Goal: Task Accomplishment & Management: Complete application form

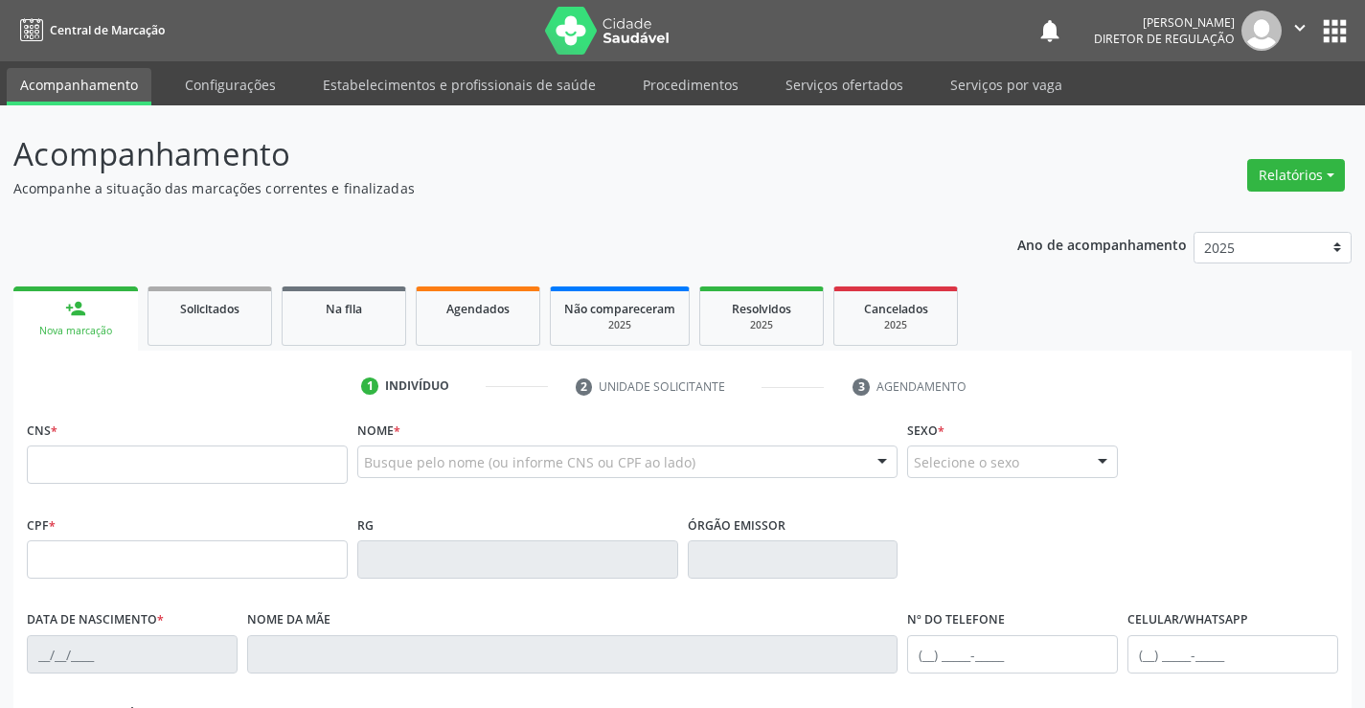
drag, startPoint x: 967, startPoint y: 358, endPoint x: 506, endPoint y: 370, distance: 461.8
click at [966, 358] on div "1 Indivíduo 2 Unidade solicitante 3 Agendamento CNS * Nome * Busque pelo nome (…" at bounding box center [682, 688] width 1338 height 674
click at [454, 331] on link "Agendados" at bounding box center [478, 315] width 125 height 59
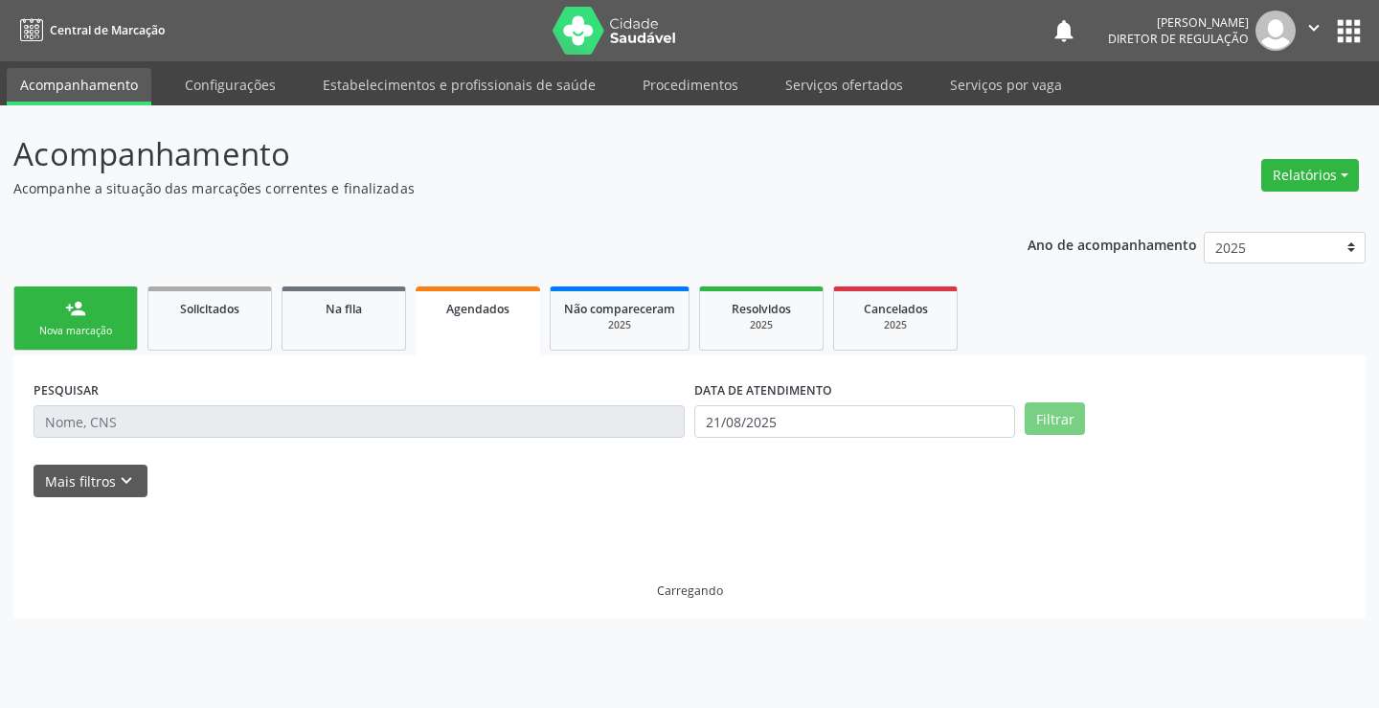
click at [126, 402] on div "PESQUISAR" at bounding box center [359, 412] width 661 height 75
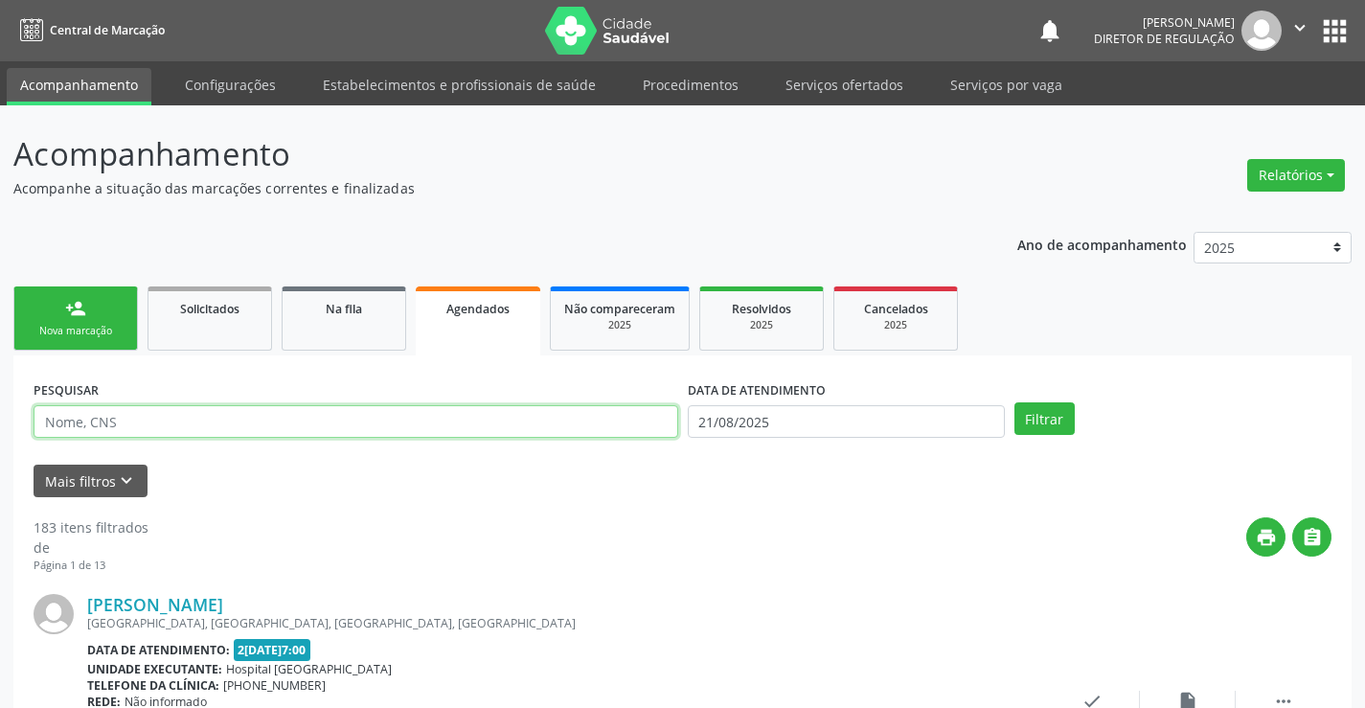
click at [97, 424] on input "text" at bounding box center [356, 421] width 645 height 33
type input "700501116904756"
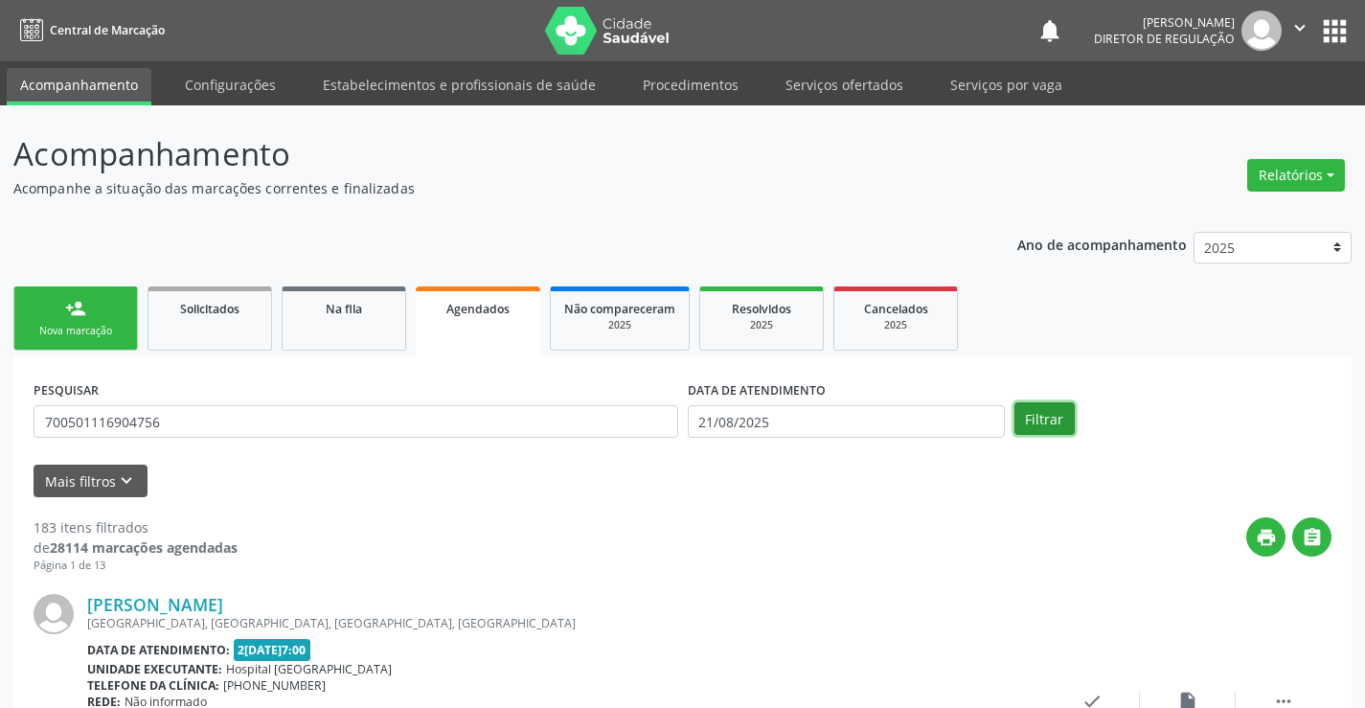
click at [1065, 423] on button "Filtrar" at bounding box center [1044, 418] width 60 height 33
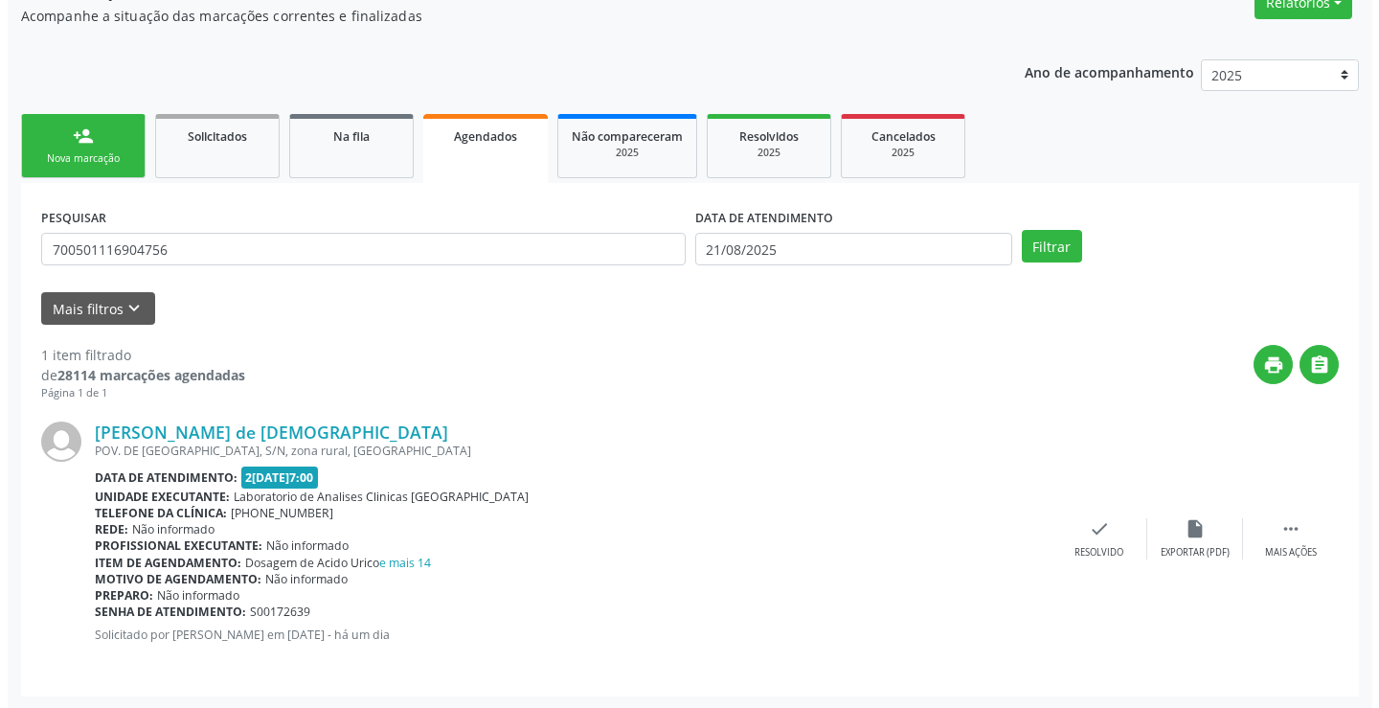
scroll to position [174, 0]
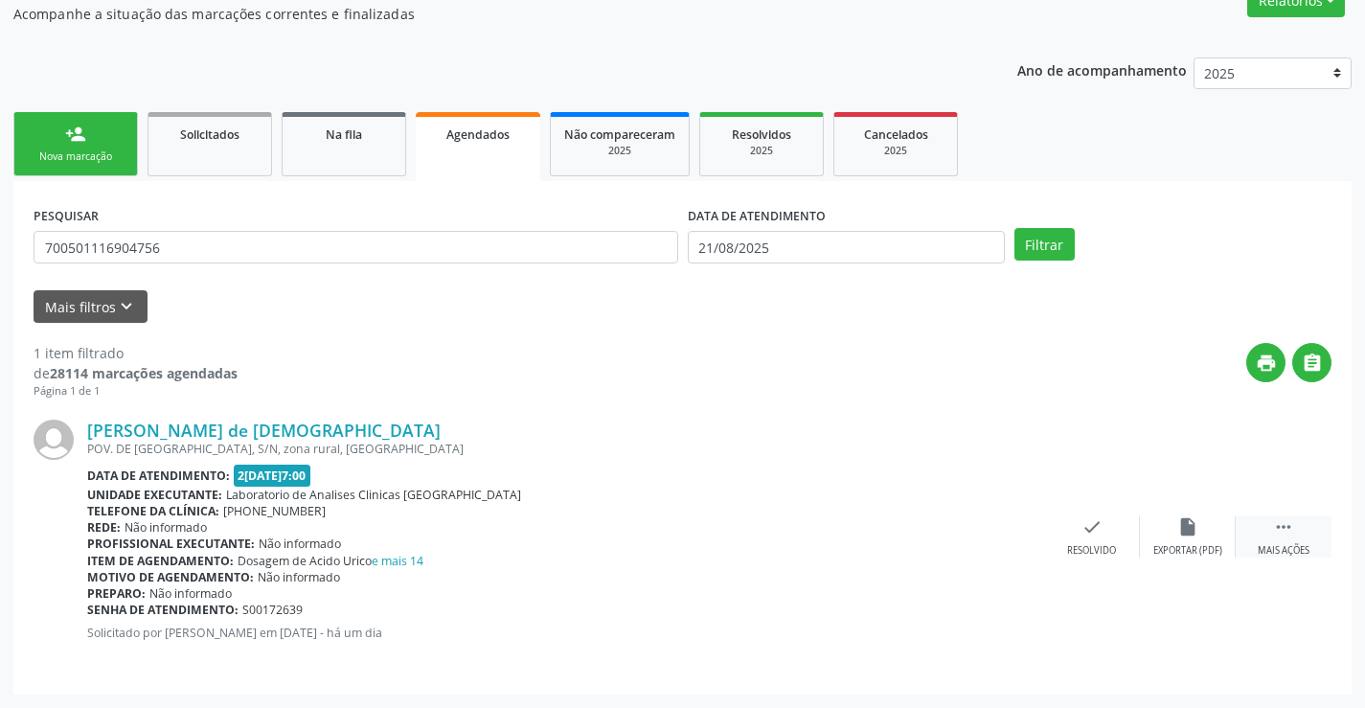
click at [1285, 541] on div " Mais ações" at bounding box center [1284, 536] width 96 height 41
click at [989, 544] on div "Cancelar" at bounding box center [995, 550] width 45 height 13
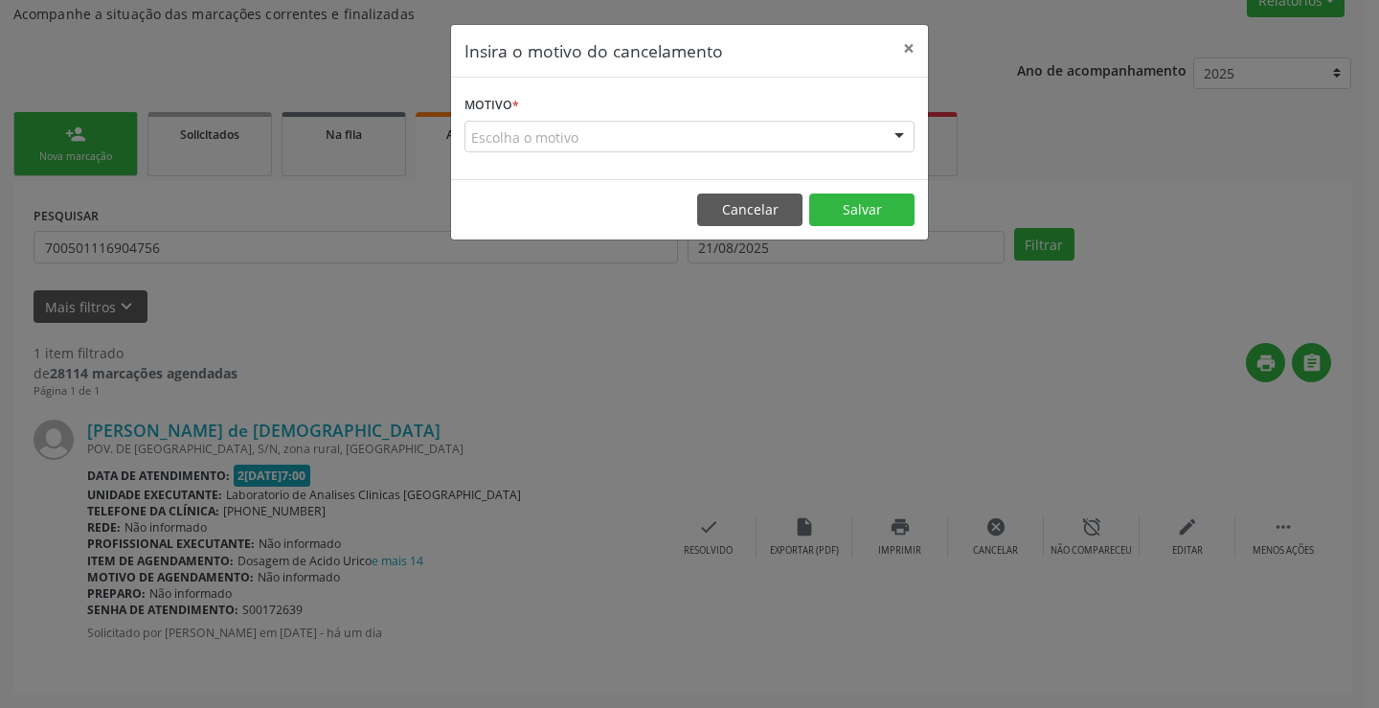
click at [615, 125] on div "Escolha o motivo" at bounding box center [690, 137] width 450 height 33
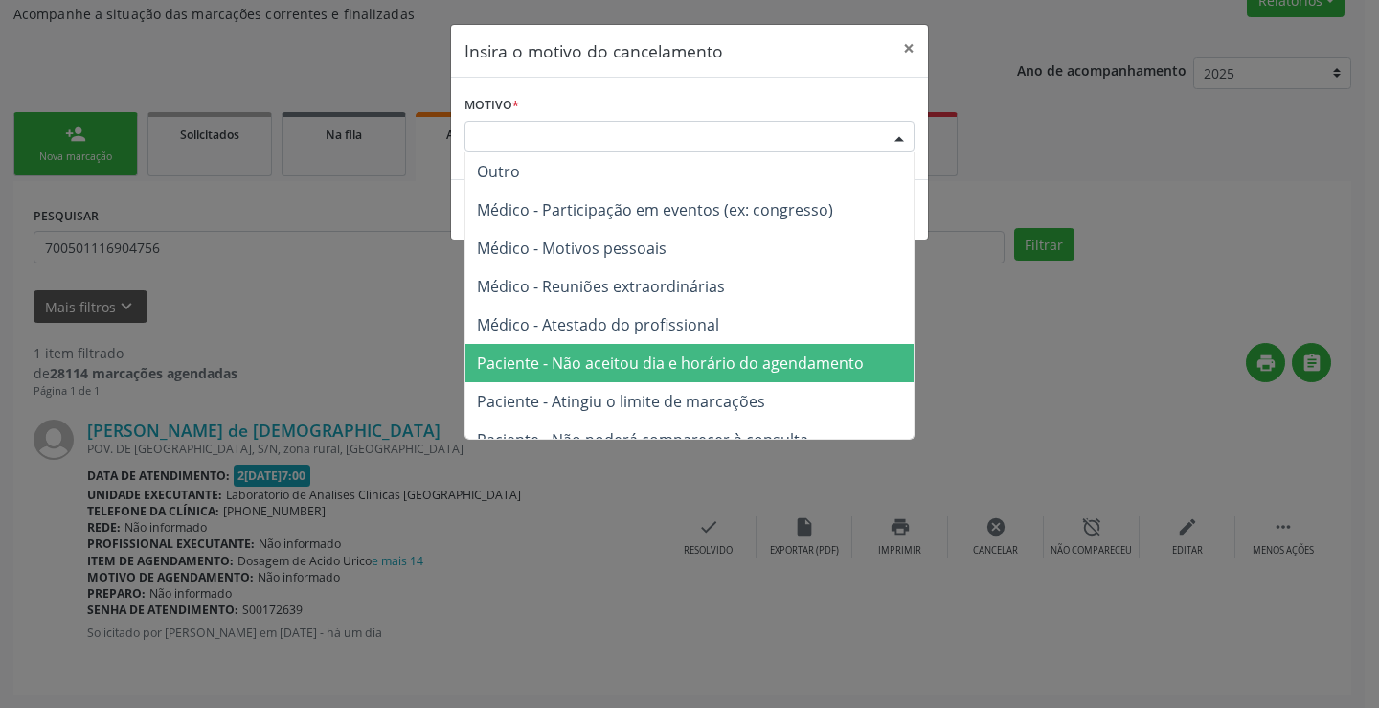
click at [635, 357] on span "Paciente - Não aceitou dia e horário do agendamento" at bounding box center [670, 362] width 387 height 21
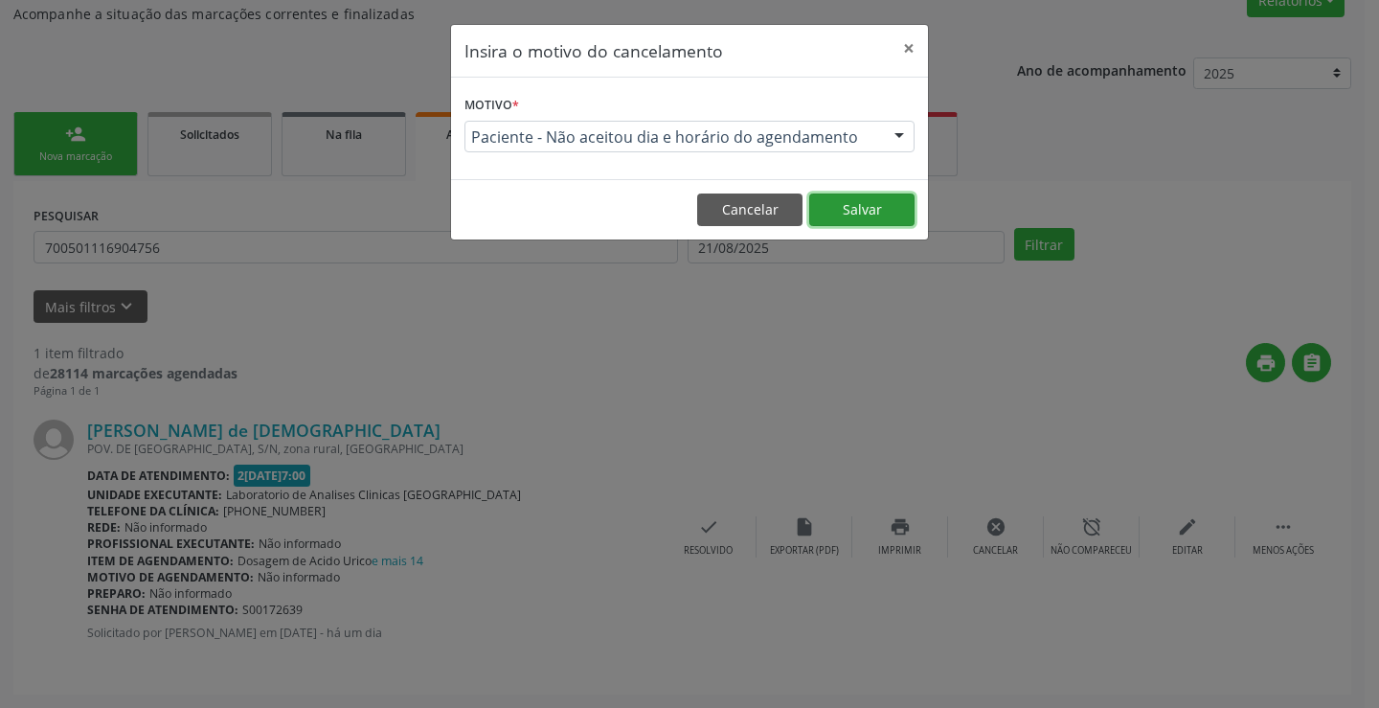
click at [824, 216] on button "Salvar" at bounding box center [861, 209] width 105 height 33
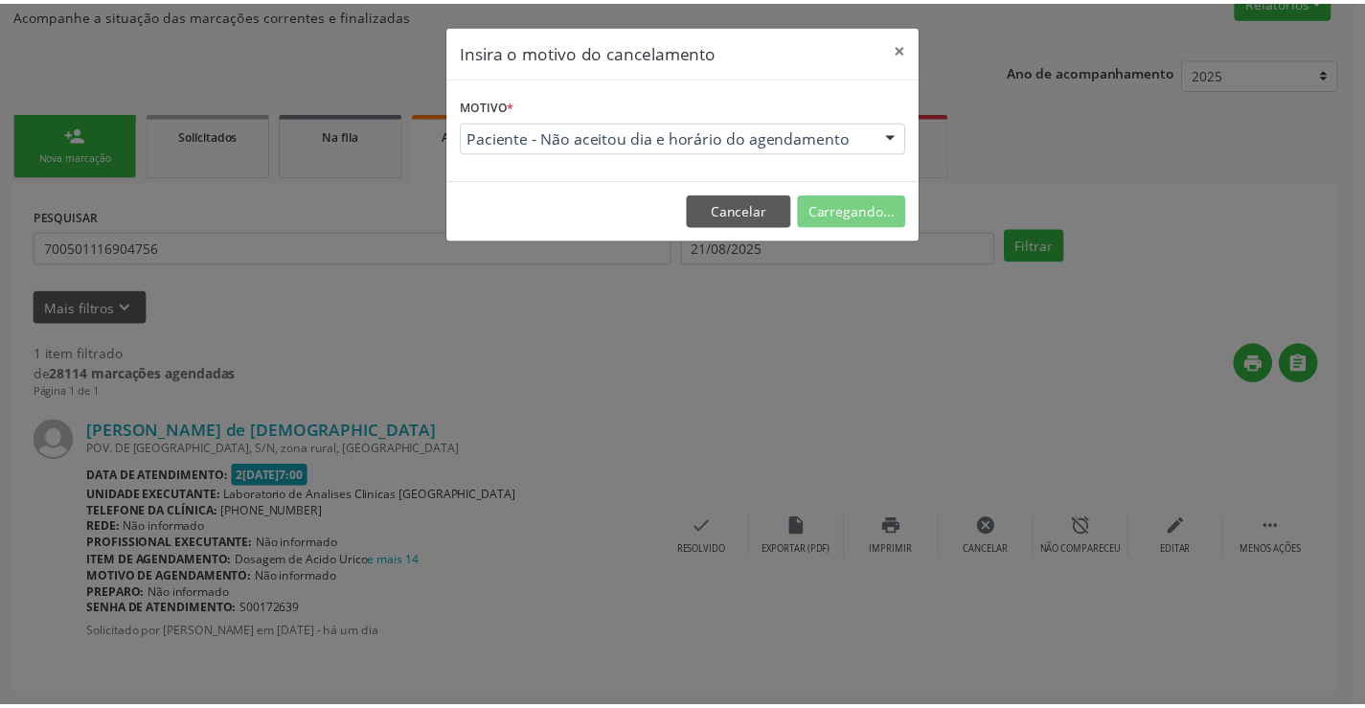
scroll to position [0, 0]
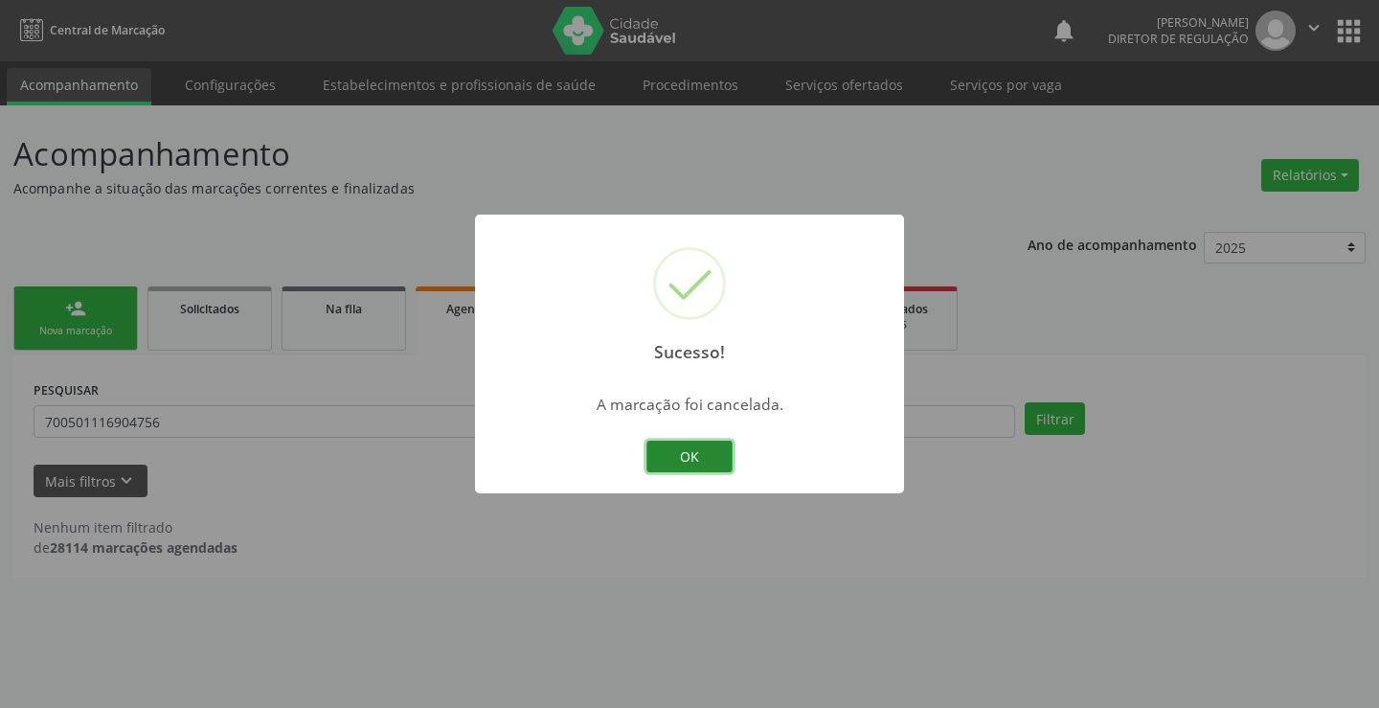
click at [674, 457] on button "OK" at bounding box center [690, 457] width 86 height 33
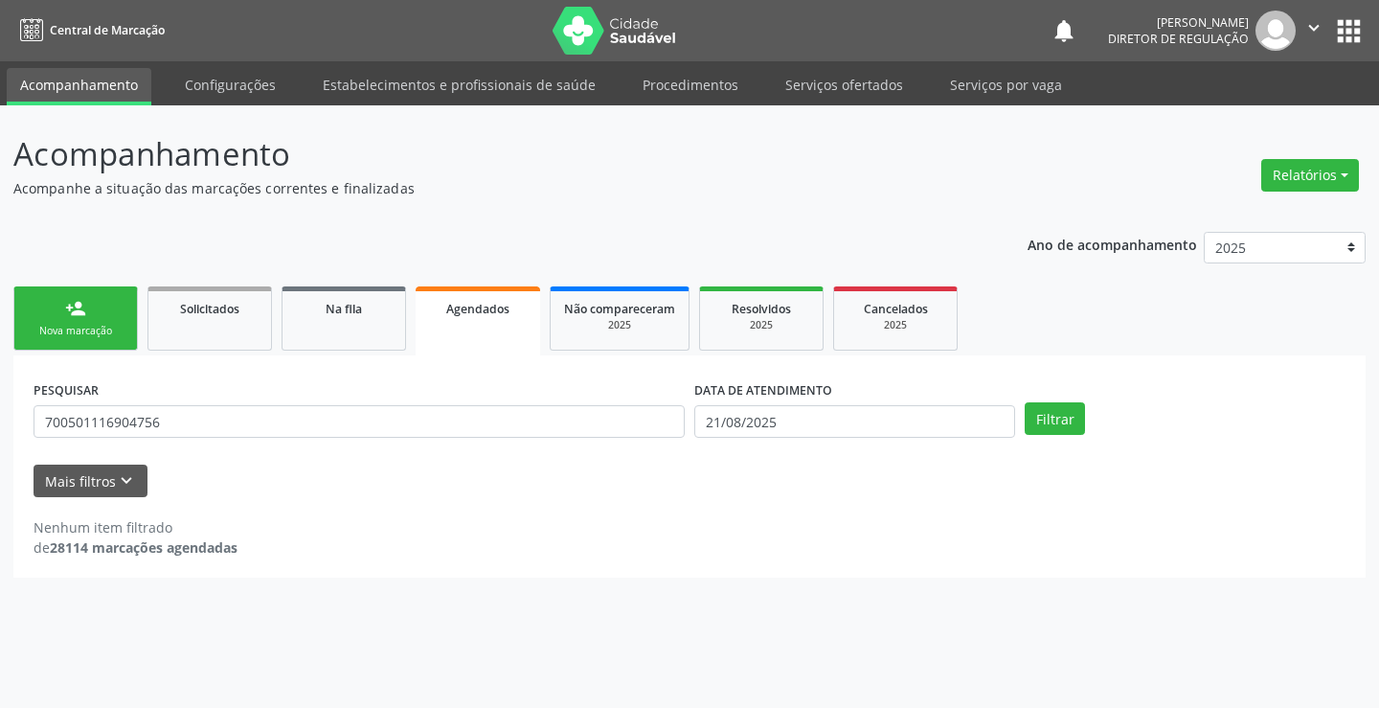
click at [60, 295] on link "person_add Nova marcação" at bounding box center [75, 318] width 125 height 64
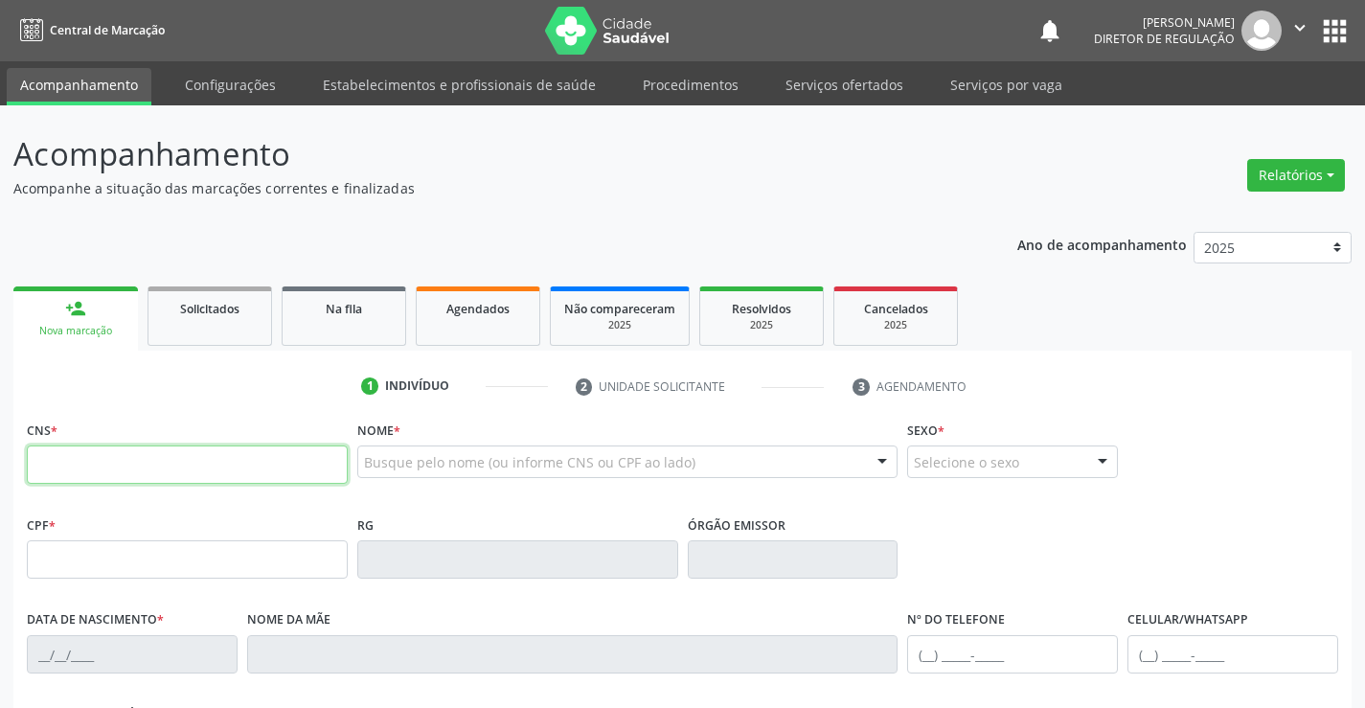
click at [76, 469] on input "text" at bounding box center [187, 464] width 321 height 38
type input "705 8004 1148 3739"
type input "15/02/2015"
type input "(74) 98845-7229"
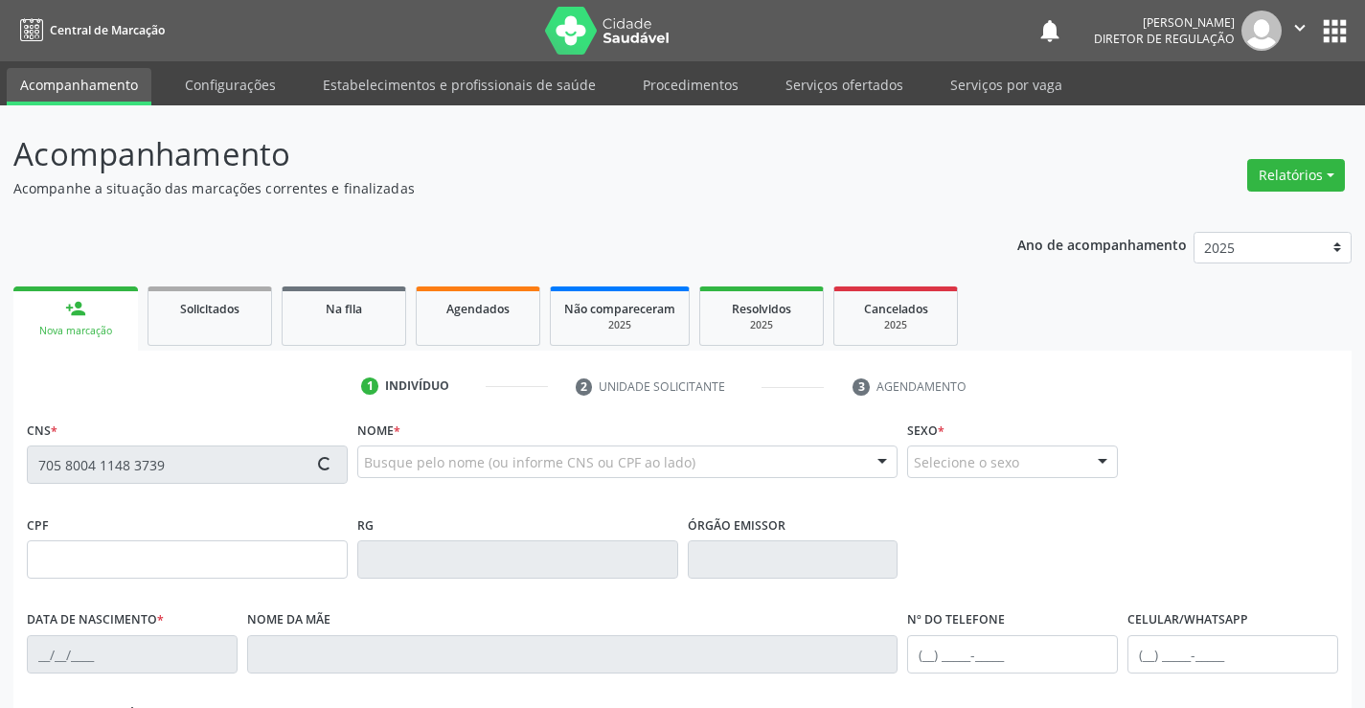
type input "091.144.355-00"
type input "S/N"
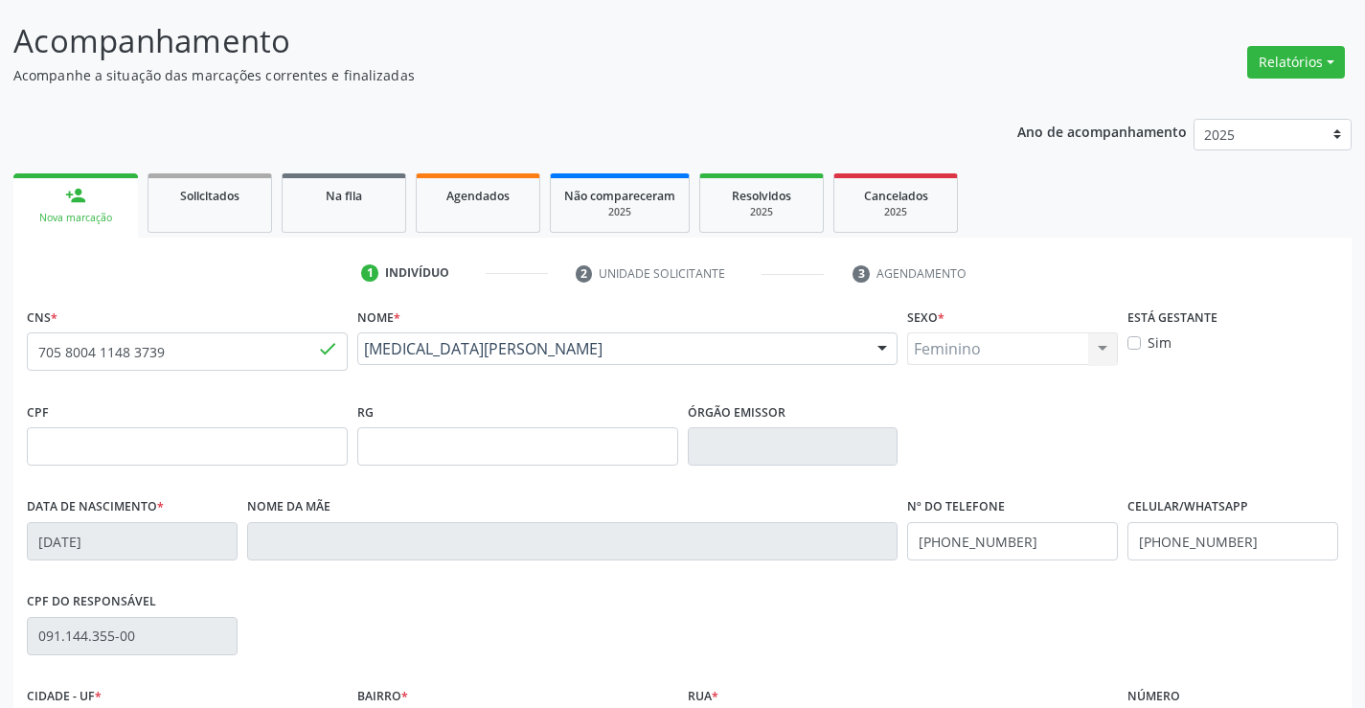
scroll to position [330, 0]
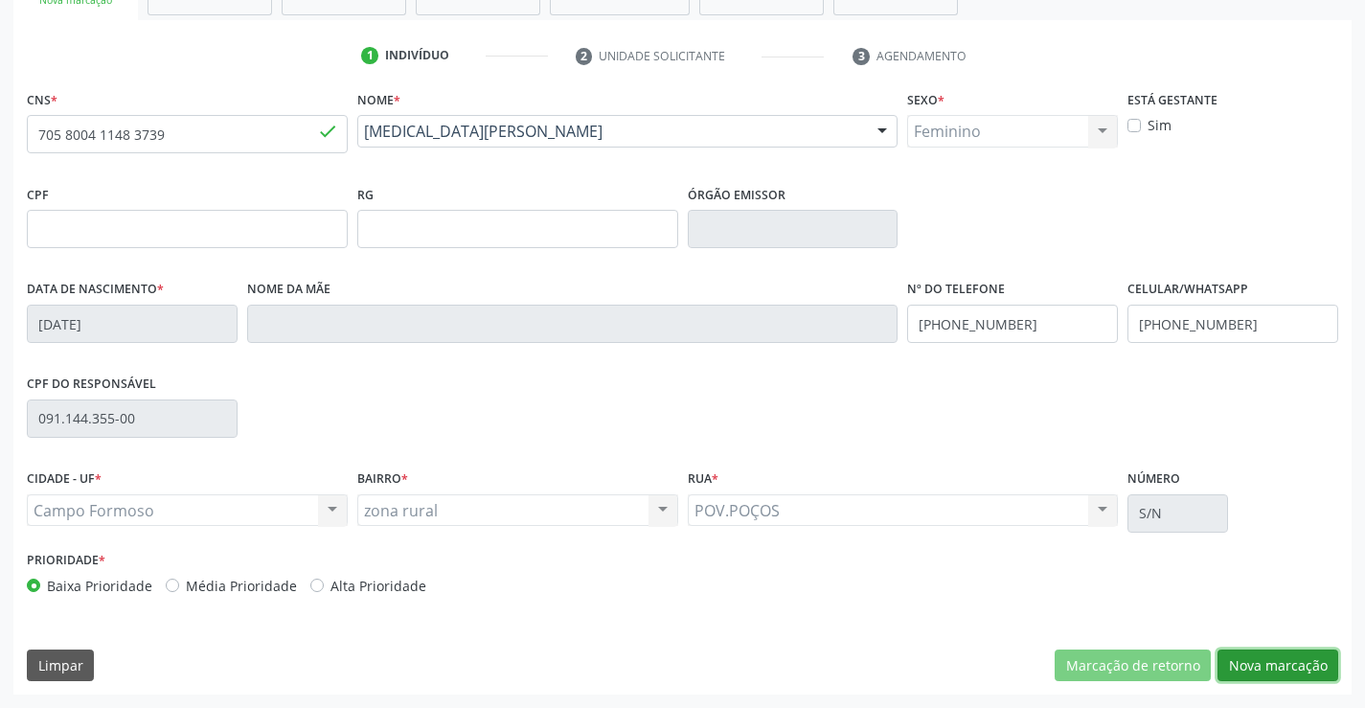
click at [1285, 657] on button "Nova marcação" at bounding box center [1277, 665] width 121 height 33
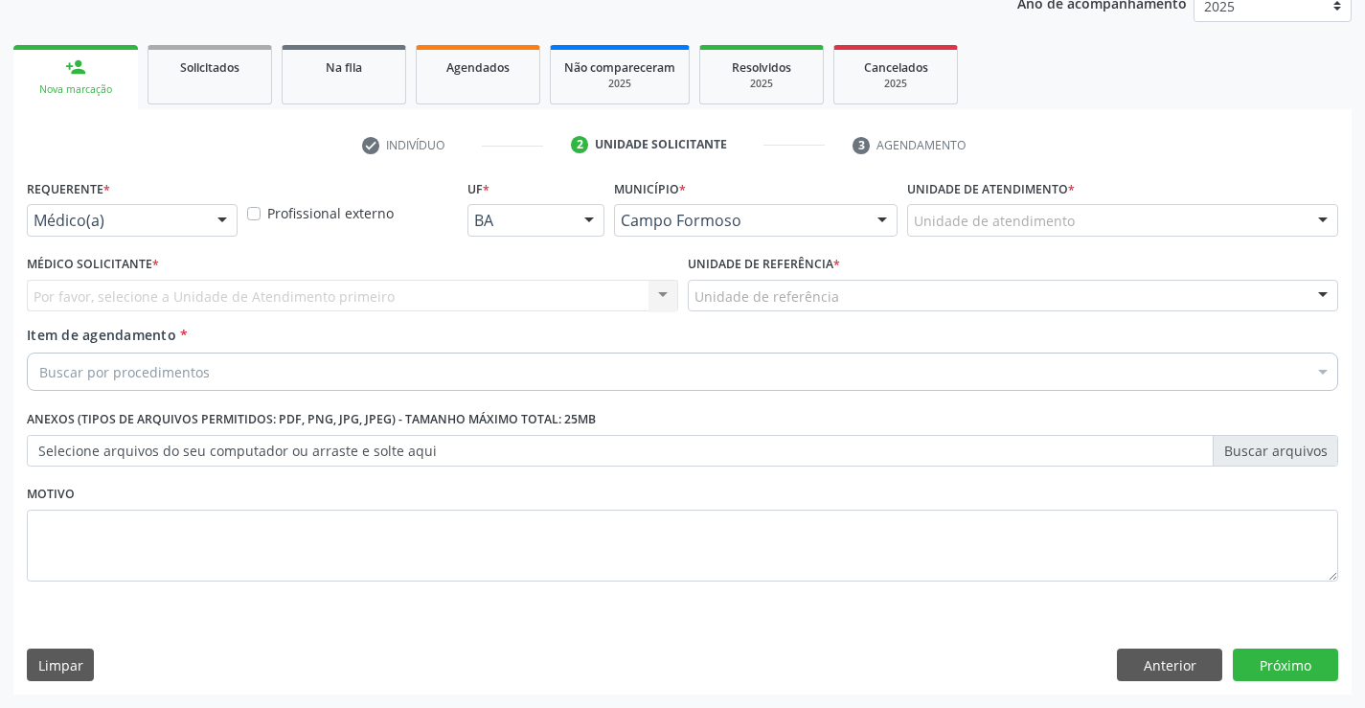
scroll to position [241, 0]
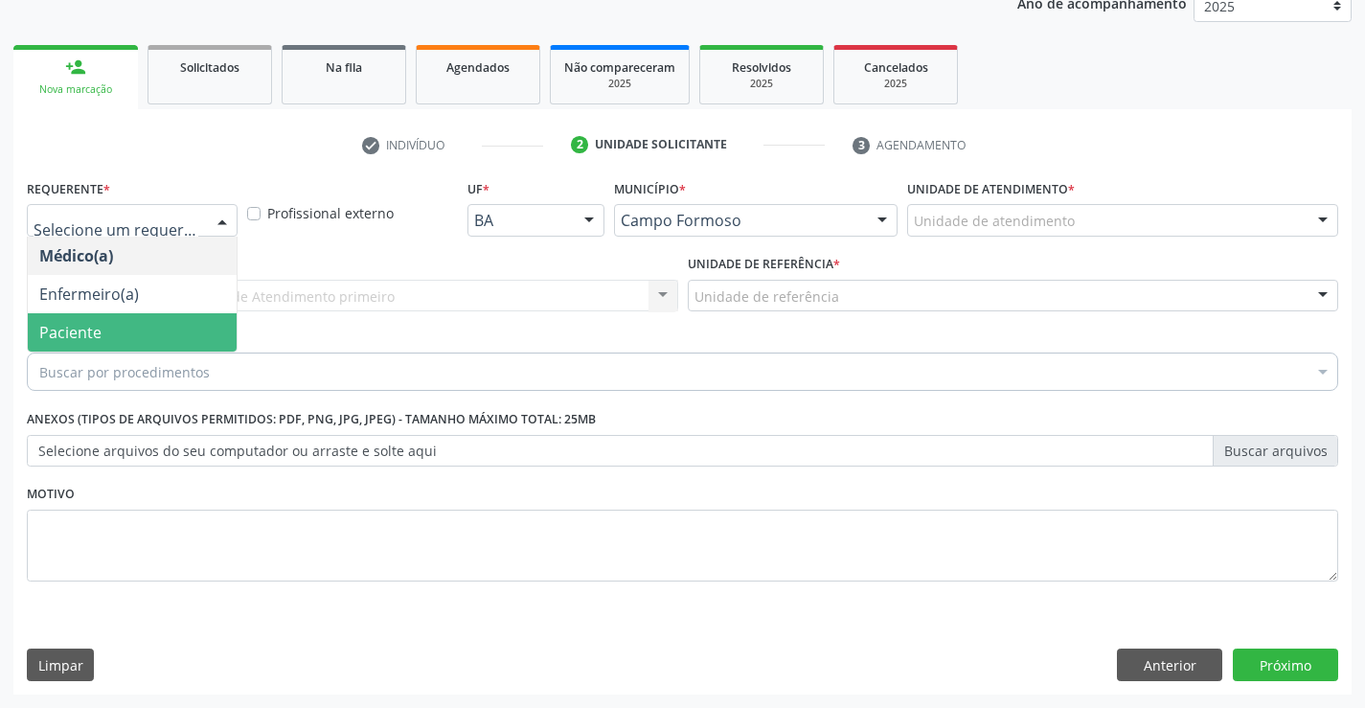
click at [155, 333] on span "Paciente" at bounding box center [132, 332] width 209 height 38
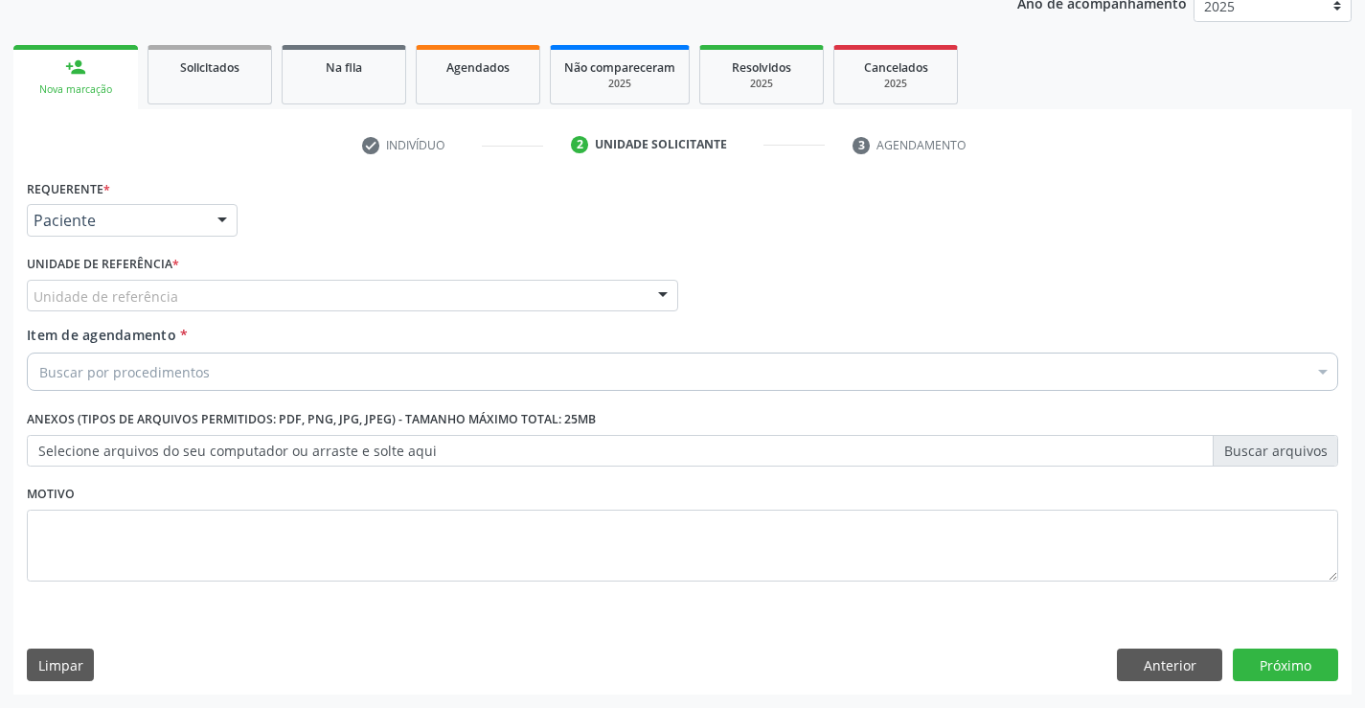
click at [357, 290] on div "Unidade de referência" at bounding box center [352, 296] width 651 height 33
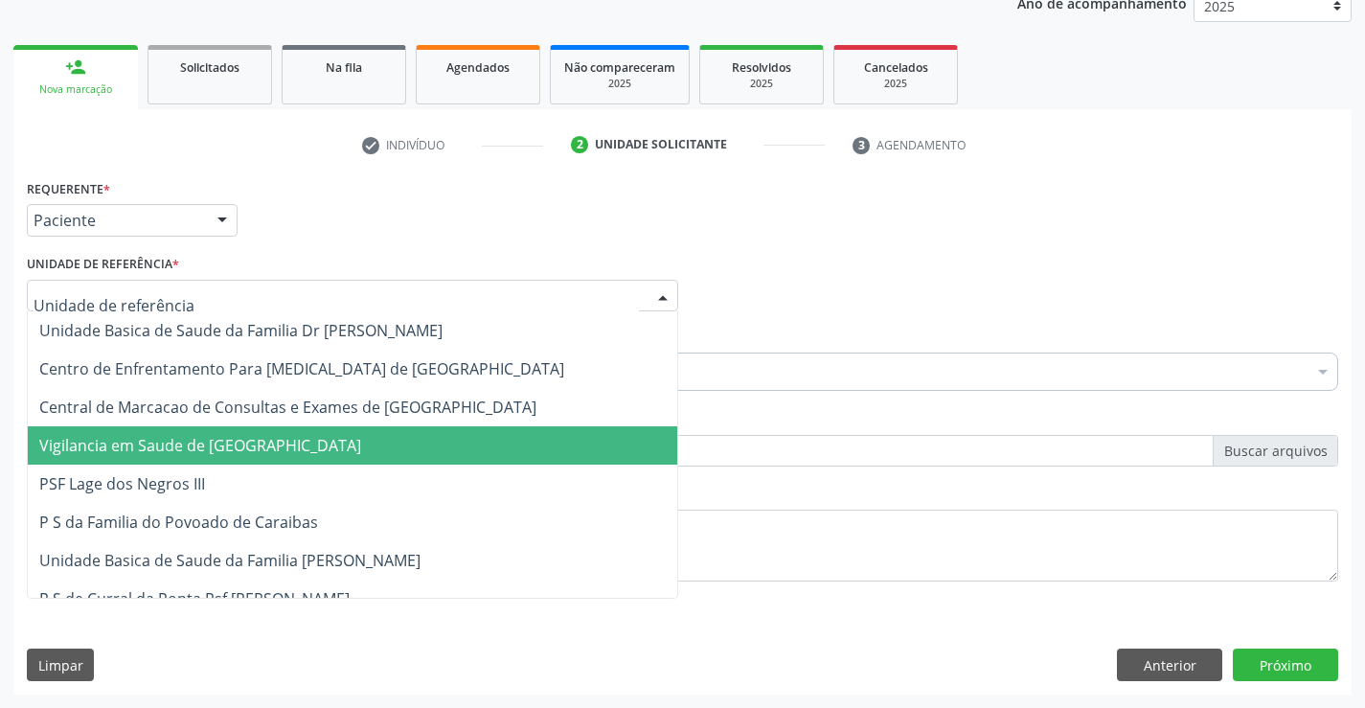
click at [352, 426] on span "Vigilancia em Saude de [GEOGRAPHIC_DATA]" at bounding box center [352, 445] width 649 height 38
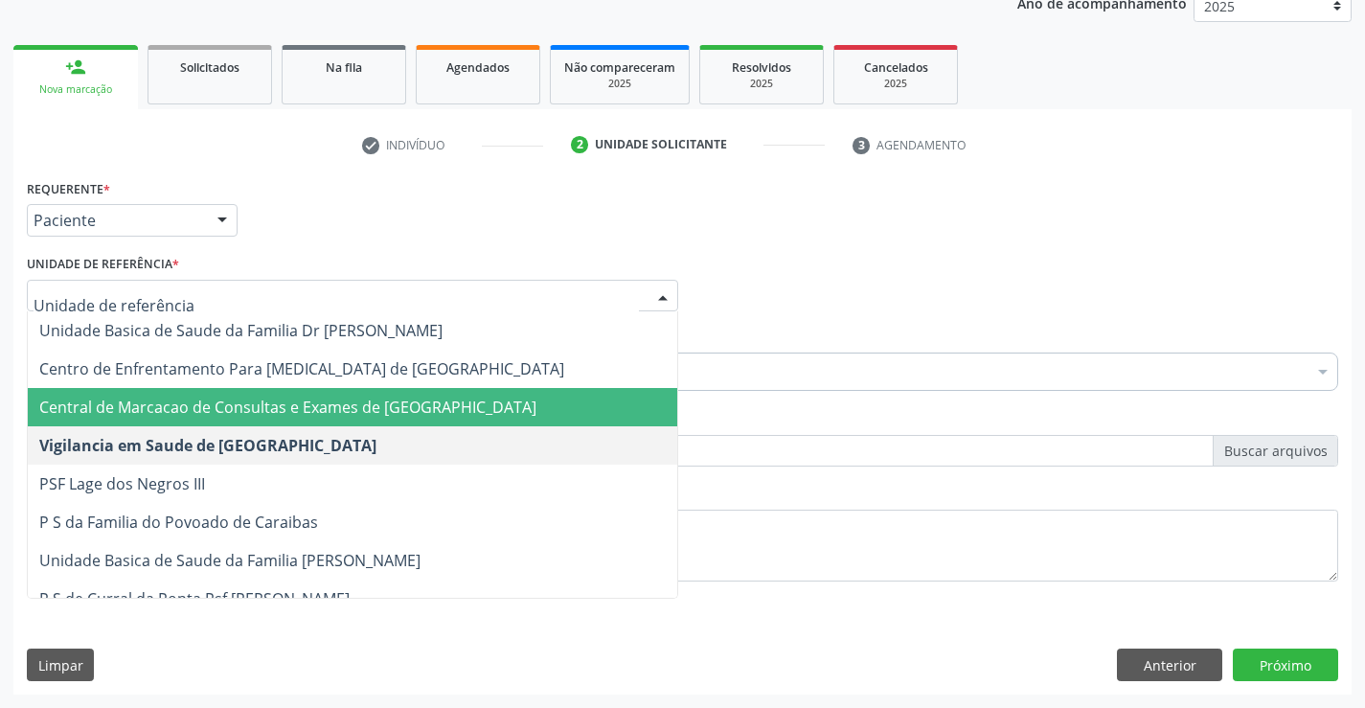
click at [398, 394] on span "Central de Marcacao de Consultas e Exames de [GEOGRAPHIC_DATA]" at bounding box center [352, 407] width 649 height 38
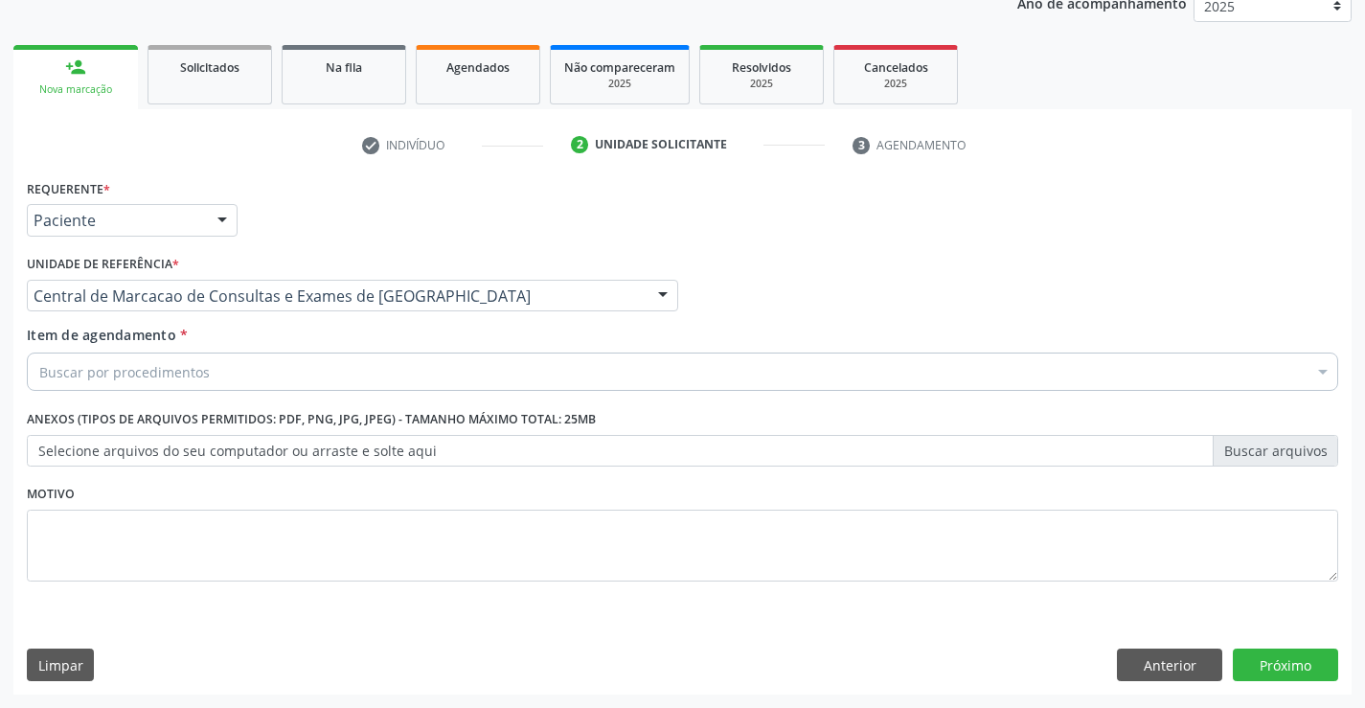
click at [432, 384] on div "Buscar por procedimentos" at bounding box center [682, 371] width 1311 height 38
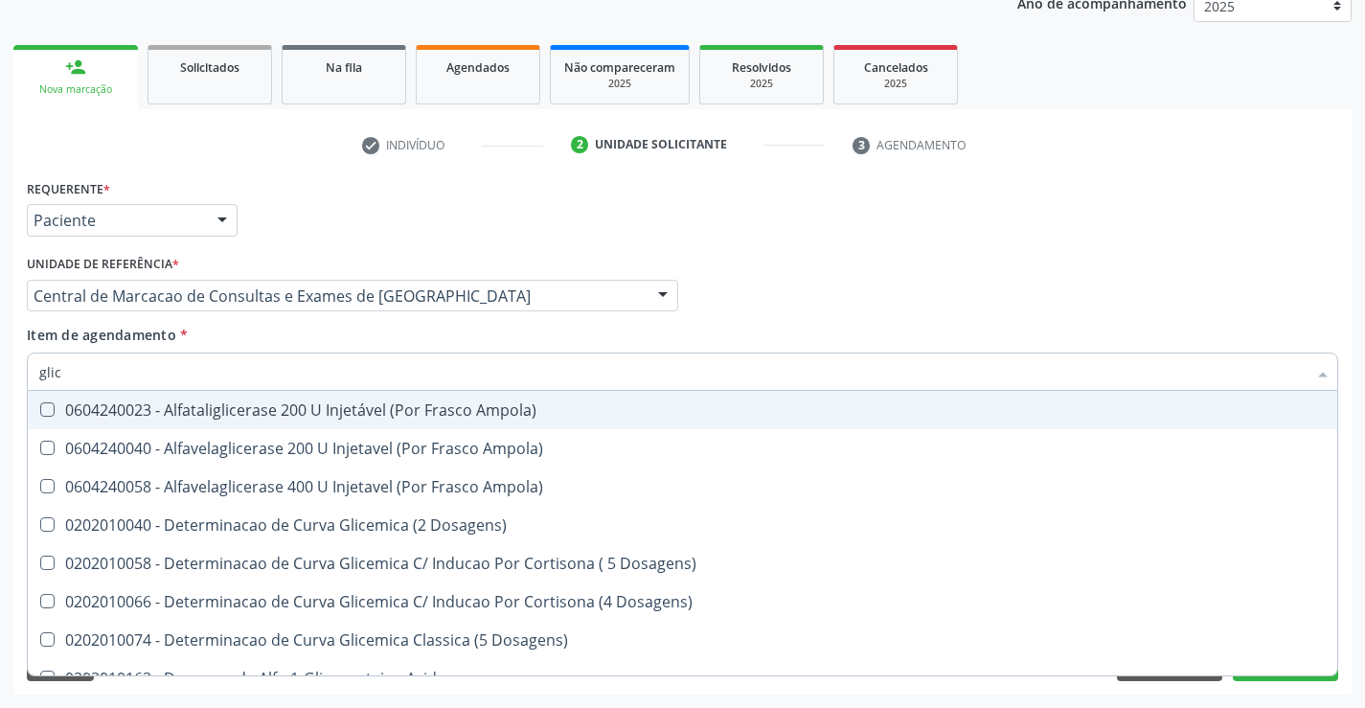
type input "glico"
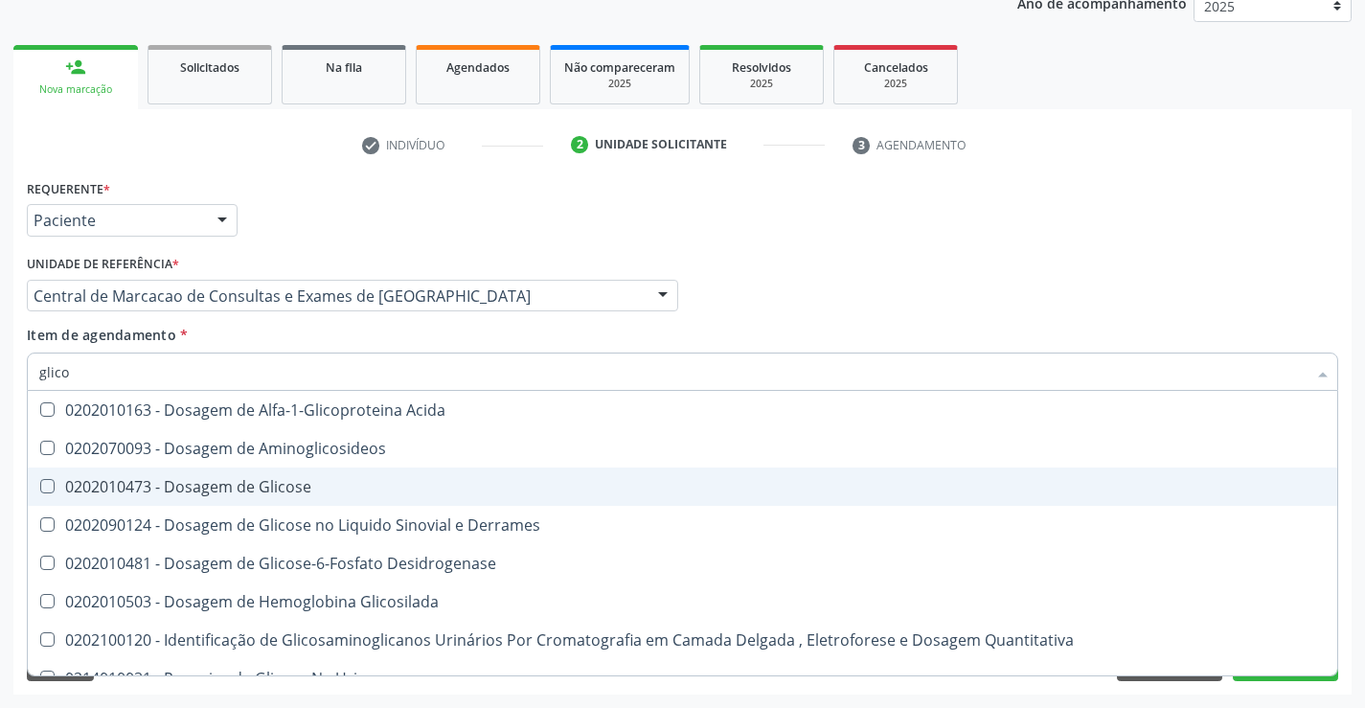
click at [305, 488] on div "0202010473 - Dosagem de Glicose" at bounding box center [682, 486] width 1286 height 15
checkbox Glicose "true"
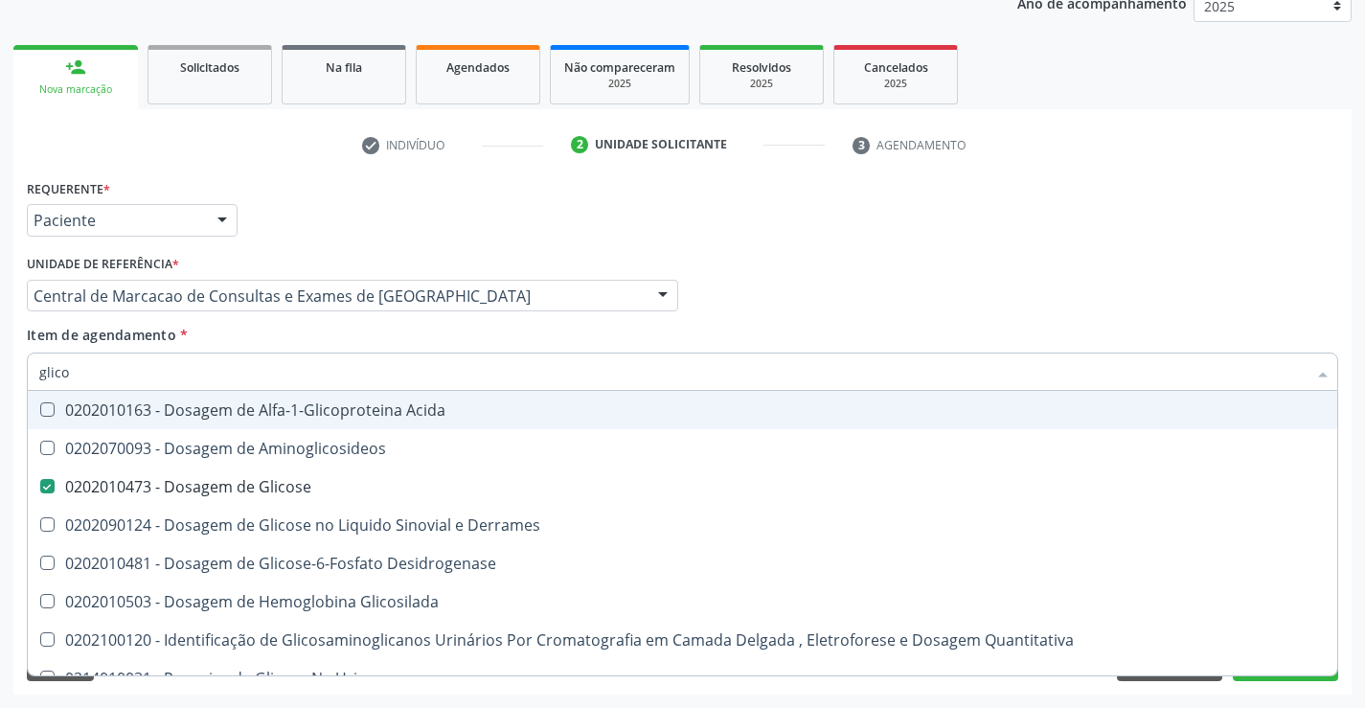
type input "glico"
click at [334, 333] on div "Item de agendamento * glico Desfazer seleção 0202010163 - Dosagem de Alfa-1-Gli…" at bounding box center [682, 355] width 1311 height 60
checkbox Aminoglicosideos "true"
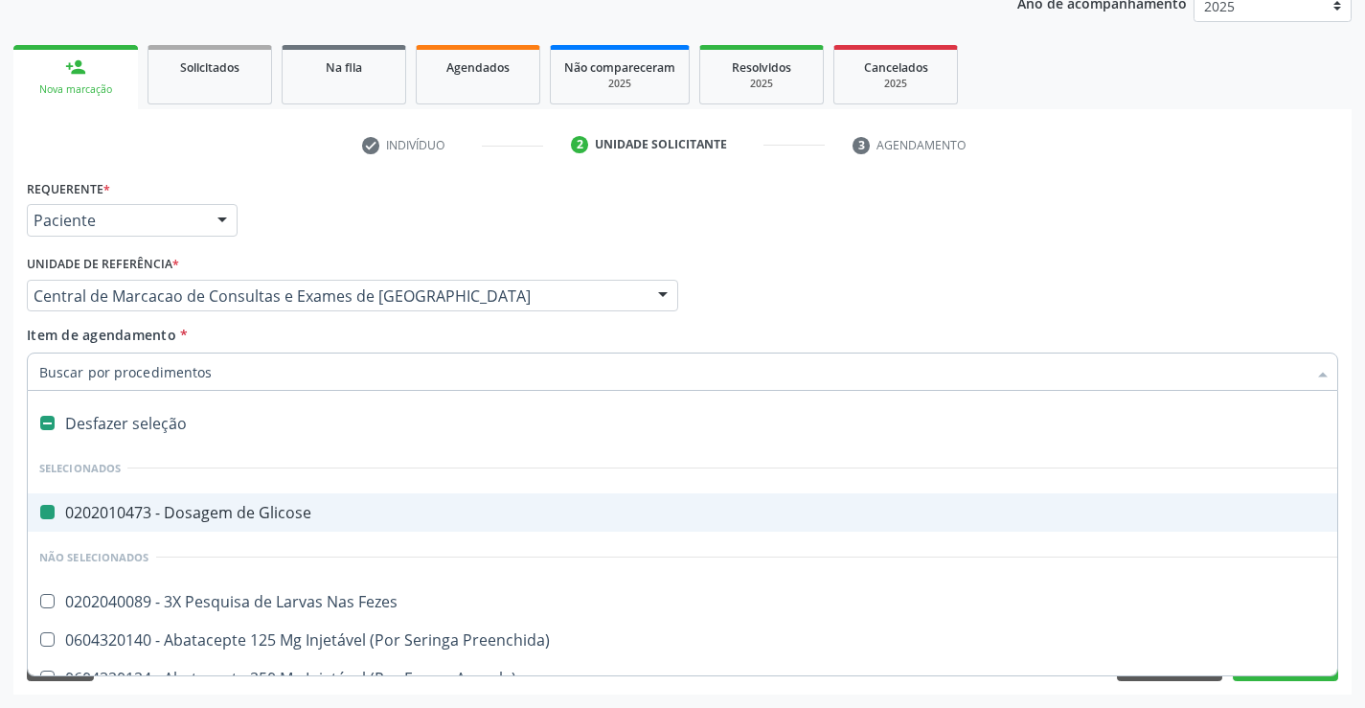
type input "h"
checkbox Glicose "false"
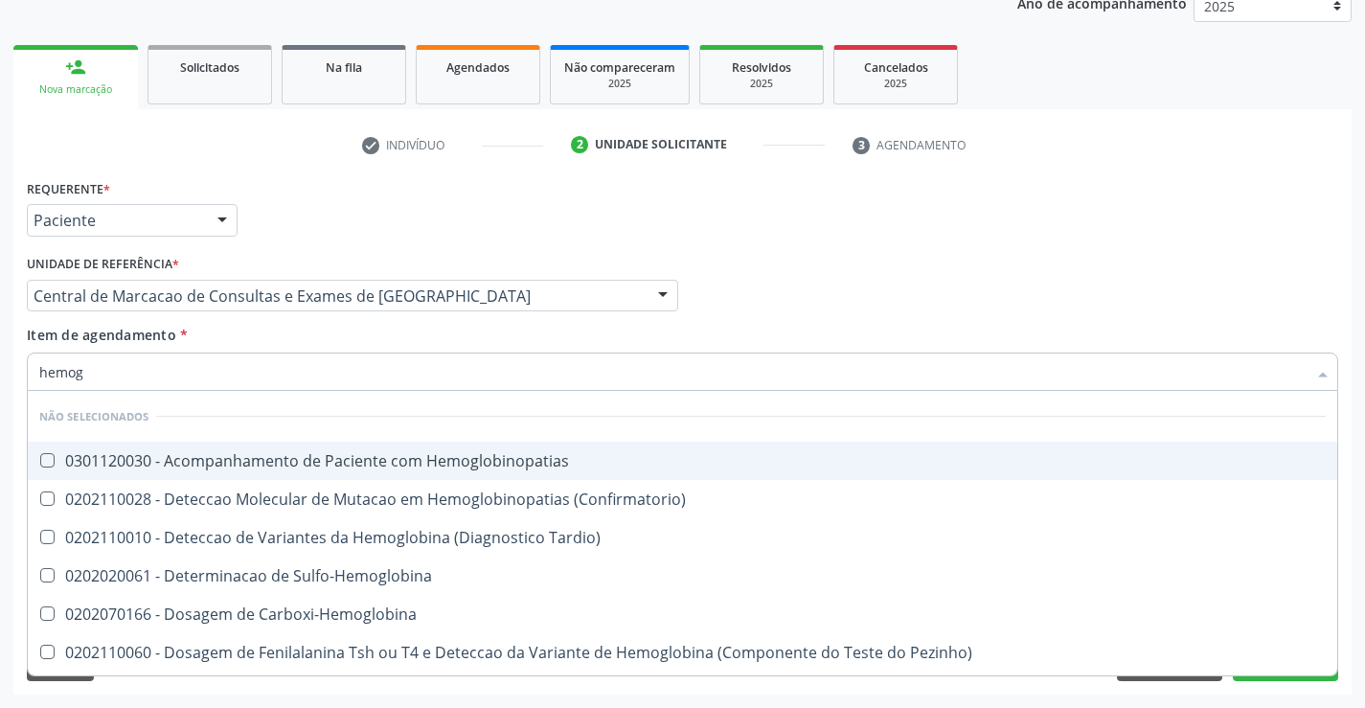
type input "hemogr"
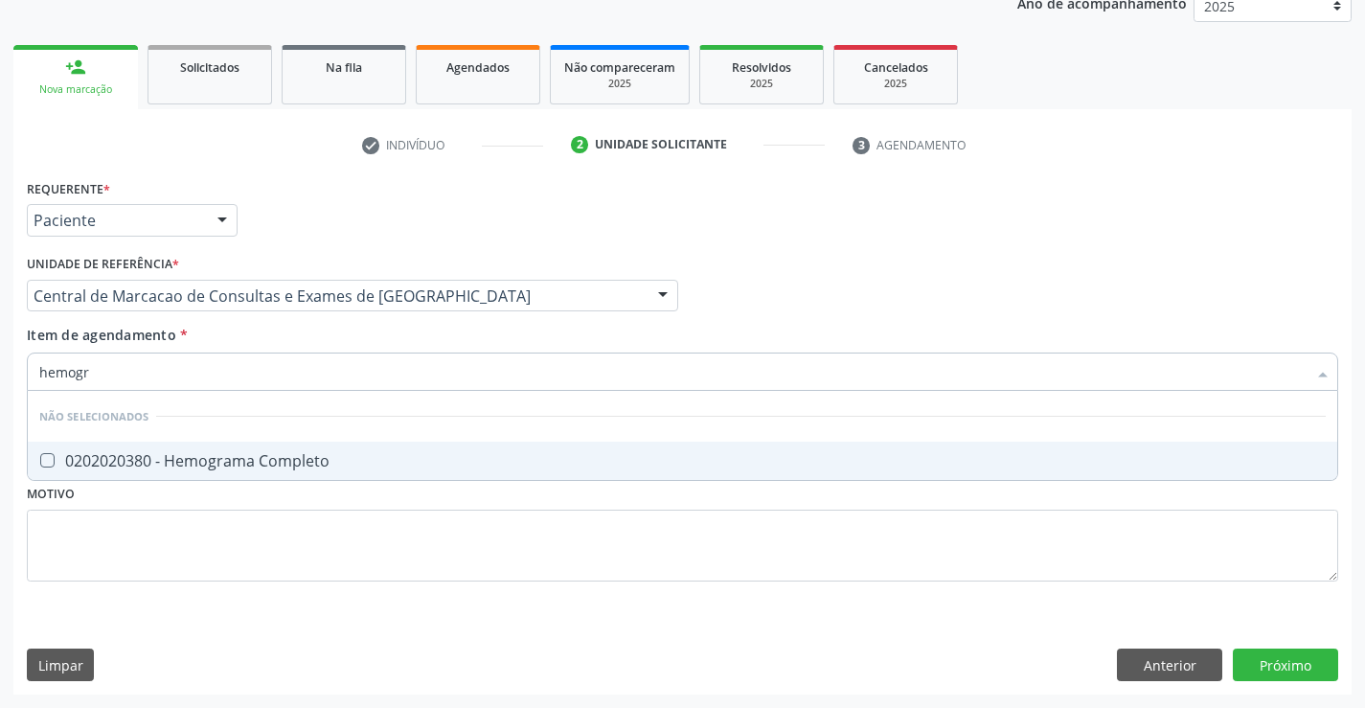
click at [191, 462] on div "0202020380 - Hemograma Completo" at bounding box center [682, 460] width 1286 height 15
checkbox Completo "true"
type input "hemogr"
drag, startPoint x: 223, startPoint y: 511, endPoint x: 245, endPoint y: 469, distance: 46.7
click at [224, 511] on div "Requerente * Paciente Médico(a) Enfermeiro(a) Paciente Nenhum resultado encontr…" at bounding box center [682, 391] width 1311 height 434
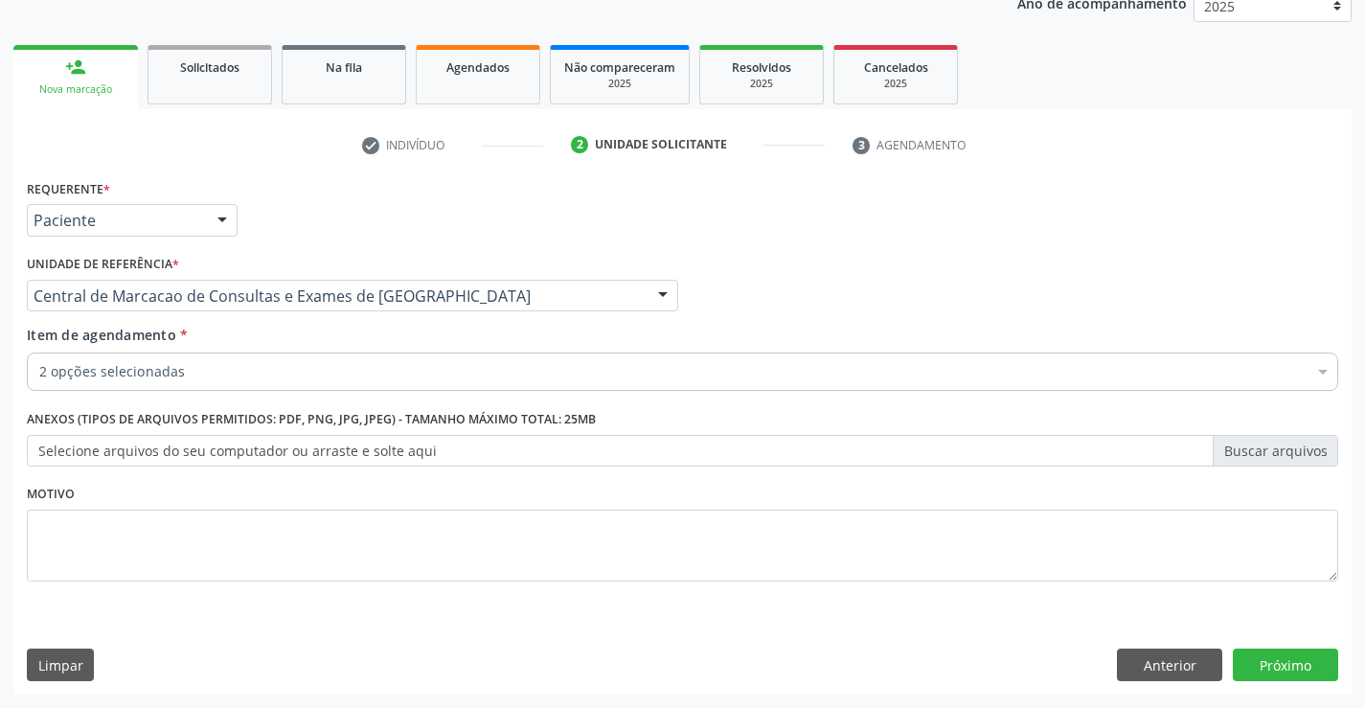
click at [245, 464] on label "Selecione arquivos do seu computador ou arraste e solte aqui" at bounding box center [682, 451] width 1311 height 33
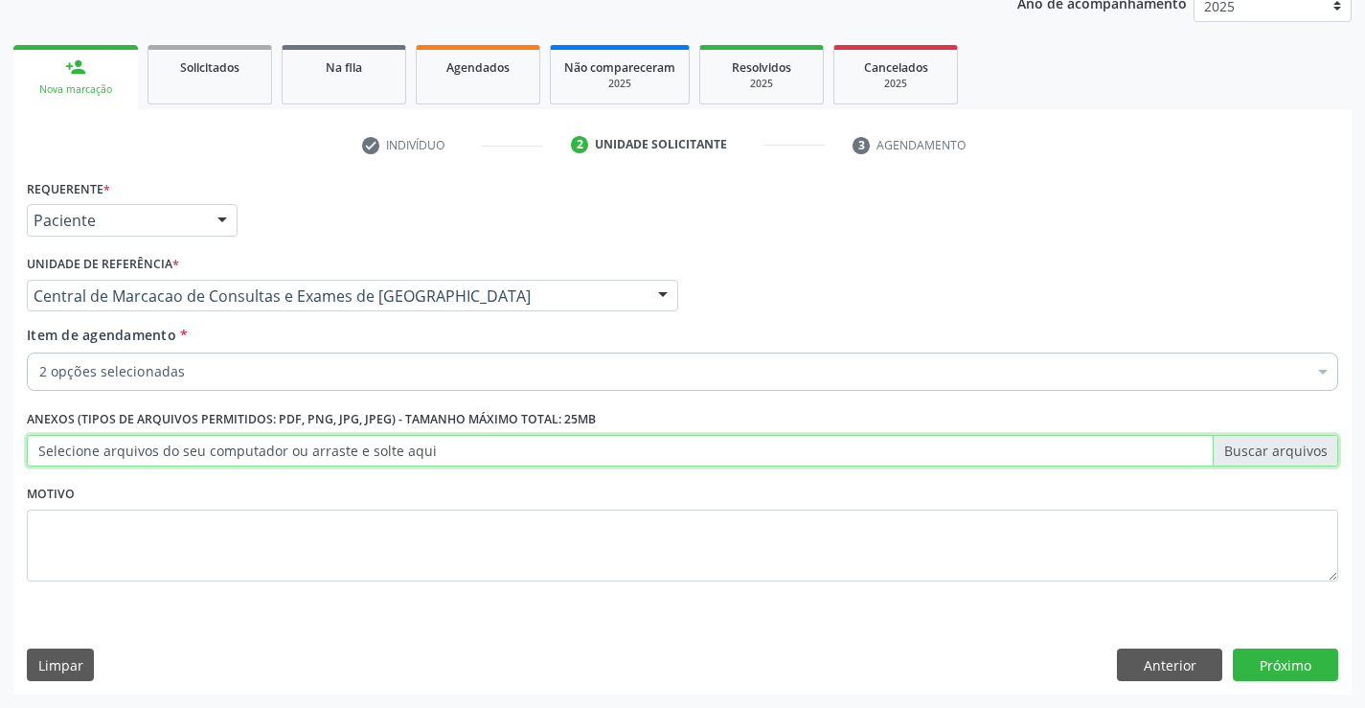
click at [245, 464] on input "Selecione arquivos do seu computador ou arraste e solte aqui" at bounding box center [682, 451] width 1311 height 33
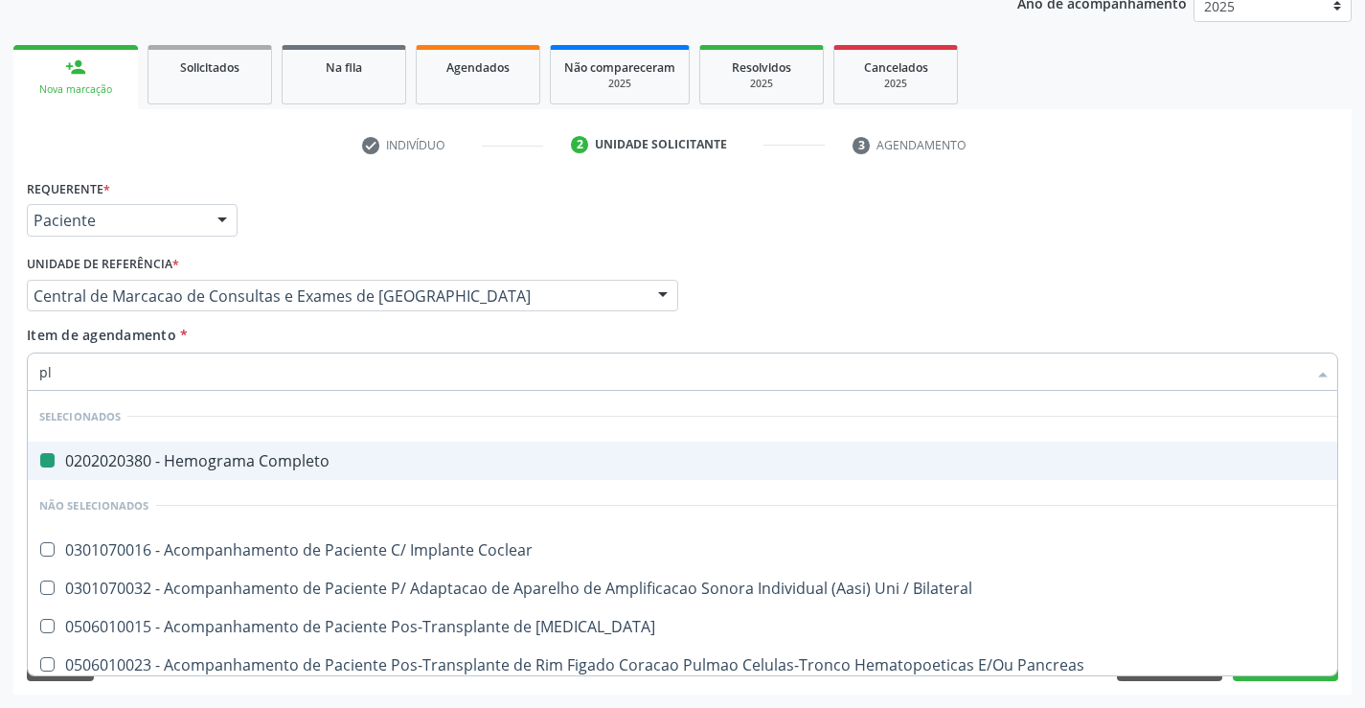
type input "pla"
checkbox Completo "false"
type input "plaq"
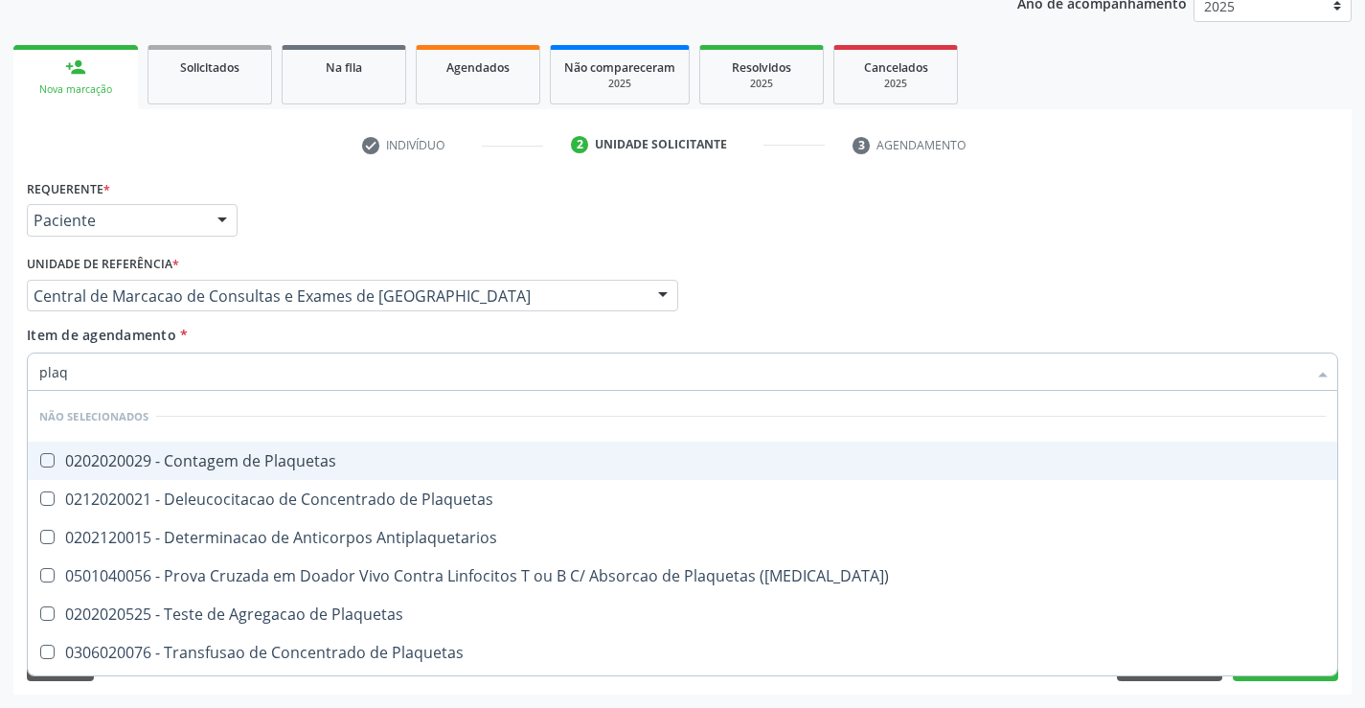
click at [287, 462] on div "0202020029 - Contagem de Plaquetas" at bounding box center [682, 460] width 1286 height 15
checkbox Plaquetas "true"
click at [267, 332] on div "Item de agendamento * plaq Desfazer seleção Não selecionados 0202020029 - Conta…" at bounding box center [682, 355] width 1311 height 60
checkbox Antiplaquetarios "true"
checkbox Plaquetas "true"
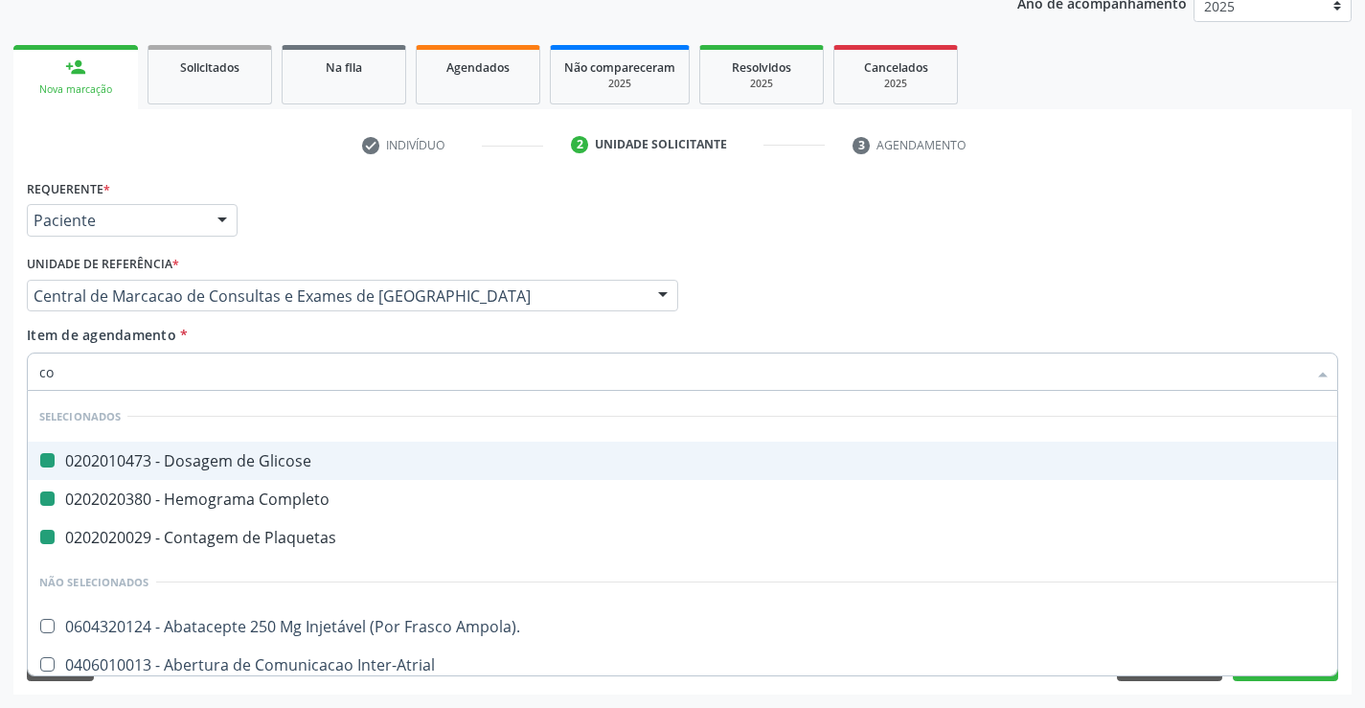
type input "col"
checkbox Glicose "false"
checkbox Plaquetas "false"
checkbox Completo "false"
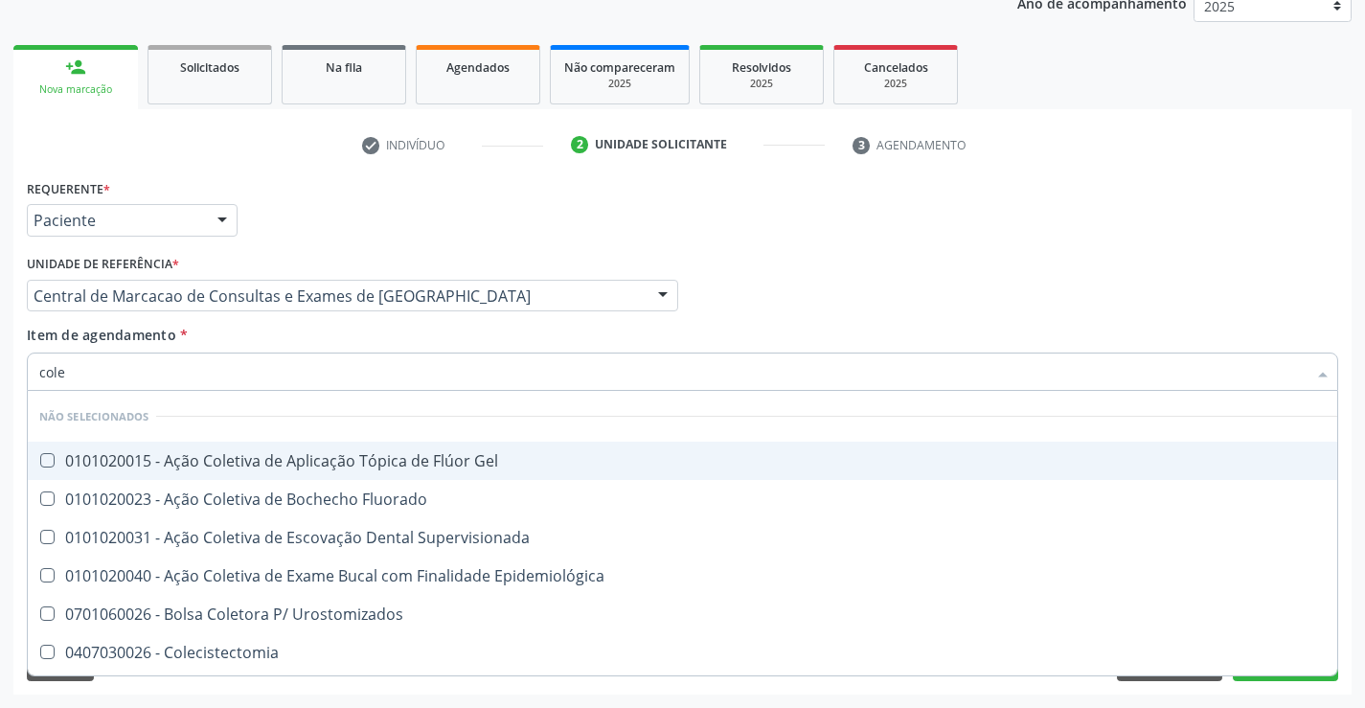
type input "coles"
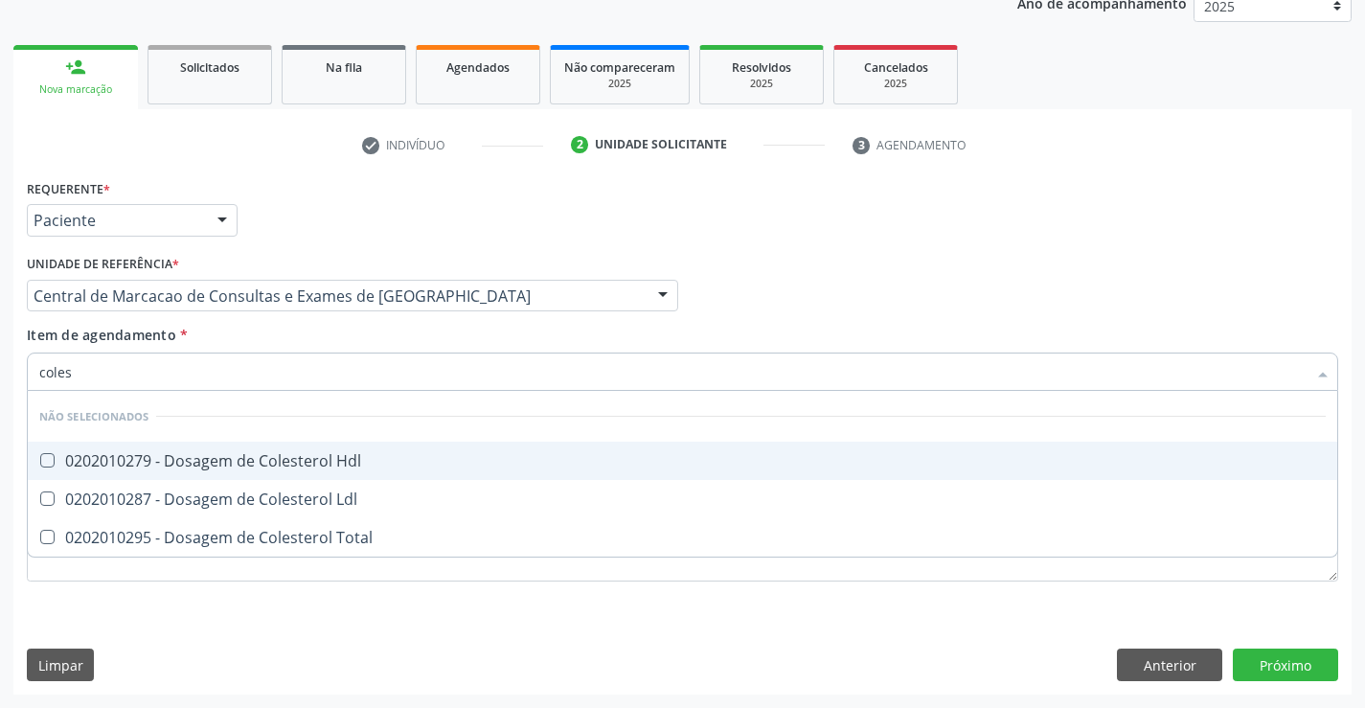
click at [282, 468] on div "0202010279 - Dosagem de Colesterol Hdl" at bounding box center [682, 460] width 1286 height 15
checkbox Hdl "true"
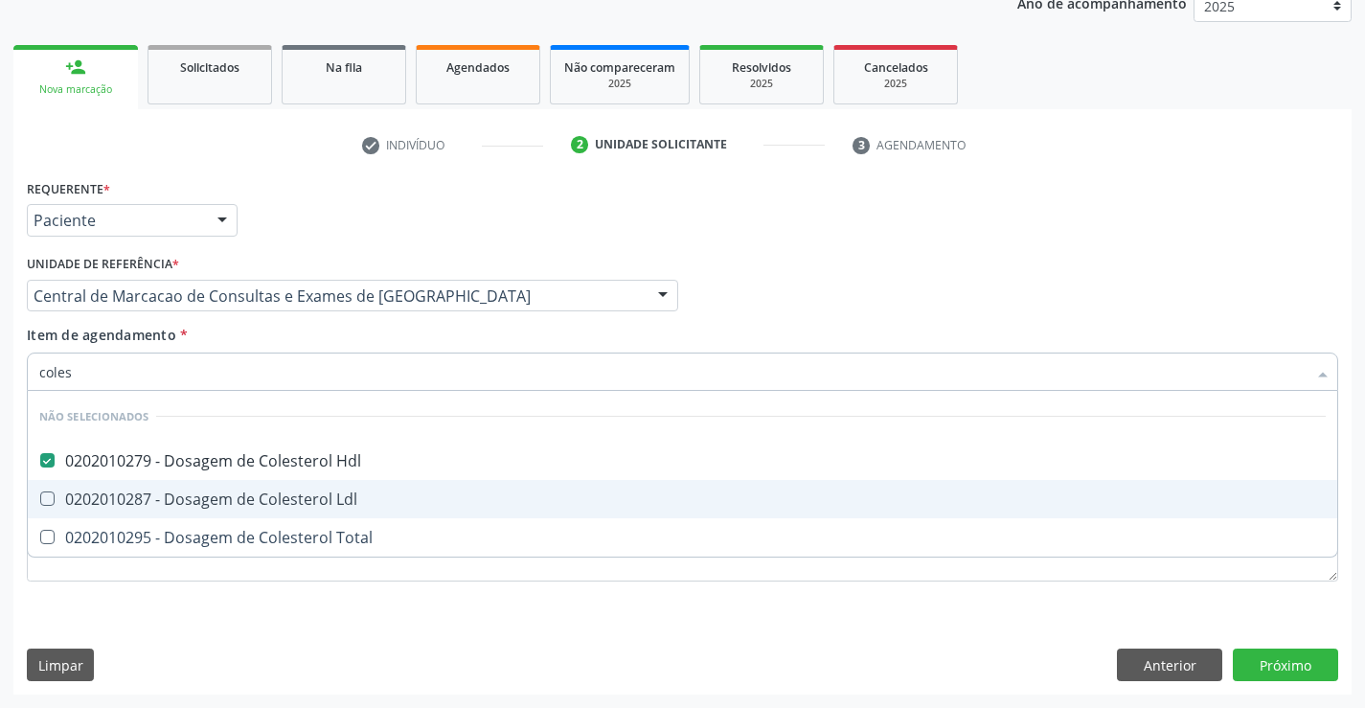
click at [284, 504] on div "0202010287 - Dosagem de Colesterol Ldl" at bounding box center [682, 498] width 1286 height 15
checkbox Ldl "true"
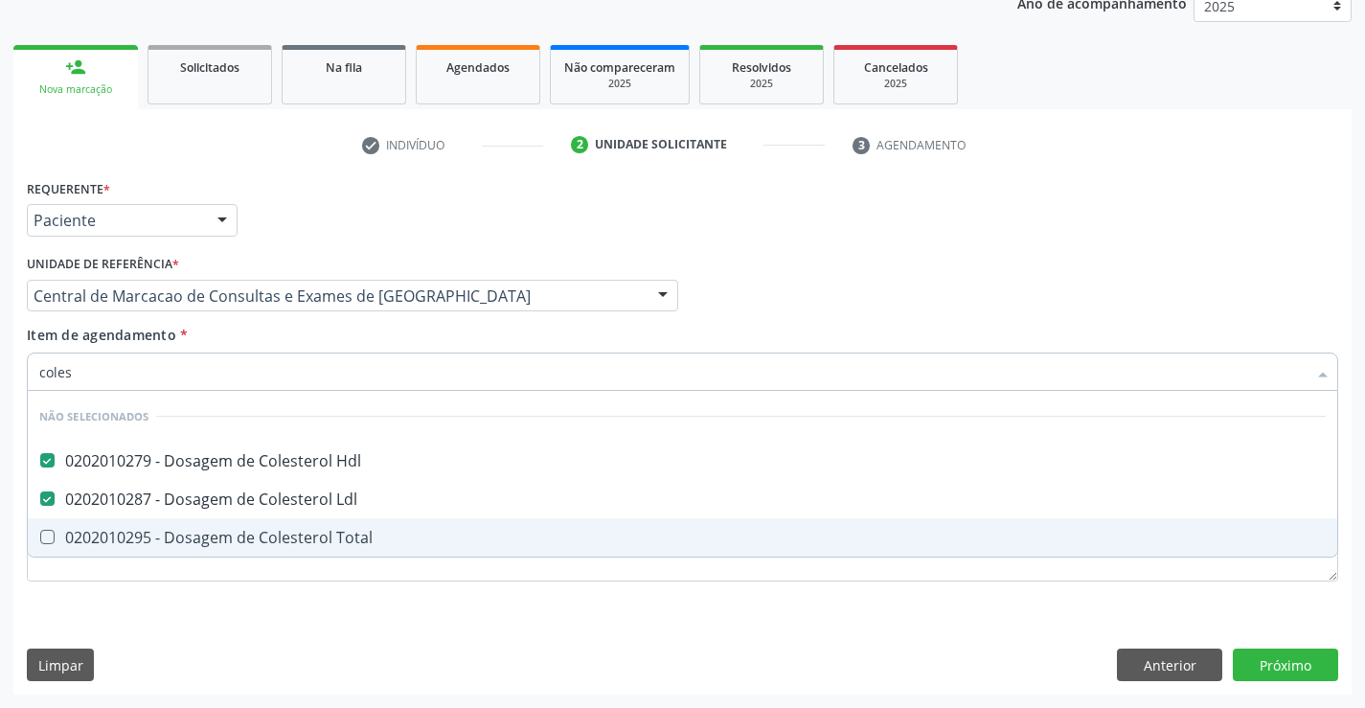
click at [283, 534] on div "0202010295 - Dosagem de Colesterol Total" at bounding box center [682, 537] width 1286 height 15
checkbox Total "true"
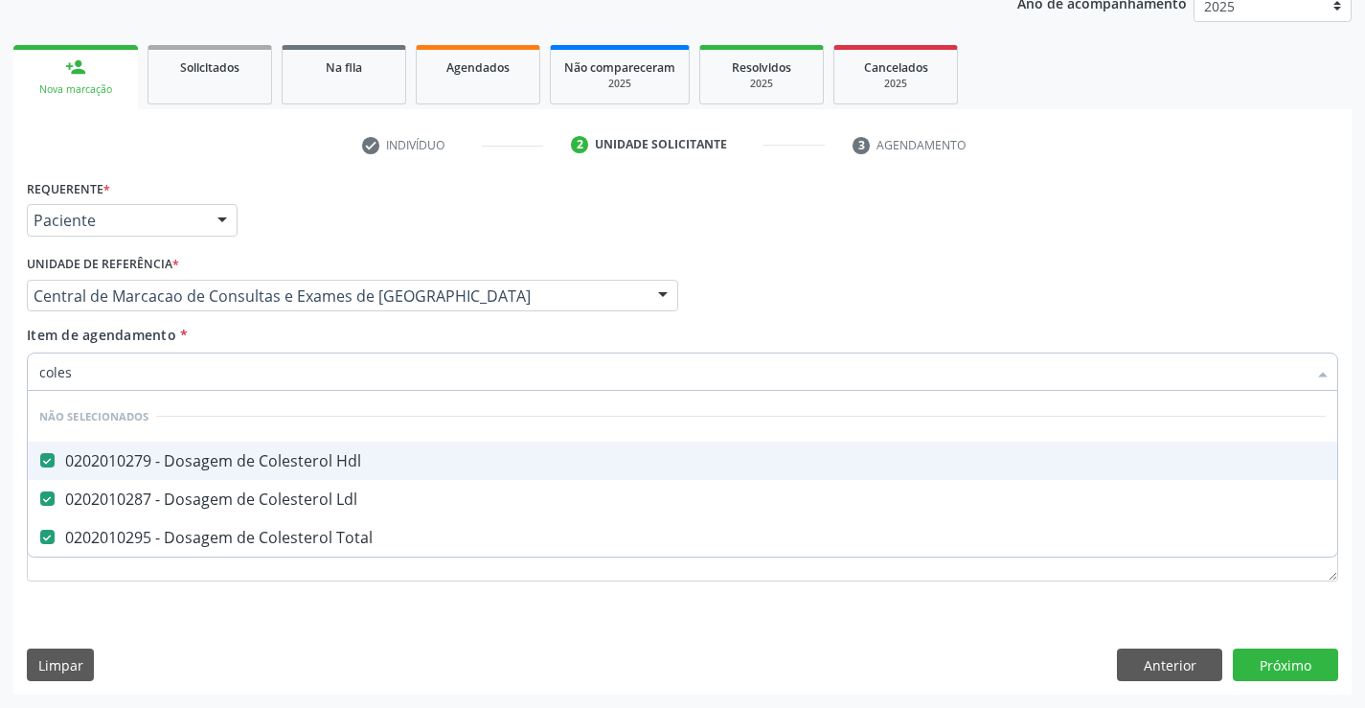
click at [319, 340] on div "Item de agendamento * coles Desfazer seleção Não selecionados 0202010279 - Dosa…" at bounding box center [682, 355] width 1311 height 60
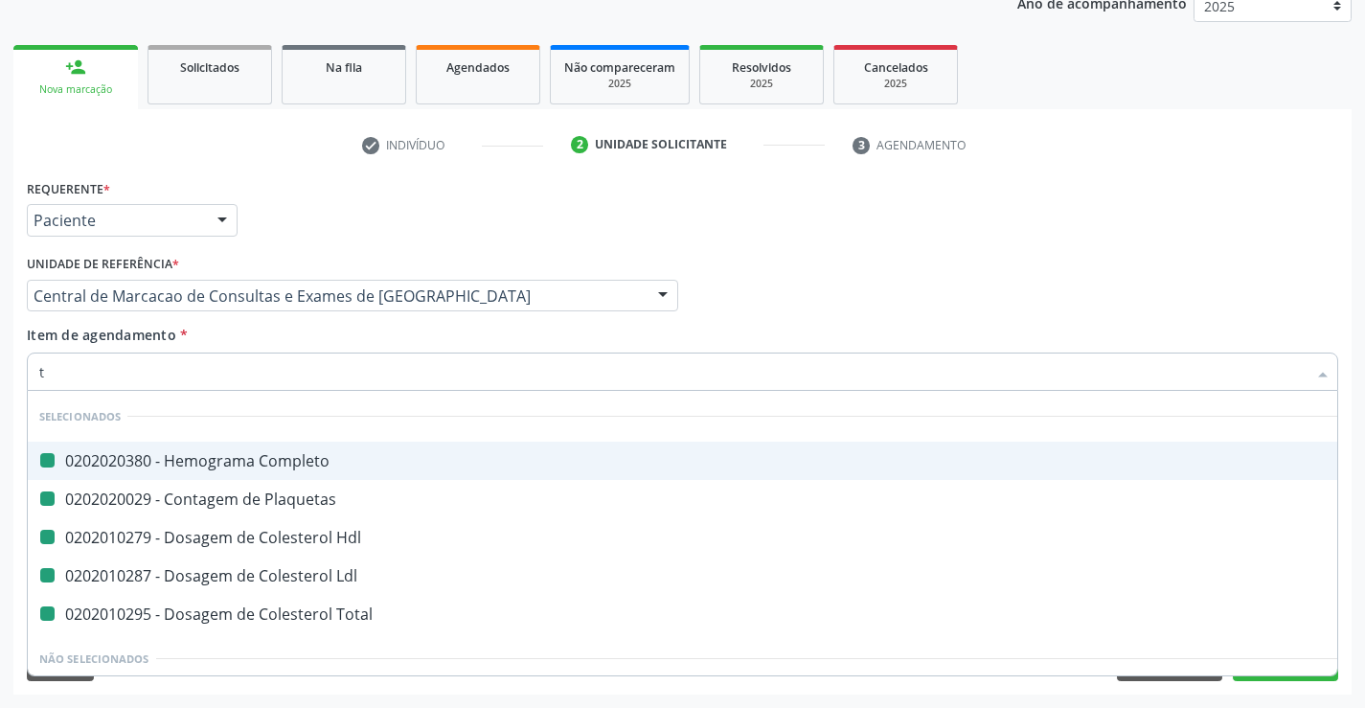
type input "tr"
checkbox Completo "false"
checkbox Hdl "false"
checkbox Plaquetas "false"
checkbox Ldl "false"
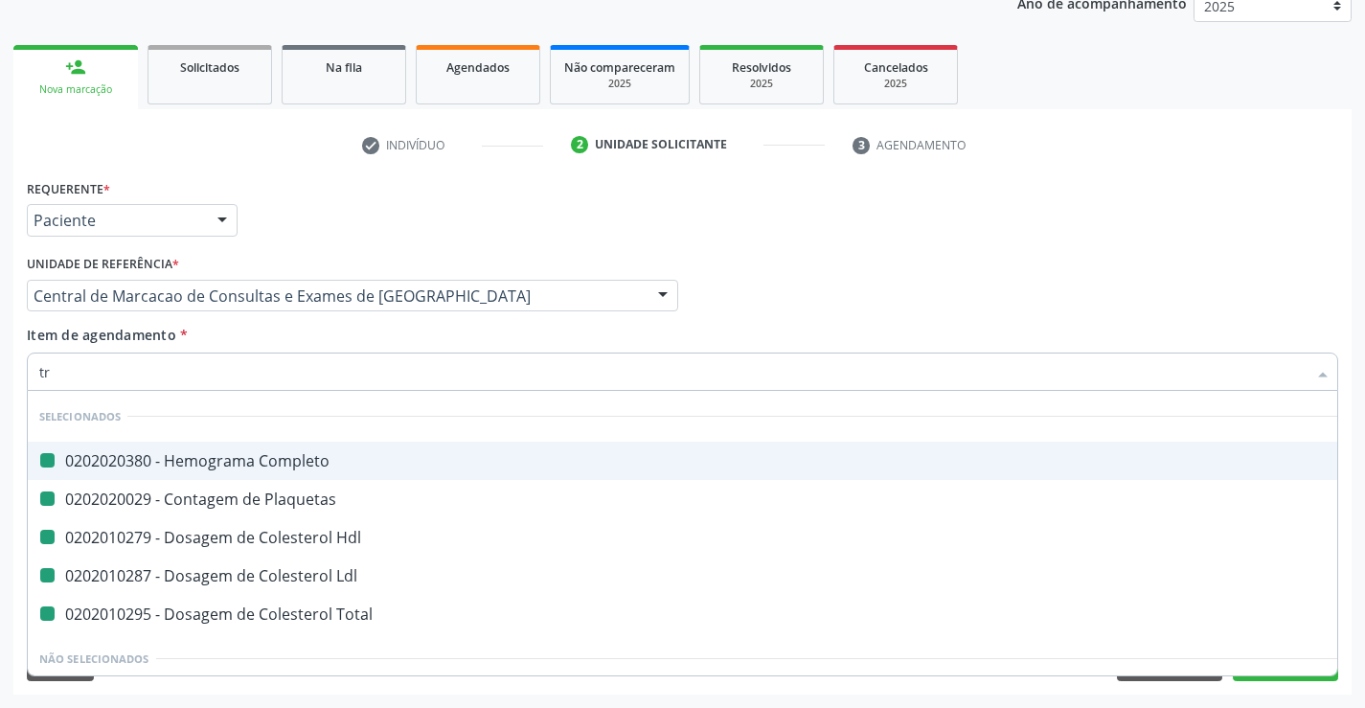
checkbox Total "false"
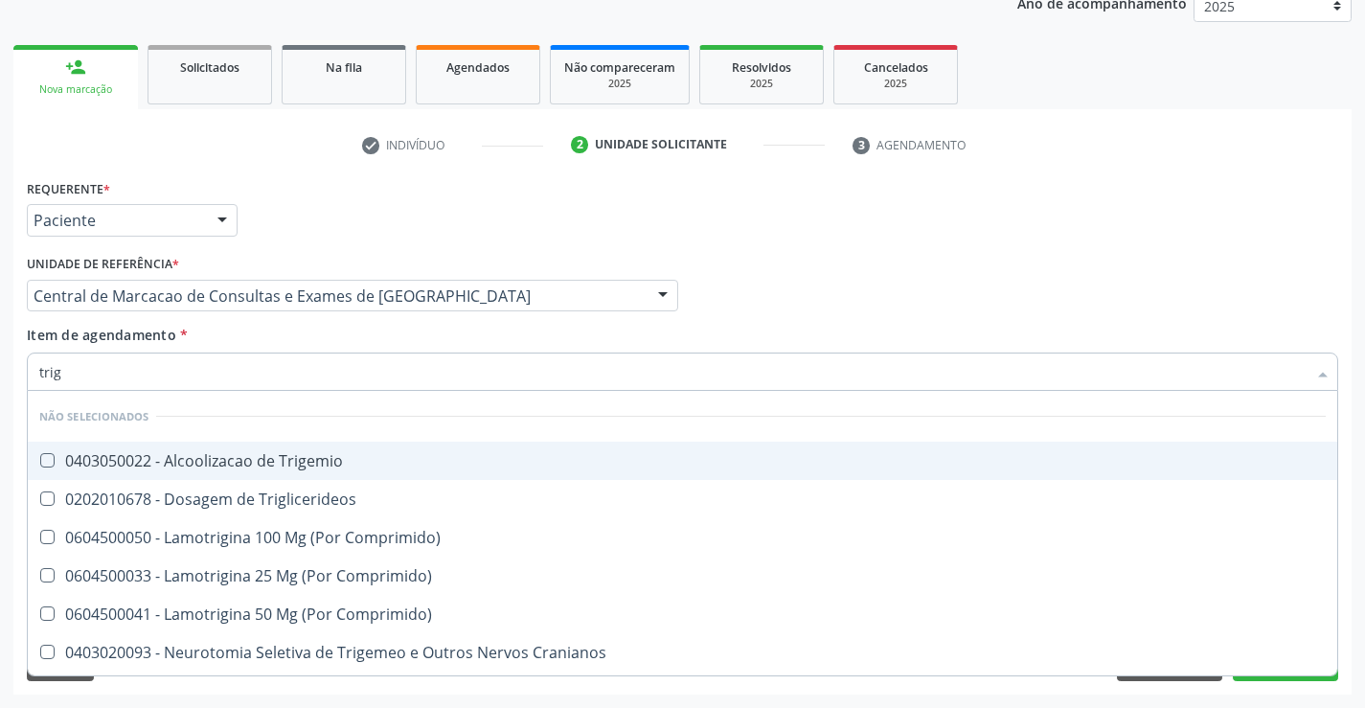
type input "trigl"
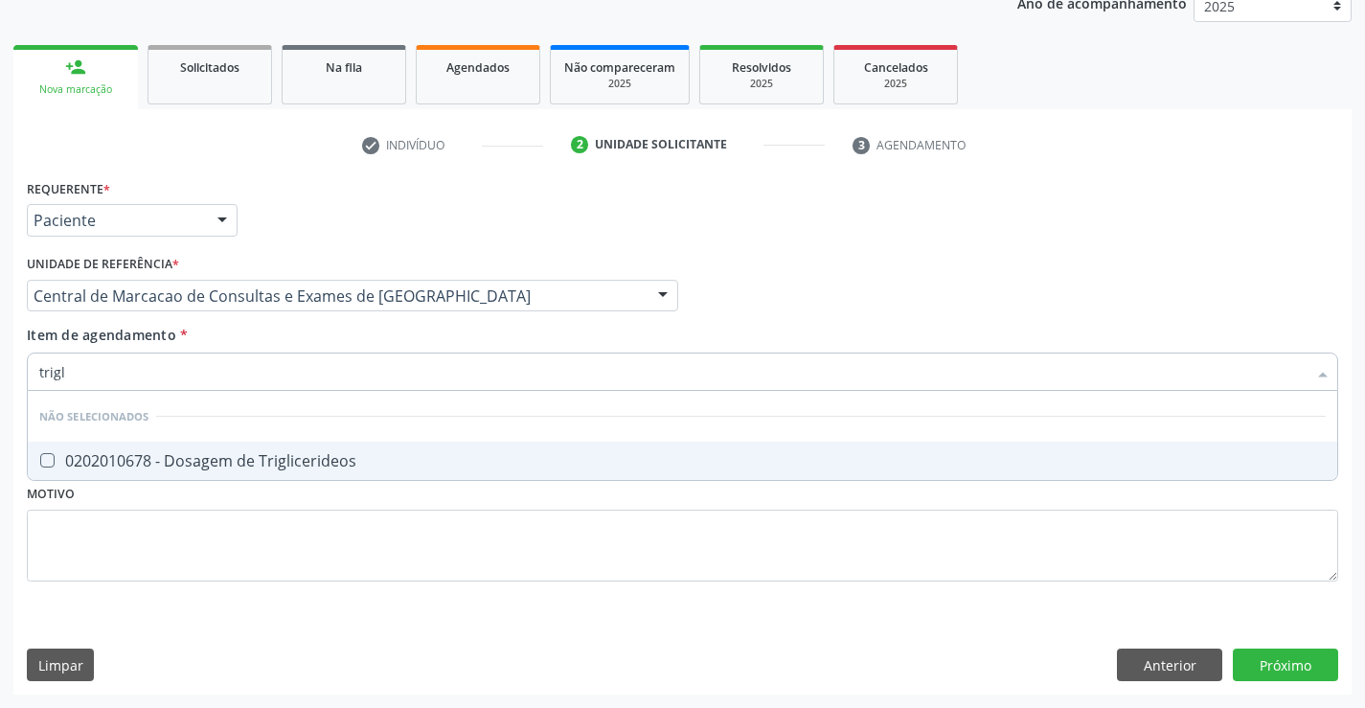
click at [294, 455] on div "0202010678 - Dosagem de Triglicerideos" at bounding box center [682, 460] width 1286 height 15
checkbox Triglicerideos "true"
click at [287, 332] on div "Item de agendamento * trigl Desfazer seleção Não selecionados 0202010678 - Dosa…" at bounding box center [682, 355] width 1311 height 60
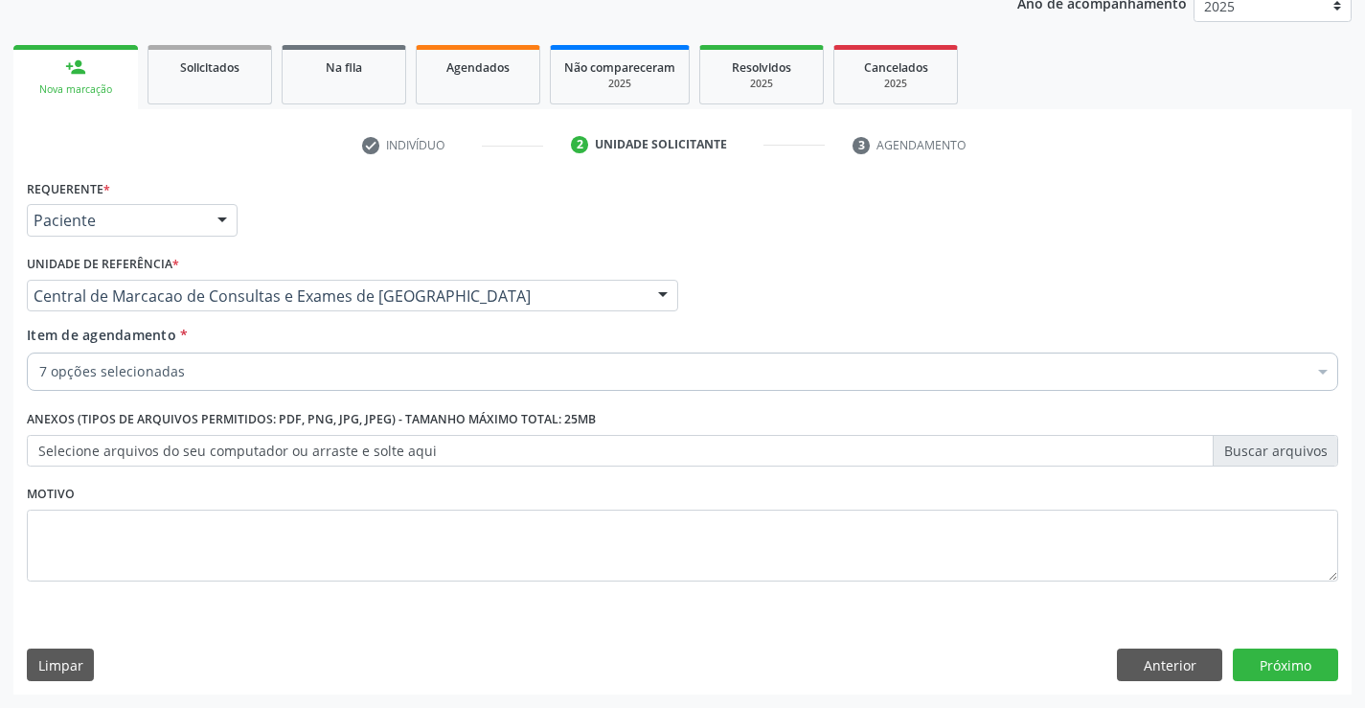
click at [274, 389] on div "7 opções selecionadas" at bounding box center [682, 371] width 1311 height 38
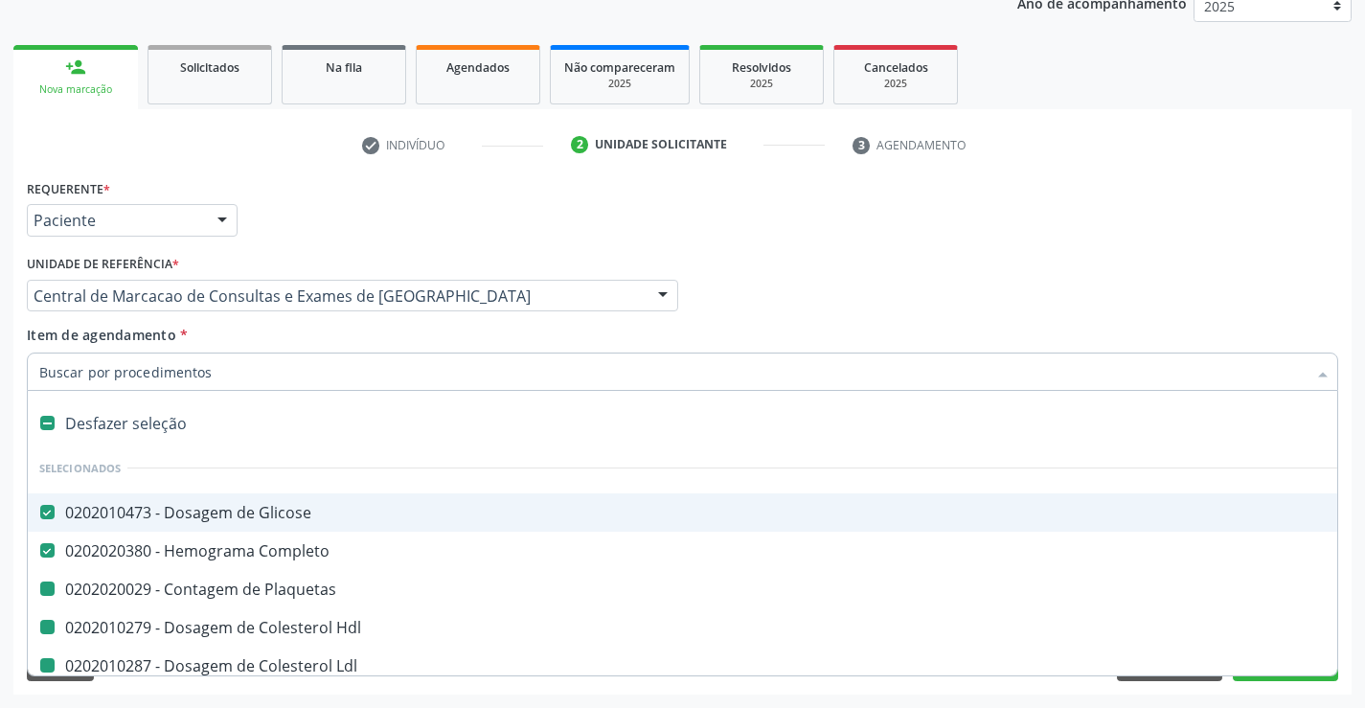
type input "u"
checkbox Plaquetas "false"
checkbox Hdl "false"
checkbox Ldl "false"
checkbox Total "false"
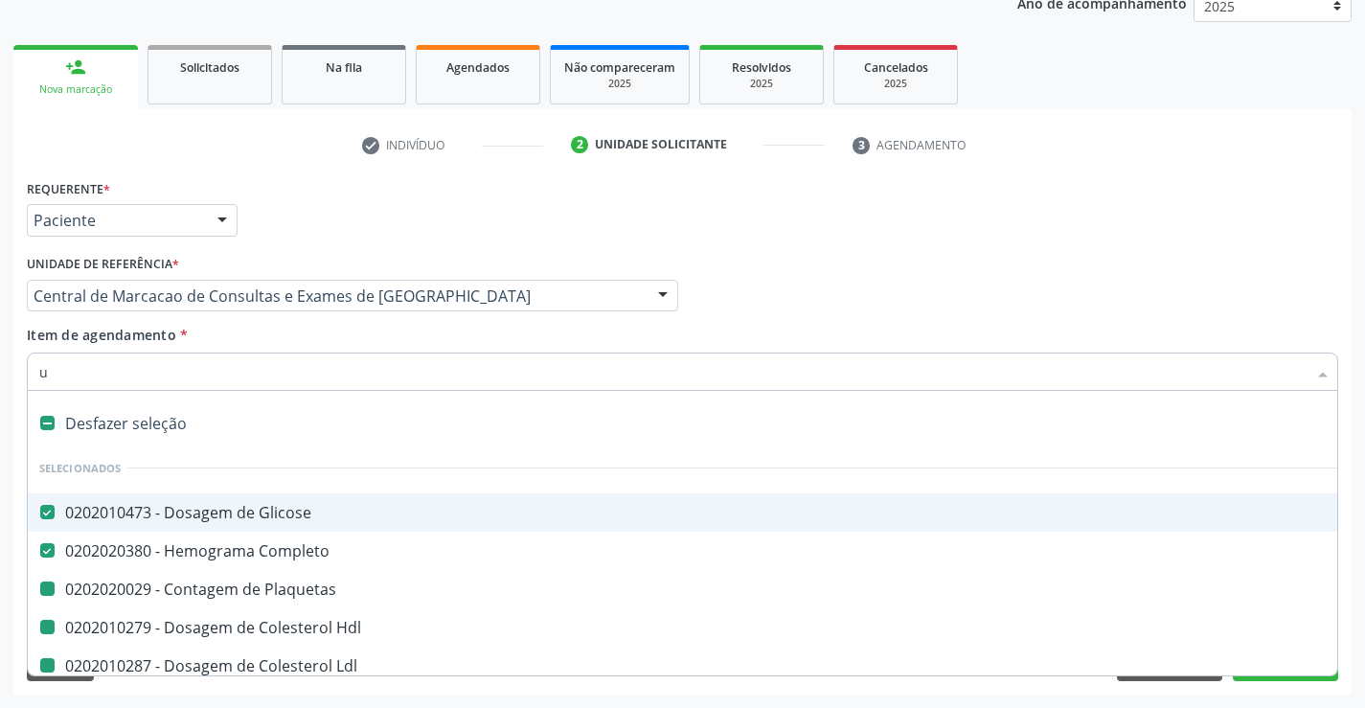
checkbox Triglicerideos "false"
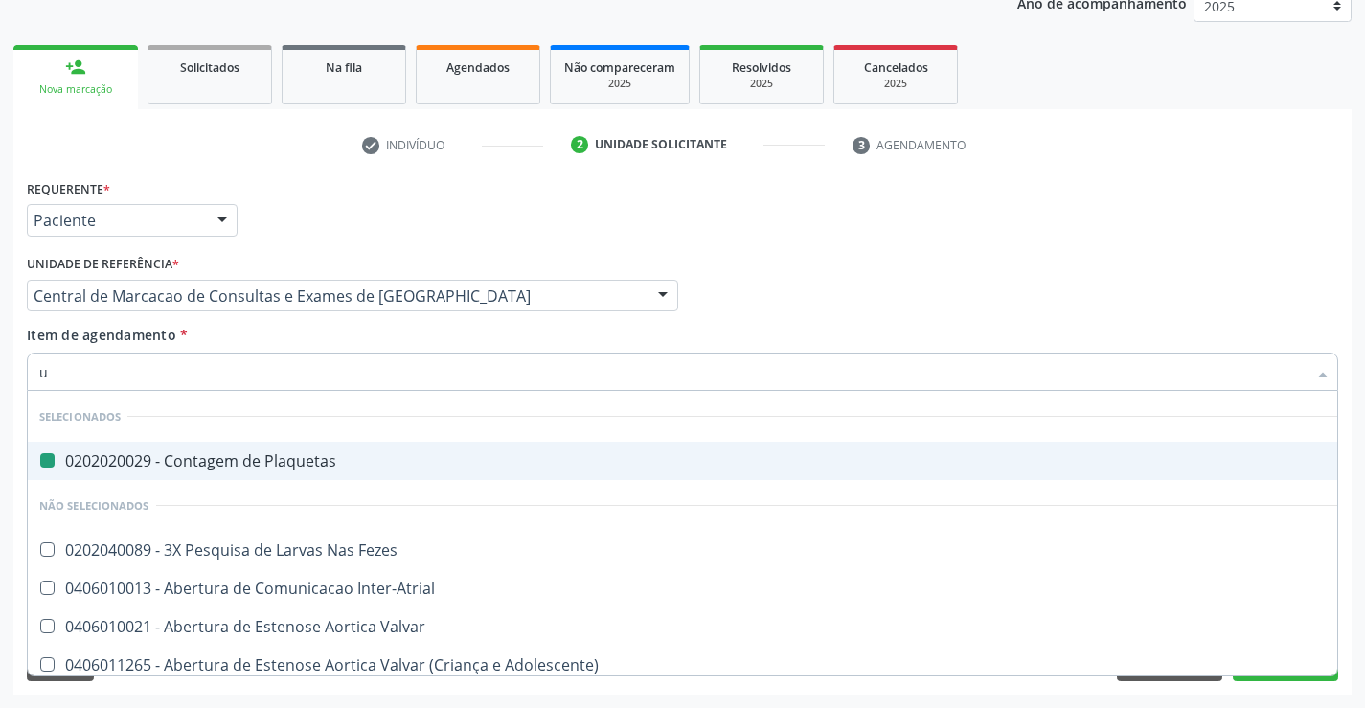
type input "ur"
checkbox Plaquetas "false"
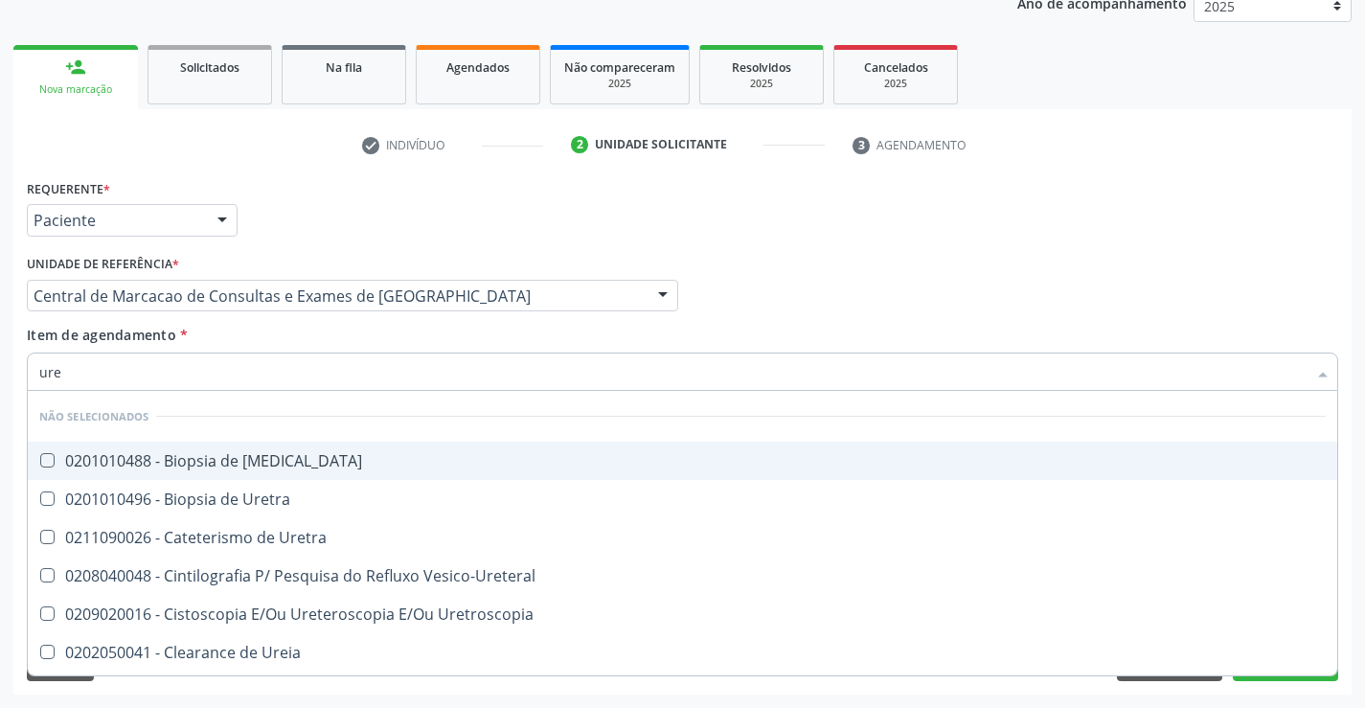
type input "urei"
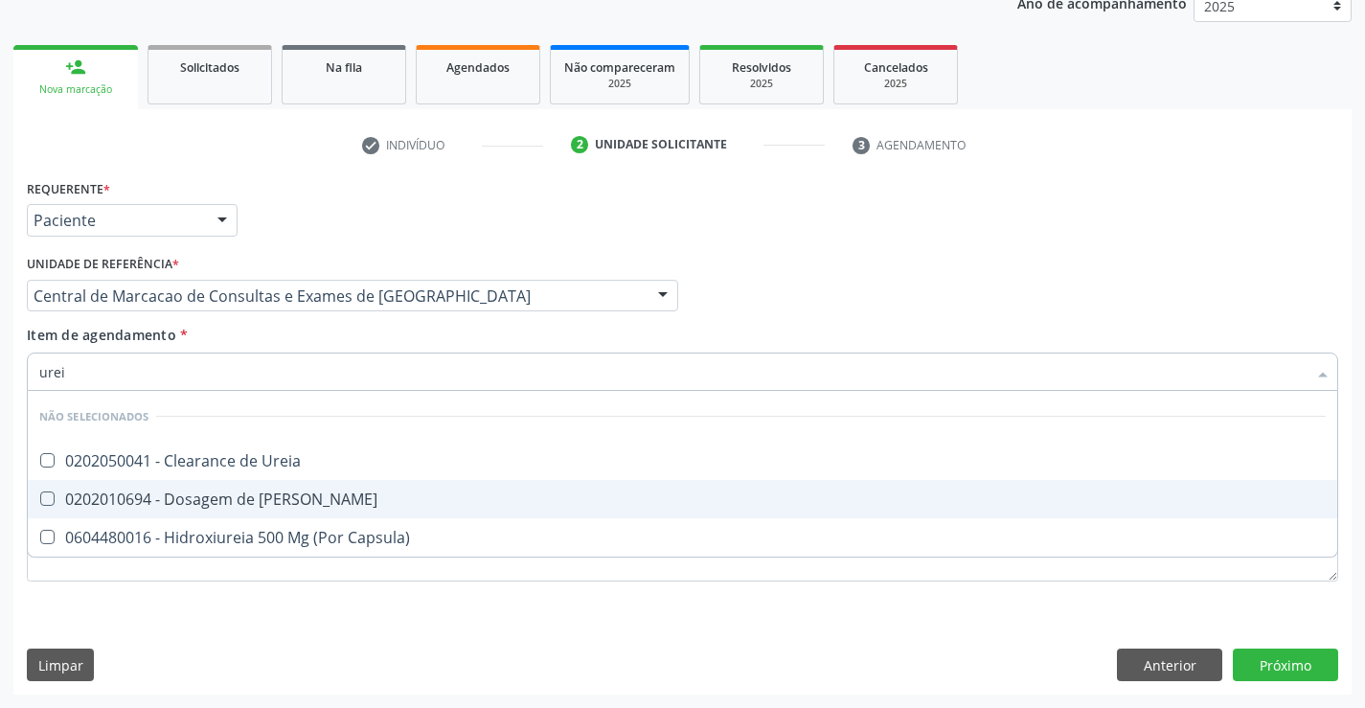
click at [277, 486] on span "0202010694 - Dosagem de Ureia" at bounding box center [682, 499] width 1309 height 38
checkbox Ureia "true"
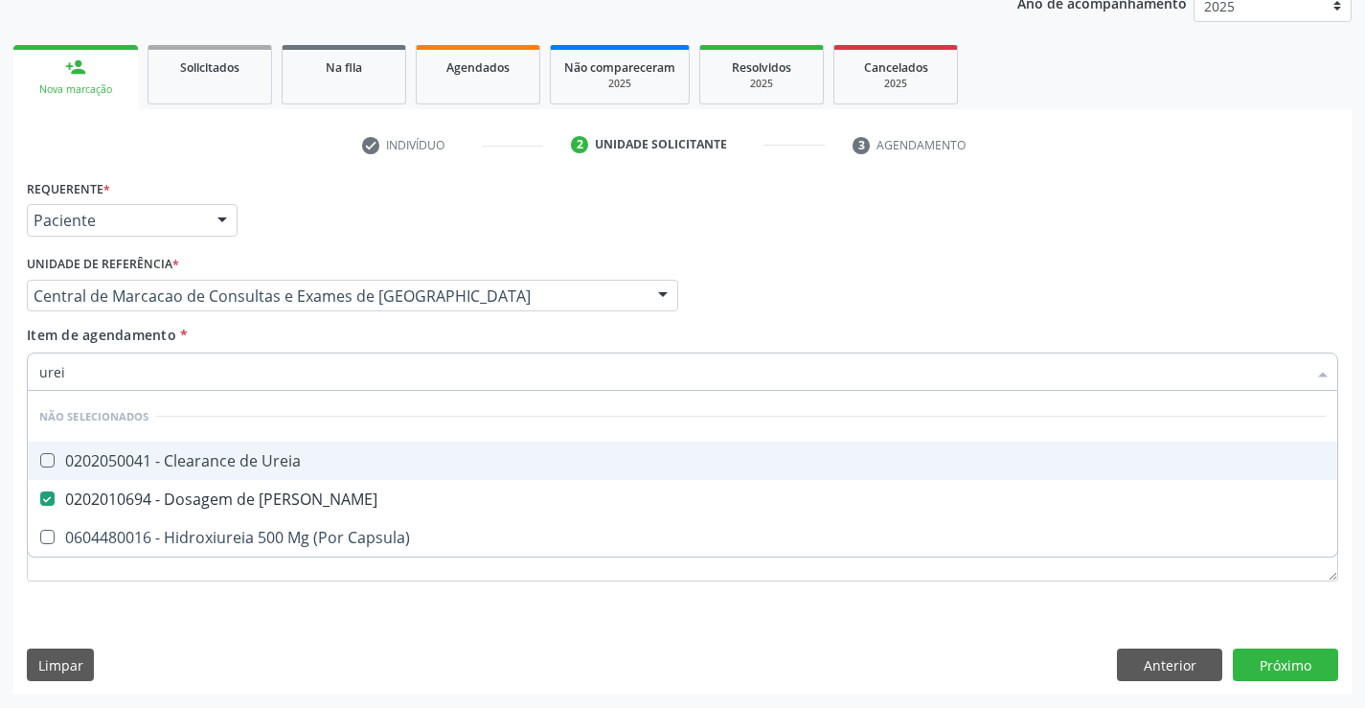
type input "urei"
click at [324, 334] on div "Item de agendamento * urei Desfazer seleção Não selecionados 0202050041 - Clear…" at bounding box center [682, 355] width 1311 height 60
checkbox Ureia "true"
checkbox Capsula\) "true"
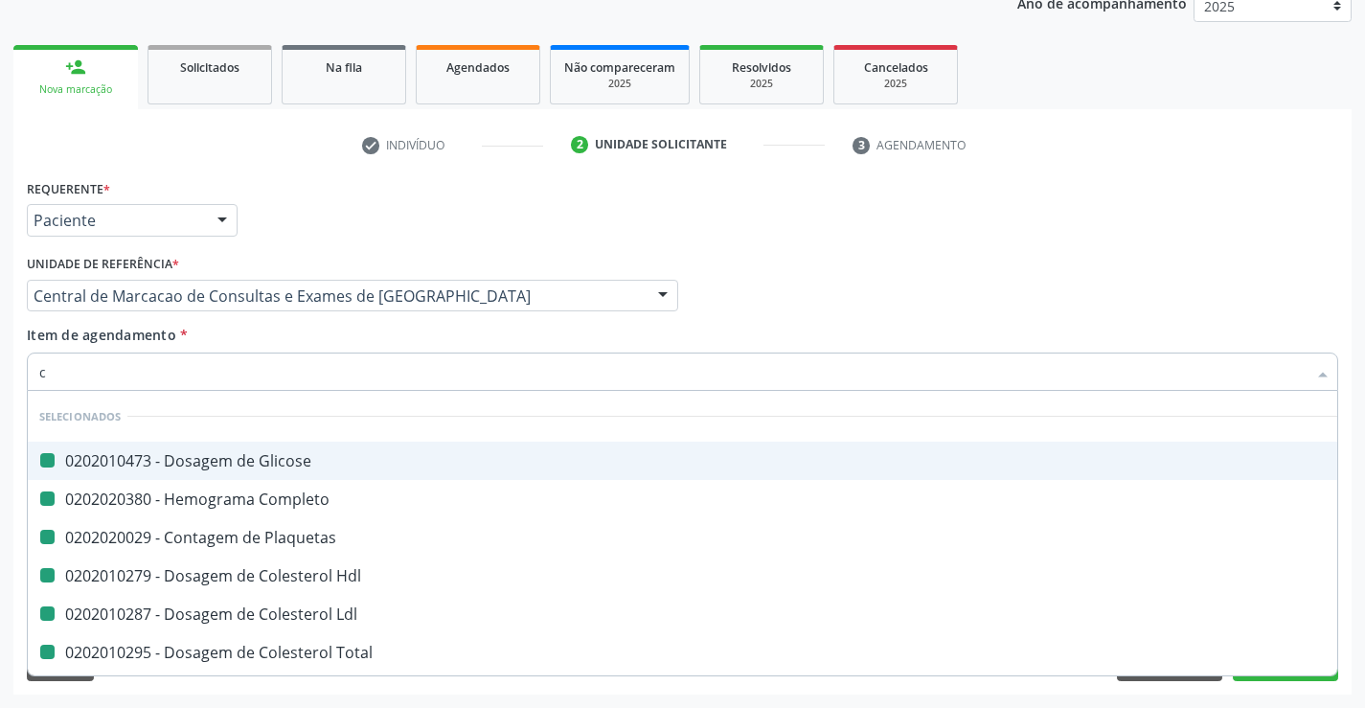
type input "cr"
checkbox Glicose "false"
checkbox Plaquetas "false"
checkbox Completo "false"
checkbox Hdl "false"
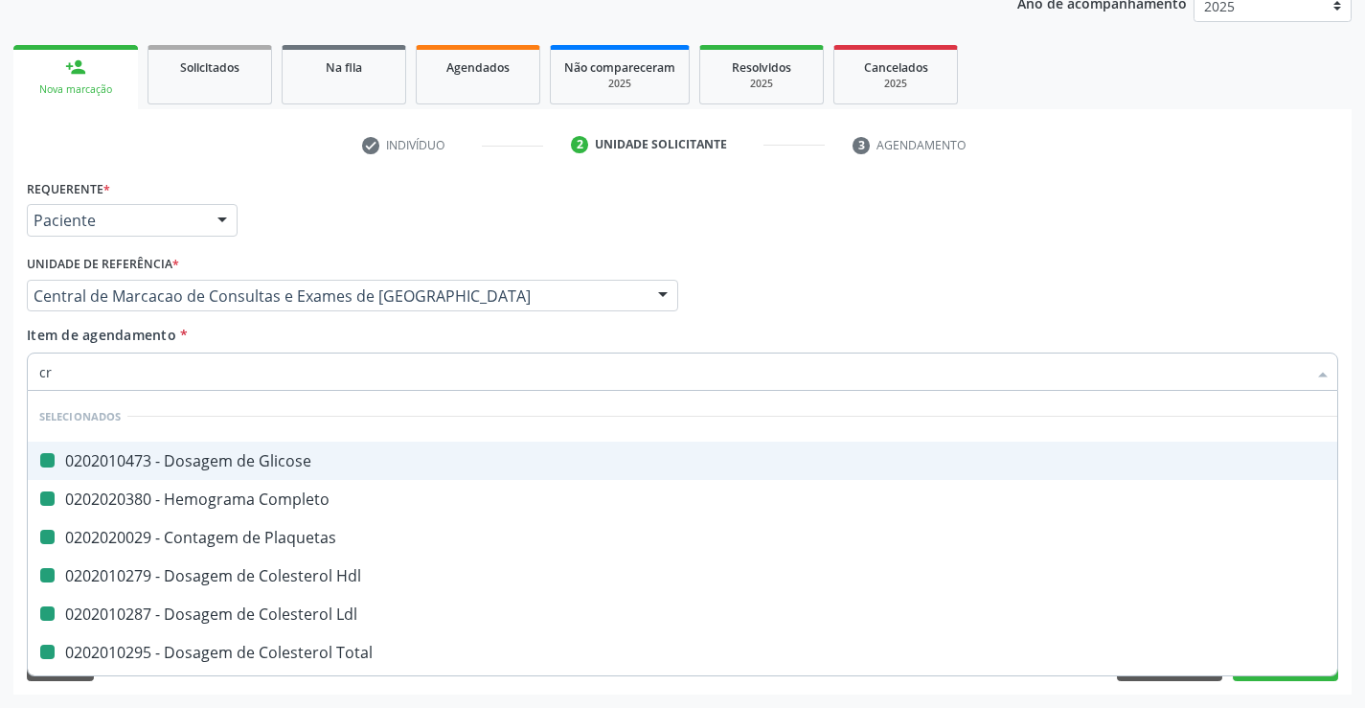
checkbox Ldl "false"
checkbox Total "false"
checkbox Triglicerideos "false"
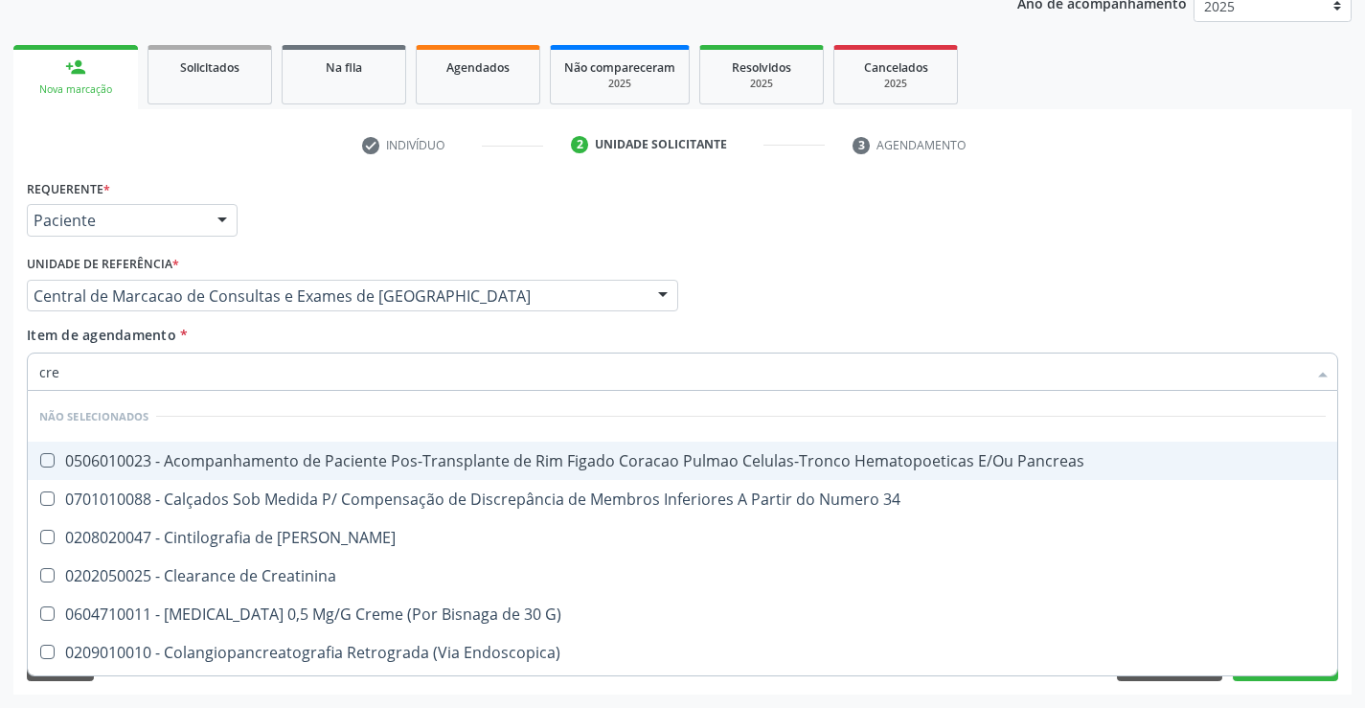
type input "crea"
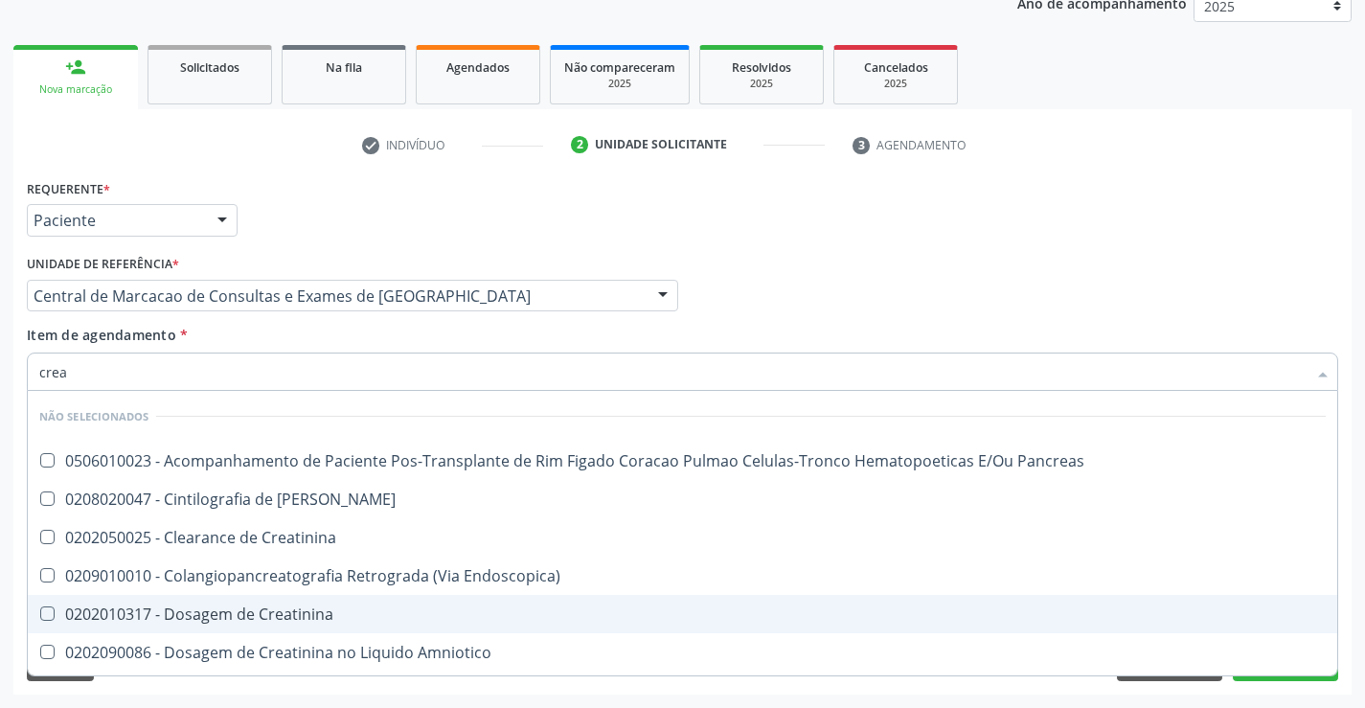
drag, startPoint x: 260, startPoint y: 618, endPoint x: 269, endPoint y: 421, distance: 196.6
click at [260, 617] on div "0202010317 - Dosagem de Creatinina" at bounding box center [682, 613] width 1286 height 15
checkbox Creatinina "true"
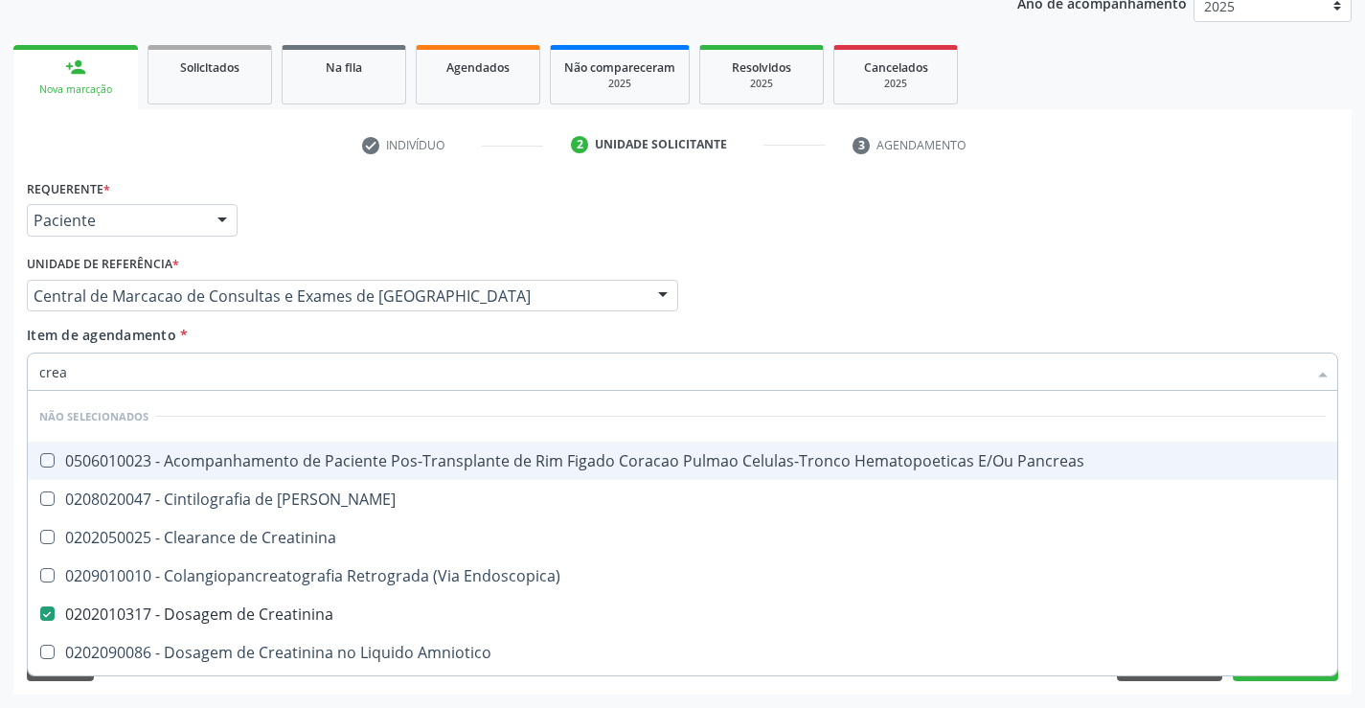
click at [265, 335] on div "Item de agendamento * crea Desfazer seleção Não selecionados 0506010023 - Acomp…" at bounding box center [682, 355] width 1311 height 60
checkbox Pancreas "true"
checkbox Creatinina "true"
checkbox Pancreas "true"
checkbox Endoscopica\) "true"
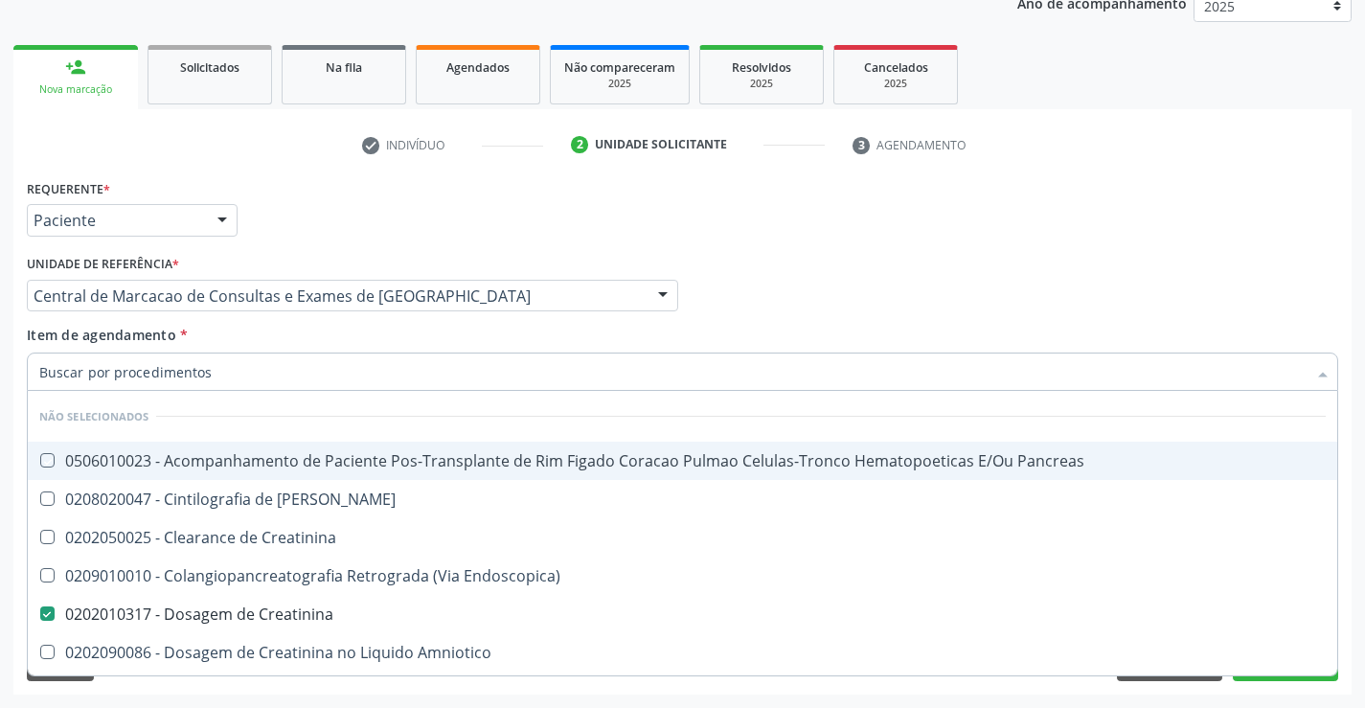
checkbox Amniotico "true"
checkbox \(Cpk\) "true"
checkbox Oncologia "true"
checkbox Mb "true"
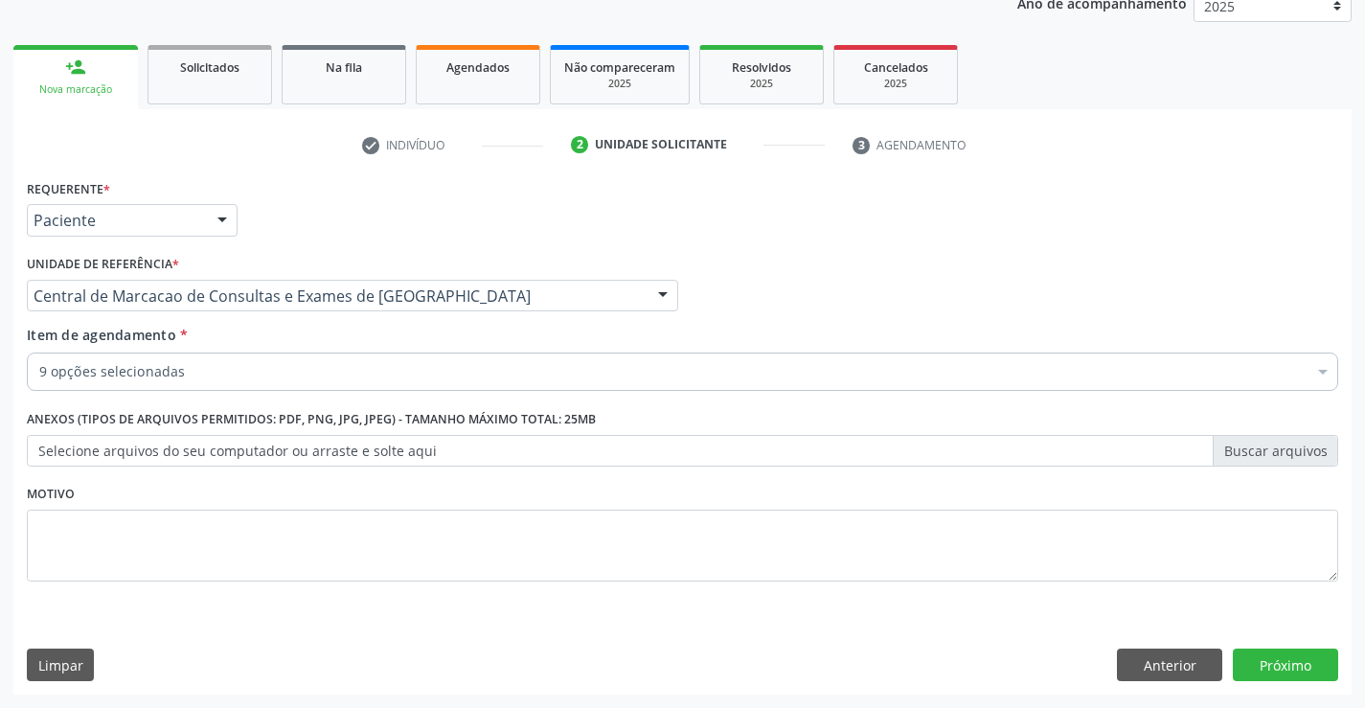
click at [262, 387] on div "9 opções selecionadas" at bounding box center [682, 371] width 1311 height 38
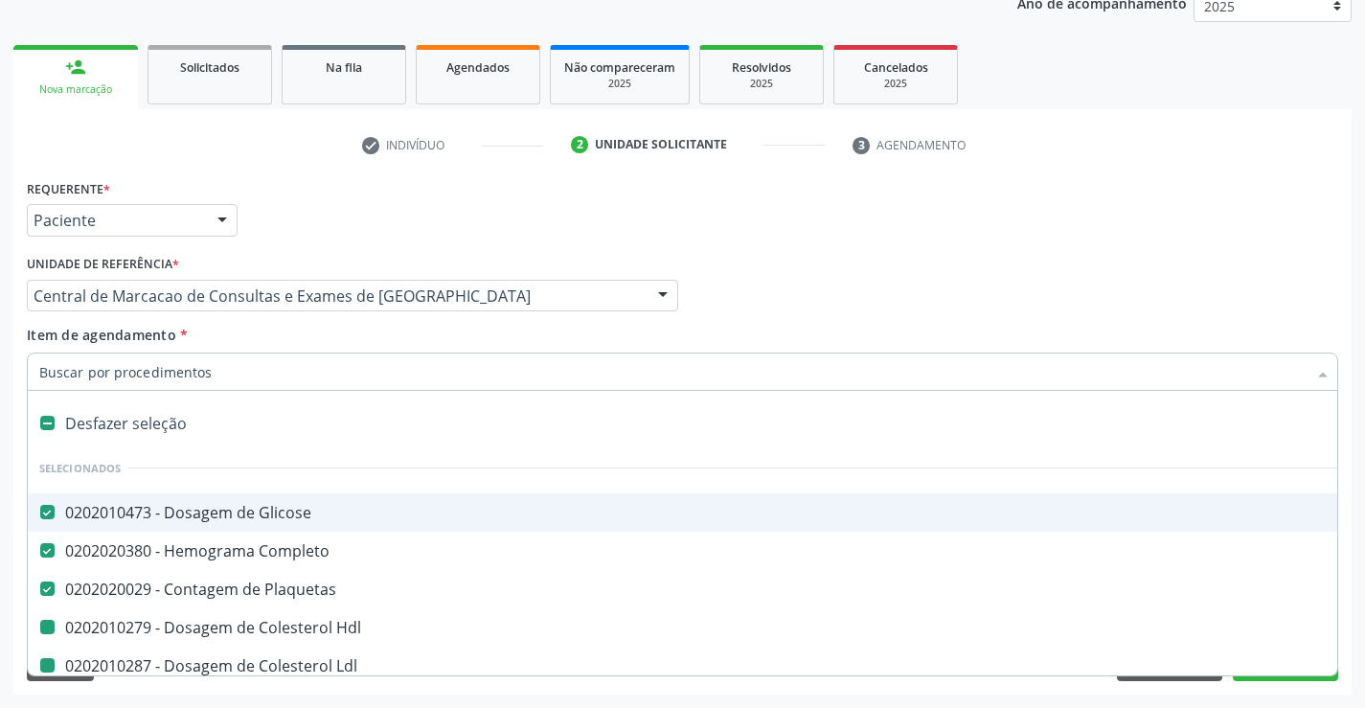
type input "u"
checkbox Hdl "false"
checkbox Ldl "false"
checkbox Total "false"
checkbox Triglicerideos "false"
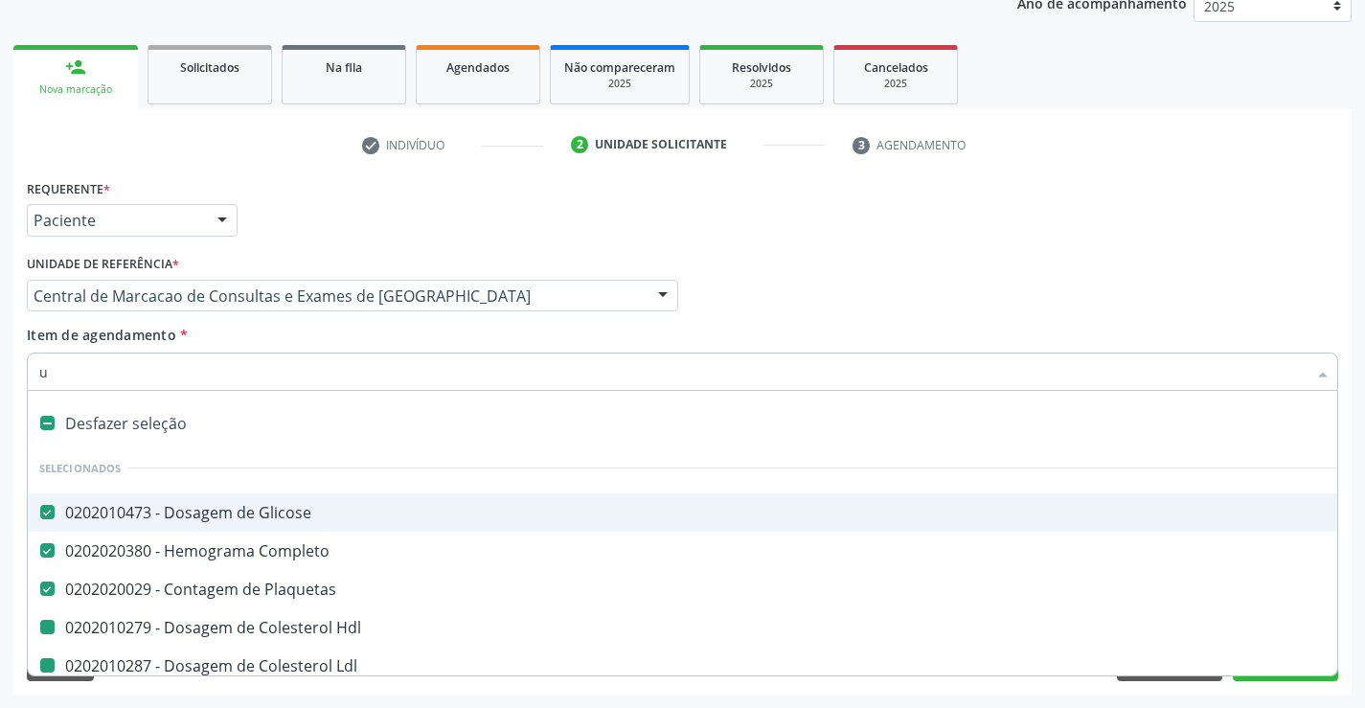
checkbox Creatinina "false"
checkbox Ureia "false"
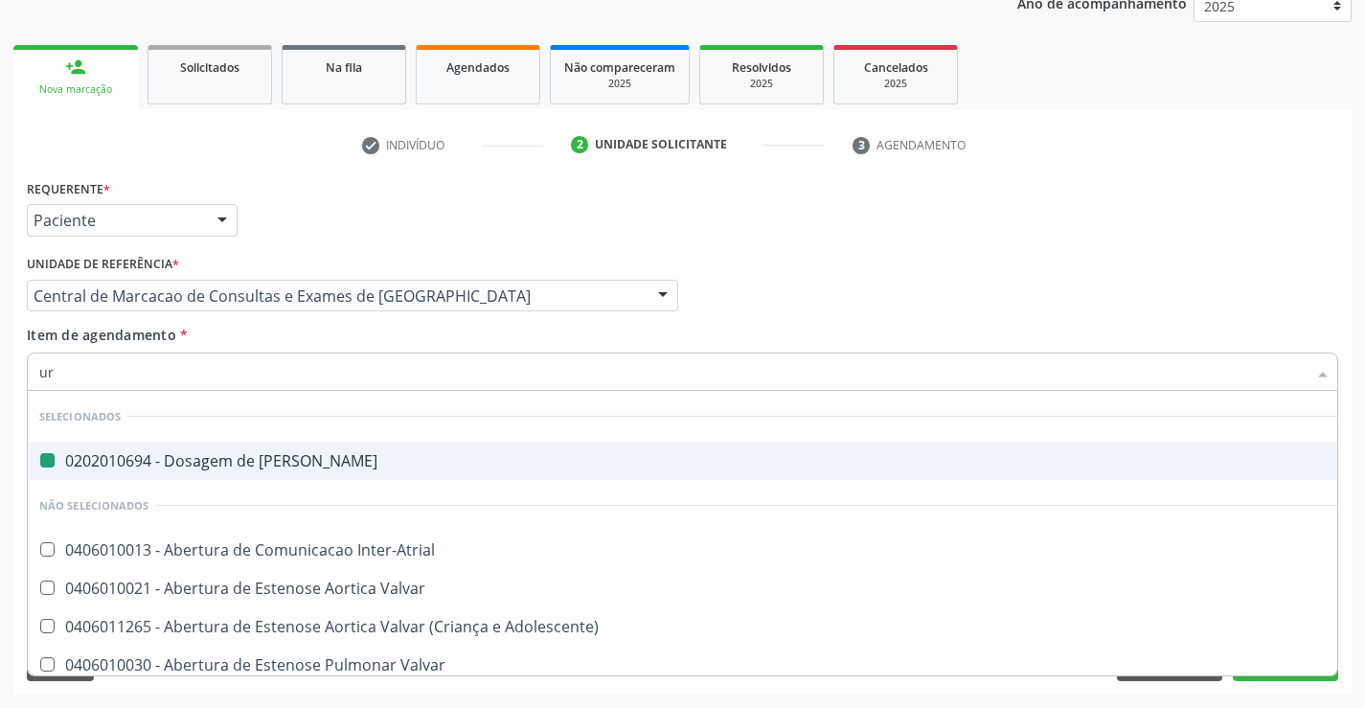
type input "uri"
checkbox Ureia "false"
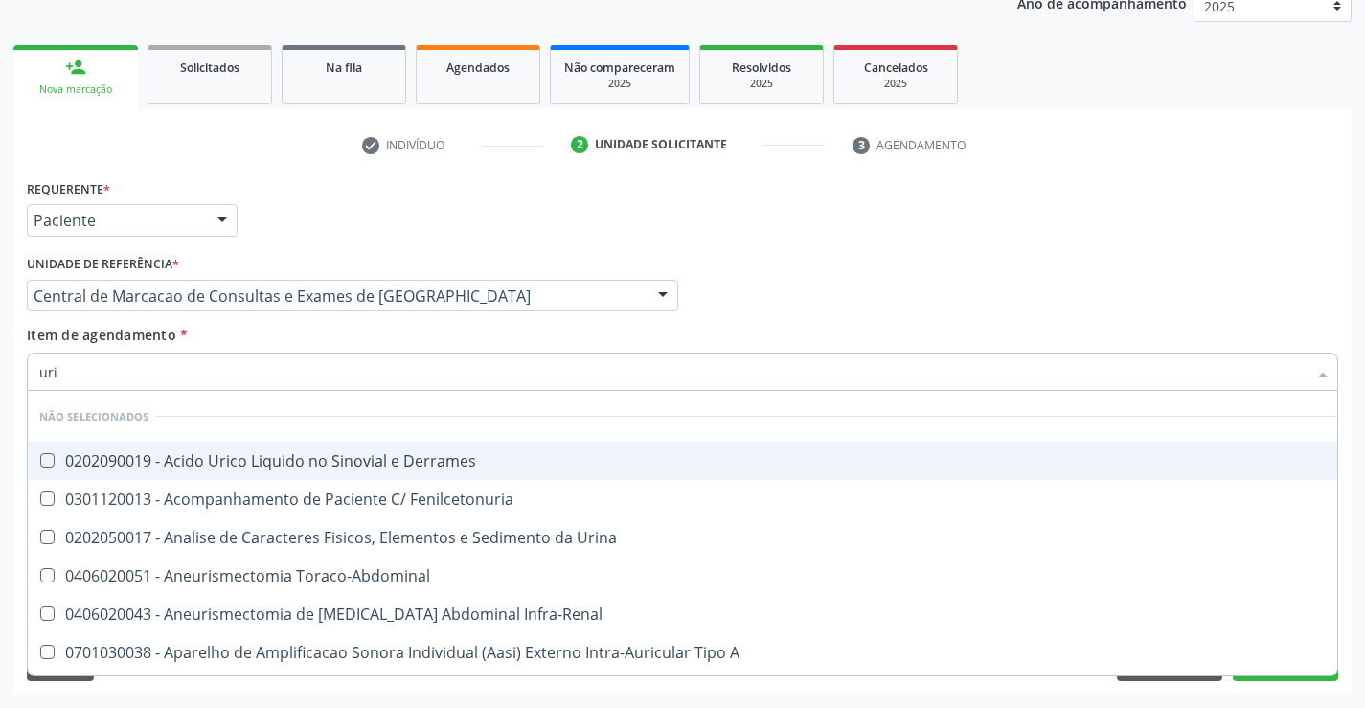
type input "urin"
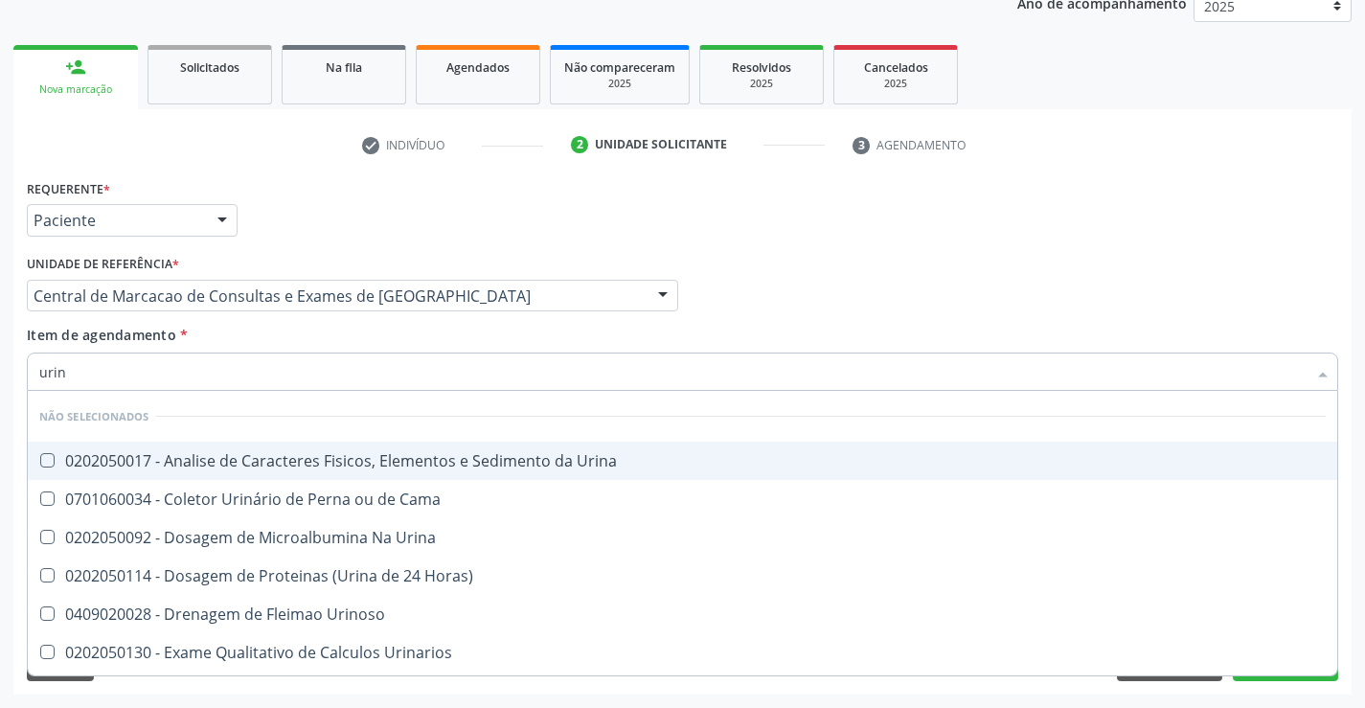
click at [300, 464] on div "0202050017 - Analise de Caracteres Fisicos, Elementos e Sedimento da Urina" at bounding box center [682, 460] width 1286 height 15
checkbox Urina "true"
click at [307, 340] on div "Item de agendamento * urin Desfazer seleção Não selecionados 0202050017 - Anali…" at bounding box center [682, 355] width 1311 height 60
checkbox Horas\) "true"
checkbox Urinoso "true"
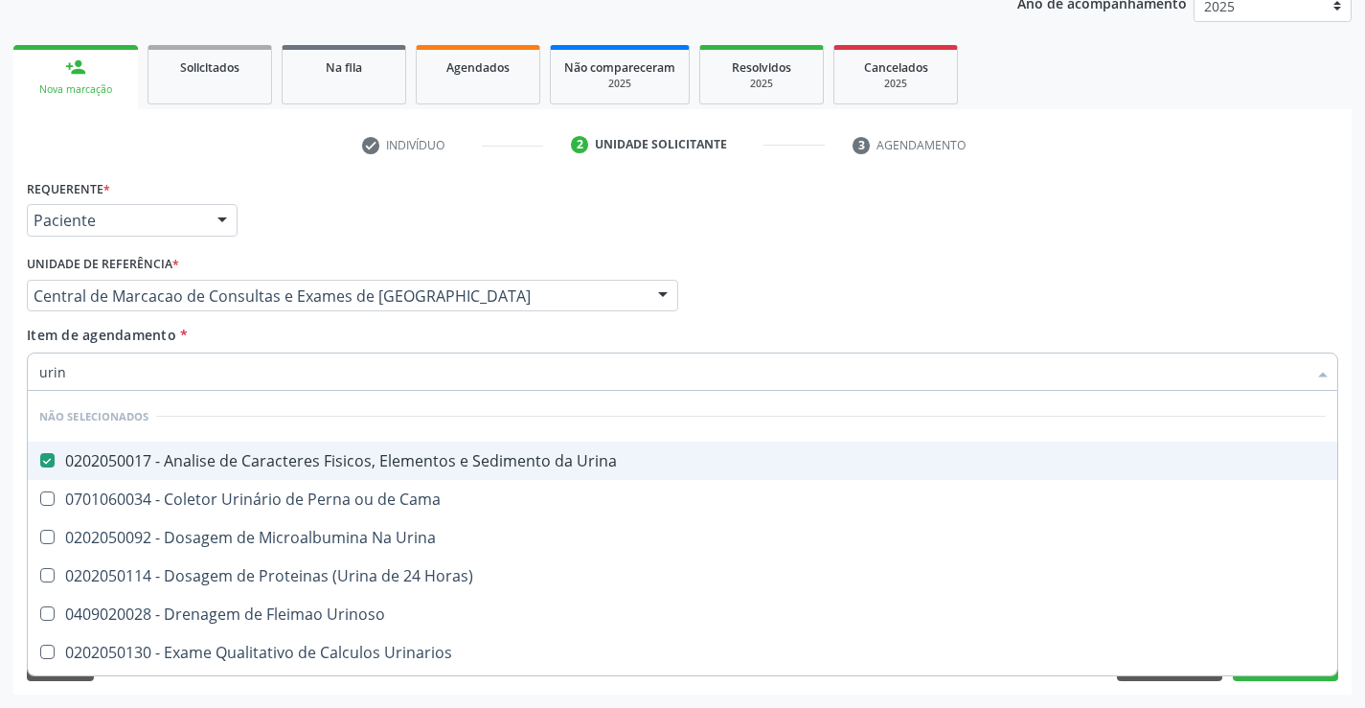
checkbox Urinarios "true"
checkbox Quantitativa "true"
checkbox Urina "true"
checkbox Delgada\) "true"
checkbox Urina "true"
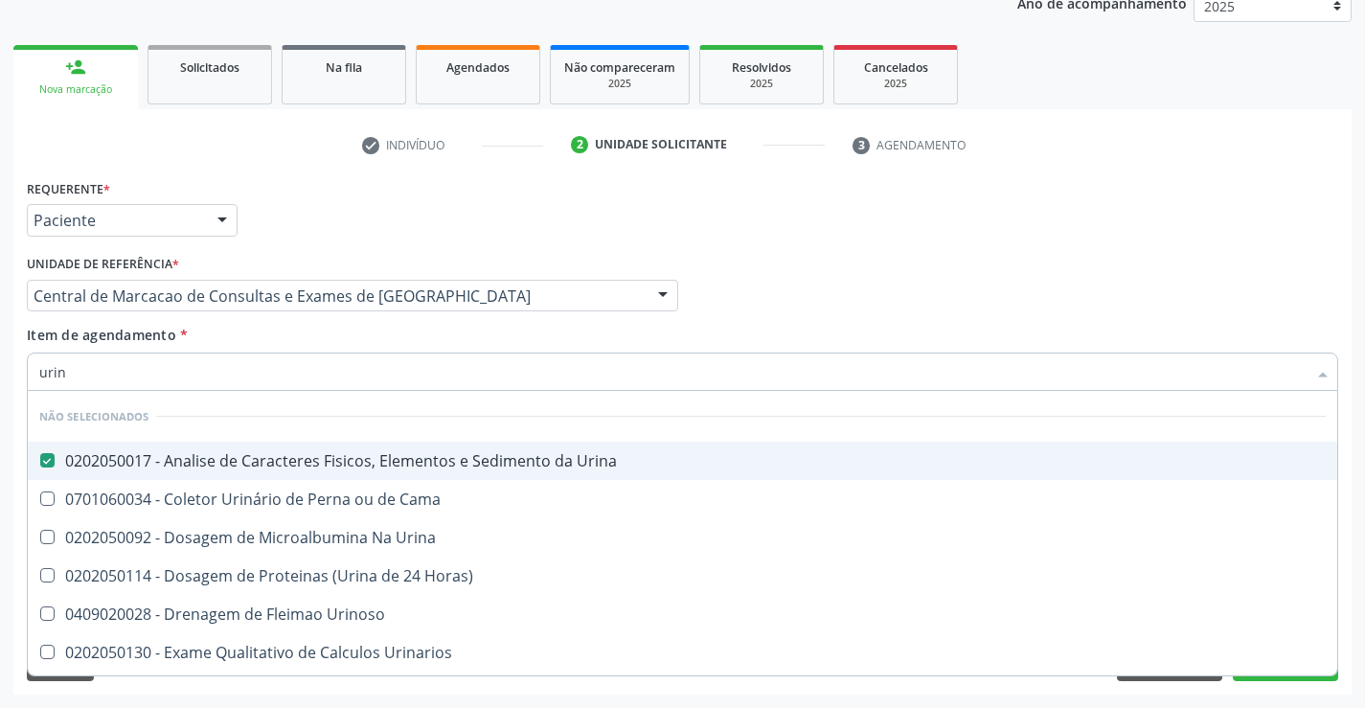
checkbox Urina "true"
checkbox Cama "true"
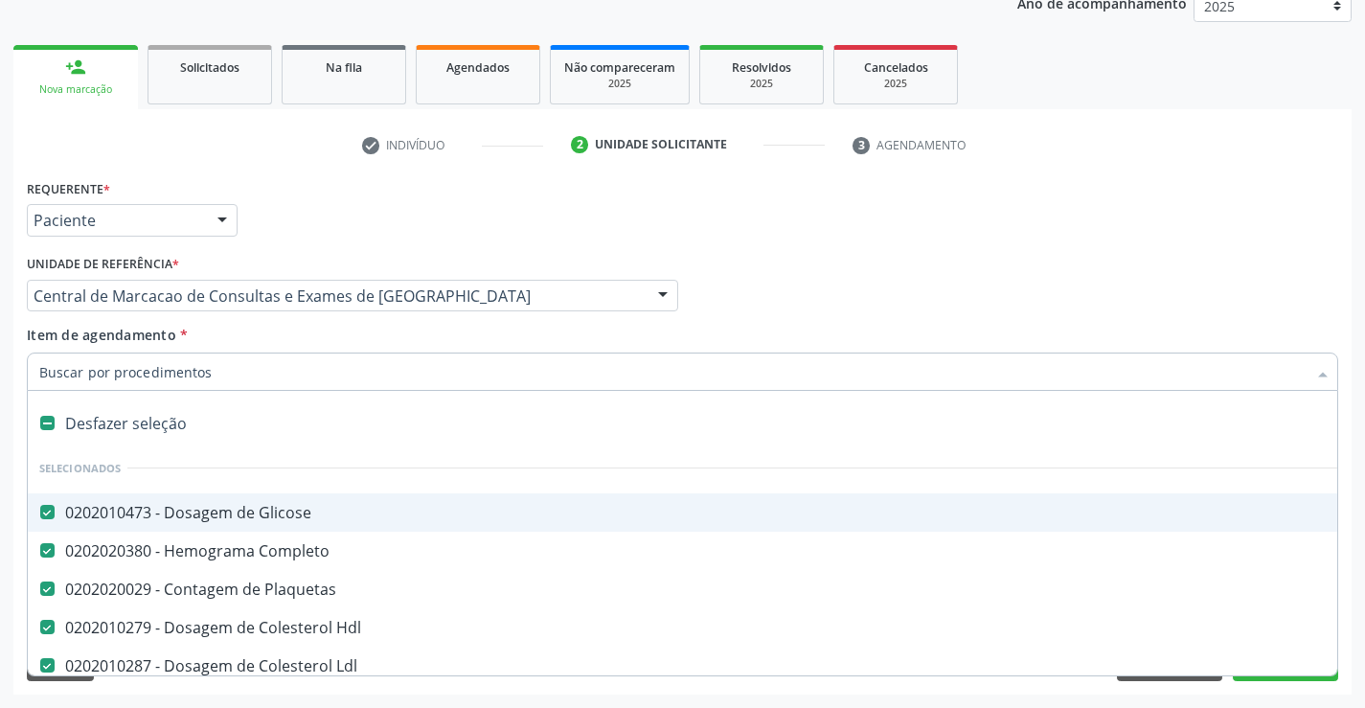
type input "t"
checkbox Urina "false"
type input "tg"
checkbox Glicose "false"
checkbox Plaquetas "false"
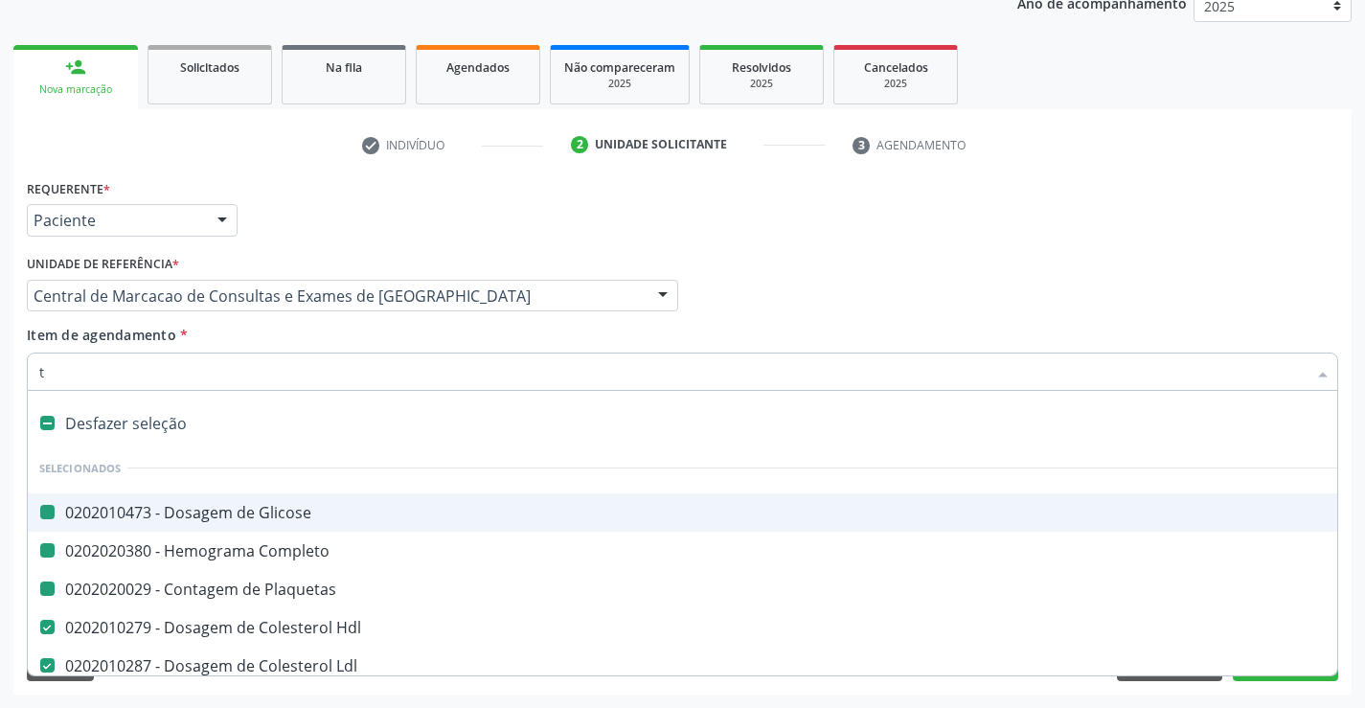
checkbox Completo "false"
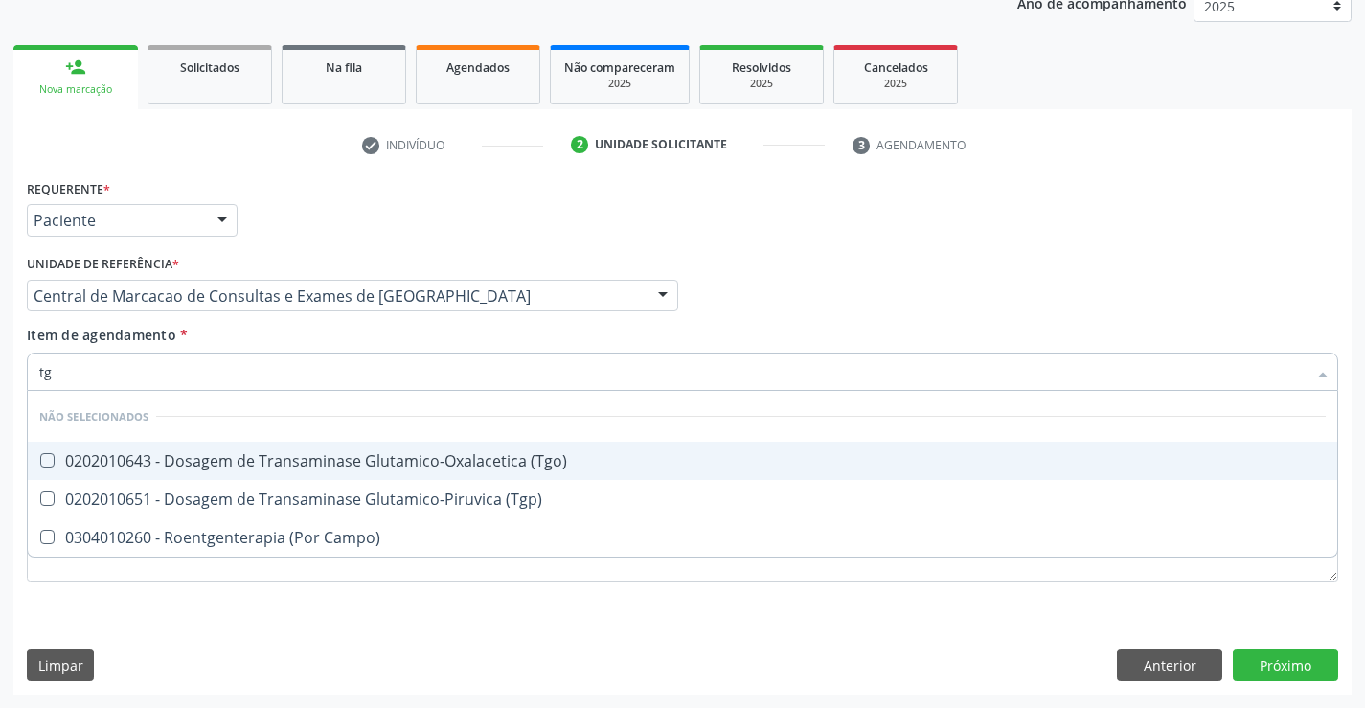
click at [340, 456] on div "0202010643 - Dosagem de Transaminase Glutamico-Oxalacetica (Tgo)" at bounding box center [682, 460] width 1286 height 15
checkbox \(Tgo\) "true"
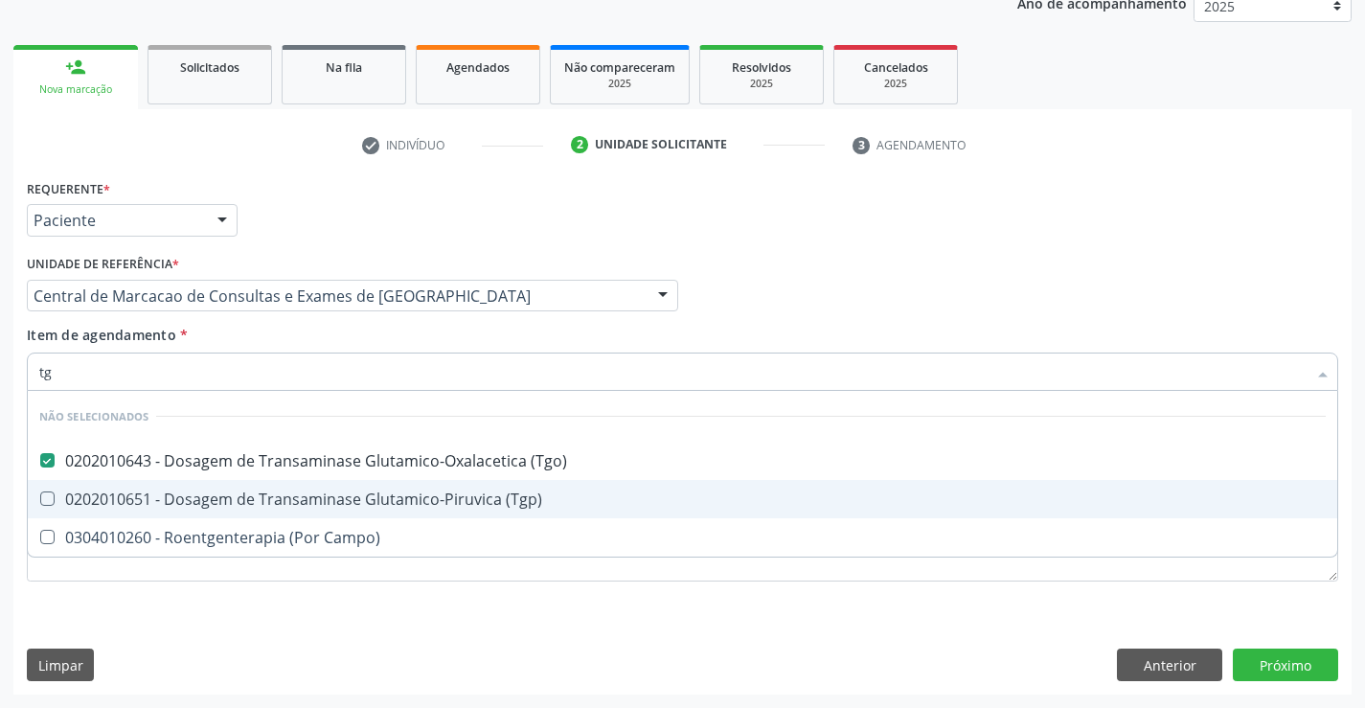
click at [340, 491] on div "0202010651 - Dosagem de Transaminase Glutamico-Piruvica (Tgp)" at bounding box center [682, 498] width 1286 height 15
checkbox \(Tgp\) "true"
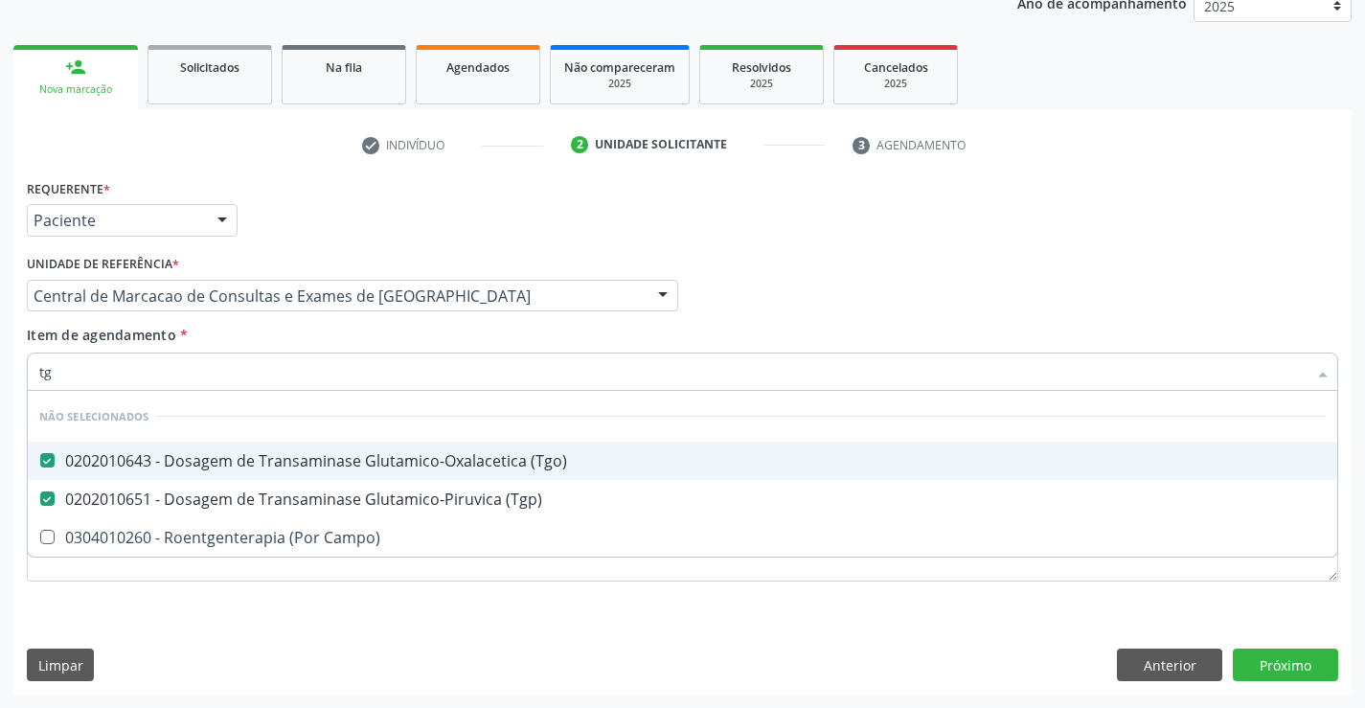
click at [322, 312] on div "Unidade de referência * Central de Marcacao de Consultas e Exames de Campo Form…" at bounding box center [352, 287] width 661 height 75
checkbox Campo\) "true"
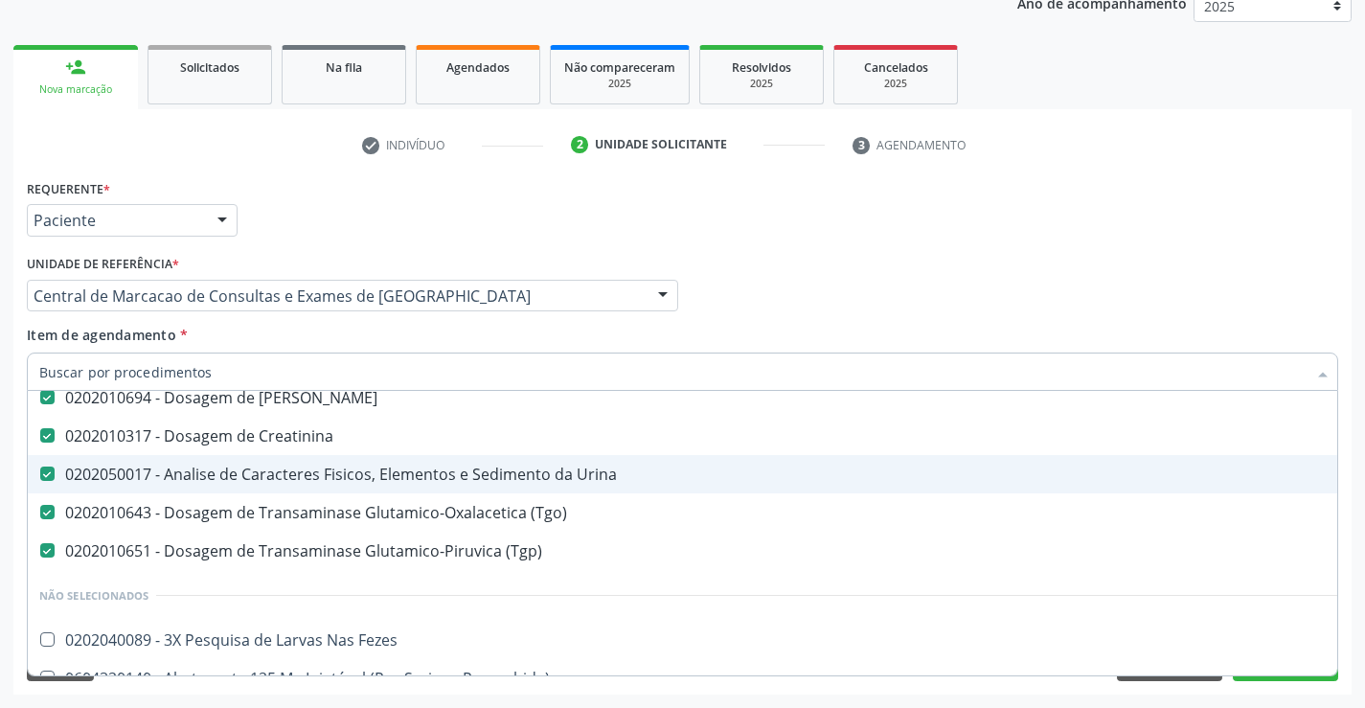
scroll to position [287, 0]
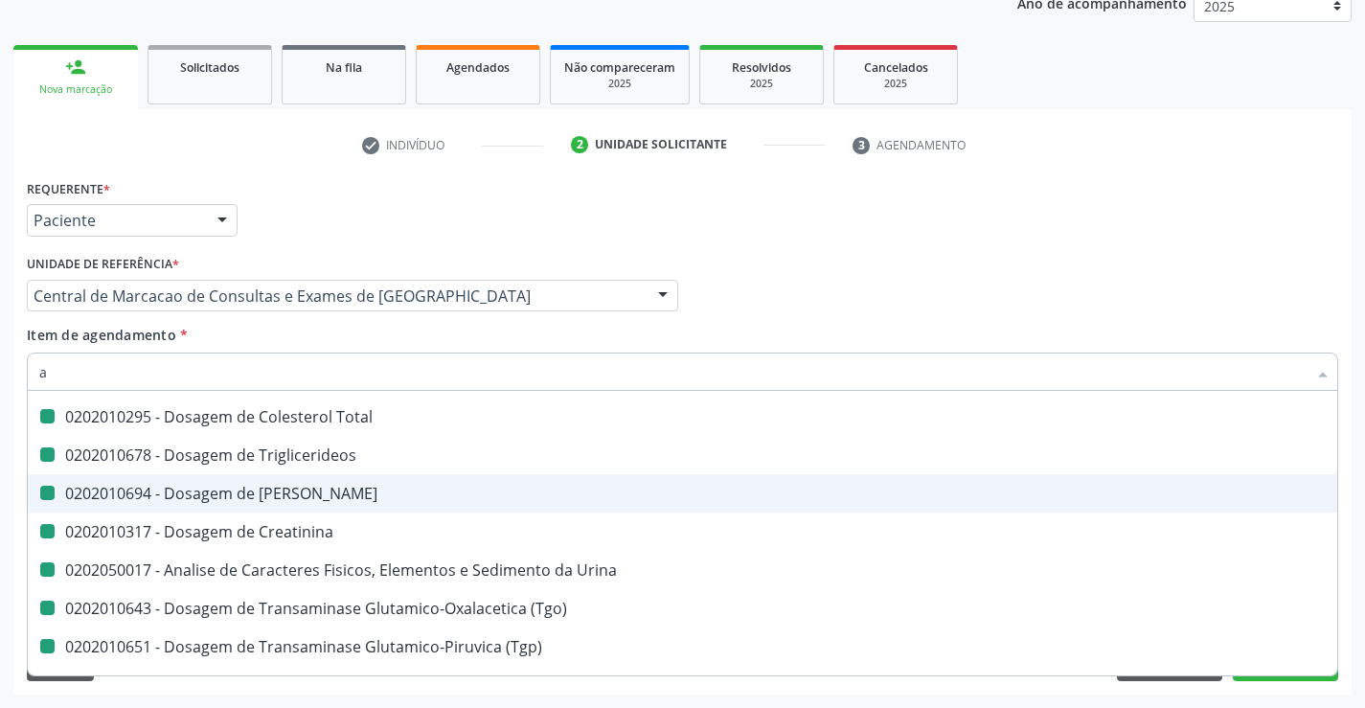
type input "as"
checkbox Ldl "false"
checkbox Total "false"
checkbox Triglicerideos "false"
checkbox Ureia "false"
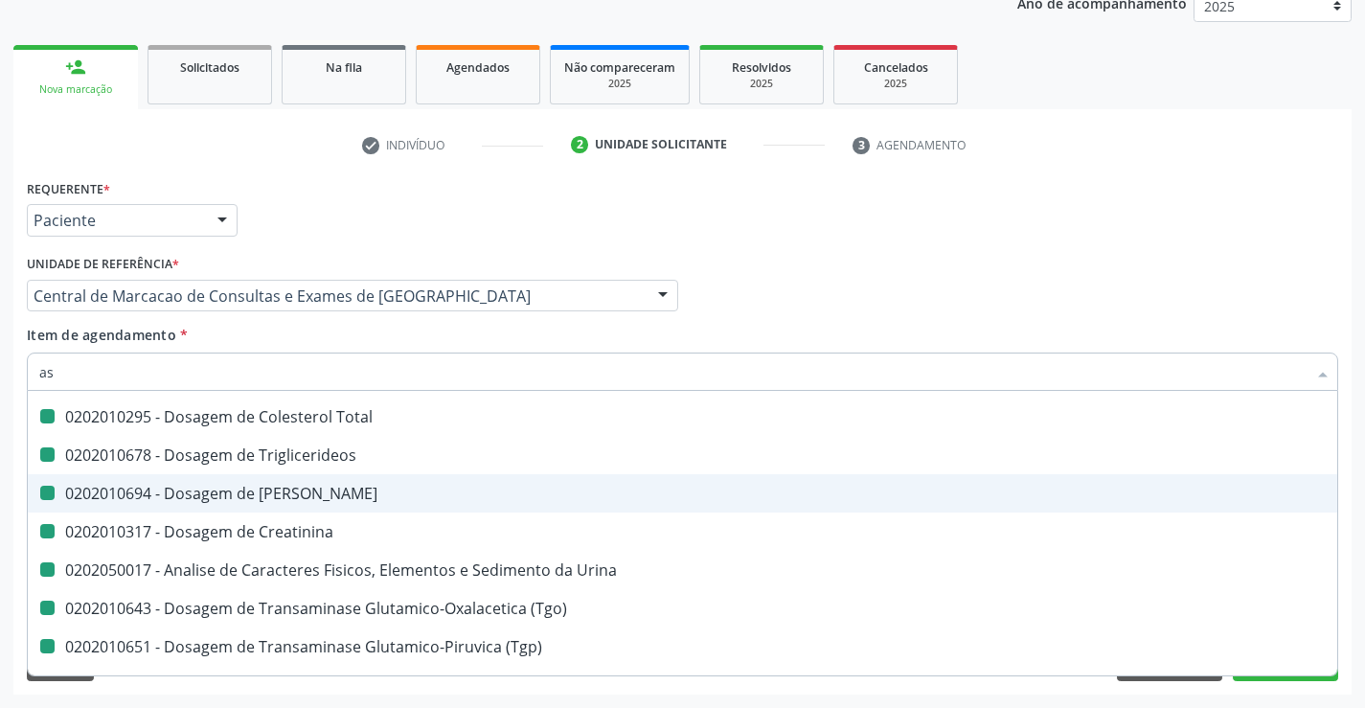
checkbox Creatinina "false"
checkbox Urina "false"
checkbox \(Tgo\) "false"
checkbox \(Tgp\) "false"
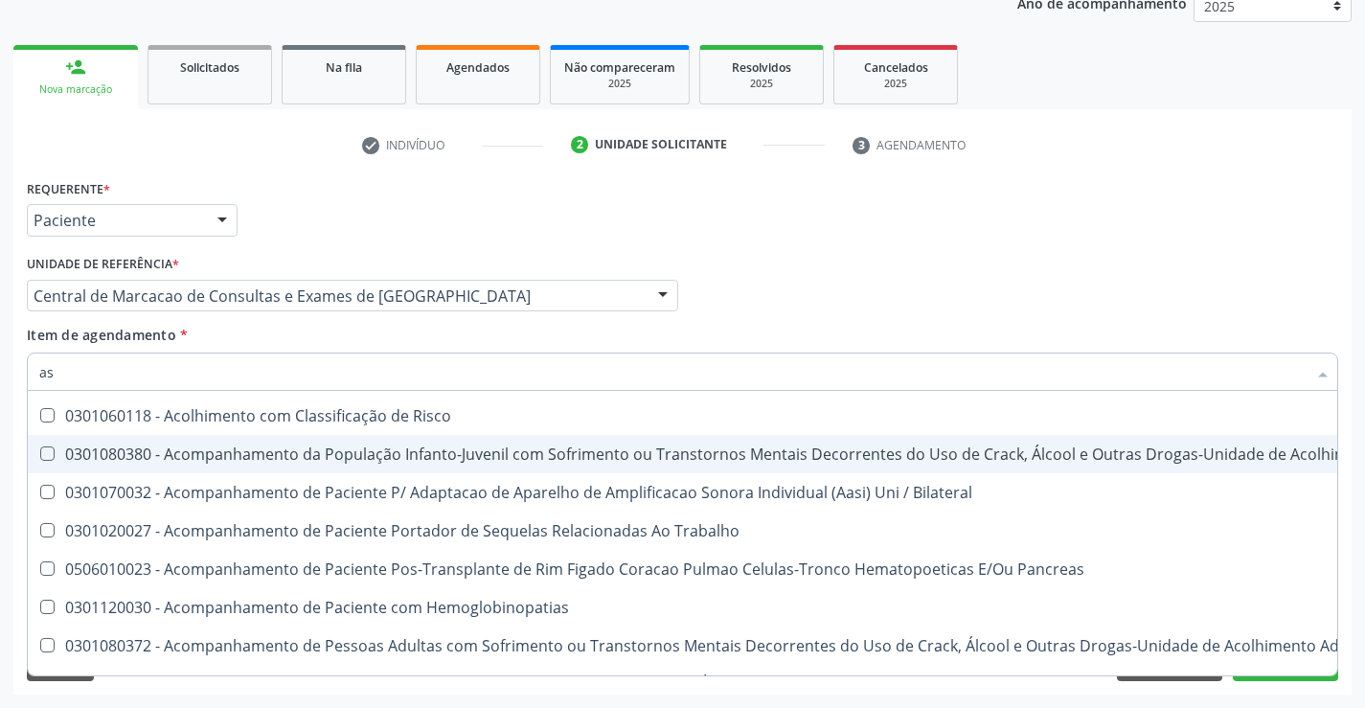
scroll to position [248, 0]
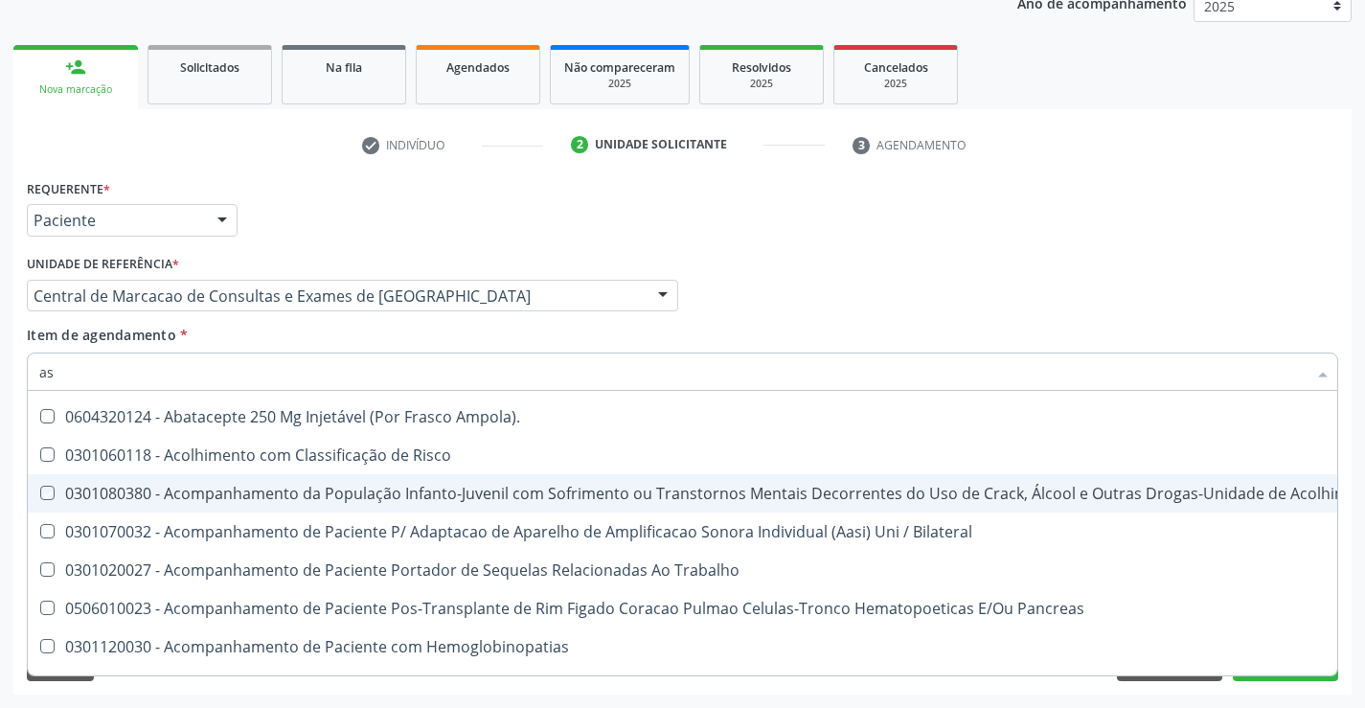
type input "a"
checkbox Fezes "true"
checkbox Ampola\)\ "true"
checkbox Risco "true"
checkbox \(Uai\)\ "true"
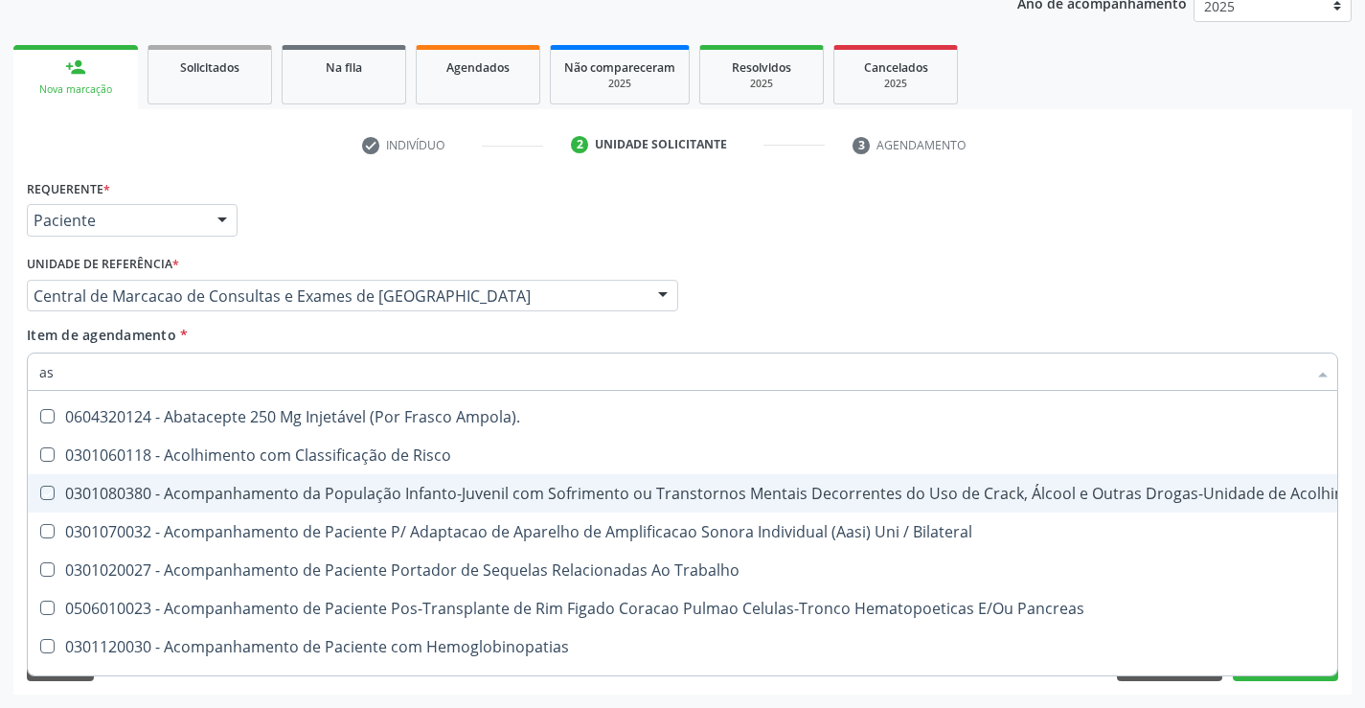
checkbox Bilateral "true"
checkbox Trabalho "true"
checkbox Pancreas "true"
checkbox Hemoglobinopatias "true"
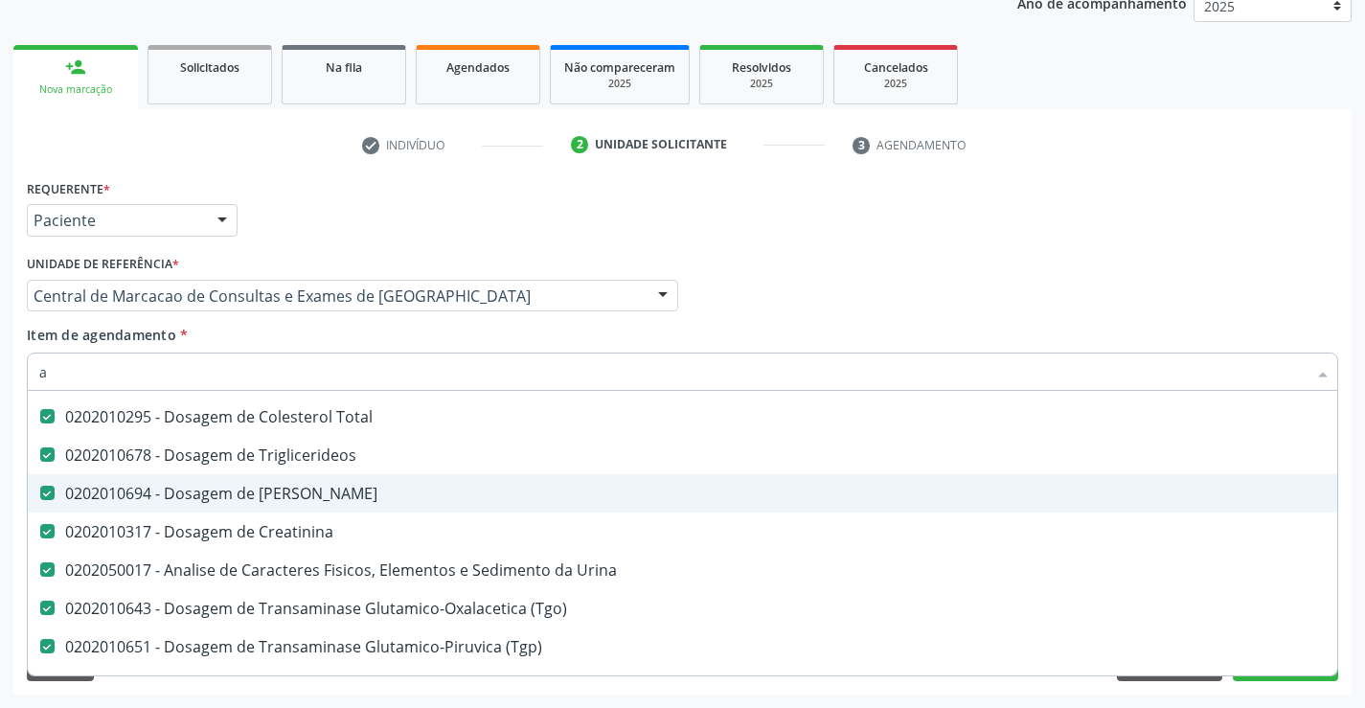
type input "ac"
checkbox Ldl "false"
checkbox Total "false"
checkbox Triglicerideos "false"
checkbox Ureia "false"
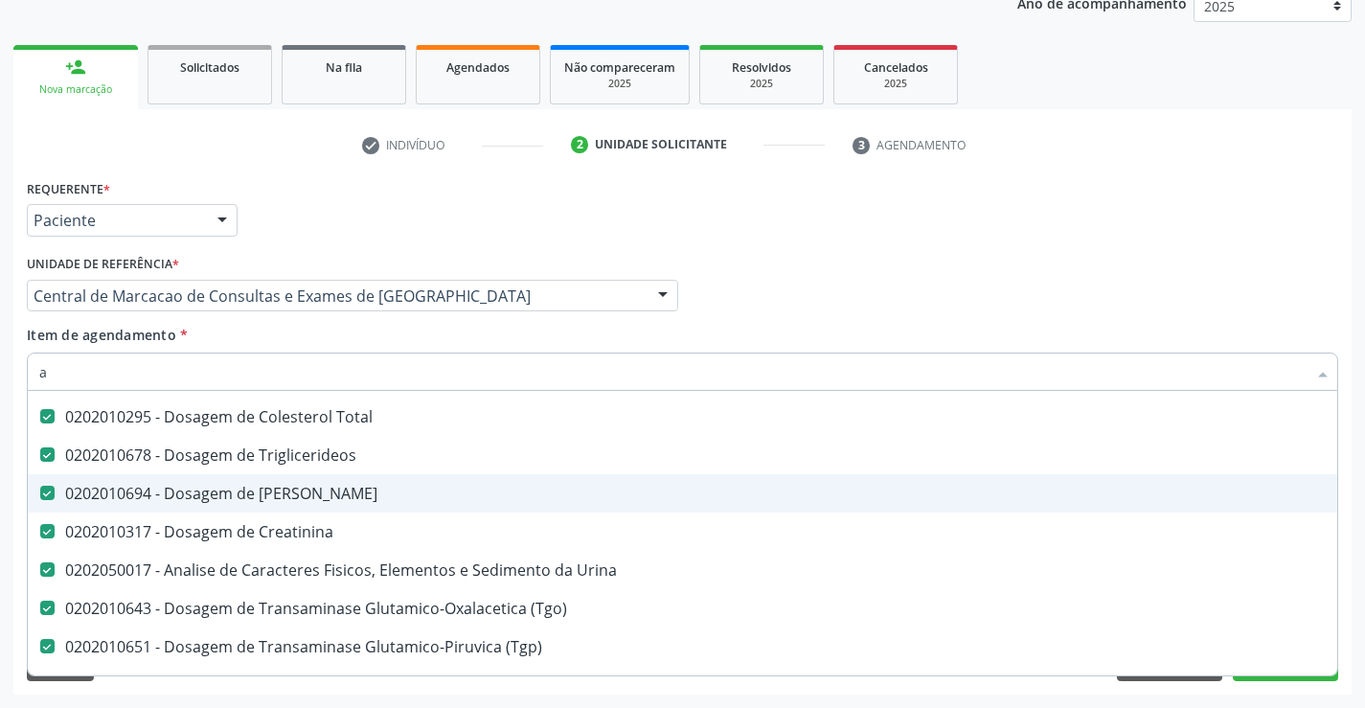
checkbox Creatinina "false"
checkbox Urina "false"
checkbox \(Tgo\) "false"
checkbox \(Tgp\) "false"
checkbox Hdl "false"
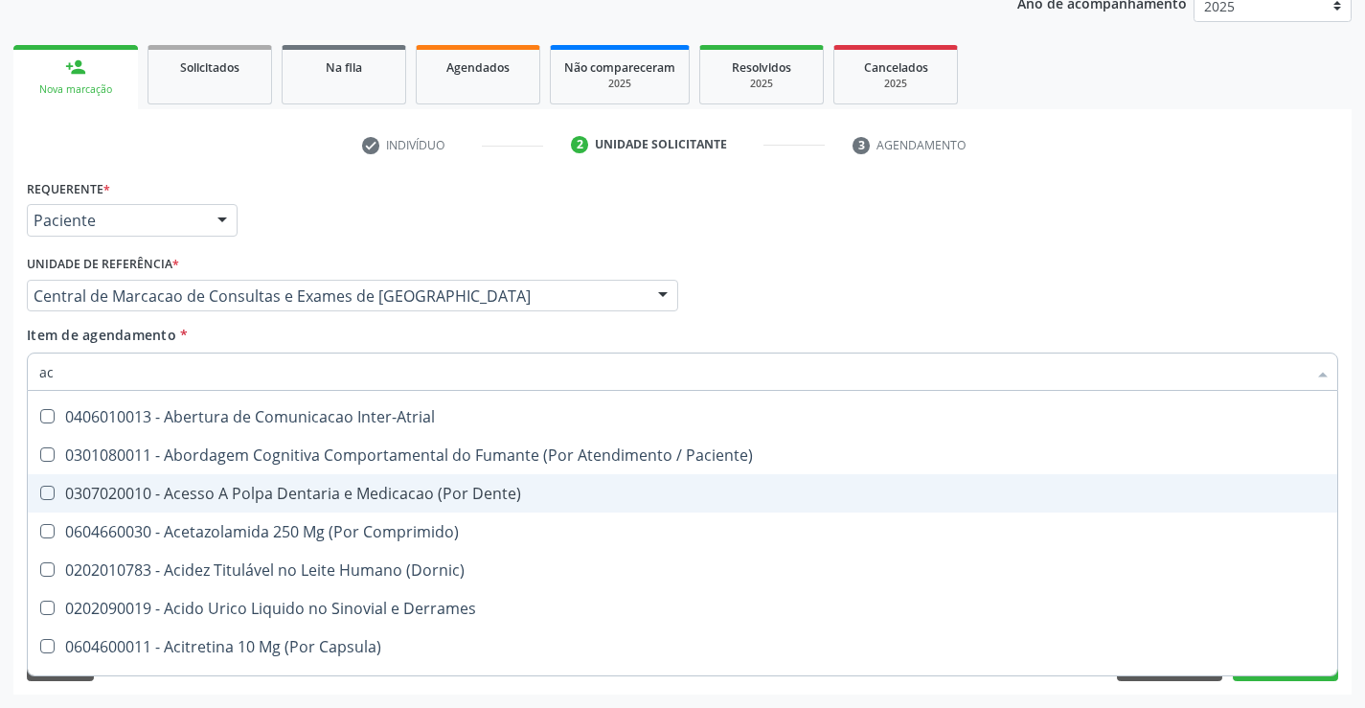
type input "aci"
checkbox Urina "false"
checkbox \(Tgo\) "false"
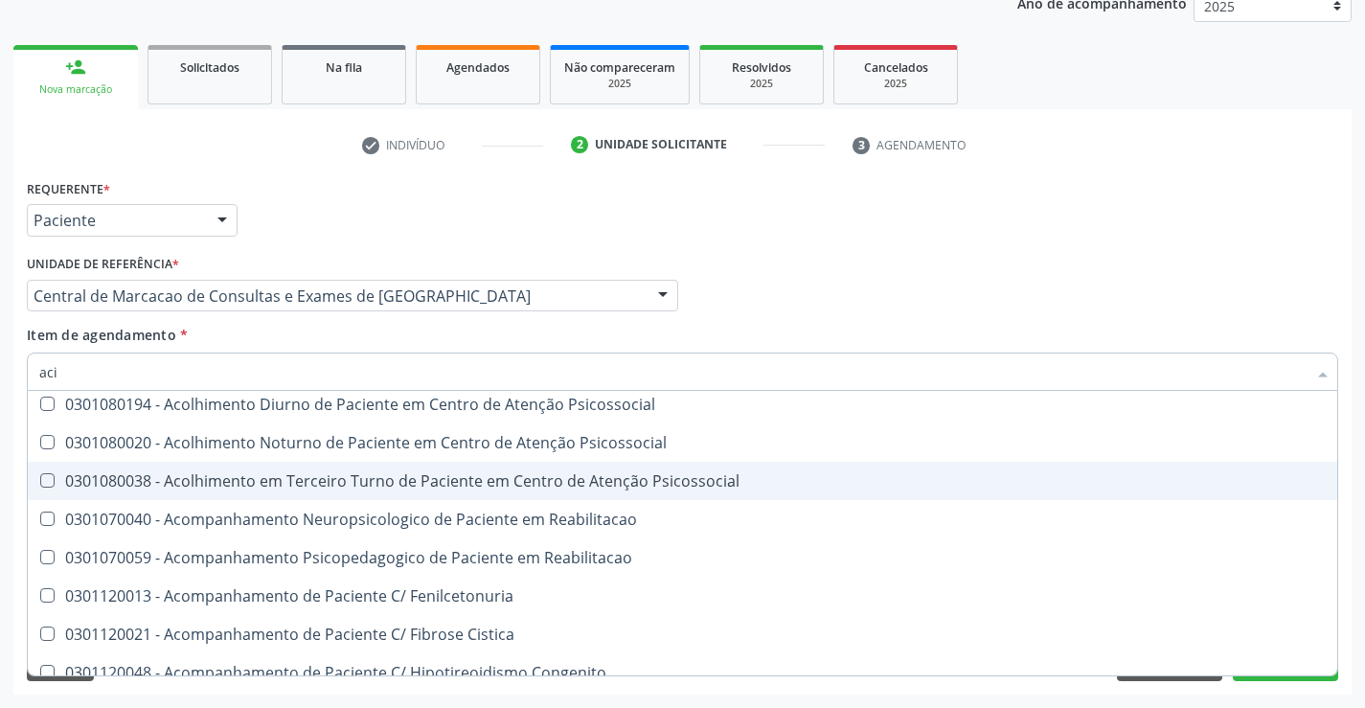
scroll to position [236, 0]
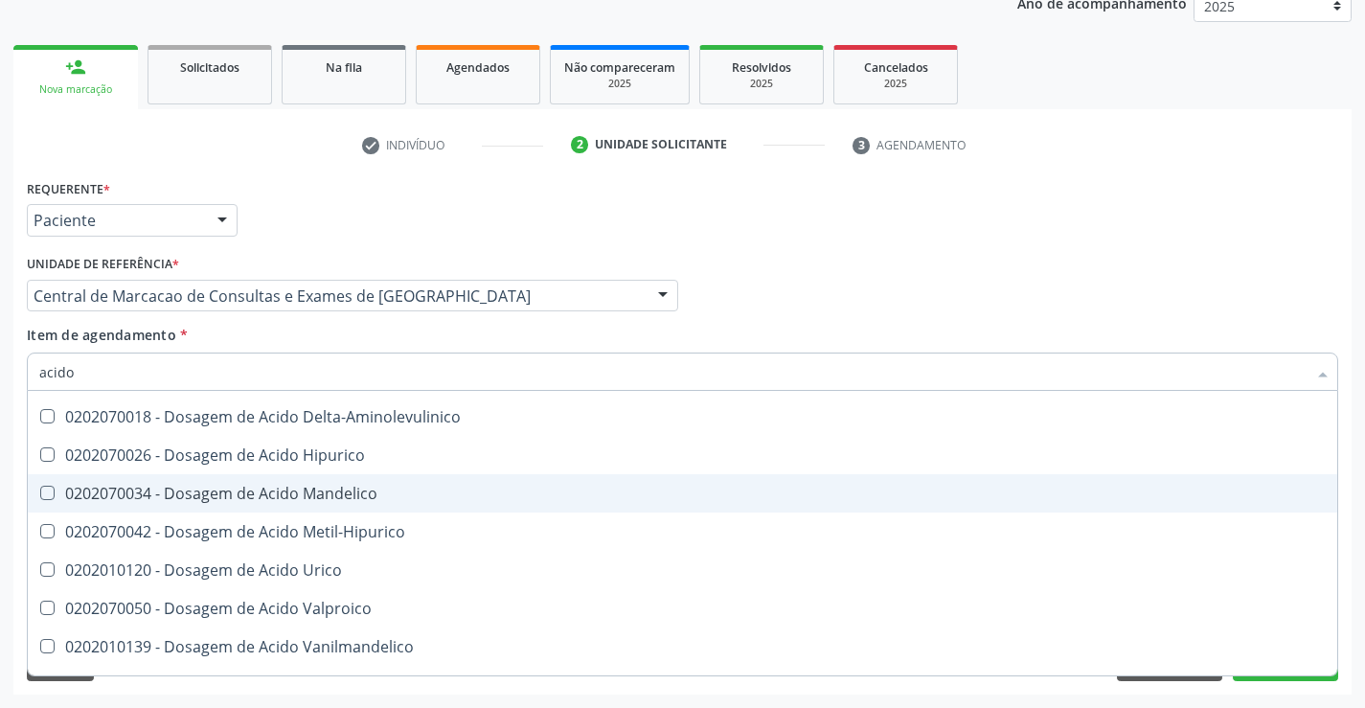
type input "acido u"
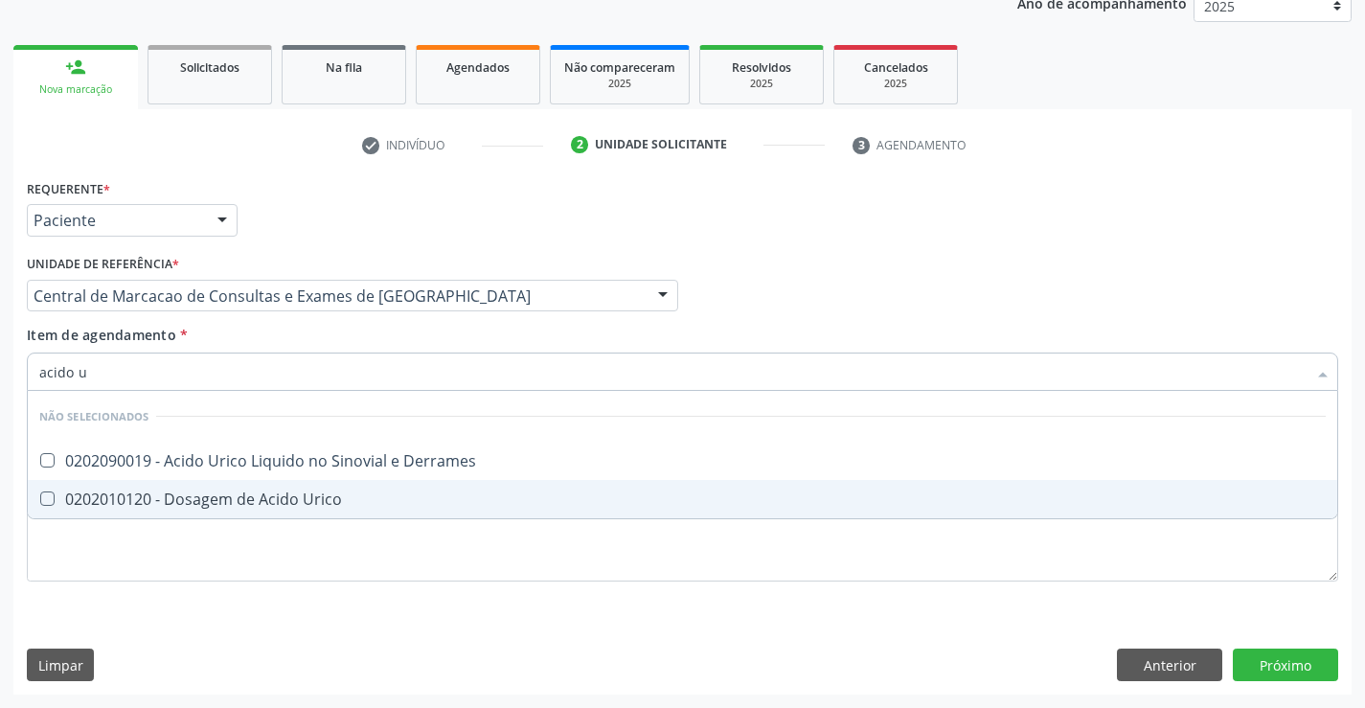
click at [320, 507] on div "0202010120 - Dosagem de Acido Urico" at bounding box center [682, 498] width 1286 height 15
checkbox Urico "true"
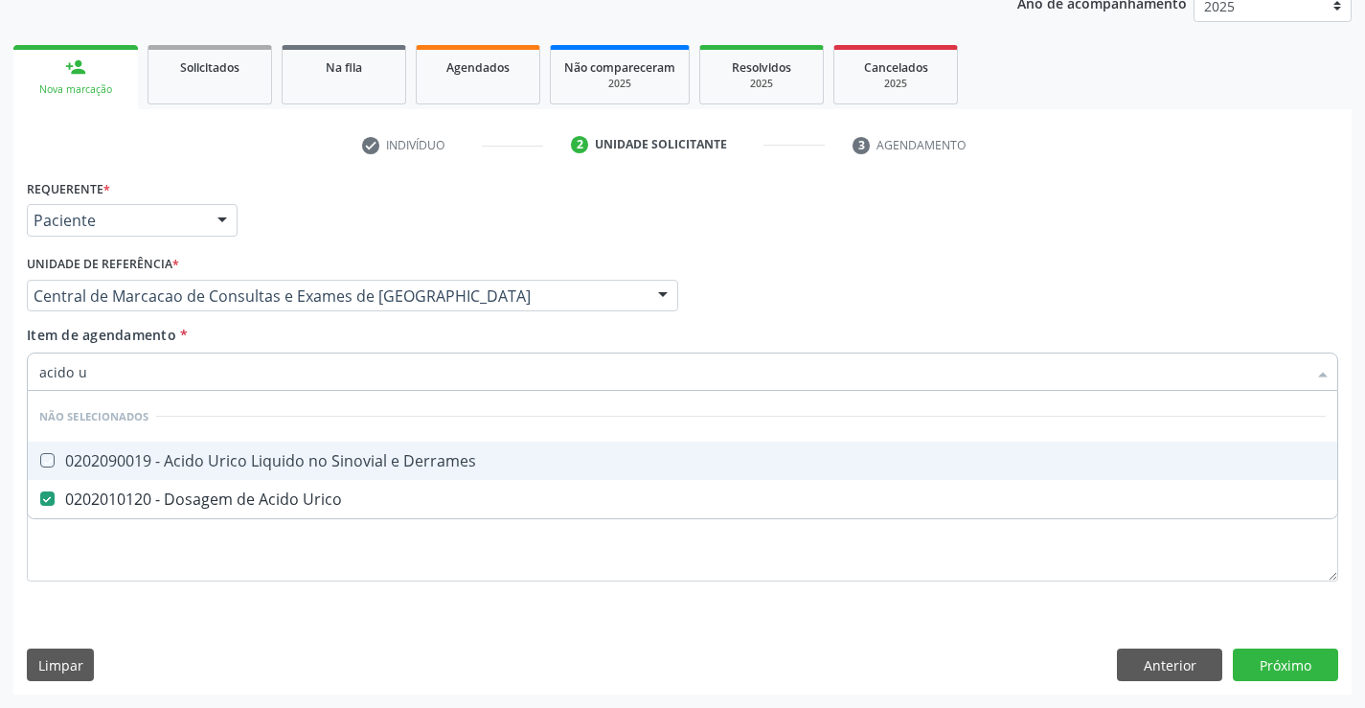
click at [321, 334] on div "Item de agendamento * acido u Desfazer seleção Não selecionados 0202090019 - Ac…" at bounding box center [682, 355] width 1311 height 60
checkbox Derrames "true"
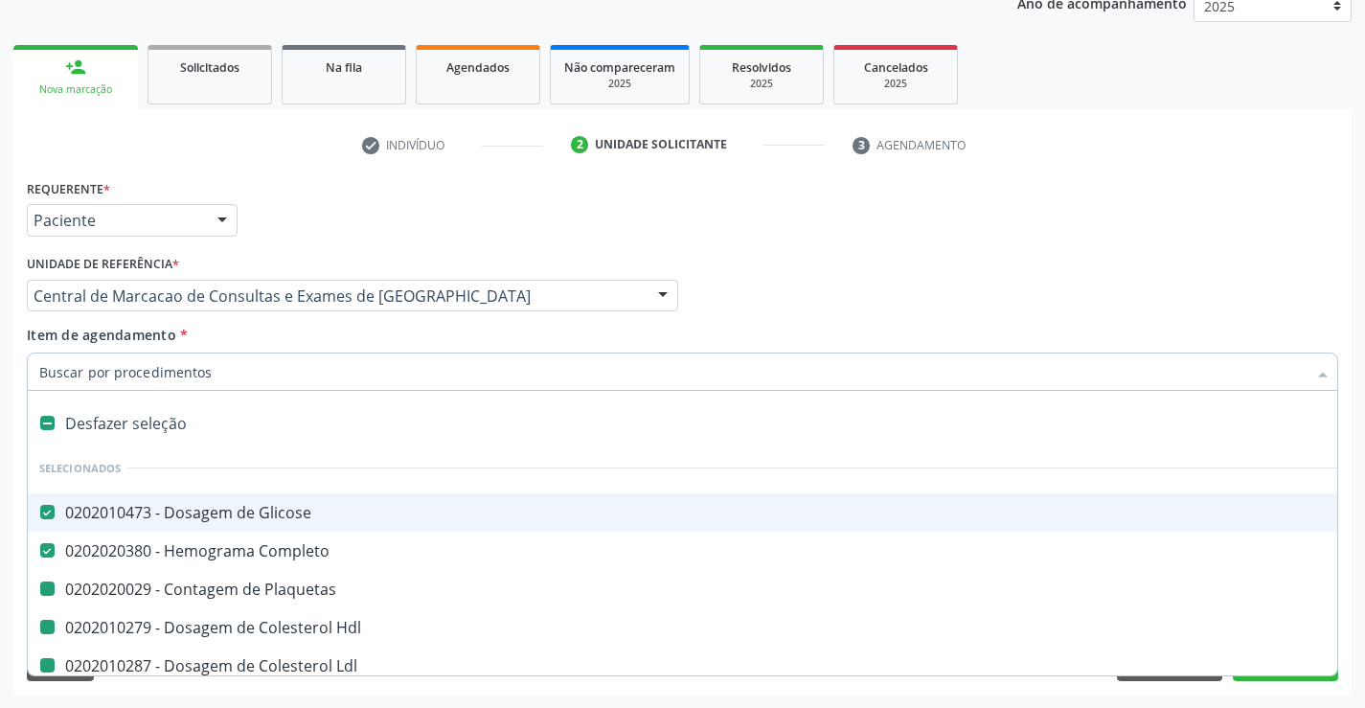
type input "f"
checkbox Plaquetas "false"
checkbox Hdl "false"
checkbox Ldl "false"
checkbox Total "false"
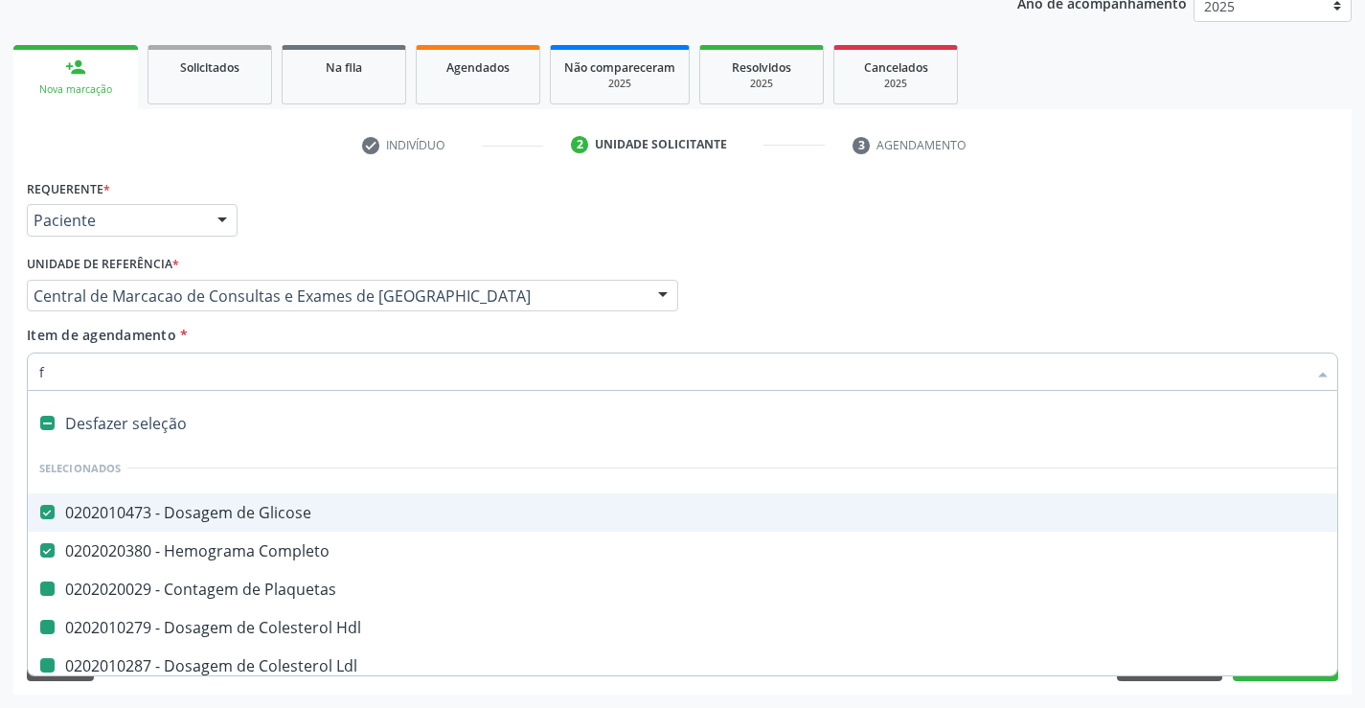
checkbox Triglicerideos "false"
checkbox Ureia "false"
checkbox Creatinina "false"
checkbox Urina "false"
checkbox \(Tgo\) "false"
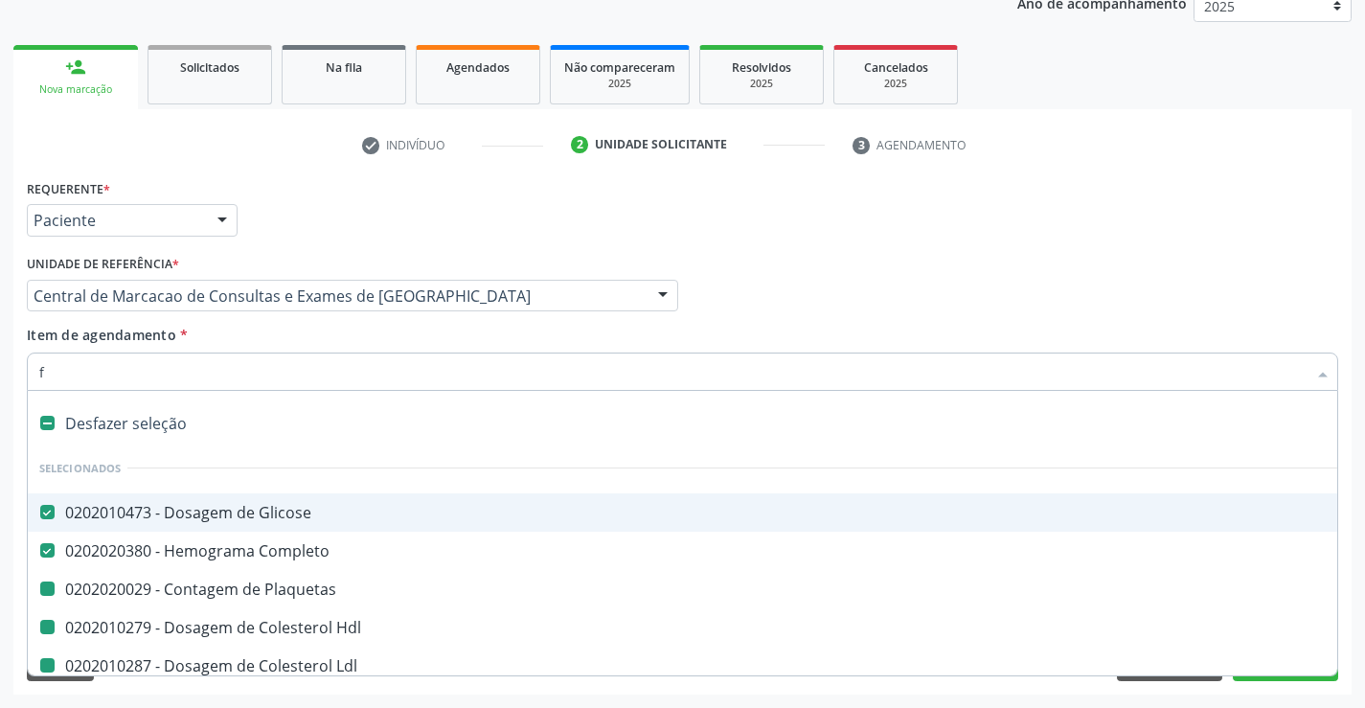
checkbox \(Tgp\) "false"
checkbox Urico "false"
type input "fe"
checkbox Glicose "false"
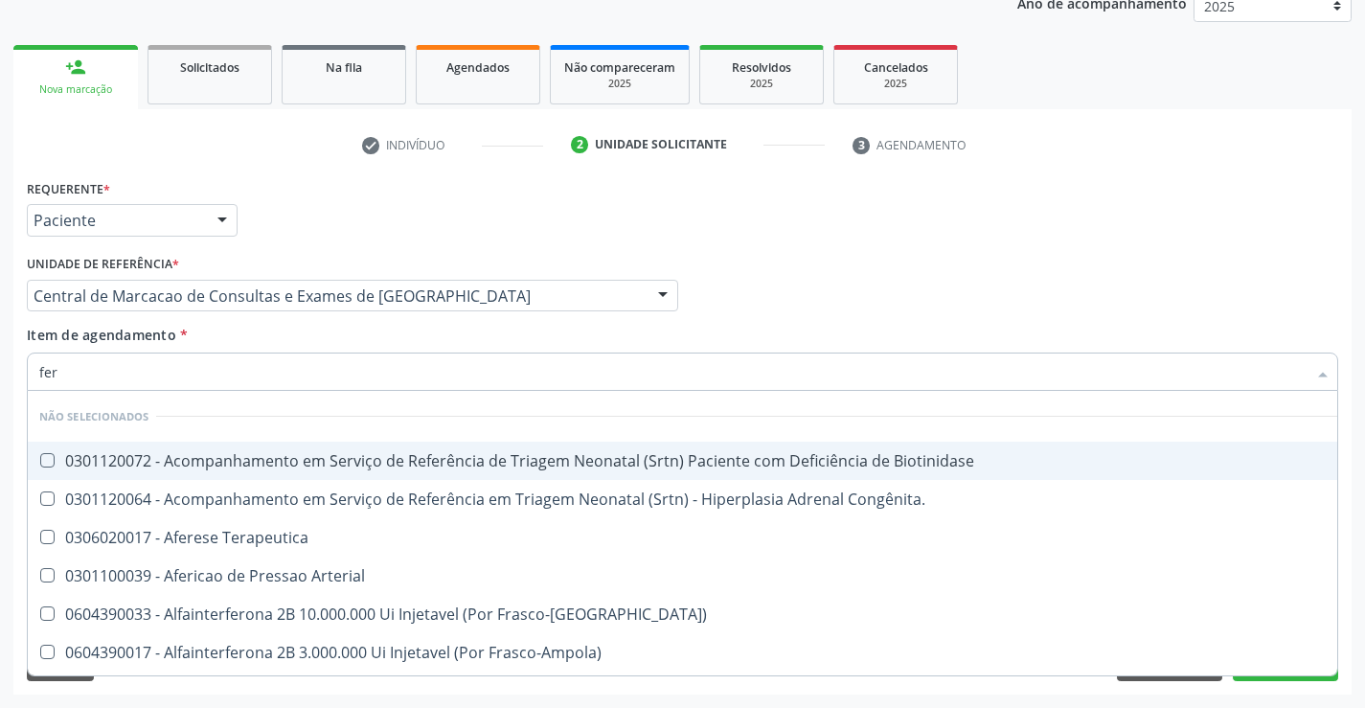
type input "ferr"
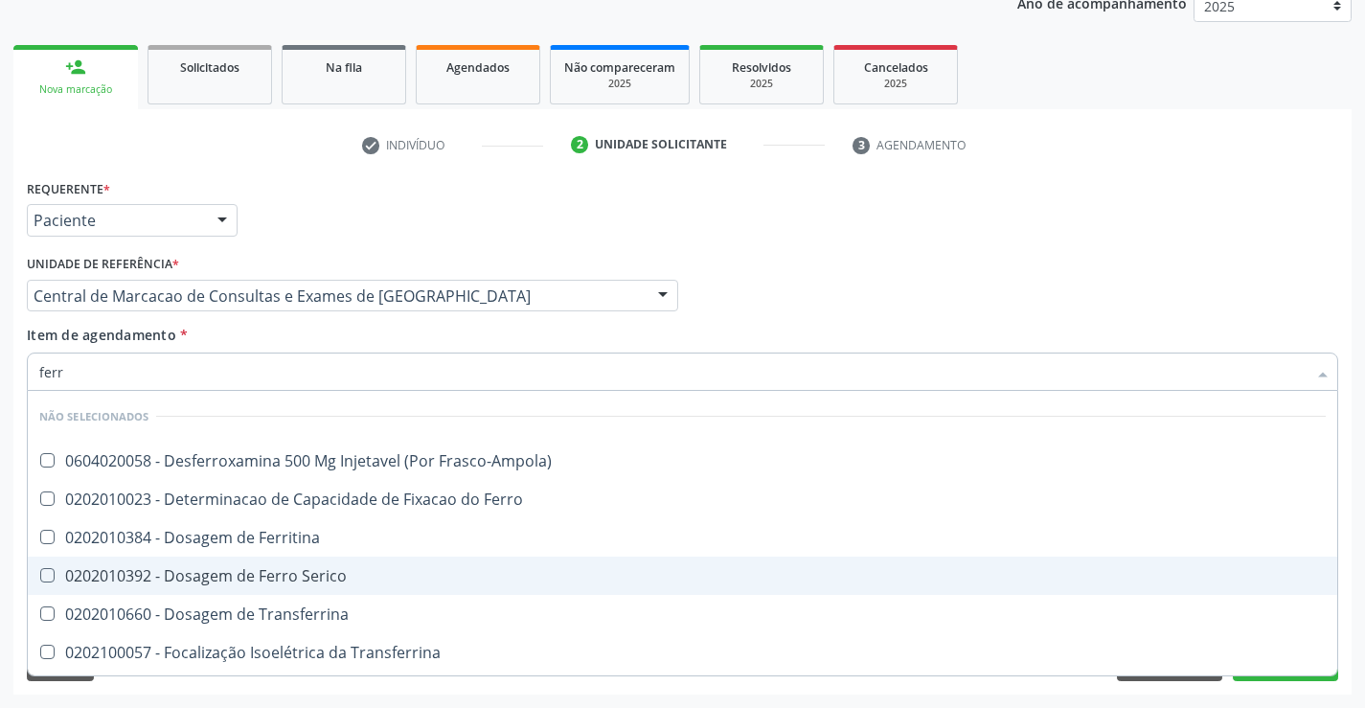
click at [330, 579] on div "0202010392 - Dosagem de Ferro Serico" at bounding box center [682, 575] width 1286 height 15
checkbox Serico "true"
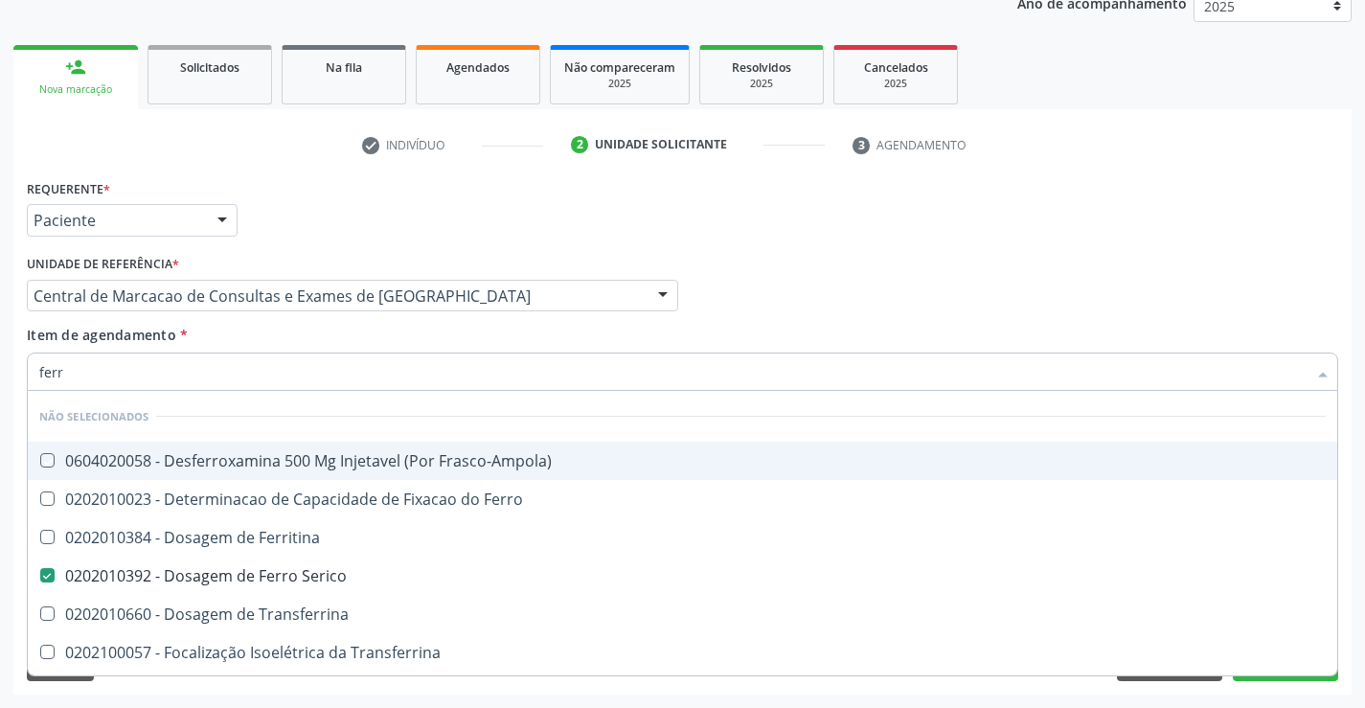
click at [302, 345] on div "Item de agendamento * ferr Desfazer seleção Não selecionados 0604020058 - Desfe…" at bounding box center [682, 355] width 1311 height 60
checkbox Frasco-Ampola\) "true"
checkbox Ferritina "true"
checkbox Transferrina "true"
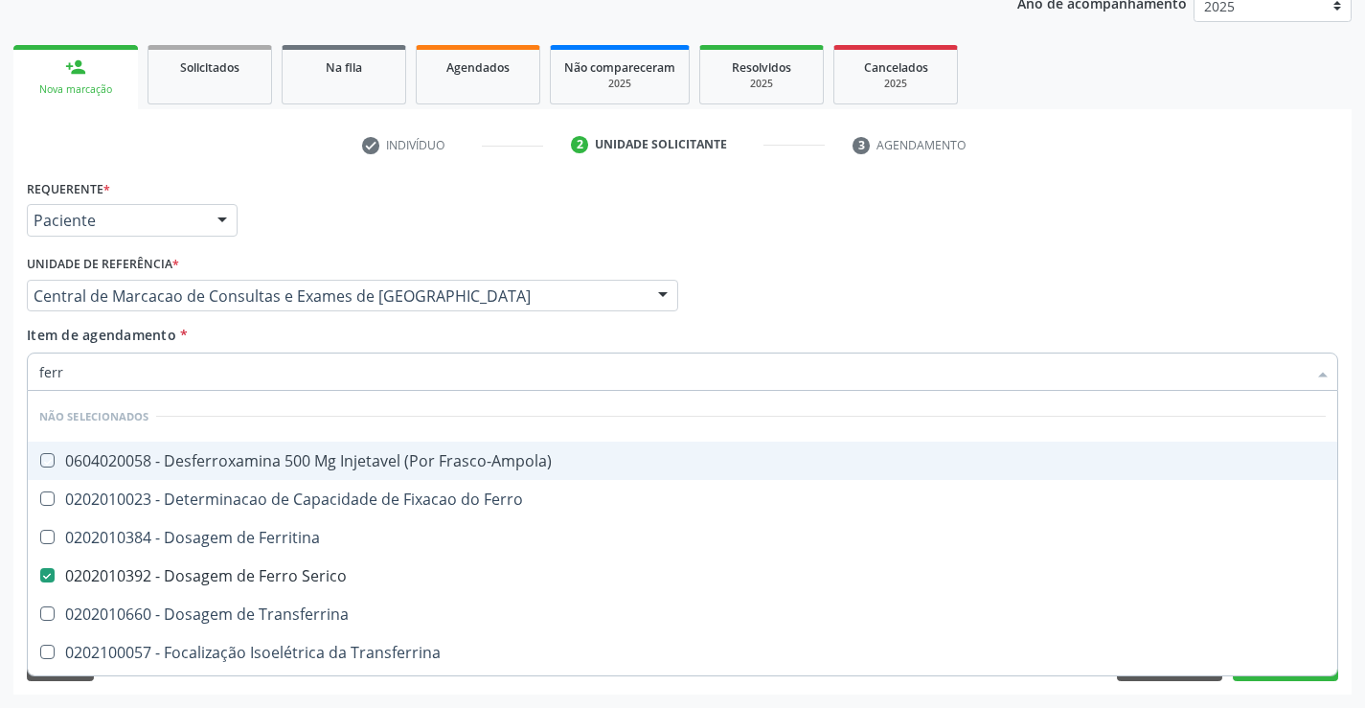
checkbox Ml\) "true"
checkbox \(Nefroplastia\) "true"
checkbox Ferro "true"
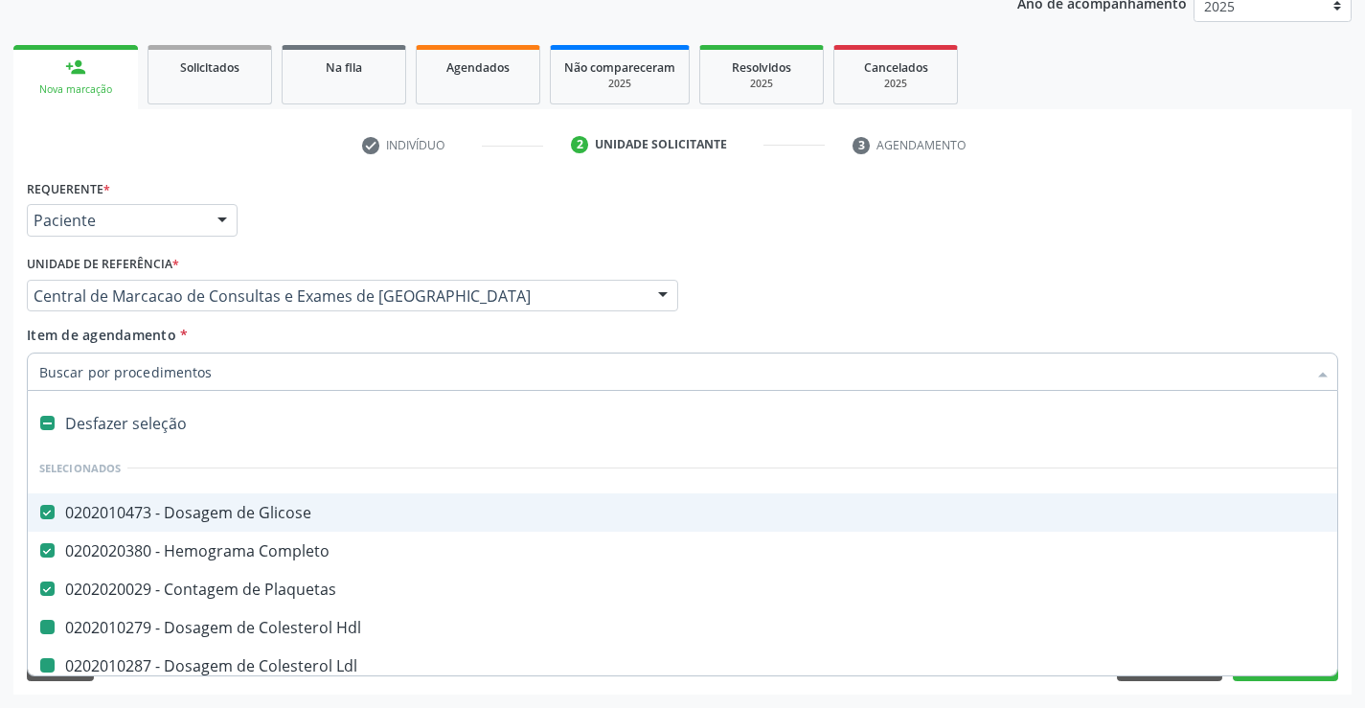
type input "f"
checkbox Hdl "false"
checkbox Ldl "false"
checkbox Total "false"
checkbox Triglicerideos "false"
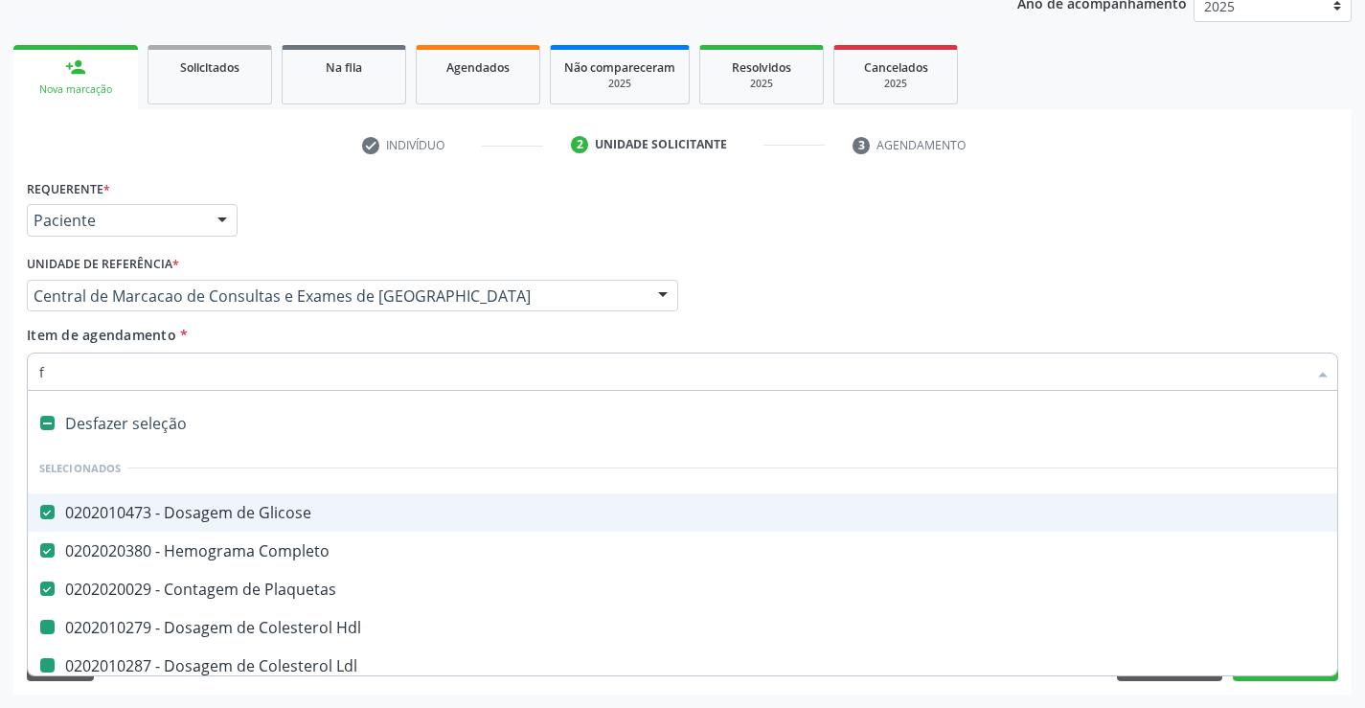
checkbox Ureia "false"
checkbox Creatinina "false"
checkbox Urina "false"
checkbox \(Tgo\) "false"
checkbox \(Tgp\) "false"
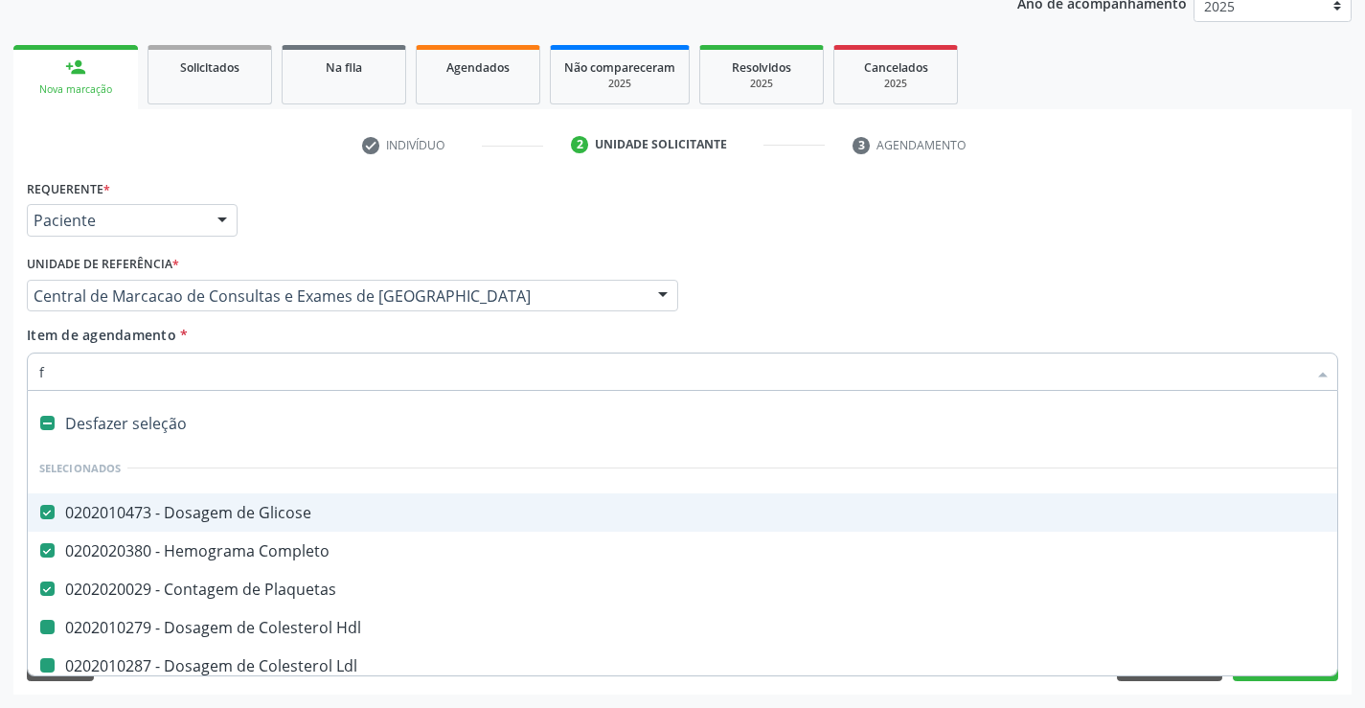
checkbox Urico "false"
checkbox Serico "false"
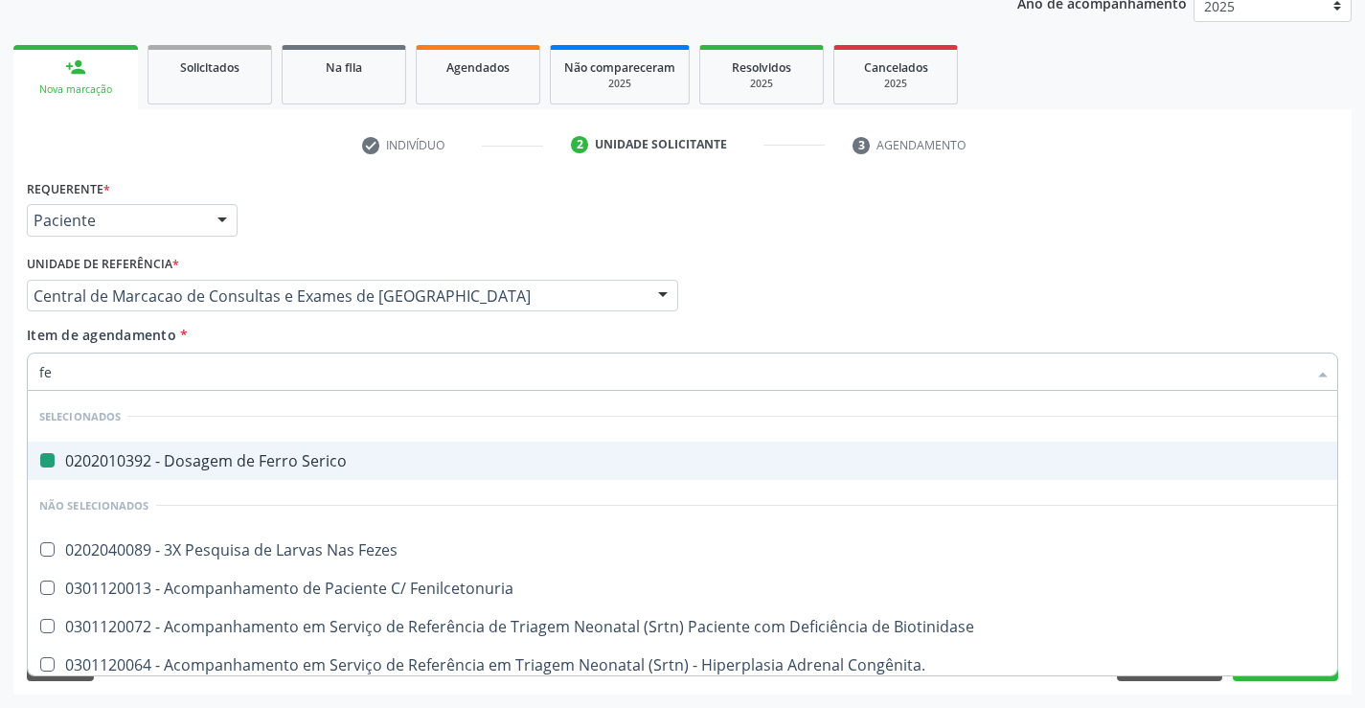
type input "fez"
checkbox Serico "false"
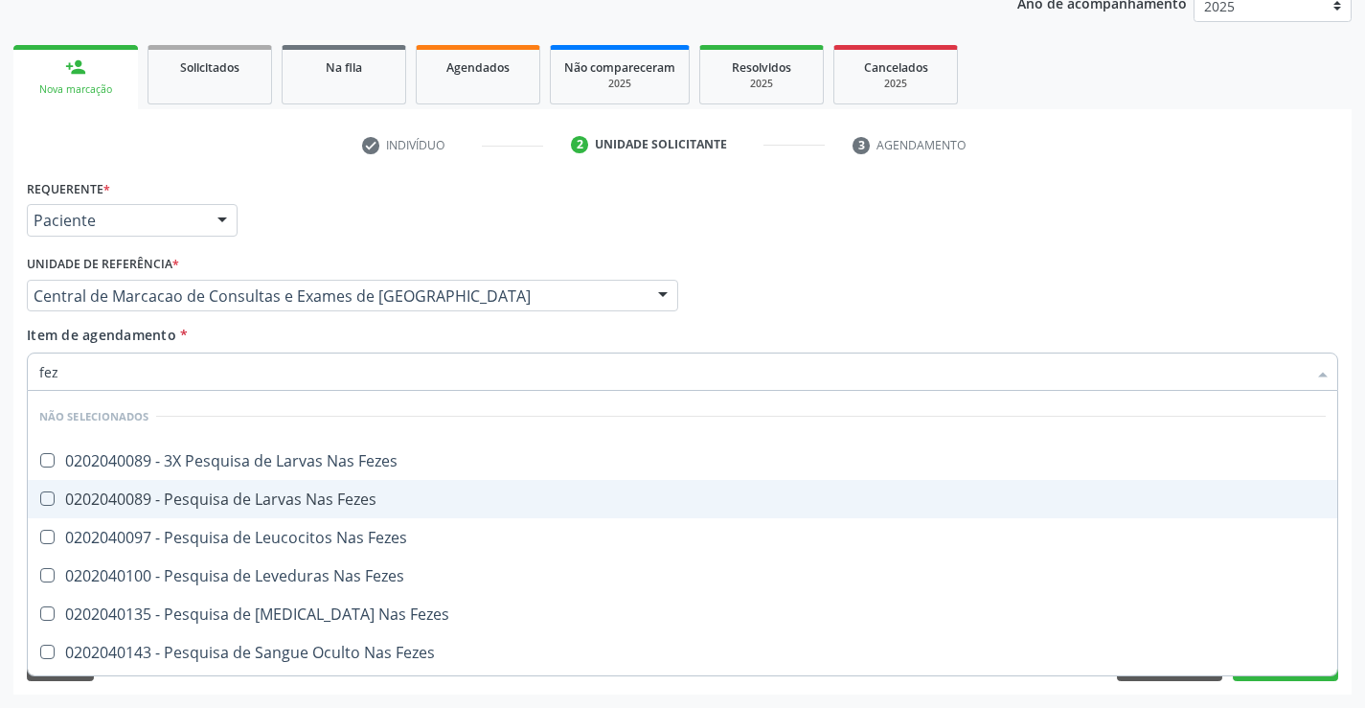
click at [368, 491] on div "0202040089 - Pesquisa de Larvas Nas Fezes" at bounding box center [682, 498] width 1286 height 15
checkbox Fezes "true"
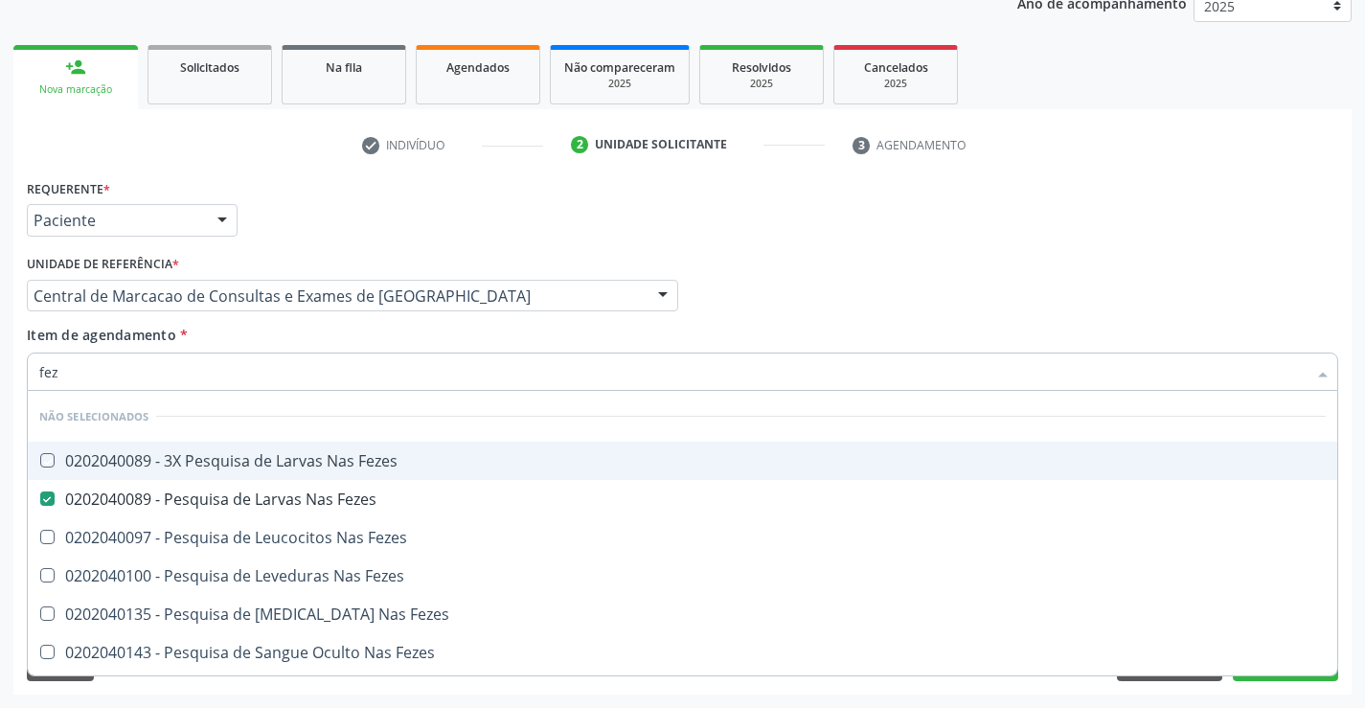
click at [977, 323] on div "Médico Solicitante Por favor, selecione a Unidade de Atendimento primeiro Nenhu…" at bounding box center [682, 287] width 1321 height 75
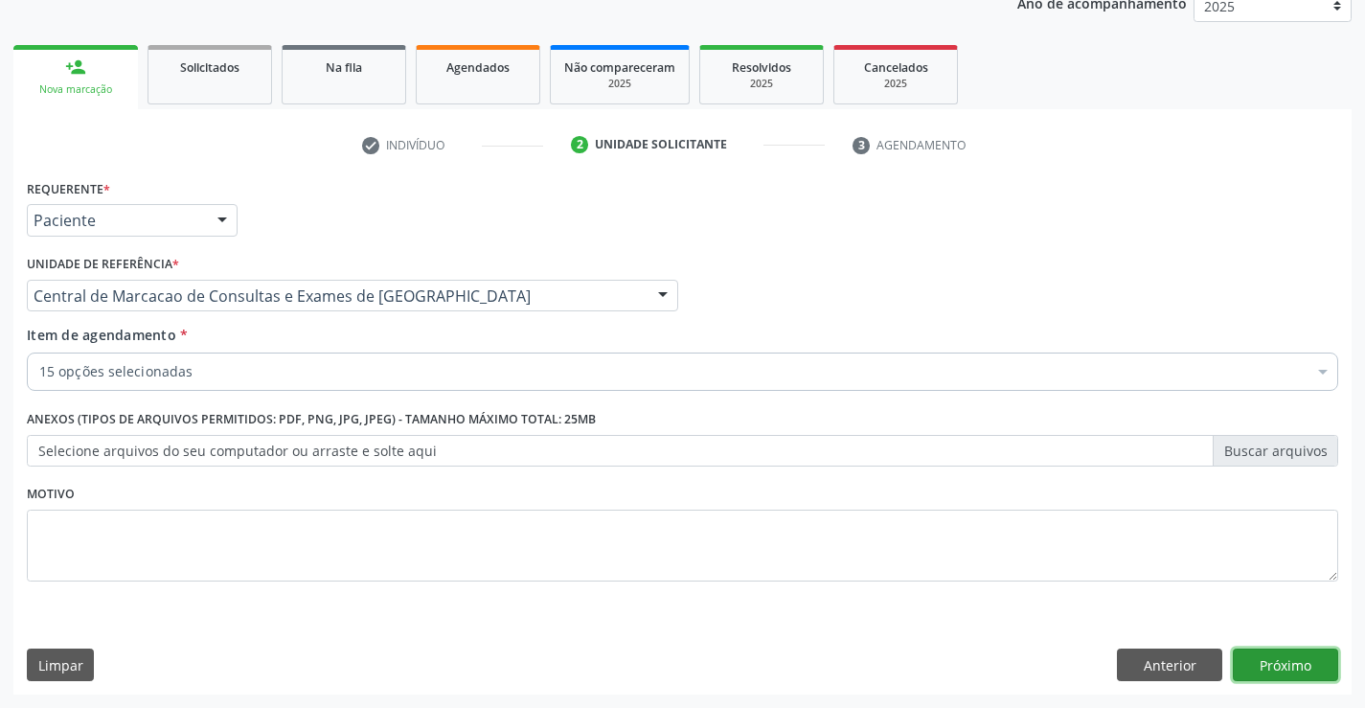
click at [1253, 667] on button "Próximo" at bounding box center [1285, 664] width 105 height 33
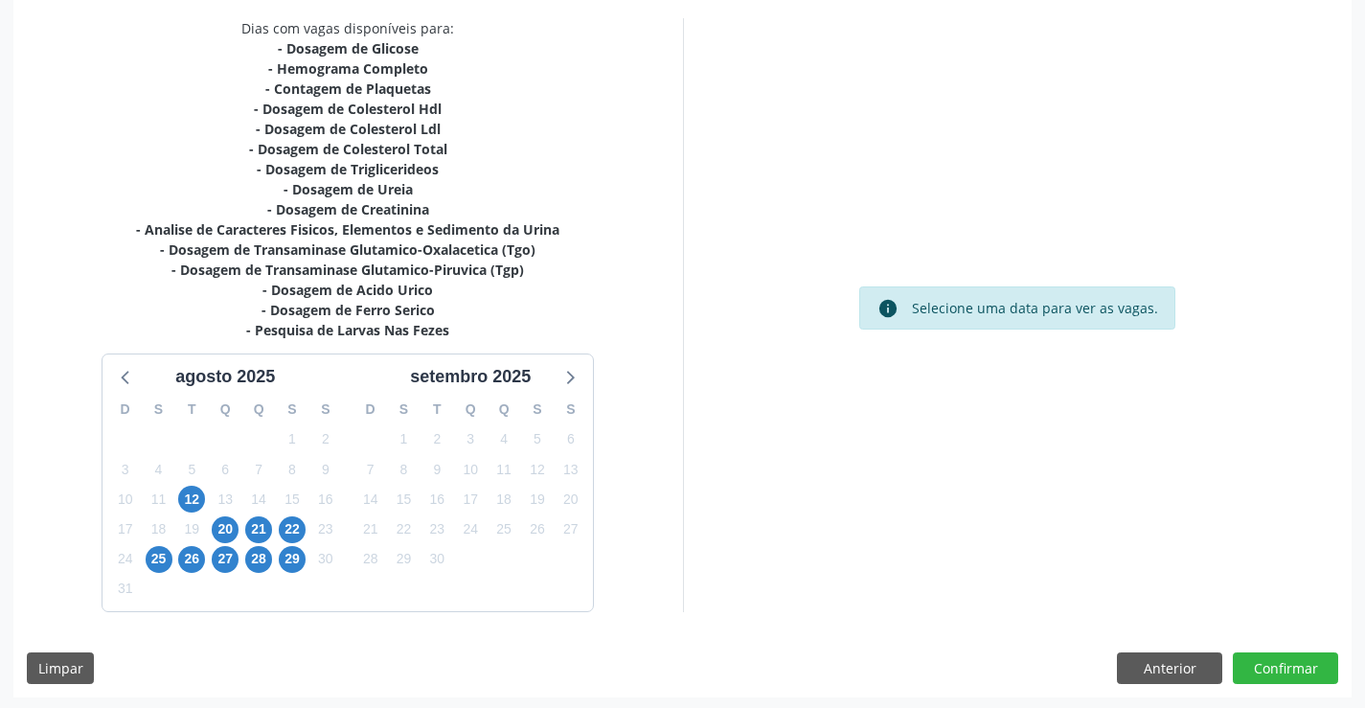
scroll to position [407, 0]
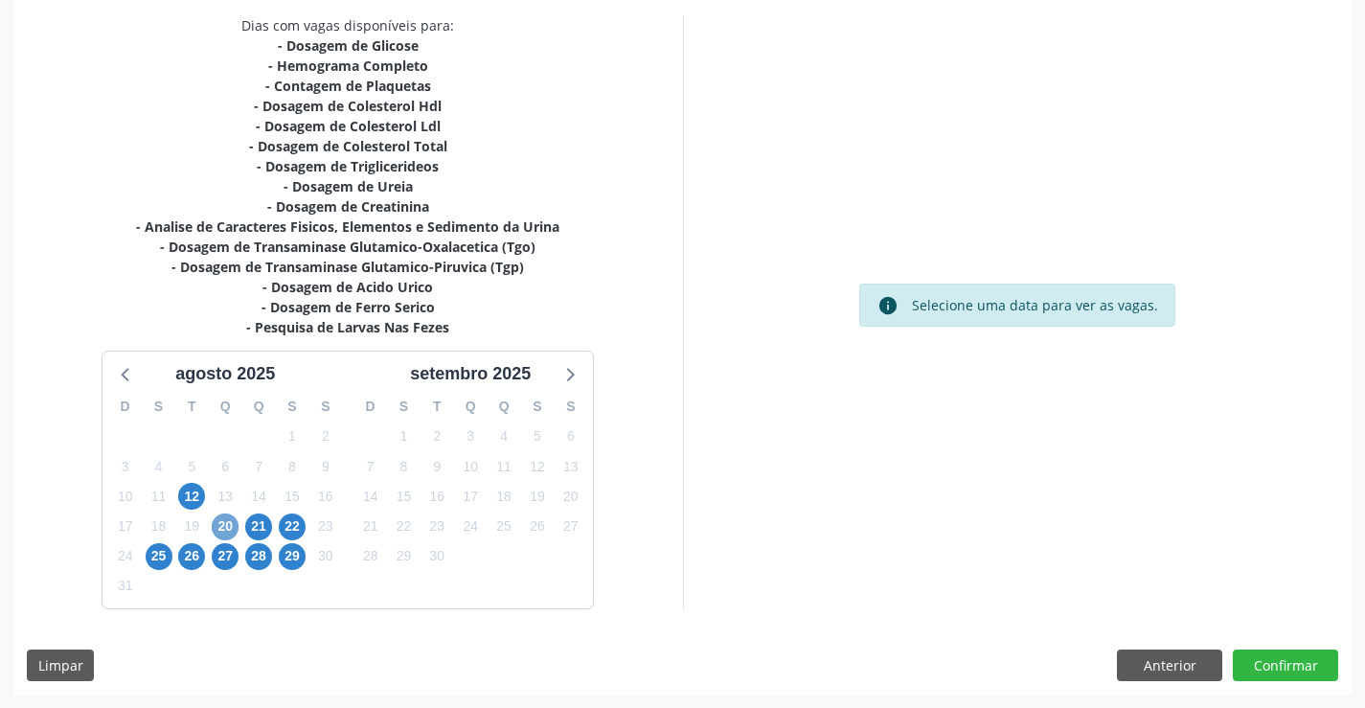
click at [231, 531] on span "20" at bounding box center [225, 526] width 27 height 27
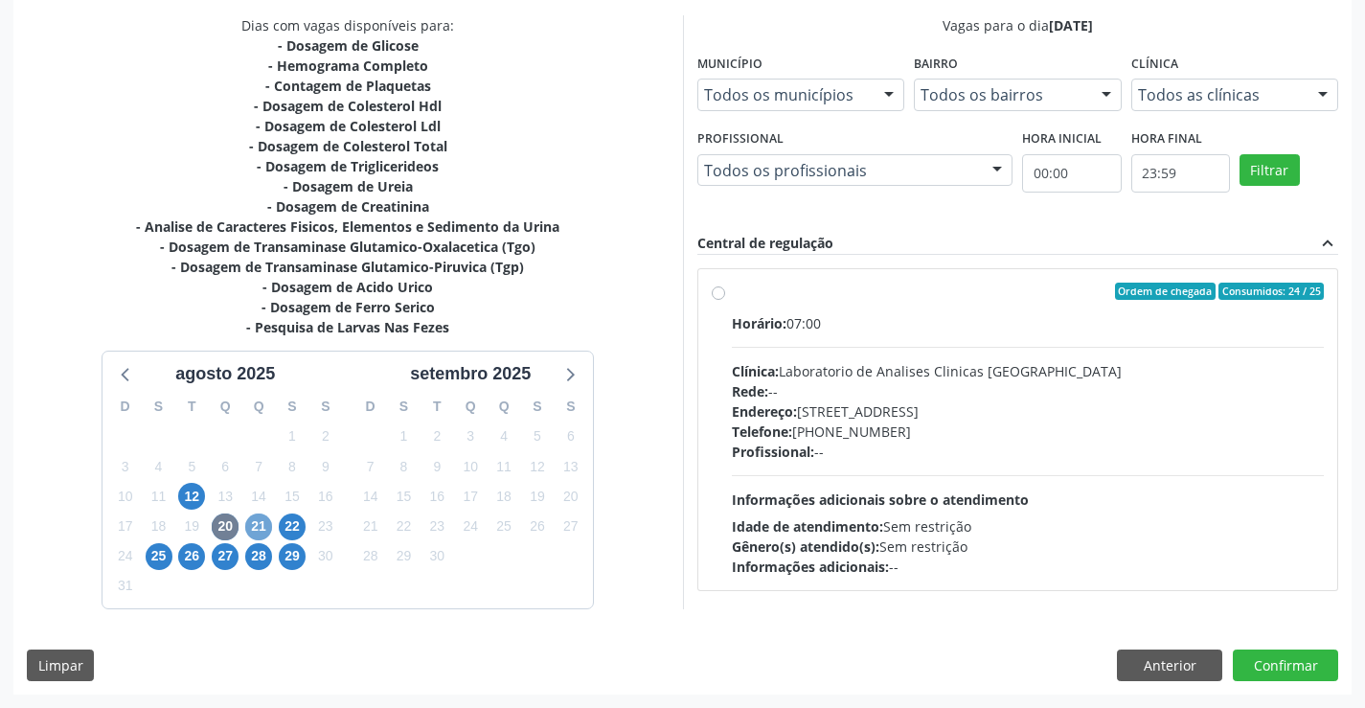
click at [250, 518] on span "21" at bounding box center [258, 526] width 27 height 27
click at [1025, 354] on div "Horário: 07:00 Clínica: Laboratorio de Analises Clinicas Sao Francisco Rede: --…" at bounding box center [1028, 444] width 593 height 263
click at [725, 300] on input "Ordem de chegada Consumidos: 20 / 21 Horário: 07:00 Clínica: Laboratorio de Ana…" at bounding box center [718, 291] width 13 height 17
radio input "true"
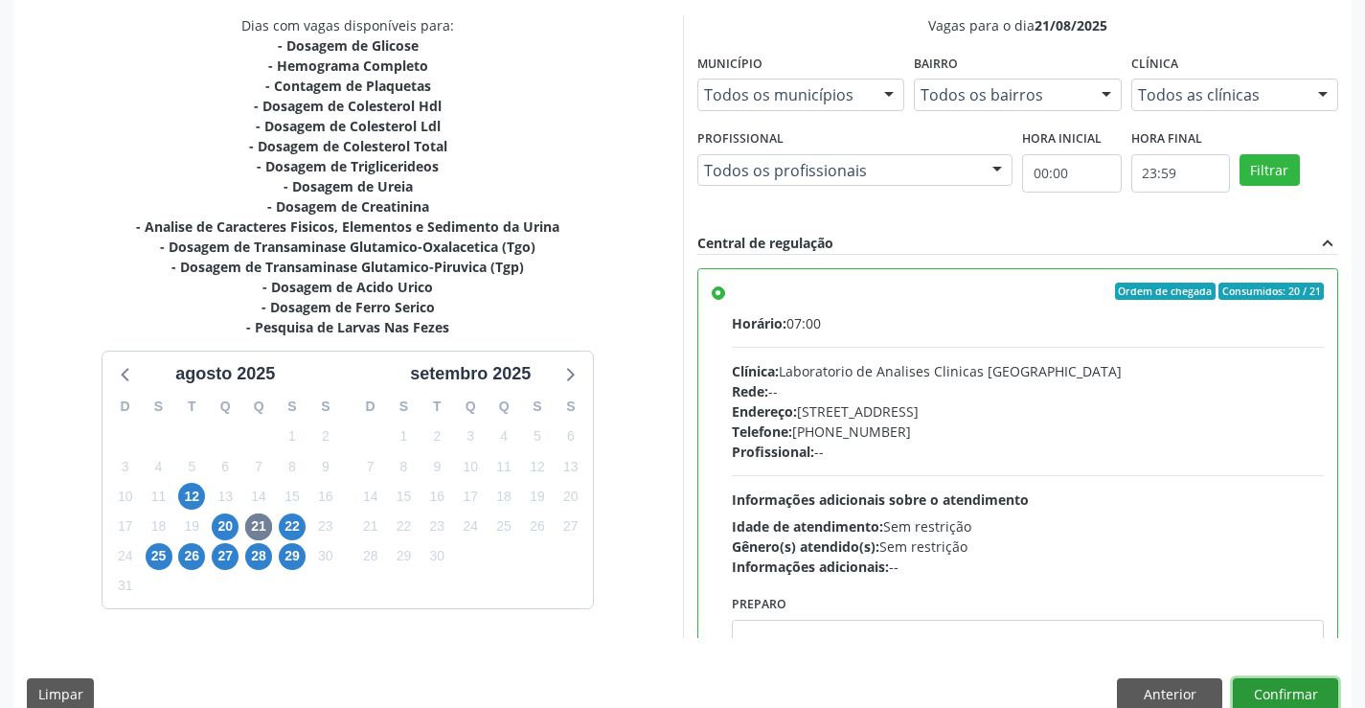
click at [1292, 685] on button "Confirmar" at bounding box center [1285, 694] width 105 height 33
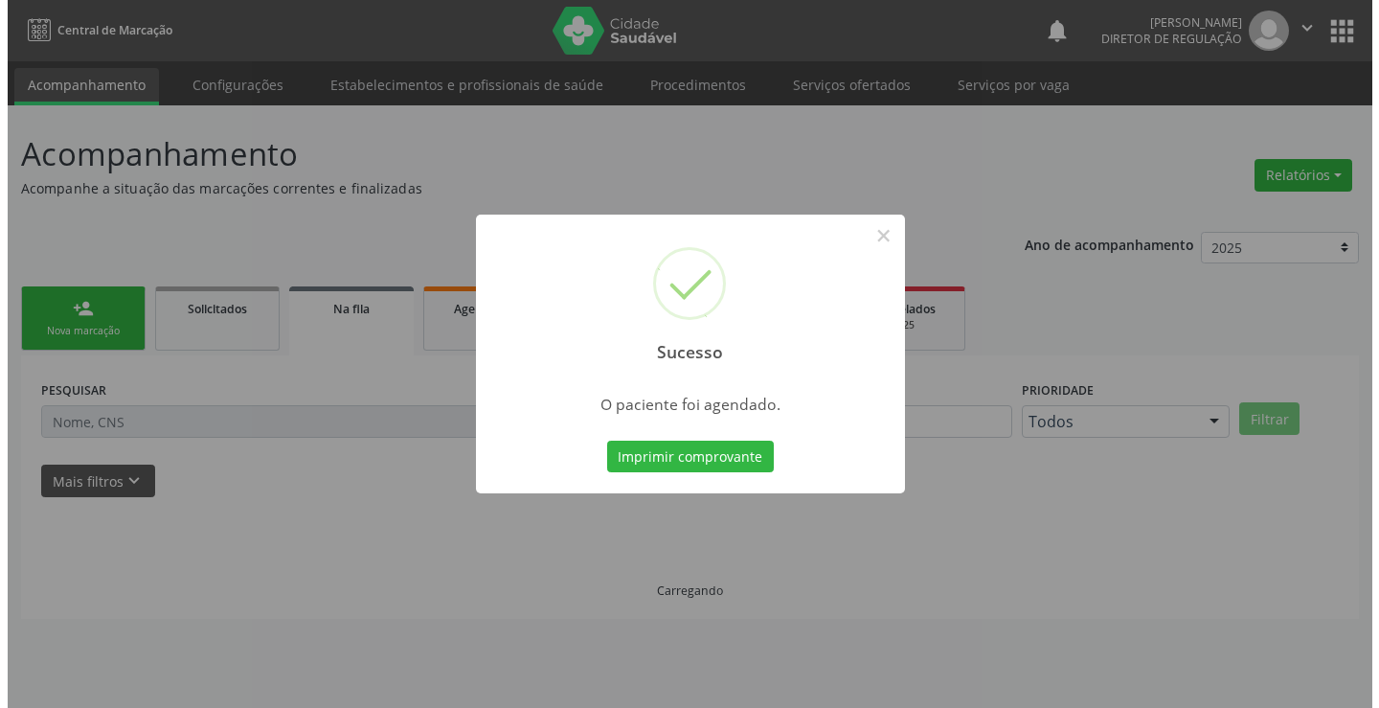
scroll to position [0, 0]
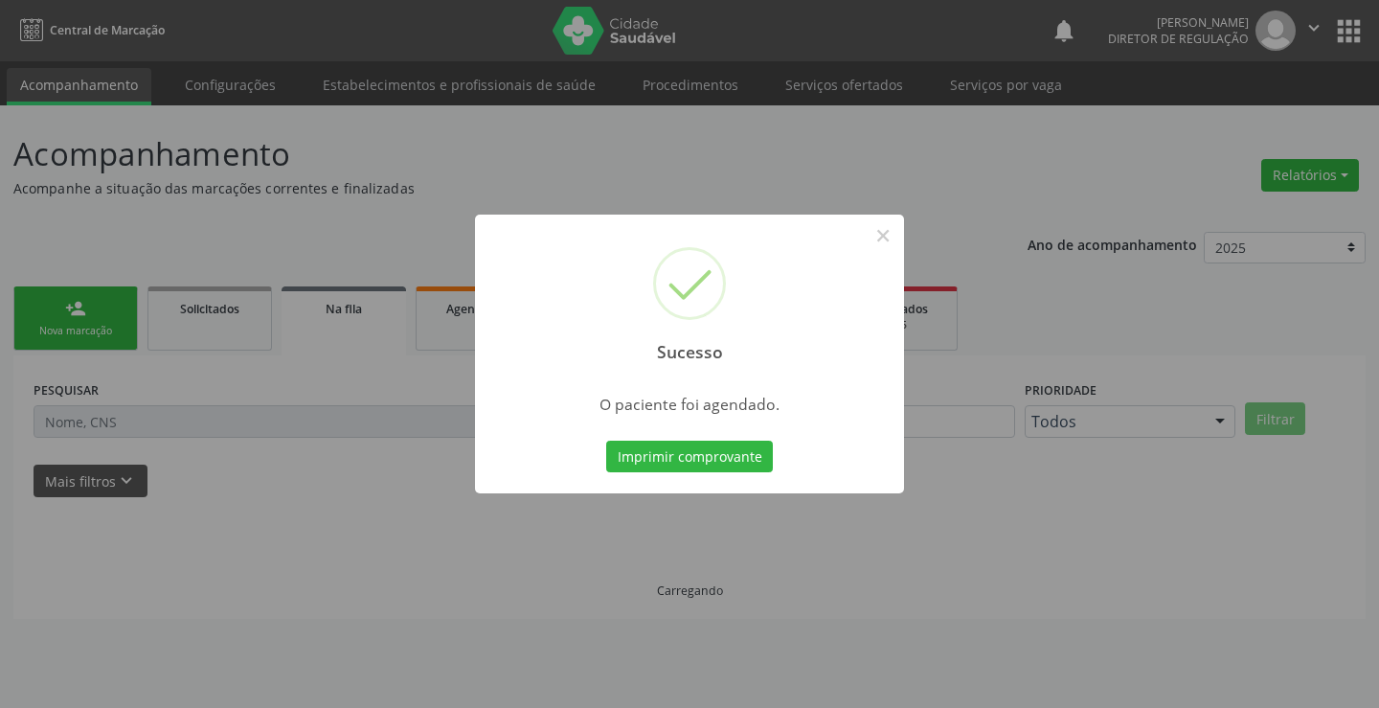
click at [606, 441] on button "Imprimir comprovante" at bounding box center [689, 457] width 167 height 33
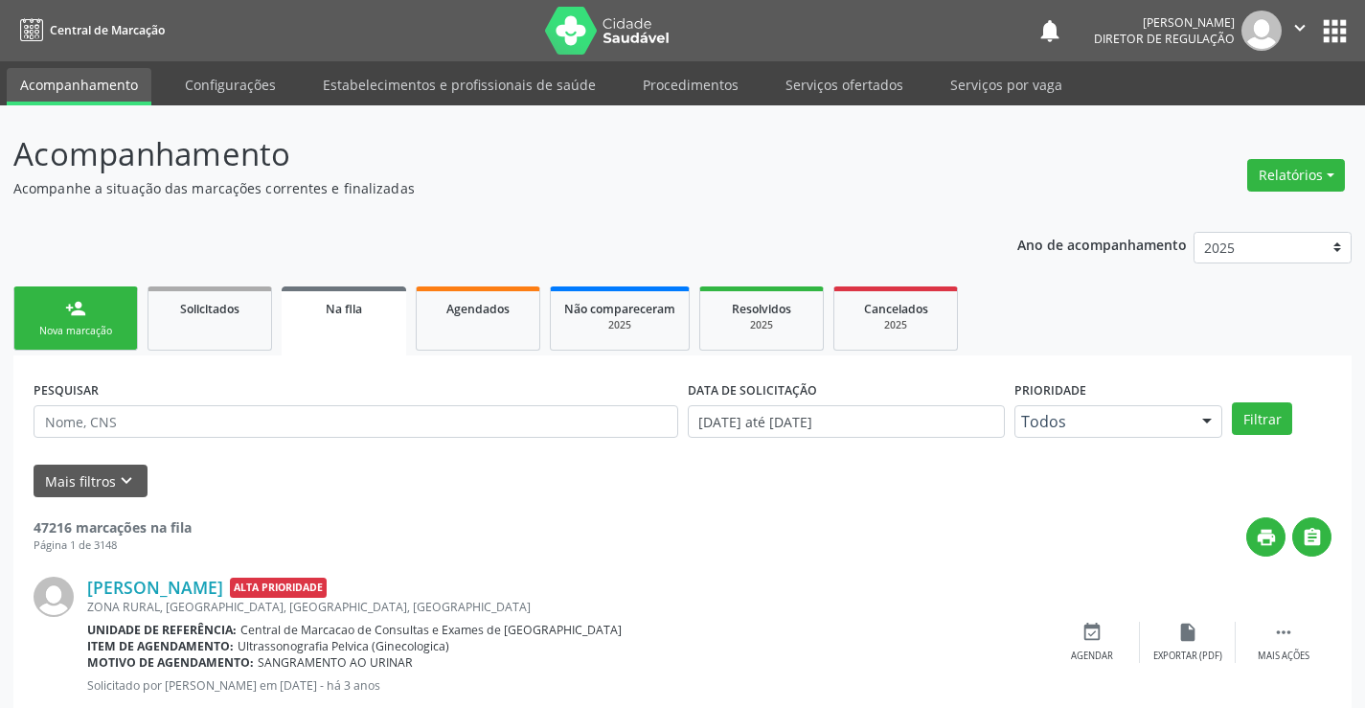
click at [62, 311] on link "person_add Nova marcação" at bounding box center [75, 318] width 125 height 64
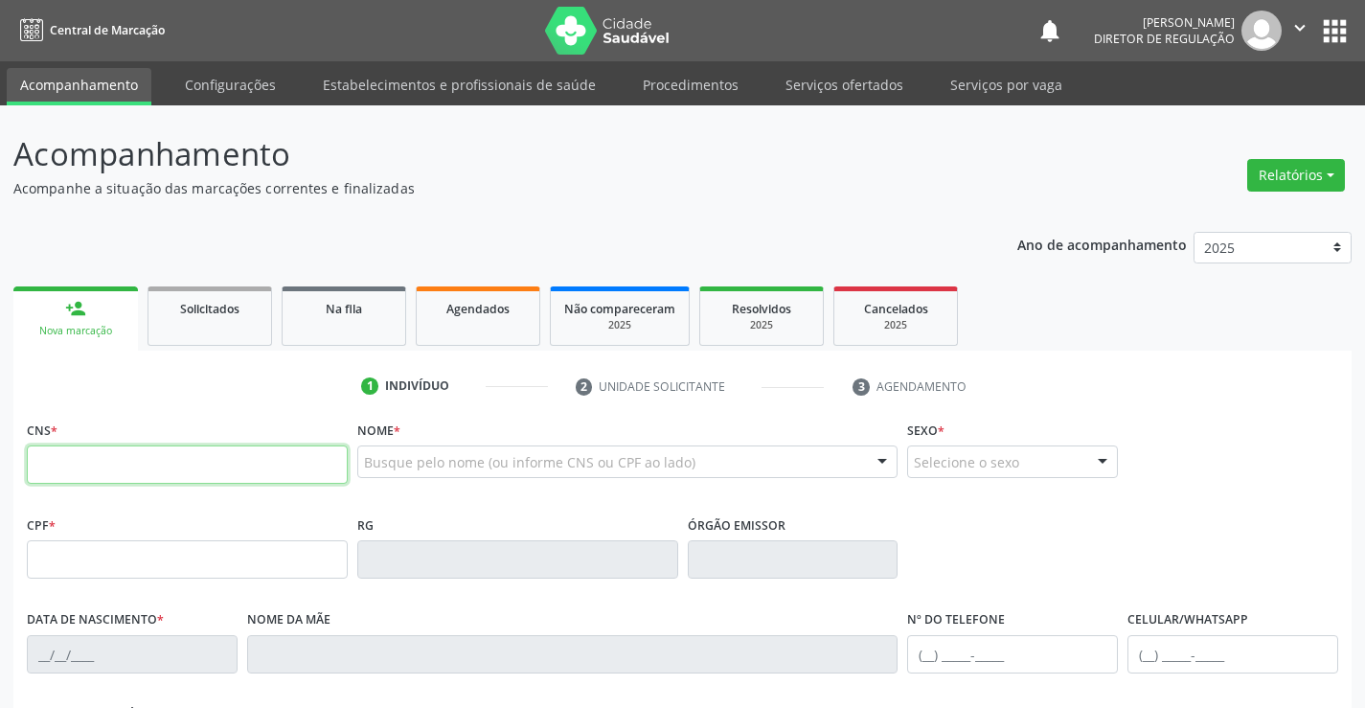
drag, startPoint x: 92, startPoint y: 466, endPoint x: 103, endPoint y: 455, distance: 16.3
click at [92, 466] on input "text" at bounding box center [187, 464] width 321 height 38
type input "707 8056 8507 4519"
type input "0744484049"
type input "1[DATE]"
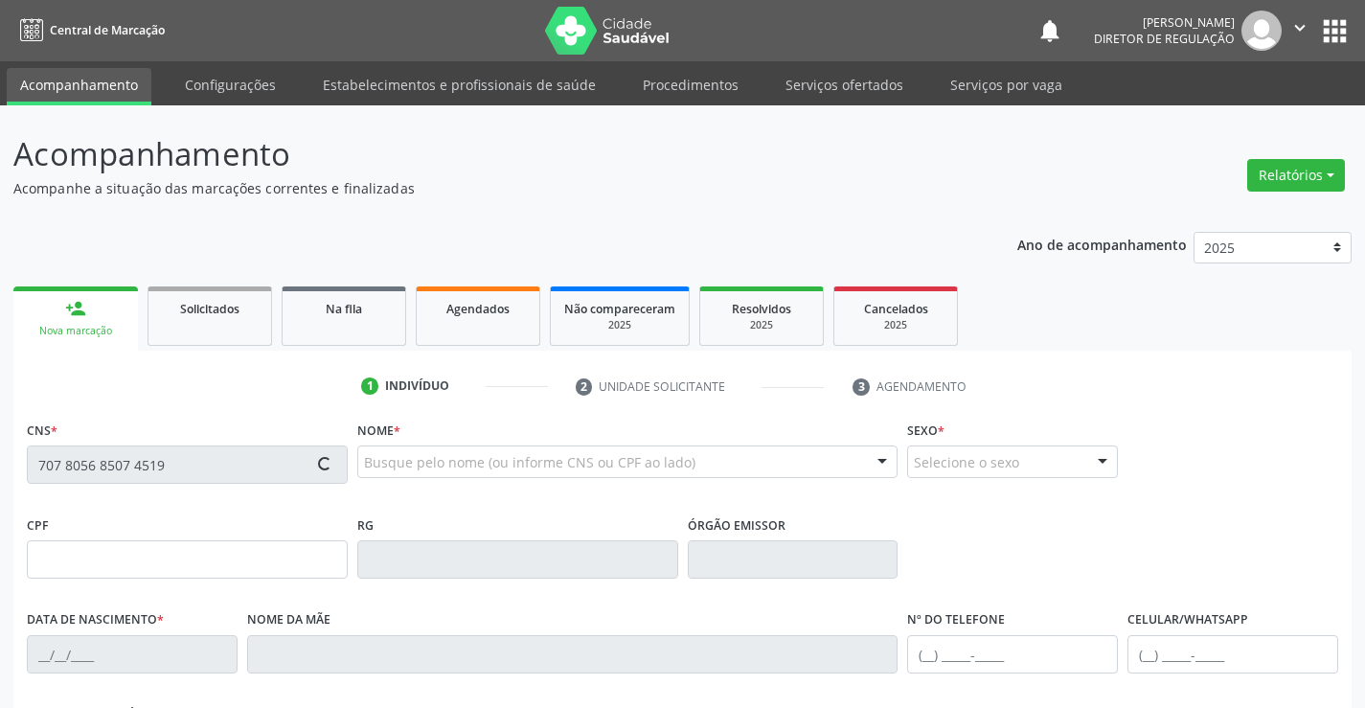
type input "[PHONE_NUMBER]"
type input "619.344.615-04"
type input "36"
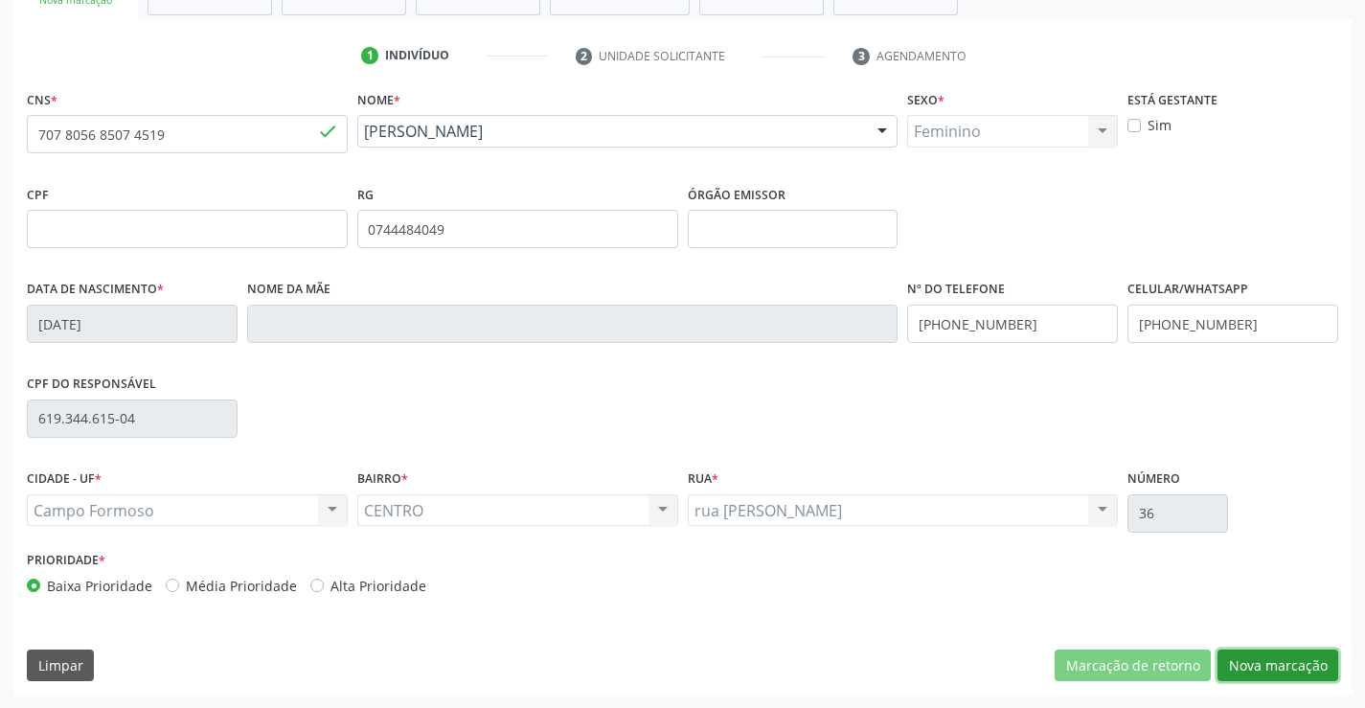
click at [1263, 676] on button "Nova marcação" at bounding box center [1277, 665] width 121 height 33
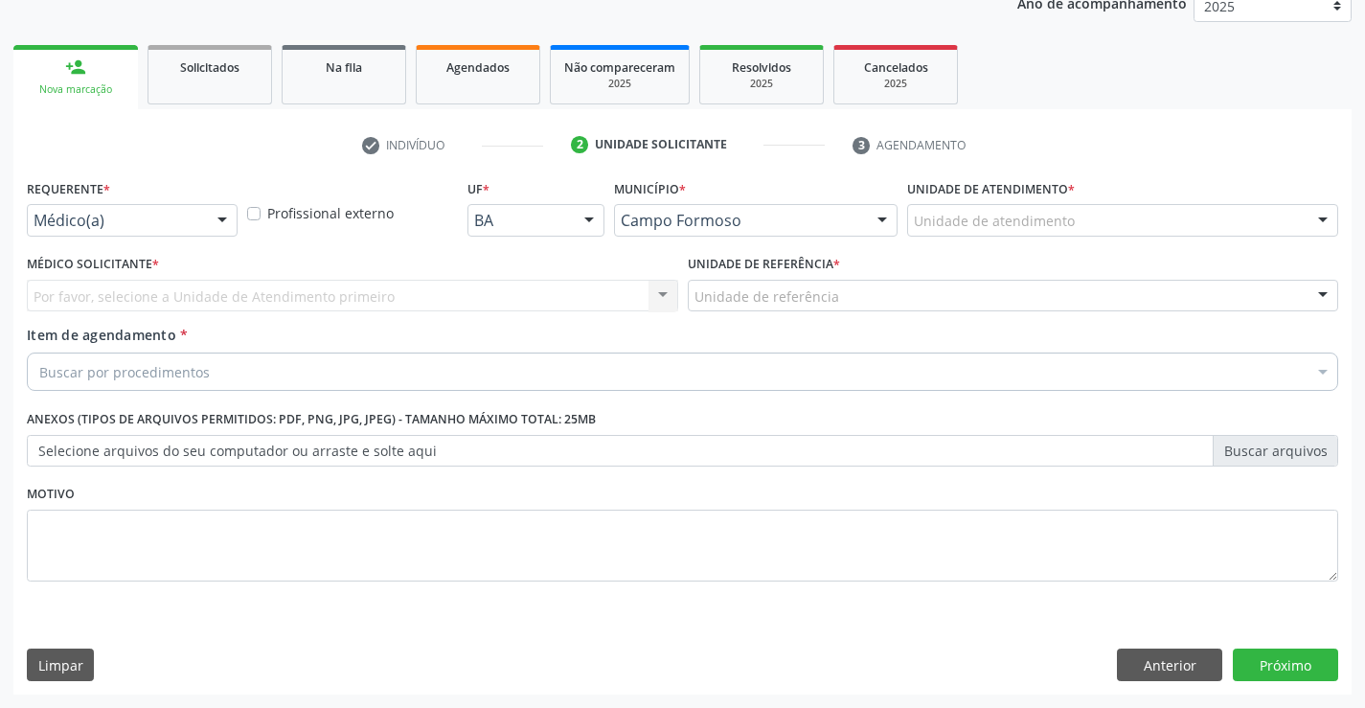
scroll to position [241, 0]
click at [200, 209] on div "Médico(a)" at bounding box center [132, 220] width 211 height 33
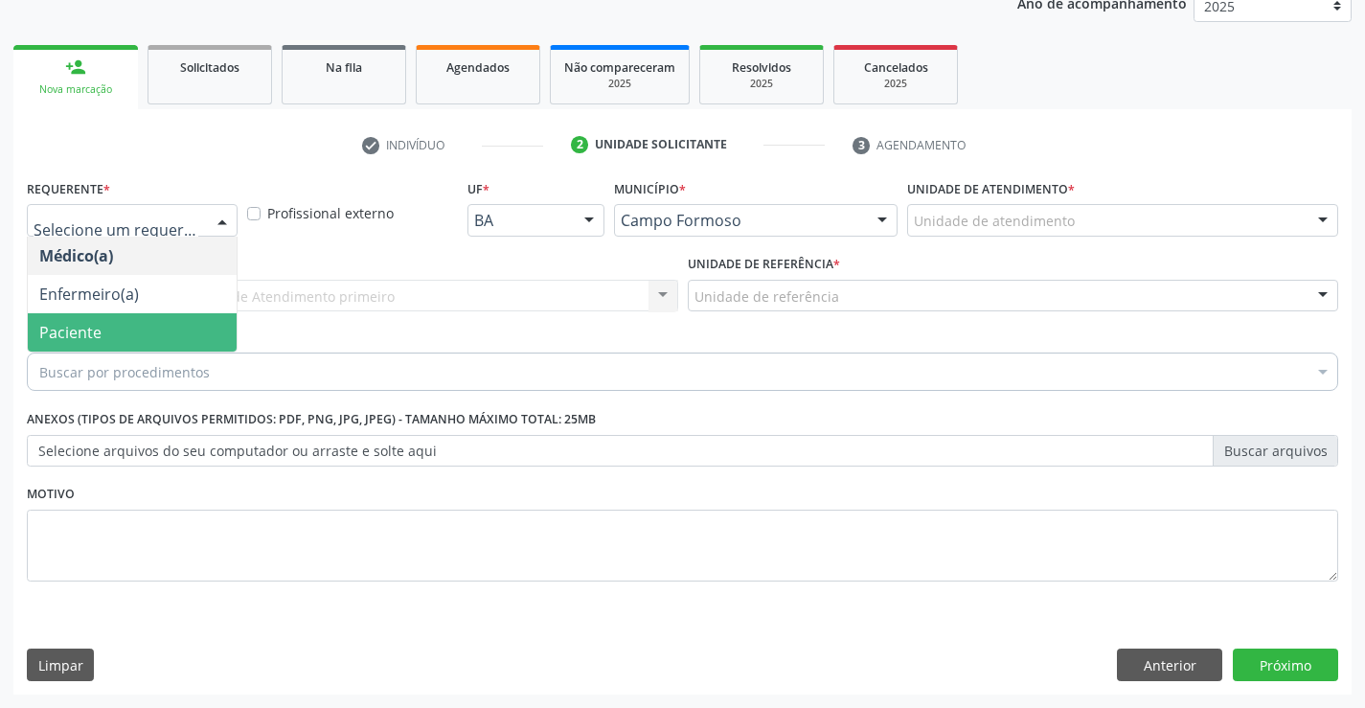
click at [160, 335] on span "Paciente" at bounding box center [132, 332] width 209 height 38
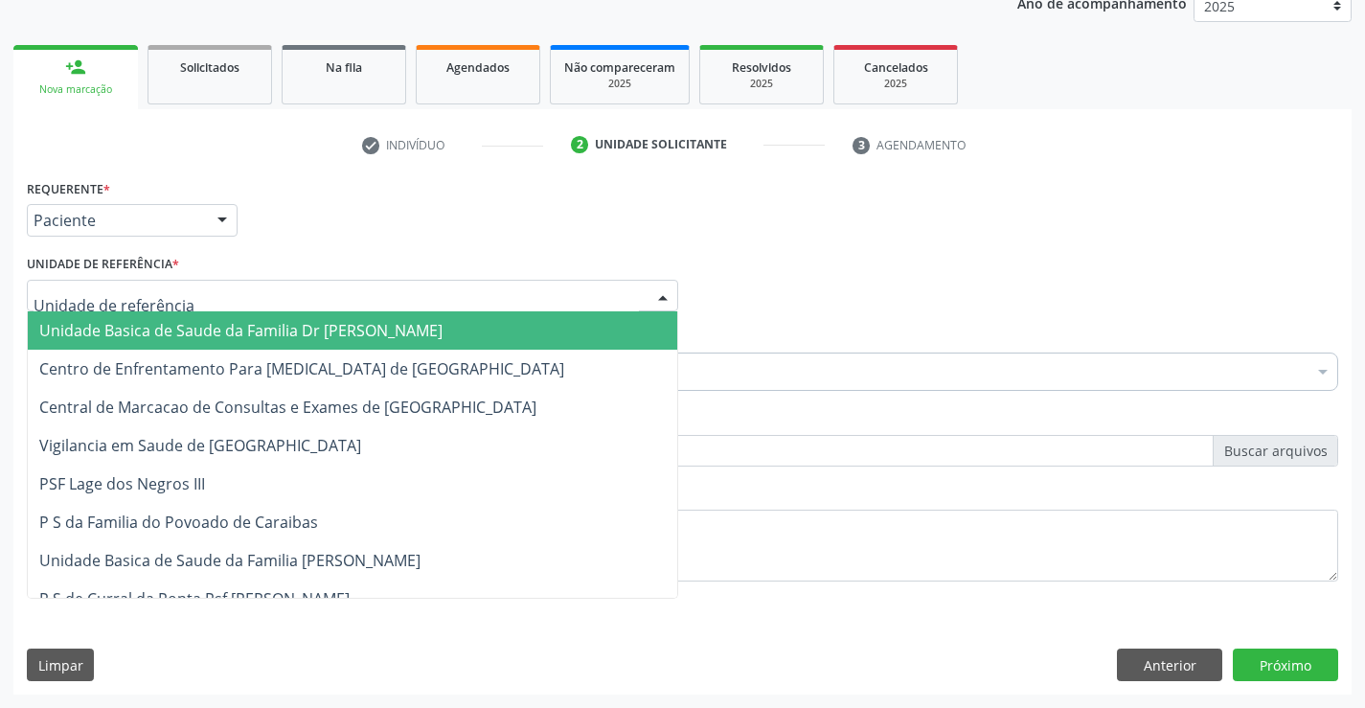
click at [390, 310] on div at bounding box center [352, 296] width 651 height 33
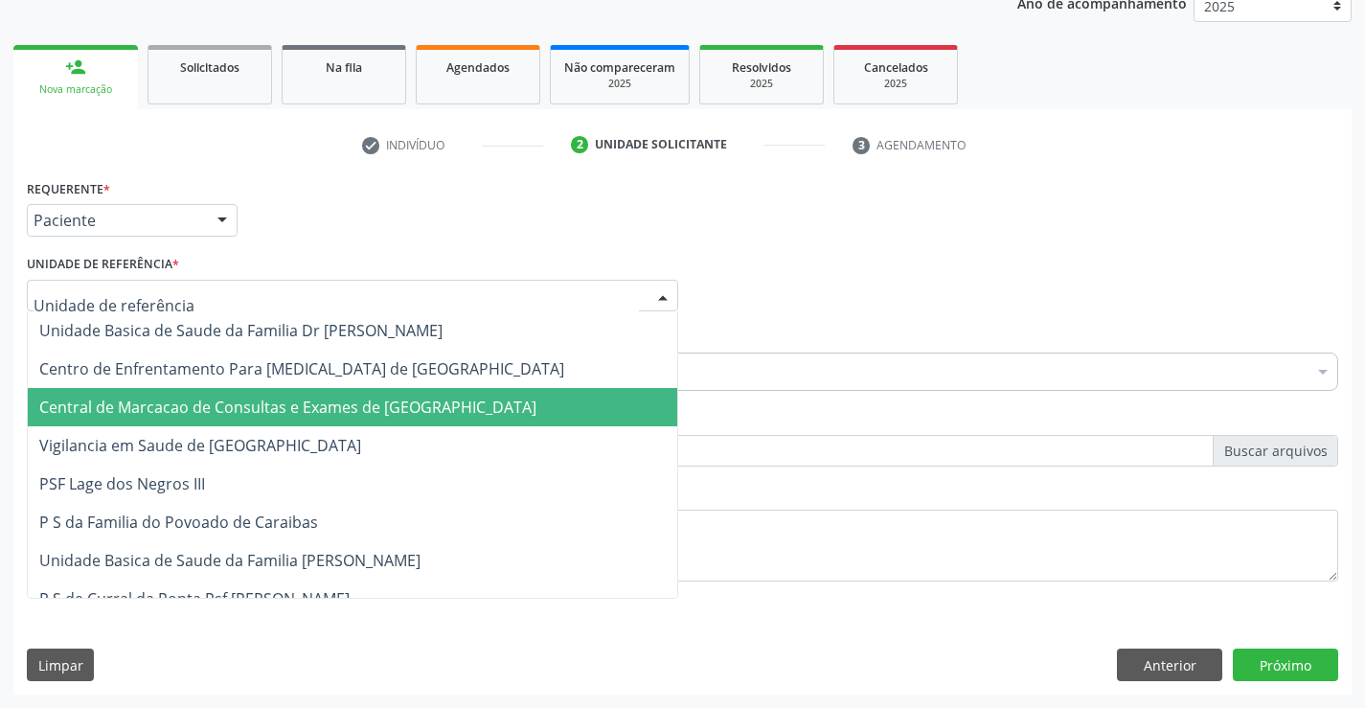
click at [373, 412] on span "Central de Marcacao de Consultas e Exames de [GEOGRAPHIC_DATA]" at bounding box center [287, 407] width 497 height 21
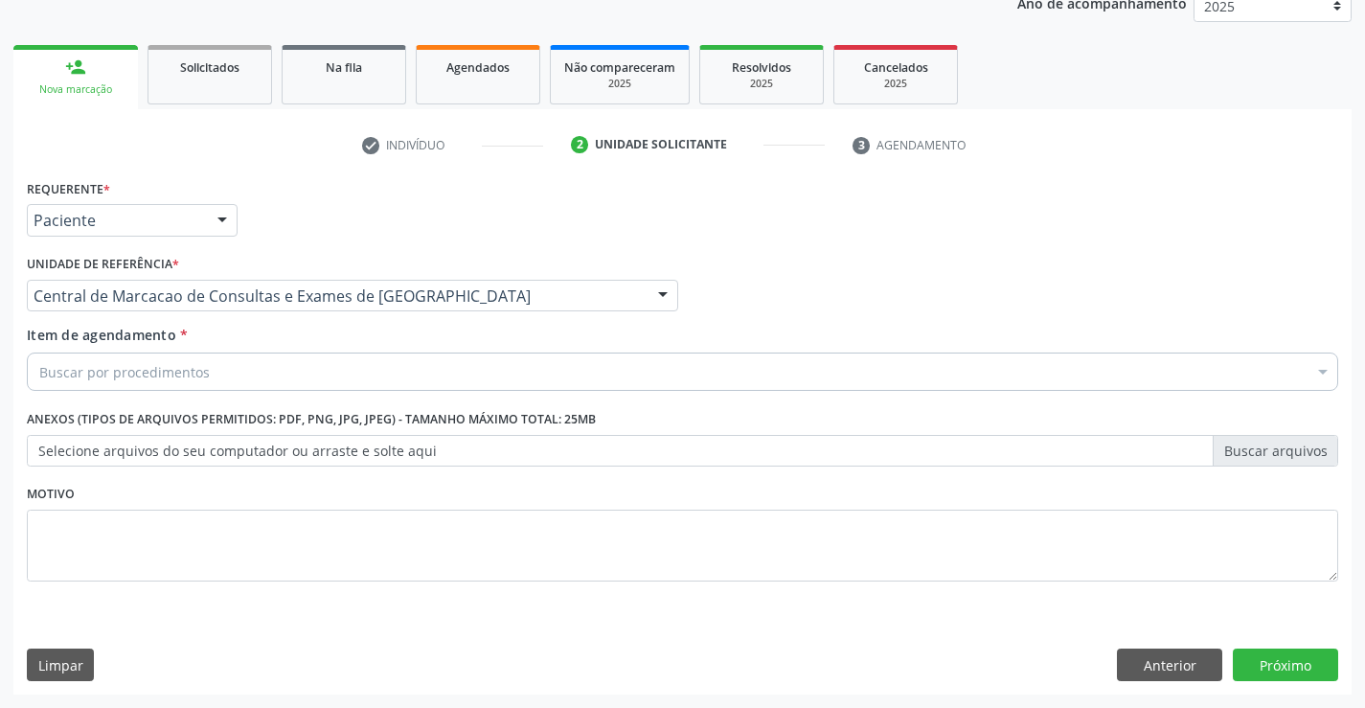
click at [474, 379] on div "Buscar por procedimentos" at bounding box center [682, 371] width 1311 height 38
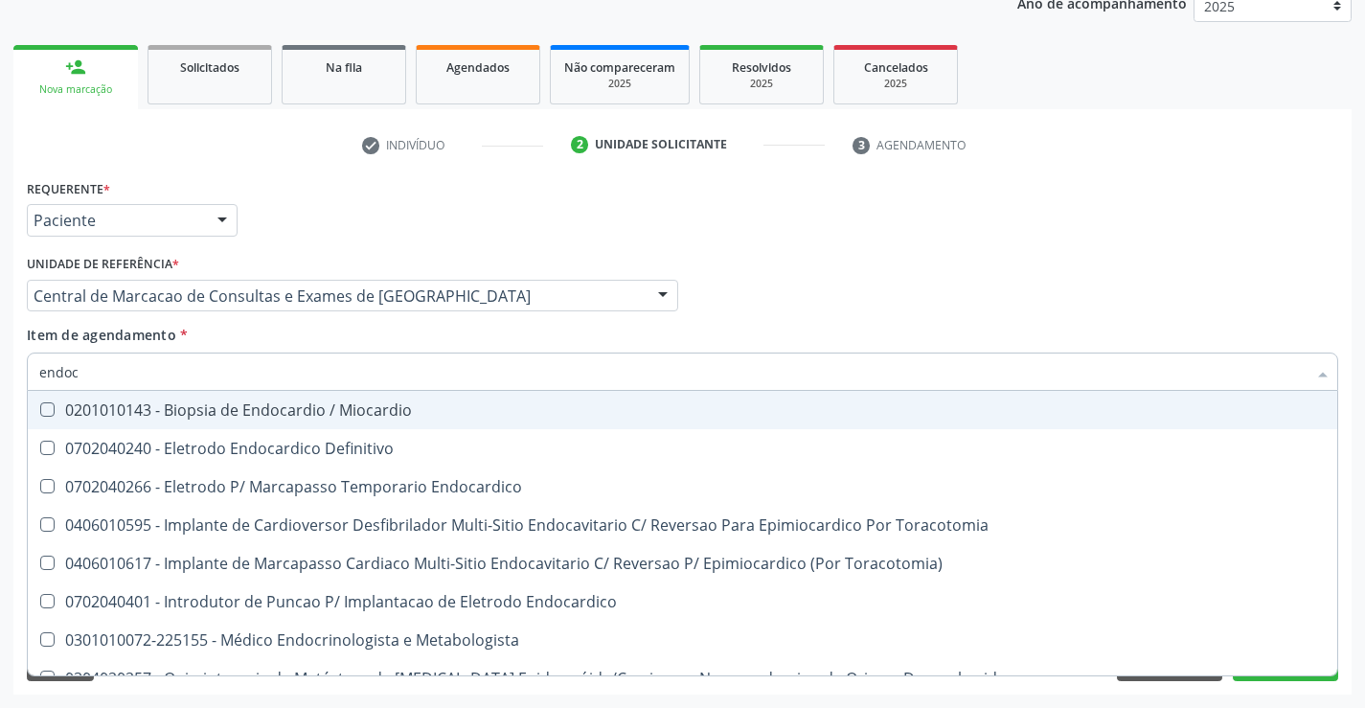
type input "endocr"
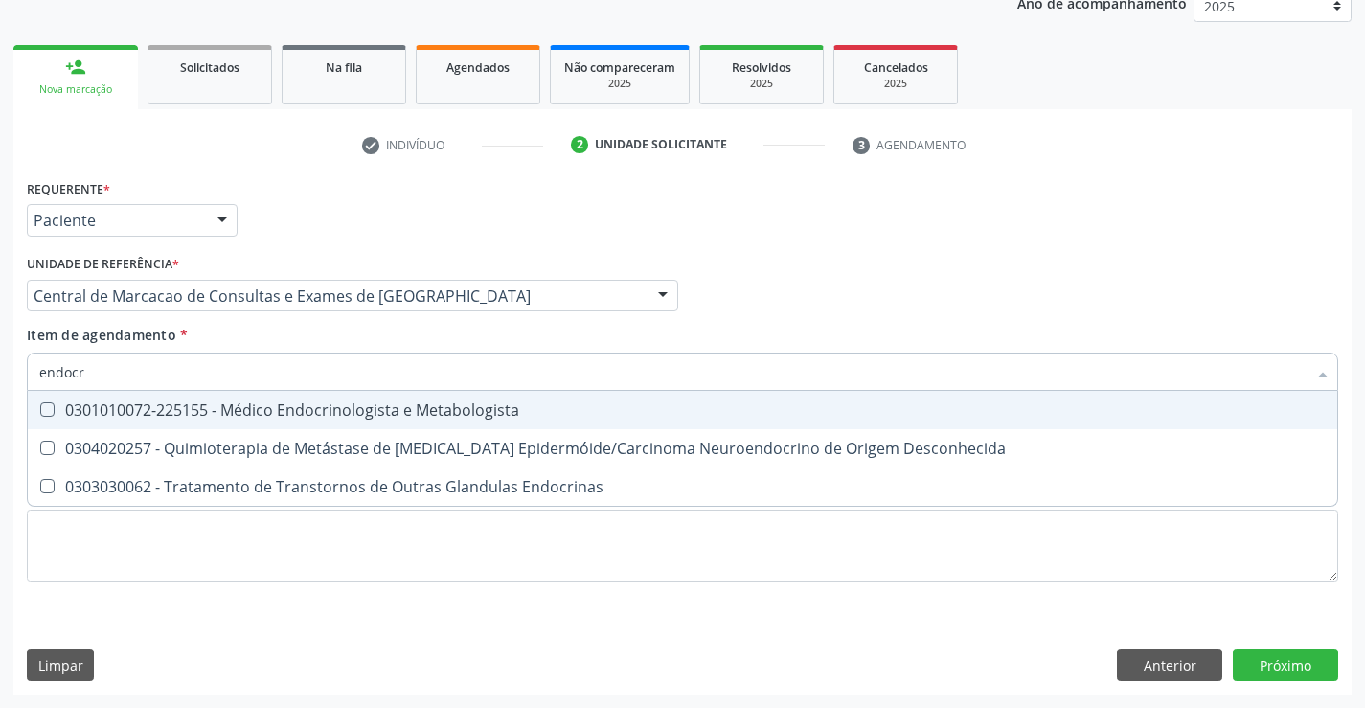
click at [437, 412] on div "0301010072-225155 - Médico Endocrinologista e Metabologista" at bounding box center [682, 409] width 1286 height 15
checkbox Metabologista "true"
click at [921, 271] on div "Médico Solicitante Por favor, selecione a Unidade de Atendimento primeiro Nenhu…" at bounding box center [682, 287] width 1321 height 75
checkbox Desconhecida "true"
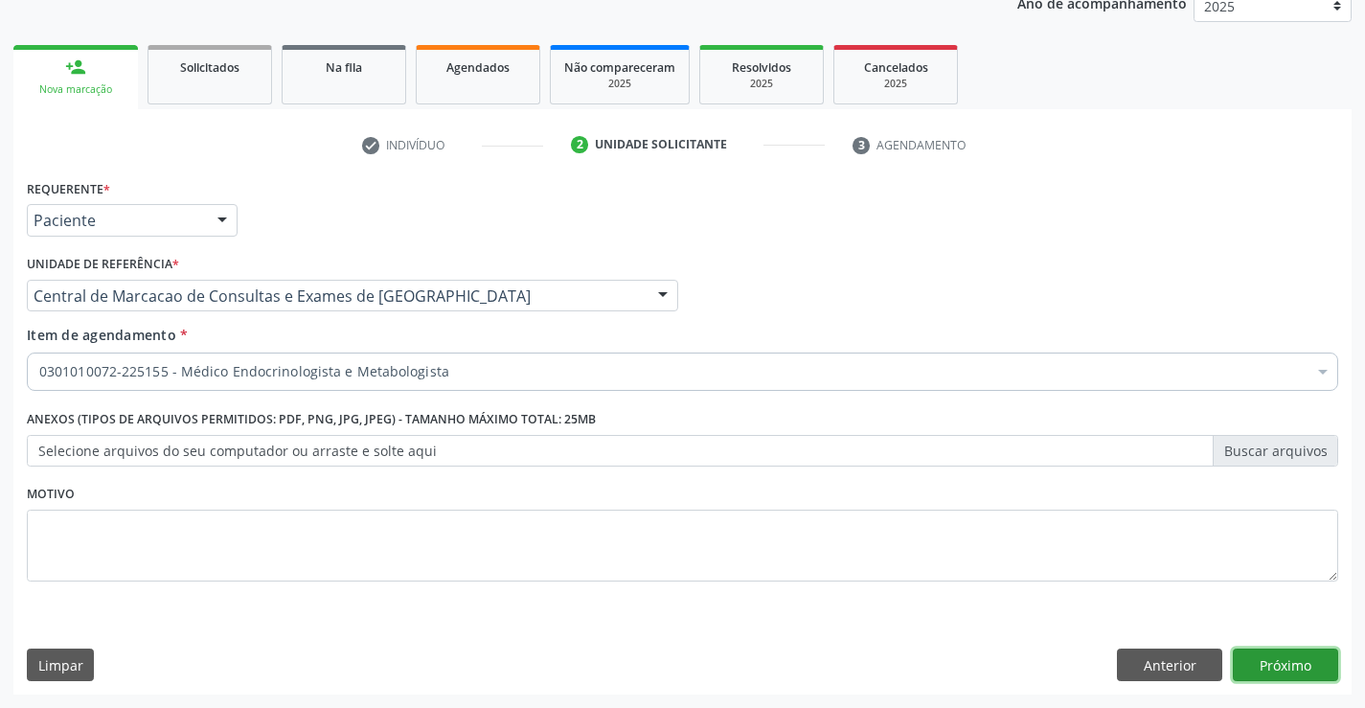
click at [1277, 660] on button "Próximo" at bounding box center [1285, 664] width 105 height 33
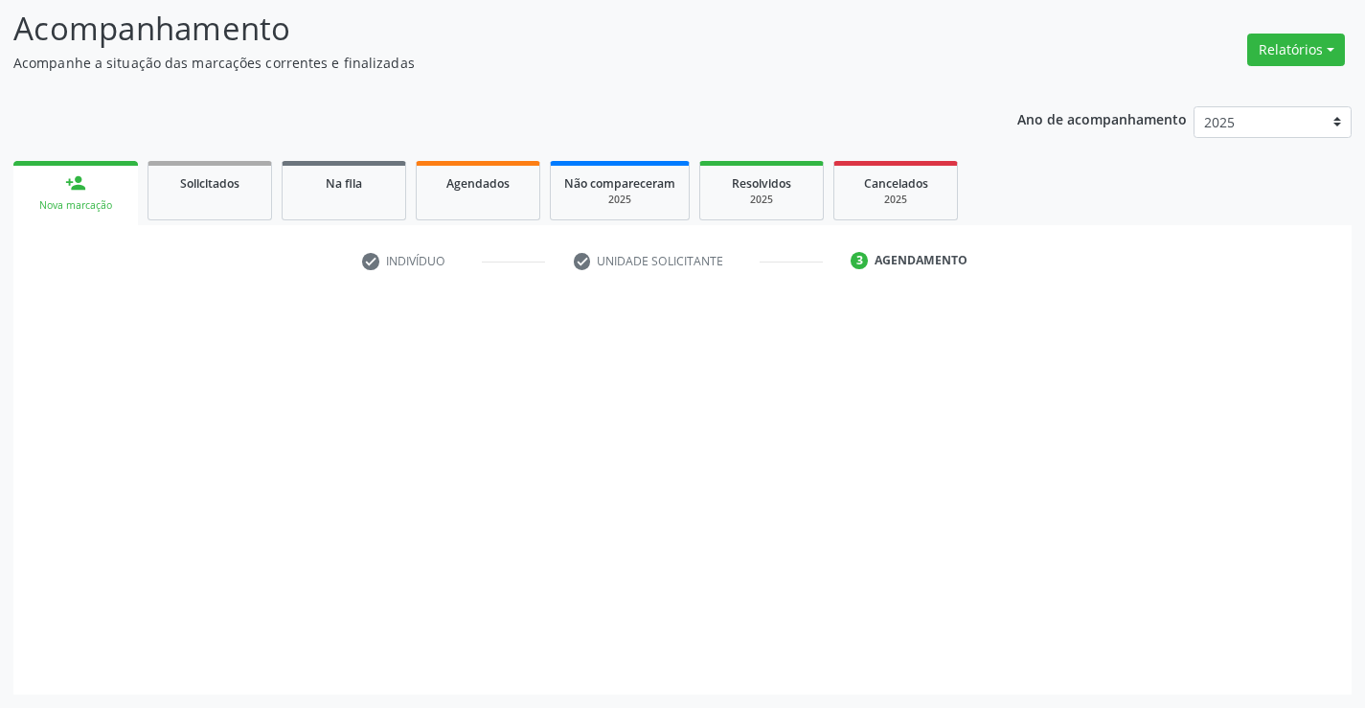
scroll to position [125, 0]
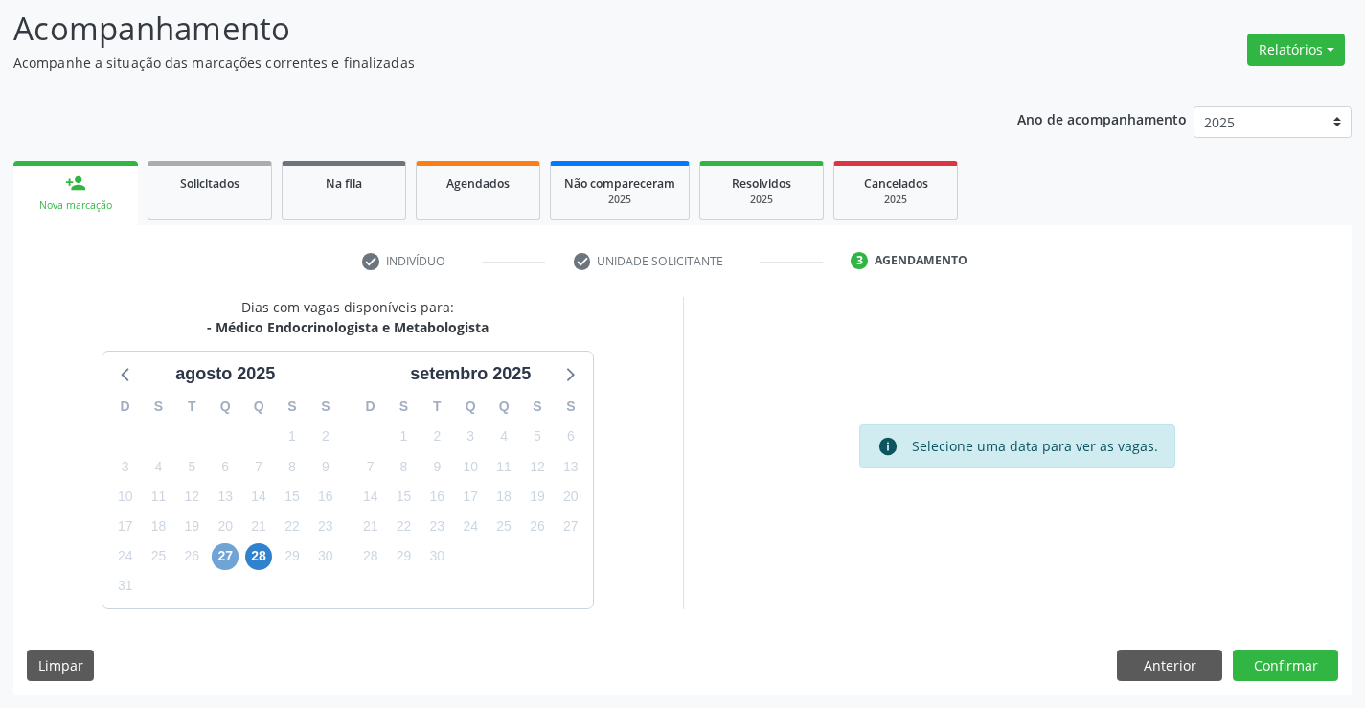
click at [229, 557] on span "27" at bounding box center [225, 556] width 27 height 27
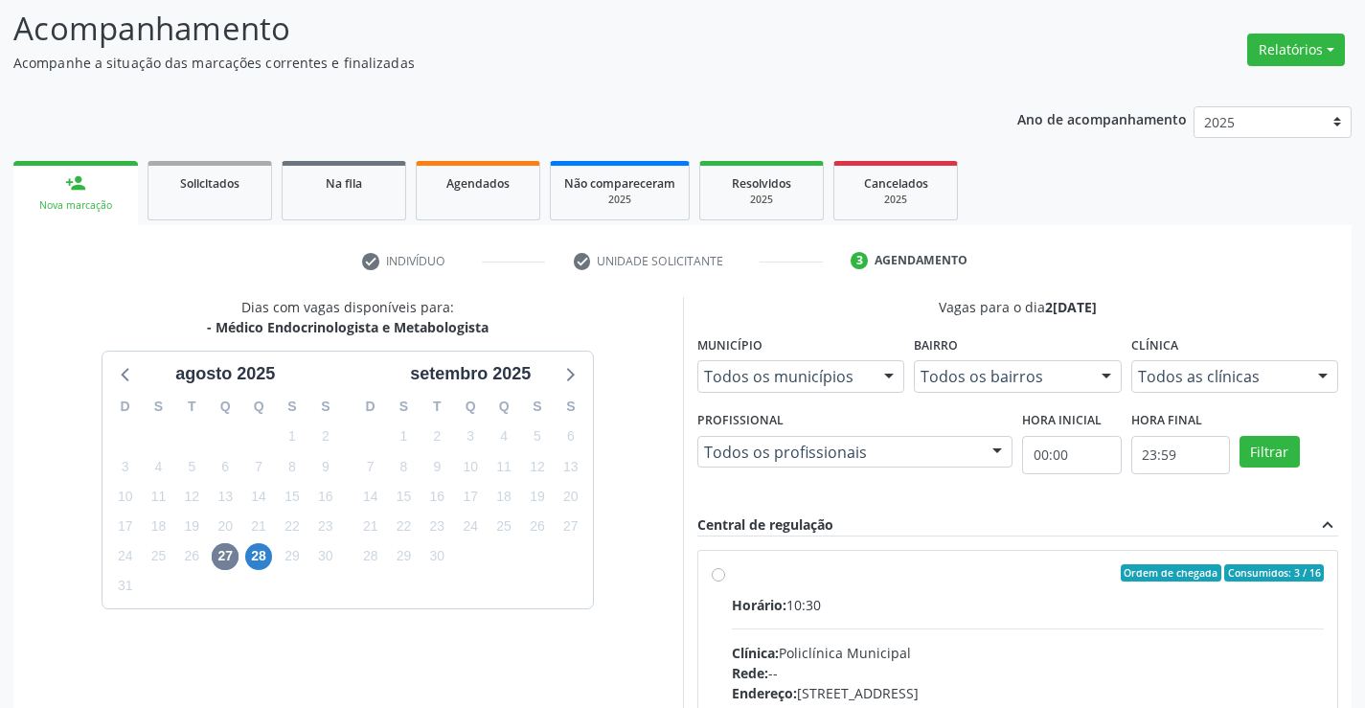
click at [809, 655] on div "Clínica: Policlínica Municipal" at bounding box center [1028, 653] width 593 height 20
click at [725, 581] on input "Ordem de chegada Consumidos: 3 / 16 Horário: 10:30 Clínica: Policlínica Municip…" at bounding box center [718, 572] width 13 height 17
radio input "true"
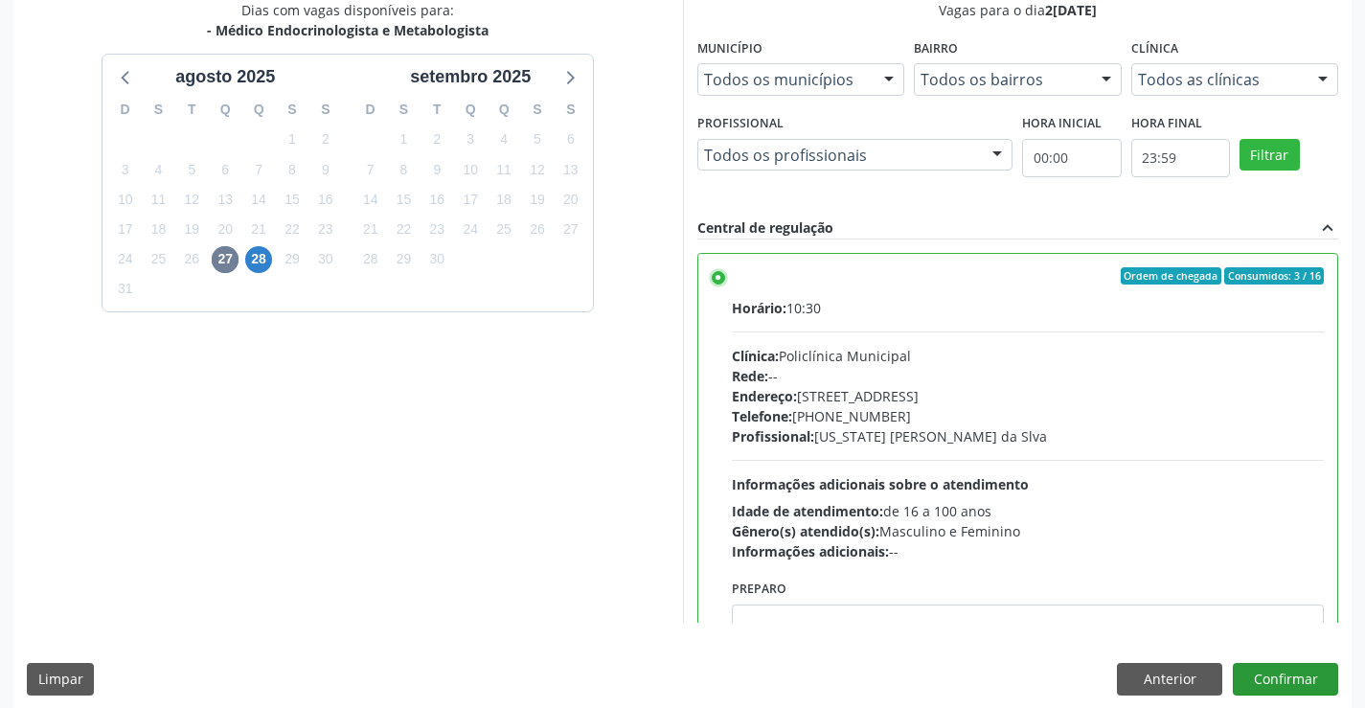
scroll to position [437, 0]
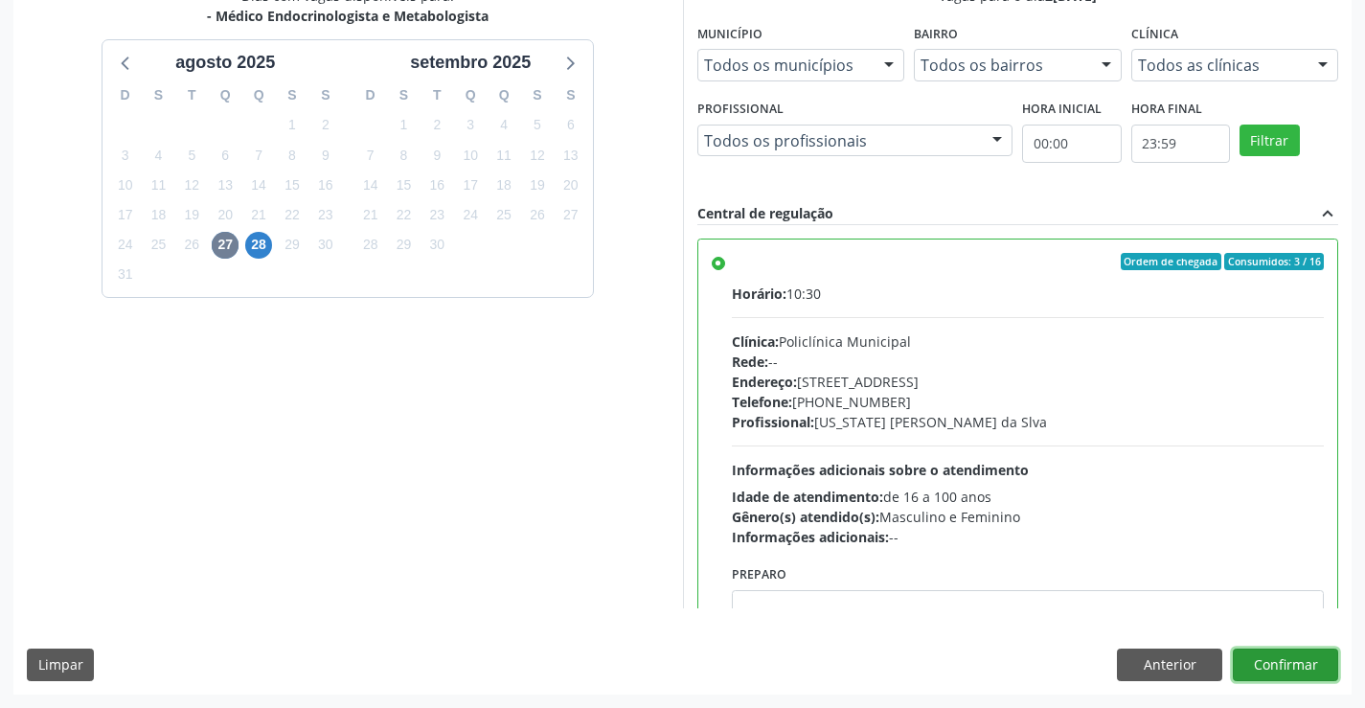
click at [1292, 648] on button "Confirmar" at bounding box center [1285, 664] width 105 height 33
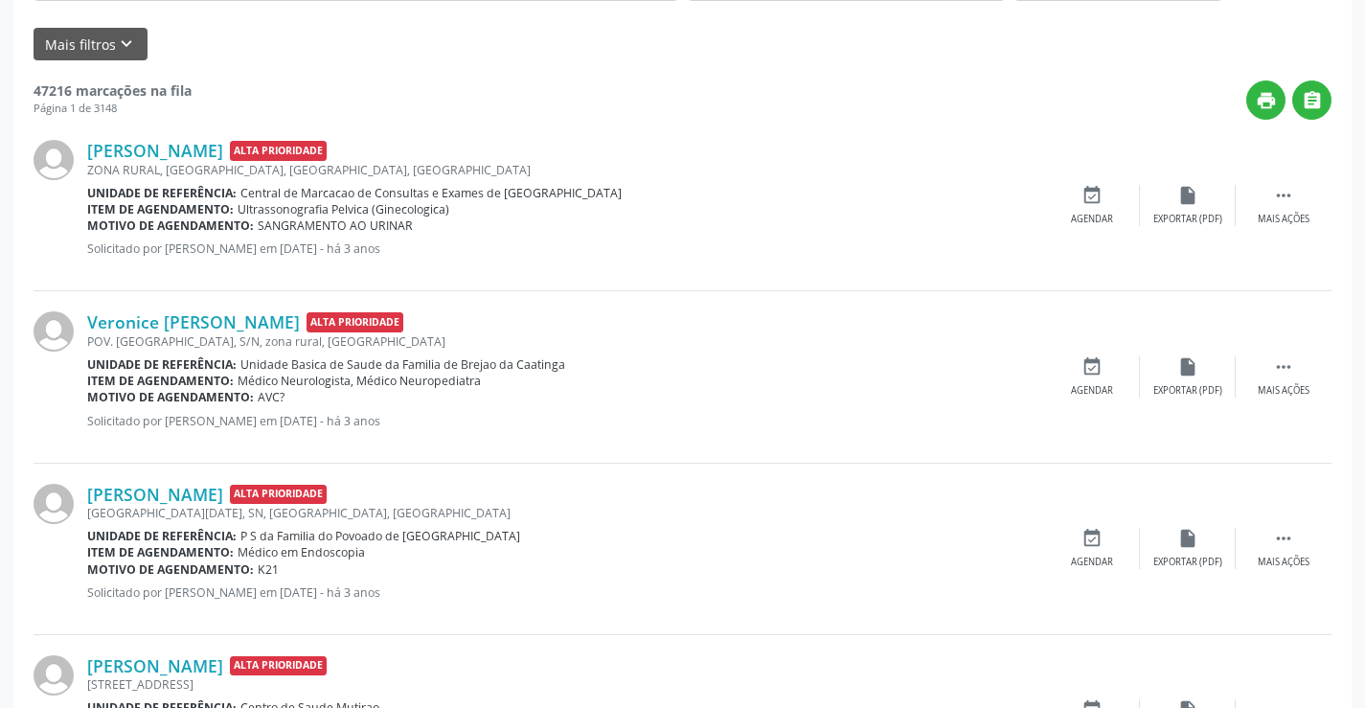
scroll to position [0, 0]
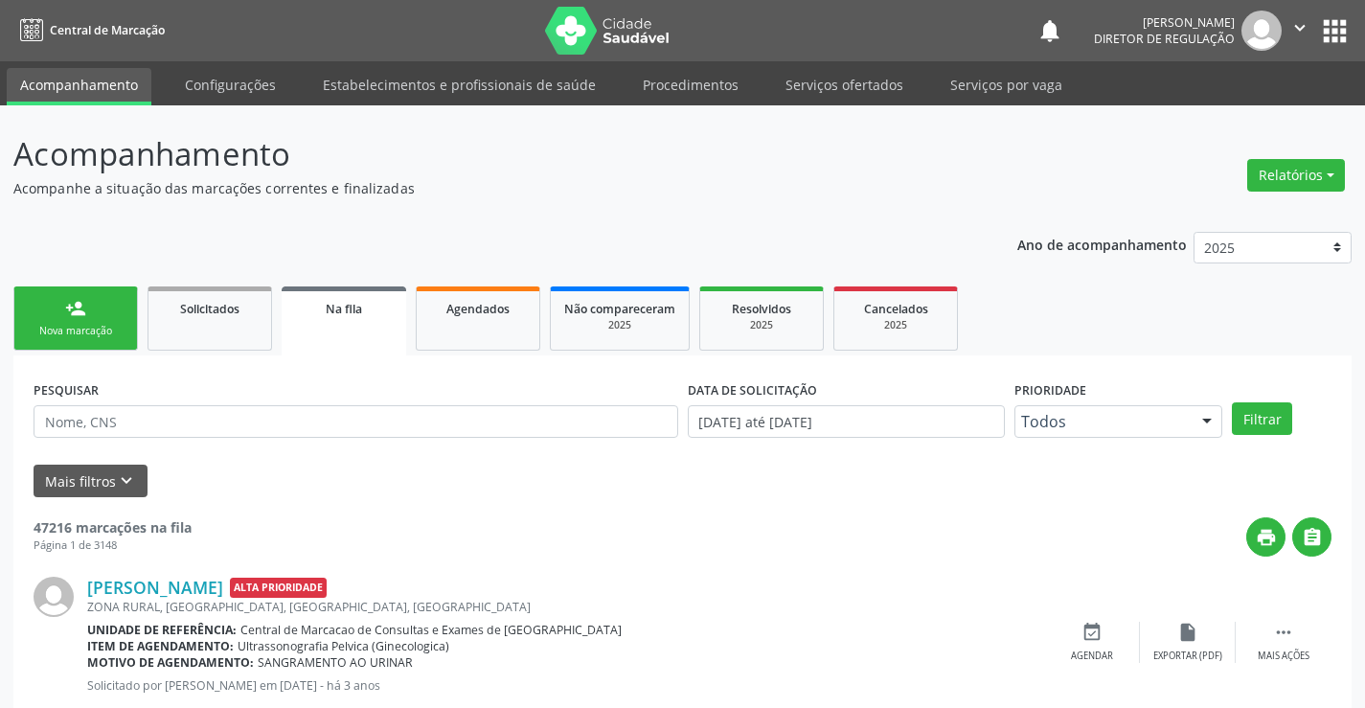
click at [115, 312] on link "person_add Nova marcação" at bounding box center [75, 318] width 125 height 64
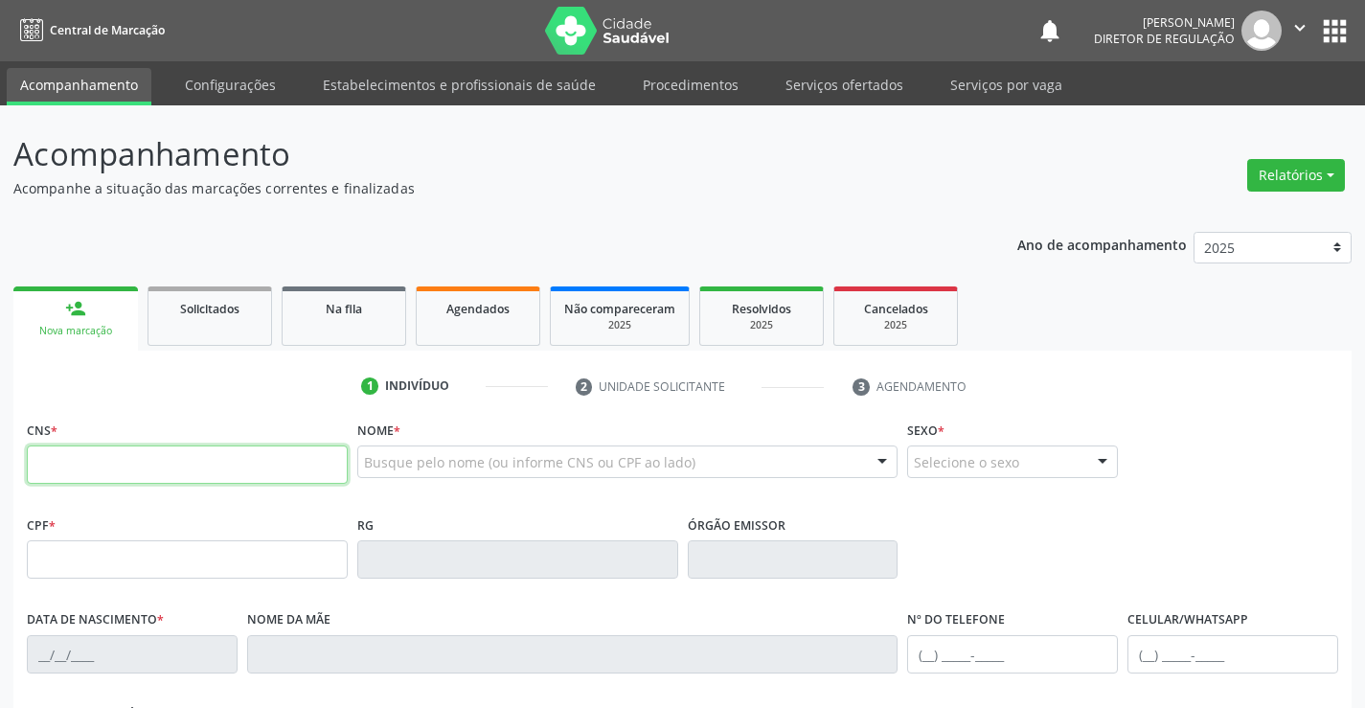
click at [51, 466] on input "text" at bounding box center [187, 464] width 321 height 38
type input "709 5046 7409 8770"
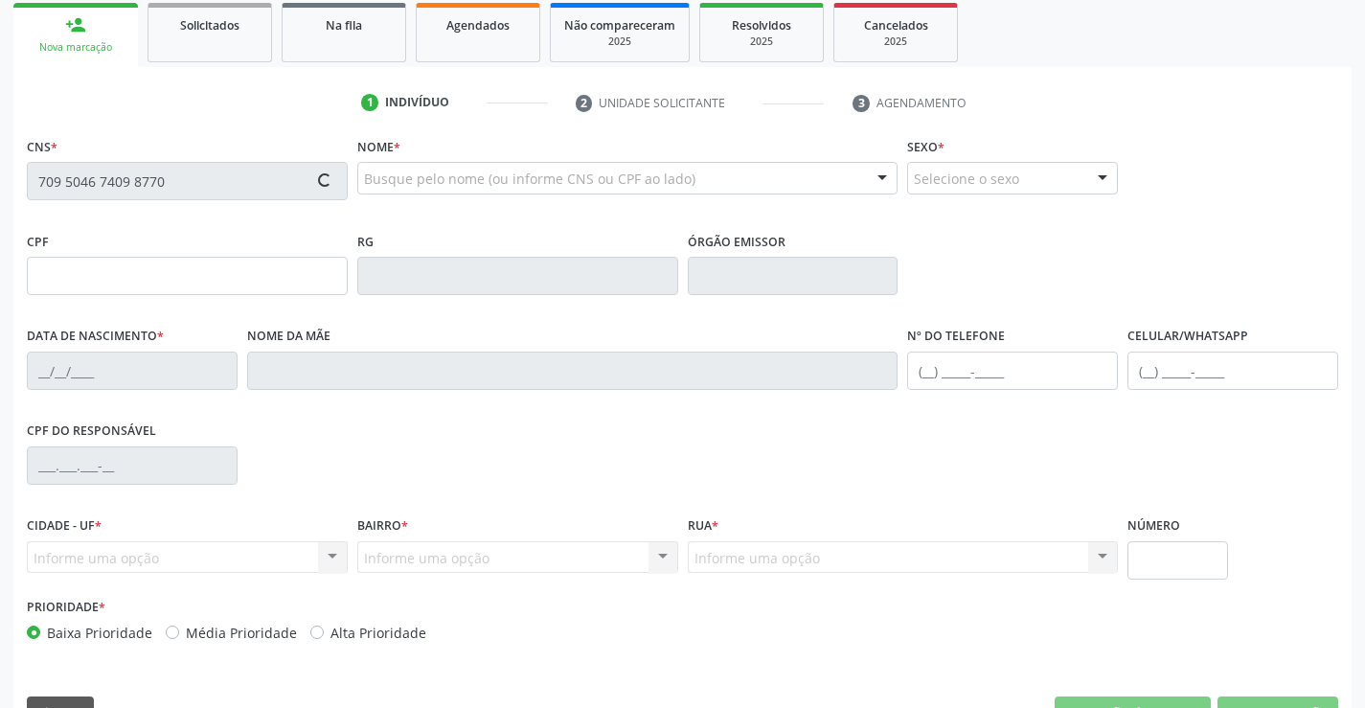
scroll to position [330, 0]
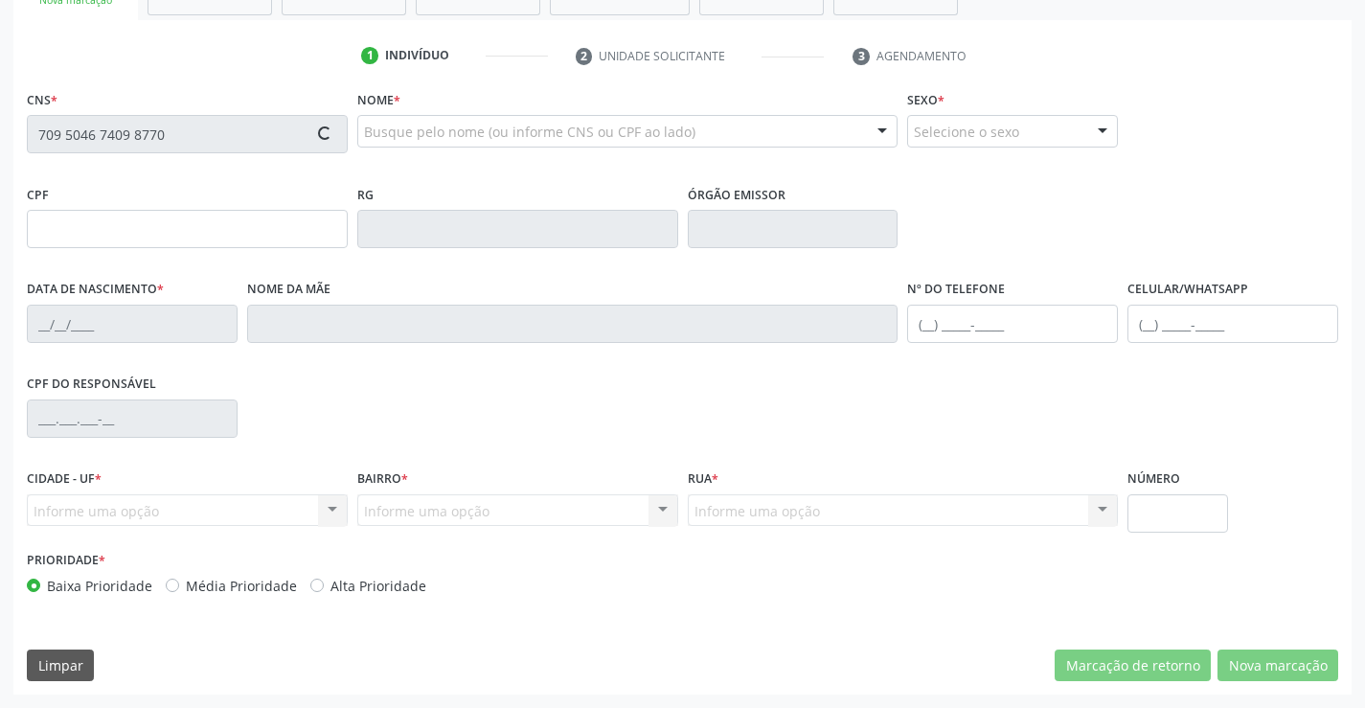
type input "073.857.755-35"
type input "0[DATE]"
type input "[PERSON_NAME]"
type input "[PHONE_NUMBER]"
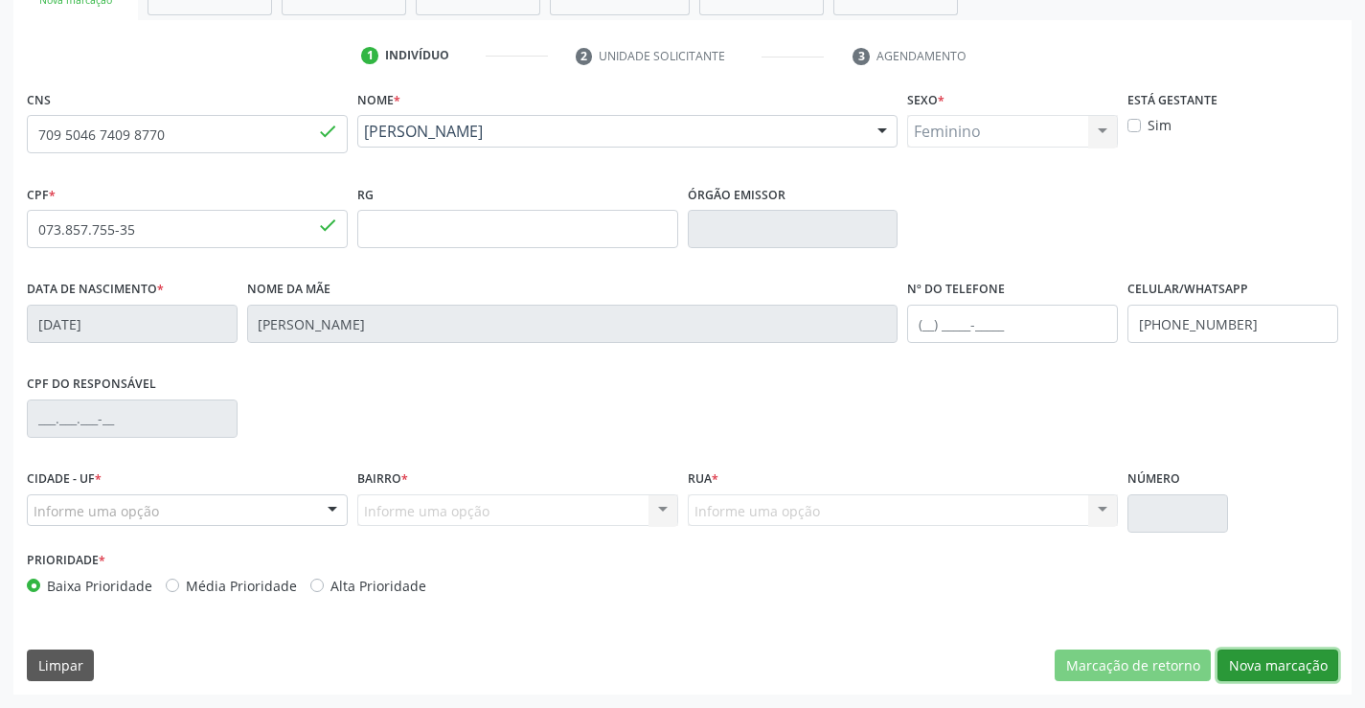
click at [1284, 671] on button "Nova marcação" at bounding box center [1277, 665] width 121 height 33
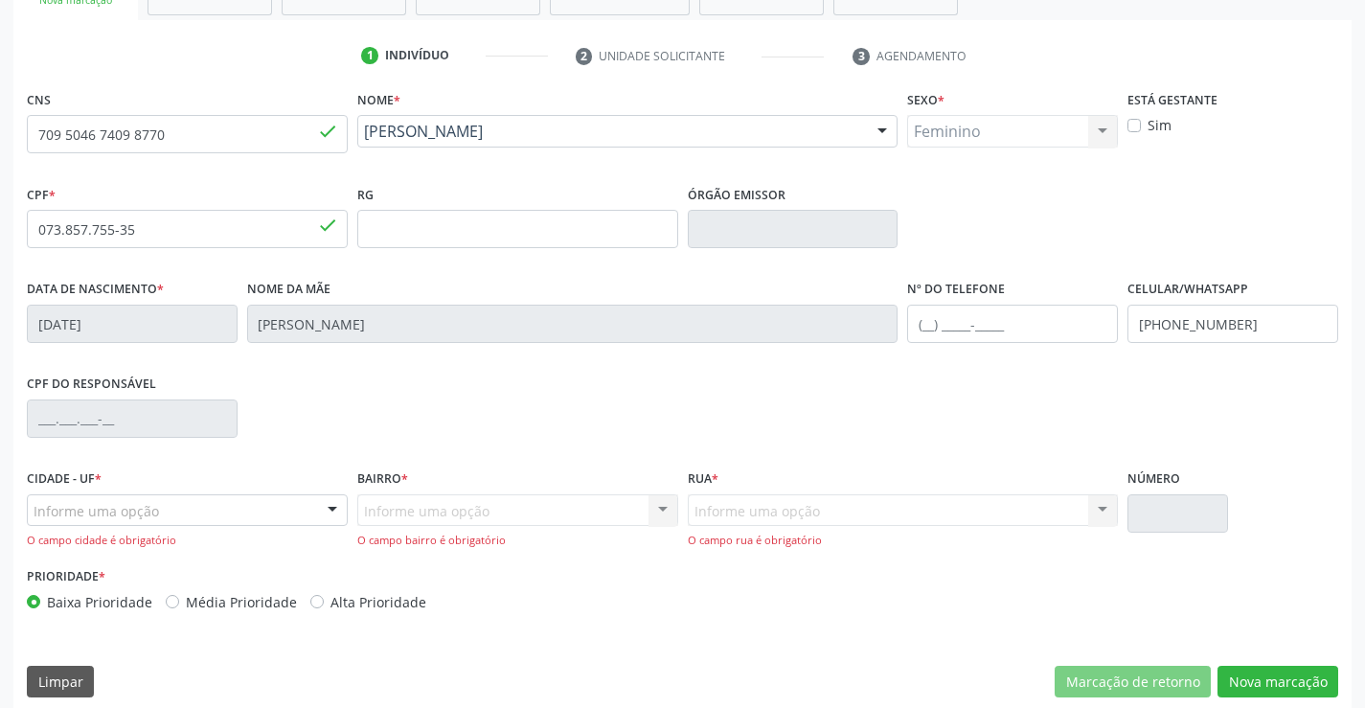
click at [262, 489] on div "Cidade - UF * Informe uma opção Campo Formoso - [GEOGRAPHIC_DATA] resultado enc…" at bounding box center [187, 507] width 321 height 84
click at [262, 504] on div "Informe uma opção" at bounding box center [187, 510] width 321 height 33
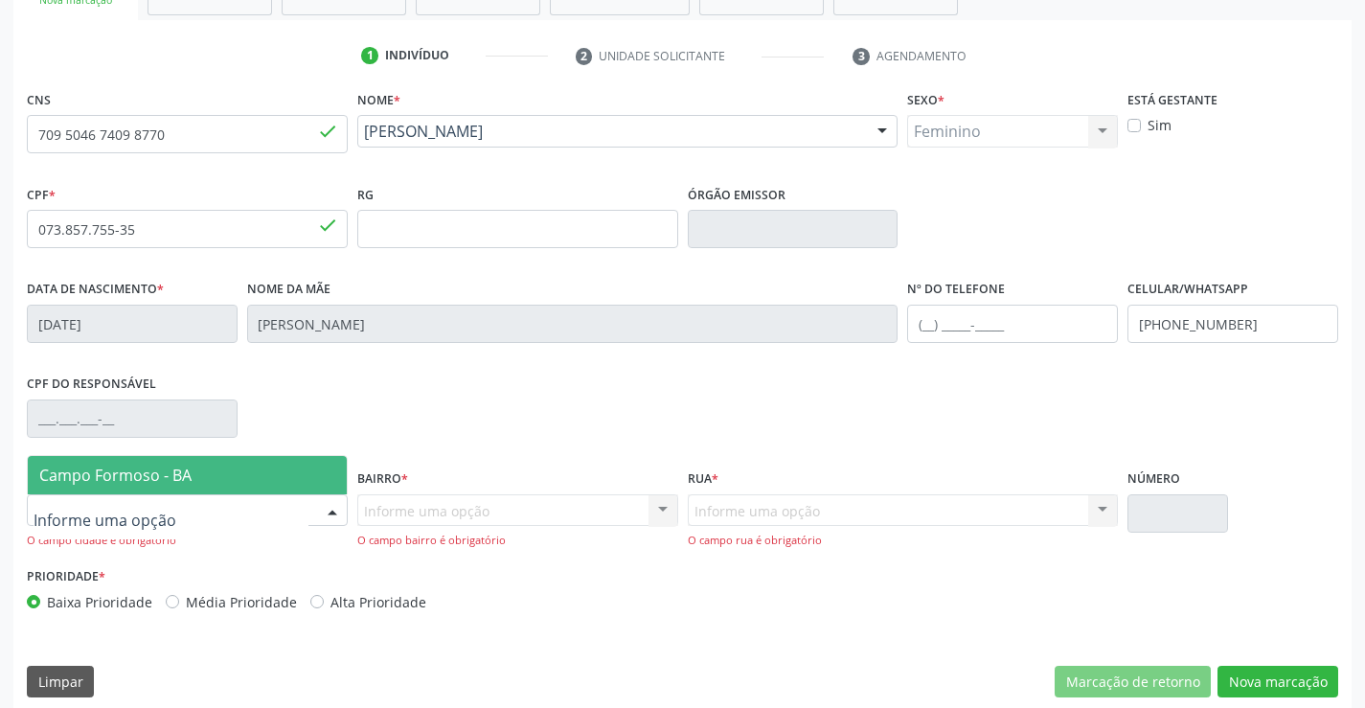
click at [278, 467] on span "Campo Formoso - BA" at bounding box center [187, 475] width 319 height 38
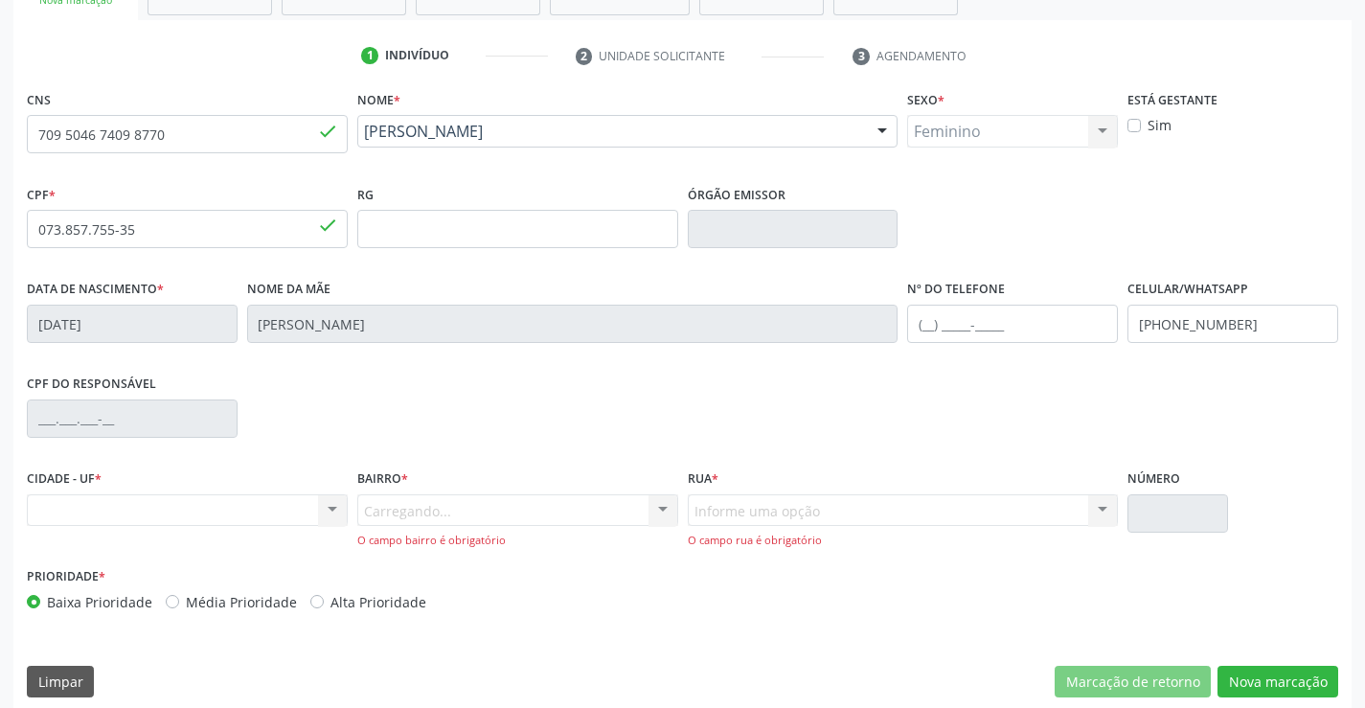
click at [512, 515] on div "Carregando... Nenhum resultado encontrado para: " " Nenhuma opção encontrada. D…" at bounding box center [517, 521] width 321 height 55
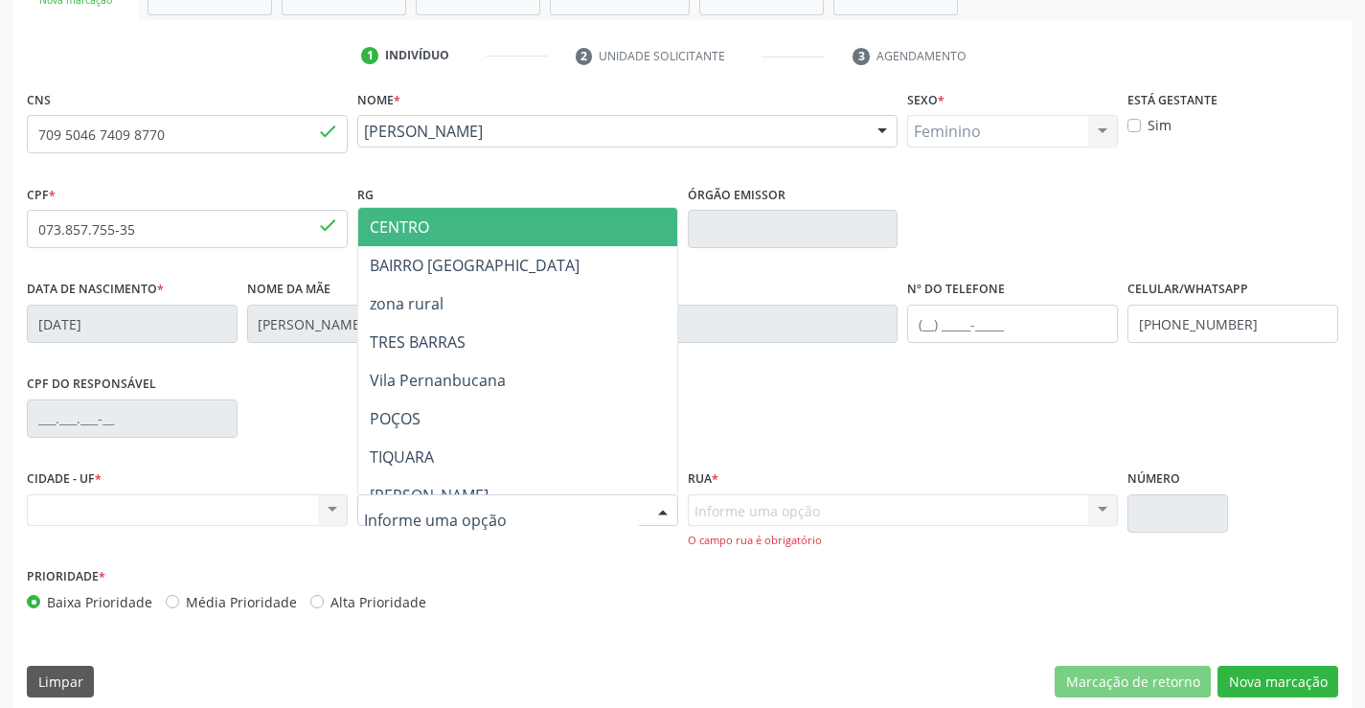
click at [512, 515] on div at bounding box center [517, 510] width 321 height 33
click at [506, 236] on span "CENTRO" at bounding box center [565, 227] width 414 height 38
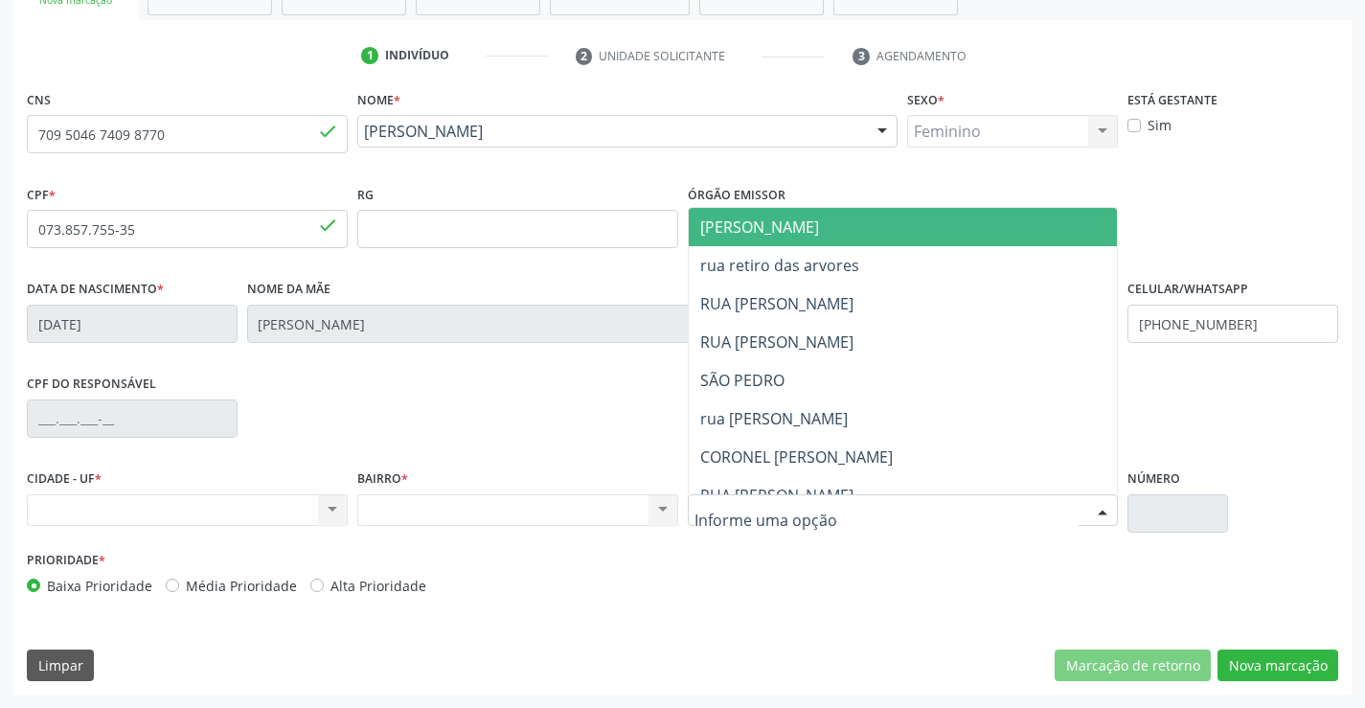
click at [860, 511] on div at bounding box center [903, 510] width 431 height 33
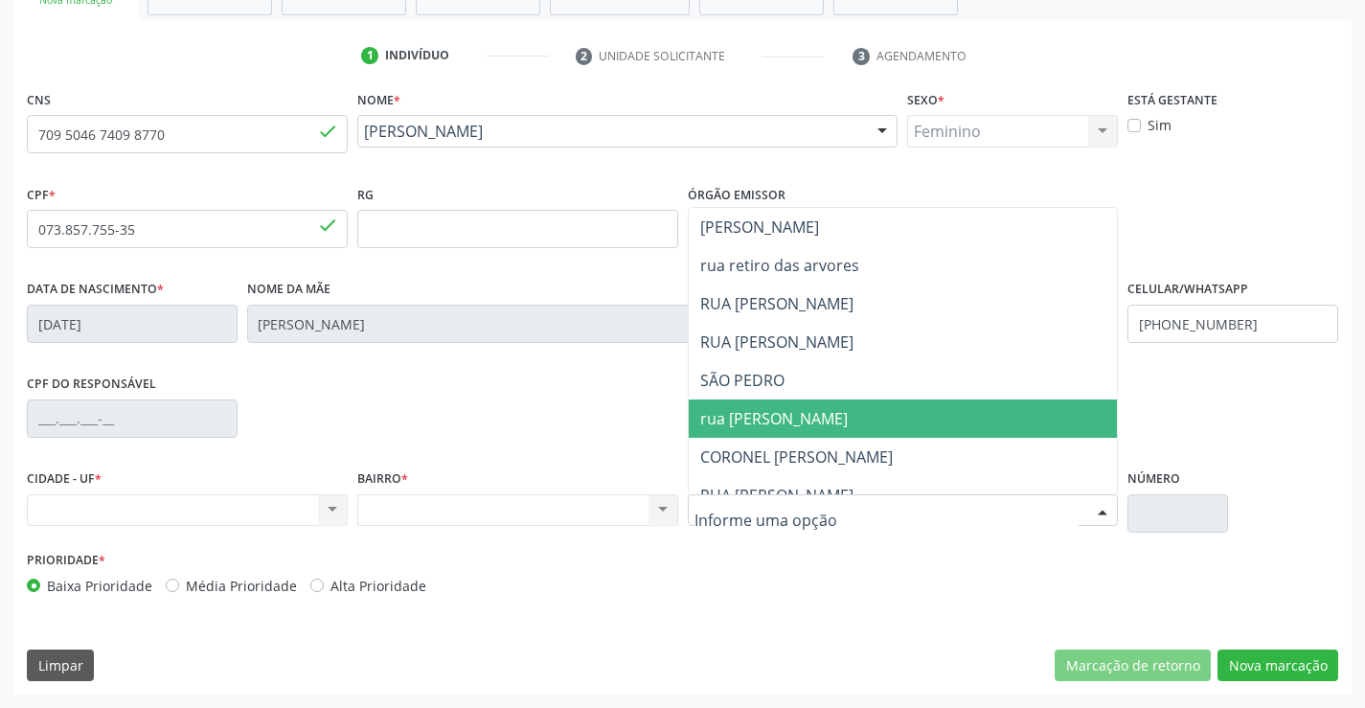
click at [880, 427] on span "rua [PERSON_NAME]" at bounding box center [920, 418] width 462 height 38
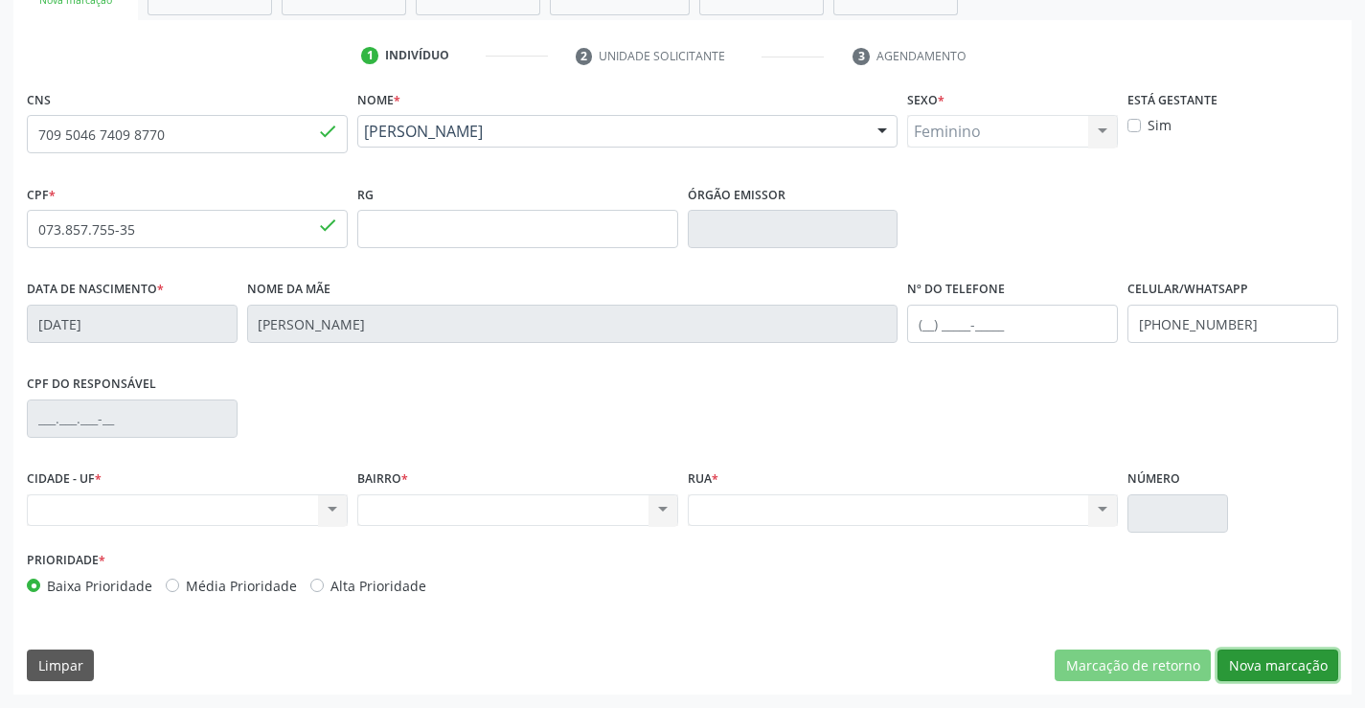
click at [1257, 669] on button "Nova marcação" at bounding box center [1277, 665] width 121 height 33
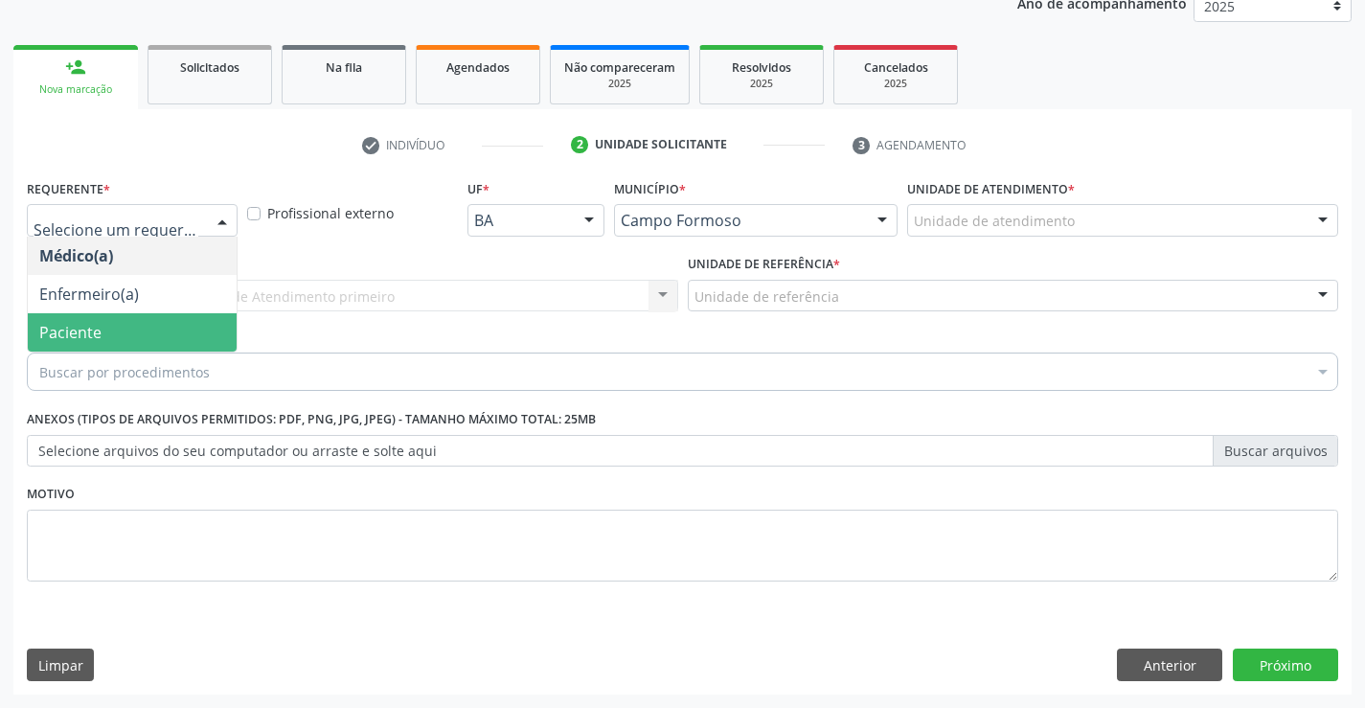
click at [208, 335] on span "Paciente" at bounding box center [132, 332] width 209 height 38
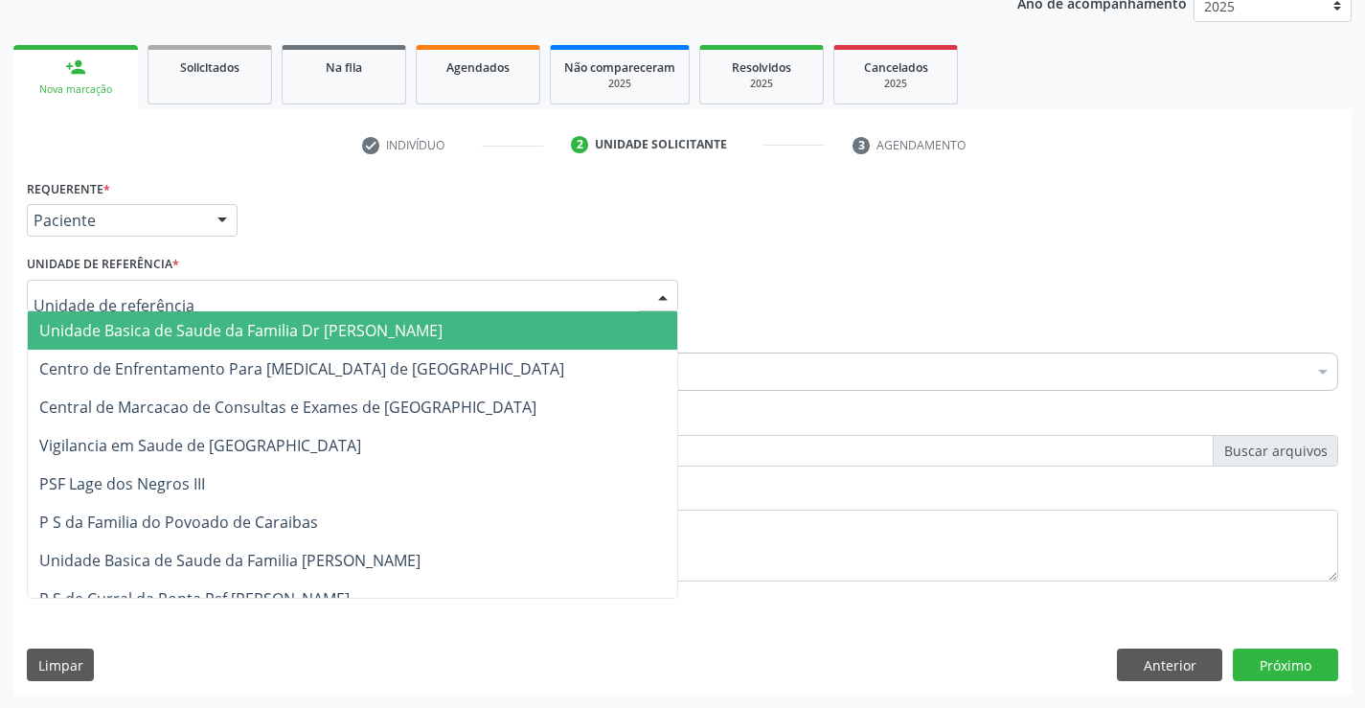
click at [339, 302] on div at bounding box center [352, 296] width 651 height 33
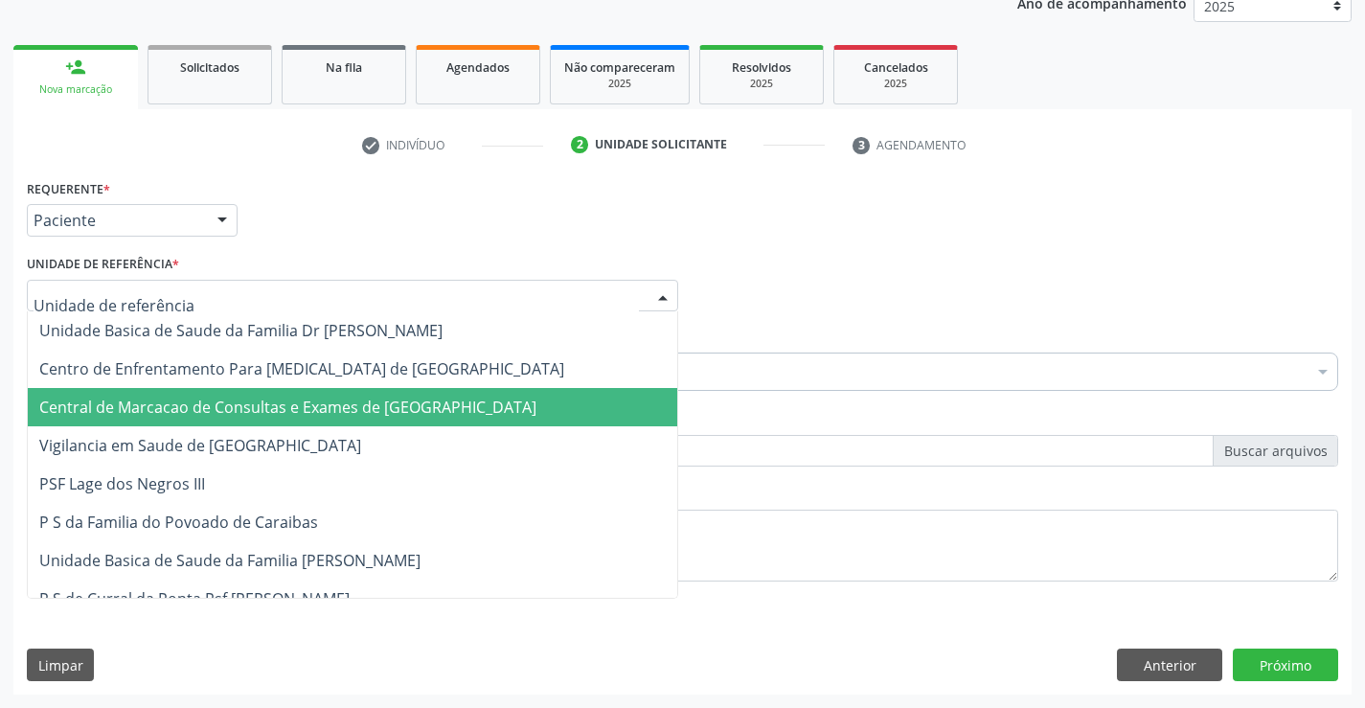
click at [369, 420] on span "Central de Marcacao de Consultas e Exames de [GEOGRAPHIC_DATA]" at bounding box center [352, 407] width 649 height 38
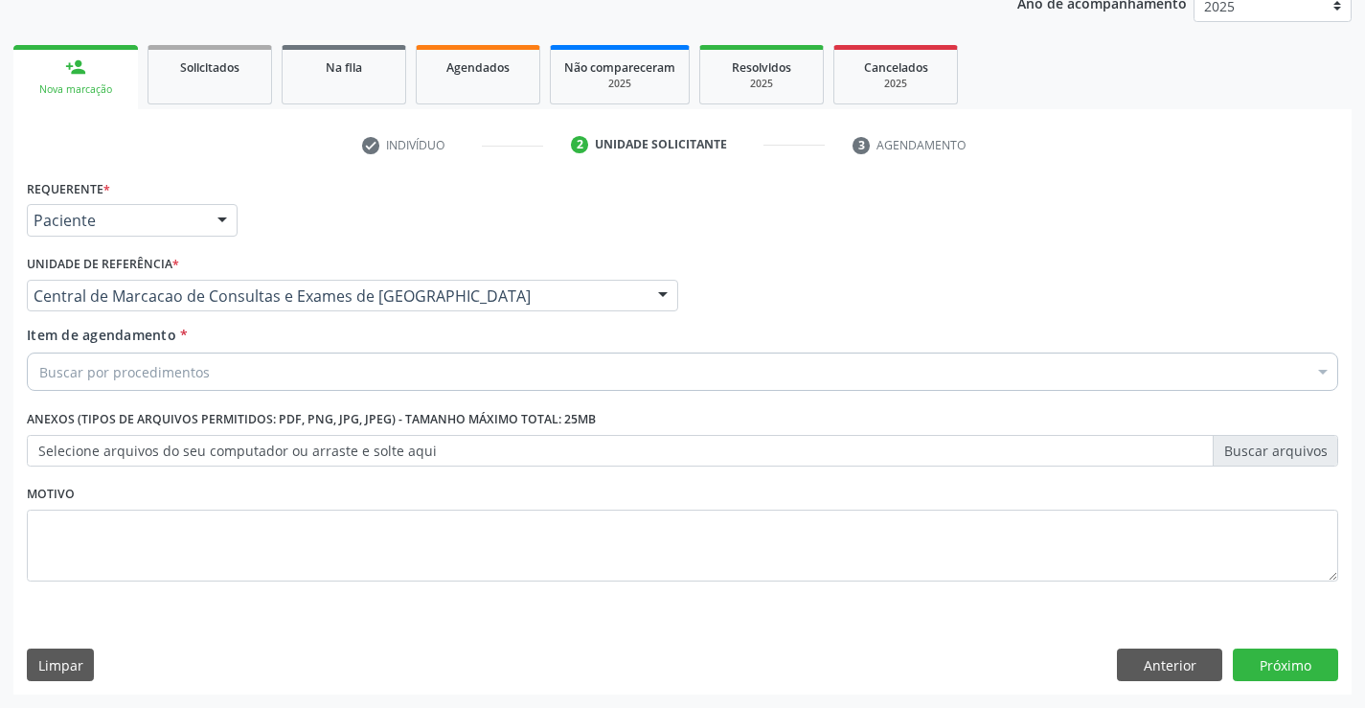
click at [467, 388] on div "Buscar por procedimentos" at bounding box center [682, 371] width 1311 height 38
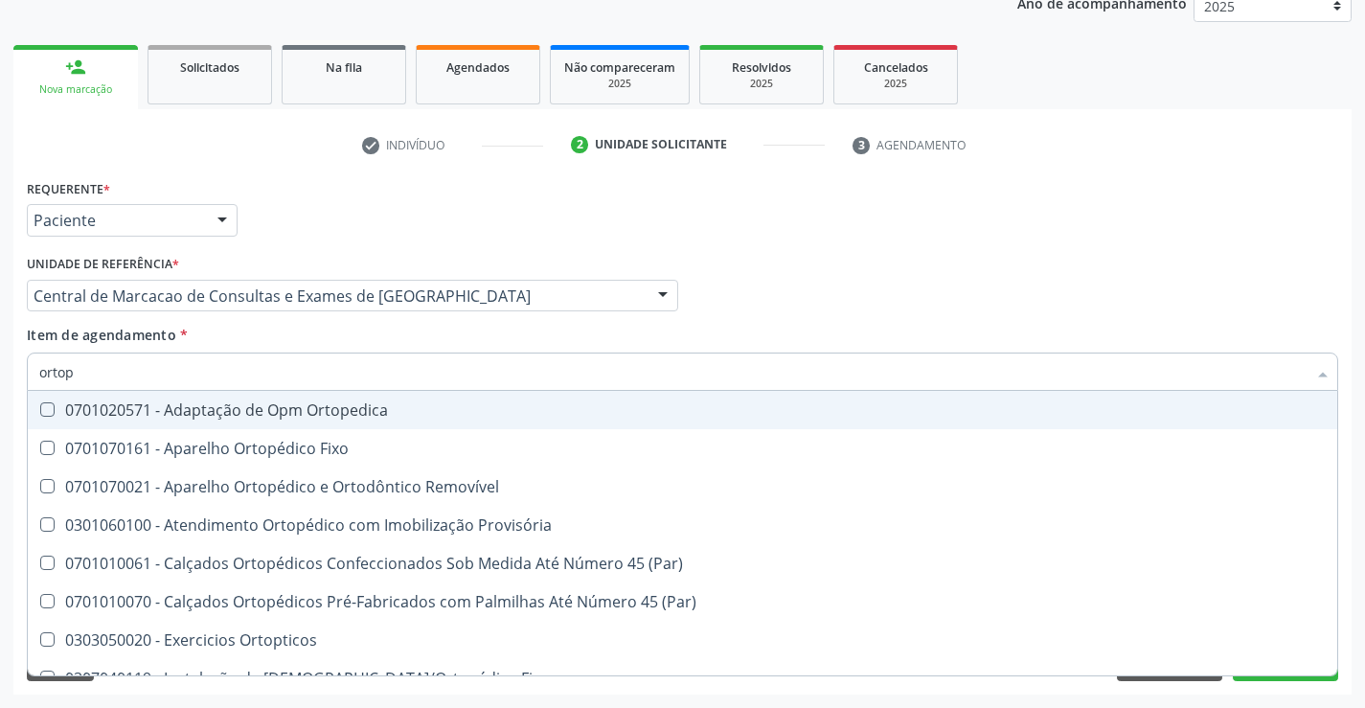
type input "ortope"
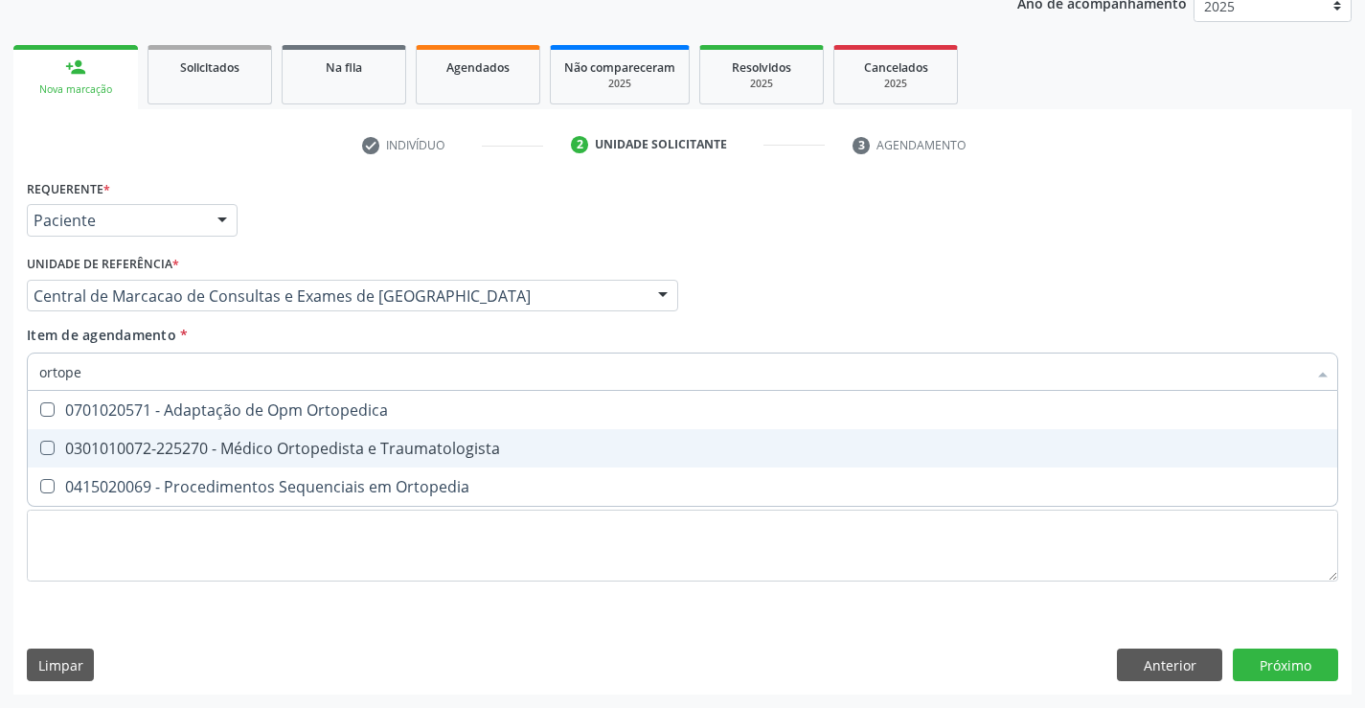
click at [458, 441] on div "0301010072-225270 - Médico Ortopedista e Traumatologista" at bounding box center [682, 448] width 1286 height 15
checkbox Traumatologista "true"
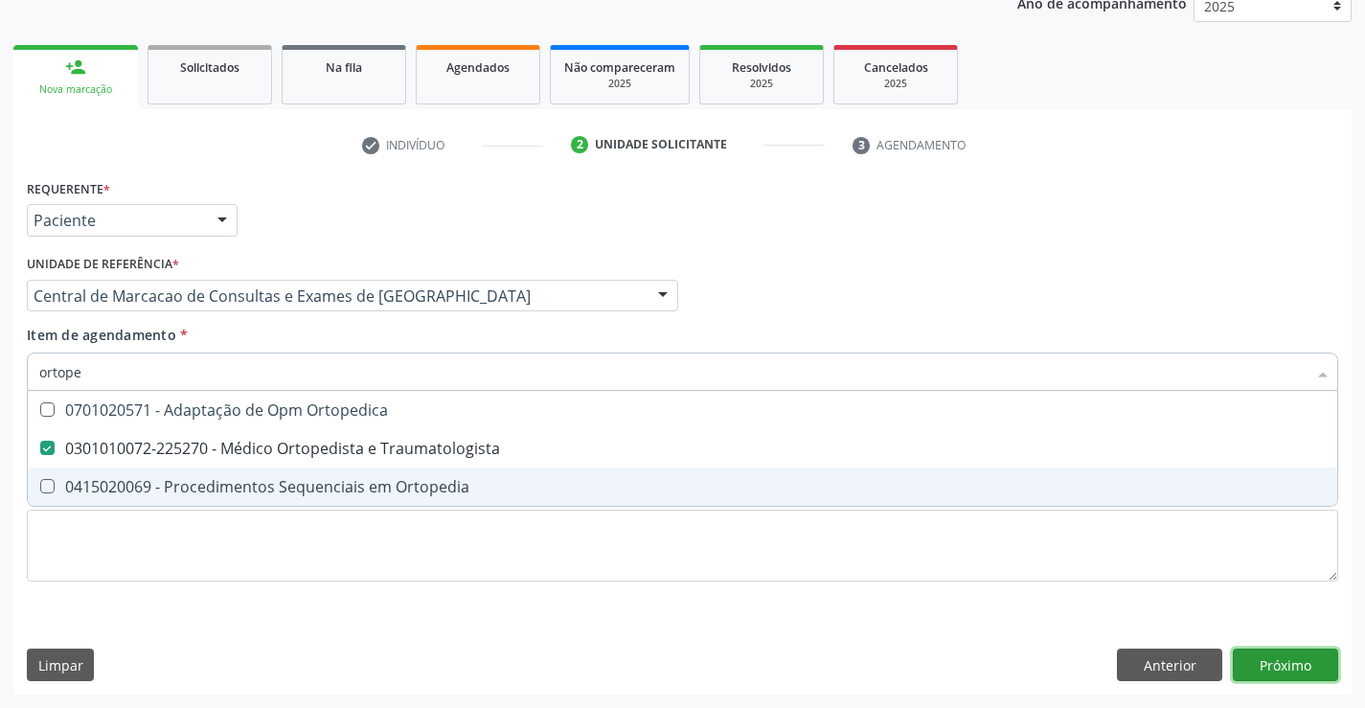
click at [1295, 663] on div "Requerente * Paciente Médico(a) Enfermeiro(a) Paciente Nenhum resultado encontr…" at bounding box center [682, 434] width 1338 height 520
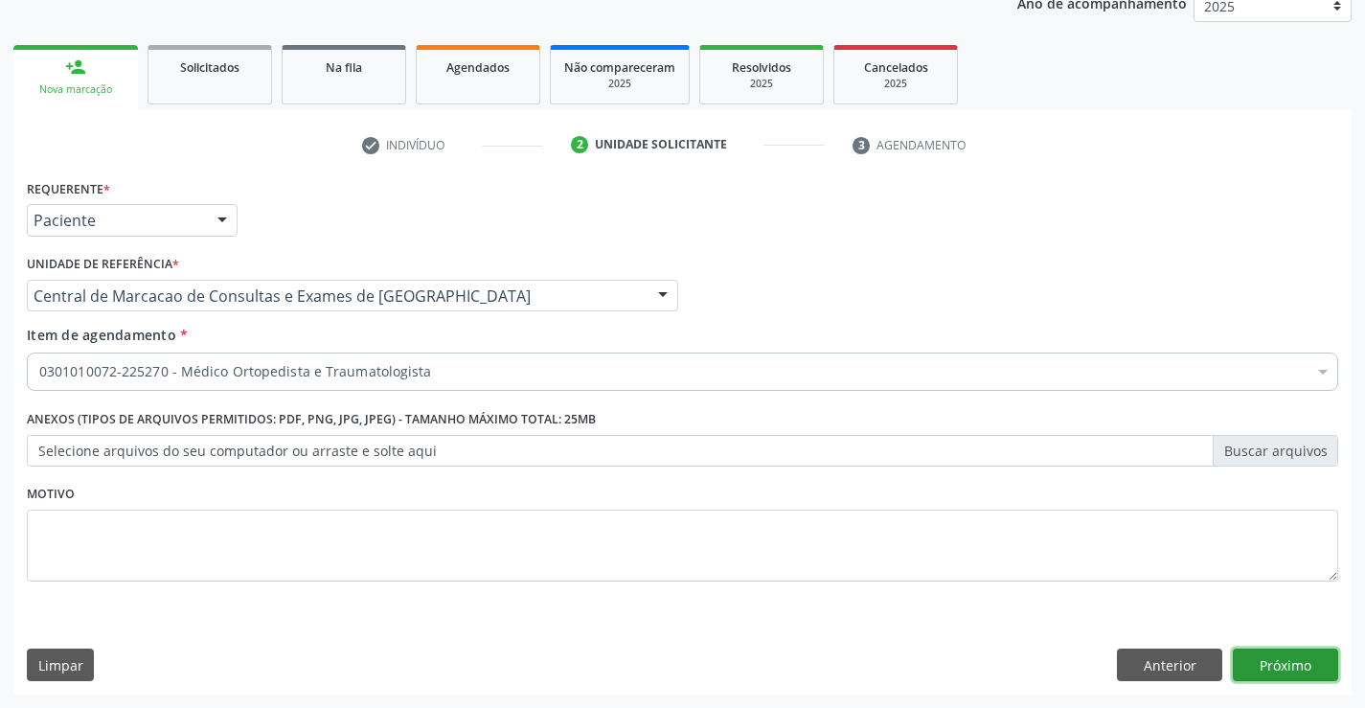
click at [1309, 672] on button "Próximo" at bounding box center [1285, 664] width 105 height 33
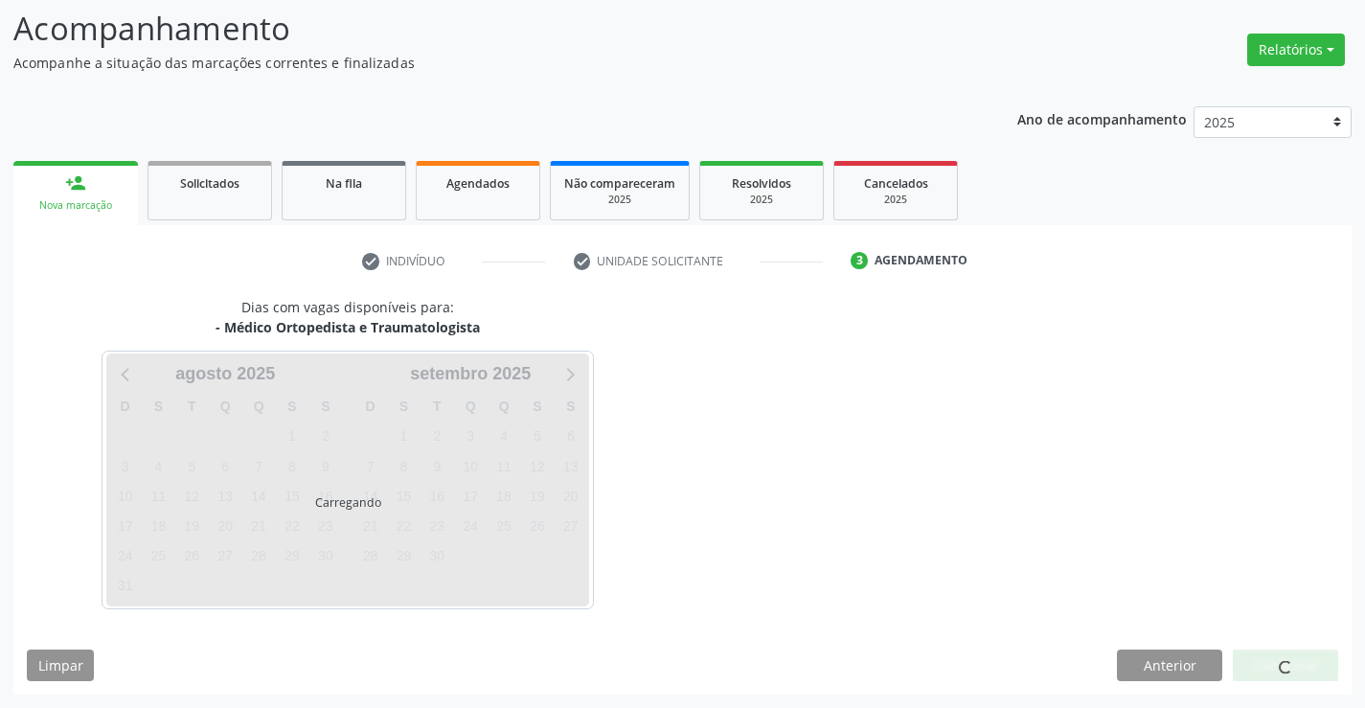
scroll to position [125, 0]
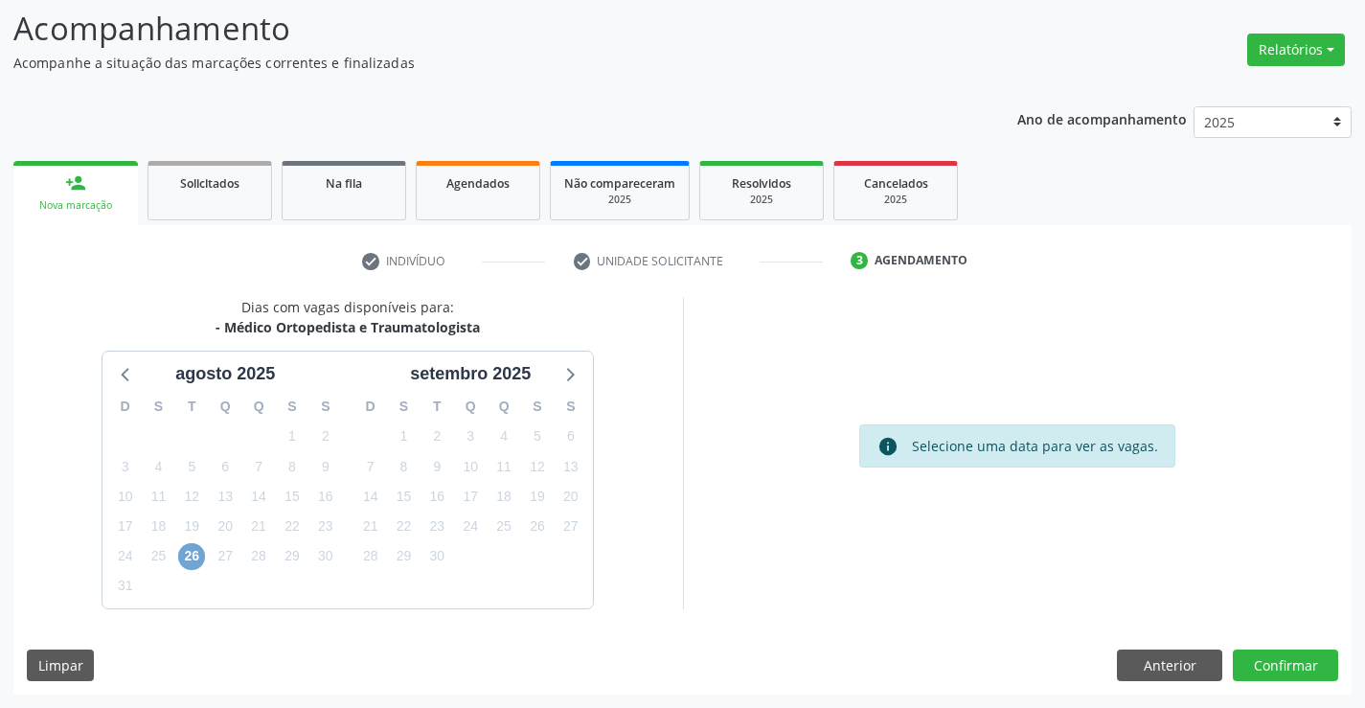
click at [194, 565] on span "26" at bounding box center [191, 556] width 27 height 27
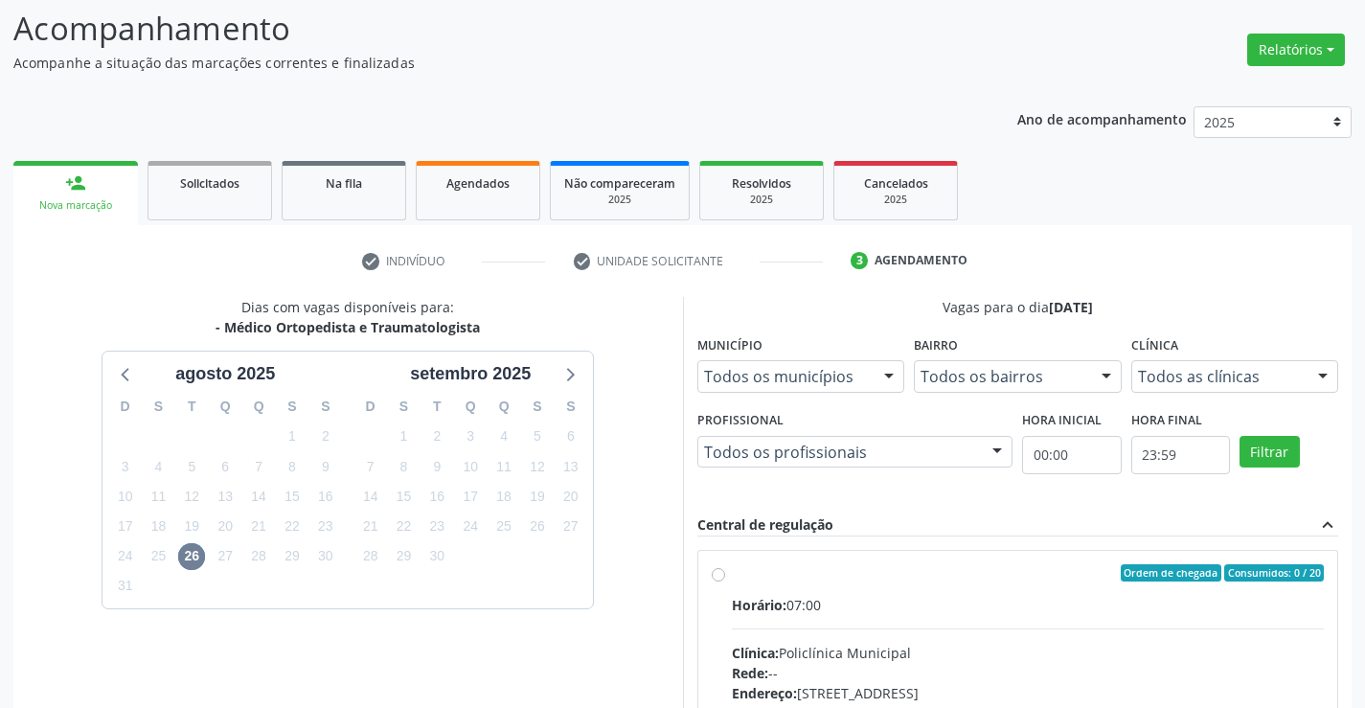
click at [849, 580] on div "Ordem de chegada Consumidos: 0 / 20" at bounding box center [1028, 572] width 593 height 17
click at [725, 580] on input "Ordem de chegada Consumidos: 0 / 20 Horário: 07:00 Clínica: Policlínica Municip…" at bounding box center [718, 572] width 13 height 17
radio input "true"
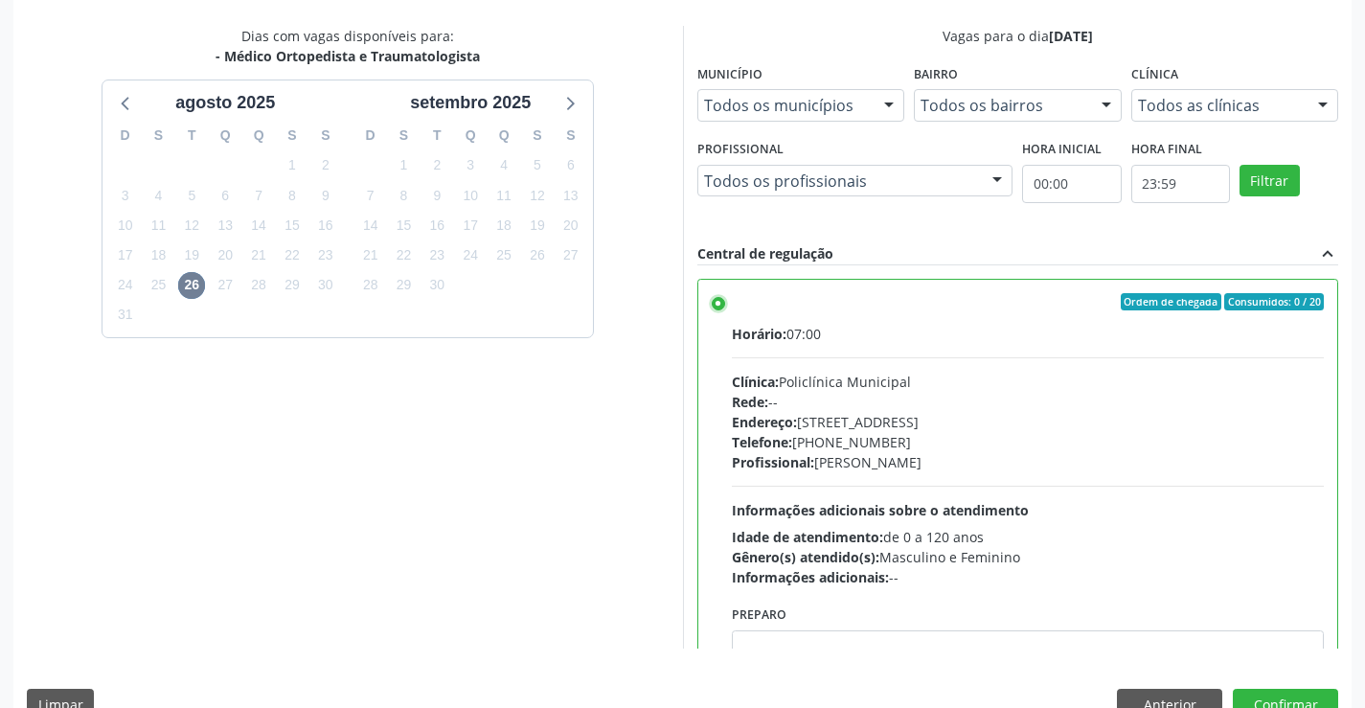
scroll to position [437, 0]
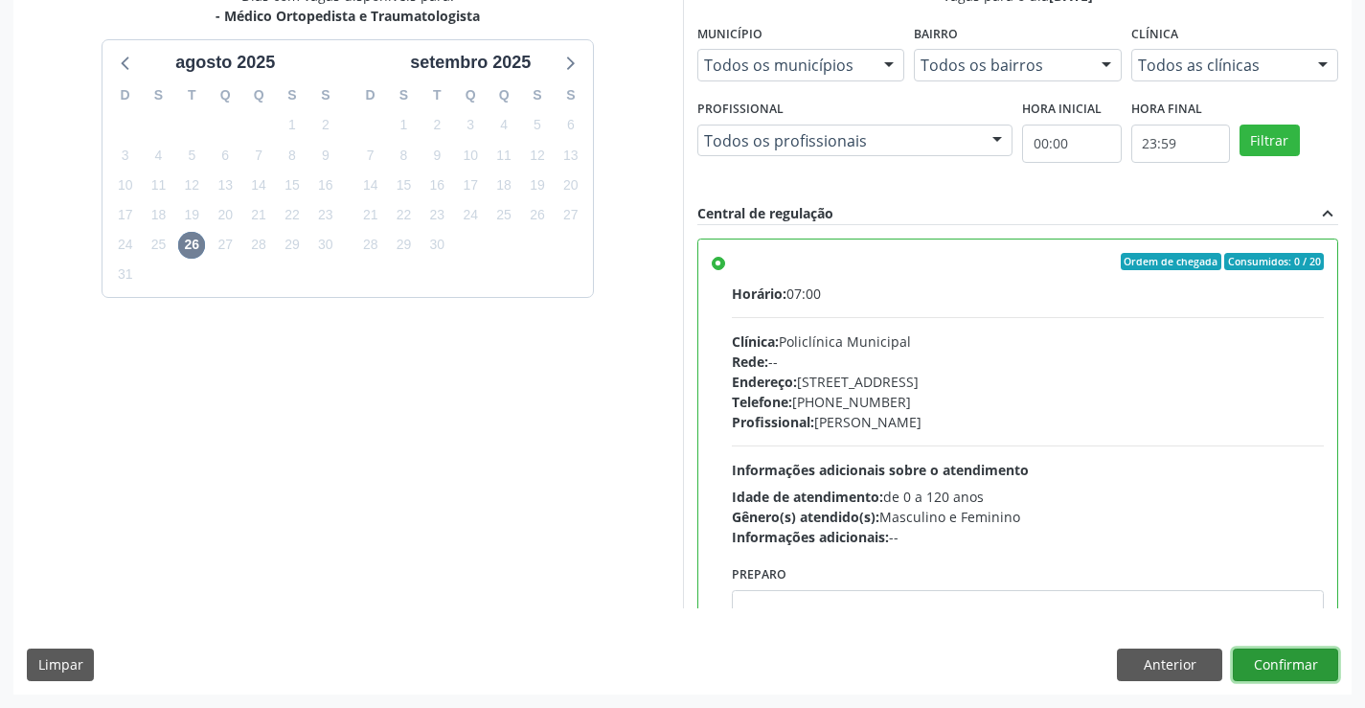
click at [1274, 661] on button "Confirmar" at bounding box center [1285, 664] width 105 height 33
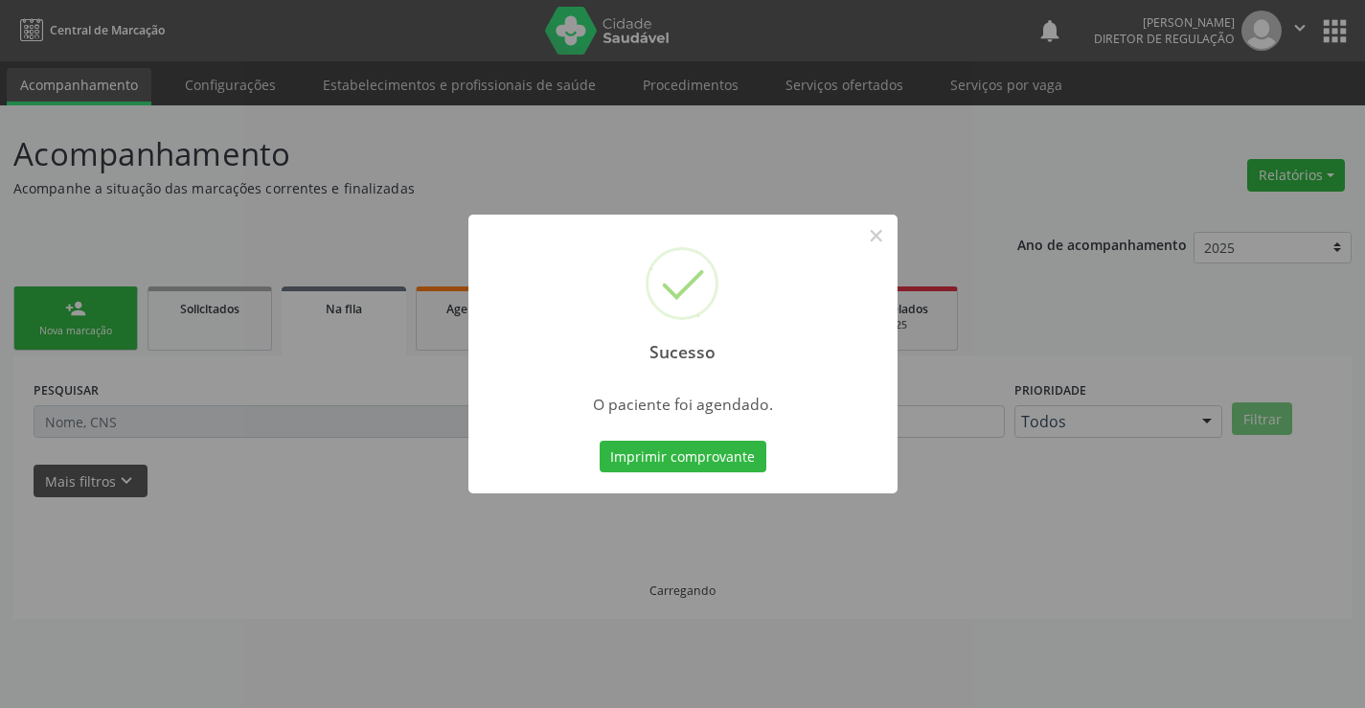
scroll to position [0, 0]
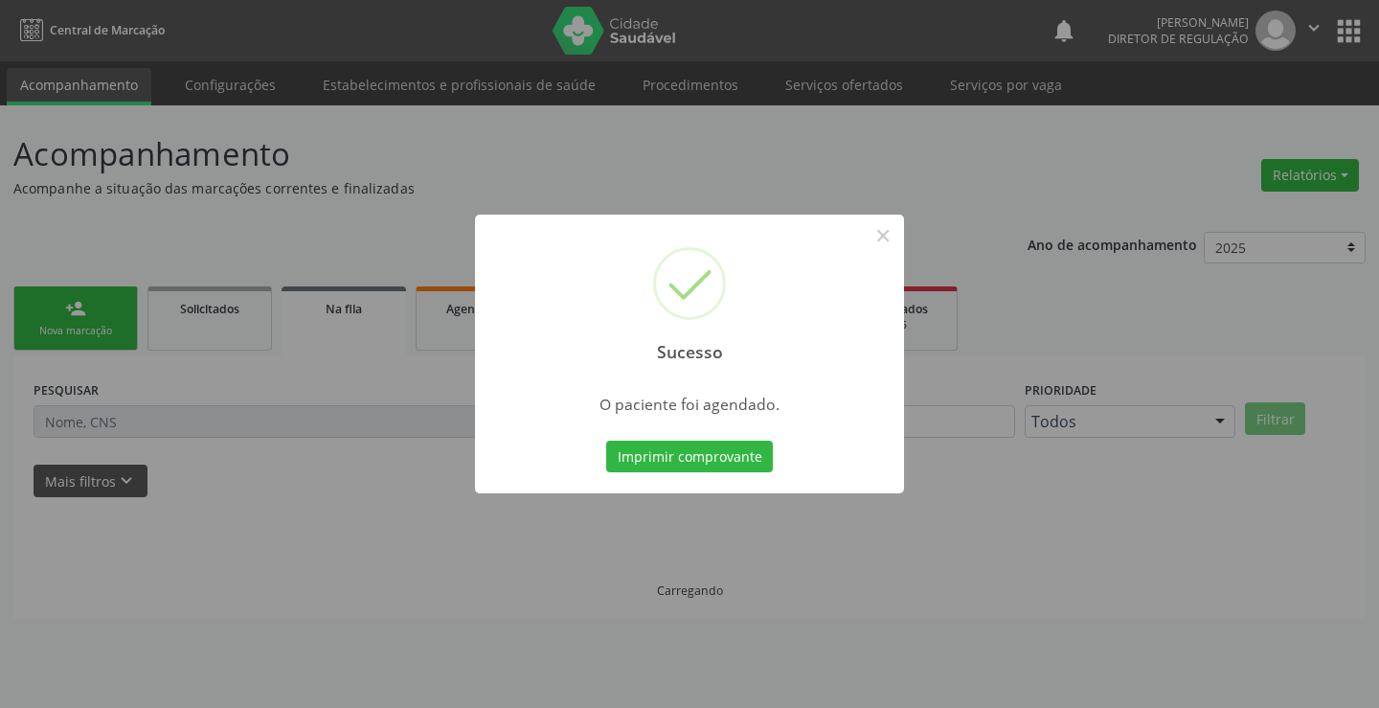
click at [606, 441] on button "Imprimir comprovante" at bounding box center [689, 457] width 167 height 33
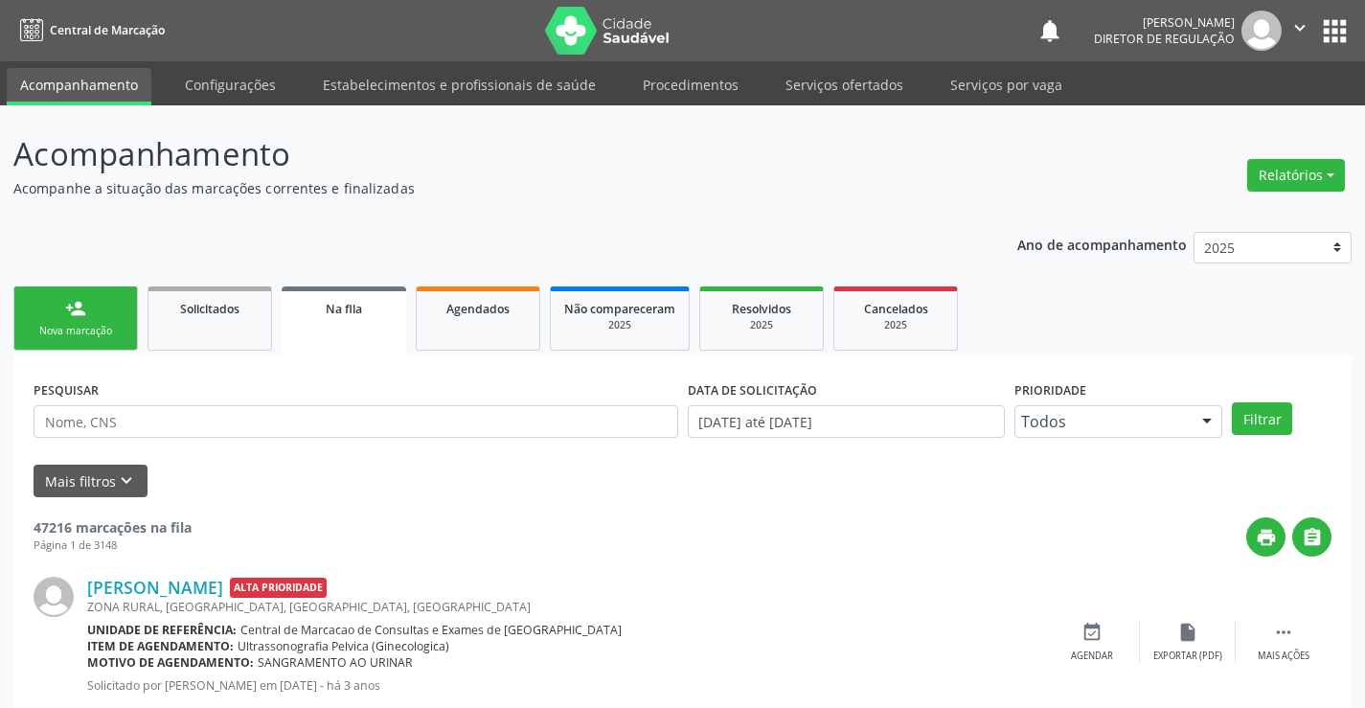
click at [102, 319] on link "person_add Nova marcação" at bounding box center [75, 318] width 125 height 64
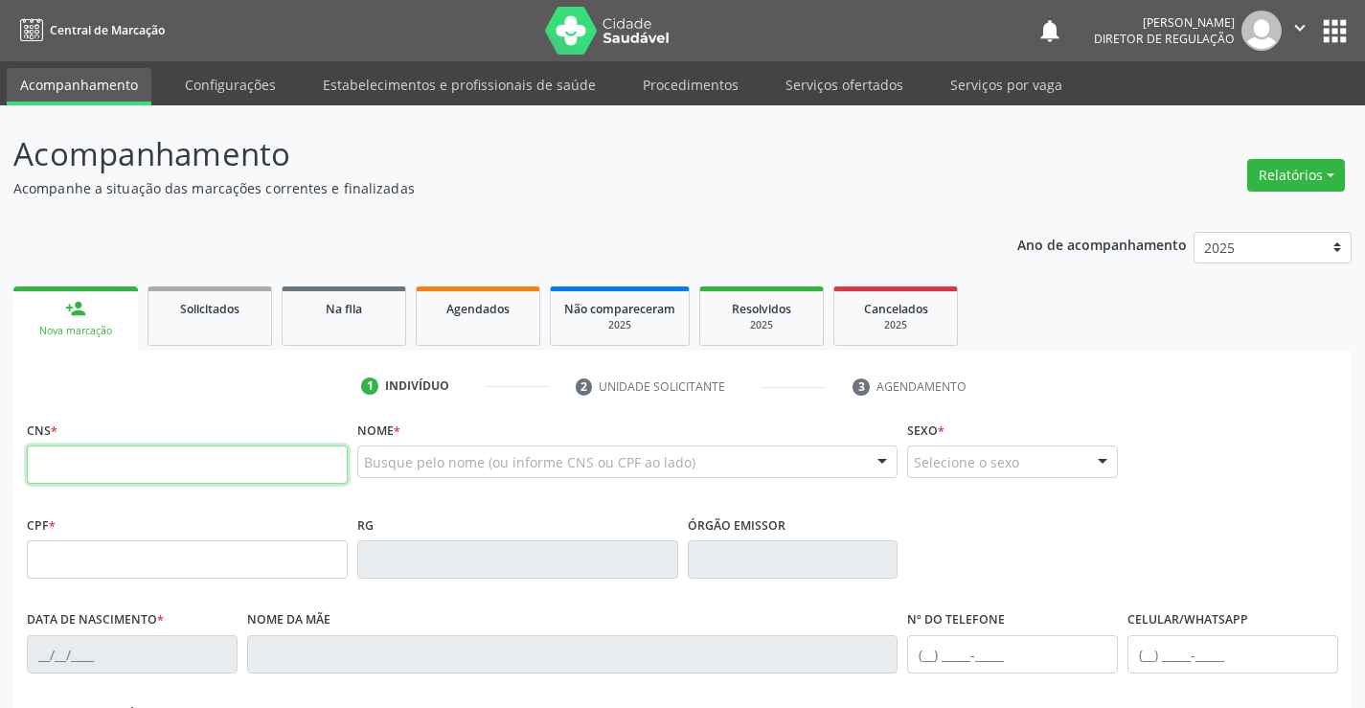
click at [73, 484] on input "text" at bounding box center [187, 464] width 321 height 38
paste input "709 5046 7409 8770"
type input "709 5046 7409 8770"
type input "073.857.755-35"
type input "2065489073"
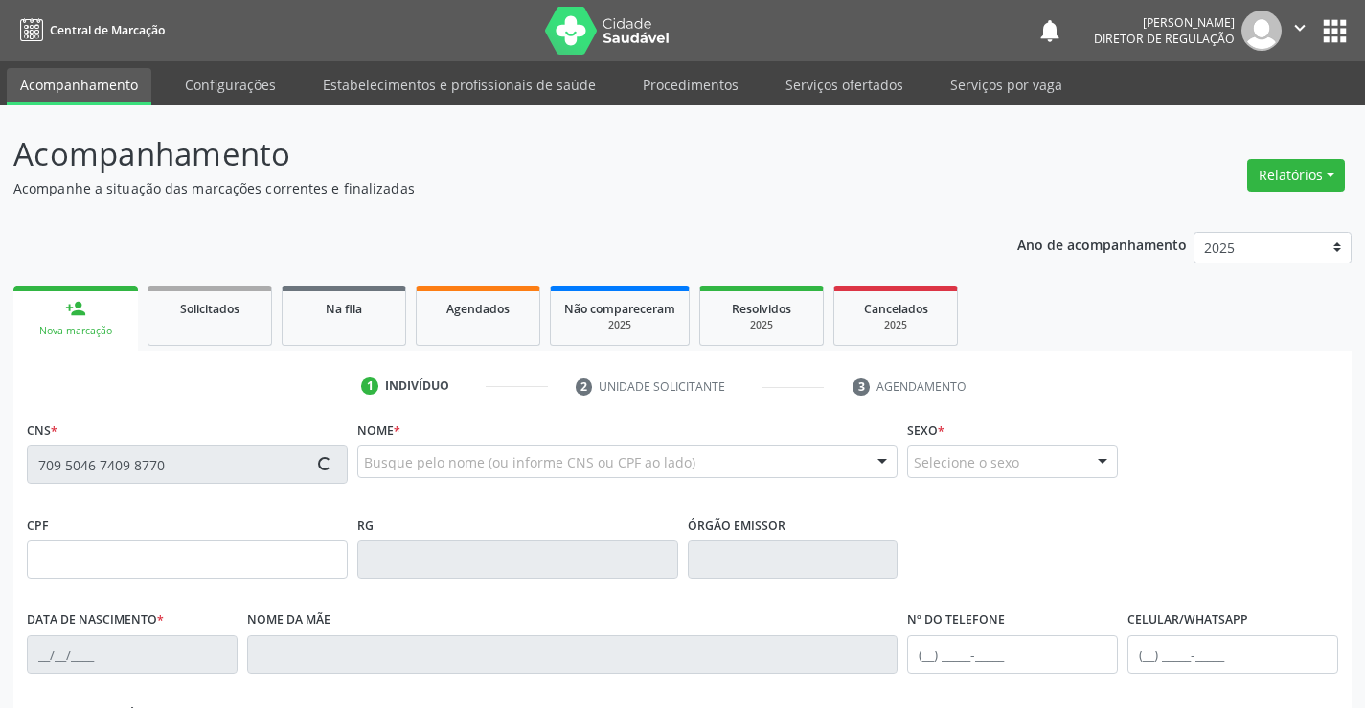
type input "0[DATE]"
type input "[PERSON_NAME]"
type input "[PHONE_NUMBER]"
type input "S/N"
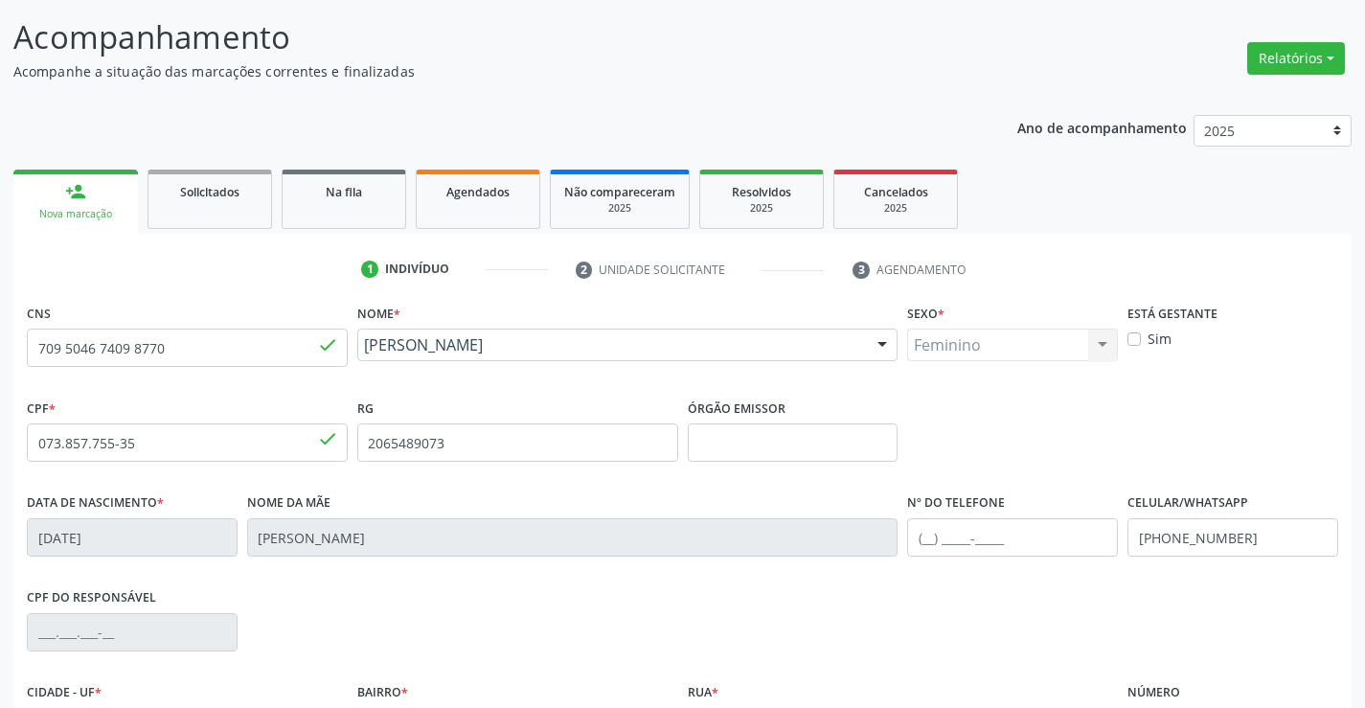
scroll to position [330, 0]
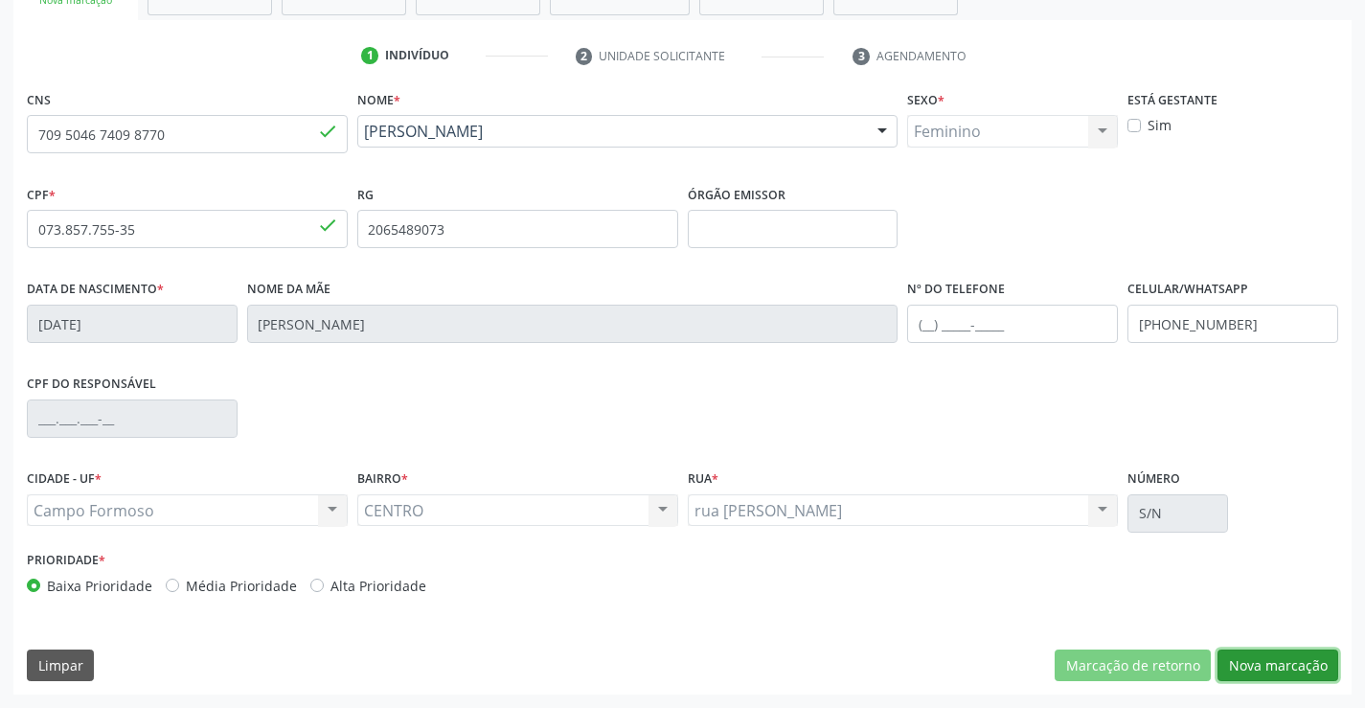
click at [1309, 672] on button "Nova marcação" at bounding box center [1277, 665] width 121 height 33
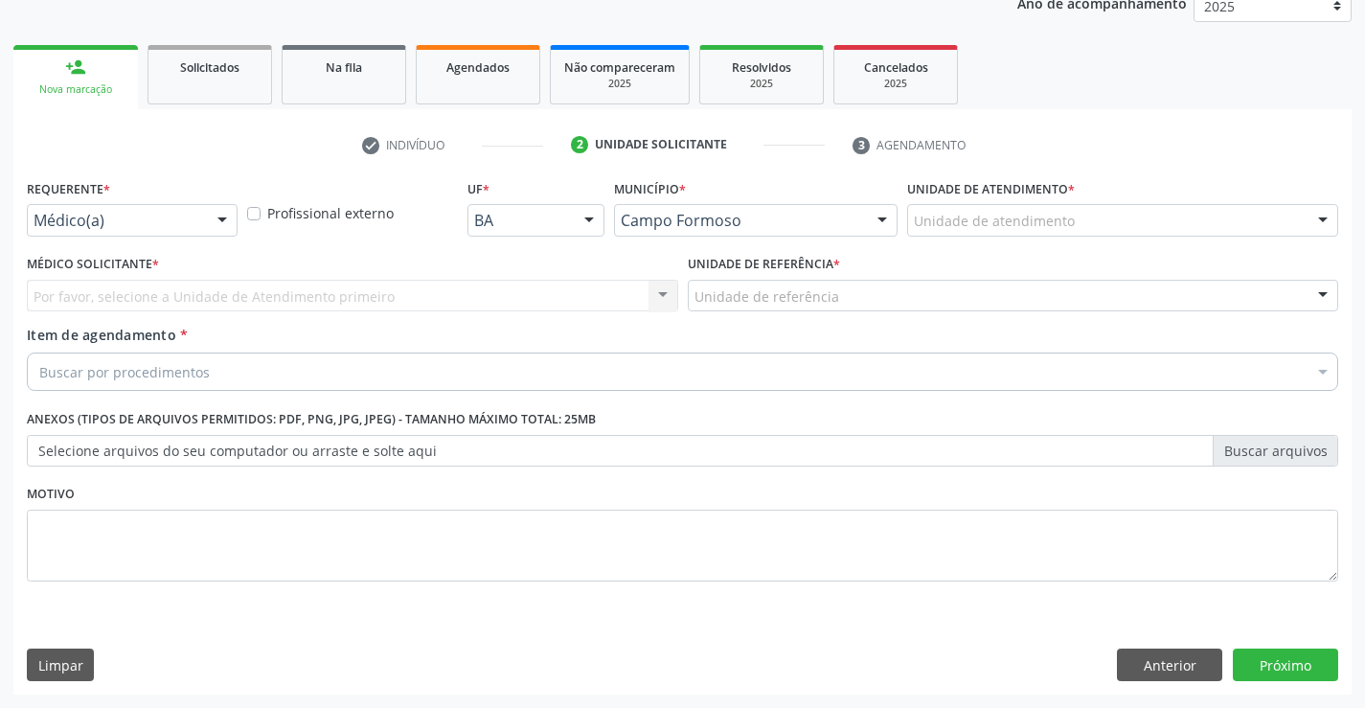
scroll to position [241, 0]
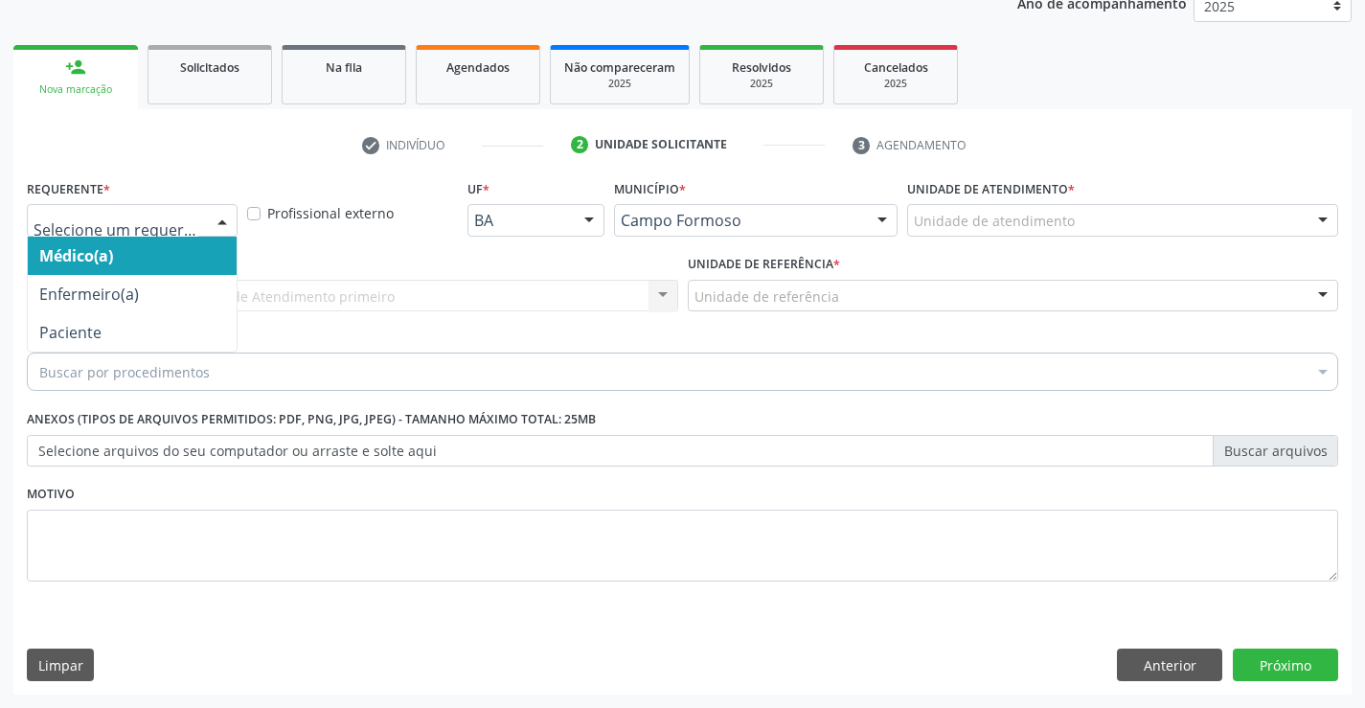
click at [211, 221] on div at bounding box center [222, 221] width 29 height 33
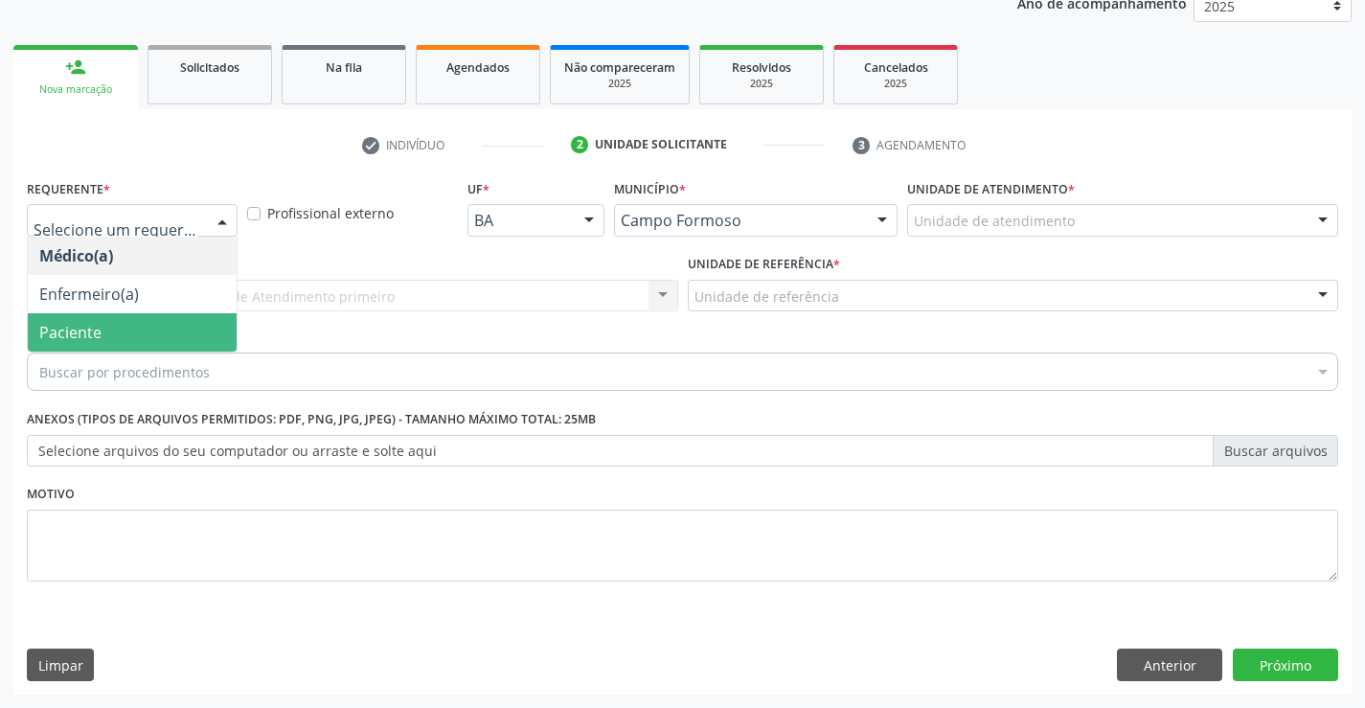
click at [181, 330] on span "Paciente" at bounding box center [132, 332] width 209 height 38
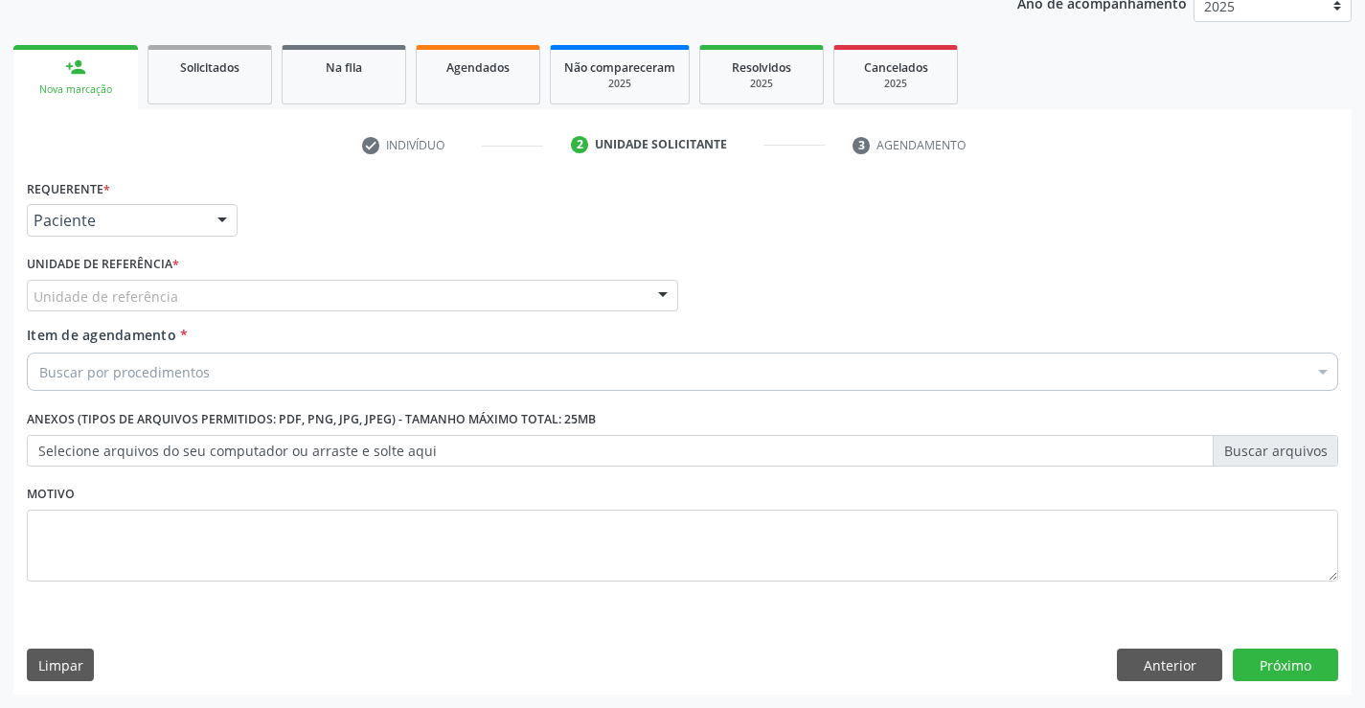
click at [406, 271] on div "Unidade de referência * Unidade de referência Unidade Basica de Saude da Famili…" at bounding box center [352, 280] width 651 height 61
click at [407, 319] on div "Unidade de referência * Unidade de referência Unidade Basica de Saude da Famili…" at bounding box center [352, 287] width 661 height 75
click at [426, 294] on div "Unidade de referência" at bounding box center [352, 296] width 651 height 33
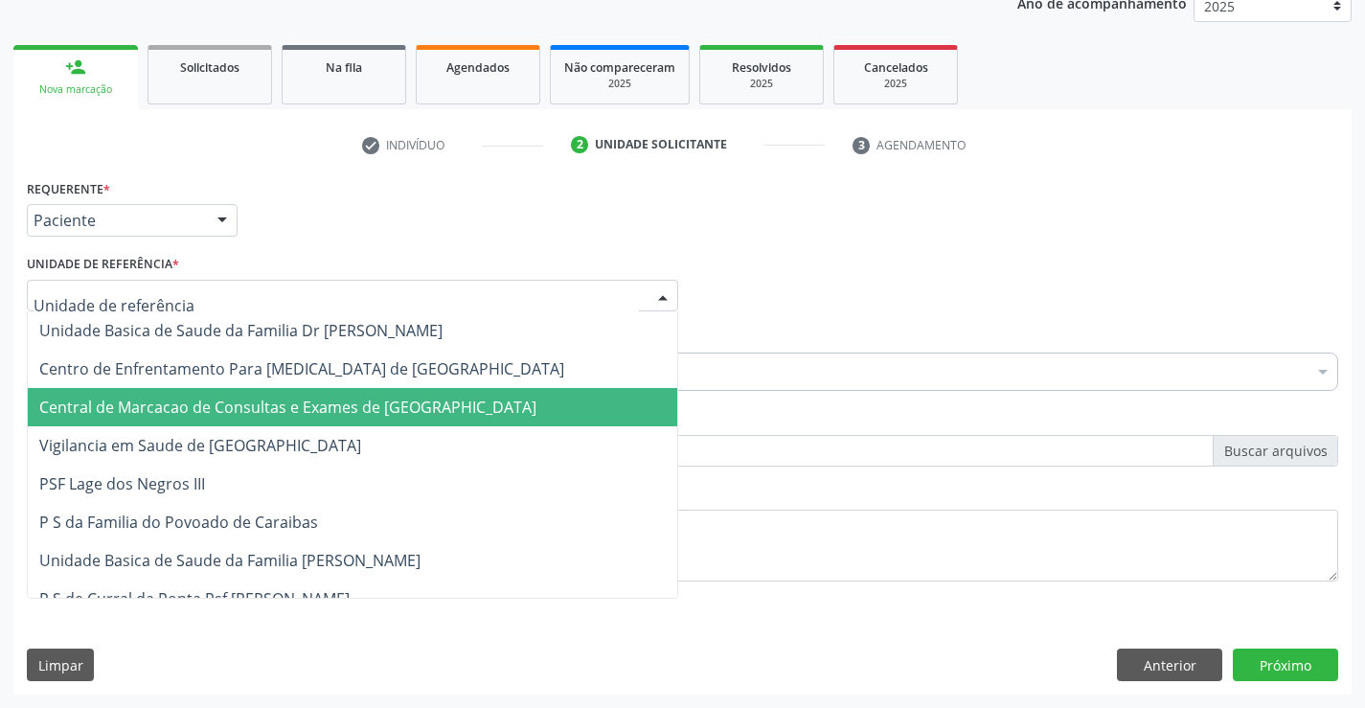
click at [408, 412] on span "Central de Marcacao de Consultas e Exames de [GEOGRAPHIC_DATA]" at bounding box center [287, 407] width 497 height 21
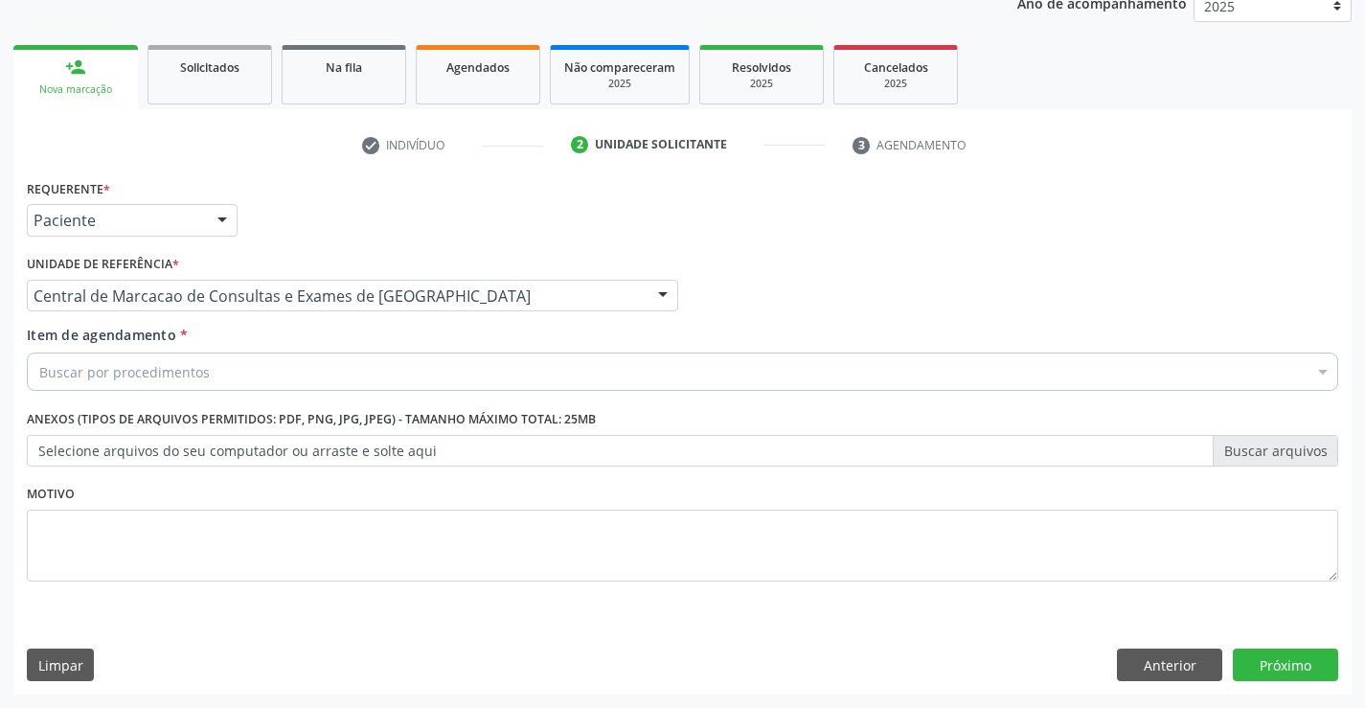
click at [489, 372] on div "Buscar por procedimentos" at bounding box center [682, 371] width 1311 height 38
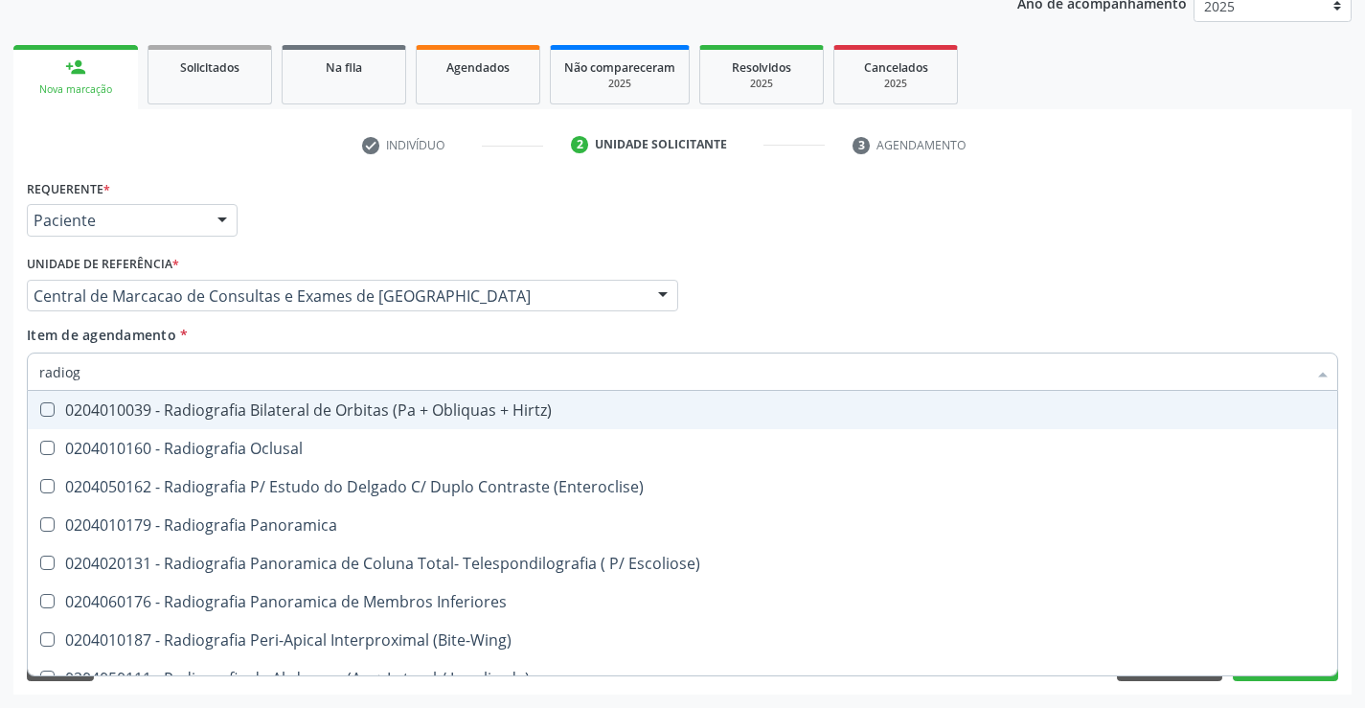
type input "radiogr"
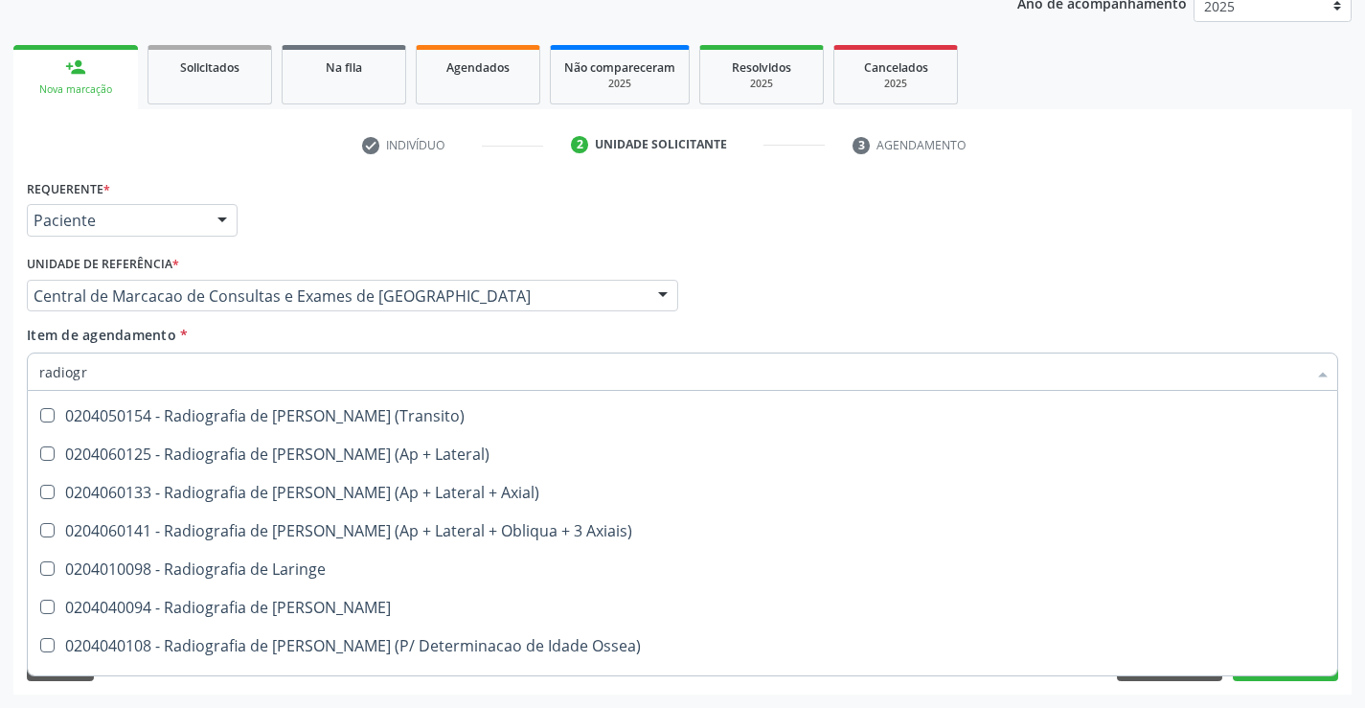
scroll to position [1820, 0]
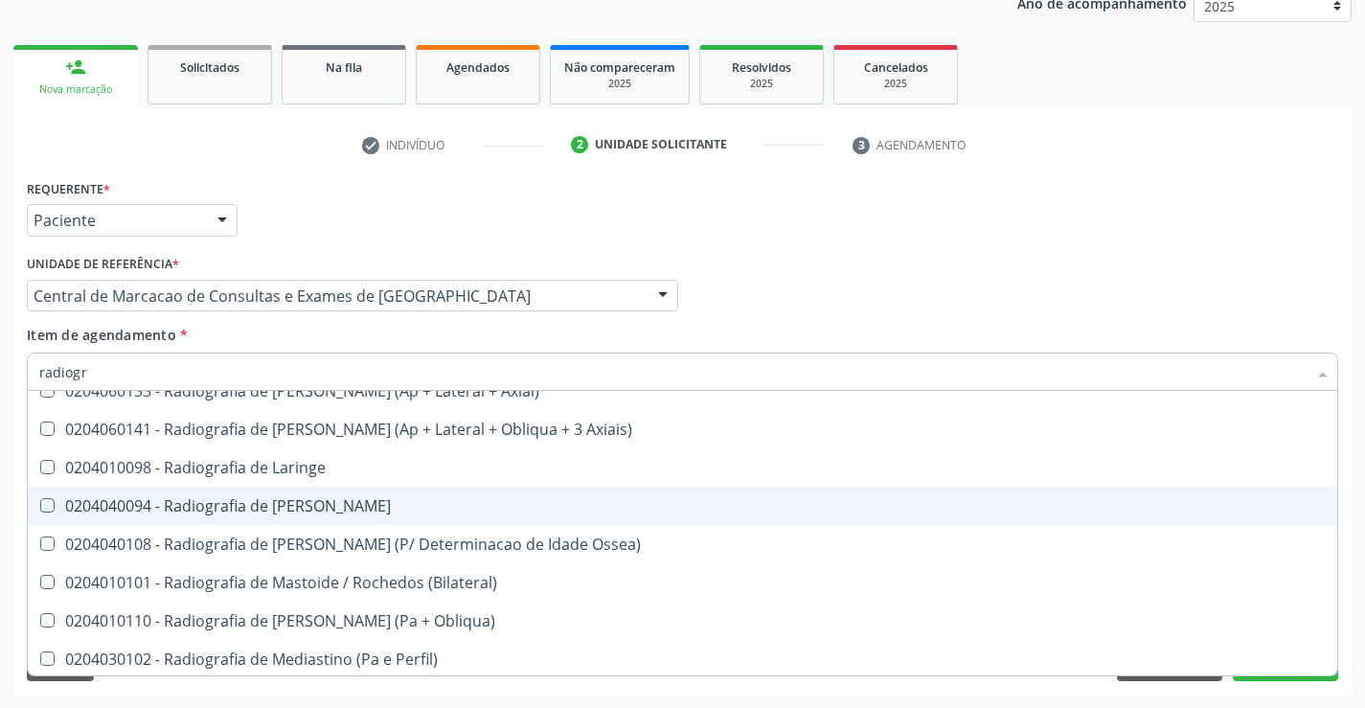
click at [443, 497] on span "0204040094 - Radiografia de Mao" at bounding box center [682, 506] width 1309 height 38
checkbox Mao "true"
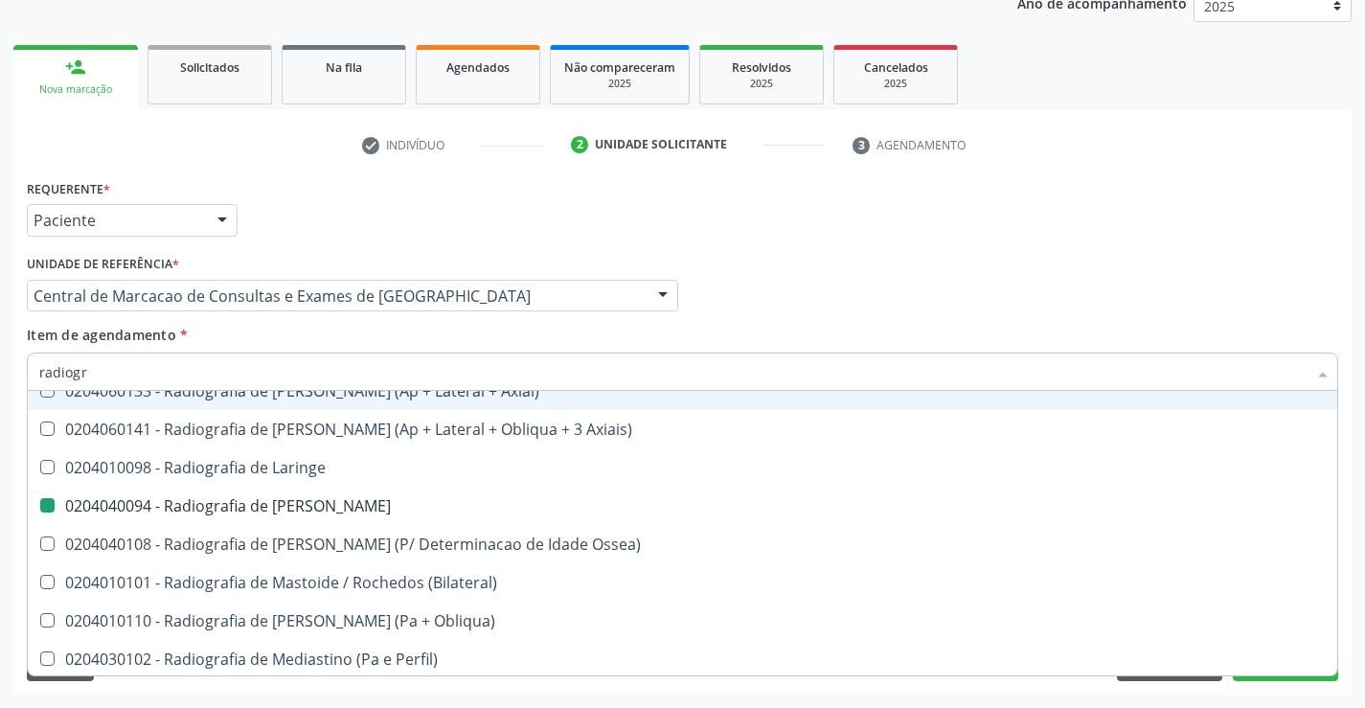
click at [1232, 282] on div "Médico Solicitante Por favor, selecione a Unidade de Atendimento primeiro Nenhu…" at bounding box center [682, 287] width 1321 height 75
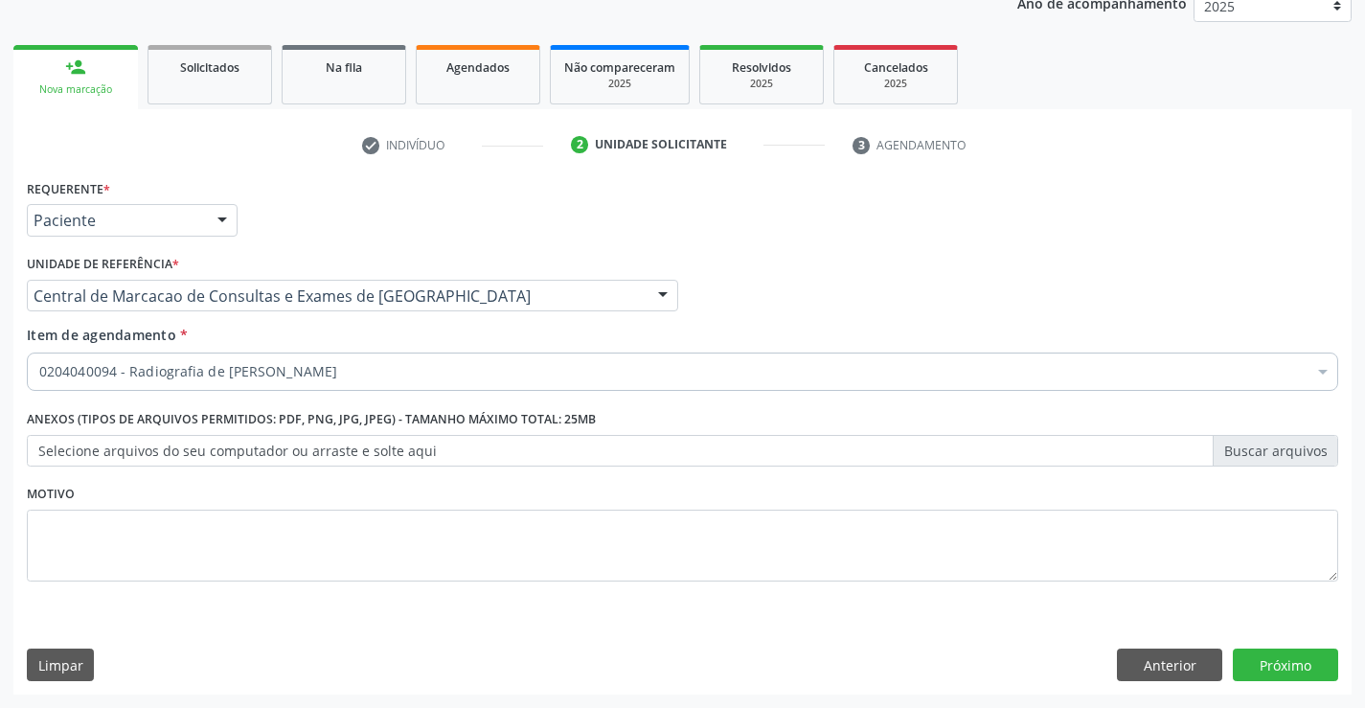
scroll to position [0, 0]
click at [1274, 664] on button "Próximo" at bounding box center [1285, 664] width 105 height 33
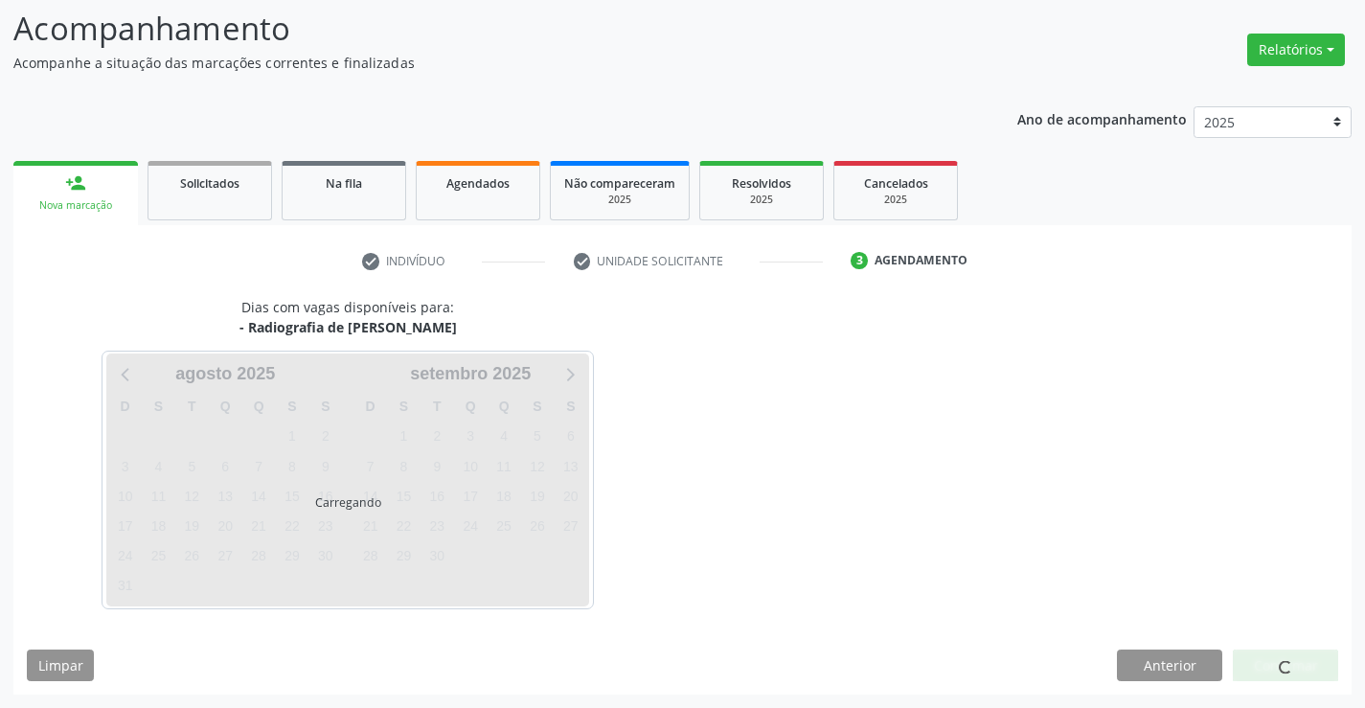
scroll to position [125, 0]
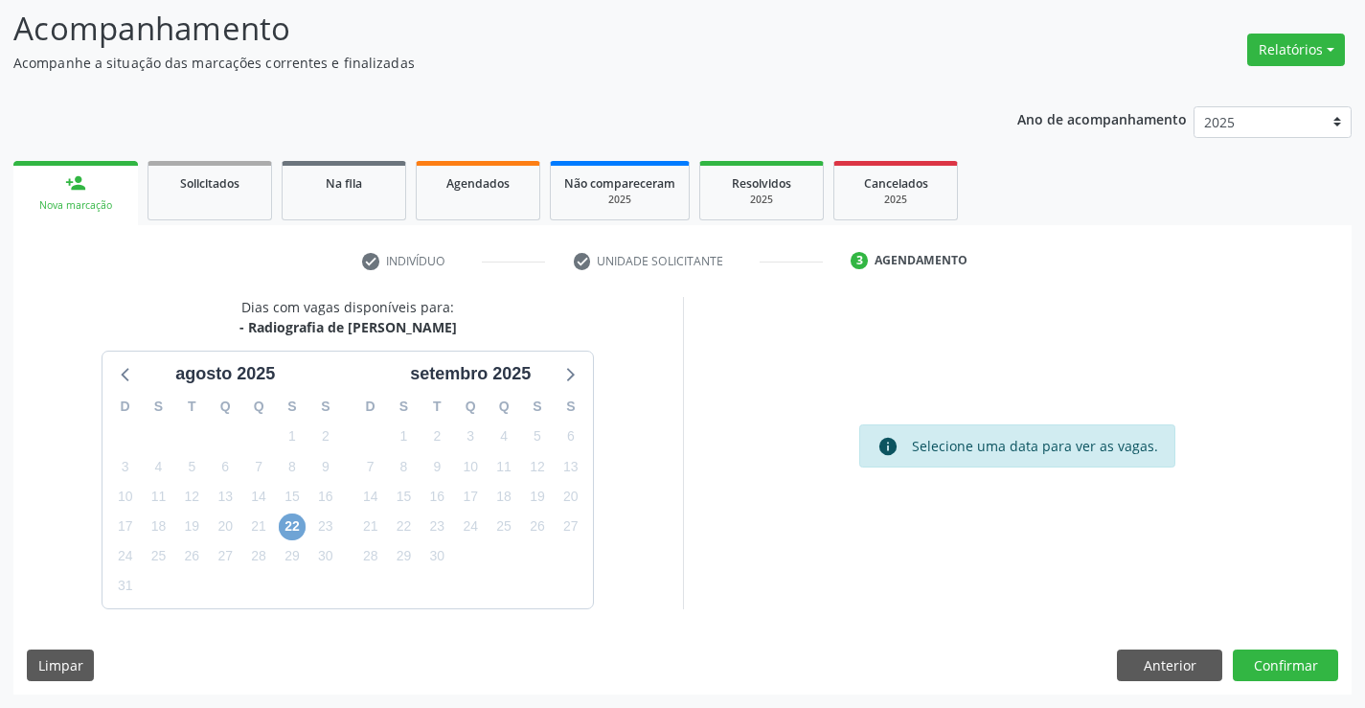
click at [289, 521] on span "22" at bounding box center [292, 526] width 27 height 27
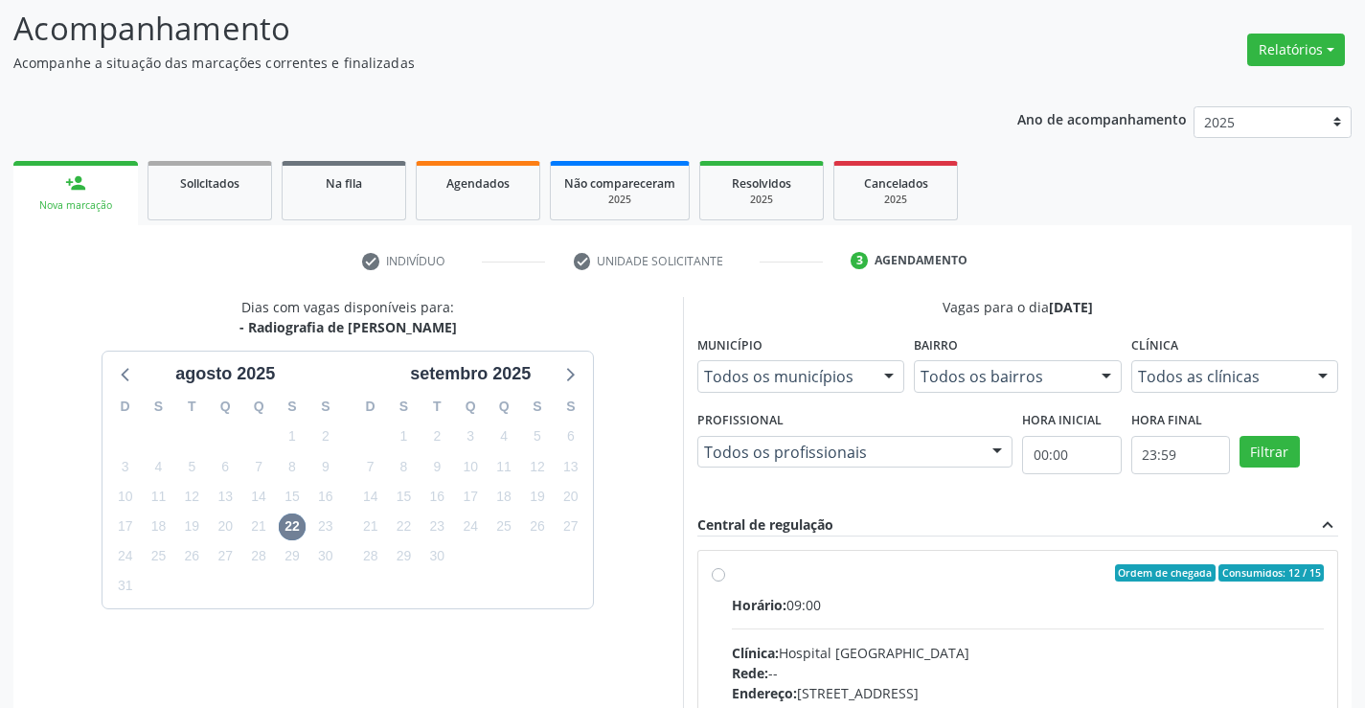
click at [725, 581] on input "Ordem de chegada Consumidos: 12 / 15 Horário: 09:00 Clínica: Hospital Sao Franc…" at bounding box center [718, 572] width 13 height 17
radio input "true"
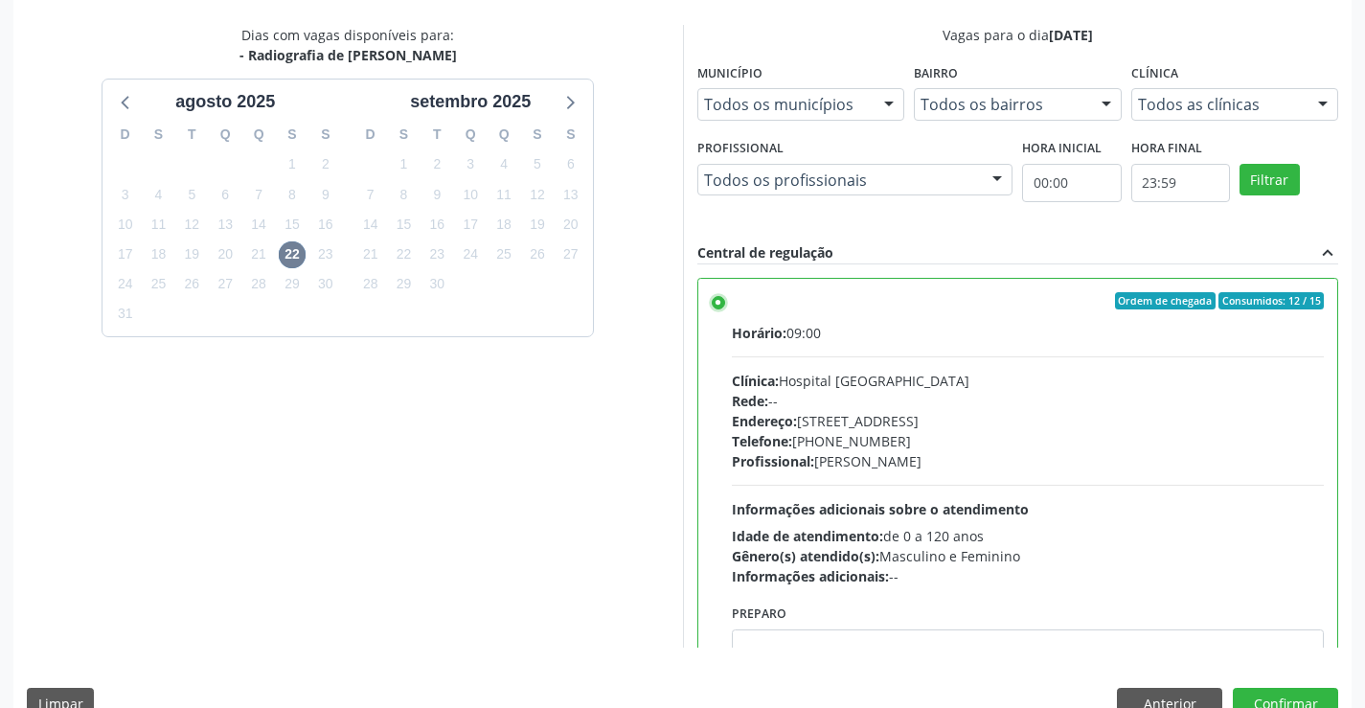
scroll to position [437, 0]
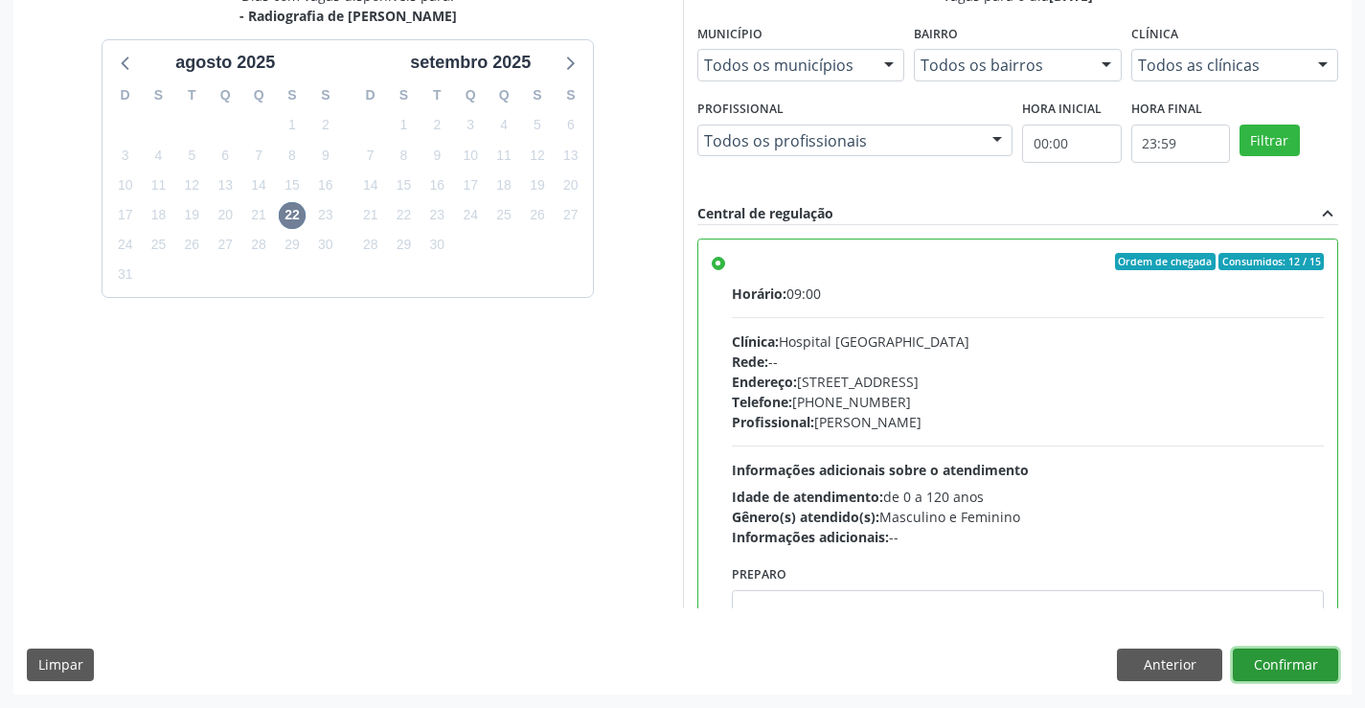
click at [1262, 659] on button "Confirmar" at bounding box center [1285, 664] width 105 height 33
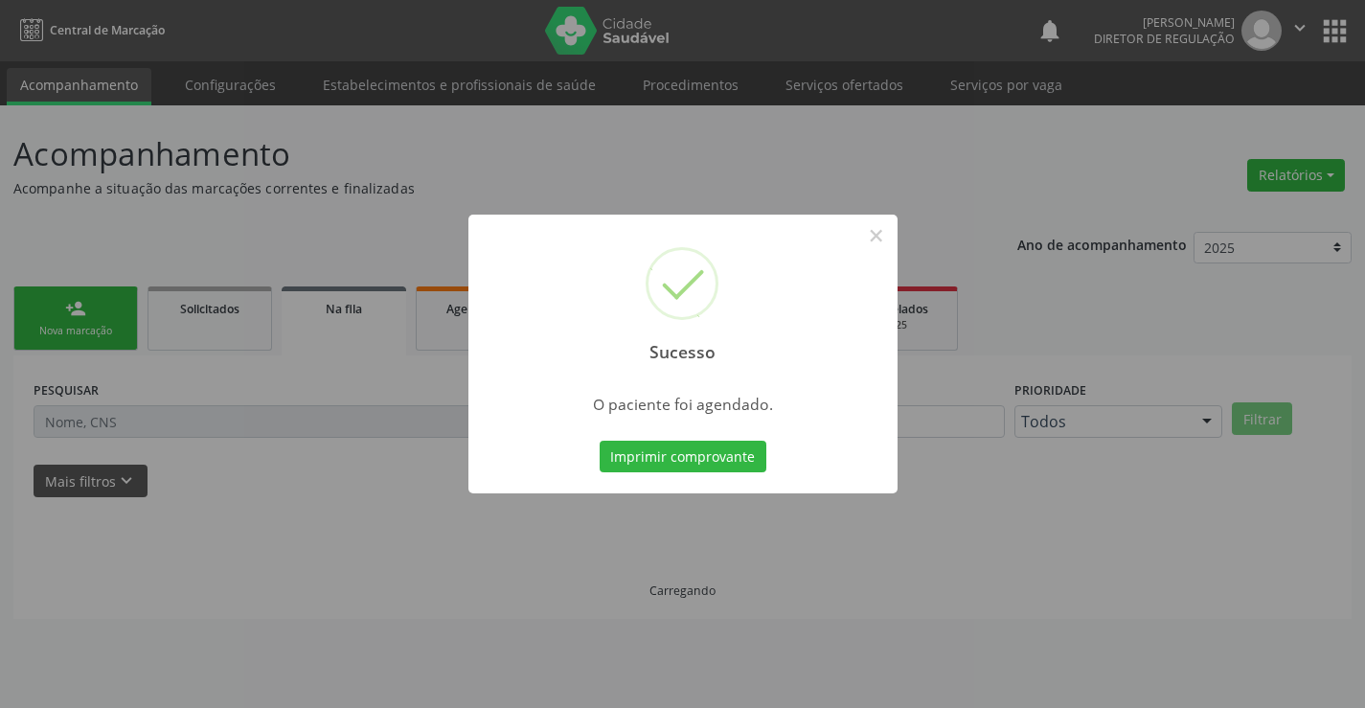
scroll to position [0, 0]
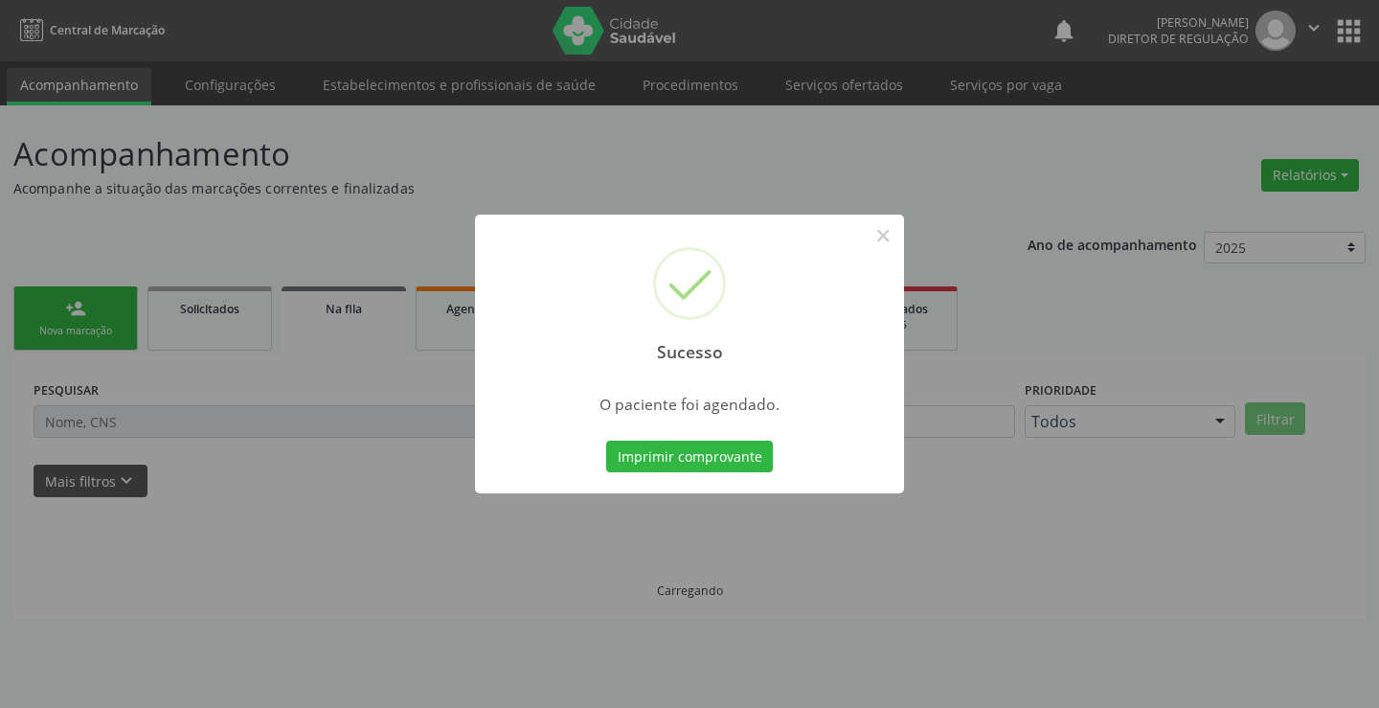
click at [606, 441] on button "Imprimir comprovante" at bounding box center [689, 457] width 167 height 33
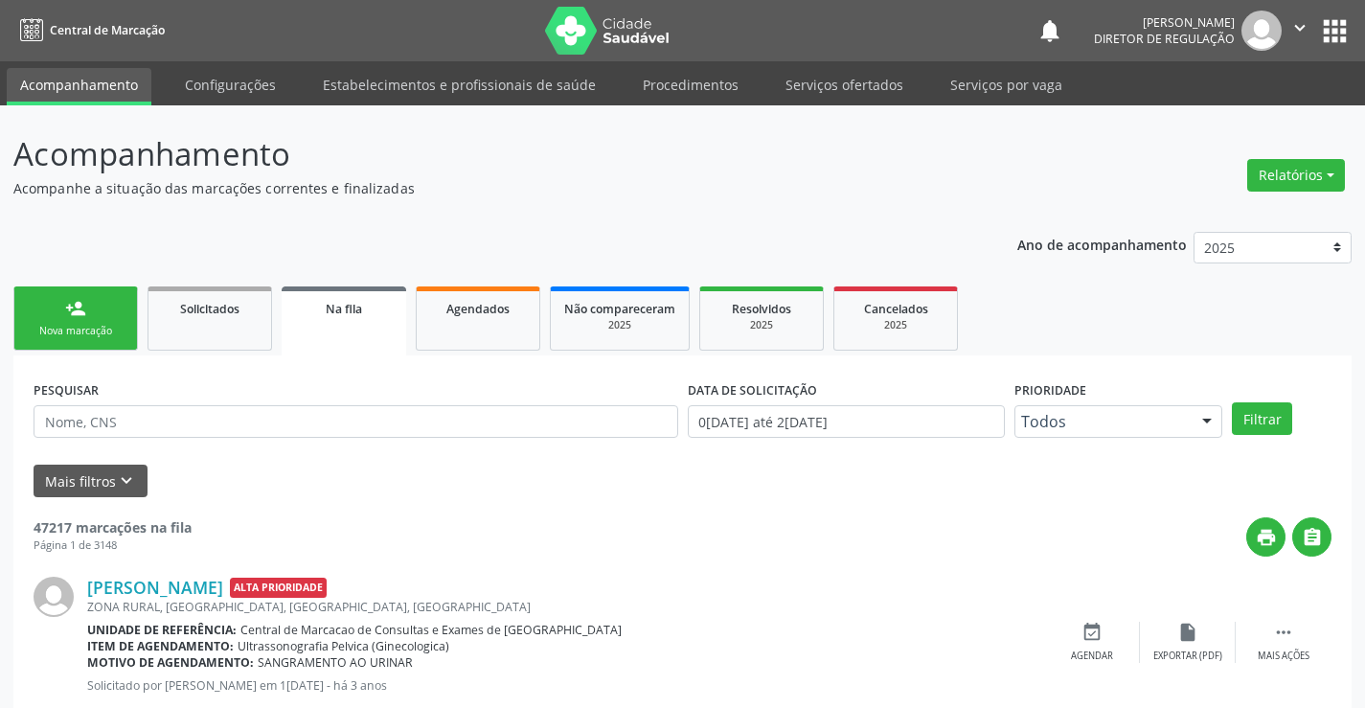
click at [68, 330] on div "Nova marcação" at bounding box center [76, 331] width 96 height 14
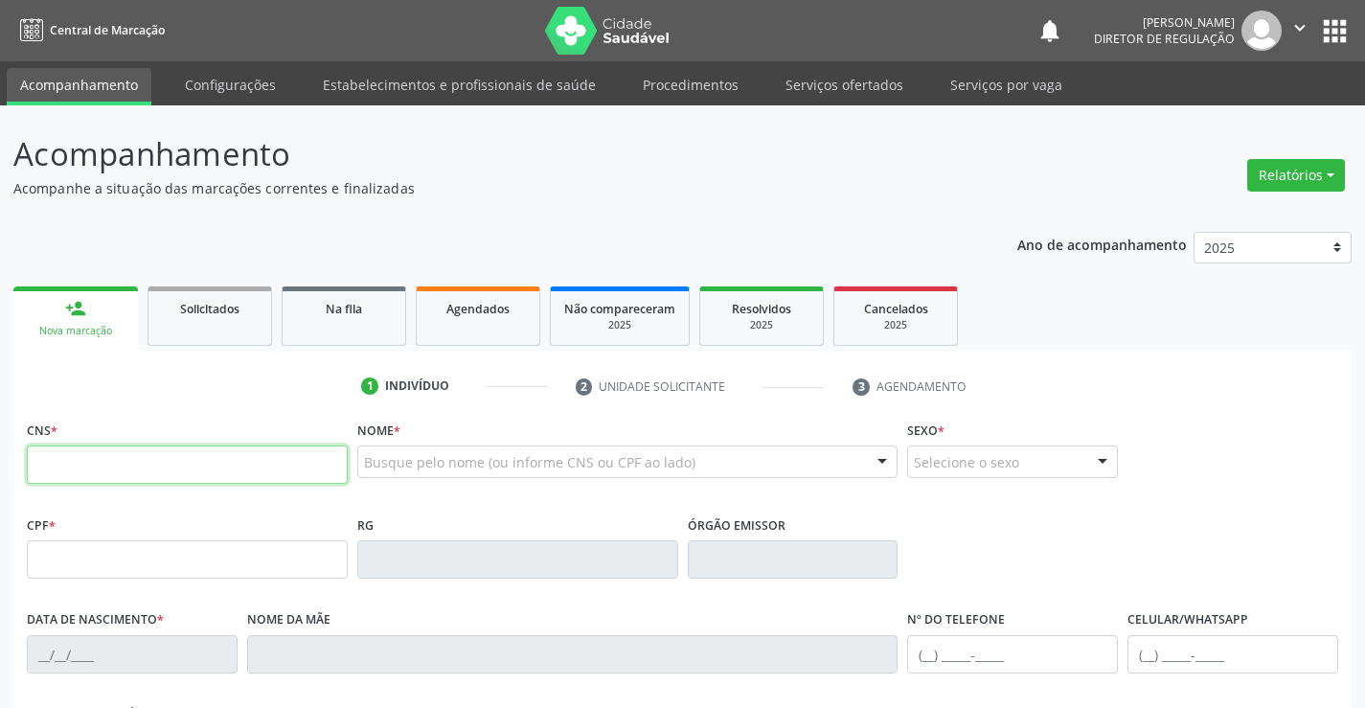
click at [109, 464] on input "text" at bounding box center [187, 464] width 321 height 38
type input "704 7087 1163 4430"
type input "254108414"
type input "29/03/1968"
type input "Maria de Andrade da Silva"
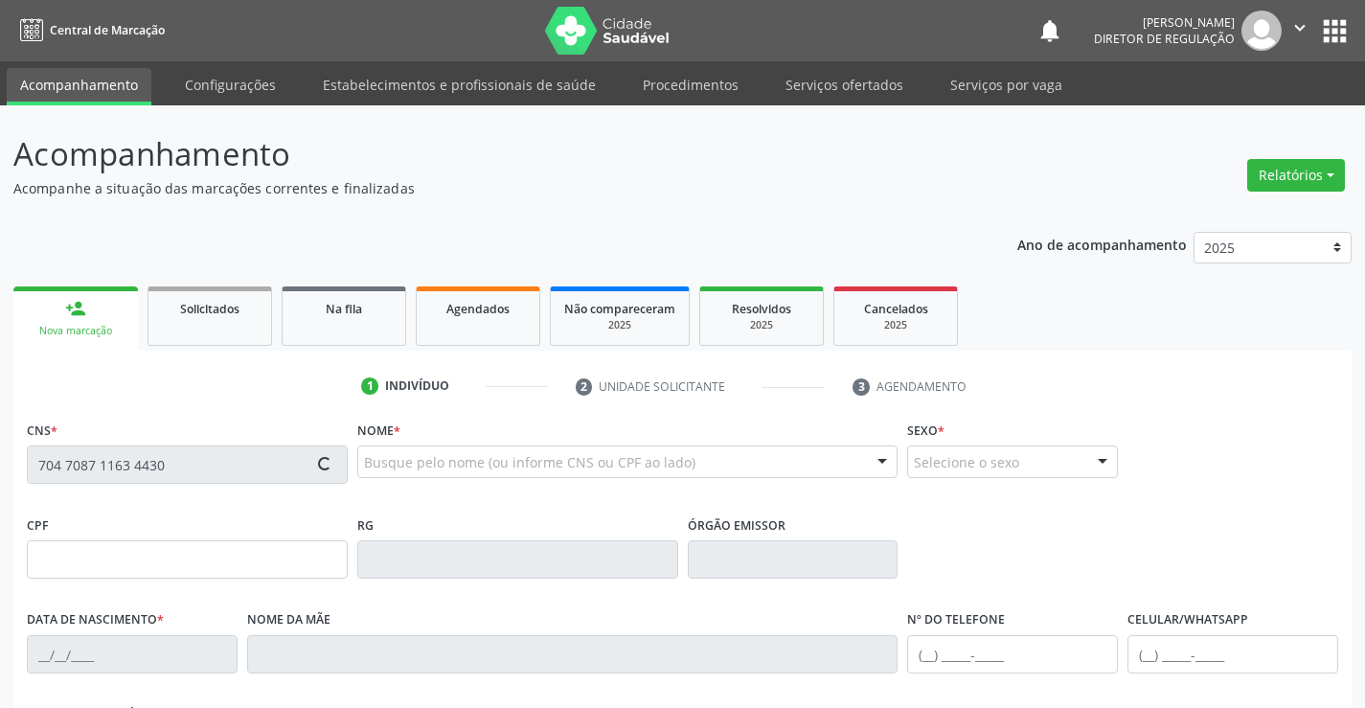
type input "(74) 98818-4331"
type input "(74) 9195-9060"
type input "079.609.157-92"
type input "54"
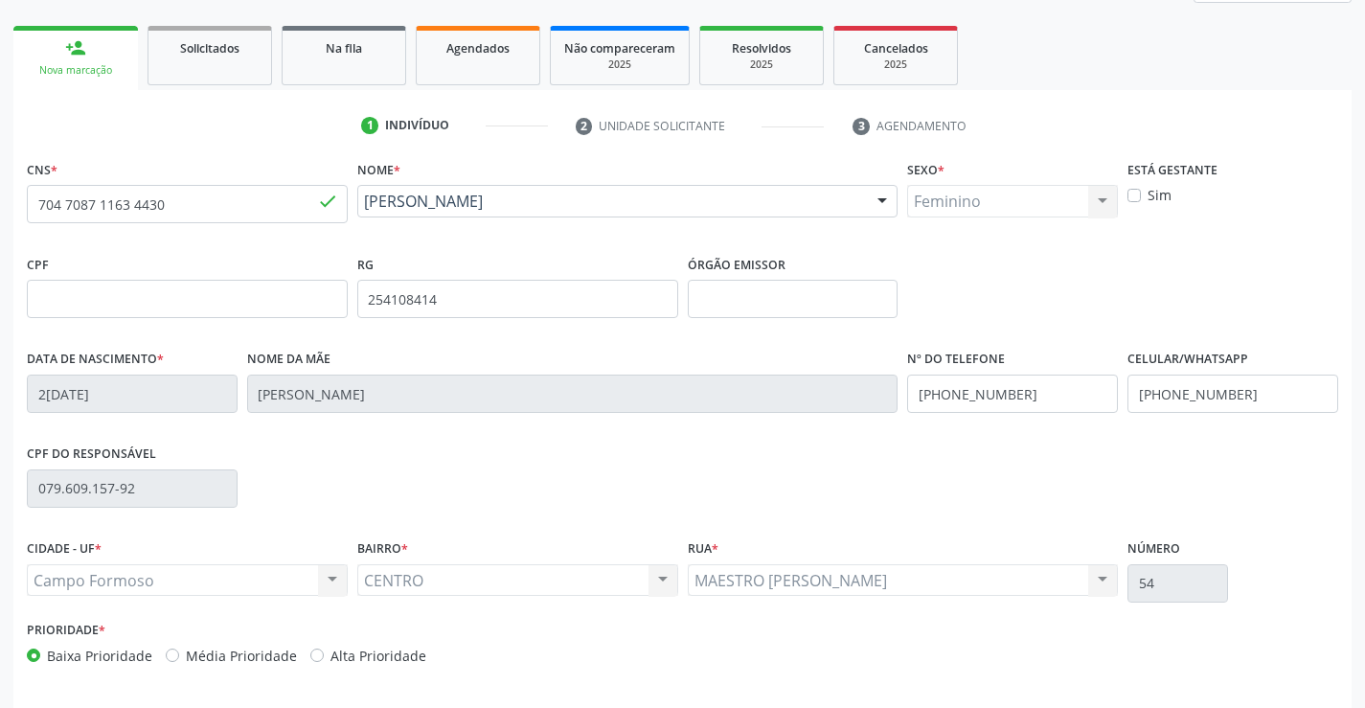
scroll to position [330, 0]
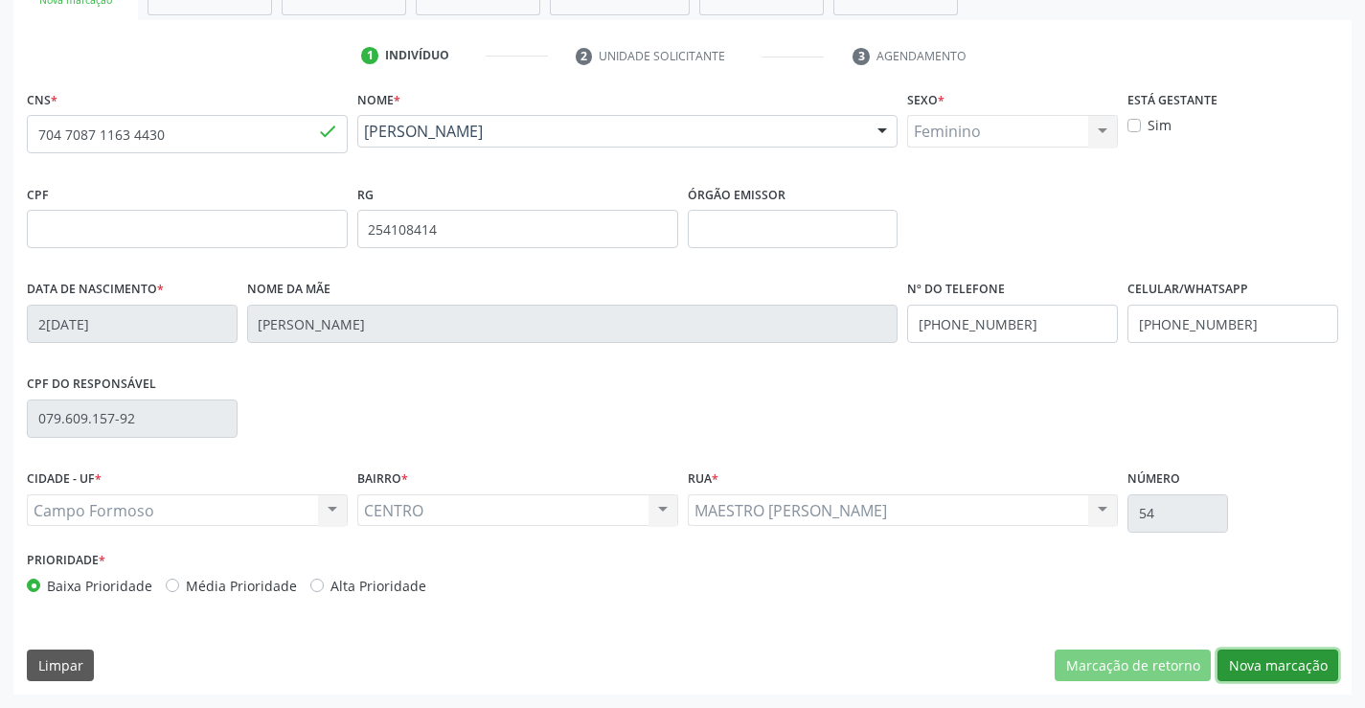
drag, startPoint x: 1241, startPoint y: 662, endPoint x: 677, endPoint y: 419, distance: 614.4
click at [1240, 662] on button "Nova marcação" at bounding box center [1277, 665] width 121 height 33
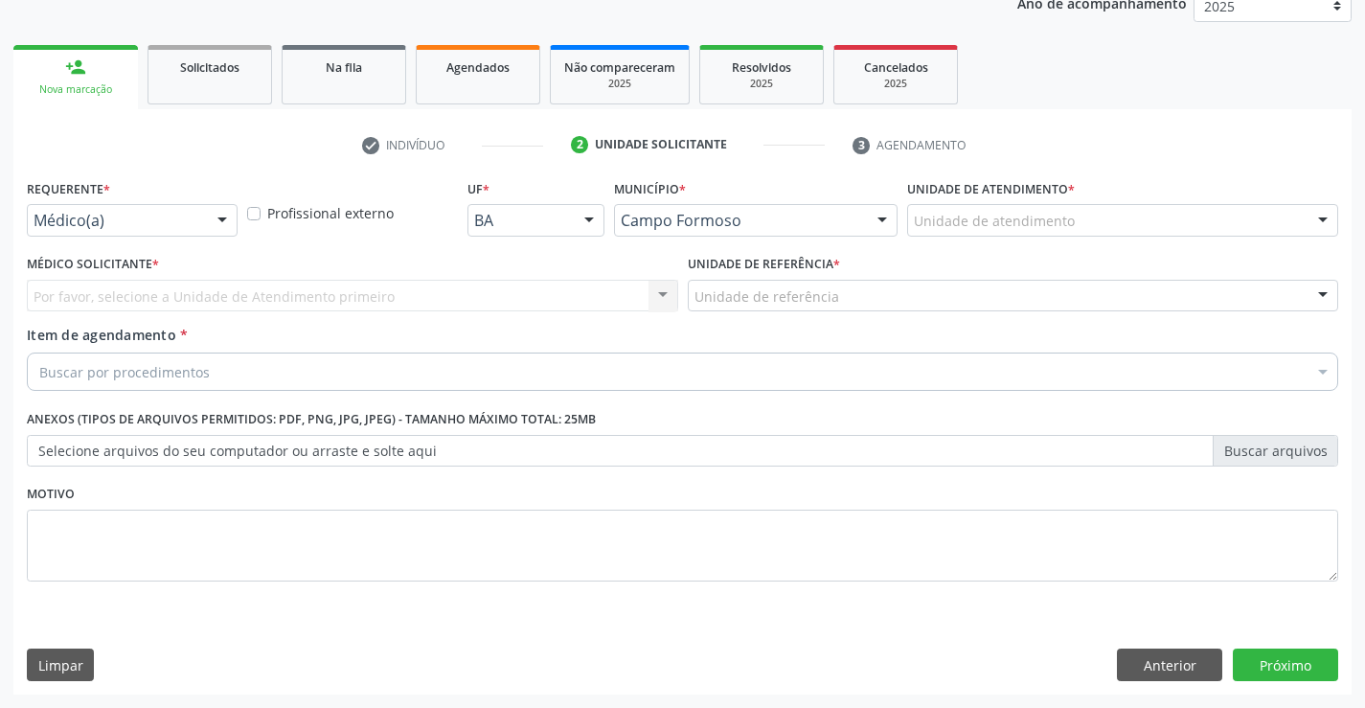
scroll to position [241, 0]
click at [199, 218] on div "Médico(a)" at bounding box center [132, 220] width 211 height 33
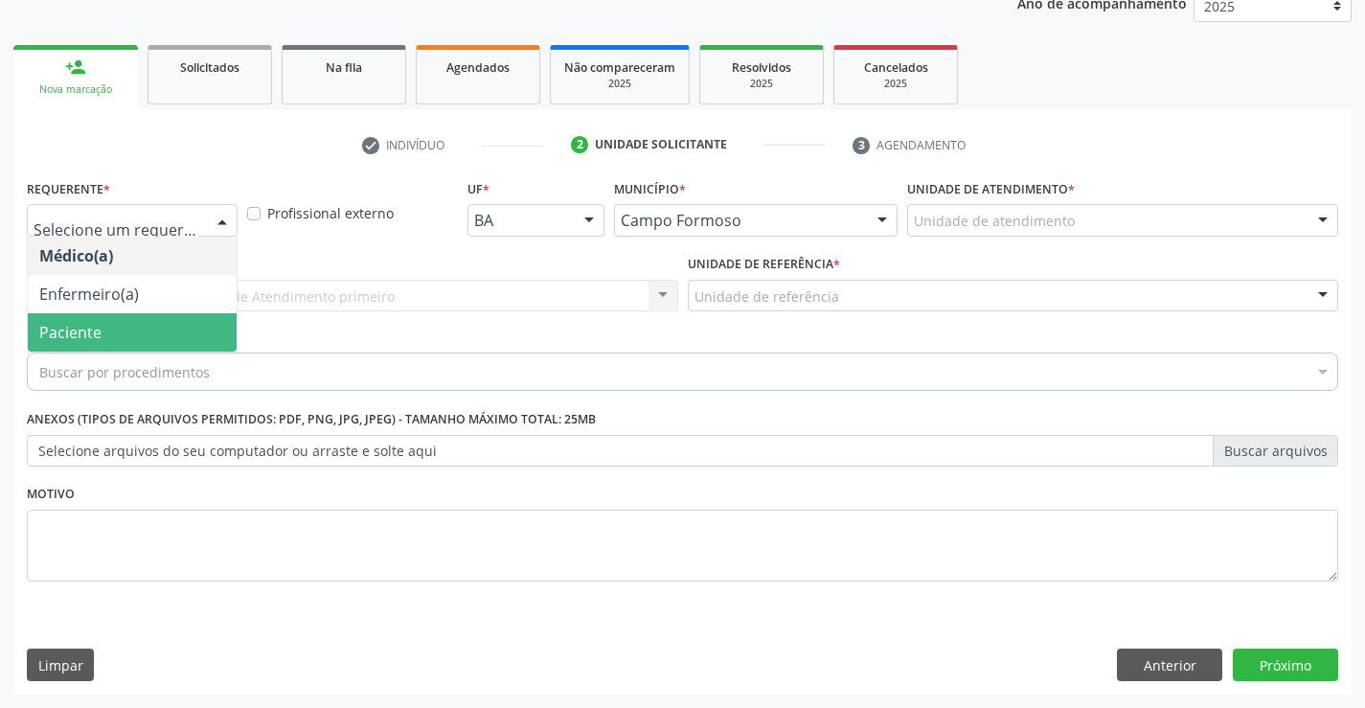
click at [141, 342] on span "Paciente" at bounding box center [132, 332] width 209 height 38
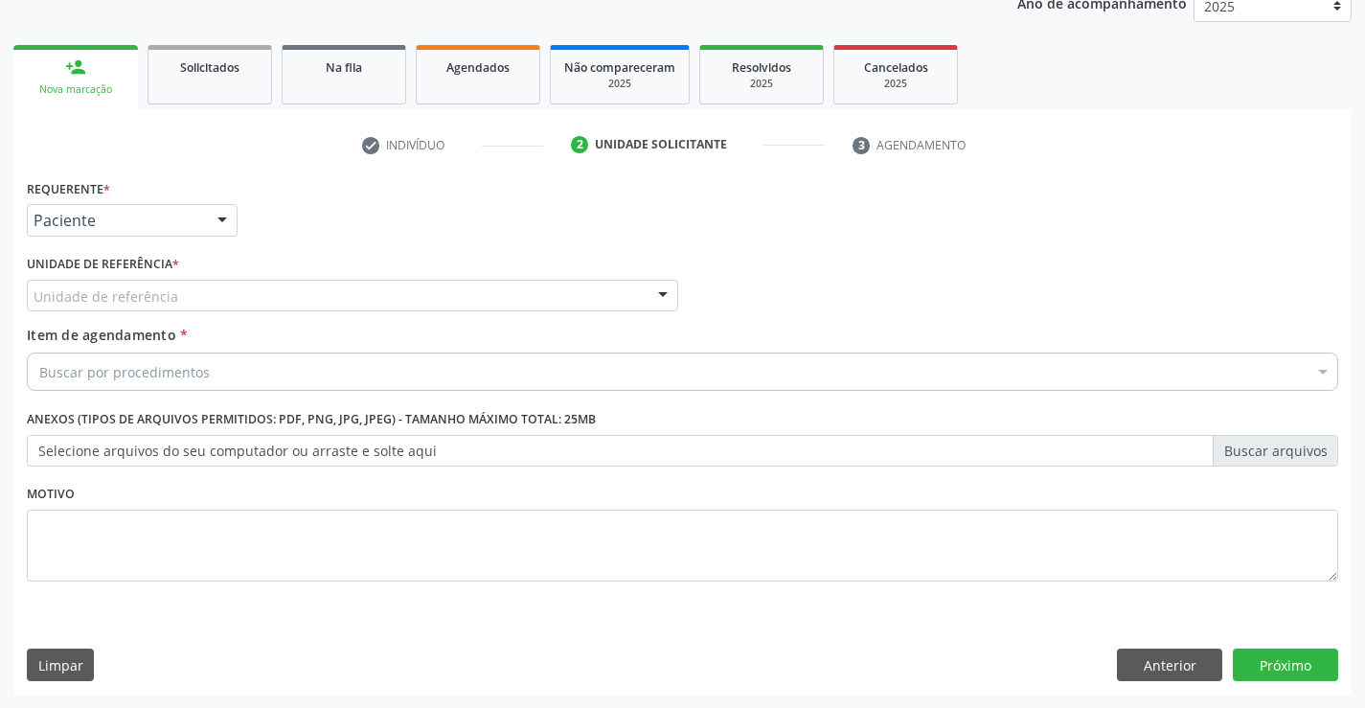
click at [336, 306] on div "Unidade de referência" at bounding box center [352, 296] width 651 height 33
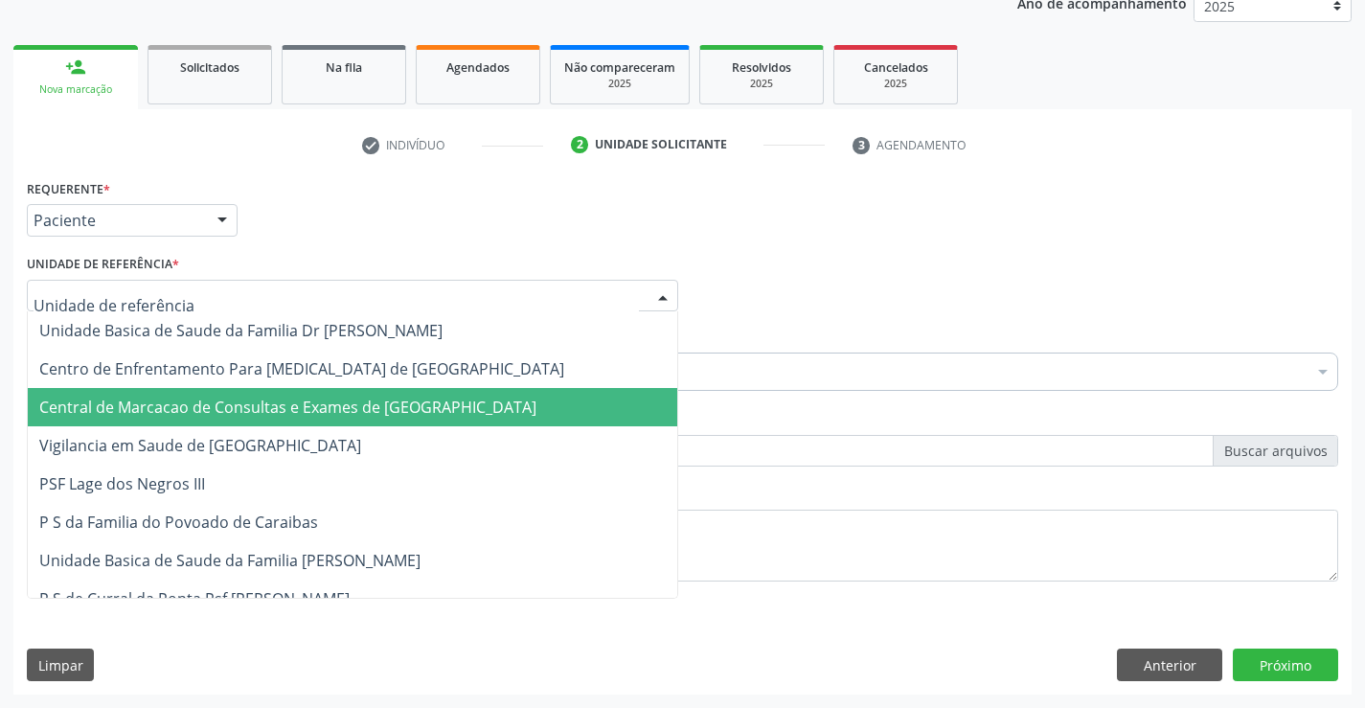
click at [292, 394] on span "Central de Marcacao de Consultas e Exames de [GEOGRAPHIC_DATA]" at bounding box center [352, 407] width 649 height 38
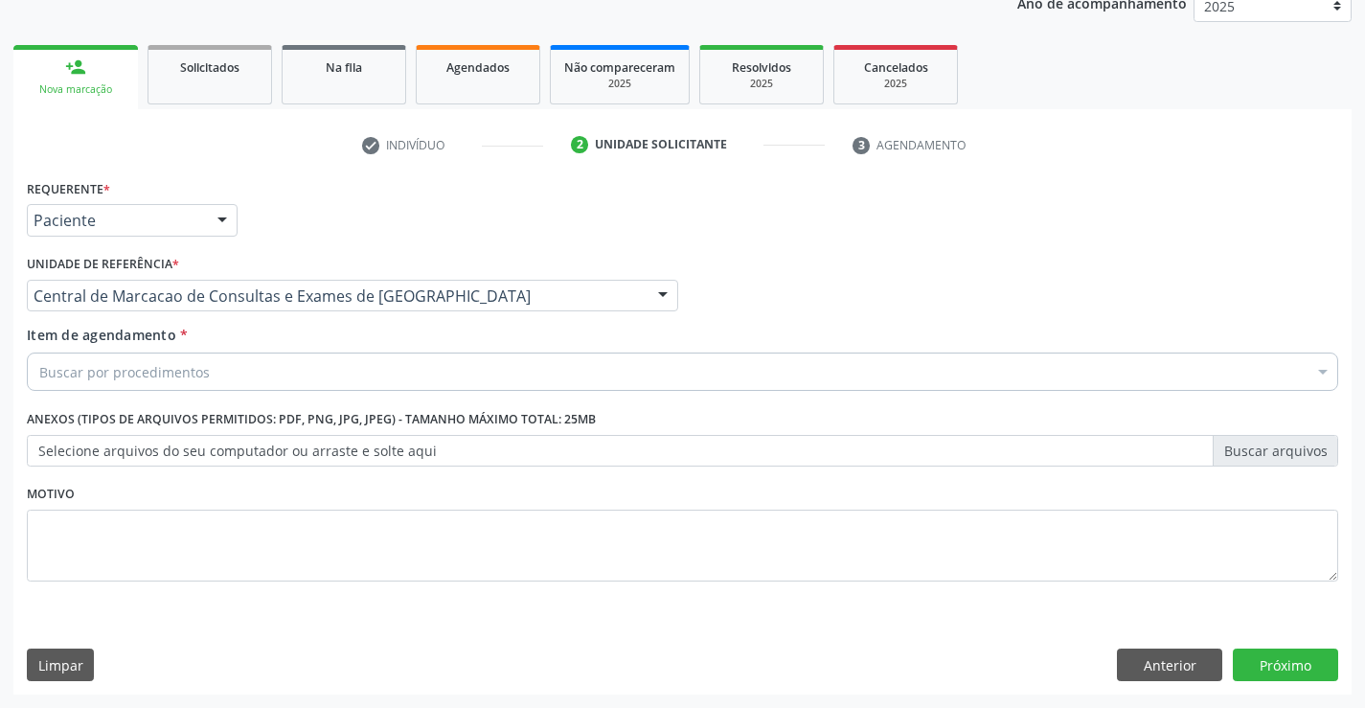
click at [296, 377] on div "Buscar por procedimentos" at bounding box center [682, 371] width 1311 height 38
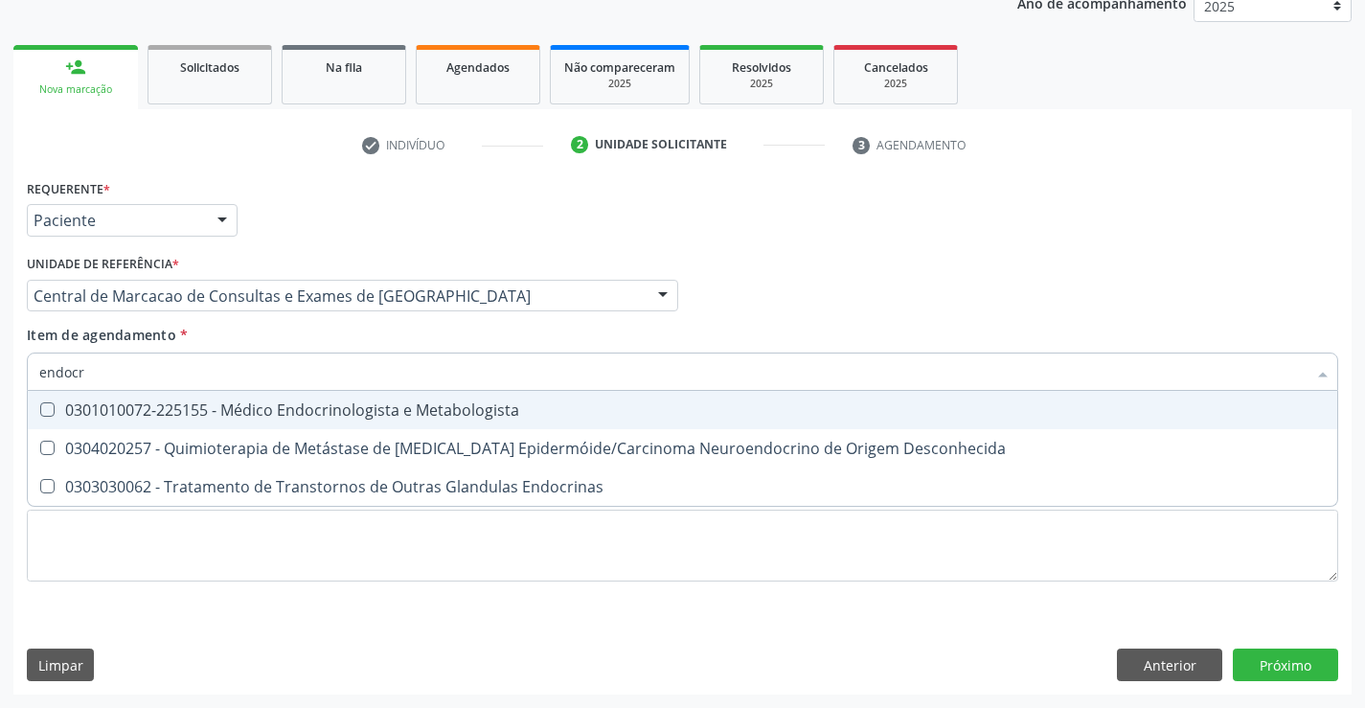
type input "endocri"
click at [375, 413] on div "0301010072-225155 - Médico Endocrinologista e Metabologista" at bounding box center [682, 409] width 1286 height 15
checkbox Metabologista "true"
drag, startPoint x: 980, startPoint y: 339, endPoint x: 957, endPoint y: 314, distance: 33.9
click at [978, 336] on div "Item de agendamento * endocri Desfazer seleção 0301010072-225155 - Médico Endoc…" at bounding box center [682, 355] width 1311 height 60
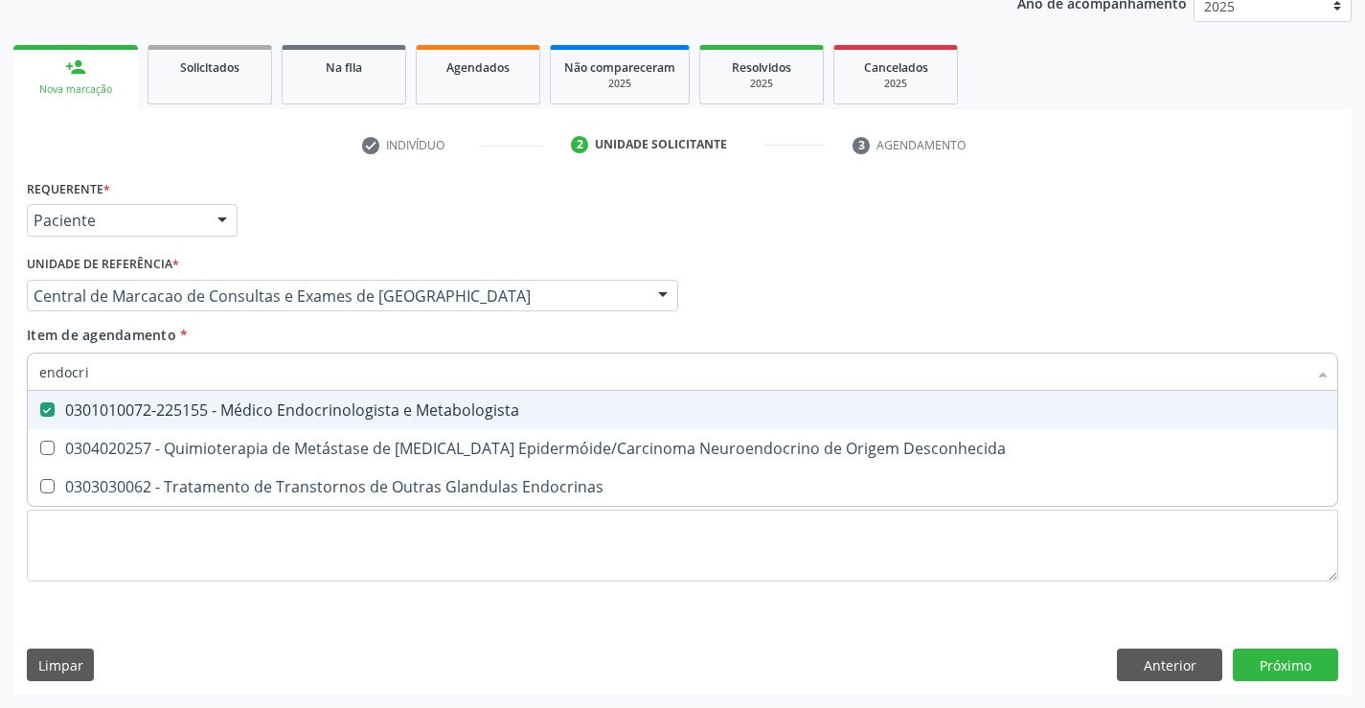
checkbox Desconhecida "true"
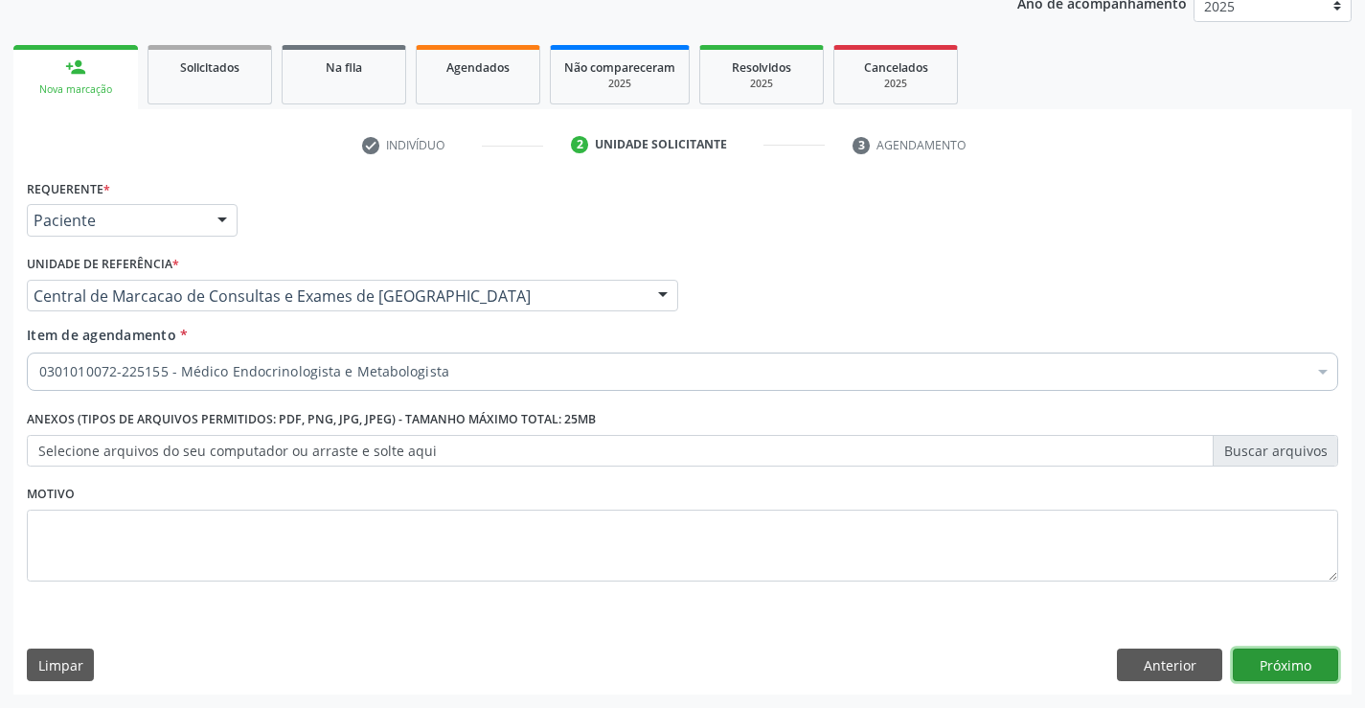
click at [1279, 658] on button "Próximo" at bounding box center [1285, 664] width 105 height 33
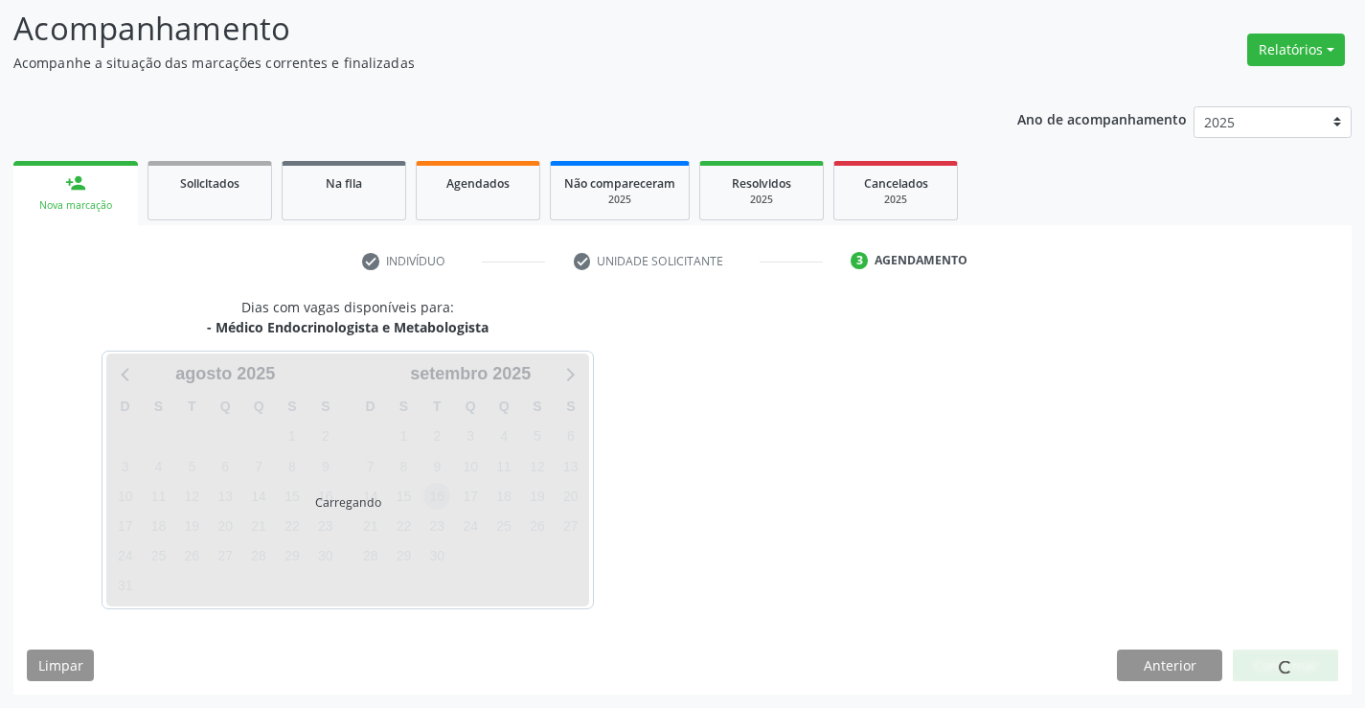
scroll to position [125, 0]
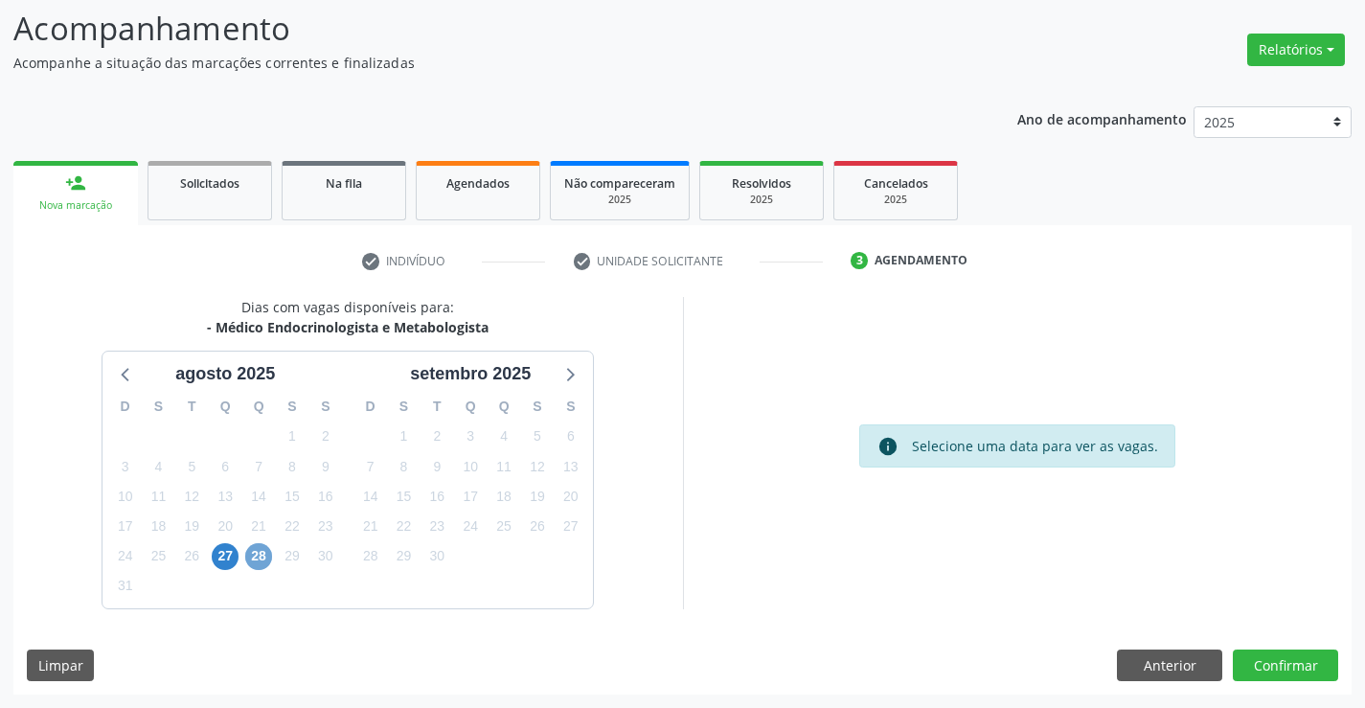
click at [256, 556] on span "28" at bounding box center [258, 556] width 27 height 27
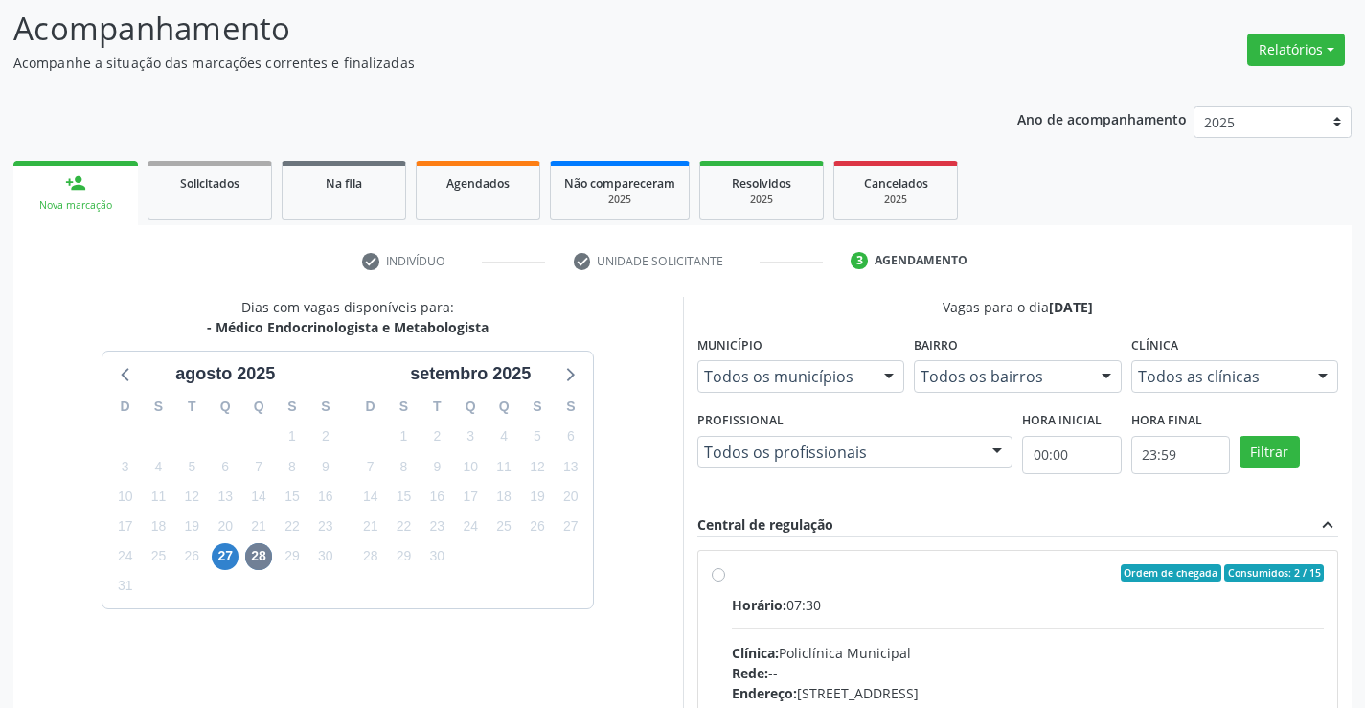
drag, startPoint x: 999, startPoint y: 612, endPoint x: 1378, endPoint y: 603, distance: 379.4
click at [1005, 612] on div "Horário: 07:30" at bounding box center [1028, 605] width 593 height 20
click at [725, 581] on input "Ordem de chegada Consumidos: 2 / 15 Horário: 07:30 Clínica: Policlínica Municip…" at bounding box center [718, 572] width 13 height 17
radio input "true"
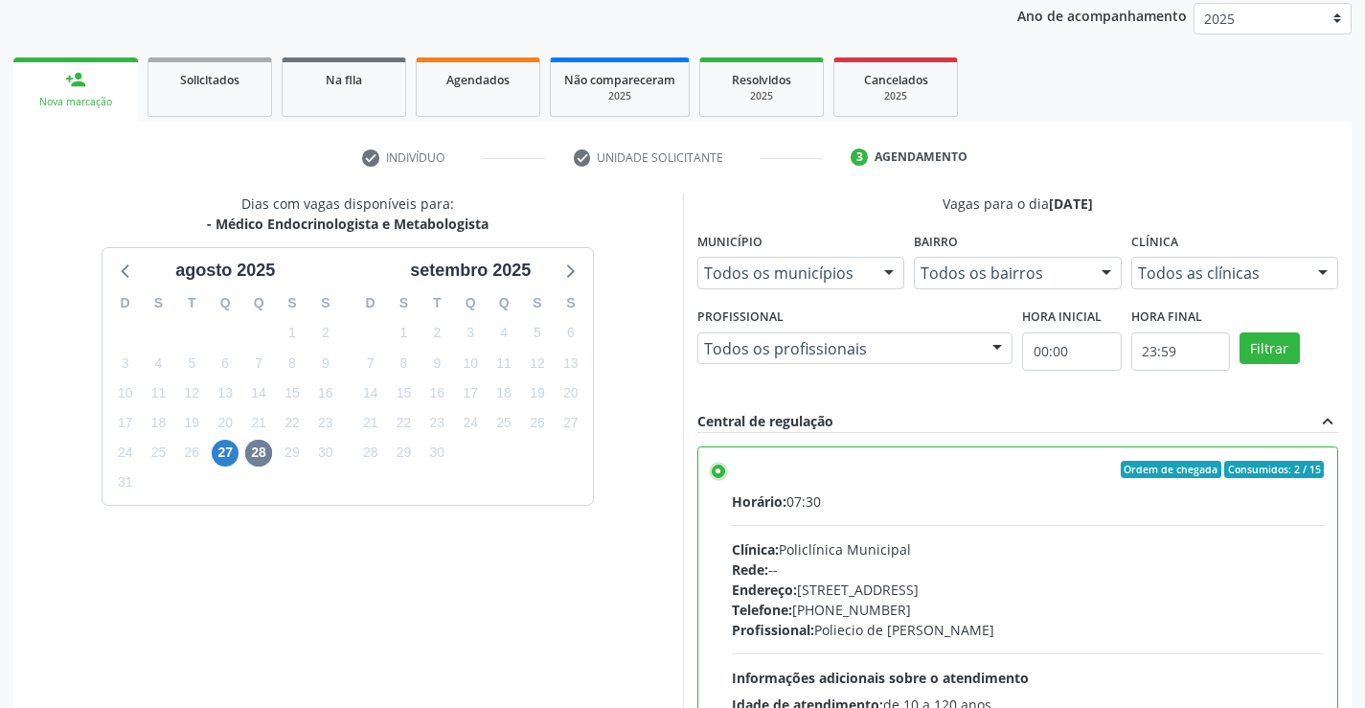
scroll to position [437, 0]
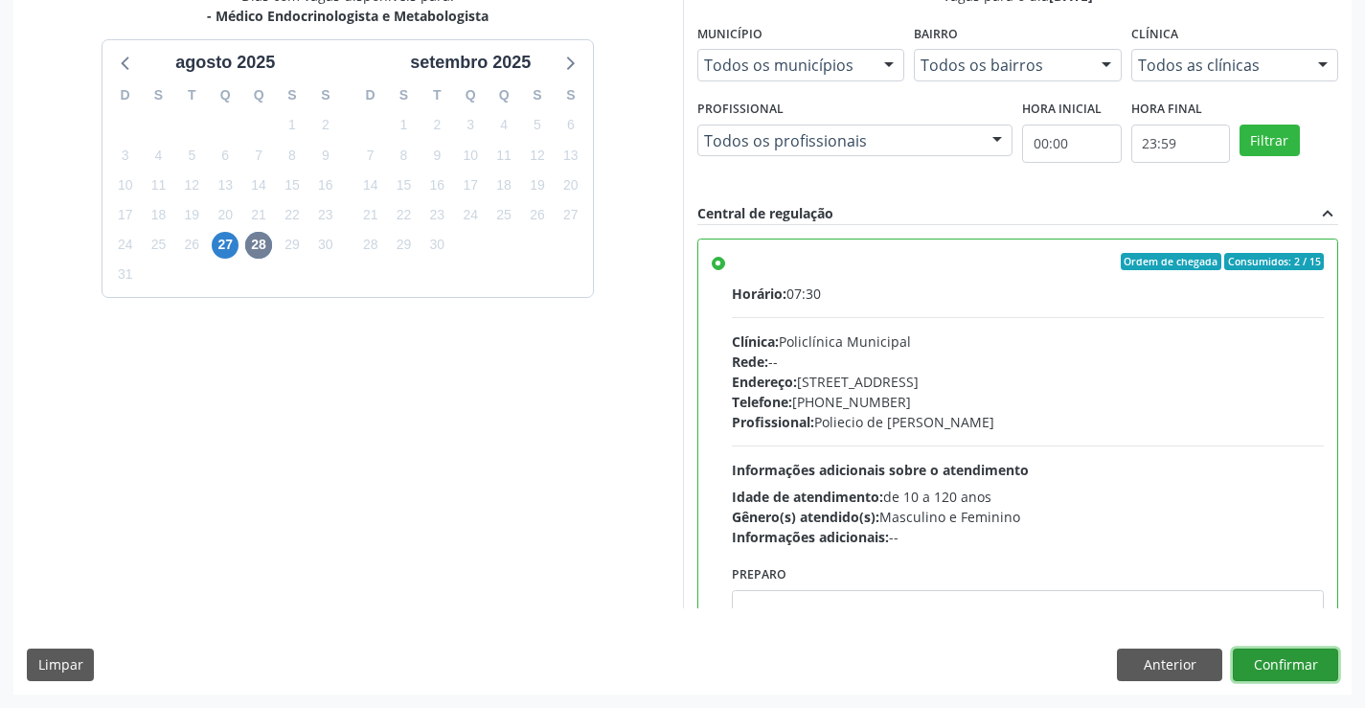
click at [1286, 651] on button "Confirmar" at bounding box center [1285, 664] width 105 height 33
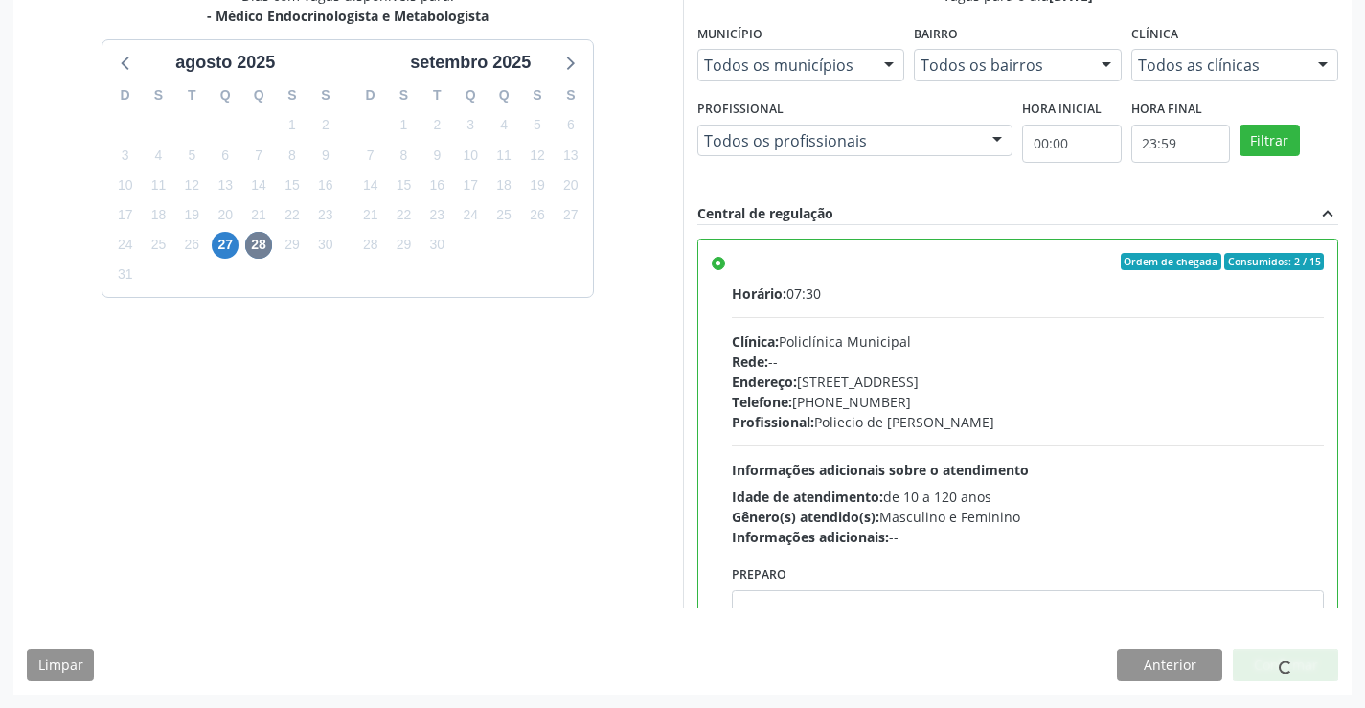
scroll to position [0, 0]
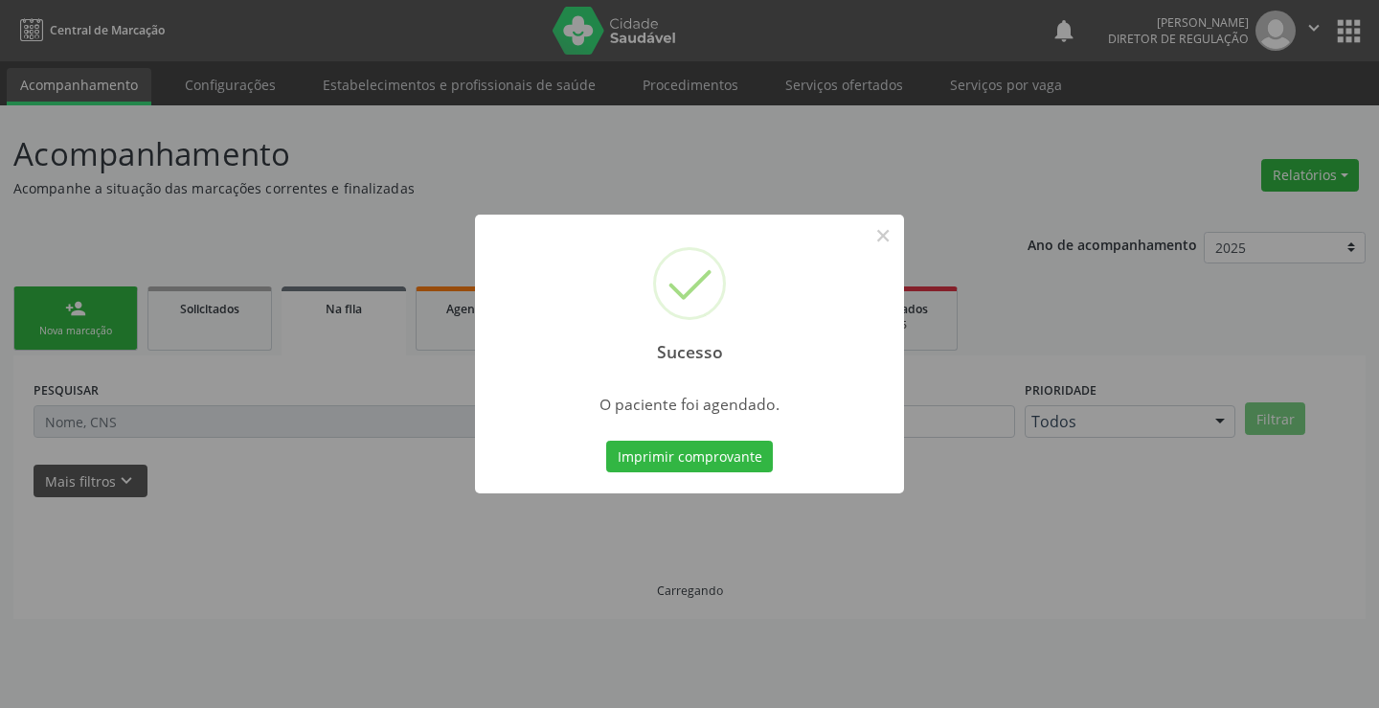
click at [606, 441] on button "Imprimir comprovante" at bounding box center [689, 457] width 167 height 33
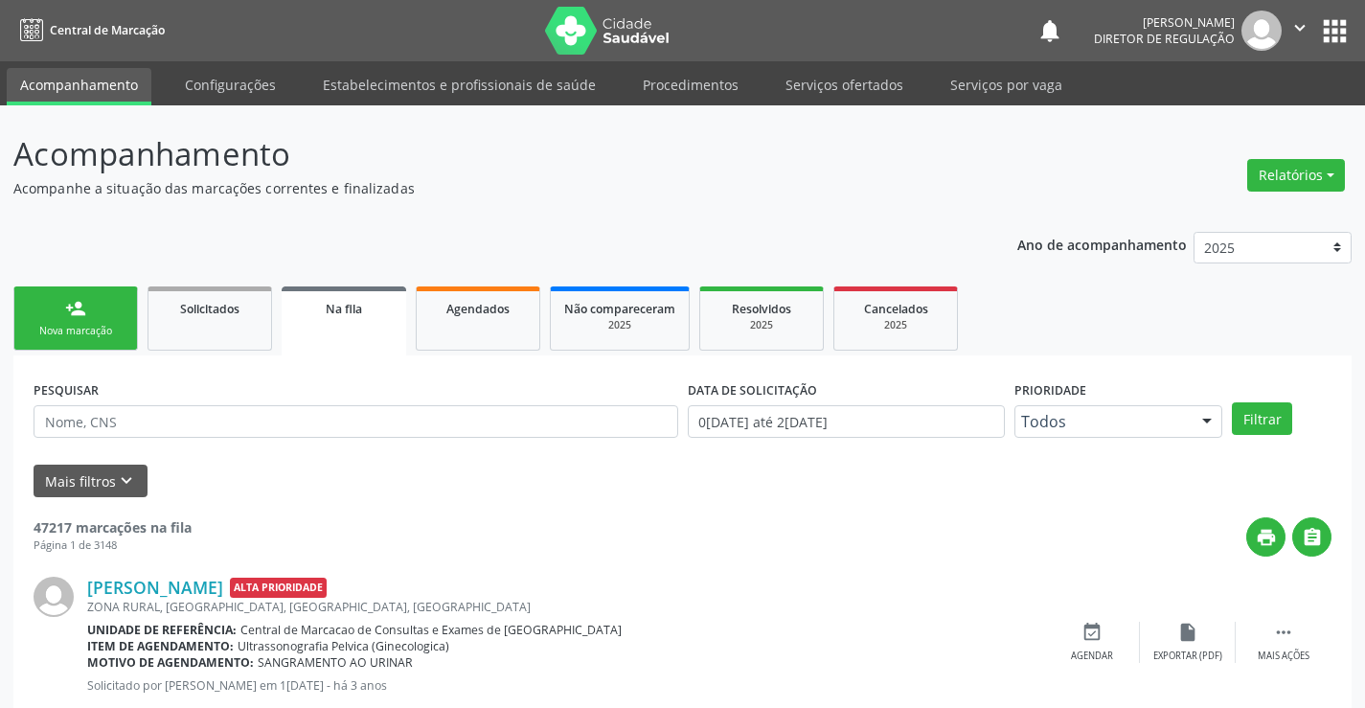
click at [92, 313] on link "person_add Nova marcação" at bounding box center [75, 318] width 125 height 64
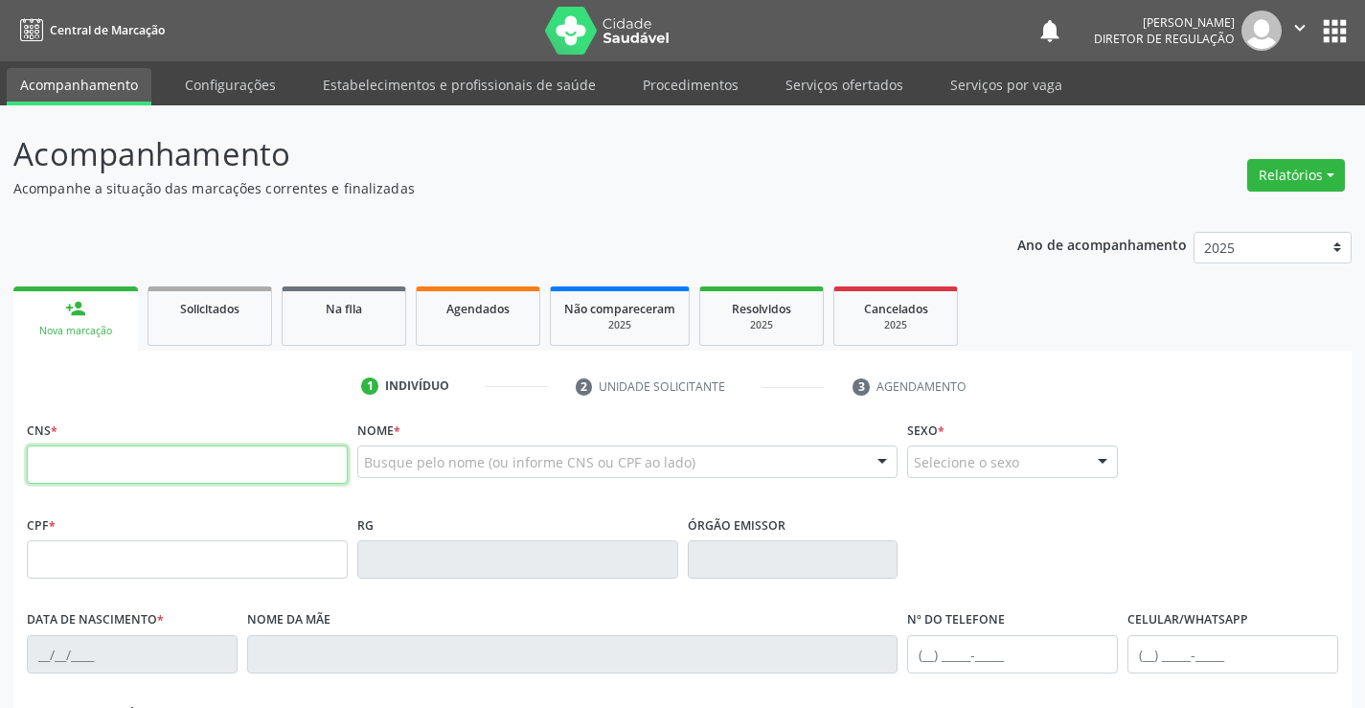
click at [85, 466] on input "text" at bounding box center [187, 464] width 321 height 38
type input "700 5089 7198 4651"
type input "1666814660"
type input "23/01/2001"
type input "(74) 98812-5900"
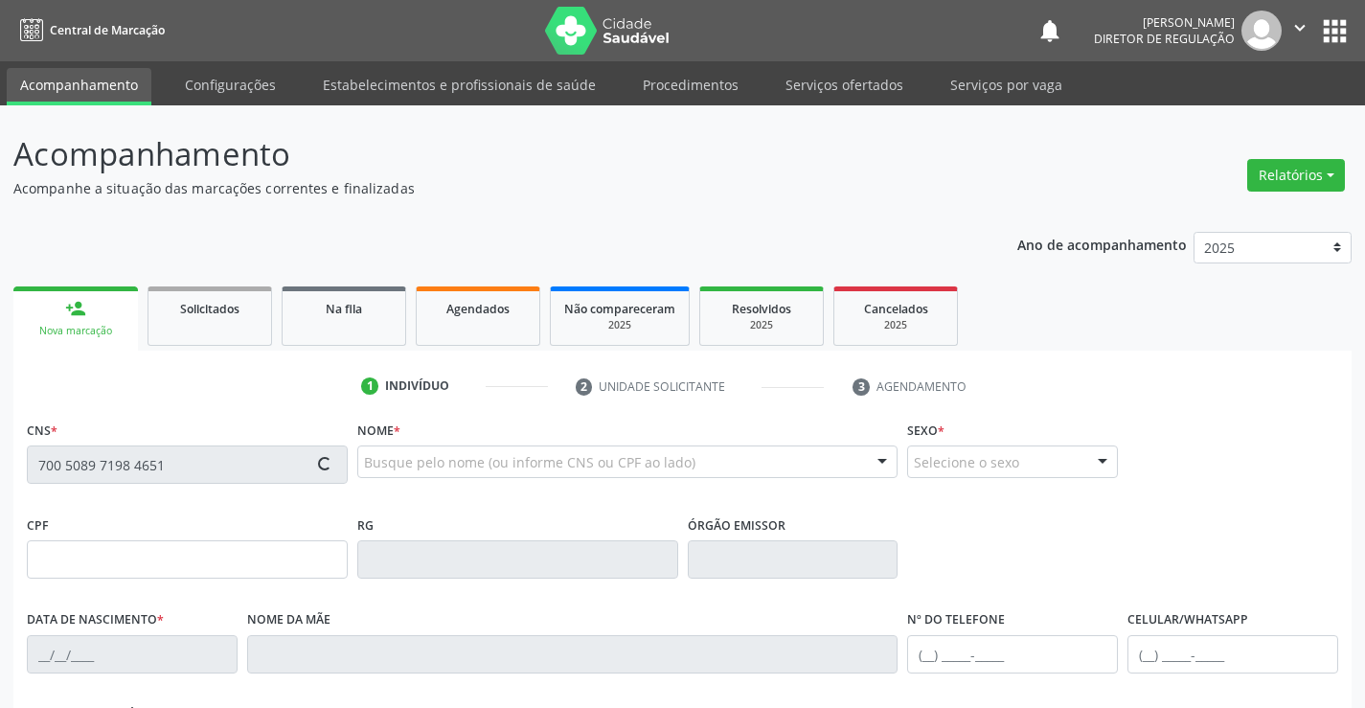
type input "1517"
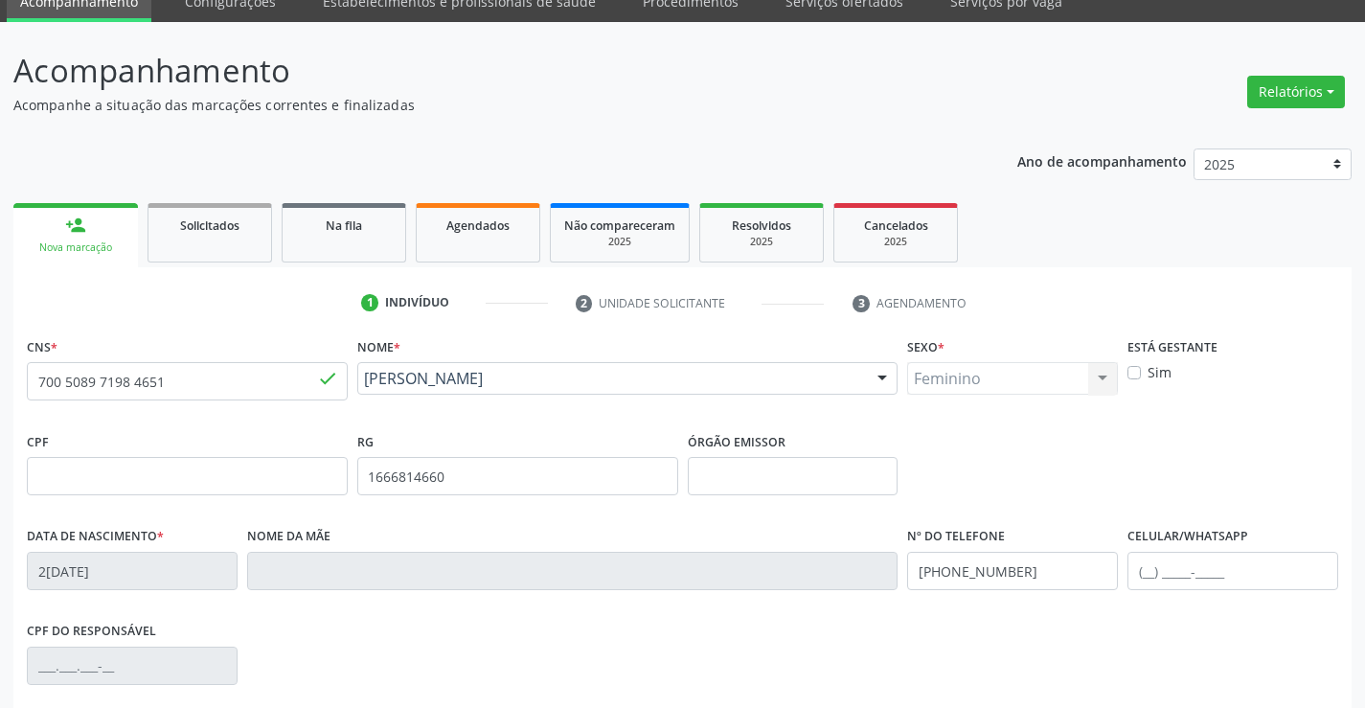
scroll to position [330, 0]
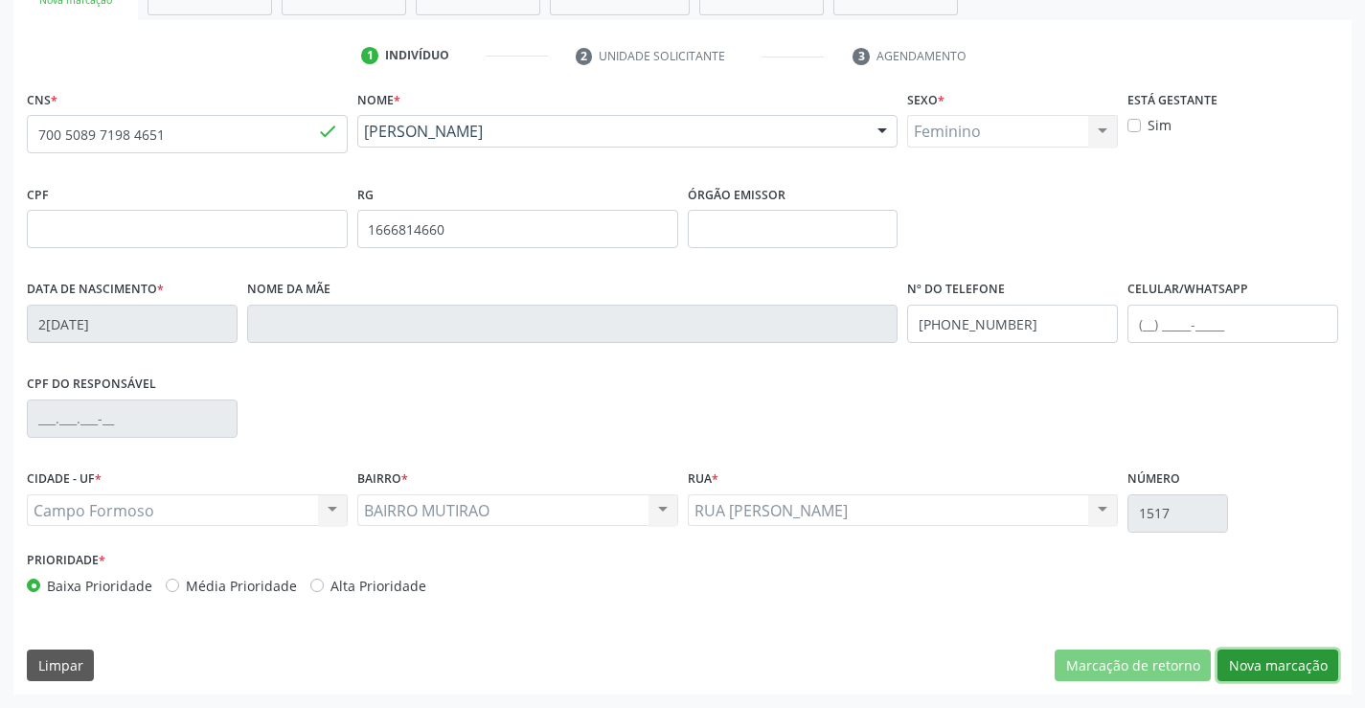
click at [1286, 658] on button "Nova marcação" at bounding box center [1277, 665] width 121 height 33
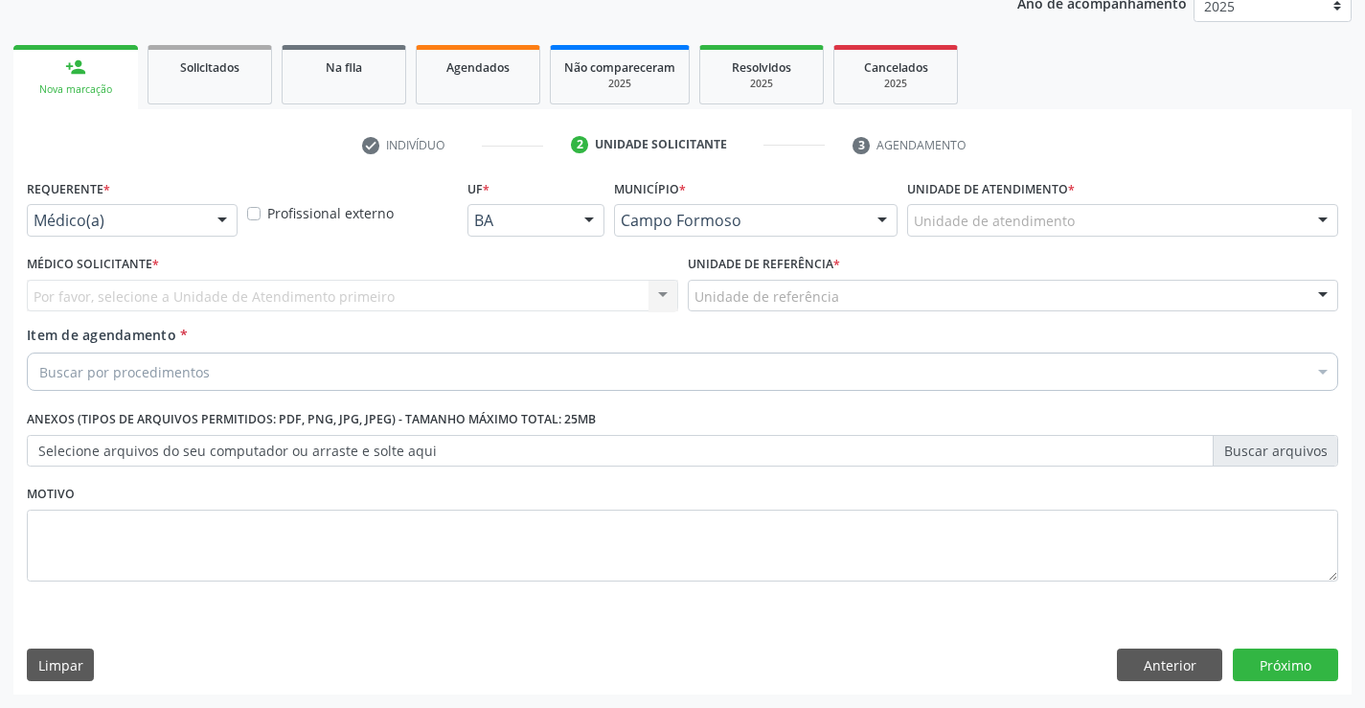
scroll to position [241, 0]
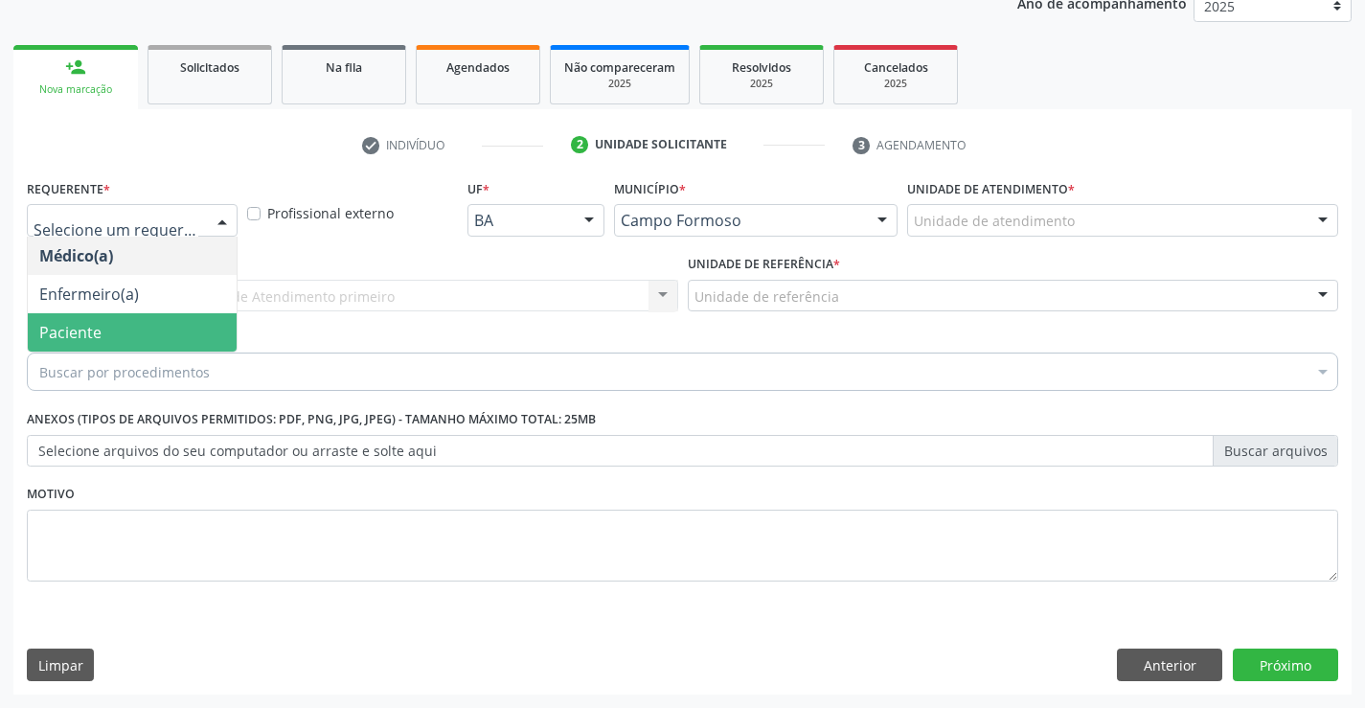
click at [168, 347] on span "Paciente" at bounding box center [132, 332] width 209 height 38
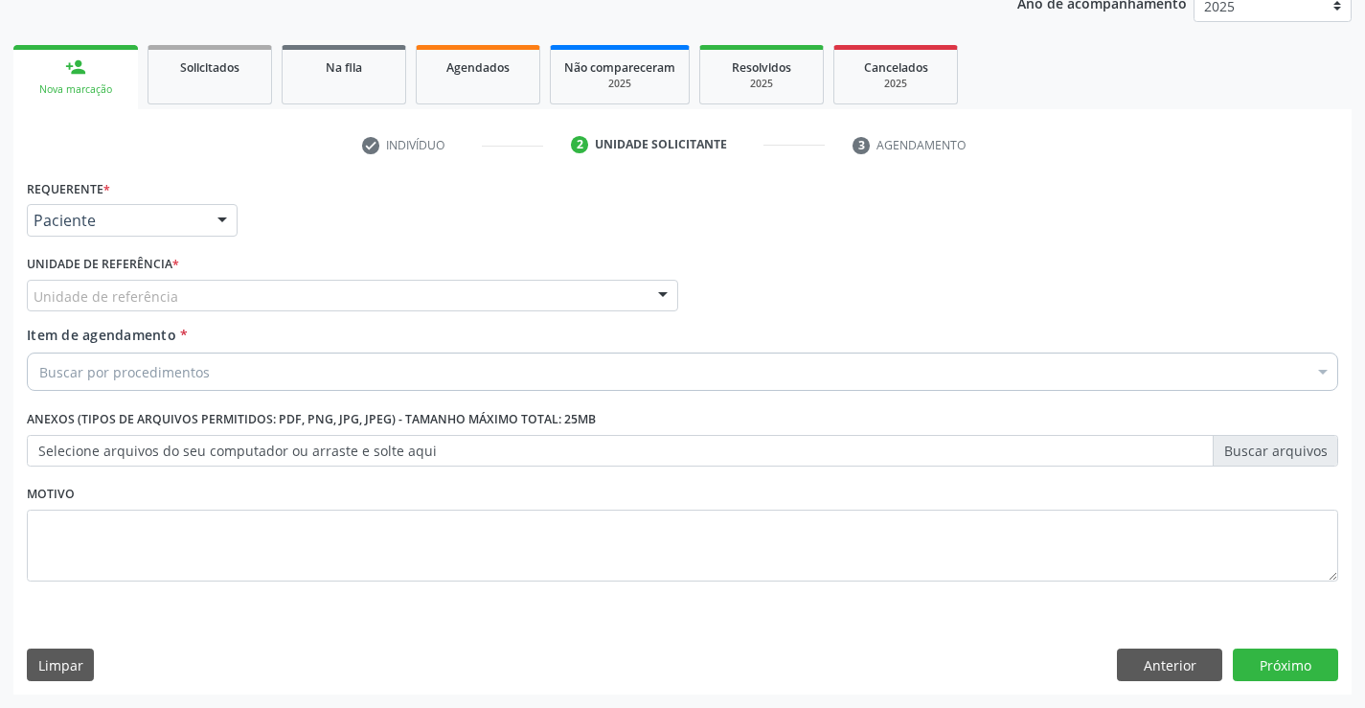
click at [381, 306] on div "Unidade de referência" at bounding box center [352, 296] width 651 height 33
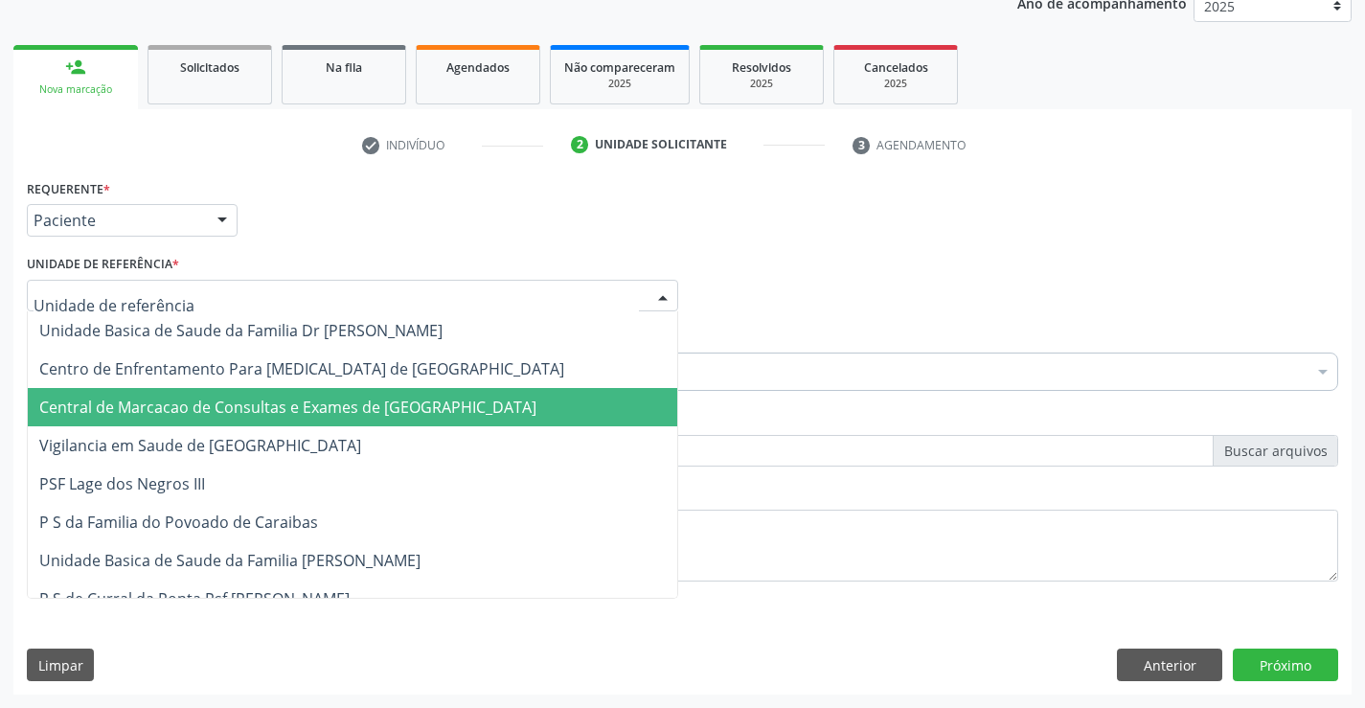
click at [367, 408] on span "Central de Marcacao de Consultas e Exames de Campo Formoso" at bounding box center [287, 407] width 497 height 21
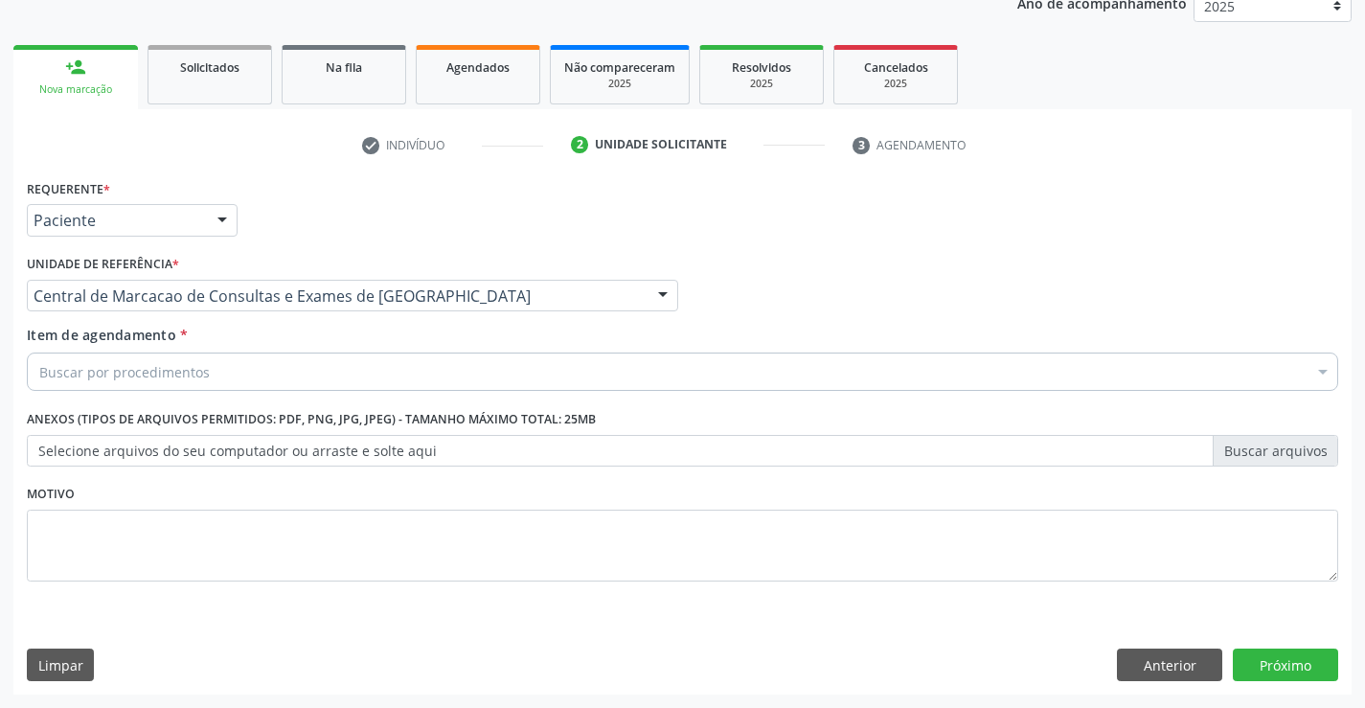
click at [457, 371] on div "Buscar por procedimentos" at bounding box center [682, 371] width 1311 height 38
type input "t"
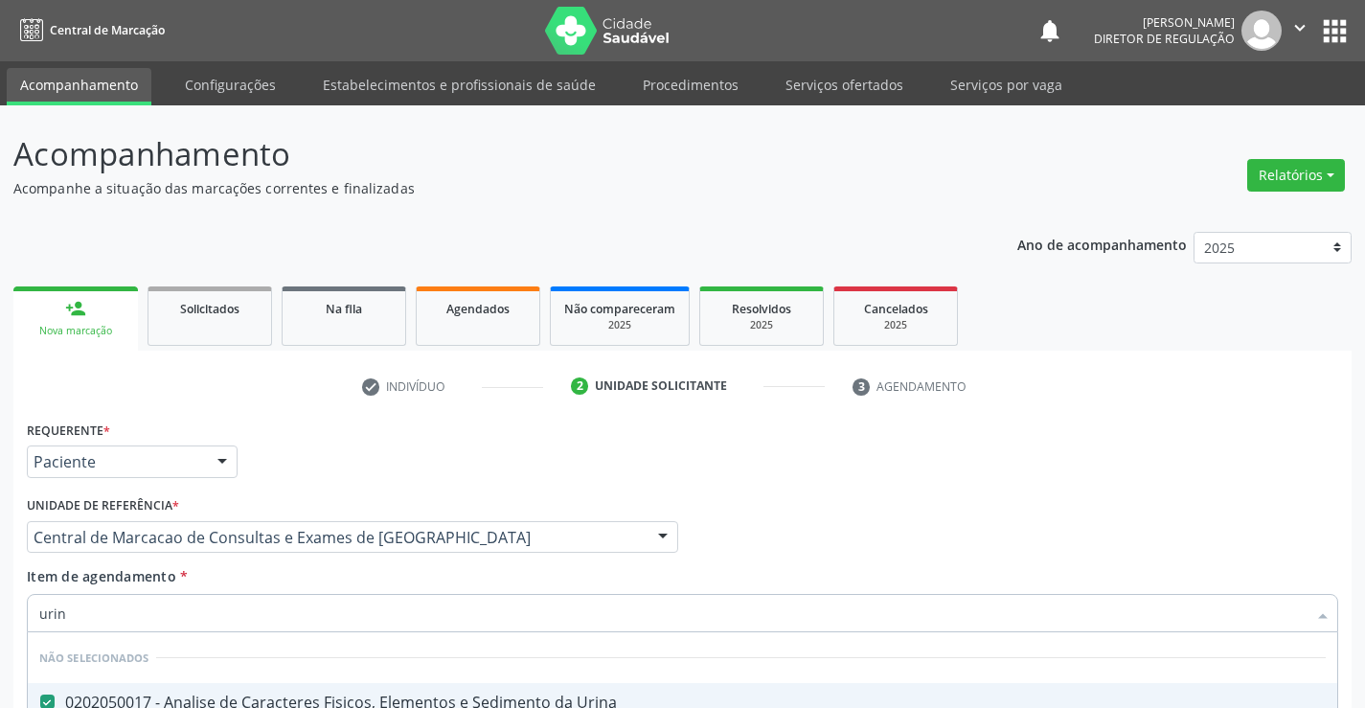
scroll to position [241, 0]
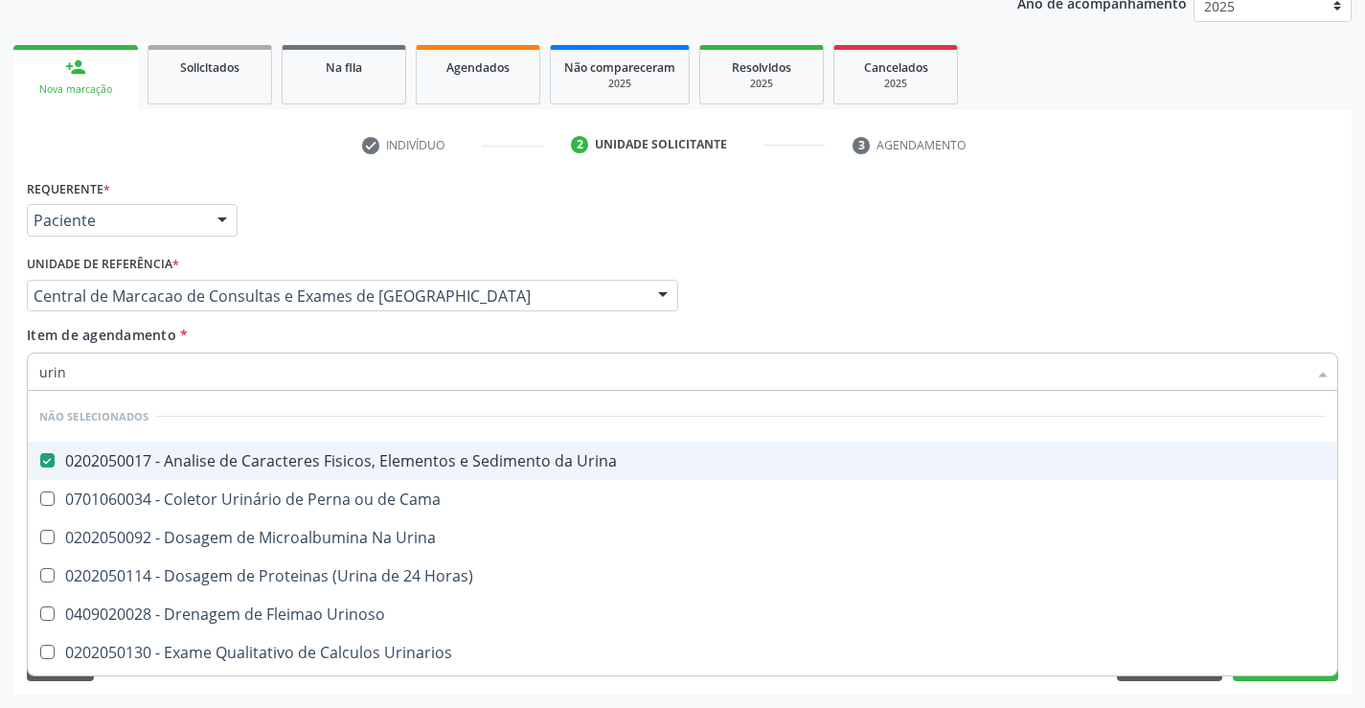
type input "urin"
click at [396, 321] on div "Unidade de referência * Central de Marcacao de Consultas e Exames de Campo Form…" at bounding box center [352, 287] width 661 height 75
checkbox Cama "true"
checkbox Urina "true"
checkbox Horas\) "true"
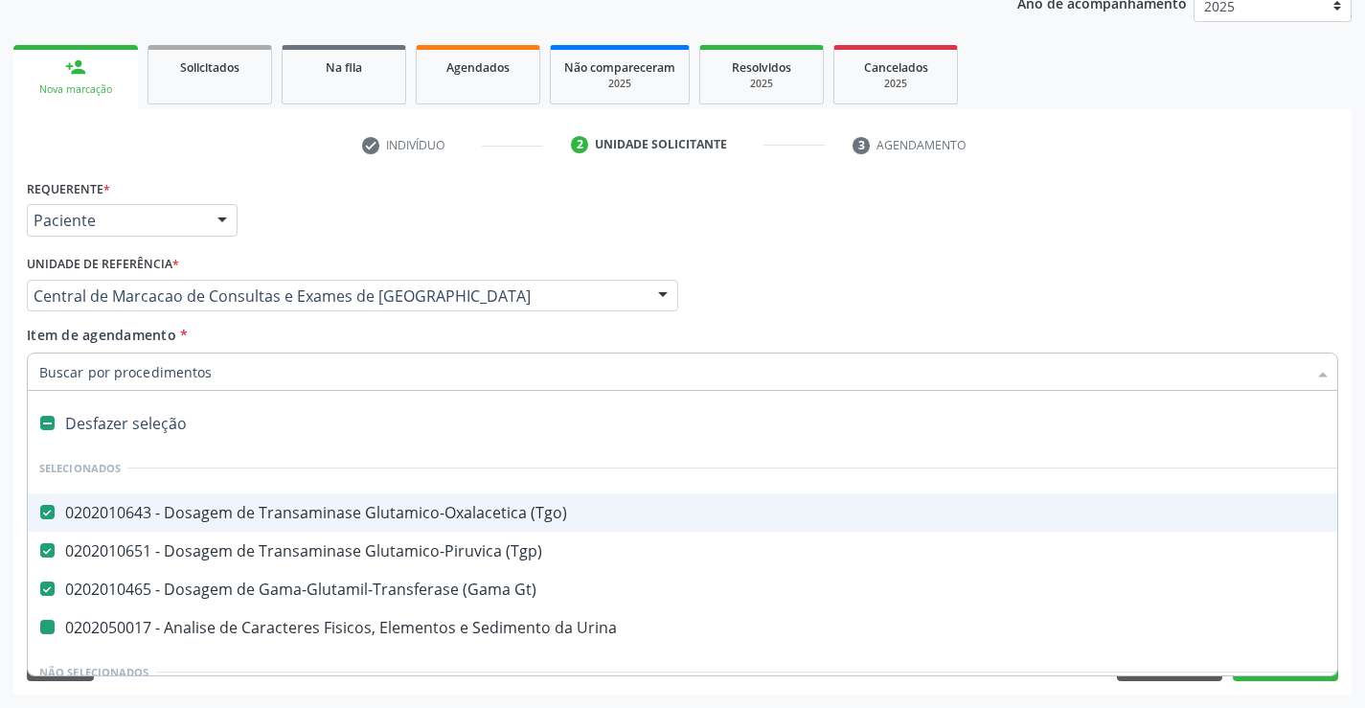
type input "f"
checkbox Urina "false"
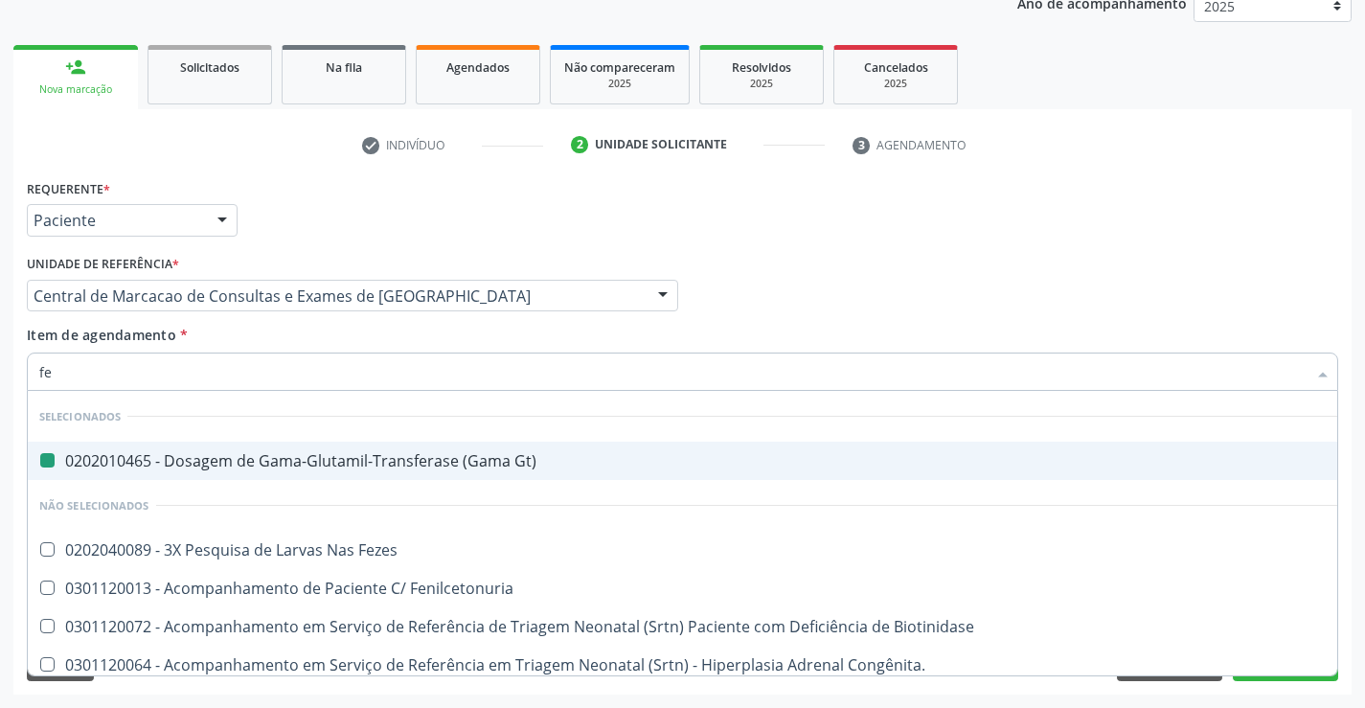
type input "fez"
checkbox Gt\) "false"
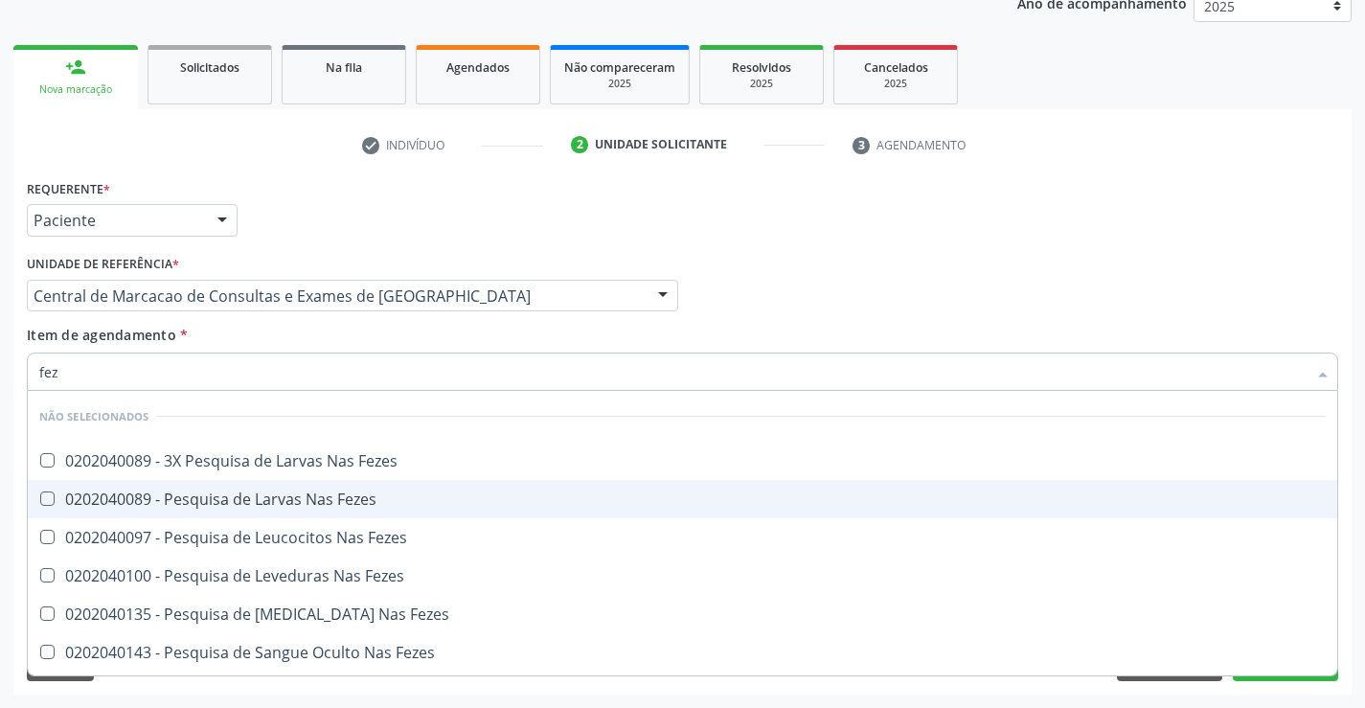
click at [344, 492] on div "0202040089 - Pesquisa de Larvas Nas Fezes" at bounding box center [682, 498] width 1286 height 15
checkbox Fezes "true"
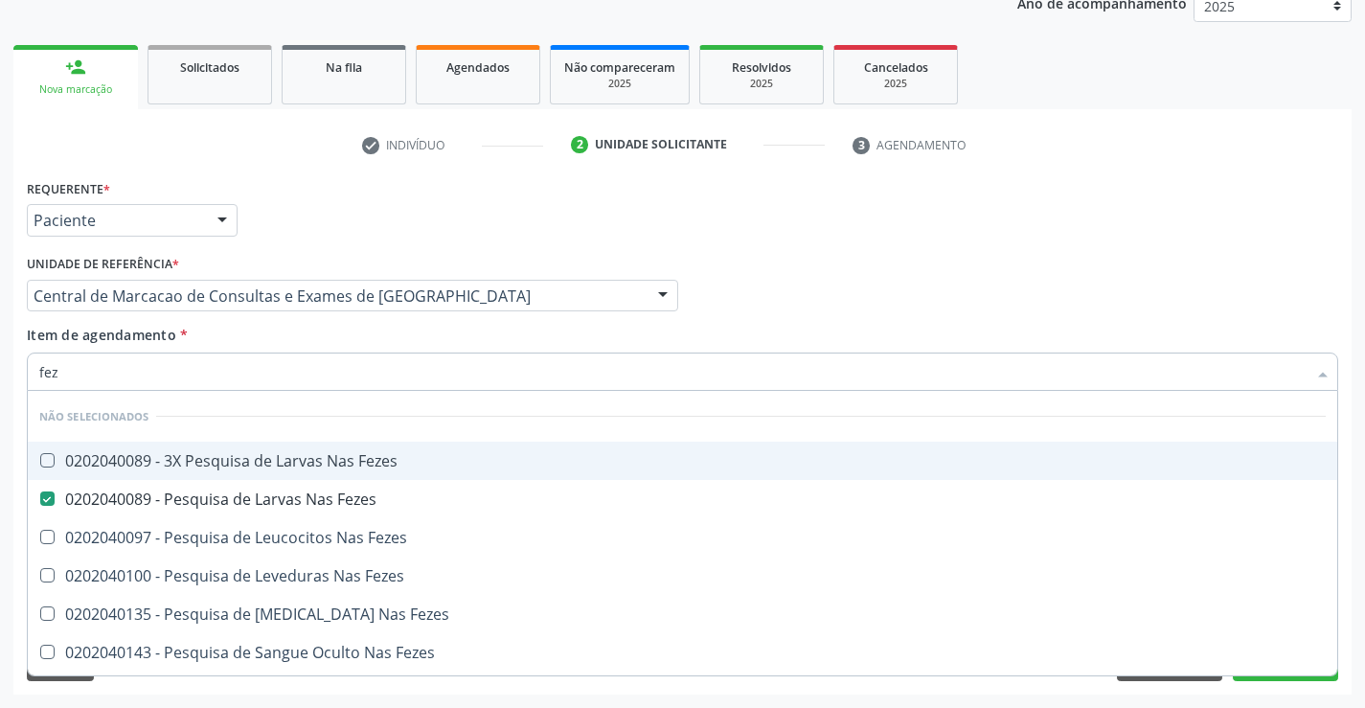
type input "fez"
click at [339, 329] on div "Item de agendamento * fez Desfazer seleção Não selecionados 0202040089 - 3X Pes…" at bounding box center [682, 355] width 1311 height 60
checkbox Fezes "true"
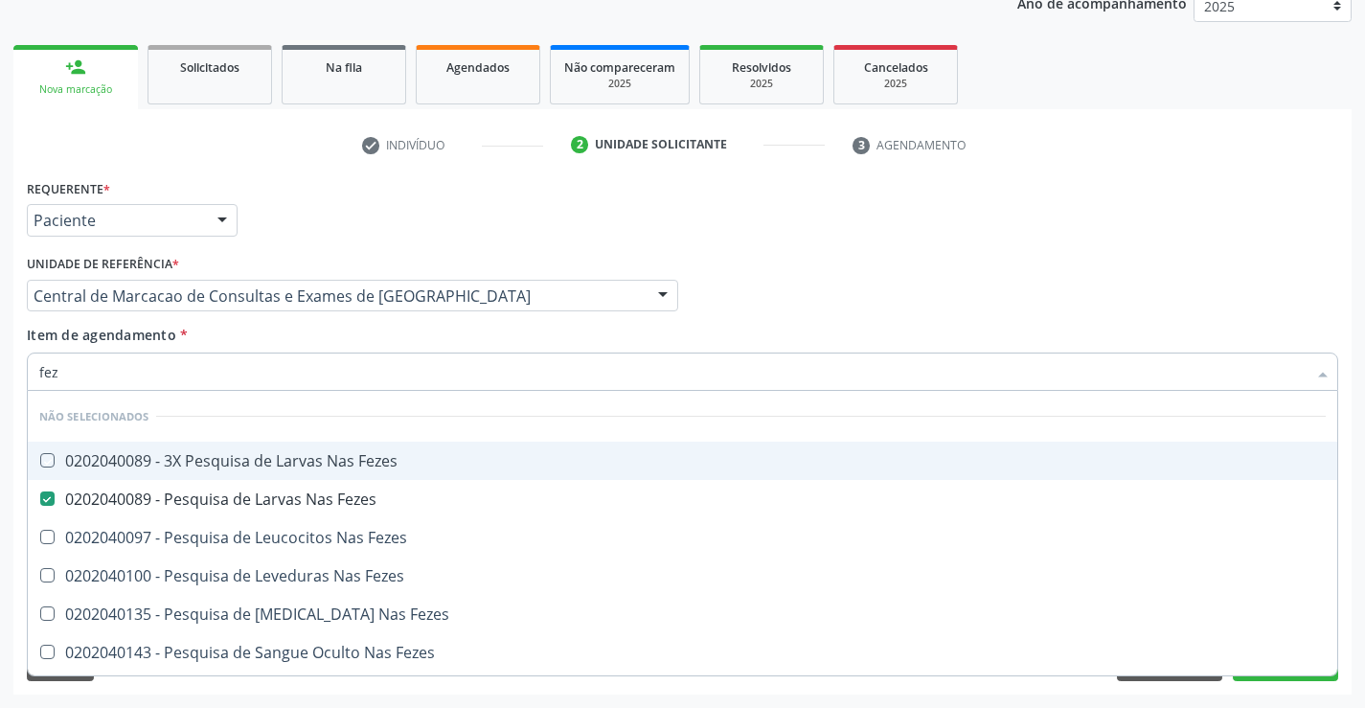
checkbox Fezes "true"
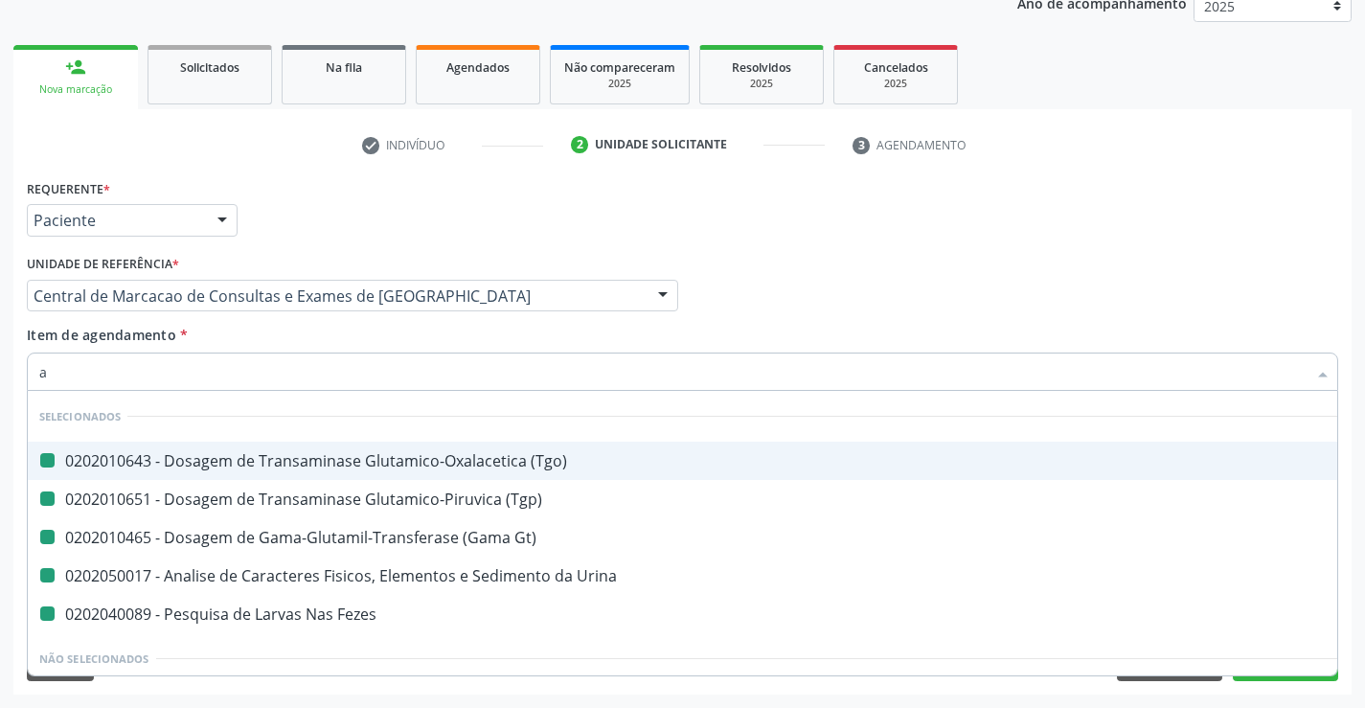
type input "ab"
checkbox \(Tgo\) "false"
checkbox Urina "false"
checkbox Fezes "false"
checkbox Gt\) "false"
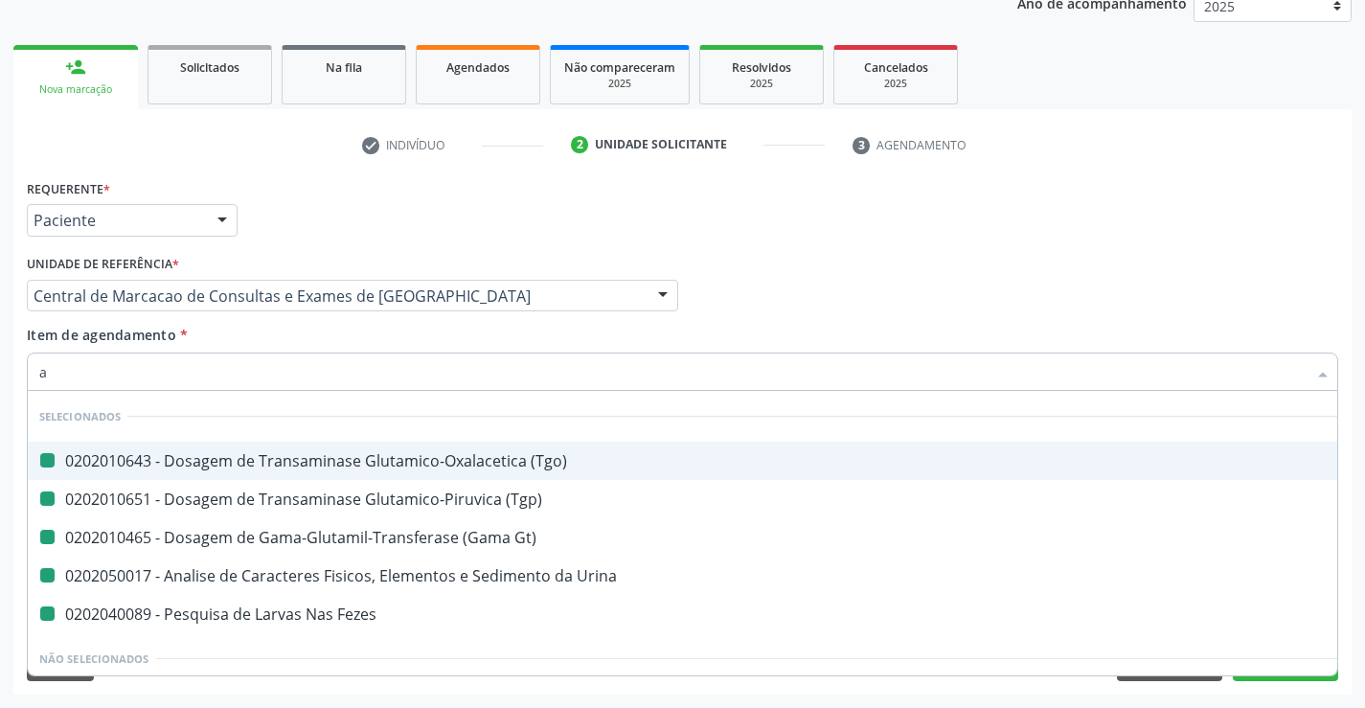
checkbox \(Tgp\) "false"
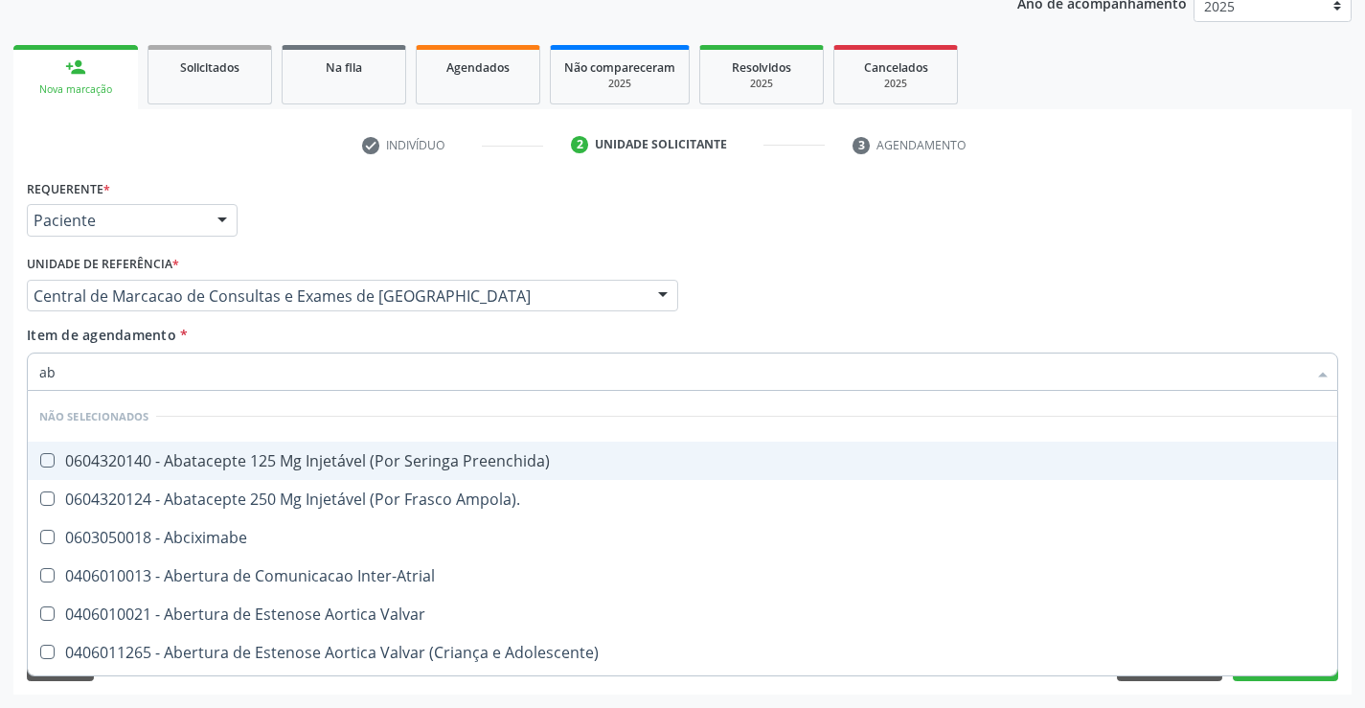
type input "abo"
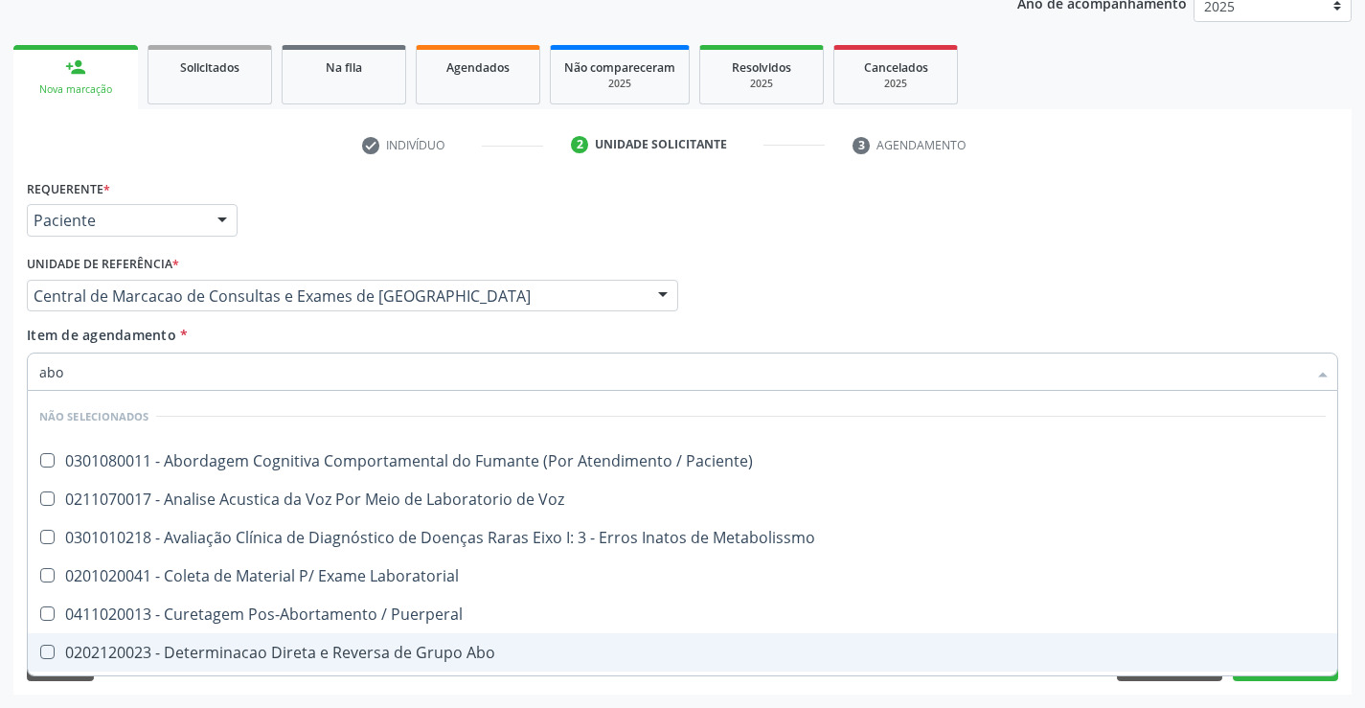
click at [350, 646] on div "0202120023 - Determinacao Direta e Reversa de Grupo Abo" at bounding box center [682, 652] width 1286 height 15
checkbox Abo "true"
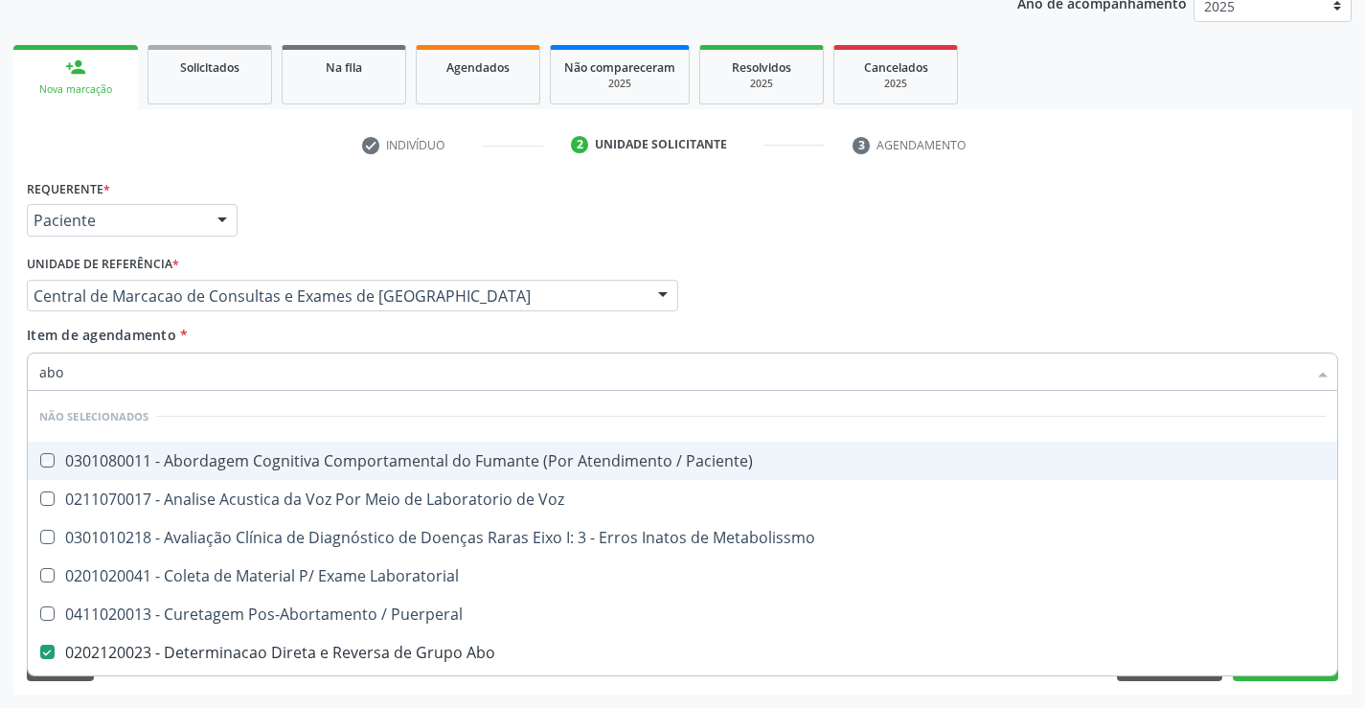
click at [344, 317] on div "Unidade de referência * Central de Marcacao de Consultas e Exames de Campo Form…" at bounding box center [352, 287] width 661 height 75
checkbox Paciente\) "true"
checkbox Laboratorial "true"
checkbox Puerperal "true"
checkbox Metabolissmo "true"
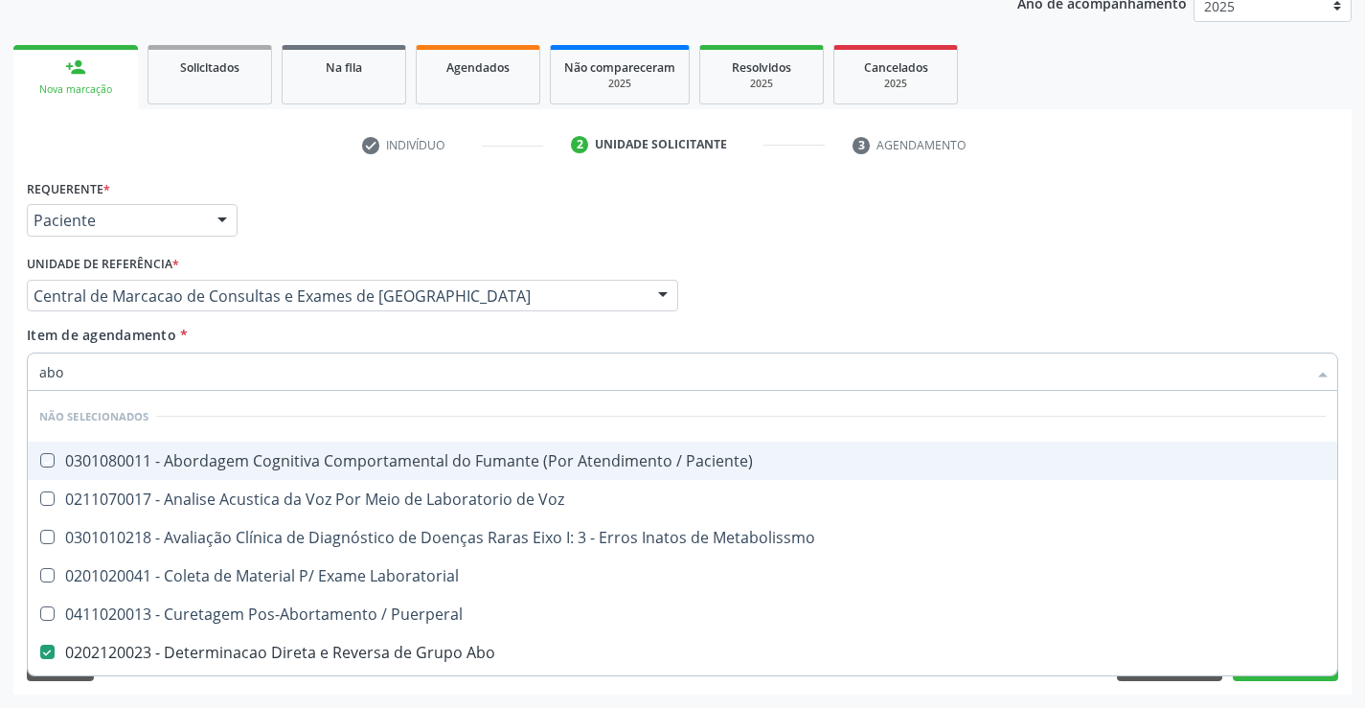
checkbox Voz "true"
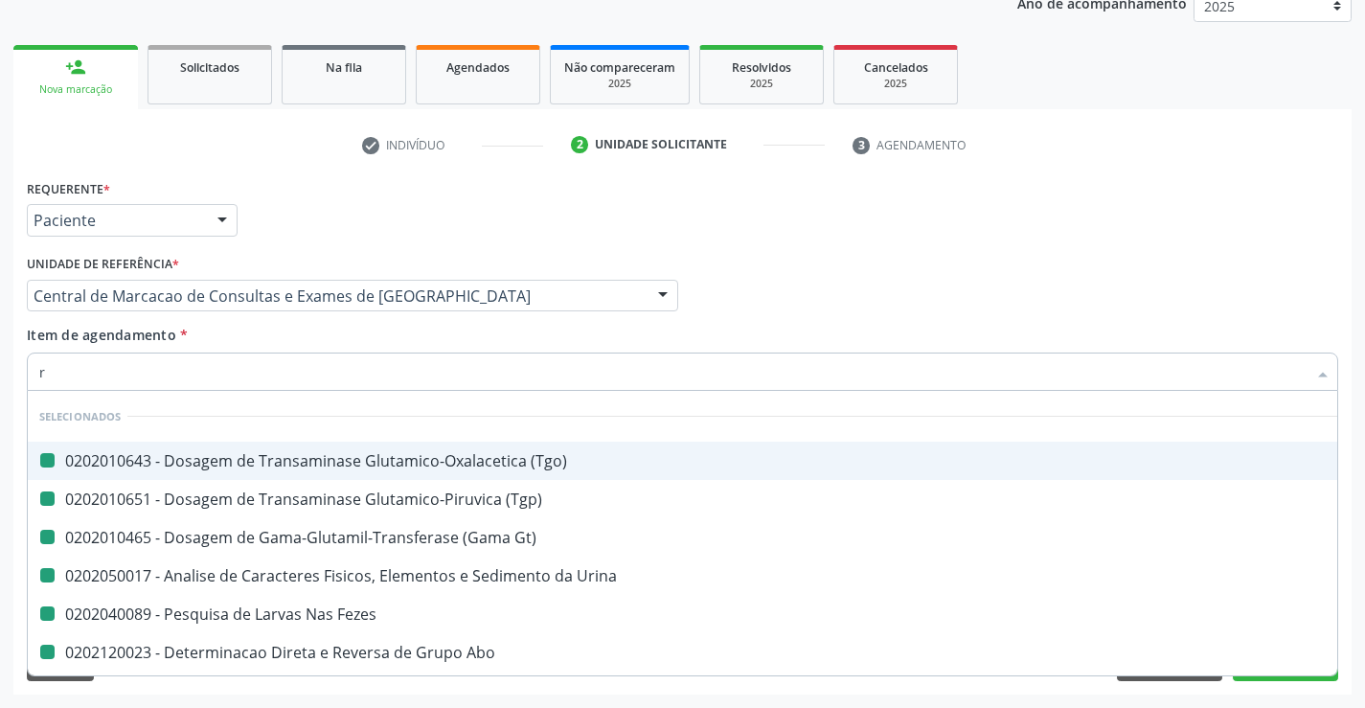
type input "rh"
checkbox \(Tgo\) "false"
checkbox Urina "false"
checkbox Fezes "false"
checkbox Gt\) "false"
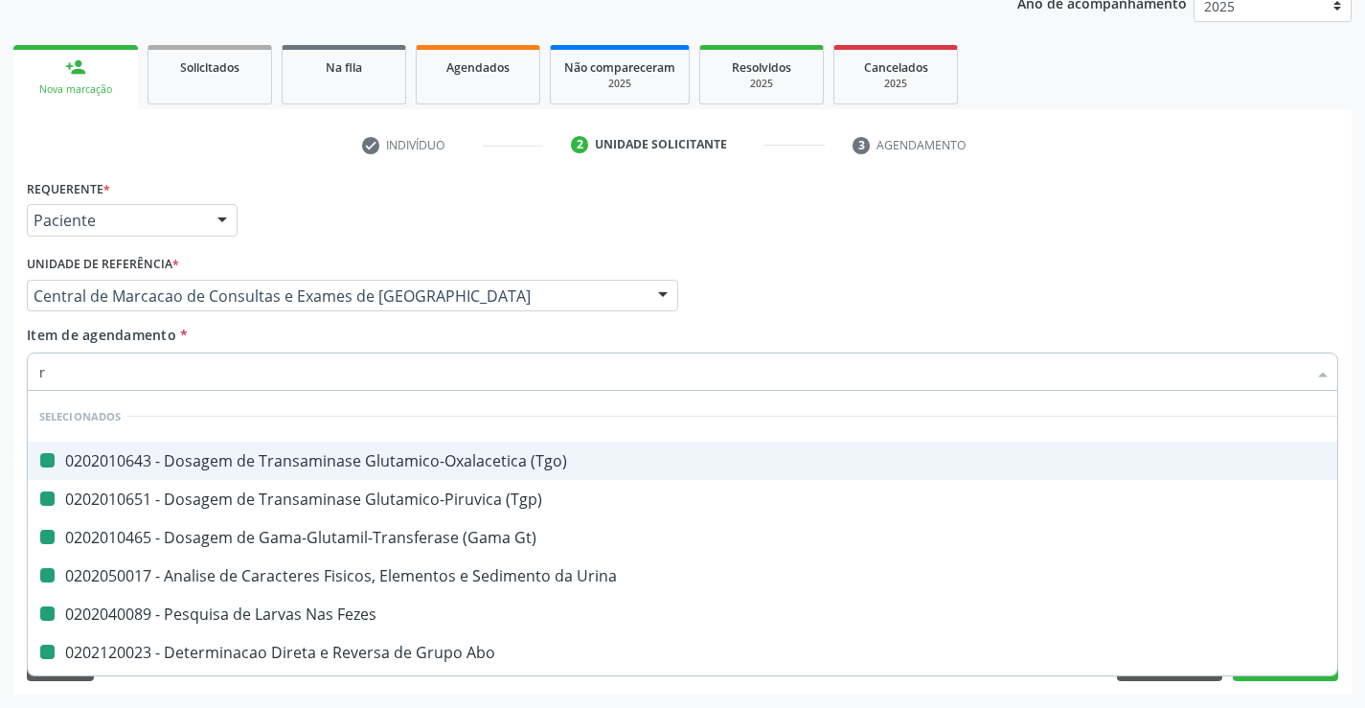
checkbox \(Tgp\) "false"
checkbox Abo "false"
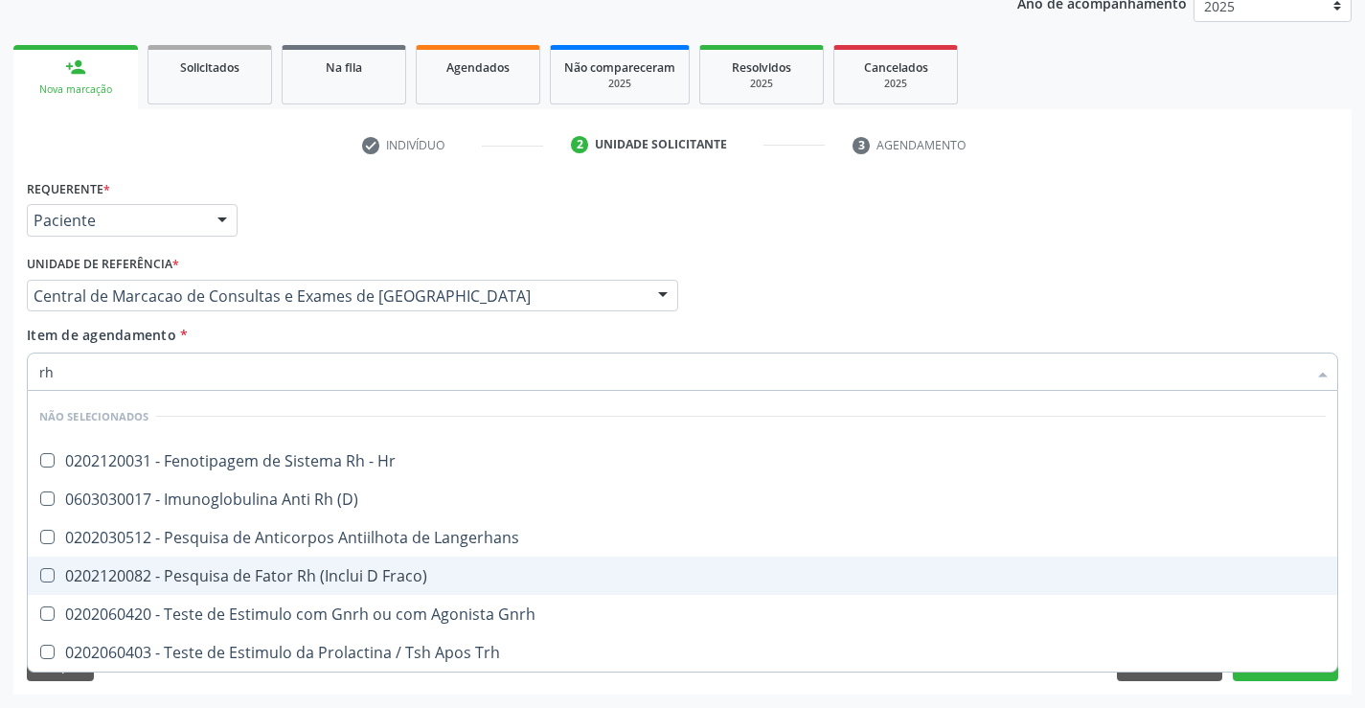
click at [376, 568] on div "0202120082 - Pesquisa de Fator Rh (Inclui D Fraco)" at bounding box center [682, 575] width 1286 height 15
checkbox Fraco\) "true"
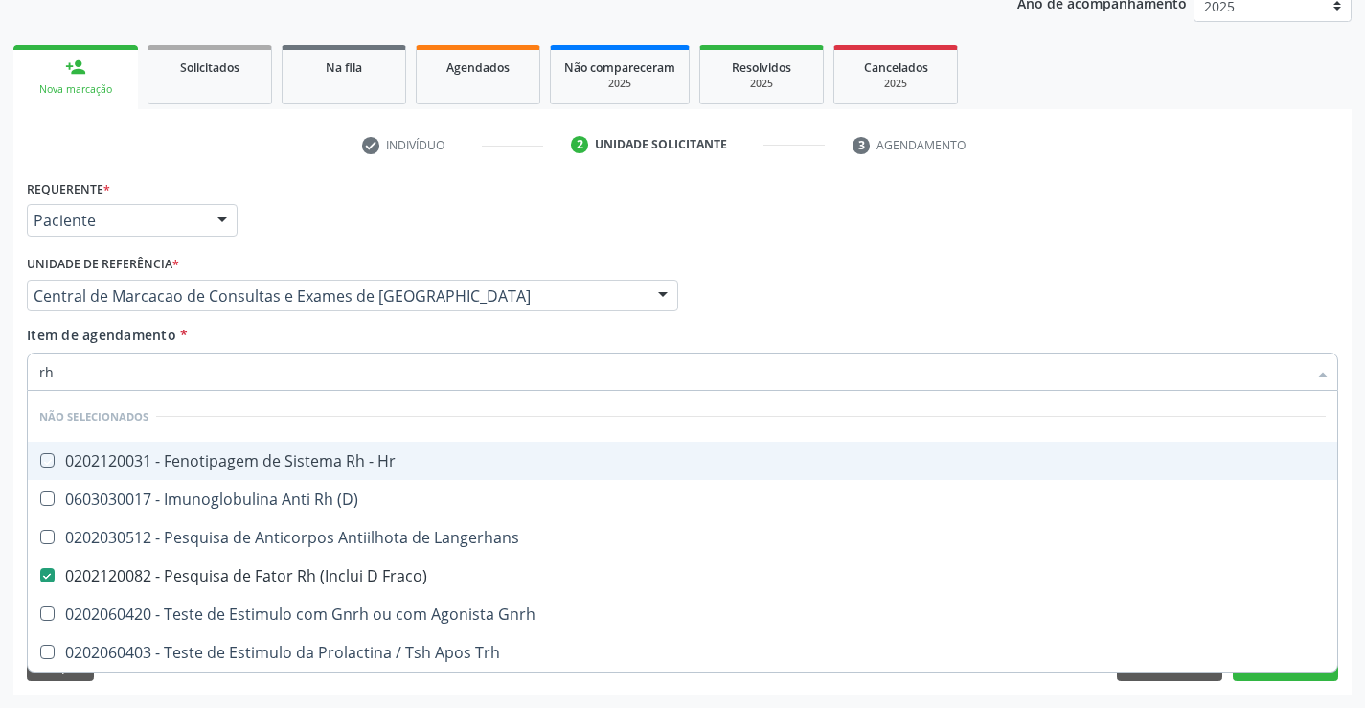
click at [367, 333] on div "Item de agendamento * rh Desfazer seleção Não selecionados 0202120031 - Fenotip…" at bounding box center [682, 355] width 1311 height 60
checkbox Hr "true"
checkbox Gnrh "true"
checkbox Langerhans "true"
checkbox \(D\) "true"
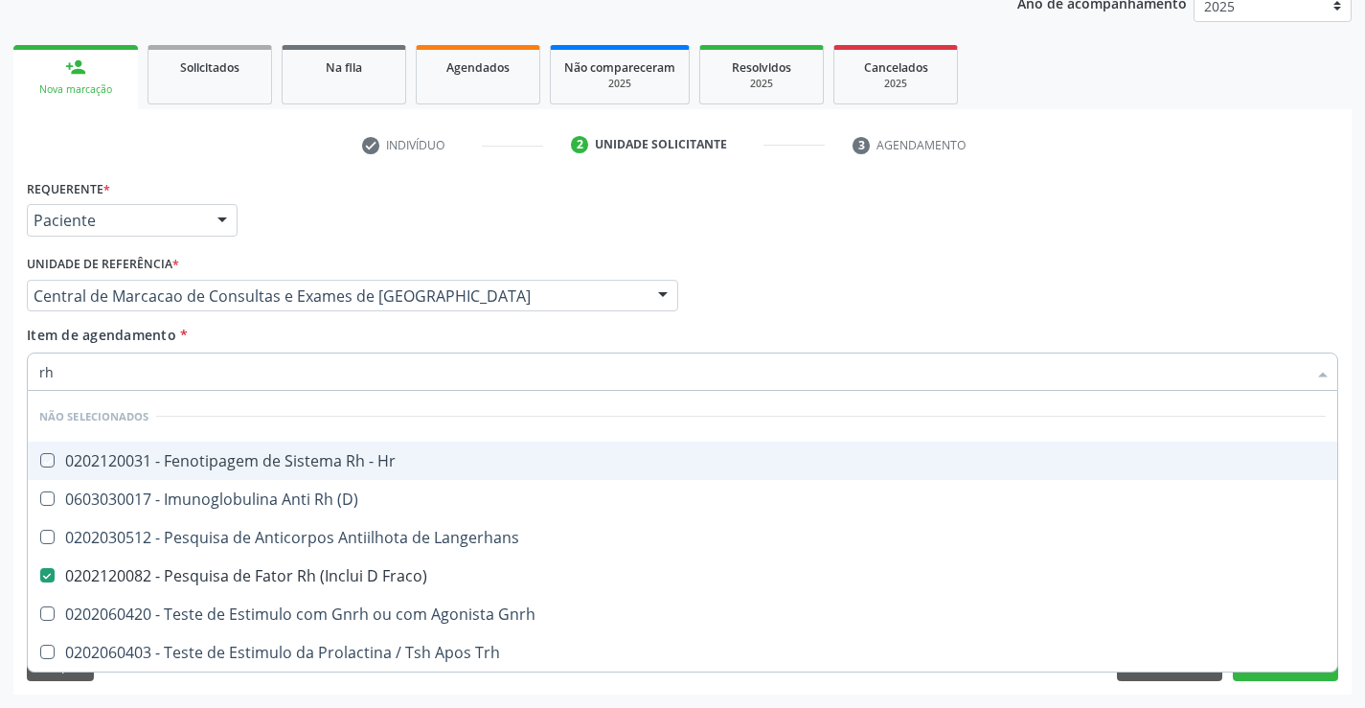
checkbox Trh "true"
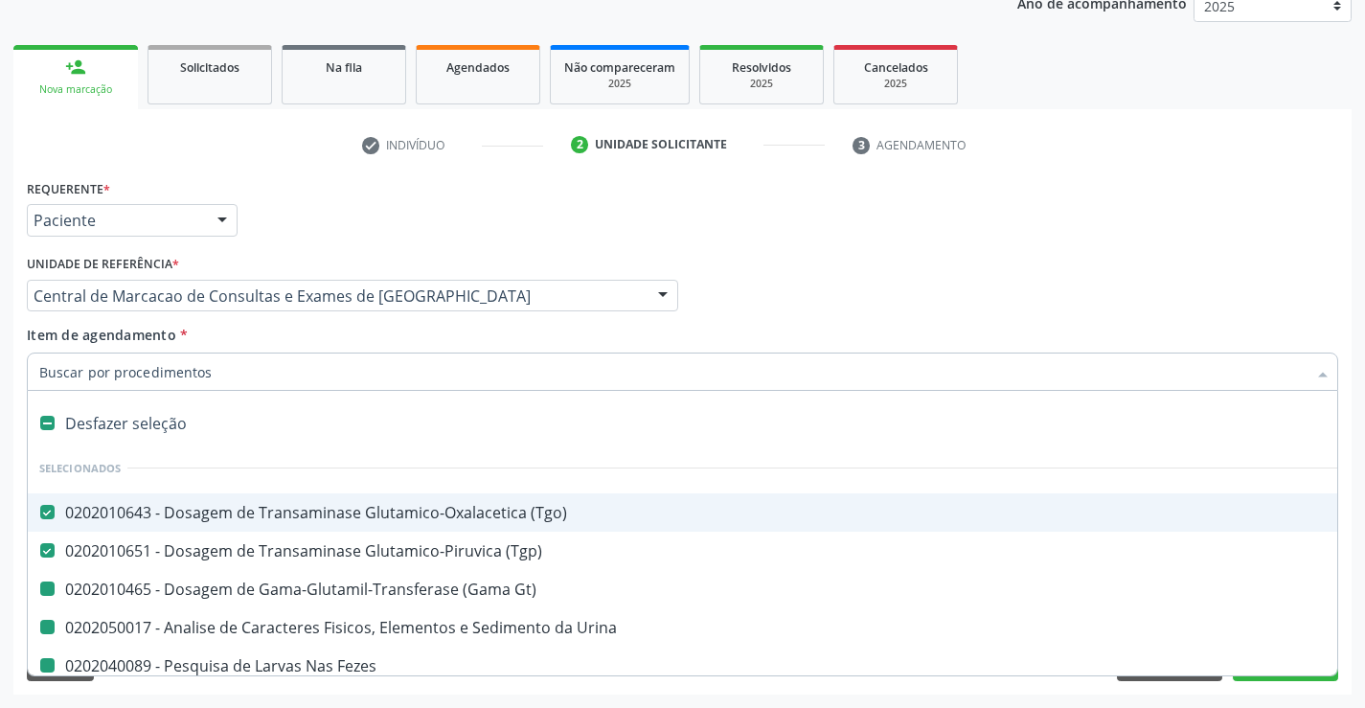
type input "h"
checkbox Urina "false"
checkbox Fezes "false"
checkbox Gt\) "false"
checkbox Abo "false"
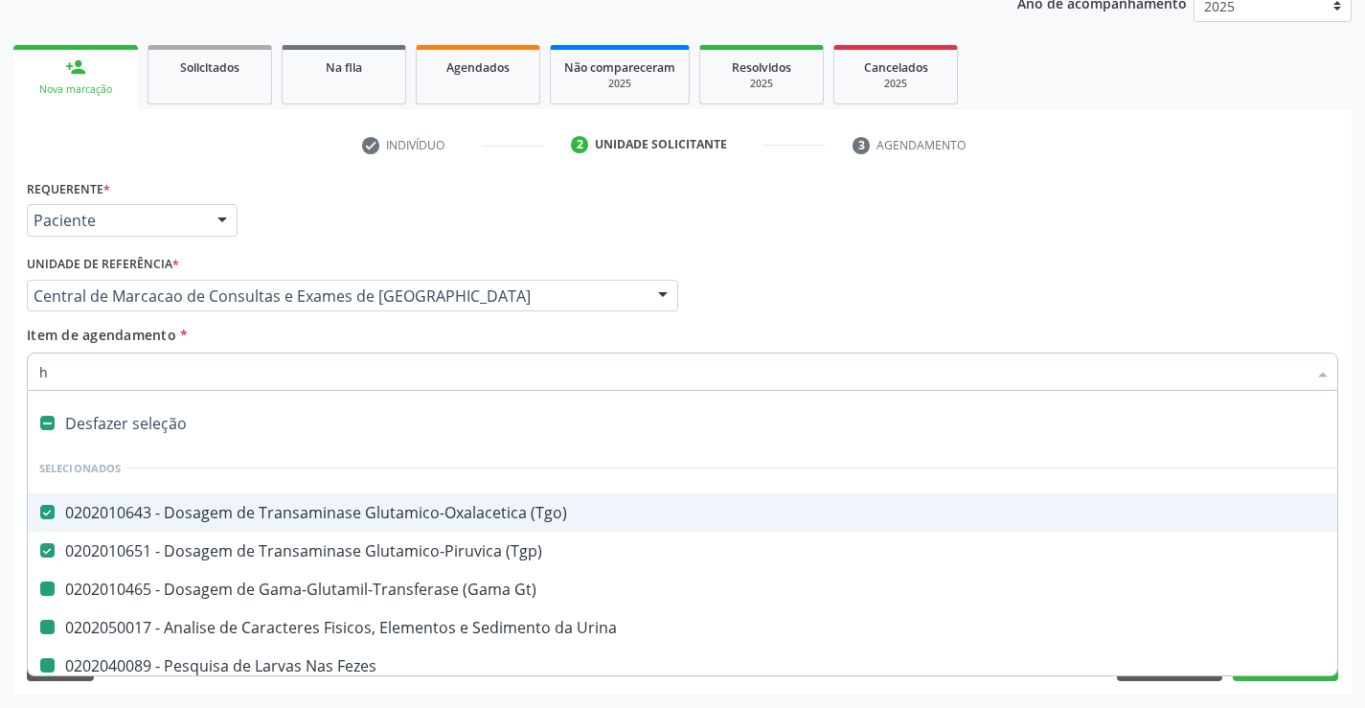
checkbox Fraco\) "false"
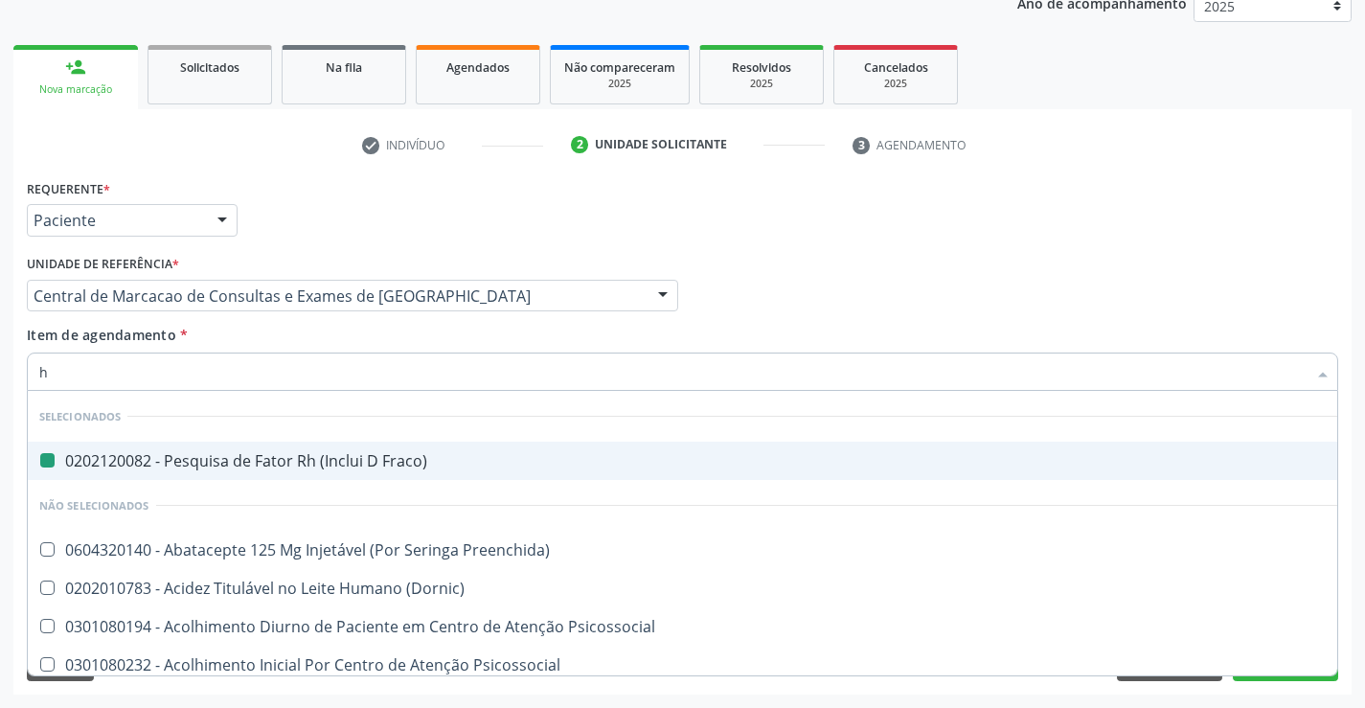
type input "he"
checkbox Fraco\) "false"
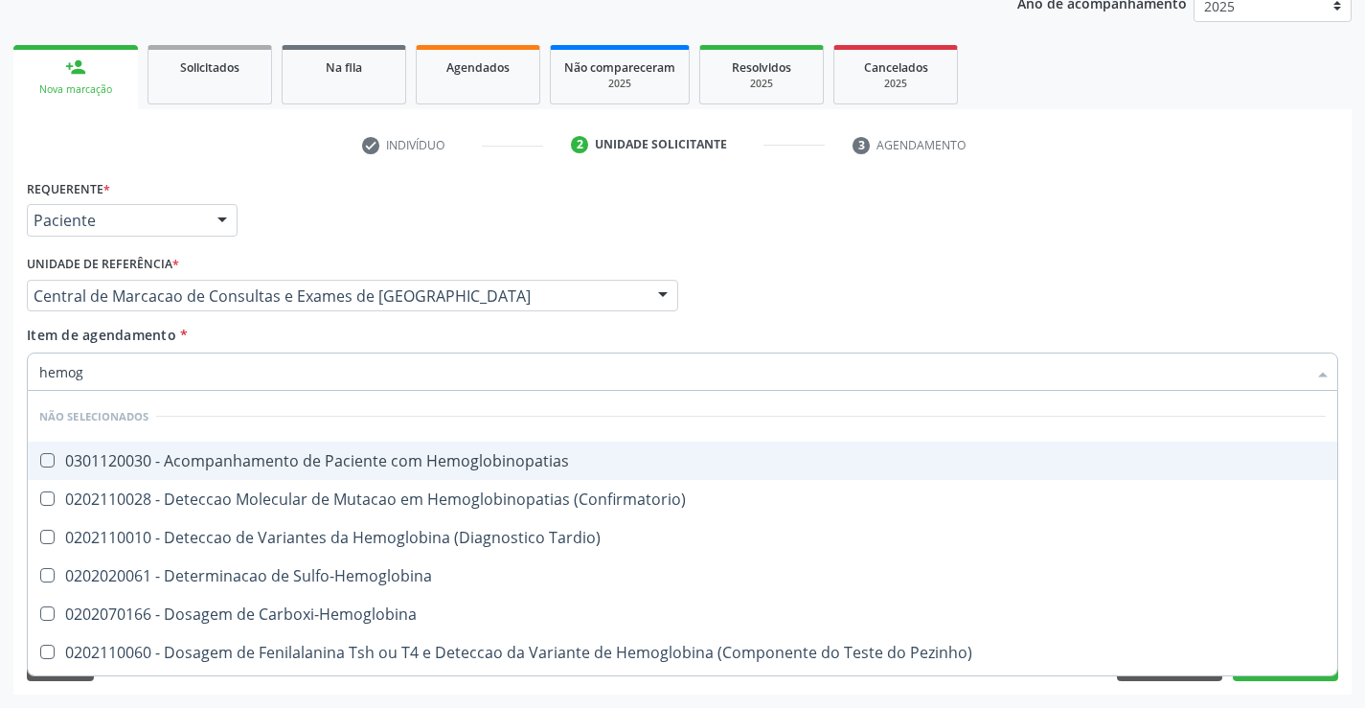
type input "hemogr"
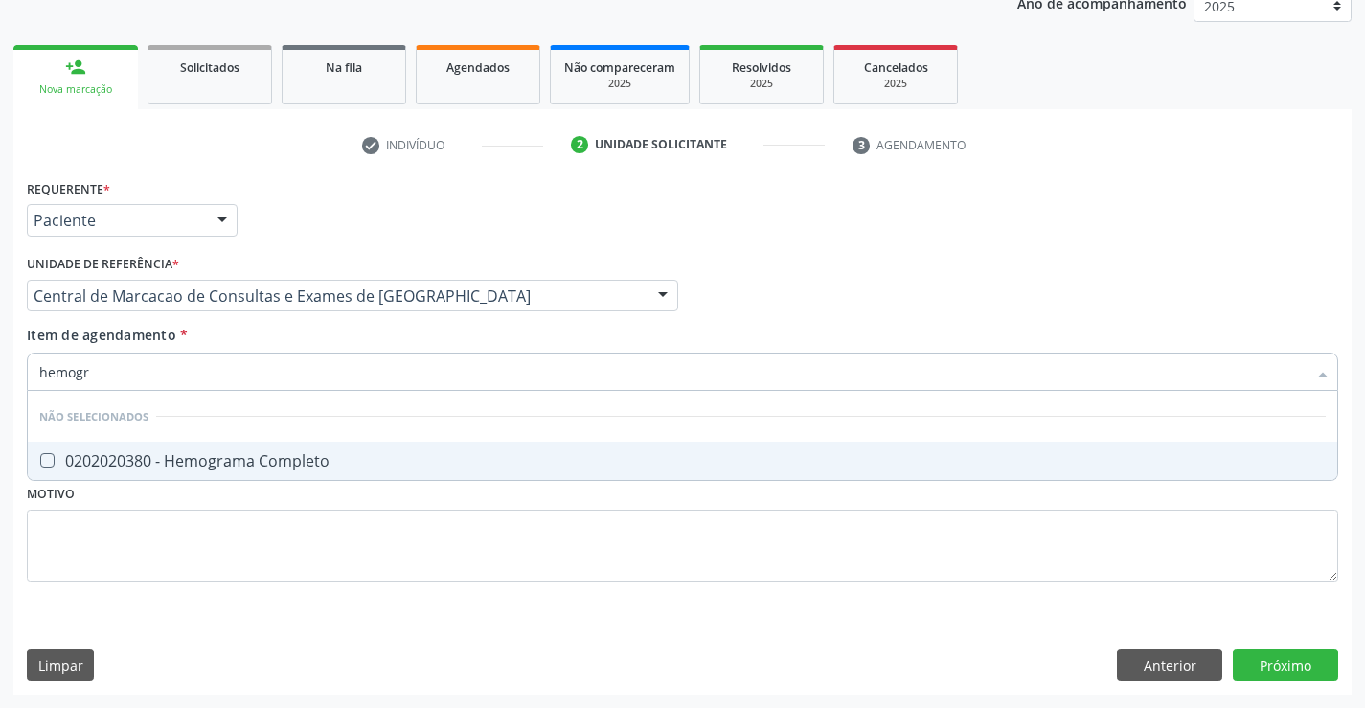
click at [302, 465] on div "0202020380 - Hemograma Completo" at bounding box center [682, 460] width 1286 height 15
checkbox Completo "true"
click at [317, 340] on div "Item de agendamento * hemogr Desfazer seleção Não selecionados 0202020380 - Hem…" at bounding box center [682, 355] width 1311 height 60
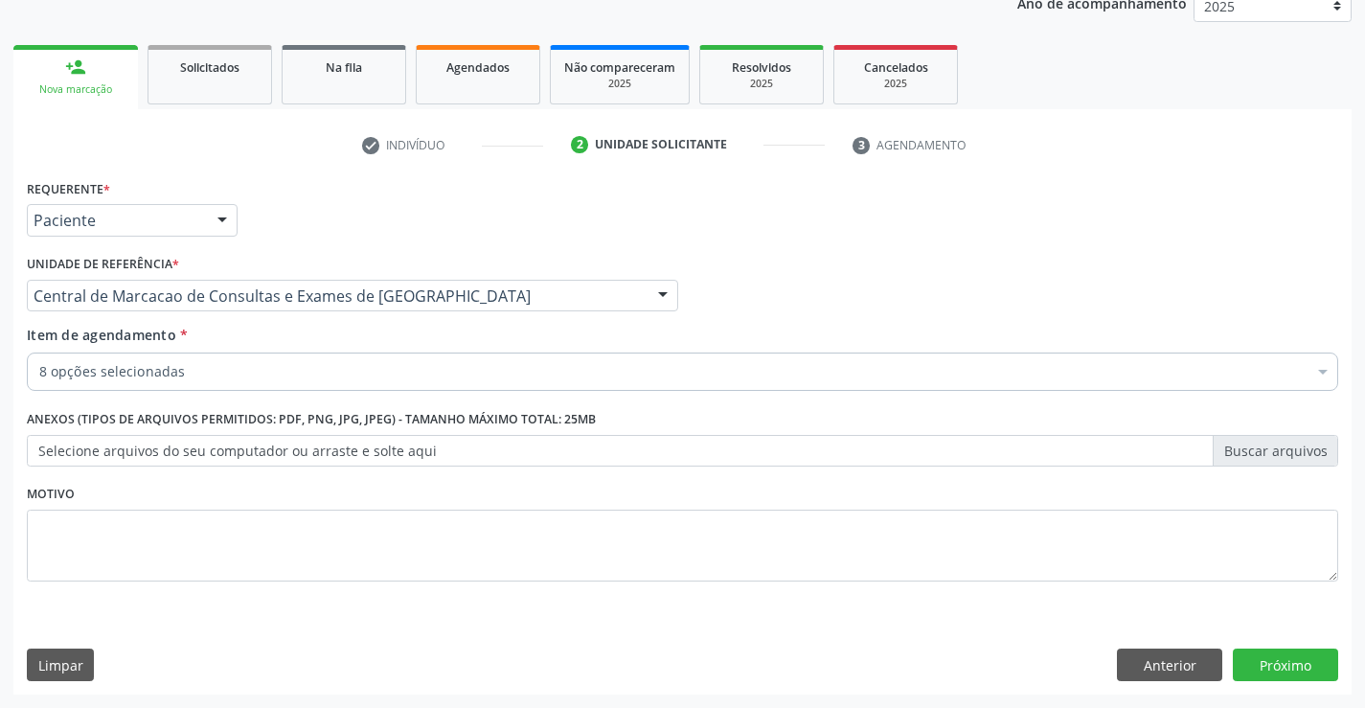
click at [303, 388] on div "8 opções selecionadas" at bounding box center [682, 371] width 1311 height 38
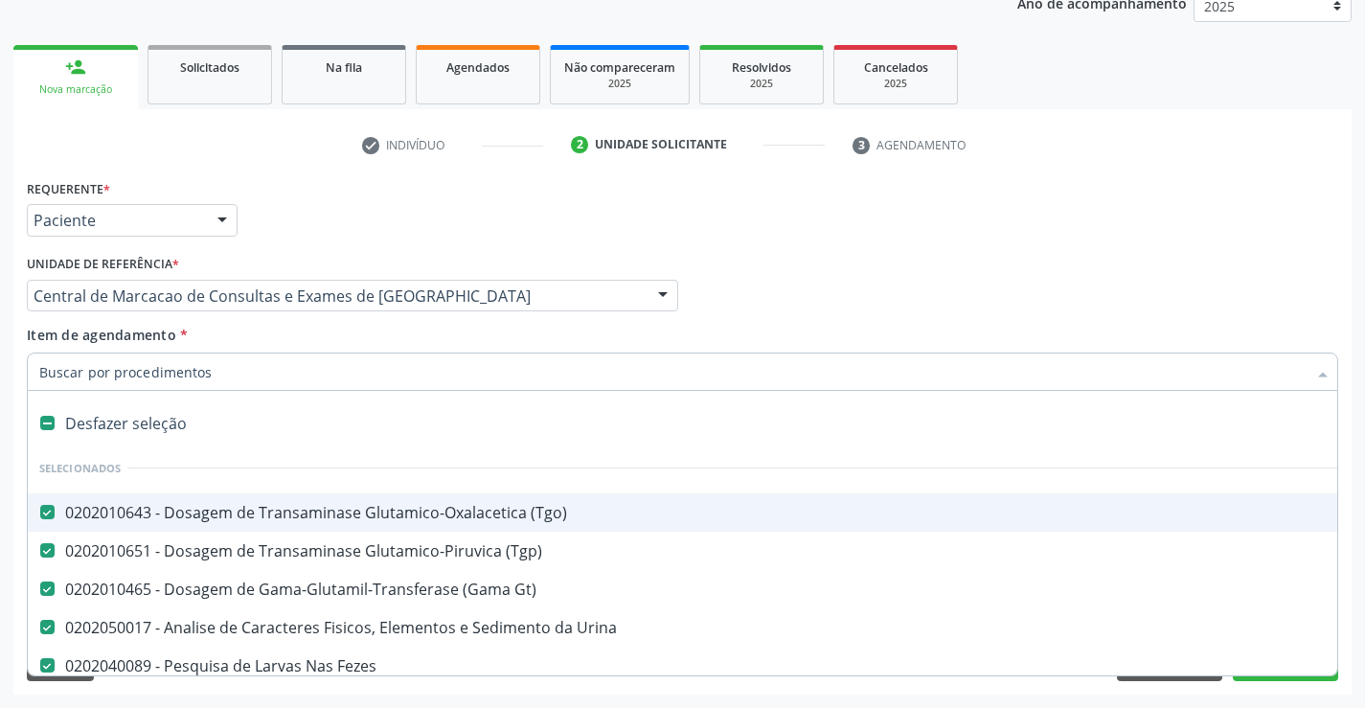
type input "p"
checkbox Fraco\) "false"
checkbox Completo "false"
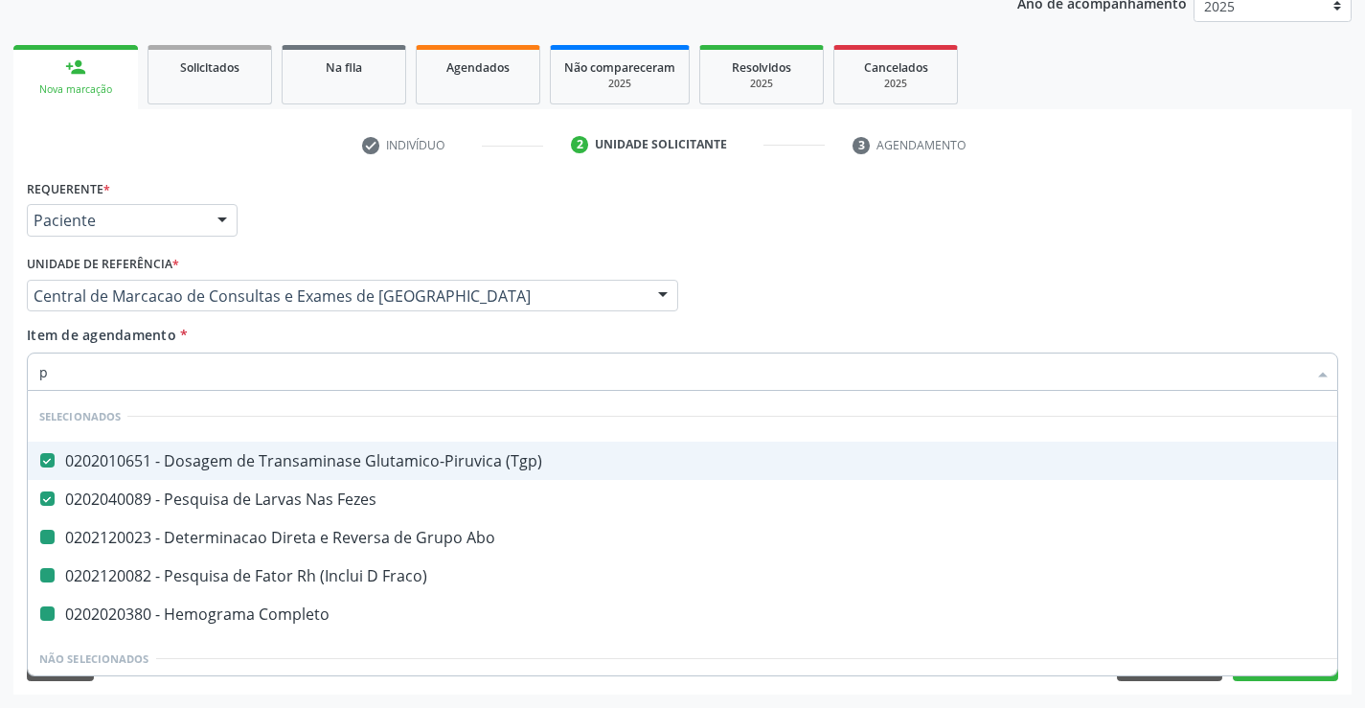
type input "pl"
checkbox Abo "false"
checkbox Fraco\) "false"
checkbox Completo "false"
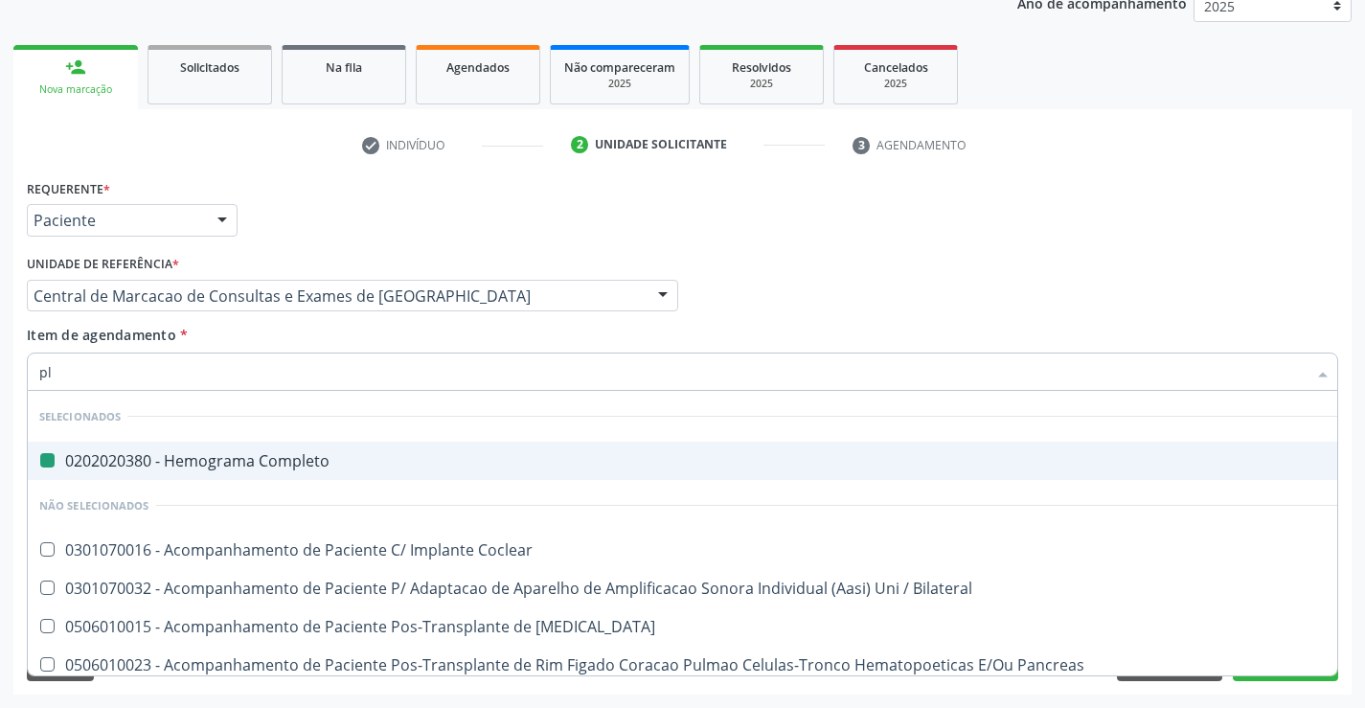
type input "pla"
checkbox Completo "false"
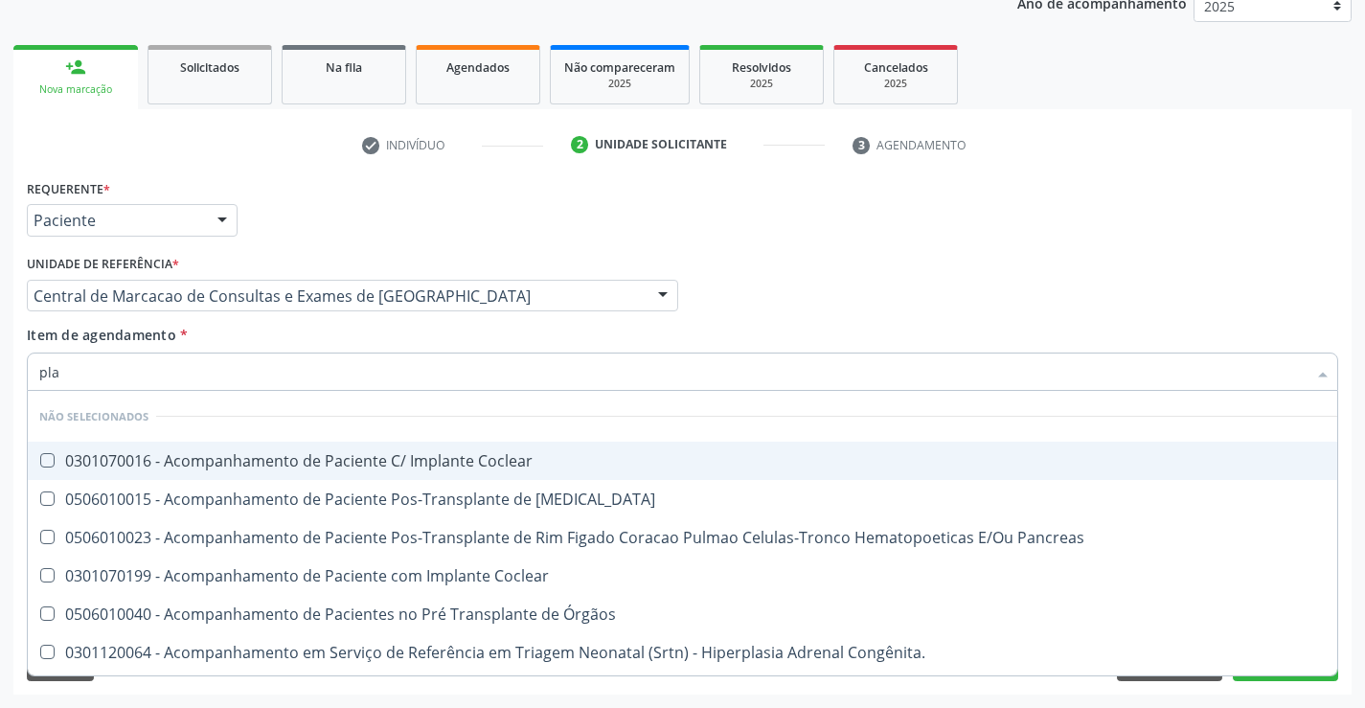
type input "plaq"
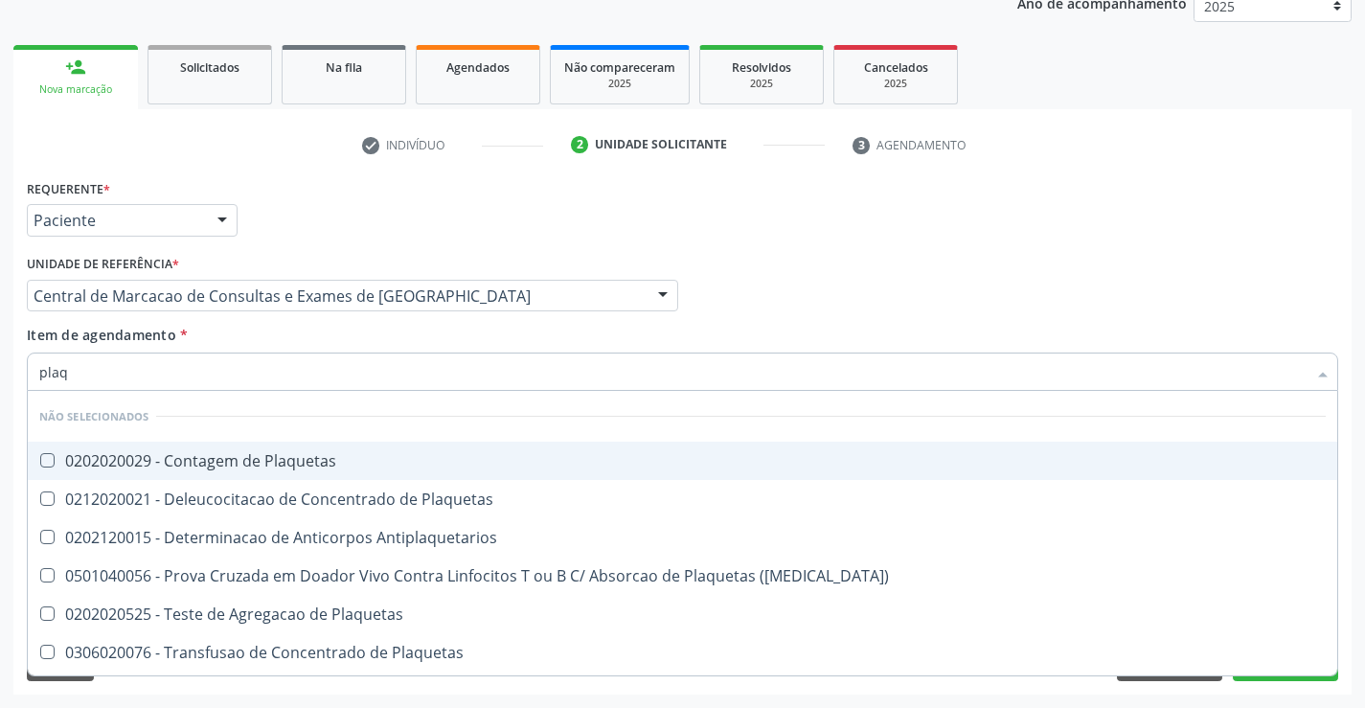
click at [304, 462] on div "0202020029 - Contagem de Plaquetas" at bounding box center [682, 460] width 1286 height 15
checkbox Plaquetas "true"
click at [284, 325] on div "Item de agendamento * plaq Desfazer seleção Não selecionados 0202020029 - Conta…" at bounding box center [682, 355] width 1311 height 60
checkbox Antiplaquetarios "true"
checkbox Match\) "true"
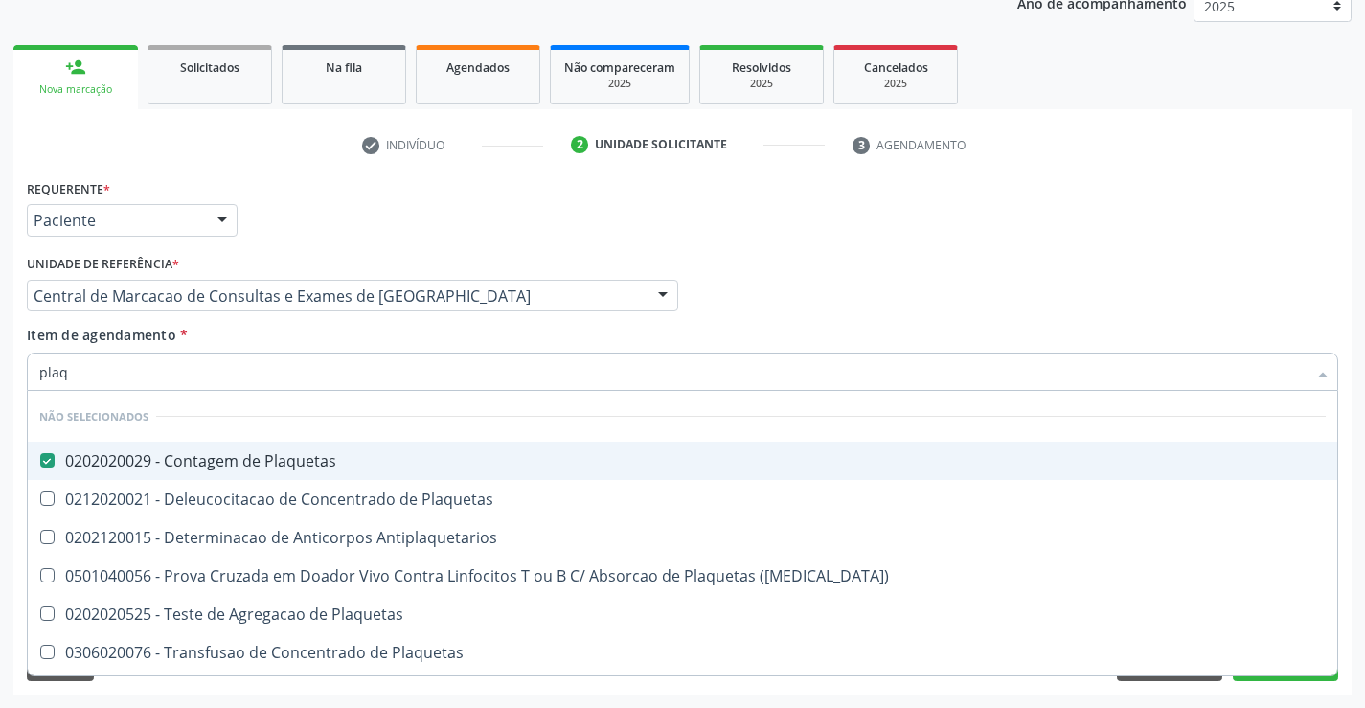
checkbox Plaquetas "true"
checkbox Aferese "true"
checkbox Plaquetas "true"
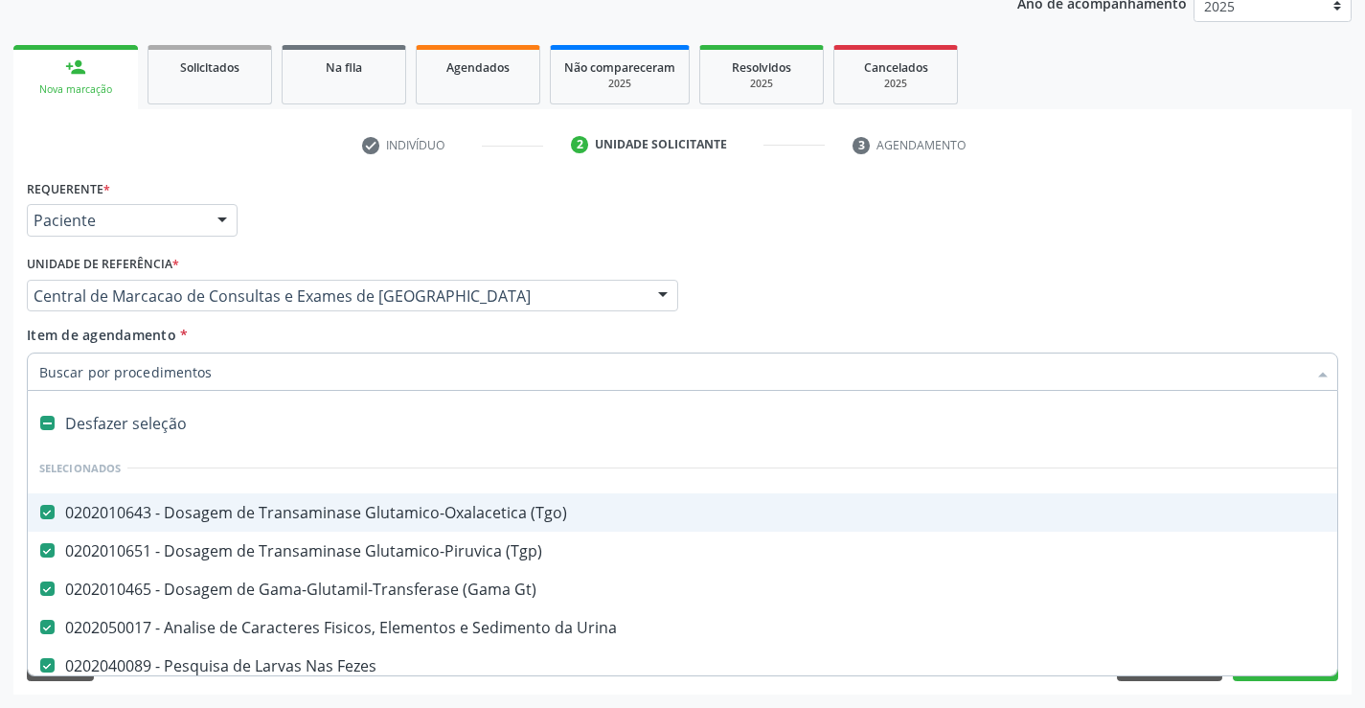
type input "g"
checkbox Completo "false"
checkbox Plaquetas "false"
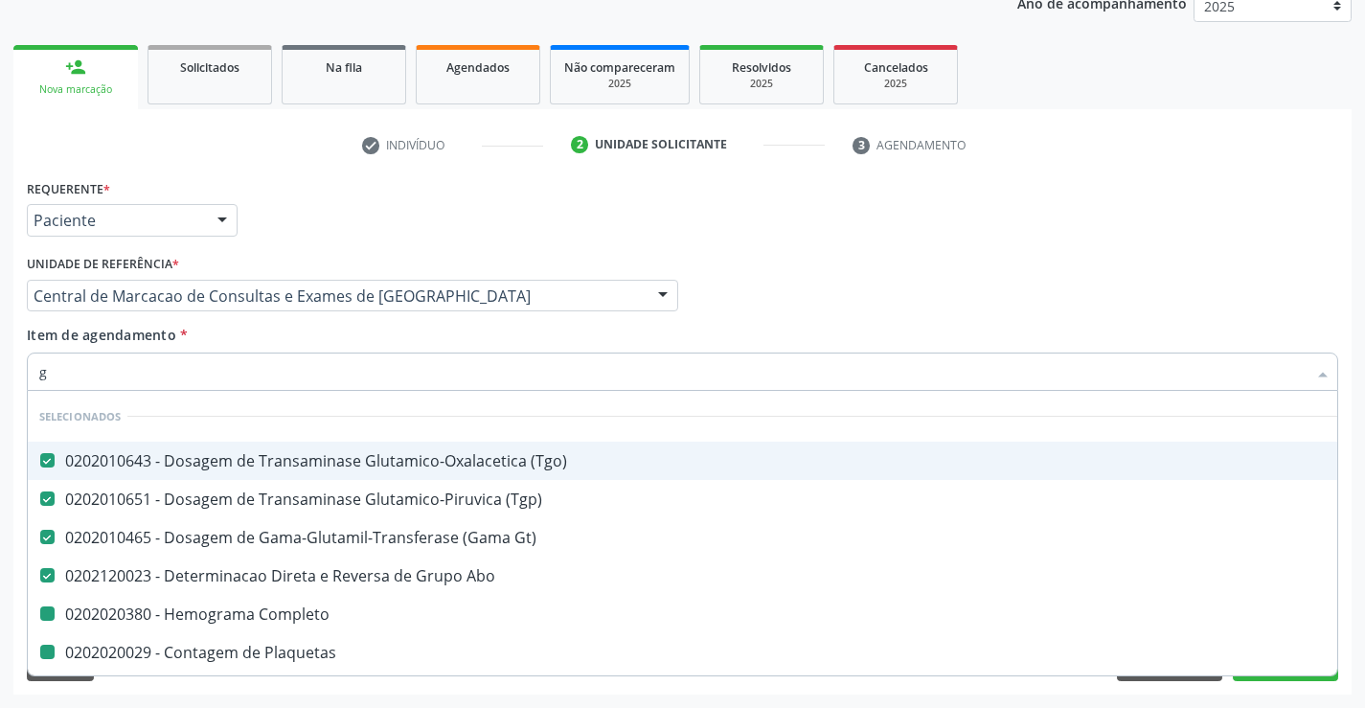
type input "gl"
checkbox Completo "false"
checkbox Plaquetas "false"
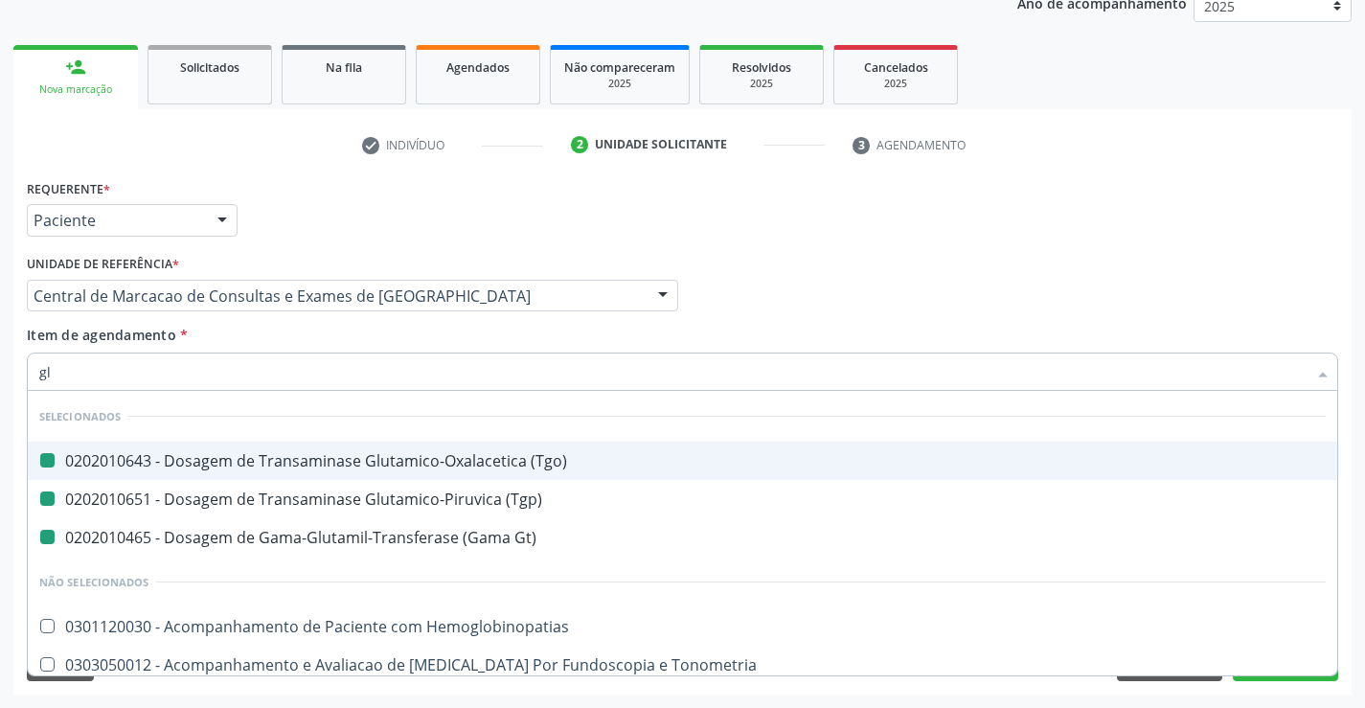
type input "gli"
checkbox \(Tgo\) "false"
checkbox Gt\) "false"
checkbox \(Tgp\) "false"
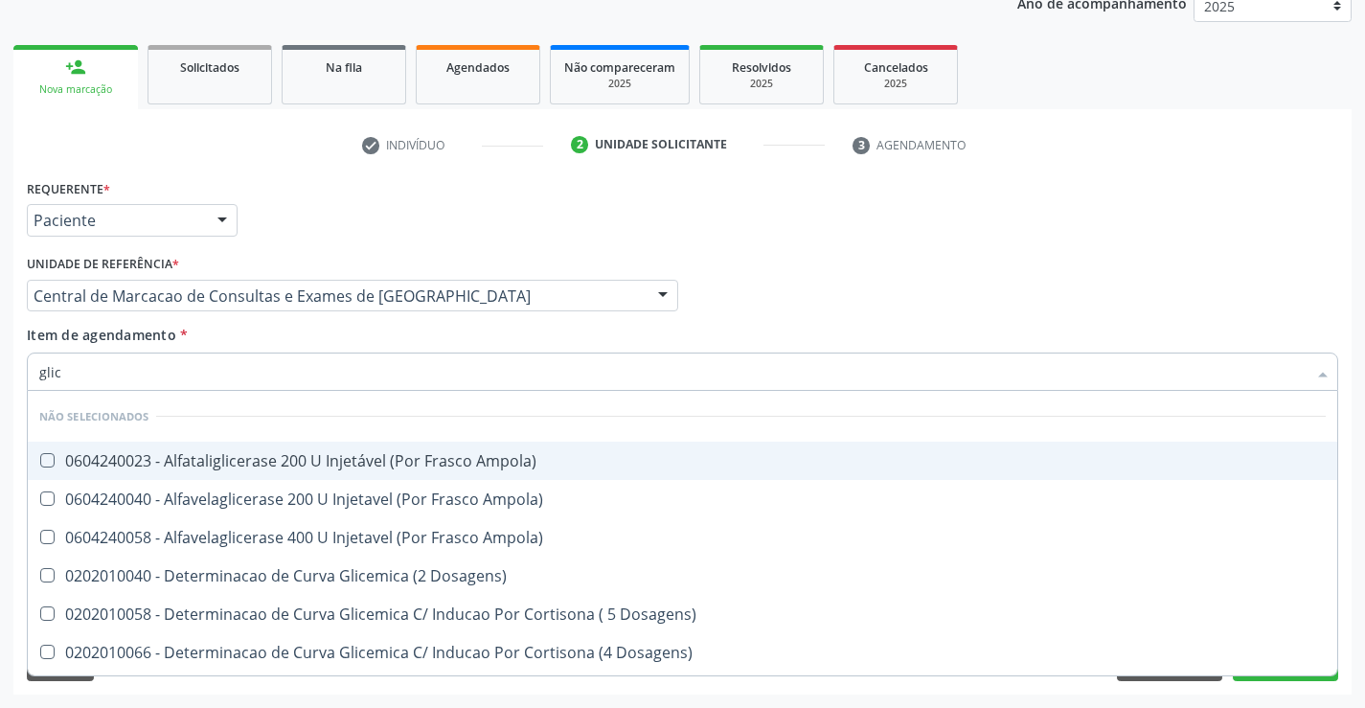
type input "glico"
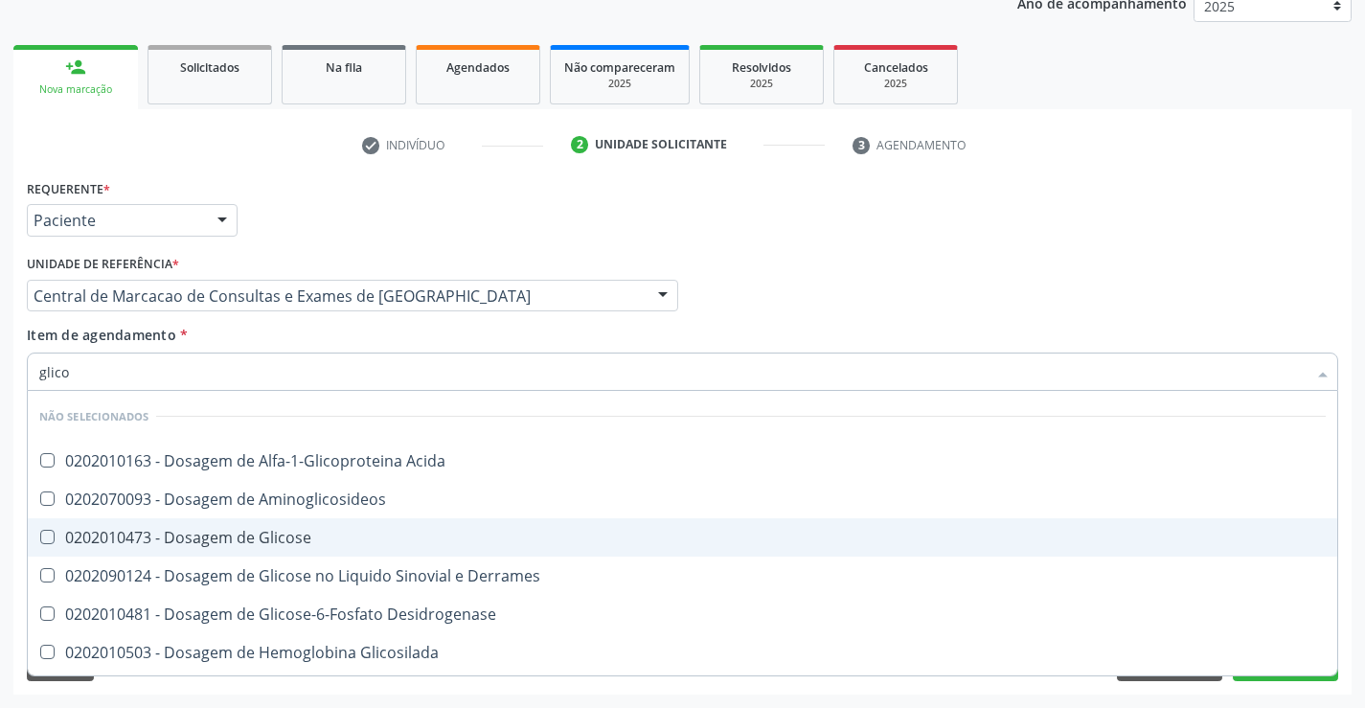
click at [296, 520] on span "0202010473 - Dosagem de Glicose" at bounding box center [682, 537] width 1309 height 38
checkbox Glicose "true"
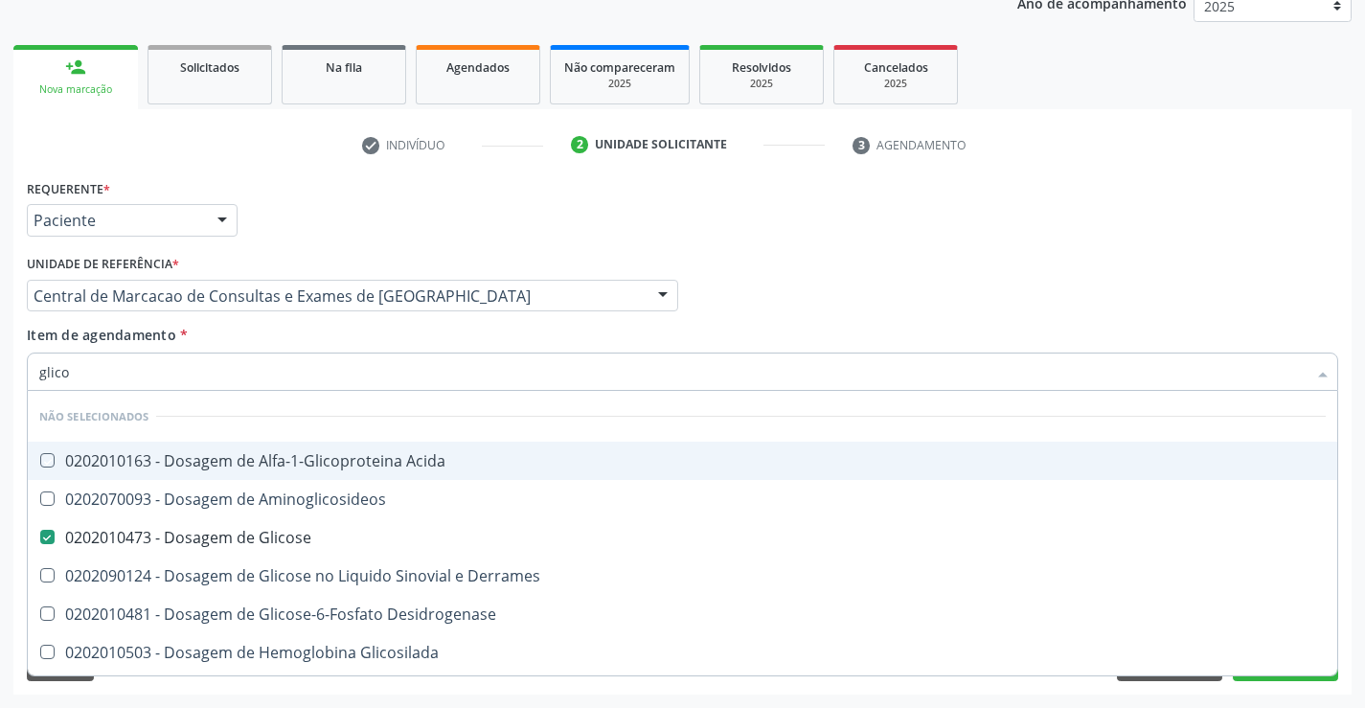
click at [314, 330] on div "Item de agendamento * glico Desfazer seleção Não selecionados 0202010163 - Dosa…" at bounding box center [682, 355] width 1311 height 60
checkbox Acida "true"
checkbox Desidrogenase "true"
checkbox Glicosilada "true"
checkbox Aminoglicosideos "true"
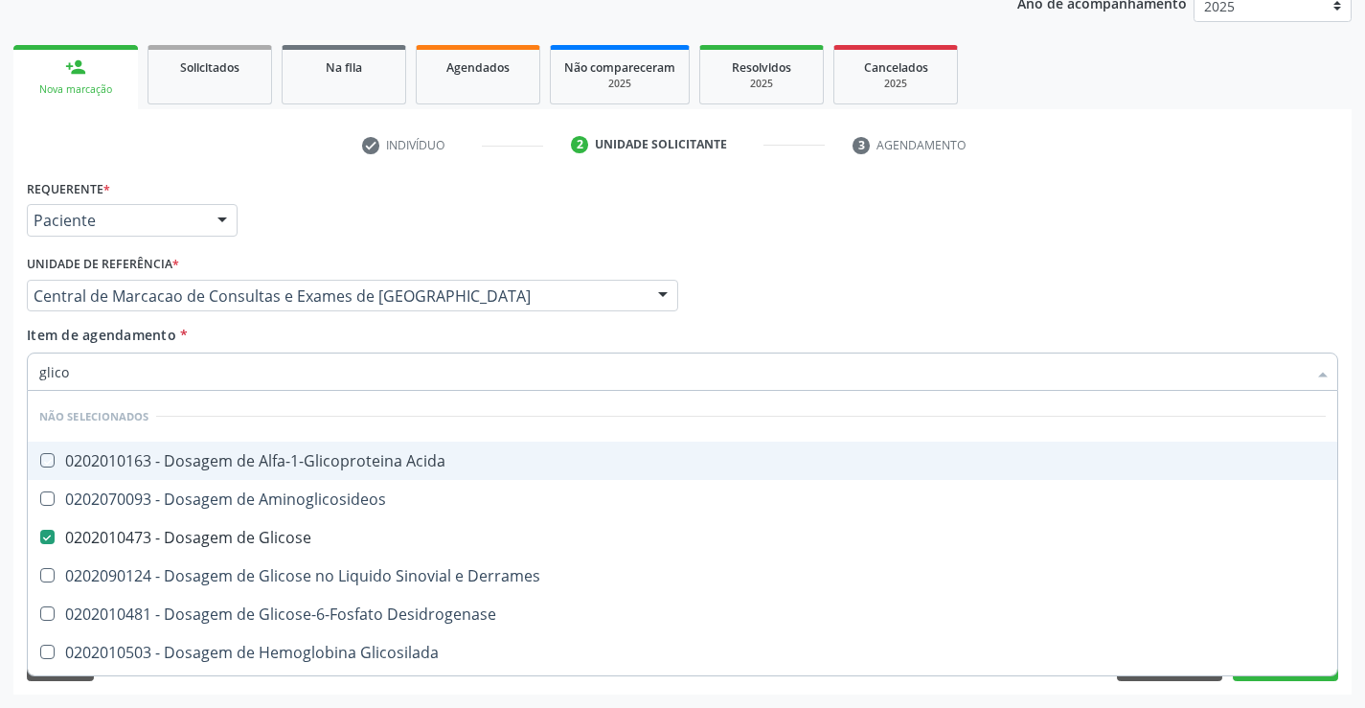
checkbox Urina "true"
checkbox Glicose "true"
checkbox Quantitativa "true"
checkbox Derrames "true"
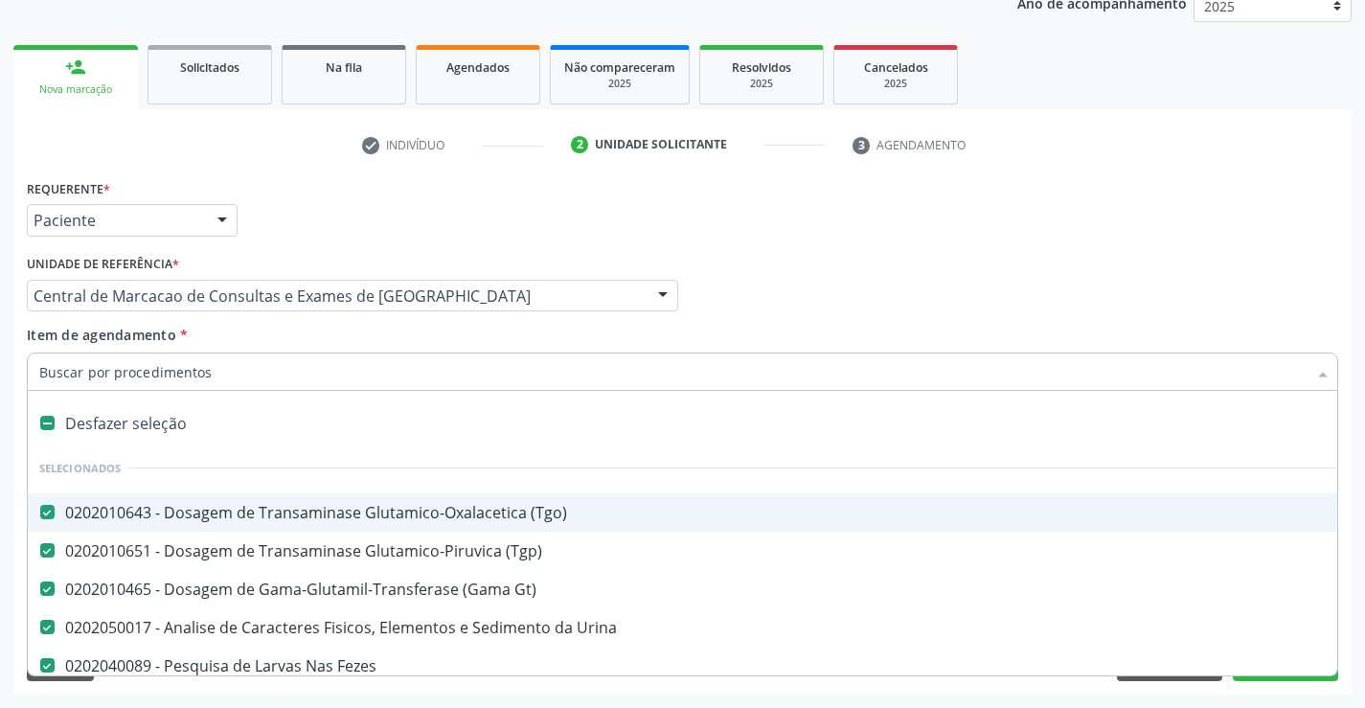
type input "u"
checkbox Glicose "false"
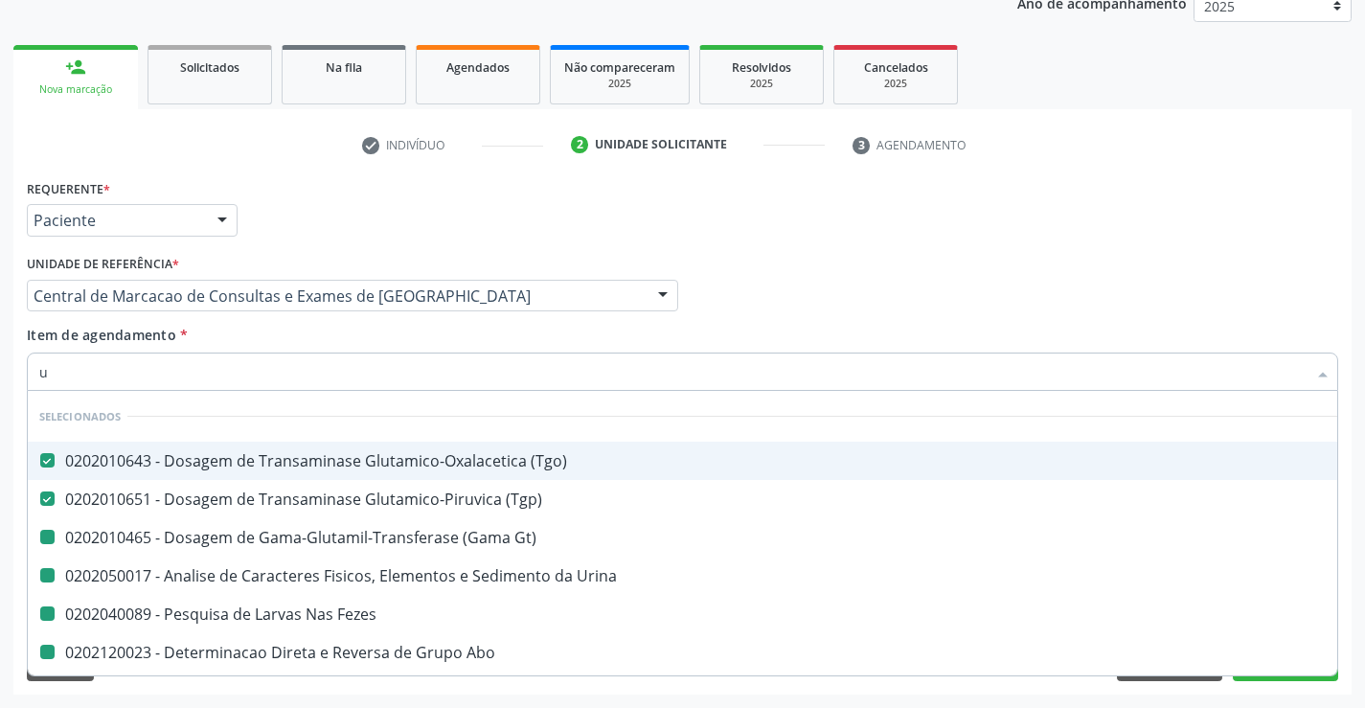
type input "ur"
checkbox Gt\) "false"
checkbox Fezes "false"
checkbox Abo "false"
checkbox Plaquetas "false"
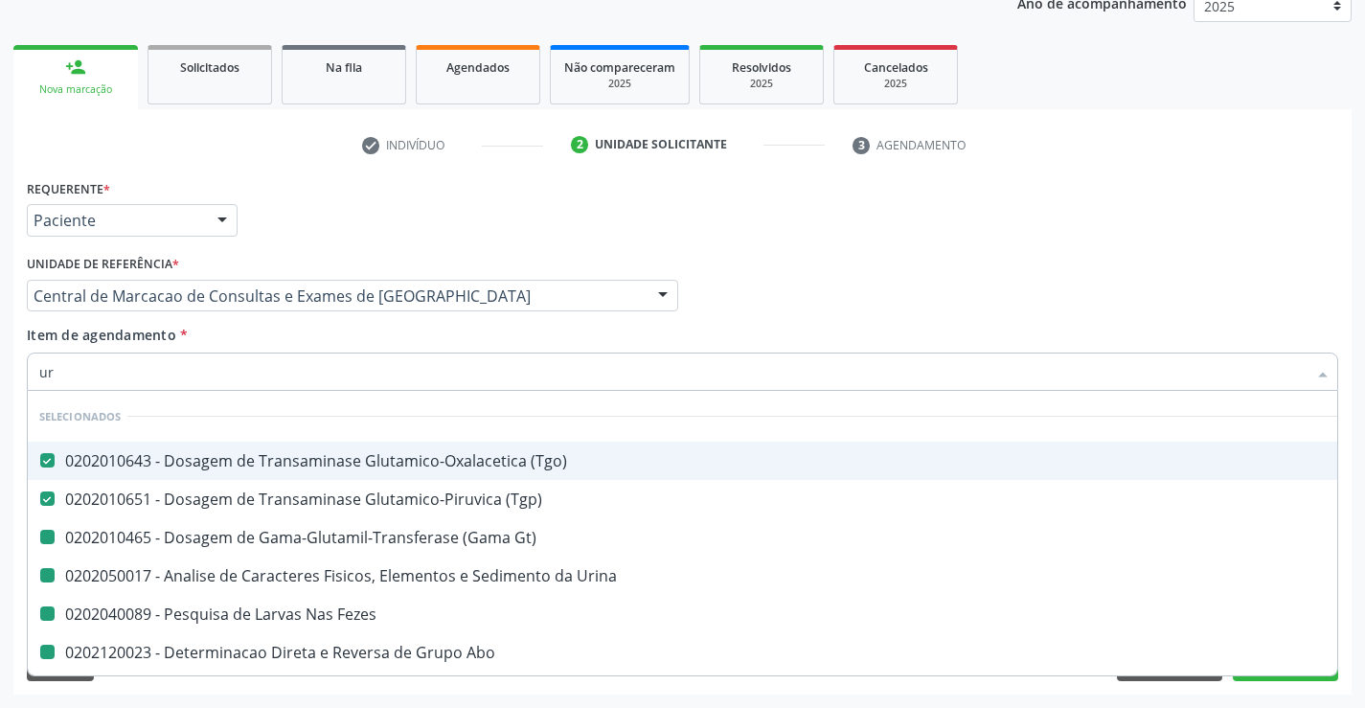
checkbox Fraco\) "false"
checkbox Urina "false"
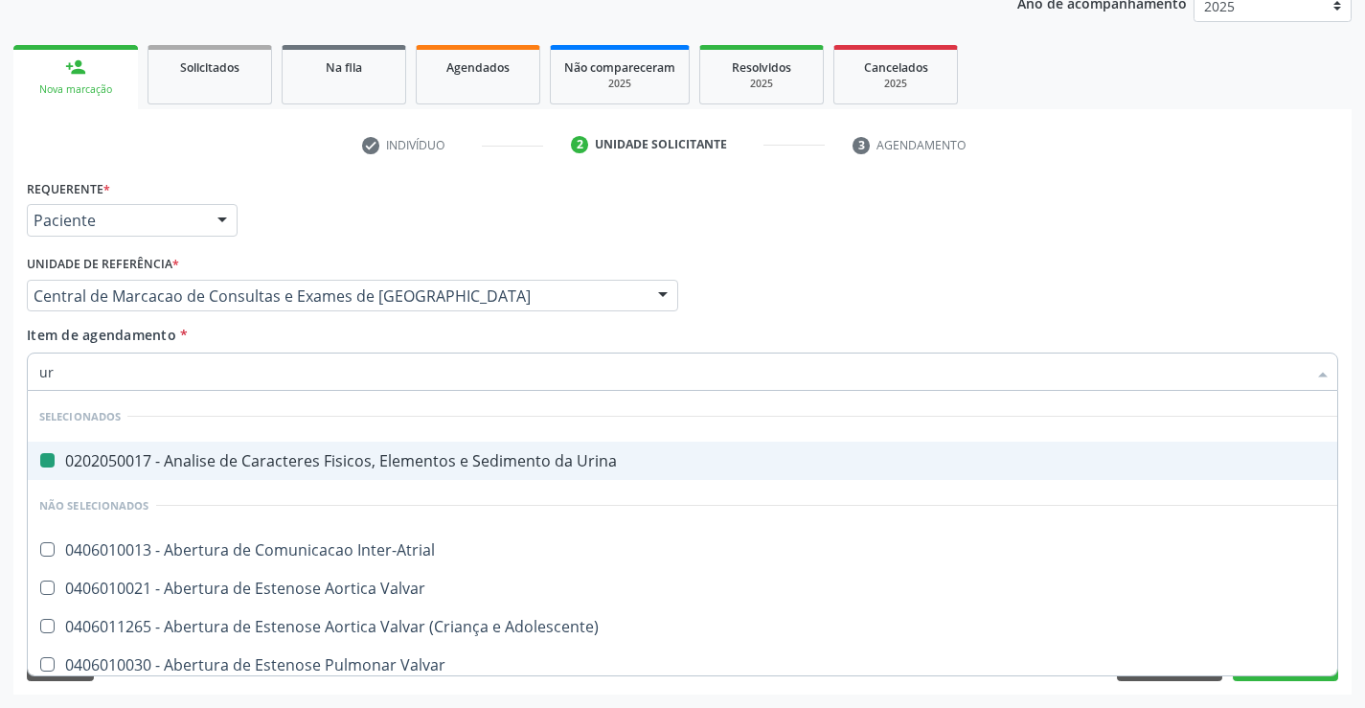
type input "ure"
checkbox Urina "false"
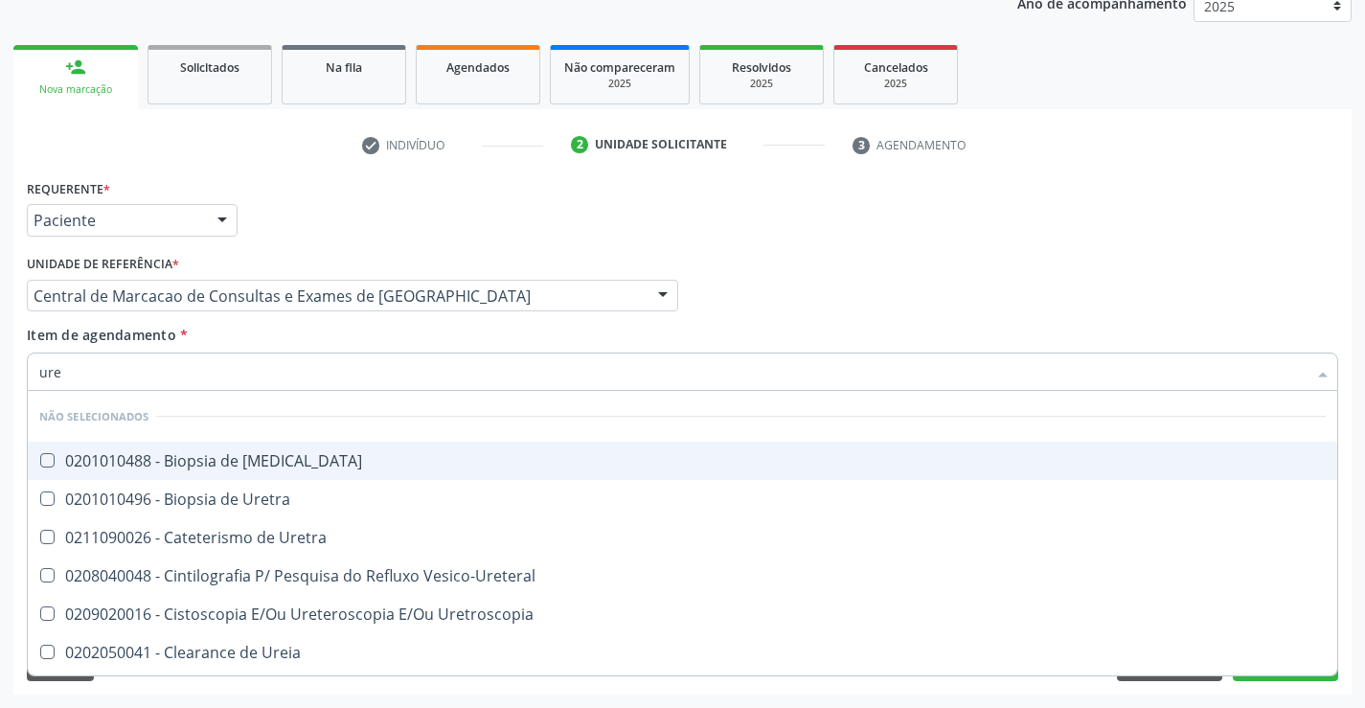
type input "urei"
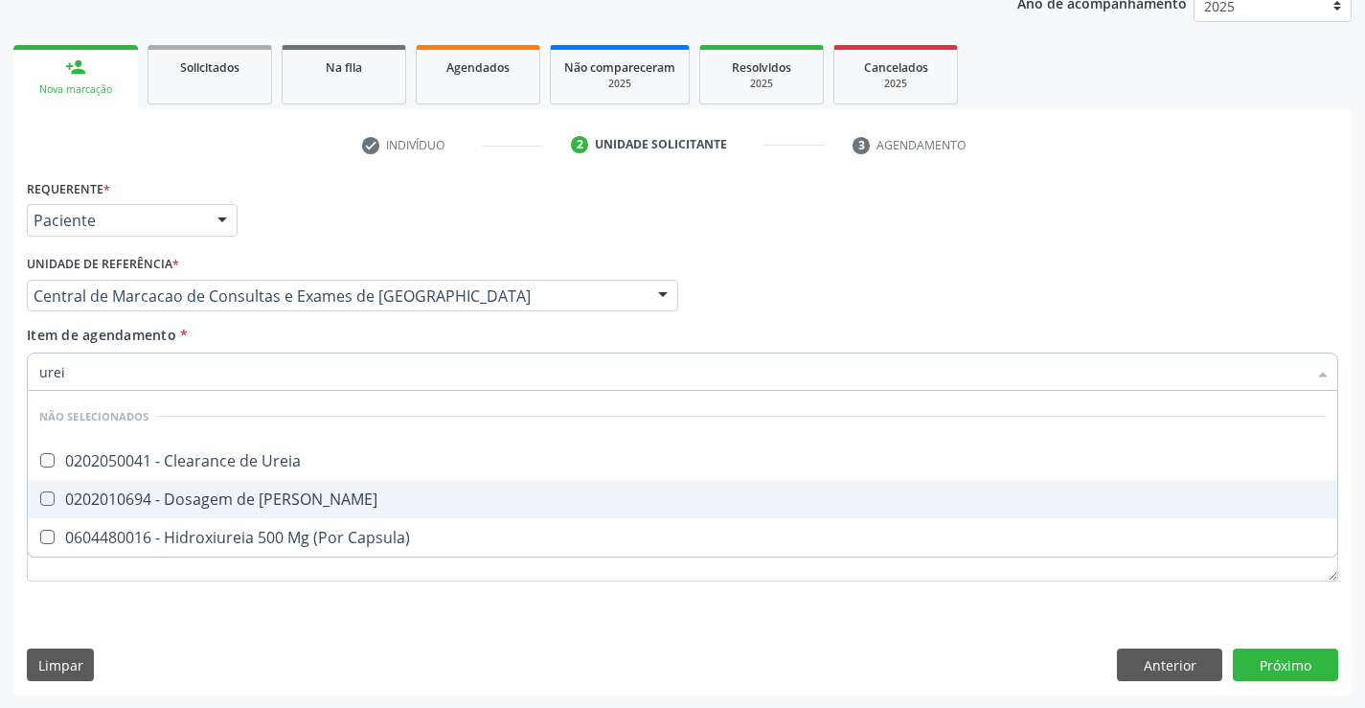
click at [269, 506] on div "0202010694 - Dosagem de Ureia" at bounding box center [682, 498] width 1286 height 15
checkbox Ureia "true"
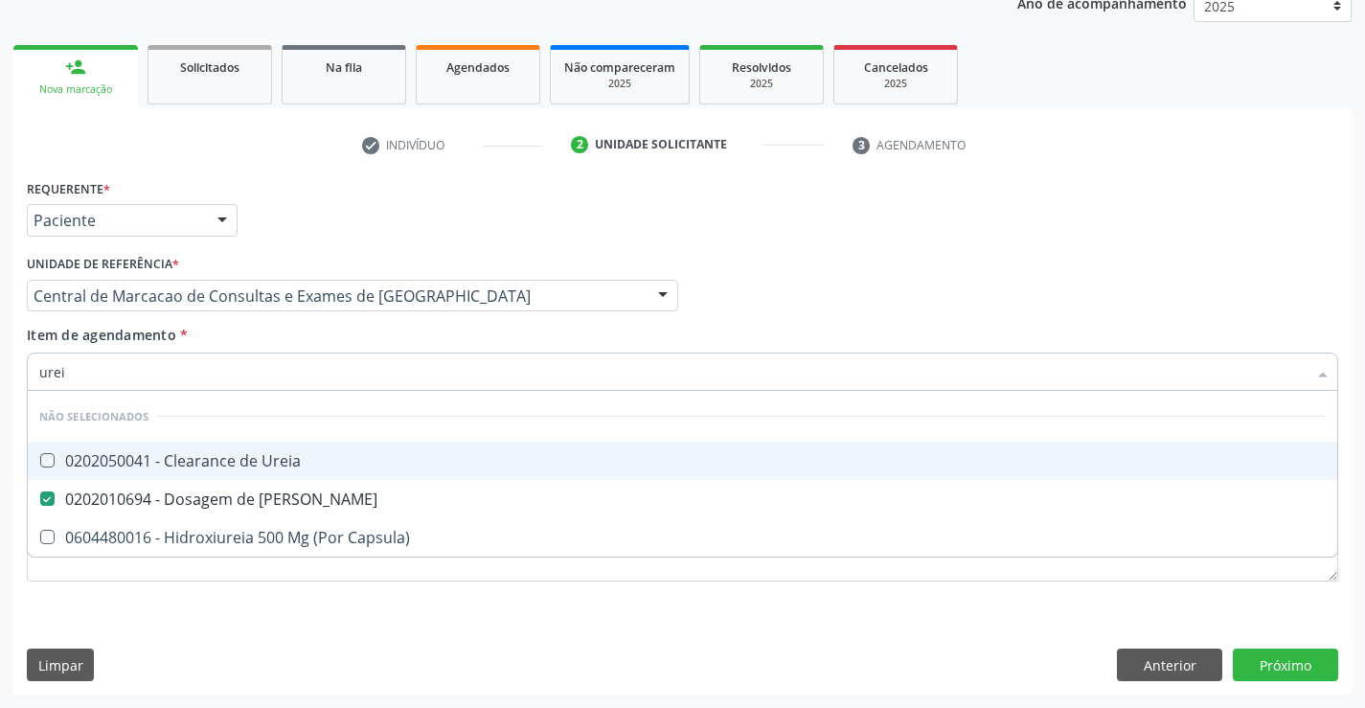
click at [286, 325] on div "Item de agendamento * urei Desfazer seleção Não selecionados 0202050041 - Clear…" at bounding box center [682, 355] width 1311 height 60
checkbox Ureia "true"
checkbox Capsula\) "true"
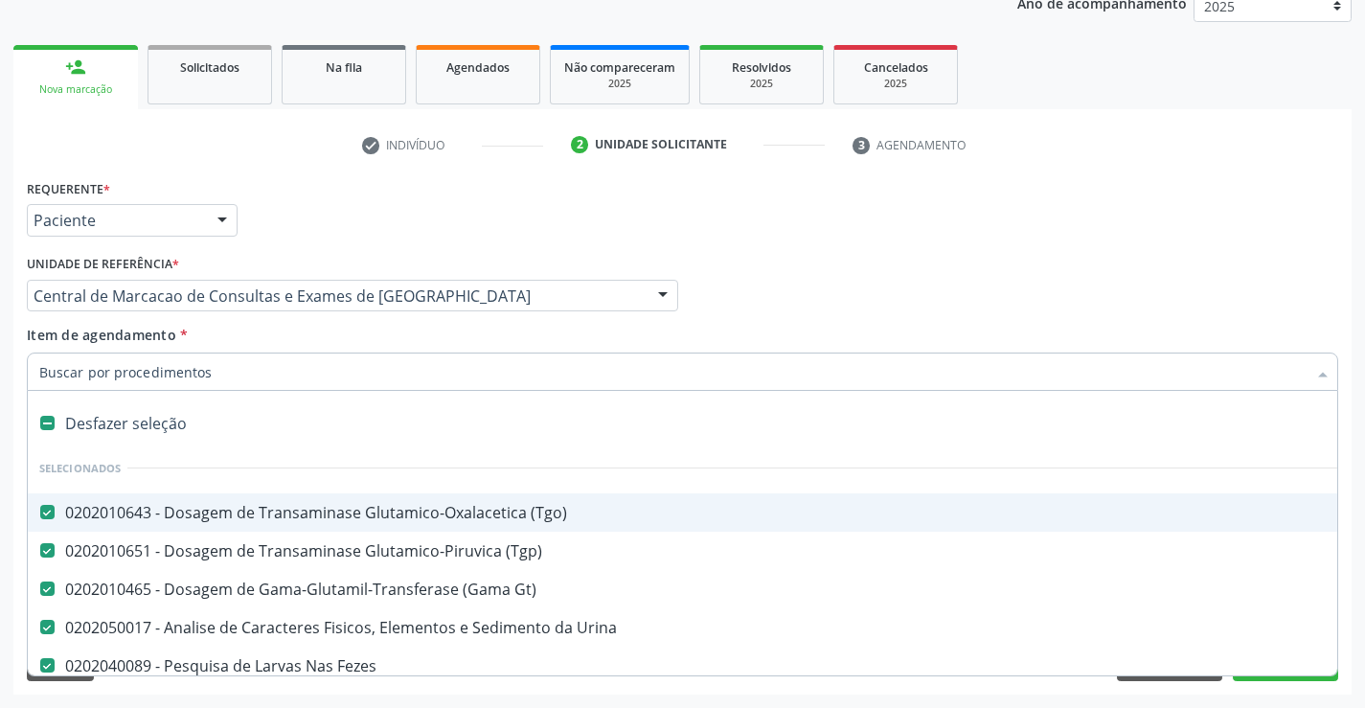
type input "c"
checkbox Glicose "false"
checkbox Ureia "false"
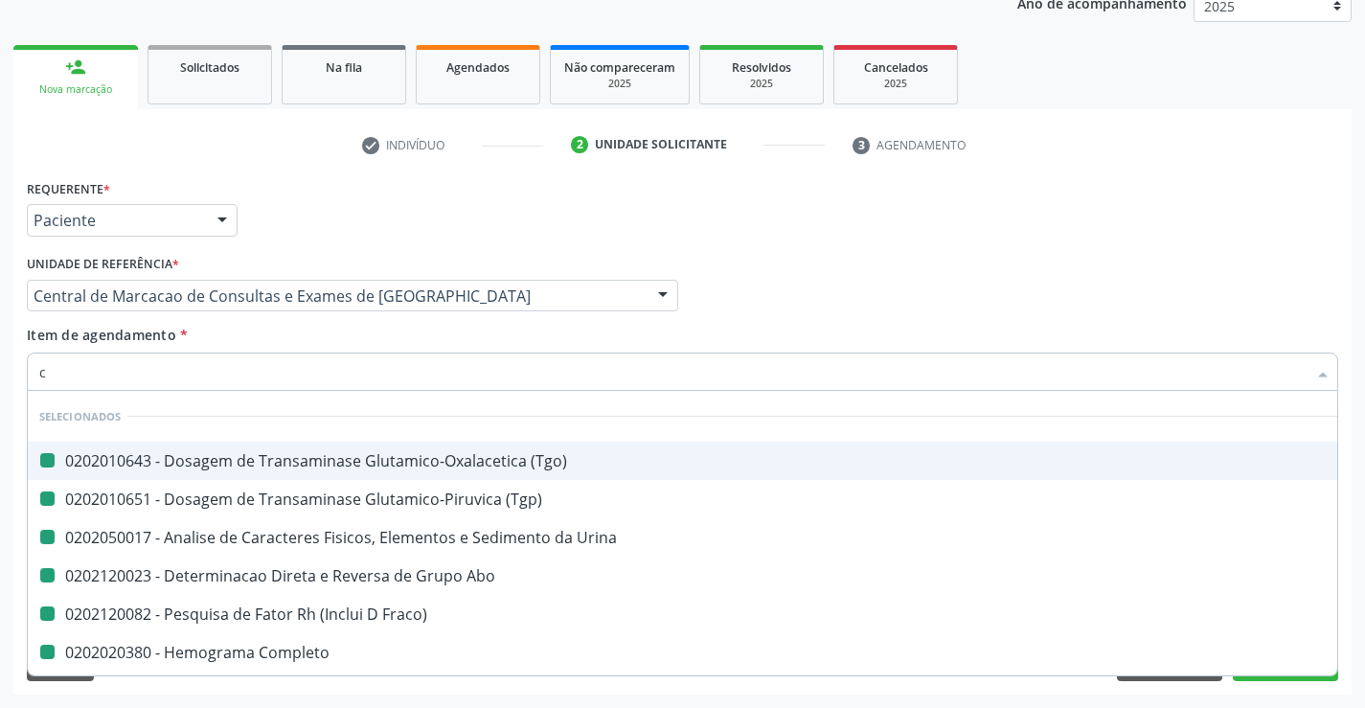
type input "cr"
checkbox \(Tgo\) "false"
checkbox Urina "false"
checkbox \(Tgp\) "false"
checkbox Abo "false"
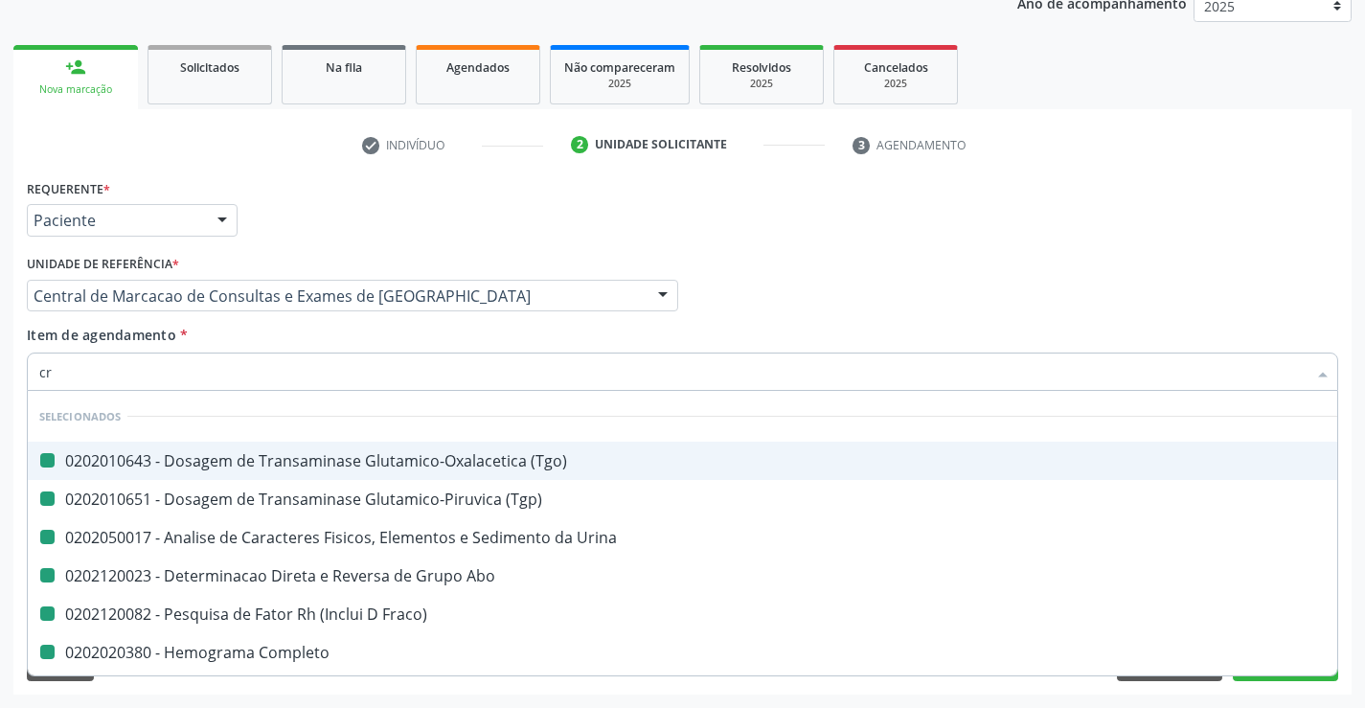
checkbox Fraco\) "false"
checkbox Completo "false"
checkbox Plaquetas "false"
checkbox Glicose "false"
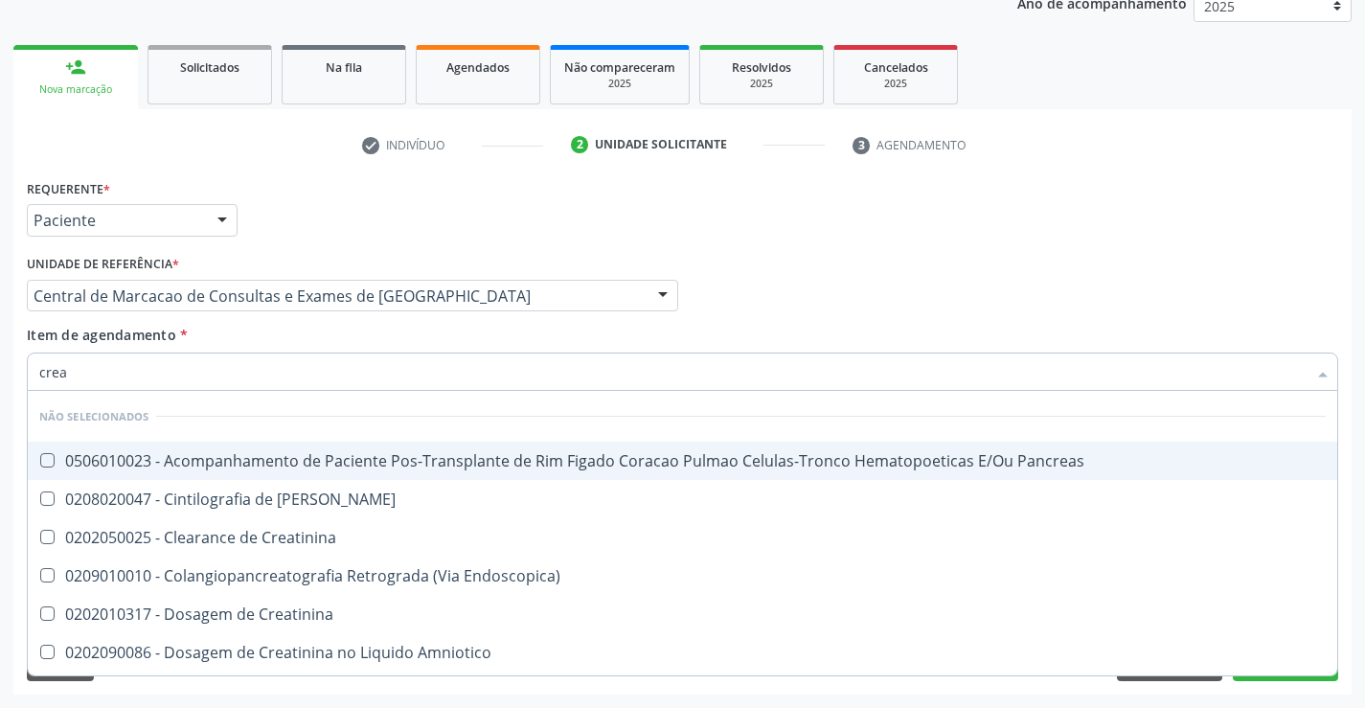
type input "creat"
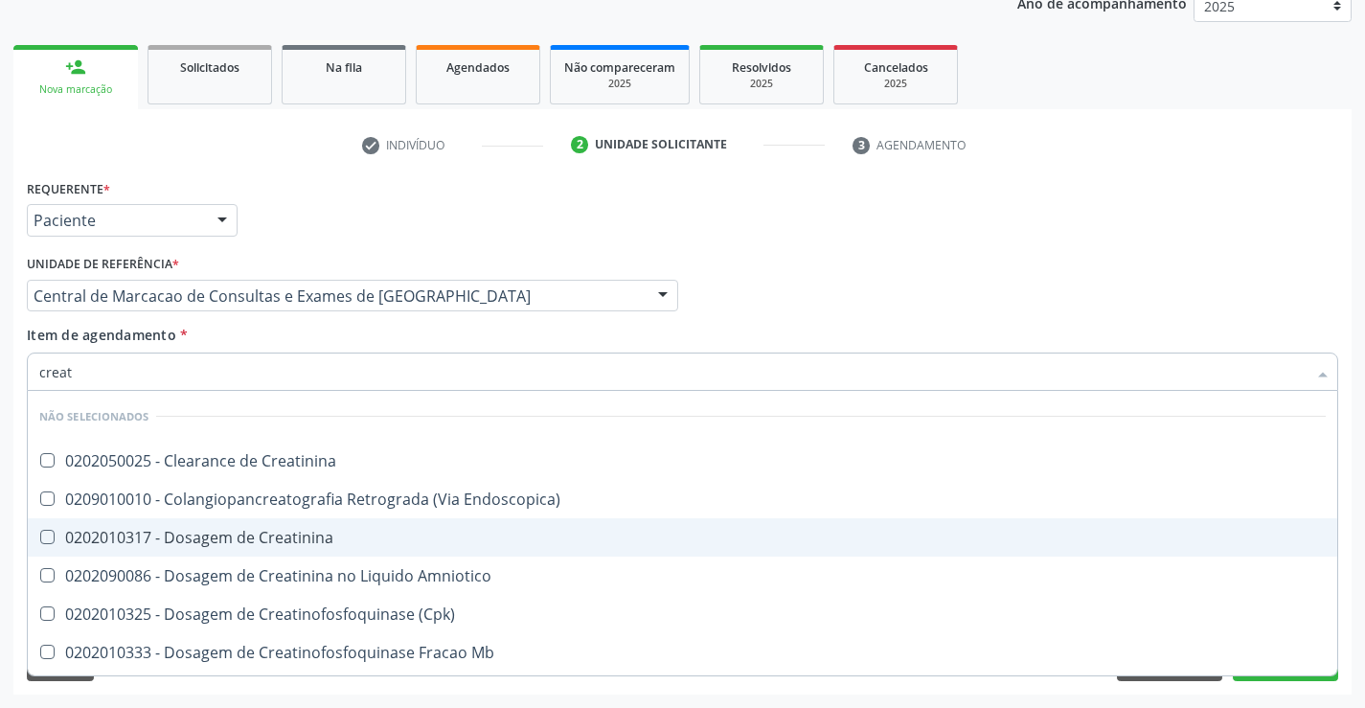
click at [309, 544] on div "0202010317 - Dosagem de Creatinina" at bounding box center [682, 537] width 1286 height 15
checkbox Creatinina "true"
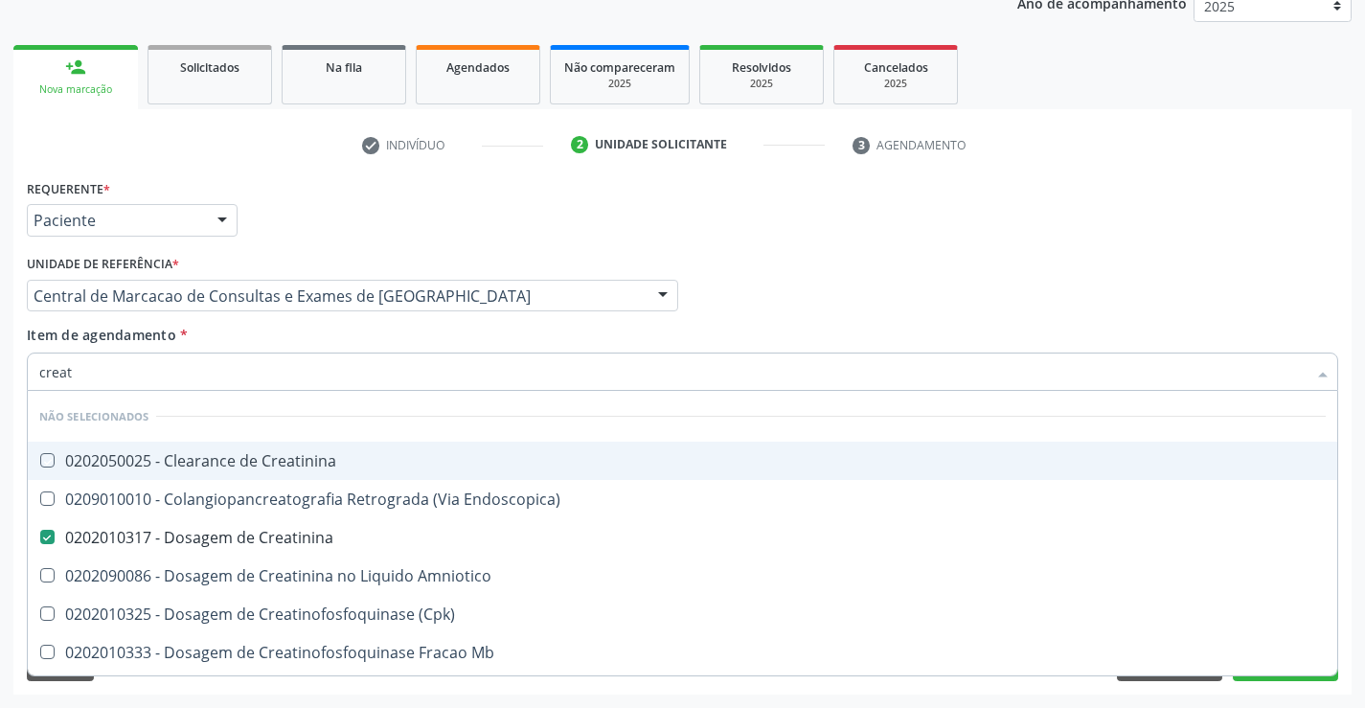
click at [328, 335] on div "Item de agendamento * creat Desfazer seleção Não selecionados 0202050025 - Clea…" at bounding box center [682, 355] width 1311 height 60
checkbox Creatinina "true"
checkbox Endoscopica\) "true"
checkbox Amniotico "true"
checkbox \(Cpk\) "true"
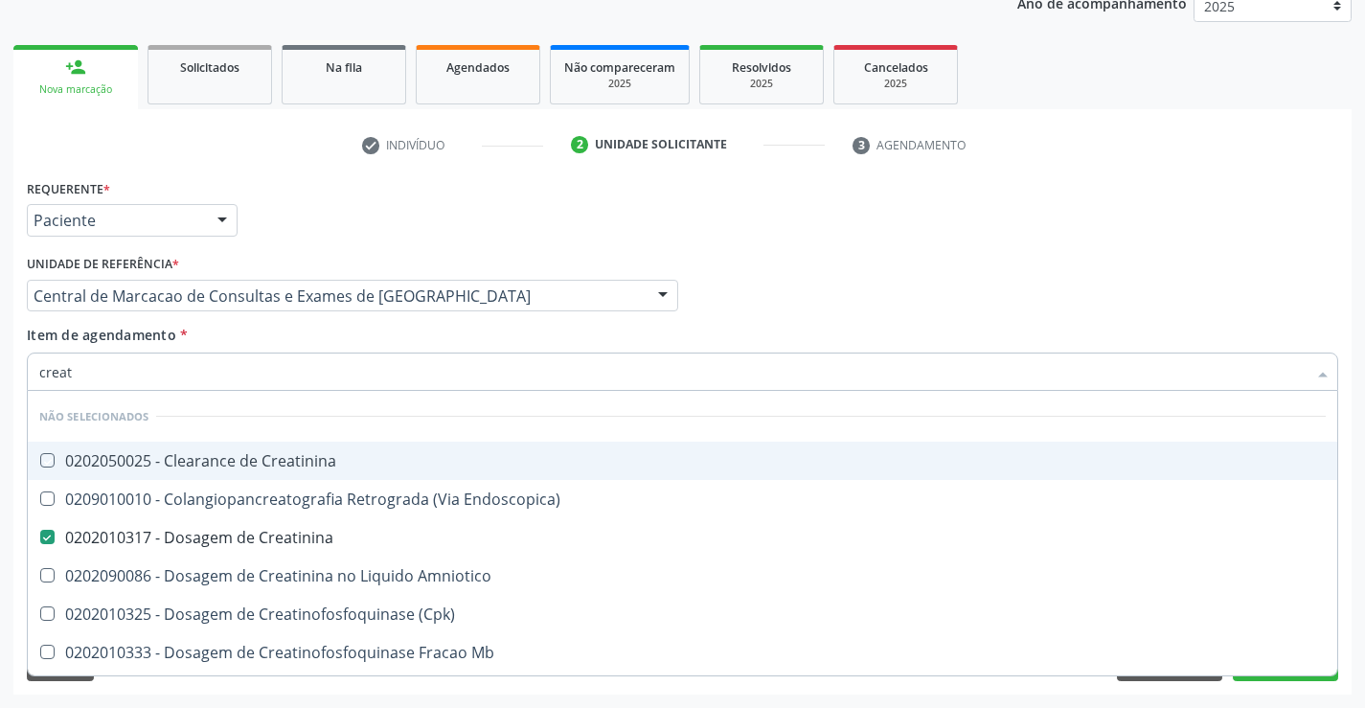
checkbox Mb "true"
checkbox Oncologia "true"
checkbox Parcial "true"
checkbox Videolaparoscopica "true"
checkbox Capsula\) "true"
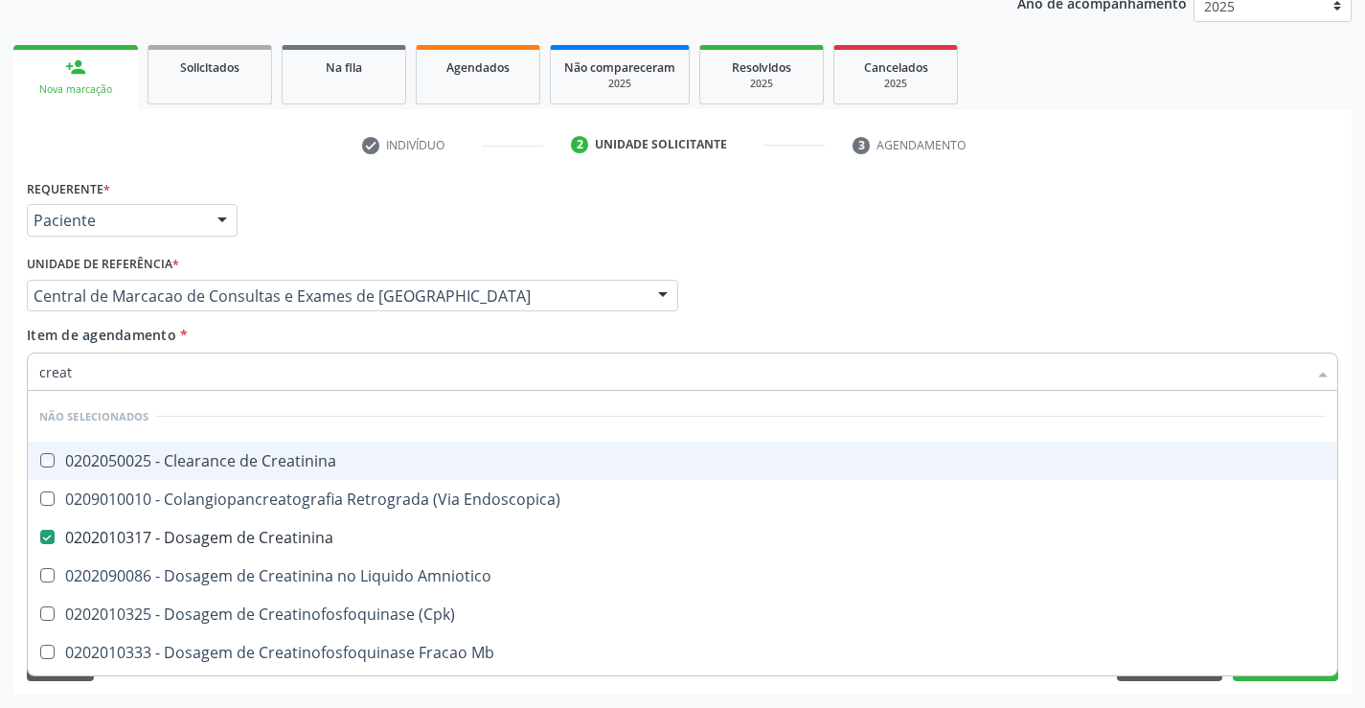
checkbox Capsula\) "true"
checkbox Oncologia "true"
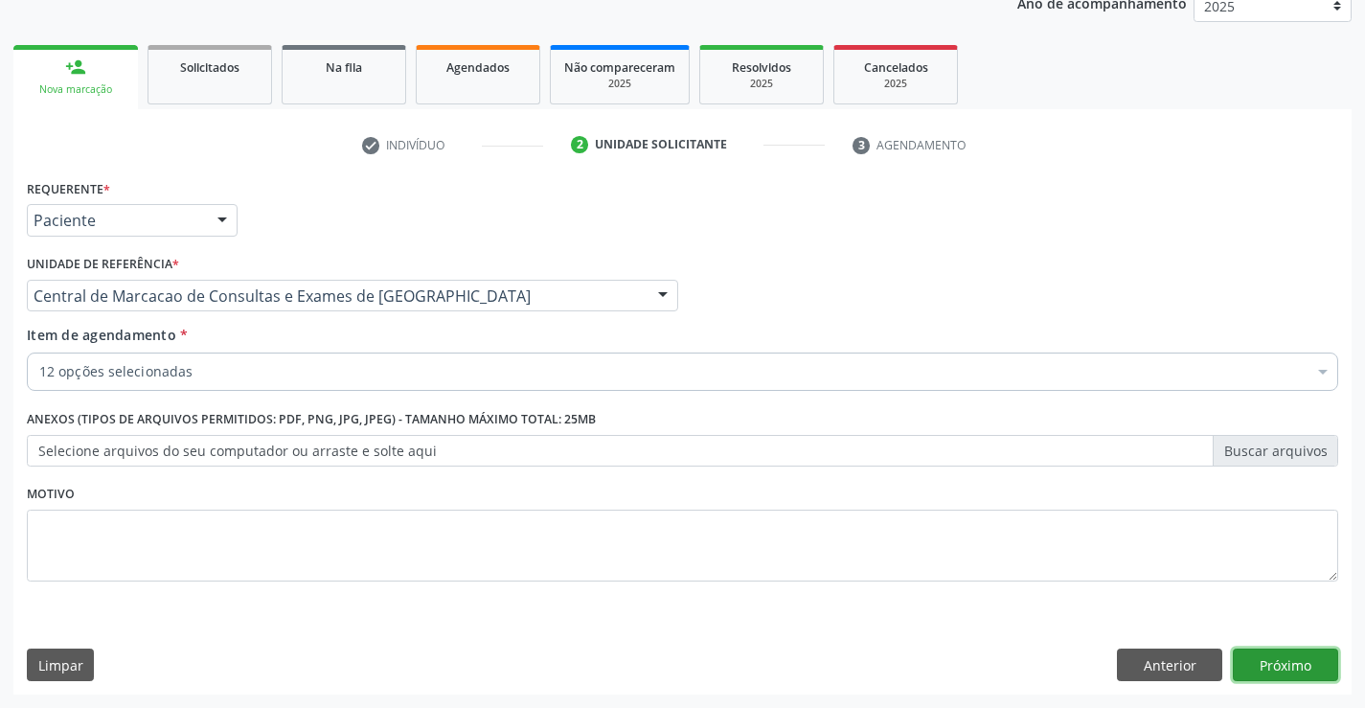
click at [1259, 653] on button "Próximo" at bounding box center [1285, 664] width 105 height 33
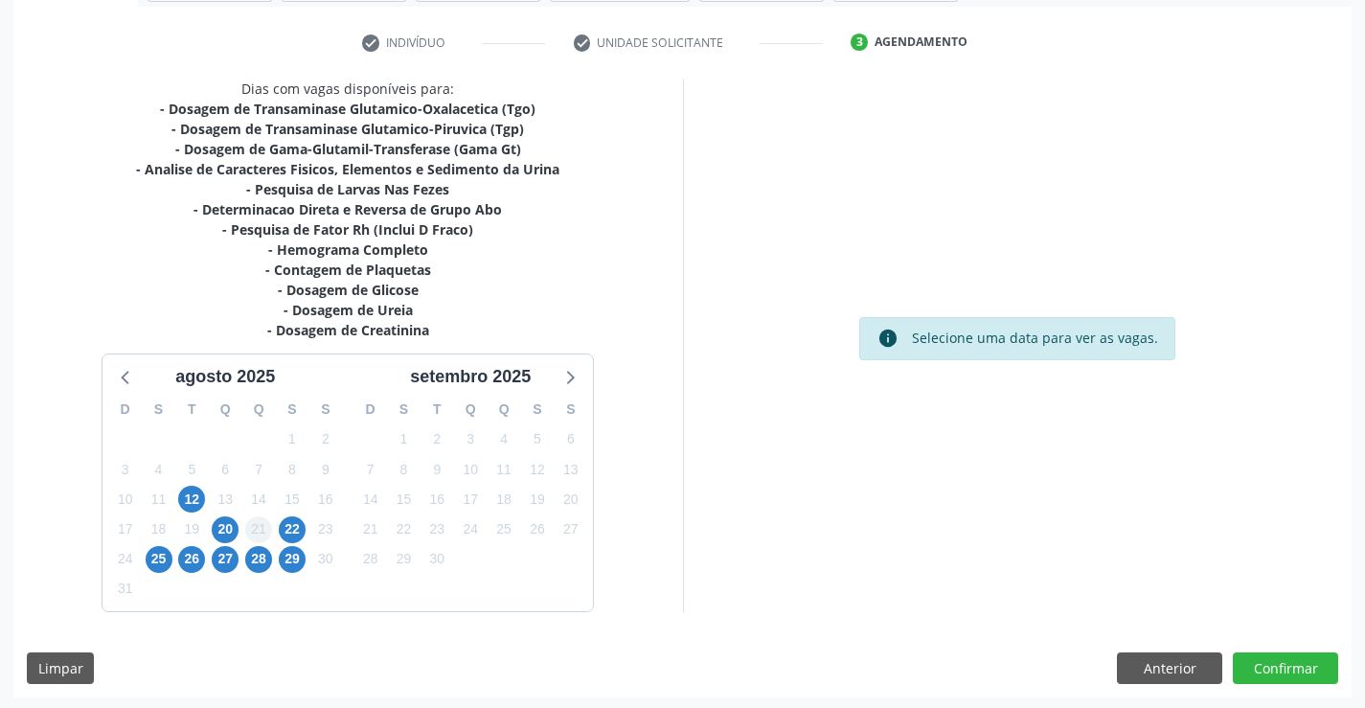
scroll to position [347, 0]
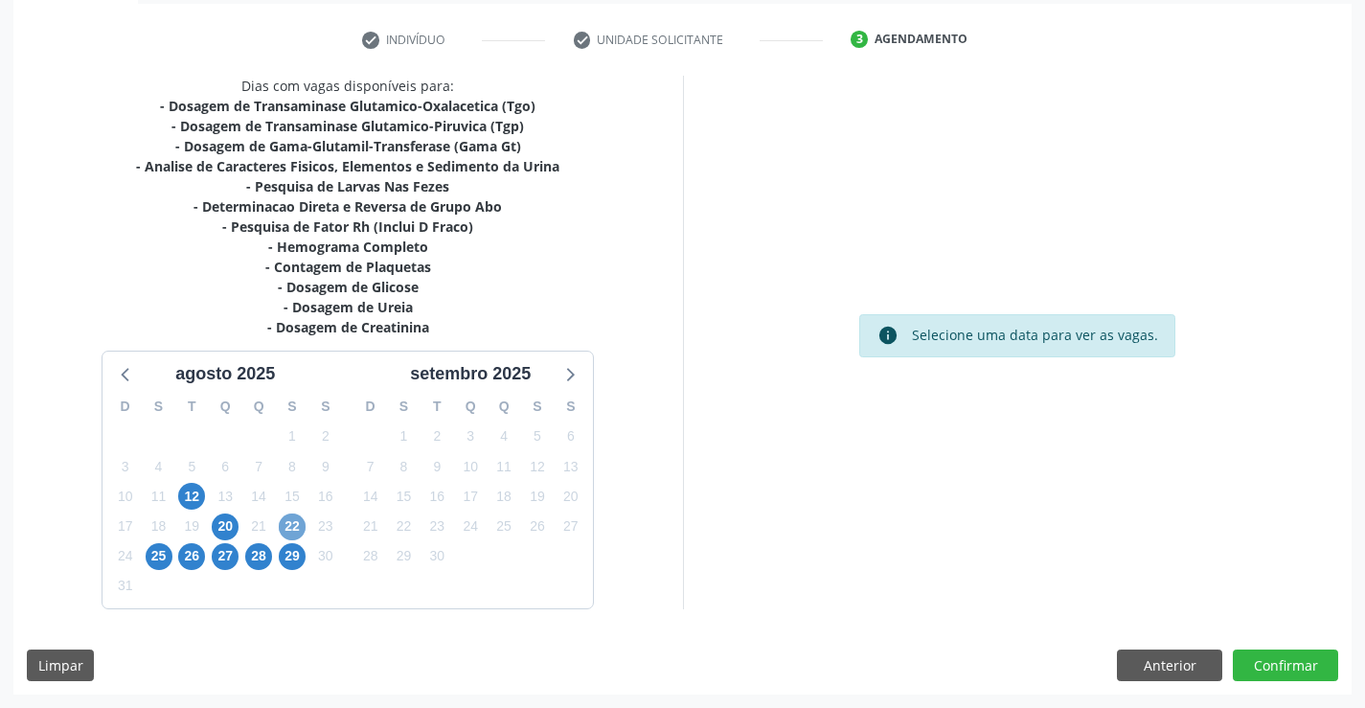
click at [284, 526] on span "22" at bounding box center [292, 526] width 27 height 27
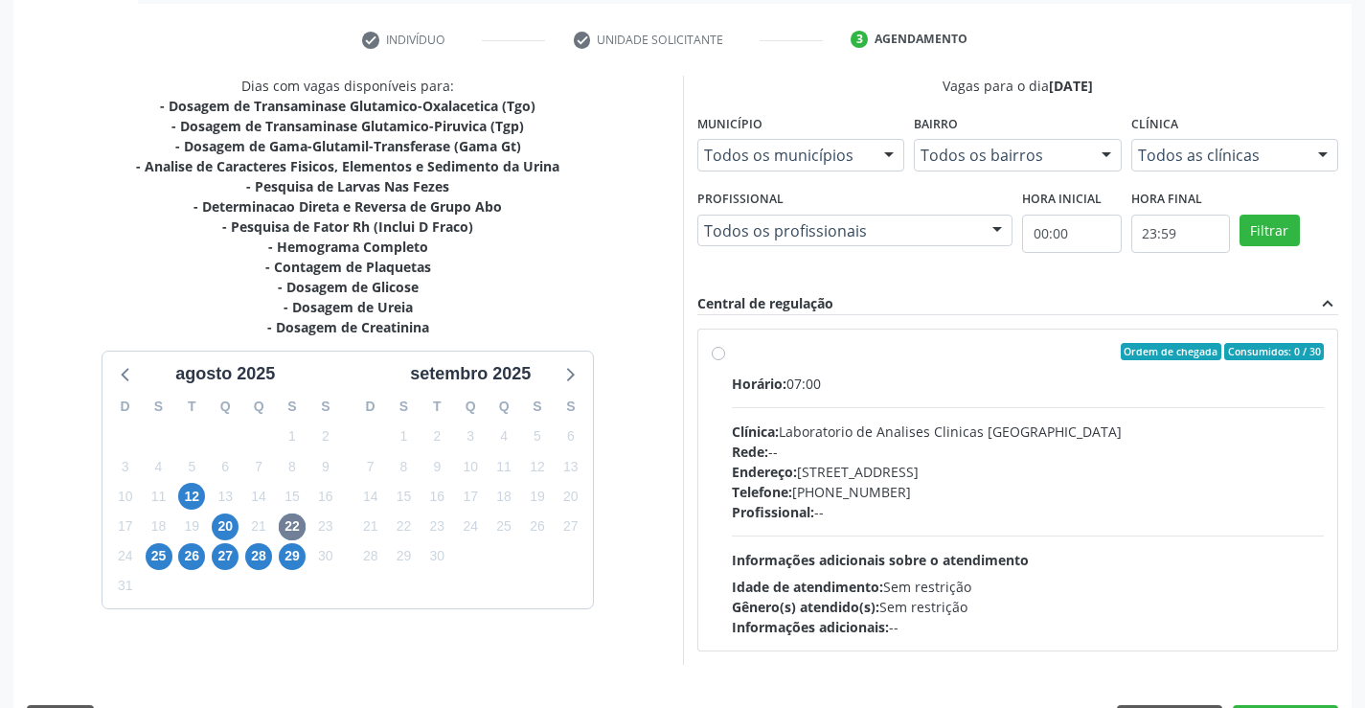
click at [1199, 410] on div "Horário: 07:00 Clínica: Laboratorio de Analises Clinicas Sao Francisco Rede: --…" at bounding box center [1028, 505] width 593 height 263
click at [725, 360] on input "Ordem de chegada Consumidos: 0 / 30 Horário: 07:00 Clínica: Laboratorio de Anal…" at bounding box center [718, 351] width 13 height 17
radio input "true"
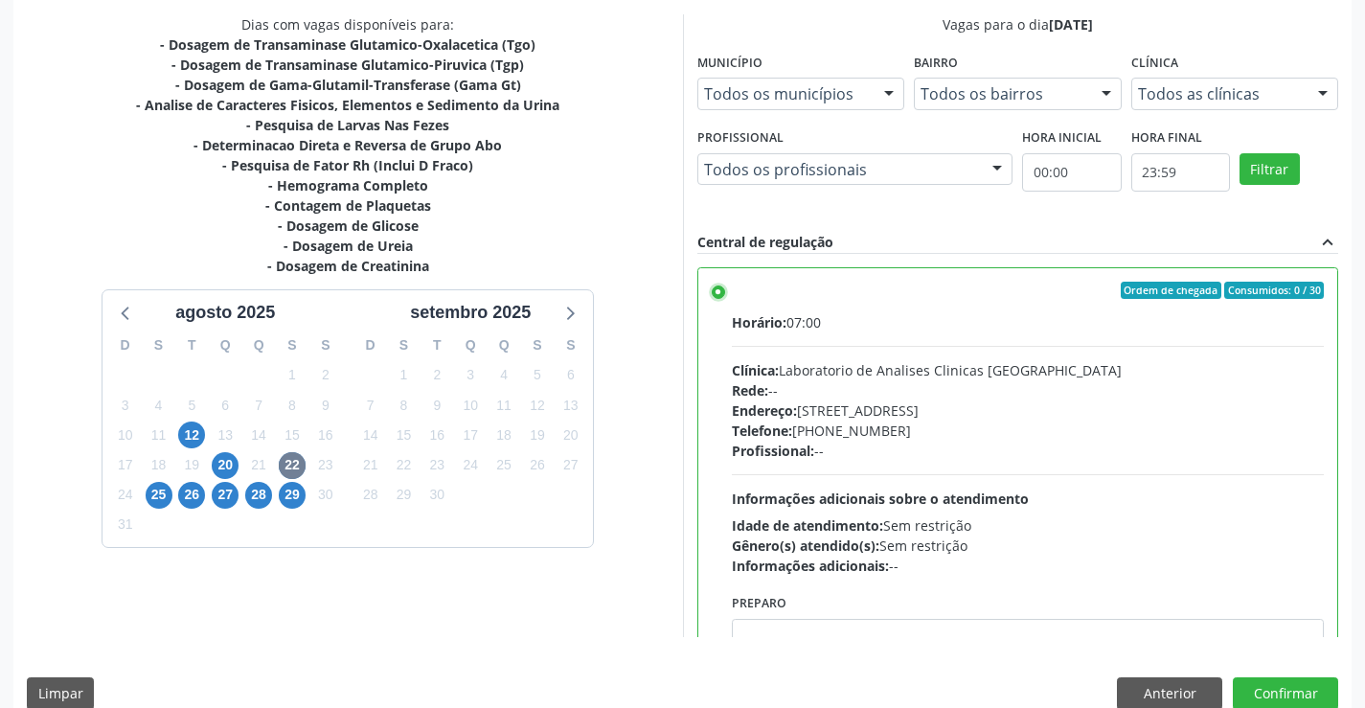
scroll to position [437, 0]
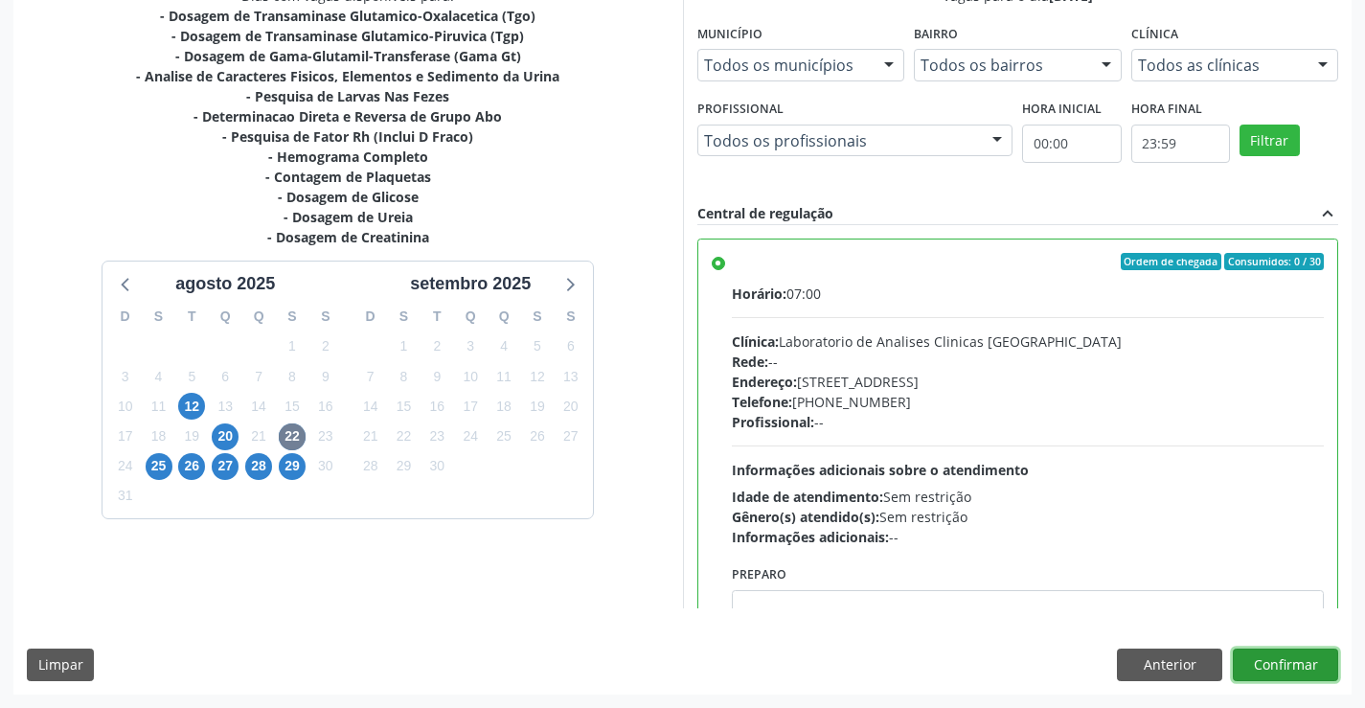
click at [1270, 663] on button "Confirmar" at bounding box center [1285, 664] width 105 height 33
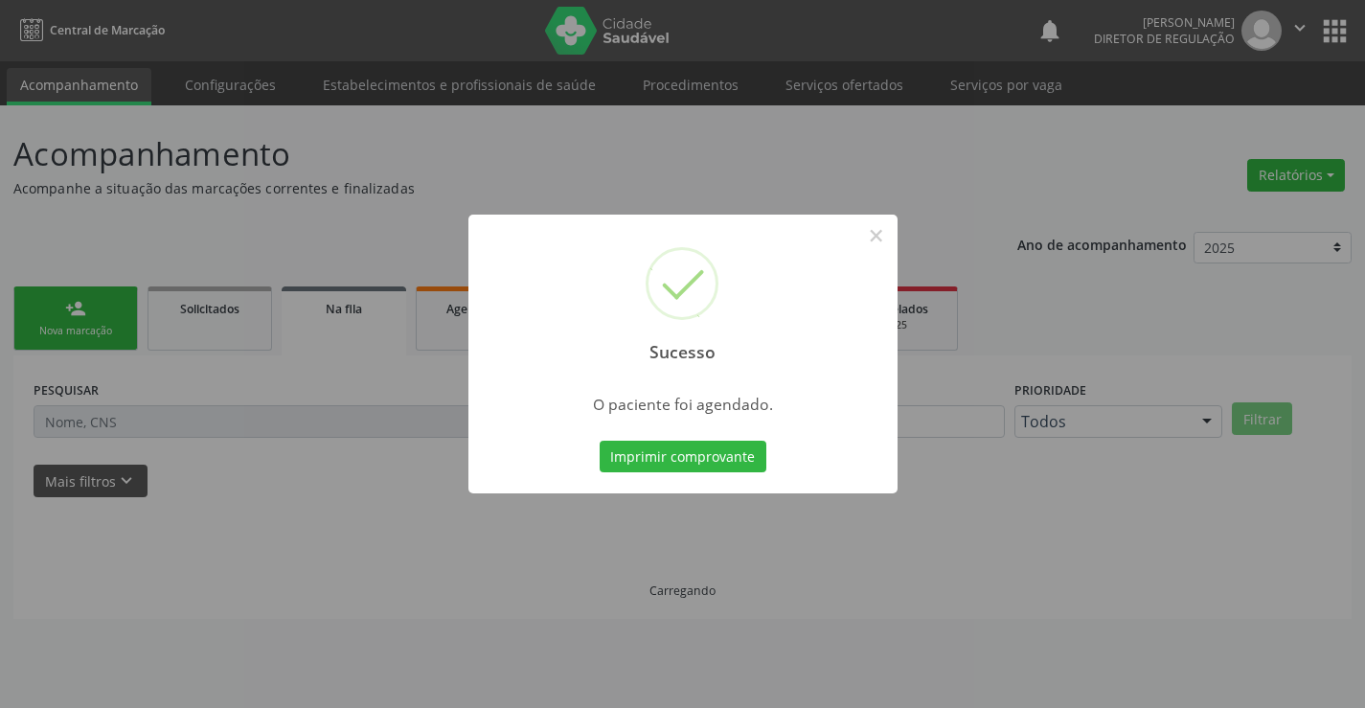
scroll to position [0, 0]
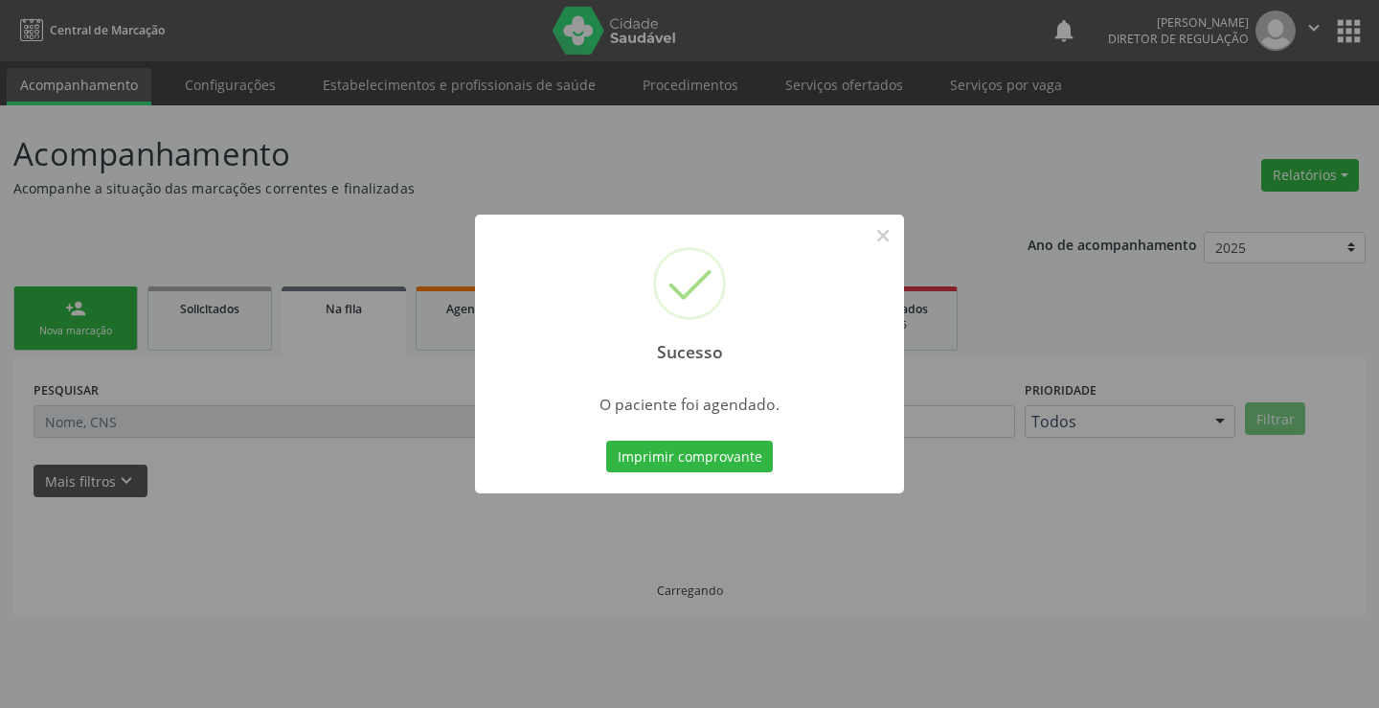
click at [606, 441] on button "Imprimir comprovante" at bounding box center [689, 457] width 167 height 33
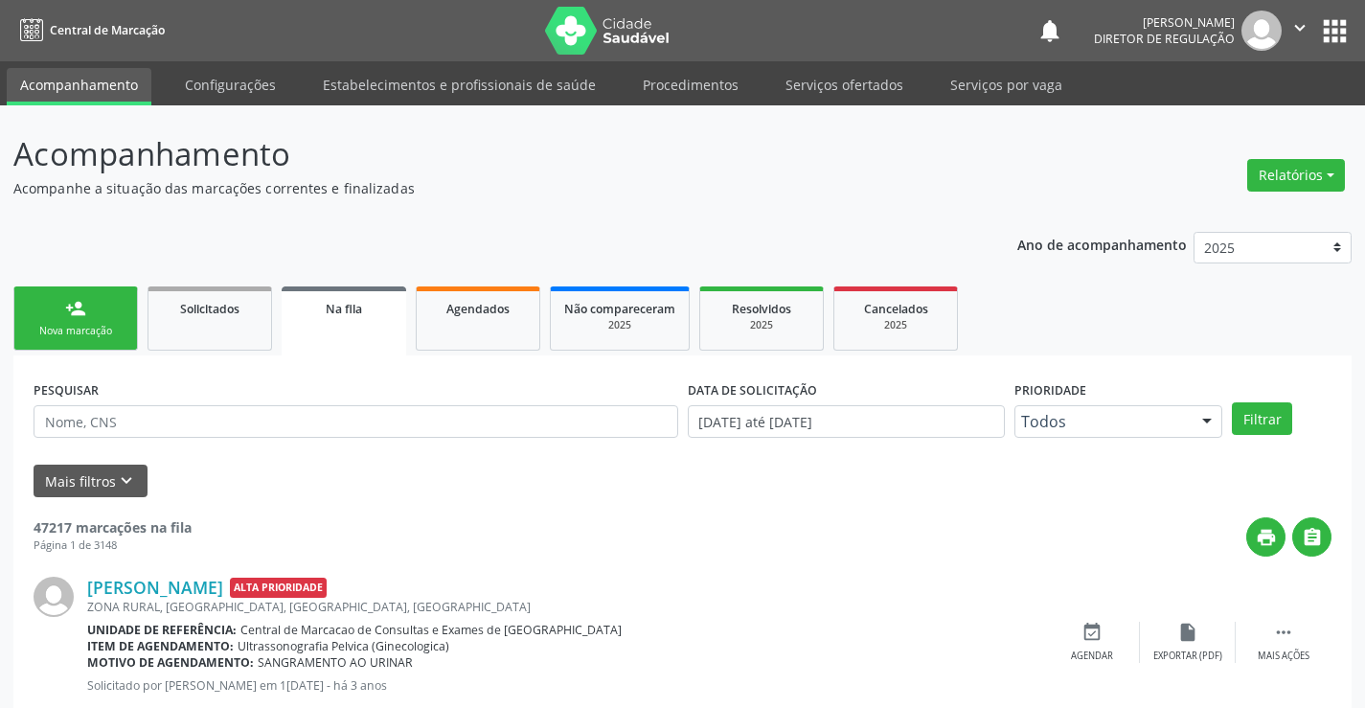
click at [73, 322] on link "person_add Nova marcação" at bounding box center [75, 318] width 125 height 64
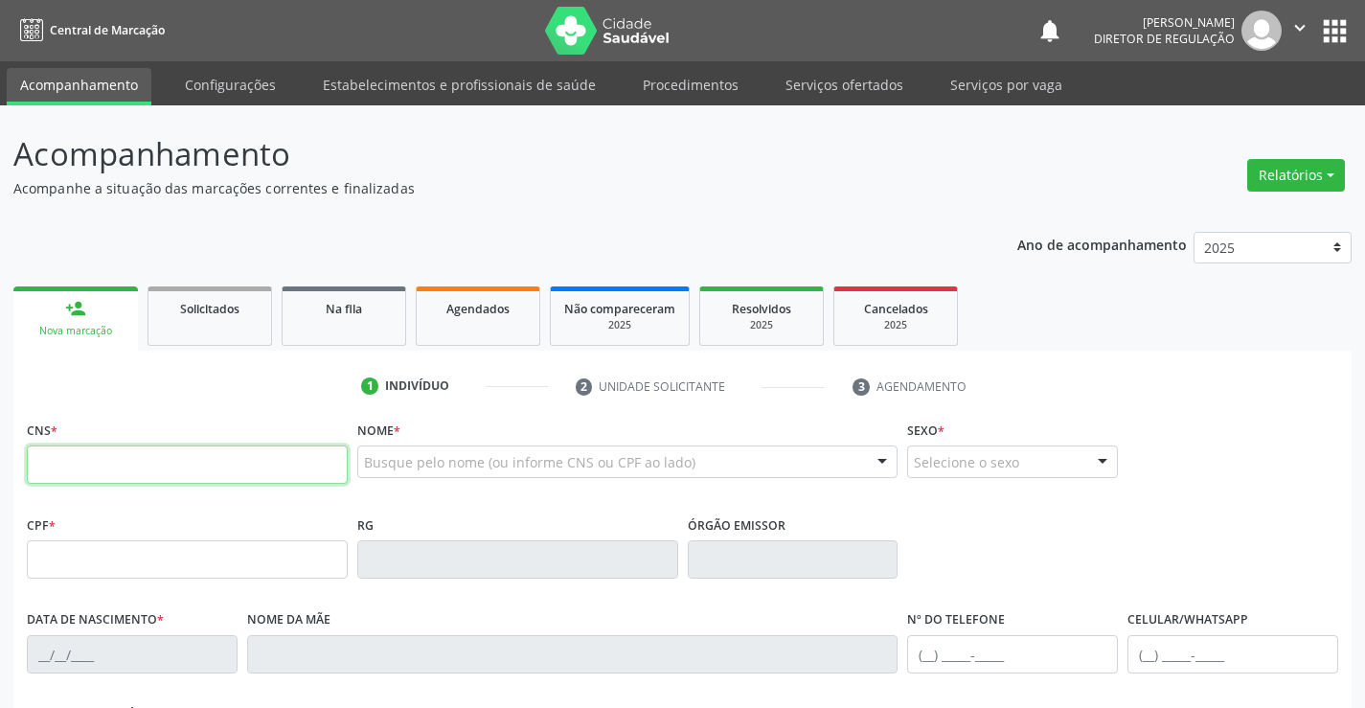
click at [144, 468] on input "text" at bounding box center [187, 464] width 321 height 38
paste input "700 5089 7198 4651"
type input "700 5089 7198 4651"
type input "1666814660"
type input "23/01/2001"
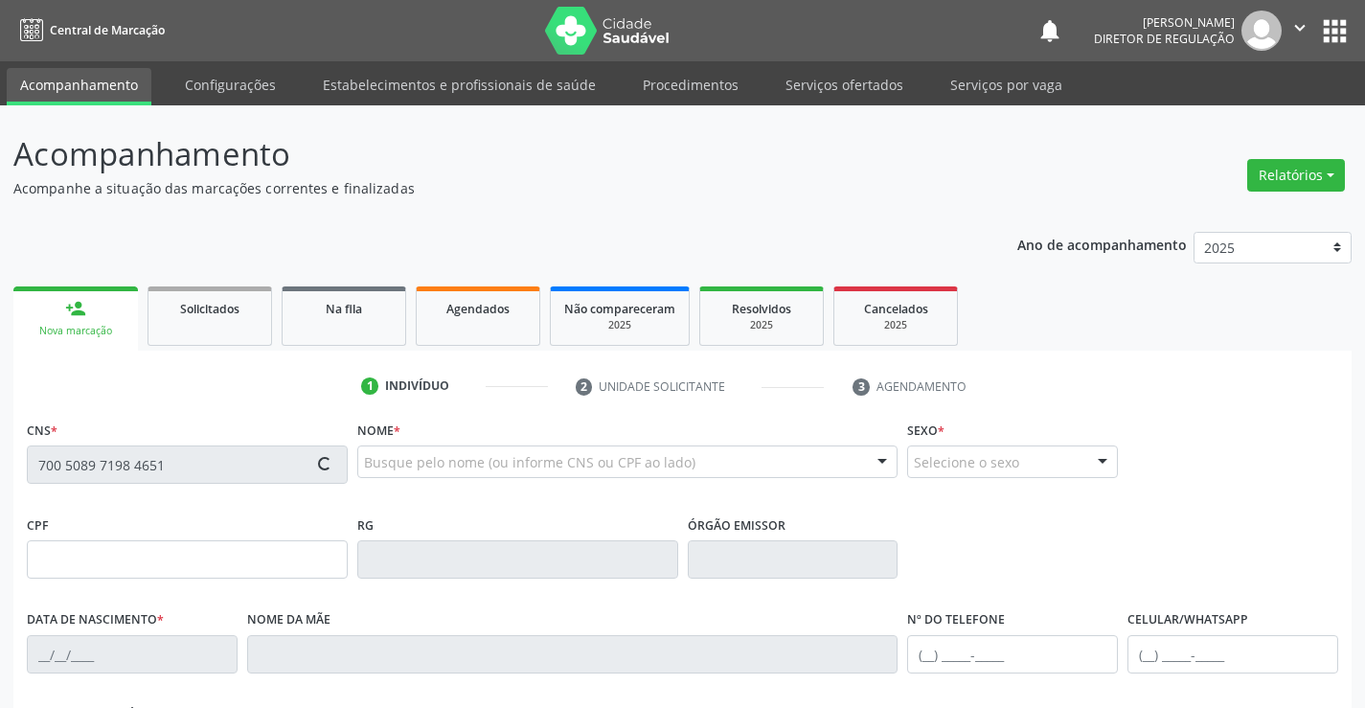
type input "(74) 98812-5900"
type input "094.947.295-60"
type input "1517"
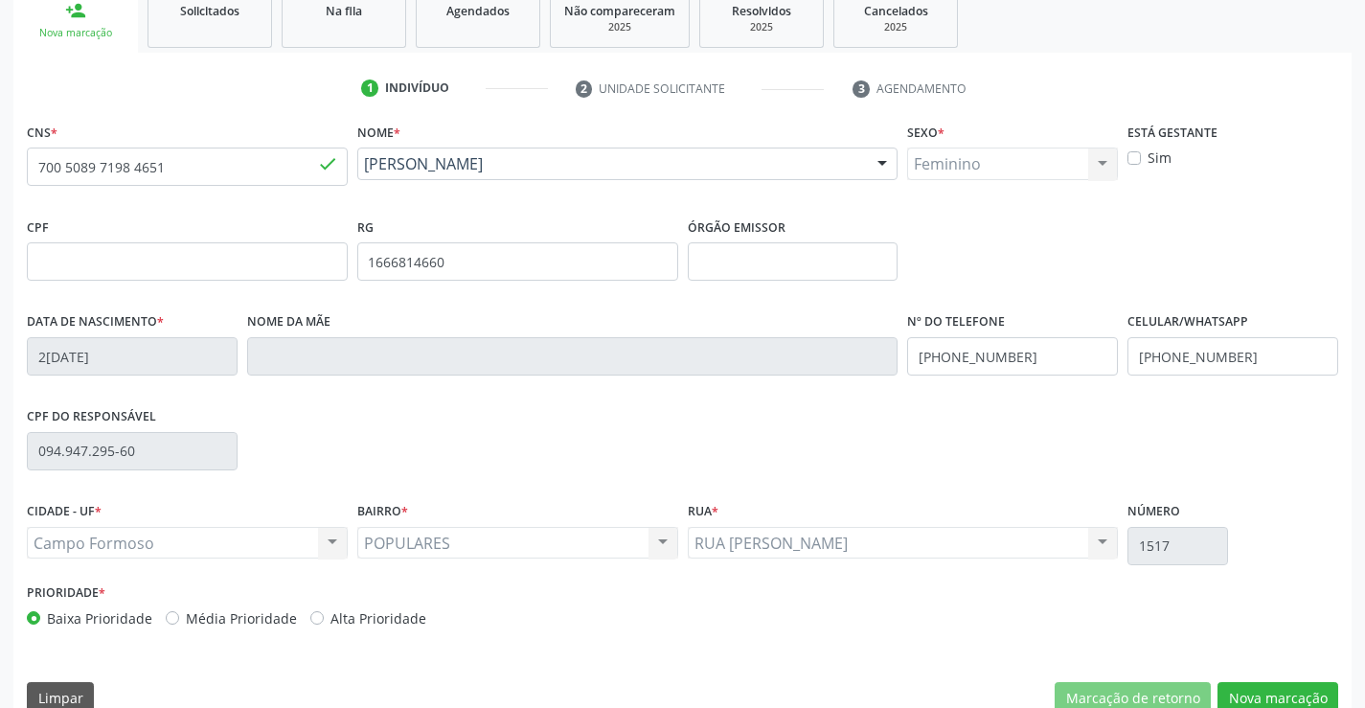
scroll to position [330, 0]
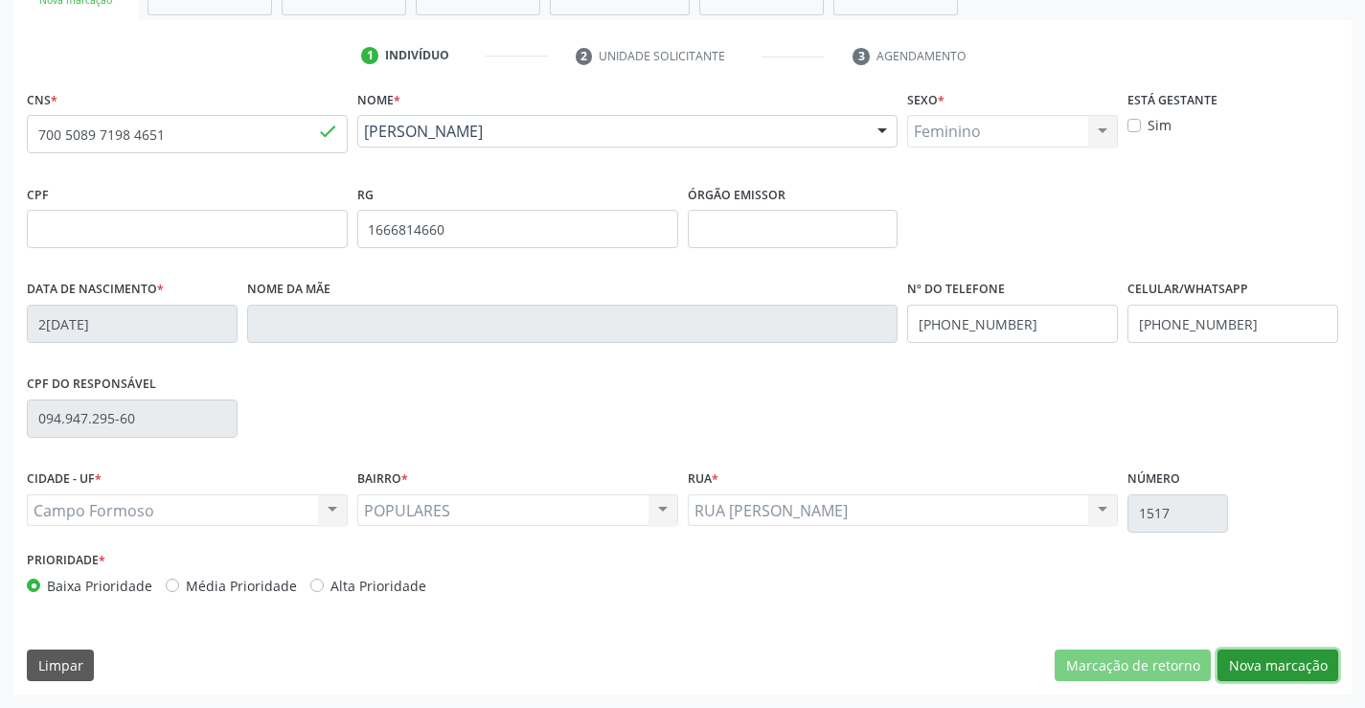
click at [1279, 676] on button "Nova marcação" at bounding box center [1277, 665] width 121 height 33
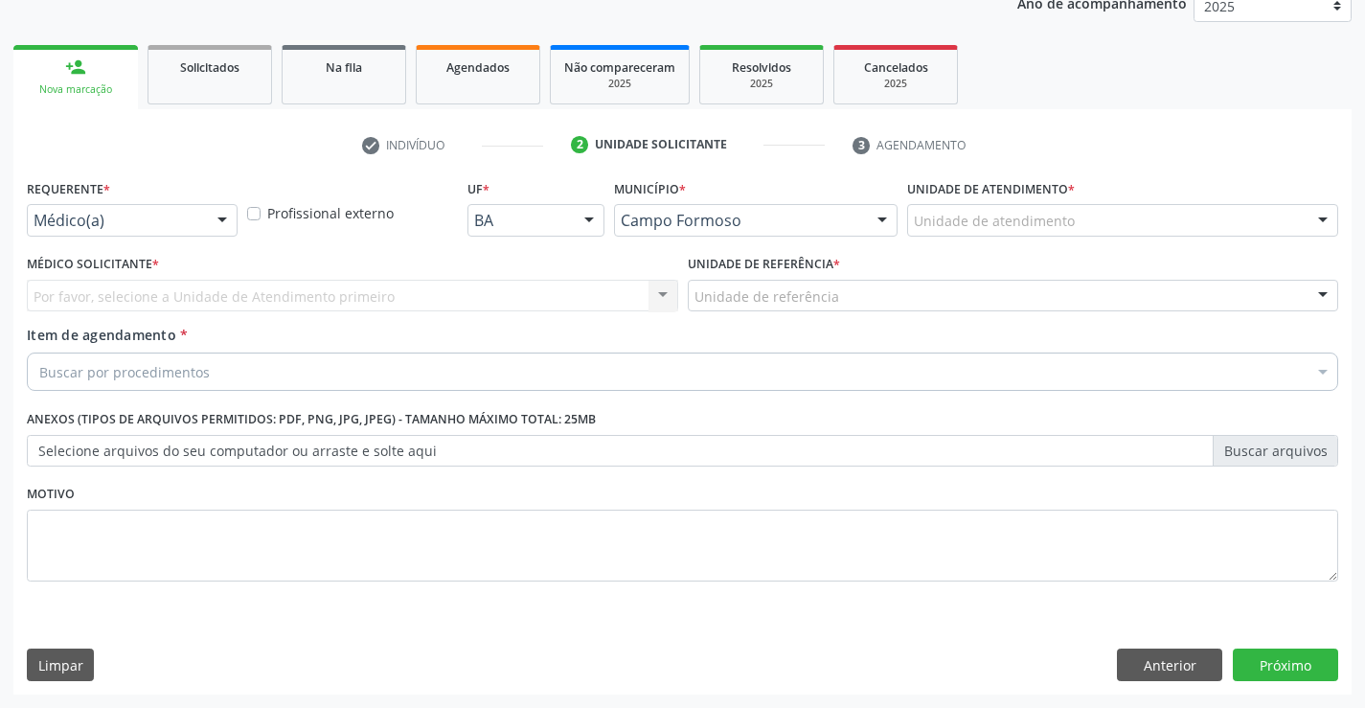
scroll to position [241, 0]
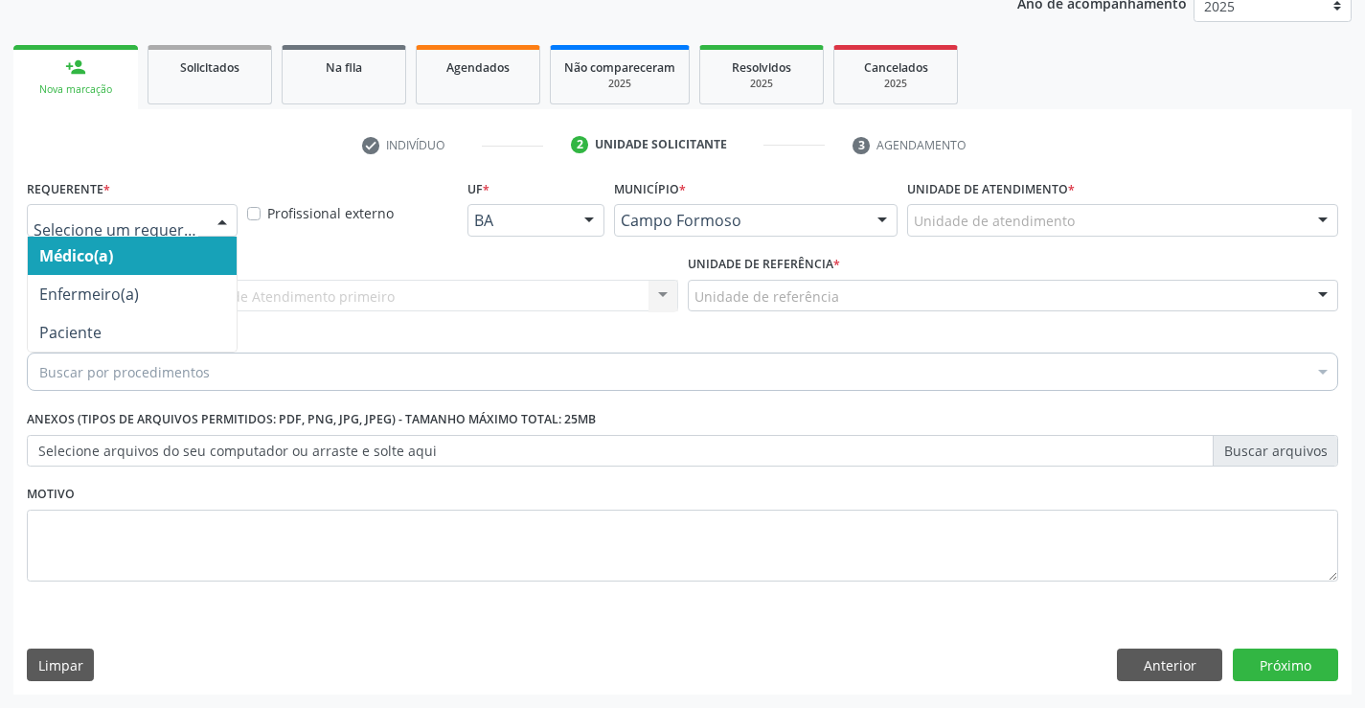
drag, startPoint x: 224, startPoint y: 220, endPoint x: 203, endPoint y: 303, distance: 85.0
click at [223, 220] on div at bounding box center [222, 221] width 29 height 33
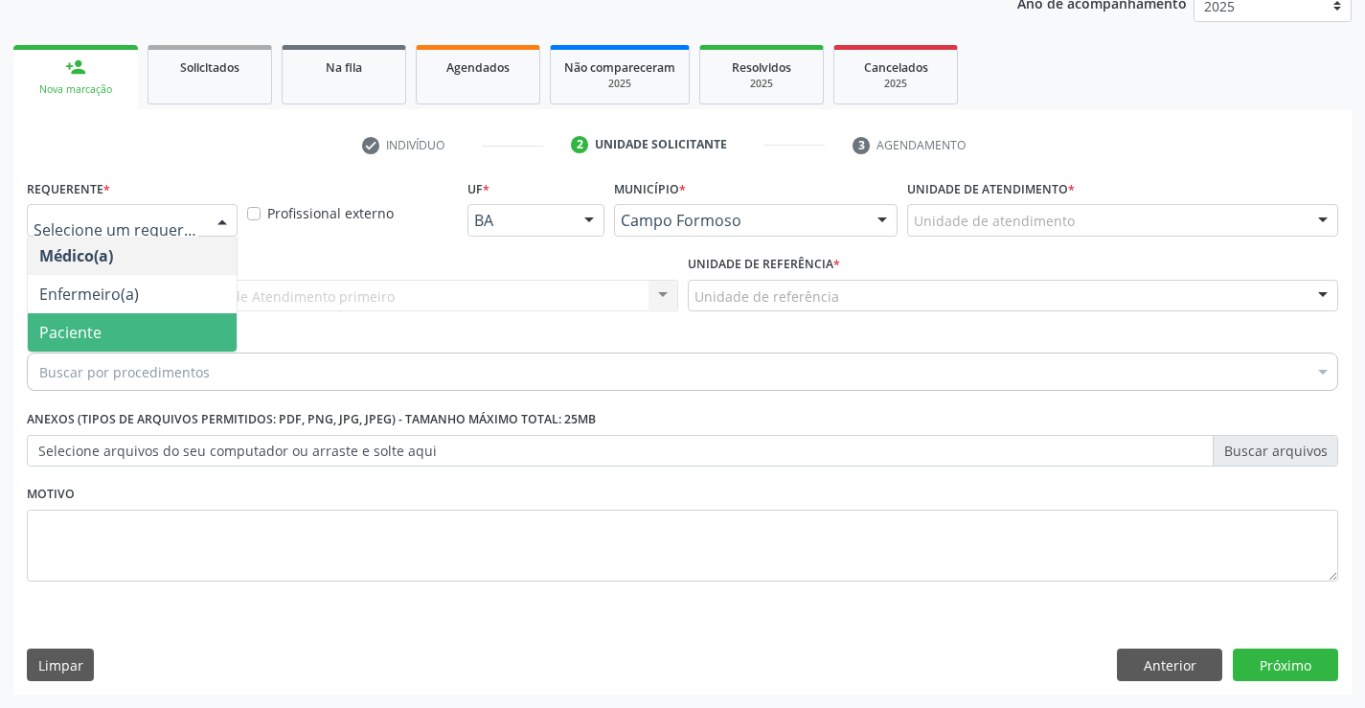
click at [183, 336] on span "Paciente" at bounding box center [132, 332] width 209 height 38
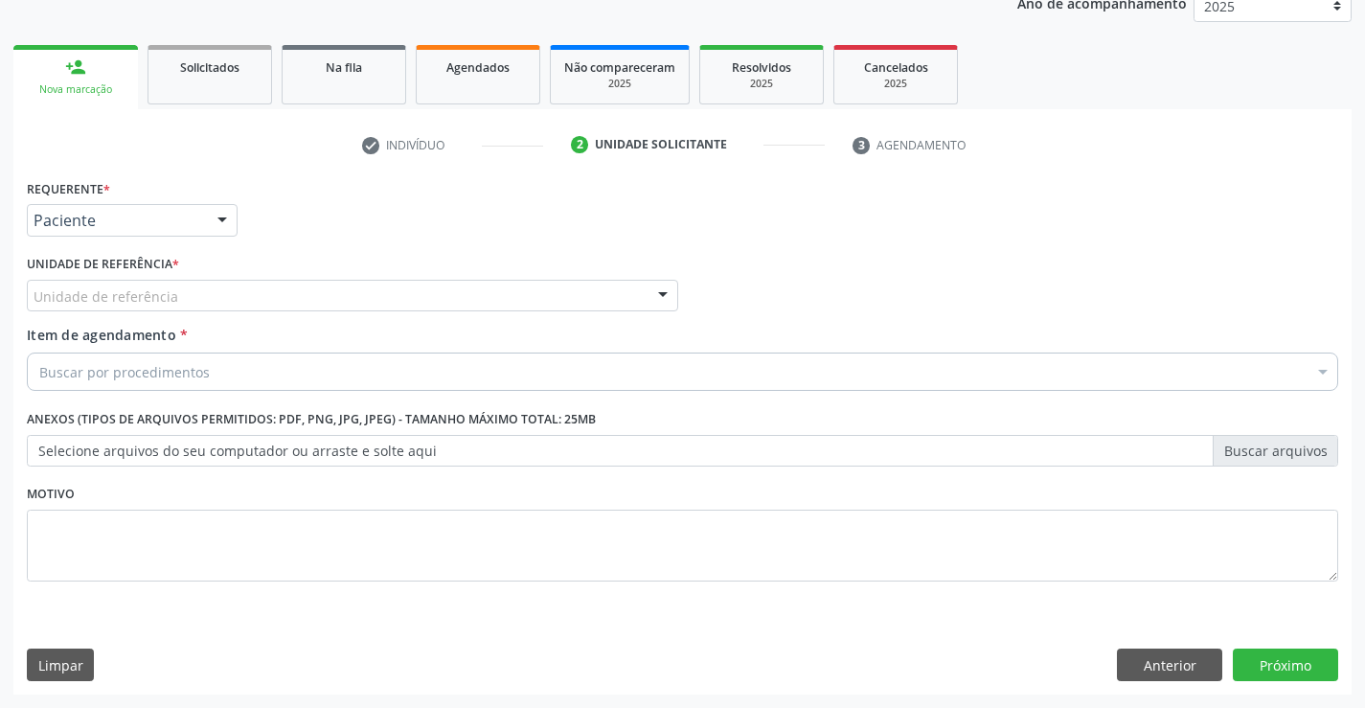
click at [415, 312] on div "Unidade de referência * Unidade de referência Unidade Basica de Saude da Famili…" at bounding box center [352, 287] width 661 height 75
click at [451, 278] on div "Unidade de referência * Unidade de referência Unidade Basica de Saude da Famili…" at bounding box center [352, 280] width 651 height 61
click at [467, 281] on div "Unidade de referência" at bounding box center [352, 296] width 651 height 33
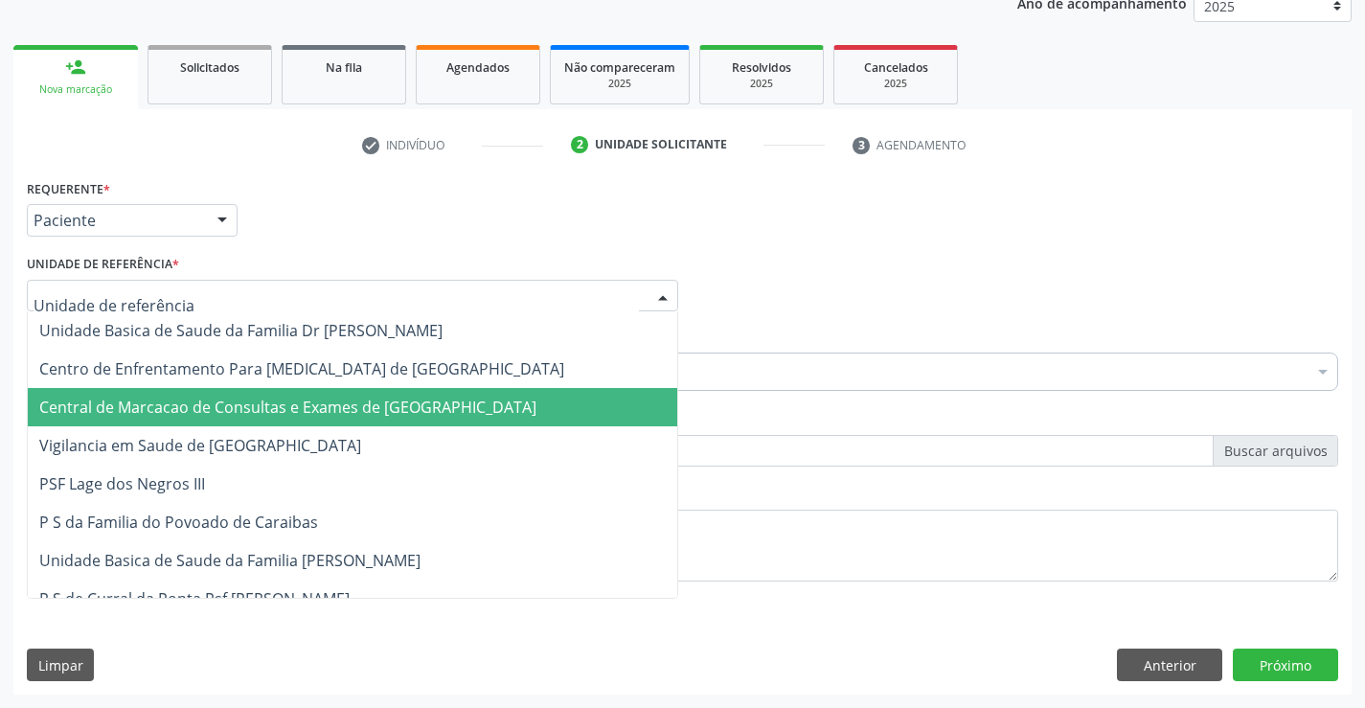
drag, startPoint x: 450, startPoint y: 378, endPoint x: 454, endPoint y: 400, distance: 22.4
click at [454, 400] on span "Central de Marcacao de Consultas e Exames de [GEOGRAPHIC_DATA]" at bounding box center [287, 407] width 497 height 21
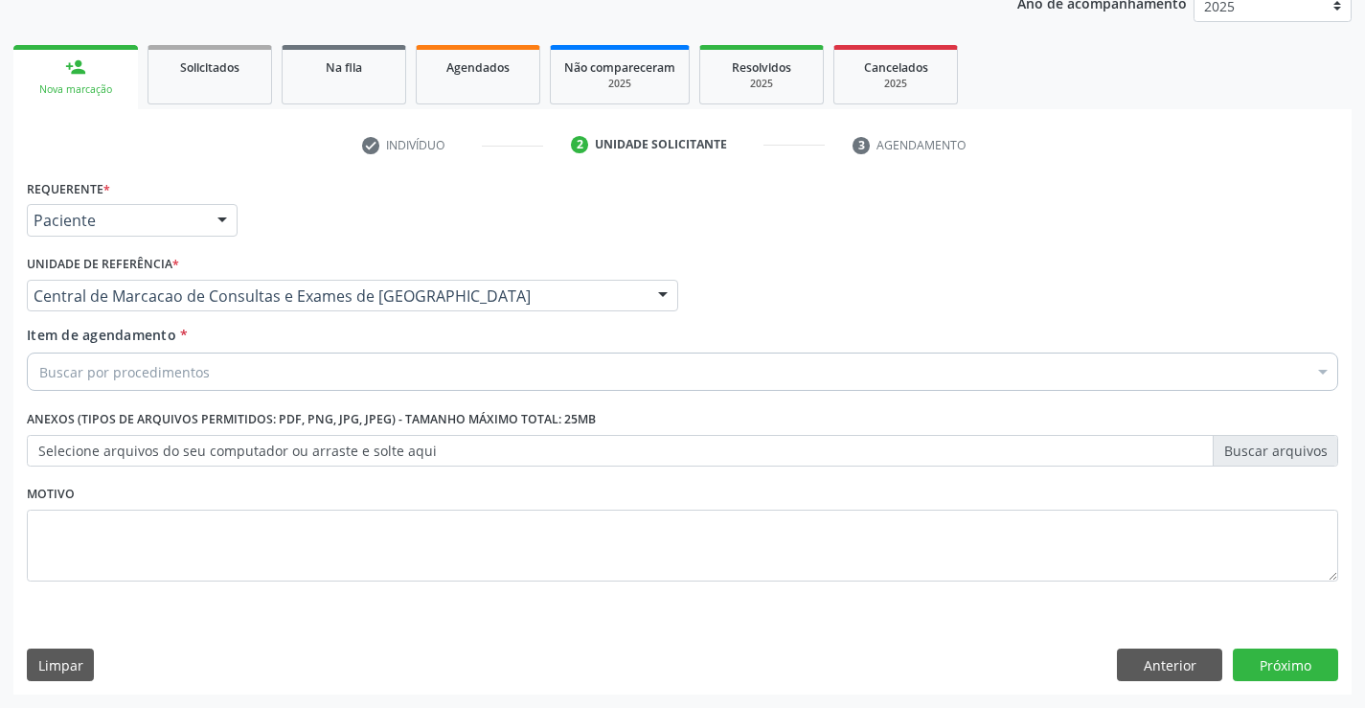
click at [452, 381] on div "Buscar por procedimentos" at bounding box center [682, 371] width 1311 height 38
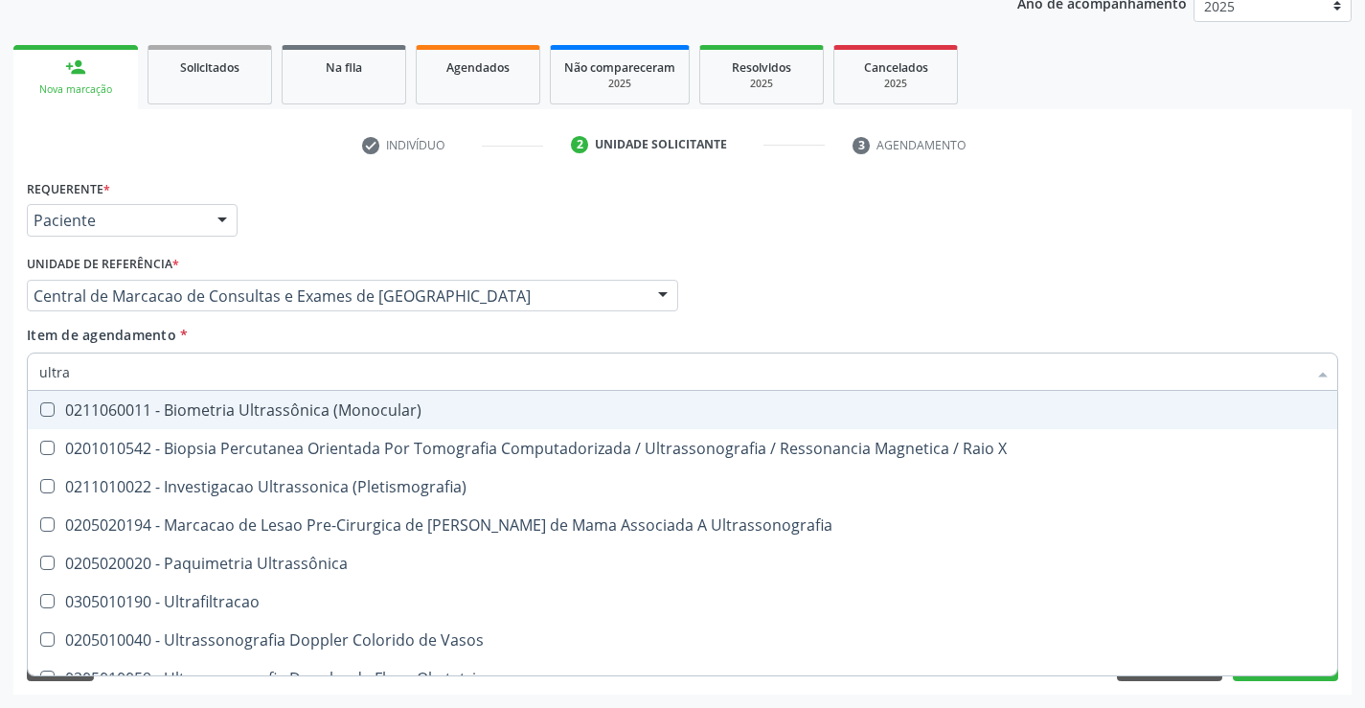
type input "ultras"
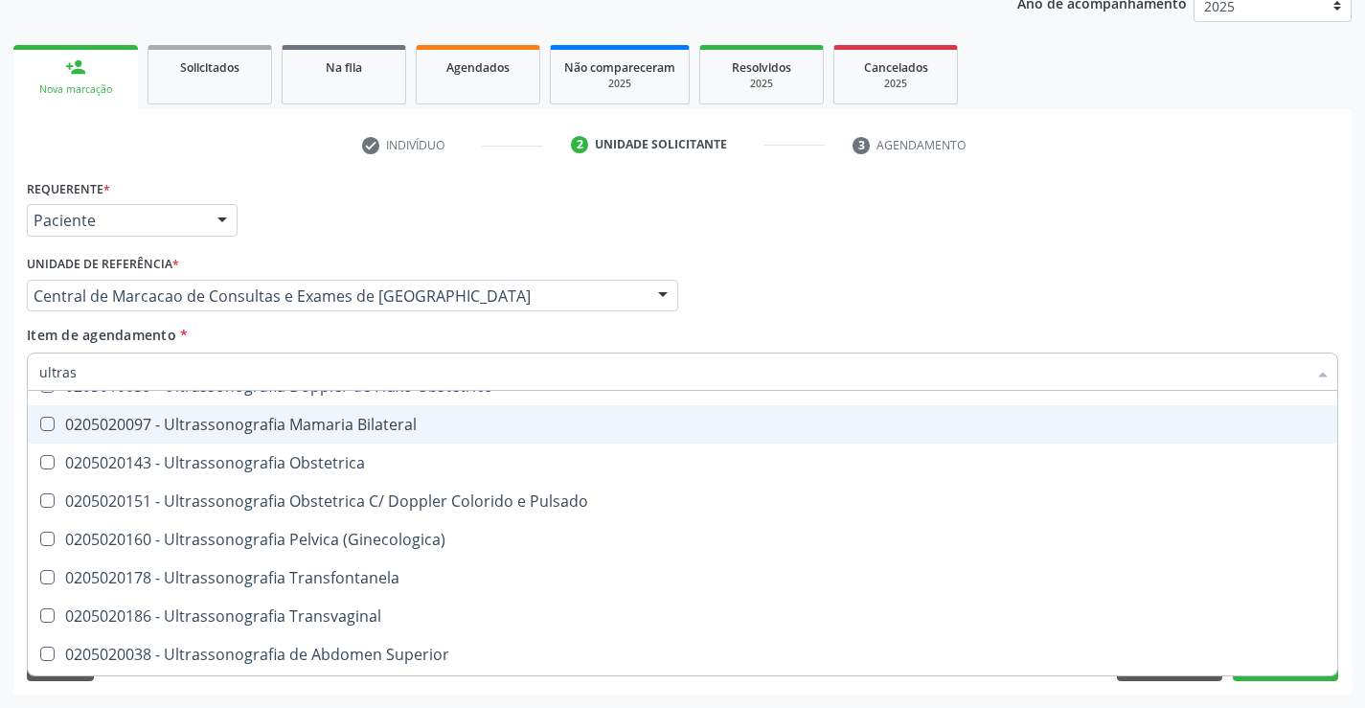
scroll to position [287, 0]
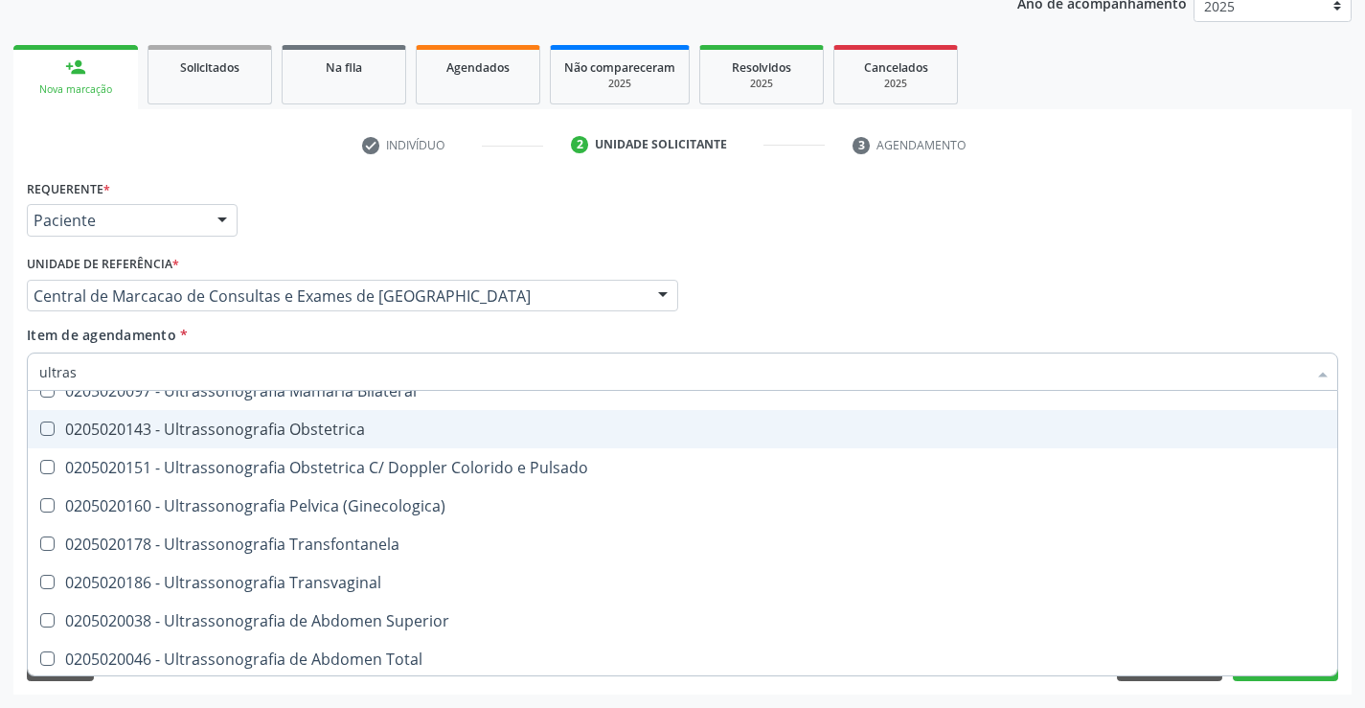
click at [445, 432] on div "0205020143 - Ultrassonografia Obstetrica" at bounding box center [682, 428] width 1286 height 15
checkbox Obstetrica "true"
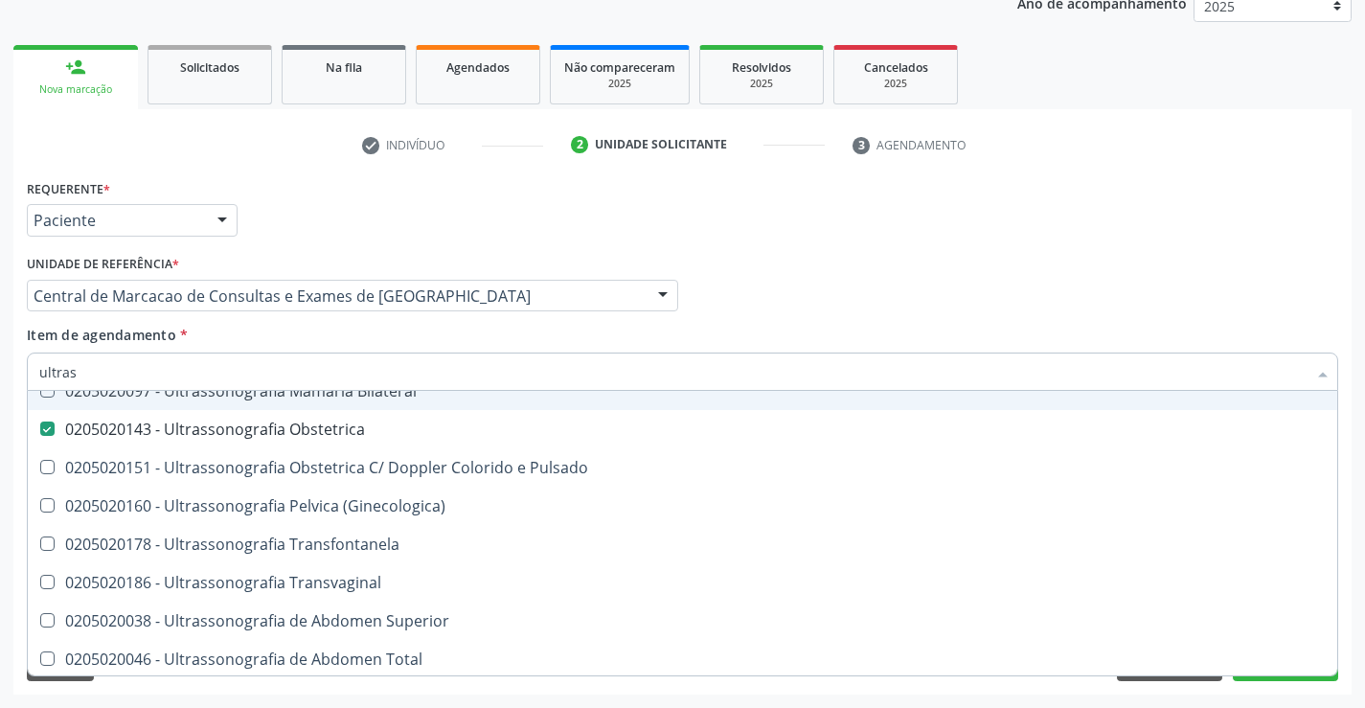
drag, startPoint x: 926, startPoint y: 262, endPoint x: 1308, endPoint y: 705, distance: 585.5
click at [927, 262] on div "Médico Solicitante Por favor, selecione a Unidade de Atendimento primeiro Nenhu…" at bounding box center [682, 287] width 1321 height 75
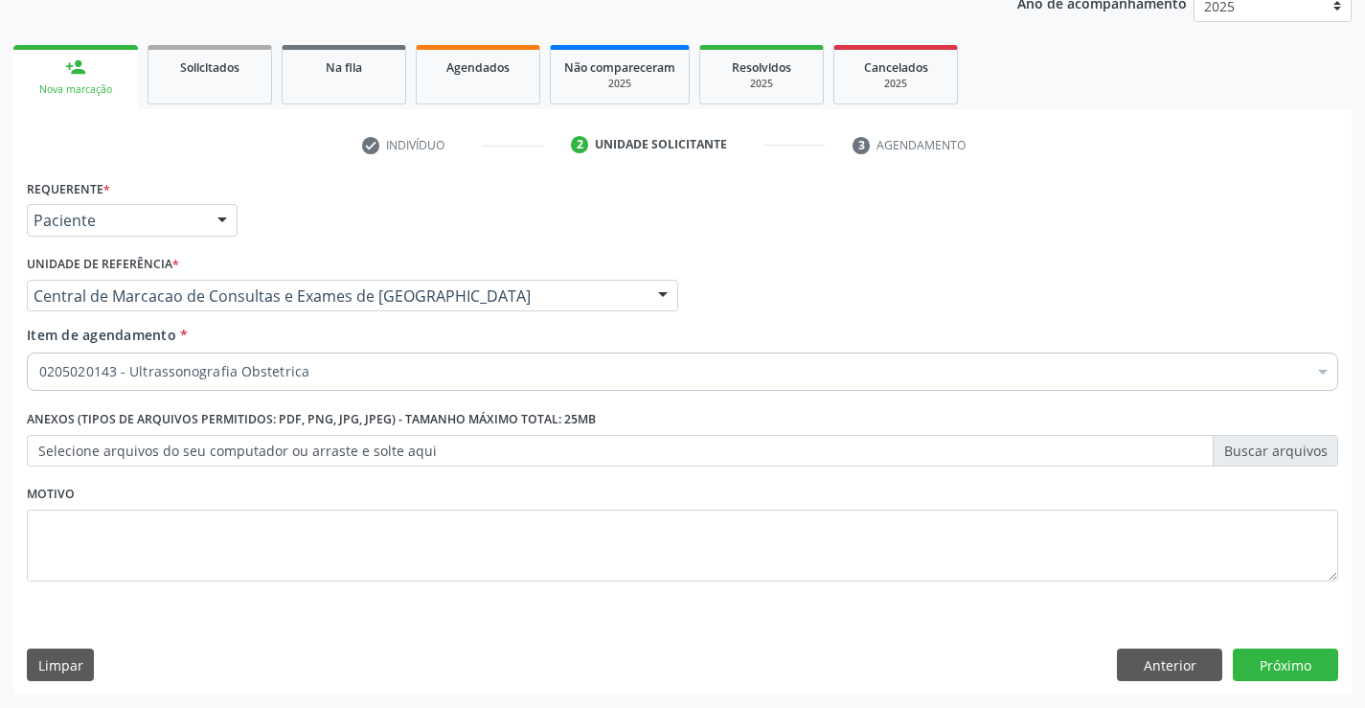
checkbox Obstetrica "true"
checkbox Valvar "false"
click at [1271, 651] on button "Próximo" at bounding box center [1285, 664] width 105 height 33
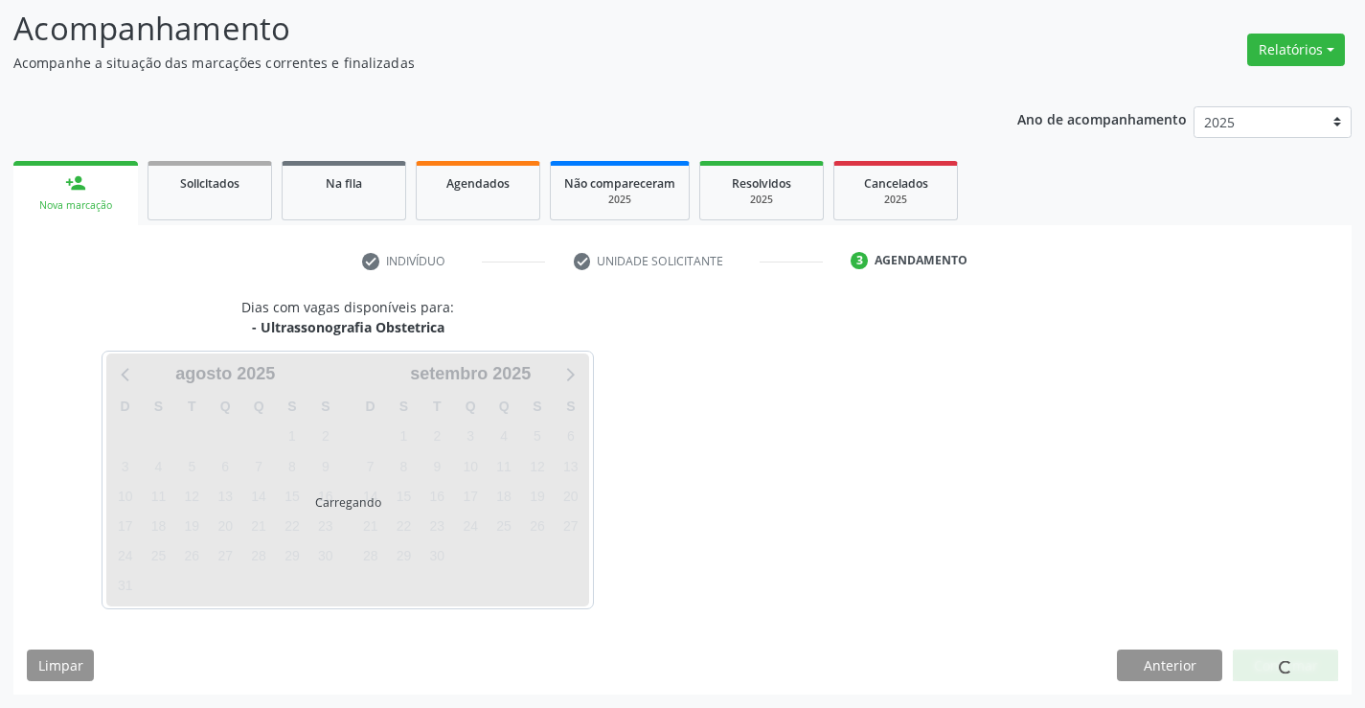
scroll to position [125, 0]
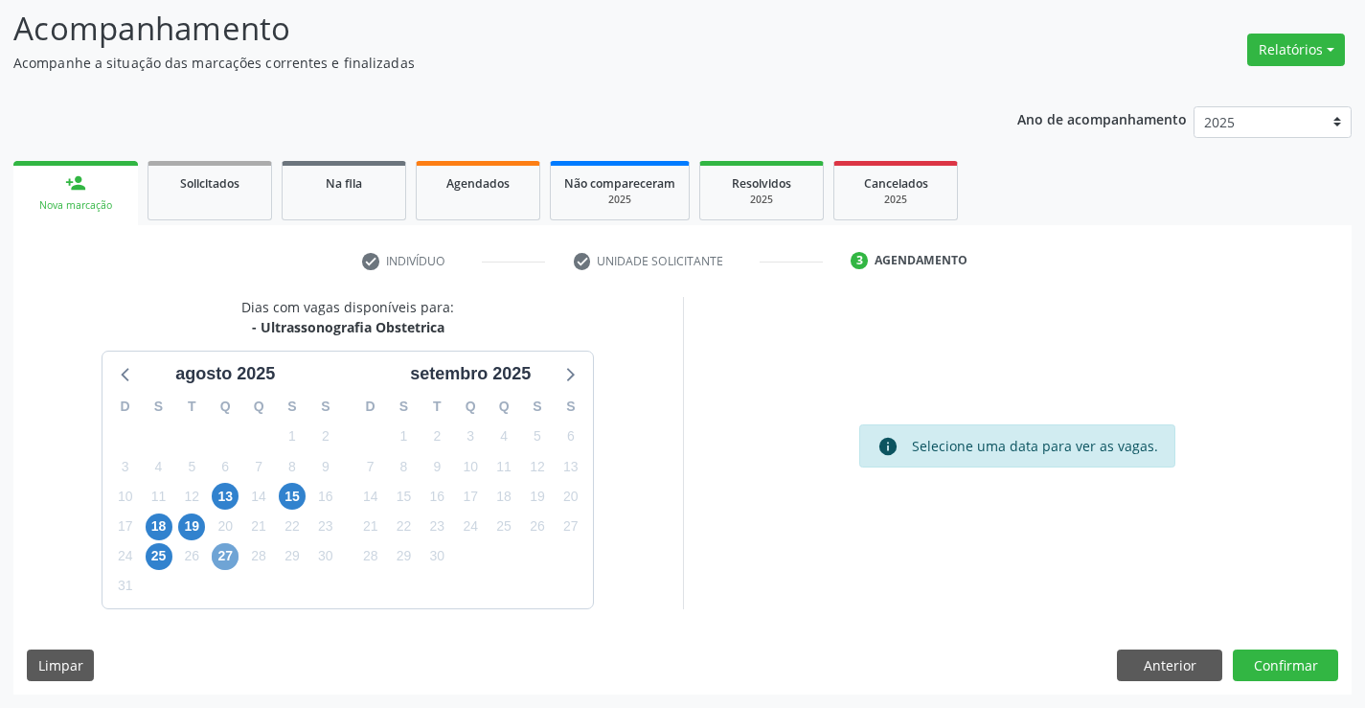
click at [222, 551] on span "27" at bounding box center [225, 556] width 27 height 27
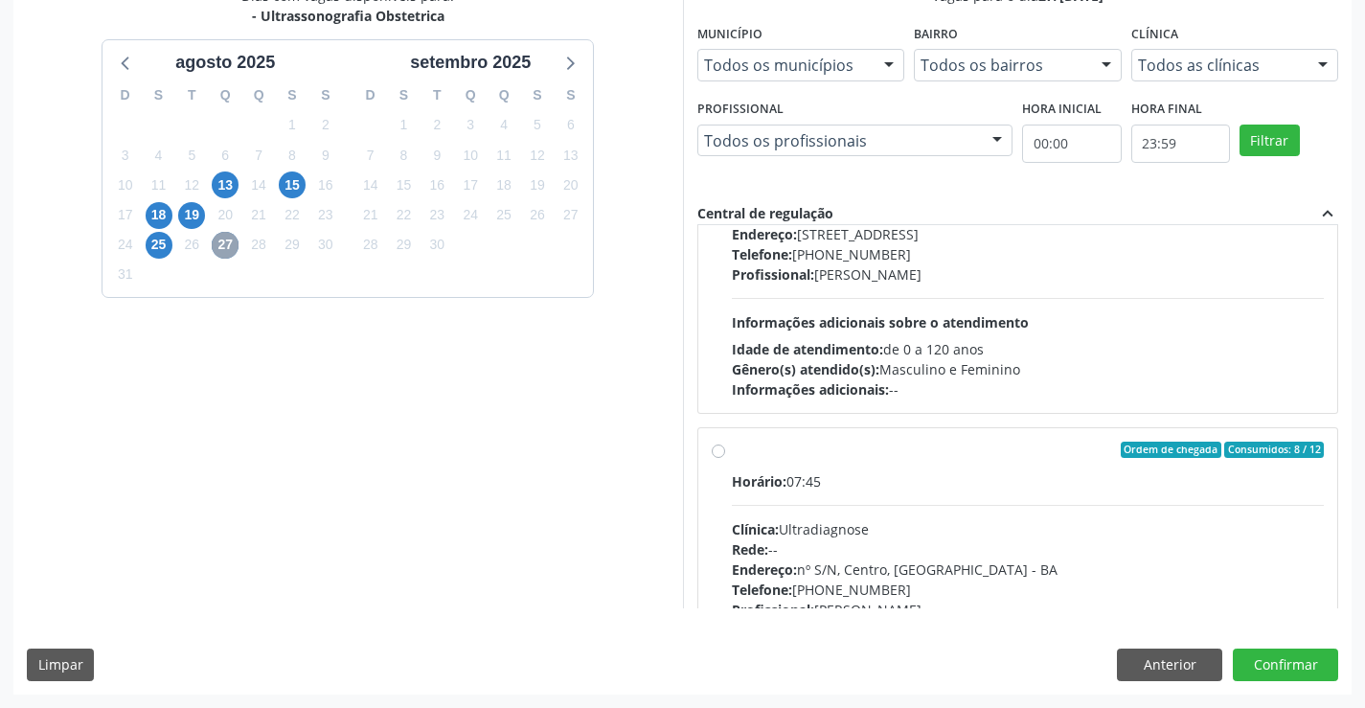
scroll to position [302, 0]
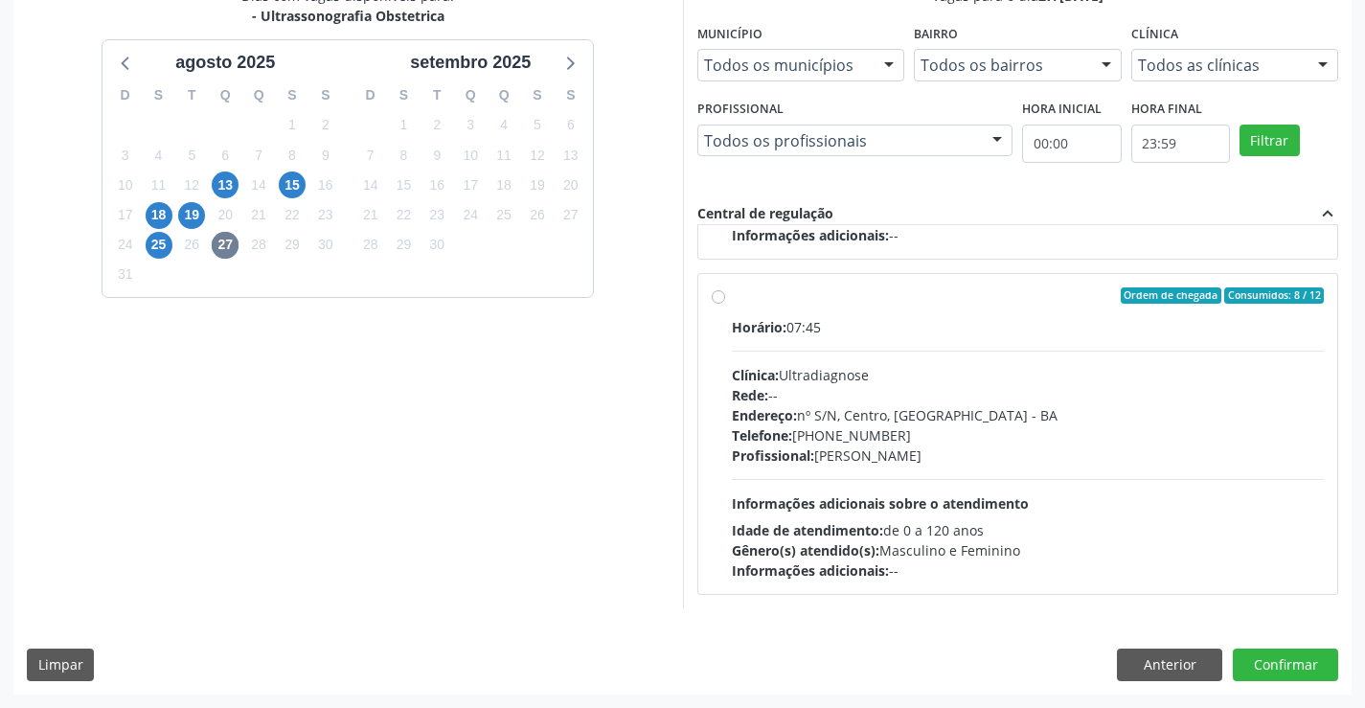
click at [1277, 684] on div "Dias com vagas disponíveis para: - Ultrassonografia Obstetrica agosto 2025 D S …" at bounding box center [682, 340] width 1338 height 708
click at [1274, 673] on button "Confirmar" at bounding box center [1285, 664] width 105 height 33
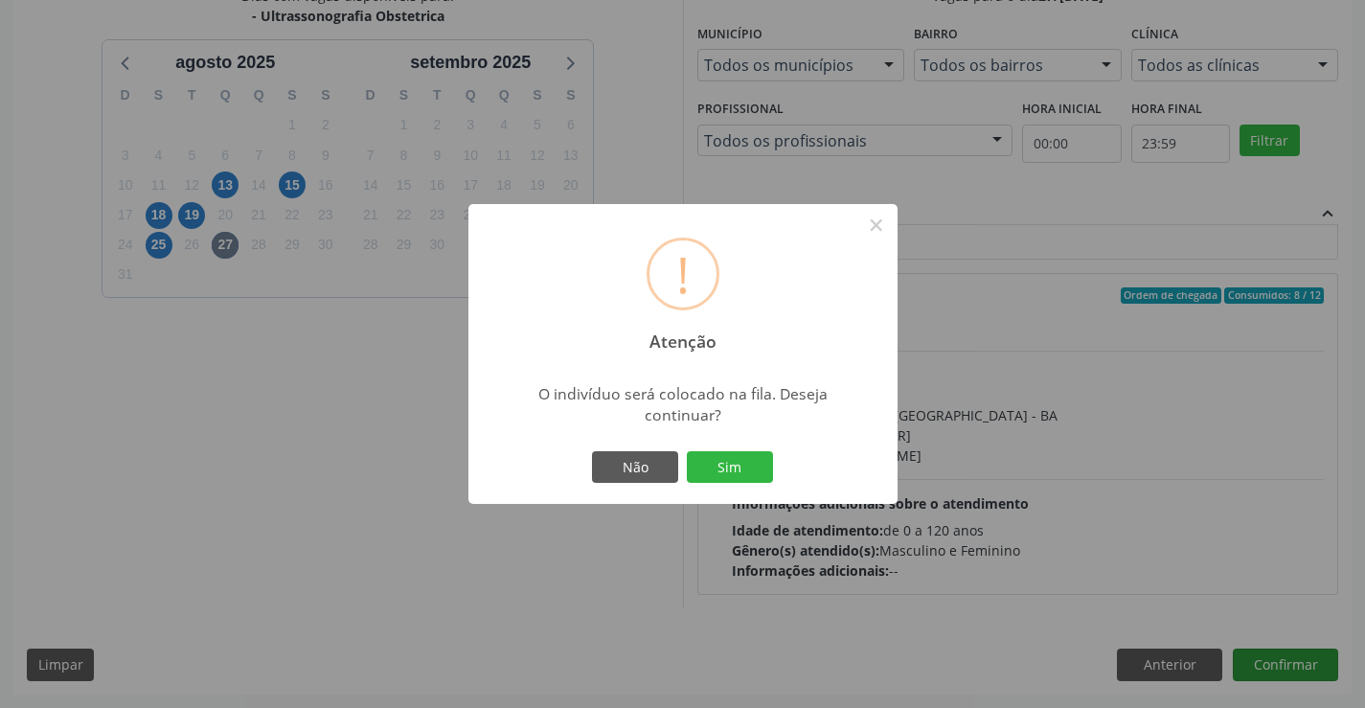
click at [687, 451] on button "Sim" at bounding box center [730, 467] width 86 height 33
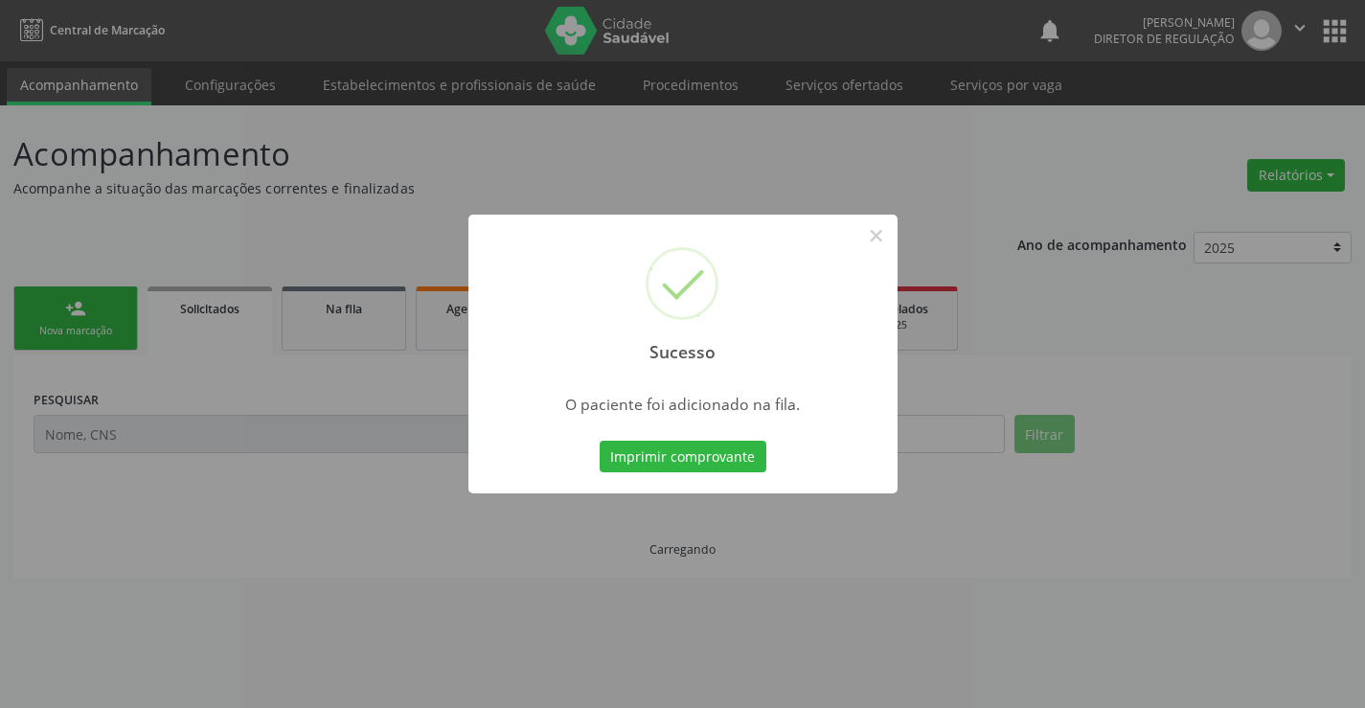
scroll to position [0, 0]
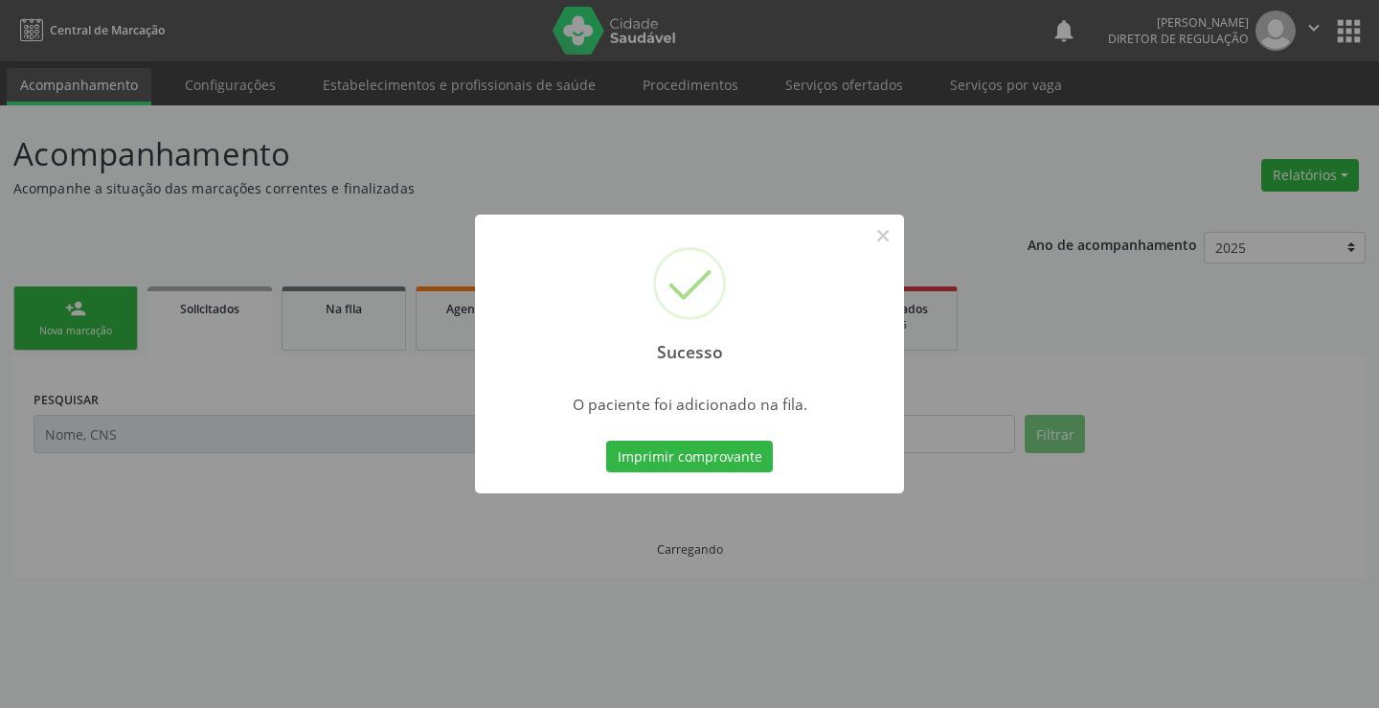
click at [606, 441] on button "Imprimir comprovante" at bounding box center [689, 457] width 167 height 33
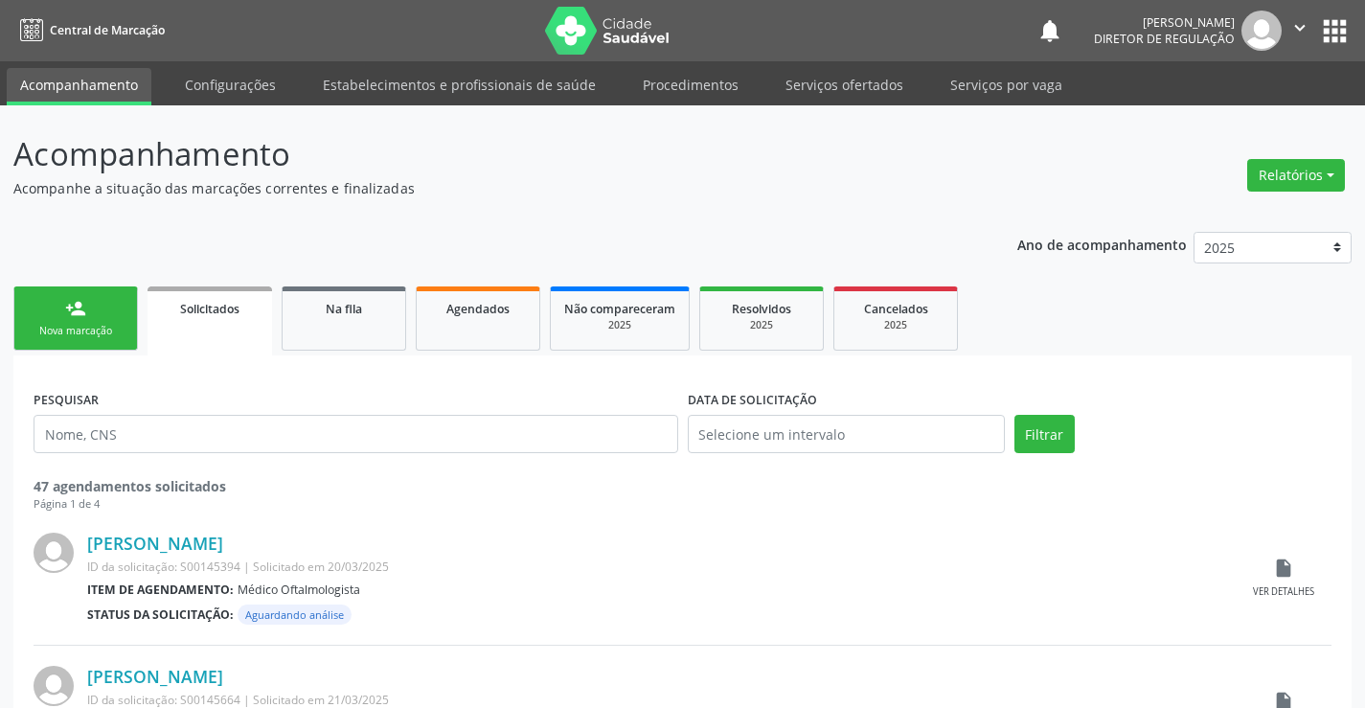
click at [89, 319] on link "person_add Nova marcação" at bounding box center [75, 318] width 125 height 64
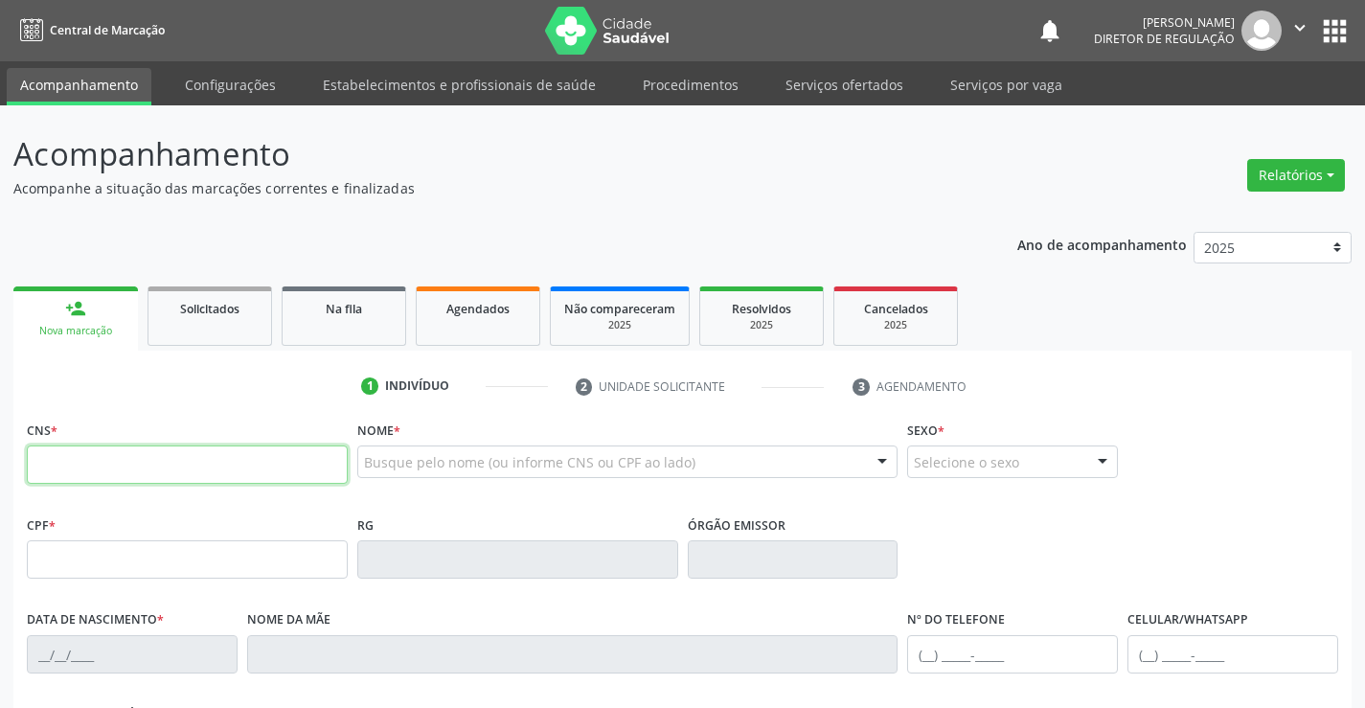
click at [106, 479] on input "text" at bounding box center [187, 464] width 321 height 38
type input "703 6020 6131 7034"
type input "11467390"
type input "12/12/1956"
type input "(74) 98105-2848"
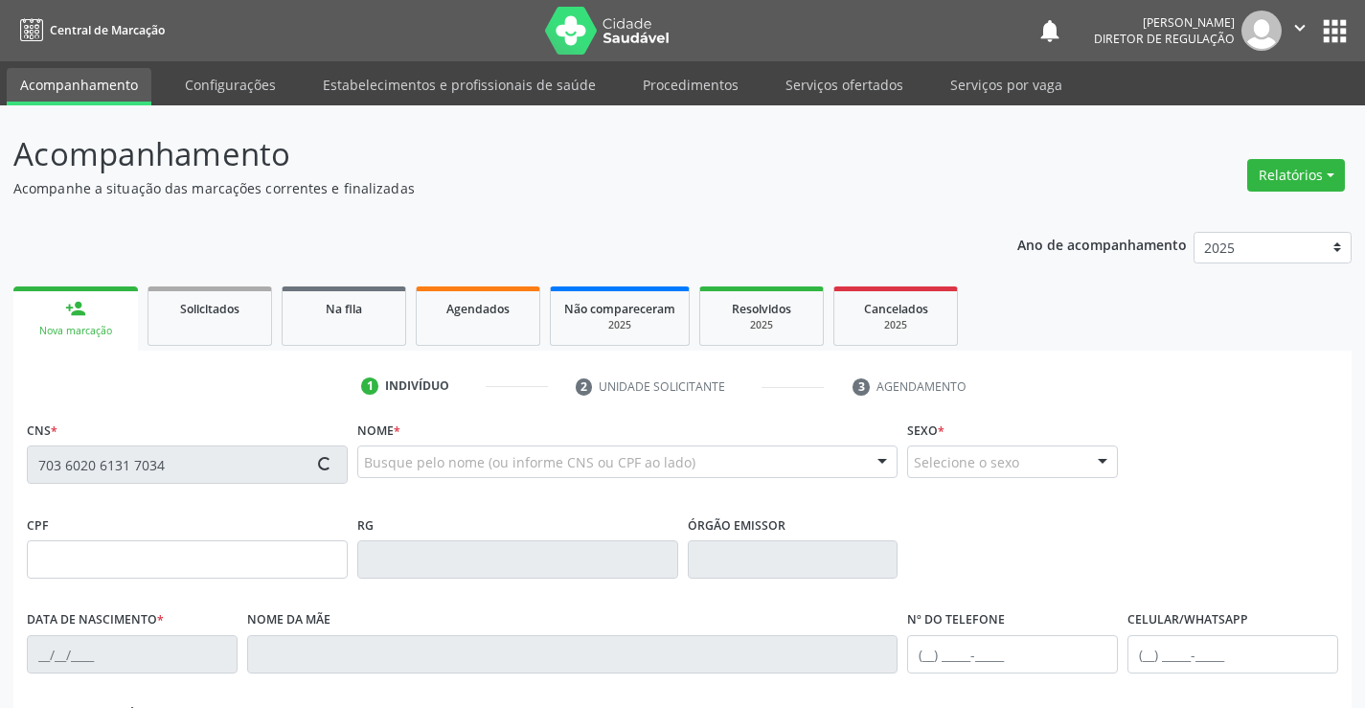
type input "(31) 98797-7845"
type input "109.097.295-49"
type input "S/N"
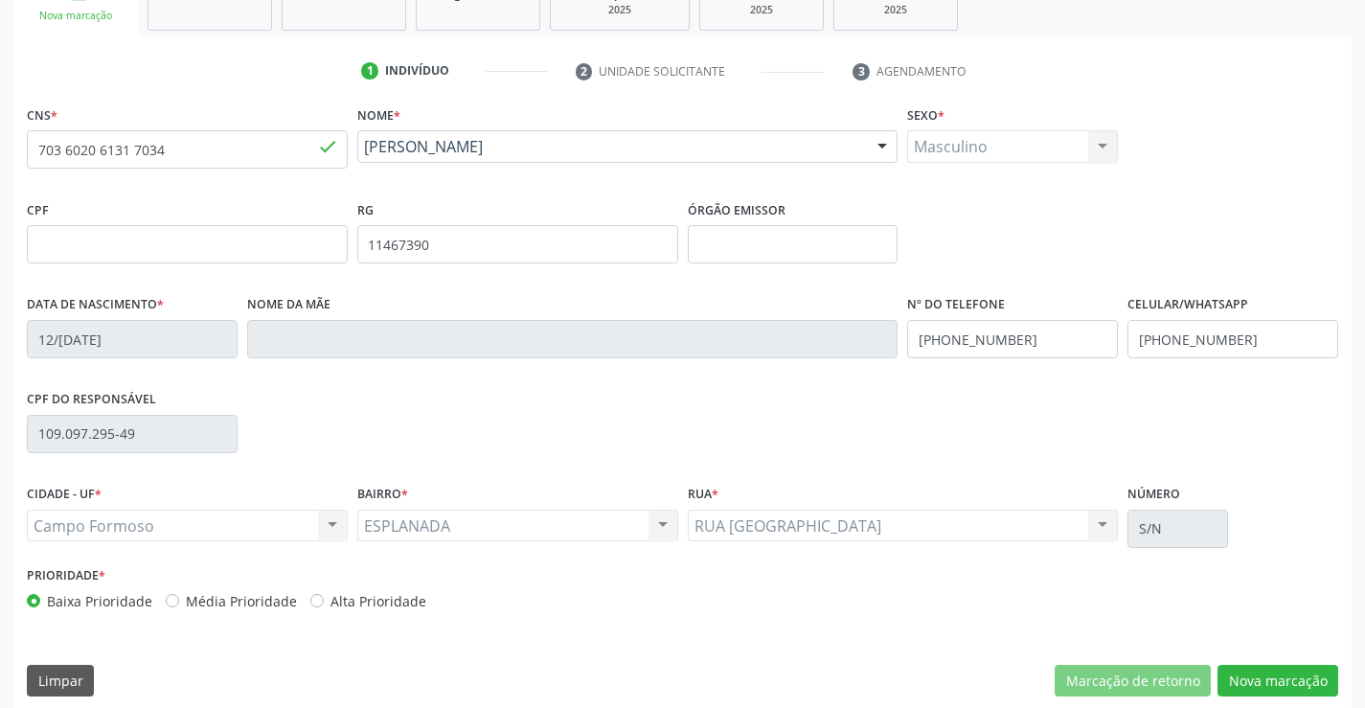
scroll to position [330, 0]
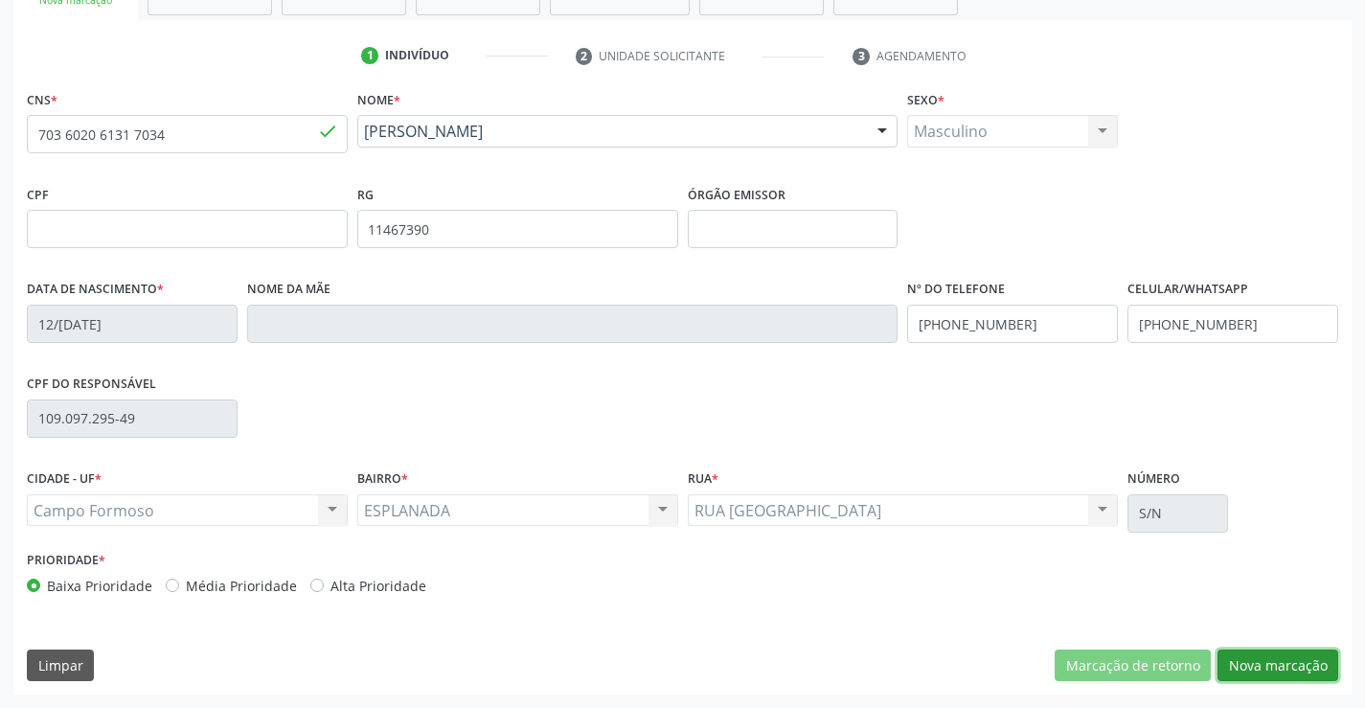
click at [1268, 665] on button "Nova marcação" at bounding box center [1277, 665] width 121 height 33
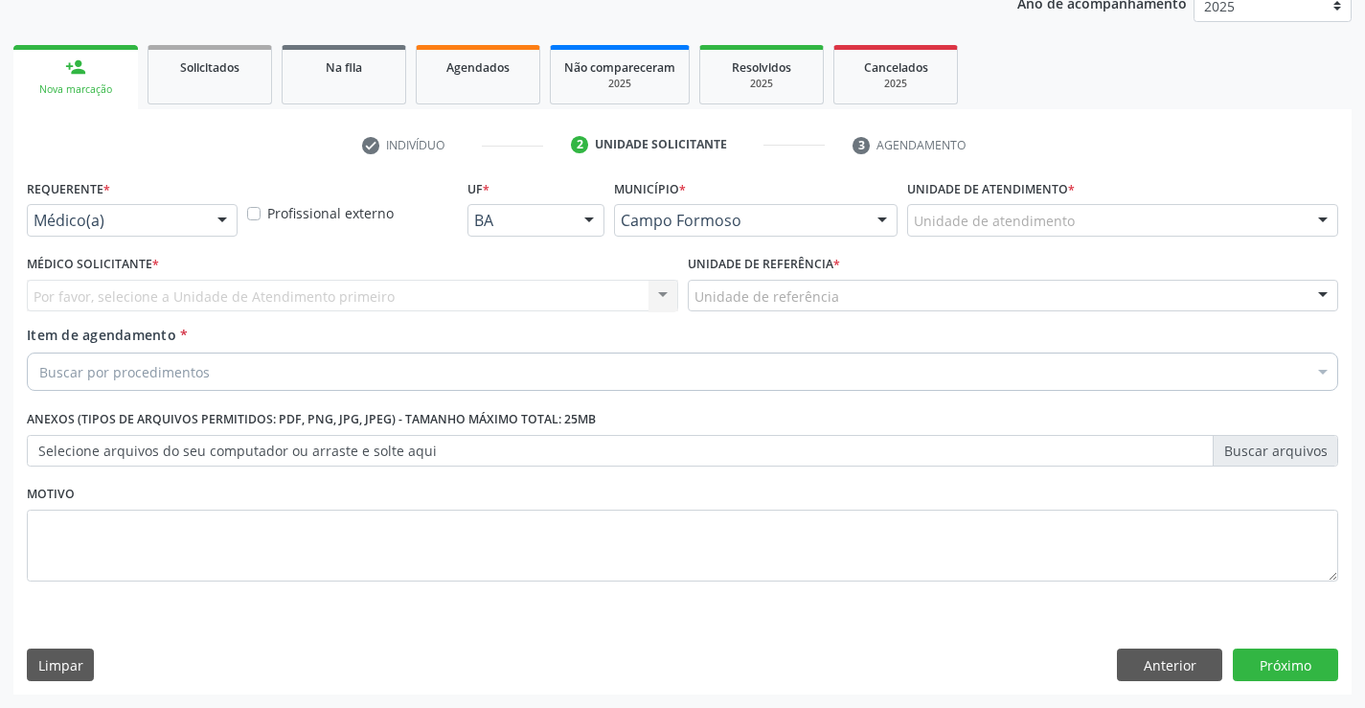
scroll to position [241, 0]
click at [208, 229] on div "Médico(a) Médico(a) Enfermeiro(a) Paciente Nenhum resultado encontrado para: " …" at bounding box center [132, 220] width 211 height 33
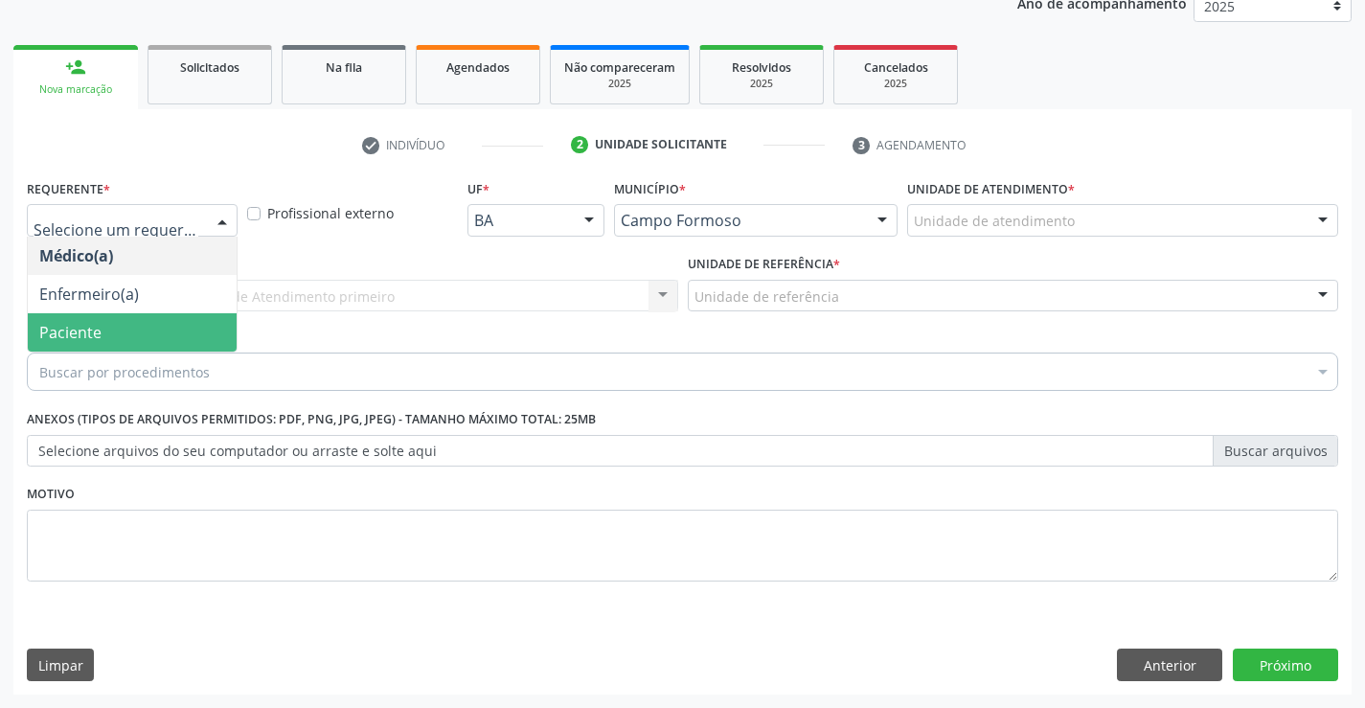
click at [201, 335] on span "Paciente" at bounding box center [132, 332] width 209 height 38
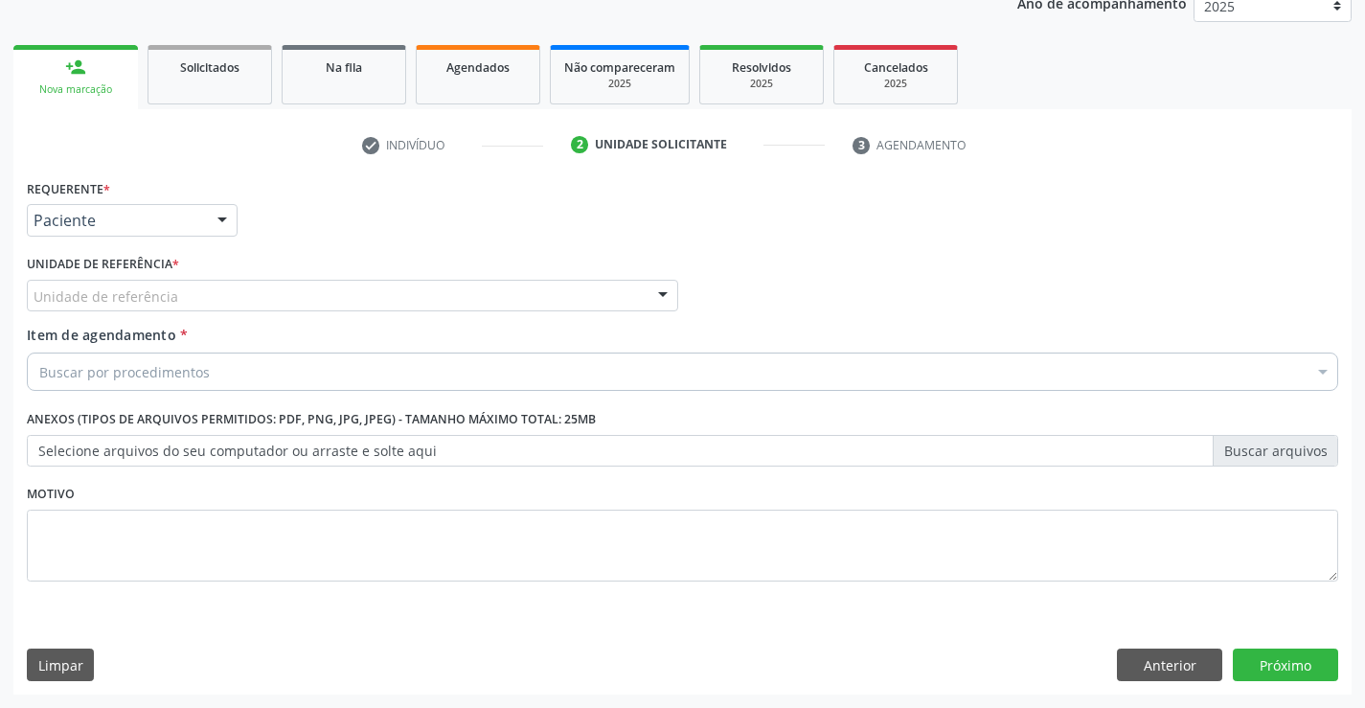
click at [352, 307] on div "Unidade de referência" at bounding box center [352, 296] width 651 height 33
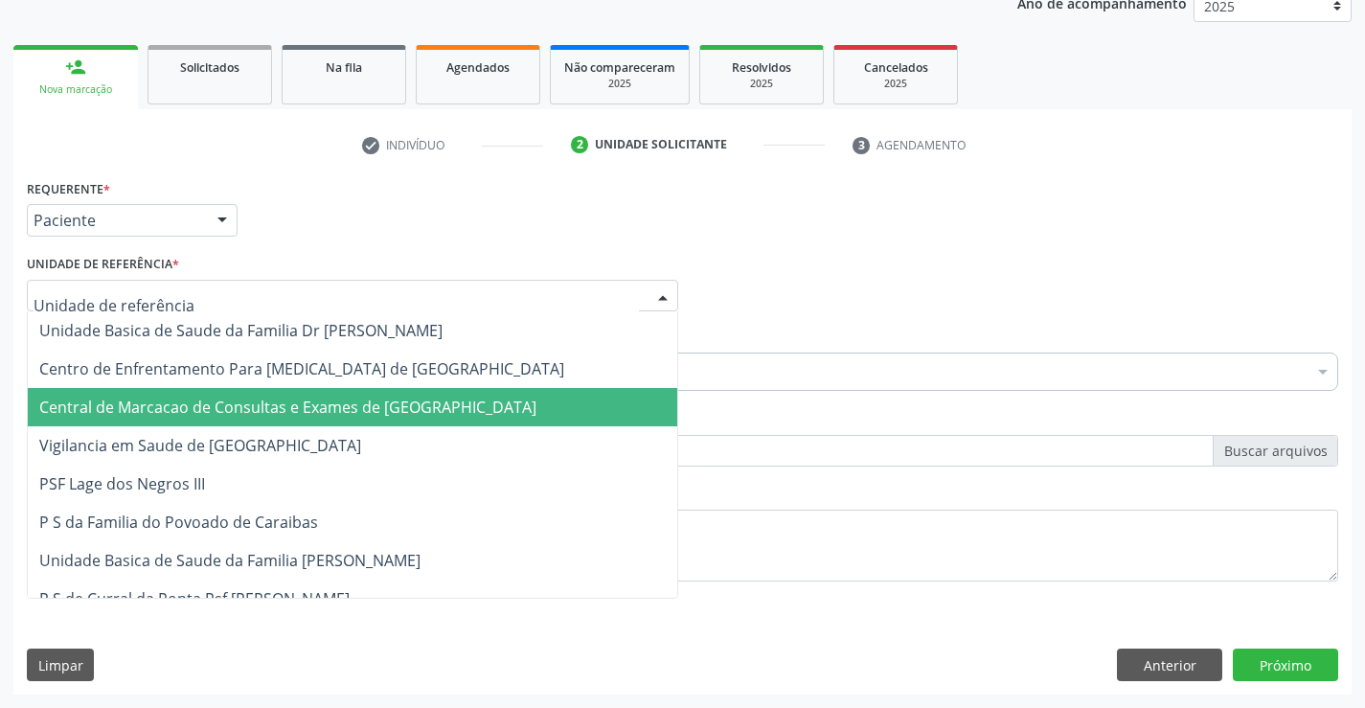
click at [342, 414] on span "Central de Marcacao de Consultas e Exames de [GEOGRAPHIC_DATA]" at bounding box center [287, 407] width 497 height 21
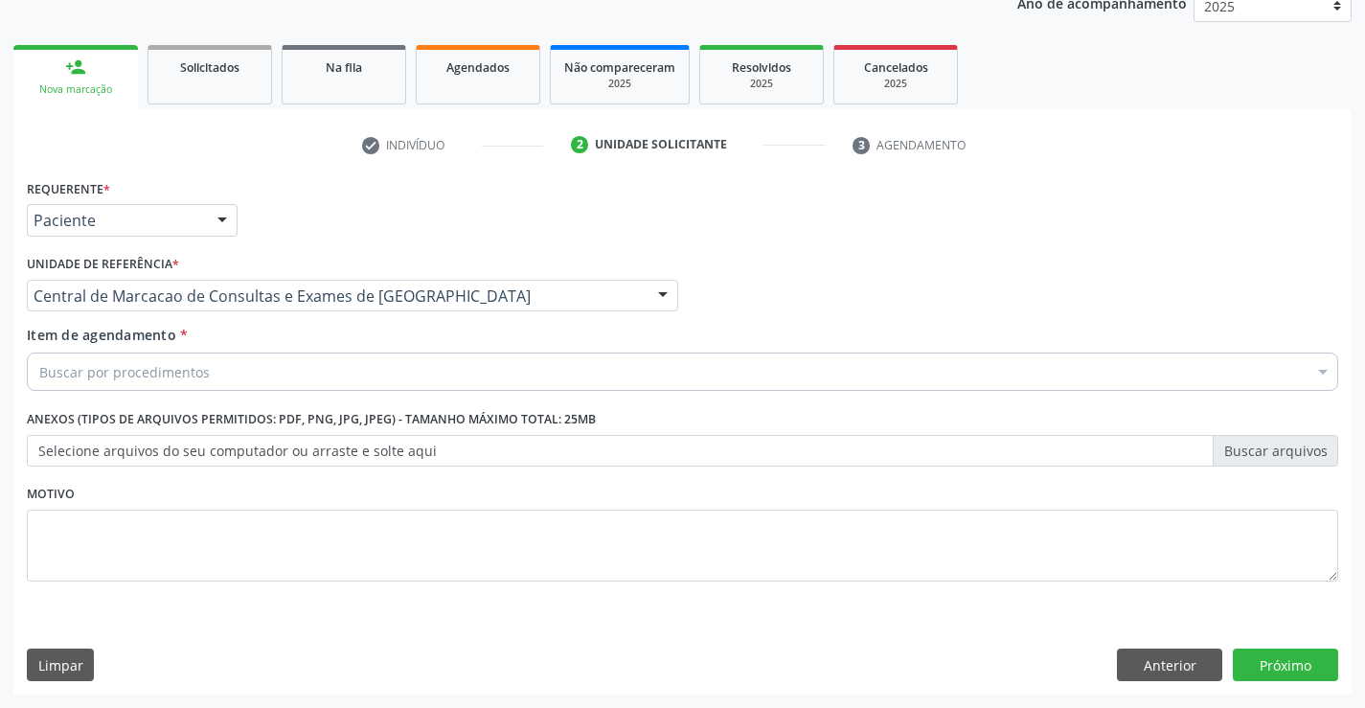
click at [447, 373] on div "Buscar por procedimentos" at bounding box center [682, 371] width 1311 height 38
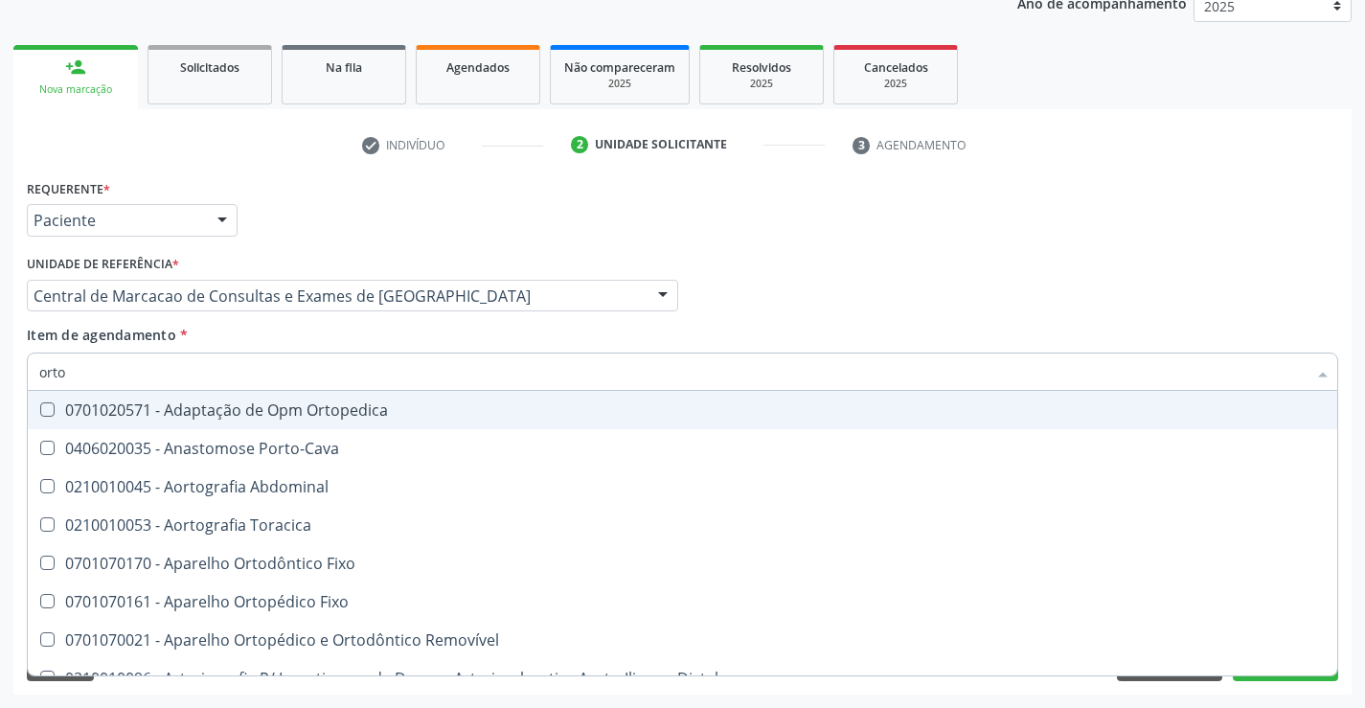
type input "ortop"
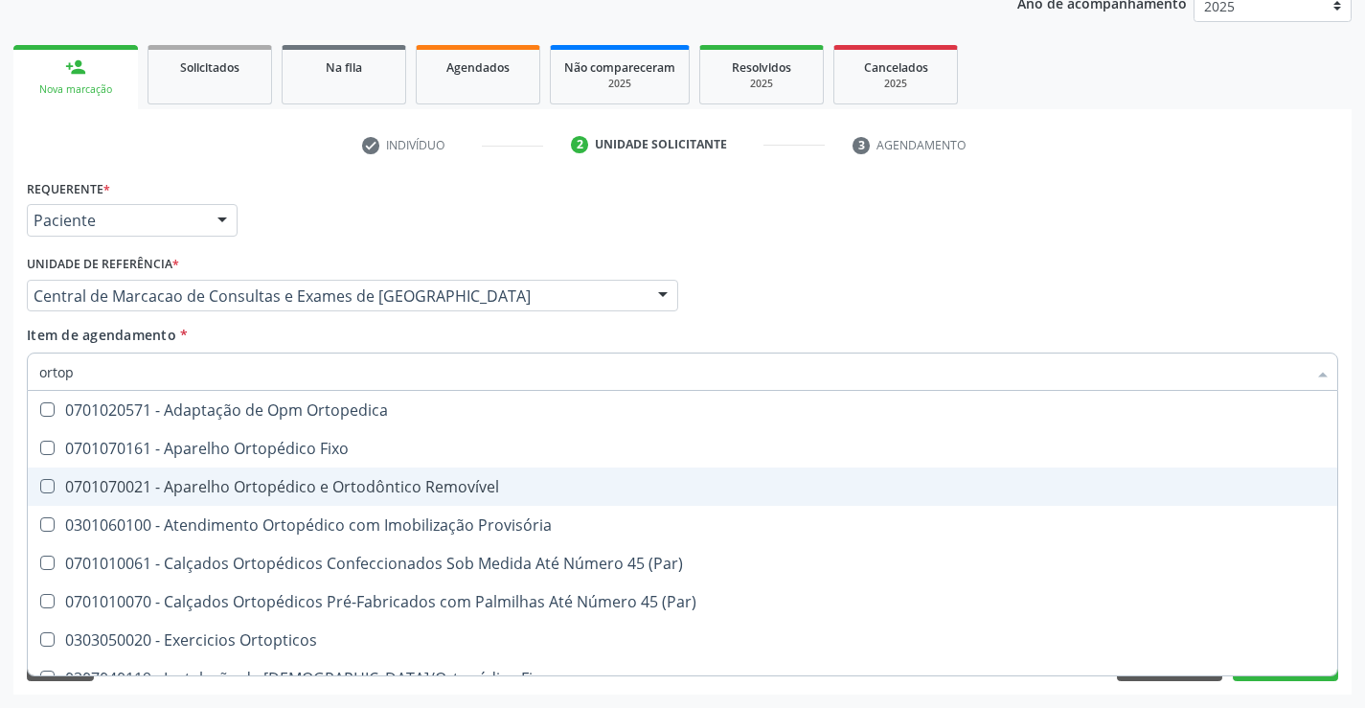
scroll to position [175, 0]
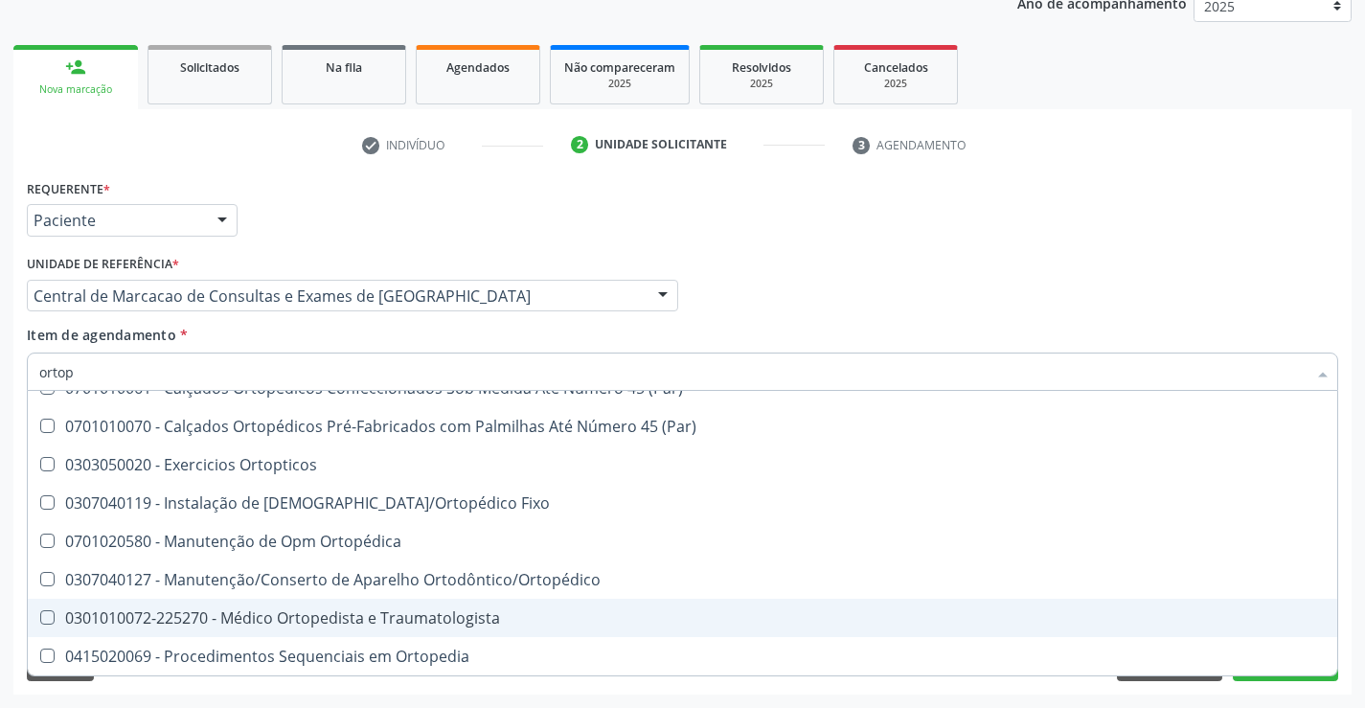
click at [337, 624] on div "0301010072-225270 - Médico Ortopedista e Traumatologista" at bounding box center [682, 617] width 1286 height 15
checkbox Traumatologista "true"
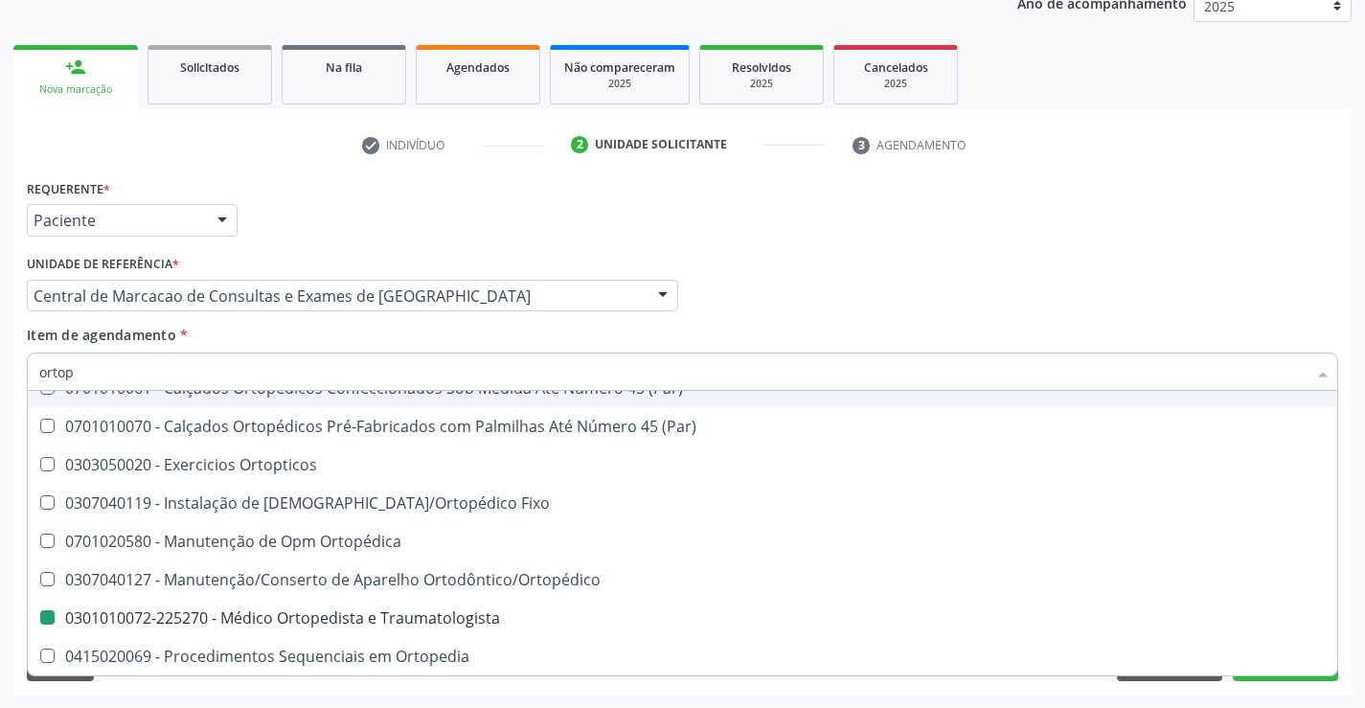
click at [666, 339] on div "Item de agendamento * ortop Desfazer seleção 0701020571 - Adaptação de Opm Orto…" at bounding box center [682, 355] width 1311 height 60
checkbox Fixo "true"
checkbox Traumatologista "false"
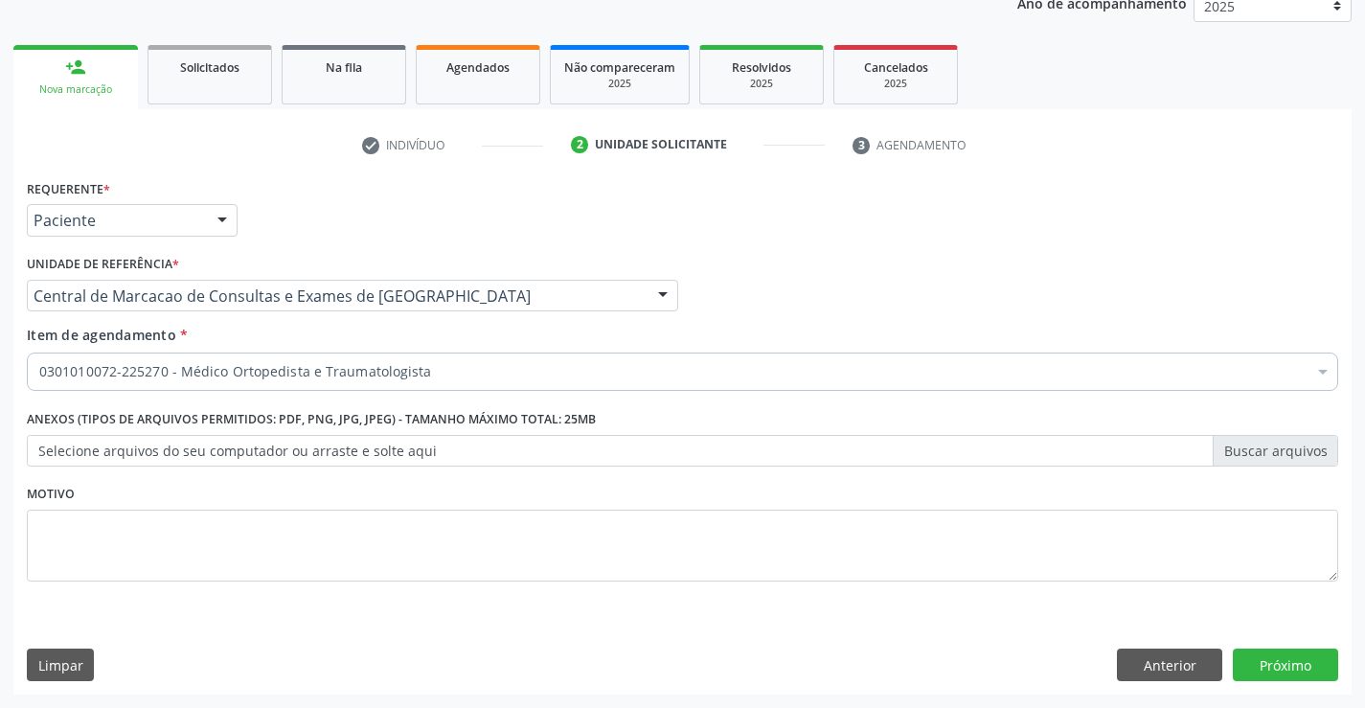
scroll to position [0, 0]
click at [1266, 660] on button "Próximo" at bounding box center [1285, 664] width 105 height 33
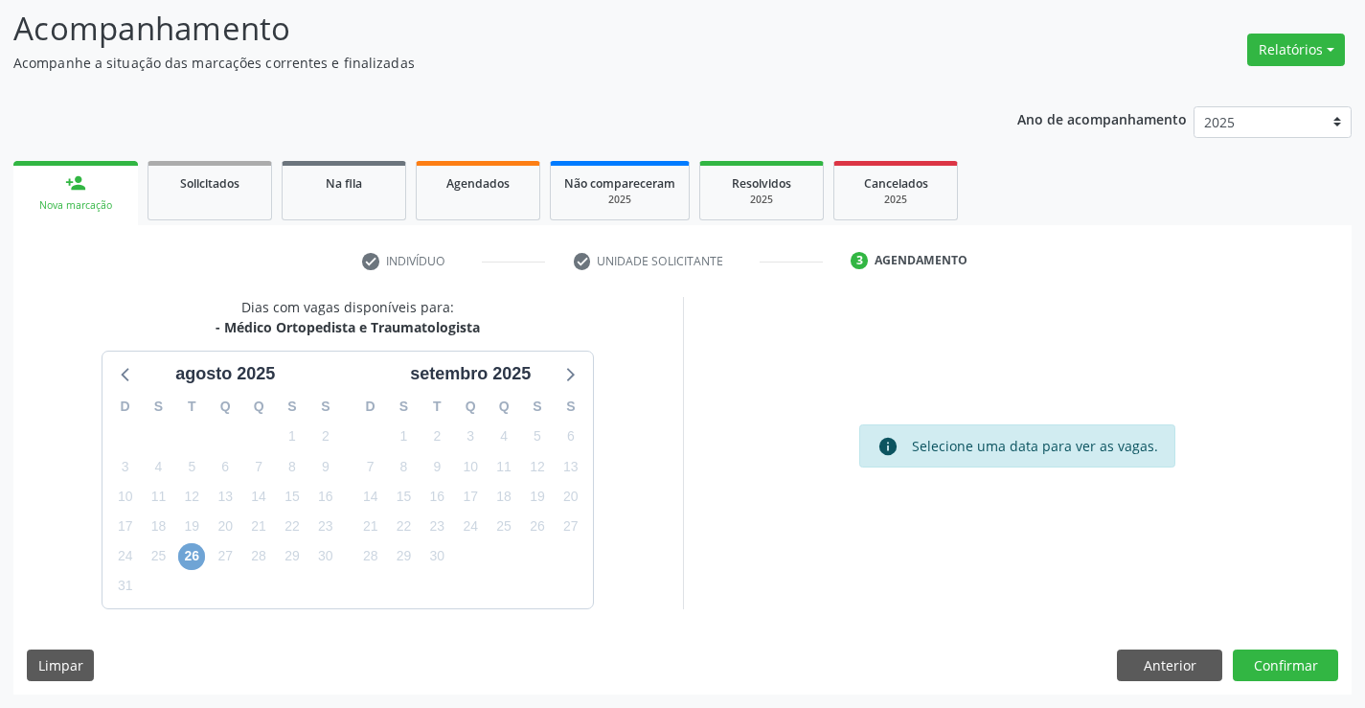
click at [197, 561] on span "26" at bounding box center [191, 556] width 27 height 27
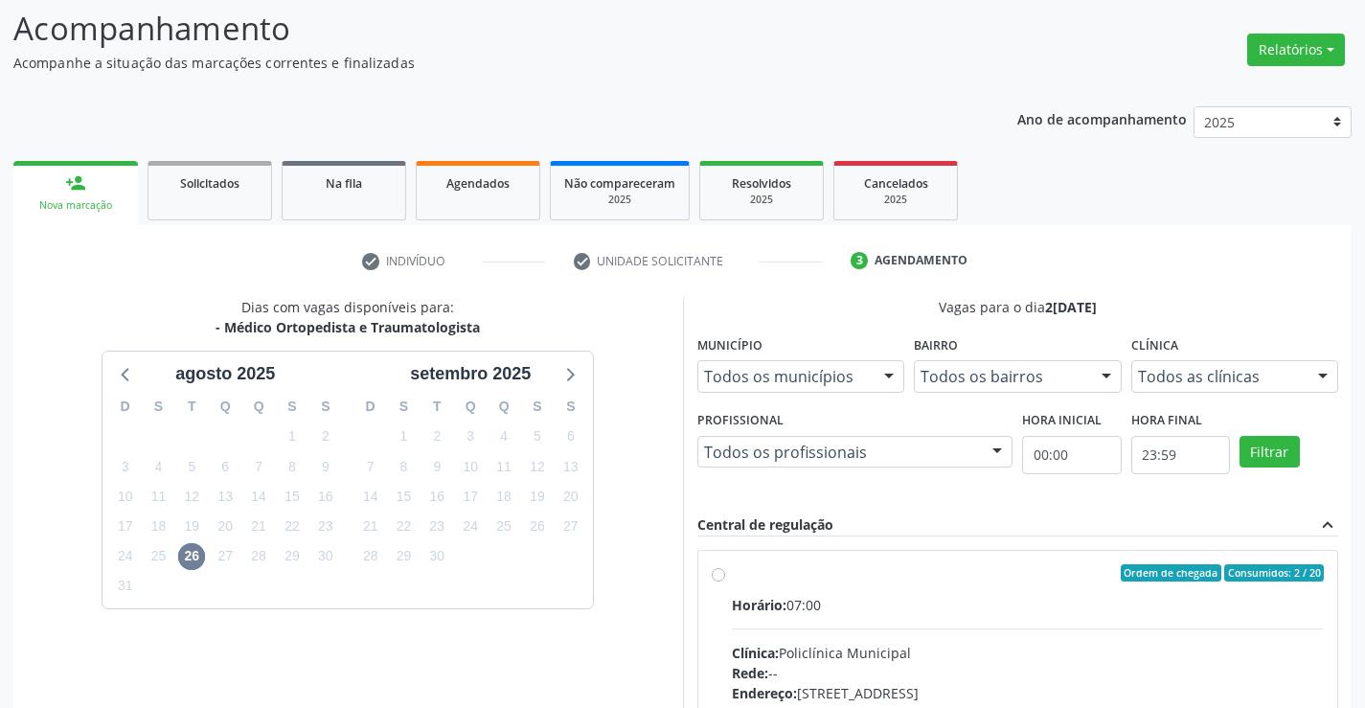
click at [1016, 628] on hr at bounding box center [1028, 628] width 593 height 1
click at [725, 581] on input "Ordem de chegada Consumidos: 2 / 20 Horário: 07:00 Clínica: Policlínica Municip…" at bounding box center [718, 572] width 13 height 17
radio input "true"
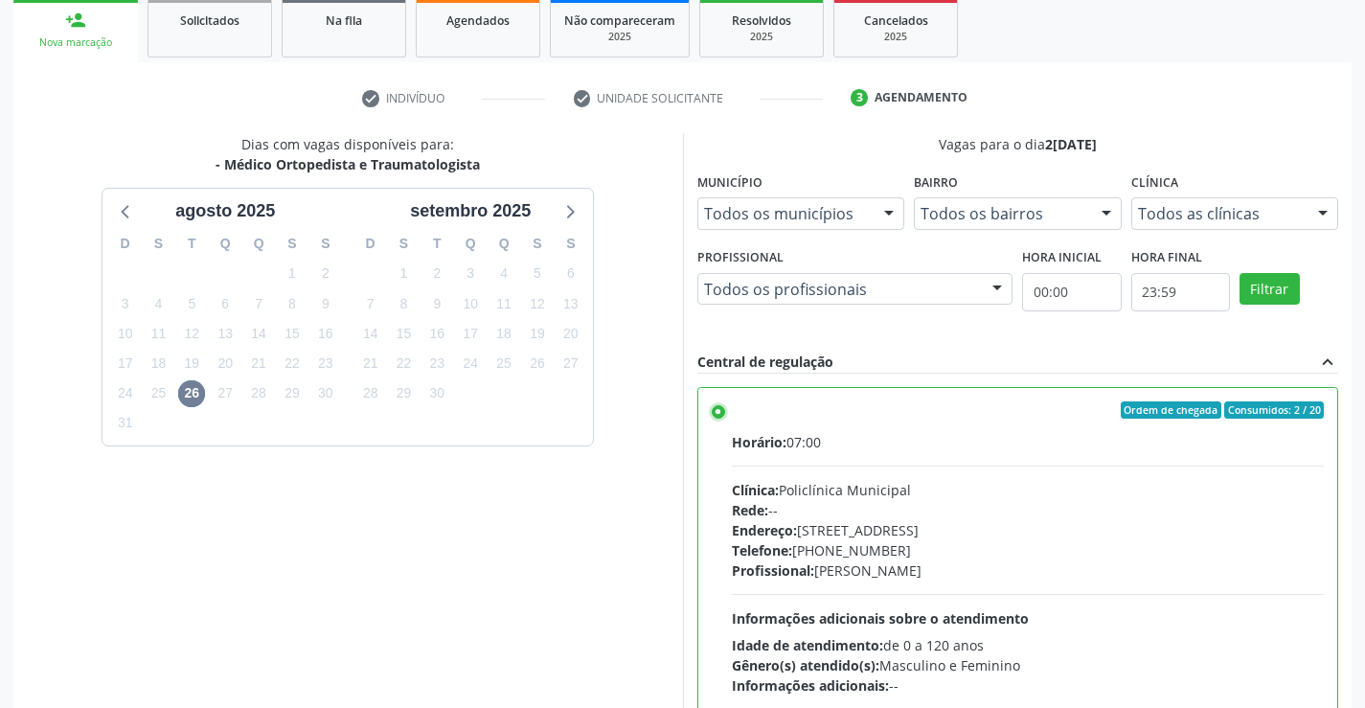
scroll to position [437, 0]
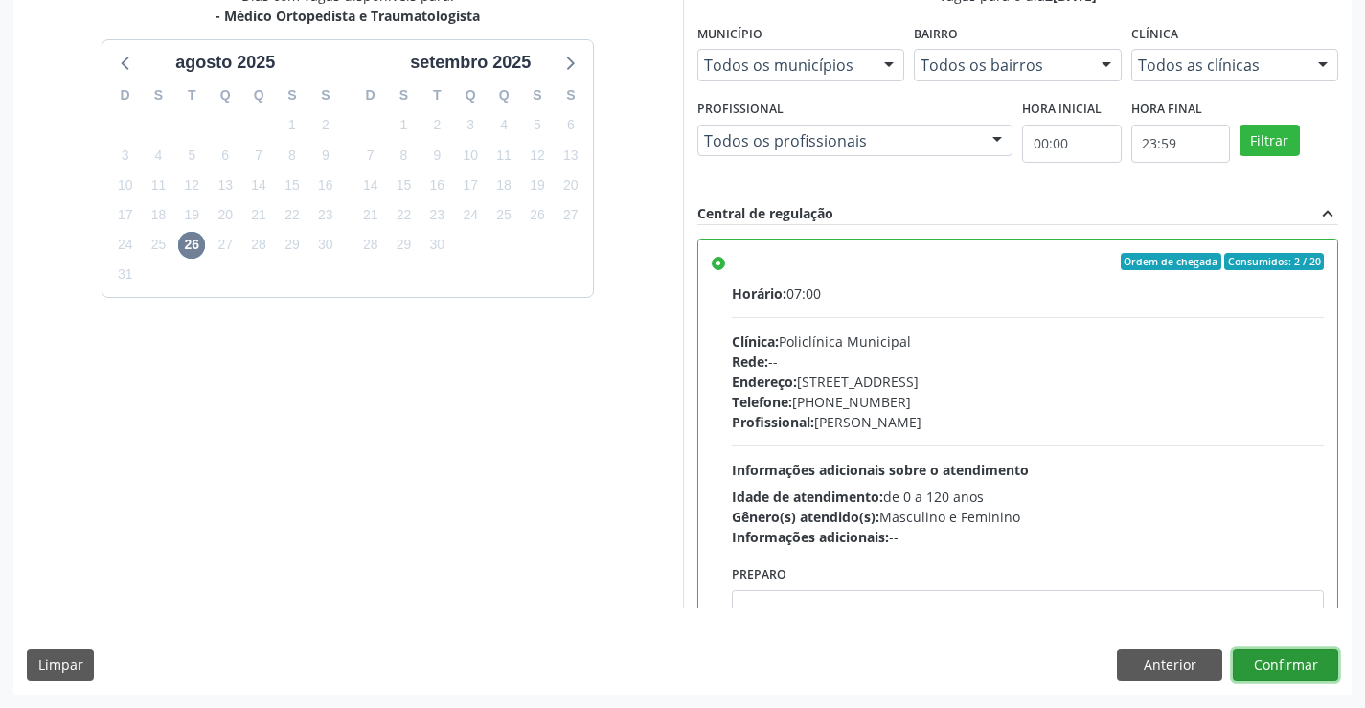
click at [1284, 669] on button "Confirmar" at bounding box center [1285, 664] width 105 height 33
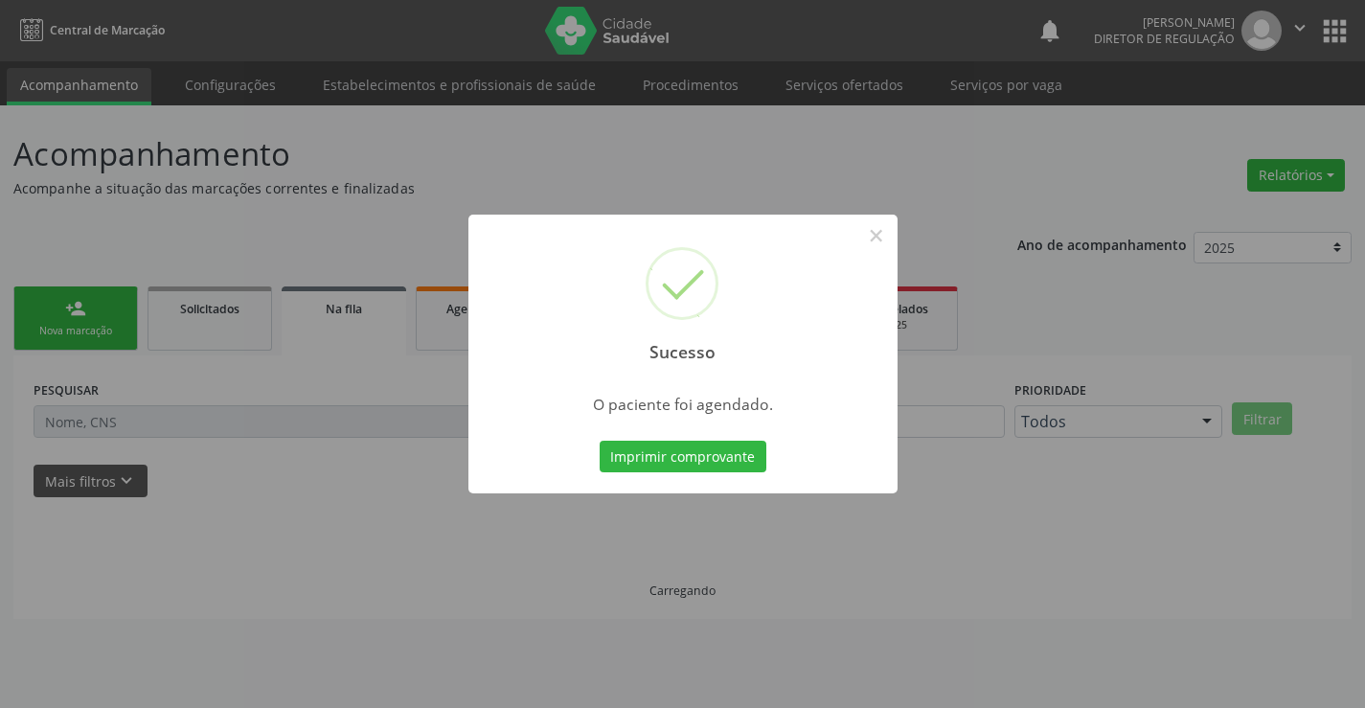
scroll to position [0, 0]
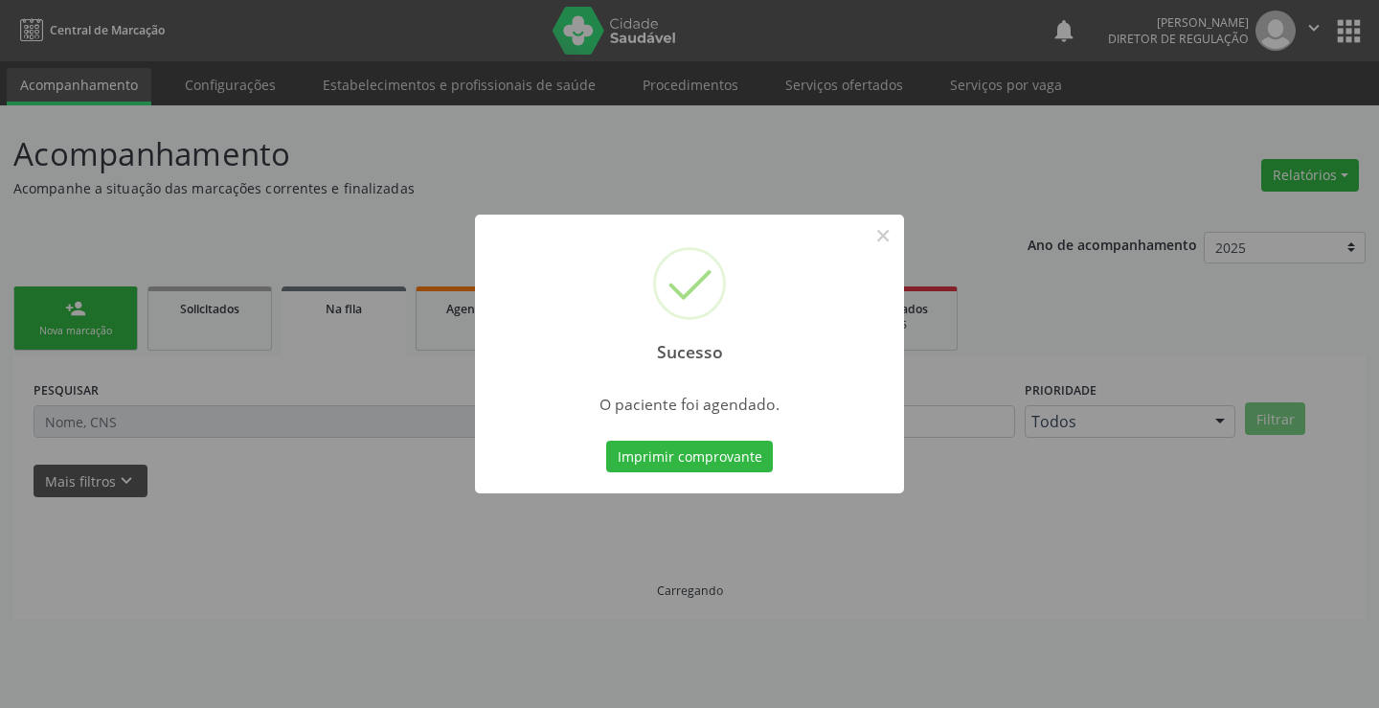
click at [606, 441] on button "Imprimir comprovante" at bounding box center [689, 457] width 167 height 33
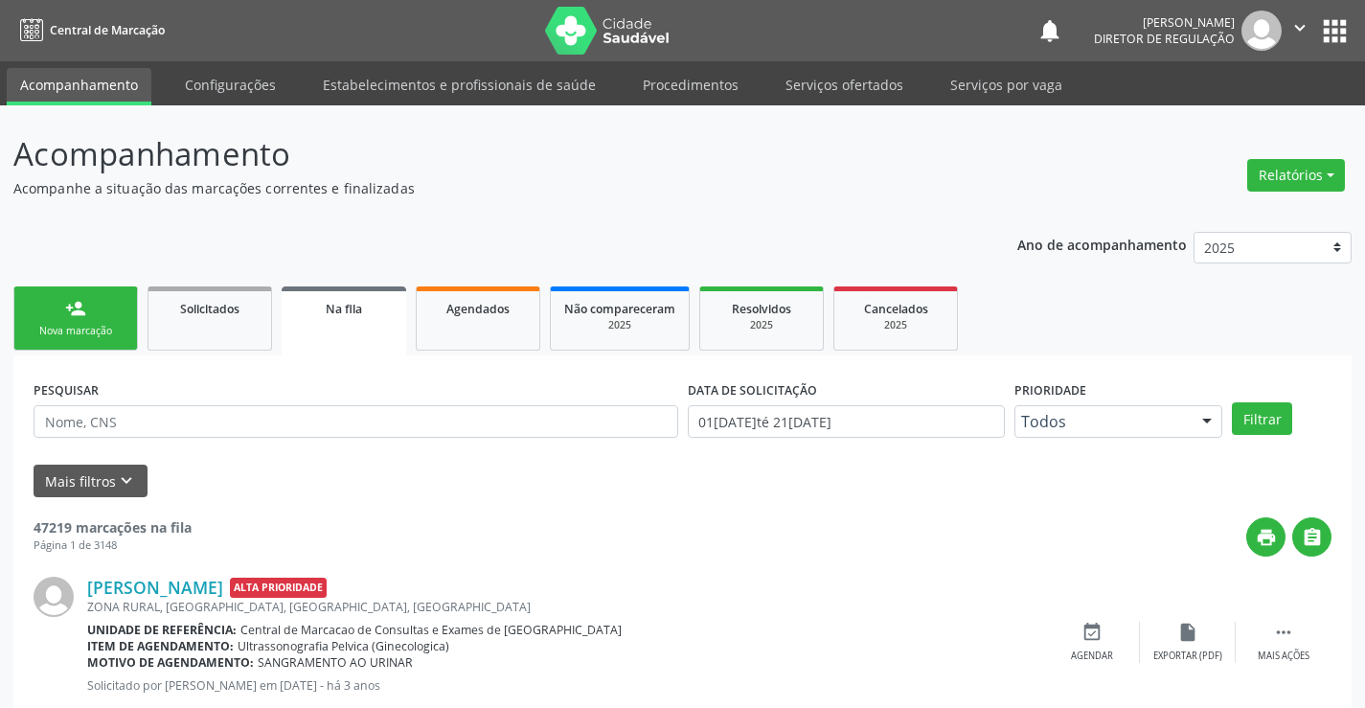
click at [104, 324] on div "Nova marcação" at bounding box center [76, 331] width 96 height 14
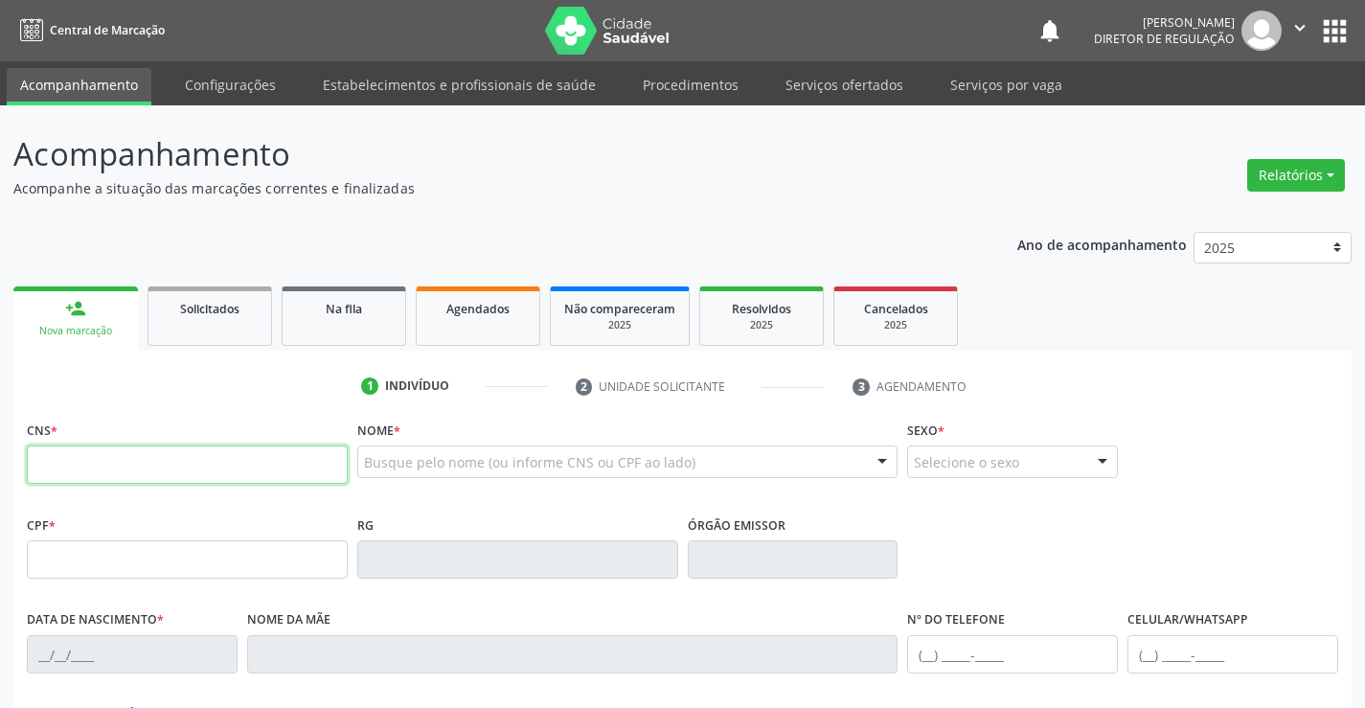
click at [110, 467] on input "text" at bounding box center [187, 464] width 321 height 38
type input "701 2030 8698 5616"
type input "1494176327"
type input "28/03/1988"
type input "(74) 99191-3641"
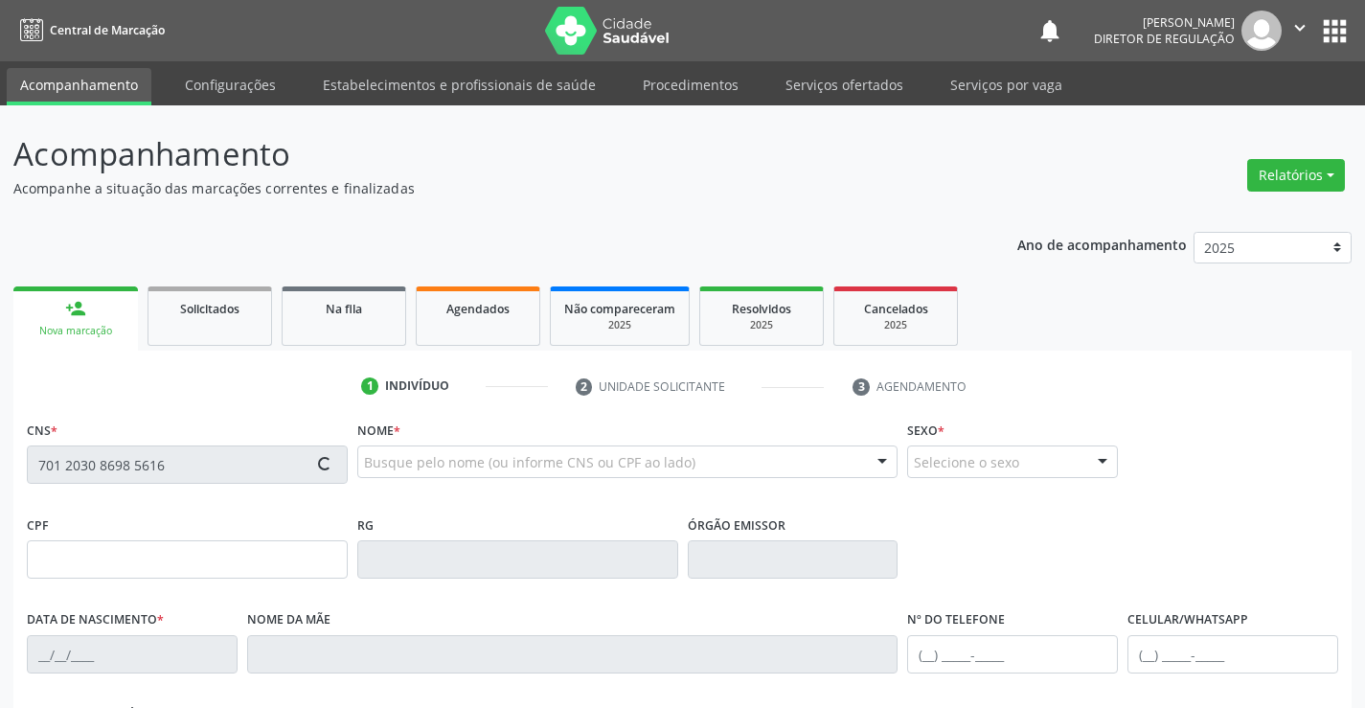
type input "(74) 99191-3641"
type input "S/N"
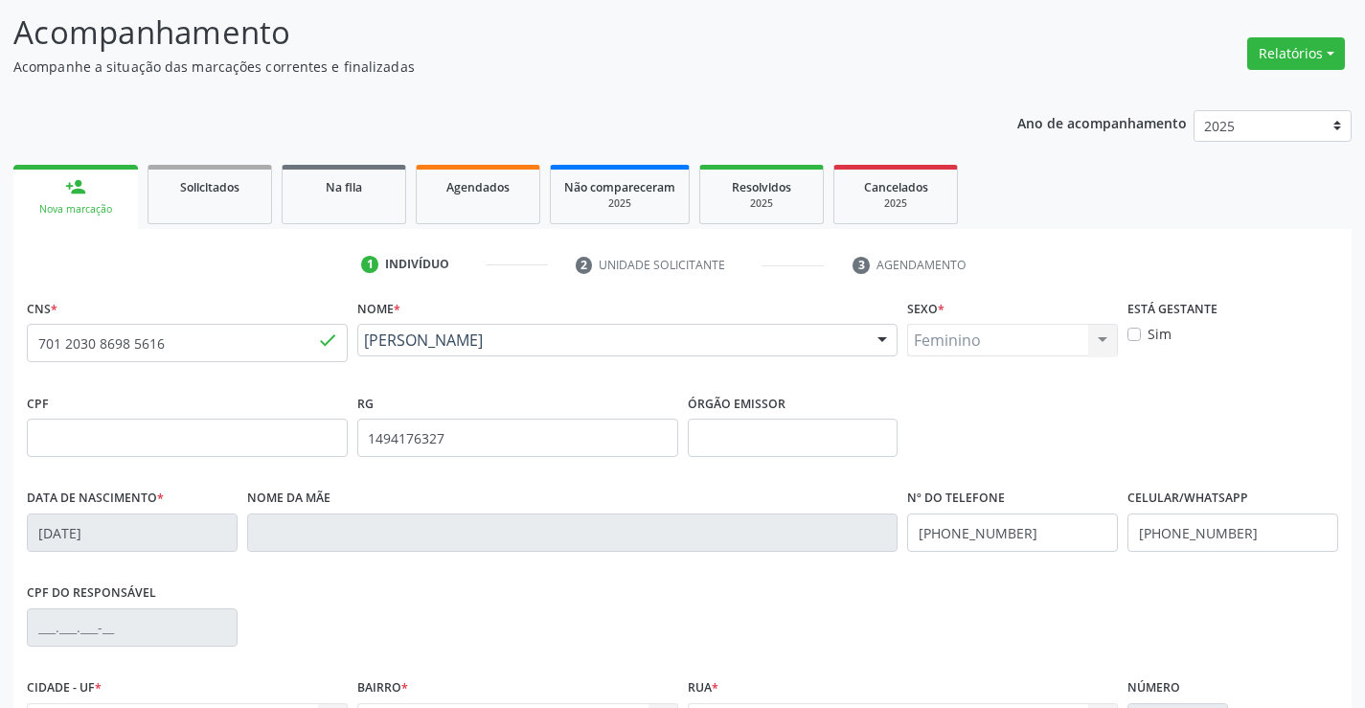
scroll to position [330, 0]
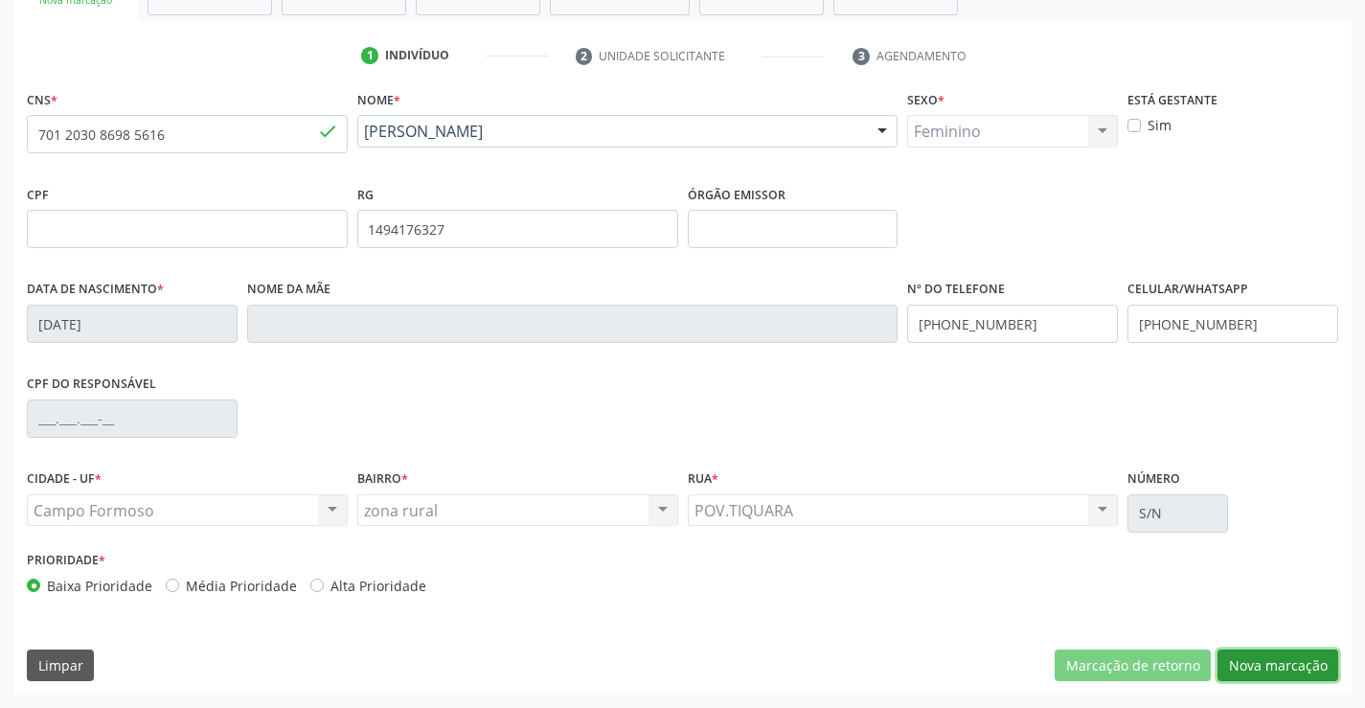
click at [1314, 677] on button "Nova marcação" at bounding box center [1277, 665] width 121 height 33
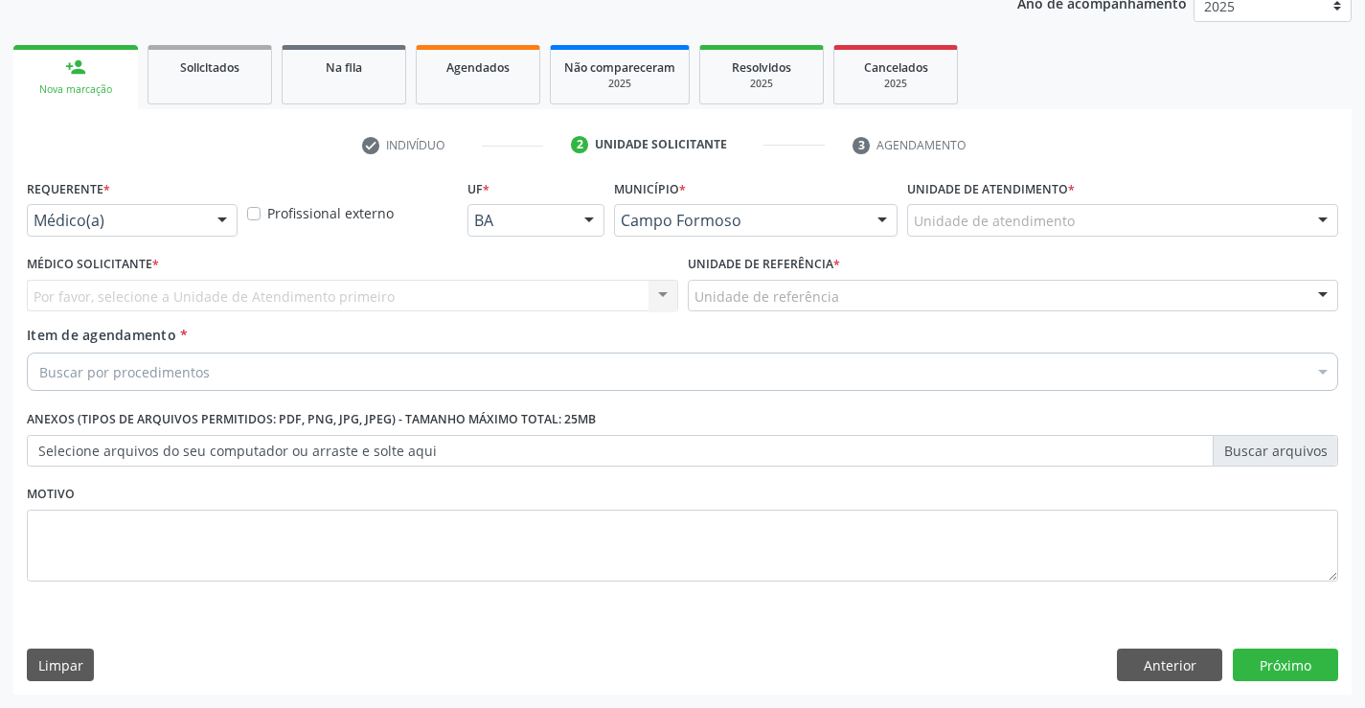
scroll to position [241, 0]
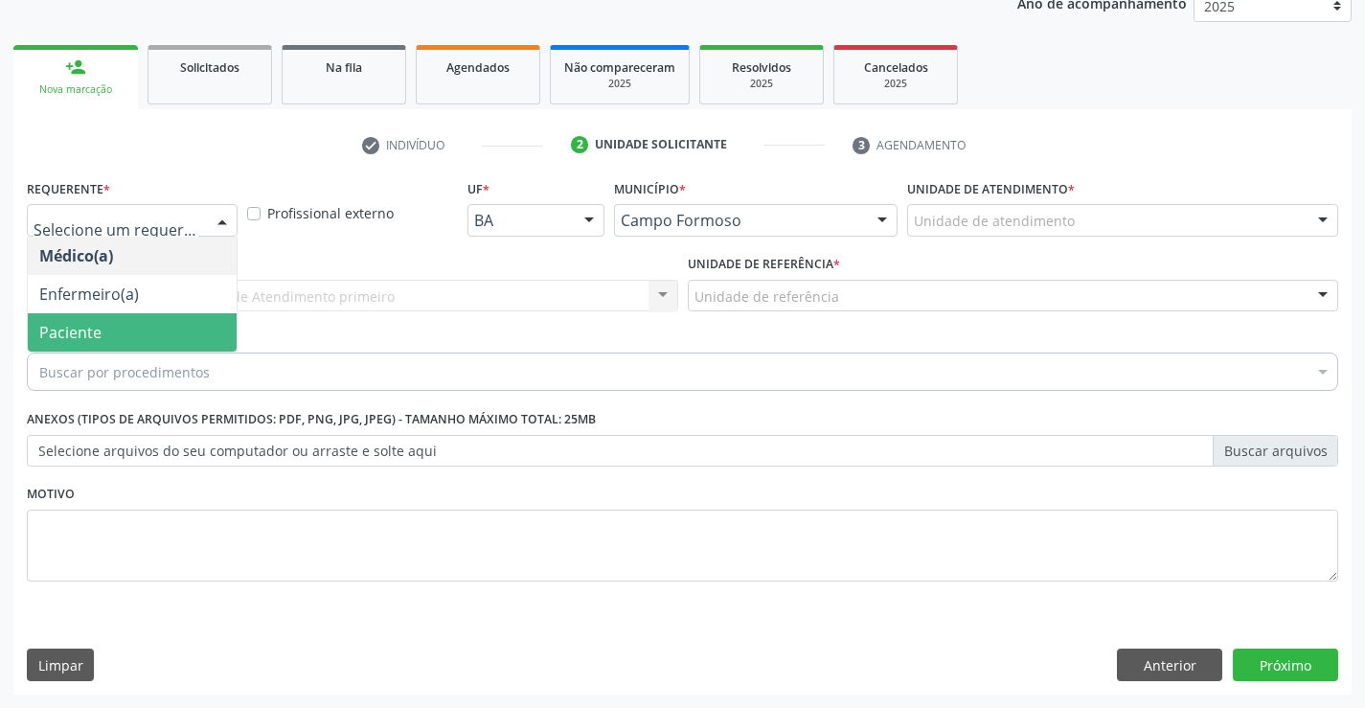
click at [160, 328] on span "Paciente" at bounding box center [132, 332] width 209 height 38
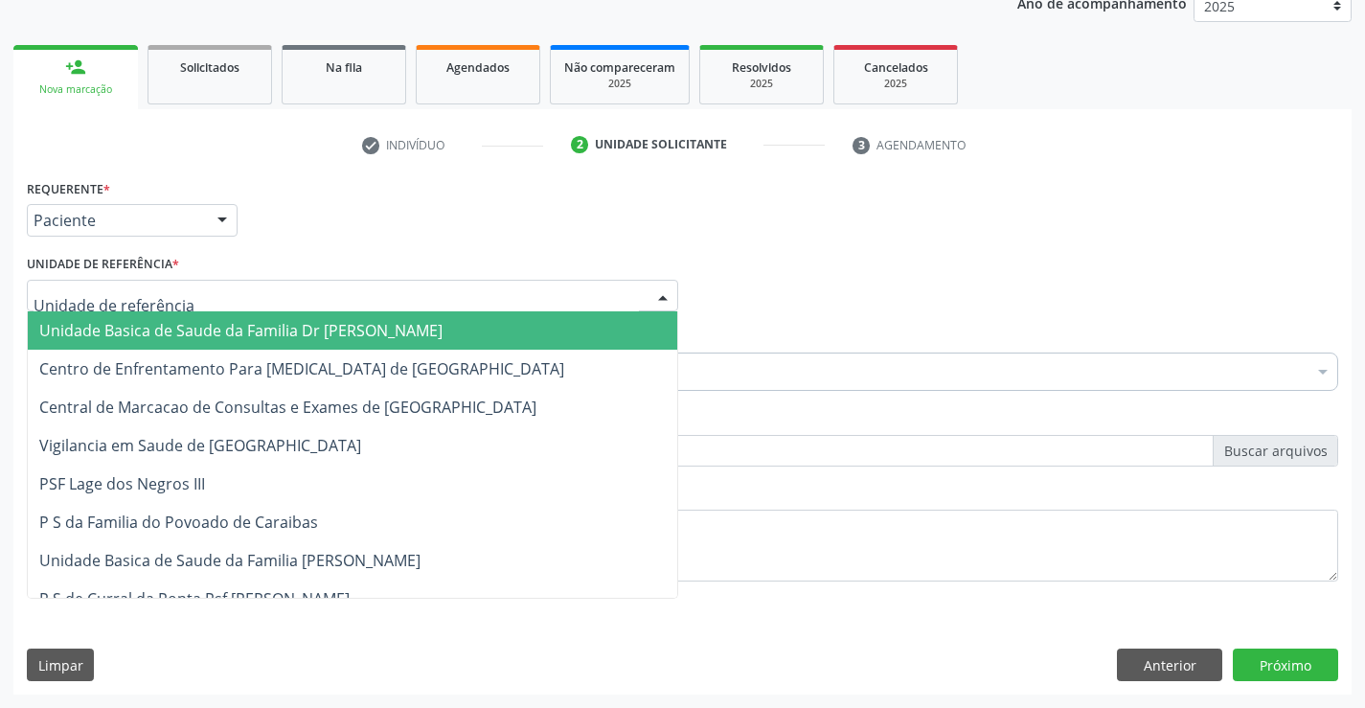
drag, startPoint x: 442, startPoint y: 305, endPoint x: 427, endPoint y: 390, distance: 86.5
click at [441, 305] on div at bounding box center [352, 296] width 651 height 33
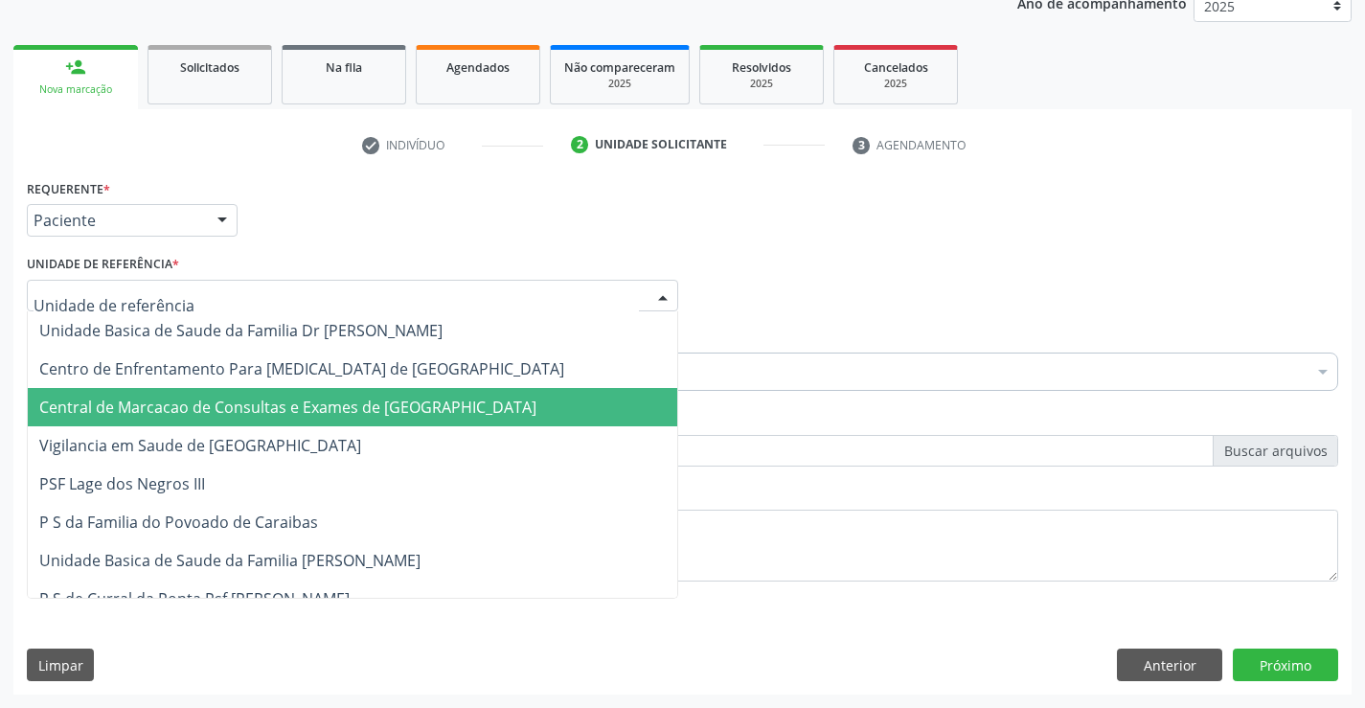
click at [421, 423] on span "Central de Marcacao de Consultas e Exames de [GEOGRAPHIC_DATA]" at bounding box center [352, 407] width 649 height 38
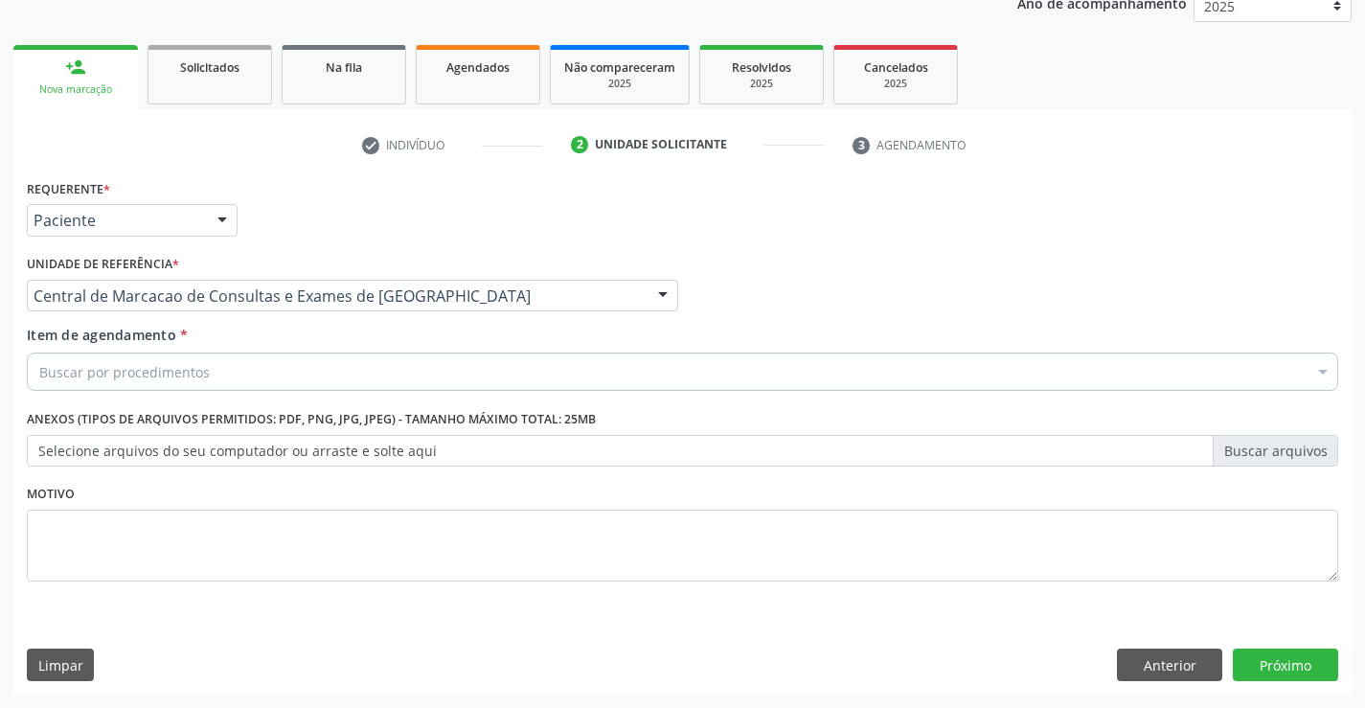
click at [530, 366] on div "Buscar por procedimentos" at bounding box center [682, 371] width 1311 height 38
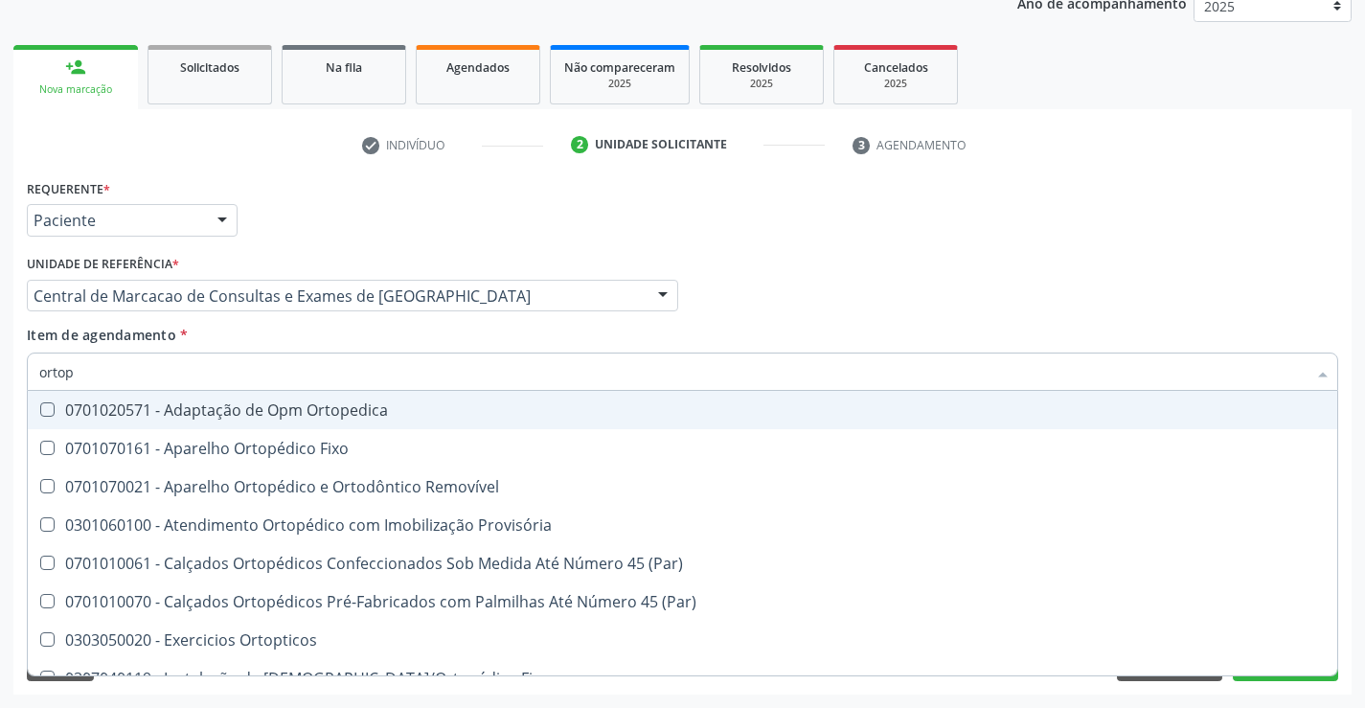
type input "ortope"
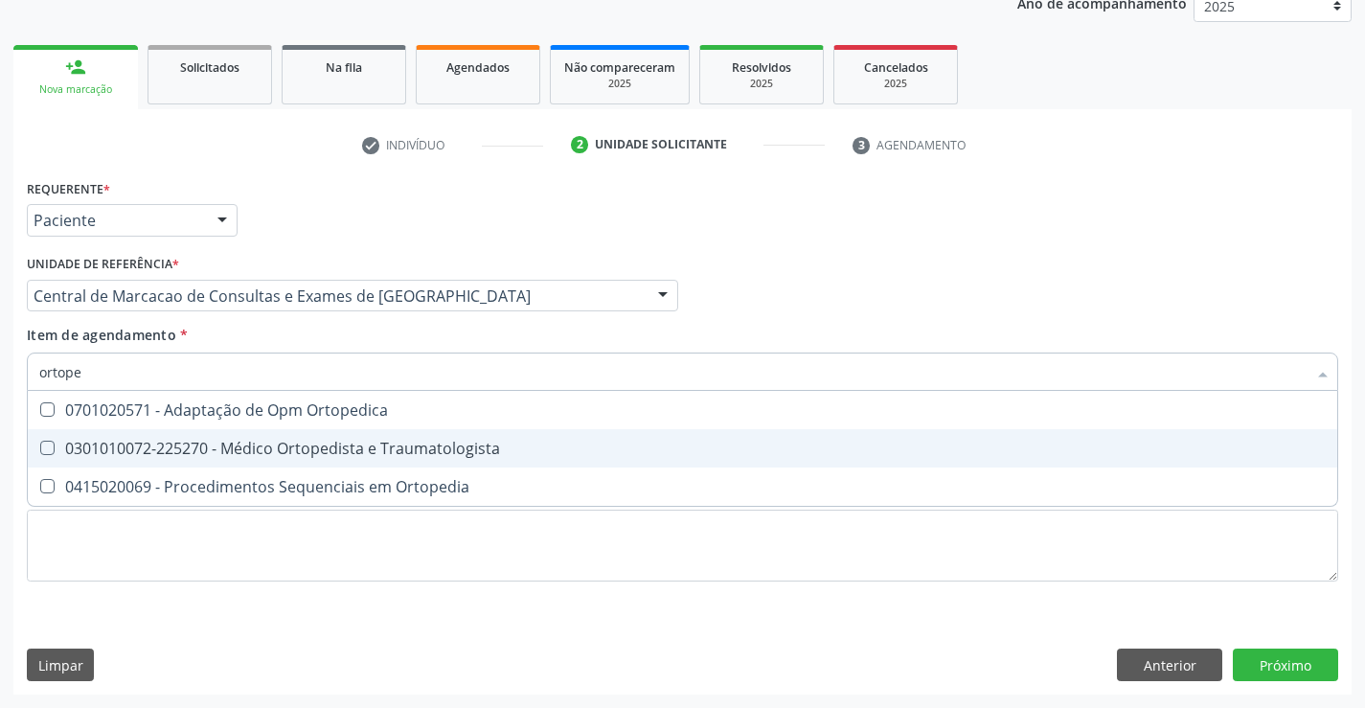
click at [525, 440] on span "0301010072-225270 - Médico Ortopedista e Traumatologista" at bounding box center [682, 448] width 1309 height 38
checkbox Traumatologista "true"
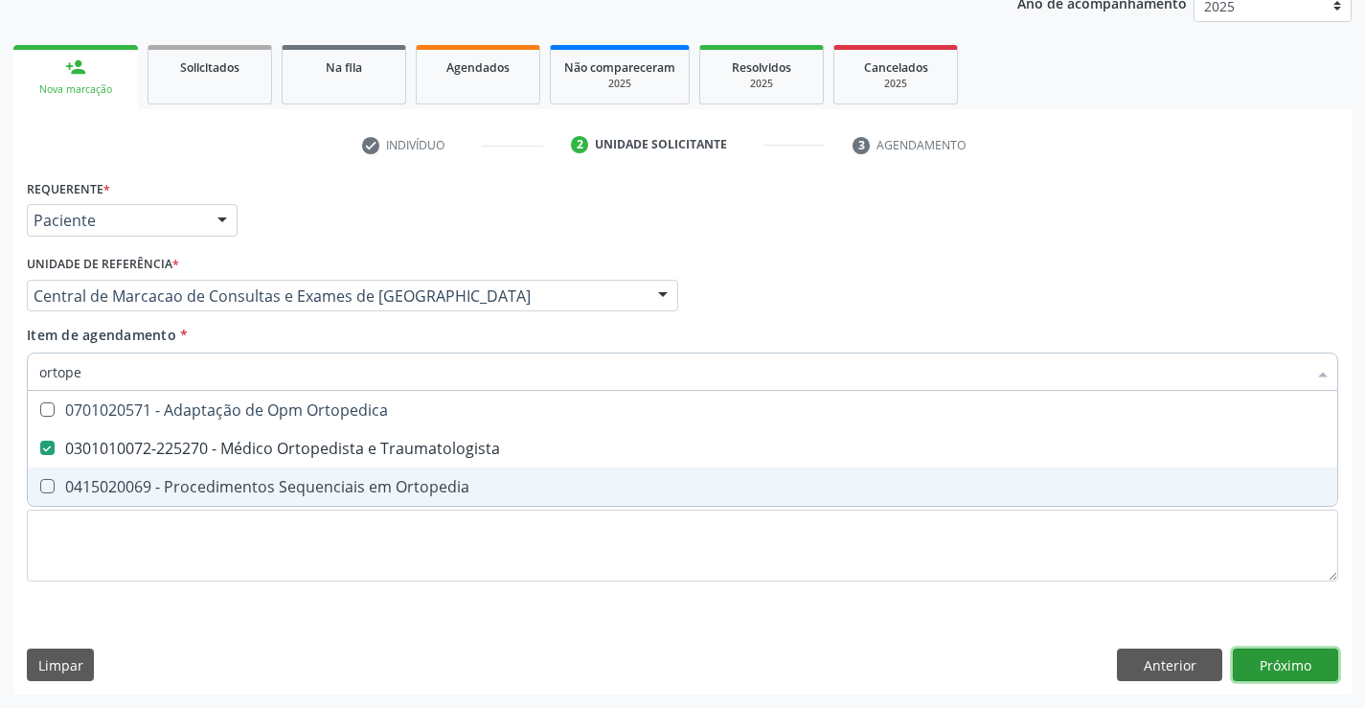
click at [1265, 651] on div "Requerente * Paciente Médico(a) Enfermeiro(a) Paciente Nenhum resultado encontr…" at bounding box center [682, 434] width 1338 height 520
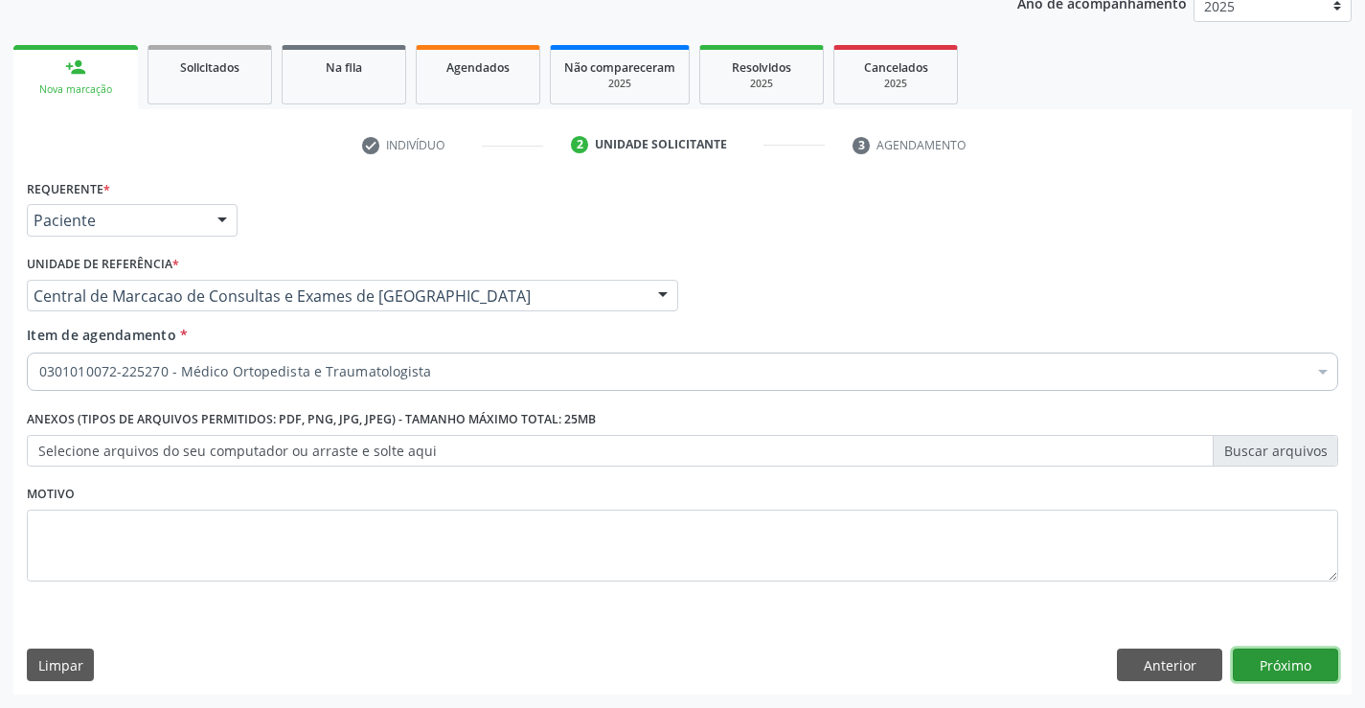
click at [1295, 655] on button "Próximo" at bounding box center [1285, 664] width 105 height 33
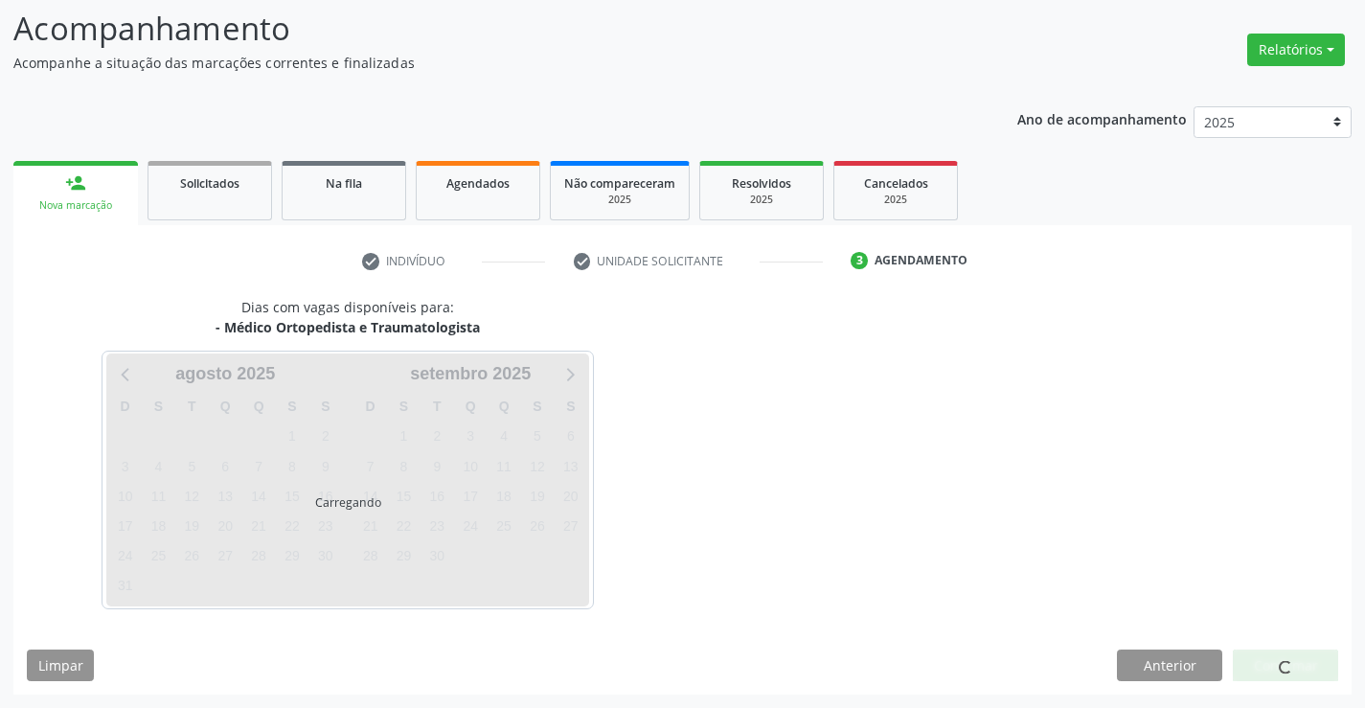
scroll to position [125, 0]
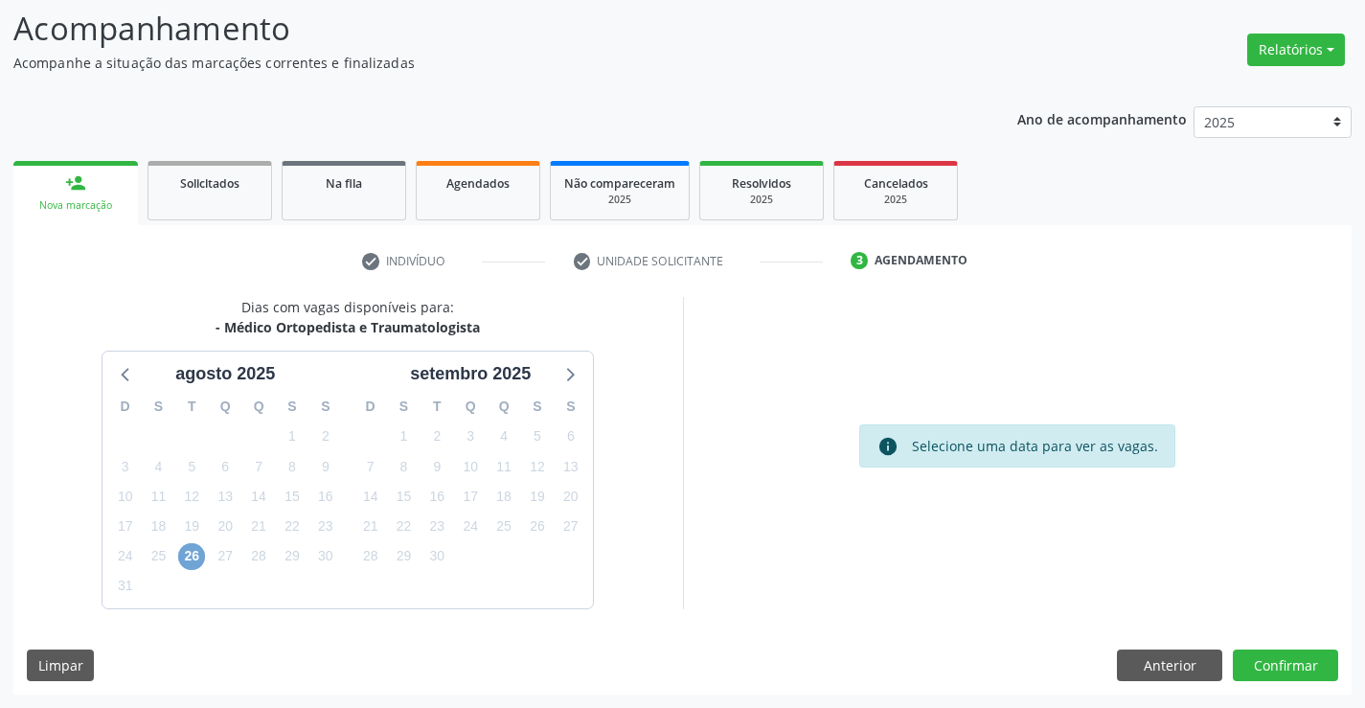
click at [198, 561] on span "26" at bounding box center [191, 556] width 27 height 27
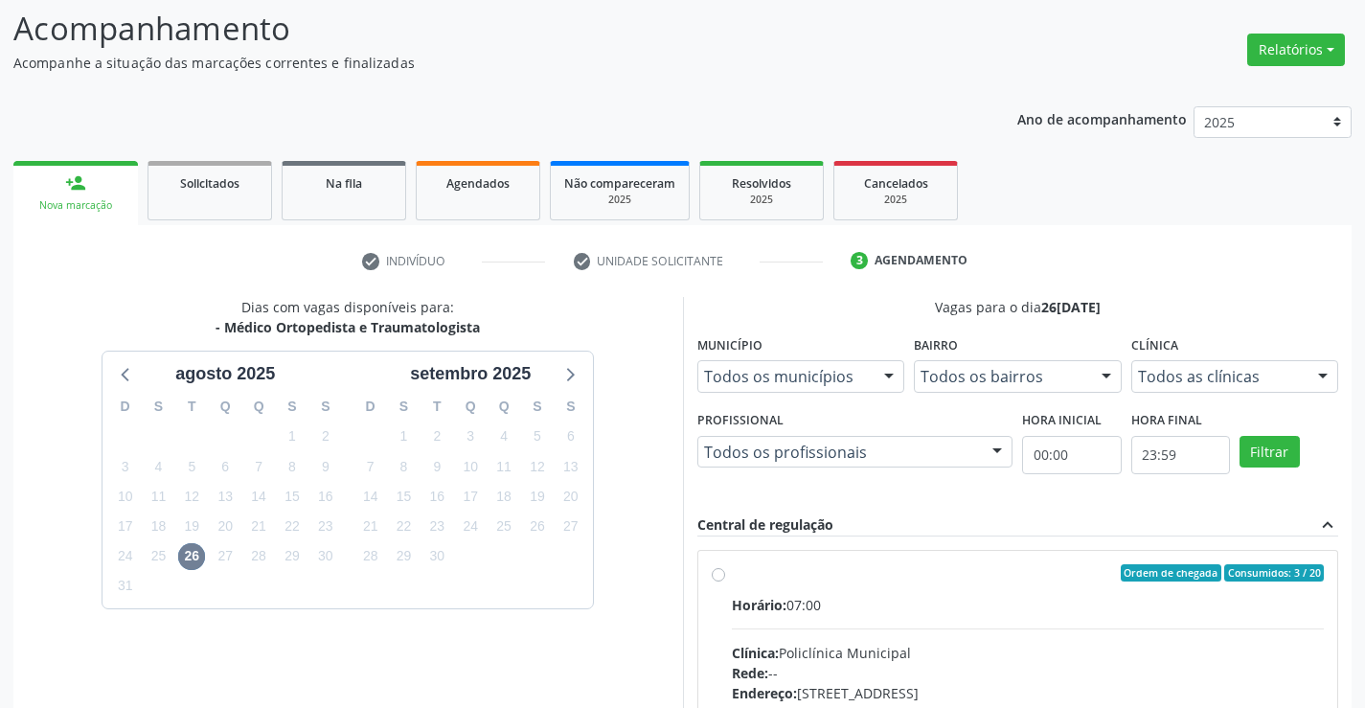
click at [725, 581] on input "Ordem de chegada Consumidos: 3 / 20 Horário: 07:00 Clínica: Policlínica Municip…" at bounding box center [718, 572] width 13 height 17
radio input "true"
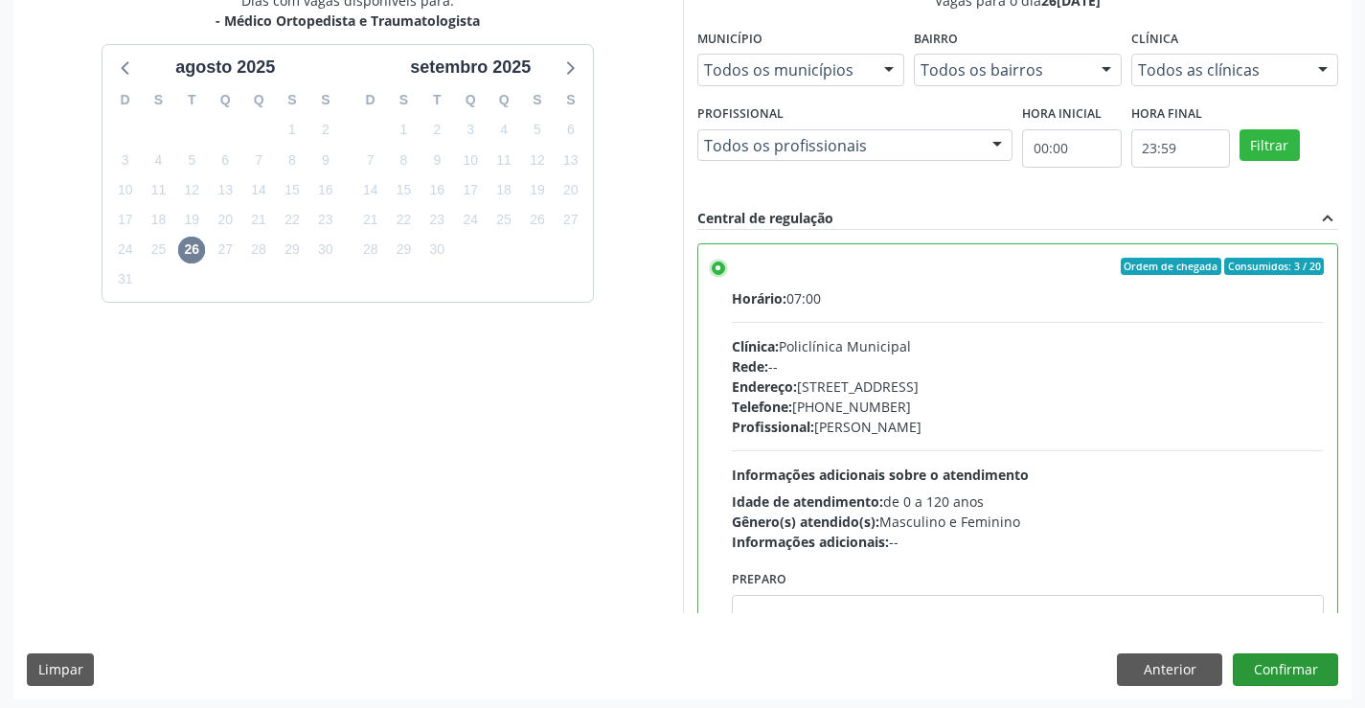
scroll to position [437, 0]
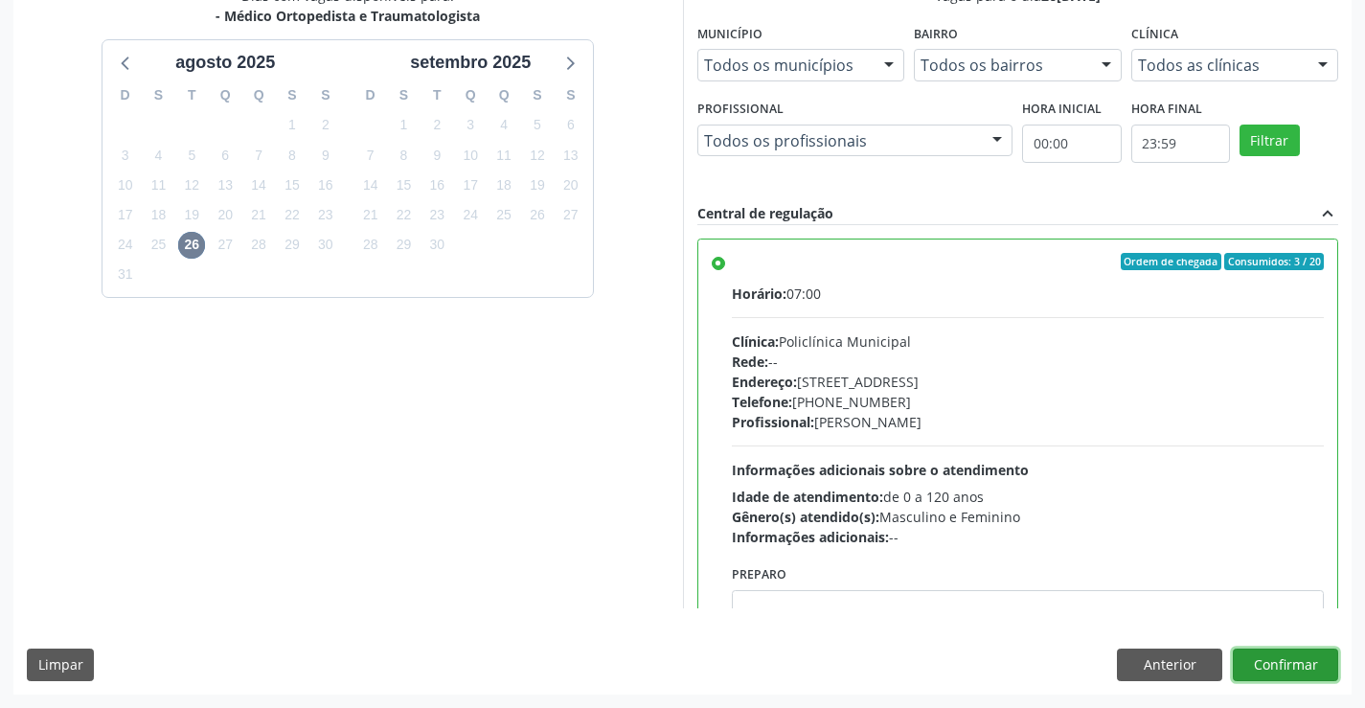
click at [1310, 651] on button "Confirmar" at bounding box center [1285, 664] width 105 height 33
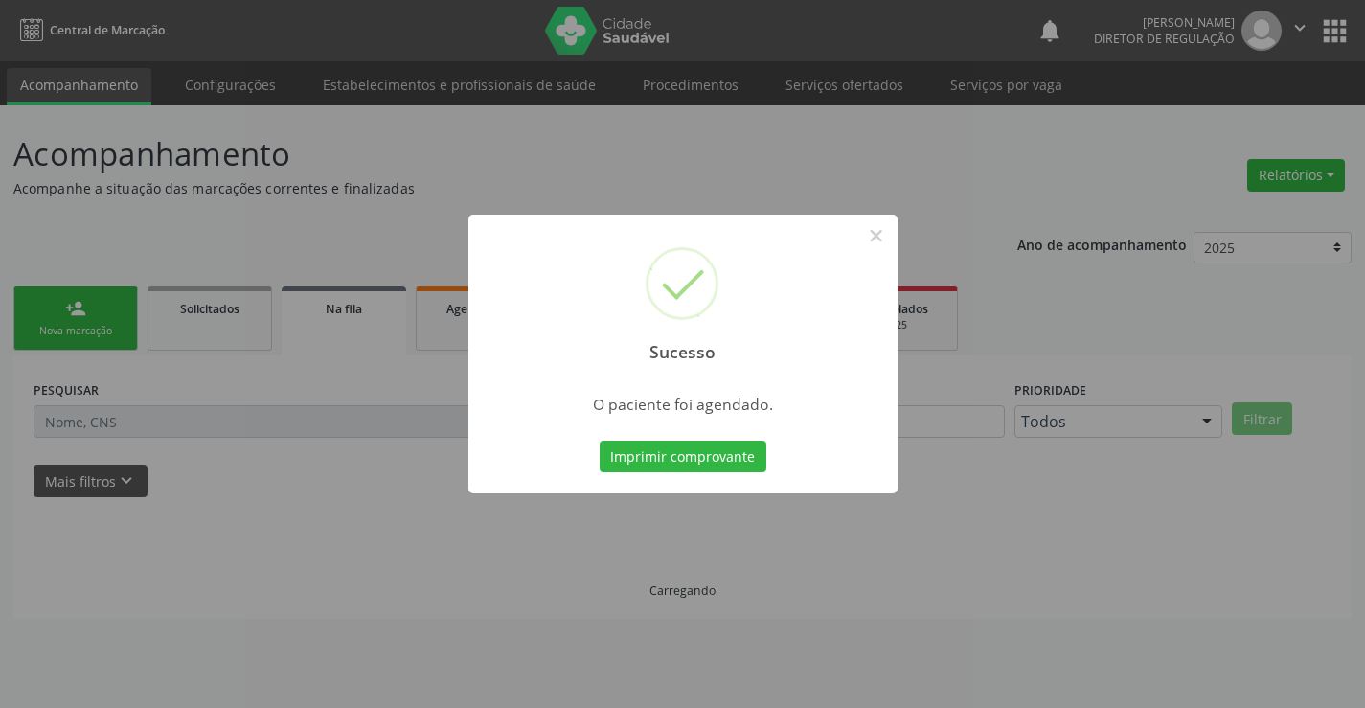
scroll to position [0, 0]
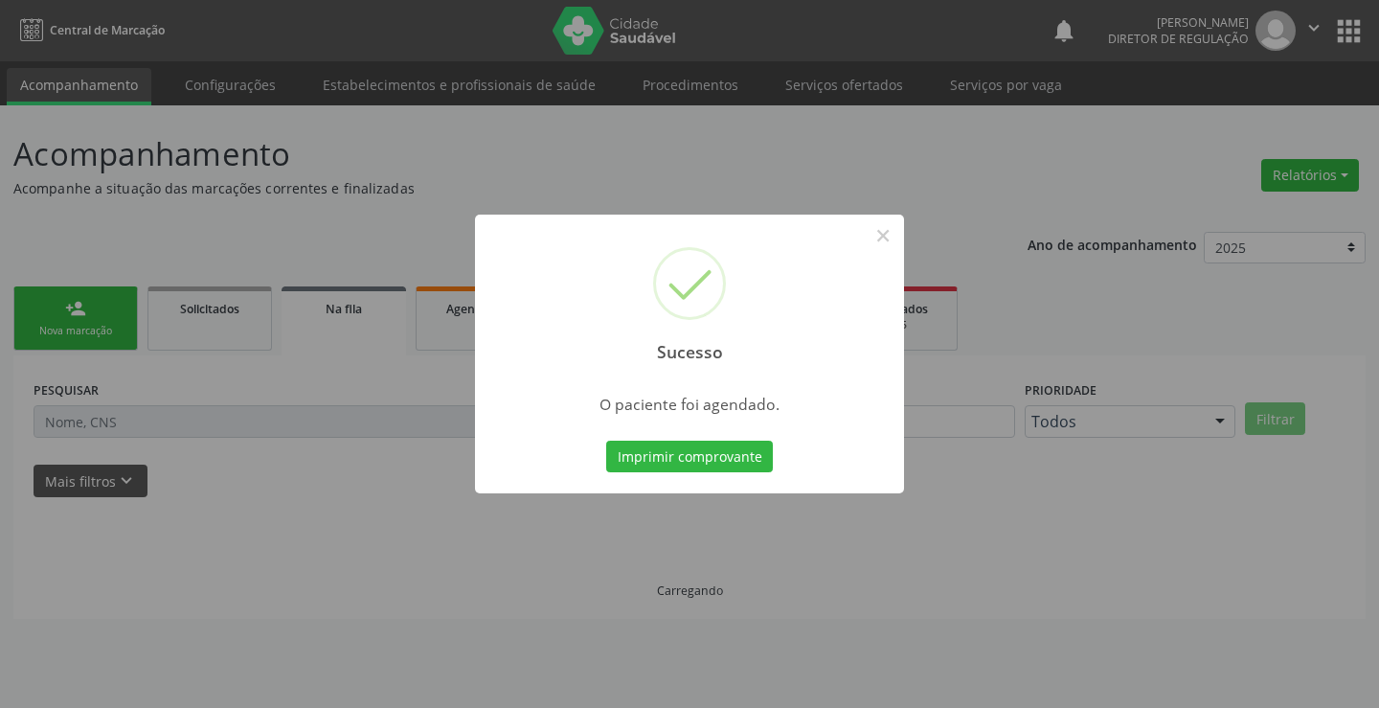
click at [606, 441] on button "Imprimir comprovante" at bounding box center [689, 457] width 167 height 33
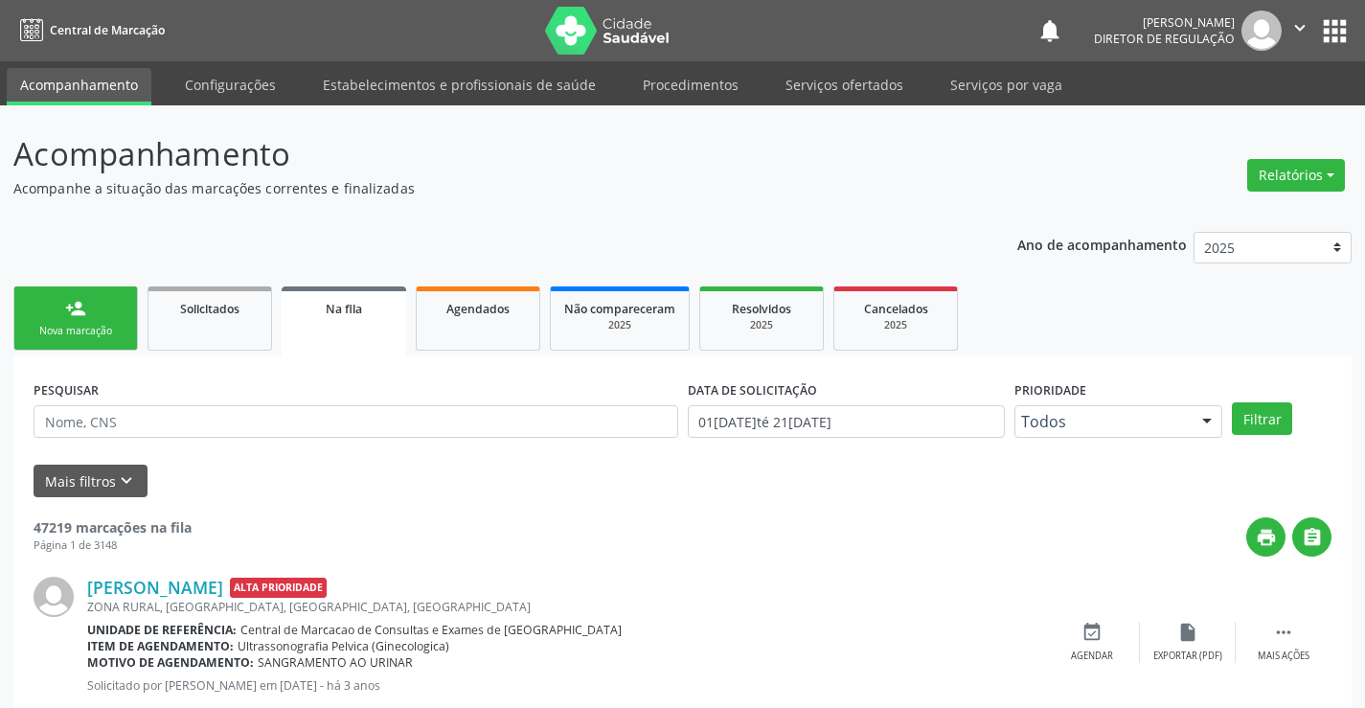
click at [114, 318] on link "person_add Nova marcação" at bounding box center [75, 318] width 125 height 64
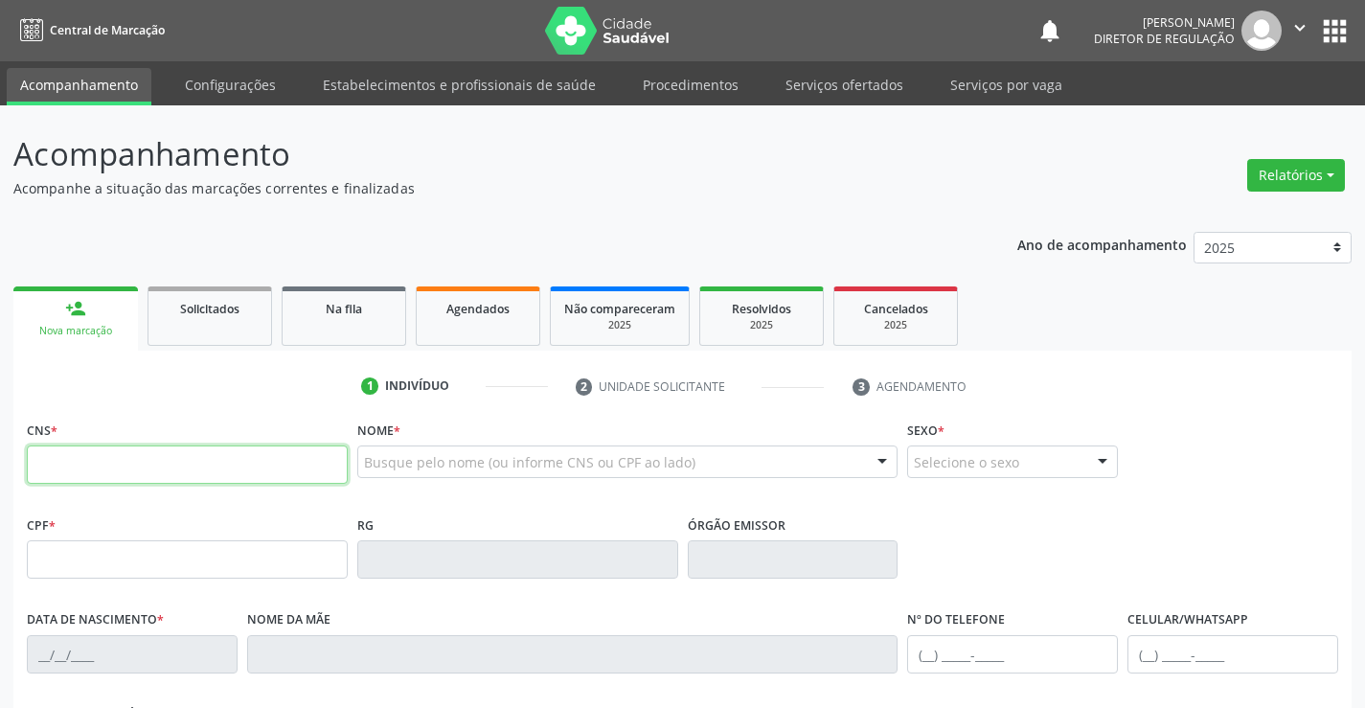
click at [100, 466] on input "text" at bounding box center [187, 464] width 321 height 38
type input "704 7047 5873 8239"
type input "0255593031"
type input "03/01/1965"
type input "(74) 99112-3980"
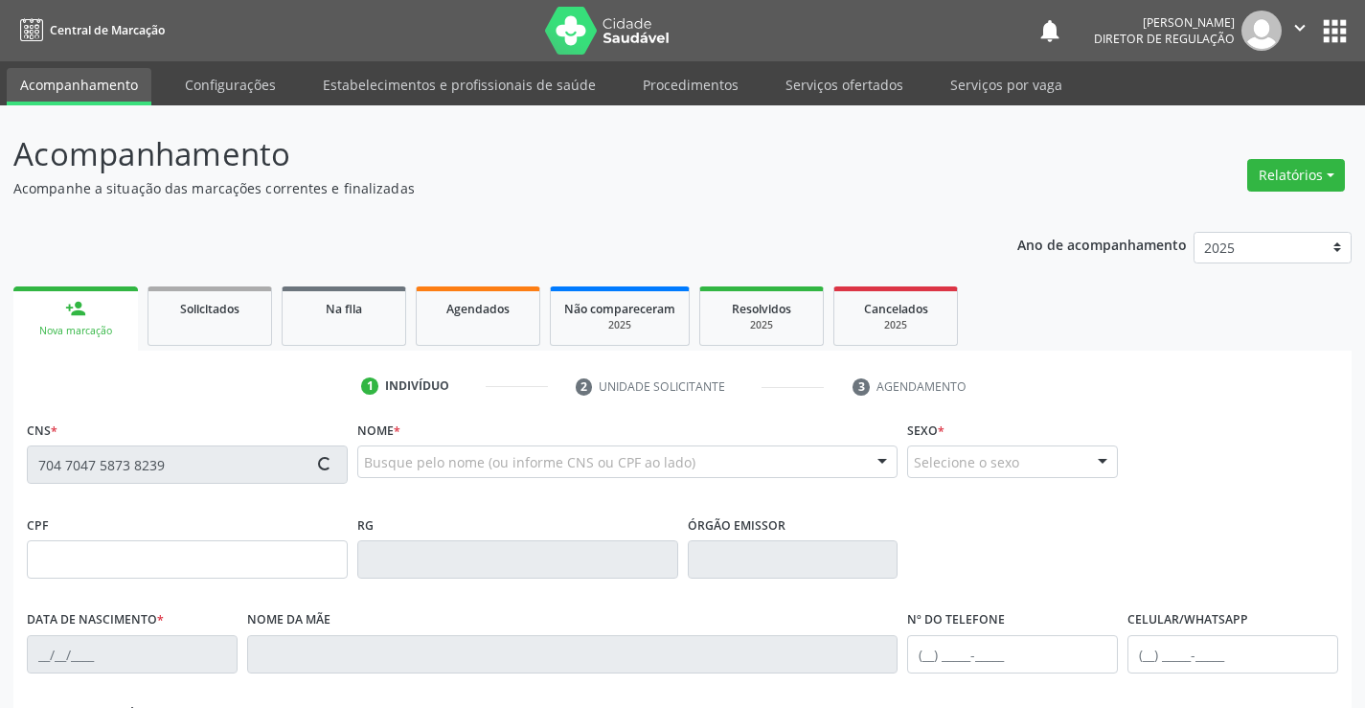
type input "(74) 99112-3980"
type input "244.308.205-97"
type input "S/N"
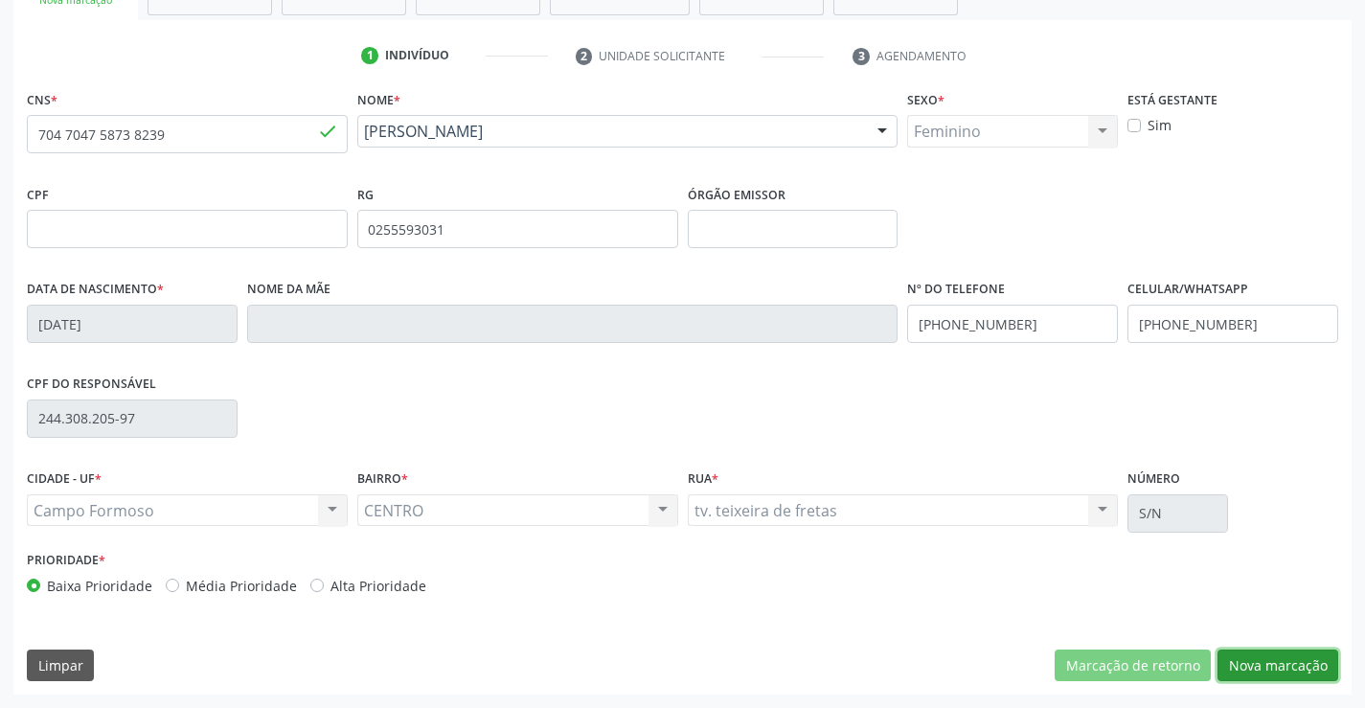
click at [1274, 676] on button "Nova marcação" at bounding box center [1277, 665] width 121 height 33
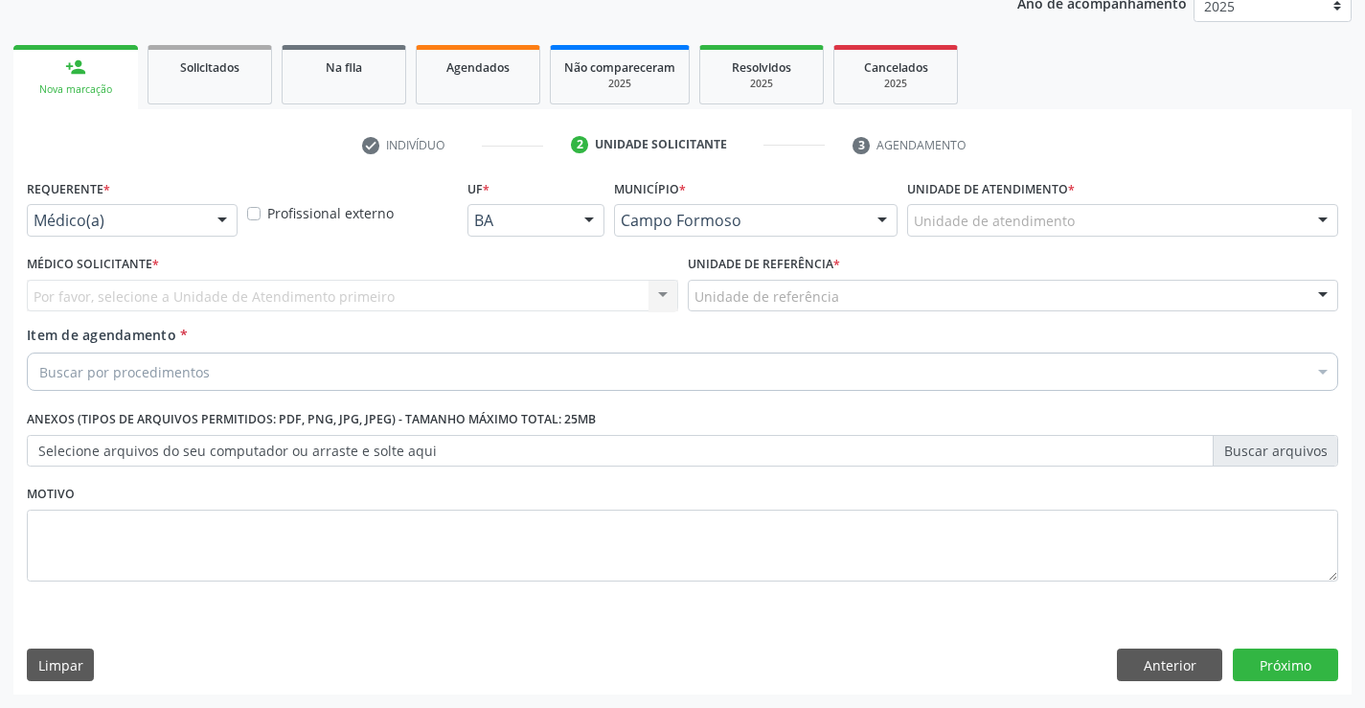
click at [200, 218] on div "Médico(a)" at bounding box center [132, 220] width 211 height 33
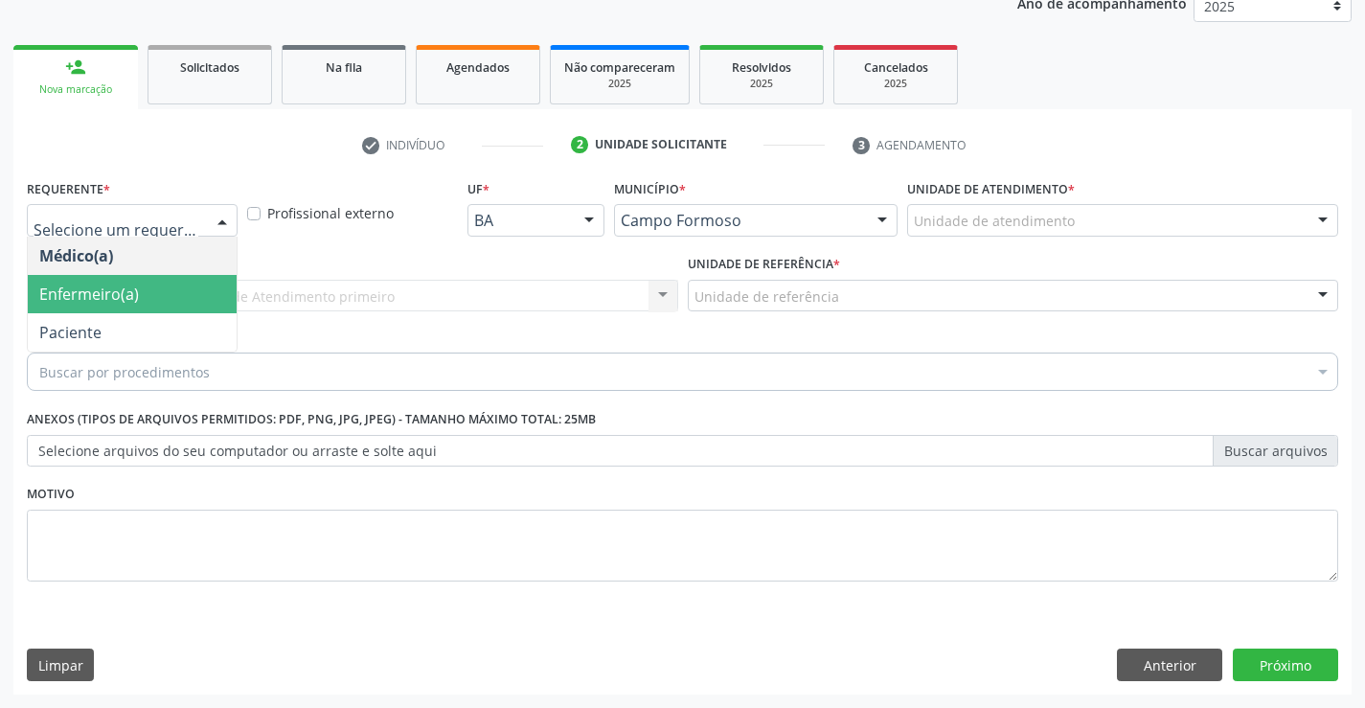
drag, startPoint x: 158, startPoint y: 301, endPoint x: 157, endPoint y: 330, distance: 28.8
click at [157, 330] on ul "Médico(a) Enfermeiro(a) Paciente Nenhum resultado encontrado para: " " Não há n…" at bounding box center [132, 294] width 209 height 115
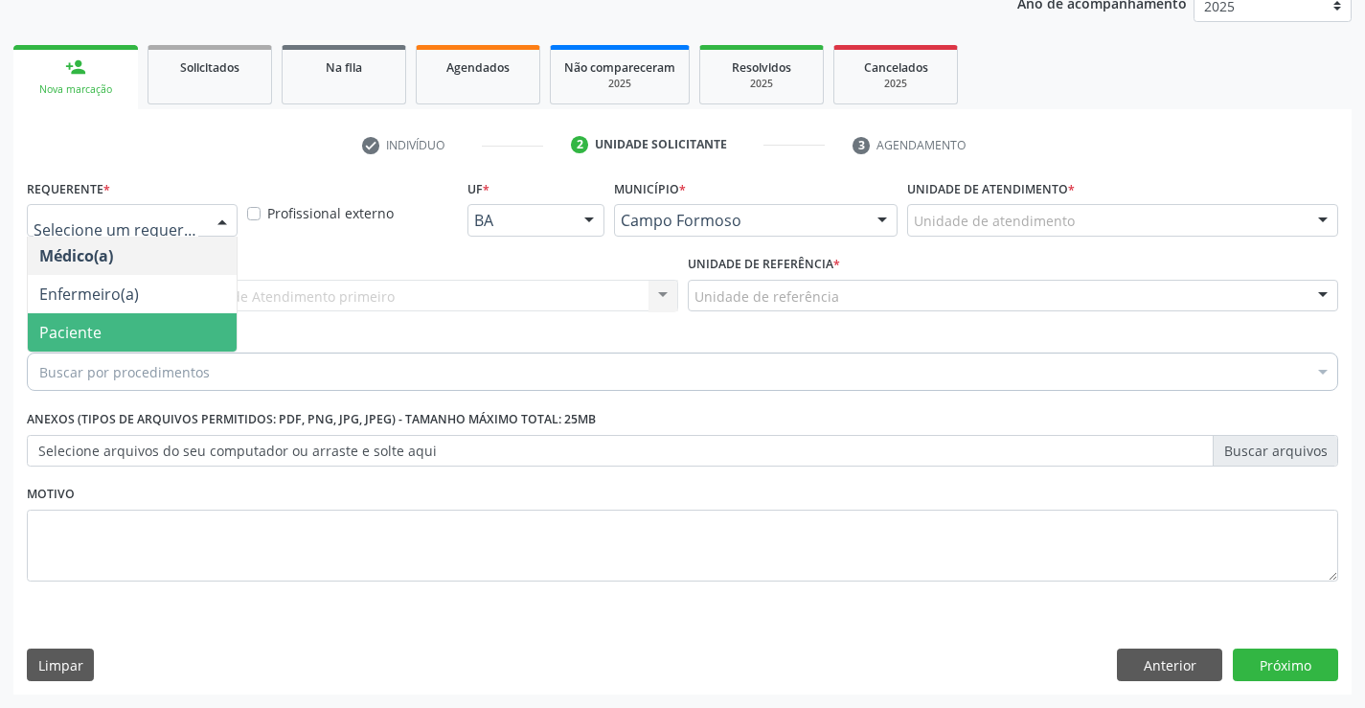
click at [157, 330] on span "Paciente" at bounding box center [132, 332] width 209 height 38
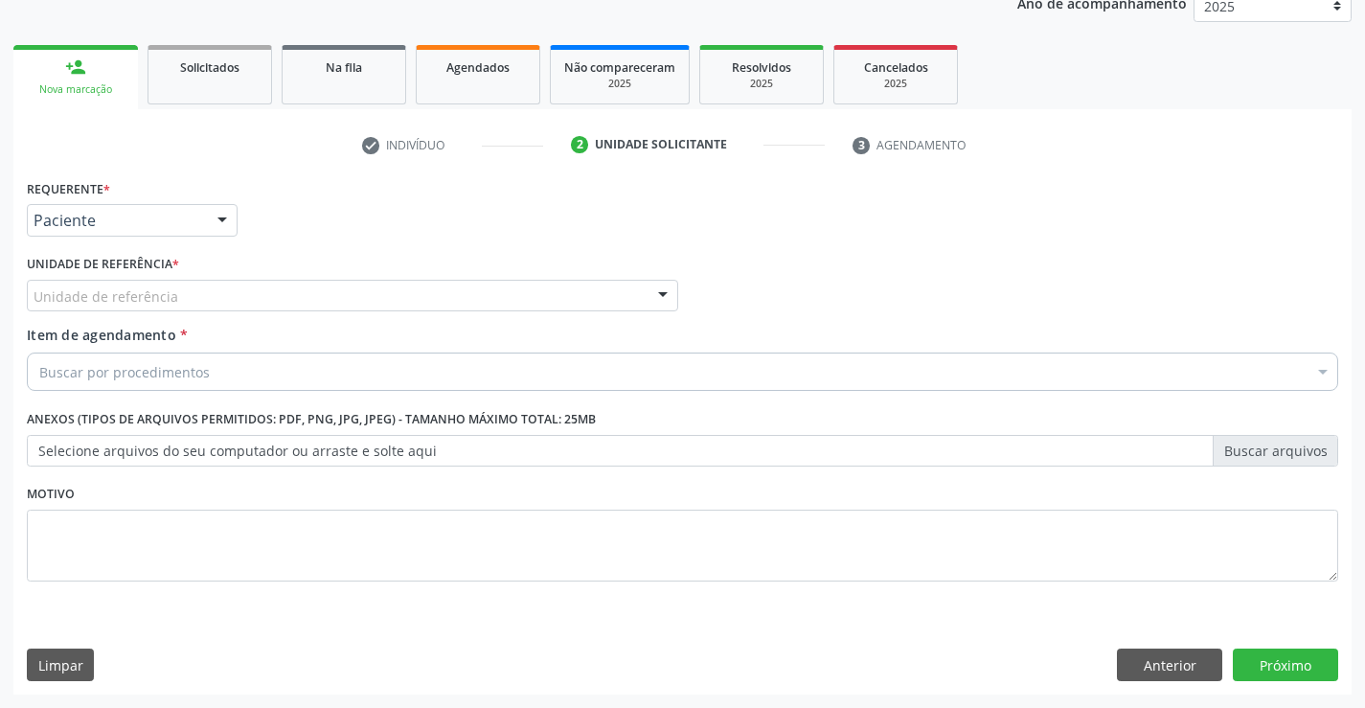
click at [343, 288] on div "Unidade de referência" at bounding box center [352, 296] width 651 height 33
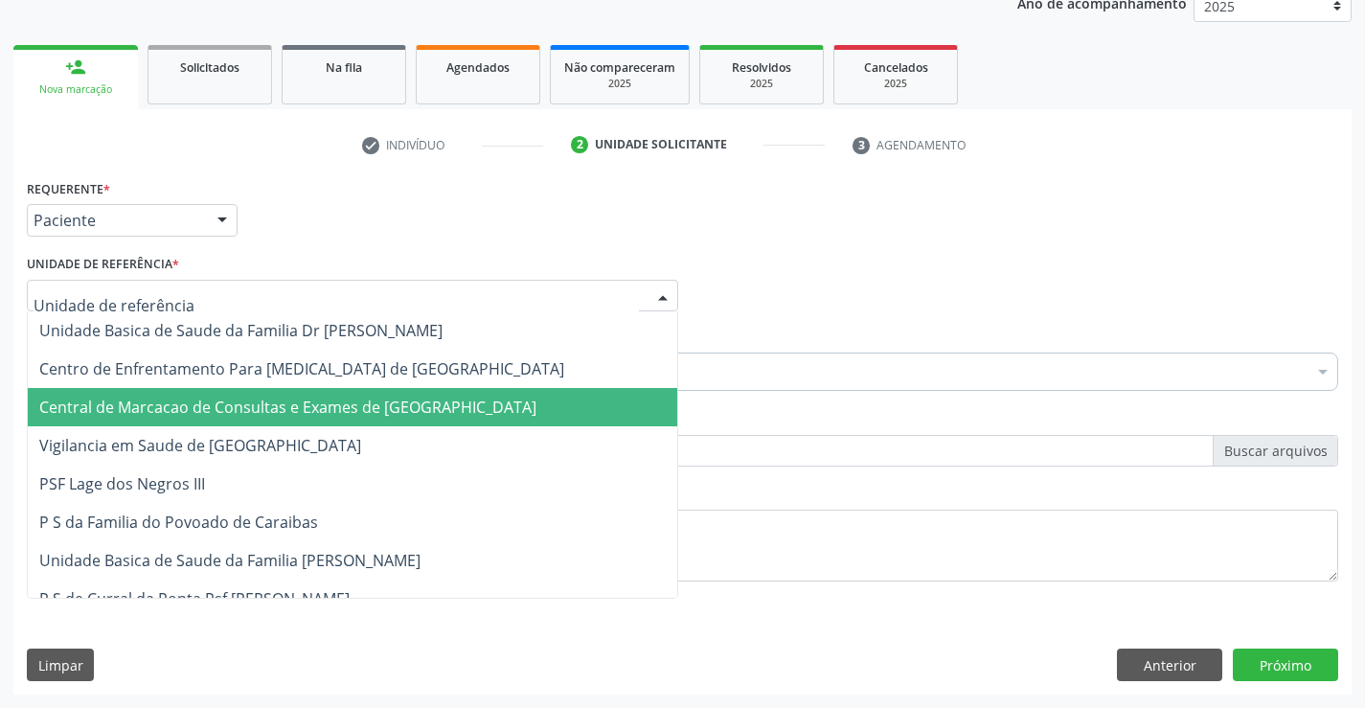
drag, startPoint x: 343, startPoint y: 386, endPoint x: 343, endPoint y: 401, distance: 15.3
click at [343, 401] on span "Central de Marcacao de Consultas e Exames de [GEOGRAPHIC_DATA]" at bounding box center [287, 407] width 497 height 21
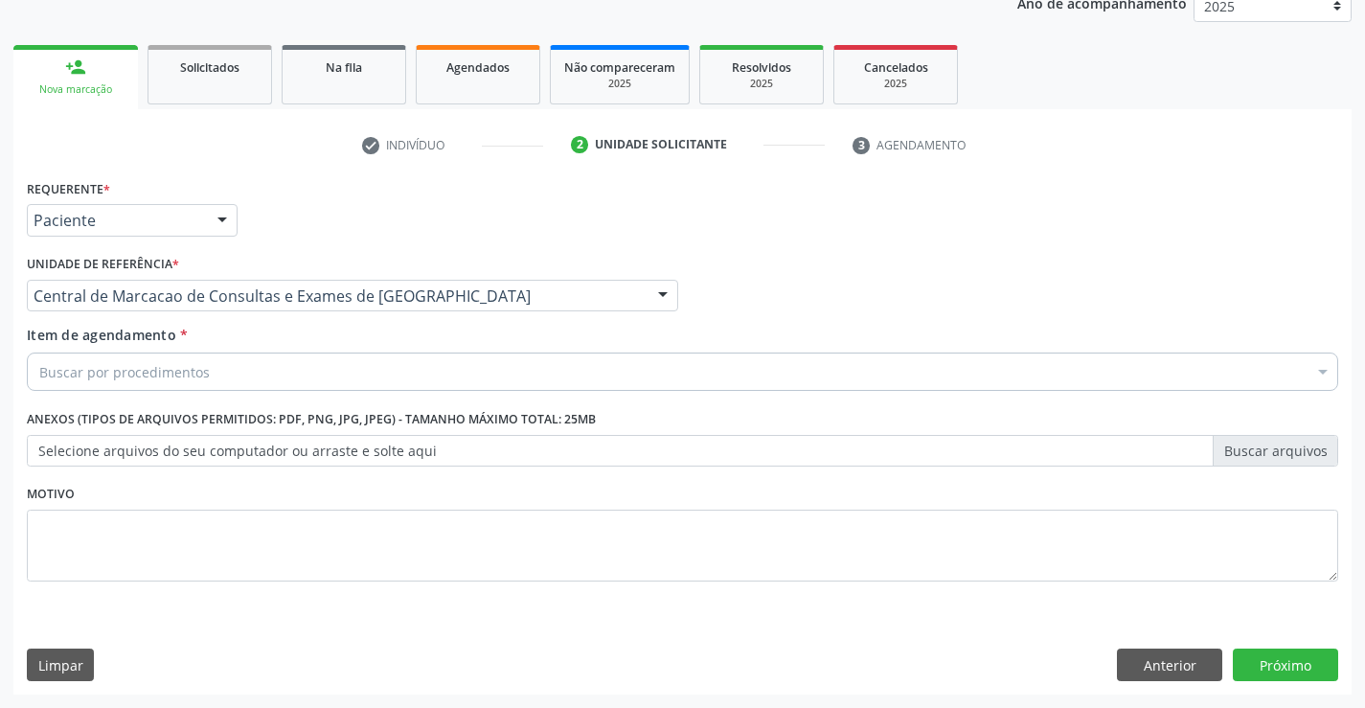
click at [393, 366] on div "Buscar por procedimentos" at bounding box center [682, 371] width 1311 height 38
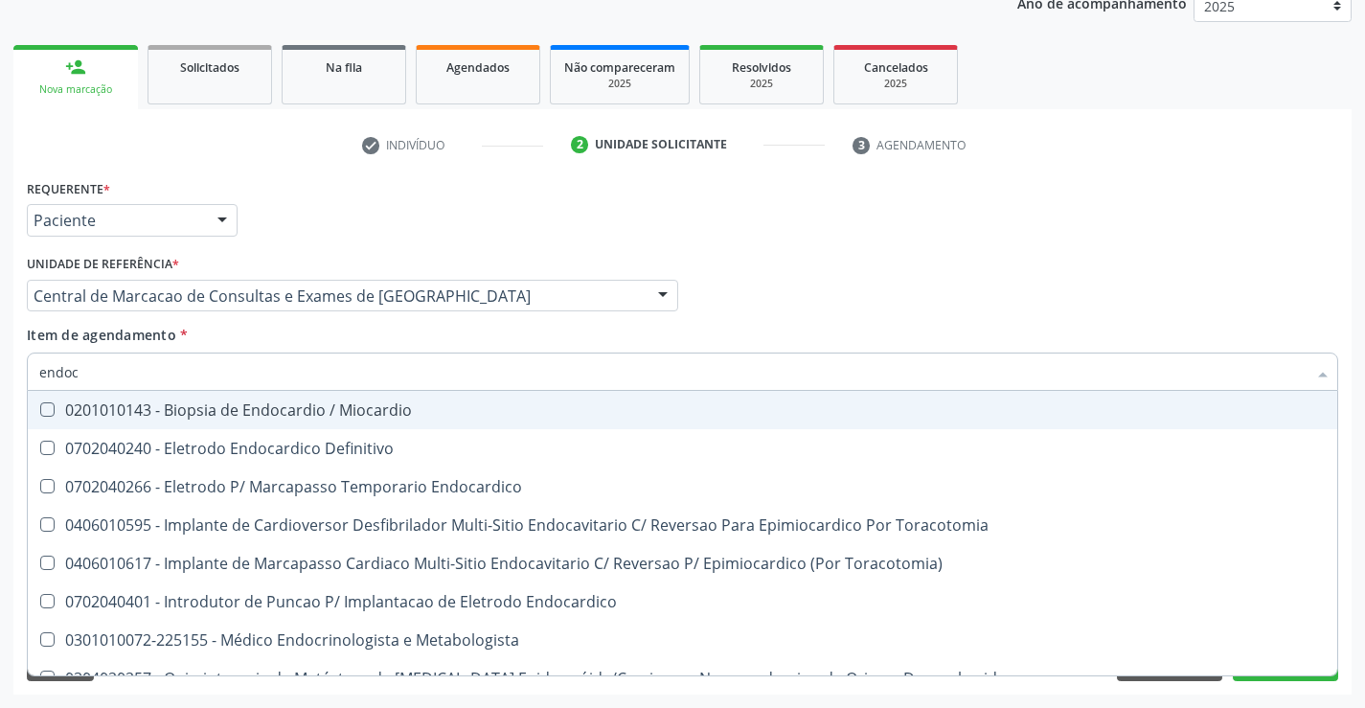
type input "endocr"
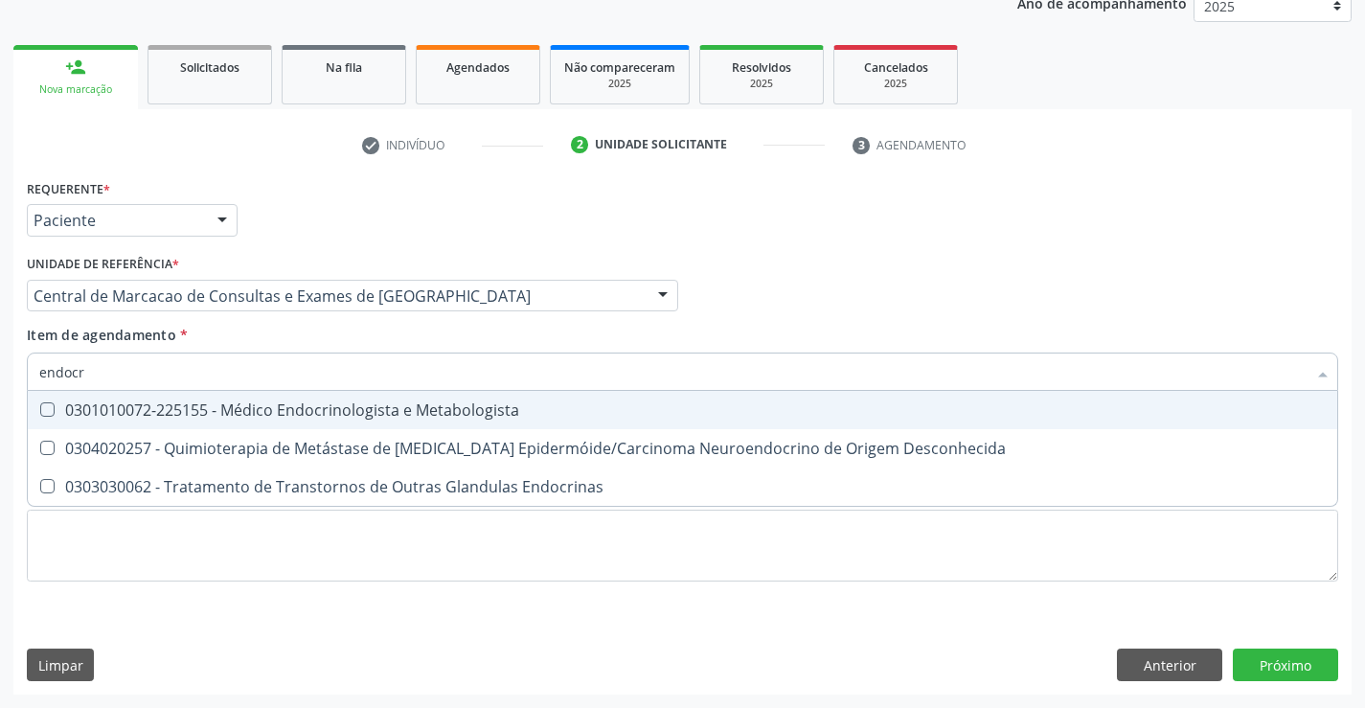
drag, startPoint x: 422, startPoint y: 410, endPoint x: 660, endPoint y: 378, distance: 239.6
click at [426, 407] on div "0301010072-225155 - Médico Endocrinologista e Metabologista" at bounding box center [682, 409] width 1286 height 15
checkbox Metabologista "true"
click at [688, 323] on div "Médico Solicitante Por favor, selecione a Unidade de Atendimento primeiro Nenhu…" at bounding box center [682, 287] width 1321 height 75
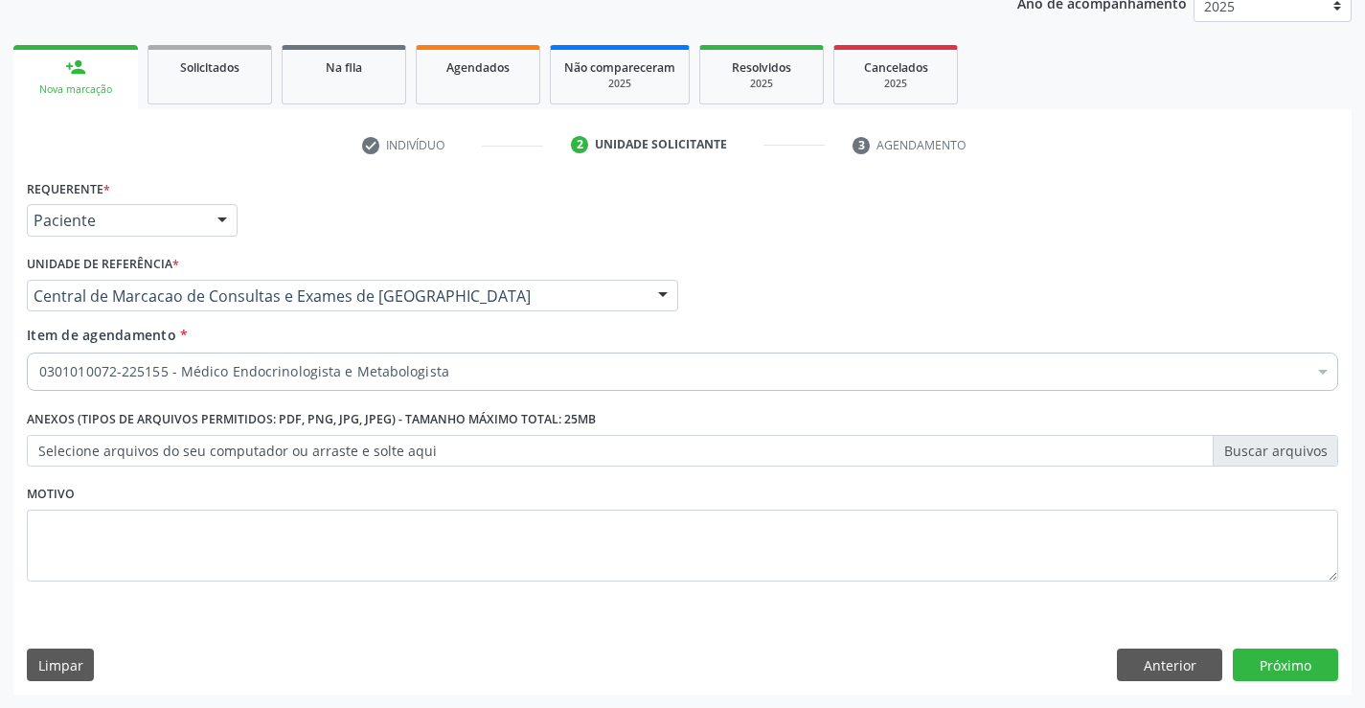
checkbox Metabologista "true"
click at [1302, 675] on button "Próximo" at bounding box center [1285, 664] width 105 height 33
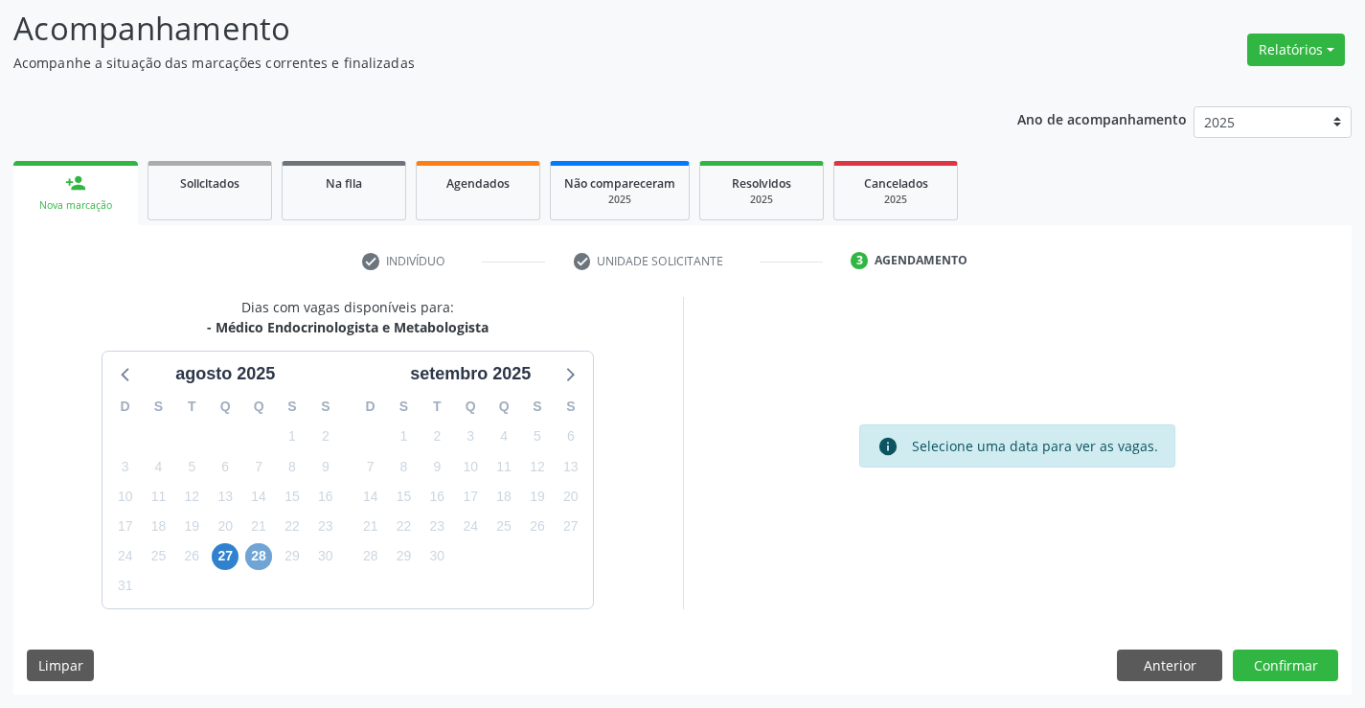
click at [254, 557] on span "28" at bounding box center [258, 556] width 27 height 27
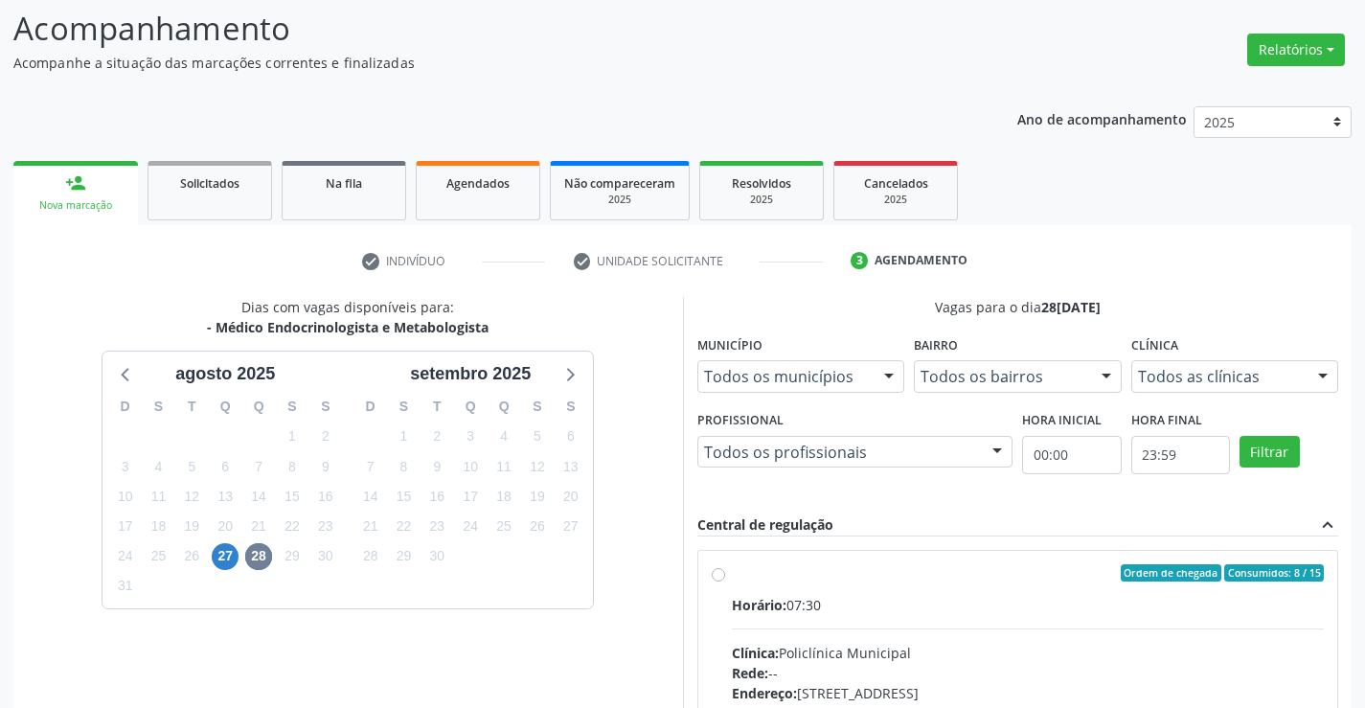
click at [887, 595] on div "Horário: 07:30" at bounding box center [1028, 605] width 593 height 20
click at [725, 581] on input "Ordem de chegada Consumidos: 8 / 15 Horário: 07:30 Clínica: Policlínica Municip…" at bounding box center [718, 572] width 13 height 17
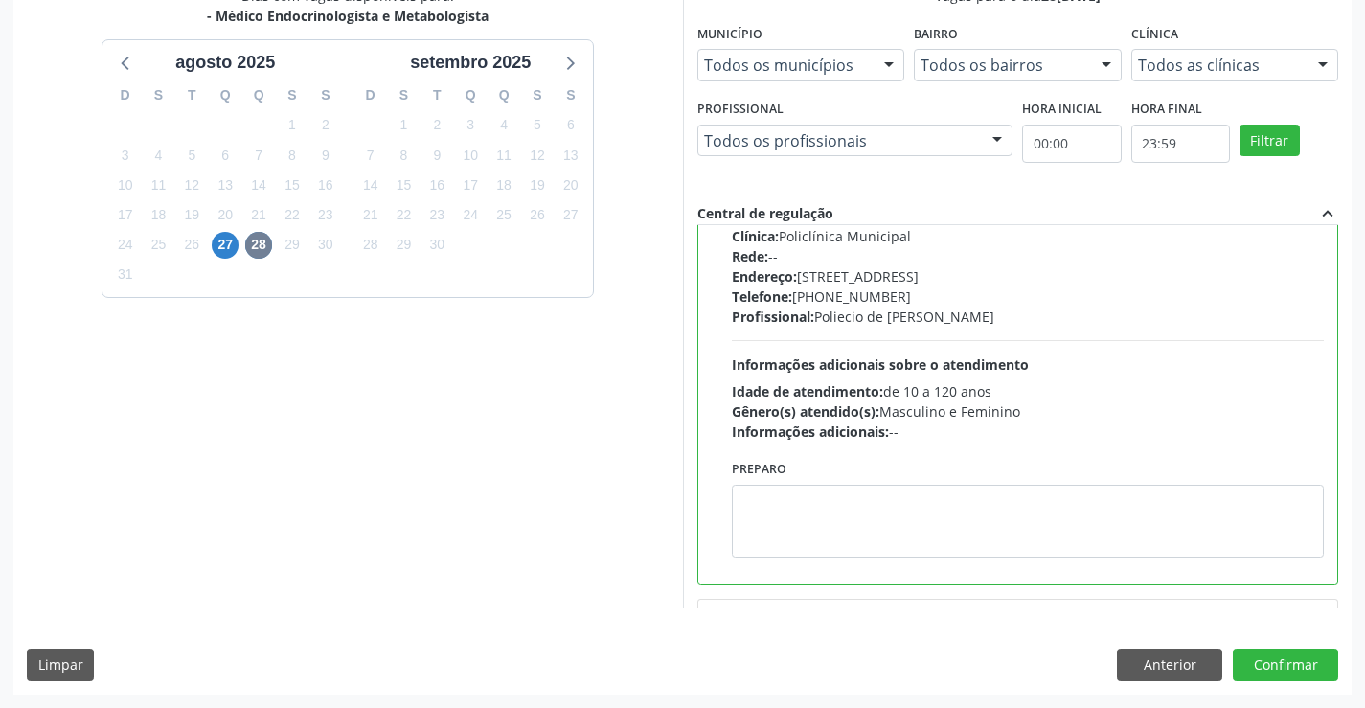
scroll to position [287, 0]
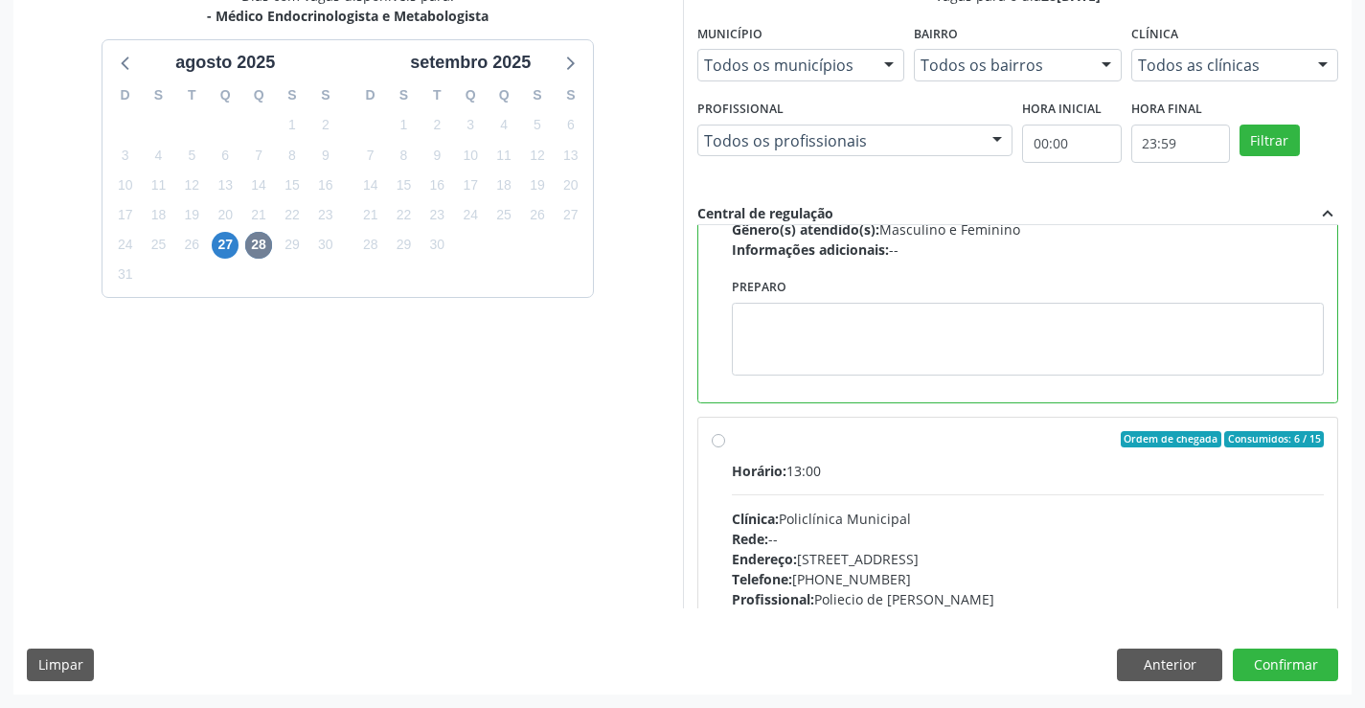
click at [1090, 484] on div "Horário: 13:00 Clínica: Policlínica Municipal Rede: -- Endereço: Predio, nº 386…" at bounding box center [1028, 592] width 593 height 263
click at [725, 448] on input "Ordem de chegada Consumidos: 6 / 15 Horário: 13:00 Clínica: Policlínica Municip…" at bounding box center [718, 439] width 13 height 17
radio input "false"
radio input "true"
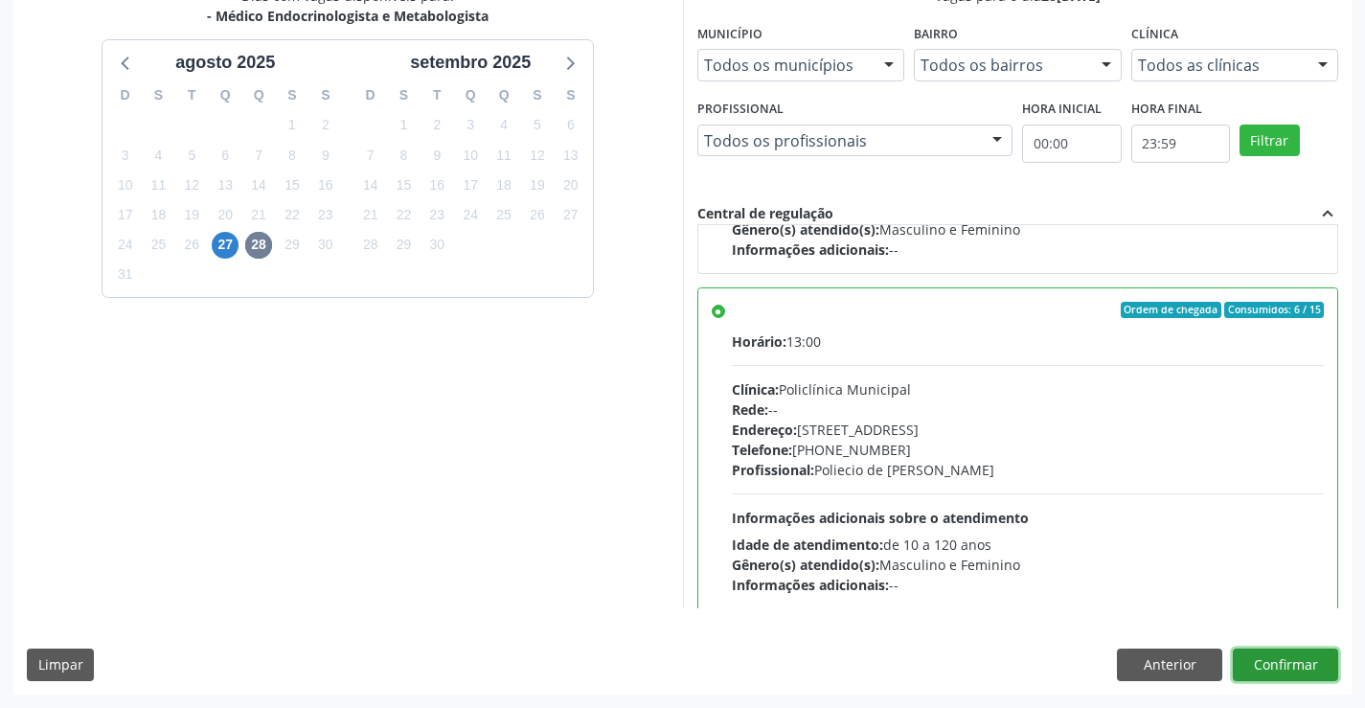
click at [1283, 664] on button "Confirmar" at bounding box center [1285, 664] width 105 height 33
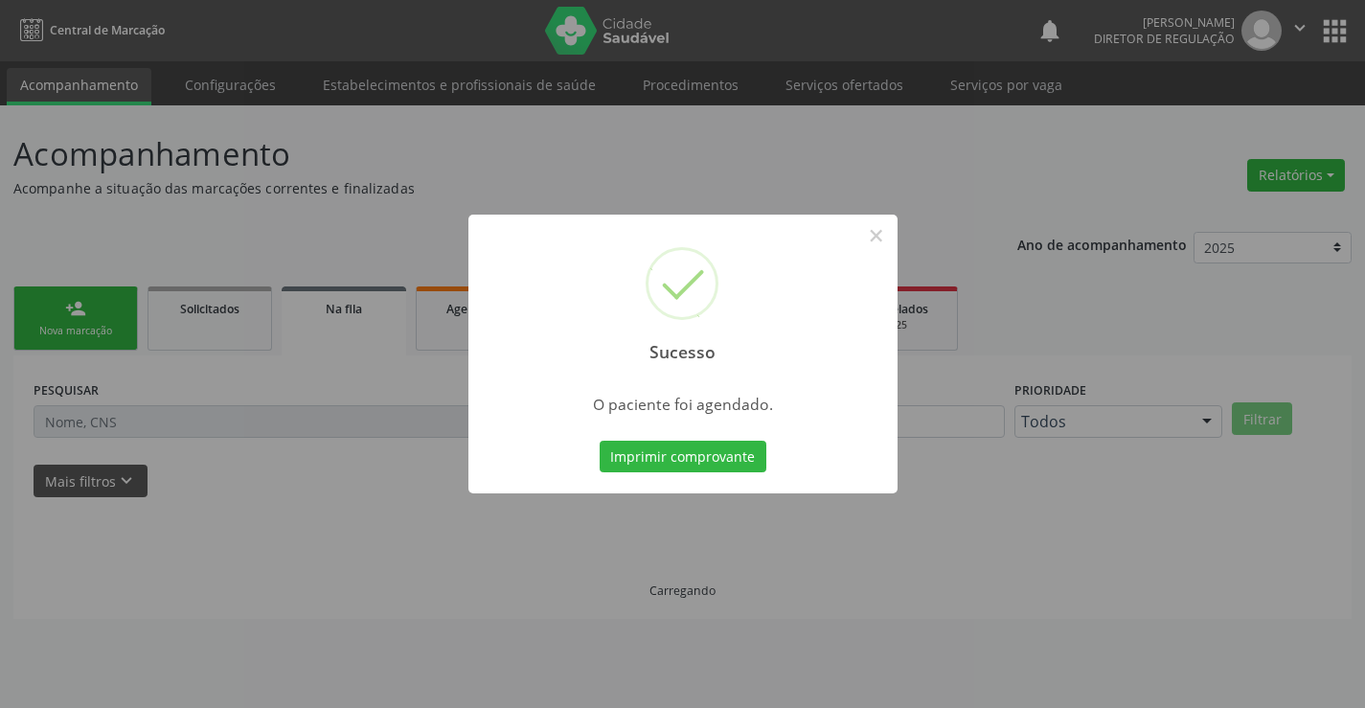
scroll to position [0, 0]
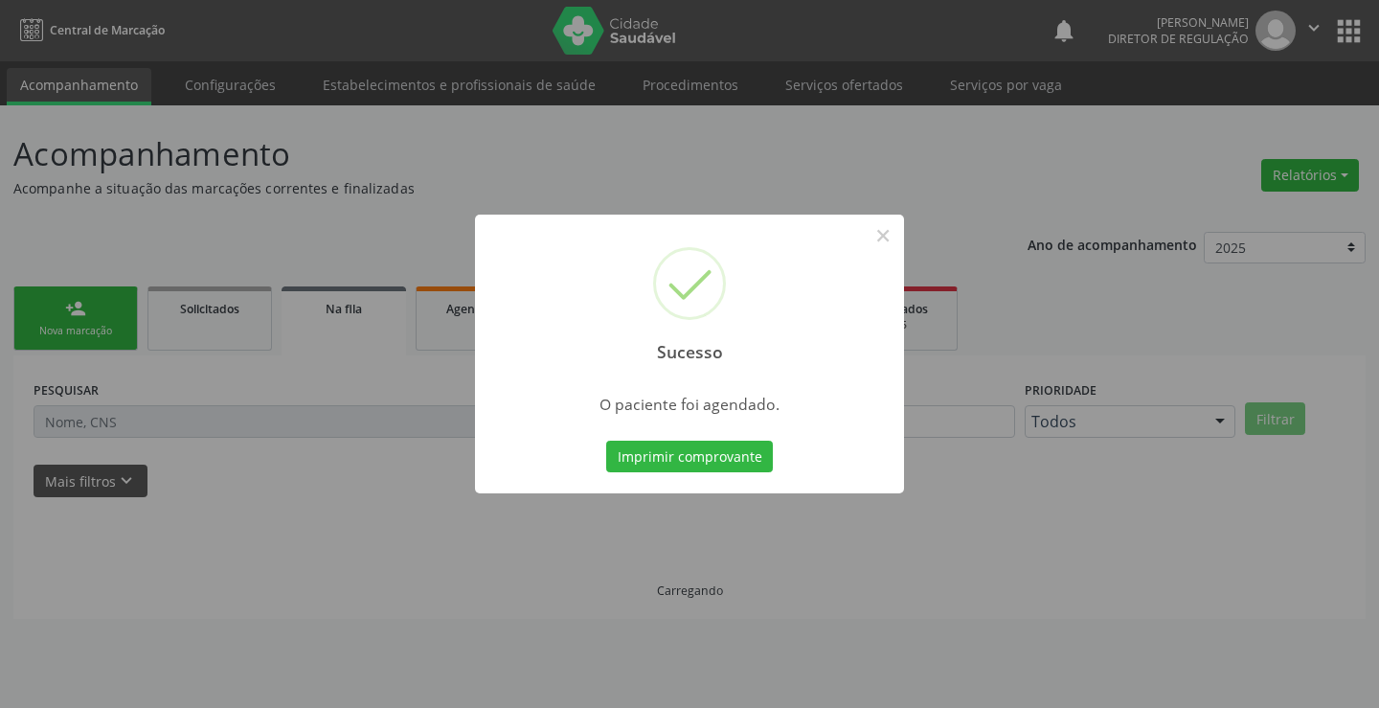
click at [606, 441] on button "Imprimir comprovante" at bounding box center [689, 457] width 167 height 33
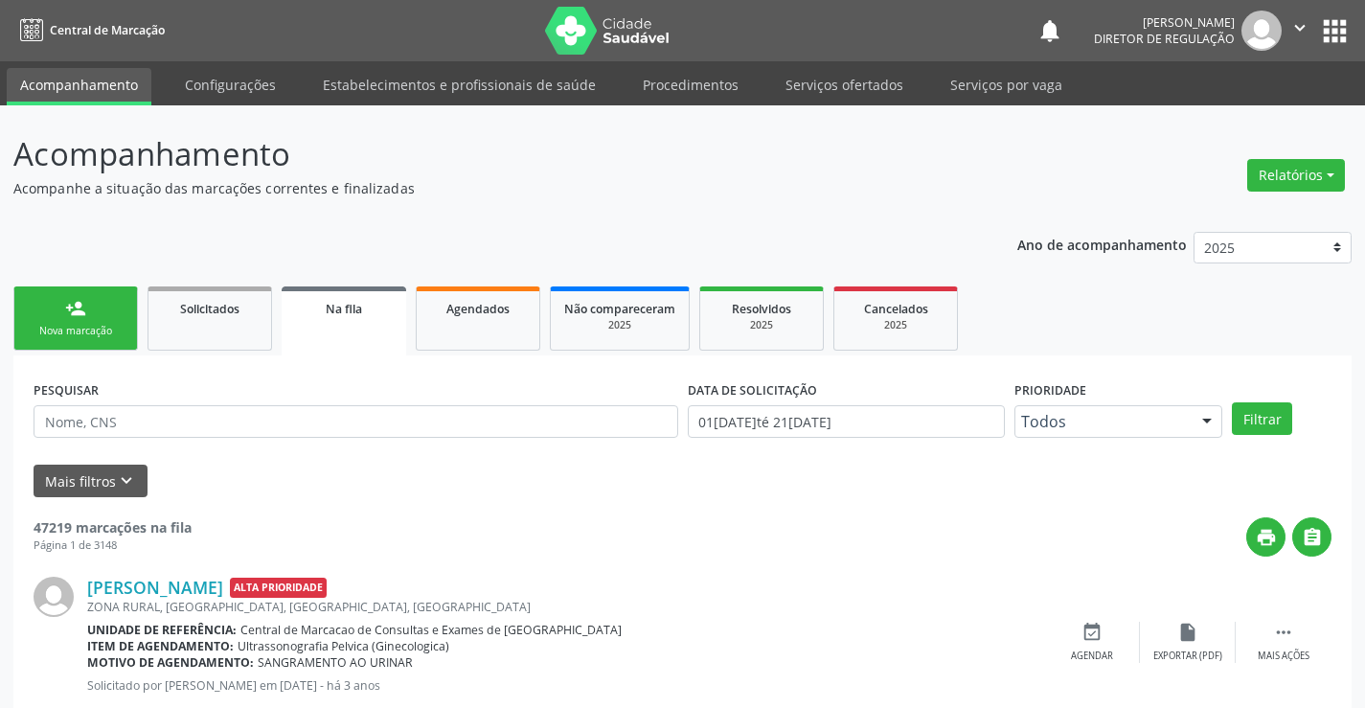
click at [99, 295] on link "person_add Nova marcação" at bounding box center [75, 318] width 125 height 64
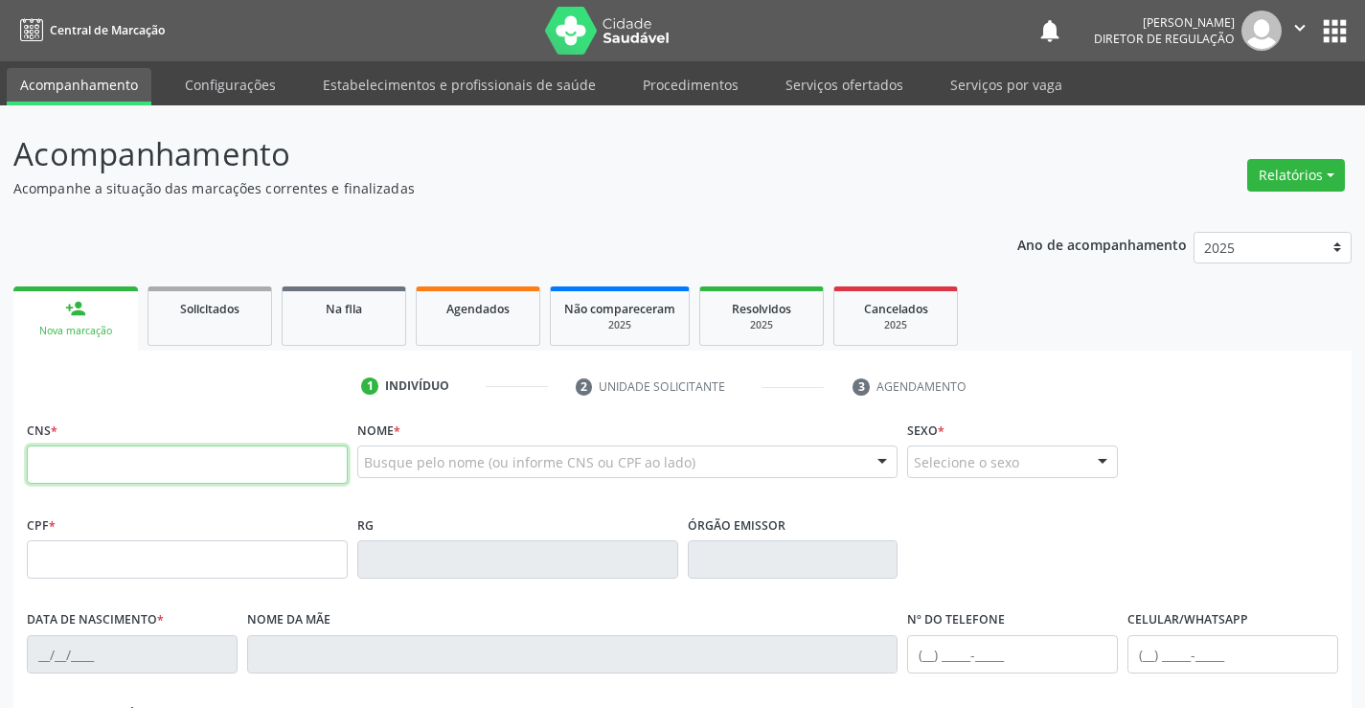
click at [116, 468] on input "text" at bounding box center [187, 464] width 321 height 38
paste input "704 7047 5873 8239"
type input "704 7047 5873 8239"
type input "0255593031"
type input "03/01/1965"
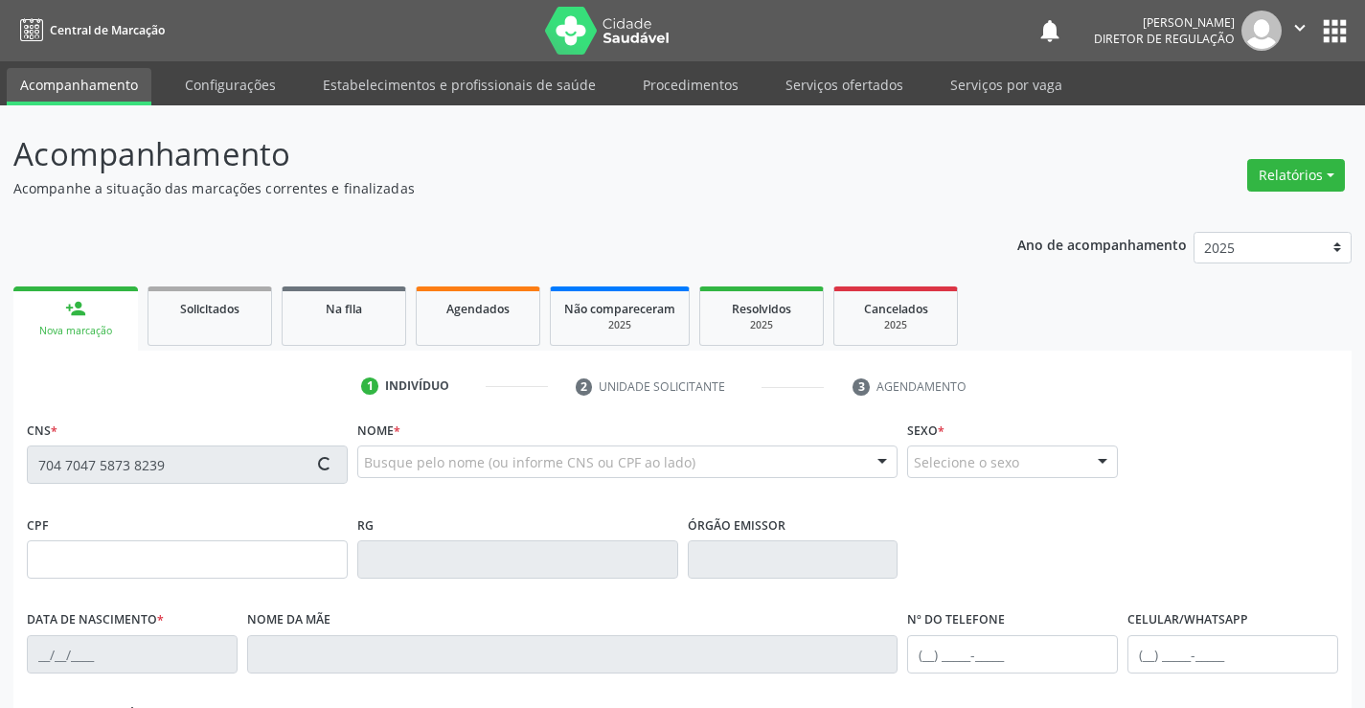
type input "(74) 99112-3980"
type input "244.308.205-97"
type input "S/N"
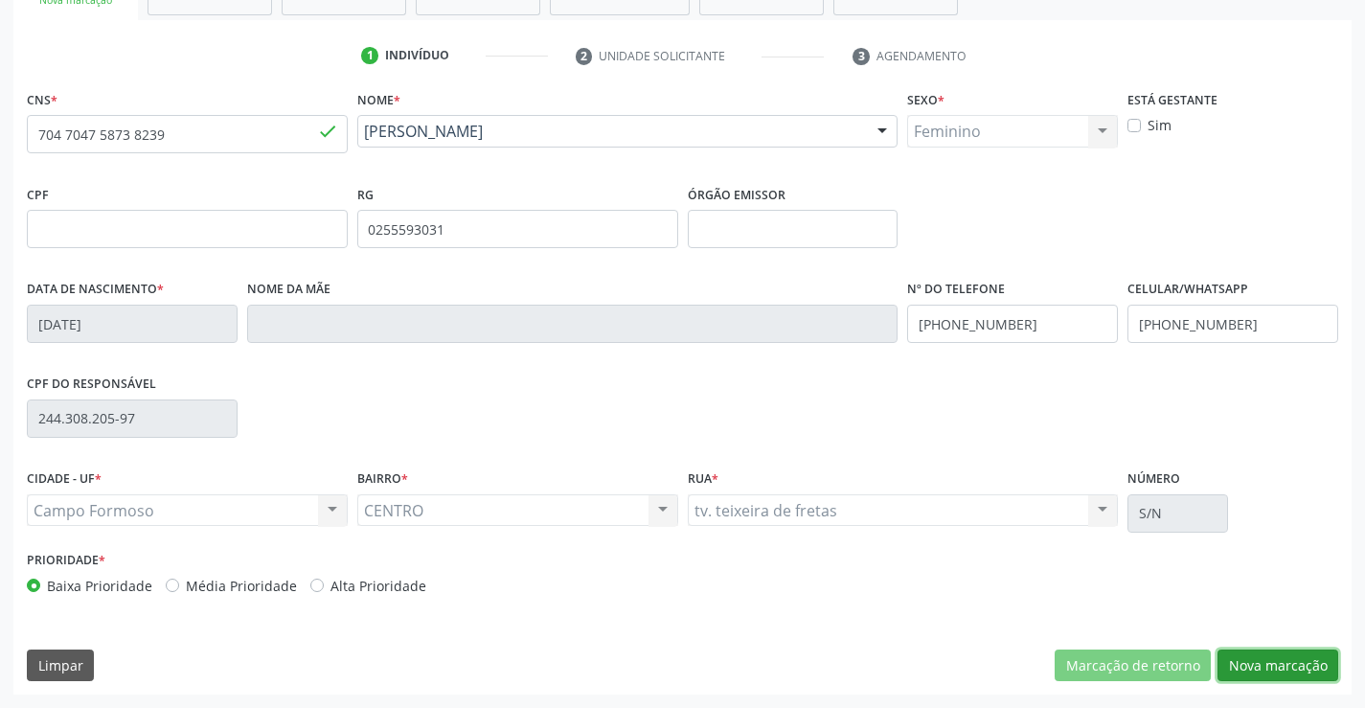
click at [1249, 661] on button "Nova marcação" at bounding box center [1277, 665] width 121 height 33
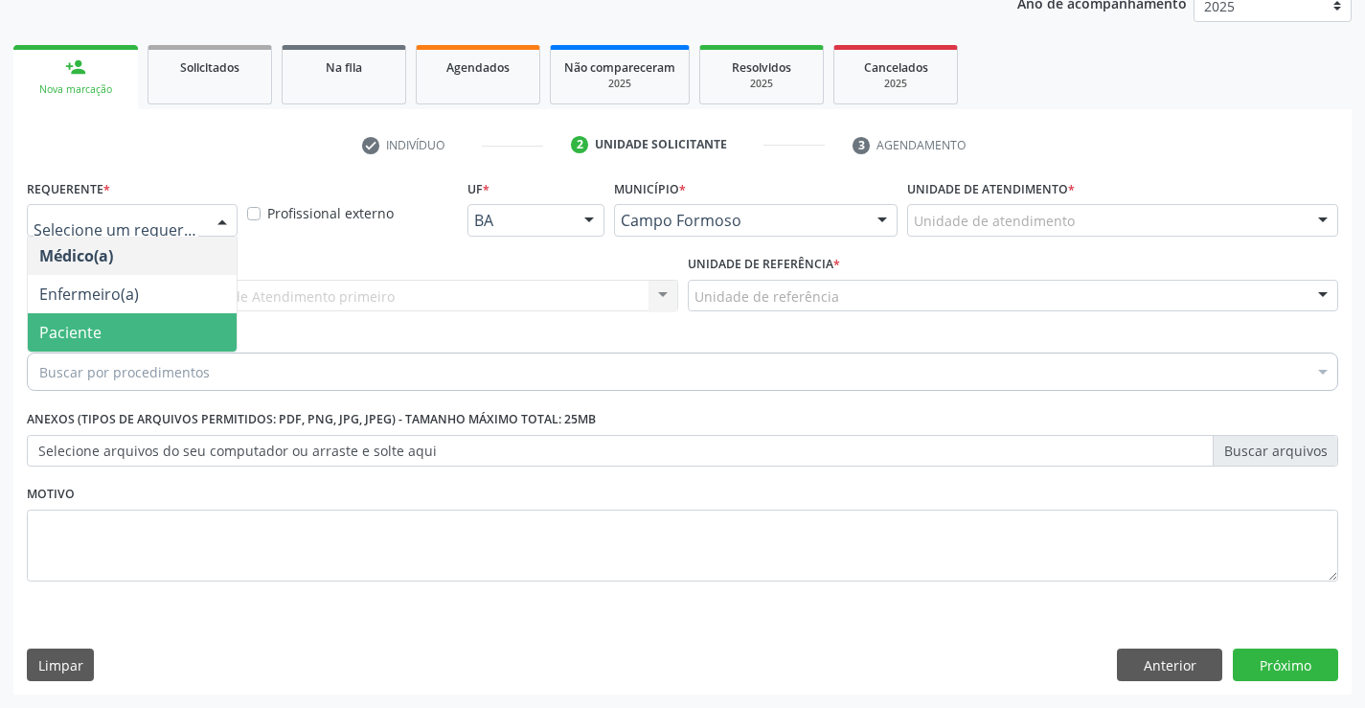
drag, startPoint x: 131, startPoint y: 335, endPoint x: 373, endPoint y: 314, distance: 242.3
click at [135, 335] on span "Paciente" at bounding box center [132, 332] width 209 height 38
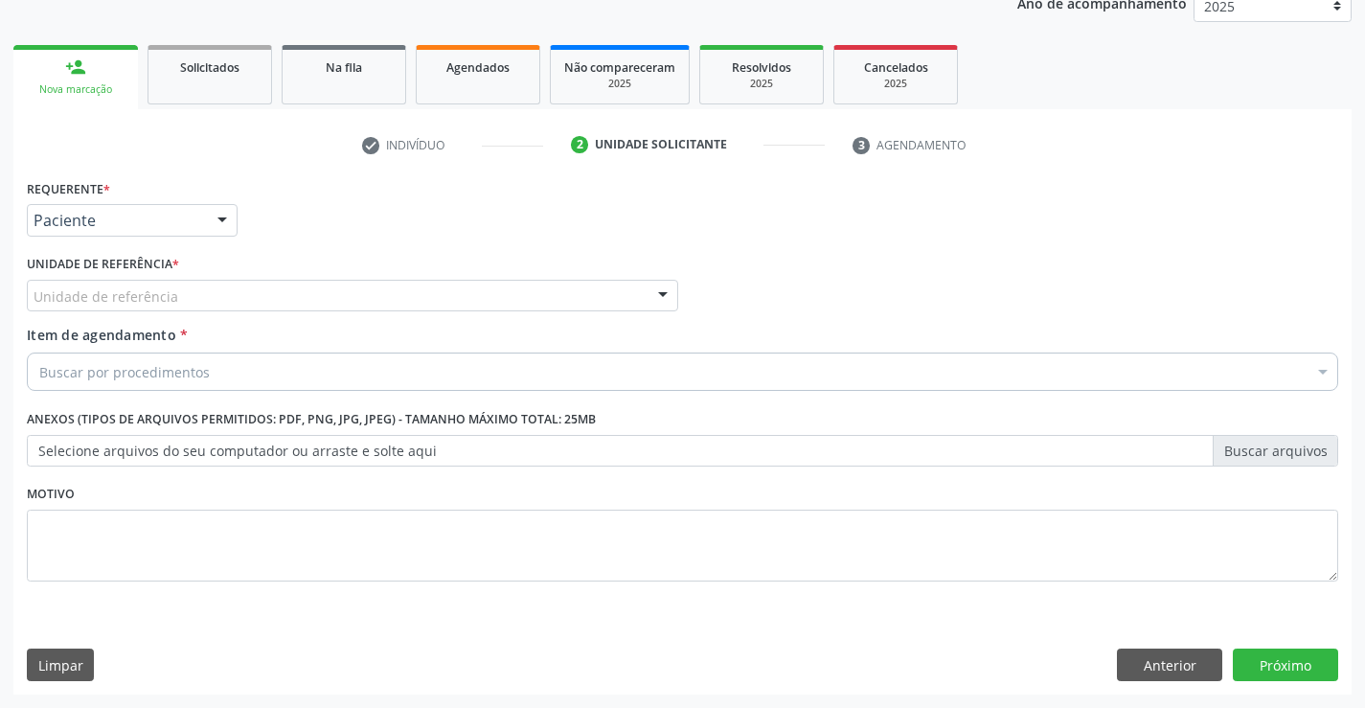
click at [375, 312] on div "Unidade de referência * Unidade de referência Unidade Basica de Saude da Famili…" at bounding box center [352, 287] width 661 height 75
click at [403, 310] on div "Unidade de referência" at bounding box center [352, 296] width 651 height 33
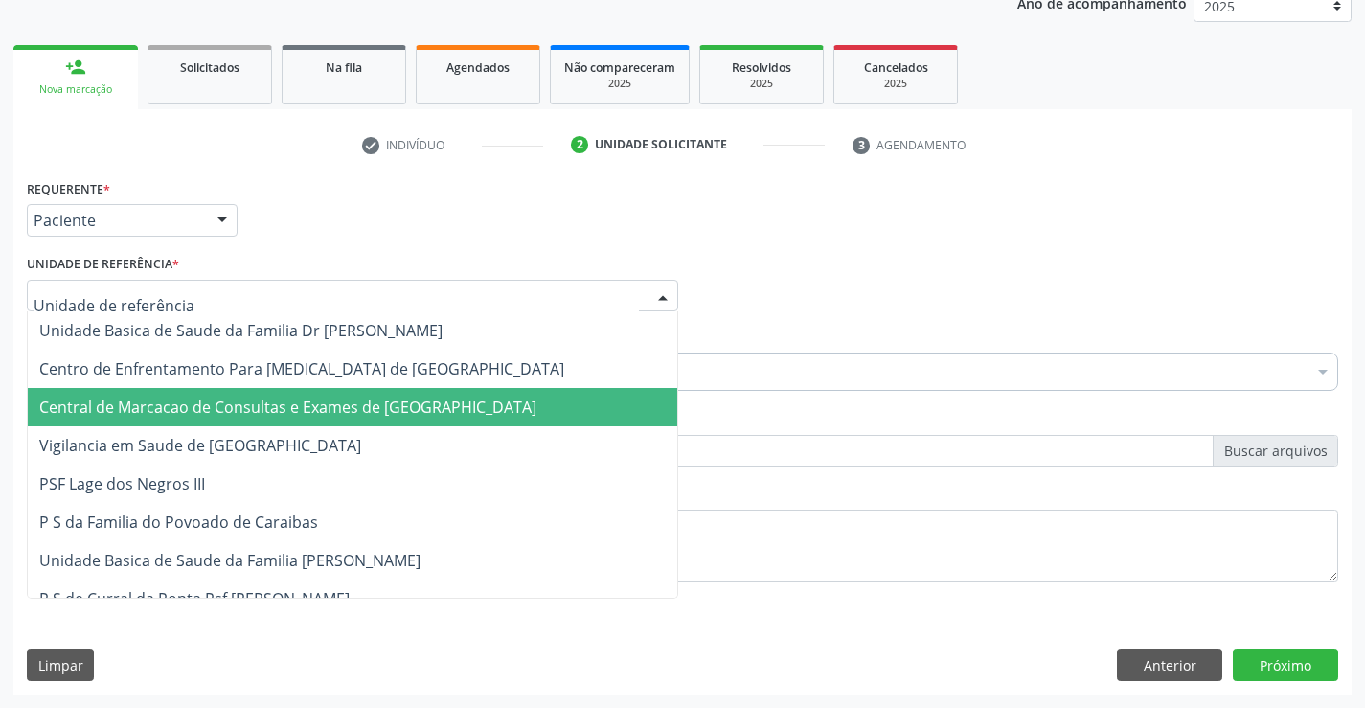
click at [398, 392] on span "Central de Marcacao de Consultas e Exames de [GEOGRAPHIC_DATA]" at bounding box center [352, 407] width 649 height 38
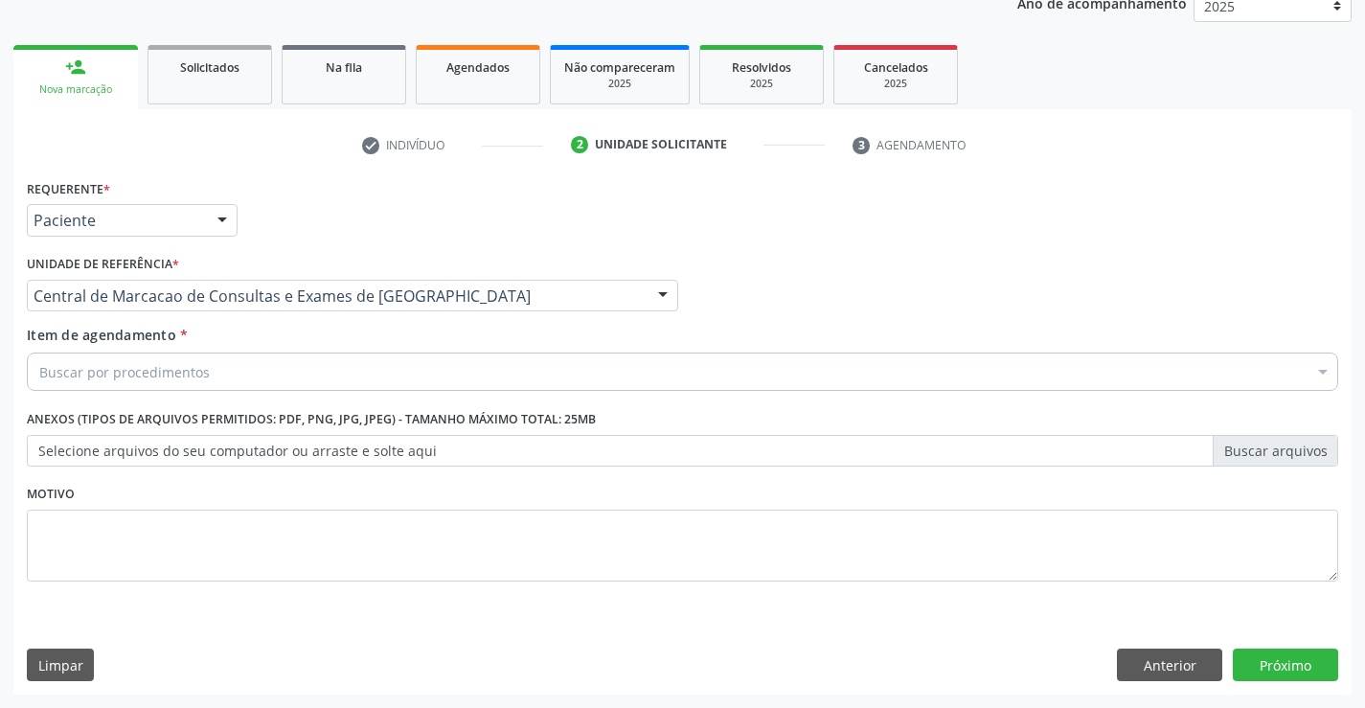
click at [449, 375] on div "Buscar por procedimentos" at bounding box center [682, 371] width 1311 height 38
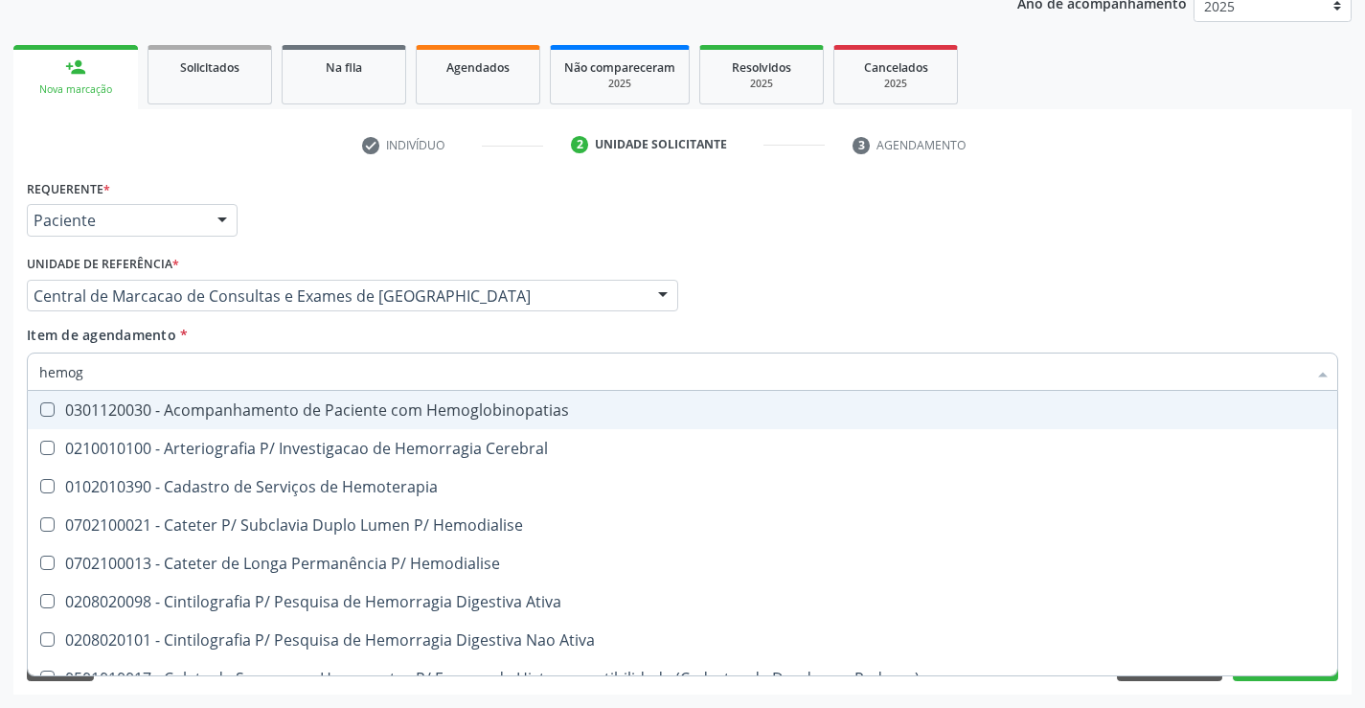
type input "hemogr"
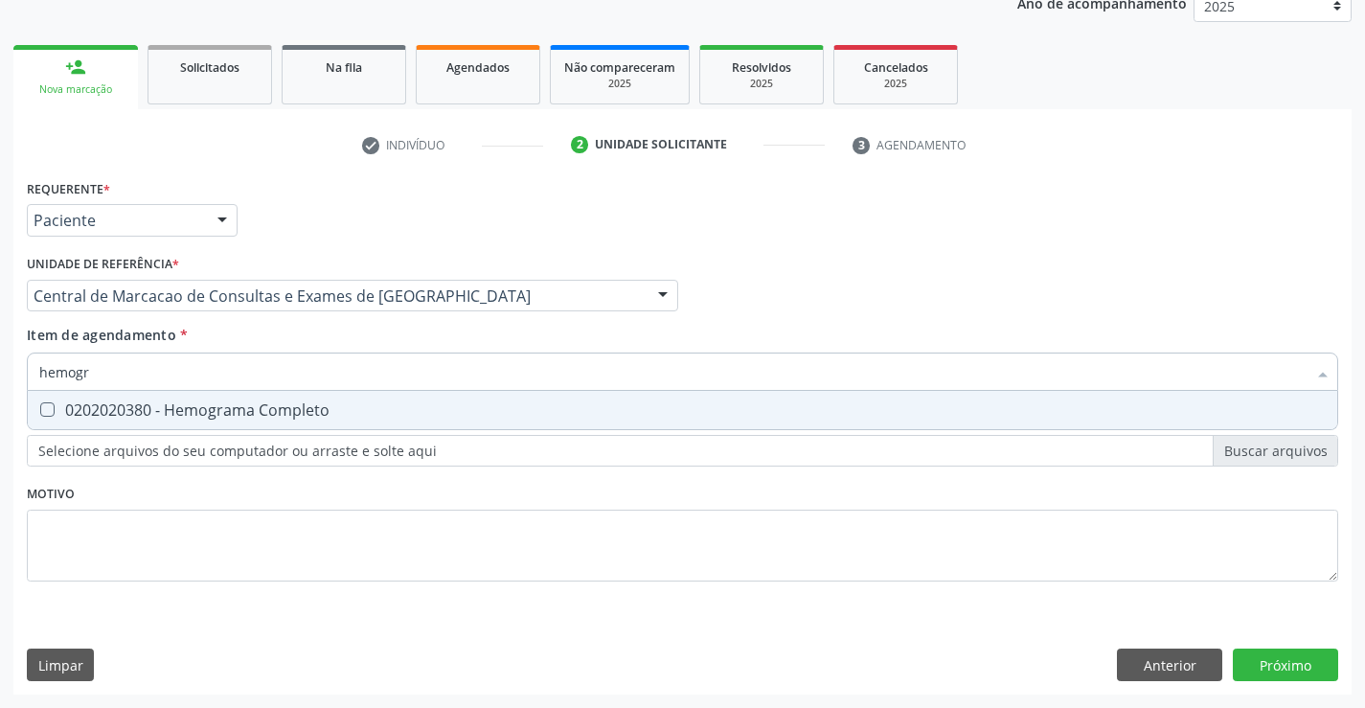
drag, startPoint x: 420, startPoint y: 421, endPoint x: 420, endPoint y: 352, distance: 69.0
click at [419, 420] on span "0202020380 - Hemograma Completo" at bounding box center [682, 410] width 1309 height 38
checkbox Completo "true"
type input "hemogr"
click at [419, 349] on div "Item de agendamento * hemogr Desfazer seleção 0202020380 - Hemograma Completo N…" at bounding box center [682, 355] width 1311 height 60
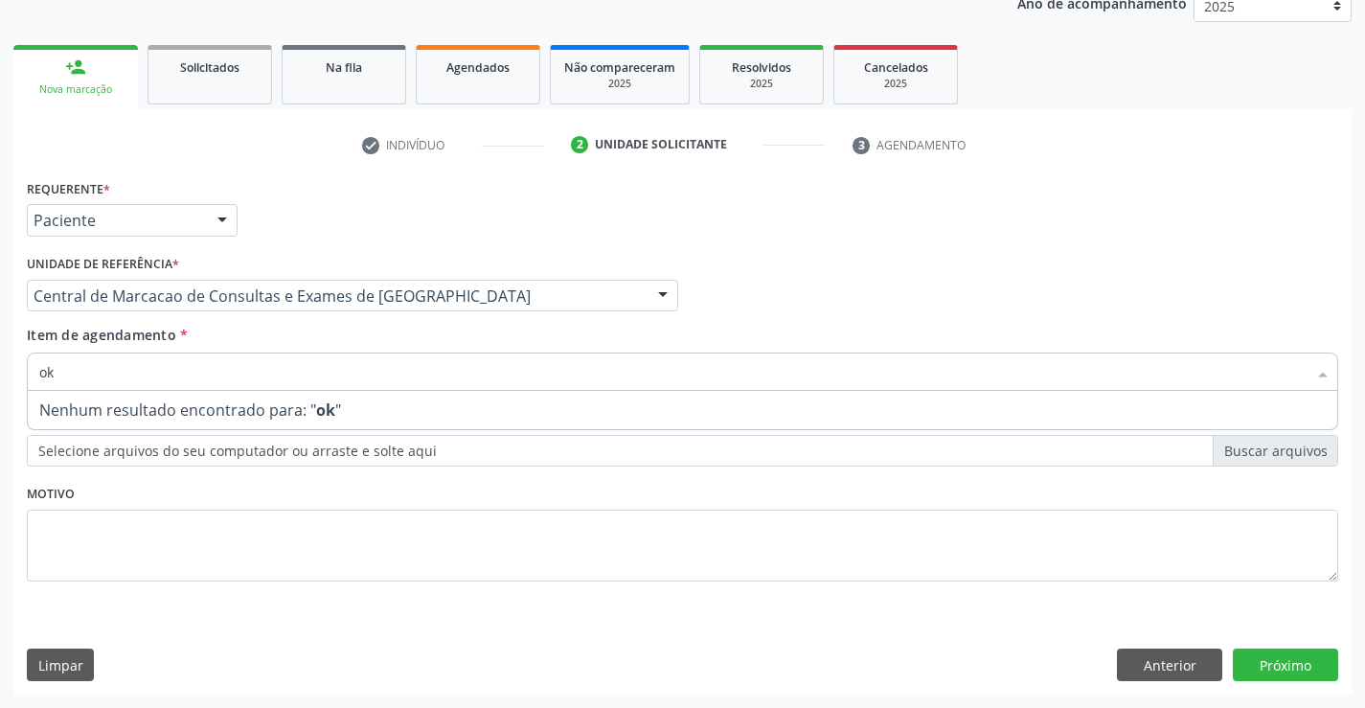
type input "o"
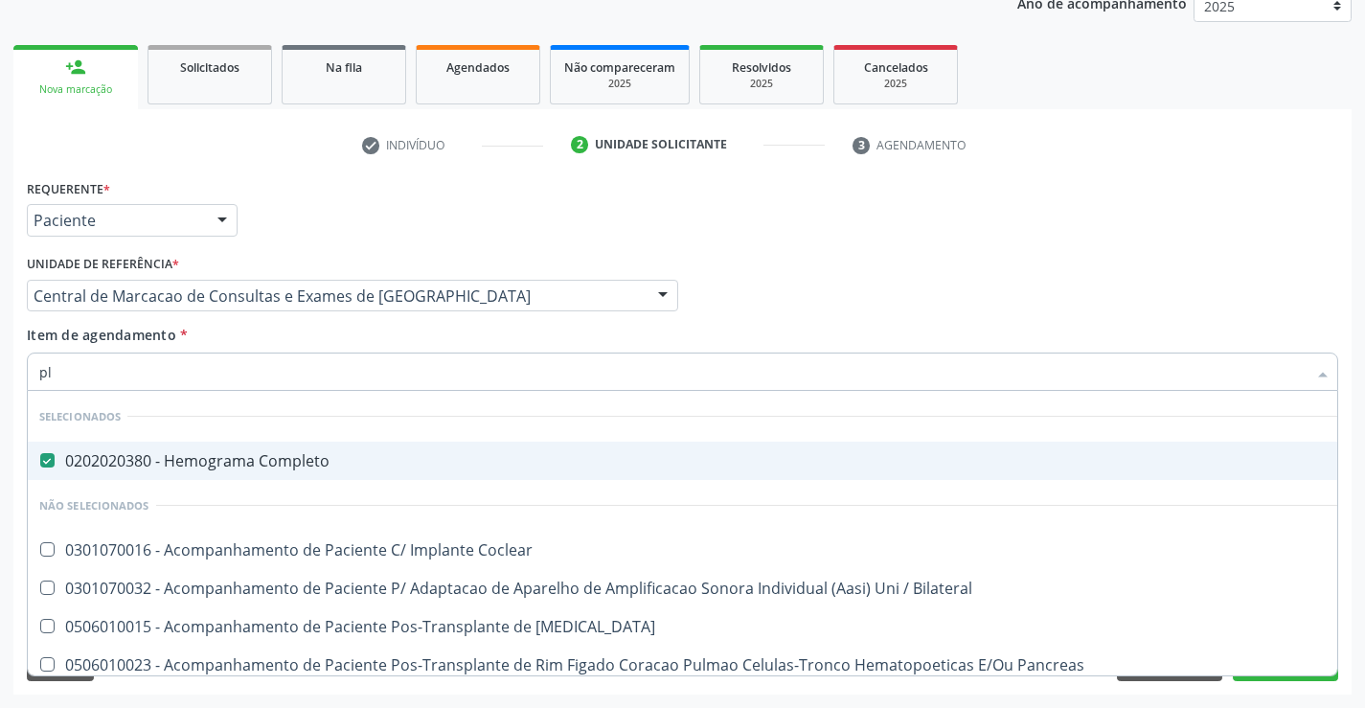
type input "pla"
checkbox Completo "false"
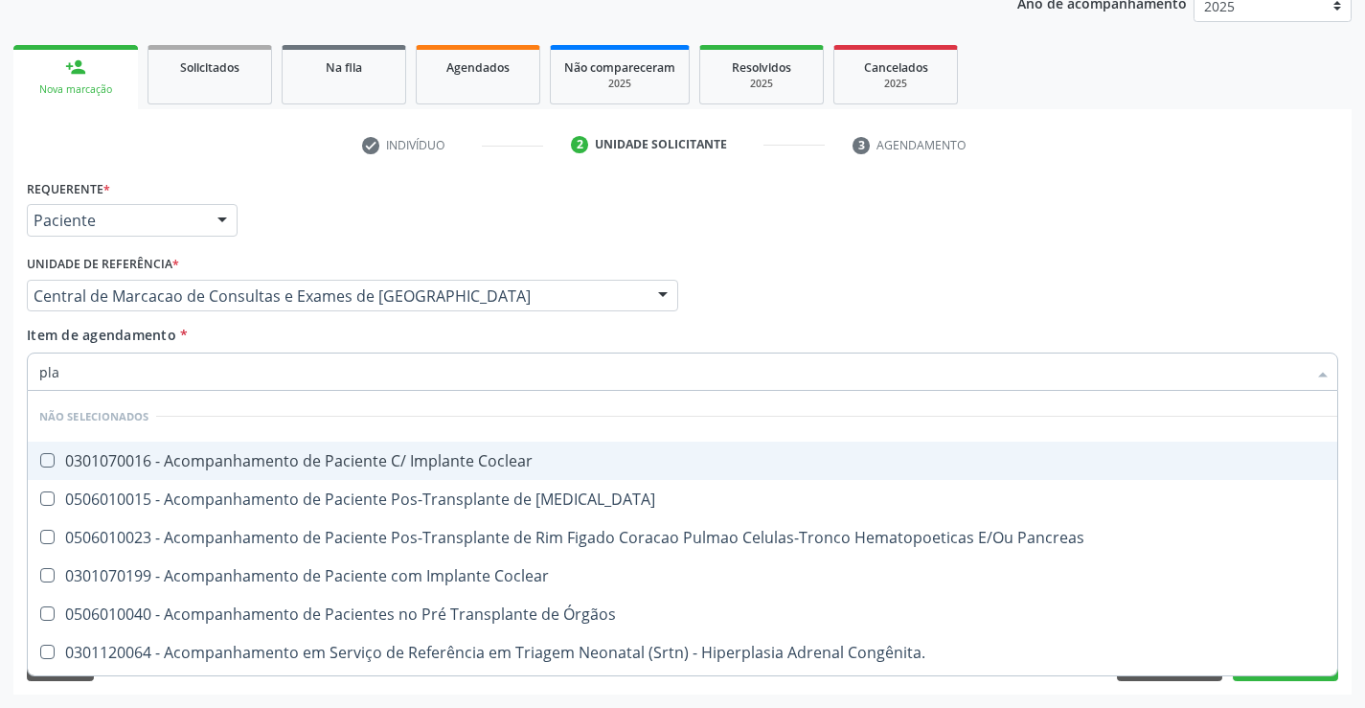
type input "plaq"
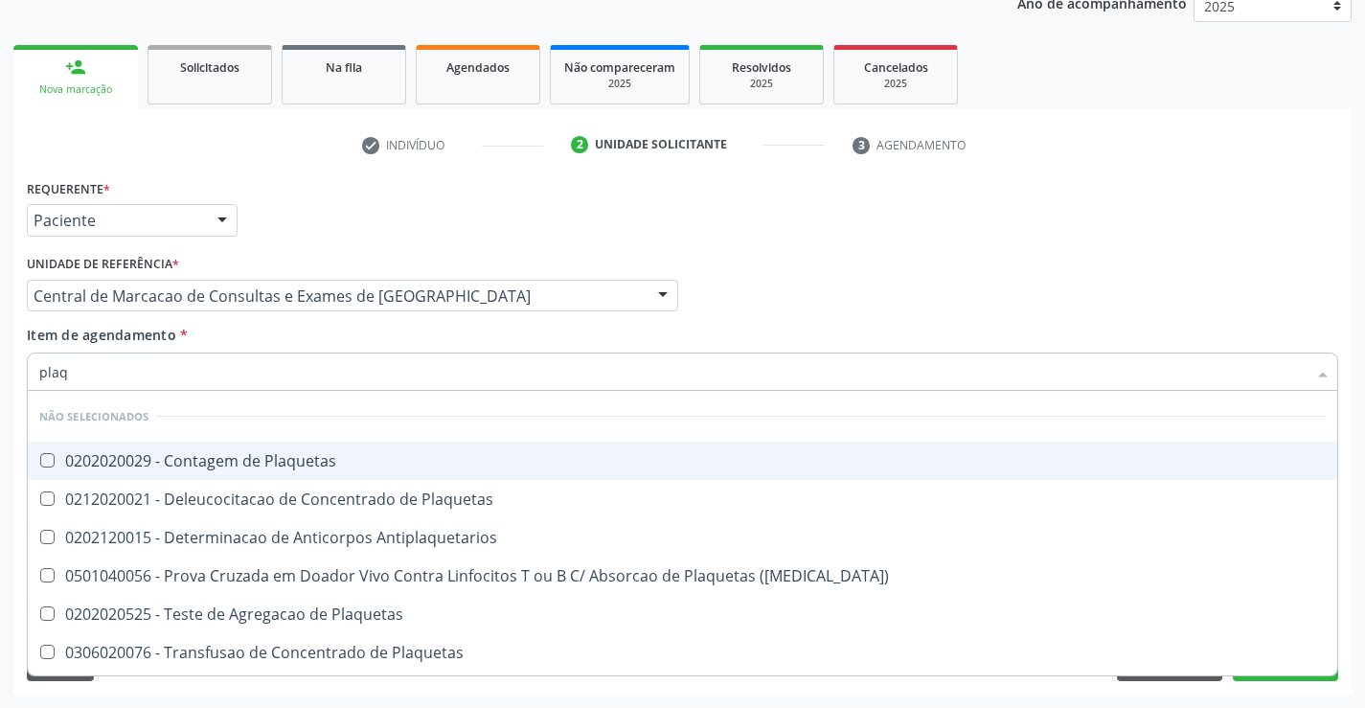
click at [366, 445] on span "0202020029 - Contagem de Plaquetas" at bounding box center [682, 461] width 1309 height 38
checkbox Plaquetas "true"
click at [377, 348] on div "Item de agendamento * plaq Desfazer seleção Não selecionados 0202020029 - Conta…" at bounding box center [682, 355] width 1311 height 60
checkbox Plaquetas "true"
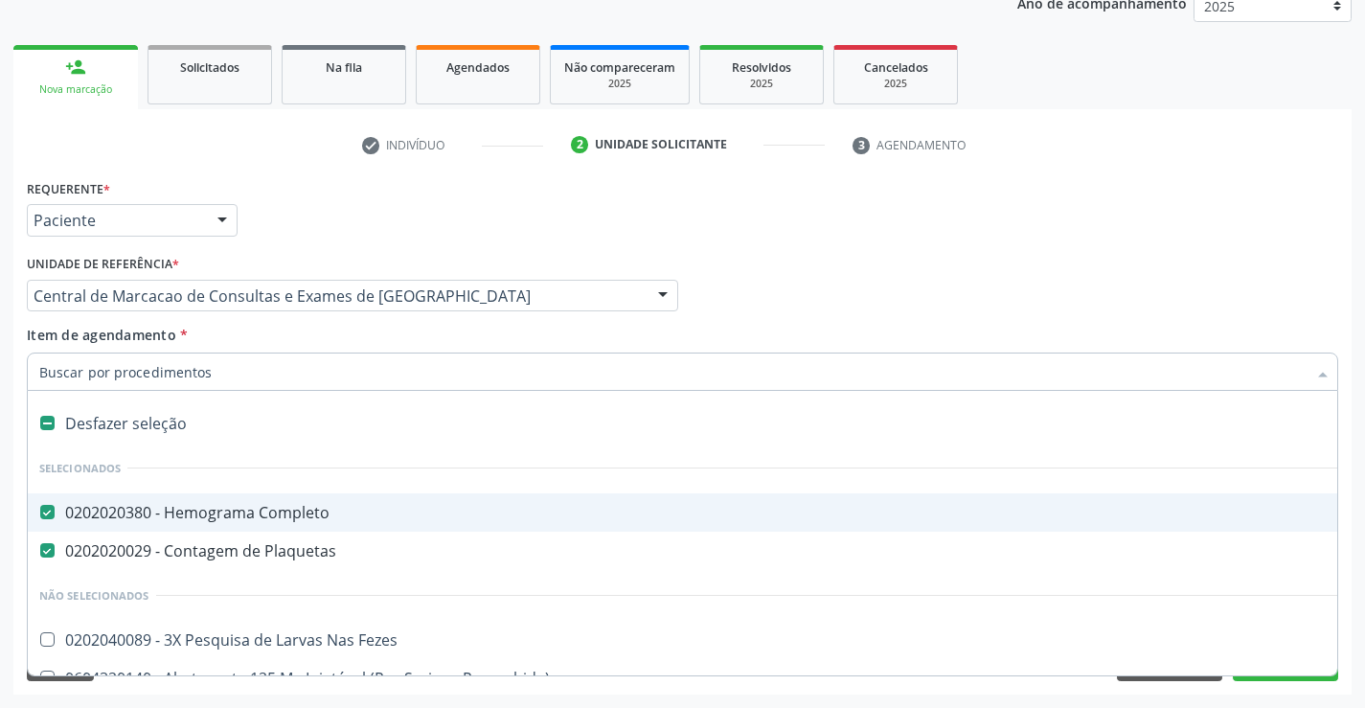
click at [333, 365] on input "Item de agendamento *" at bounding box center [672, 371] width 1267 height 38
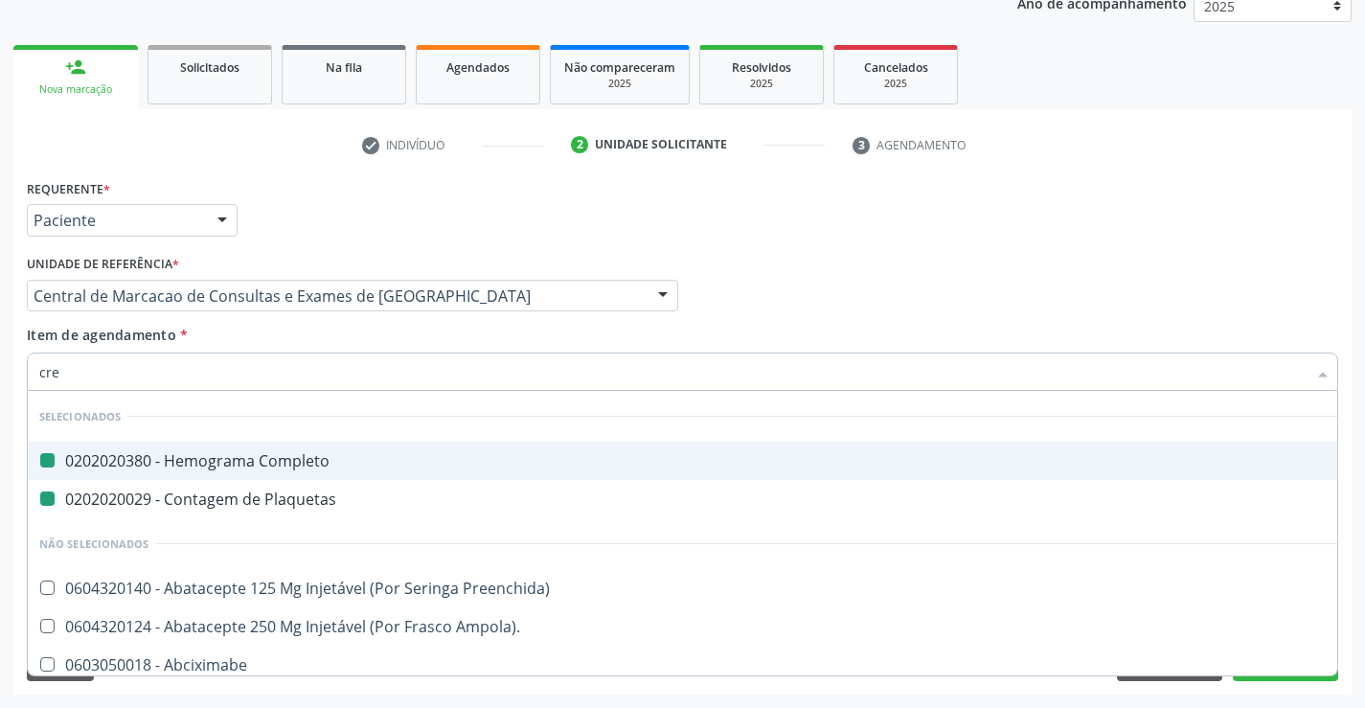
type input "crea"
checkbox Completo "false"
checkbox Plaquetas "false"
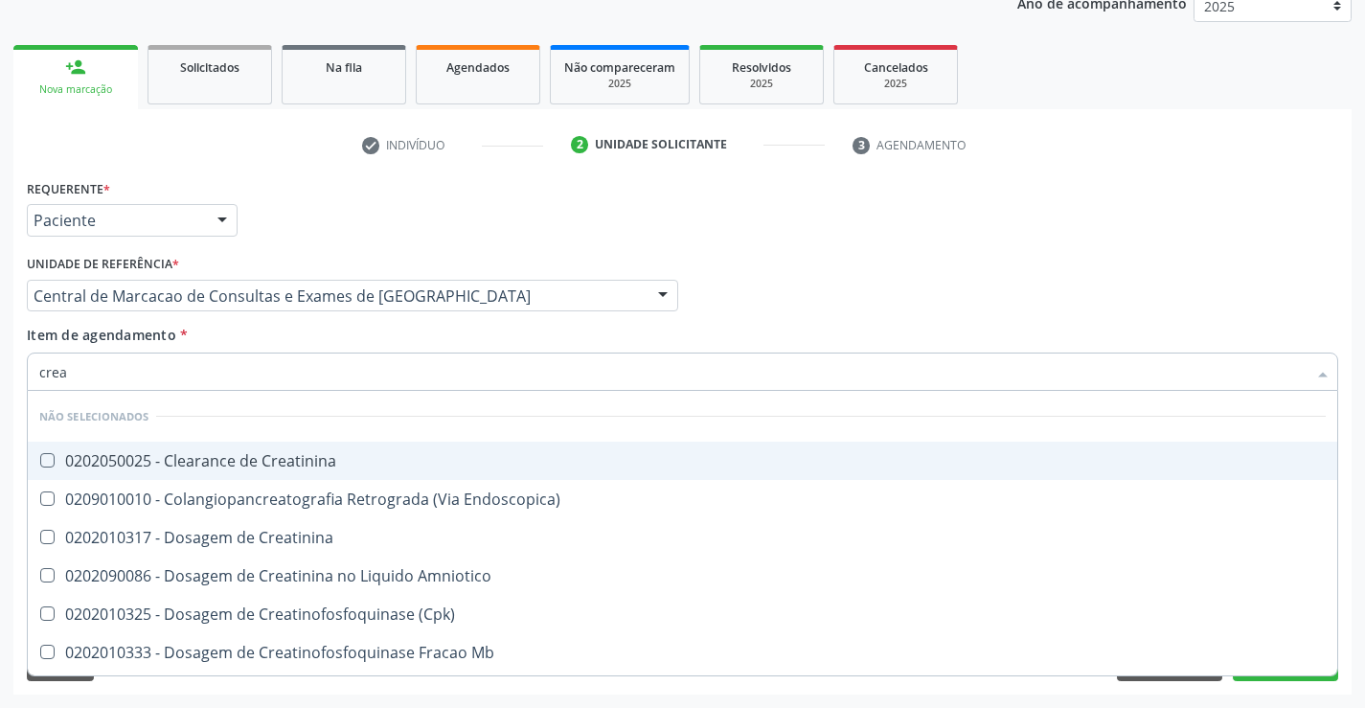
type input "creat"
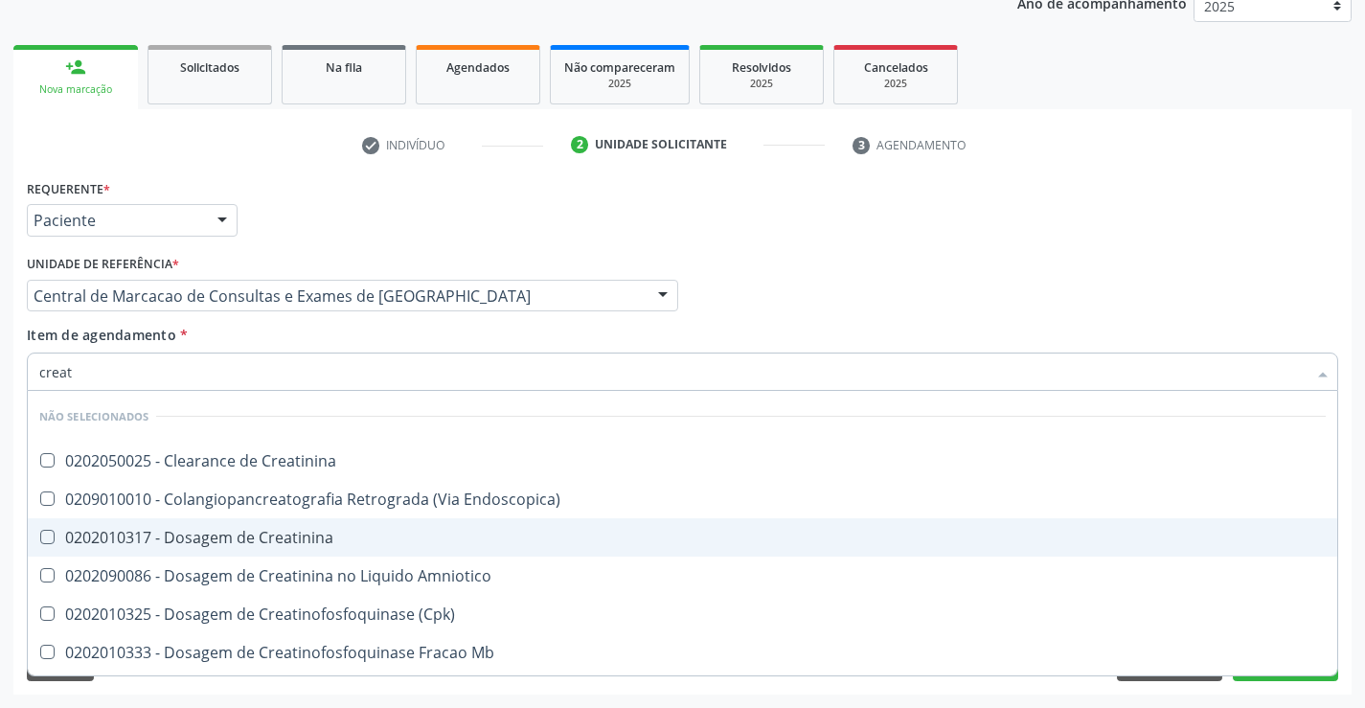
click at [324, 526] on span "0202010317 - Dosagem de Creatinina" at bounding box center [682, 537] width 1309 height 38
checkbox Creatinina "true"
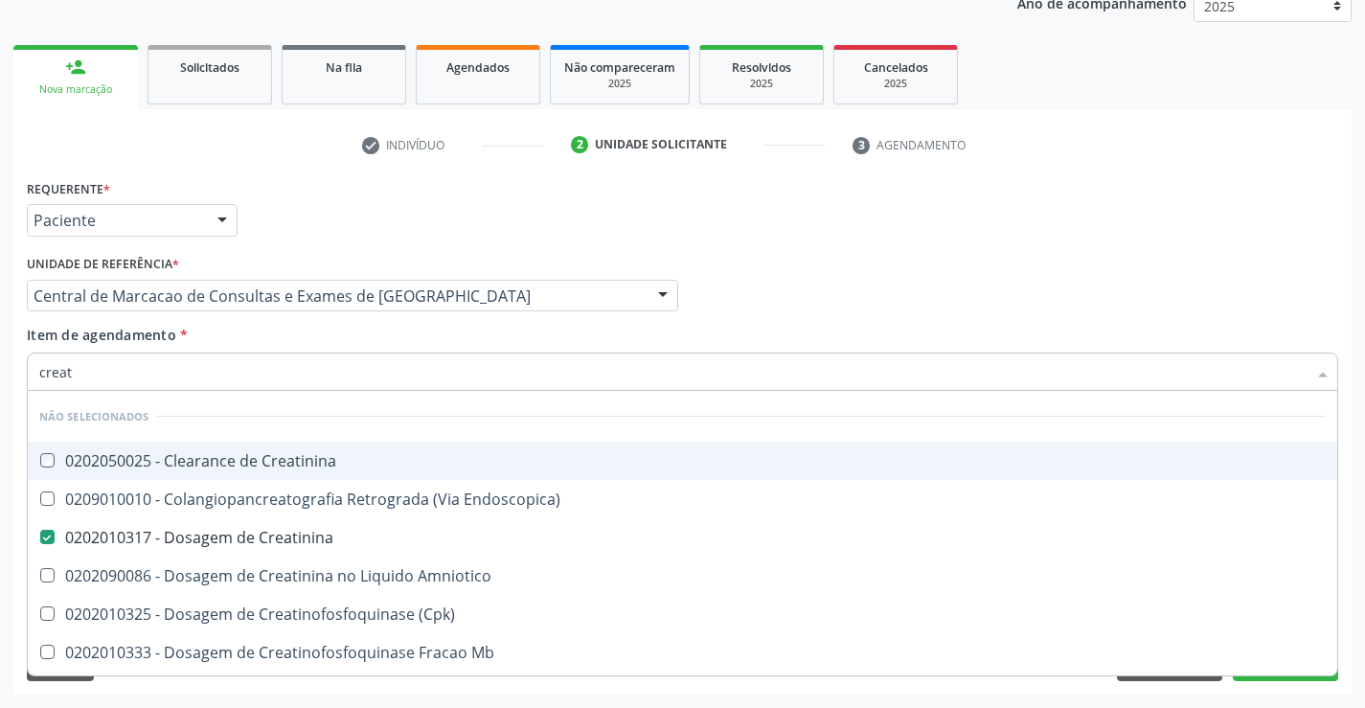
click at [329, 339] on div "Item de agendamento * creat Desfazer seleção Não selecionados 0202050025 - Clea…" at bounding box center [682, 355] width 1311 height 60
checkbox Creatinina "true"
checkbox Endoscopica\) "true"
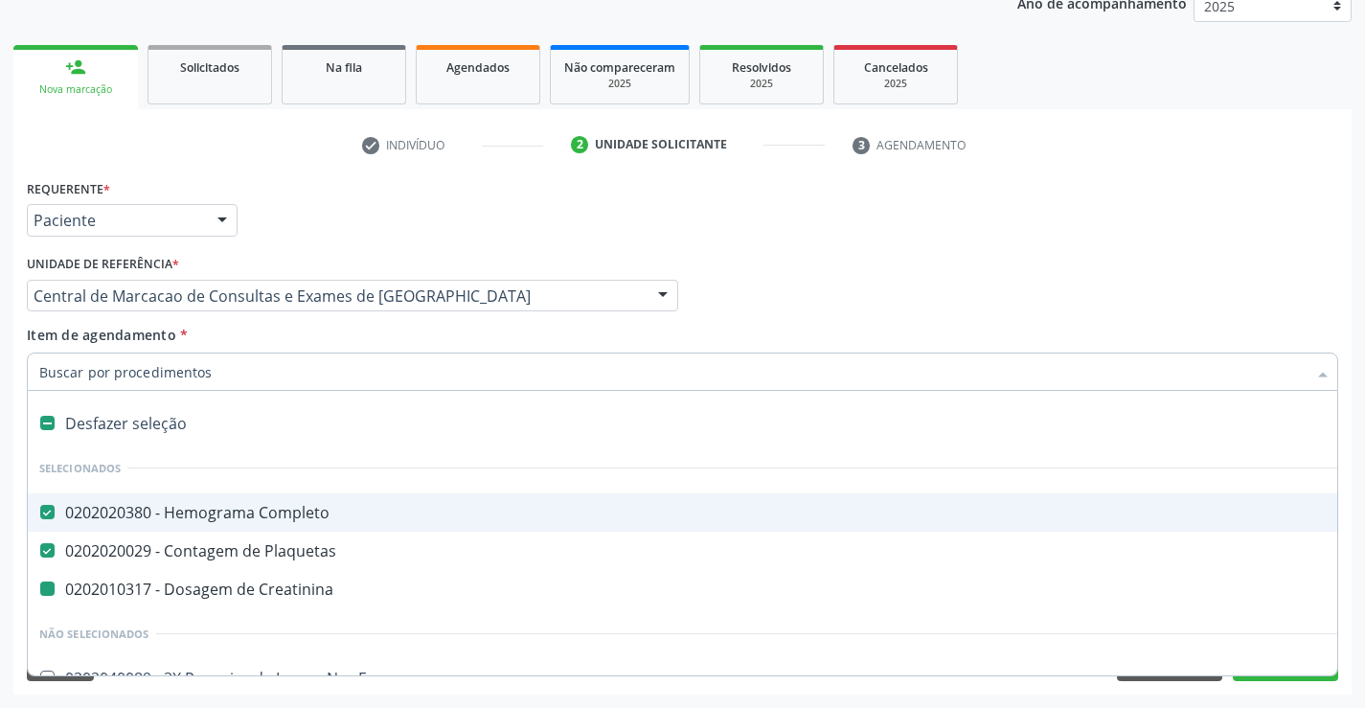
type input "u"
checkbox Creatinina "false"
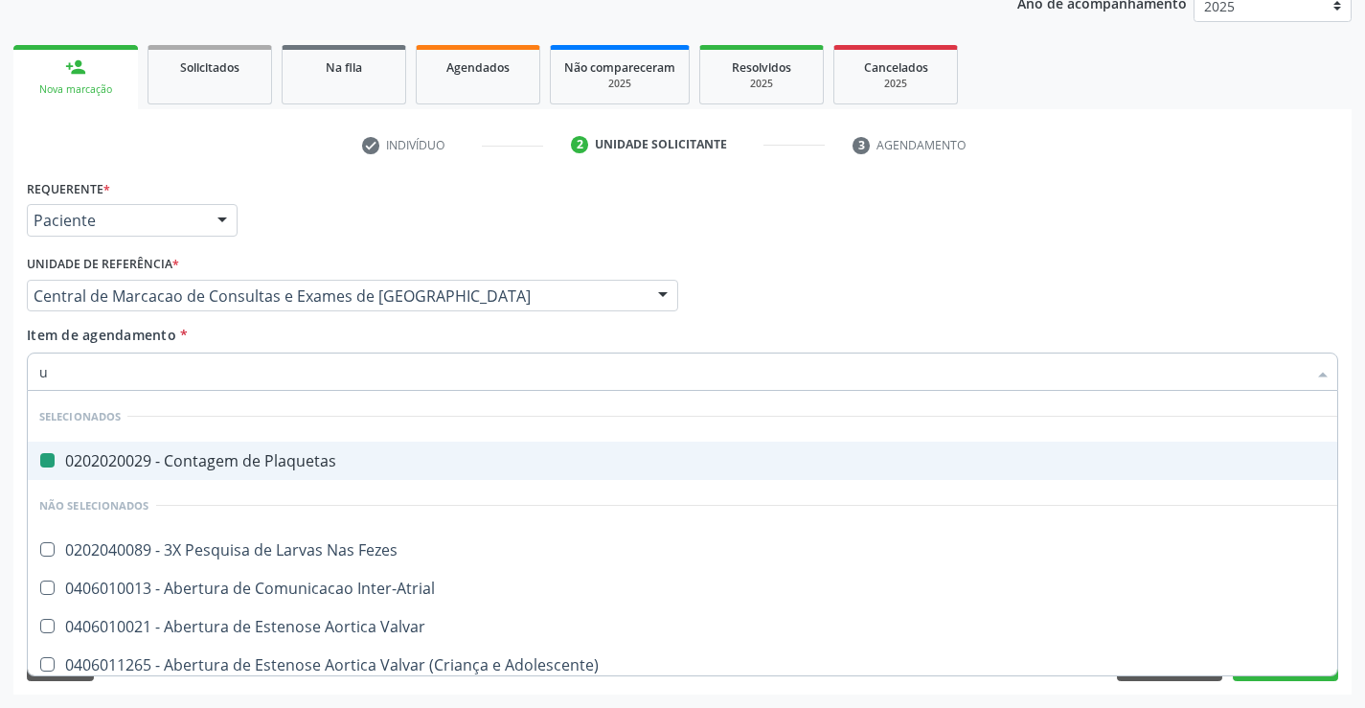
type input "ur"
checkbox Plaquetas "false"
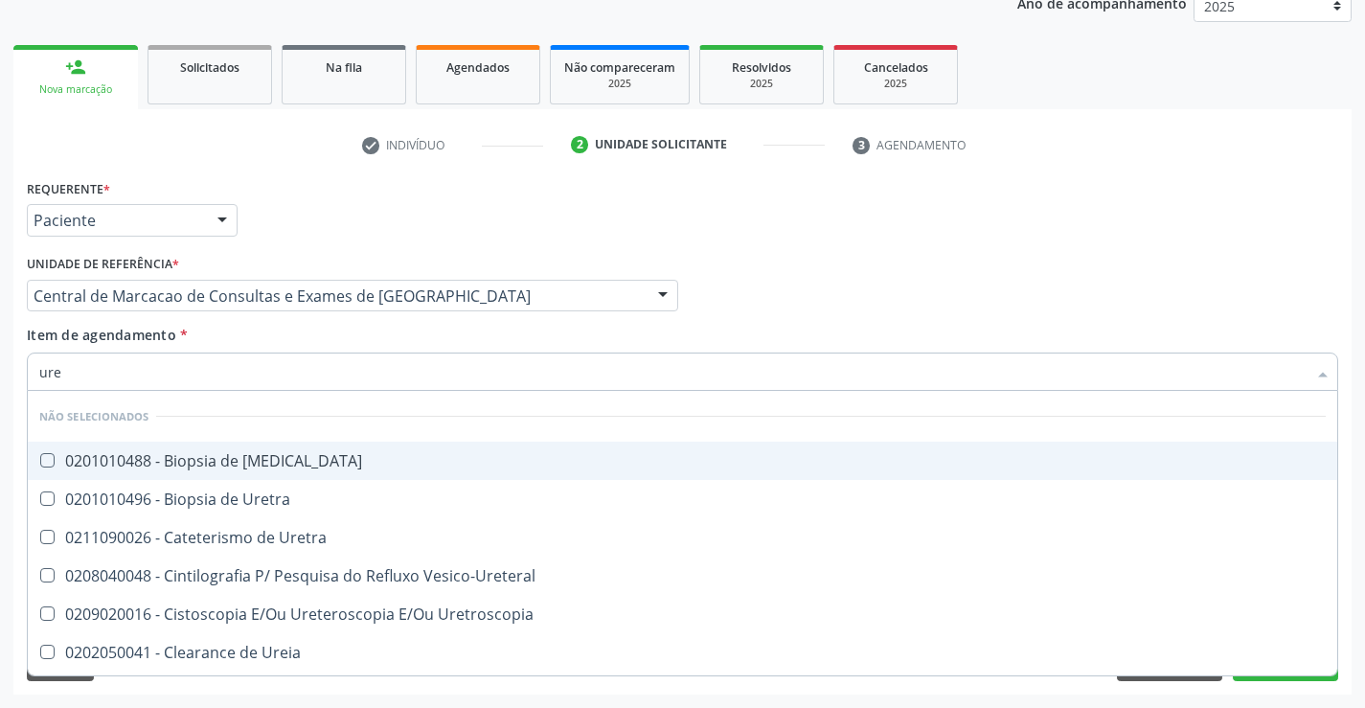
type input "urei"
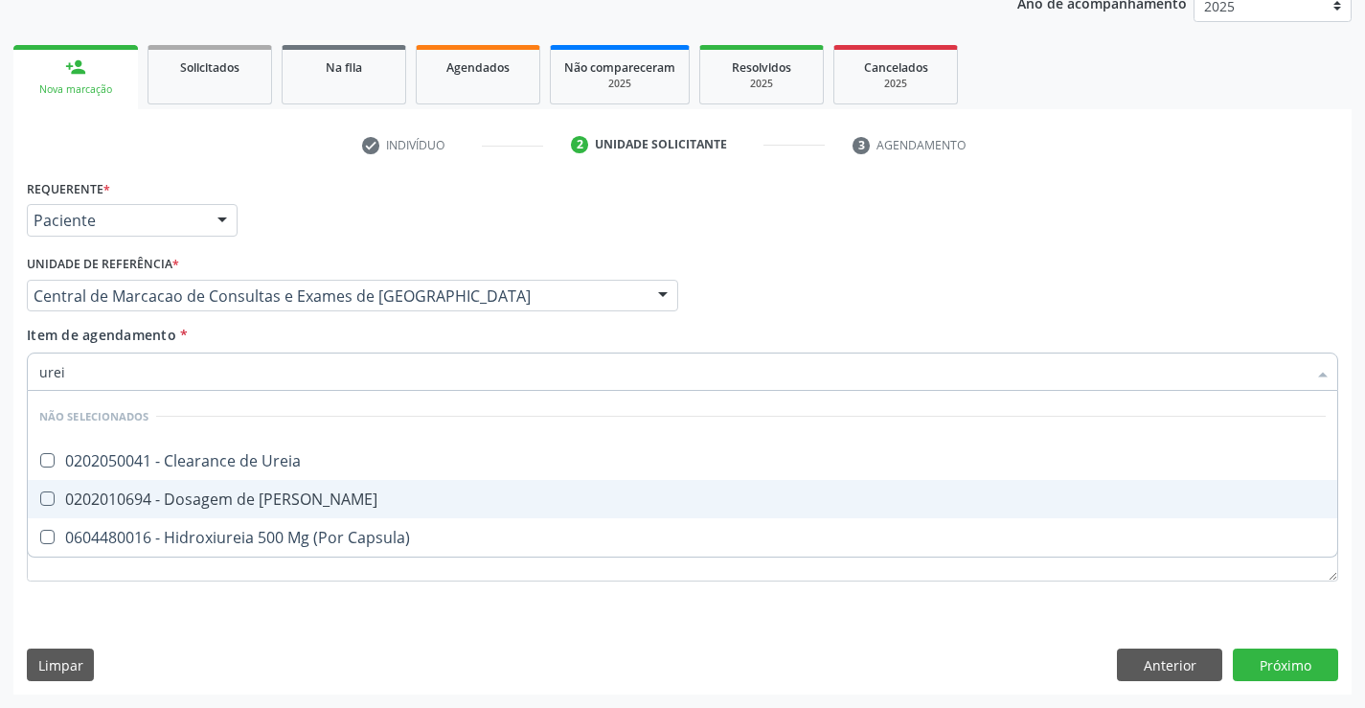
click at [296, 492] on div "0202010694 - Dosagem de Ureia" at bounding box center [682, 498] width 1286 height 15
checkbox Ureia "true"
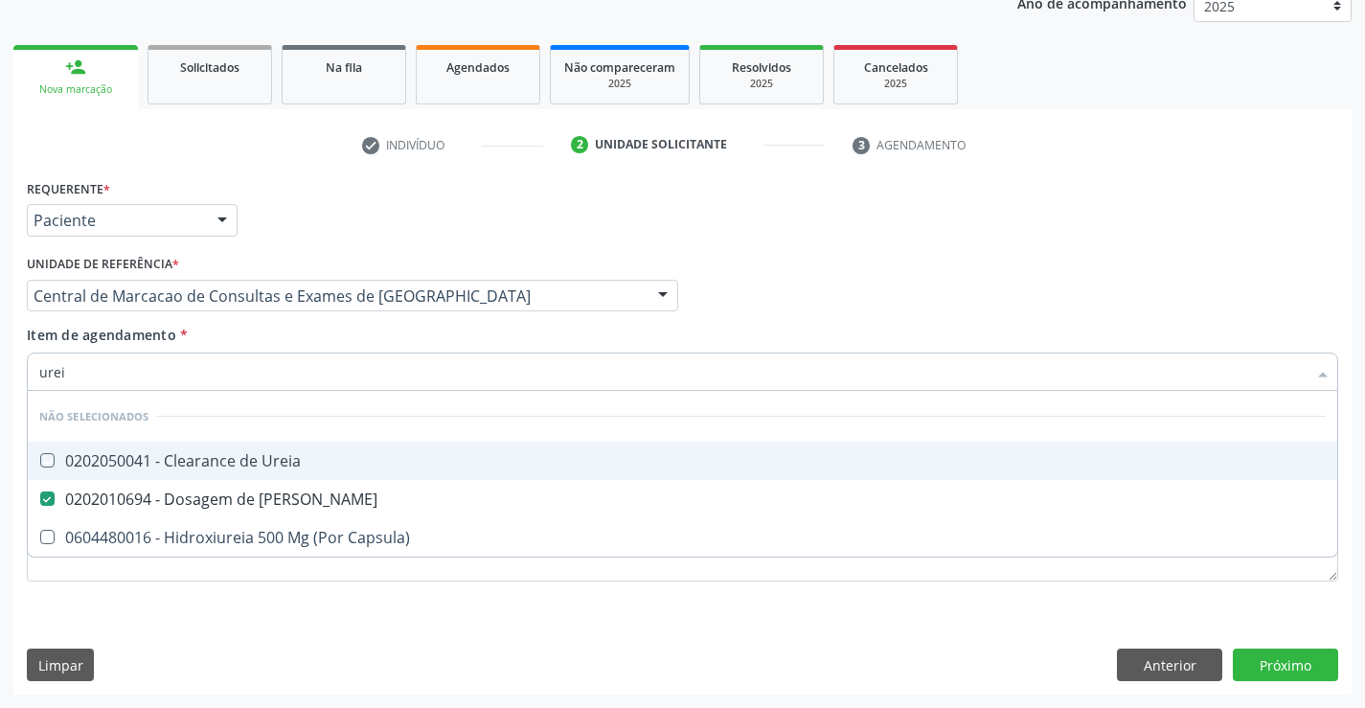
click at [276, 332] on div "Item de agendamento * urei Desfazer seleção Não selecionados 0202050041 - Clear…" at bounding box center [682, 355] width 1311 height 60
checkbox Ureia "true"
checkbox Capsula\) "true"
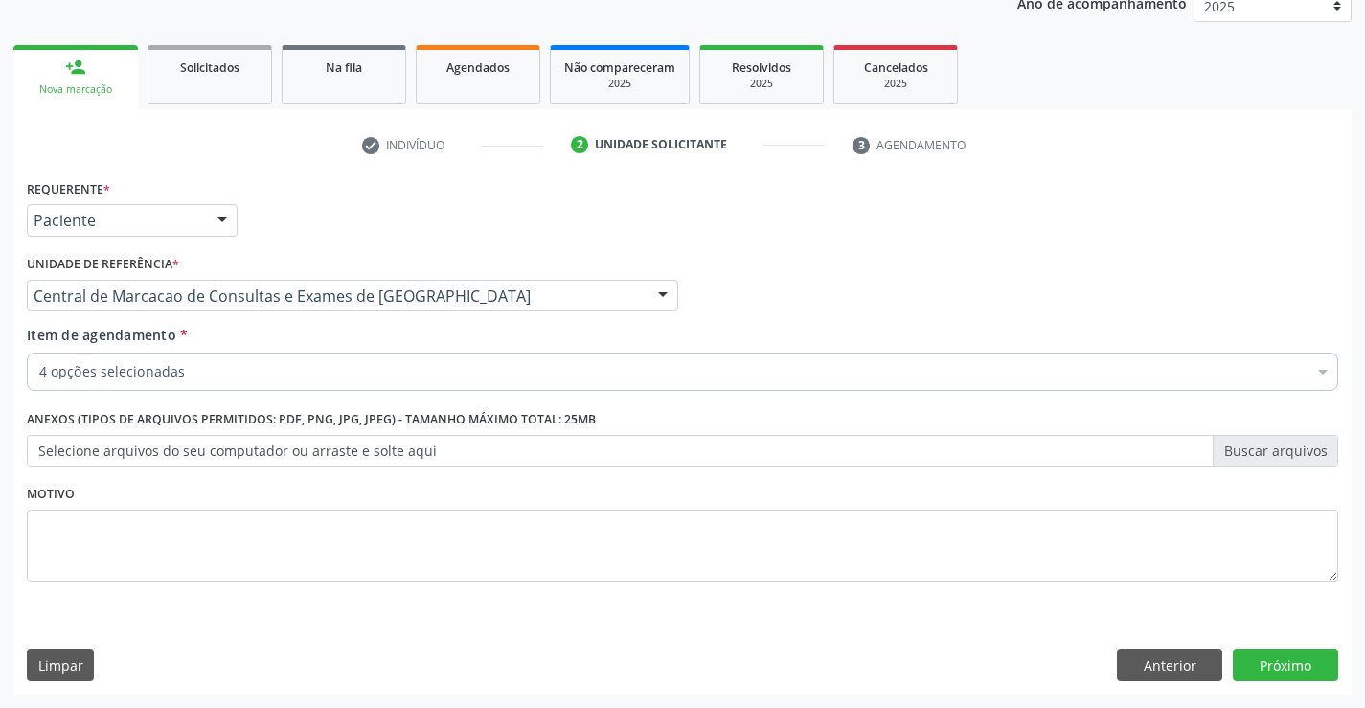
click at [242, 387] on div "4 opções selecionadas" at bounding box center [682, 371] width 1311 height 38
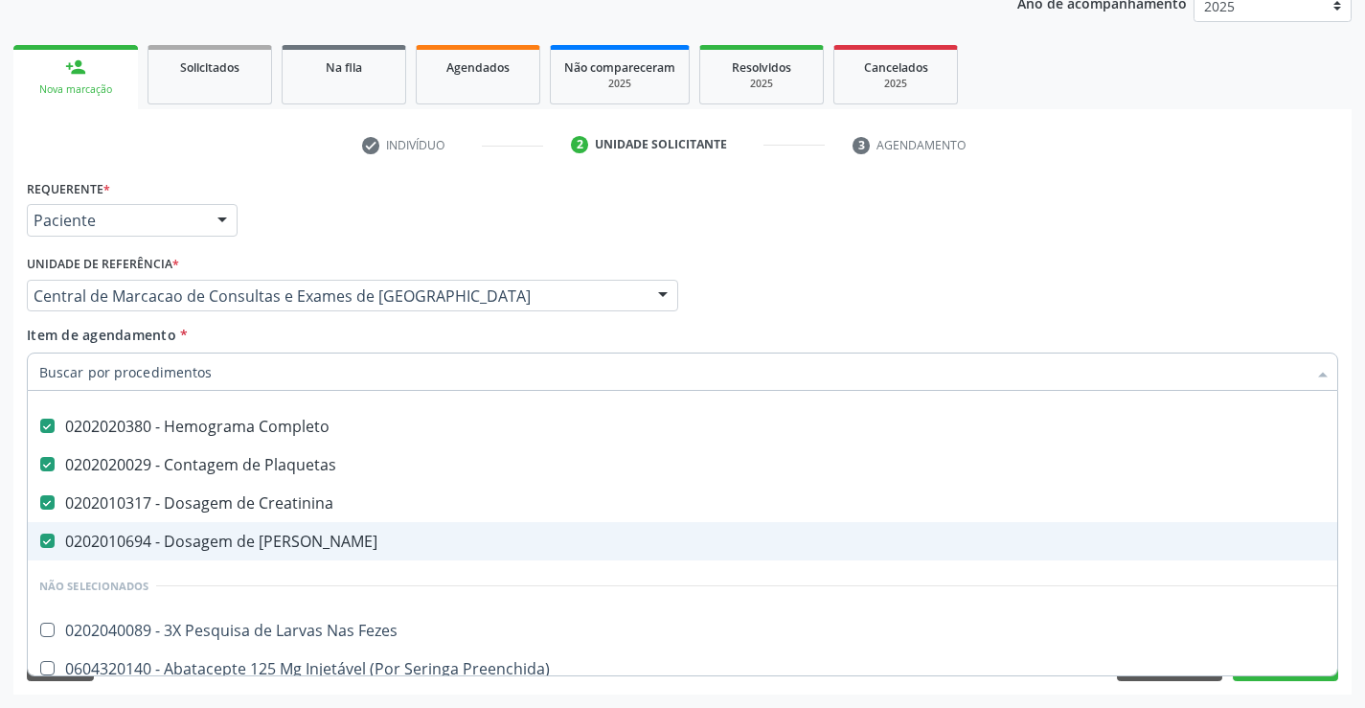
scroll to position [192, 0]
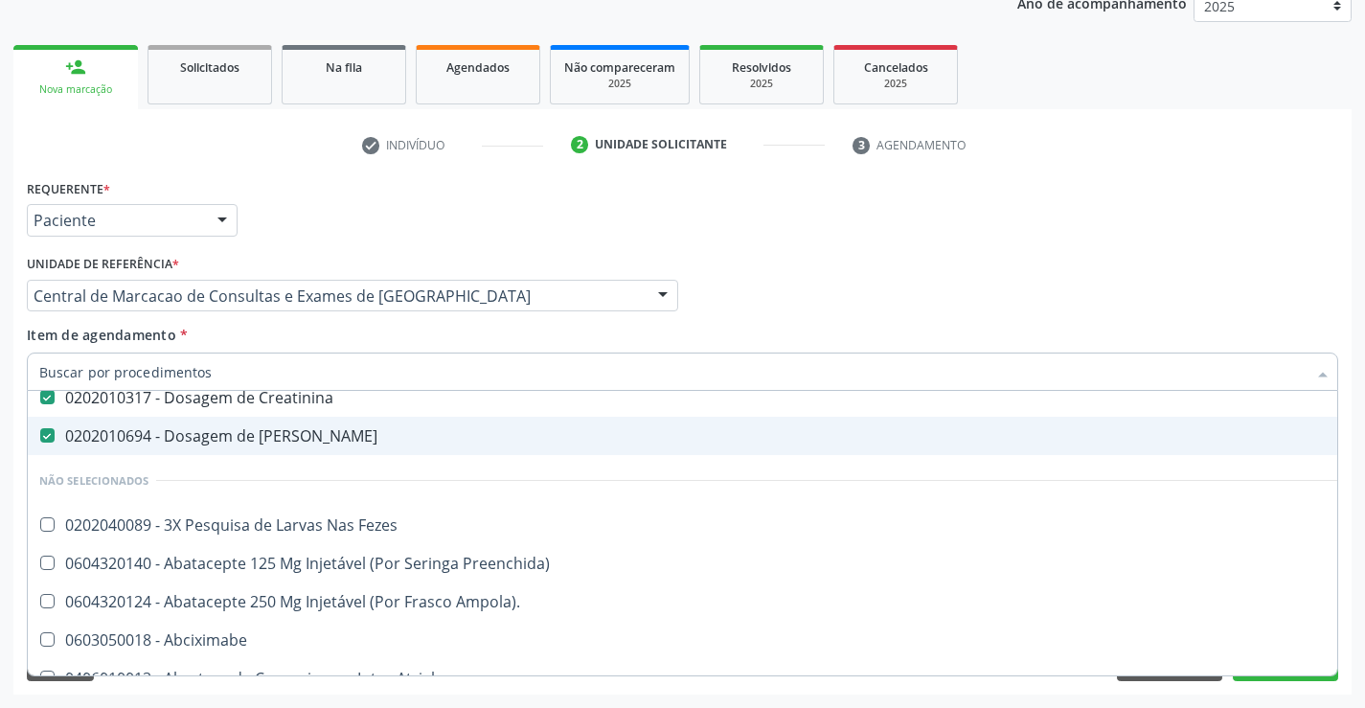
type input "r"
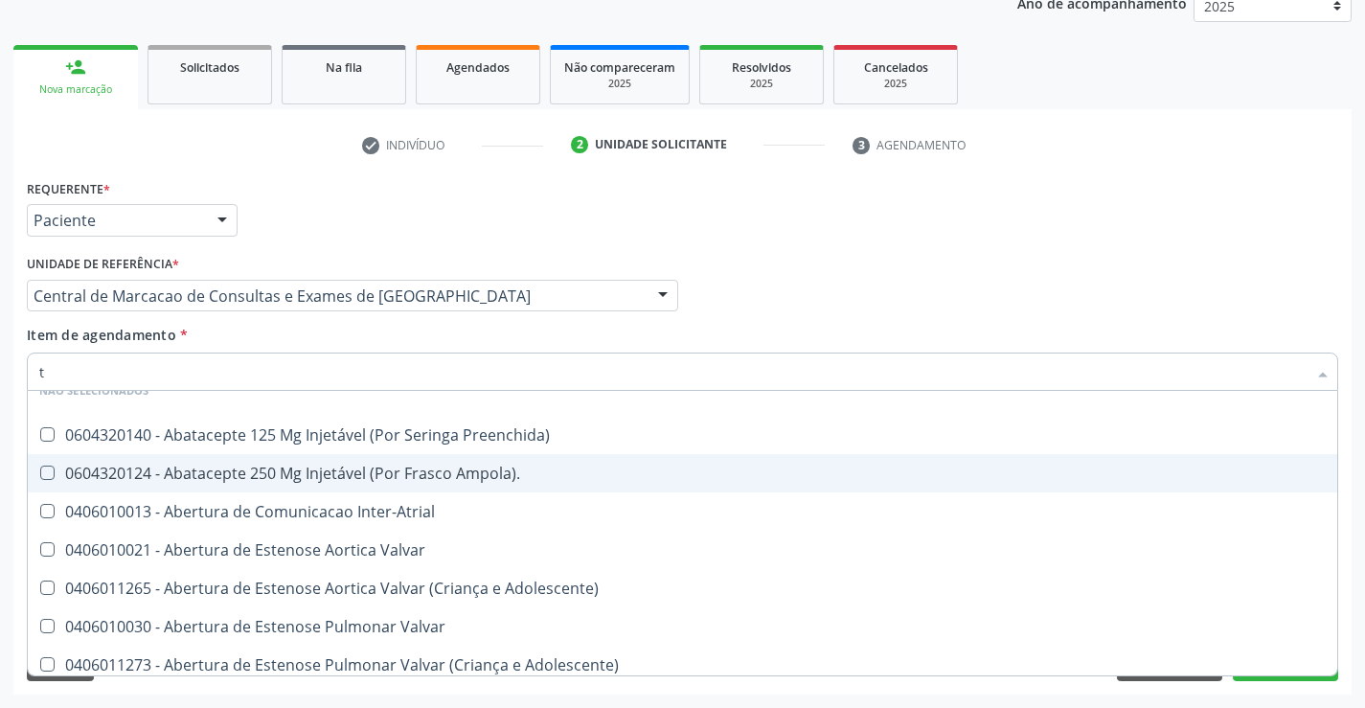
type input "tg"
checkbox Completo "false"
checkbox Creatinina "false"
checkbox Plaquetas "false"
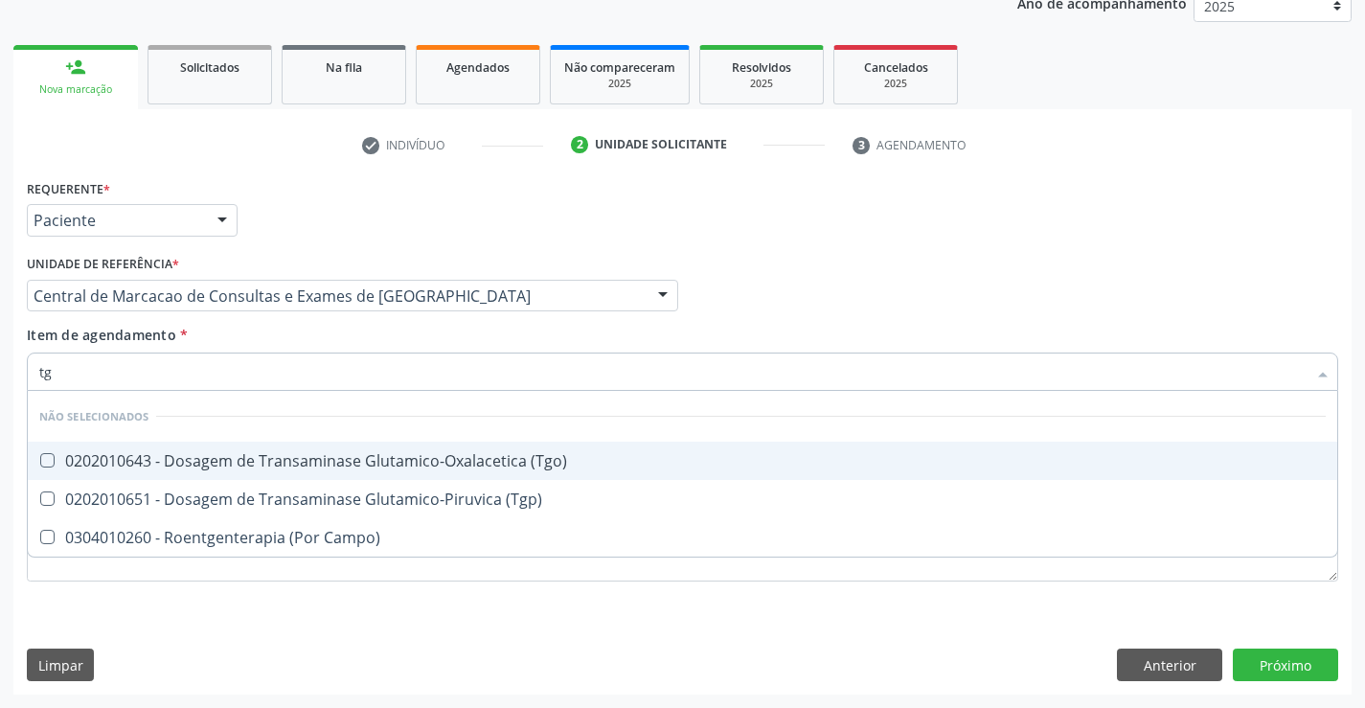
click at [349, 446] on span "0202010643 - Dosagem de Transaminase Glutamico-Oxalacetica (Tgo)" at bounding box center [682, 461] width 1309 height 38
checkbox \(Tgo\) "true"
click at [355, 484] on span "0202010651 - Dosagem de Transaminase Glutamico-Piruvica (Tgp)" at bounding box center [682, 499] width 1309 height 38
checkbox \(Tgp\) "true"
click at [350, 332] on div "Item de agendamento * tg Desfazer seleção Não selecionados 0202010643 - Dosagem…" at bounding box center [682, 355] width 1311 height 60
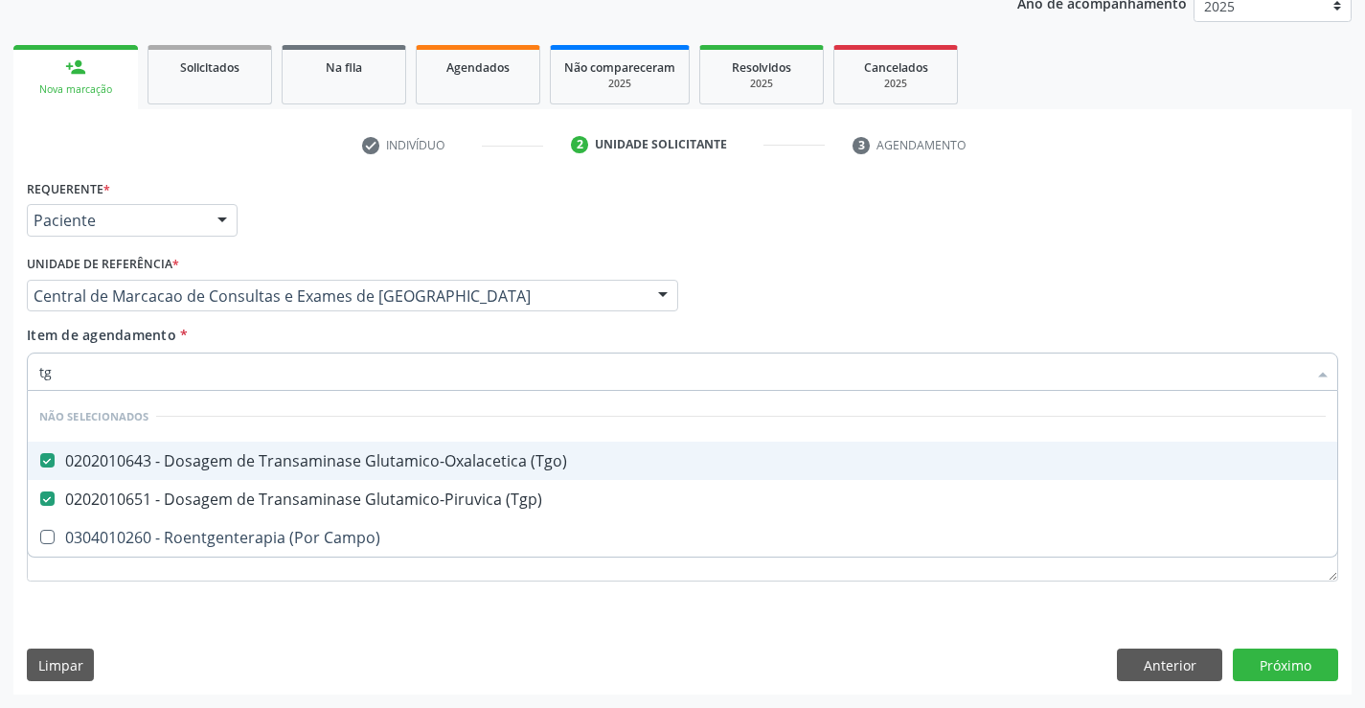
checkbox Campo\) "true"
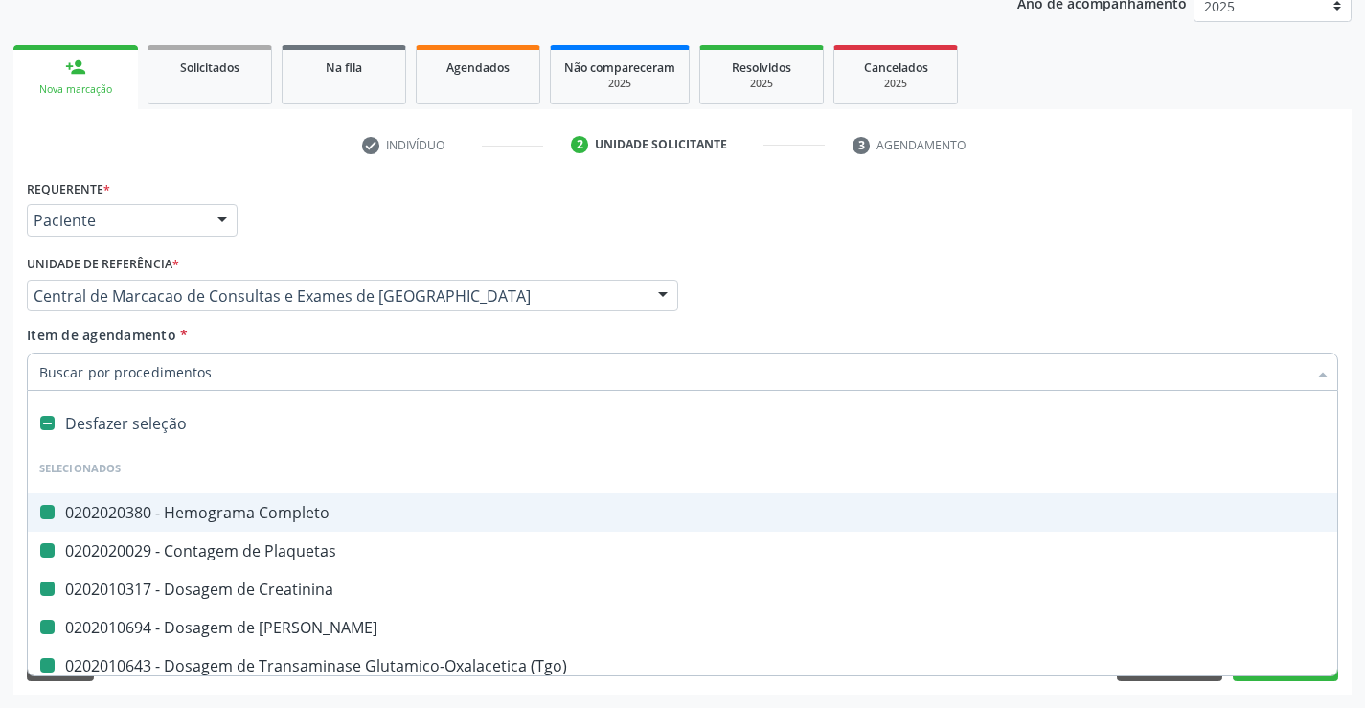
type input "b"
checkbox Completo "false"
checkbox Creatinina "false"
checkbox Plaquetas "false"
checkbox Ureia "false"
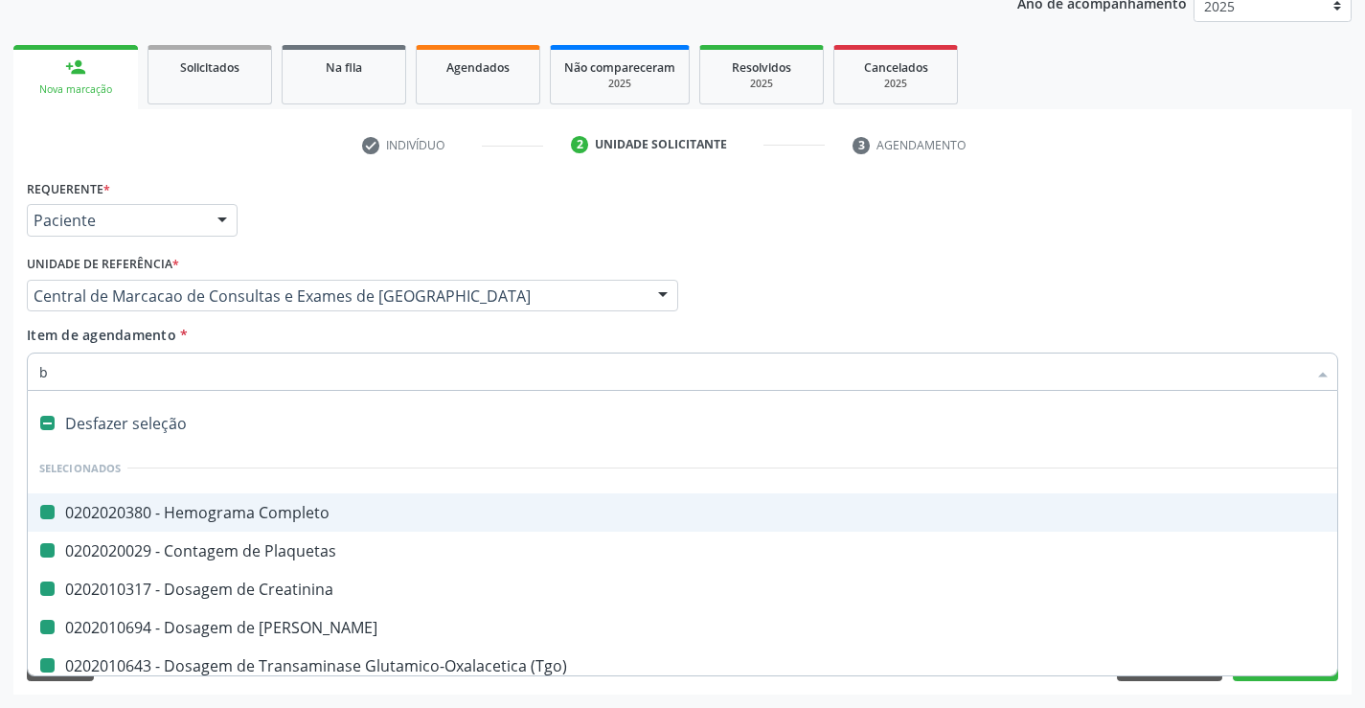
checkbox \(Tgo\) "false"
checkbox \(Tgp\) "false"
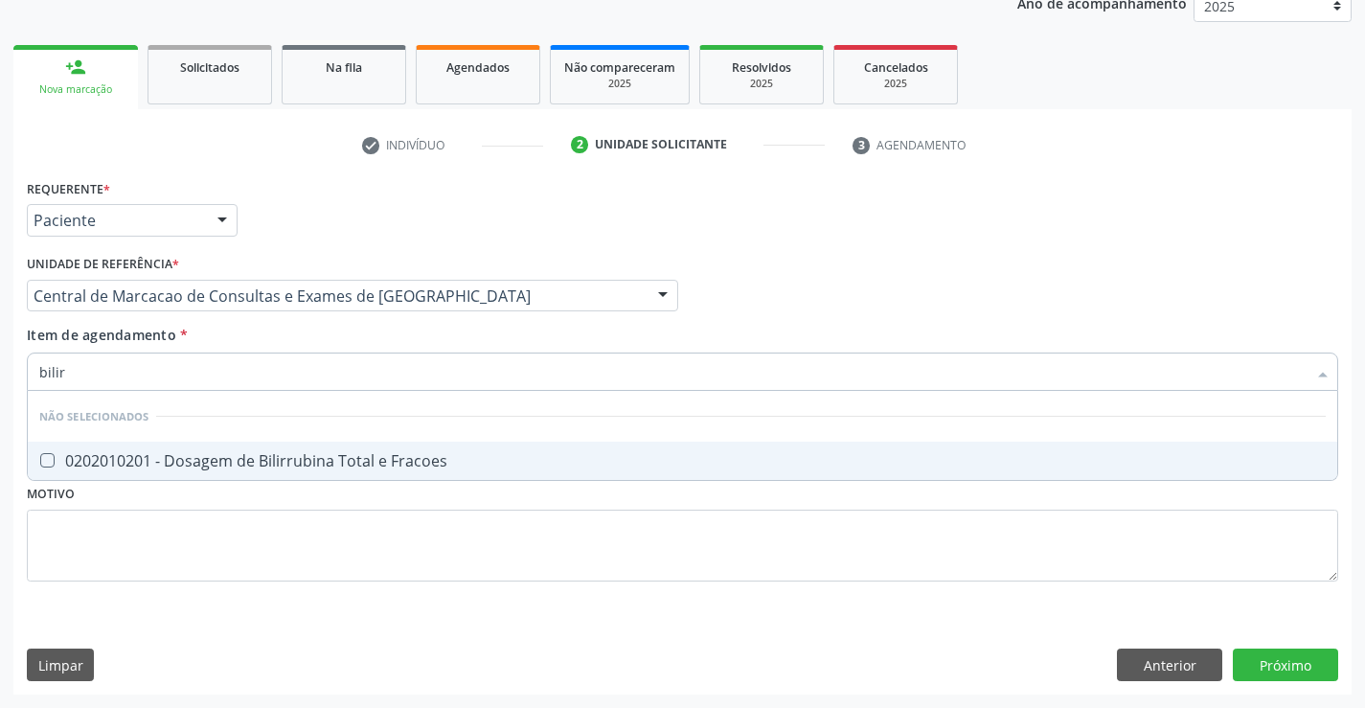
type input "bilirr"
click at [353, 465] on div "0202010201 - Dosagem de Bilirrubina Total e Fracoes" at bounding box center [682, 460] width 1286 height 15
checkbox Fracoes "true"
drag, startPoint x: 351, startPoint y: 336, endPoint x: 328, endPoint y: 360, distance: 33.2
click at [348, 339] on div "Item de agendamento * bilirr Desfazer seleção Não selecionados 0202010201 - Dos…" at bounding box center [682, 355] width 1311 height 60
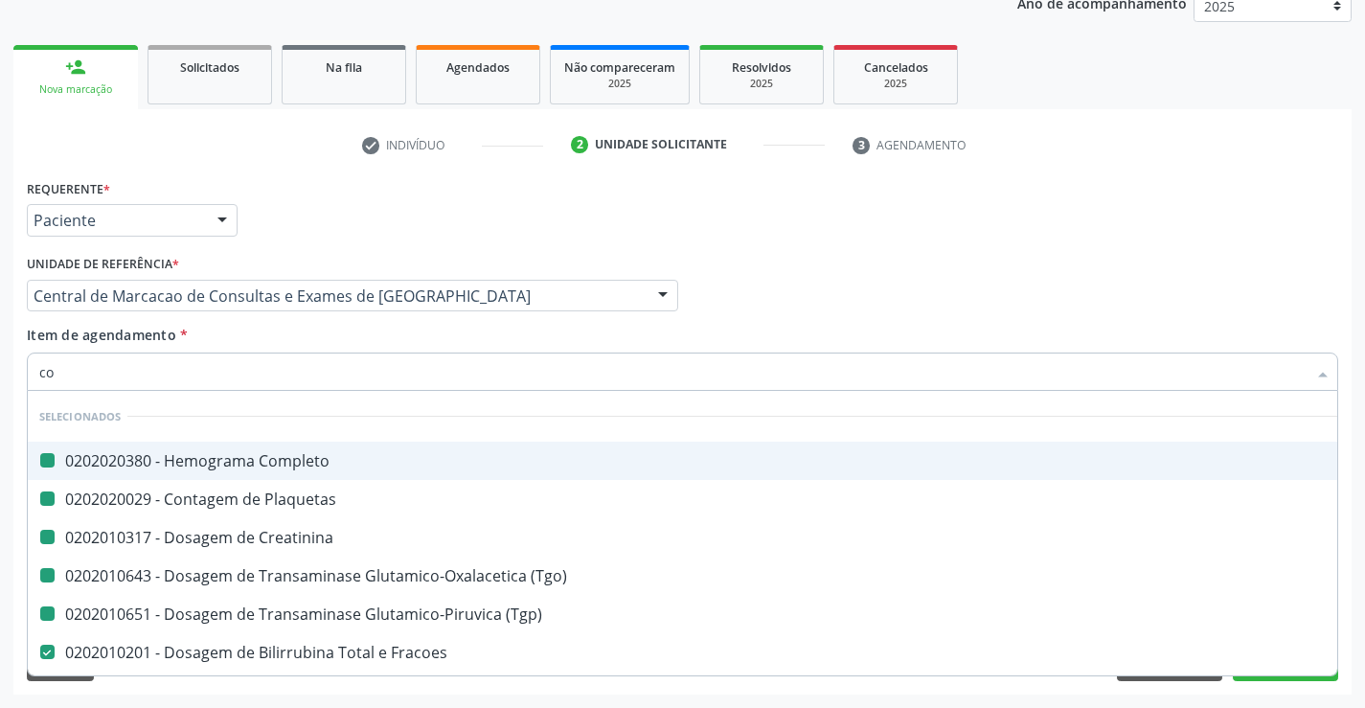
type input "col"
checkbox Completo "false"
checkbox Plaquetas "false"
checkbox Creatinina "false"
checkbox \(Tgo\) "false"
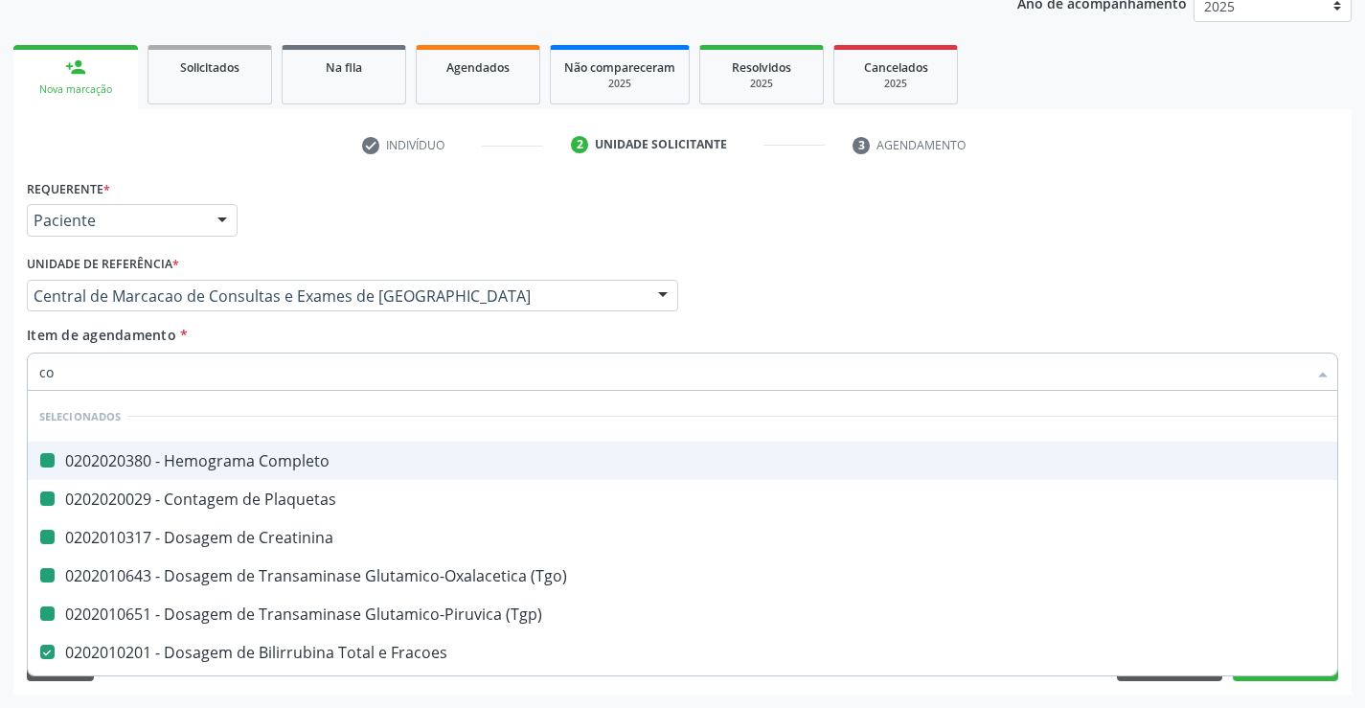
checkbox \(Tgp\) "false"
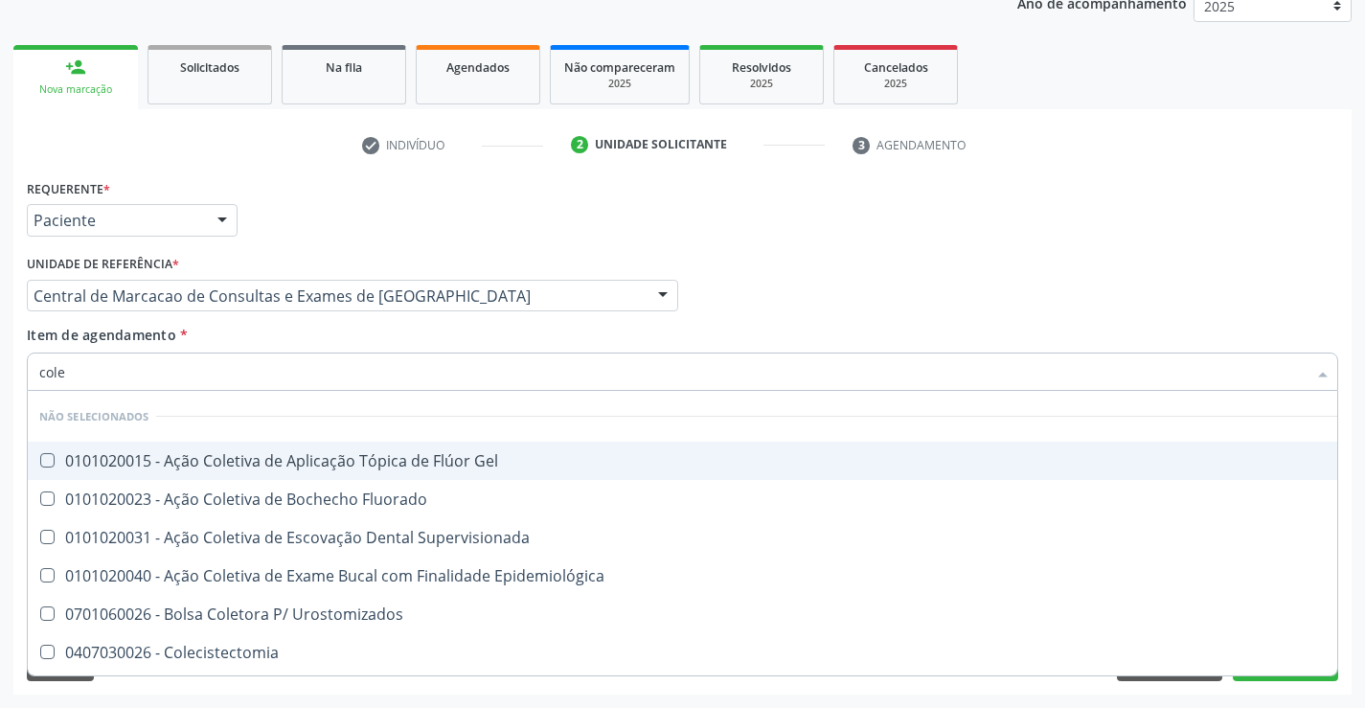
type input "coles"
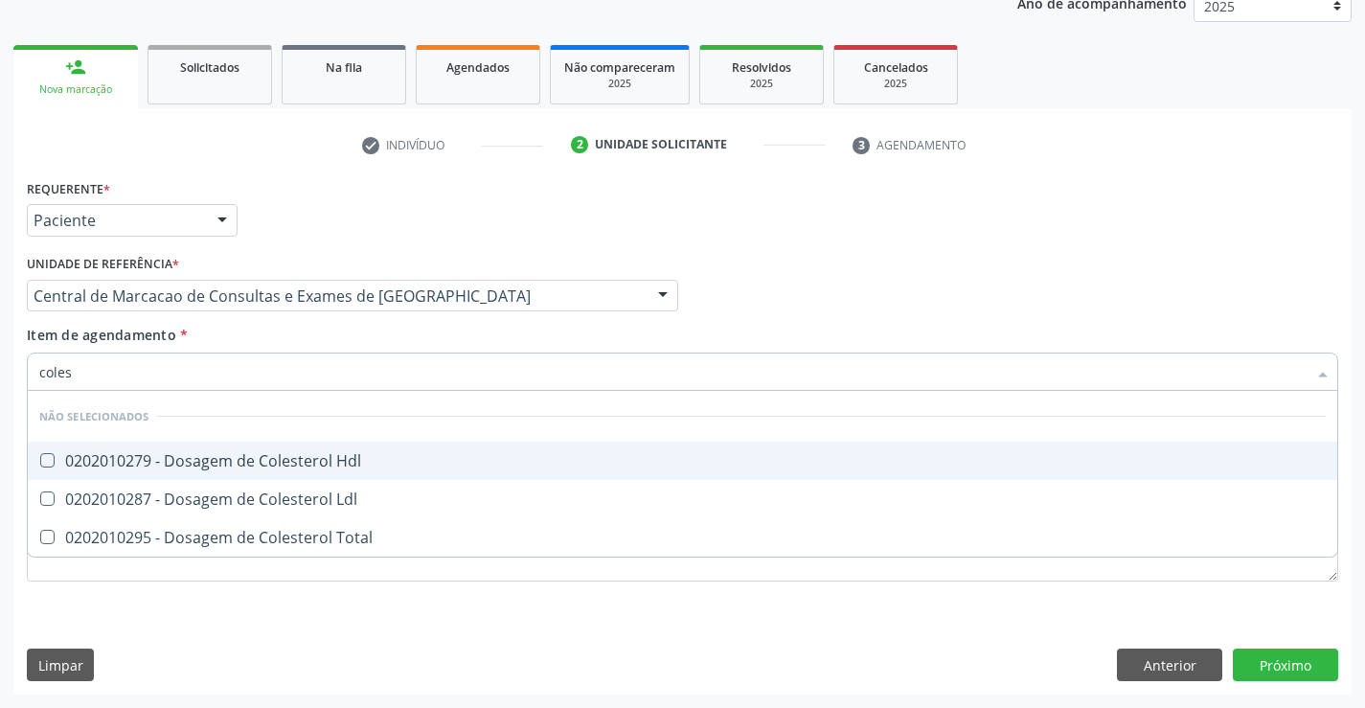
click at [315, 464] on div "0202010279 - Dosagem de Colesterol Hdl" at bounding box center [682, 460] width 1286 height 15
checkbox Hdl "true"
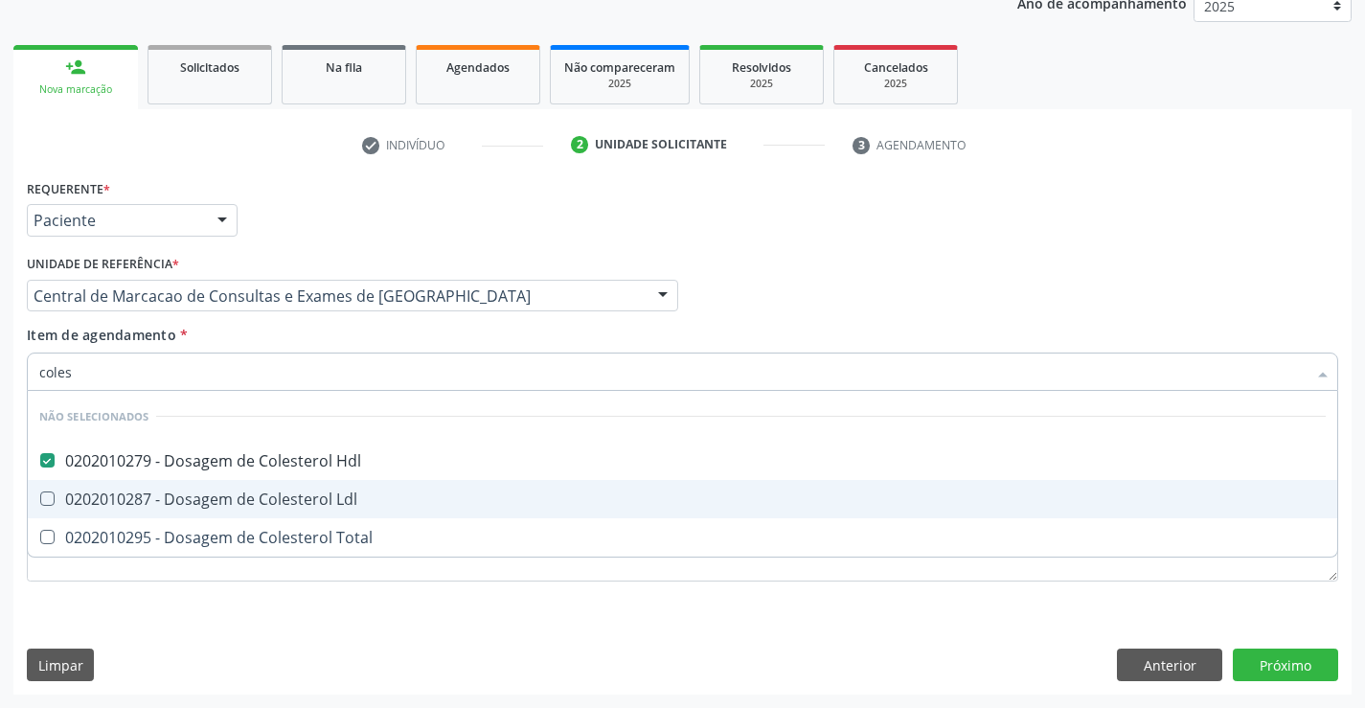
click at [319, 491] on div "0202010287 - Dosagem de Colesterol Ldl" at bounding box center [682, 498] width 1286 height 15
checkbox Ldl "true"
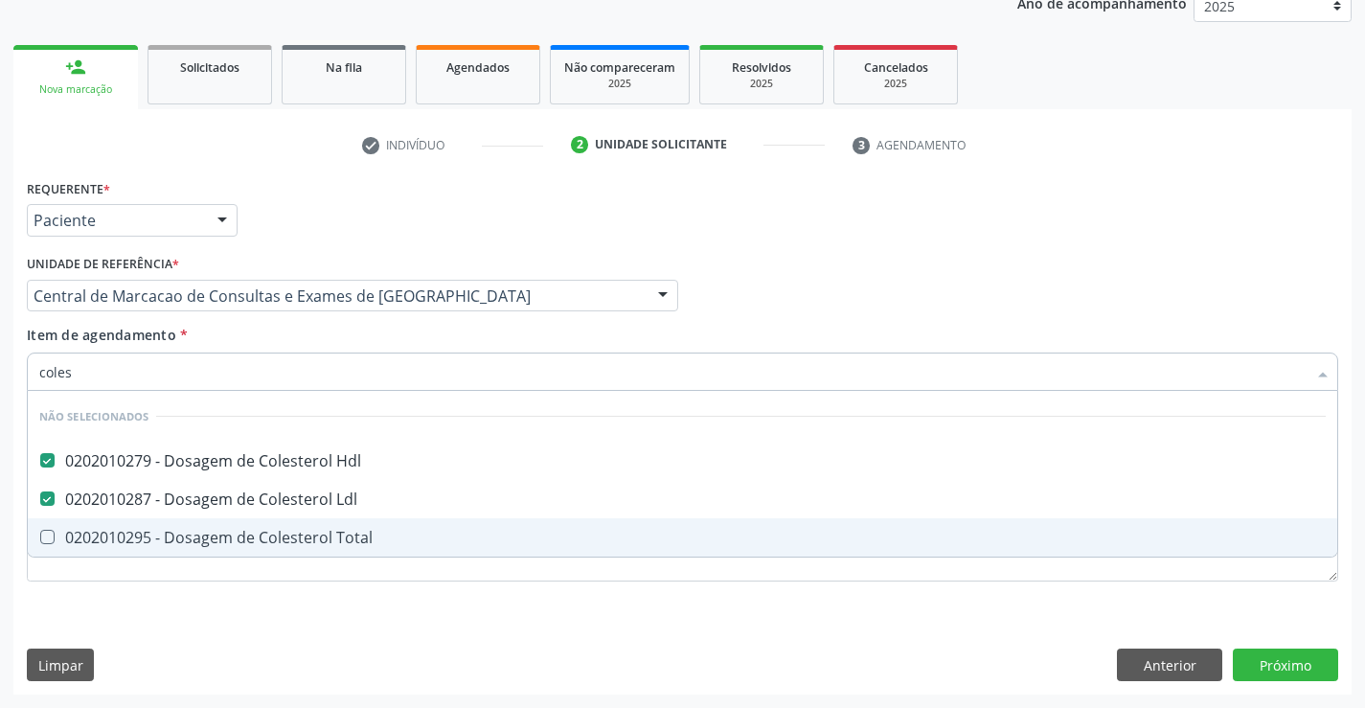
click at [330, 537] on div "0202010295 - Dosagem de Colesterol Total" at bounding box center [682, 537] width 1286 height 15
checkbox Total "true"
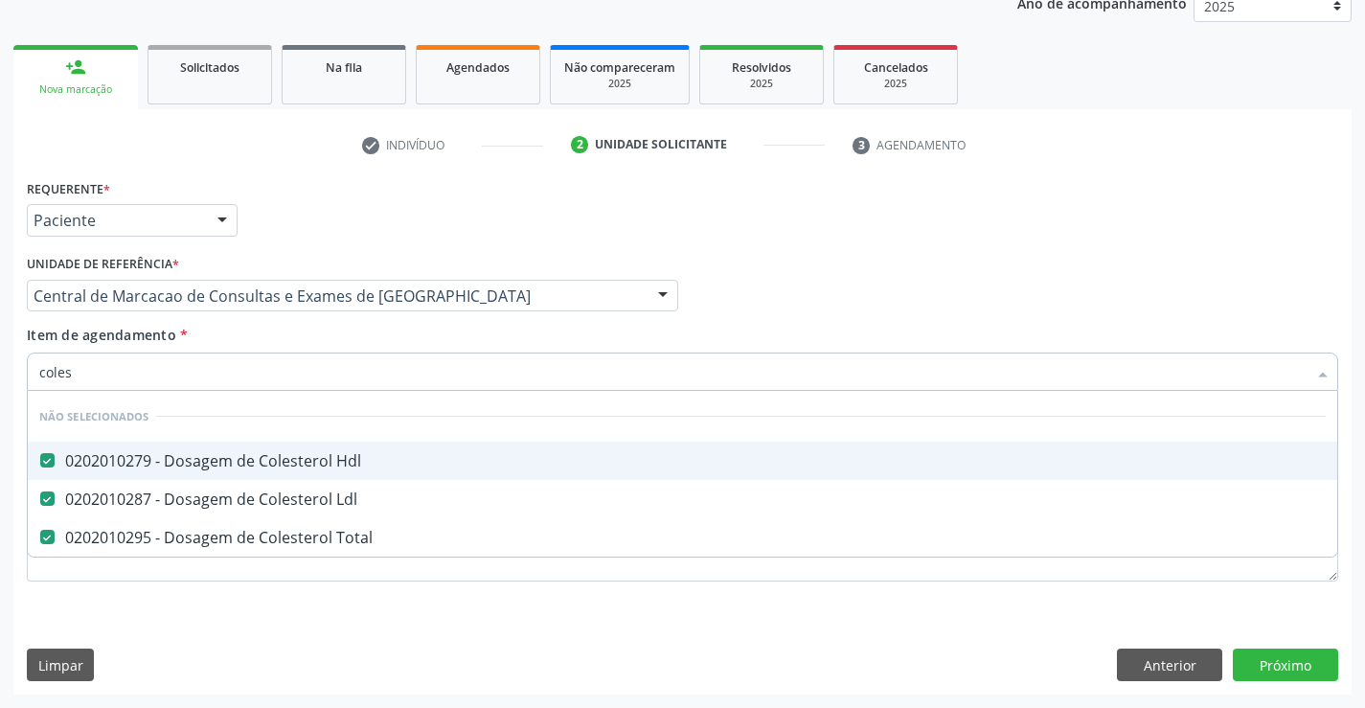
click at [281, 341] on div "Item de agendamento * coles Desfazer seleção Não selecionados 0202010279 - Dosa…" at bounding box center [682, 355] width 1311 height 60
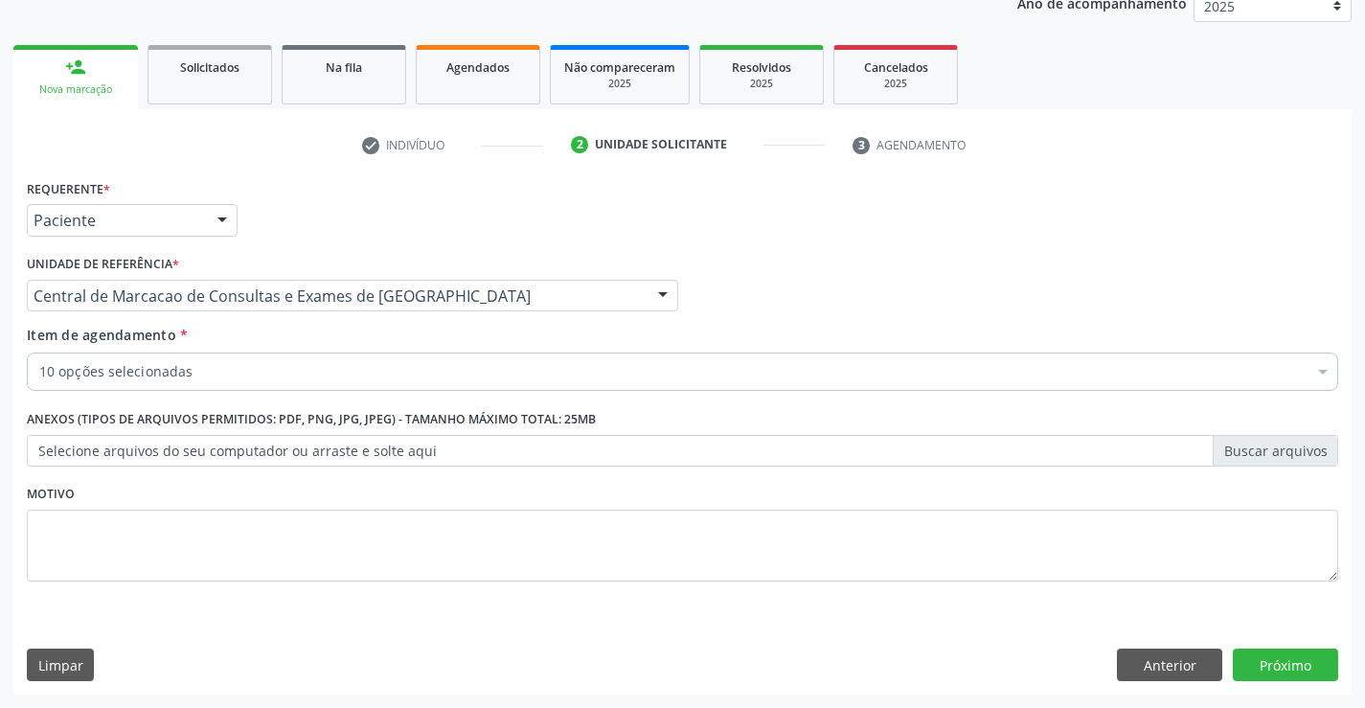
click at [279, 395] on div "Item de agendamento * 10 opções selecionadas Desfazer seleção Selecionados 0202…" at bounding box center [682, 362] width 1321 height 74
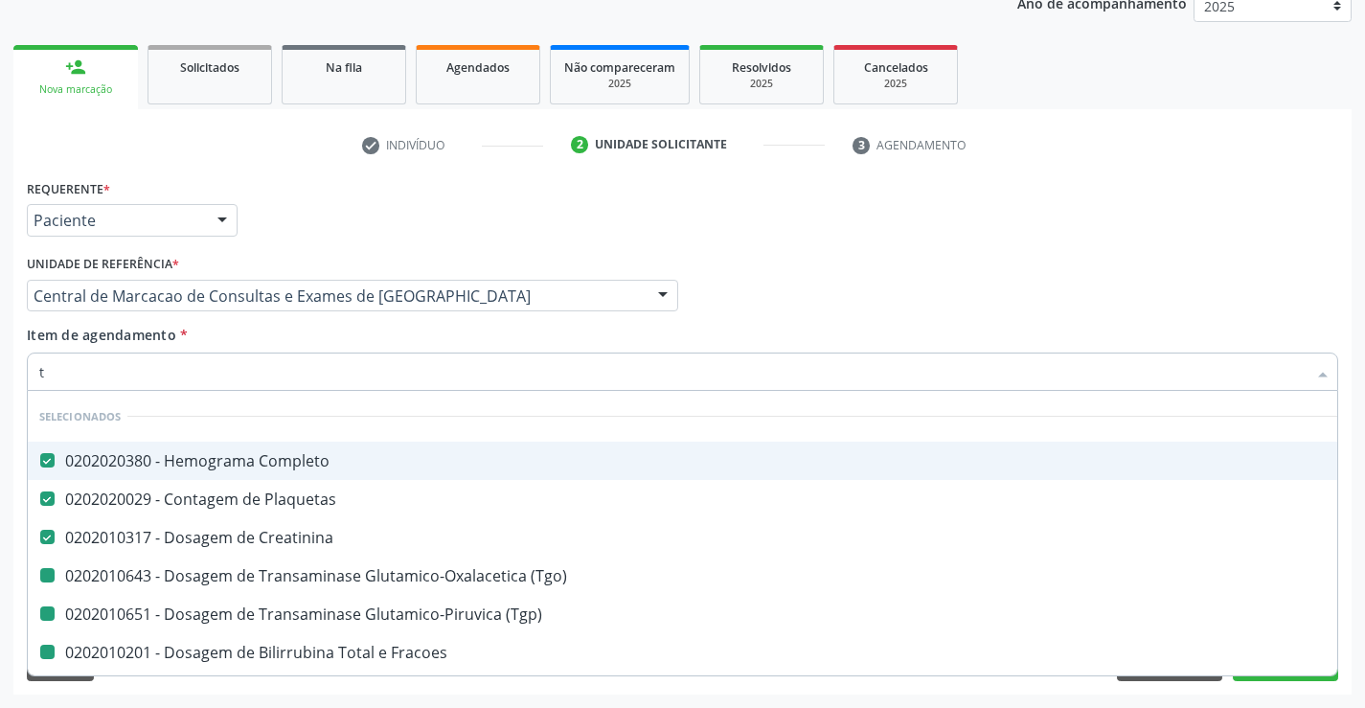
type input "tr"
checkbox \(Tgo\) "false"
checkbox \(Tgp\) "false"
checkbox Fracoes "false"
checkbox Hdl "false"
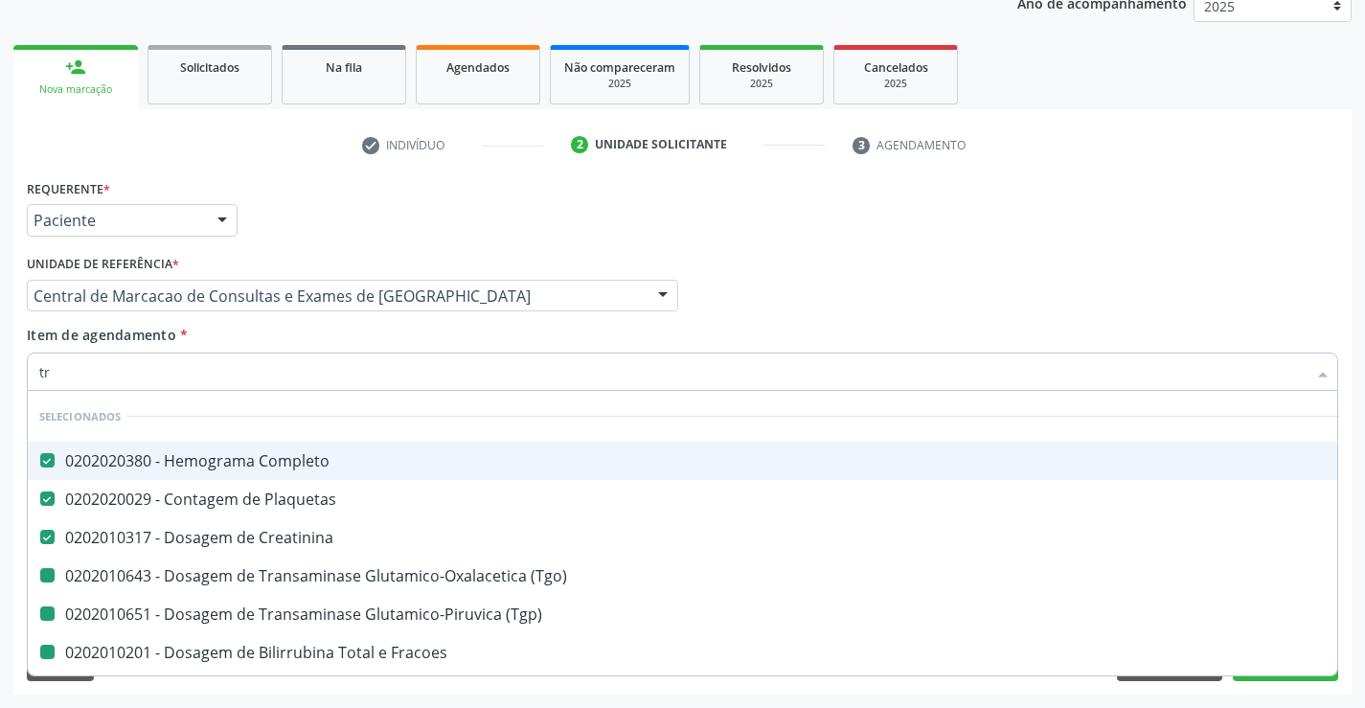
checkbox Ldl "false"
checkbox Total "false"
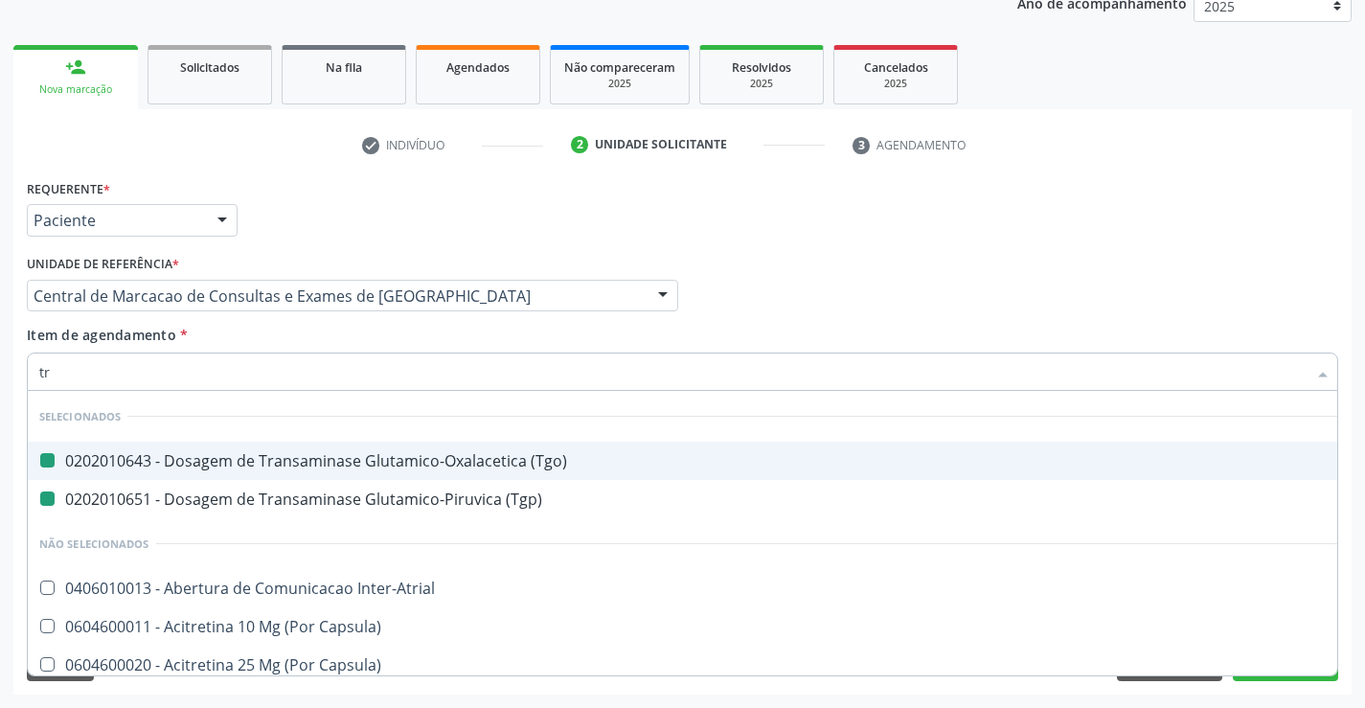
type input "tri"
checkbox \(Tgo\) "false"
checkbox \(Tgp\) "false"
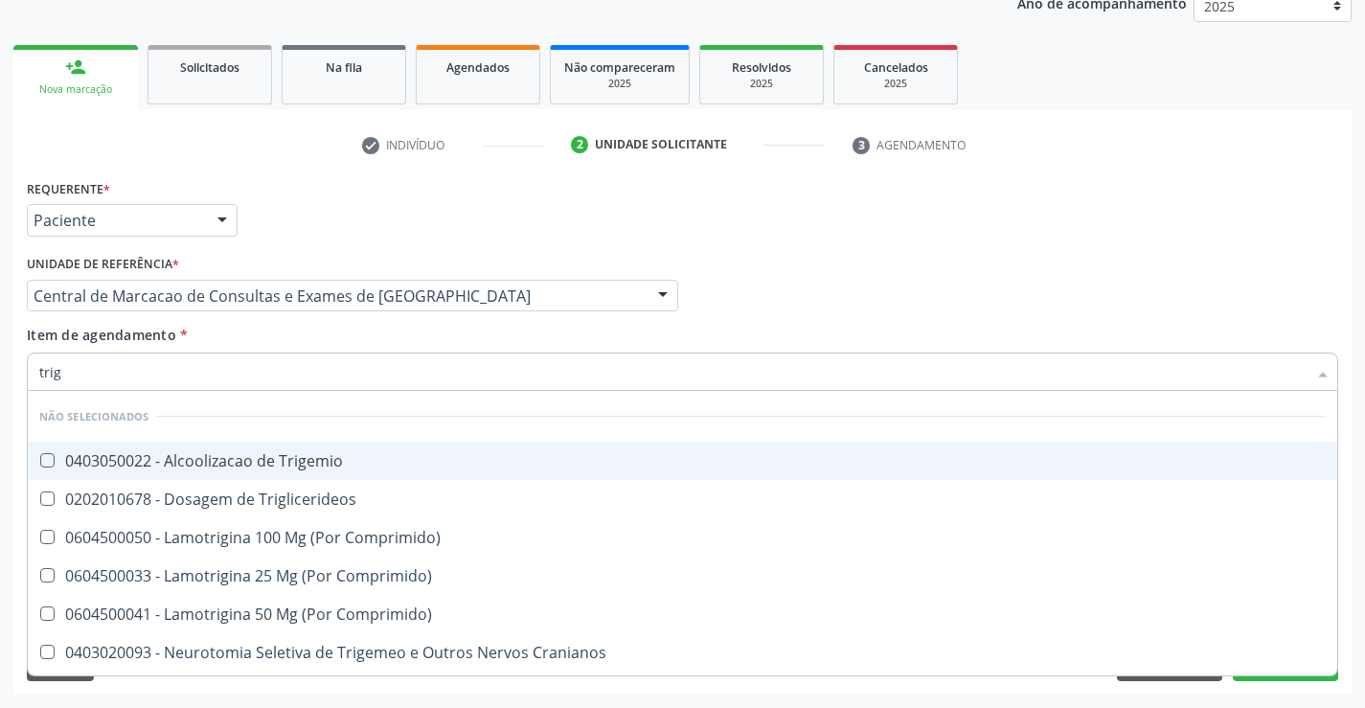
type input "trigl"
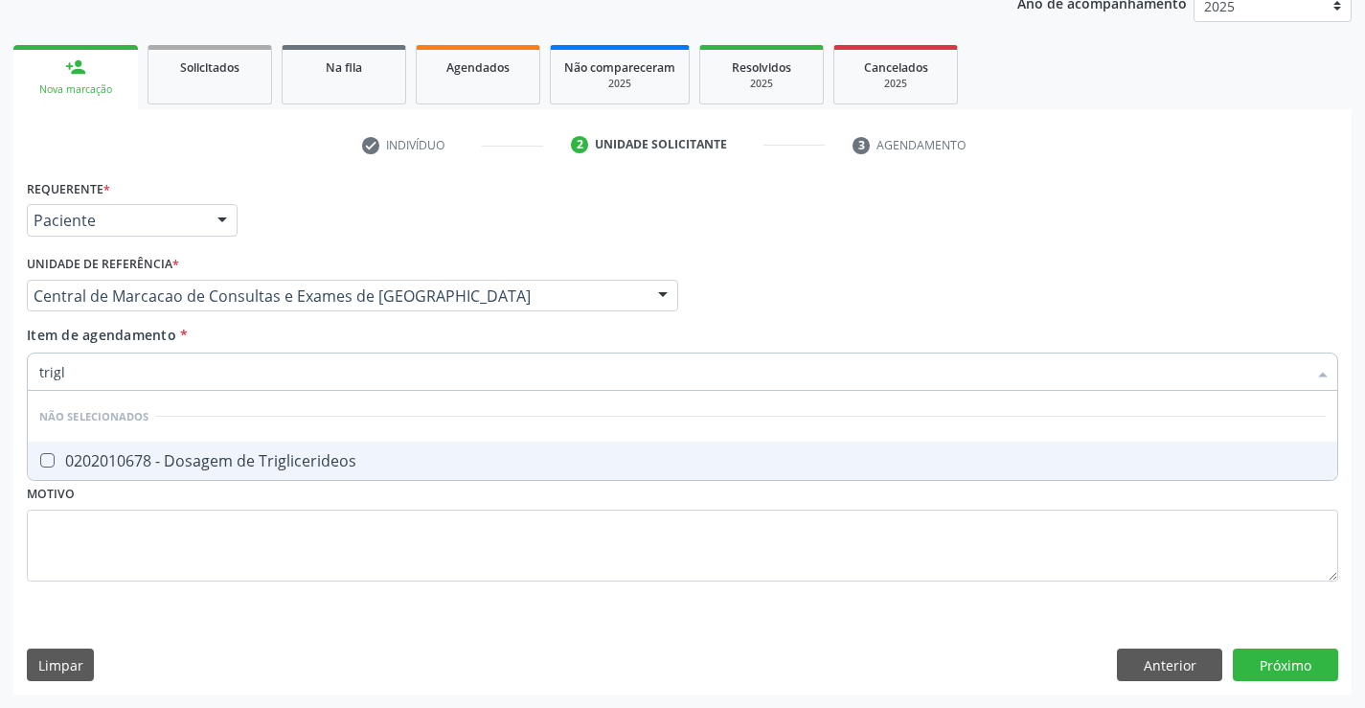
click at [319, 447] on span "0202010678 - Dosagem de Triglicerideos" at bounding box center [682, 461] width 1309 height 38
checkbox Triglicerideos "true"
click at [302, 335] on div "Item de agendamento * trigl Desfazer seleção Não selecionados 0202010678 - Dosa…" at bounding box center [682, 355] width 1311 height 60
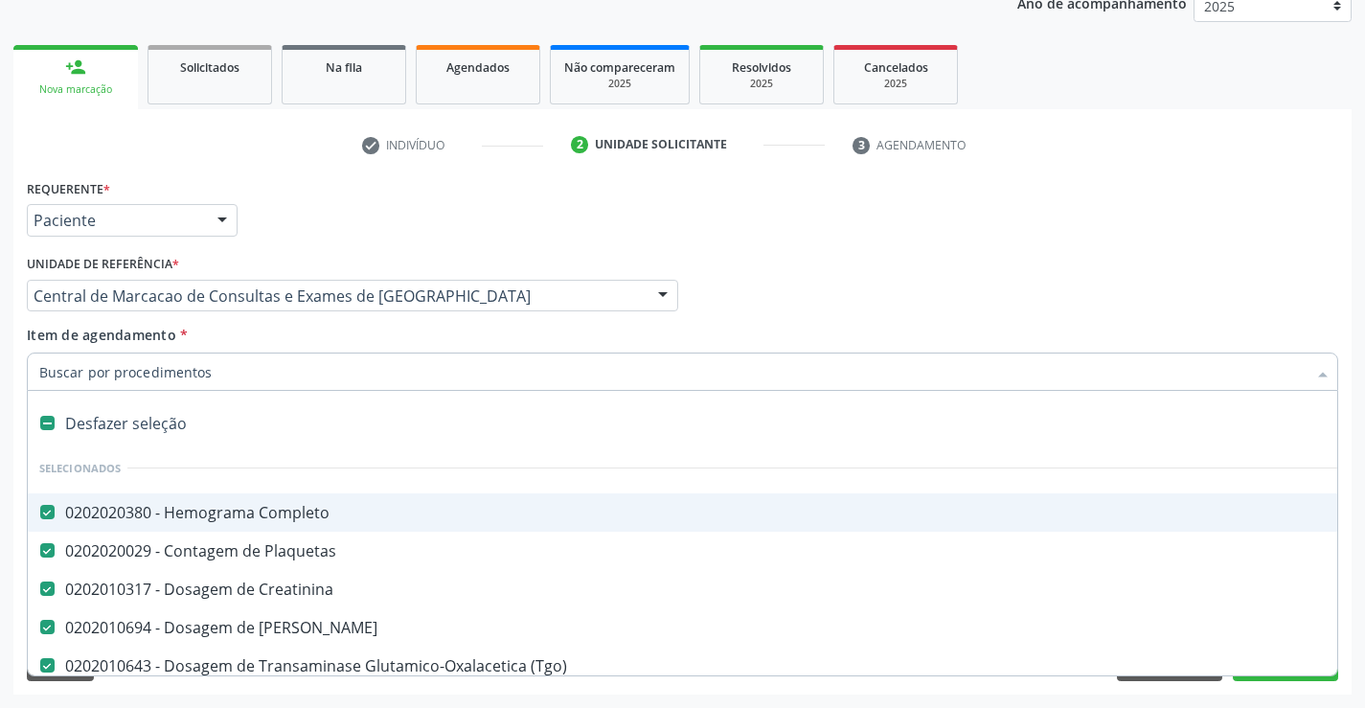
click at [1238, 260] on div "Médico Solicitante Por favor, selecione a Unidade de Atendimento primeiro Nenhu…" at bounding box center [682, 287] width 1321 height 75
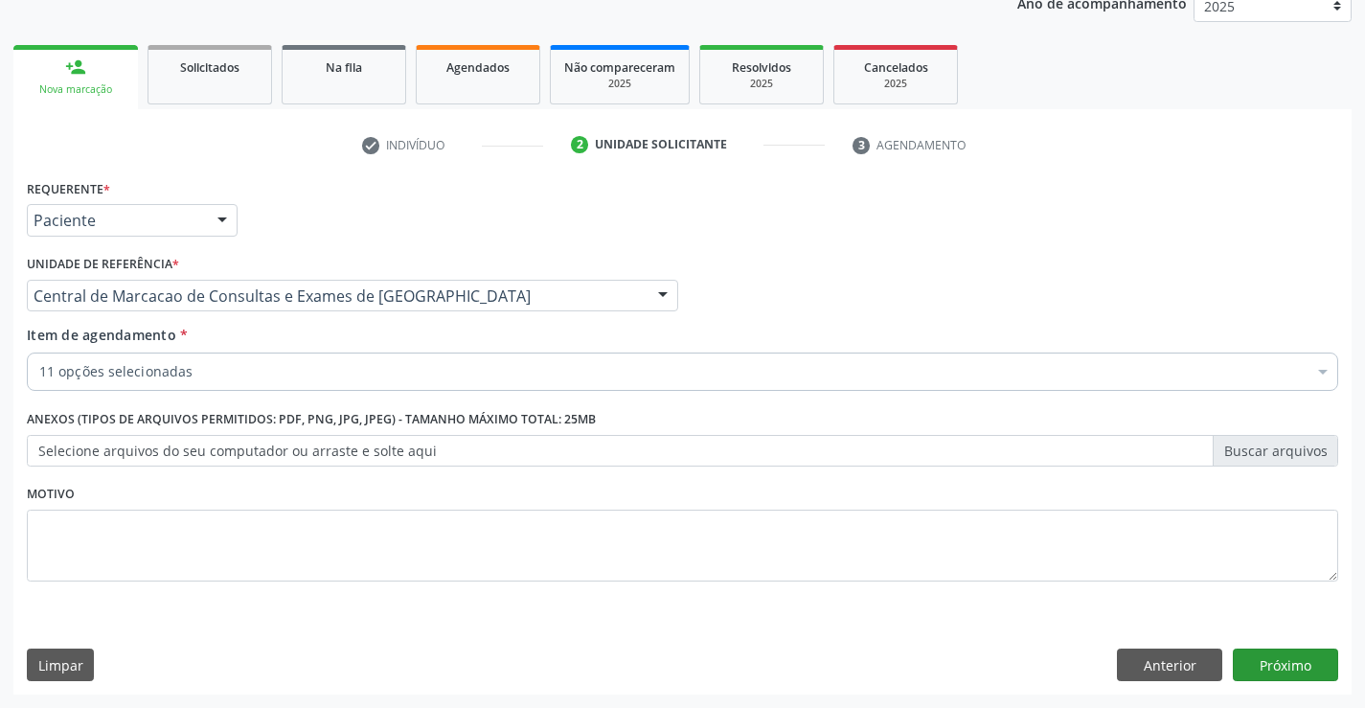
click at [1259, 648] on div "Requerente * Paciente Médico(a) Enfermeiro(a) Paciente Nenhum resultado encontr…" at bounding box center [682, 434] width 1338 height 520
click at [1261, 662] on button "Próximo" at bounding box center [1285, 664] width 105 height 33
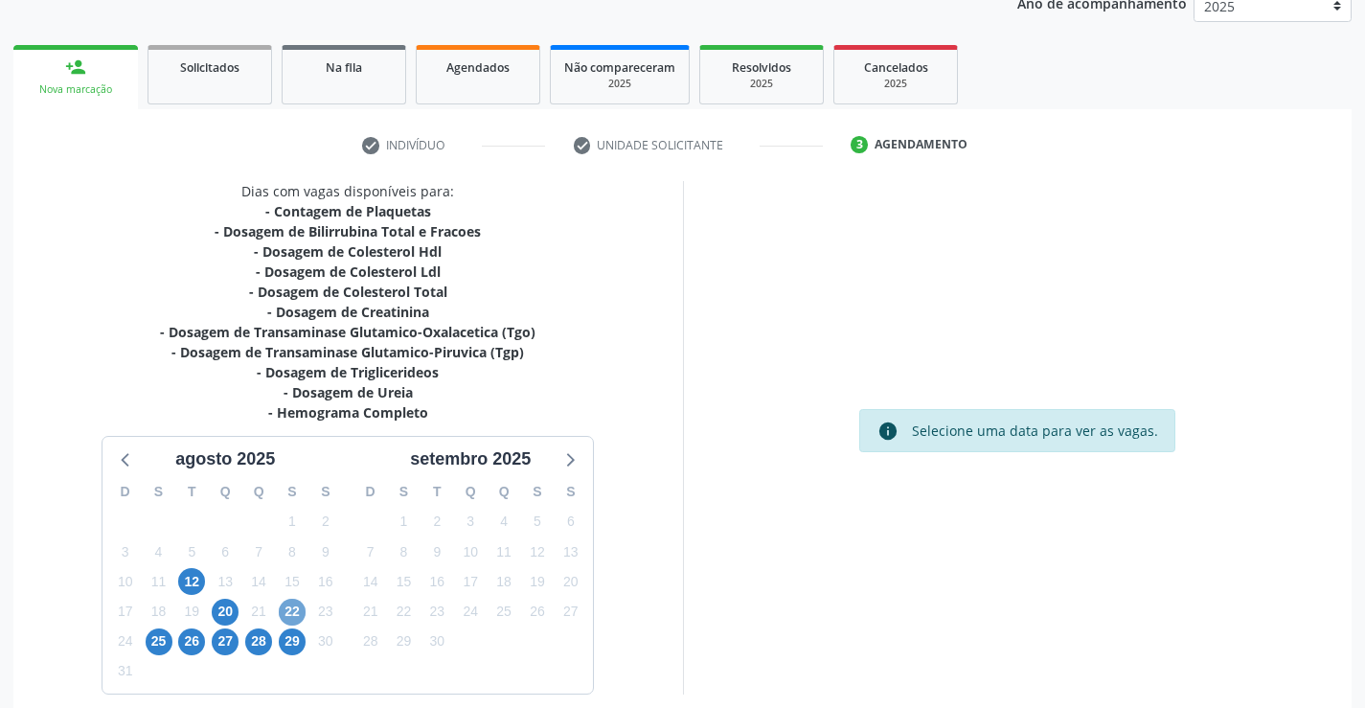
click at [298, 616] on span "22" at bounding box center [292, 612] width 27 height 27
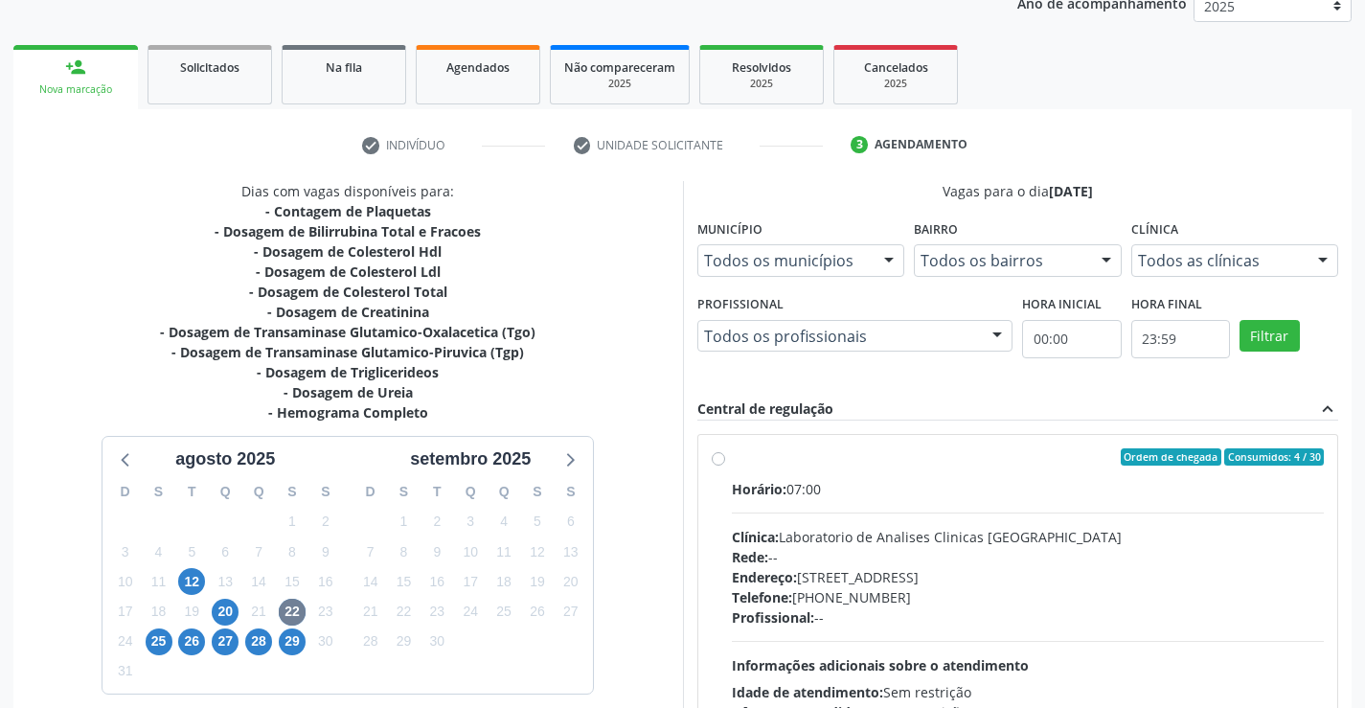
click at [1140, 581] on div "Endereço: Terreo, nº 258, Centro, Campo Formoso - BA" at bounding box center [1028, 577] width 593 height 20
click at [725, 466] on input "Ordem de chegada Consumidos: 4 / 30 Horário: 07:00 Clínica: Laboratorio de Anal…" at bounding box center [718, 456] width 13 height 17
radio input "true"
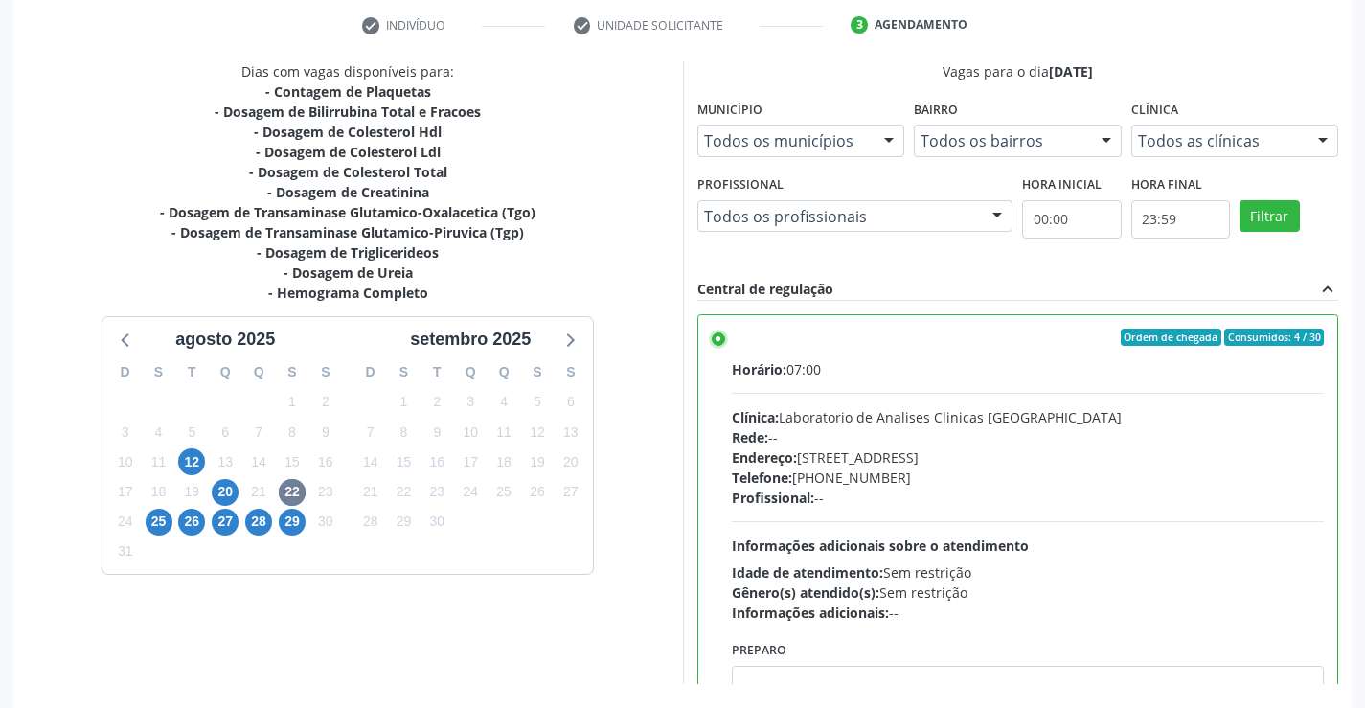
scroll to position [437, 0]
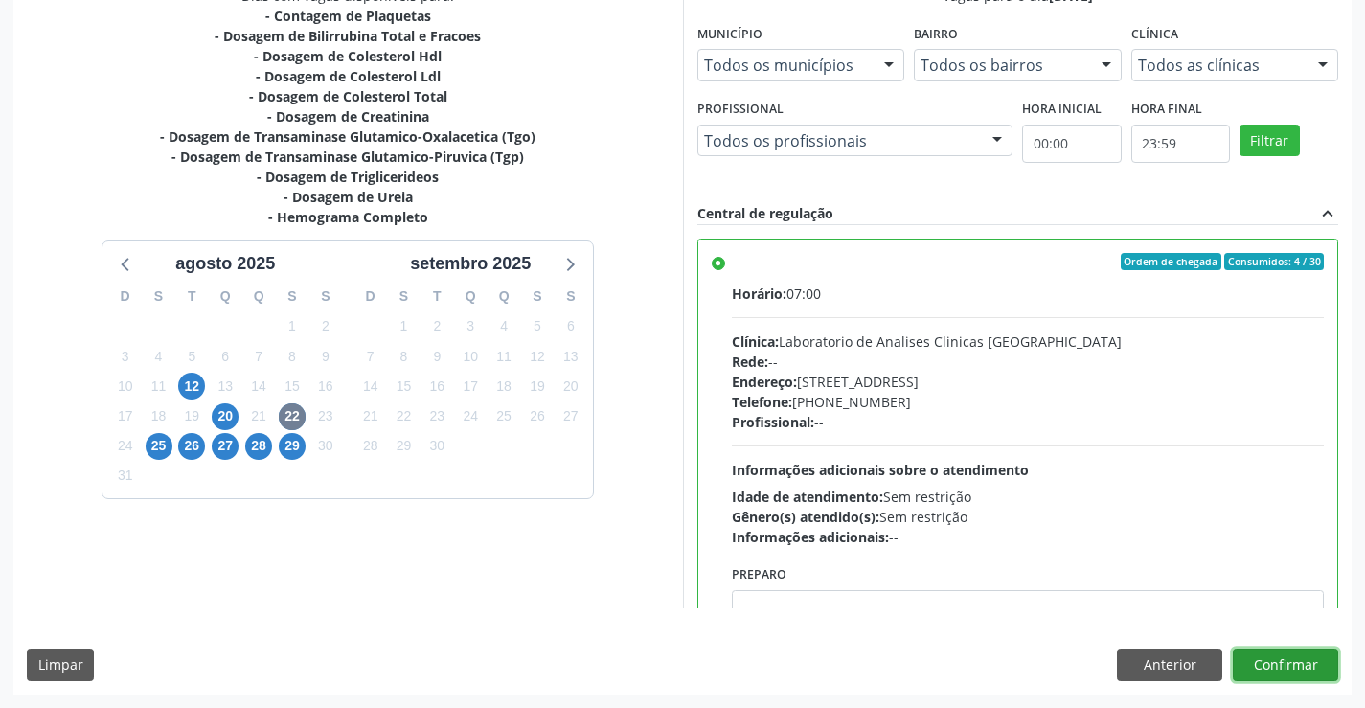
click at [1271, 651] on button "Confirmar" at bounding box center [1285, 664] width 105 height 33
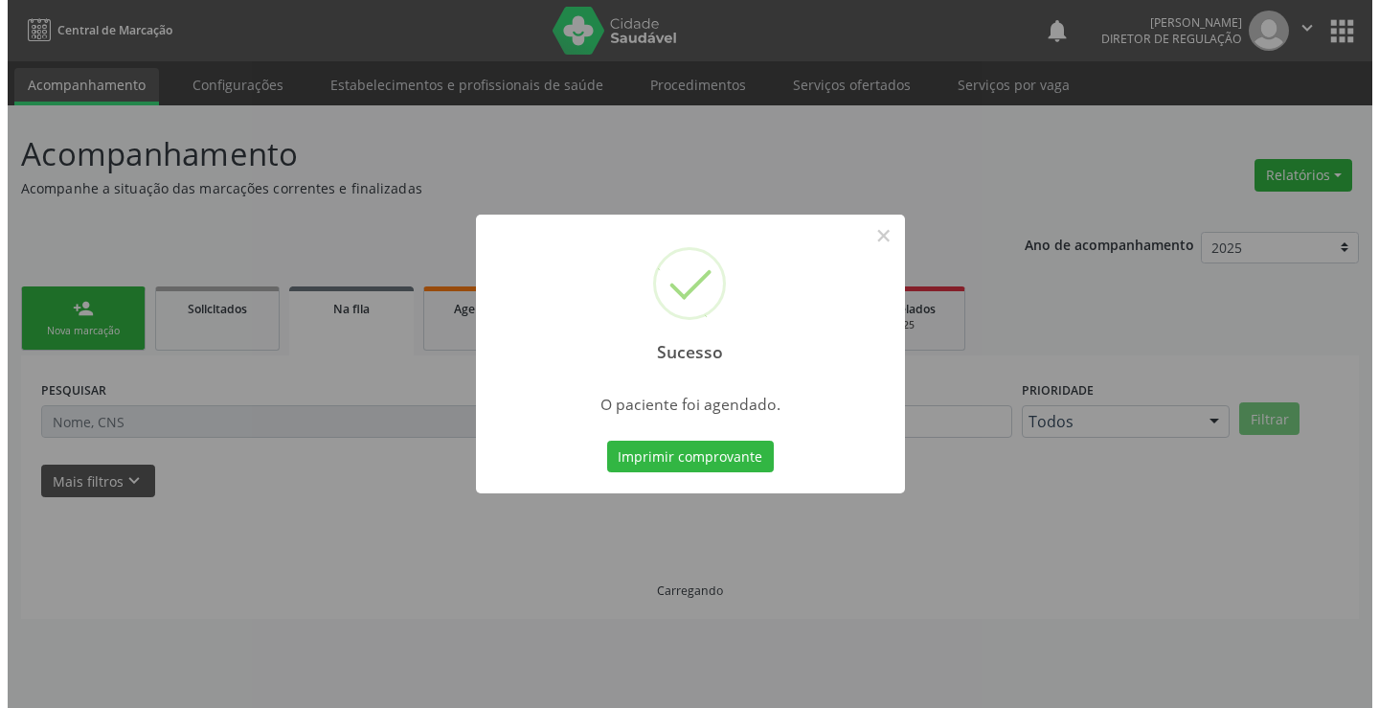
scroll to position [0, 0]
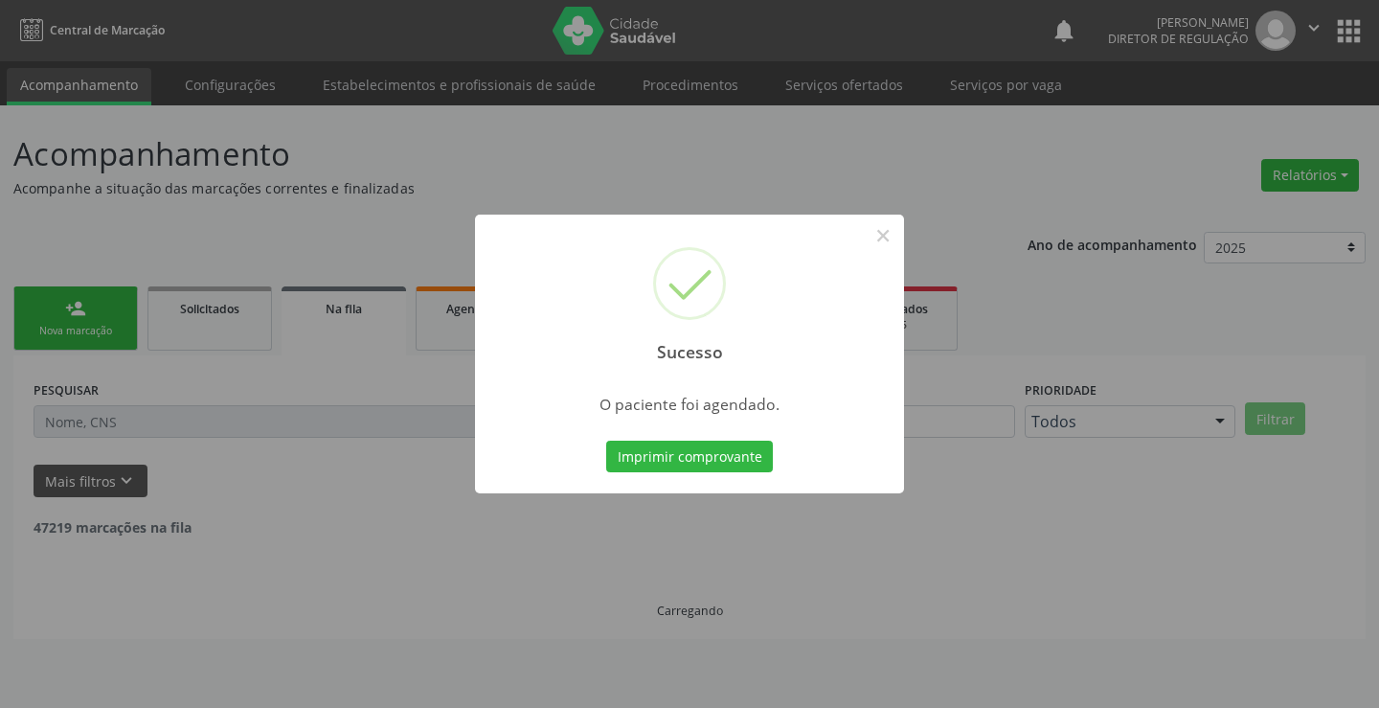
click at [606, 441] on button "Imprimir comprovante" at bounding box center [689, 457] width 167 height 33
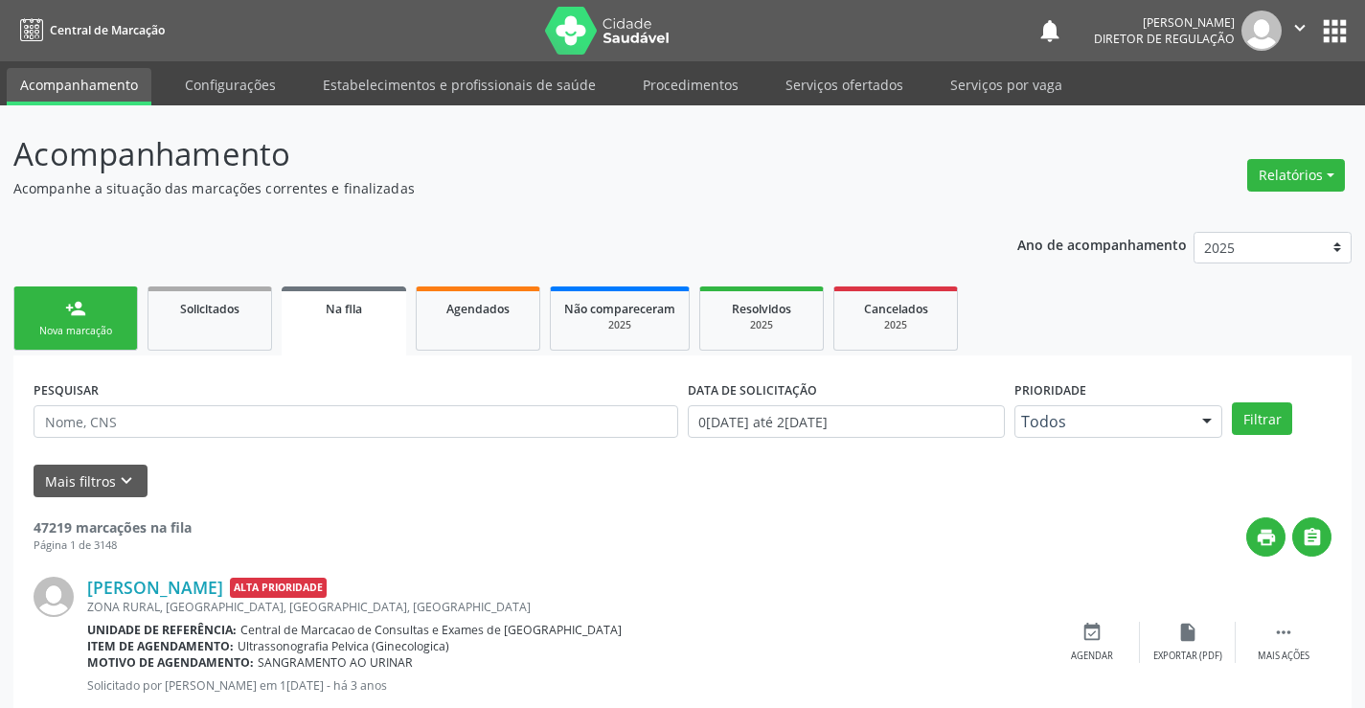
click at [62, 319] on link "person_add Nova marcação" at bounding box center [75, 318] width 125 height 64
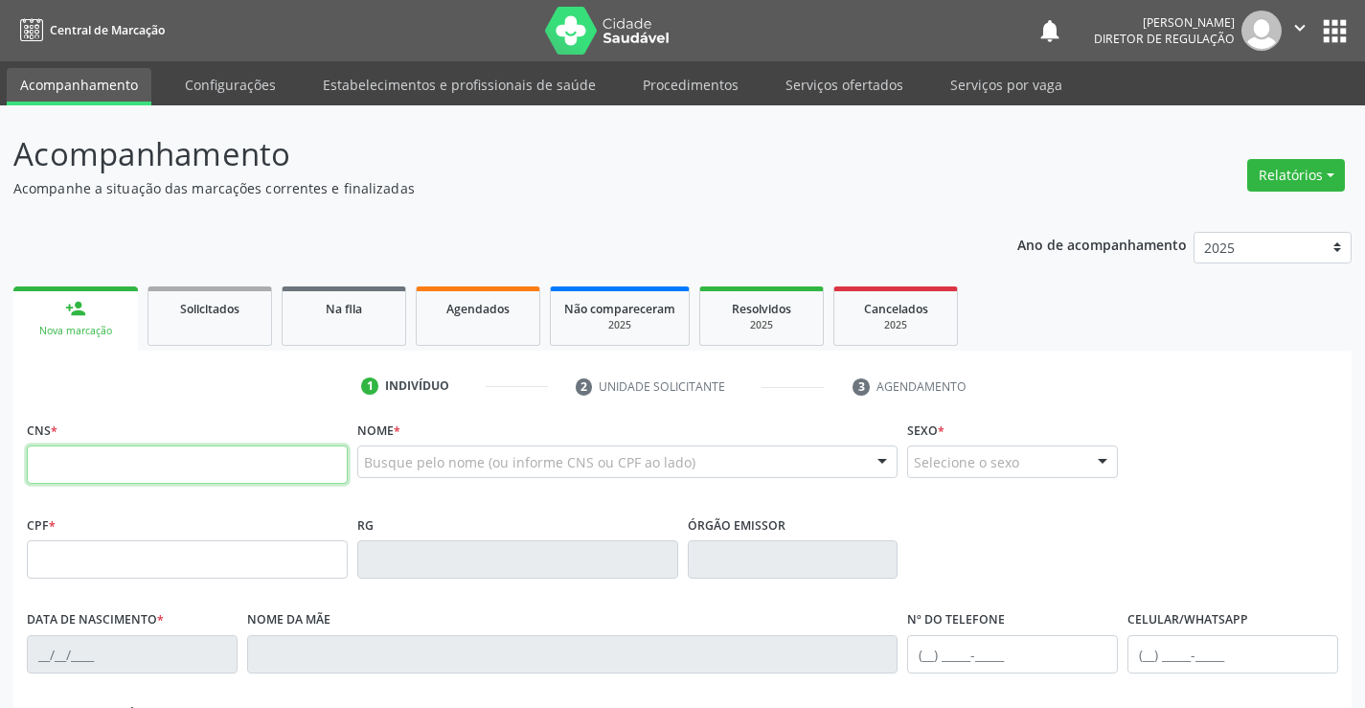
click at [112, 464] on input "text" at bounding box center [187, 464] width 321 height 38
type input "705 2014 2872 6172"
type input "931.892.495-04"
type input "0897133544"
type input "2[DATE]"
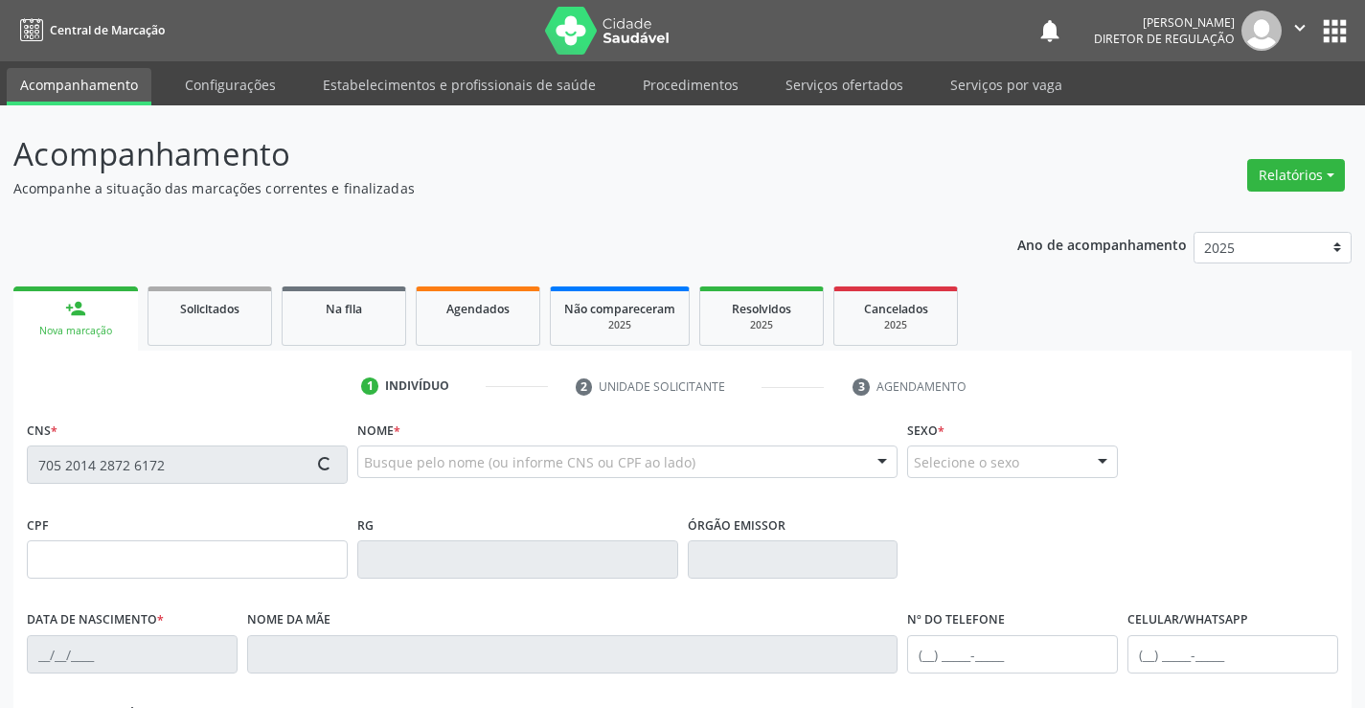
type input "[PHONE_NUMBER]"
type input "S/N"
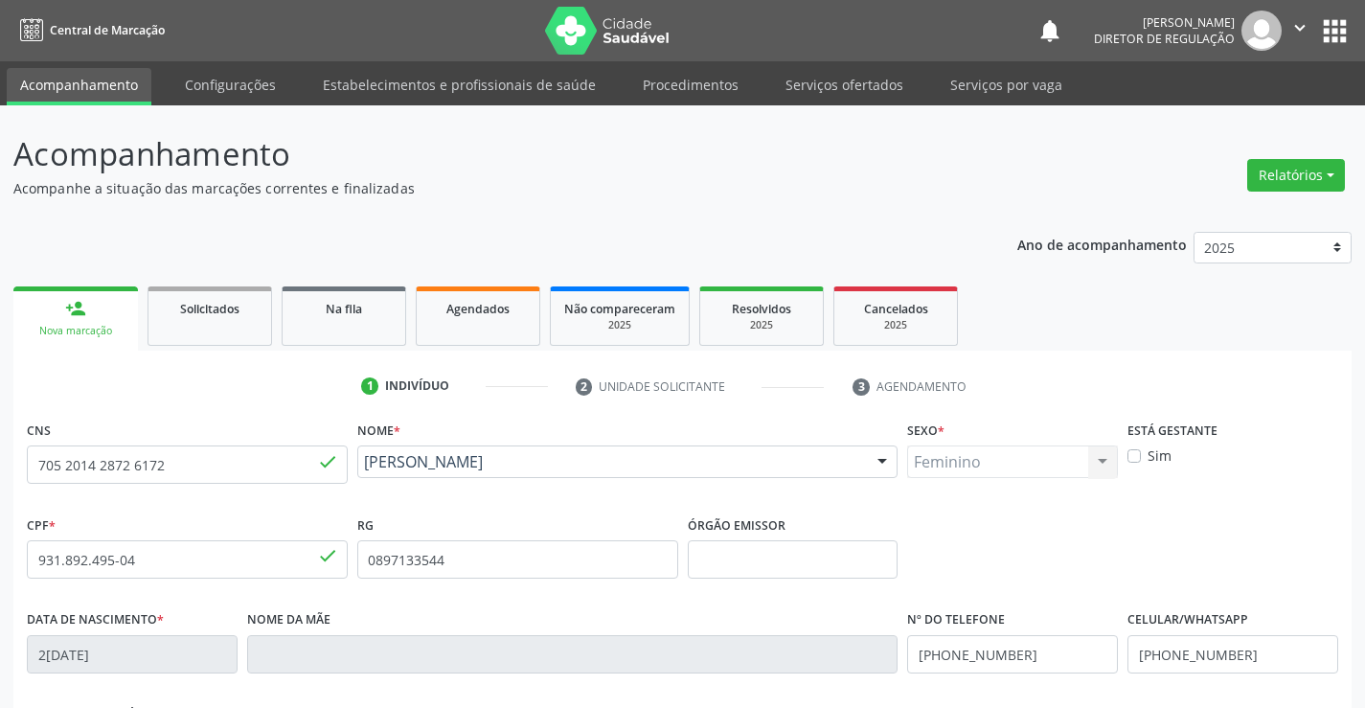
scroll to position [330, 0]
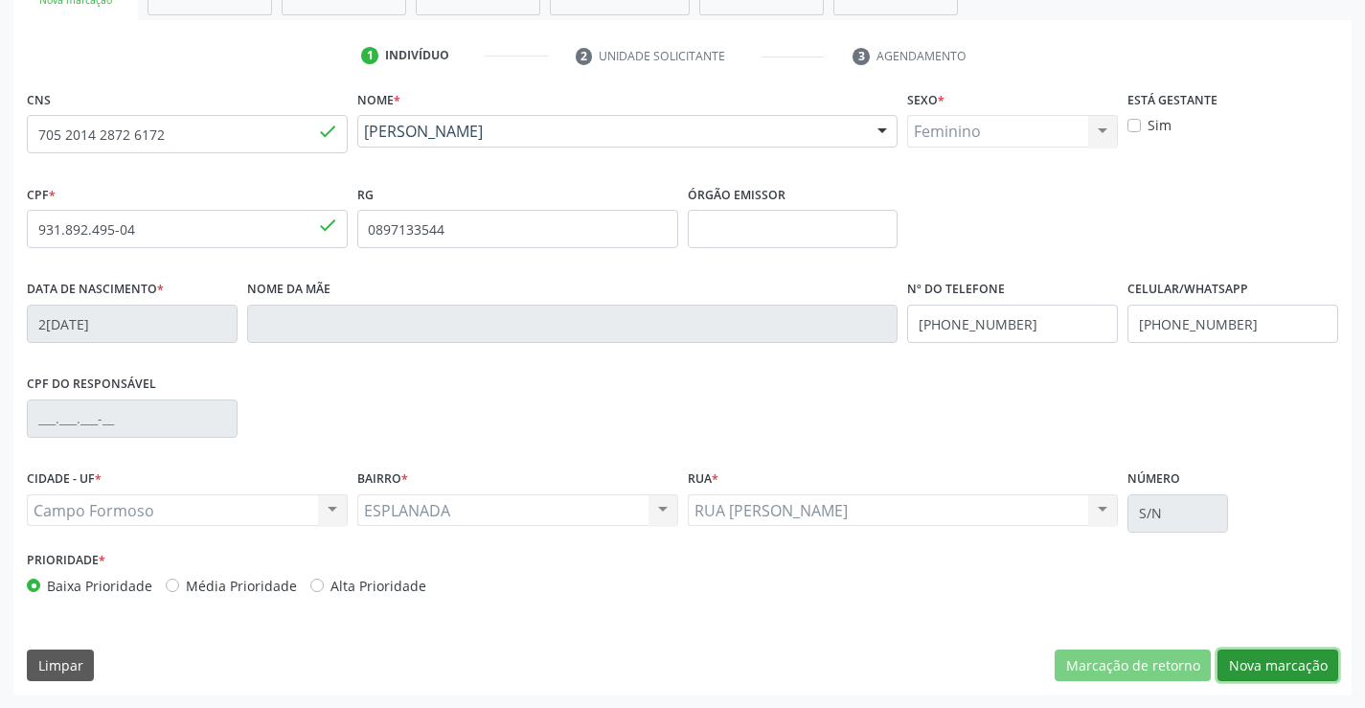
click at [1277, 671] on button "Nova marcação" at bounding box center [1277, 665] width 121 height 33
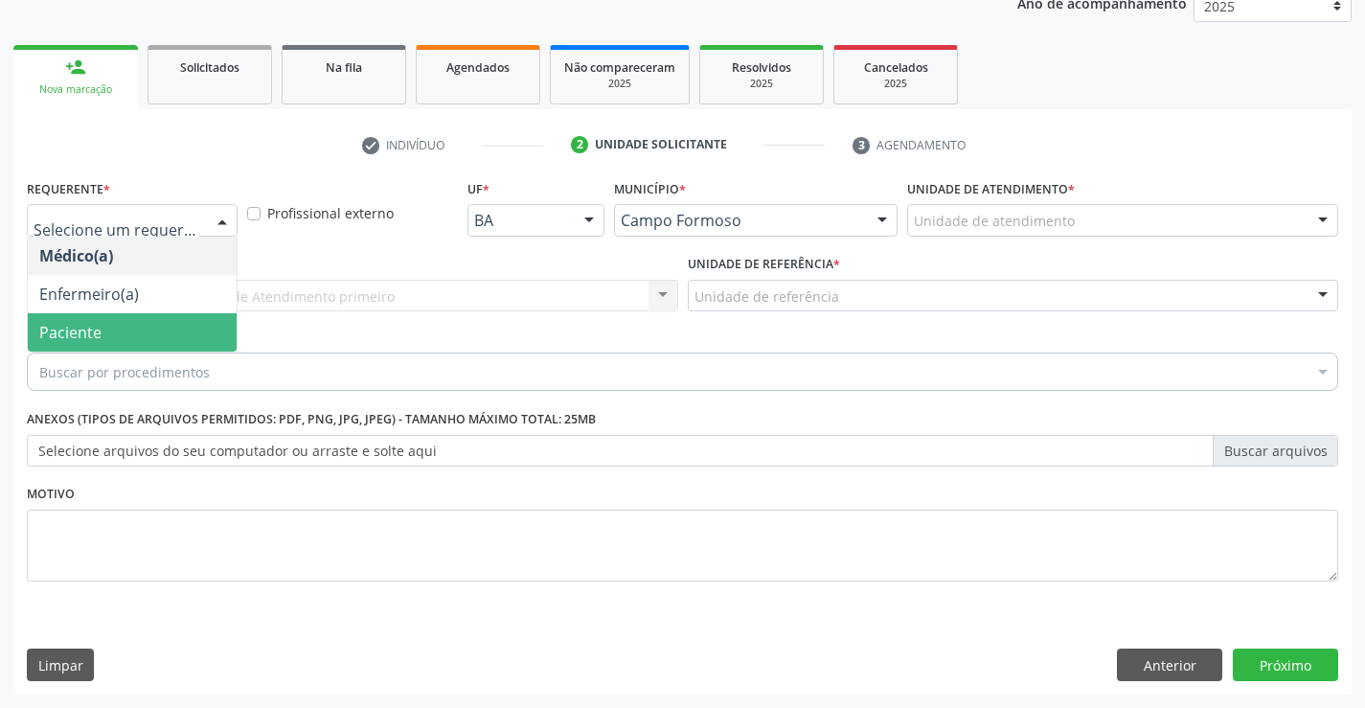
drag, startPoint x: 149, startPoint y: 312, endPoint x: 284, endPoint y: 297, distance: 135.0
click at [155, 311] on ul "Médico(a) Enfermeiro(a) Paciente Nenhum resultado encontrado para: " " Não há n…" at bounding box center [132, 294] width 209 height 115
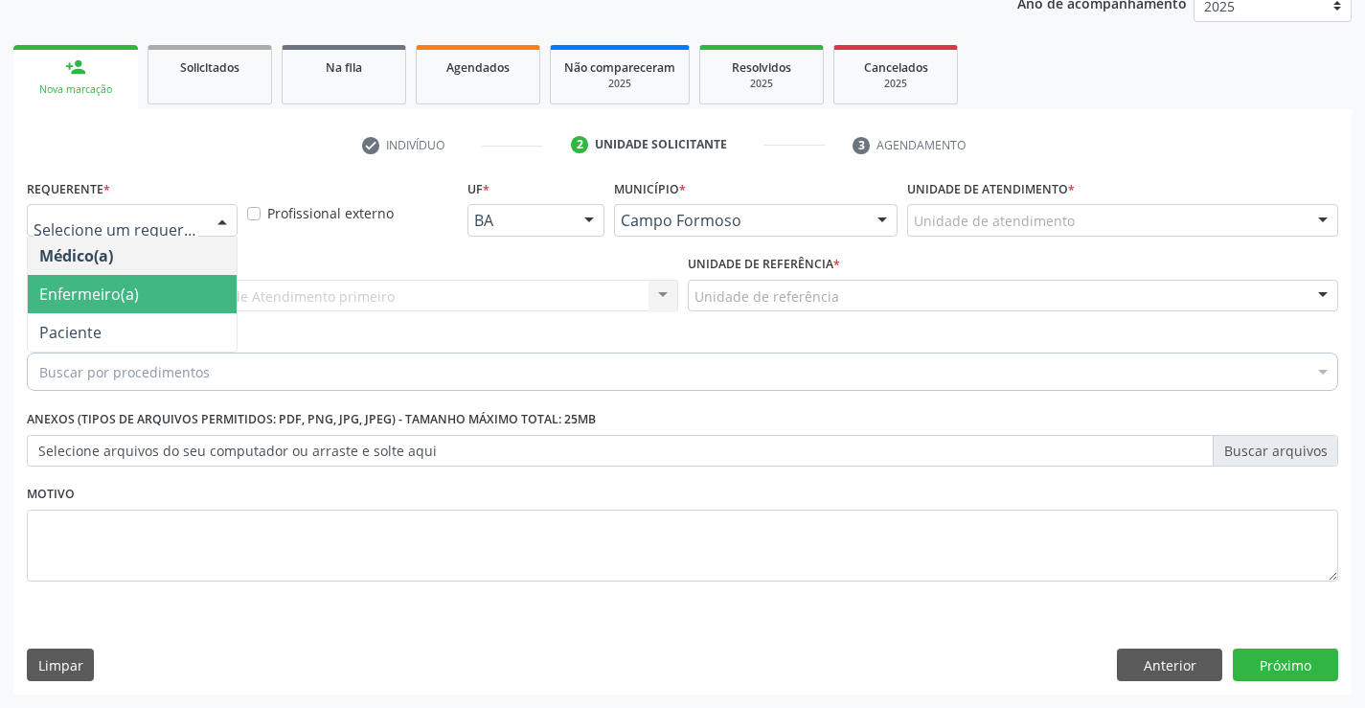
click at [284, 297] on div "Por favor, selecione a Unidade de Atendimento primeiro Nenhum resultado encontr…" at bounding box center [352, 296] width 651 height 33
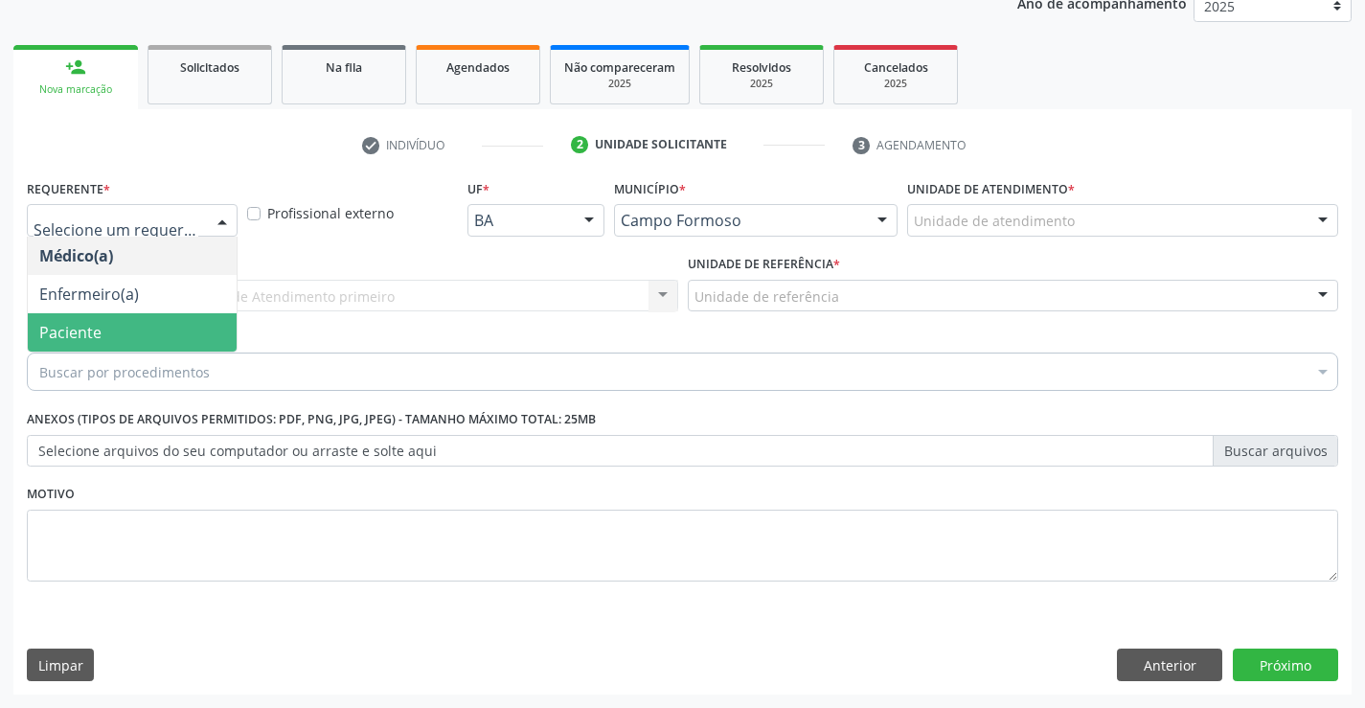
click at [160, 332] on span "Paciente" at bounding box center [132, 332] width 209 height 38
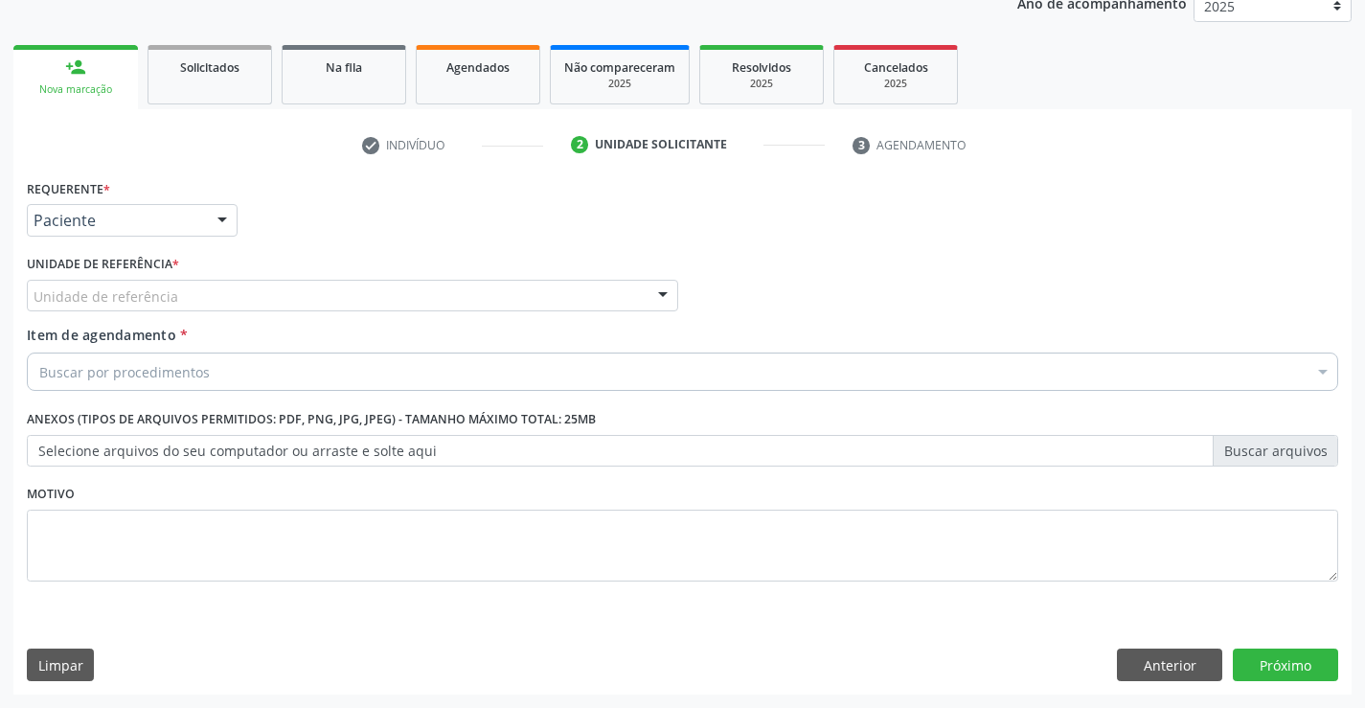
drag, startPoint x: 357, startPoint y: 300, endPoint x: 377, endPoint y: 417, distance: 118.6
click at [357, 301] on div "Unidade de referência" at bounding box center [352, 296] width 651 height 33
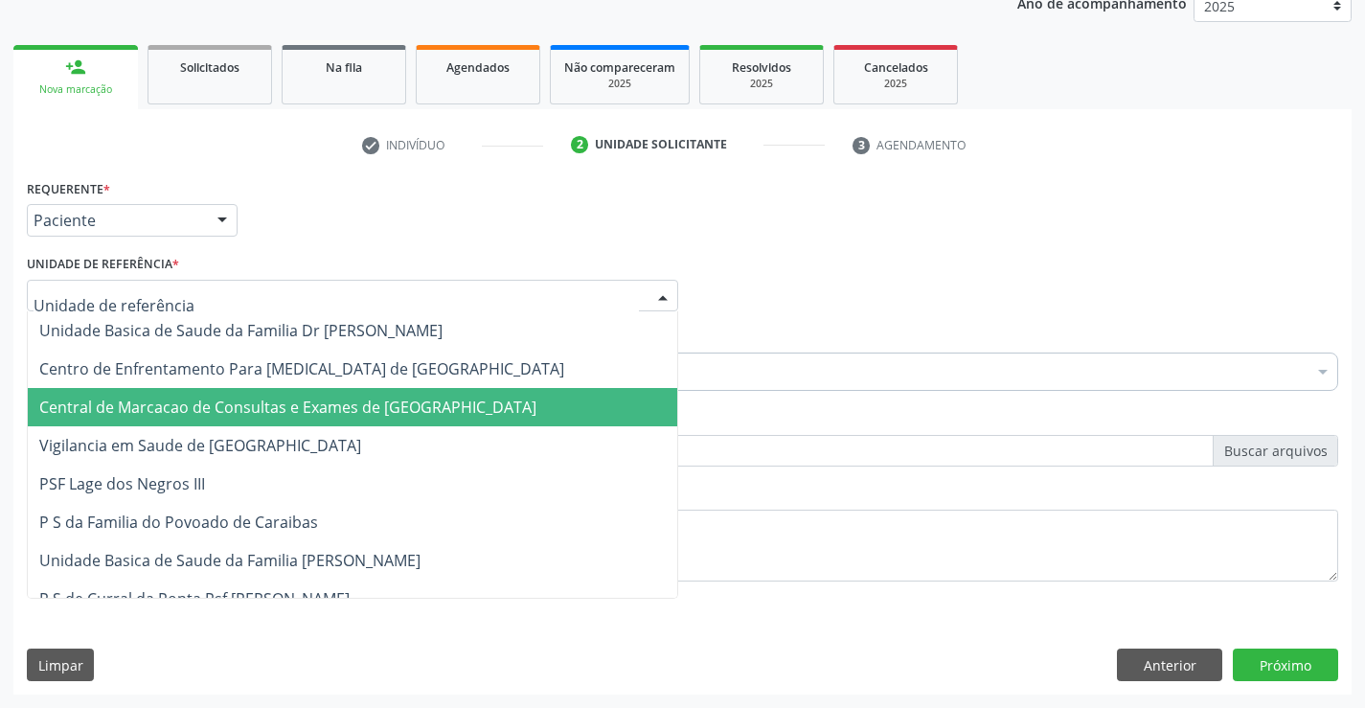
click at [378, 421] on span "Central de Marcacao de Consultas e Exames de [GEOGRAPHIC_DATA]" at bounding box center [352, 407] width 649 height 38
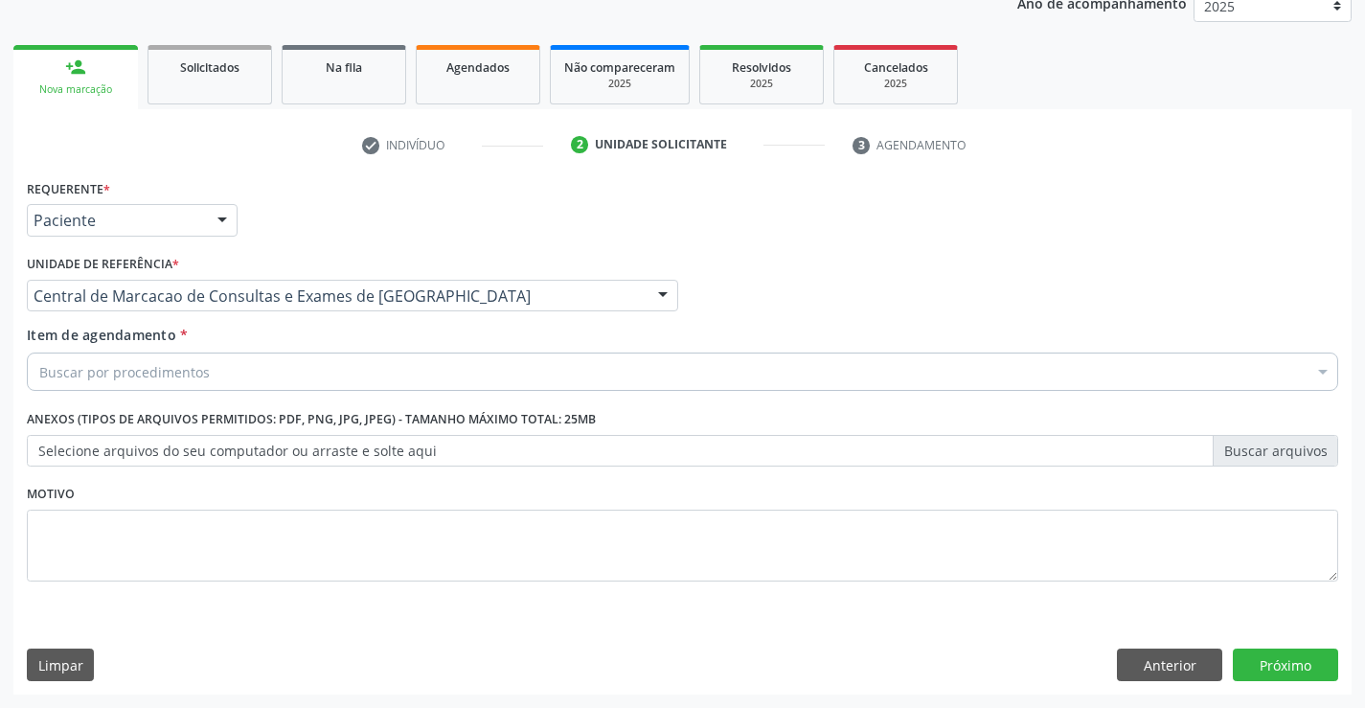
click at [510, 358] on div "Buscar por procedimentos" at bounding box center [682, 371] width 1311 height 38
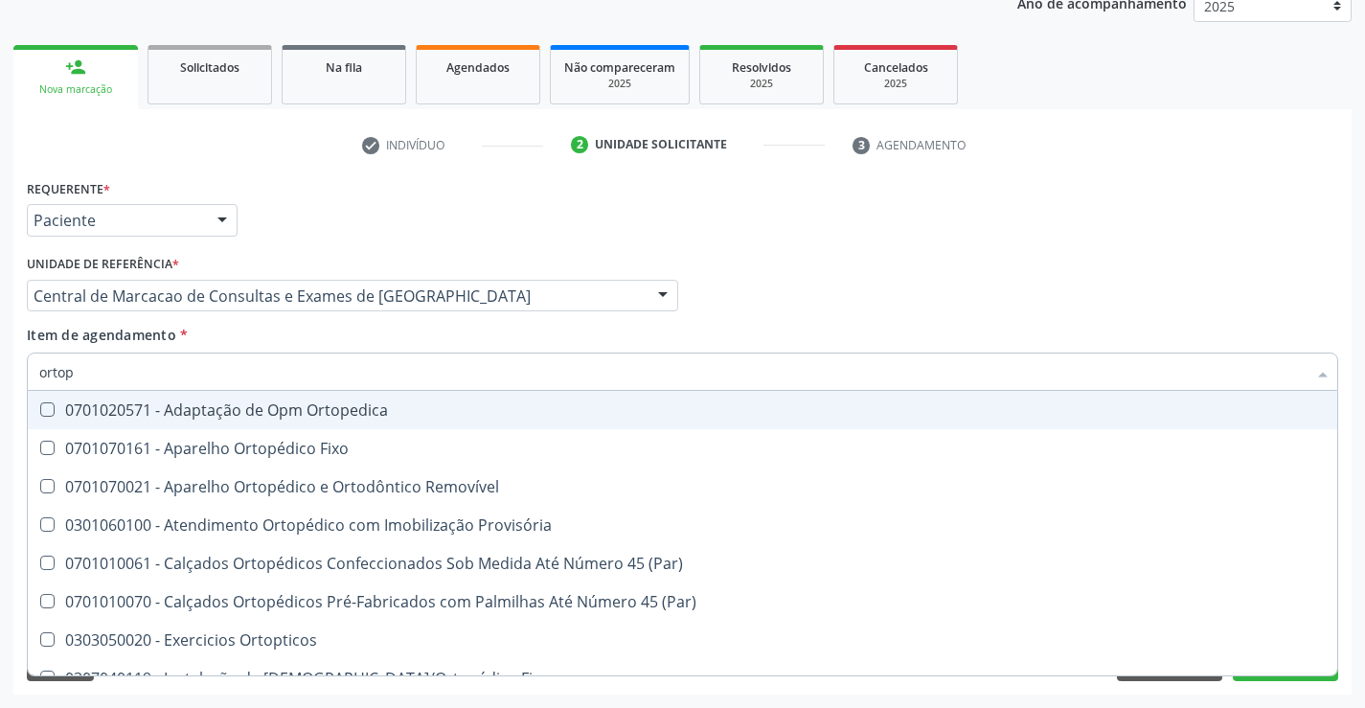
type input "ortope"
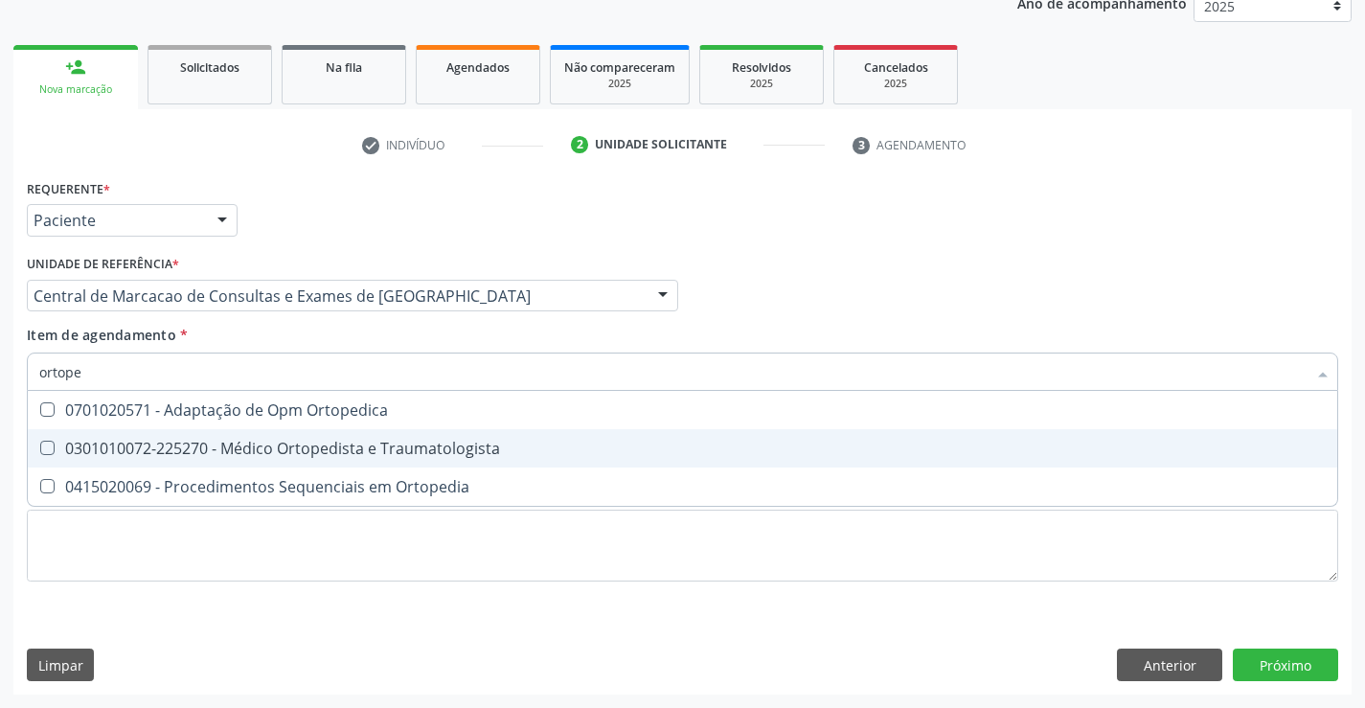
click at [398, 437] on span "0301010072-225270 - Médico Ortopedista e Traumatologista" at bounding box center [682, 448] width 1309 height 38
checkbox Traumatologista "true"
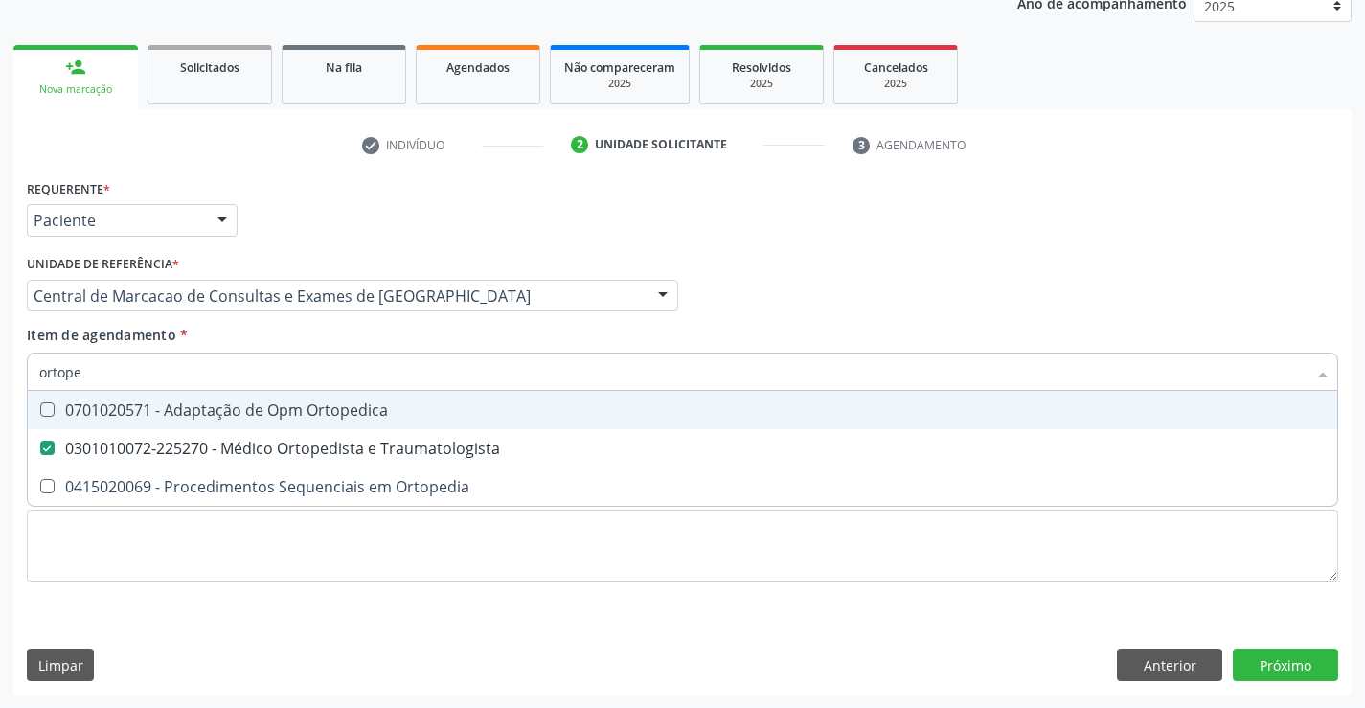
click at [636, 330] on div "Item de agendamento * ortope Desfazer seleção 0701020571 - Adaptação de Opm Ort…" at bounding box center [682, 355] width 1311 height 60
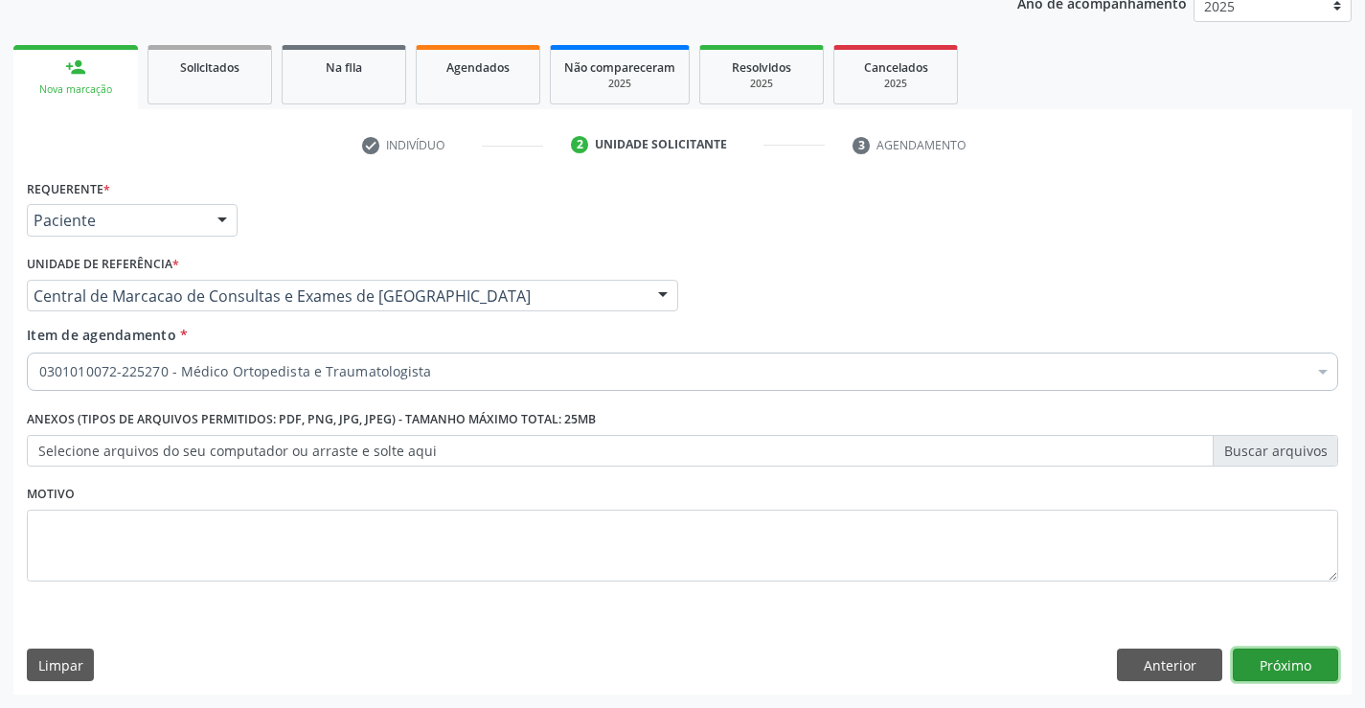
click at [1308, 649] on button "Próximo" at bounding box center [1285, 664] width 105 height 33
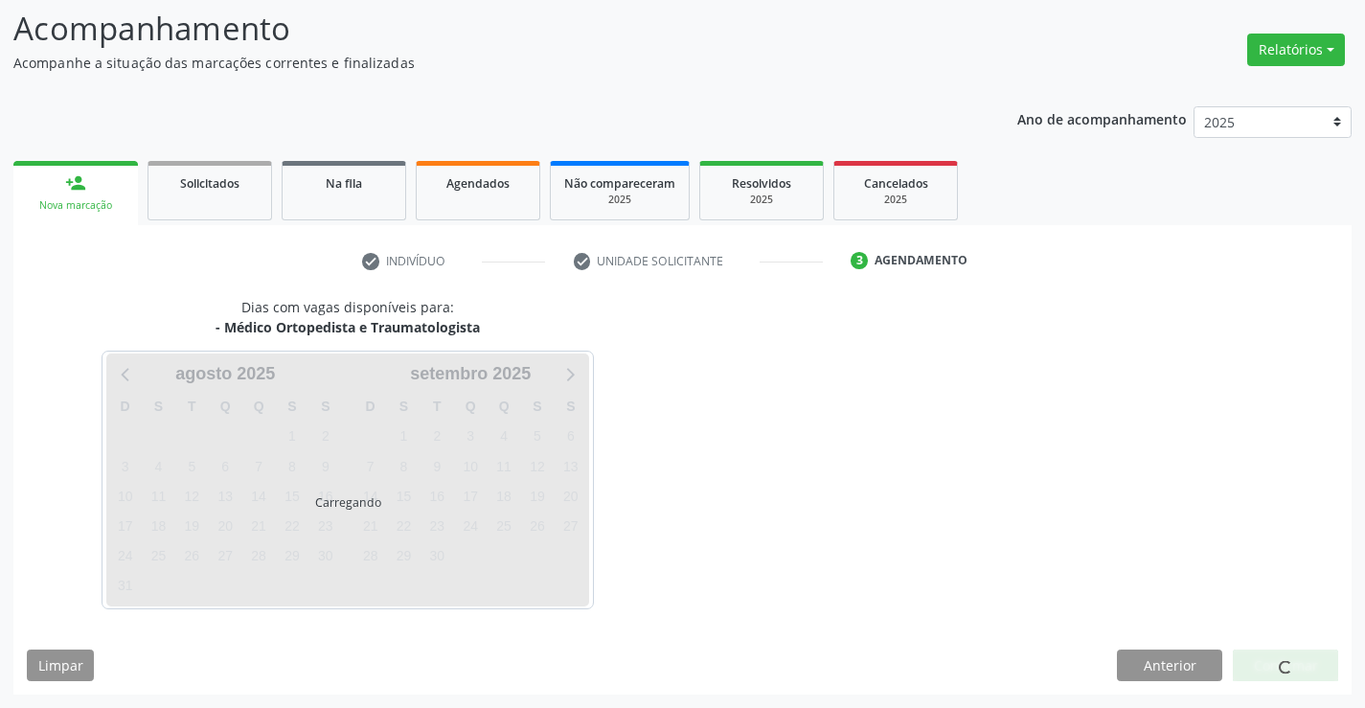
scroll to position [125, 0]
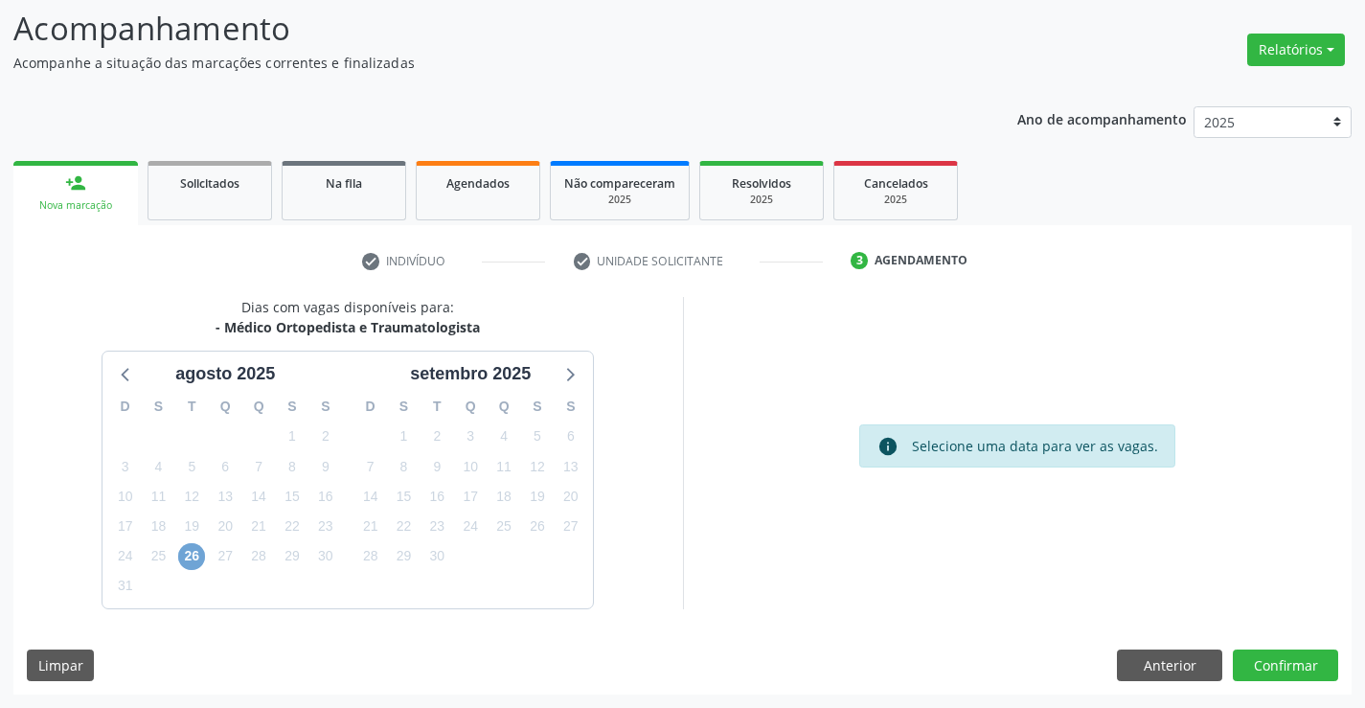
click at [193, 556] on span "26" at bounding box center [191, 556] width 27 height 27
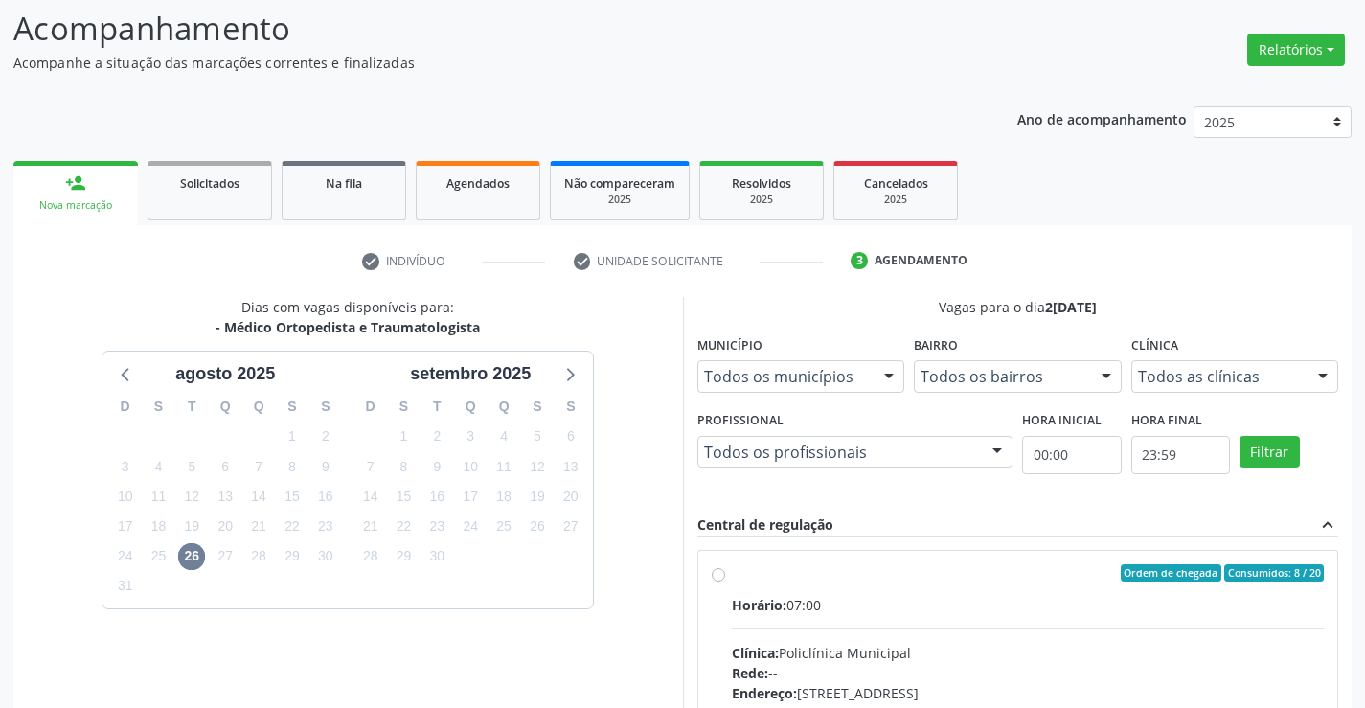
click at [949, 589] on label "Ordem de chegada Consumidos: 8 / 20 Horário: 07:00 Clínica: Policlínica Municip…" at bounding box center [1028, 711] width 593 height 294
click at [725, 581] on input "Ordem de chegada Consumidos: 8 / 20 Horário: 07:00 Clínica: Policlínica Municip…" at bounding box center [718, 572] width 13 height 17
radio input "true"
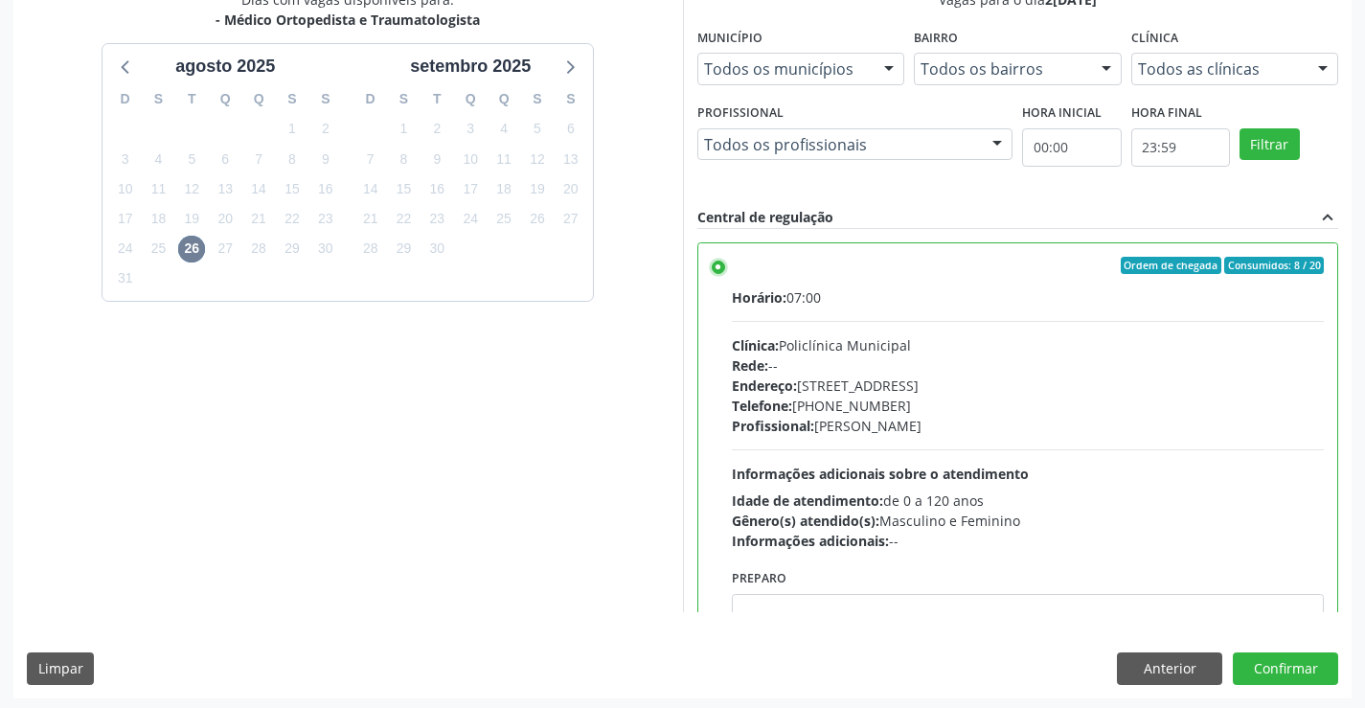
scroll to position [437, 0]
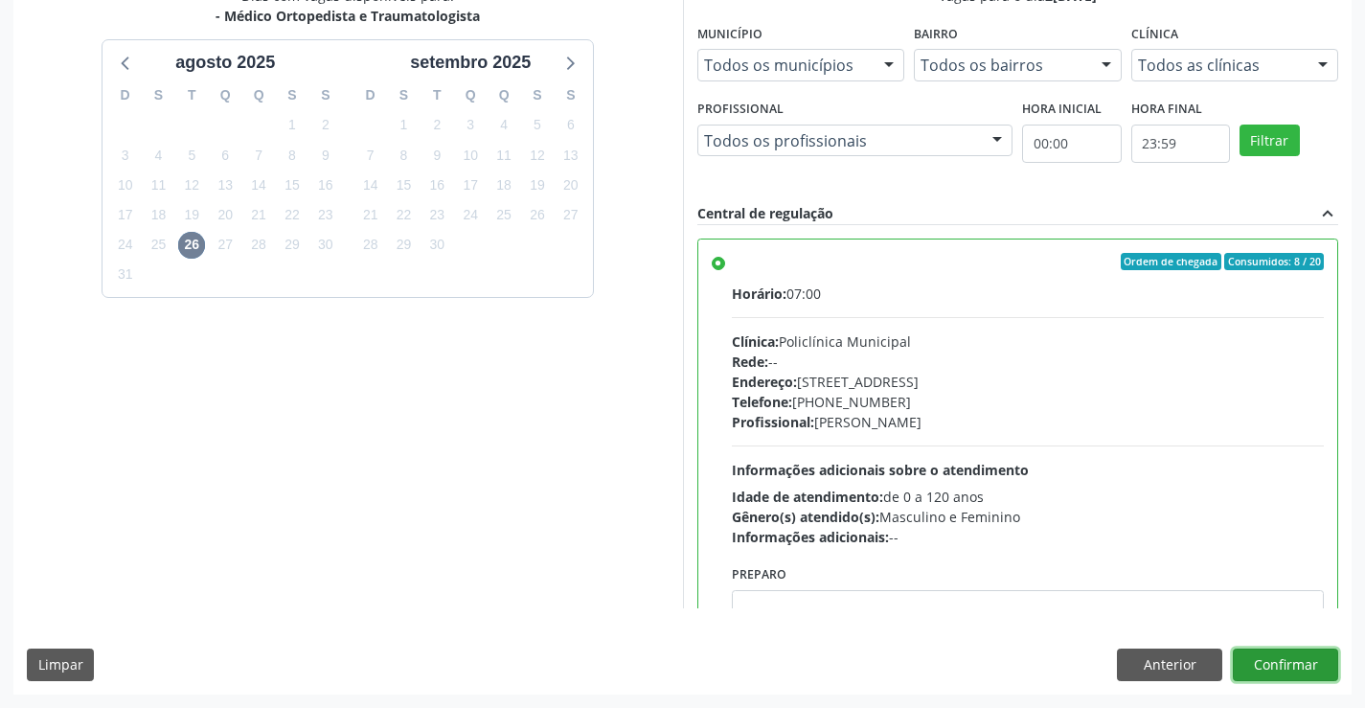
click at [1291, 662] on button "Confirmar" at bounding box center [1285, 664] width 105 height 33
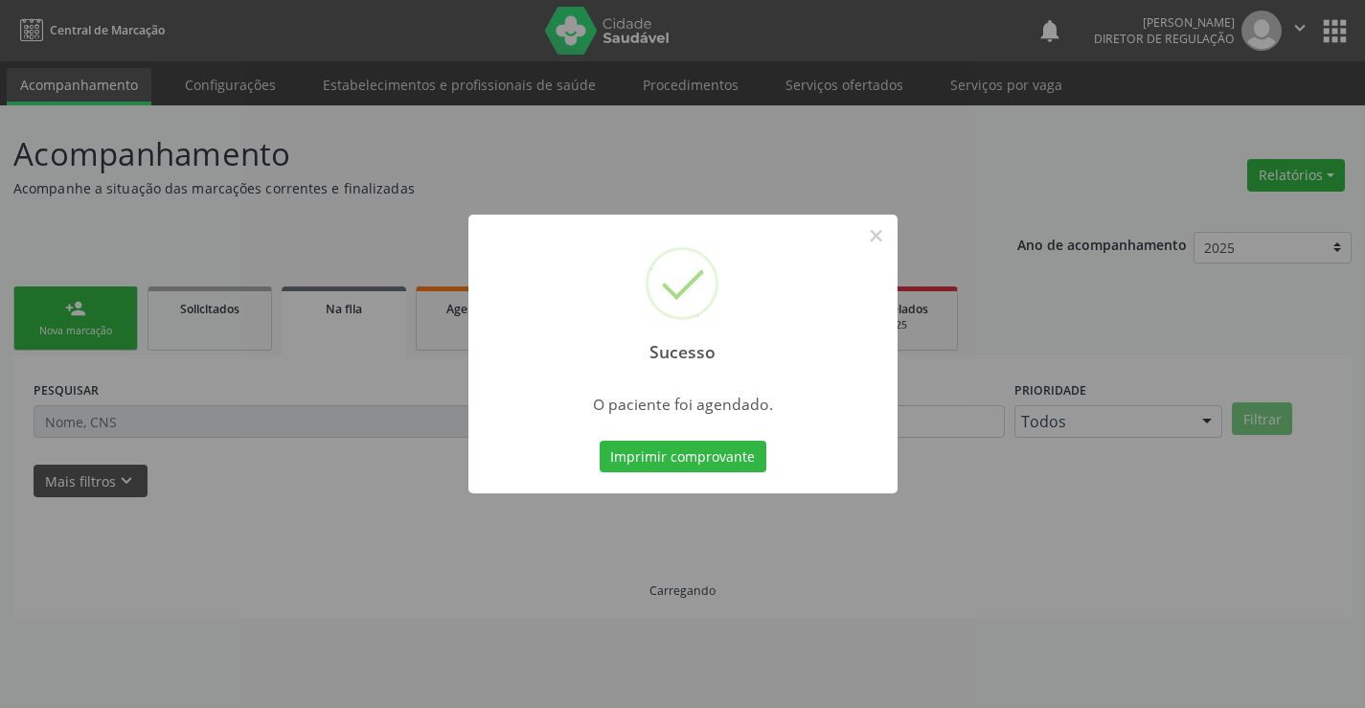
scroll to position [0, 0]
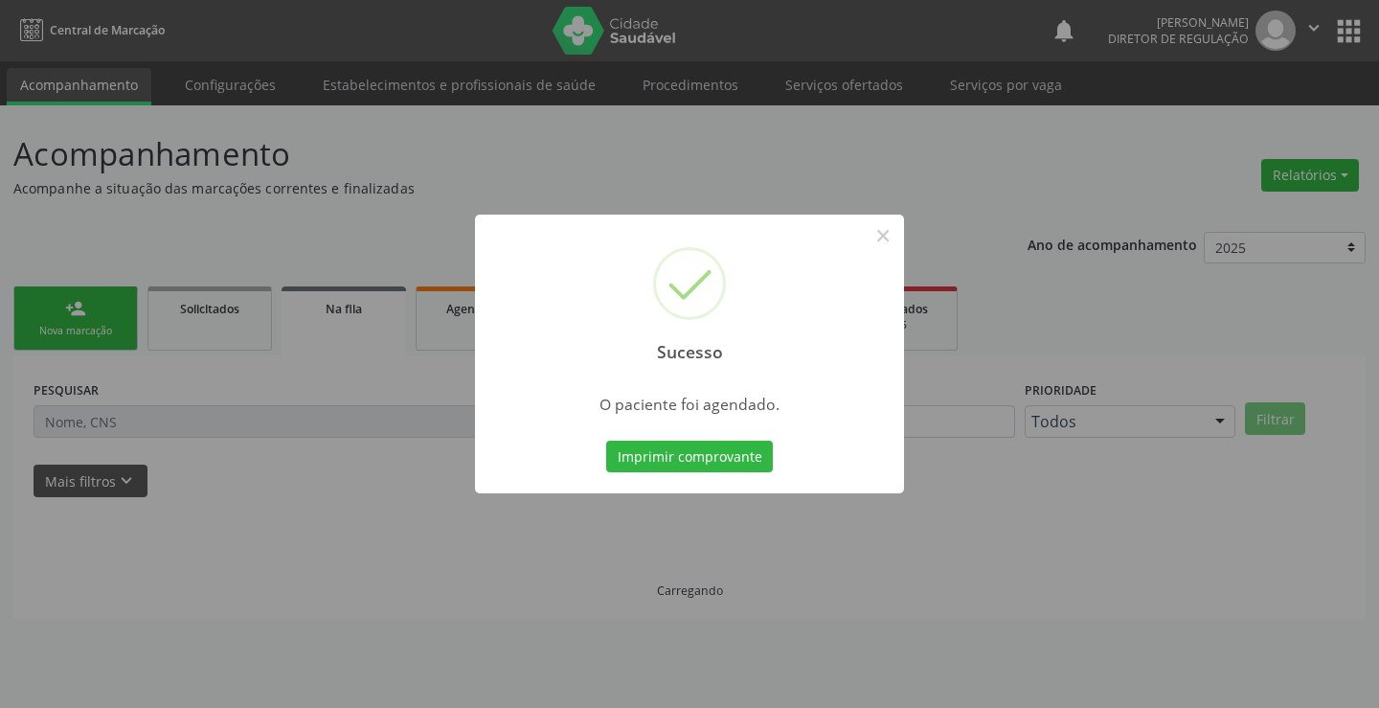
click at [606, 441] on button "Imprimir comprovante" at bounding box center [689, 457] width 167 height 33
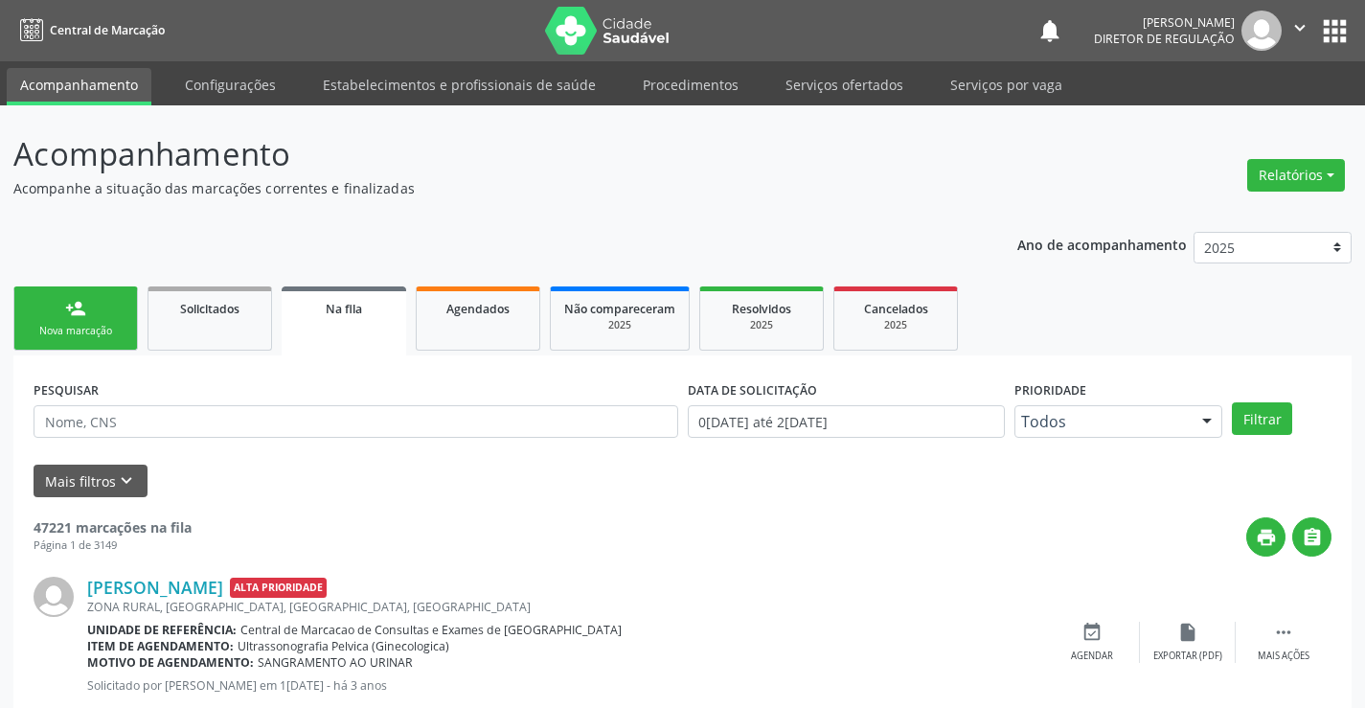
click at [74, 311] on div "person_add" at bounding box center [75, 308] width 21 height 21
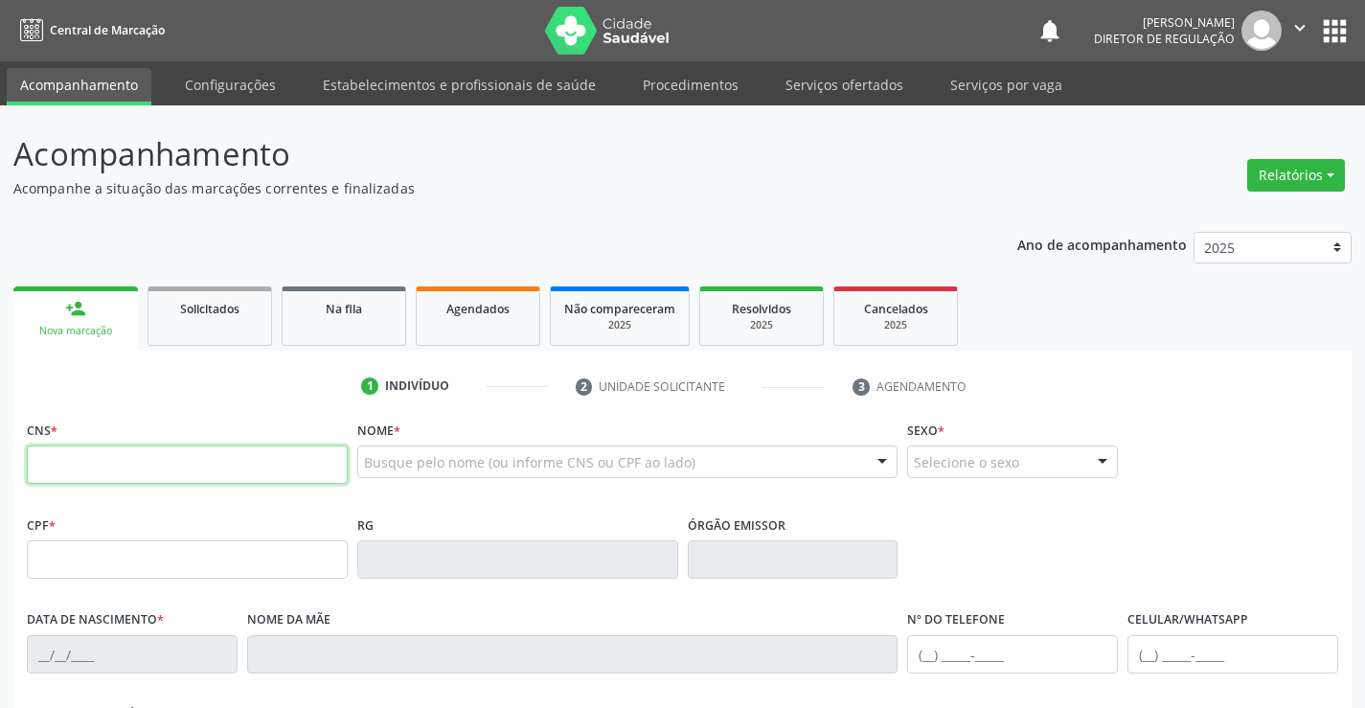
click at [143, 461] on input "text" at bounding box center [187, 464] width 321 height 38
paste input "705 2014 2872 6172"
type input "705 2014 2872 6172"
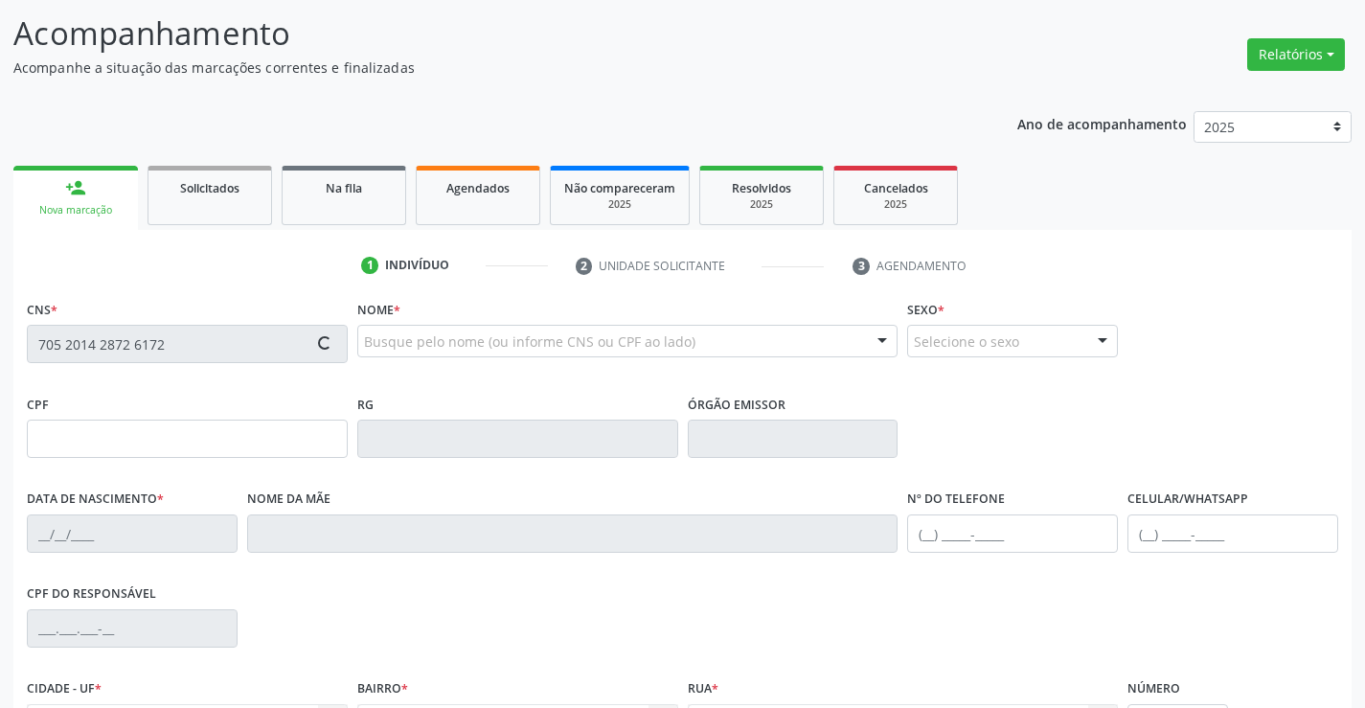
scroll to position [330, 0]
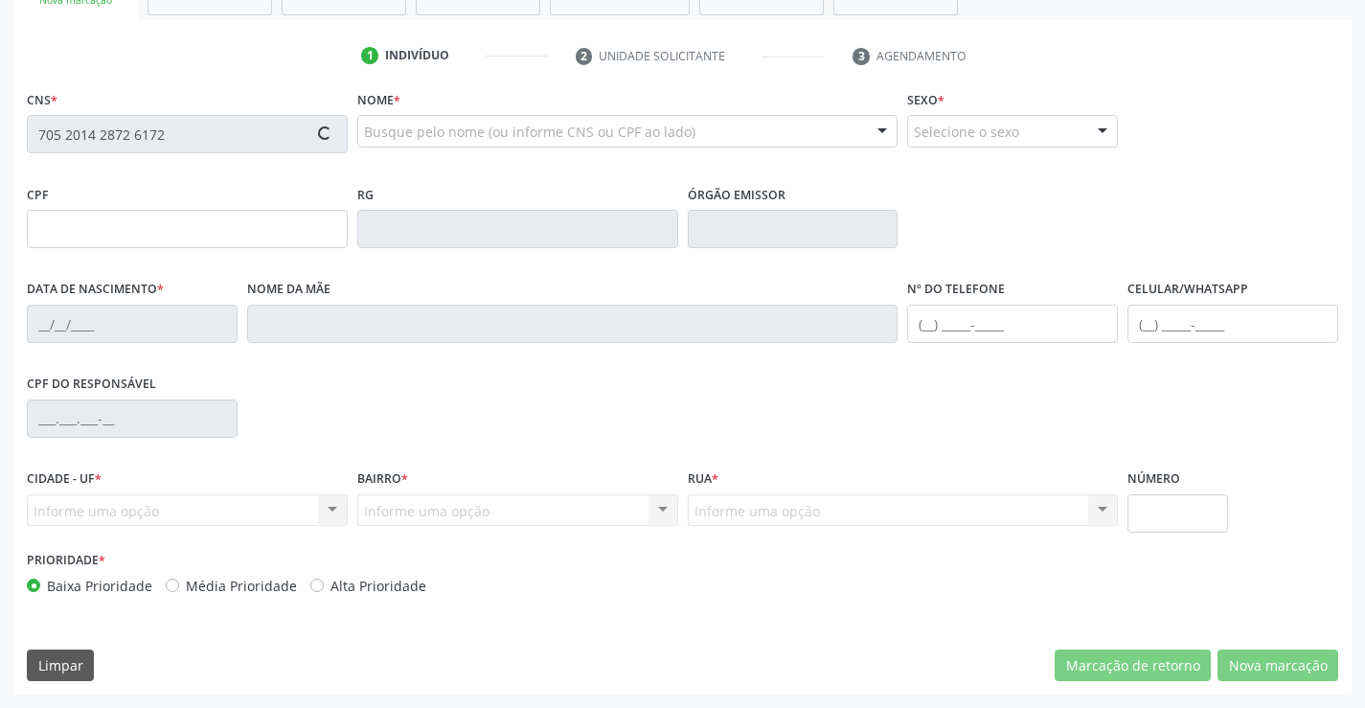
type input "931.892.495-04"
type input "0897133544"
type input "2[DATE]"
type input "[PHONE_NUMBER]"
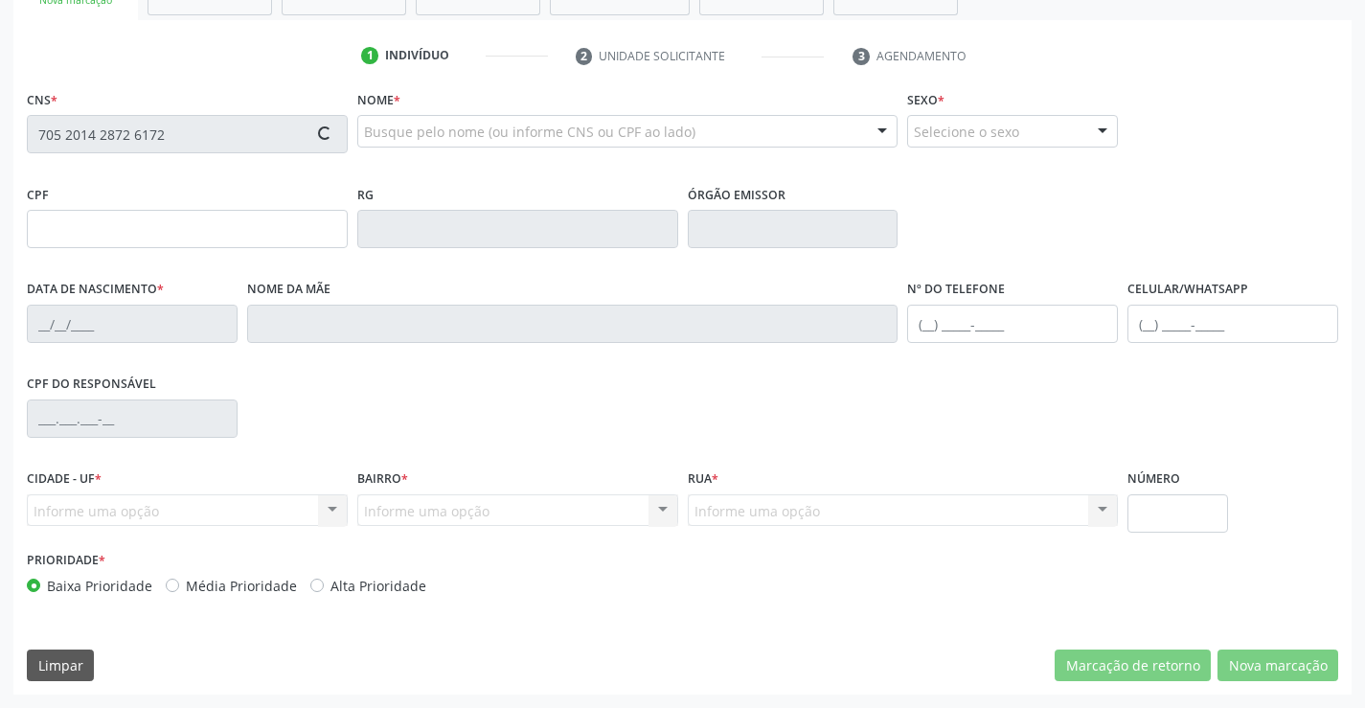
type input "S/N"
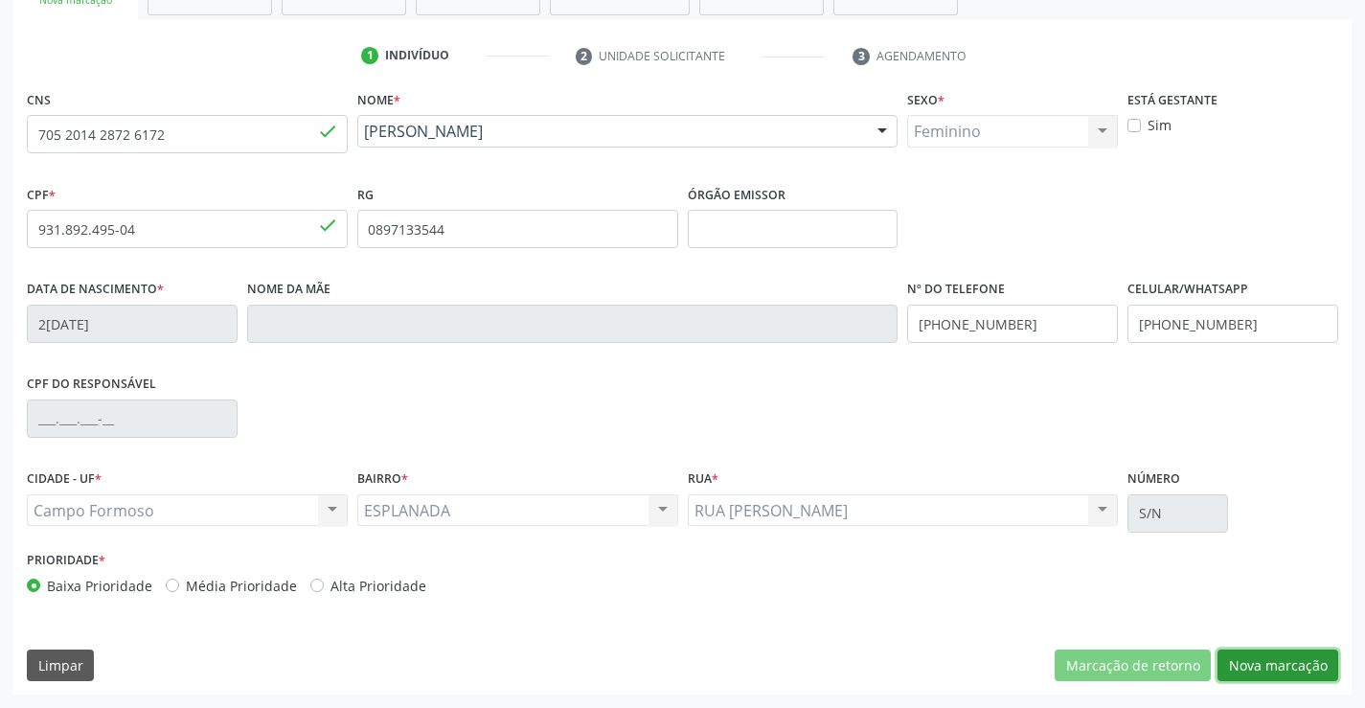
click at [1268, 667] on button "Nova marcação" at bounding box center [1277, 665] width 121 height 33
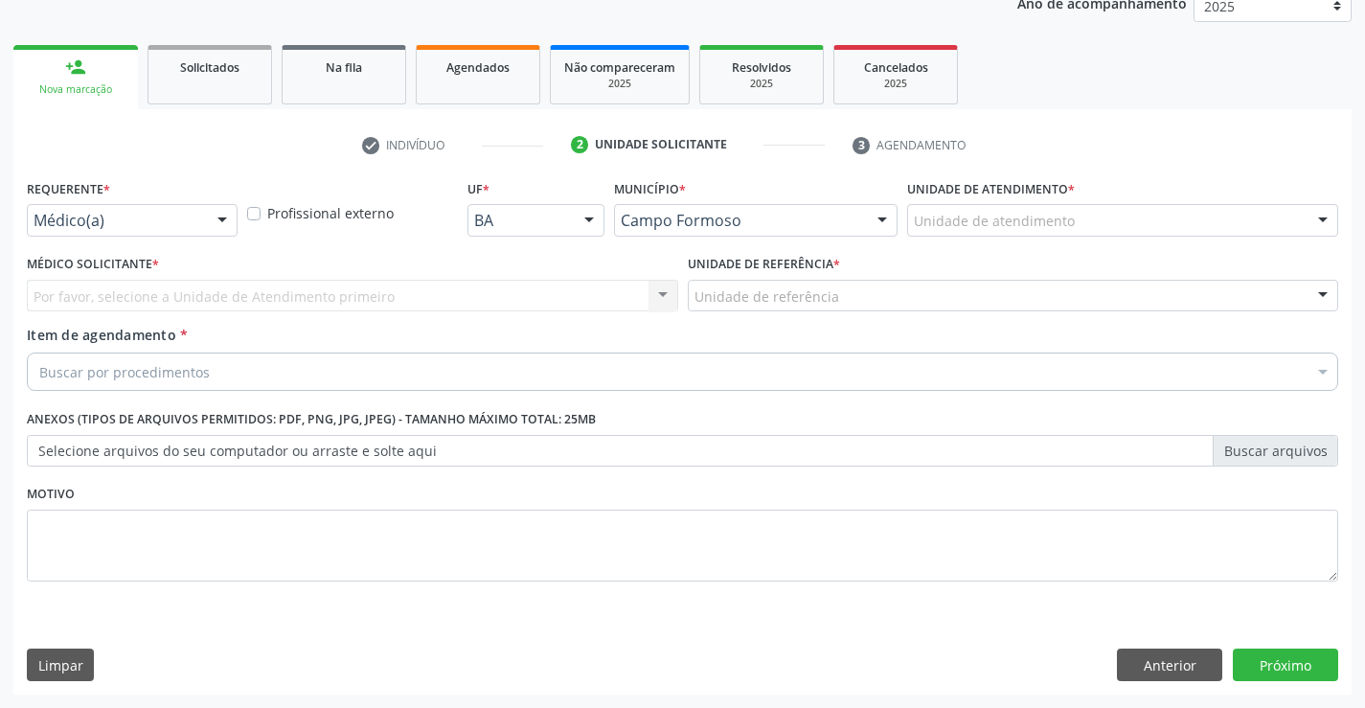
scroll to position [241, 0]
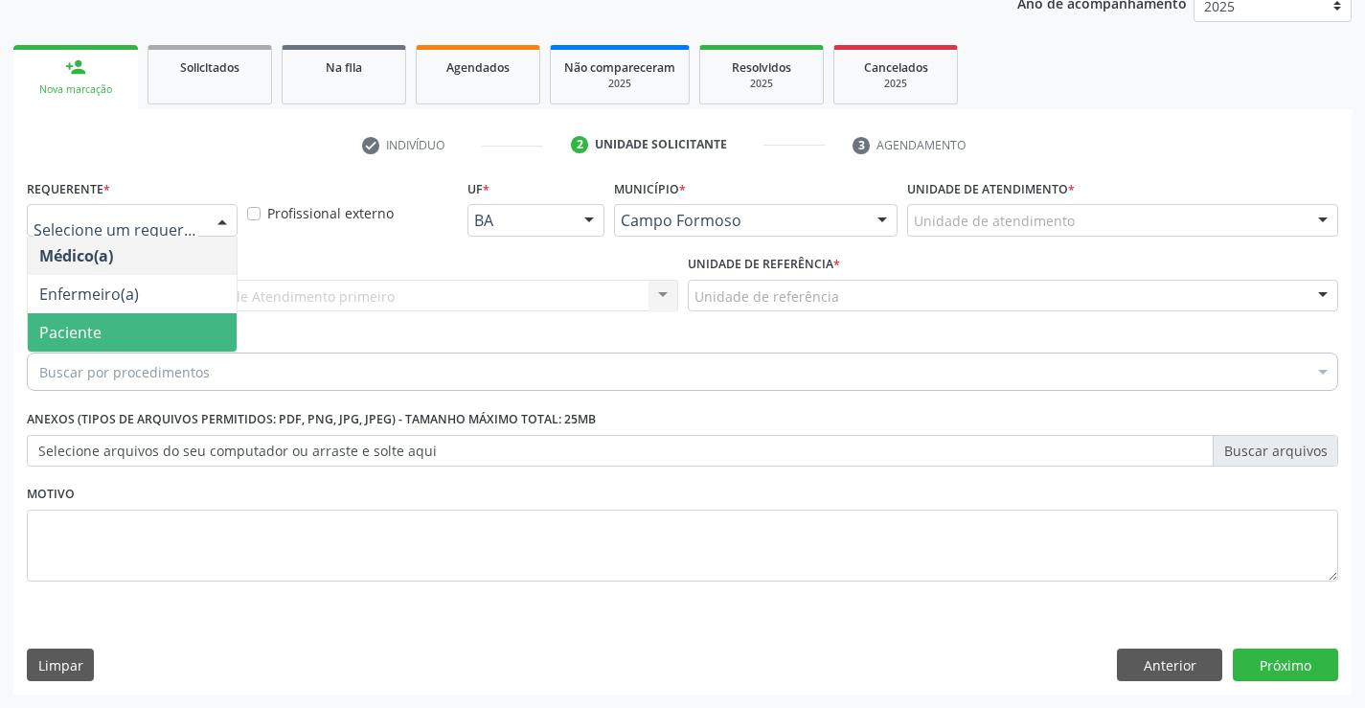
click at [162, 316] on span "Paciente" at bounding box center [132, 332] width 209 height 38
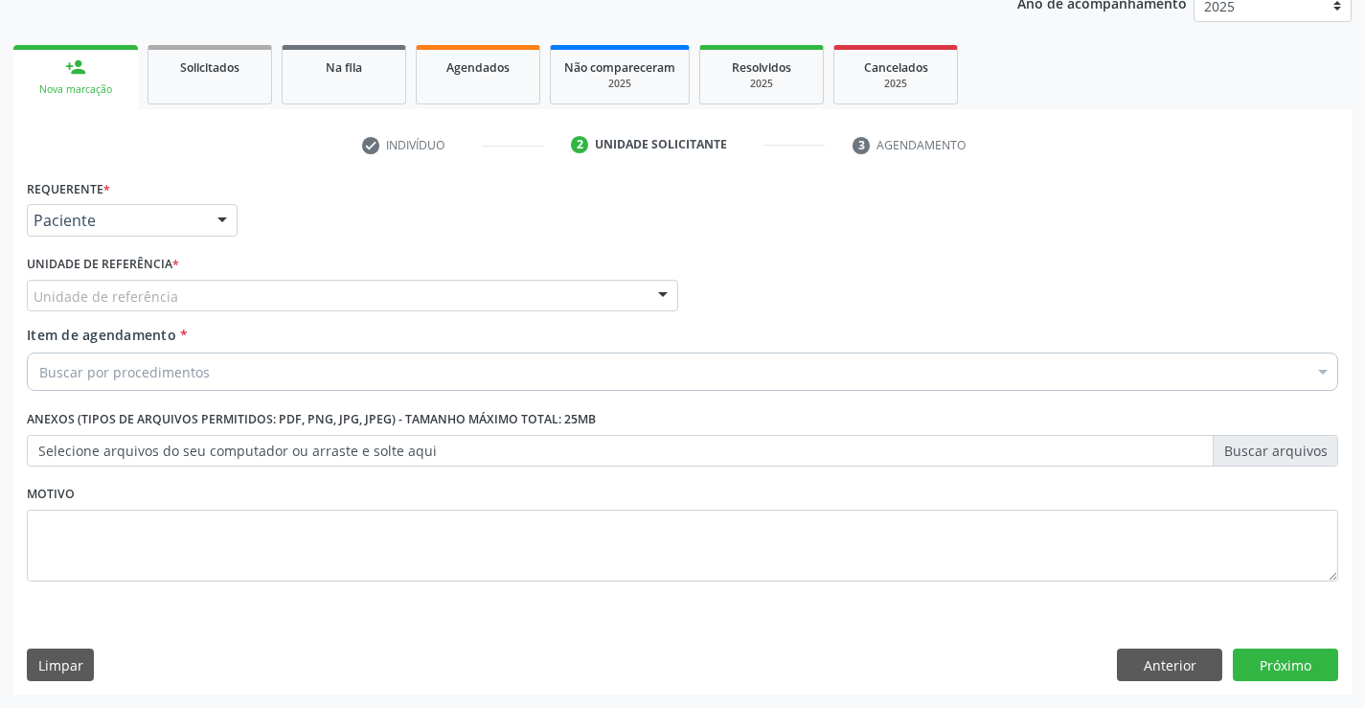
click at [363, 297] on div "Unidade de referência" at bounding box center [352, 296] width 651 height 33
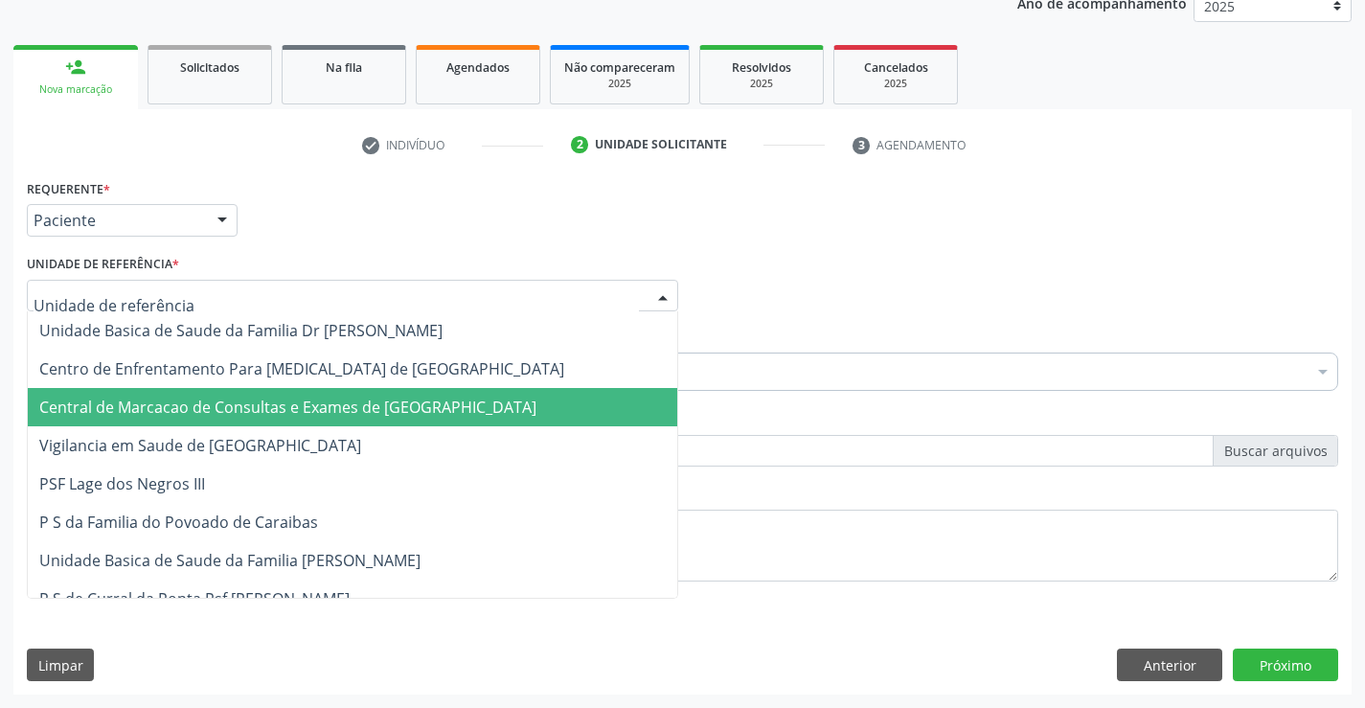
click at [349, 398] on span "Central de Marcacao de Consultas e Exames de [GEOGRAPHIC_DATA]" at bounding box center [287, 407] width 497 height 21
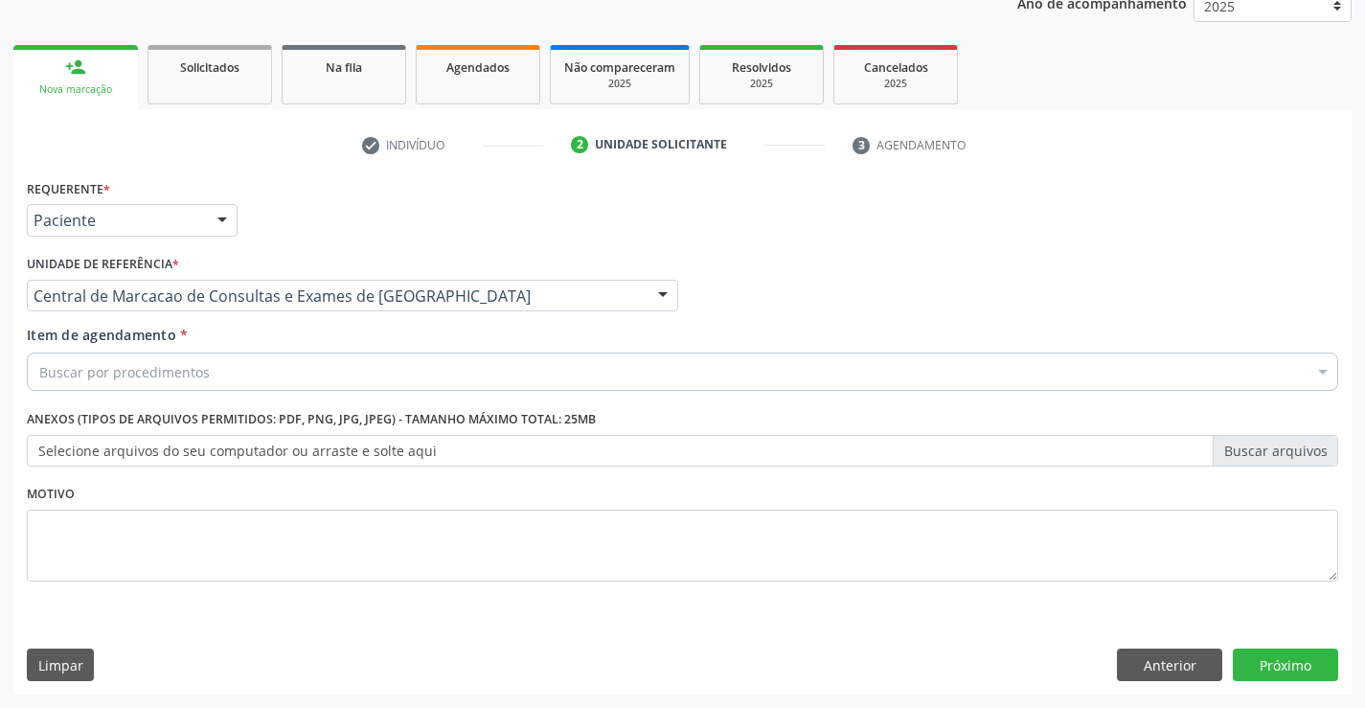
click at [416, 374] on div "Buscar por procedimentos" at bounding box center [682, 371] width 1311 height 38
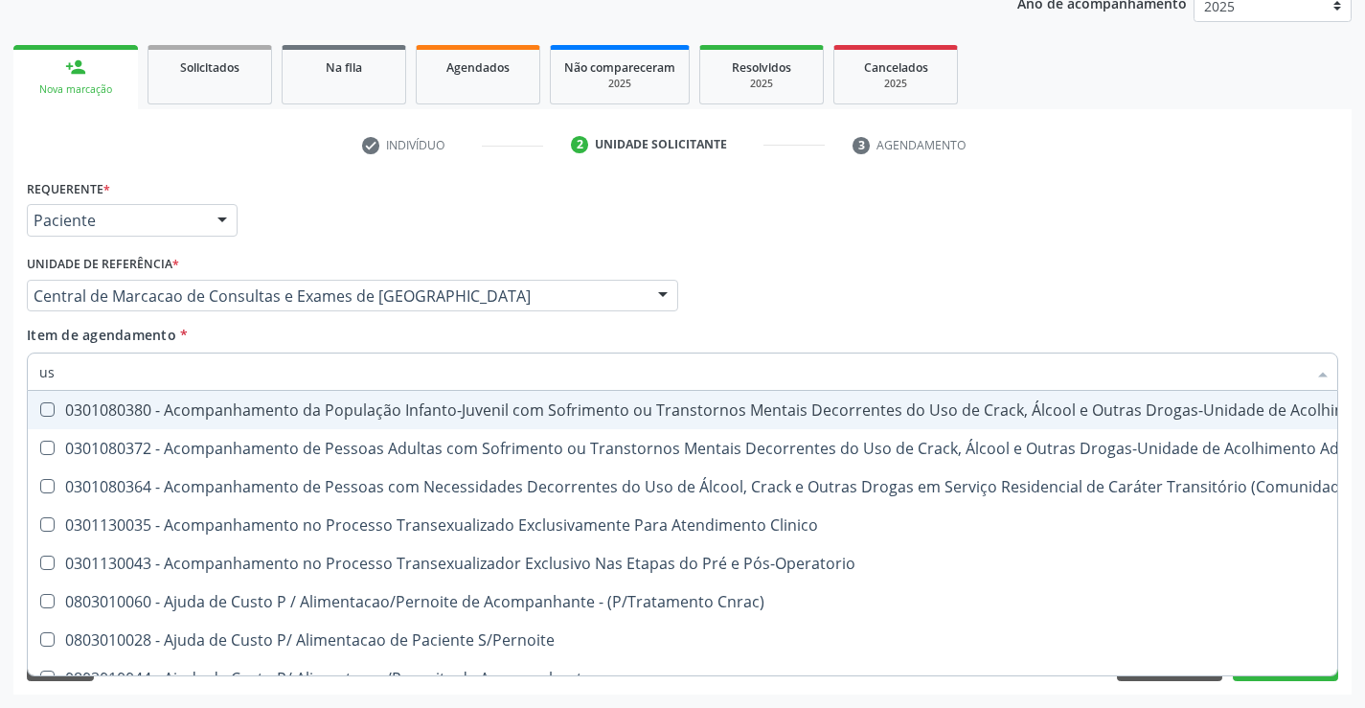
type input "usg"
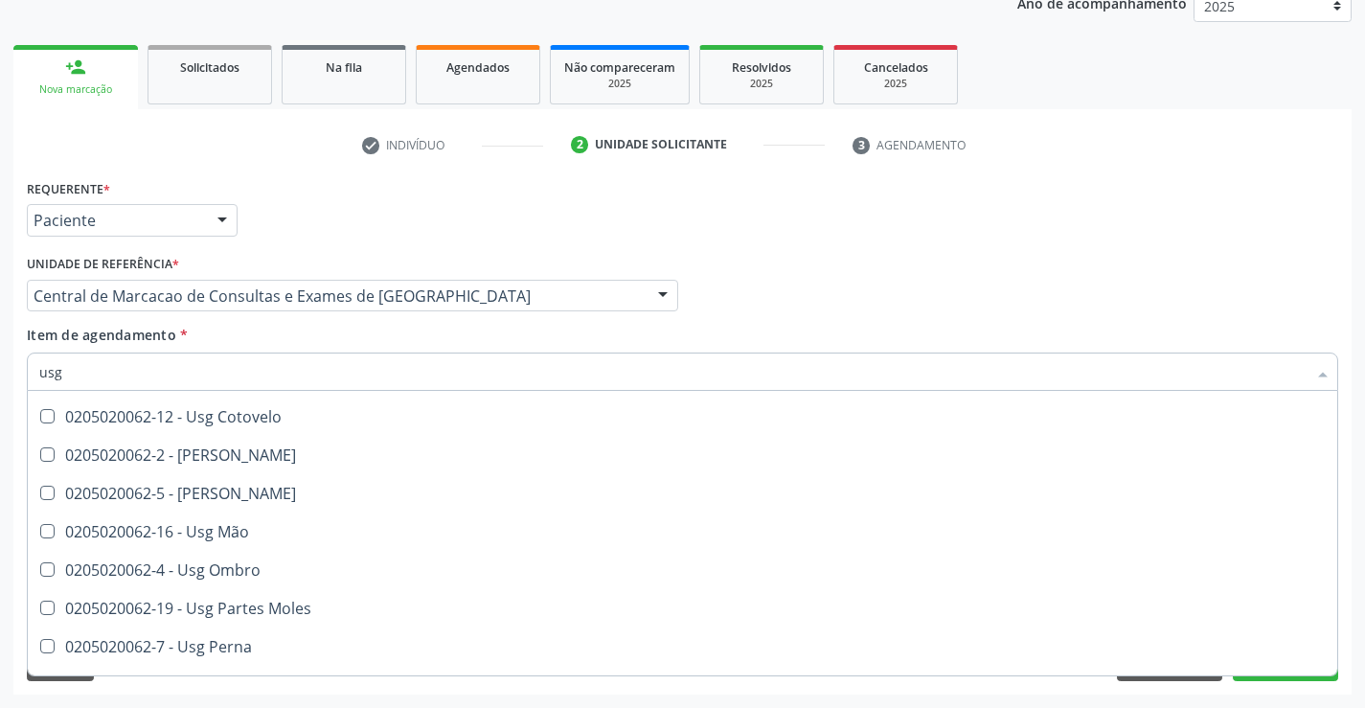
scroll to position [192, 0]
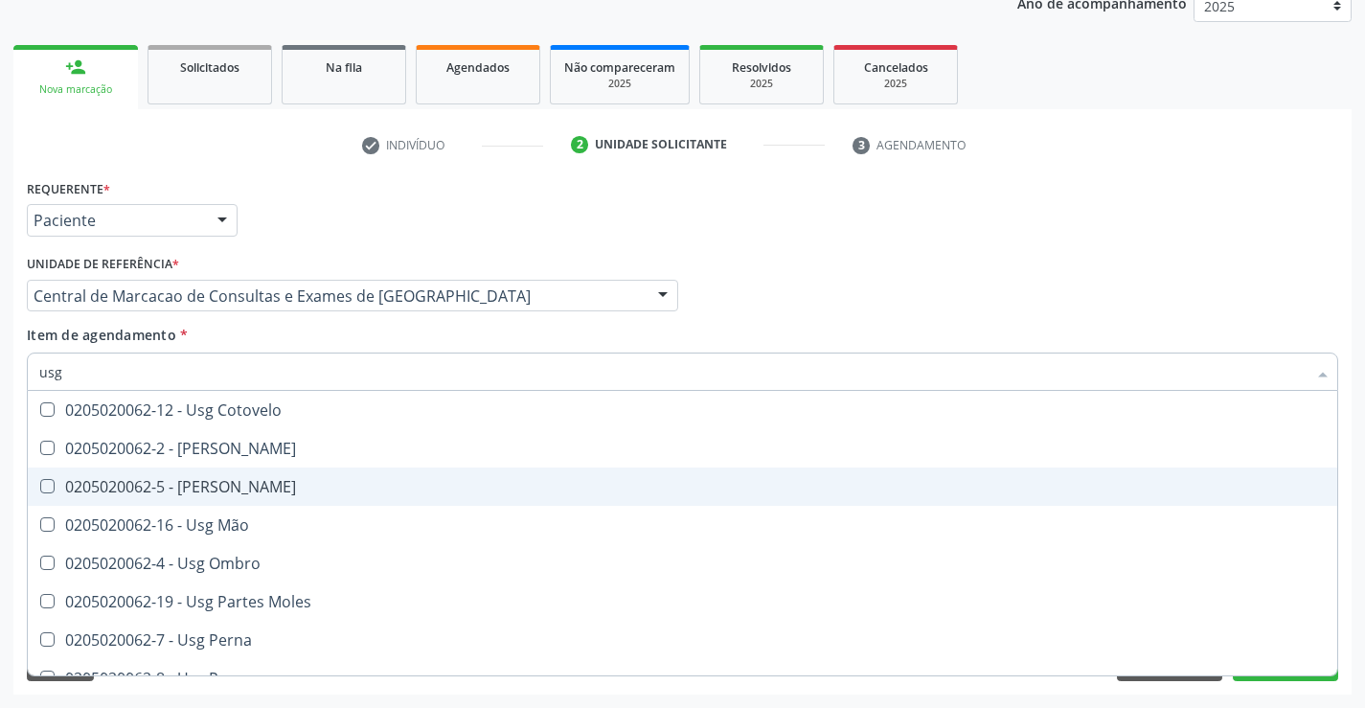
click at [270, 491] on div "0205020062-5 - [PERSON_NAME]" at bounding box center [682, 486] width 1286 height 15
checkbox Joelho "true"
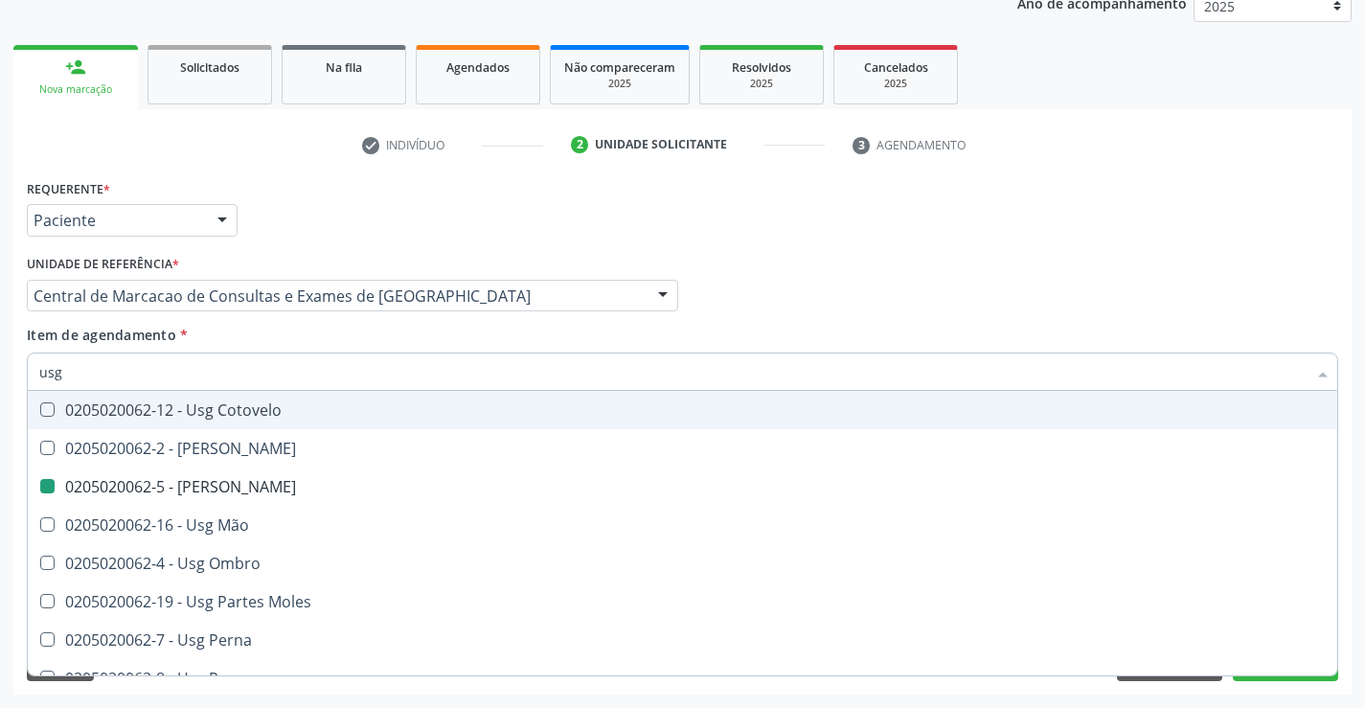
click at [921, 318] on div "Médico Solicitante Por favor, selecione a Unidade de Atendimento primeiro Nenhu…" at bounding box center [682, 287] width 1321 height 75
checkbox Braço "true"
checkbox Joelho "false"
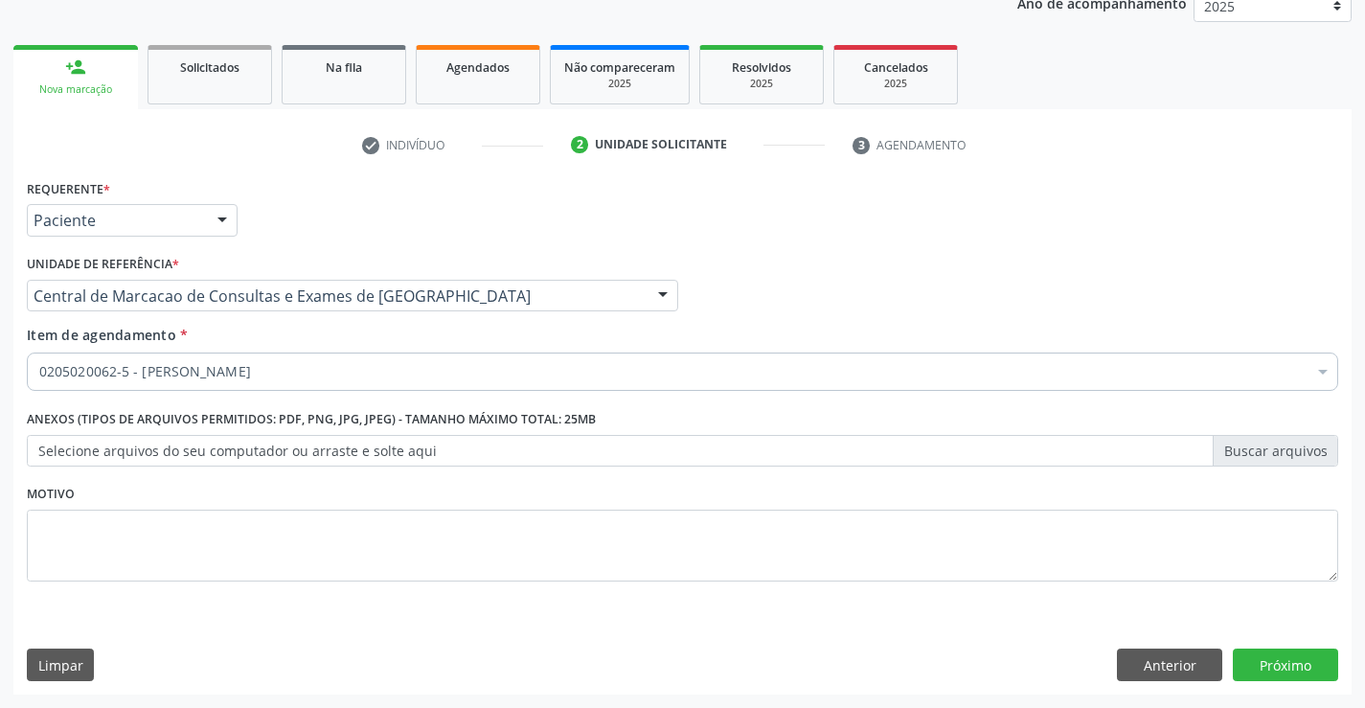
scroll to position [0, 0]
click at [1263, 669] on button "Próximo" at bounding box center [1285, 664] width 105 height 33
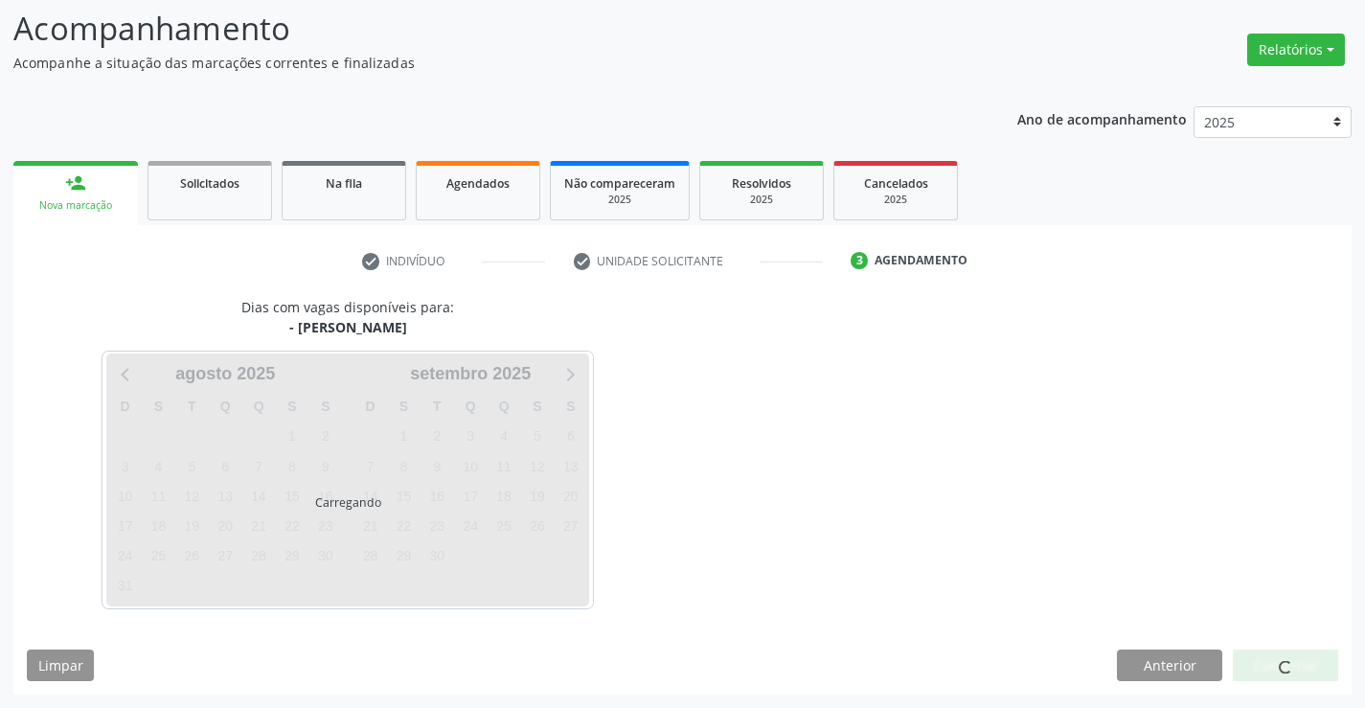
scroll to position [125, 0]
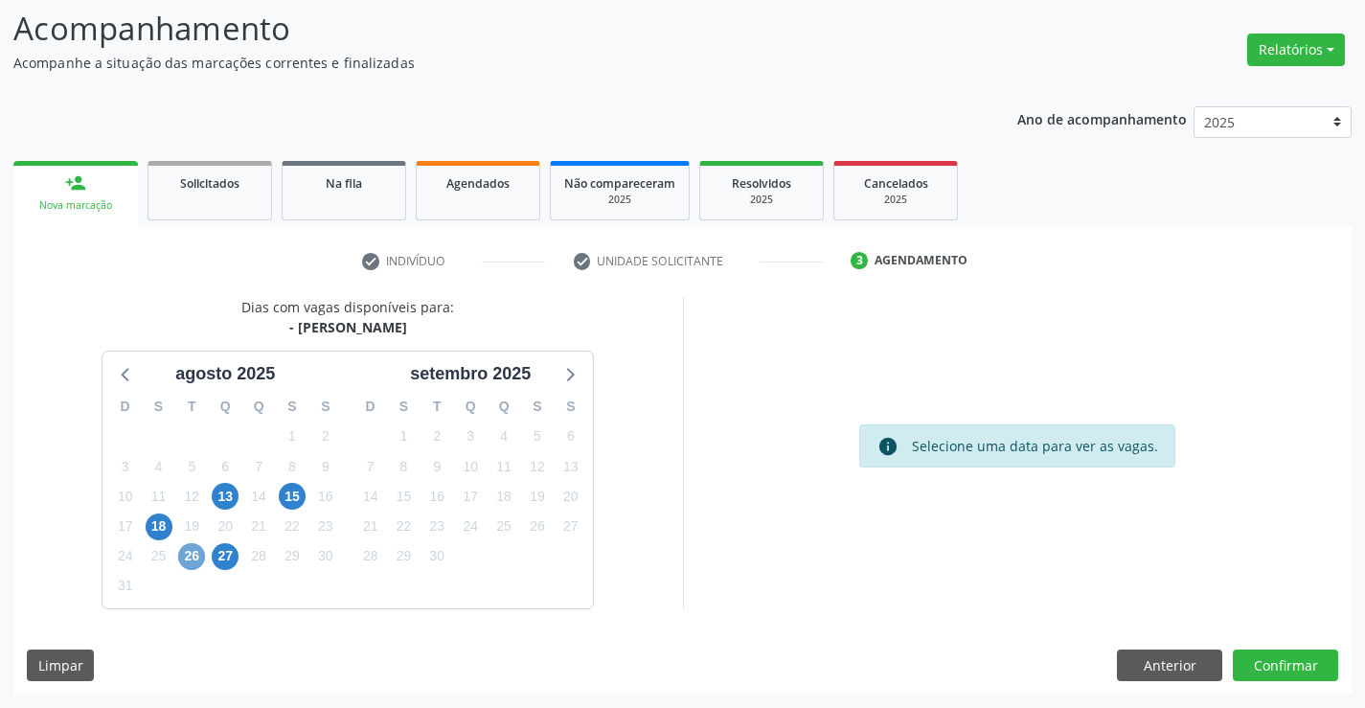
click at [190, 552] on span "26" at bounding box center [191, 556] width 27 height 27
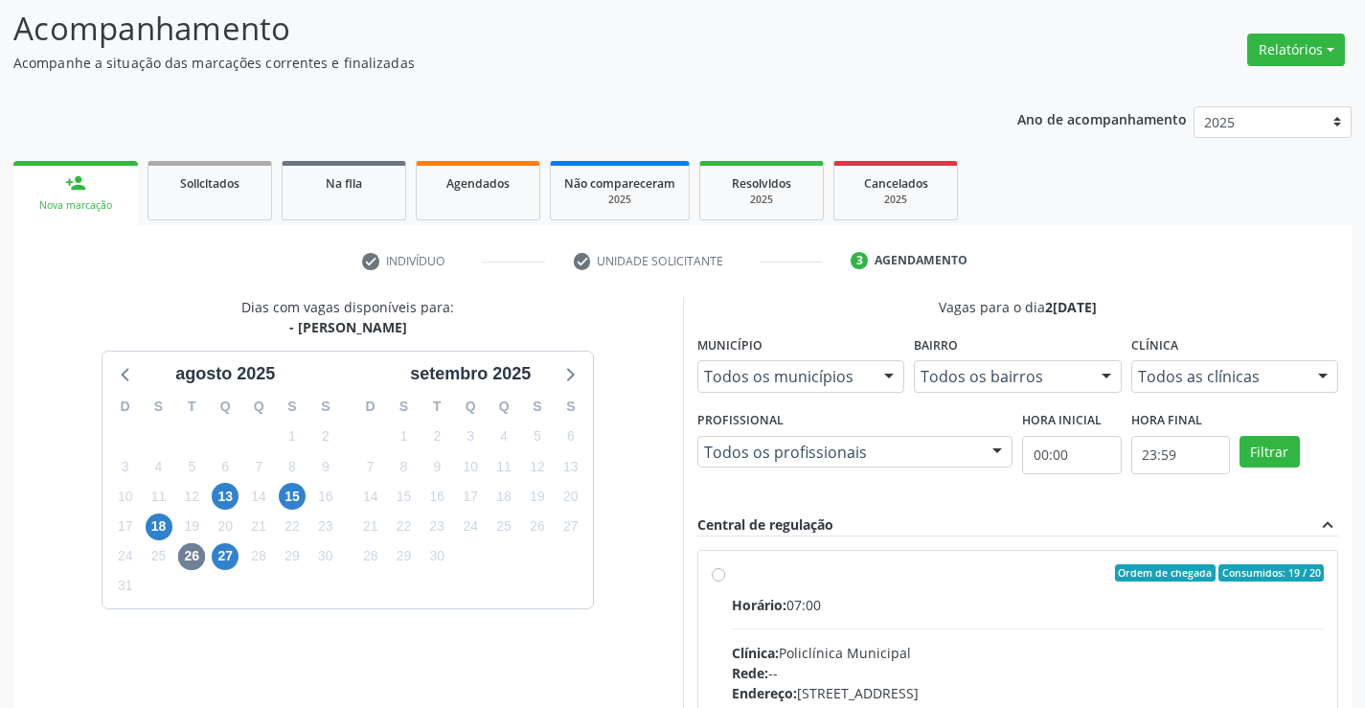
click at [903, 607] on div "Horário: 07:00" at bounding box center [1028, 605] width 593 height 20
click at [725, 581] on input "Ordem de chegada Consumidos: 19 / 20 Horário: 07:00 Clínica: Policlínica Munici…" at bounding box center [718, 572] width 13 height 17
radio input "true"
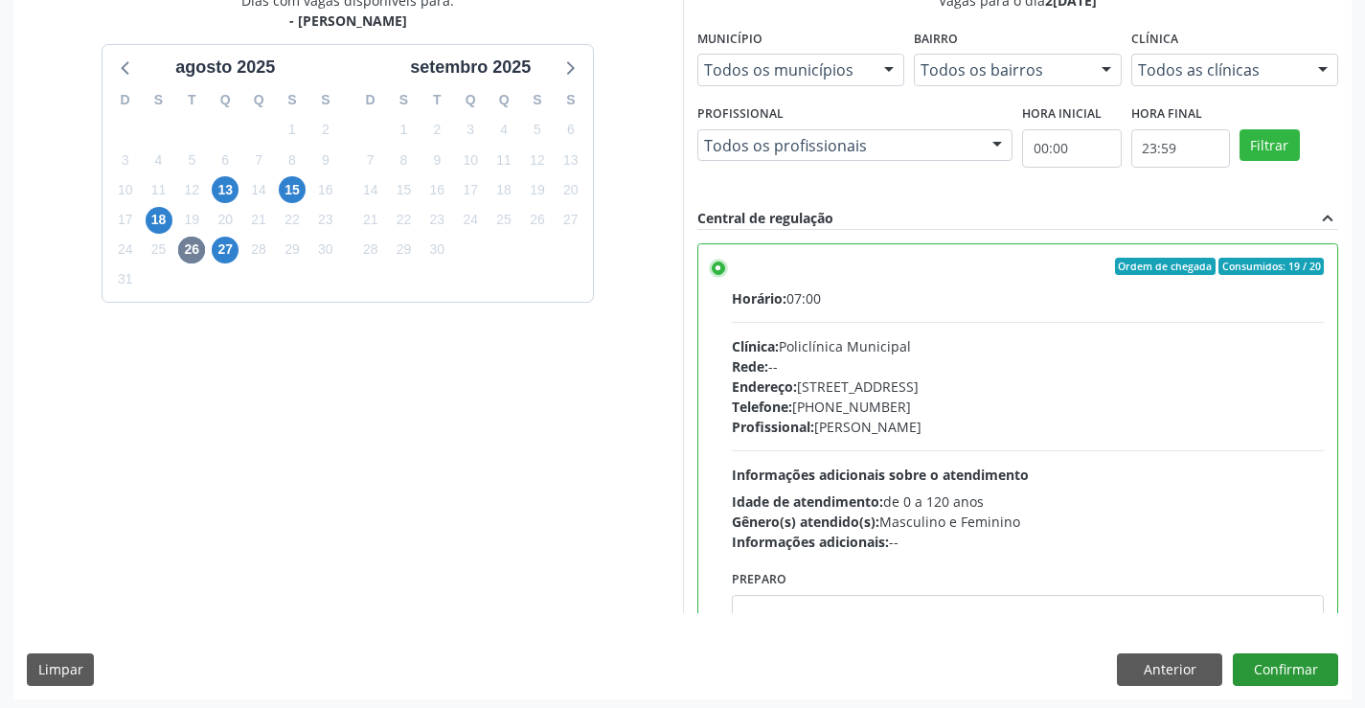
scroll to position [437, 0]
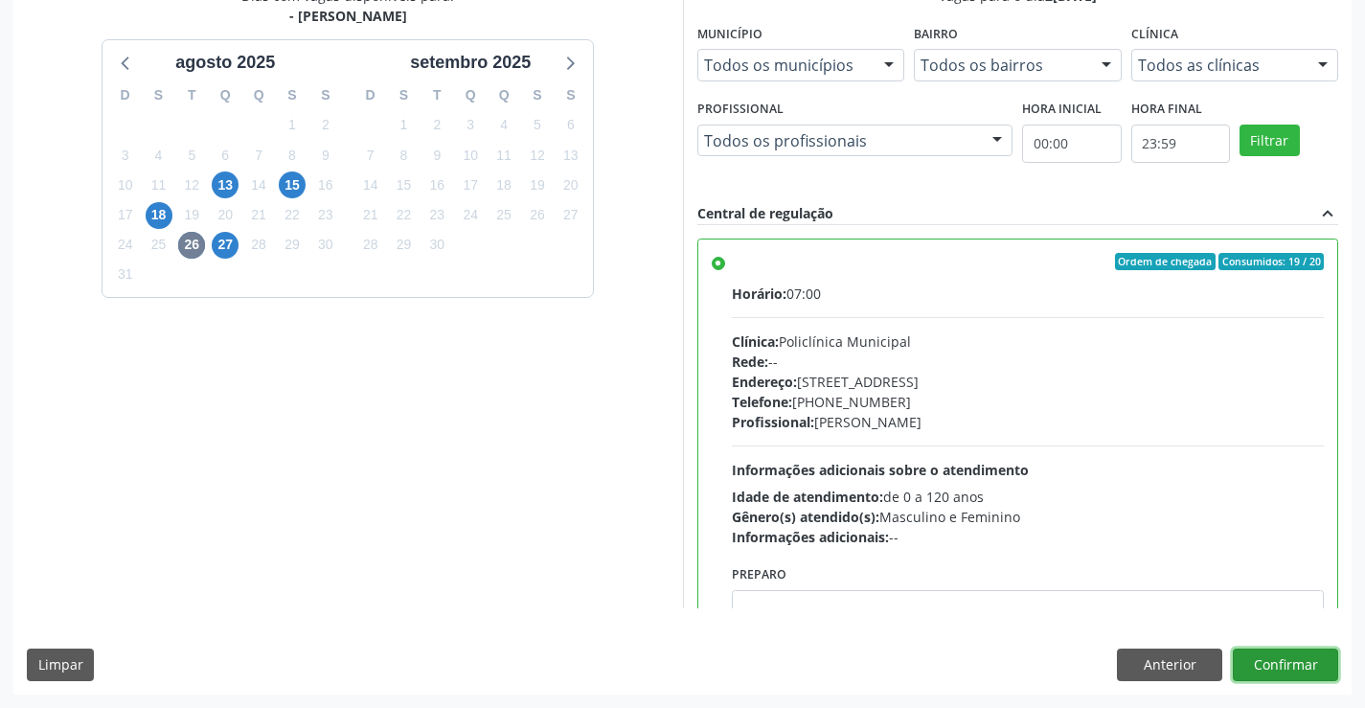
click at [1309, 660] on button "Confirmar" at bounding box center [1285, 664] width 105 height 33
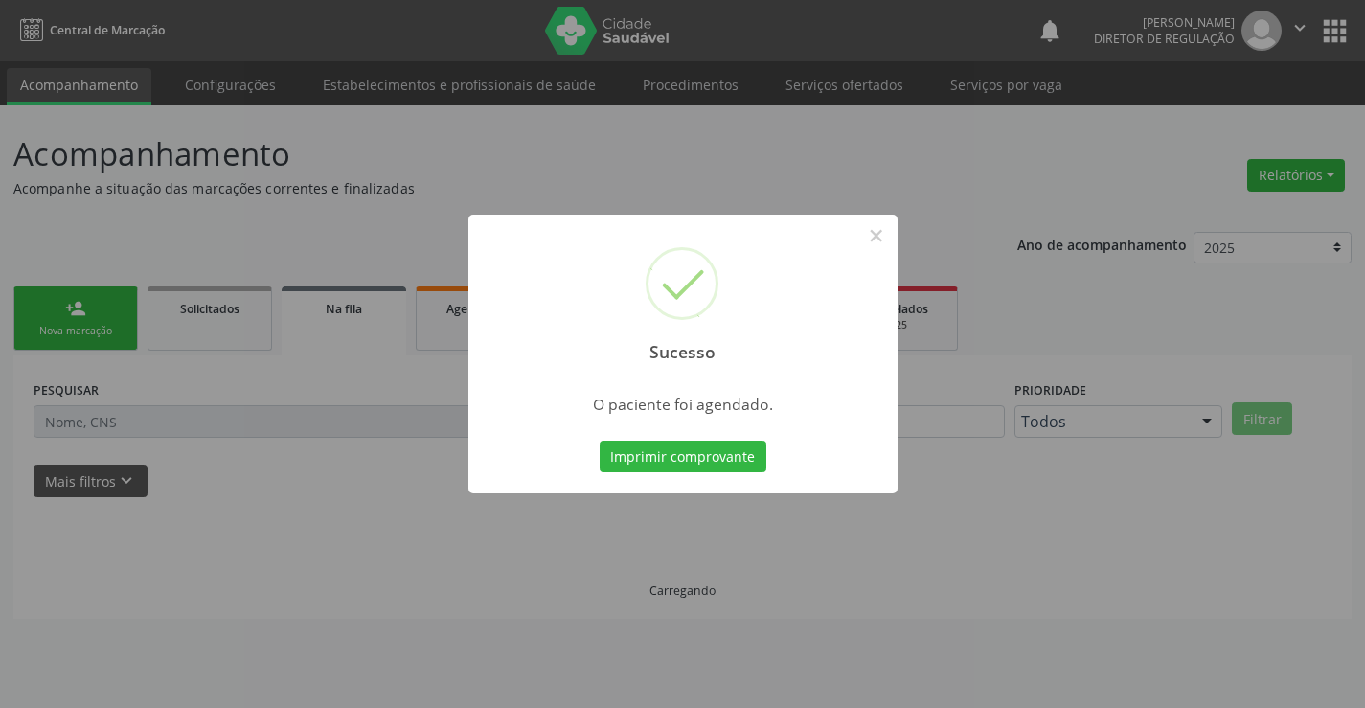
scroll to position [0, 0]
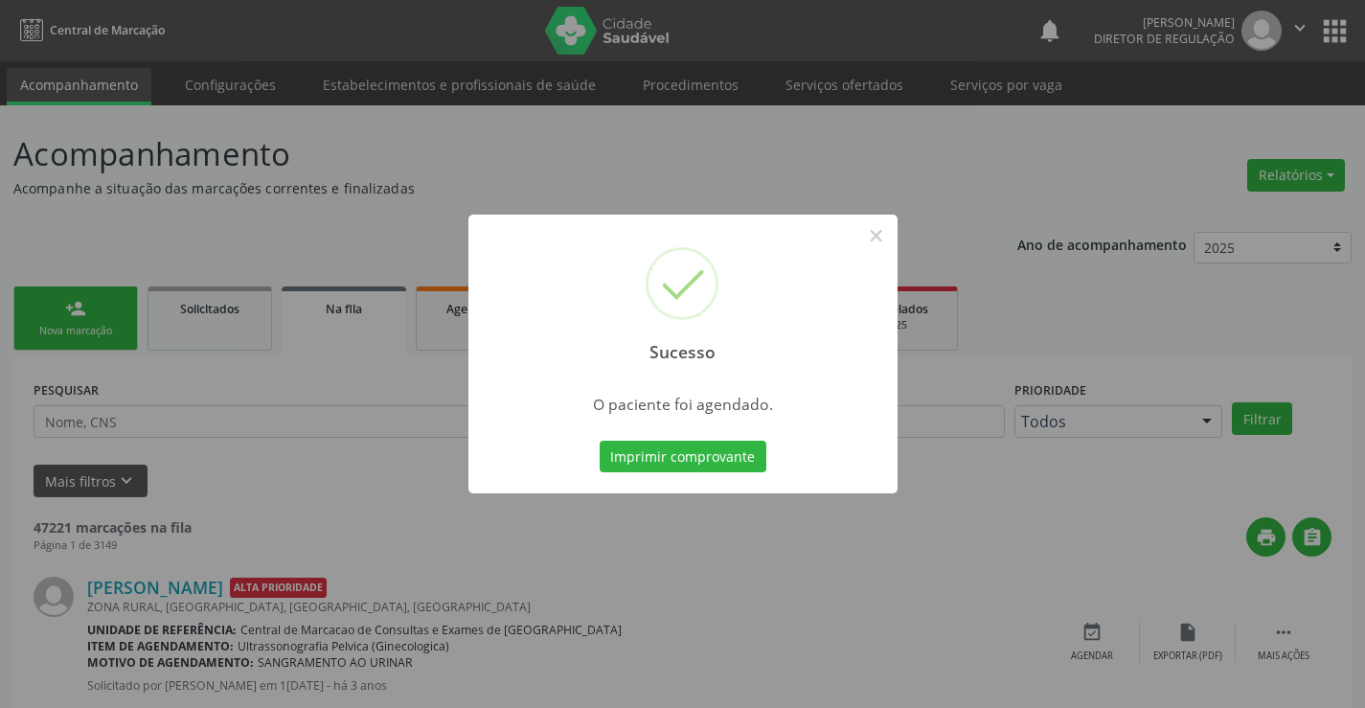
click at [600, 441] on button "Imprimir comprovante" at bounding box center [683, 457] width 167 height 33
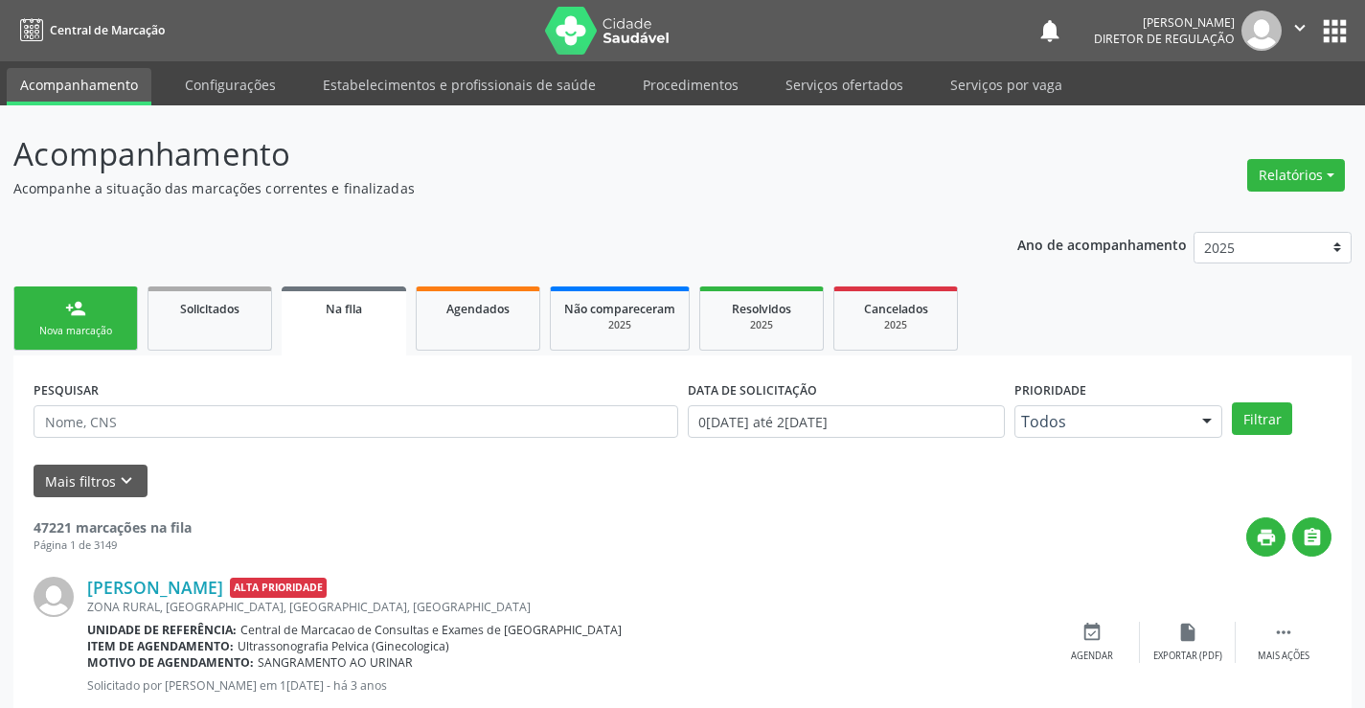
click at [77, 343] on div "Sucesso × O paciente foi agendado. Imprimir comprovante Cancel" at bounding box center [682, 354] width 1365 height 708
click at [73, 307] on div "Sucesso × O paciente foi agendado. Imprimir comprovante Cancel" at bounding box center [682, 354] width 1365 height 708
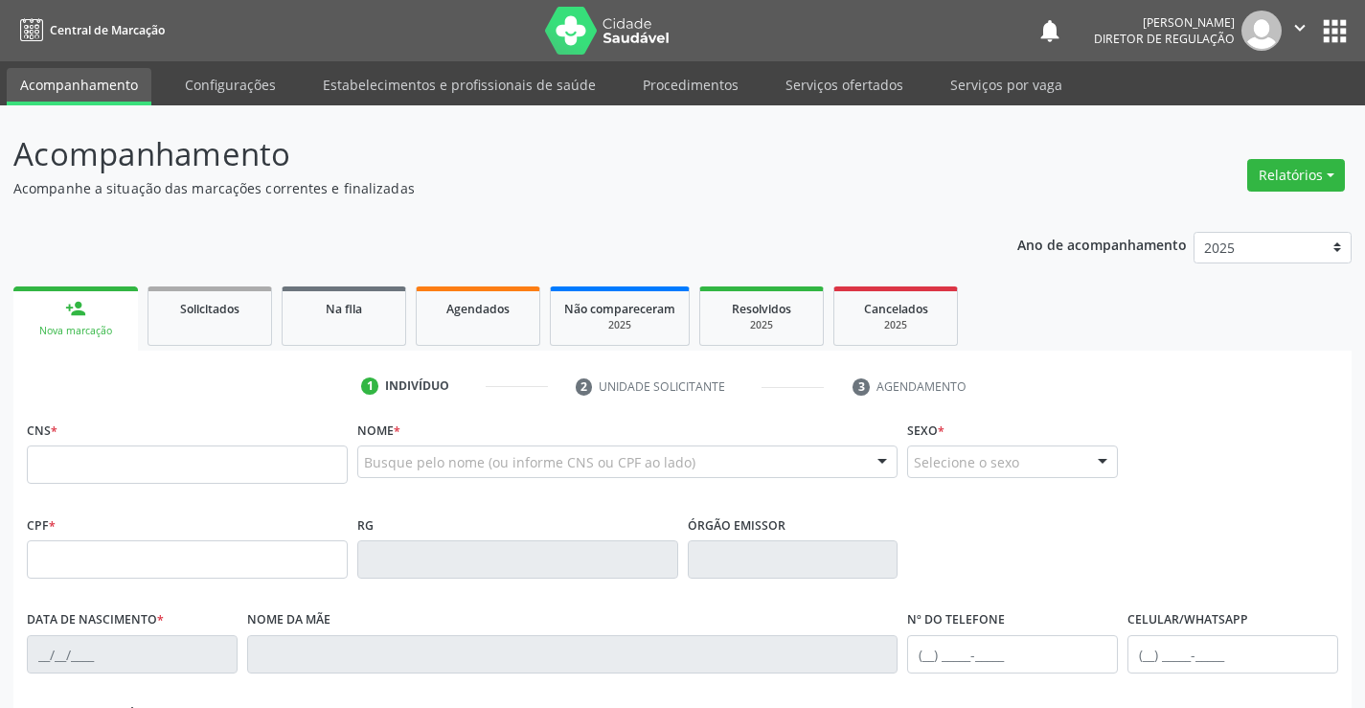
click at [68, 462] on input "text" at bounding box center [187, 464] width 321 height 38
type input "700 9079 4442 1299"
type input "0979375339"
type input "[DATE]"
type input "[PHONE_NUMBER]"
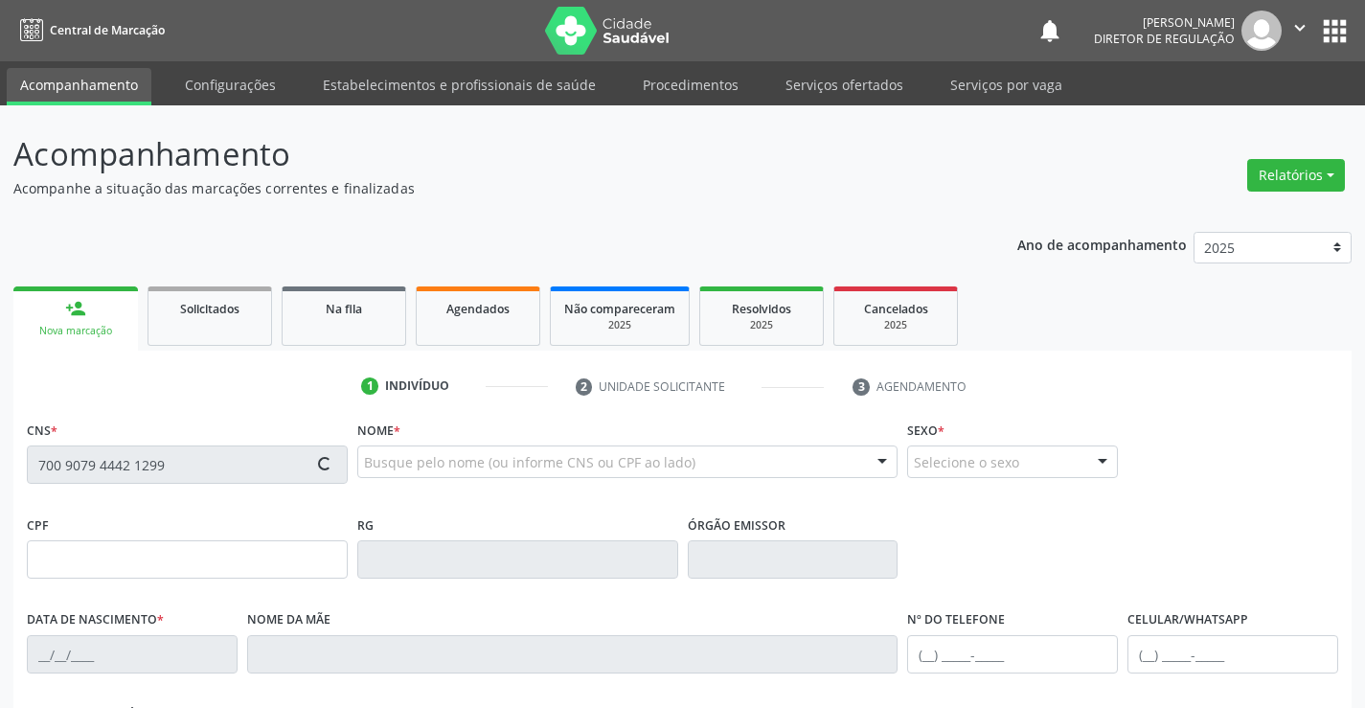
type input "[PHONE_NUMBER]"
type input "002.066.765-57"
type input "SN"
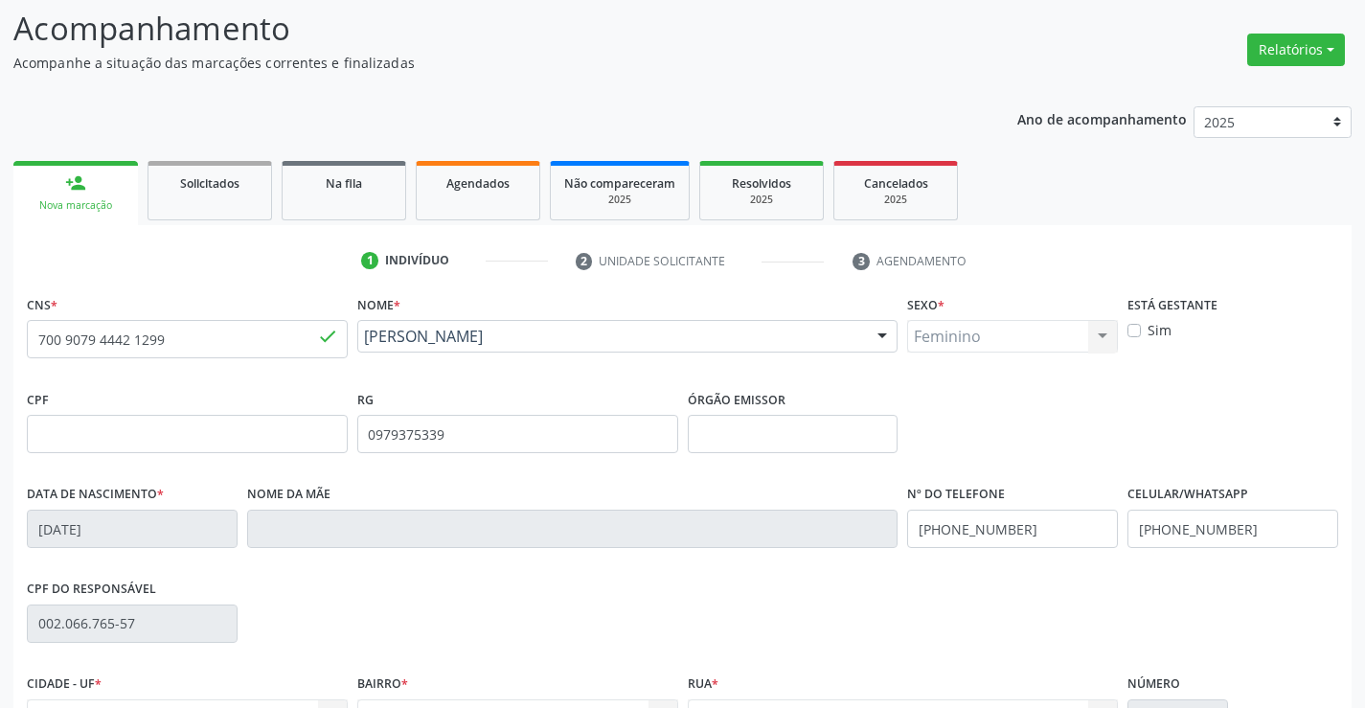
scroll to position [330, 0]
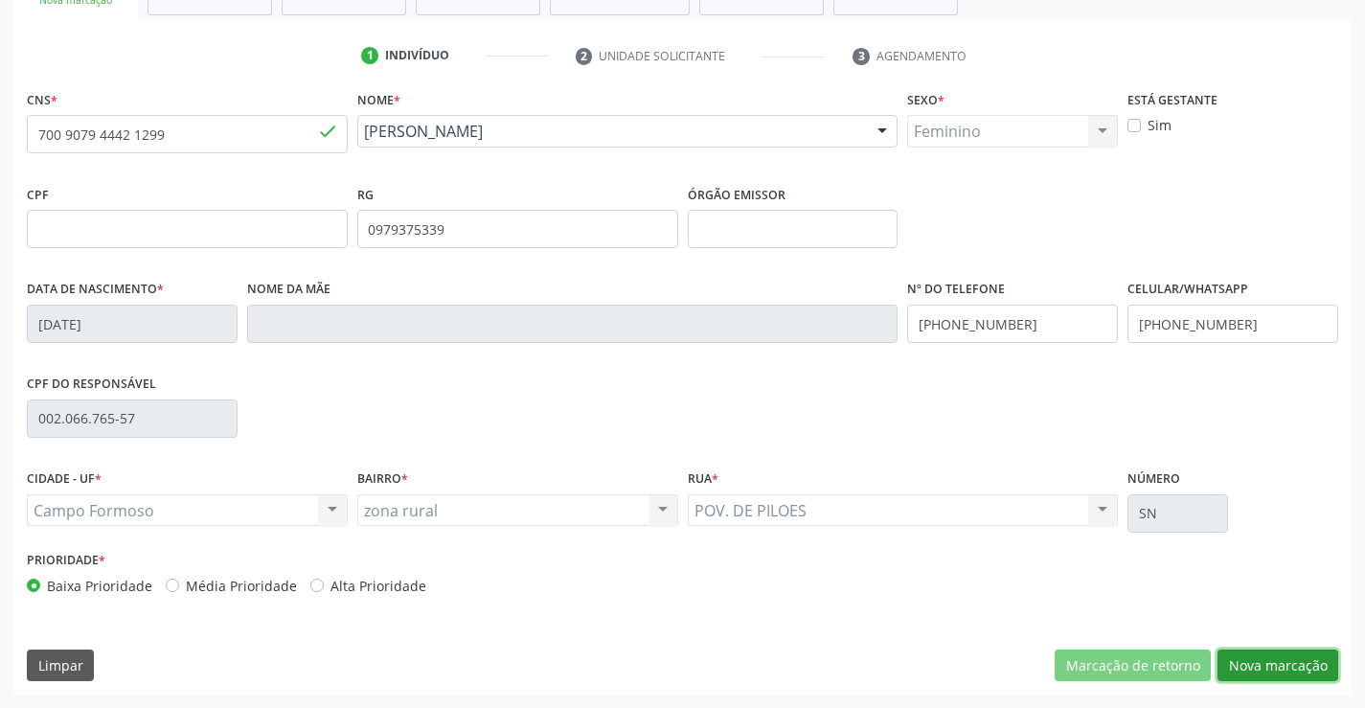
drag, startPoint x: 1263, startPoint y: 658, endPoint x: 1141, endPoint y: 588, distance: 141.1
click at [1258, 656] on button "Nova marcação" at bounding box center [1277, 665] width 121 height 33
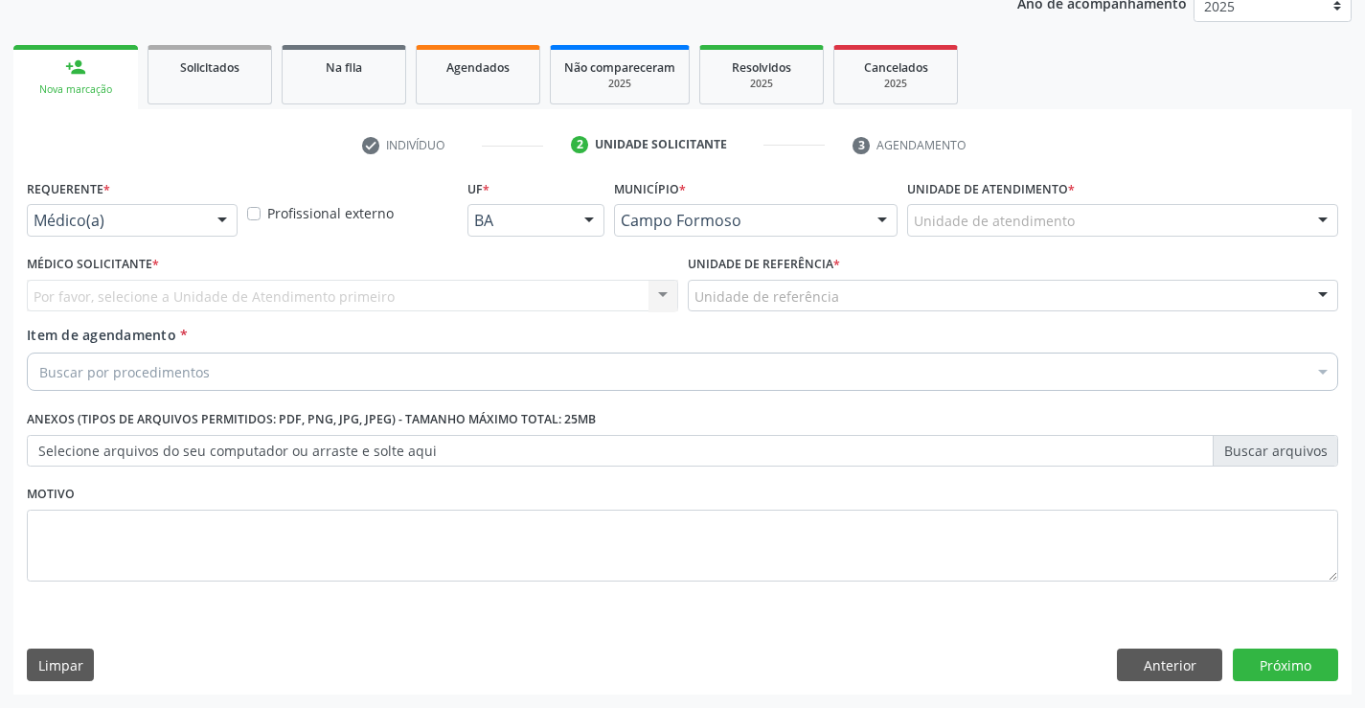
click at [213, 207] on div at bounding box center [222, 221] width 29 height 33
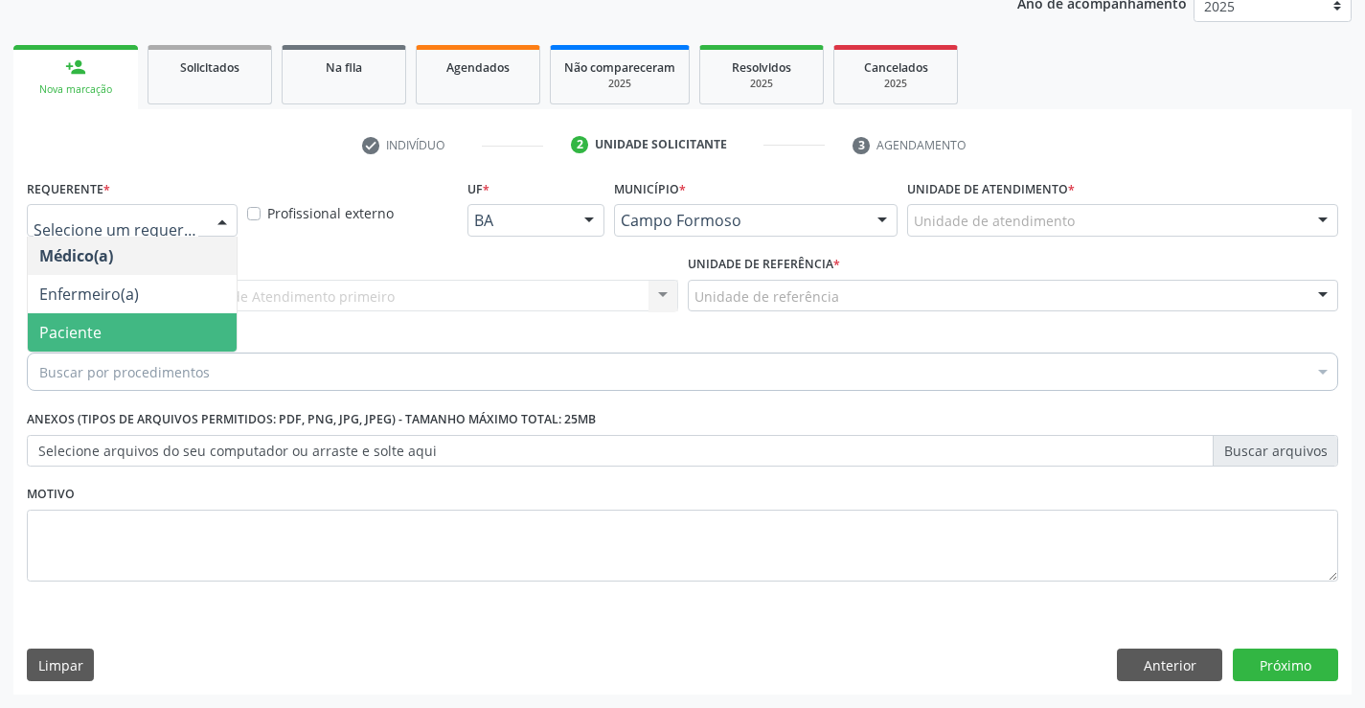
click at [168, 320] on span "Paciente" at bounding box center [132, 332] width 209 height 38
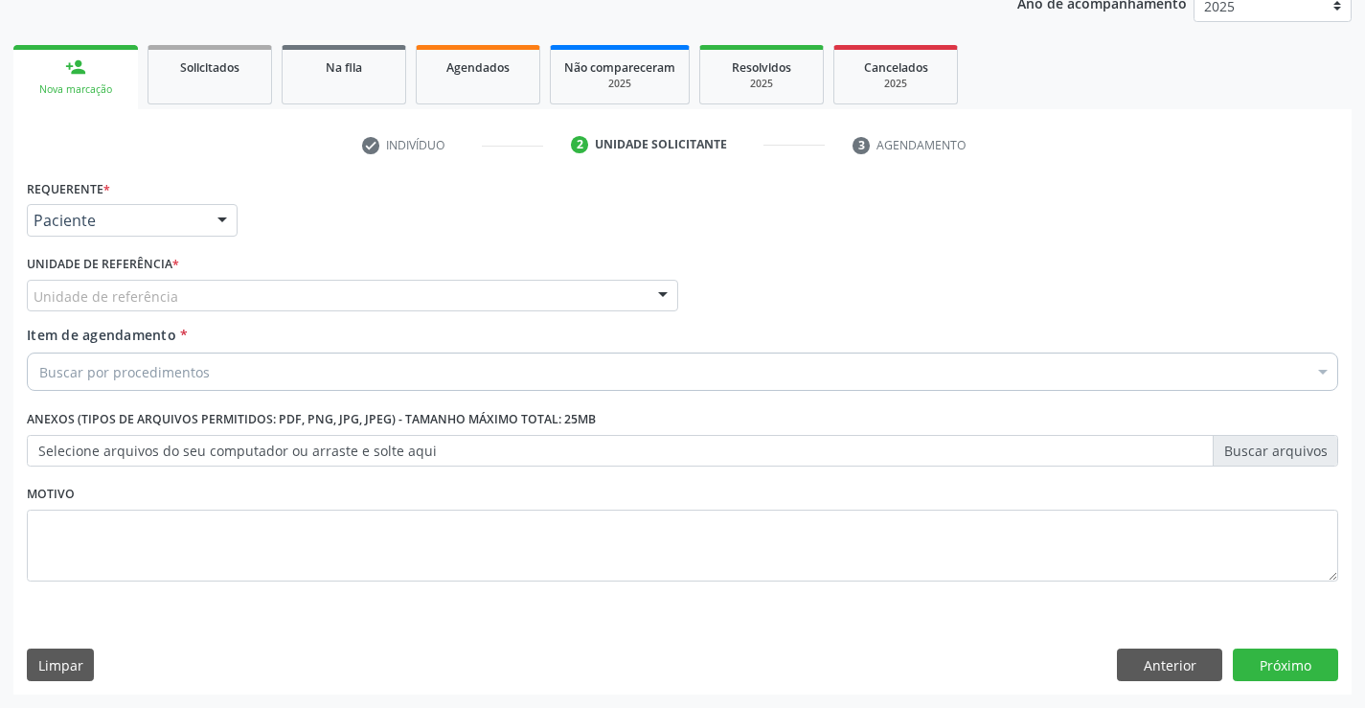
click at [454, 299] on div "Unidade de referência" at bounding box center [352, 296] width 651 height 33
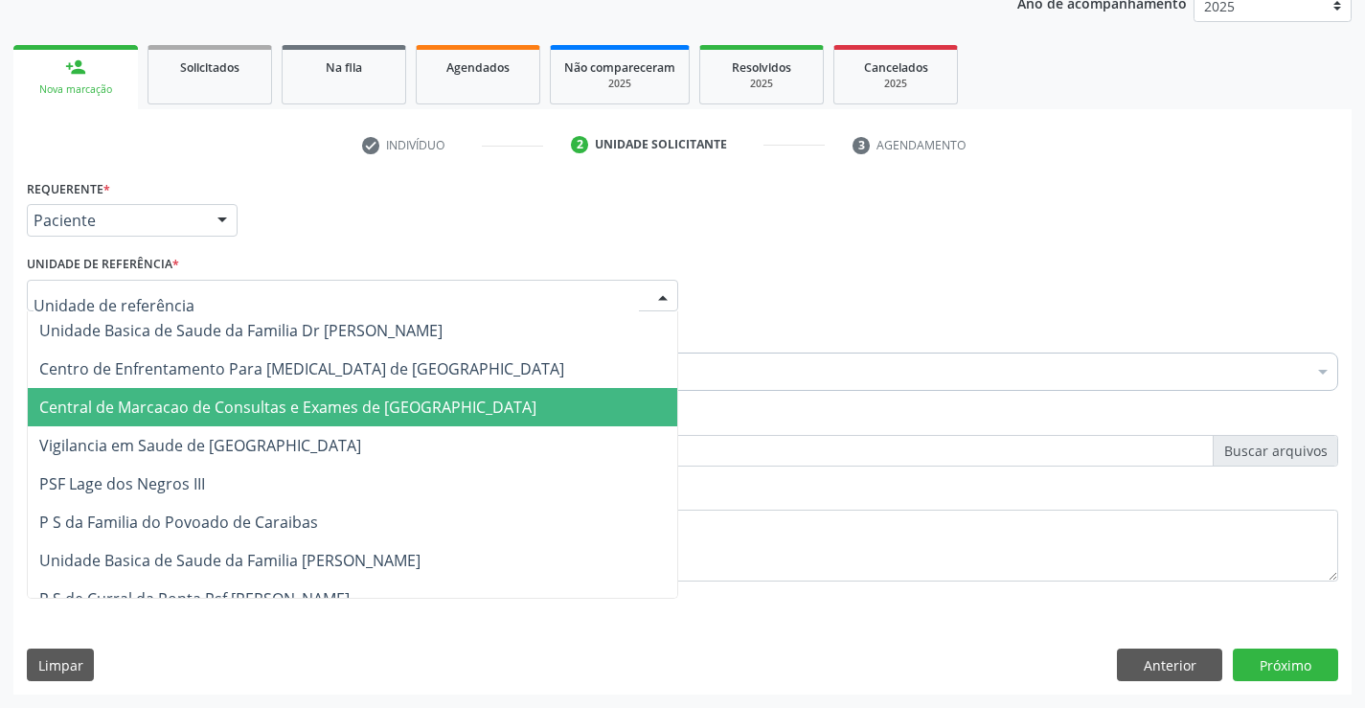
click at [441, 403] on span "Central de Marcacao de Consultas e Exames de Campo Formoso" at bounding box center [287, 407] width 497 height 21
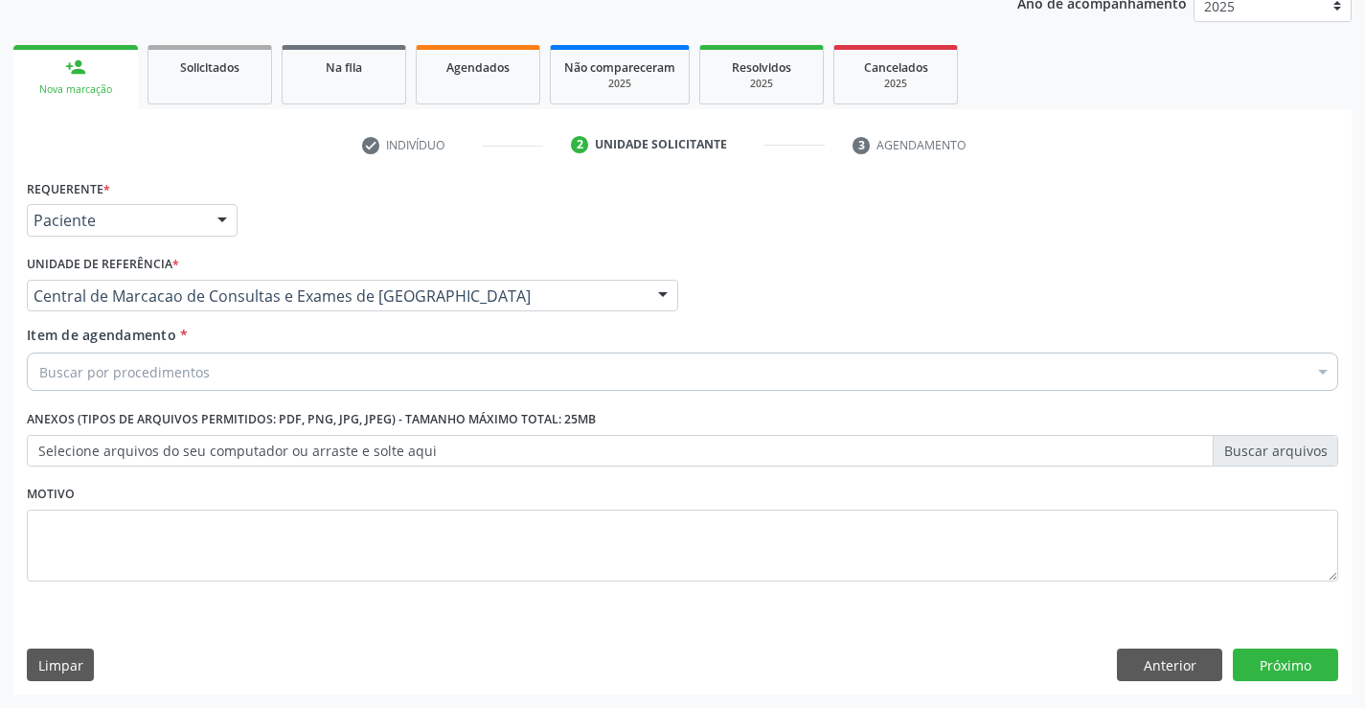
click at [496, 369] on div "Buscar por procedimentos" at bounding box center [682, 371] width 1311 height 38
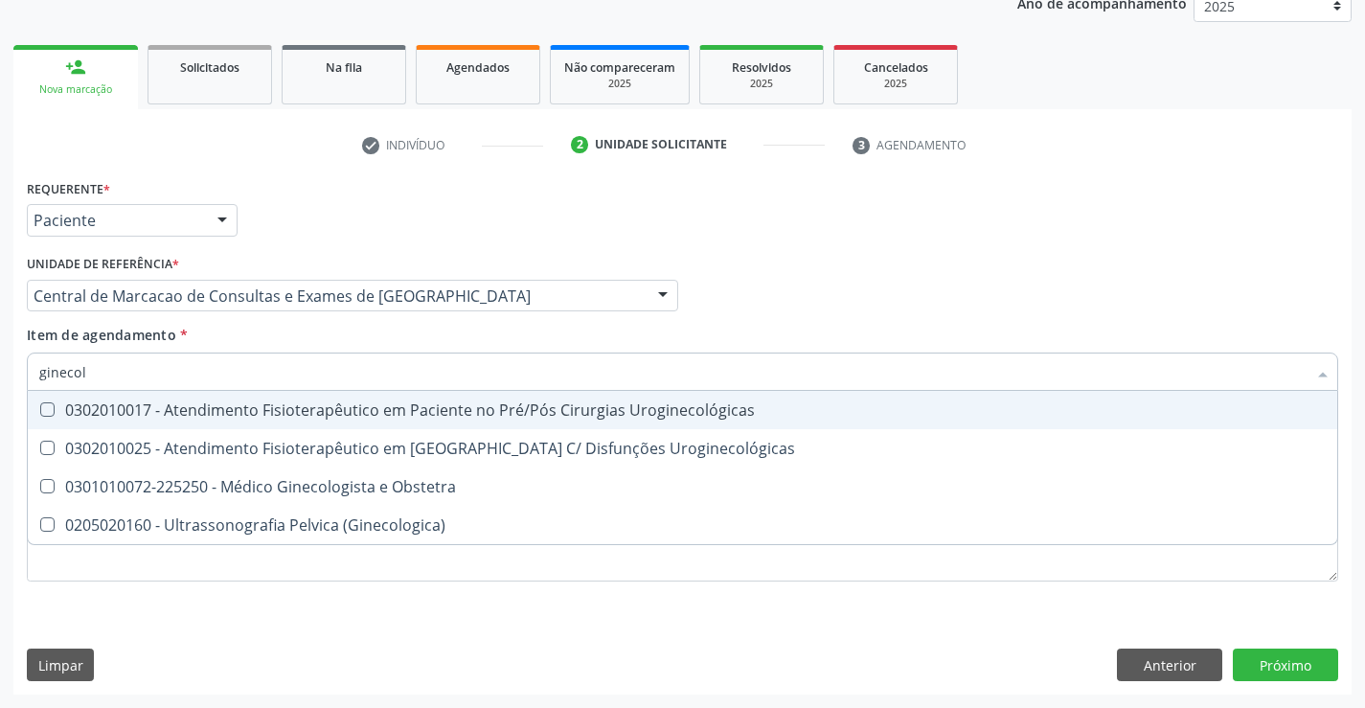
type input "ginecolo"
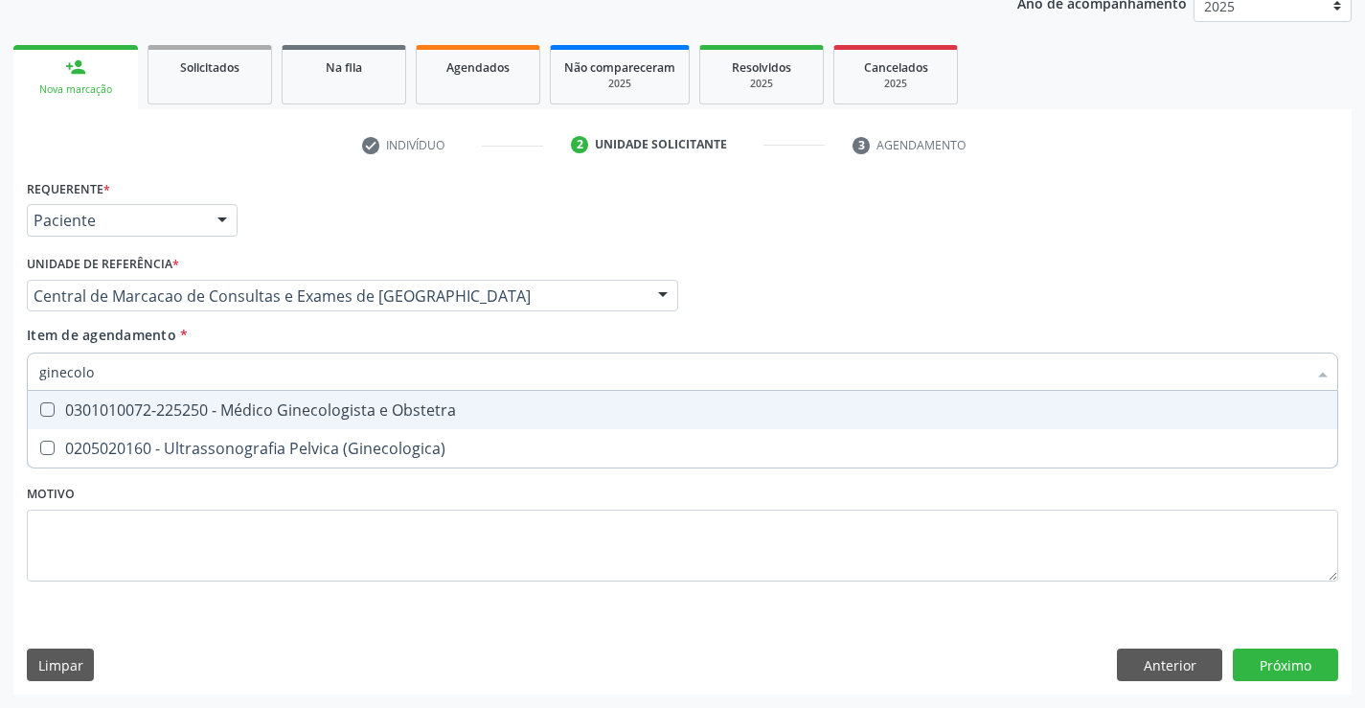
click at [466, 413] on div "0301010072-225250 - Médico Ginecologista e Obstetra" at bounding box center [682, 409] width 1286 height 15
checkbox Obstetra "true"
click at [926, 305] on div "Médico Solicitante Por favor, selecione a Unidade de Atendimento primeiro Nenhu…" at bounding box center [682, 287] width 1321 height 75
checkbox \(Ginecologica\) "true"
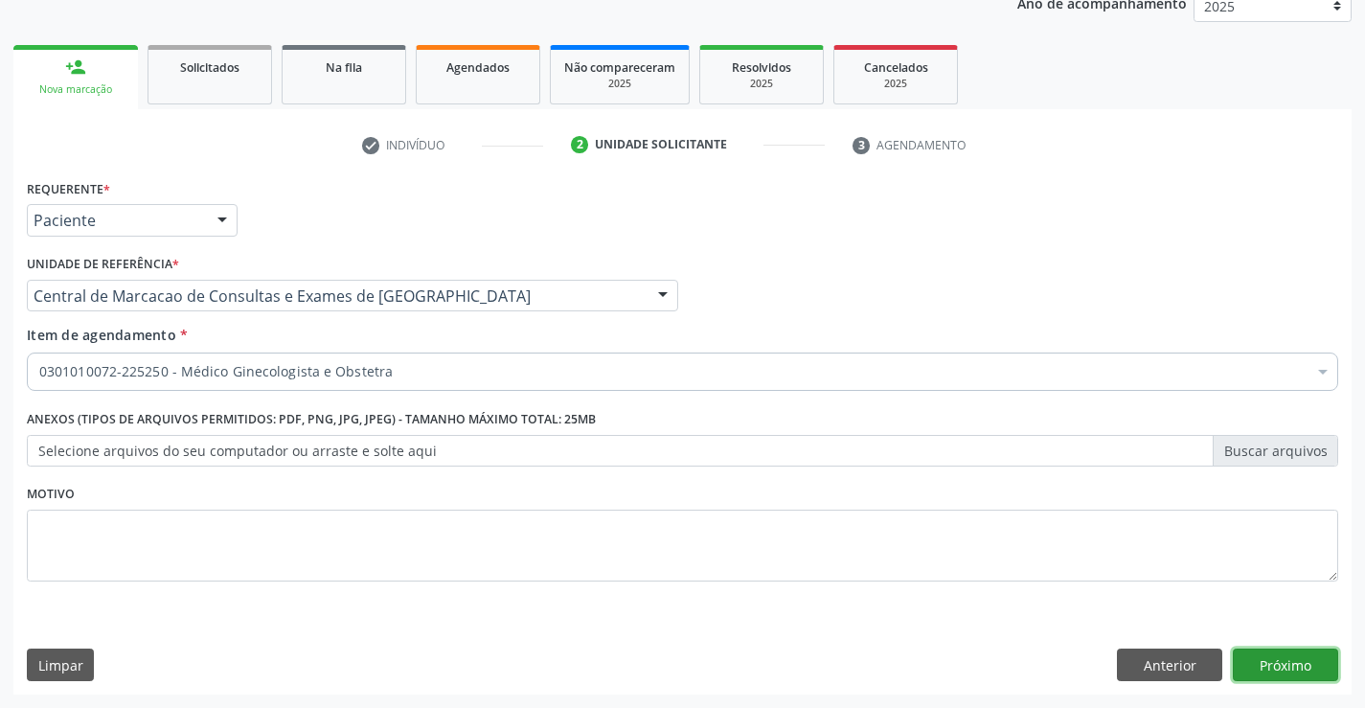
click at [1308, 669] on button "Próximo" at bounding box center [1285, 664] width 105 height 33
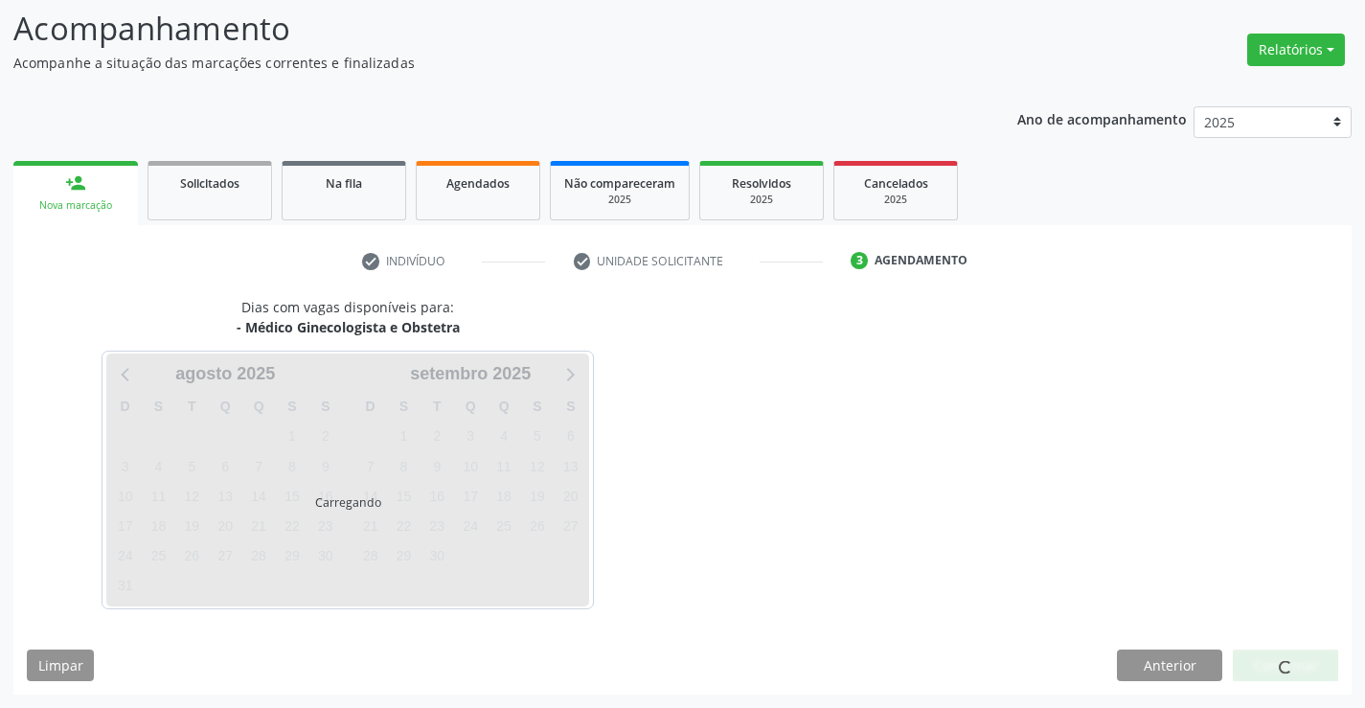
scroll to position [125, 0]
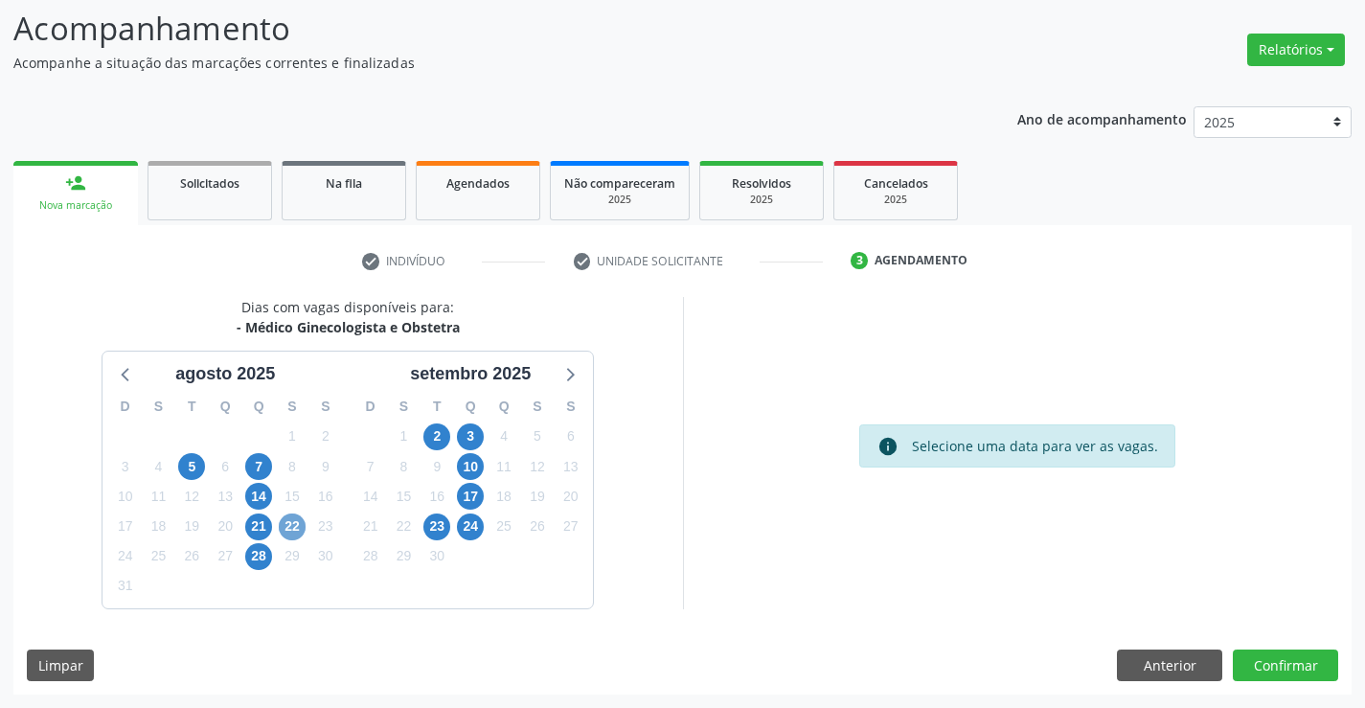
click at [294, 531] on span "22" at bounding box center [292, 526] width 27 height 27
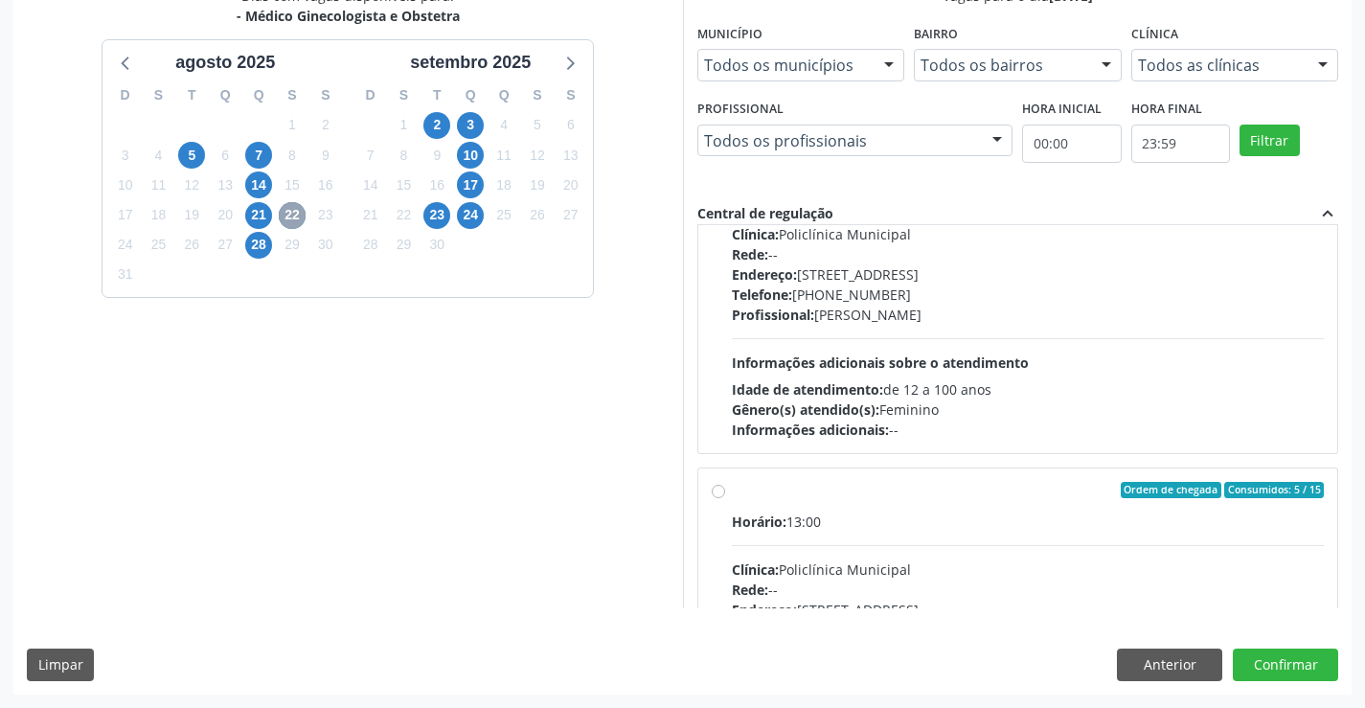
scroll to position [0, 0]
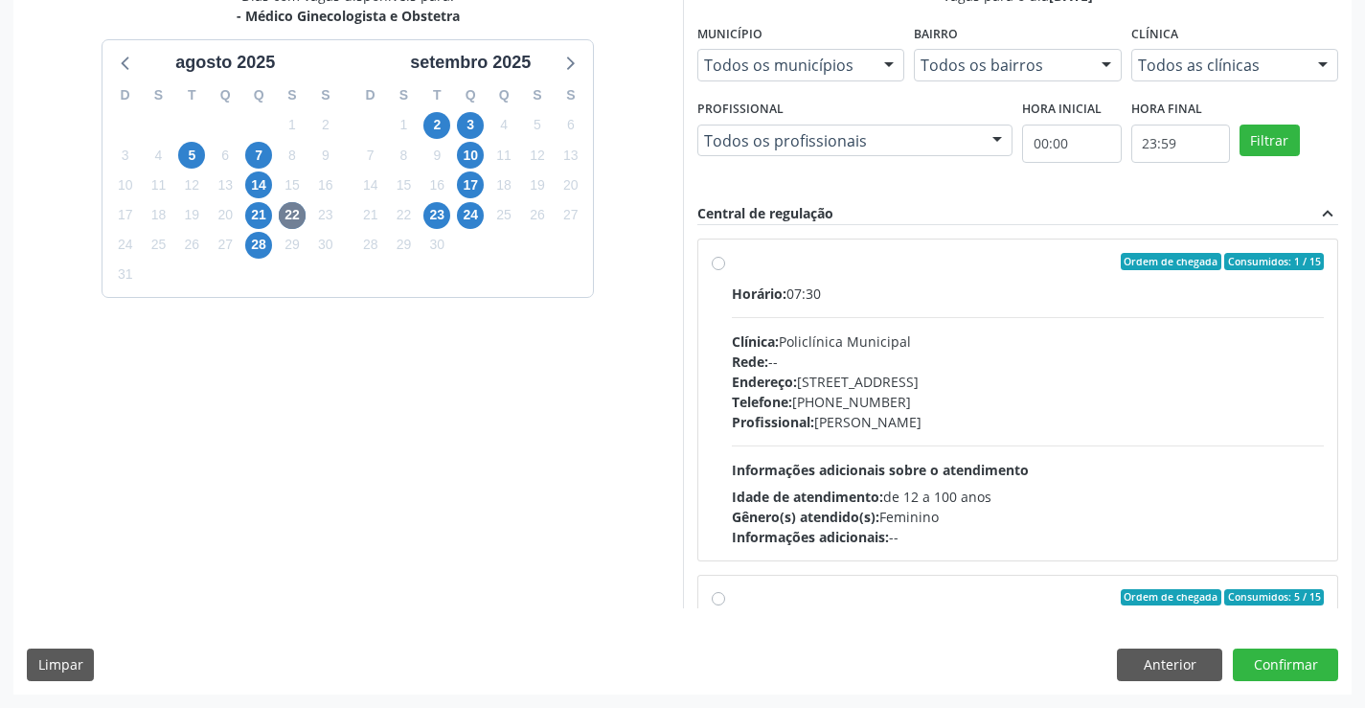
click at [940, 307] on div "Horário: 07:30 Clínica: Policlínica Municipal Rede: -- Endereço: Predio, nº 386…" at bounding box center [1028, 415] width 593 height 263
click at [725, 270] on input "Ordem de chegada Consumidos: 1 / 15 Horário: 07:30 Clínica: Policlínica Municip…" at bounding box center [718, 261] width 13 height 17
radio input "true"
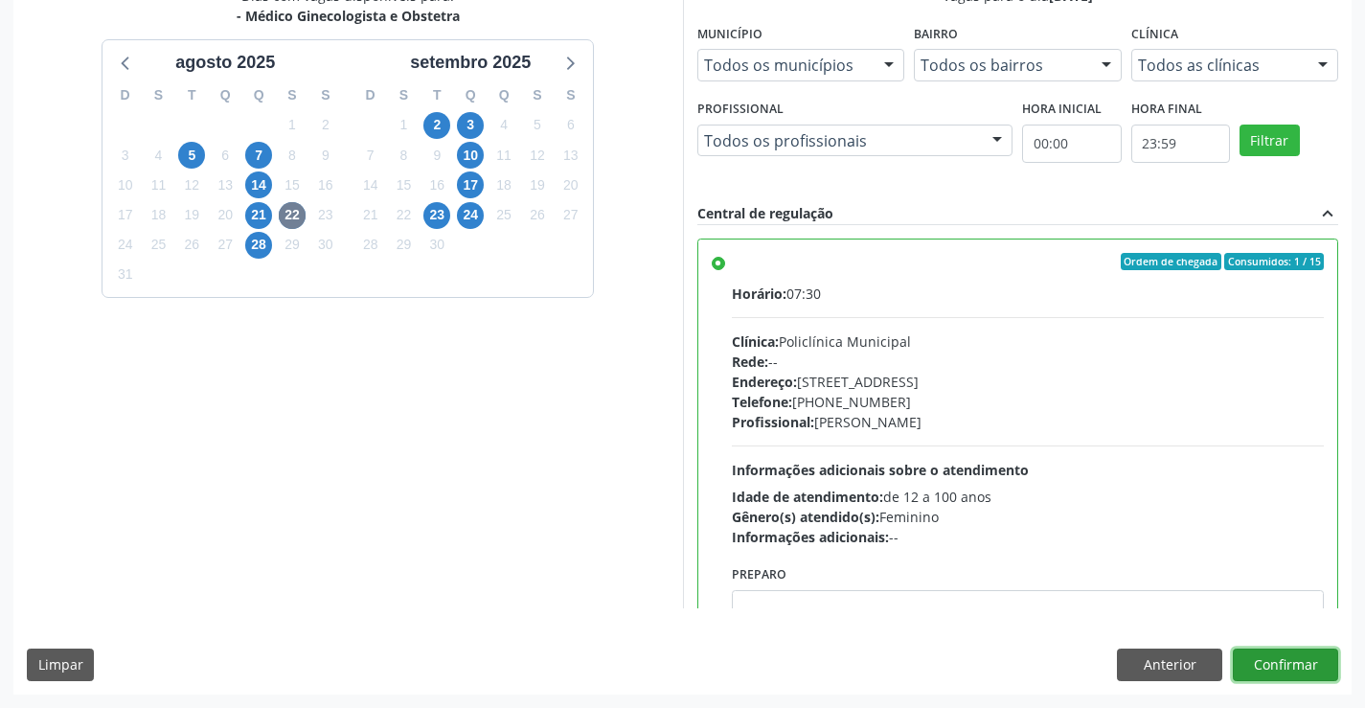
click at [1297, 670] on button "Confirmar" at bounding box center [1285, 664] width 105 height 33
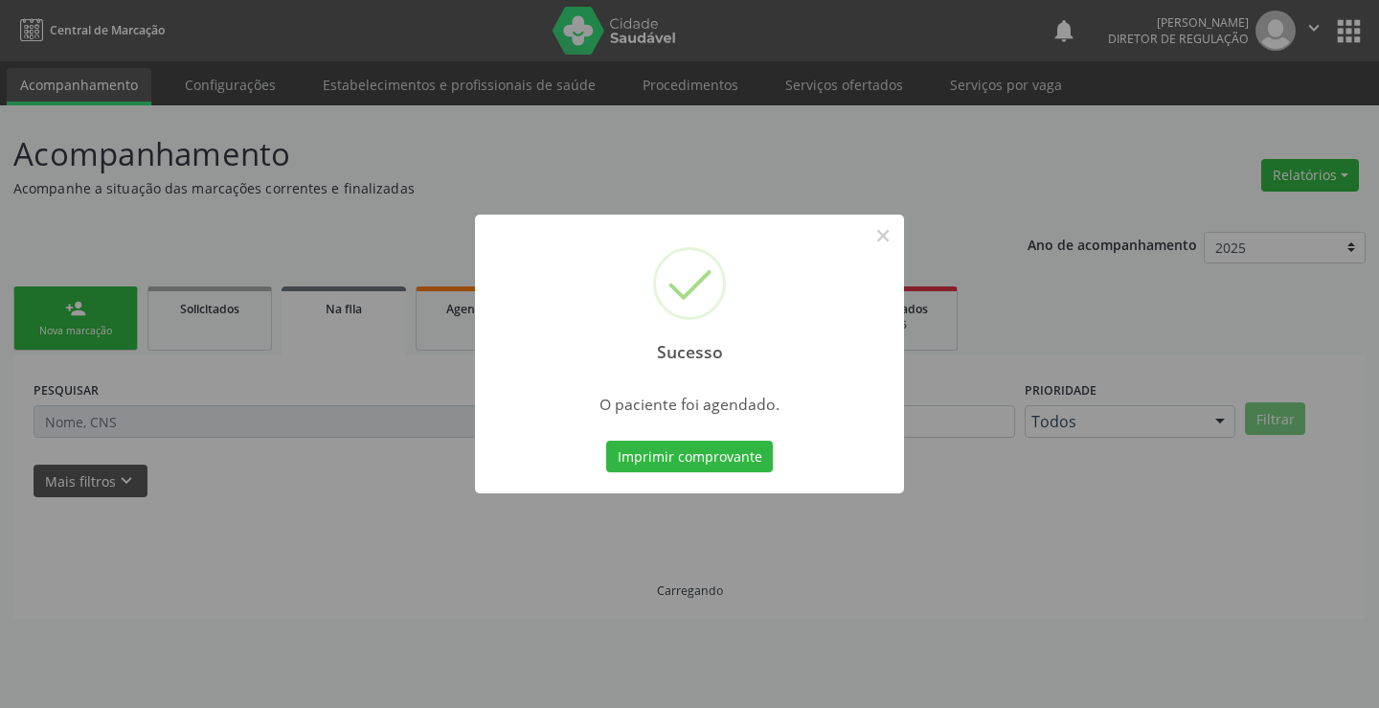
click at [606, 441] on button "Imprimir comprovante" at bounding box center [689, 457] width 167 height 33
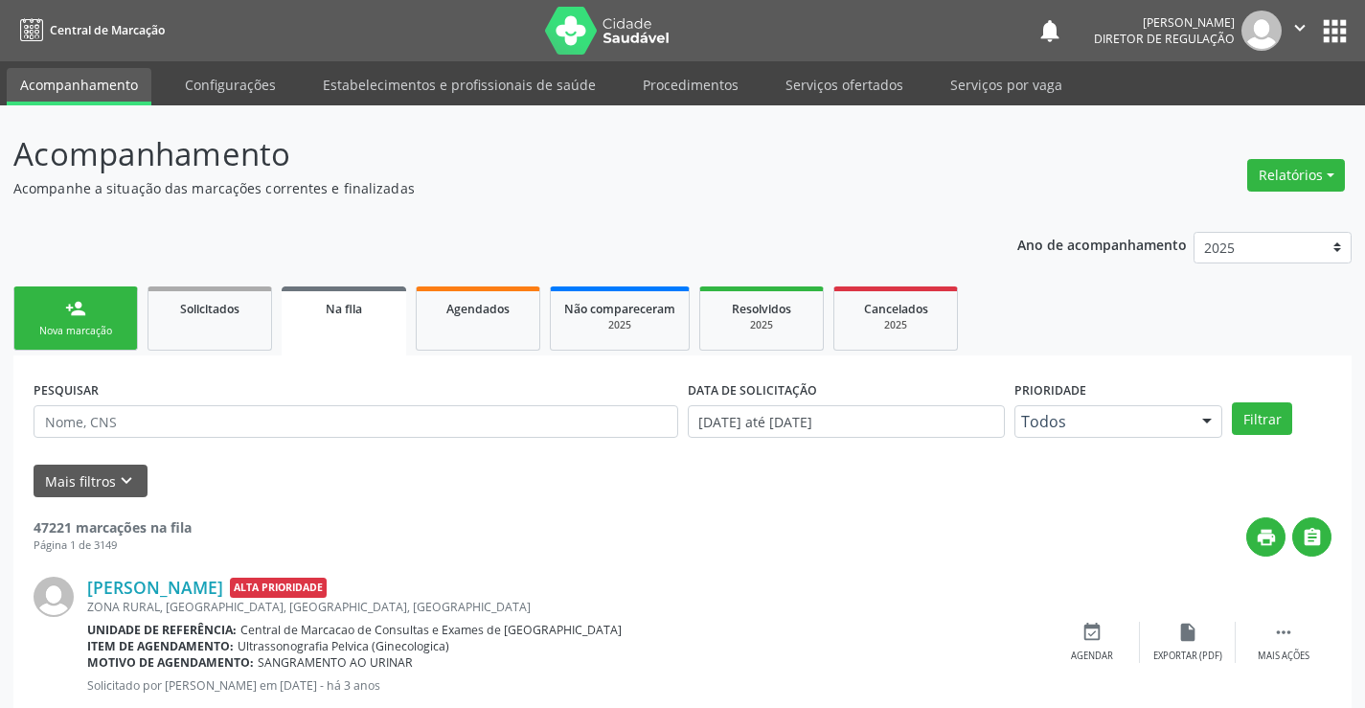
click at [75, 311] on div "person_add" at bounding box center [75, 308] width 21 height 21
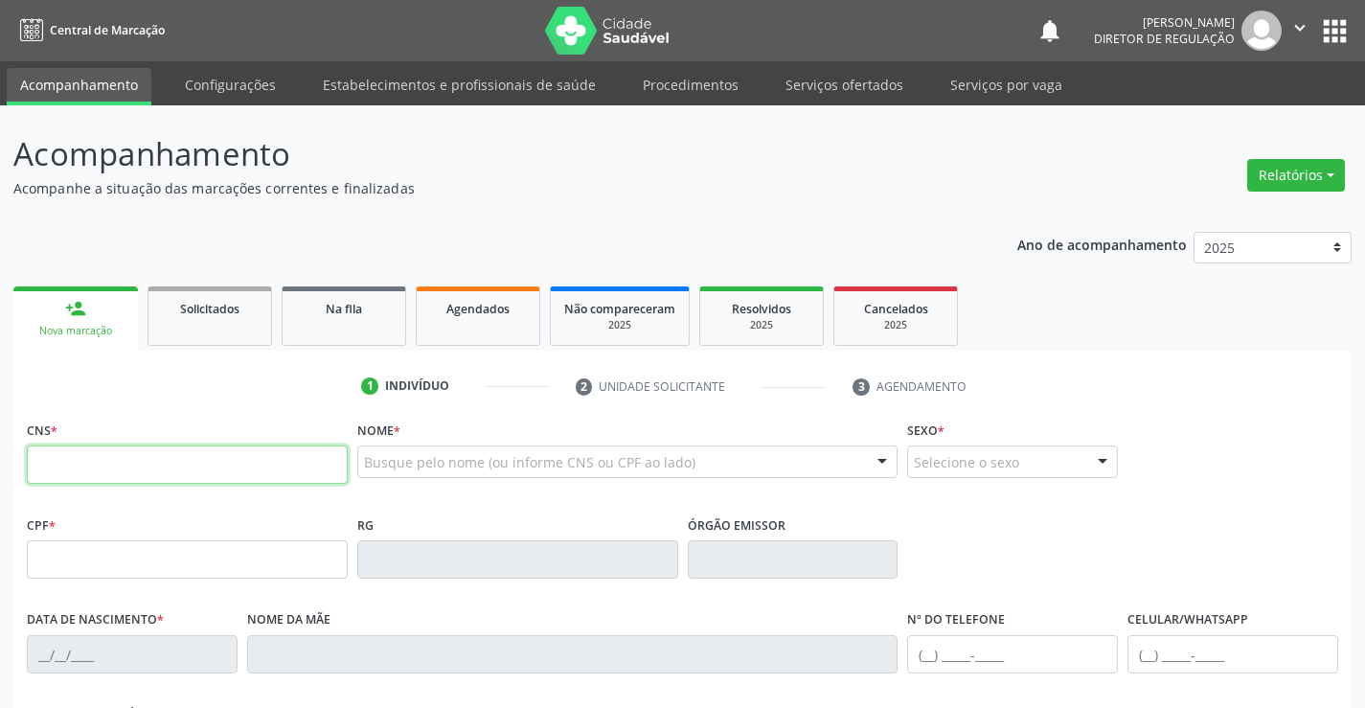
click at [102, 454] on input "text" at bounding box center [187, 464] width 321 height 38
type input "700 3024 8826 5340"
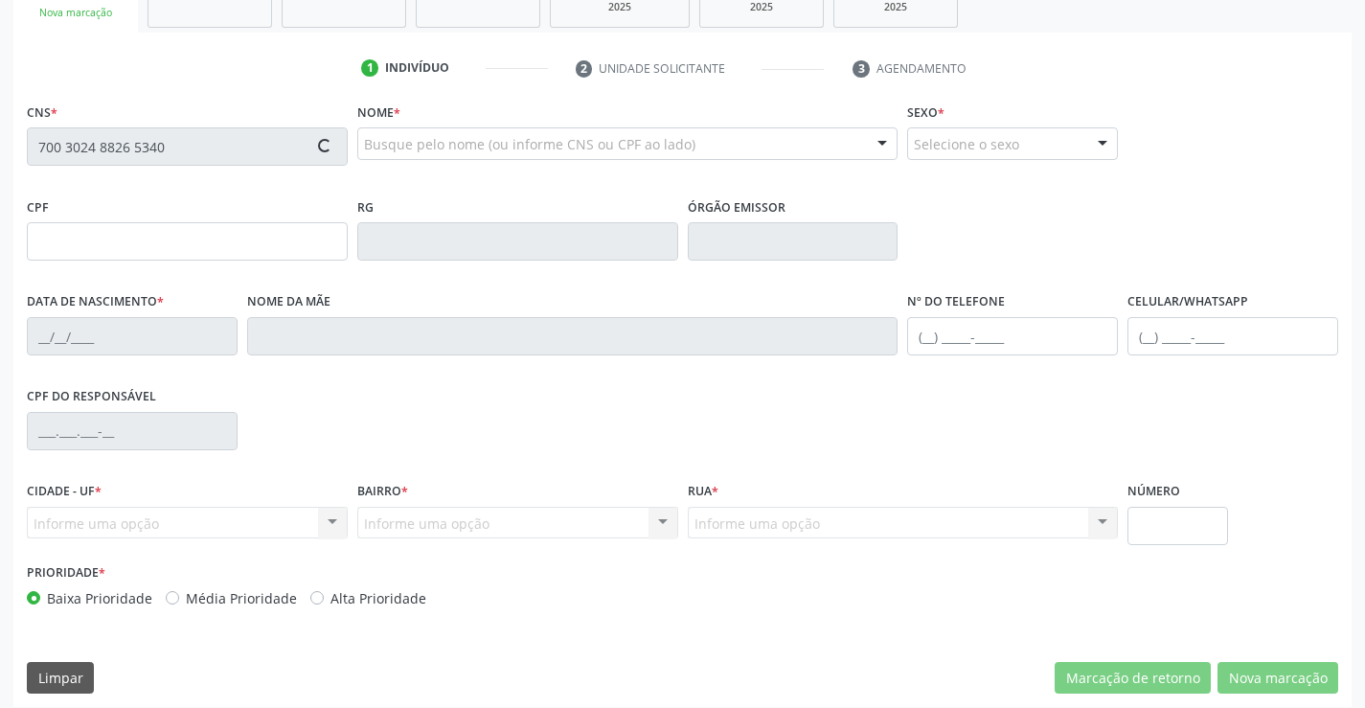
type input "01/07/2025"
type input "S/N"
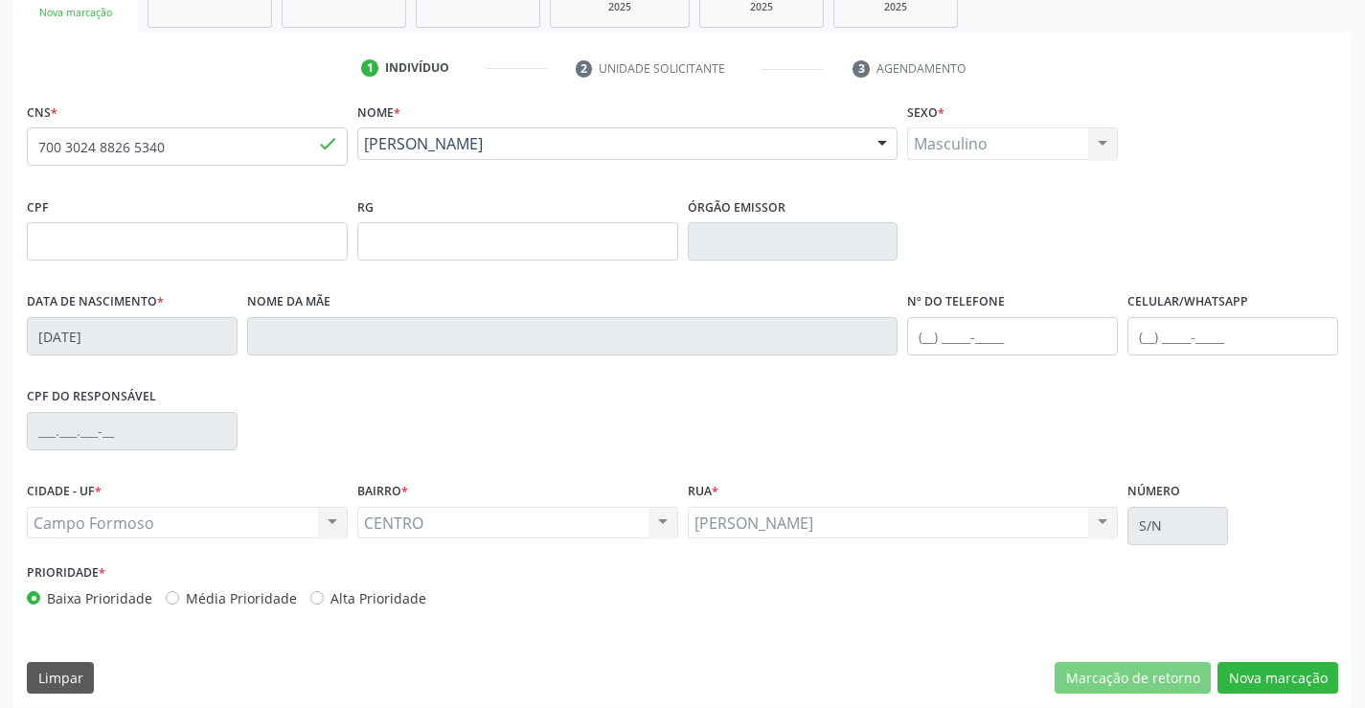
scroll to position [330, 0]
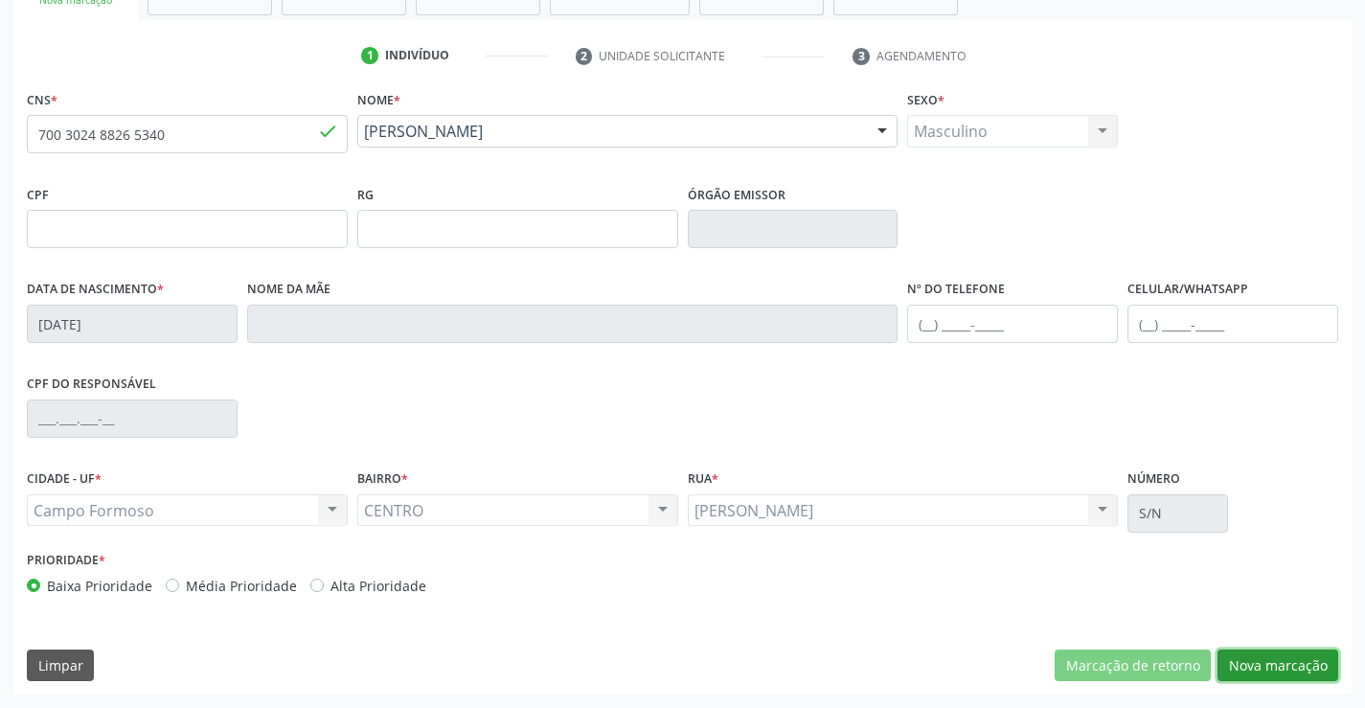
click at [1263, 657] on button "Nova marcação" at bounding box center [1277, 665] width 121 height 33
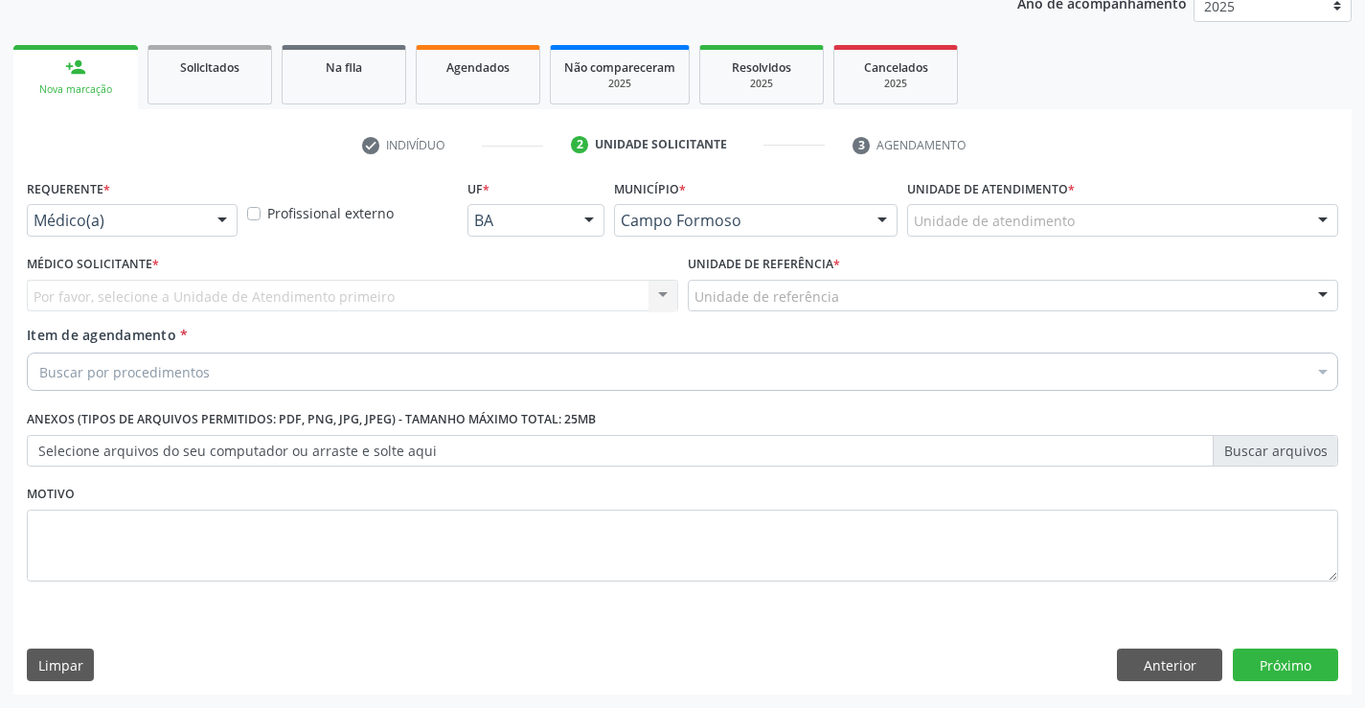
scroll to position [241, 0]
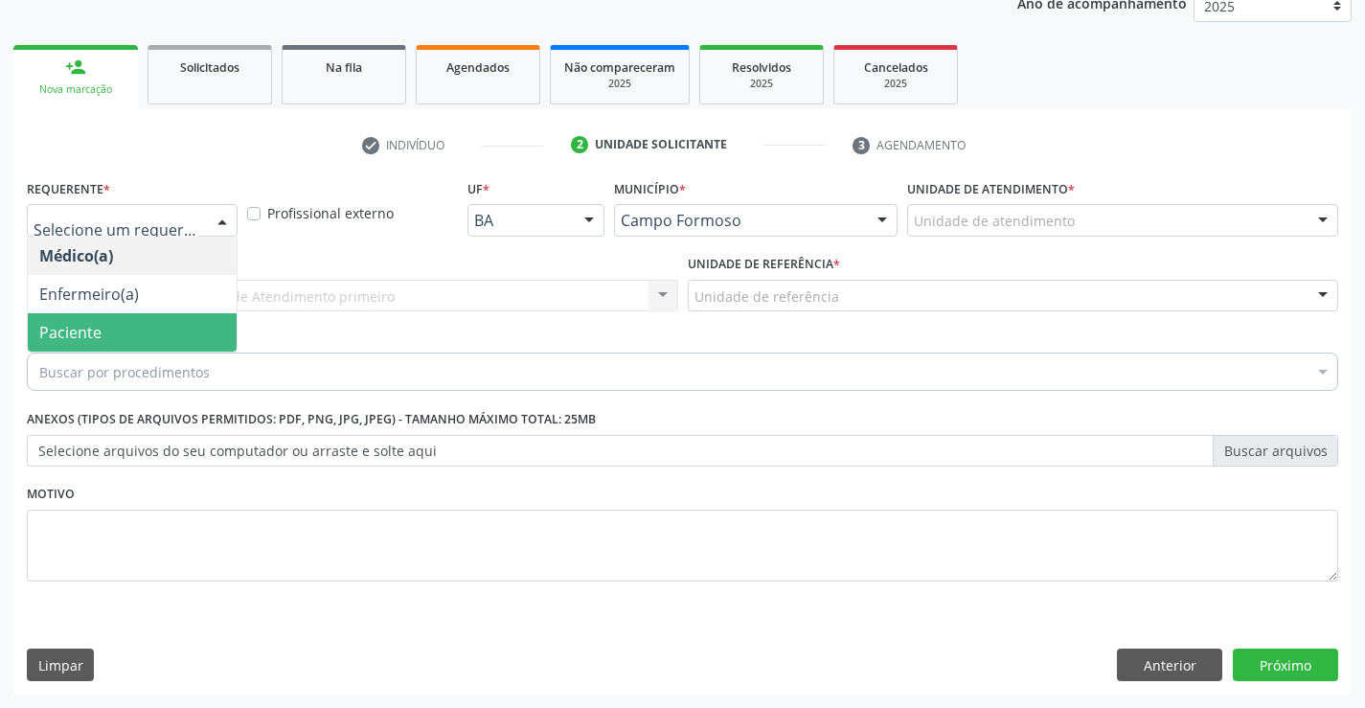
click at [166, 341] on span "Paciente" at bounding box center [132, 332] width 209 height 38
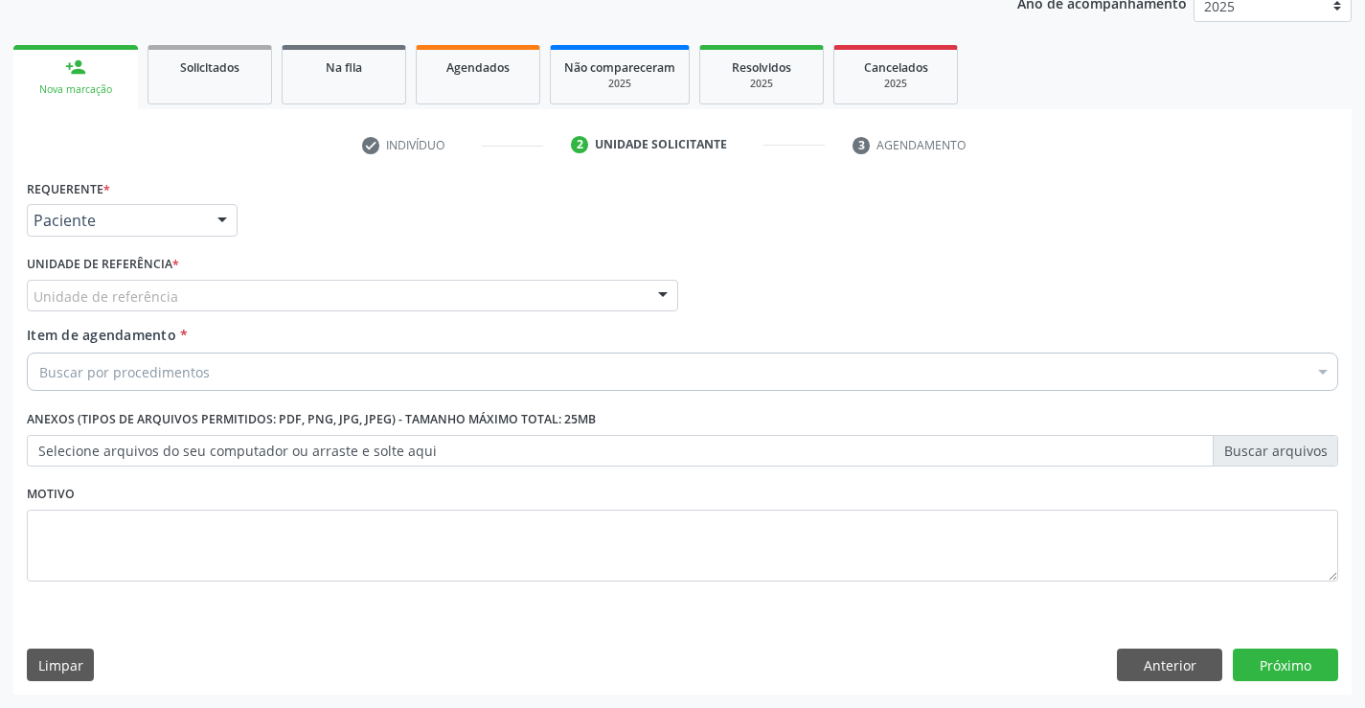
click at [268, 287] on div "Unidade de referência" at bounding box center [352, 296] width 651 height 33
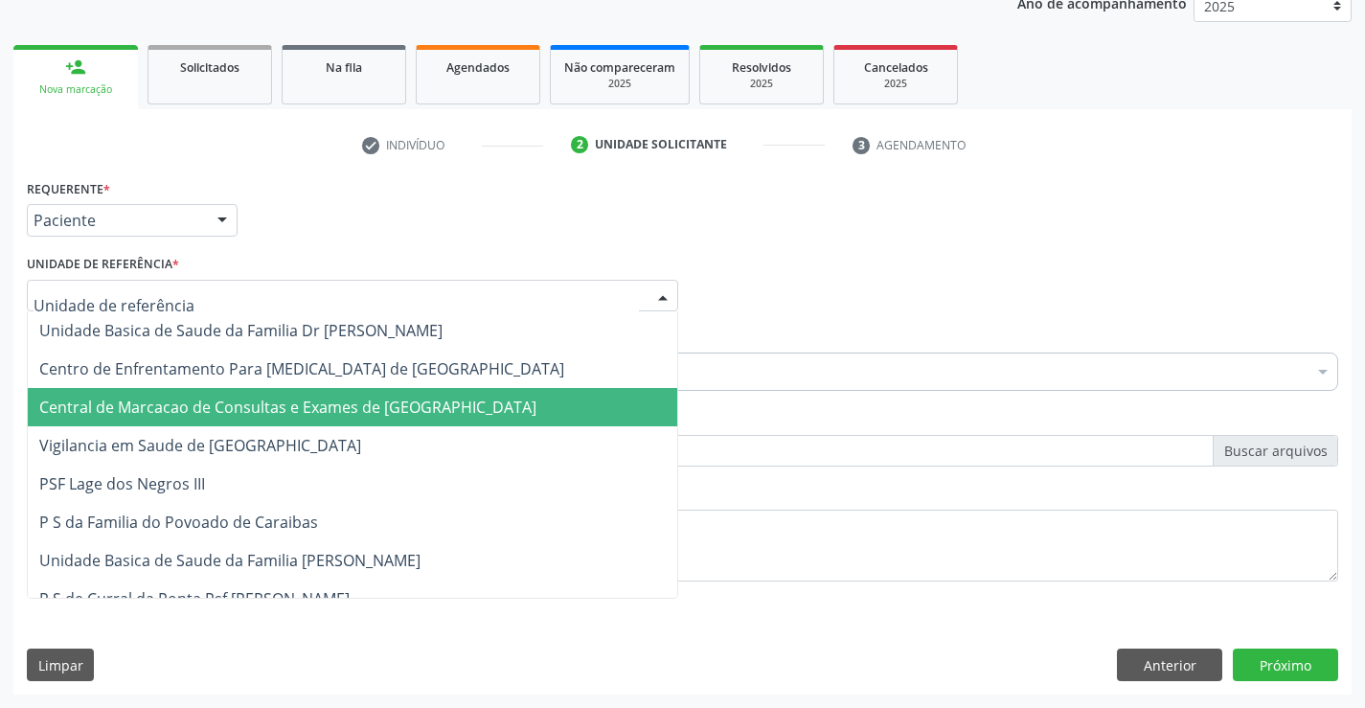
click at [279, 391] on span "Central de Marcacao de Consultas e Exames de Campo Formoso" at bounding box center [352, 407] width 649 height 38
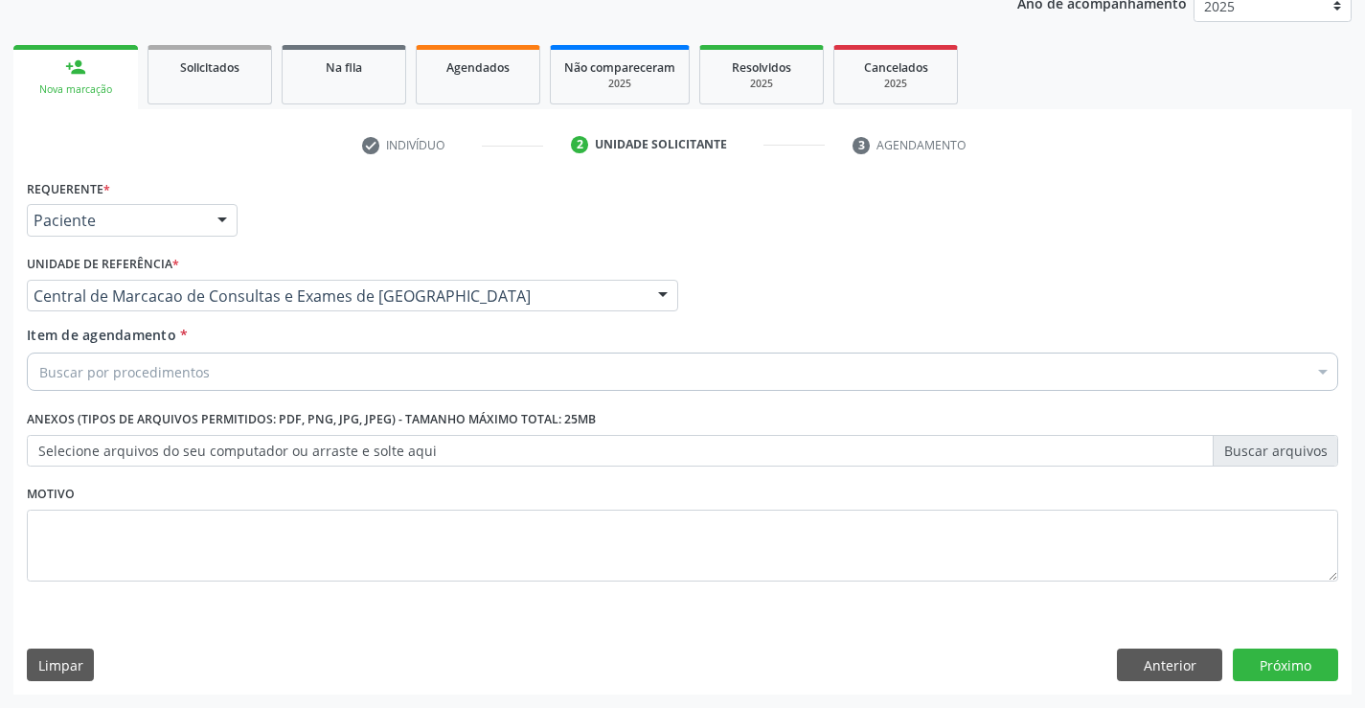
click at [296, 375] on div "Buscar por procedimentos" at bounding box center [682, 371] width 1311 height 38
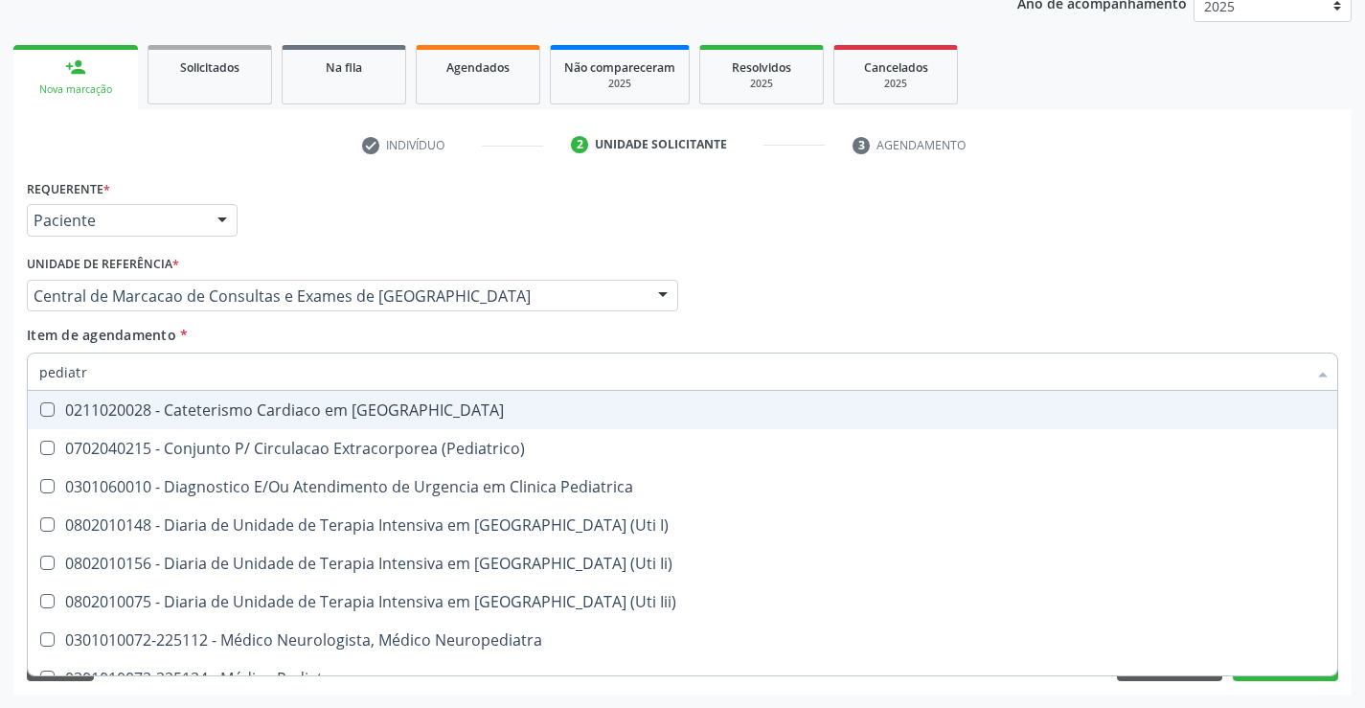
type input "pediatra"
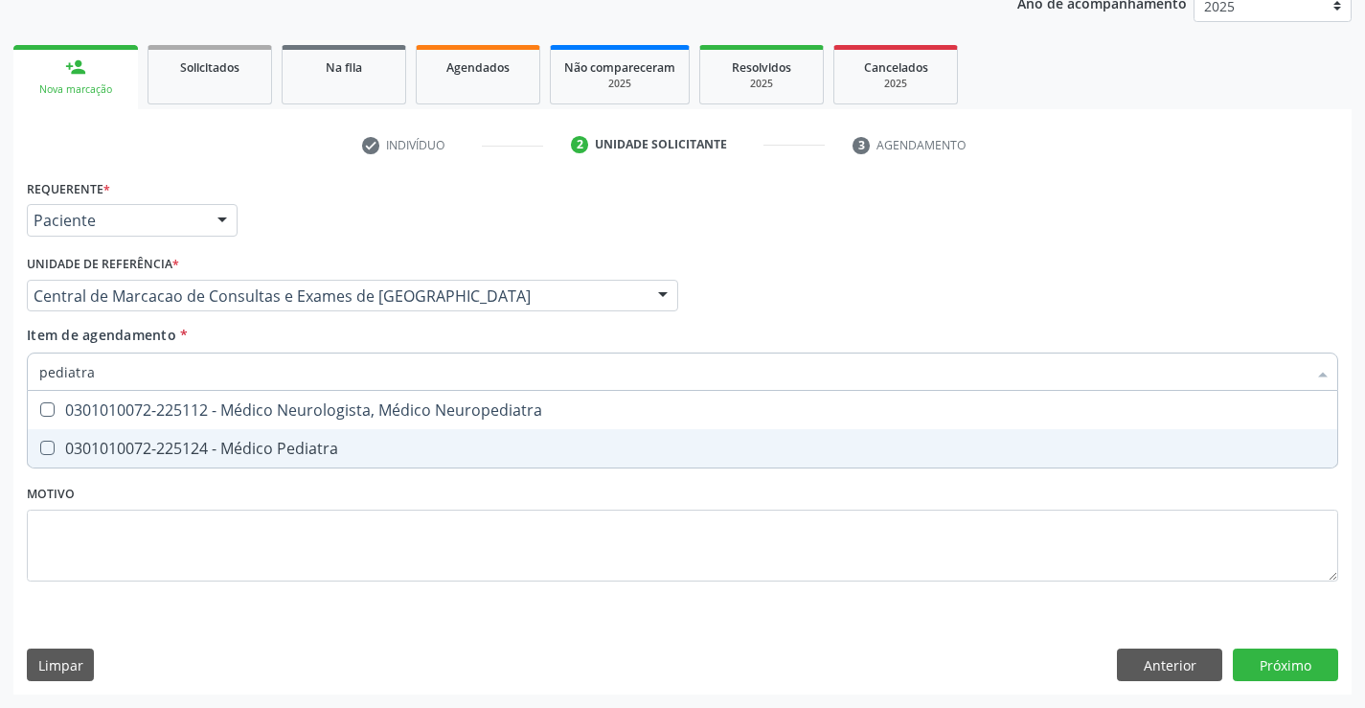
click at [307, 448] on div "0301010072-225124 - Médico Pediatra" at bounding box center [682, 448] width 1286 height 15
checkbox Pediatra "true"
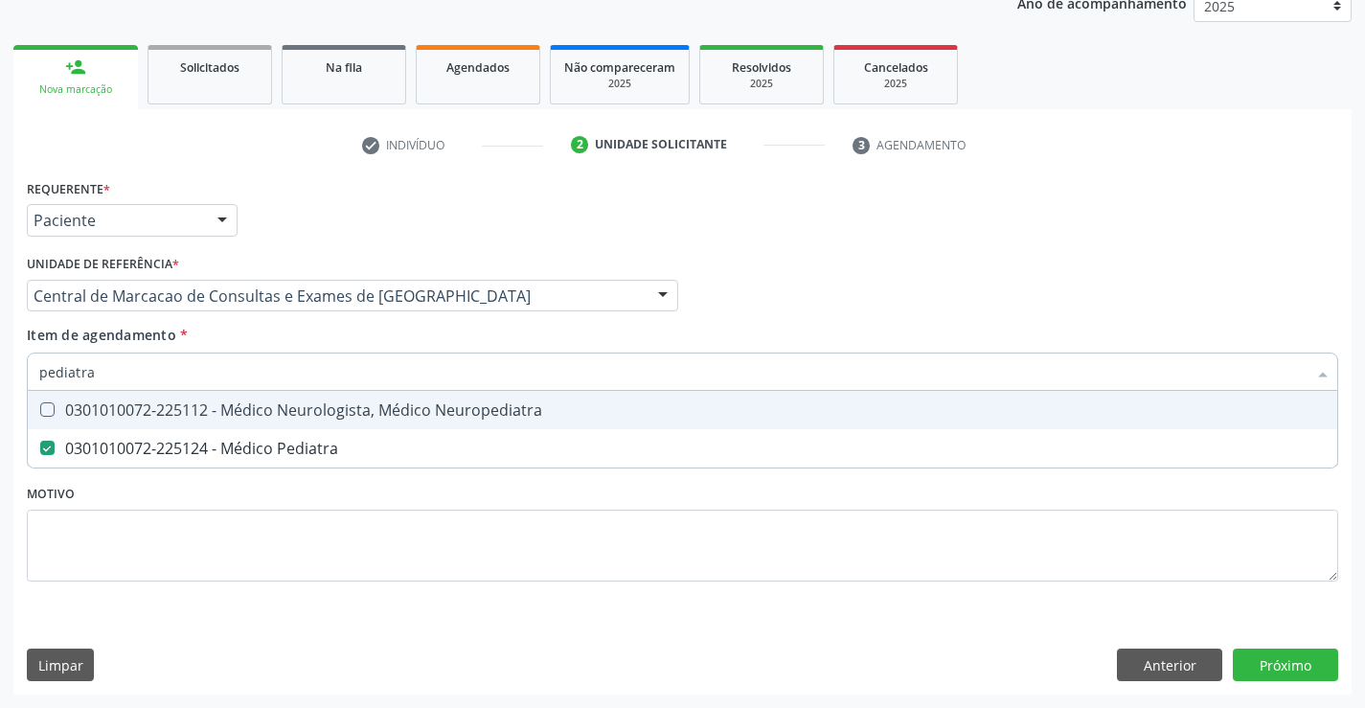
click at [538, 325] on div "Item de agendamento * pediatra Desfazer seleção 0301010072-225112 - Médico Neur…" at bounding box center [682, 355] width 1311 height 60
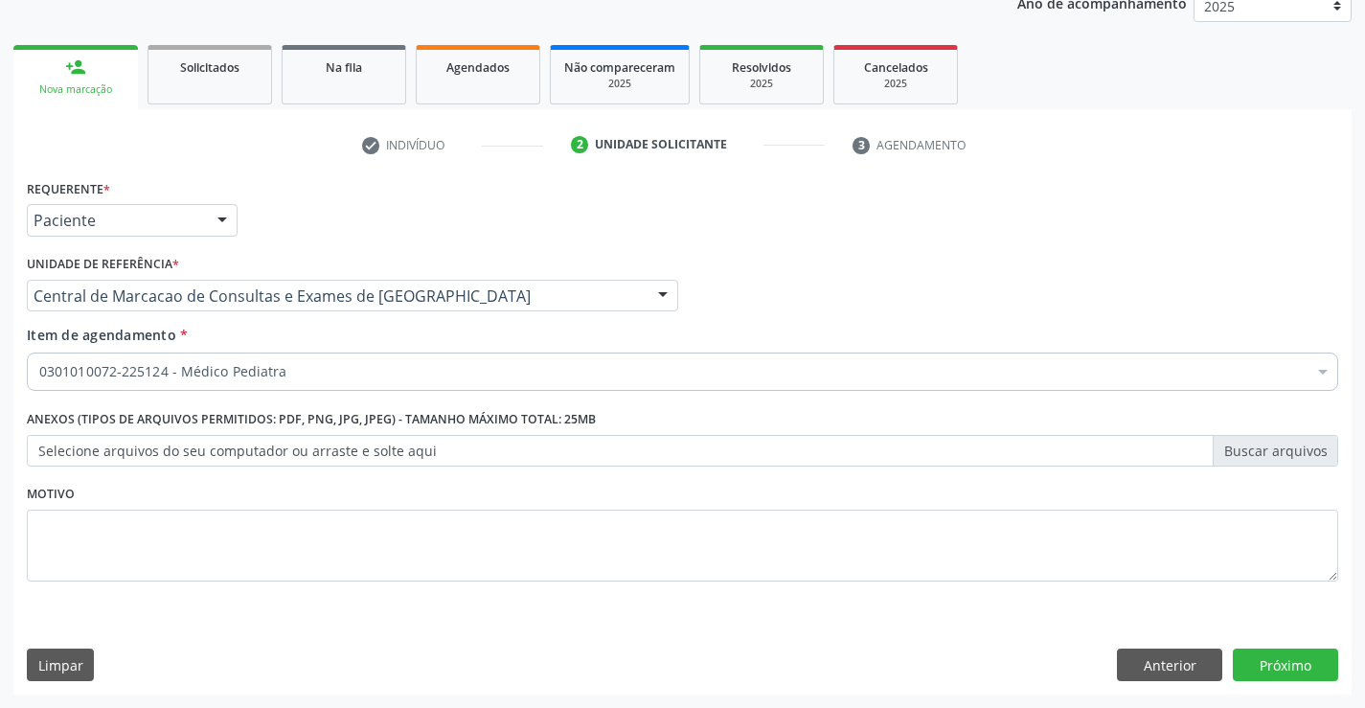
click at [1313, 681] on div "Requerente * Paciente Médico(a) Enfermeiro(a) Paciente Nenhum resultado encontr…" at bounding box center [682, 434] width 1338 height 520
click at [1308, 666] on button "Próximo" at bounding box center [1285, 664] width 105 height 33
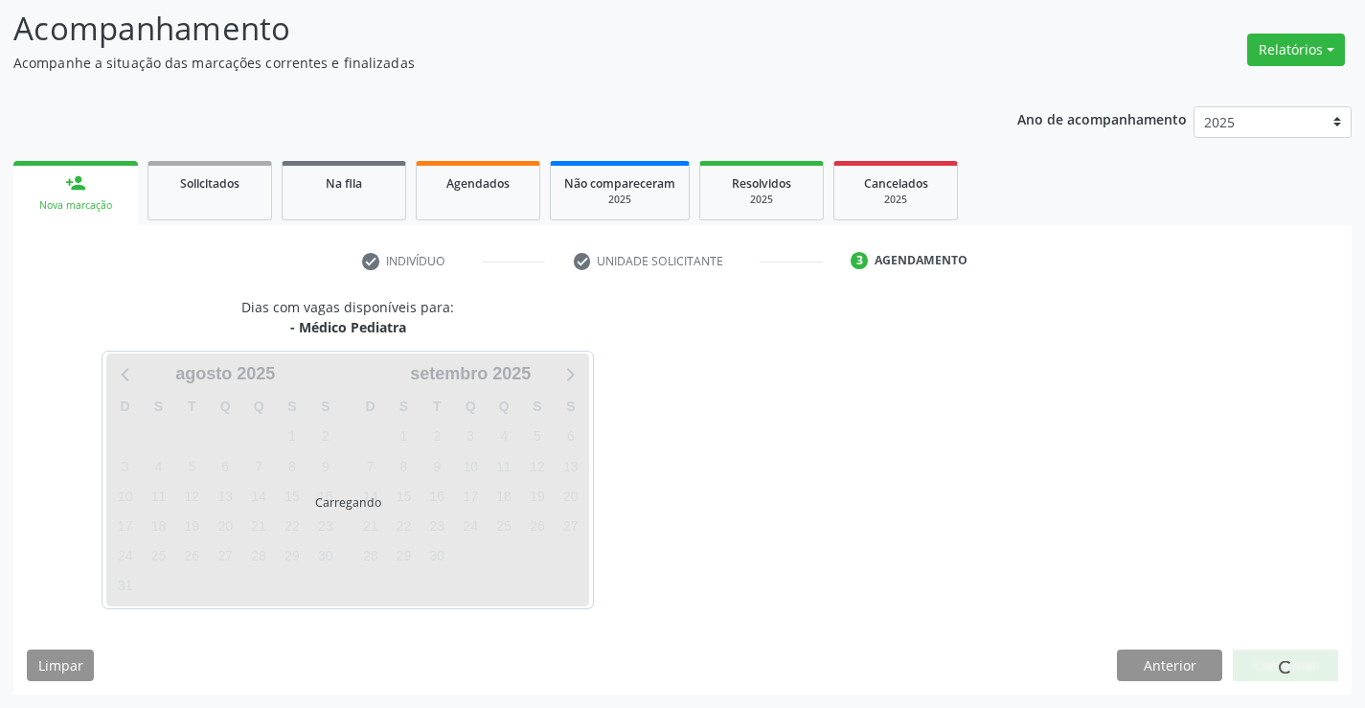
scroll to position [125, 0]
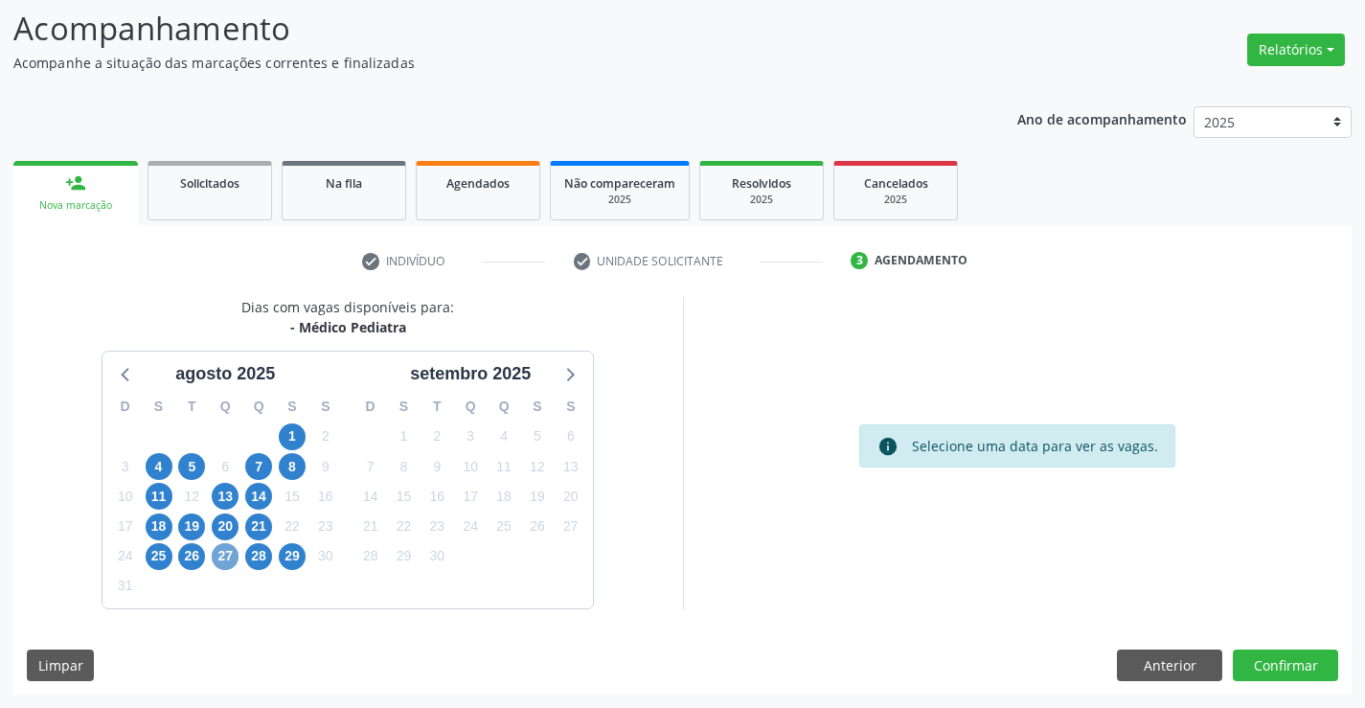
click at [228, 558] on span "27" at bounding box center [225, 556] width 27 height 27
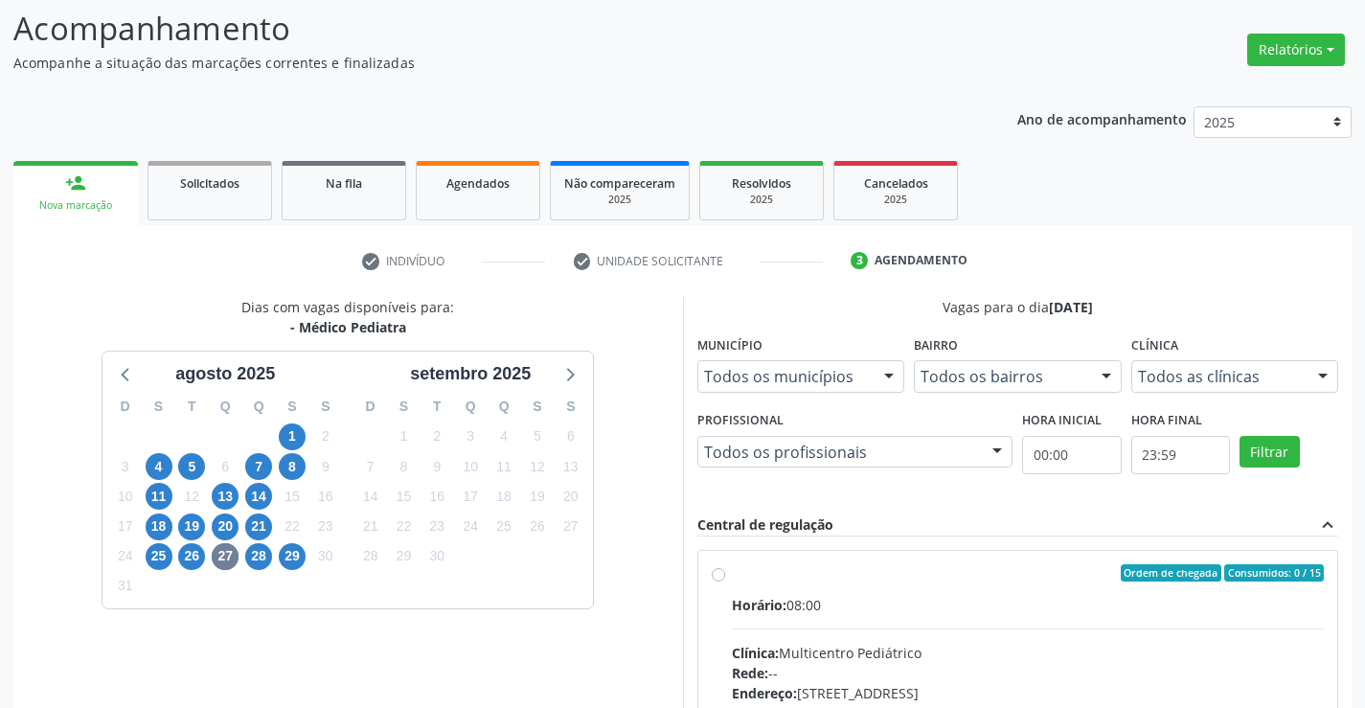
click at [878, 604] on div "Horário: 08:00" at bounding box center [1028, 605] width 593 height 20
click at [725, 581] on input "Ordem de chegada Consumidos: 0 / 15 Horário: 08:00 Clínica: Multicentro Pediátr…" at bounding box center [718, 572] width 13 height 17
radio input "true"
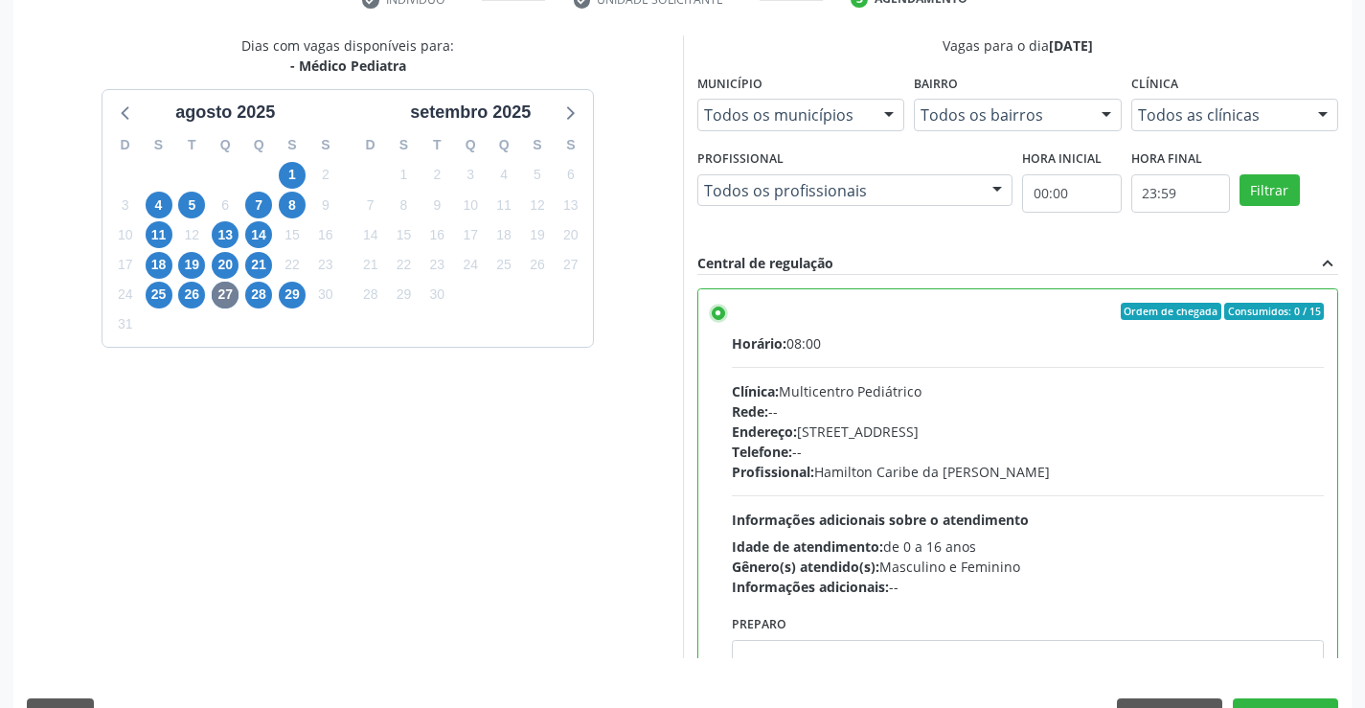
scroll to position [437, 0]
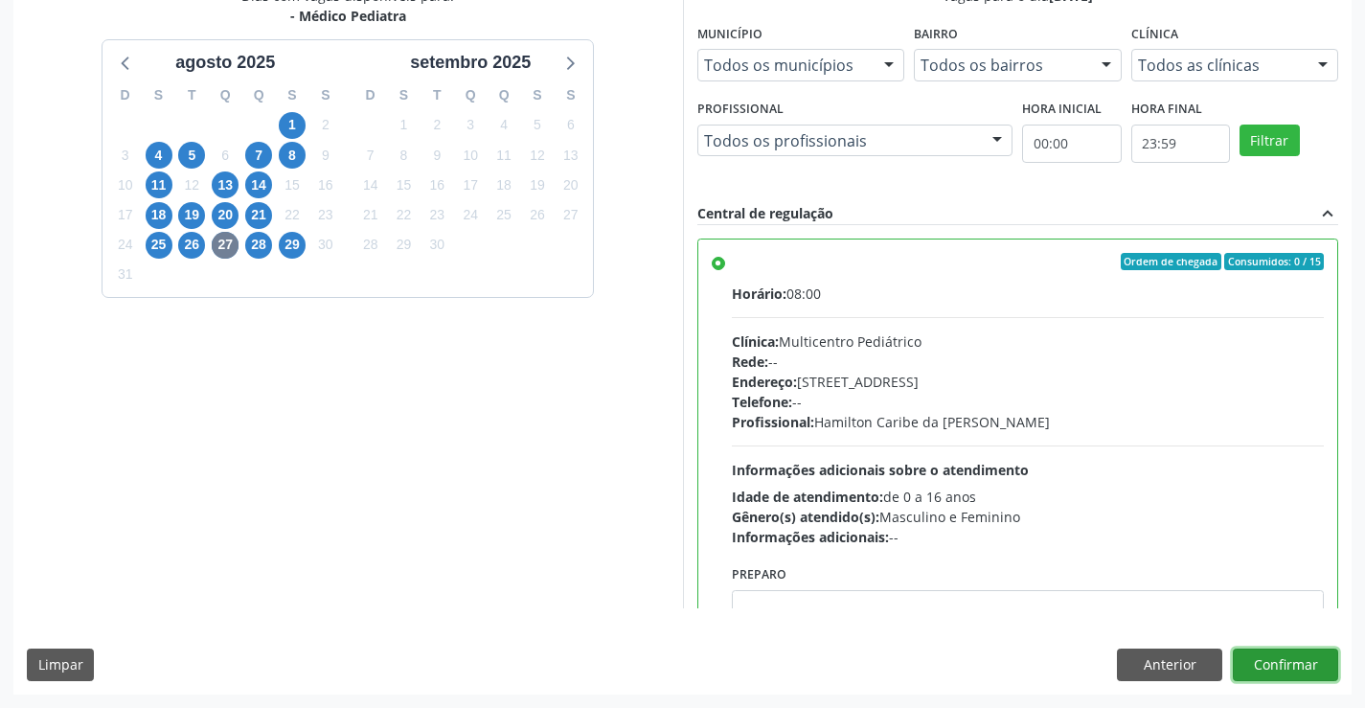
click at [1254, 659] on button "Confirmar" at bounding box center [1285, 664] width 105 height 33
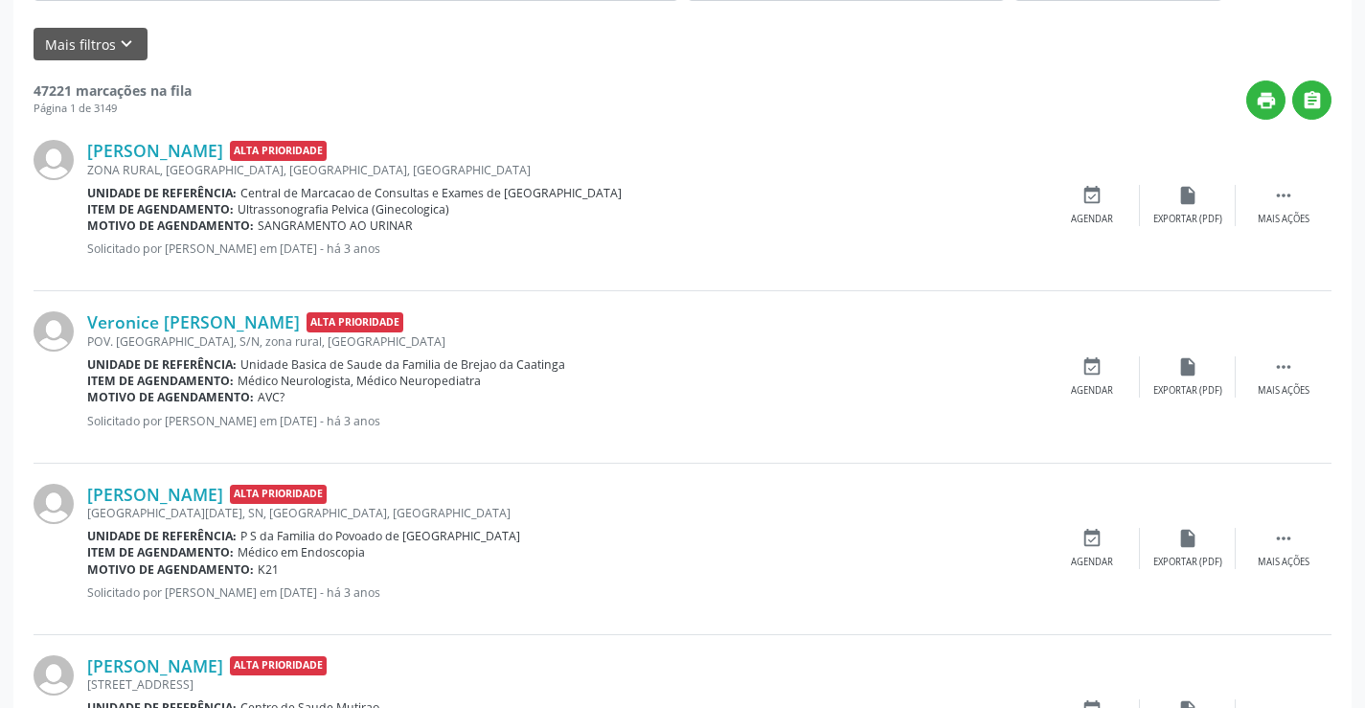
scroll to position [0, 0]
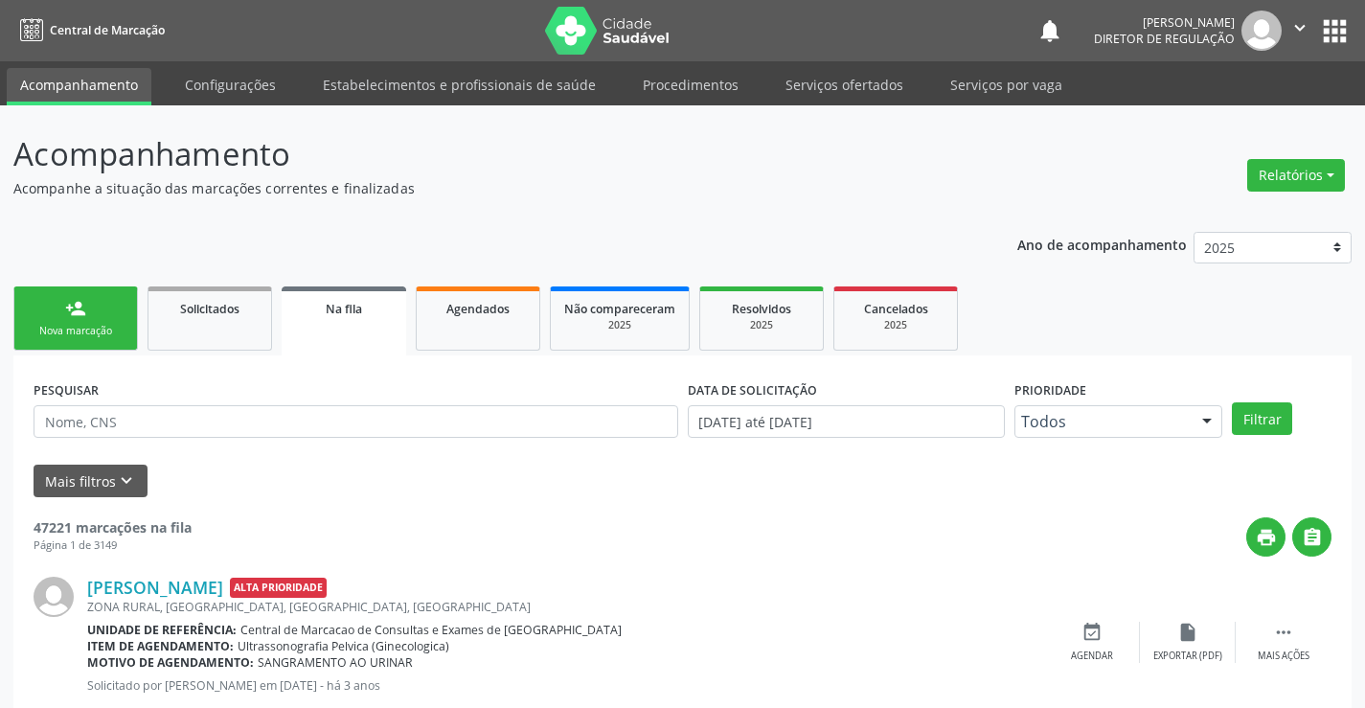
click at [74, 302] on div "person_add" at bounding box center [75, 308] width 21 height 21
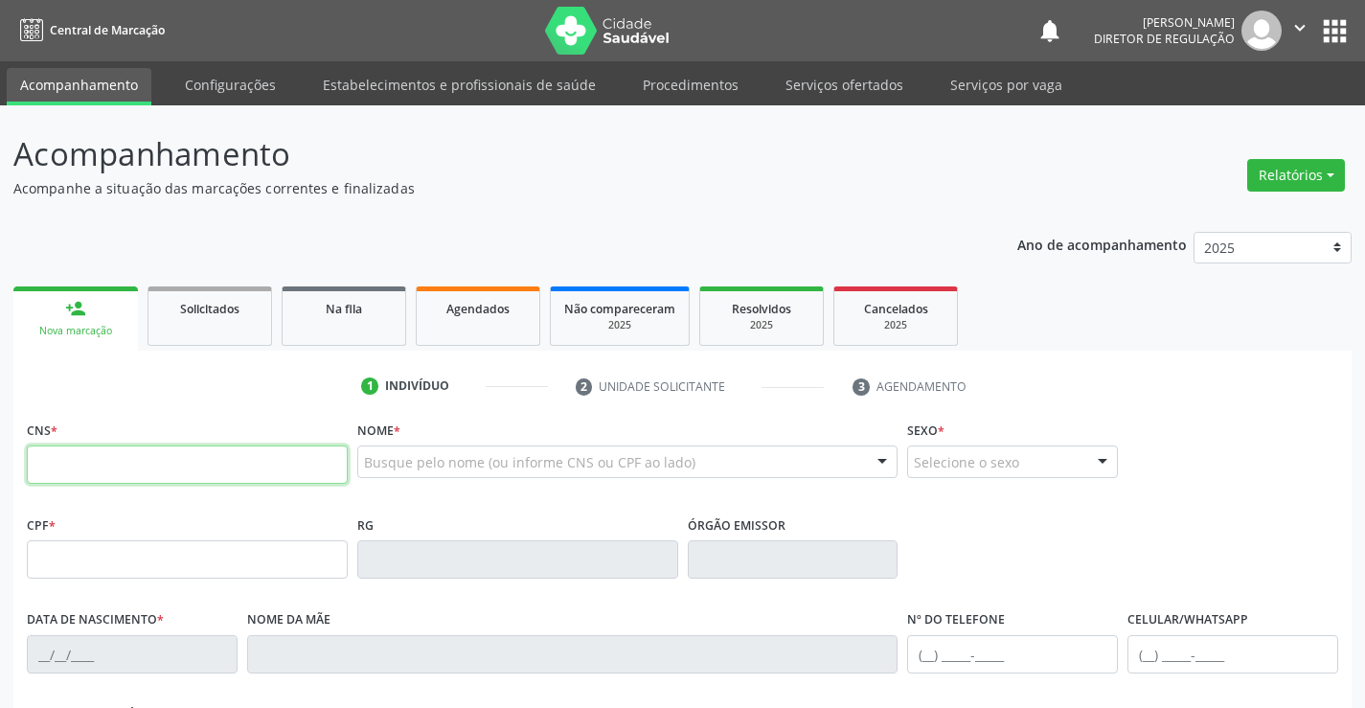
click at [86, 469] on input "text" at bounding box center [187, 464] width 321 height 38
type input "700 9079 4442 1299"
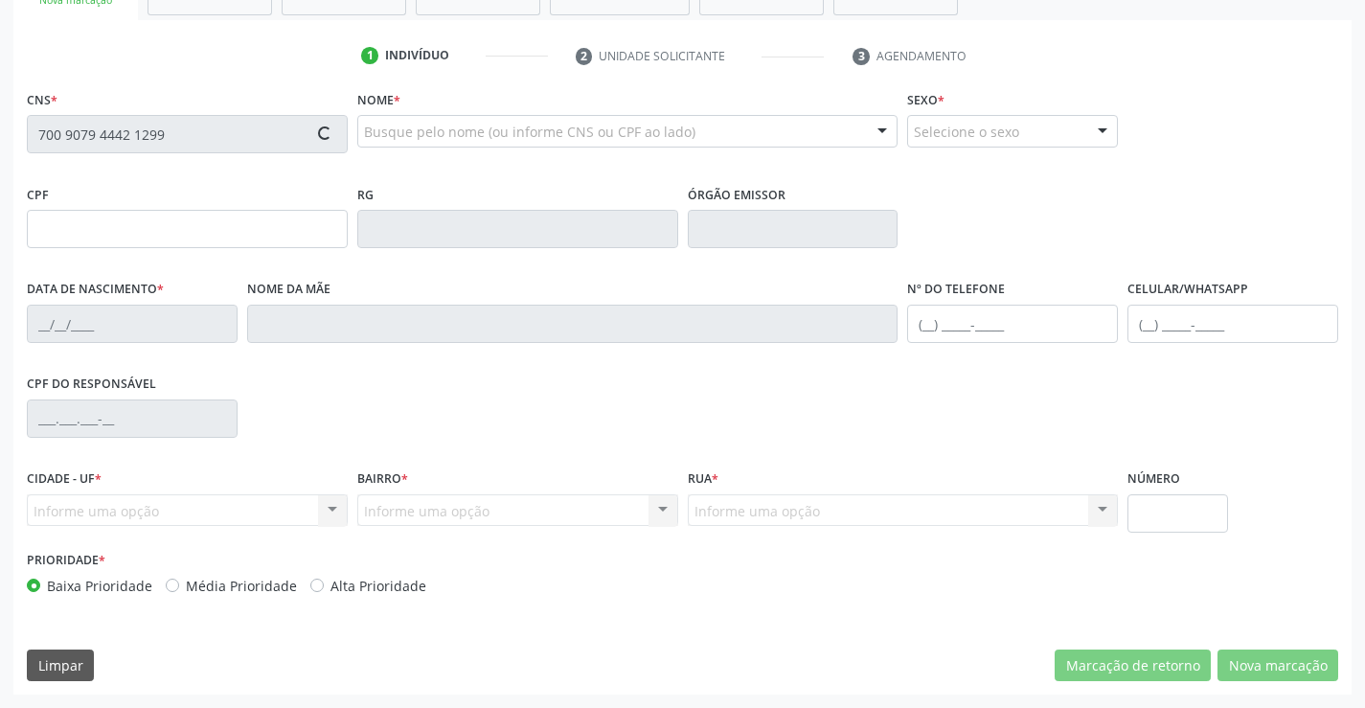
type input "0979375339"
type input "28/05/1978"
type input "(74) 99107-0408"
type input "002.066.765-57"
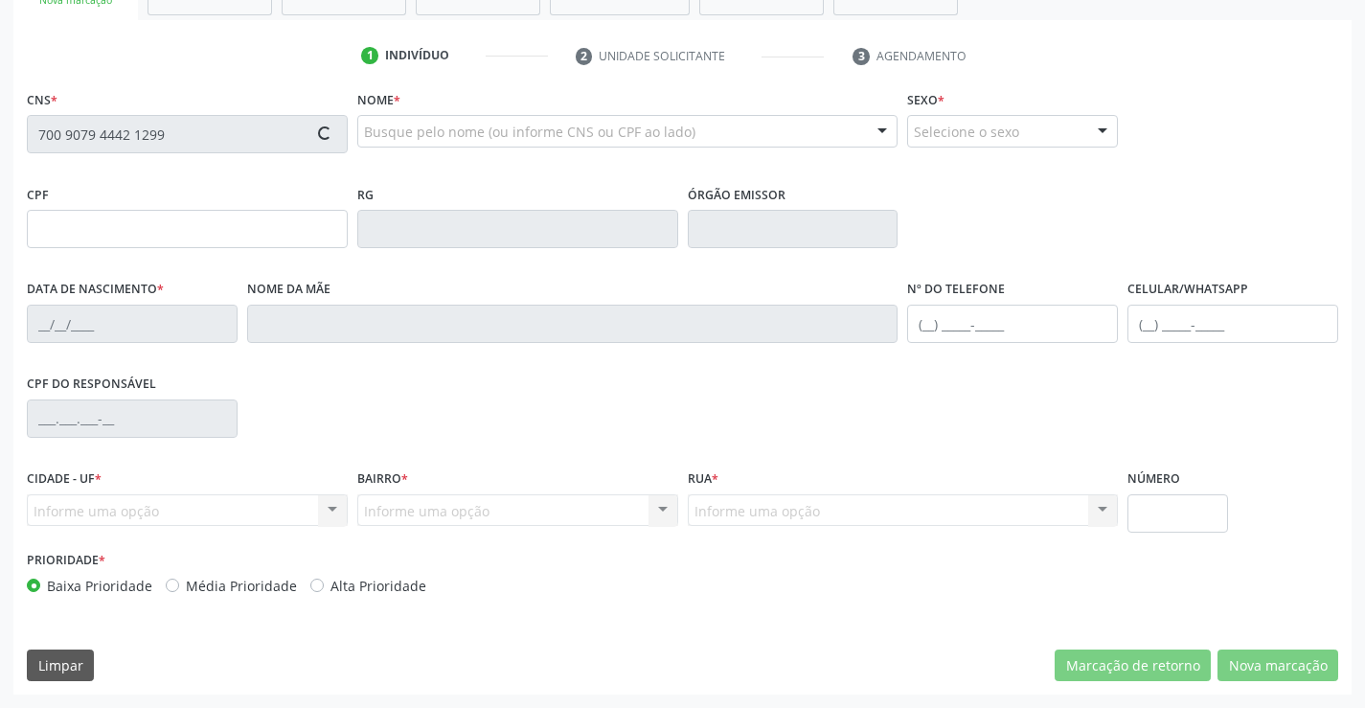
type input "SN"
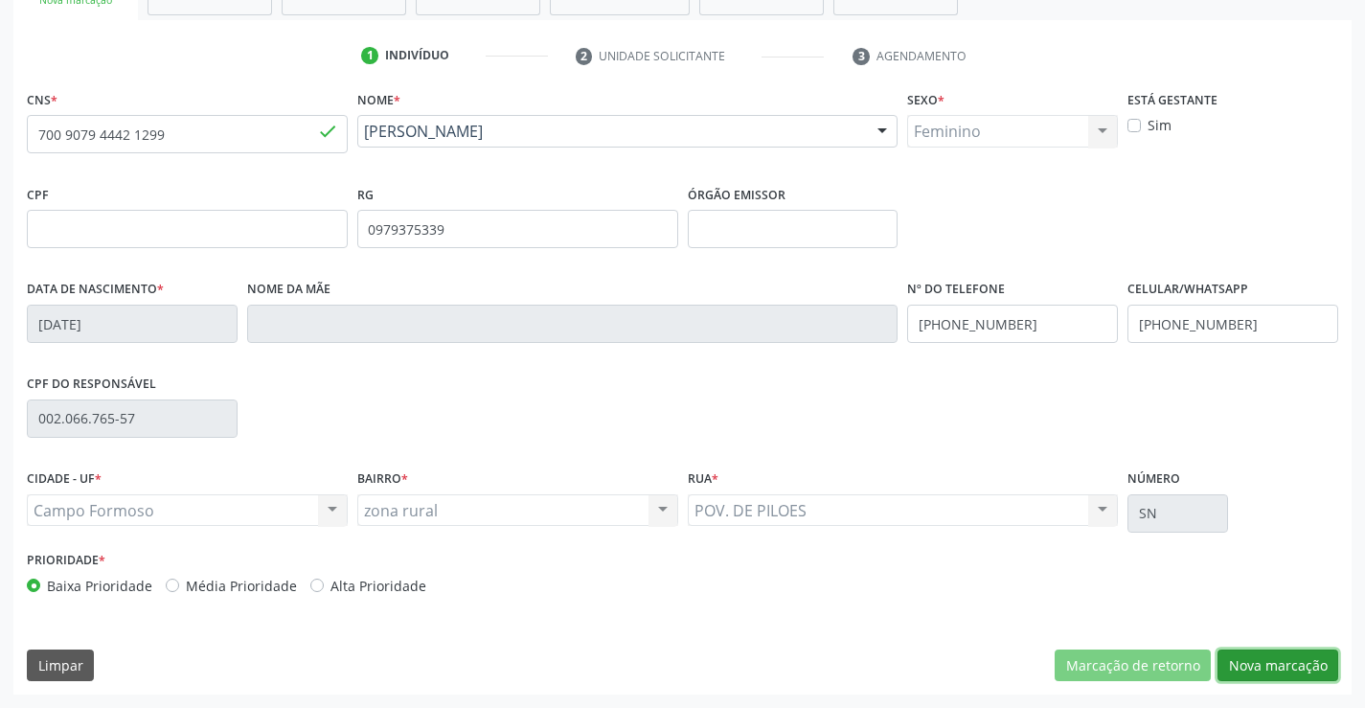
drag, startPoint x: 1273, startPoint y: 669, endPoint x: 894, endPoint y: 511, distance: 410.9
click at [1273, 668] on button "Nova marcação" at bounding box center [1277, 665] width 121 height 33
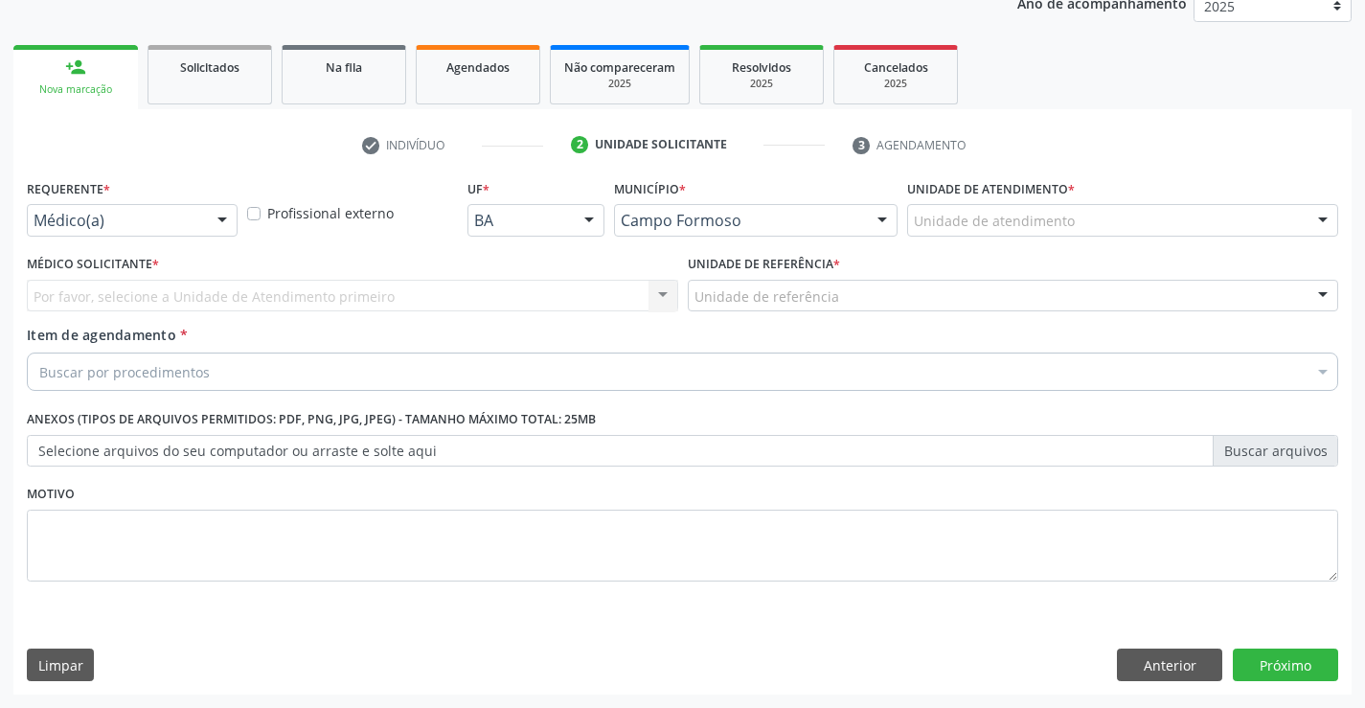
scroll to position [241, 0]
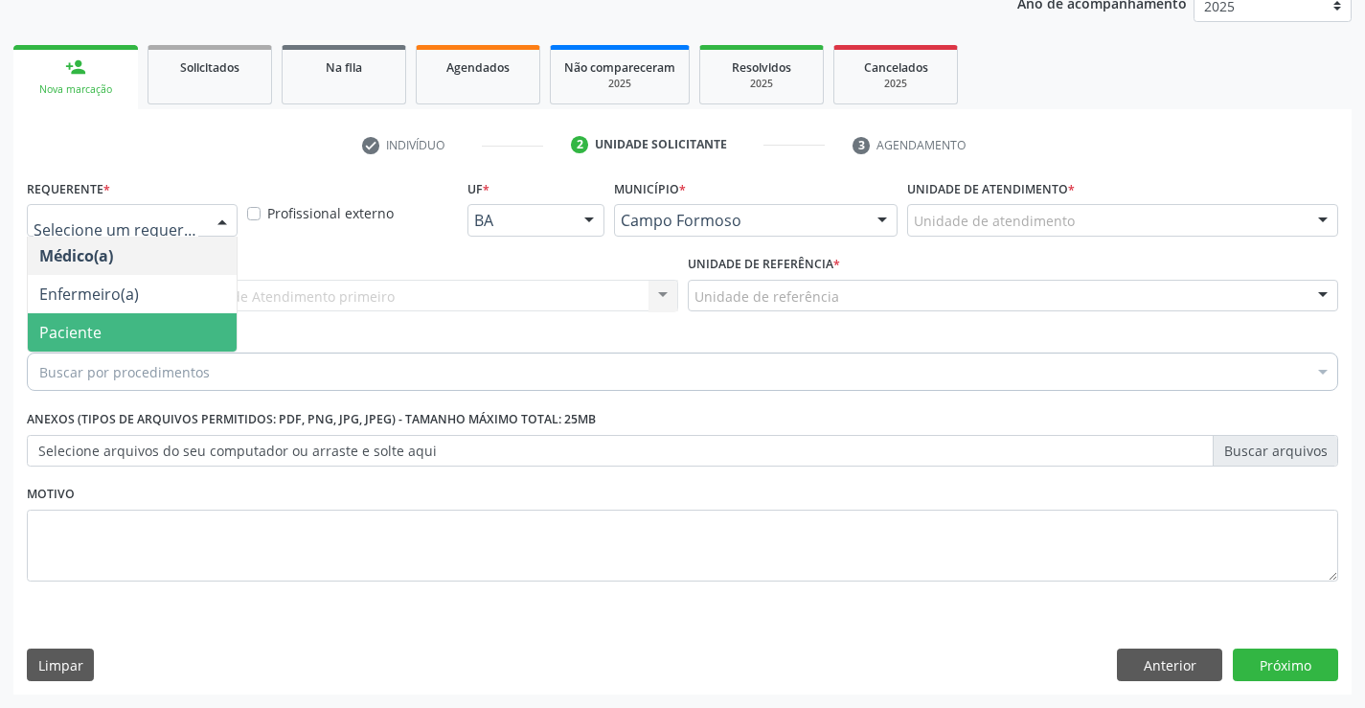
drag, startPoint x: 136, startPoint y: 330, endPoint x: 280, endPoint y: 292, distance: 148.5
click at [141, 328] on span "Paciente" at bounding box center [132, 332] width 209 height 38
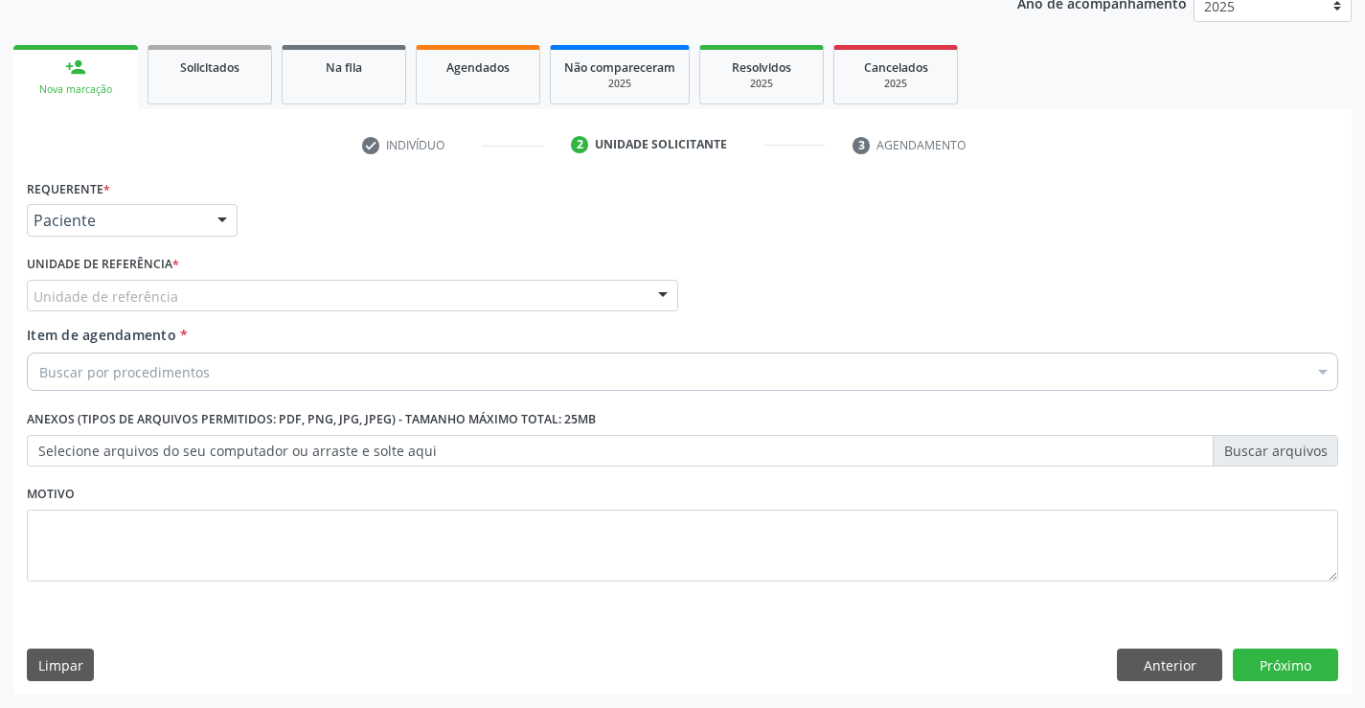
drag, startPoint x: 280, startPoint y: 292, endPoint x: 301, endPoint y: 349, distance: 60.3
click at [284, 305] on div "Unidade de referência" at bounding box center [352, 296] width 651 height 33
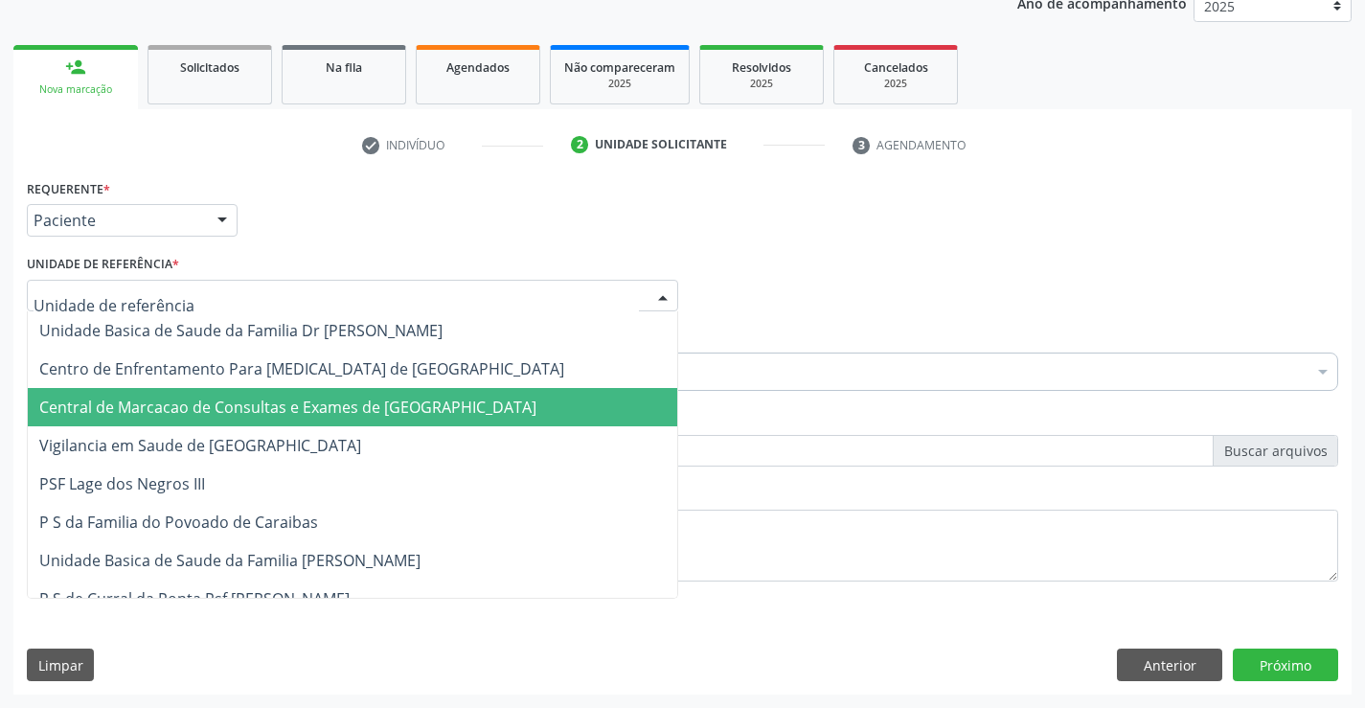
drag, startPoint x: 315, startPoint y: 404, endPoint x: 419, endPoint y: 369, distance: 109.4
click at [316, 404] on span "Central de Marcacao de Consultas e Exames de Campo Formoso" at bounding box center [287, 407] width 497 height 21
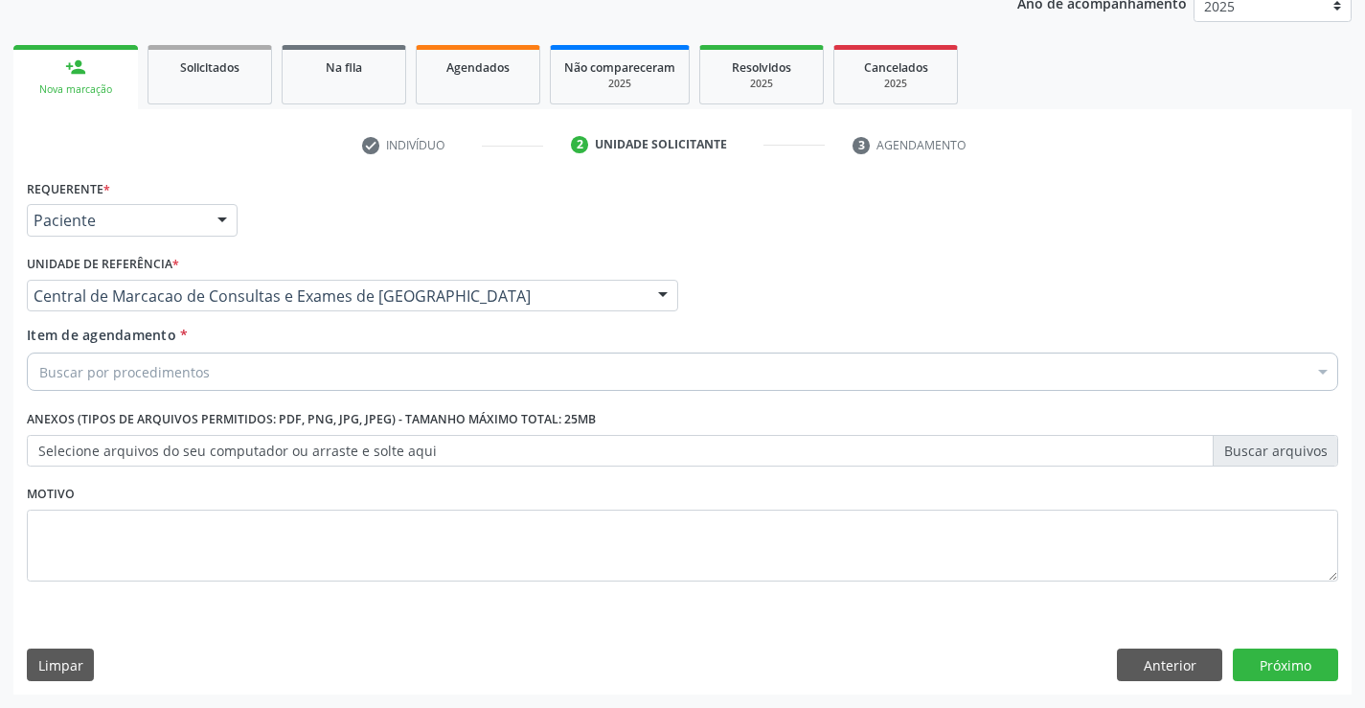
click at [422, 367] on div "Buscar por procedimentos" at bounding box center [682, 371] width 1311 height 38
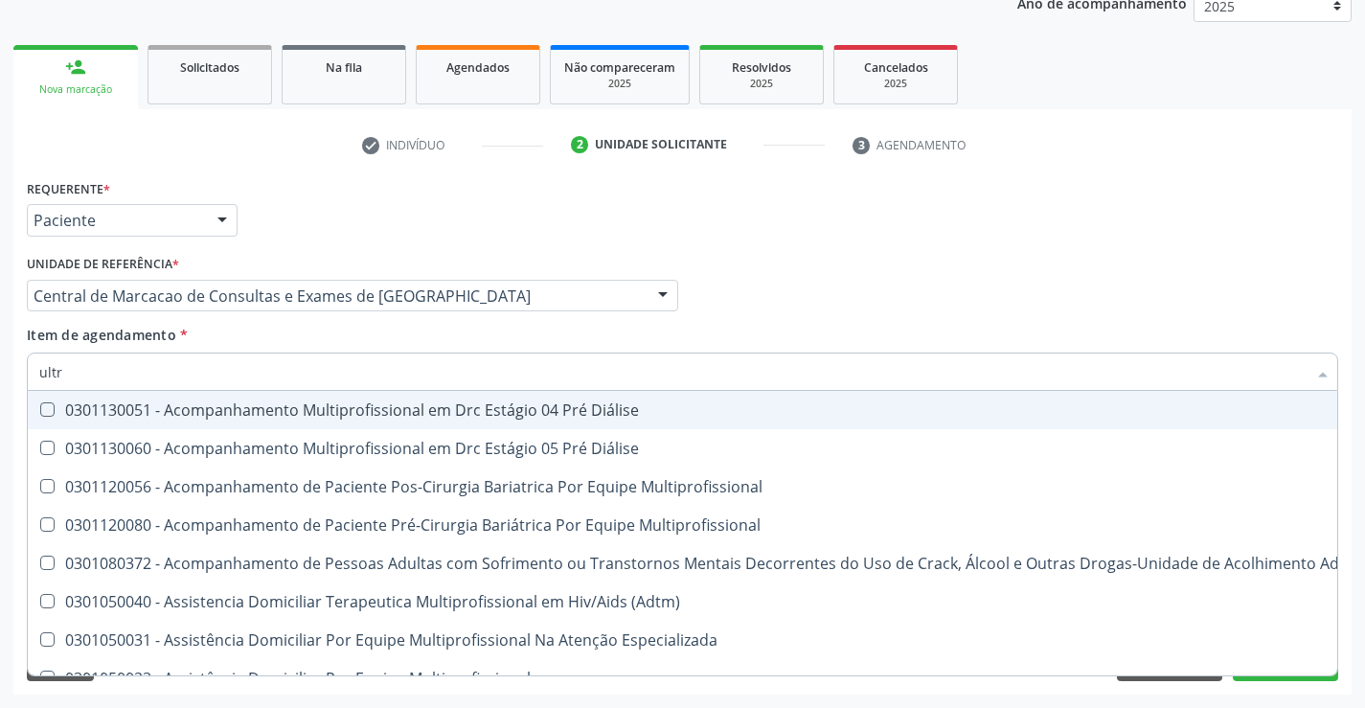
type input "ultra"
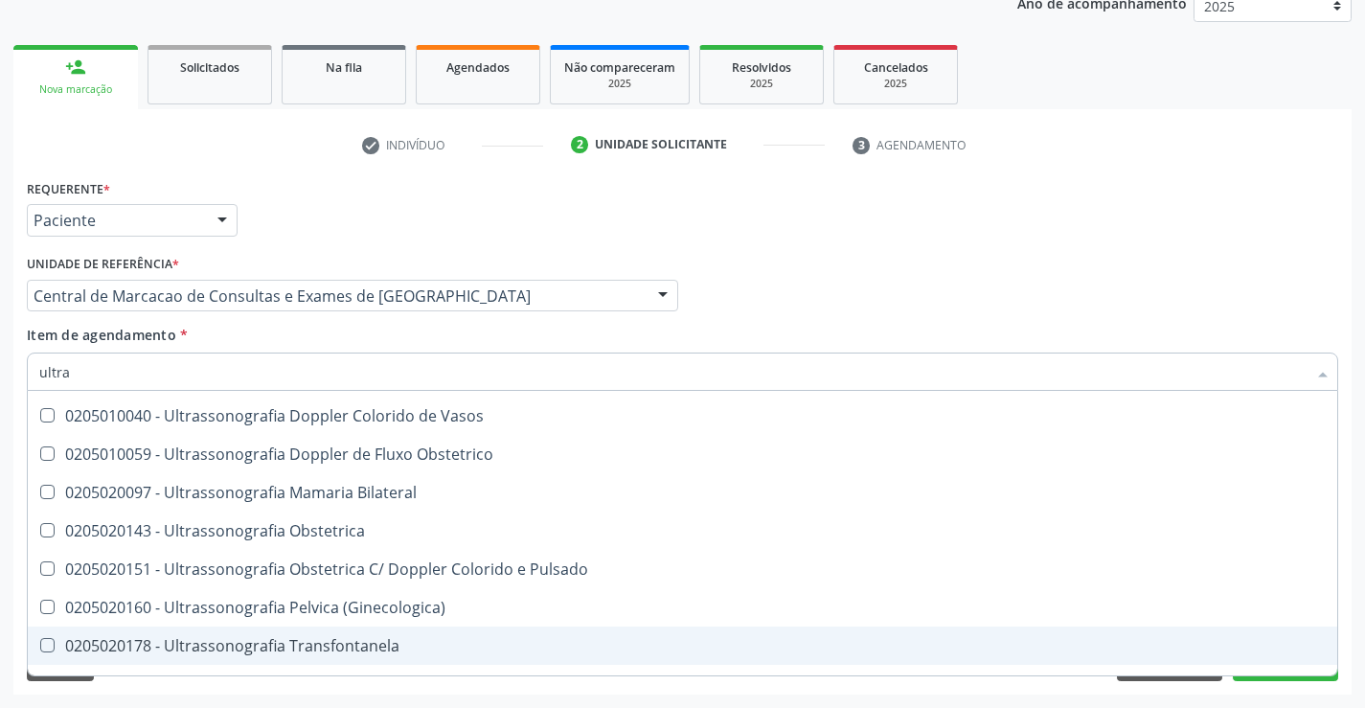
scroll to position [156, 0]
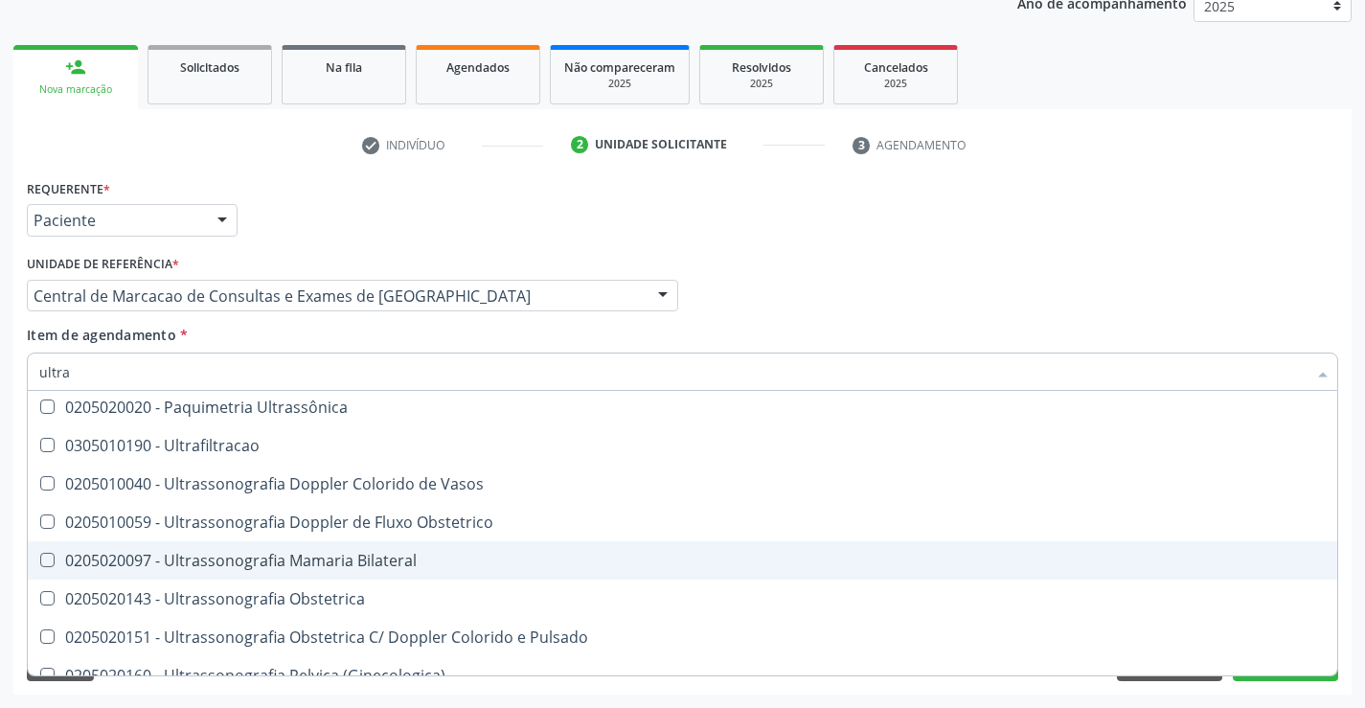
click at [371, 561] on div "0205020097 - Ultrassonografia Mamaria Bilateral" at bounding box center [682, 560] width 1286 height 15
checkbox Bilateral "true"
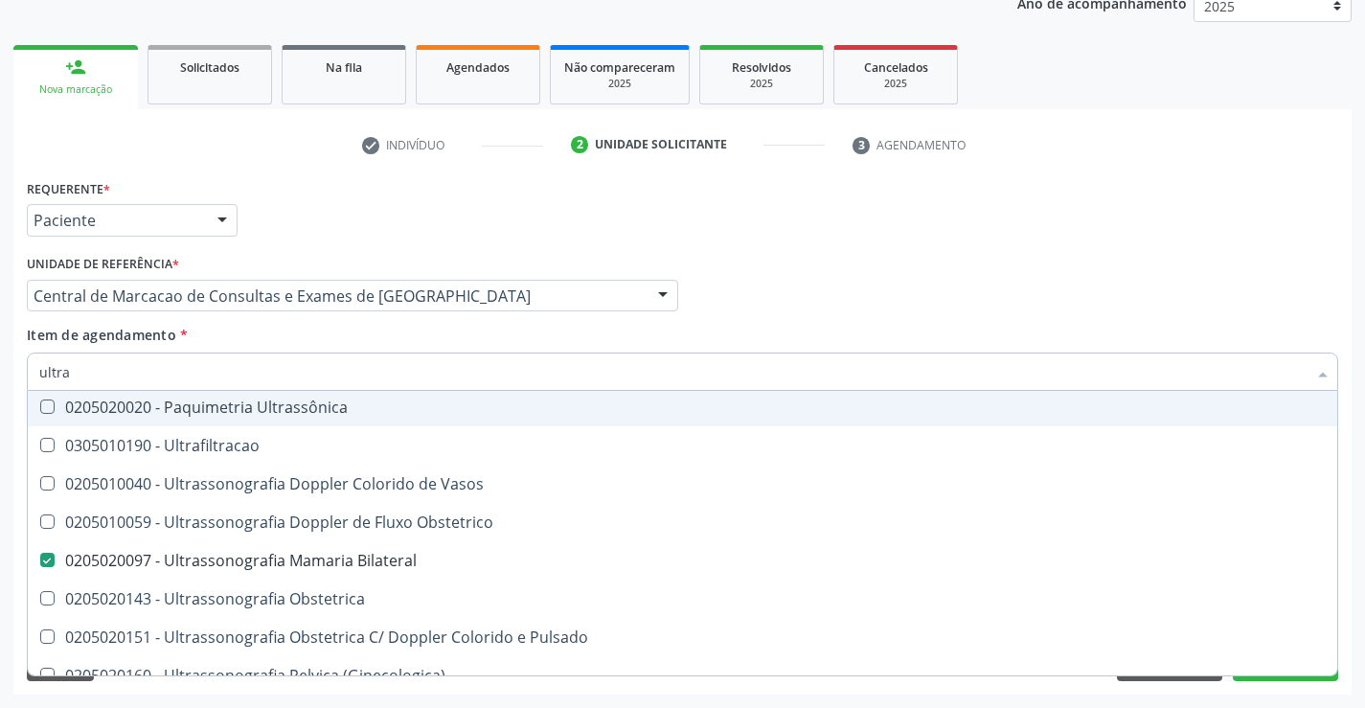
click at [495, 332] on div "Item de agendamento * ultra Desfazer seleção 0211060011 - Biometria Ultrassônic…" at bounding box center [682, 355] width 1311 height 60
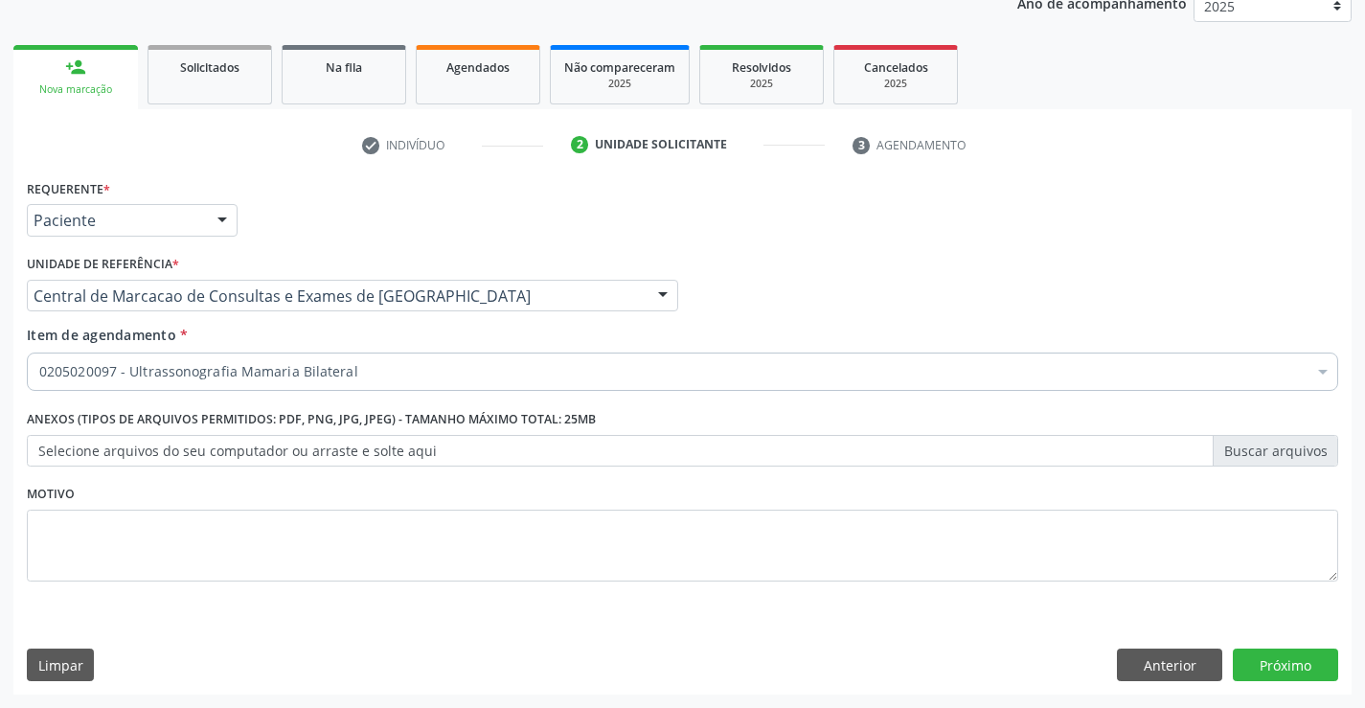
scroll to position [0, 0]
click at [1302, 664] on button "Próximo" at bounding box center [1285, 664] width 105 height 33
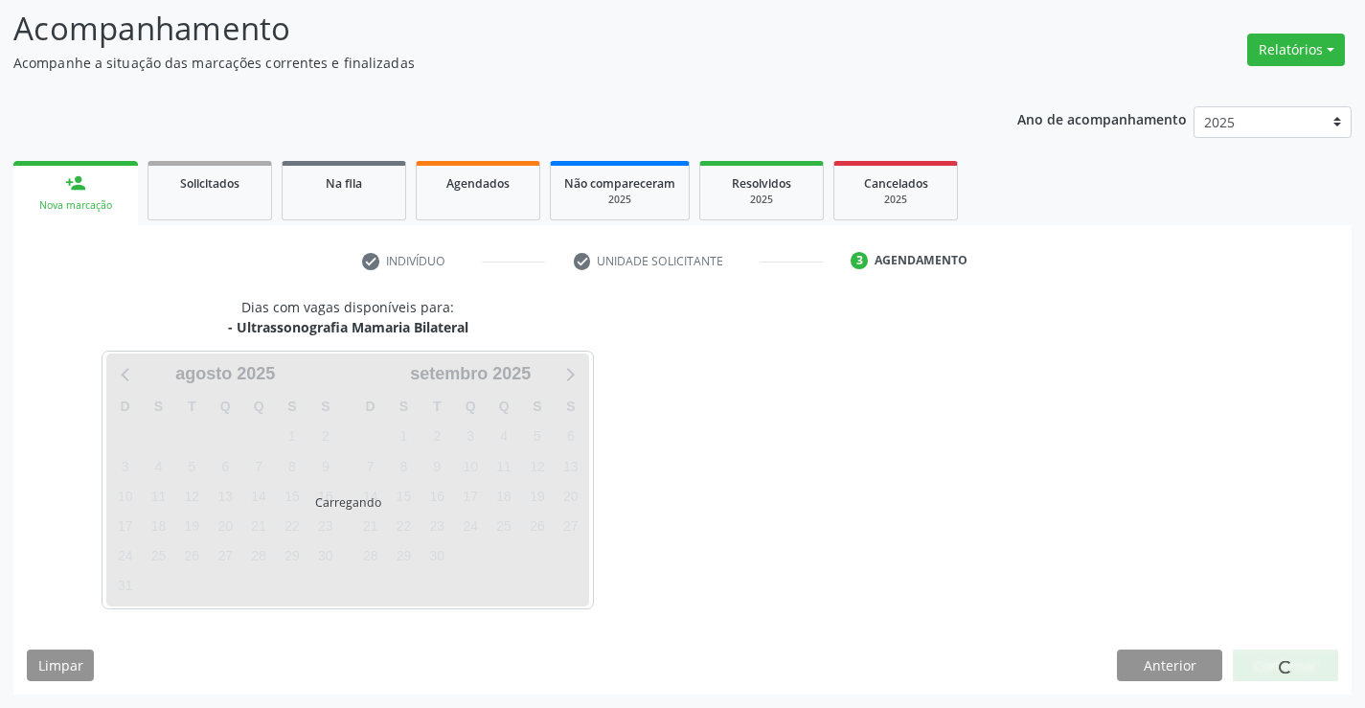
scroll to position [125, 0]
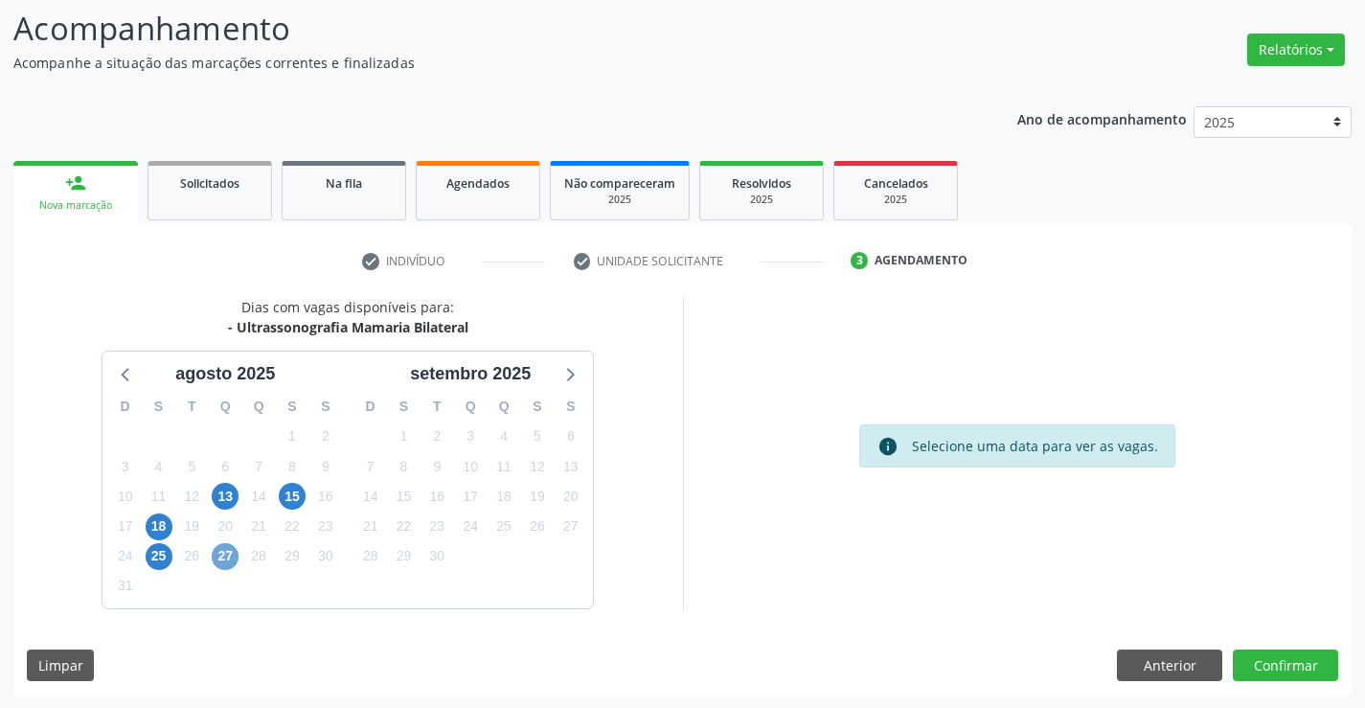
click at [222, 560] on span "27" at bounding box center [225, 556] width 27 height 27
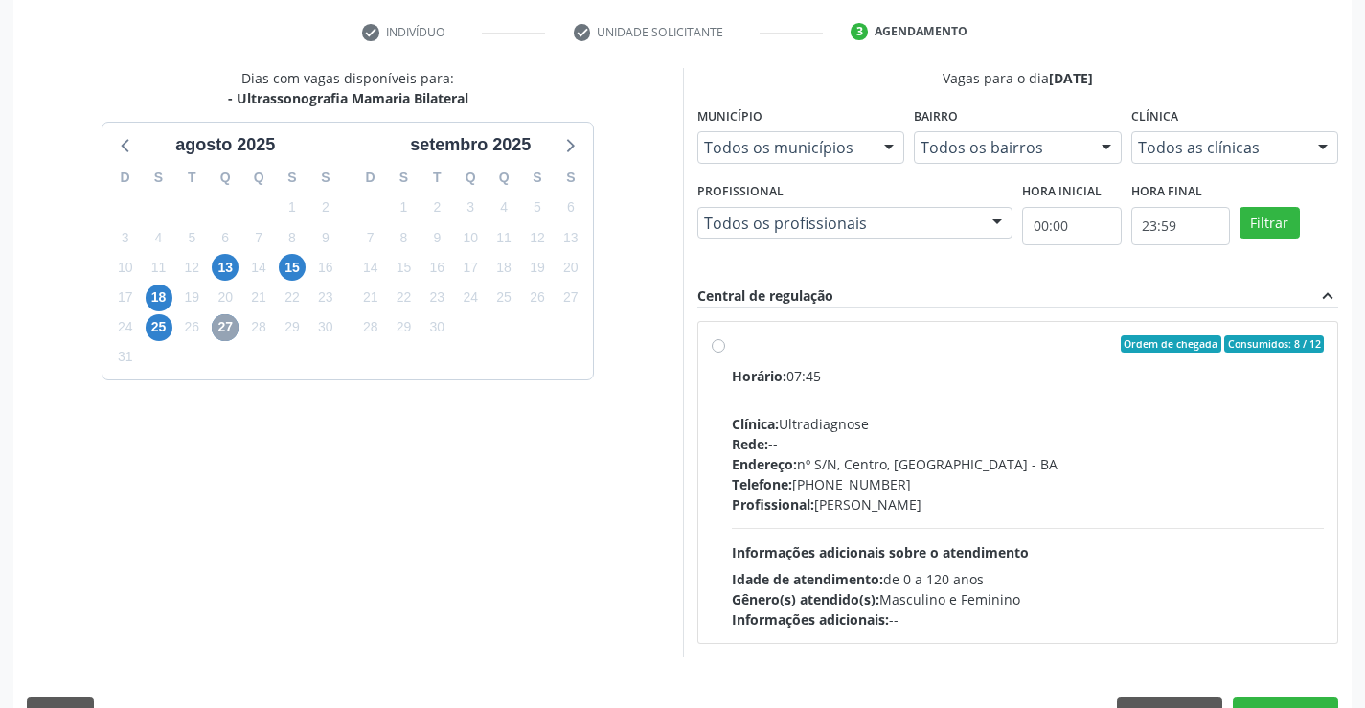
scroll to position [402, 0]
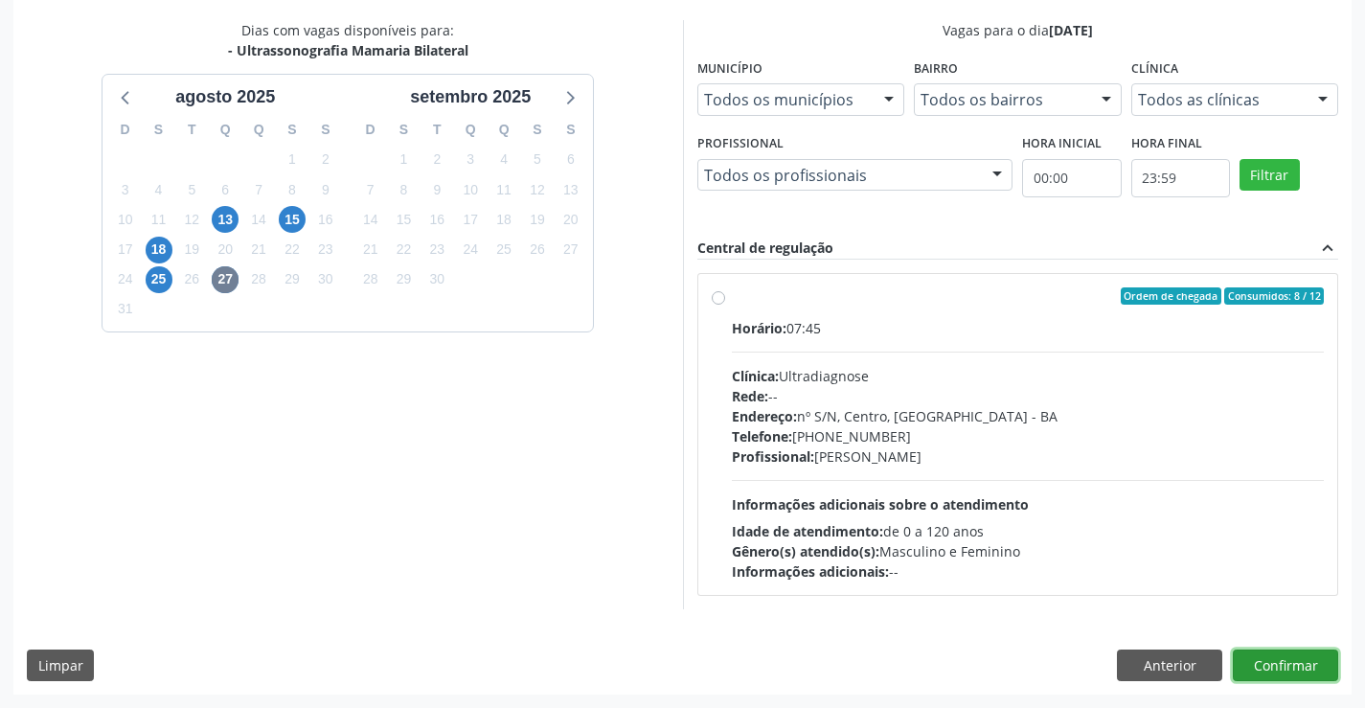
click at [1284, 676] on button "Confirmar" at bounding box center [1285, 665] width 105 height 33
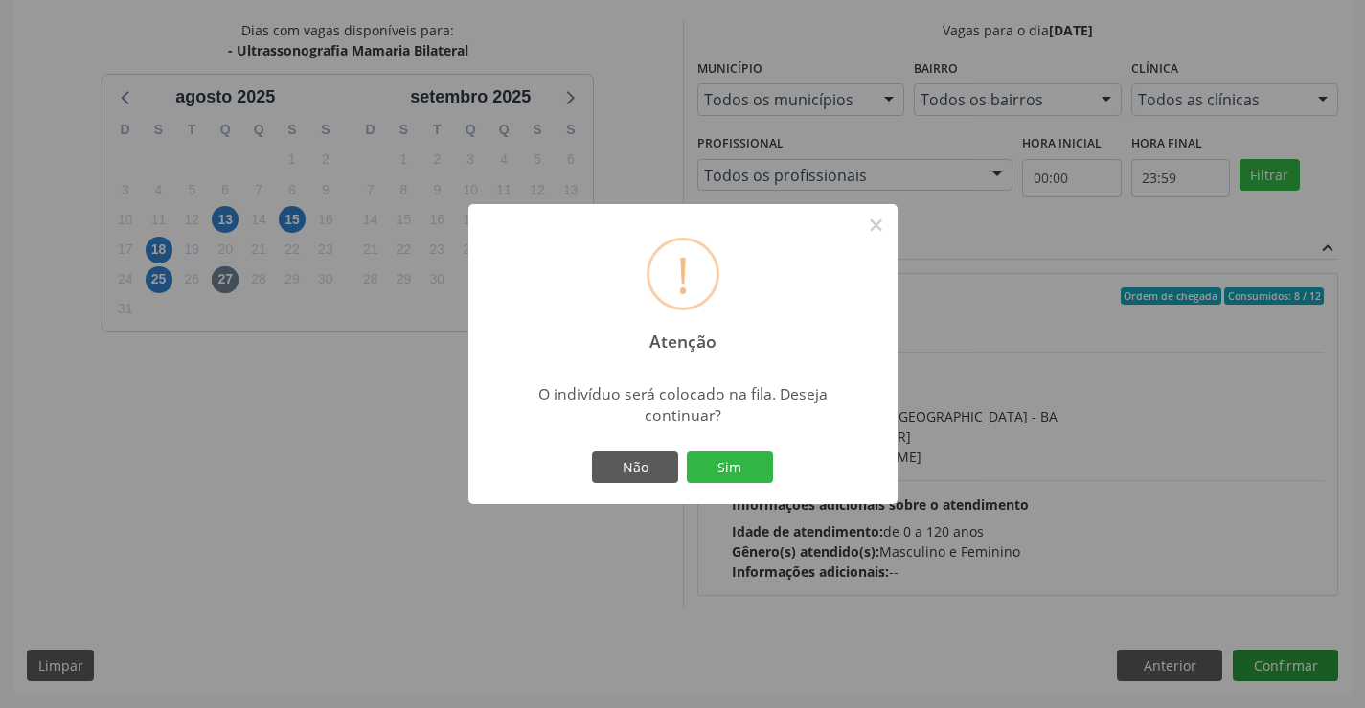
click at [687, 451] on button "Sim" at bounding box center [730, 467] width 86 height 33
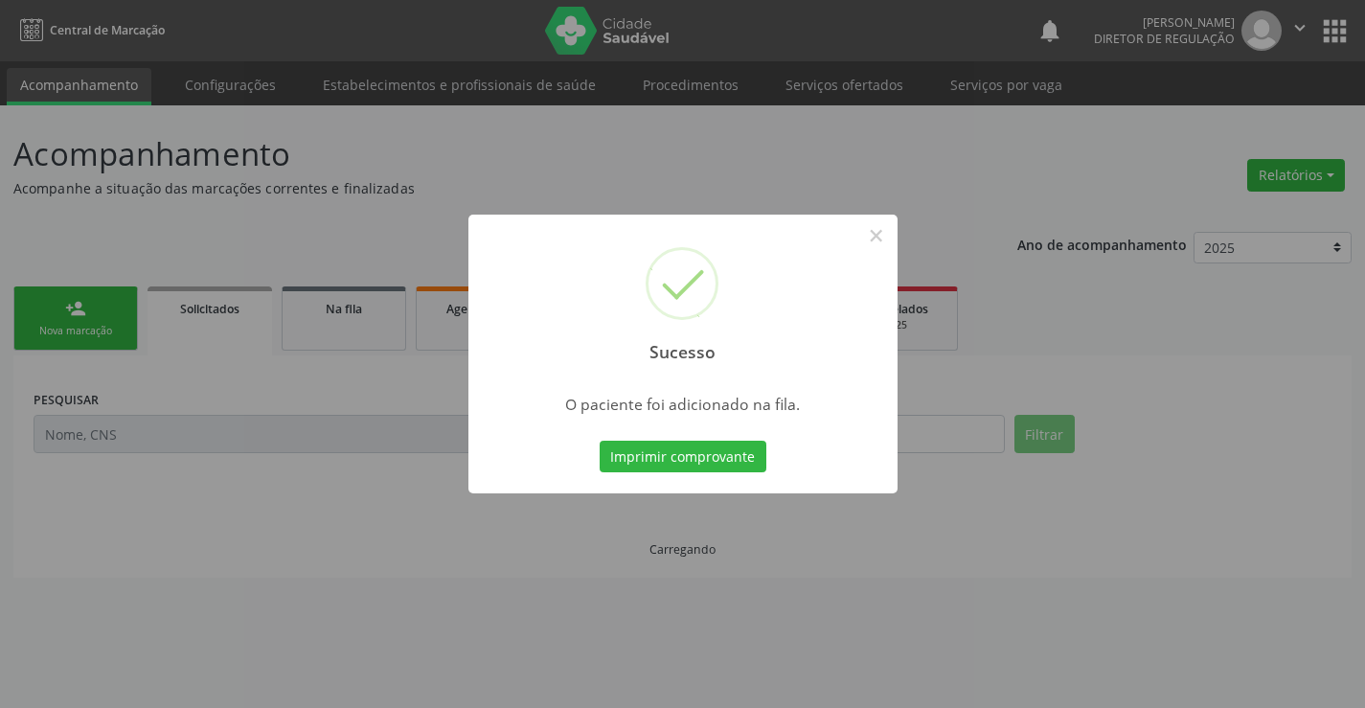
scroll to position [0, 0]
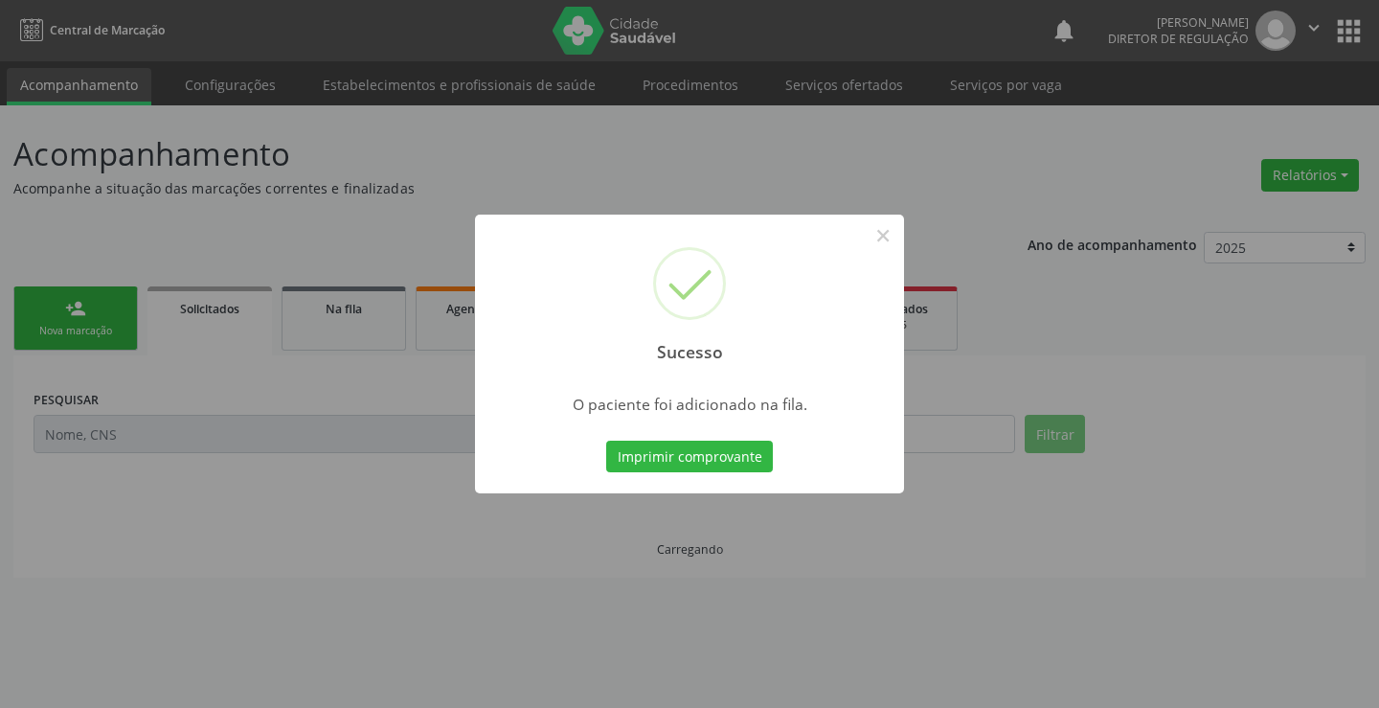
click at [606, 441] on button "Imprimir comprovante" at bounding box center [689, 457] width 167 height 33
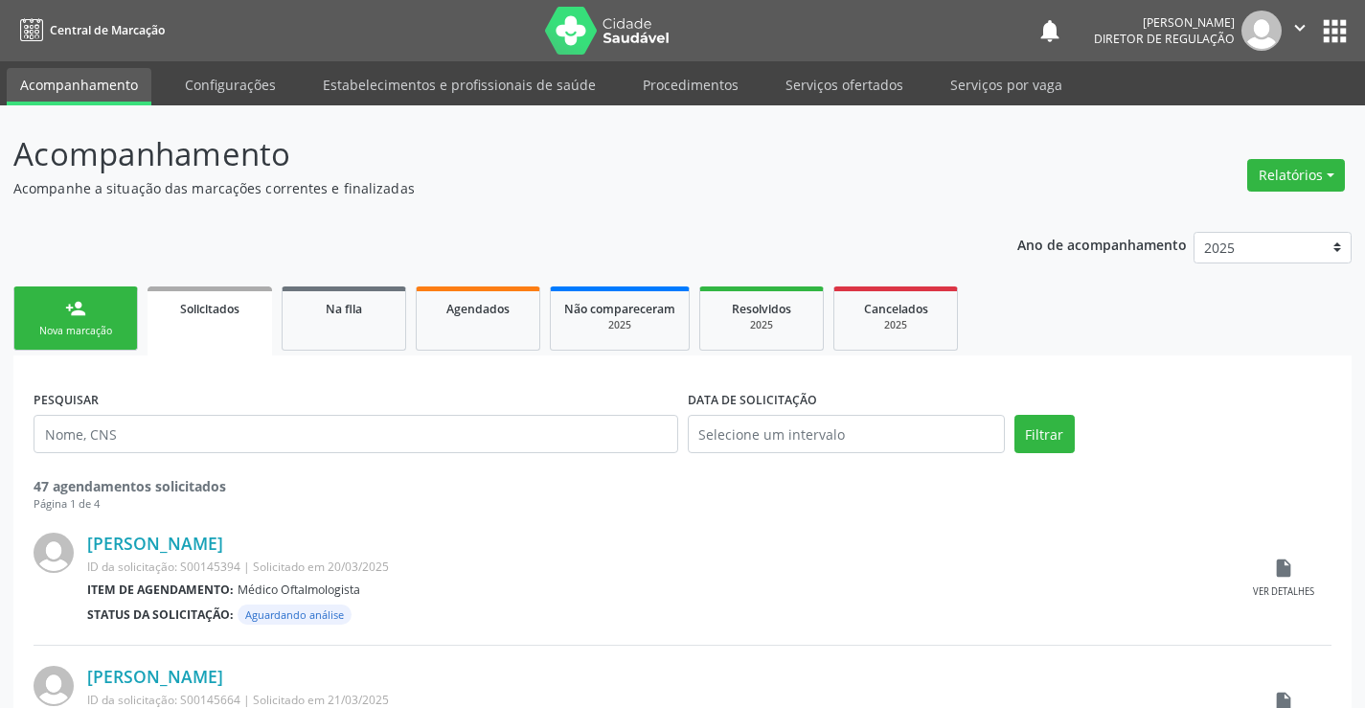
click at [83, 299] on div "person_add" at bounding box center [75, 308] width 21 height 21
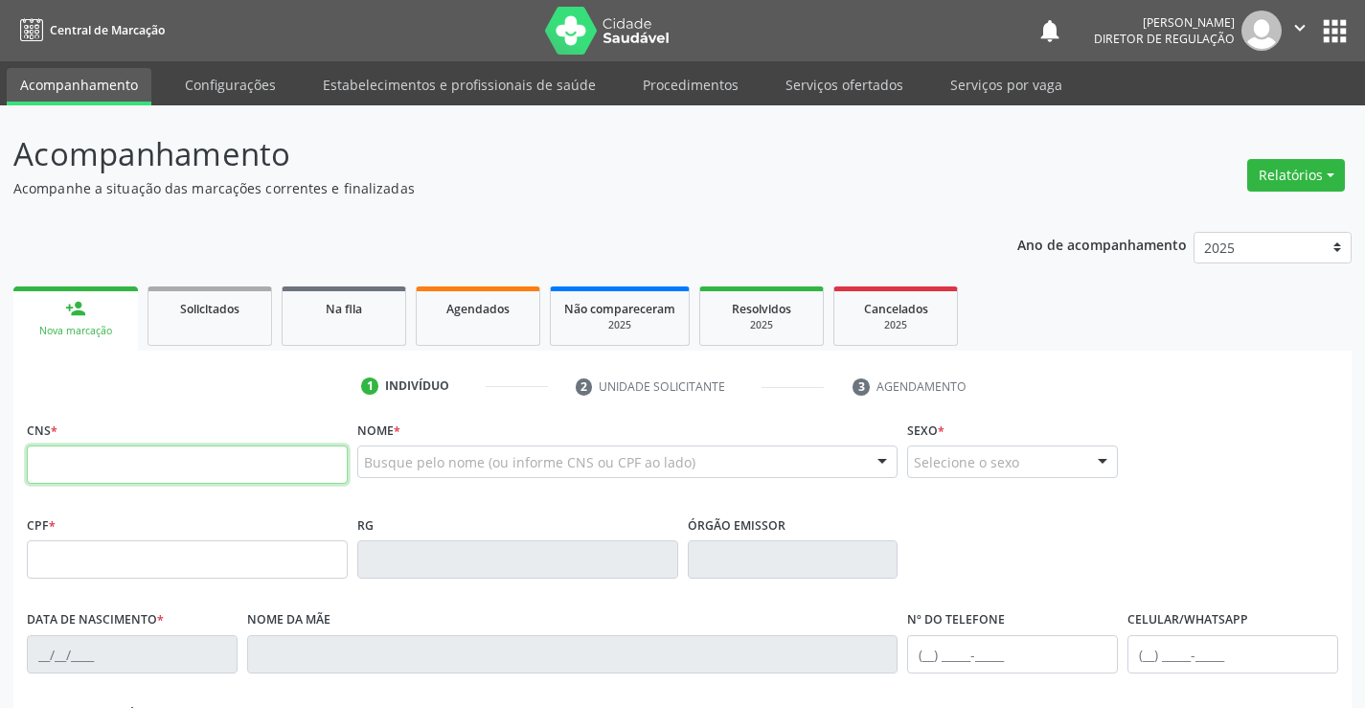
drag, startPoint x: 83, startPoint y: 299, endPoint x: 113, endPoint y: 483, distance: 186.3
click at [113, 483] on input "text" at bounding box center [187, 464] width 321 height 38
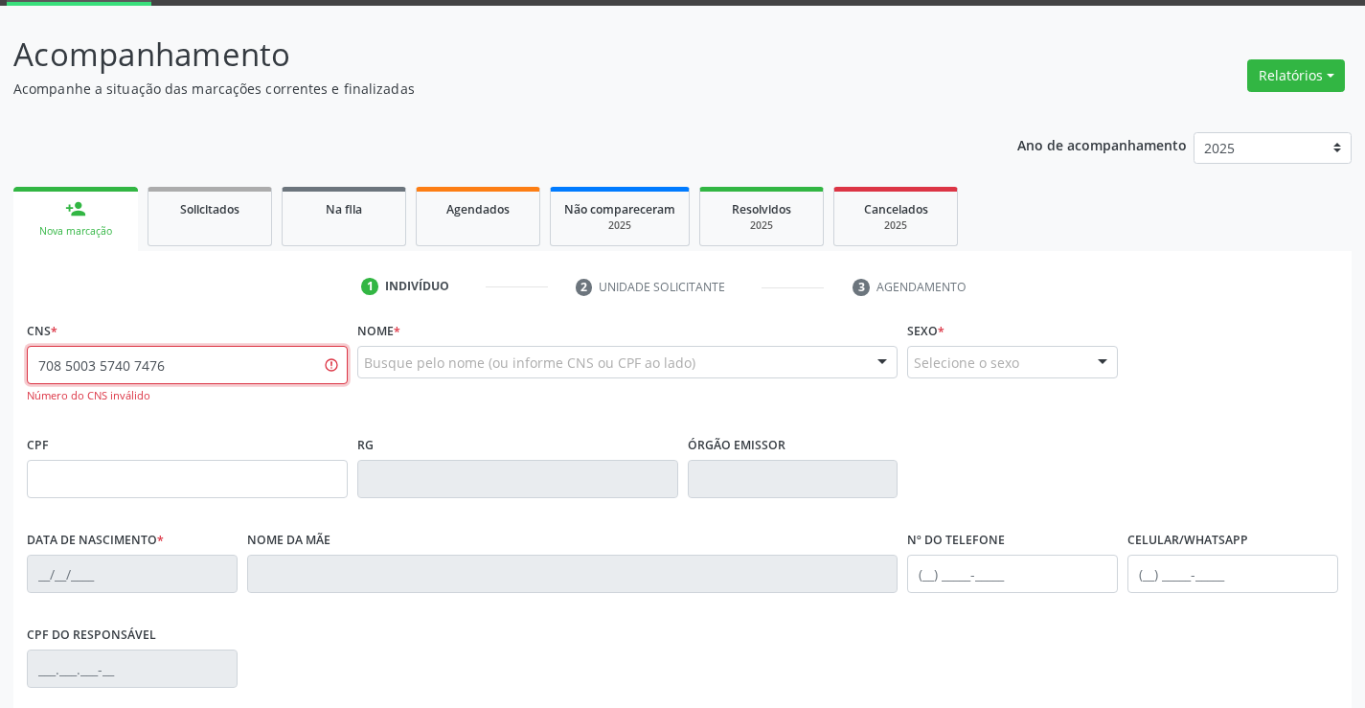
scroll to position [350, 0]
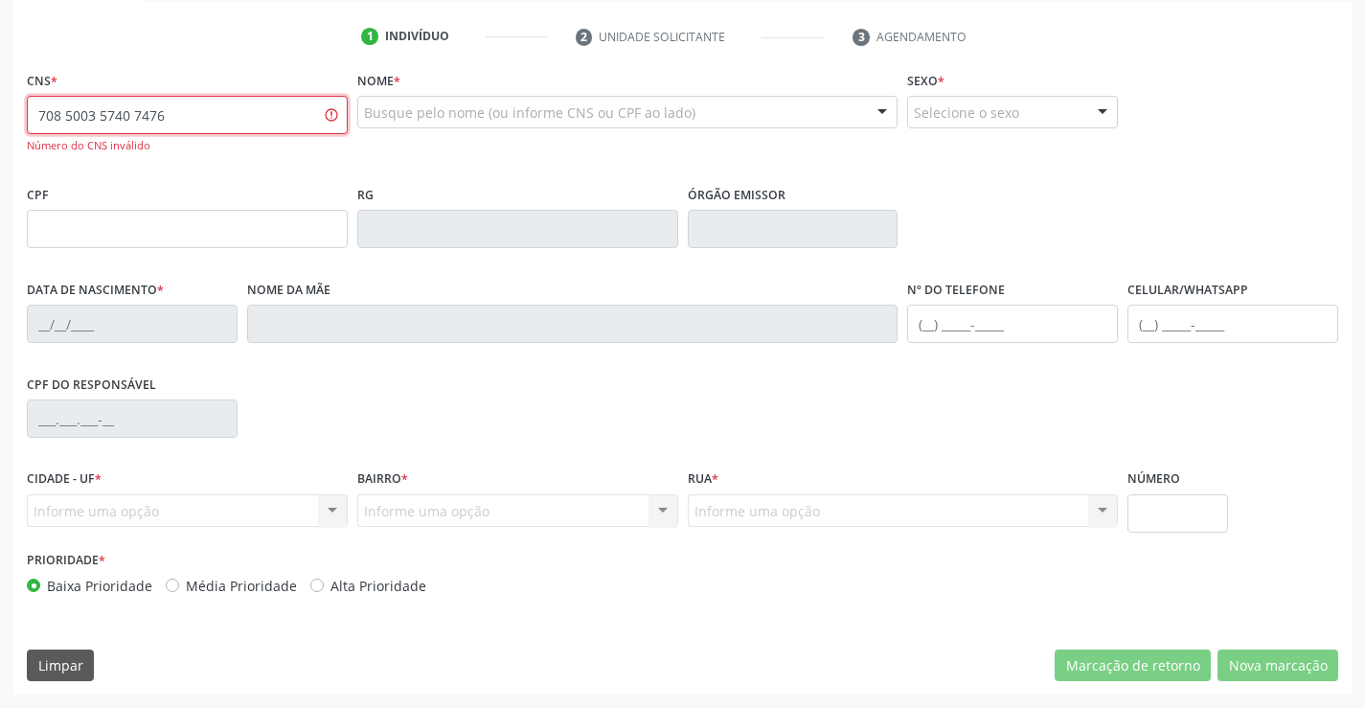
click at [150, 111] on input "708 5003 5740 7476" at bounding box center [187, 115] width 321 height 38
type input "708 5003 5740 7674"
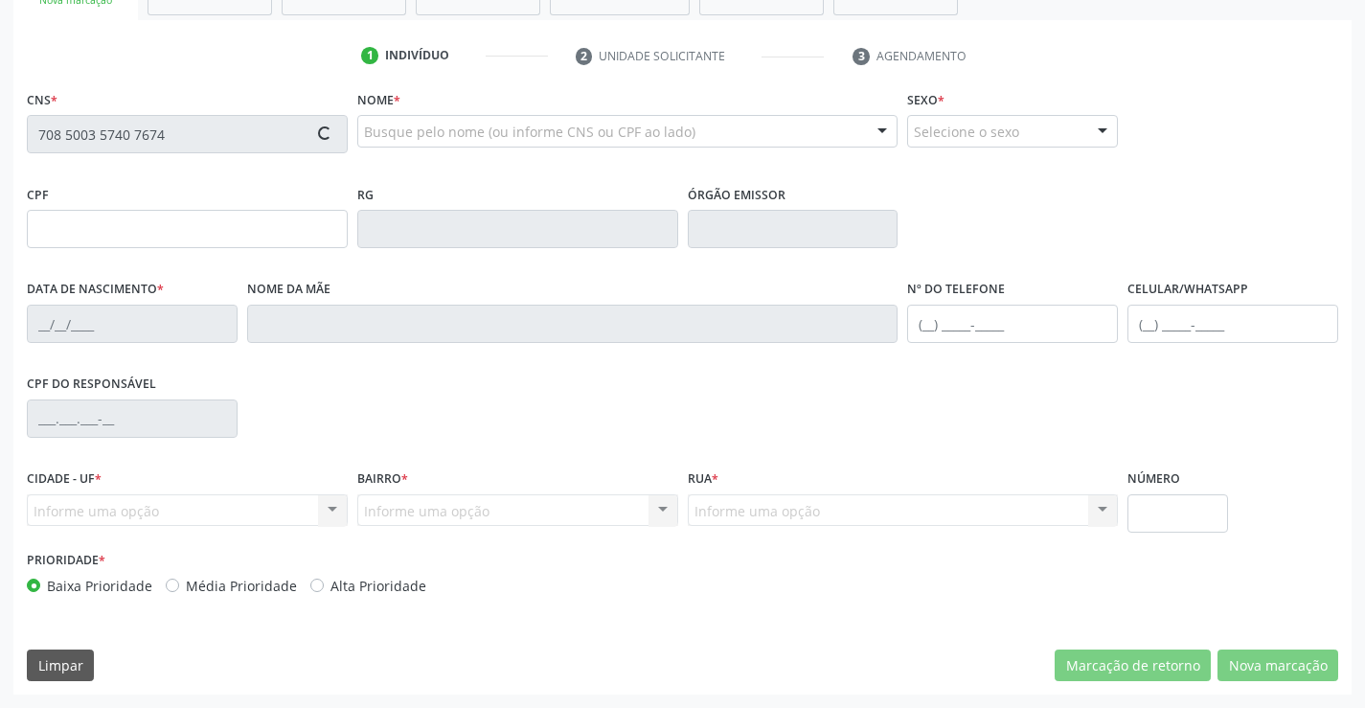
scroll to position [330, 0]
type input "21/05/2016"
type input "(74) 98869-1973"
type input "113.104.525-47"
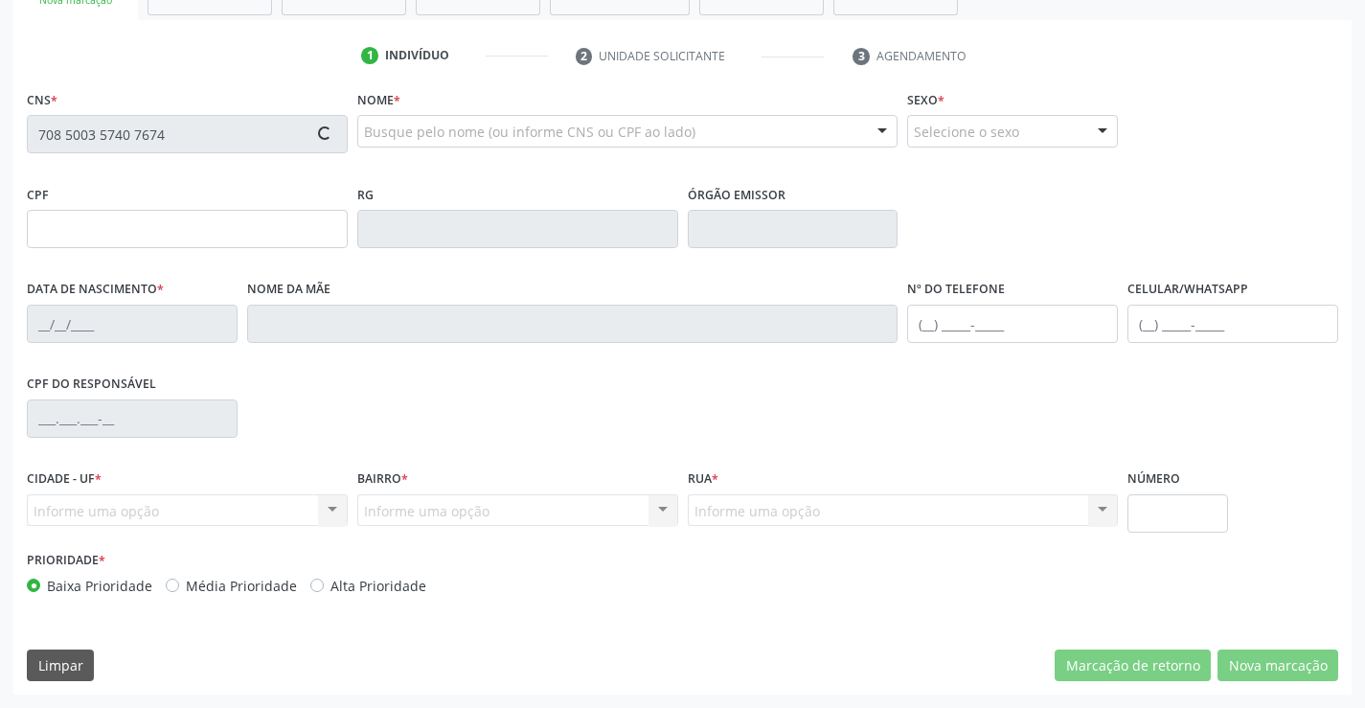
type input "S/N"
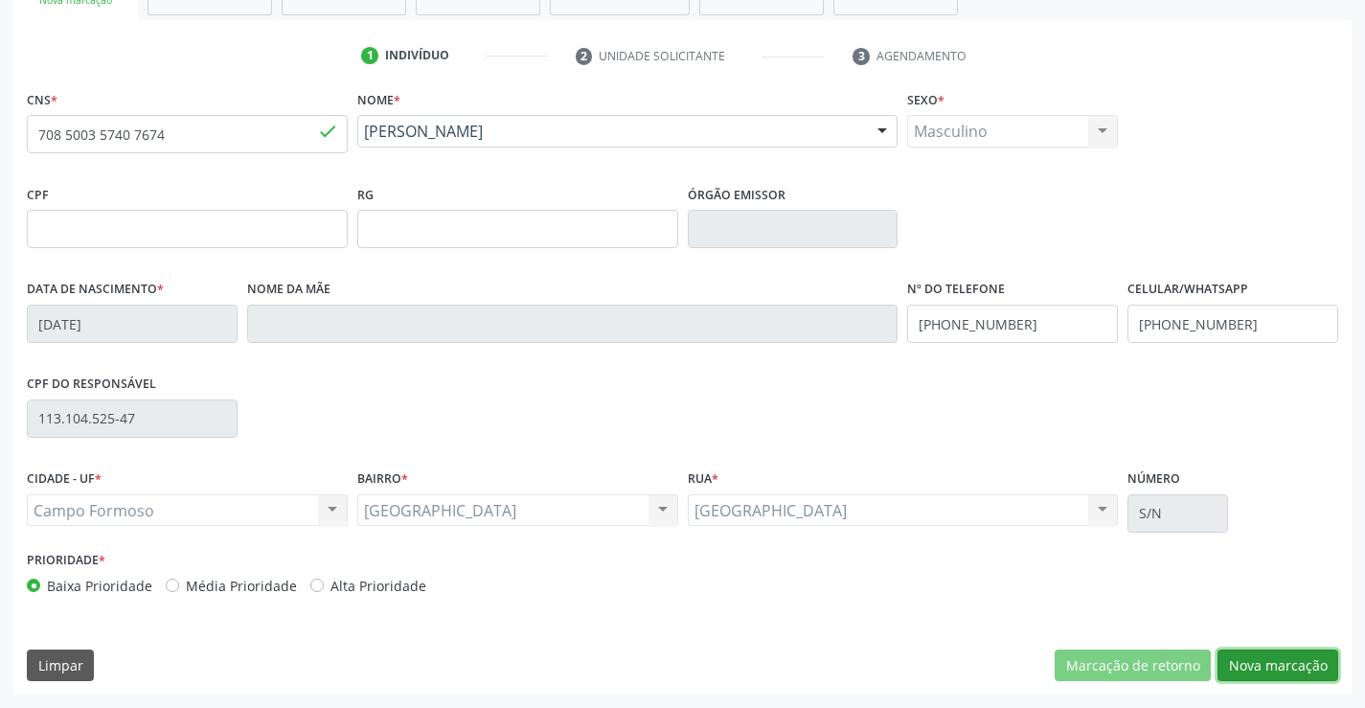
click at [1274, 659] on button "Nova marcação" at bounding box center [1277, 665] width 121 height 33
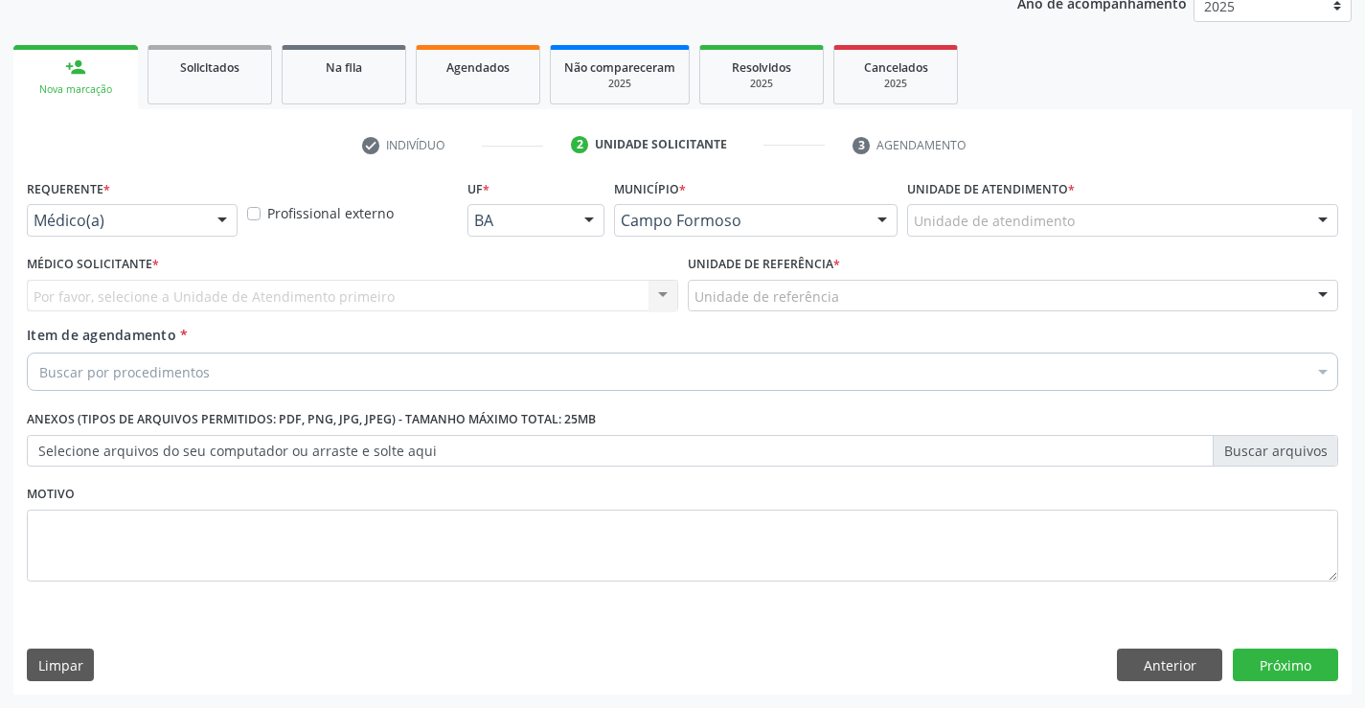
scroll to position [241, 0]
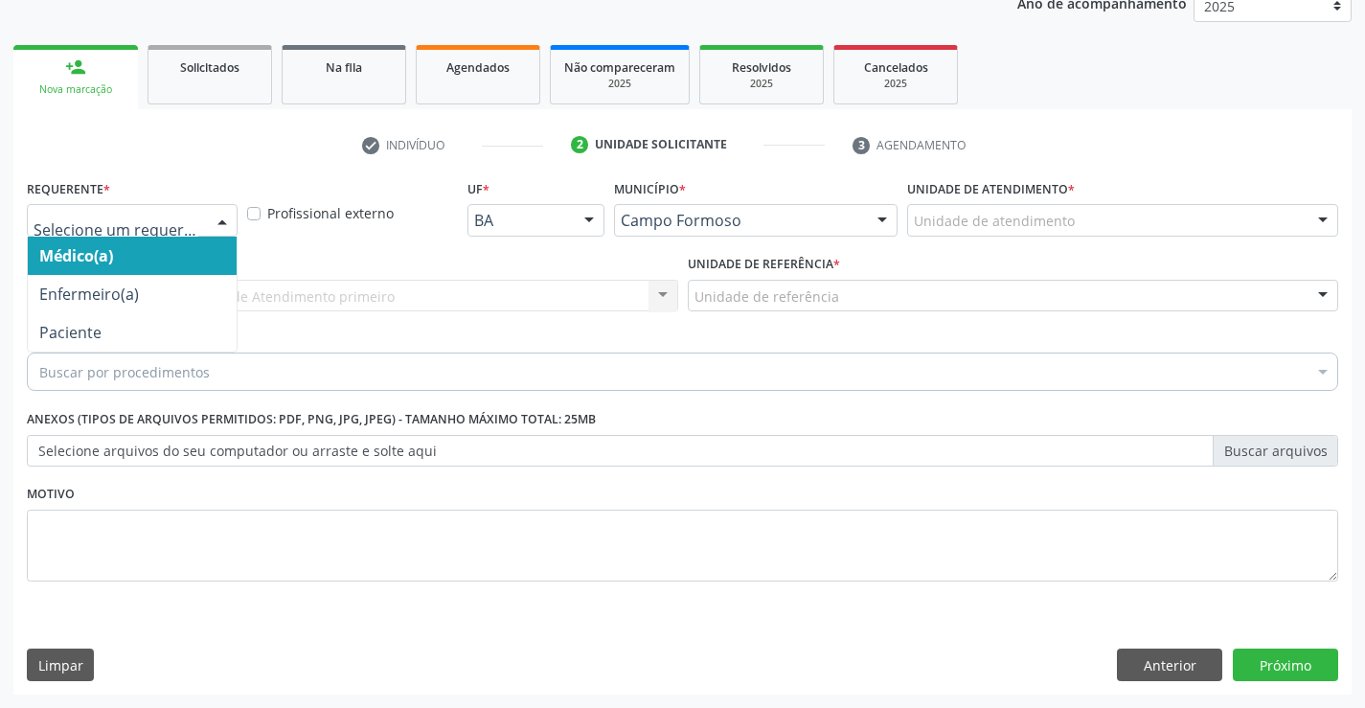
click at [203, 214] on div "Médico(a) Enfermeiro(a) Paciente Nenhum resultado encontrado para: " " Não há n…" at bounding box center [132, 220] width 211 height 33
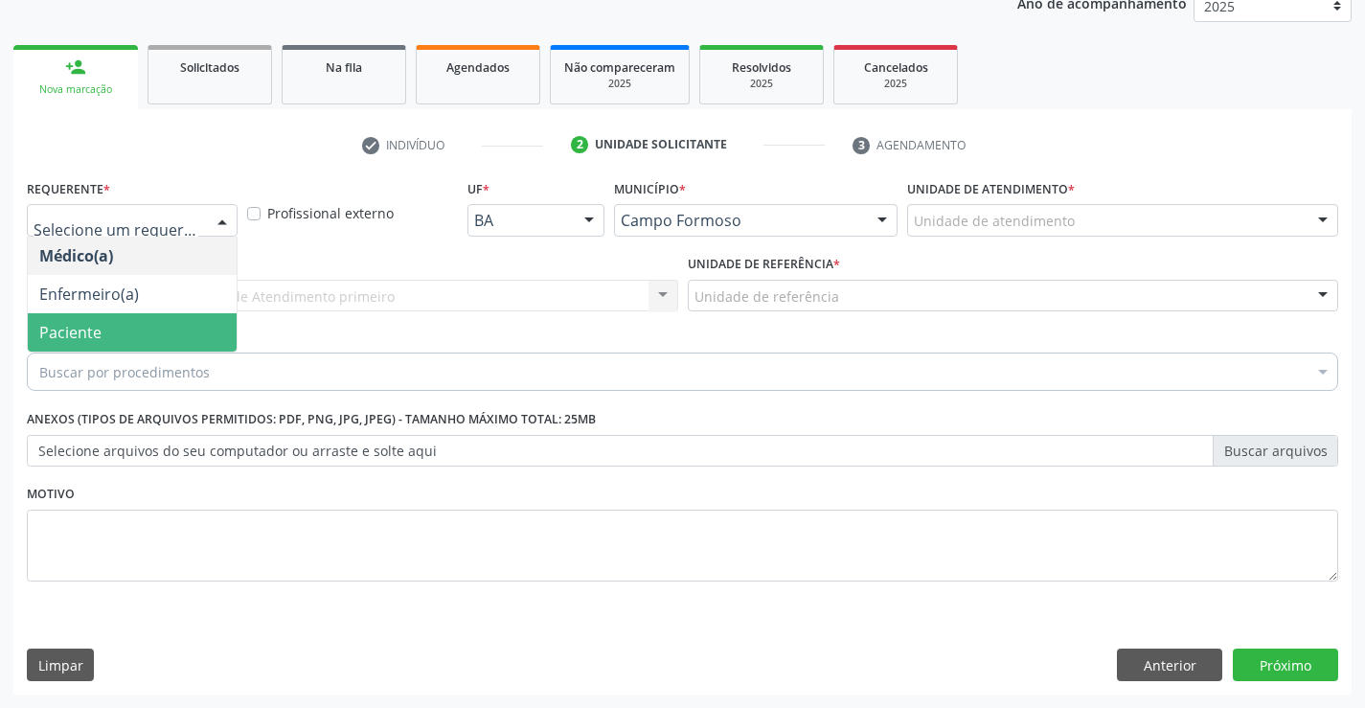
click at [161, 319] on span "Paciente" at bounding box center [132, 332] width 209 height 38
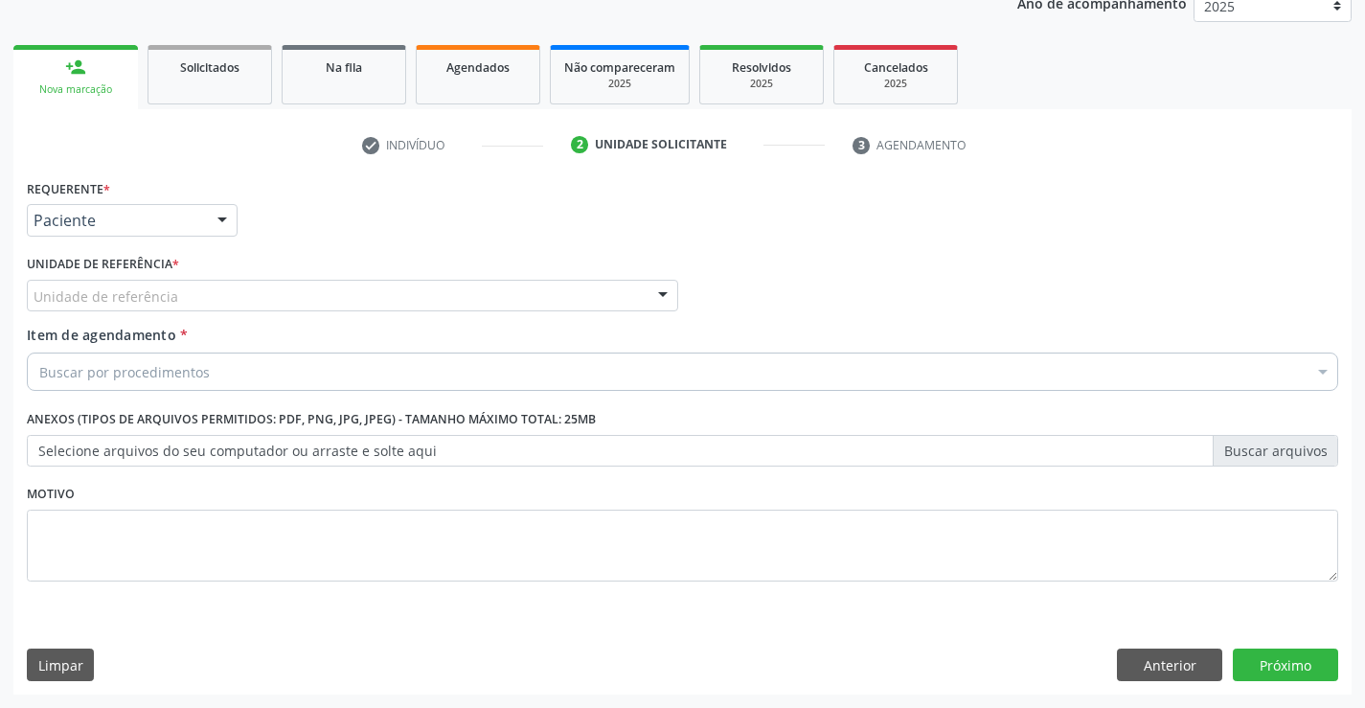
click at [357, 303] on div "Unidade de referência" at bounding box center [352, 296] width 651 height 33
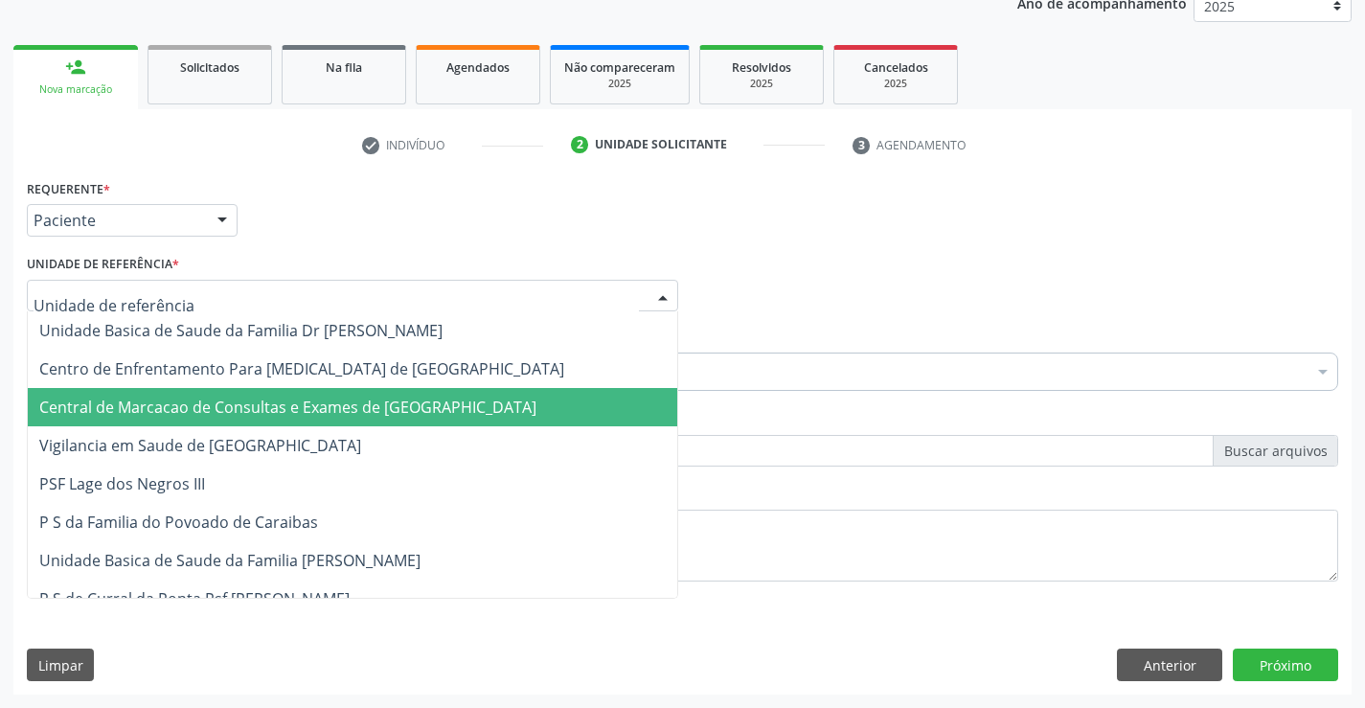
click at [361, 398] on span "Central de Marcacao de Consultas e Exames de Campo Formoso" at bounding box center [287, 407] width 497 height 21
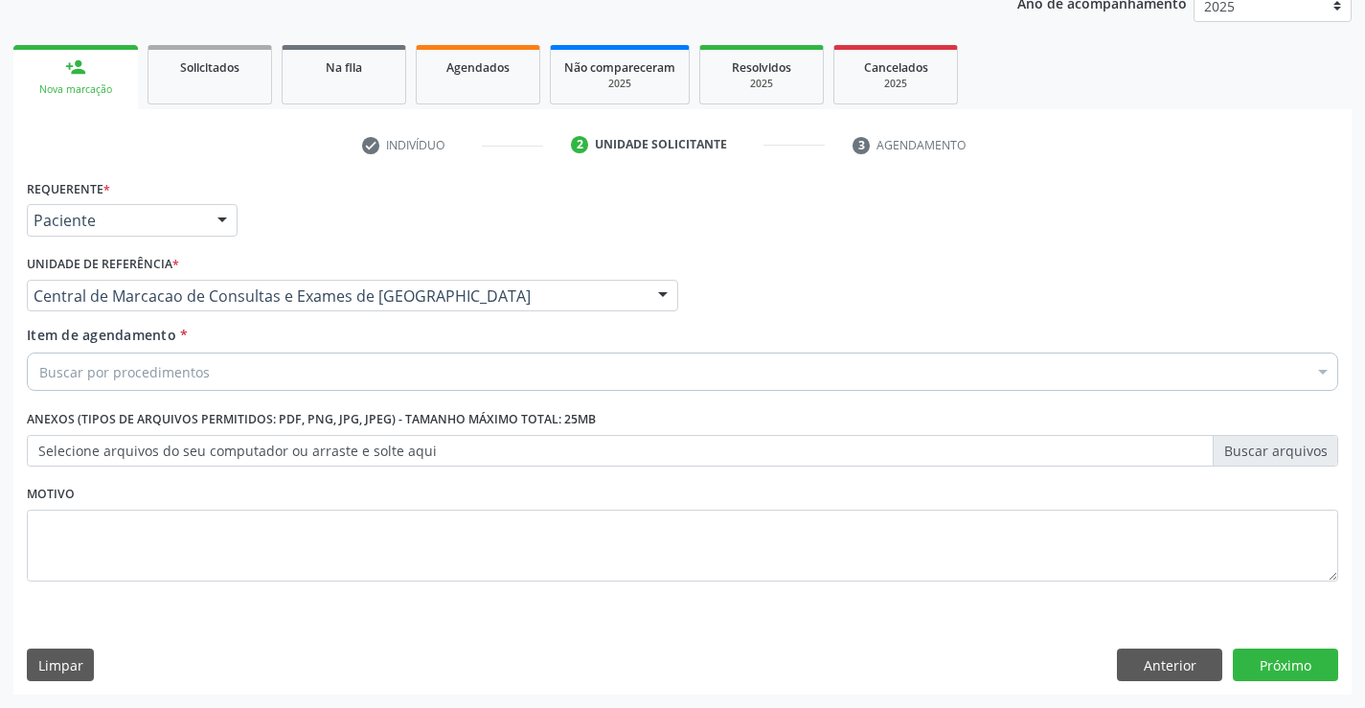
click at [423, 373] on div "Buscar por procedimentos" at bounding box center [682, 371] width 1311 height 38
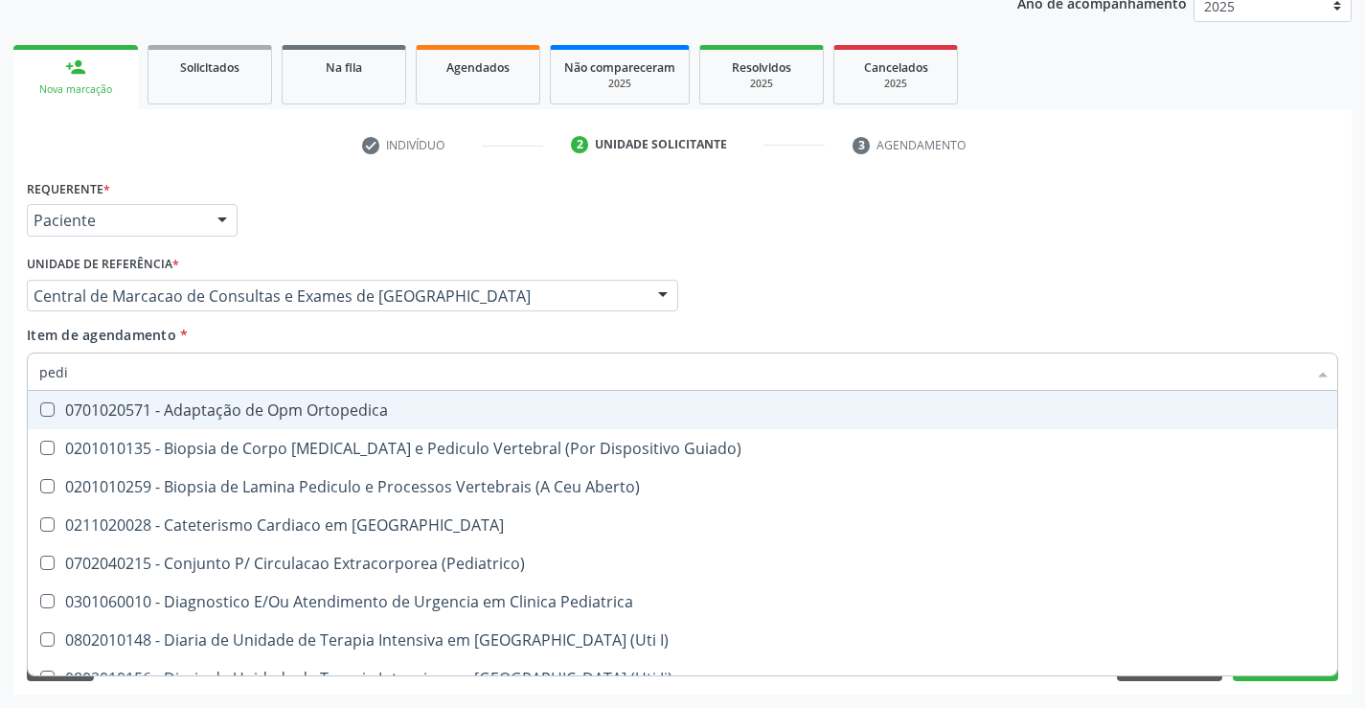
type input "pedia"
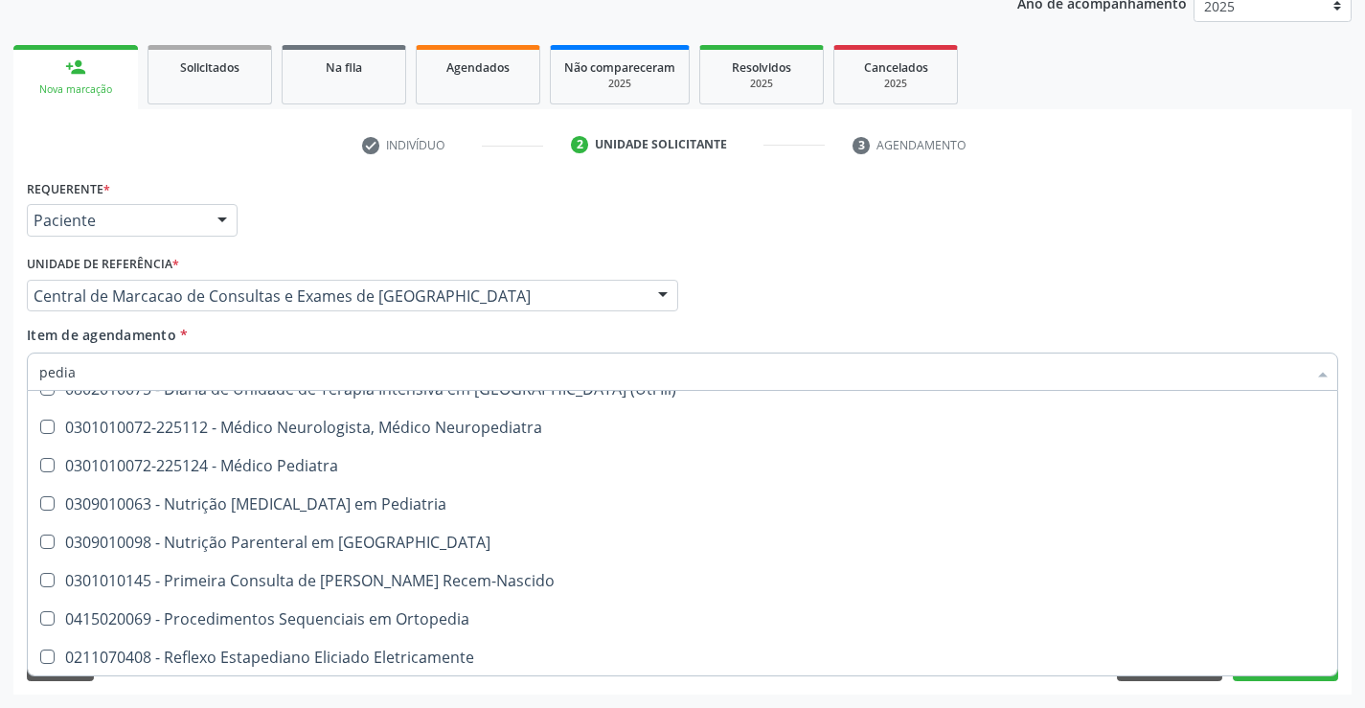
scroll to position [214, 0]
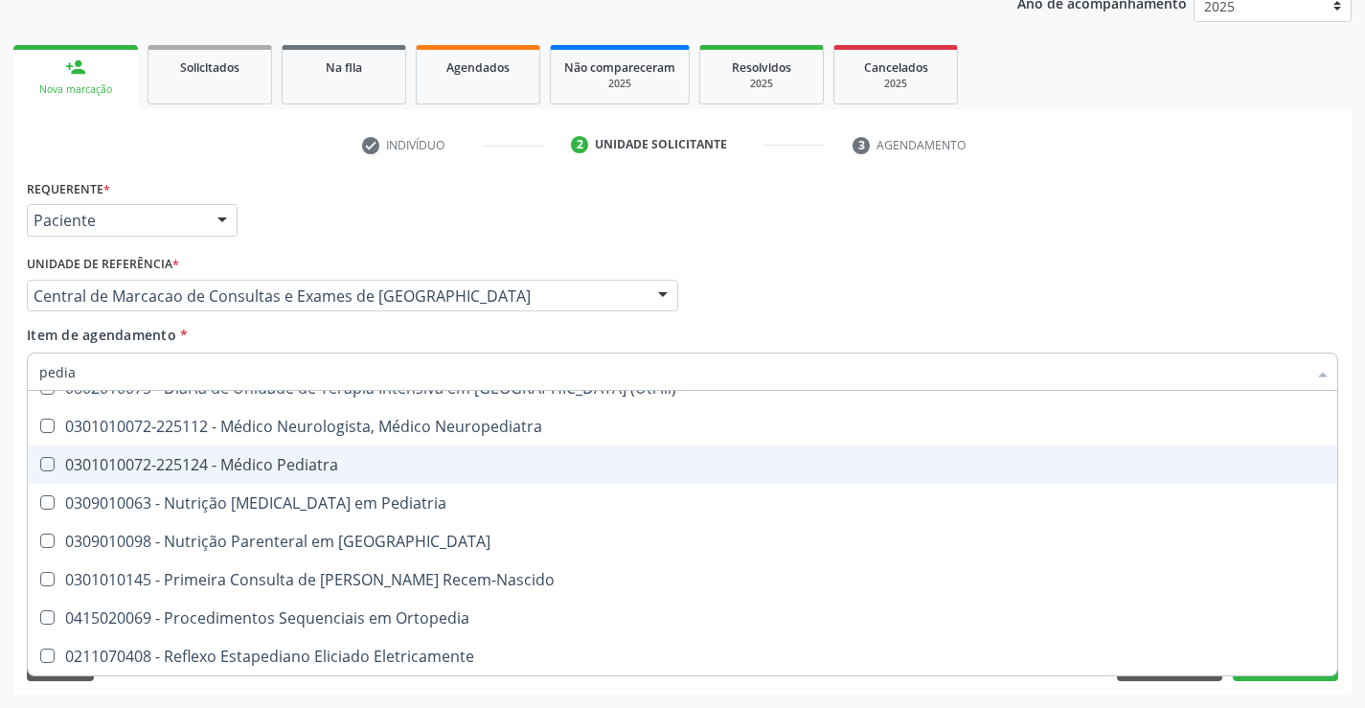
click at [322, 466] on div "0301010072-225124 - Médico Pediatra" at bounding box center [682, 464] width 1286 height 15
checkbox Pediatra "true"
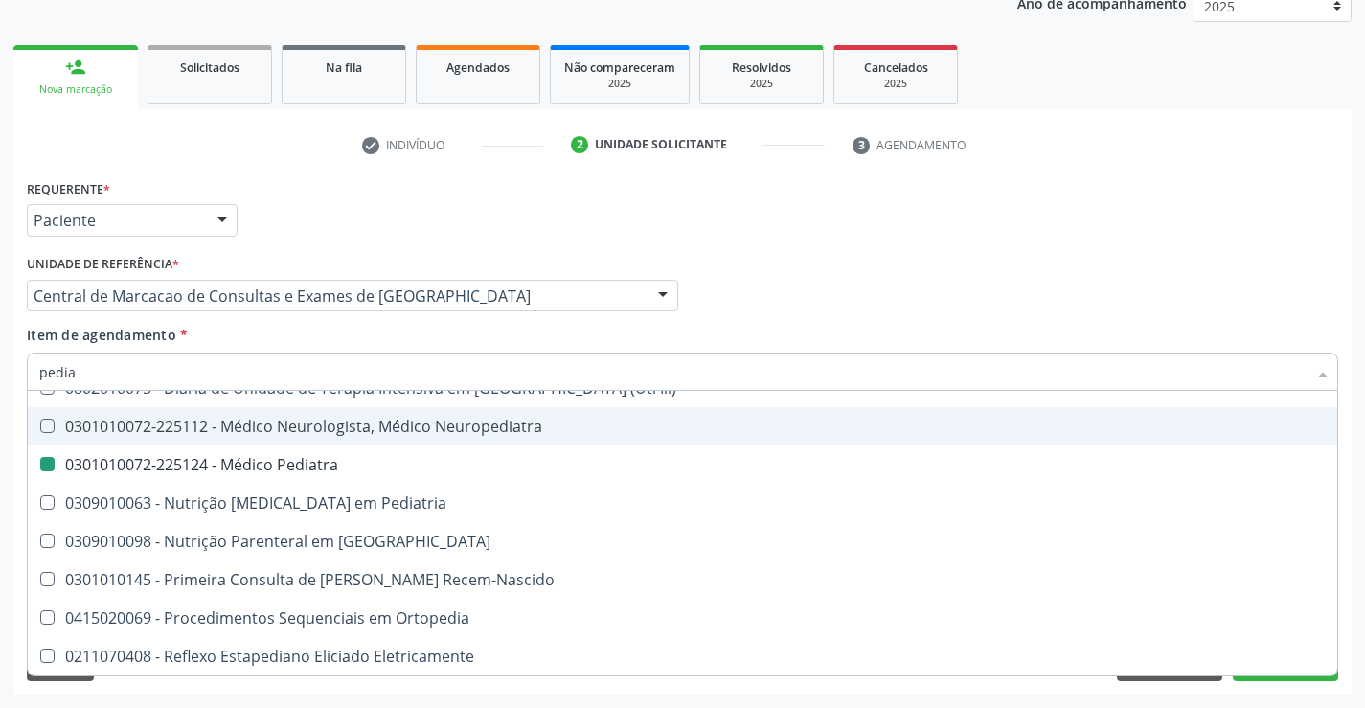
click at [947, 301] on div "Médico Solicitante Por favor, selecione a Unidade de Atendimento primeiro Nenhu…" at bounding box center [682, 287] width 1321 height 75
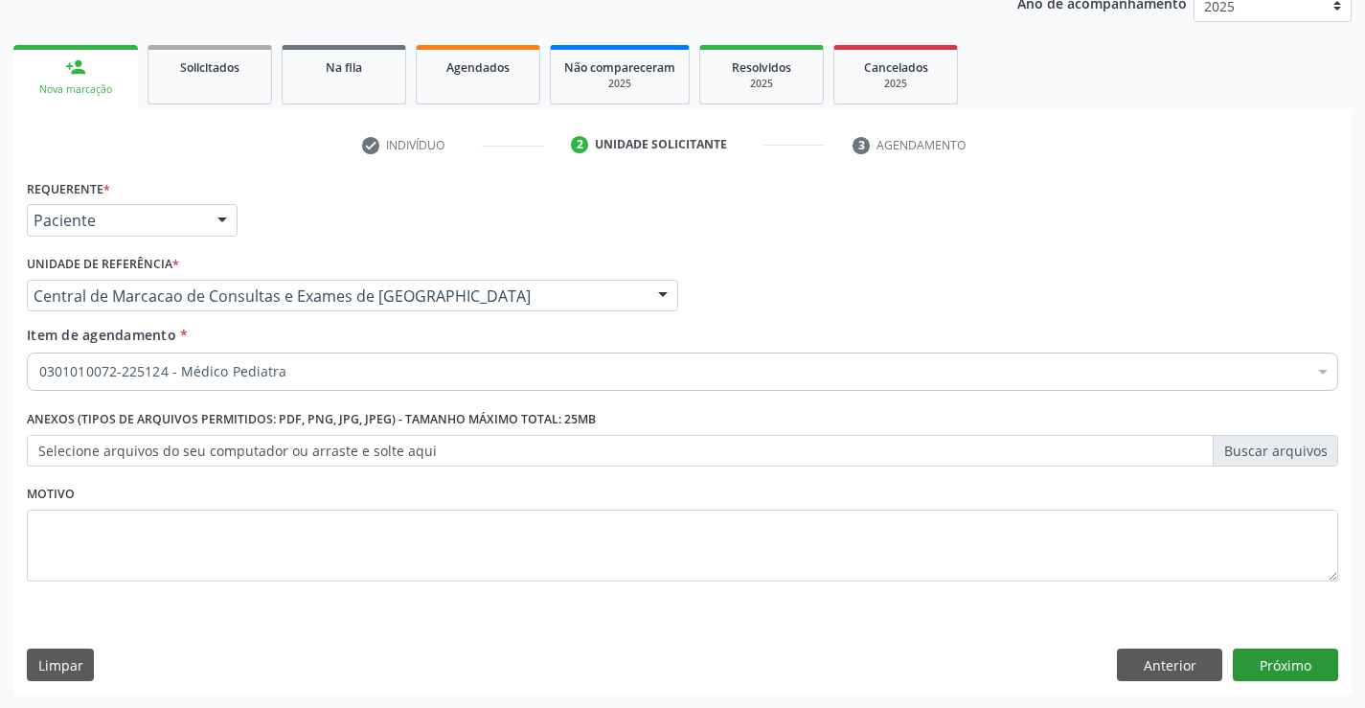
scroll to position [0, 0]
click at [1247, 659] on button "Próximo" at bounding box center [1285, 664] width 105 height 33
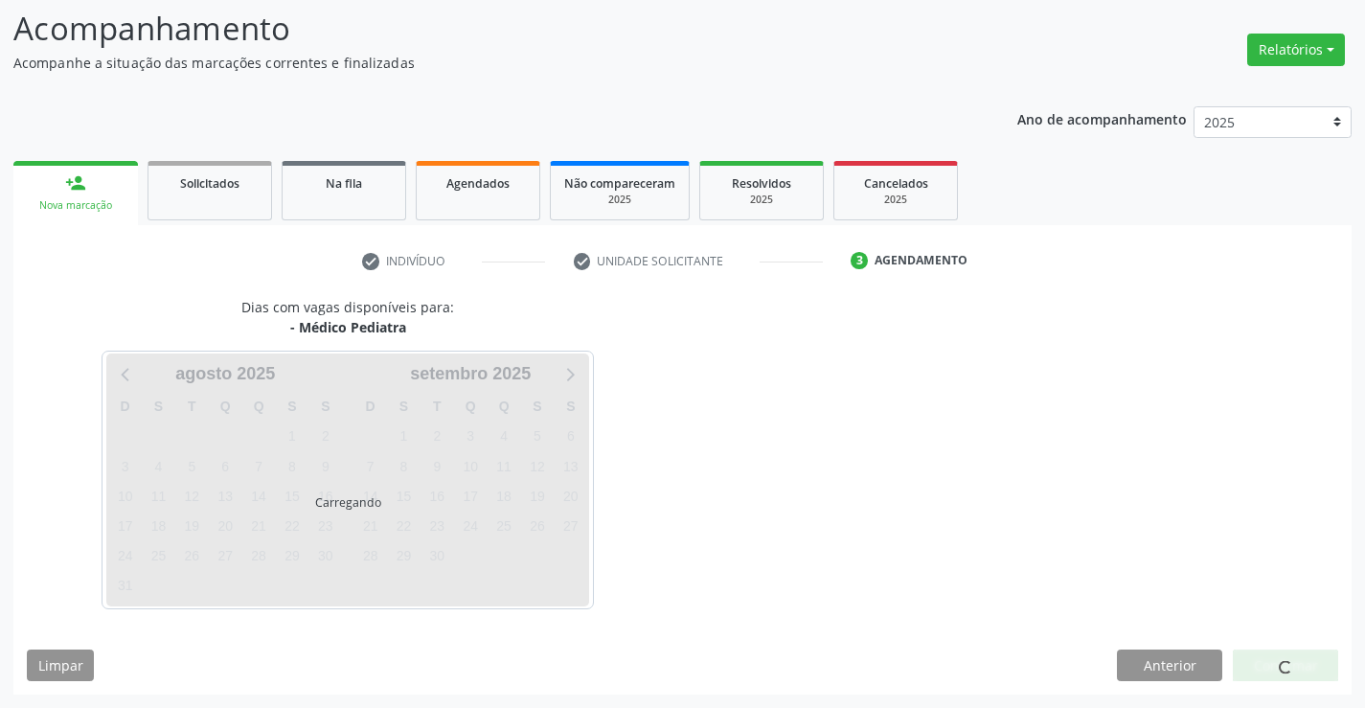
scroll to position [125, 0]
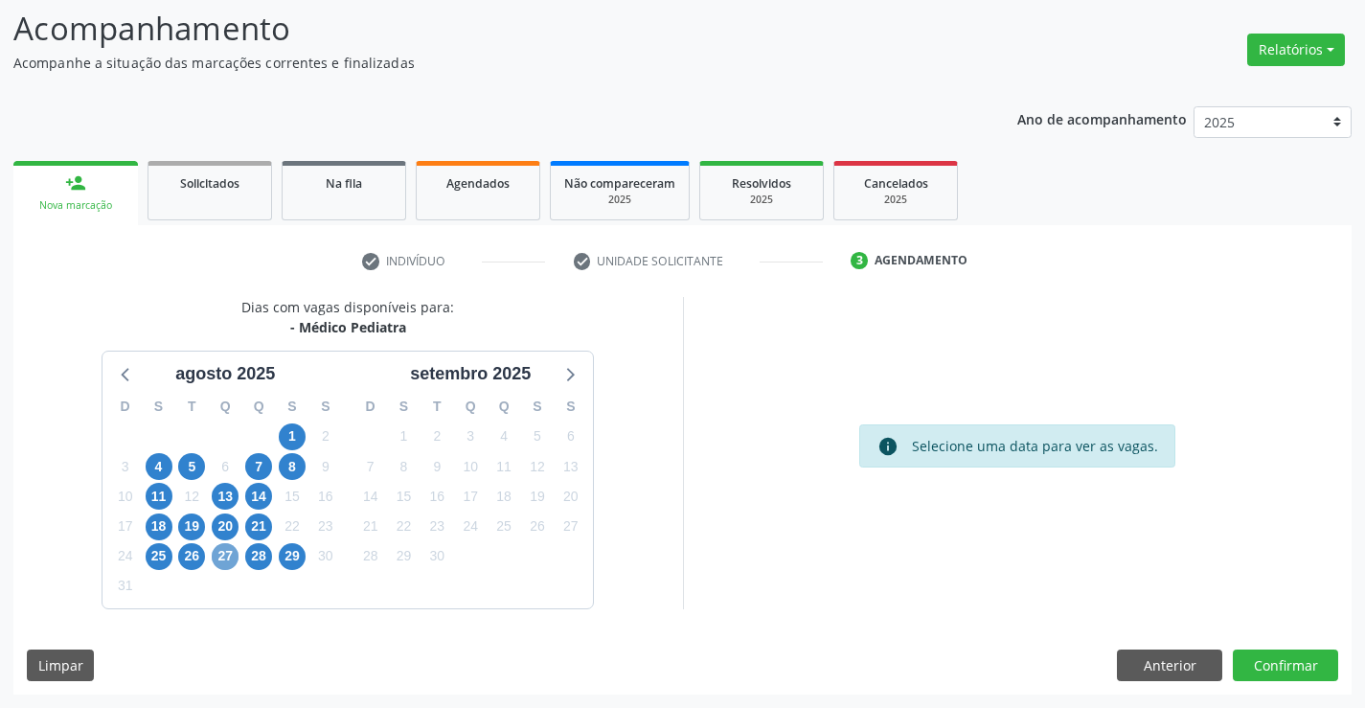
click at [234, 560] on span "27" at bounding box center [225, 556] width 27 height 27
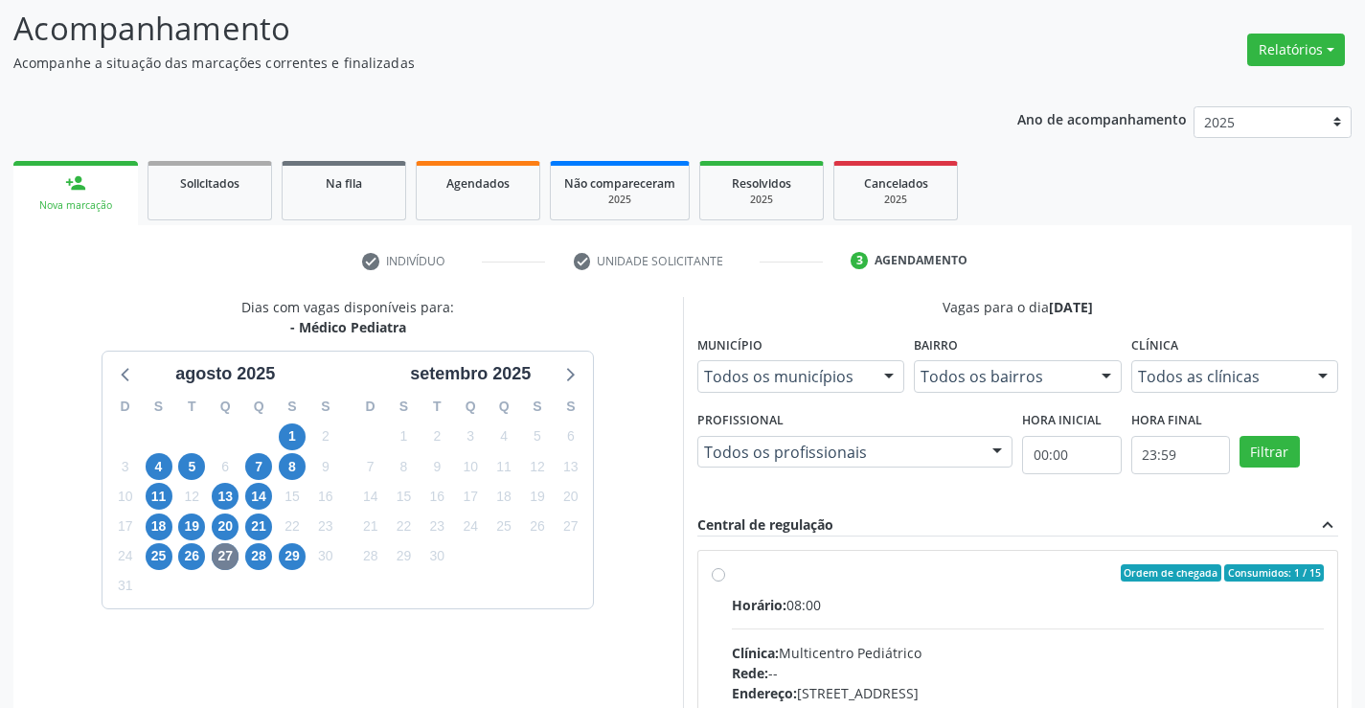
click at [725, 581] on input "Ordem de chegada Consumidos: 1 / 15 Horário: 08:00 Clínica: Multicentro Pediátr…" at bounding box center [718, 572] width 13 height 17
radio input "true"
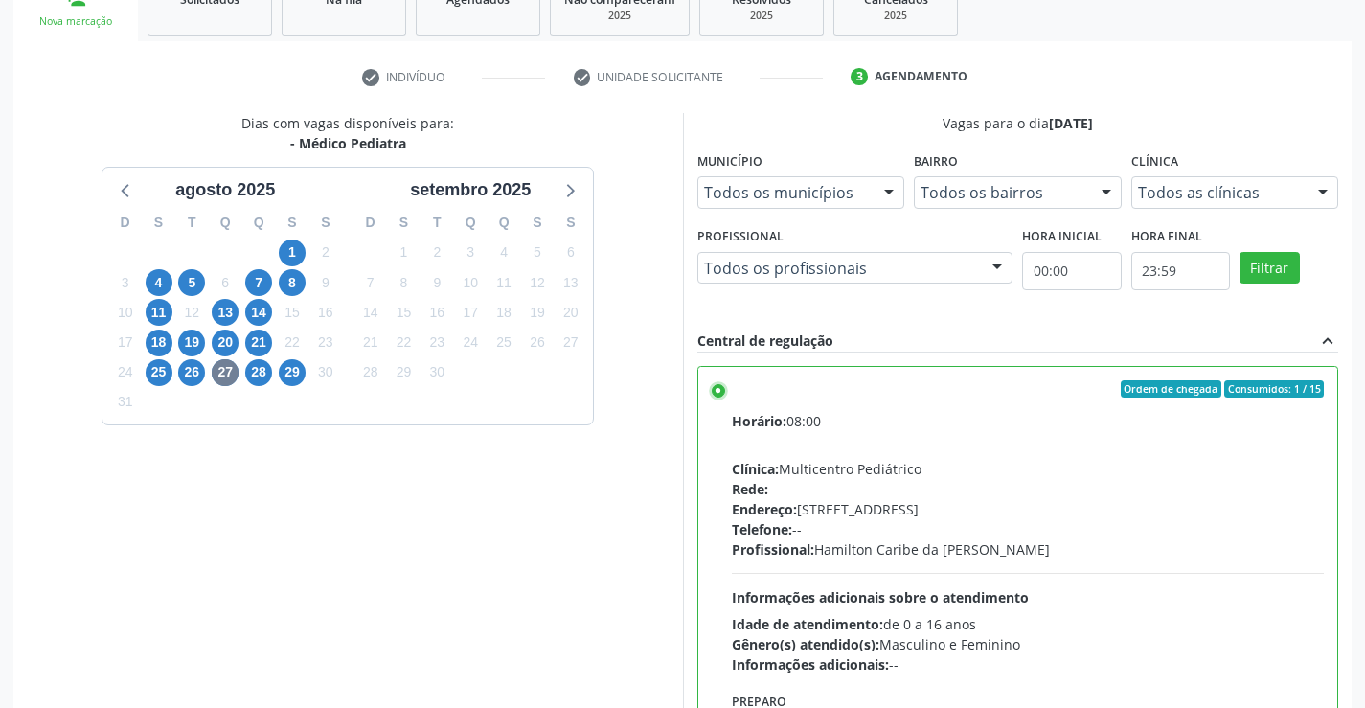
scroll to position [437, 0]
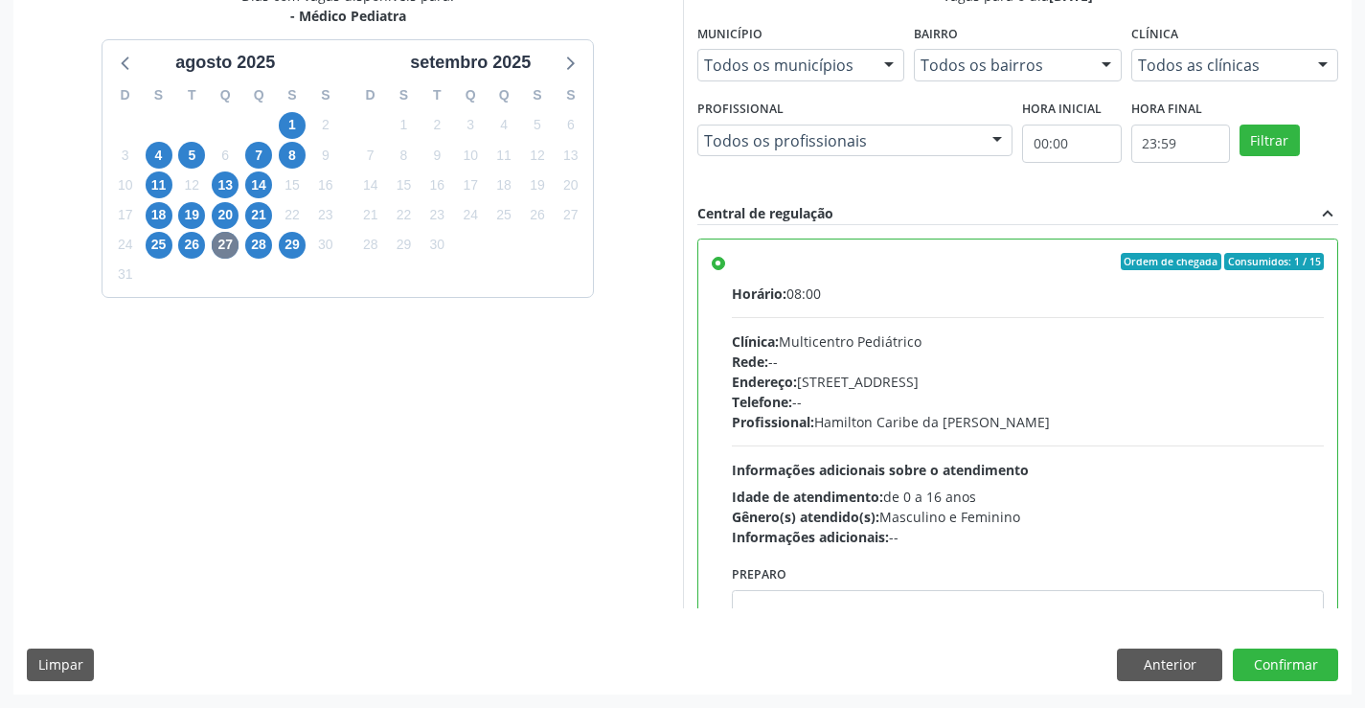
click at [1268, 647] on div "Dias com vagas disponíveis para: - Médico Pediatra agosto 2025 D S T Q Q S S 27…" at bounding box center [682, 340] width 1338 height 708
click at [1264, 656] on button "Confirmar" at bounding box center [1285, 664] width 105 height 33
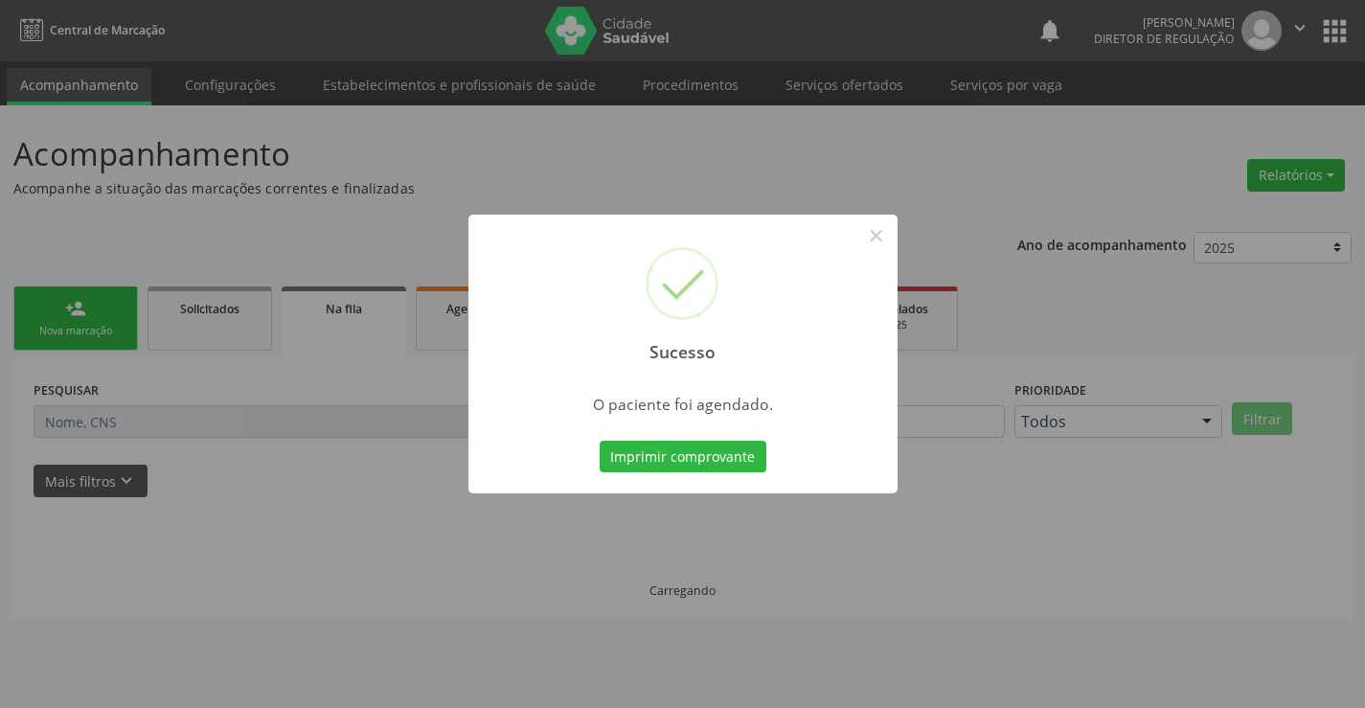
scroll to position [0, 0]
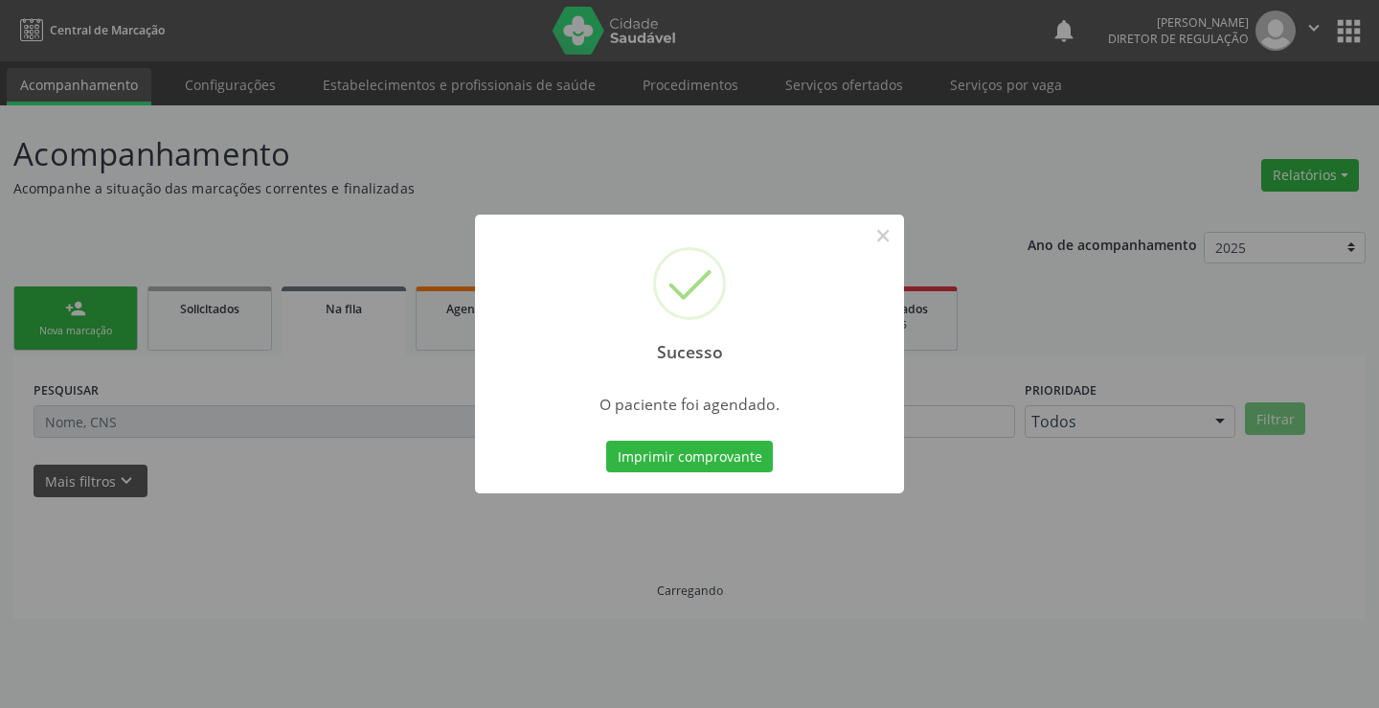
click at [606, 441] on button "Imprimir comprovante" at bounding box center [689, 457] width 167 height 33
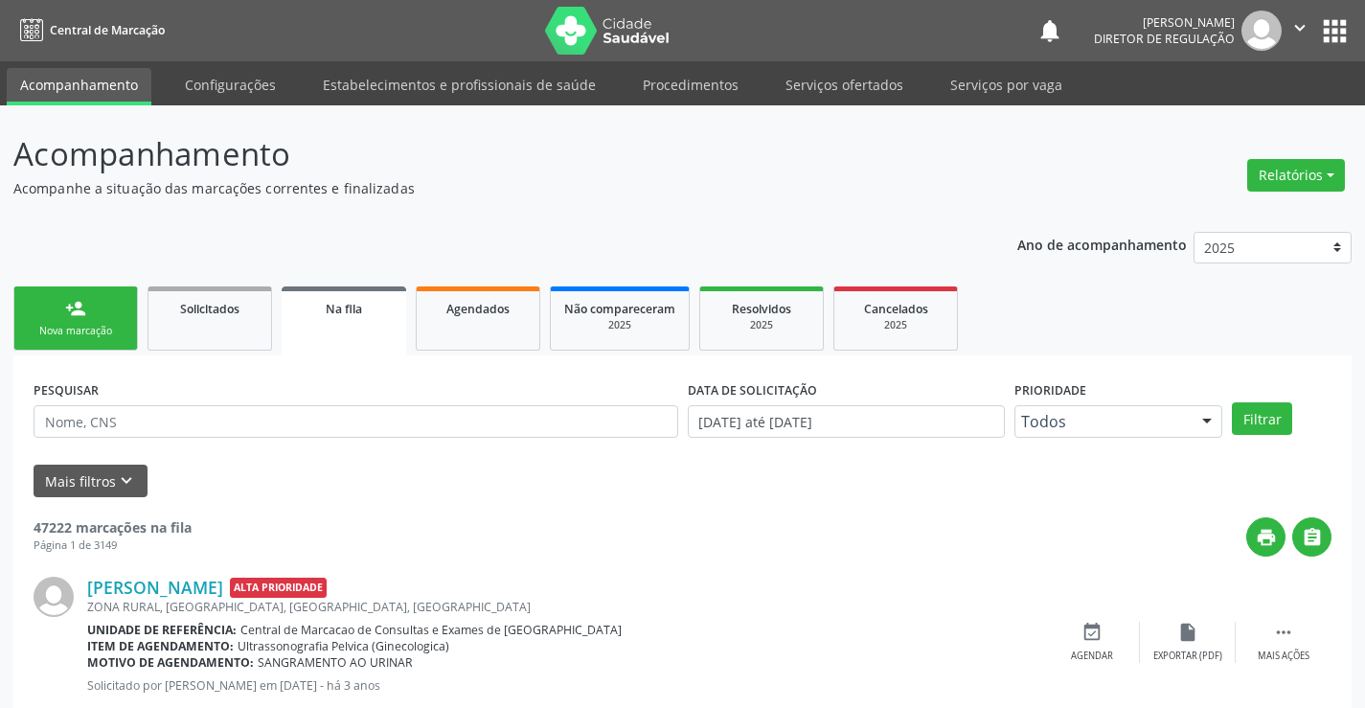
click at [111, 319] on link "person_add Nova marcação" at bounding box center [75, 318] width 125 height 64
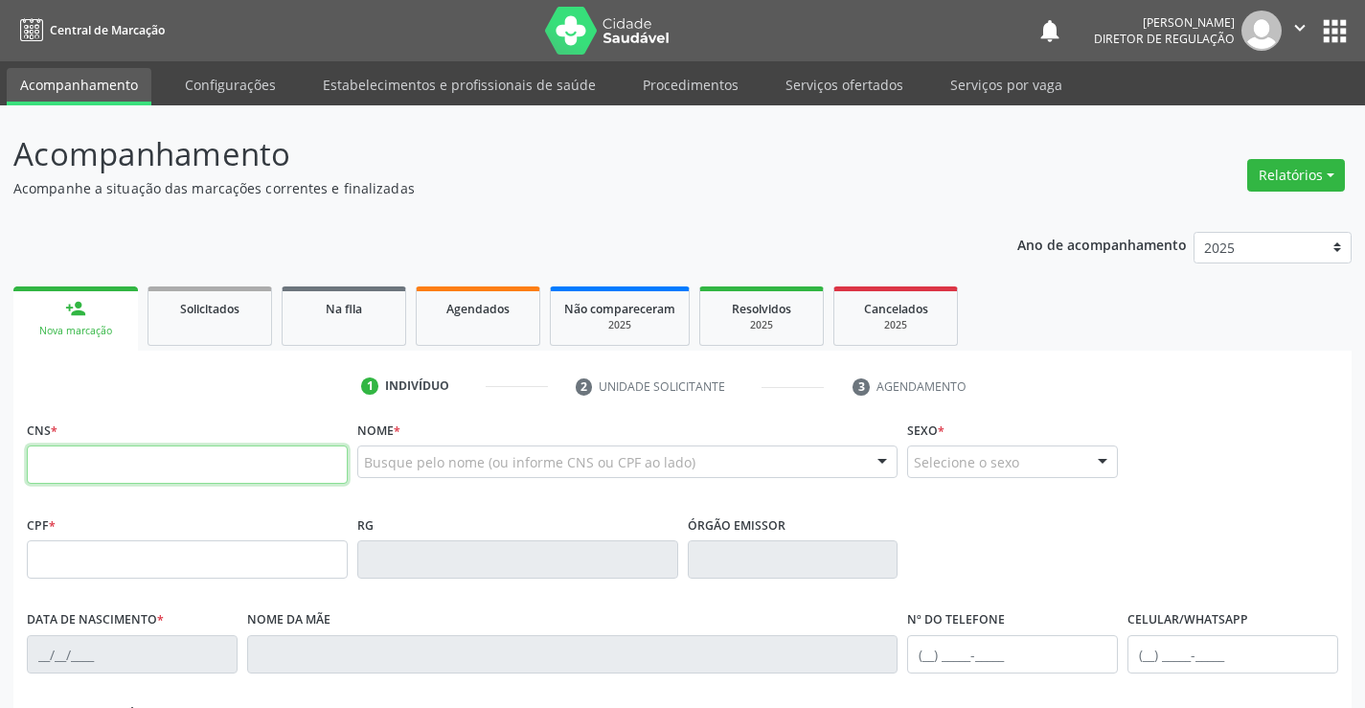
click at [80, 447] on input "text" at bounding box center [187, 464] width 321 height 38
type input "700 4034 0549 2840"
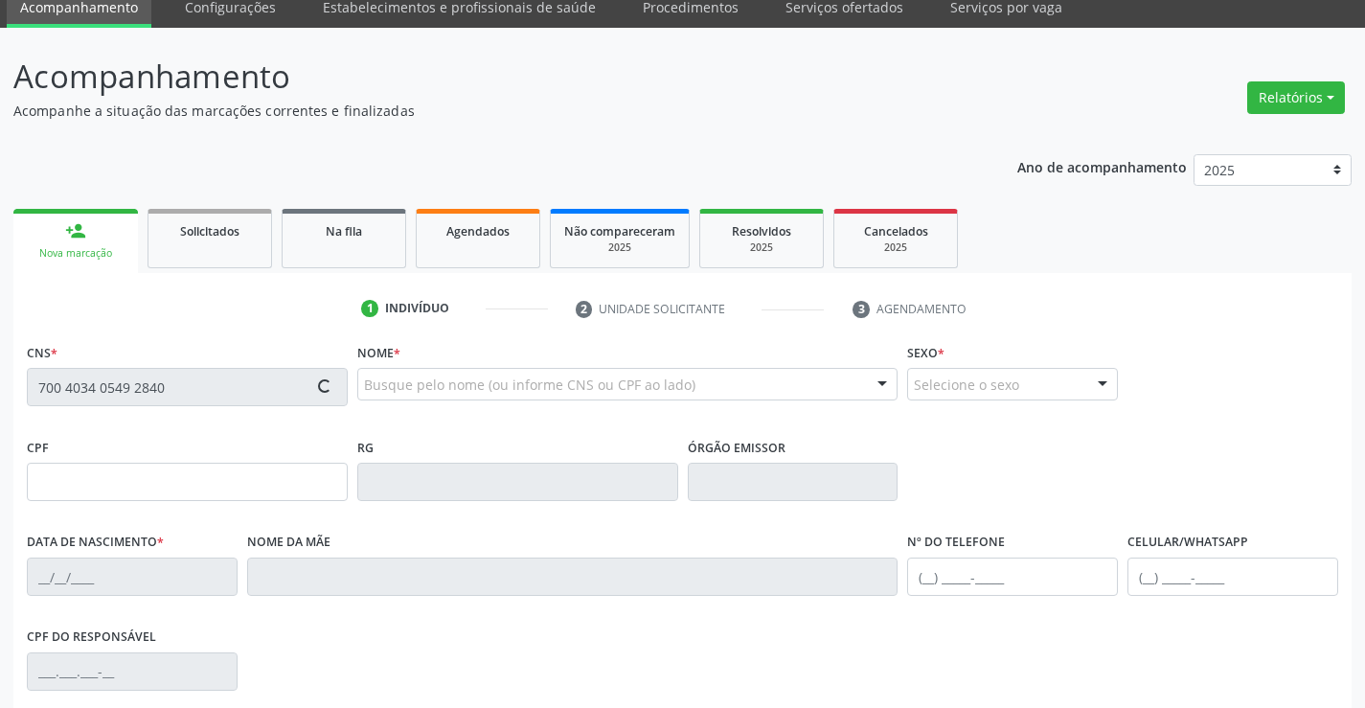
type input "1438372906"
type input "27/11/1988"
type input "(74) 99925-4106"
type input "031.926.495-50"
type input "S/N"
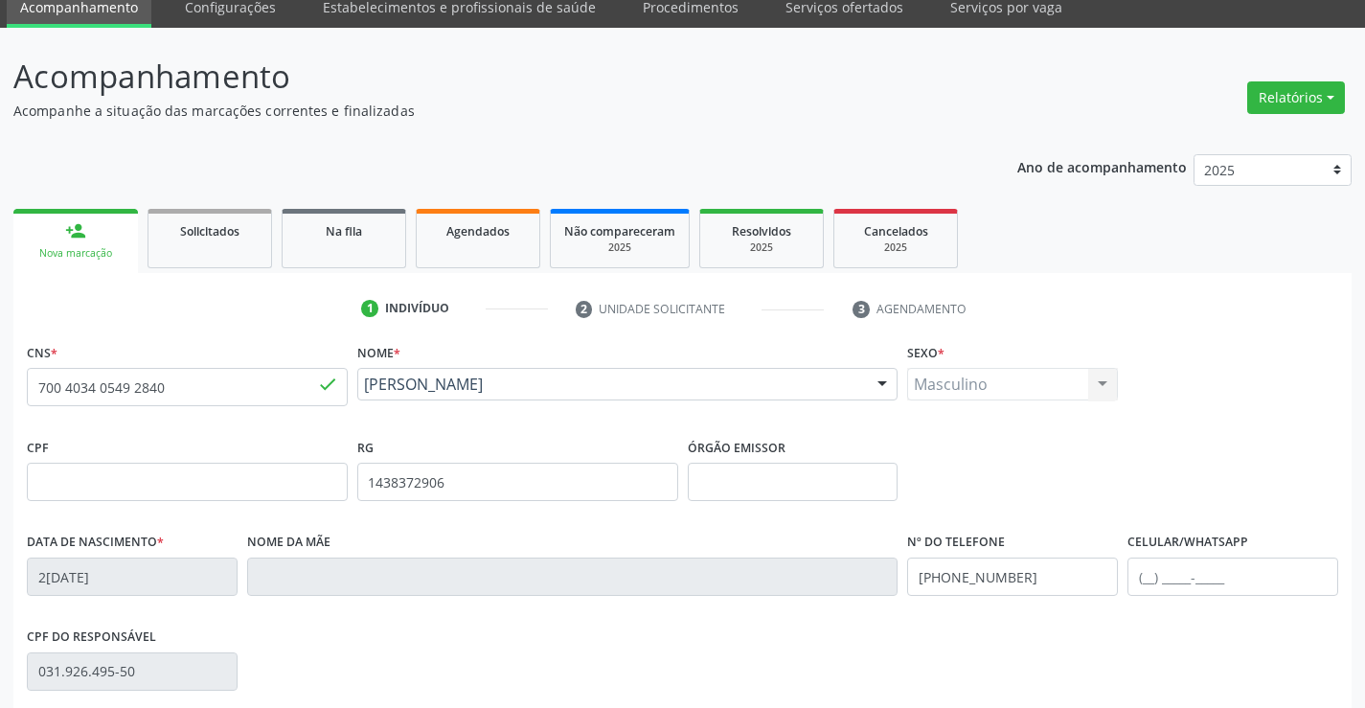
scroll to position [330, 0]
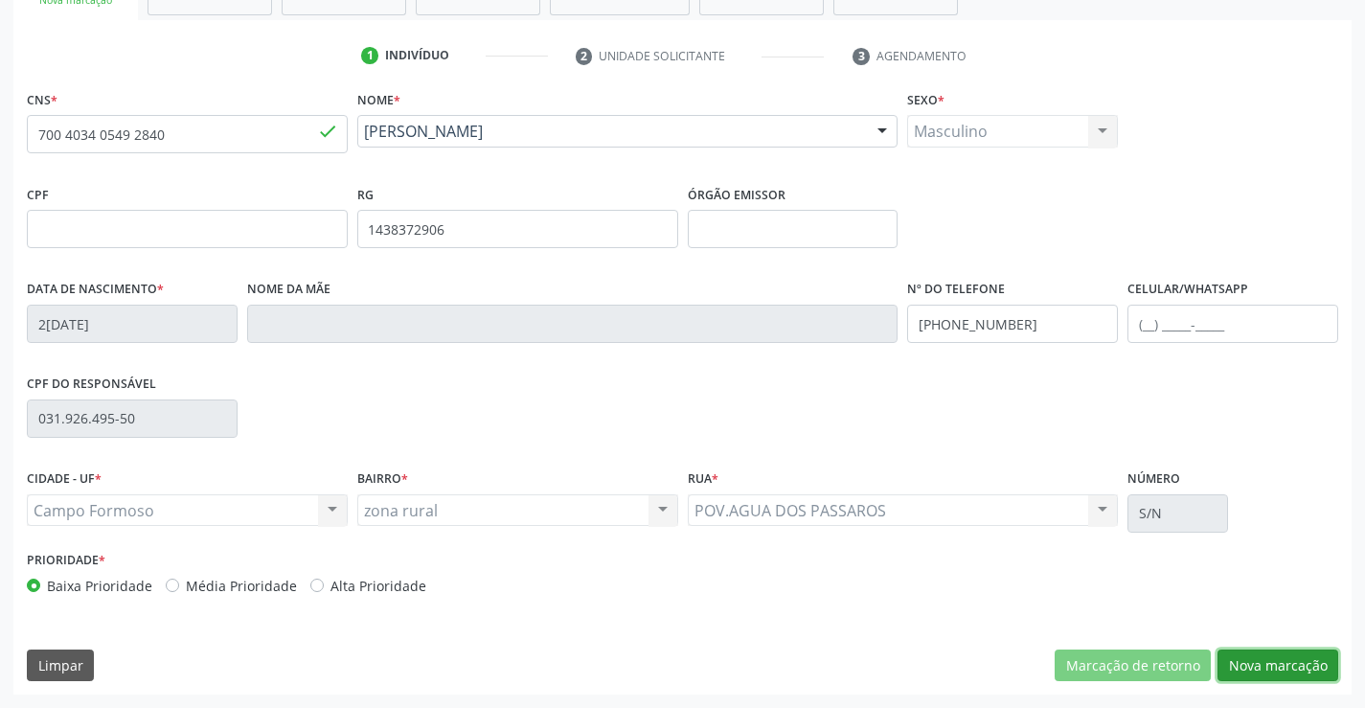
click at [1289, 665] on button "Nova marcação" at bounding box center [1277, 665] width 121 height 33
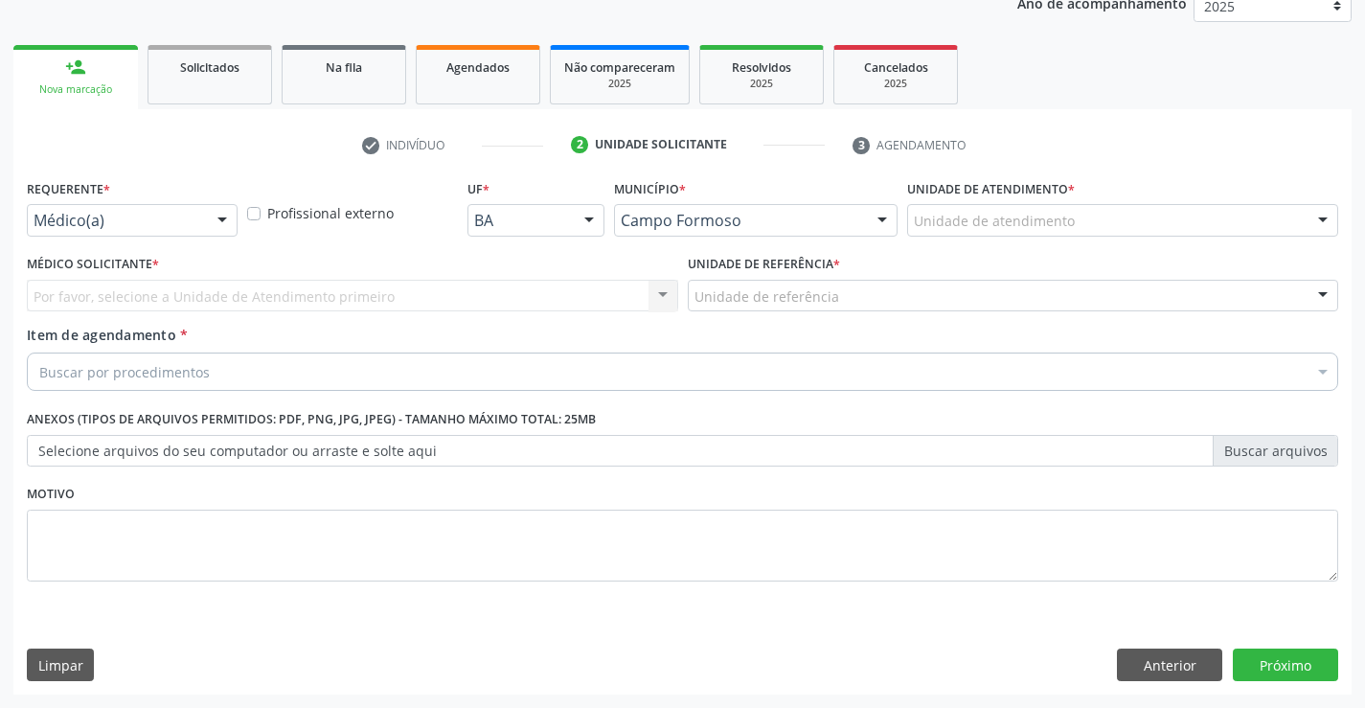
scroll to position [241, 0]
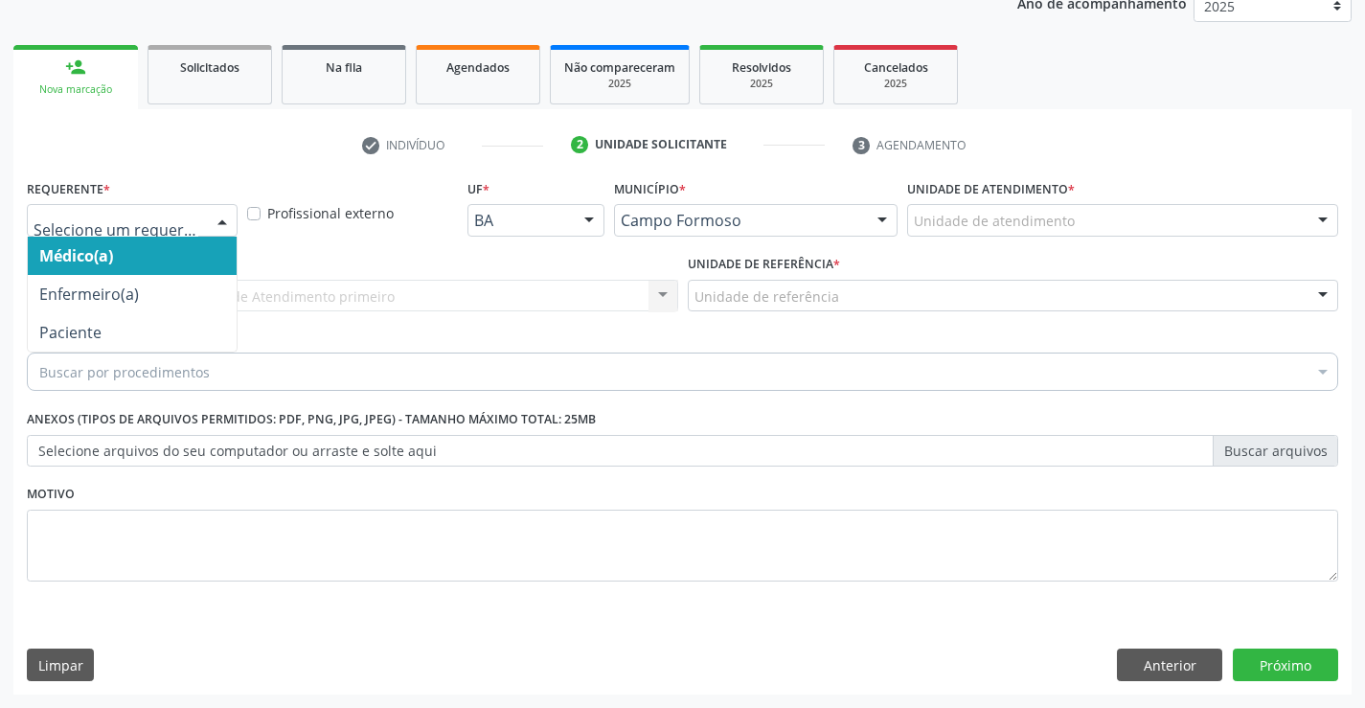
click at [188, 210] on div at bounding box center [132, 220] width 211 height 33
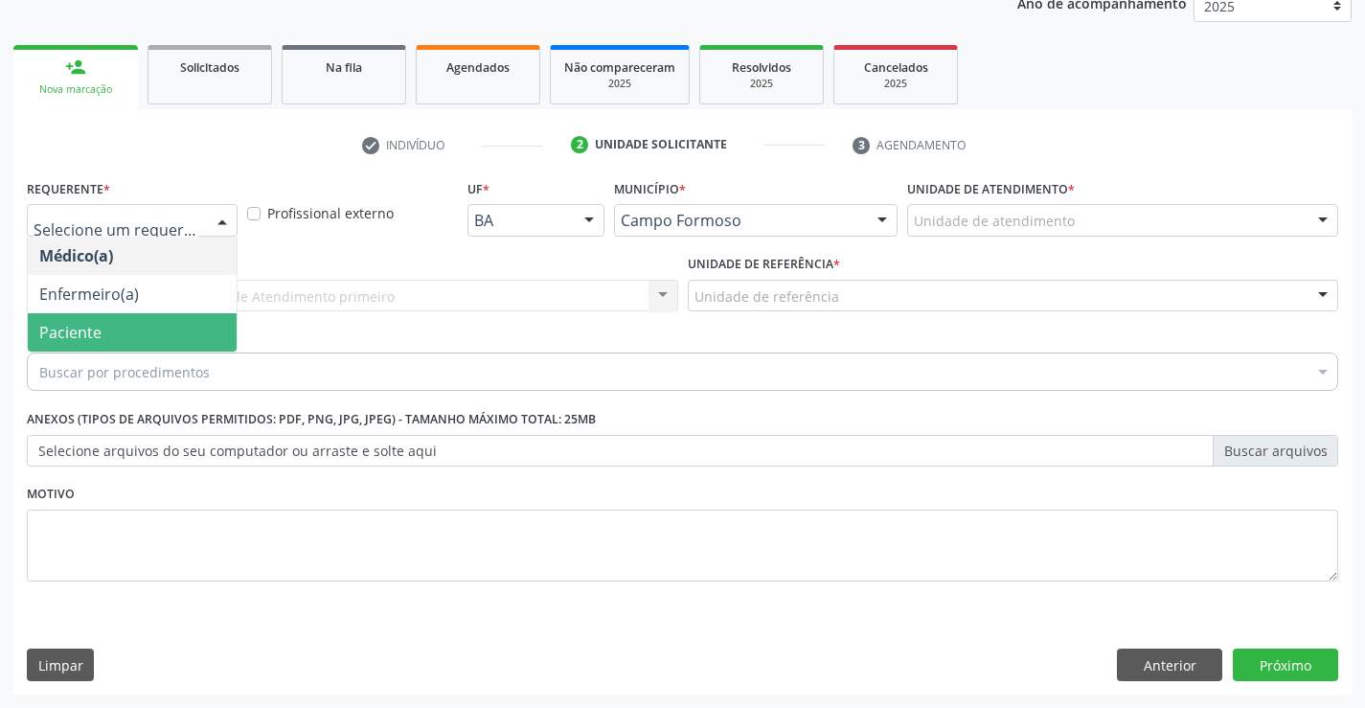
click at [199, 342] on span "Paciente" at bounding box center [132, 332] width 209 height 38
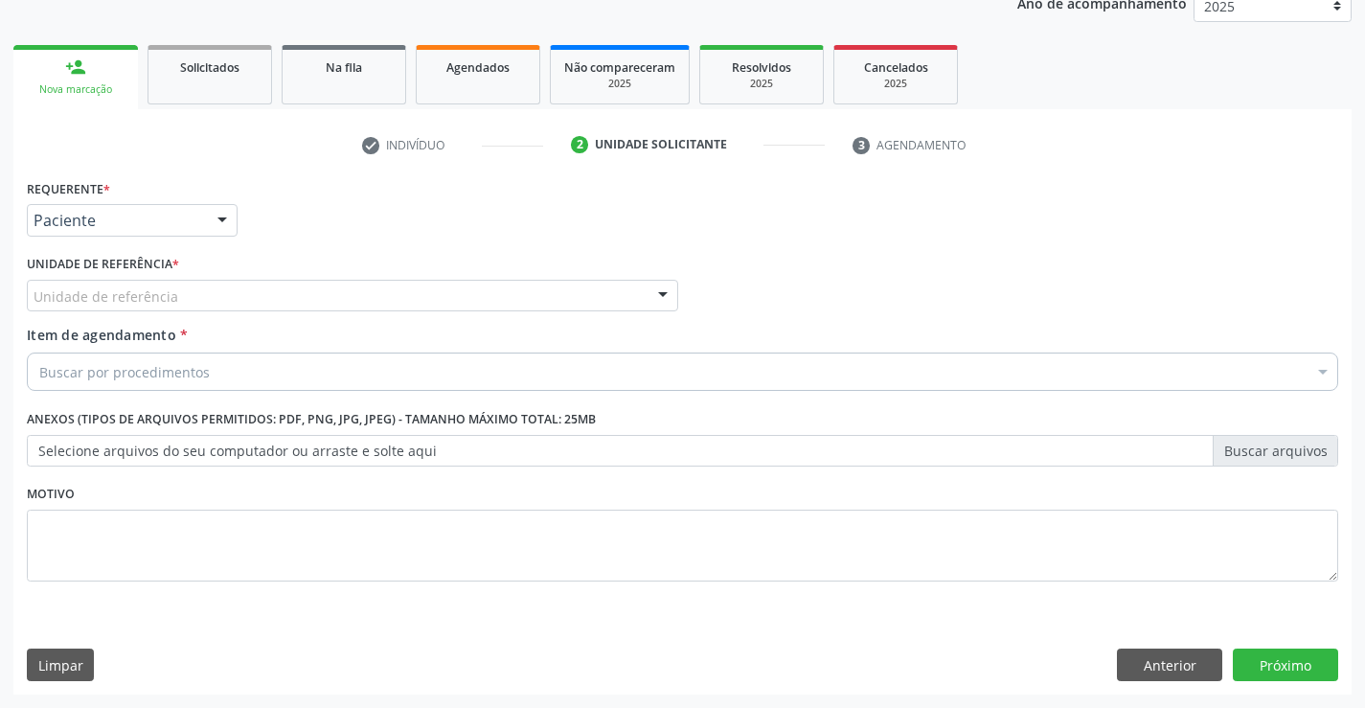
click at [329, 301] on div "Unidade de referência" at bounding box center [352, 296] width 651 height 33
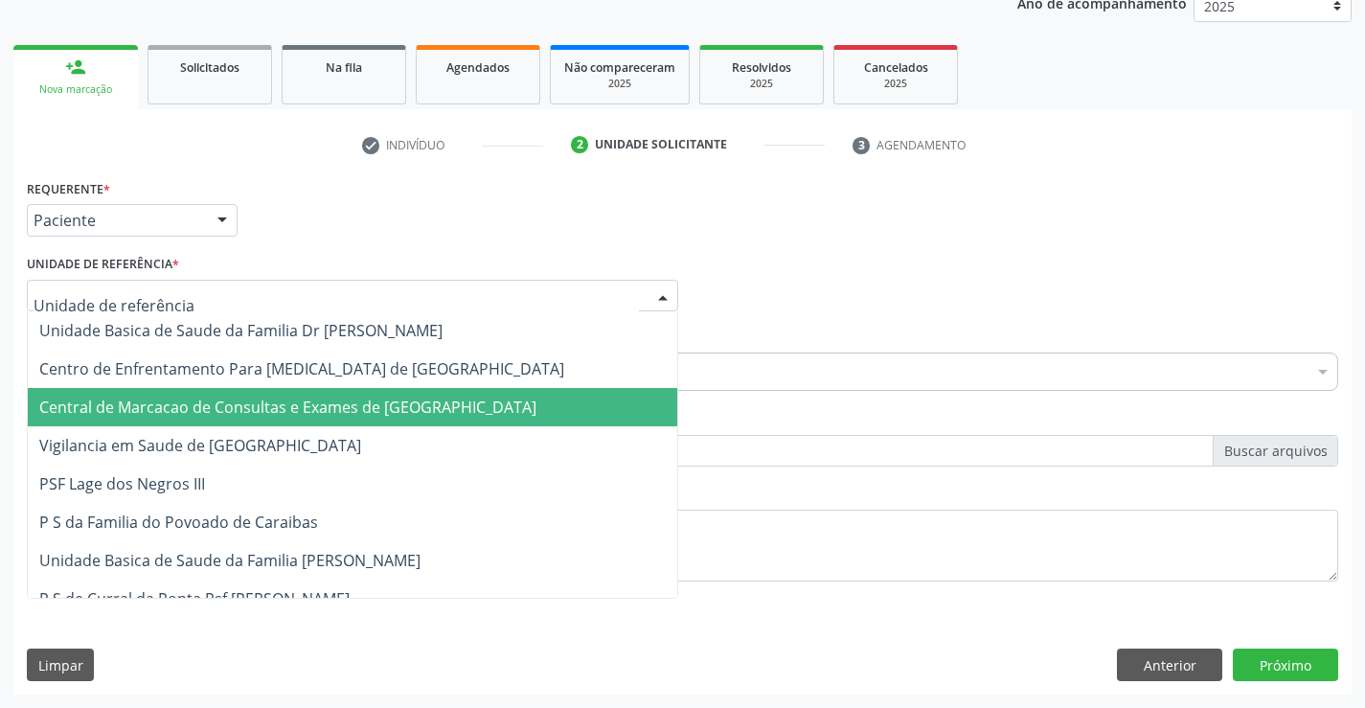
click at [339, 410] on span "Central de Marcacao de Consultas e Exames de Campo Formoso" at bounding box center [287, 407] width 497 height 21
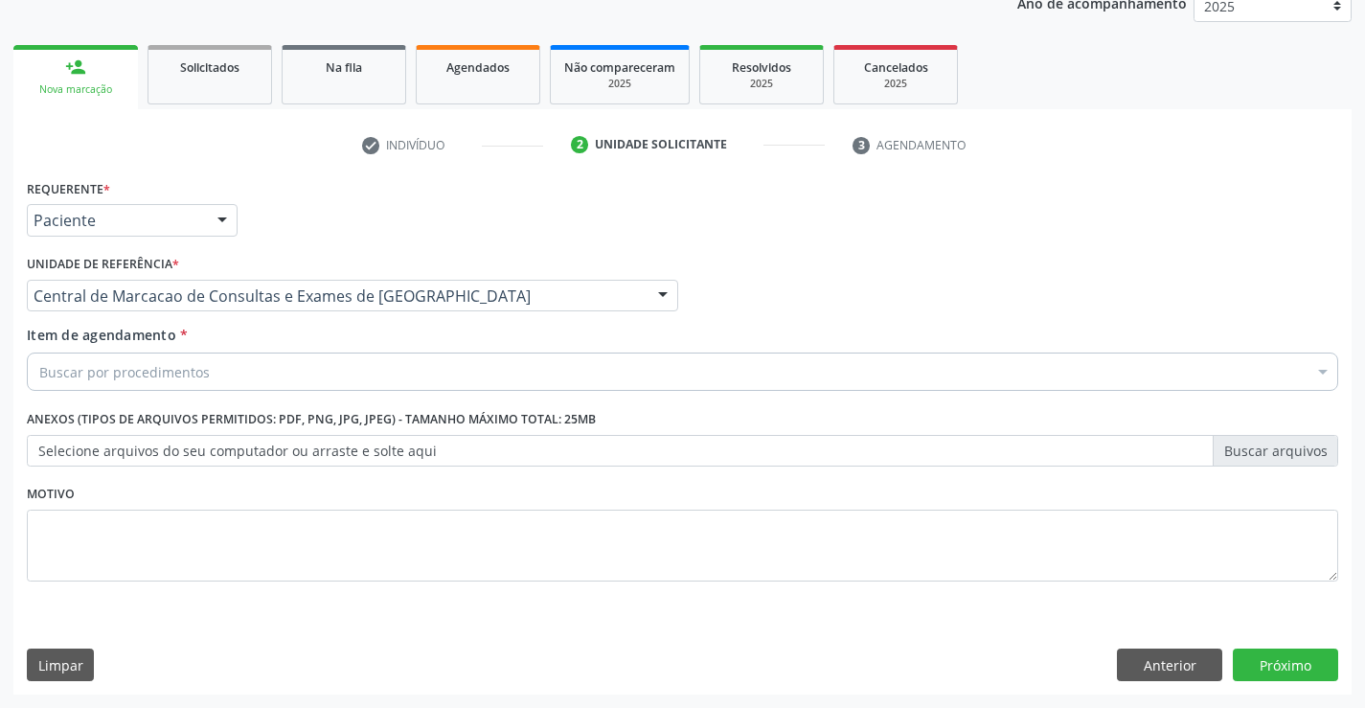
click at [426, 364] on div "Buscar por procedimentos" at bounding box center [682, 371] width 1311 height 38
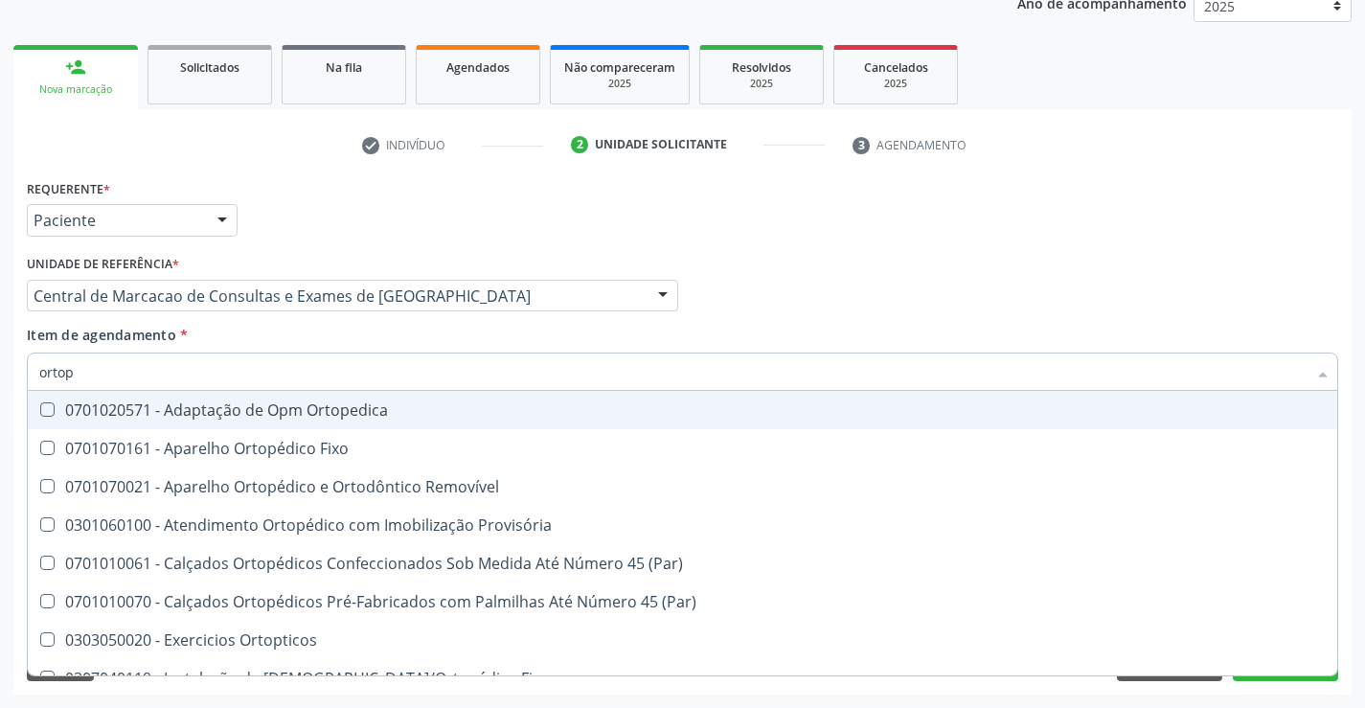
type input "ortope"
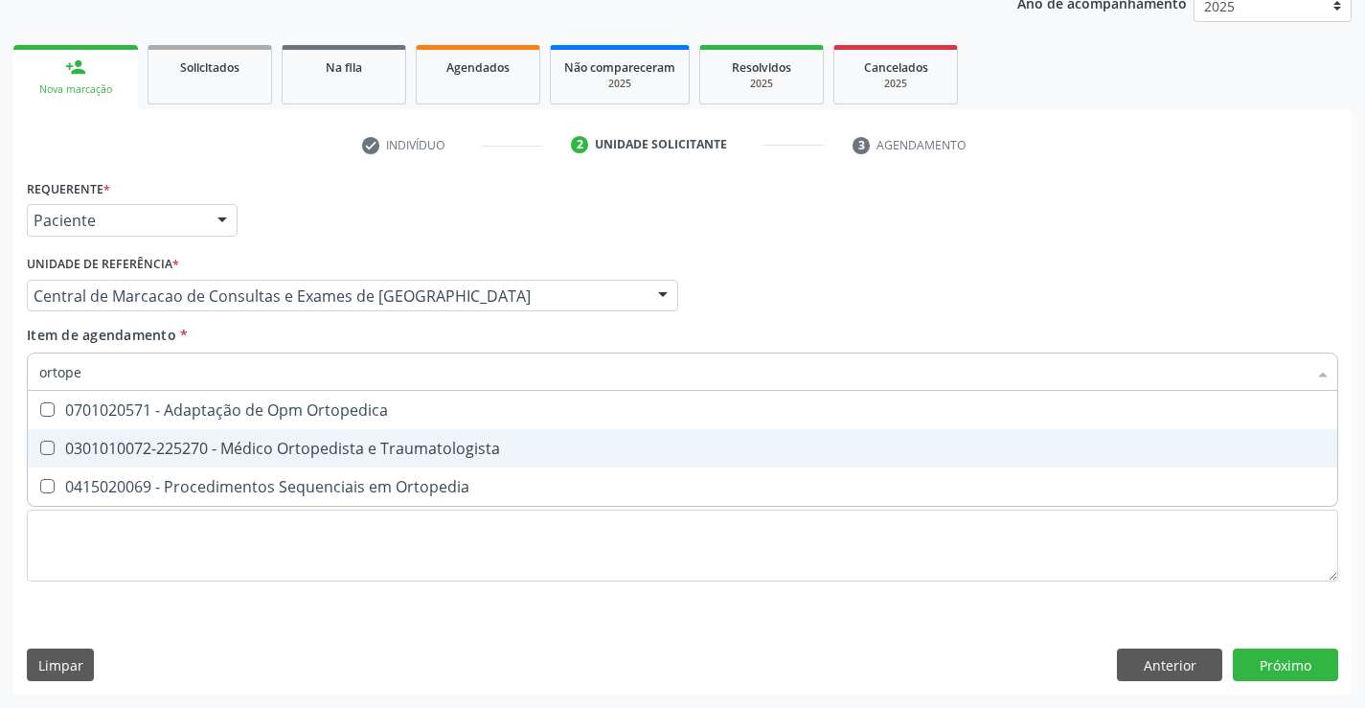
click at [430, 437] on span "0301010072-225270 - Médico Ortopedista e Traumatologista" at bounding box center [682, 448] width 1309 height 38
checkbox Traumatologista "true"
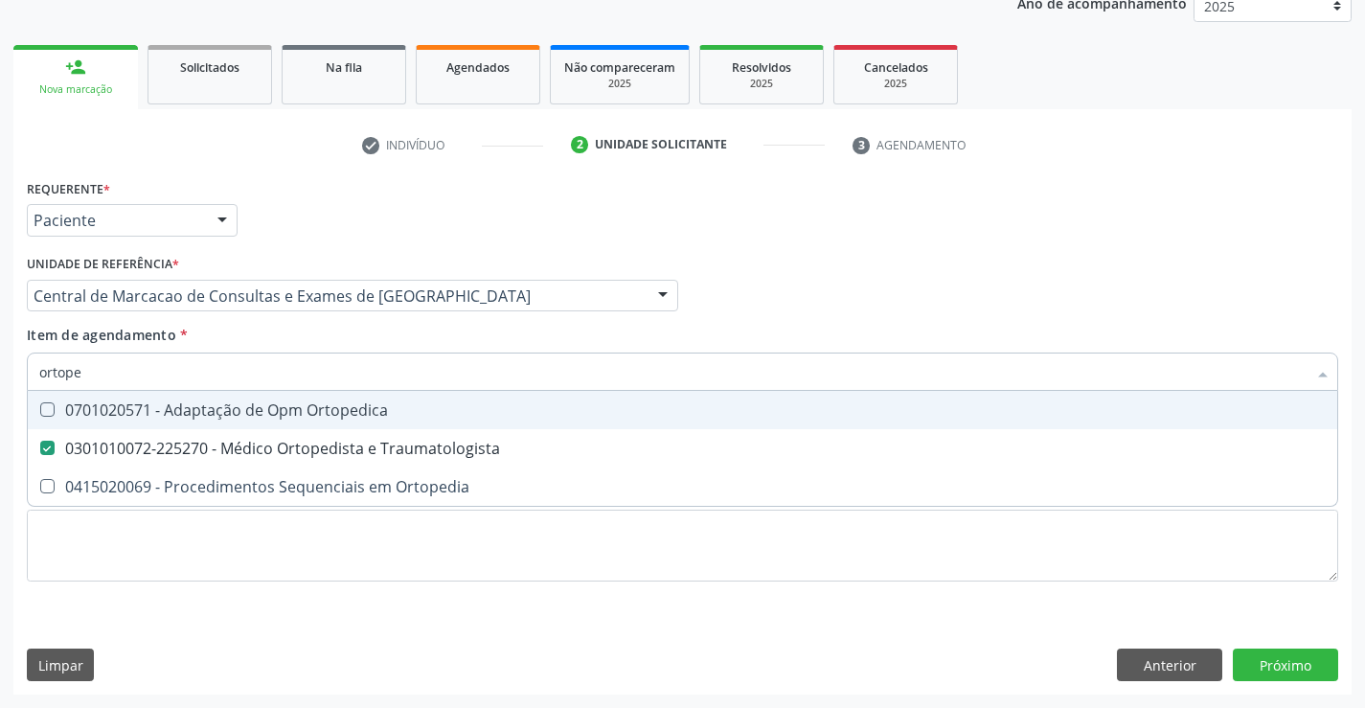
click at [826, 315] on div "Médico Solicitante Por favor, selecione a Unidade de Atendimento primeiro Nenhu…" at bounding box center [682, 287] width 1321 height 75
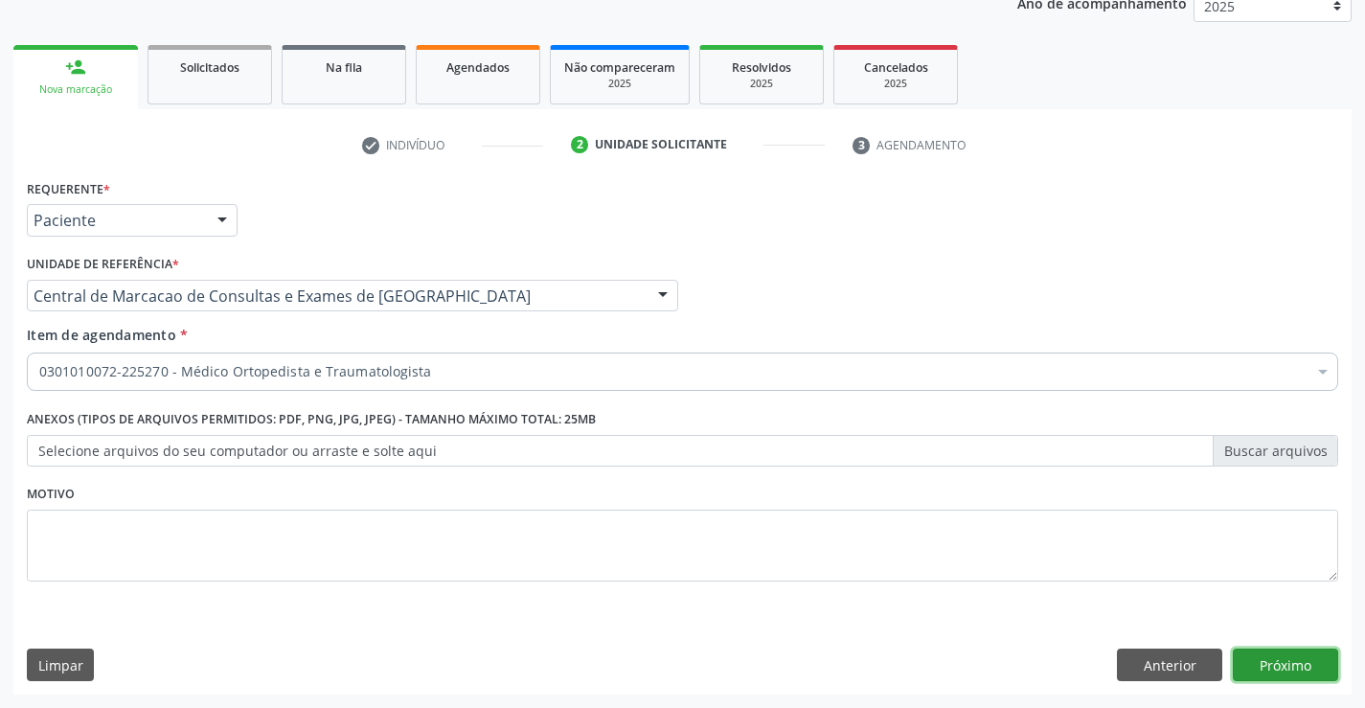
click at [1278, 660] on button "Próximo" at bounding box center [1285, 664] width 105 height 33
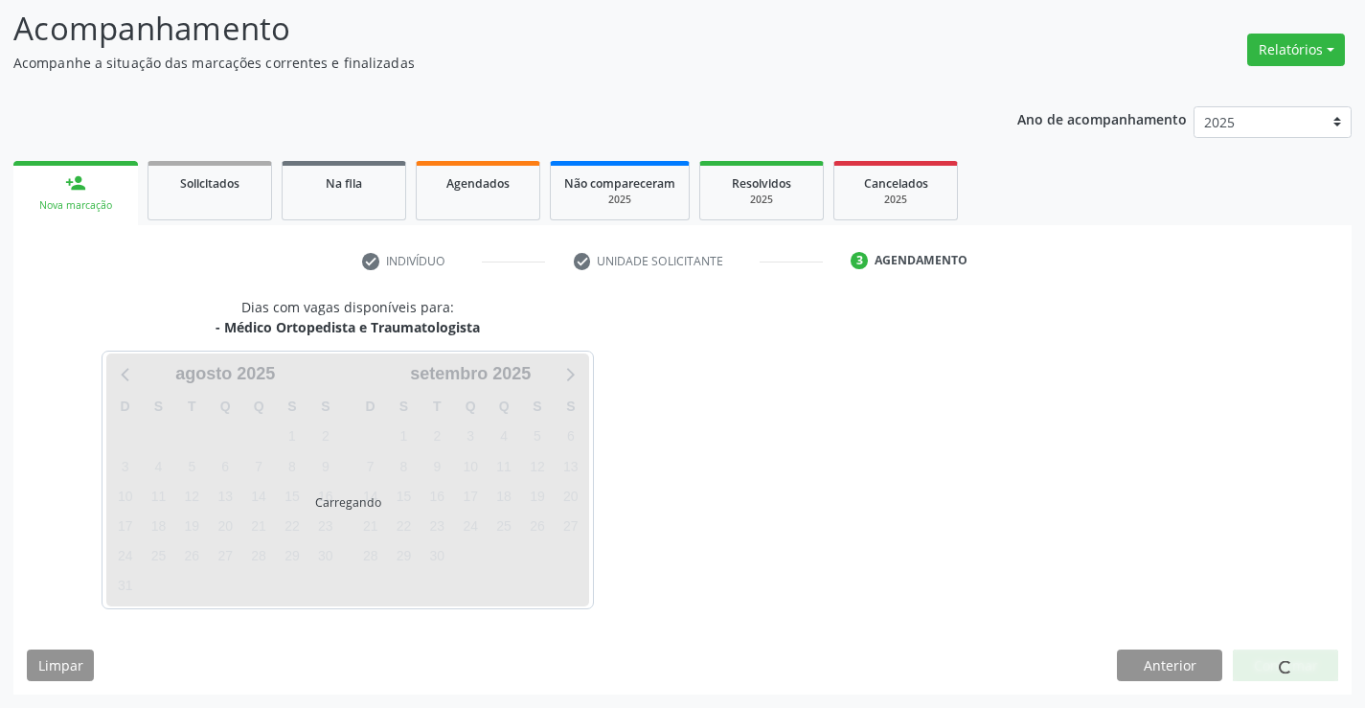
scroll to position [125, 0]
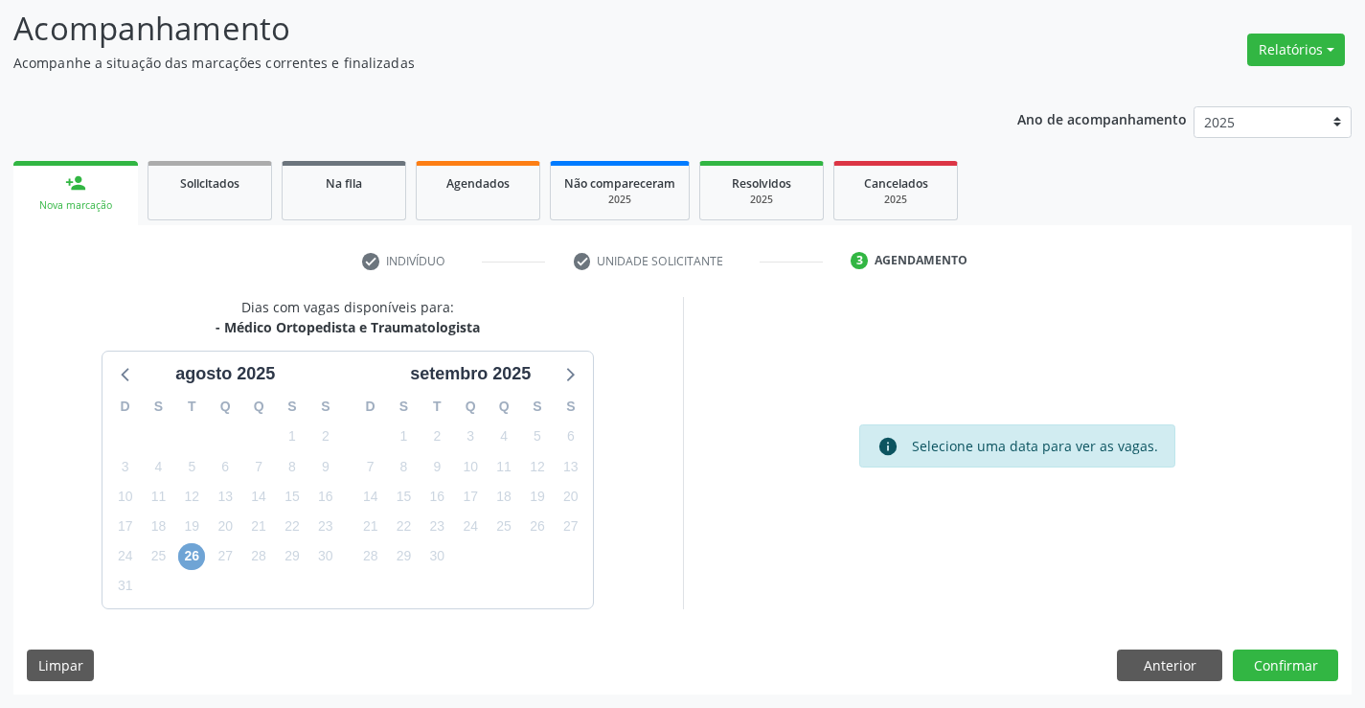
click at [194, 554] on span "26" at bounding box center [191, 556] width 27 height 27
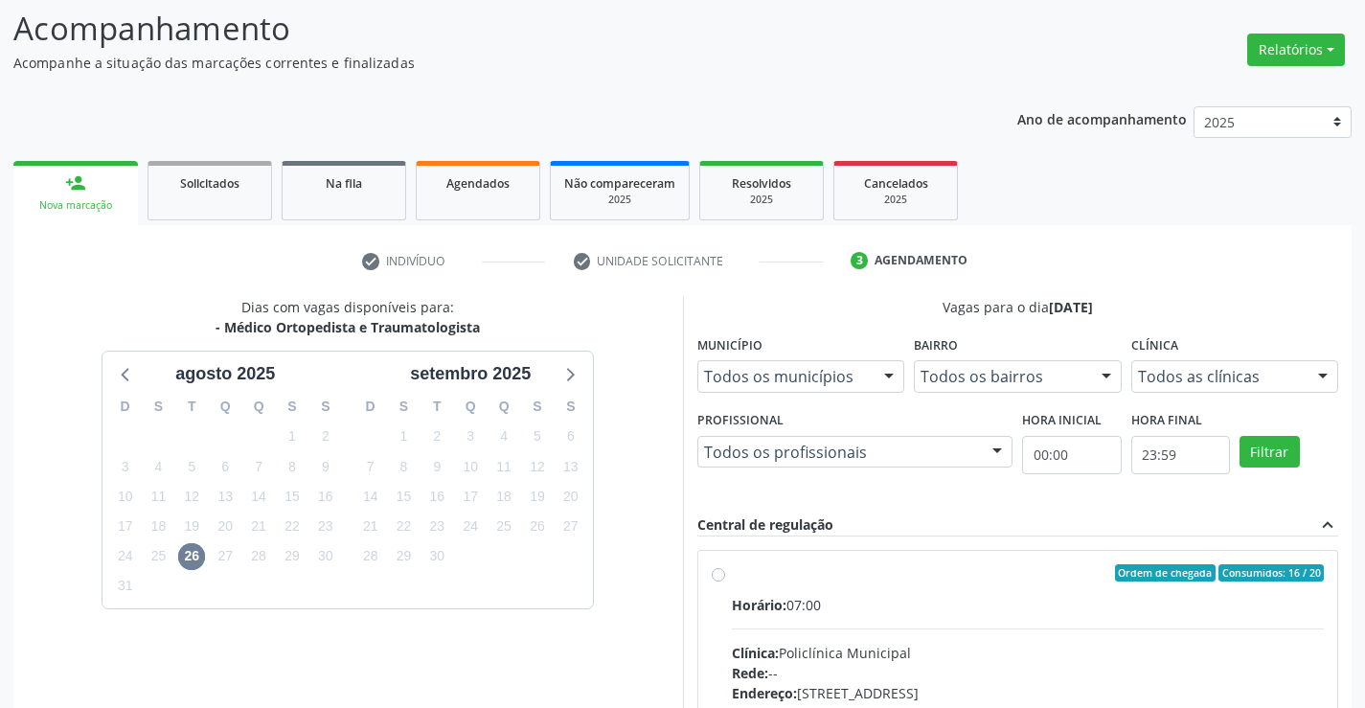
click at [931, 610] on div "Horário: 07:00" at bounding box center [1028, 605] width 593 height 20
click at [725, 581] on input "Ordem de chegada Consumidos: 16 / 20 Horário: 07:00 Clínica: Policlínica Munici…" at bounding box center [718, 572] width 13 height 17
radio input "true"
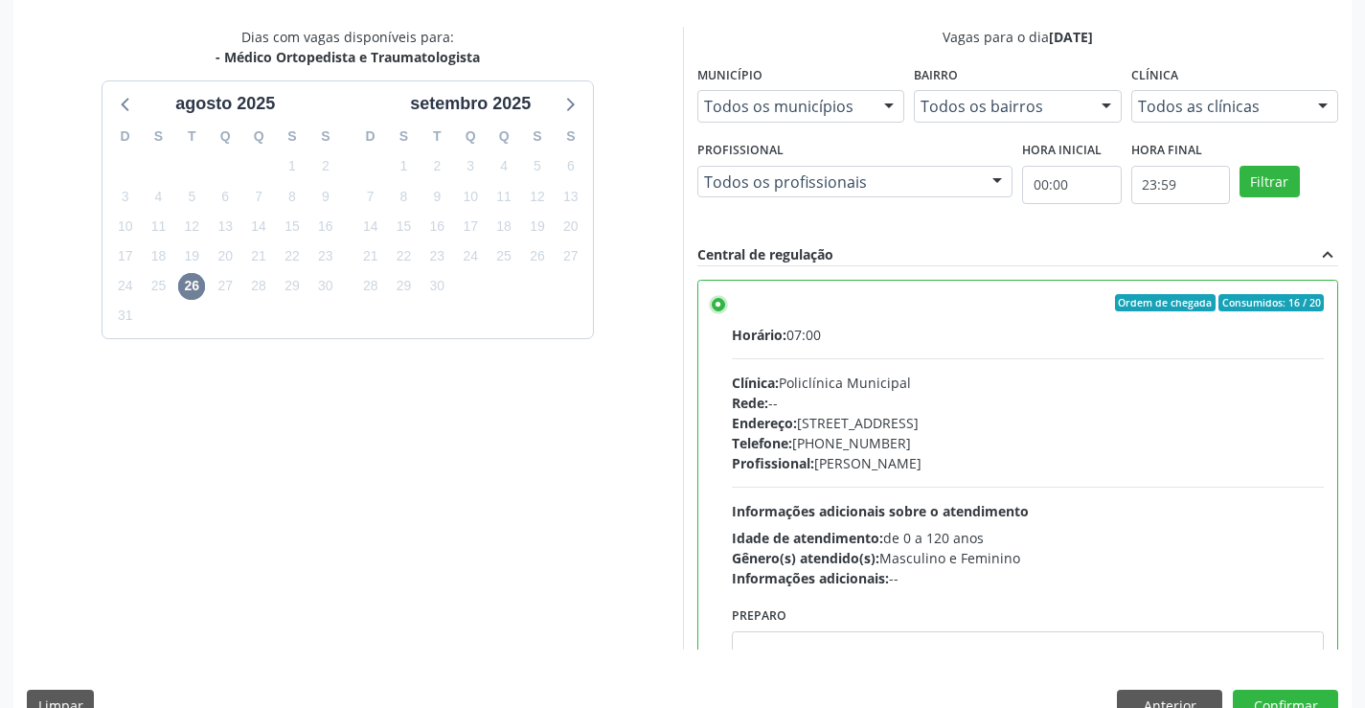
scroll to position [437, 0]
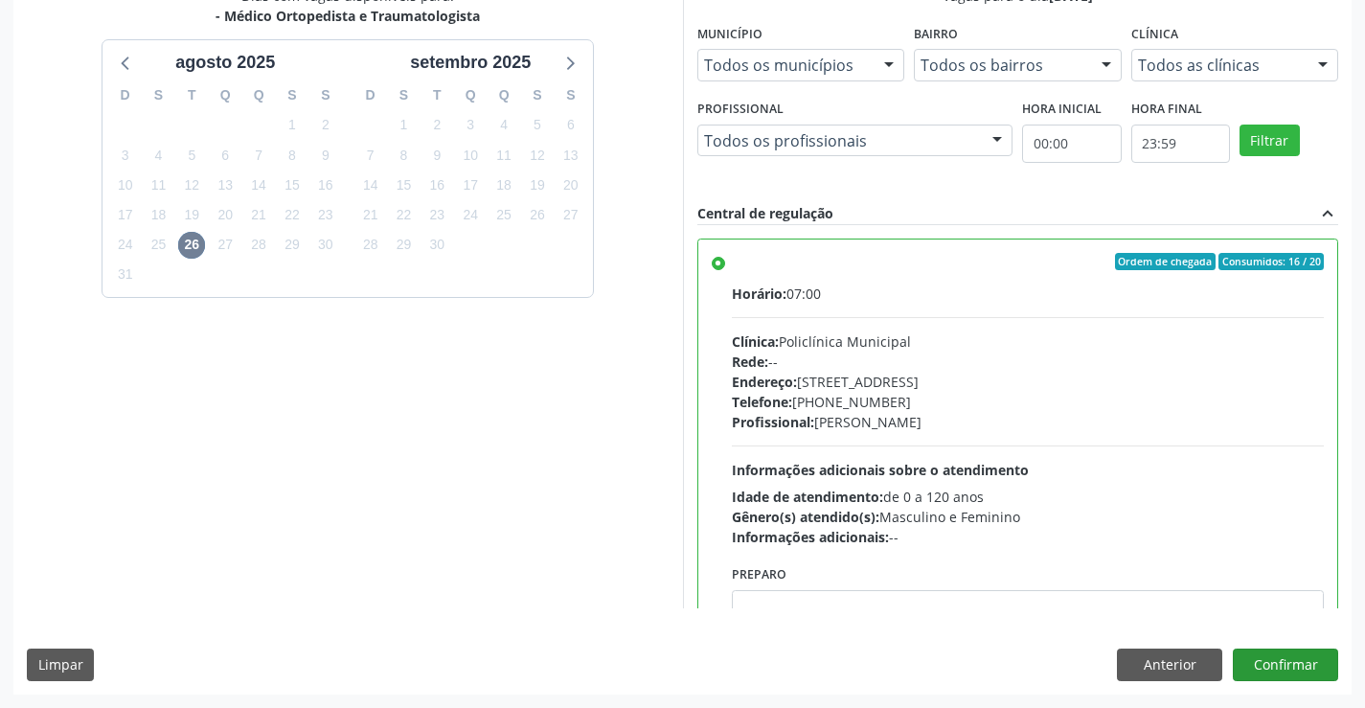
click at [1297, 649] on div "Dias com vagas disponíveis para: - Médico Ortopedista e Traumatologista agosto …" at bounding box center [682, 340] width 1338 height 708
click at [1286, 661] on button "Confirmar" at bounding box center [1285, 664] width 105 height 33
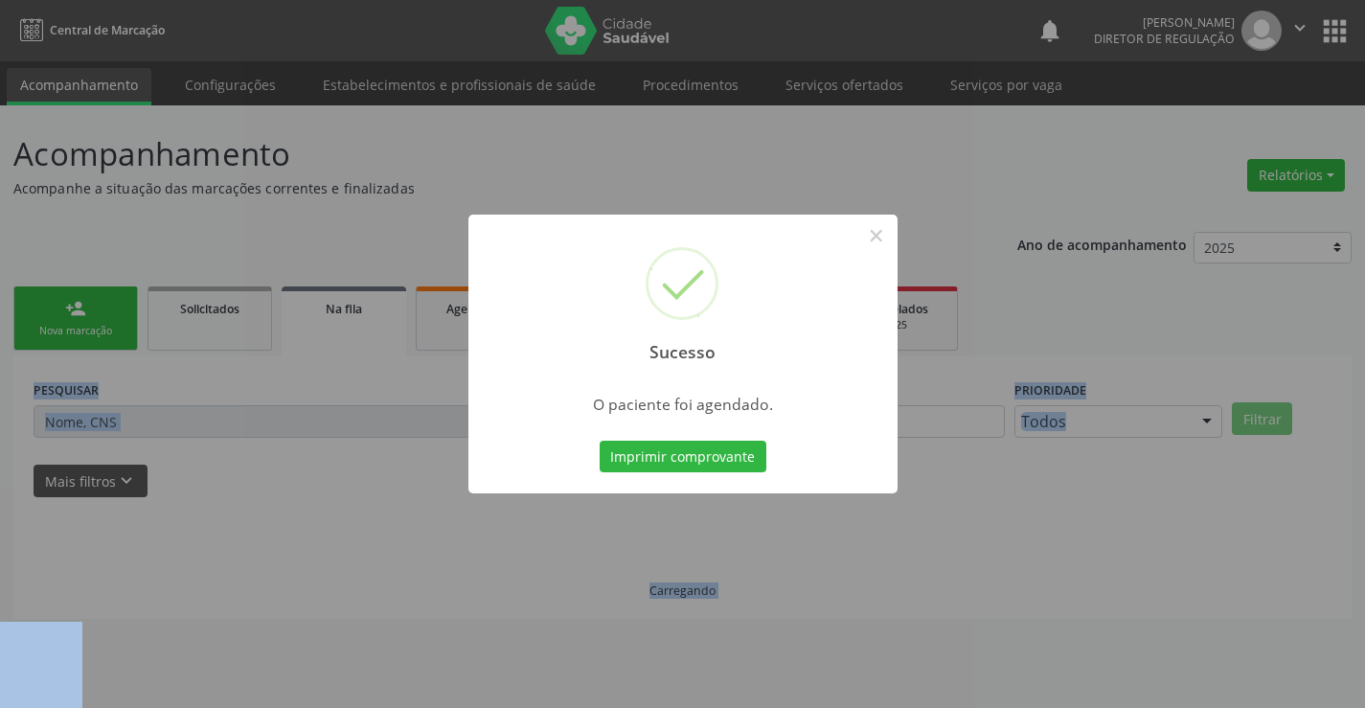
scroll to position [0, 0]
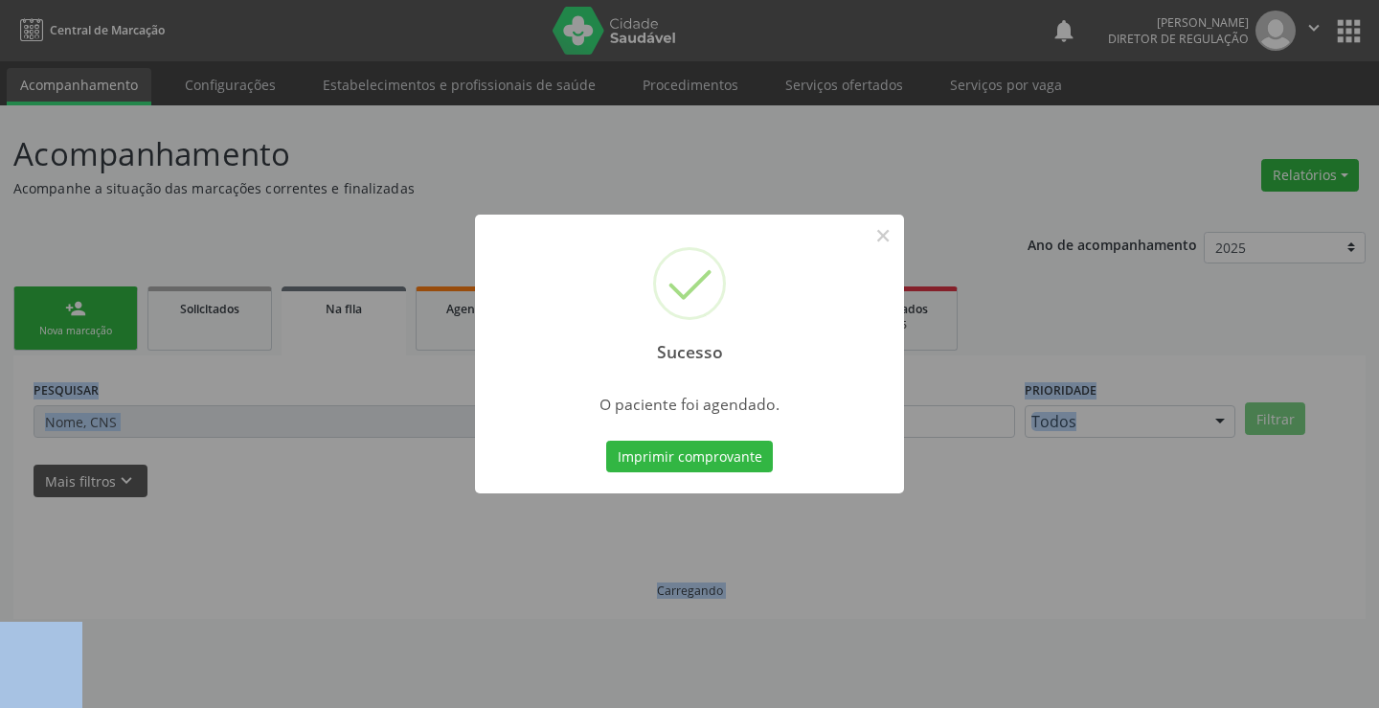
click at [606, 441] on button "Imprimir comprovante" at bounding box center [689, 457] width 167 height 33
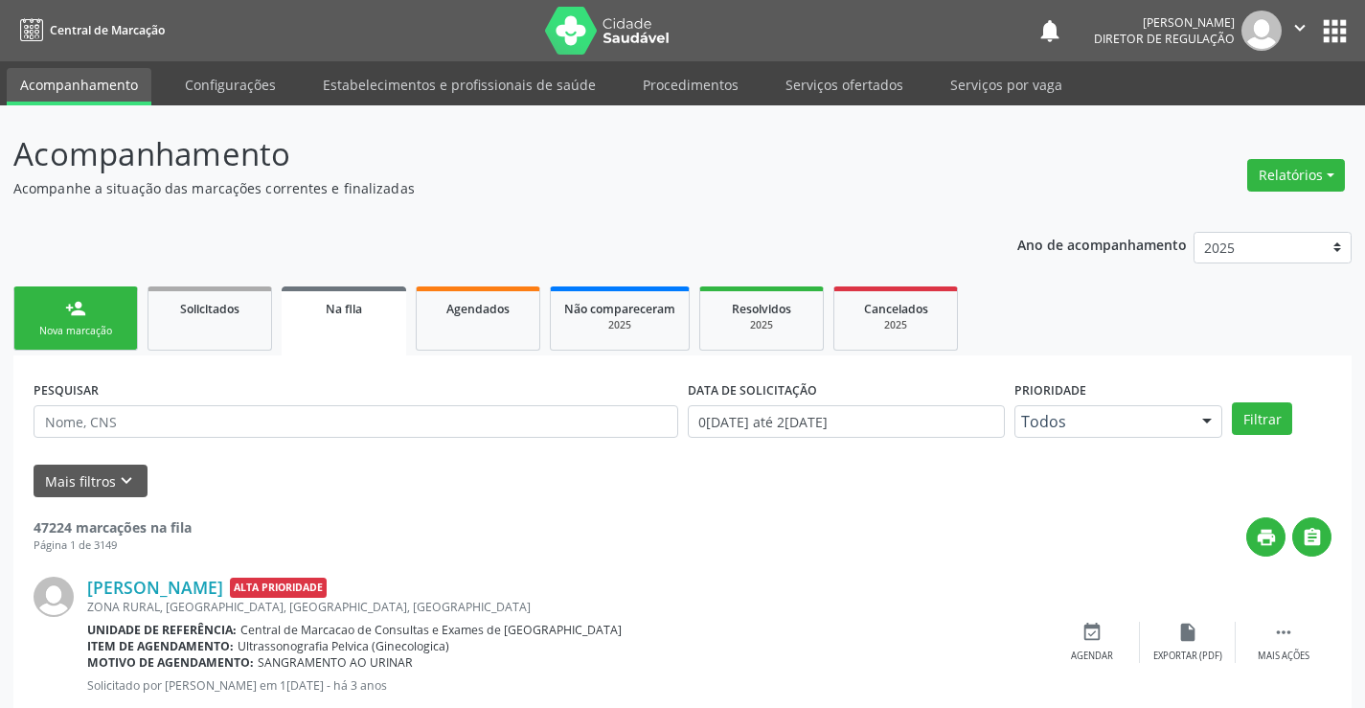
click at [102, 331] on div "Nova marcação" at bounding box center [76, 331] width 96 height 14
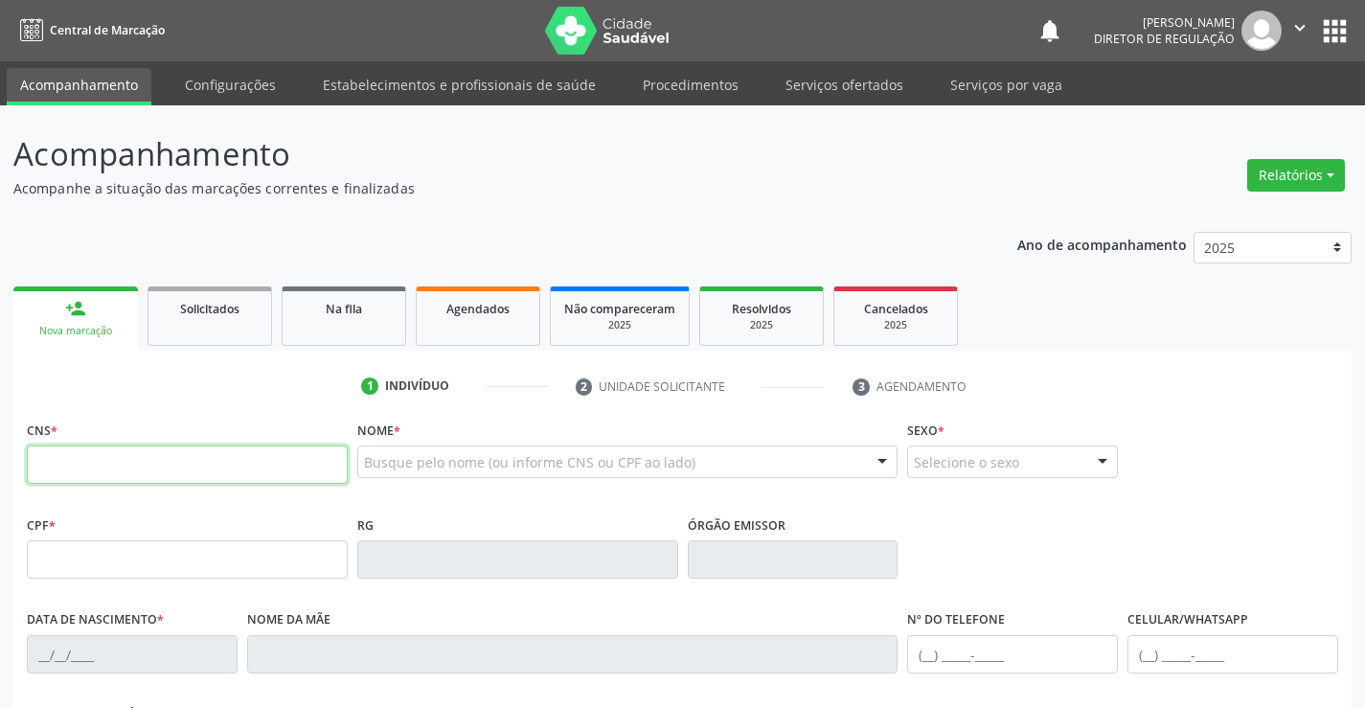
click at [132, 478] on input "text" at bounding box center [187, 464] width 321 height 38
type input "704 6016 5913 8924"
type input "1330649648"
type input "[DATE]"
type input "[PHONE_NUMBER]"
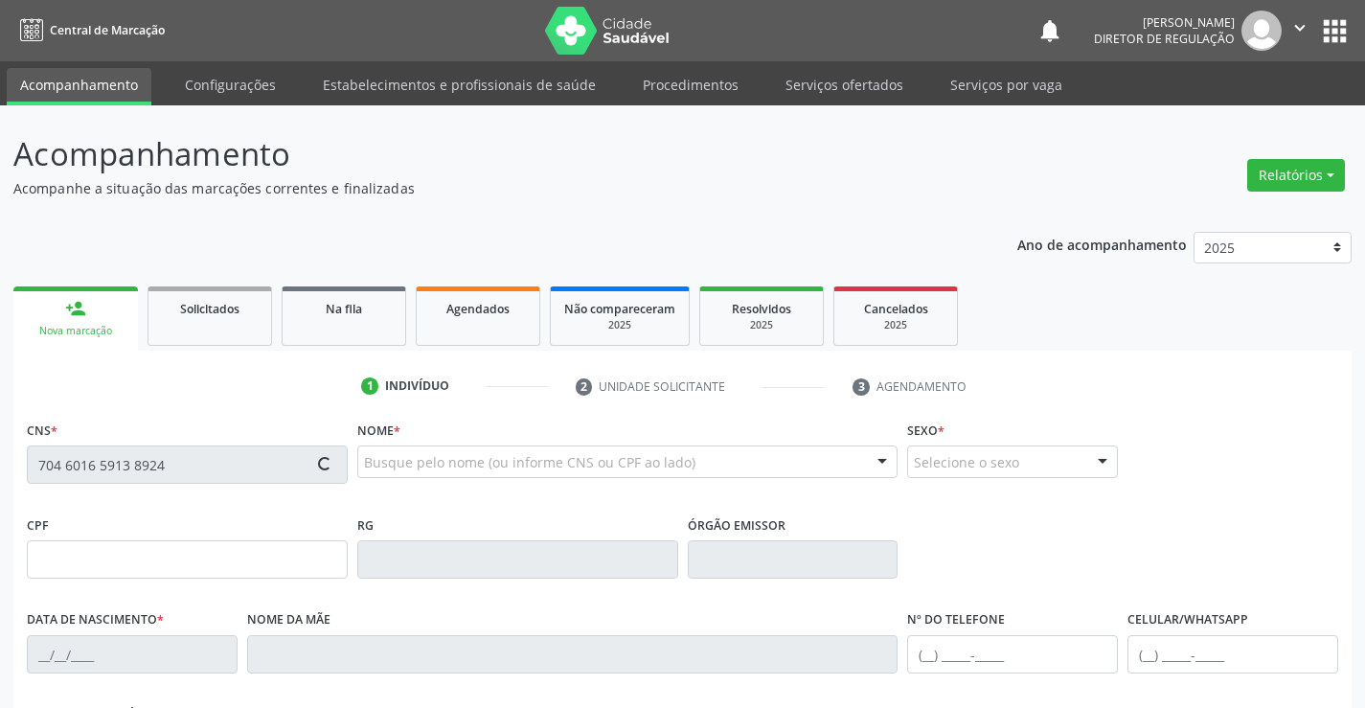
type input "[PHONE_NUMBER]"
type input "018.719.375-40"
type input "S/N"
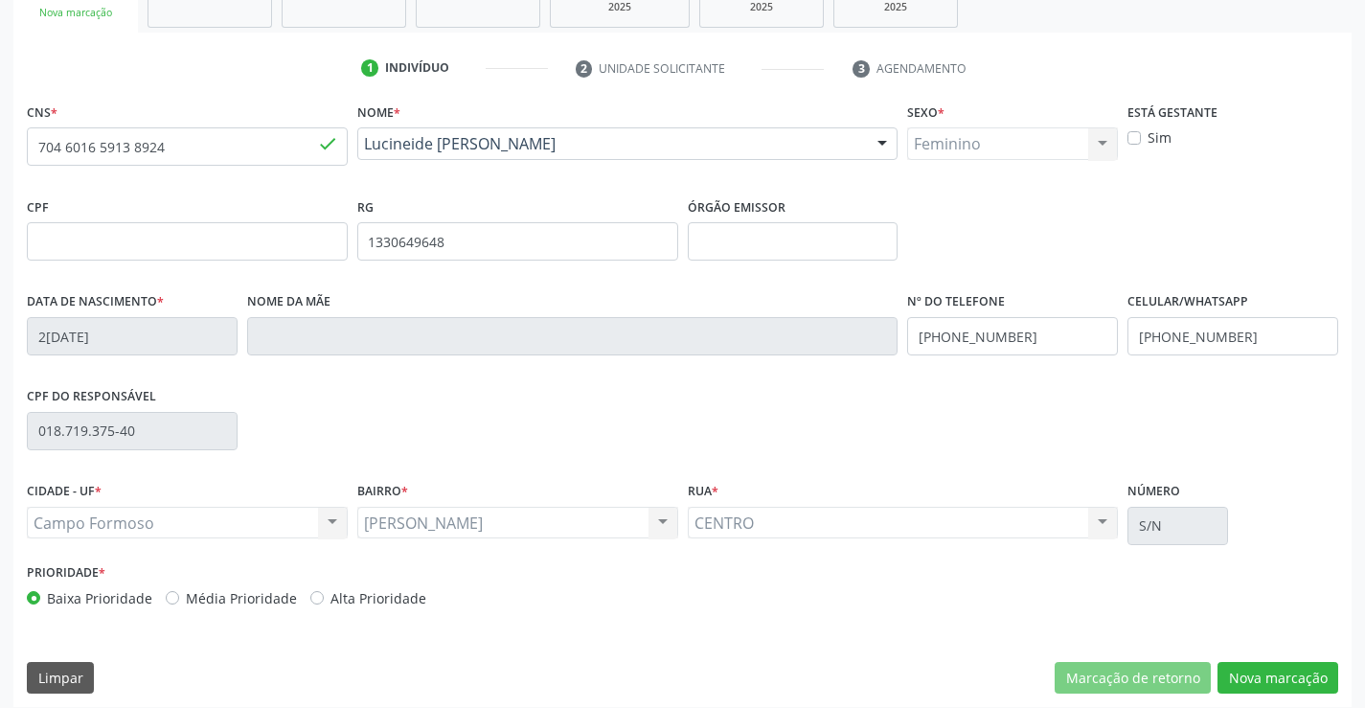
scroll to position [330, 0]
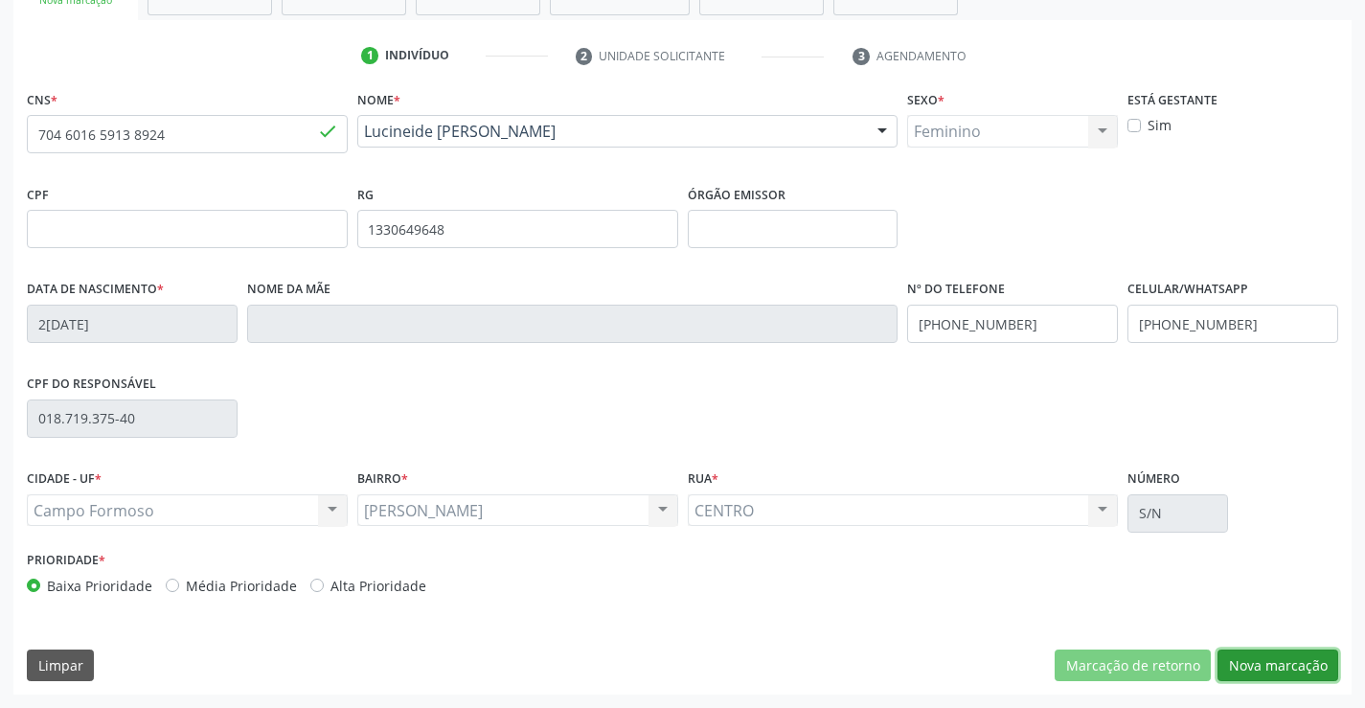
drag, startPoint x: 1254, startPoint y: 663, endPoint x: 1072, endPoint y: 589, distance: 196.4
click at [1255, 663] on button "Nova marcação" at bounding box center [1277, 665] width 121 height 33
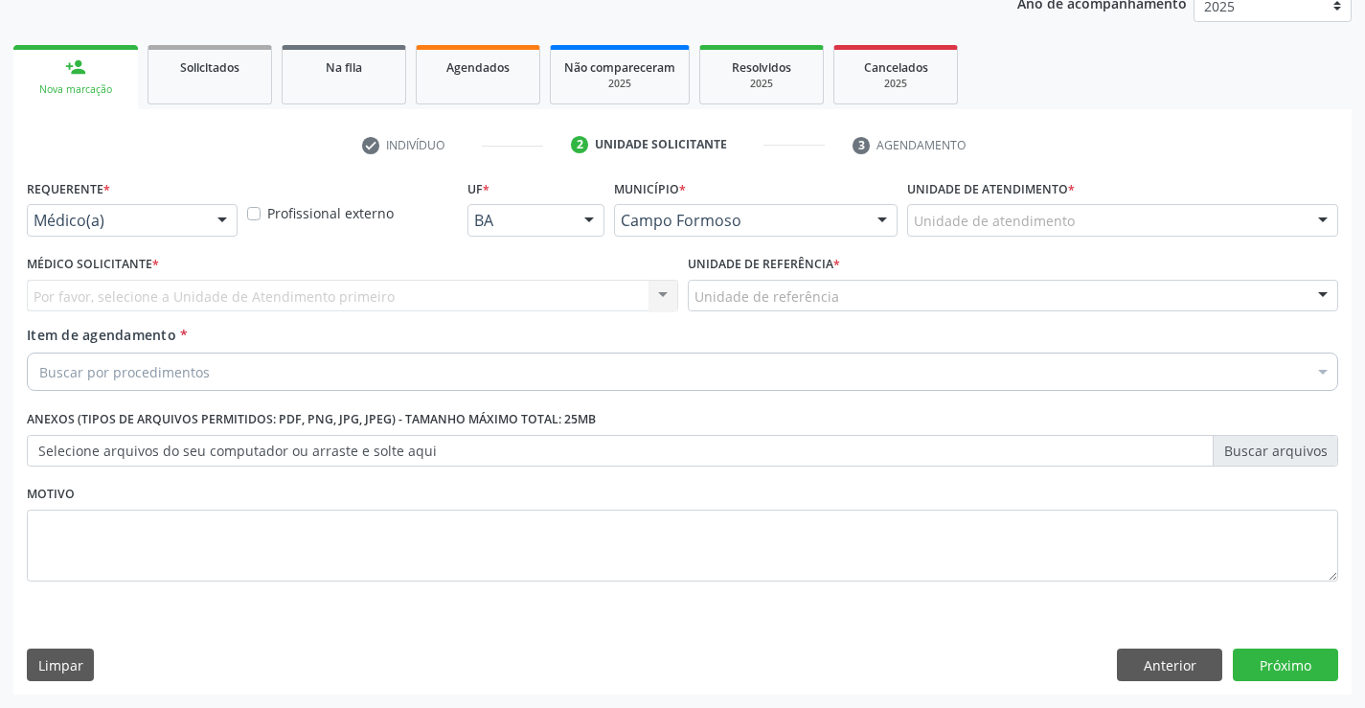
scroll to position [241, 0]
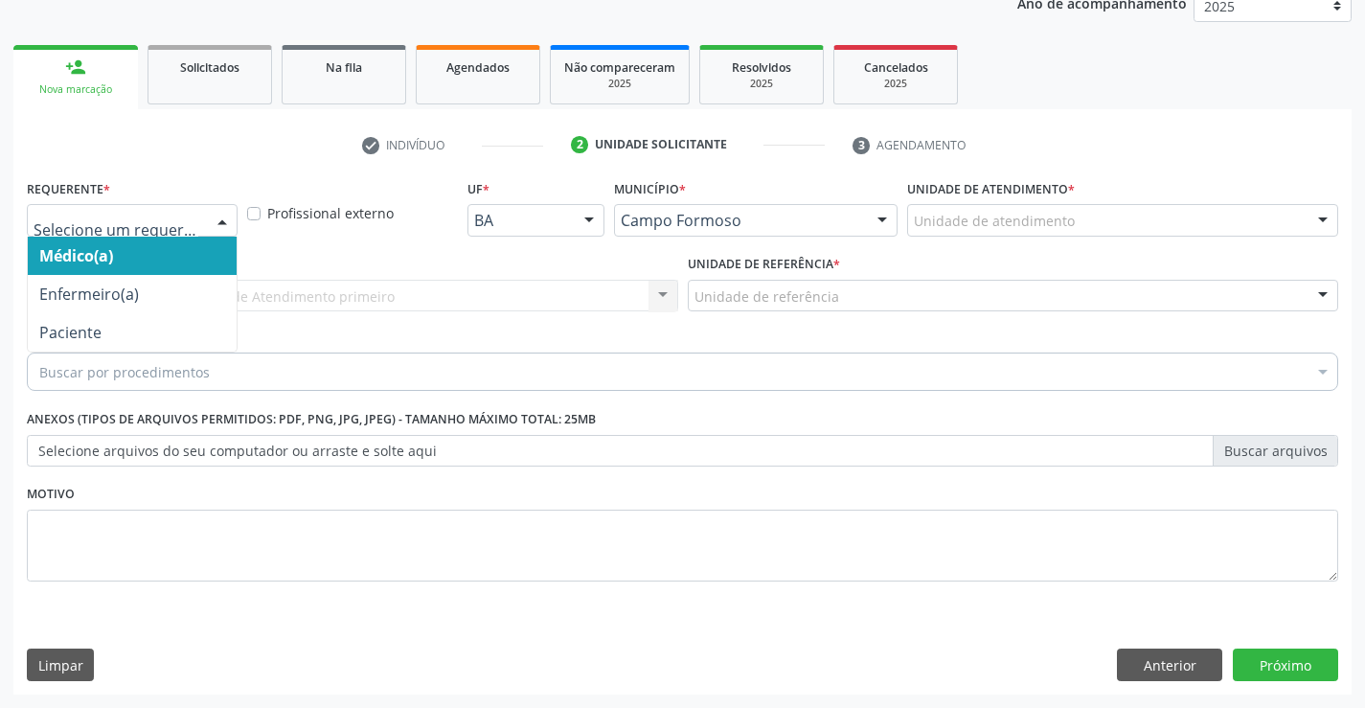
click at [194, 231] on div at bounding box center [132, 220] width 211 height 33
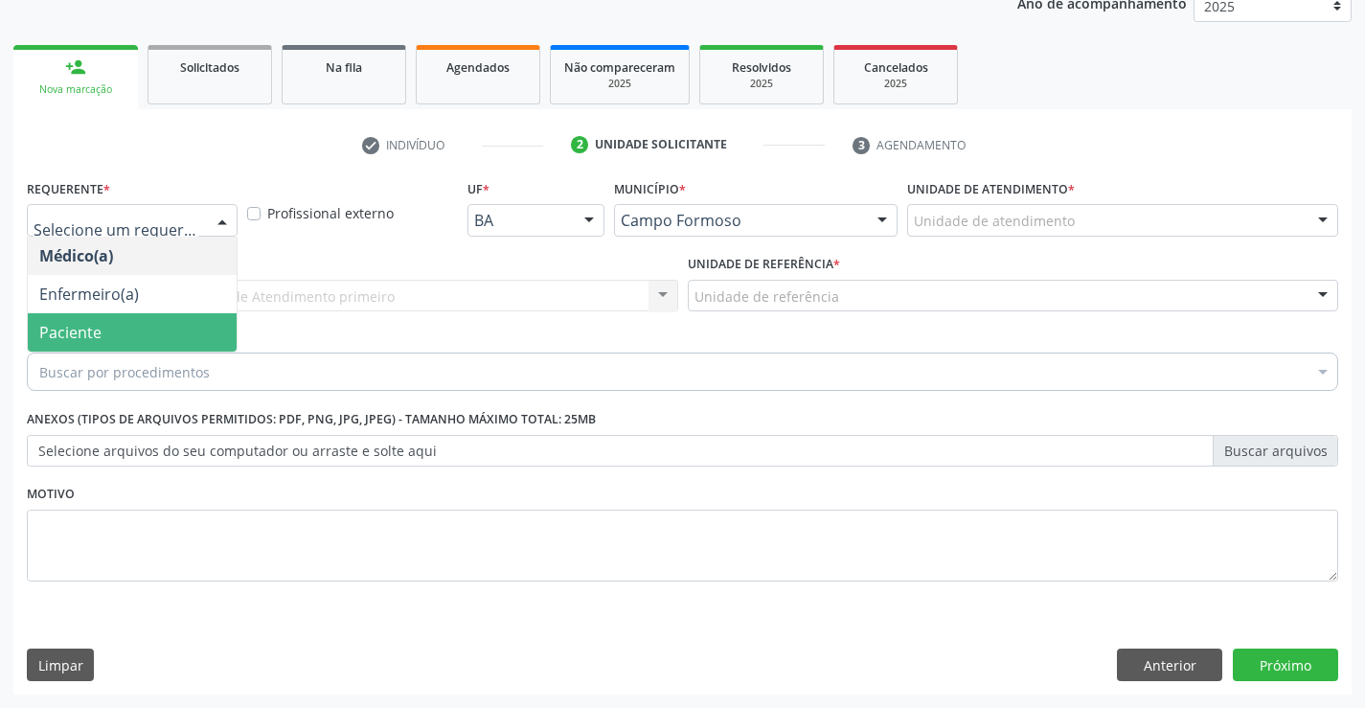
drag, startPoint x: 183, startPoint y: 331, endPoint x: 316, endPoint y: 299, distance: 137.1
click at [185, 331] on span "Paciente" at bounding box center [132, 332] width 209 height 38
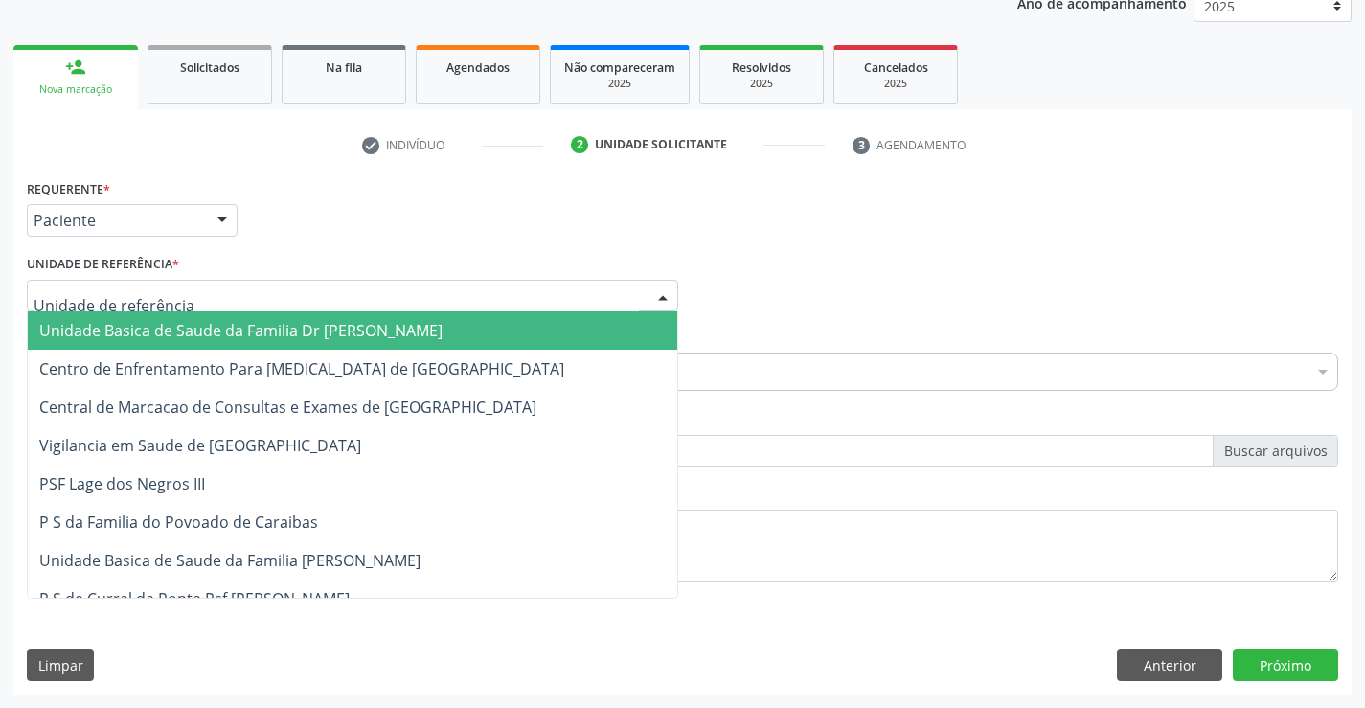
click at [316, 299] on div at bounding box center [352, 296] width 651 height 33
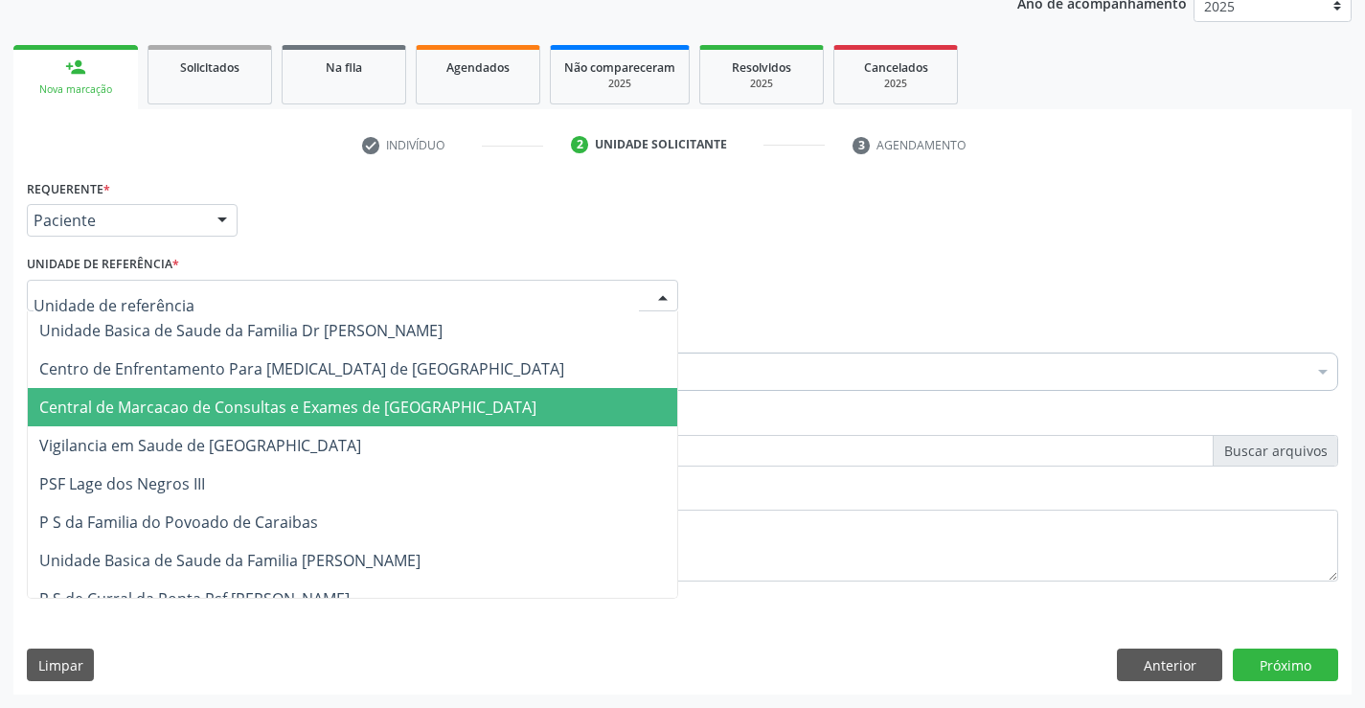
click at [356, 398] on span "Central de Marcacao de Consultas e Exames de [GEOGRAPHIC_DATA]" at bounding box center [287, 407] width 497 height 21
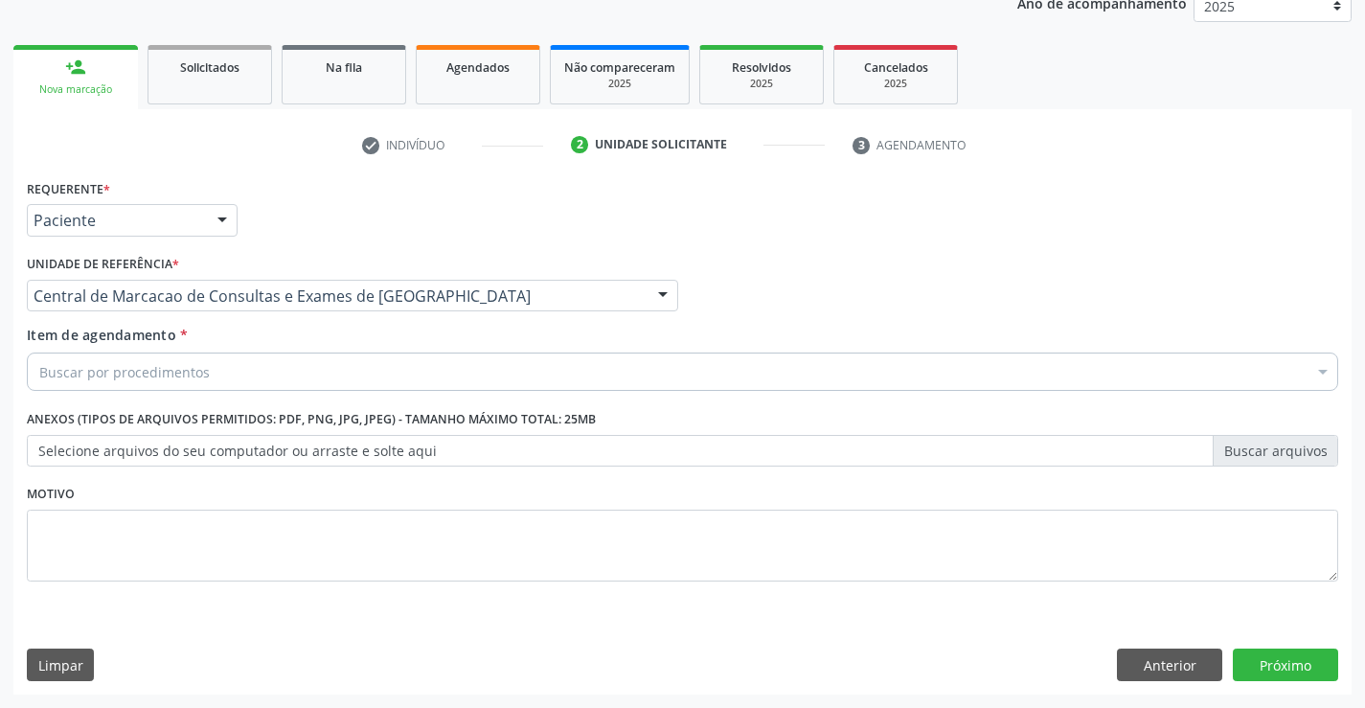
click at [450, 377] on div "Buscar por procedimentos" at bounding box center [682, 371] width 1311 height 38
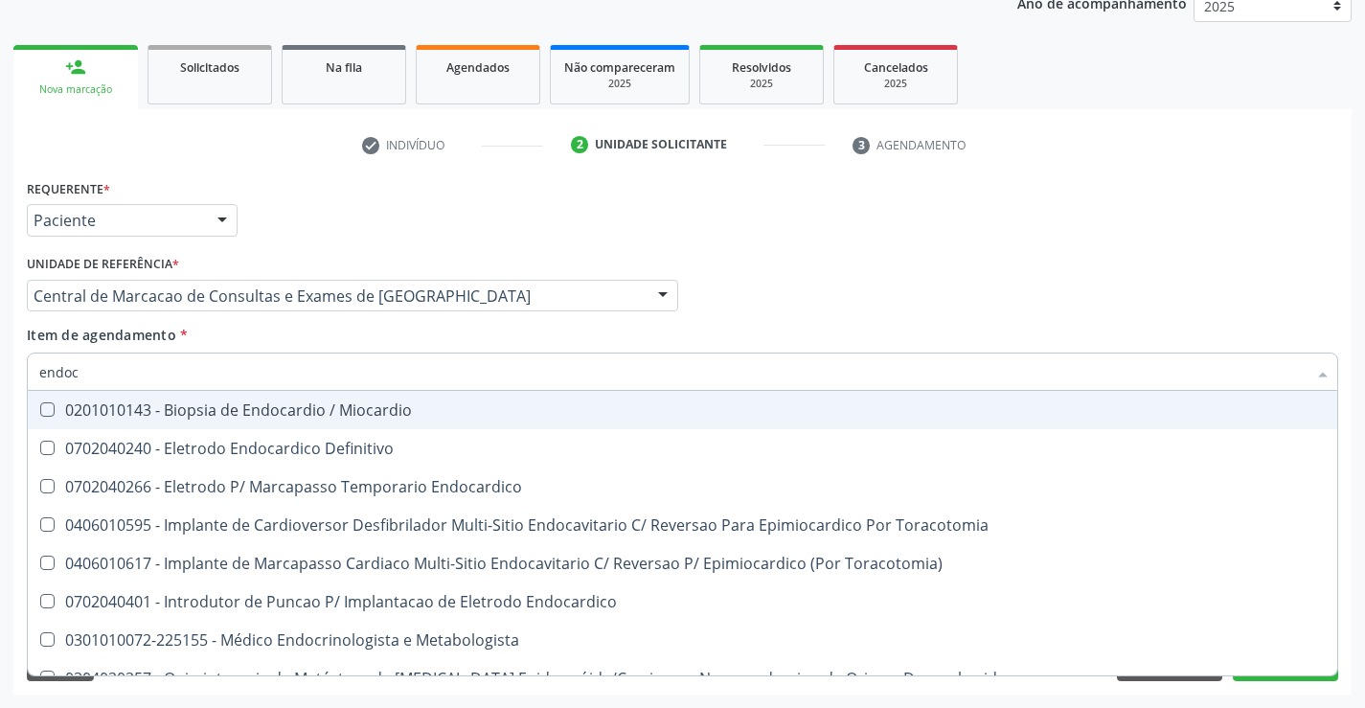
type input "endocr"
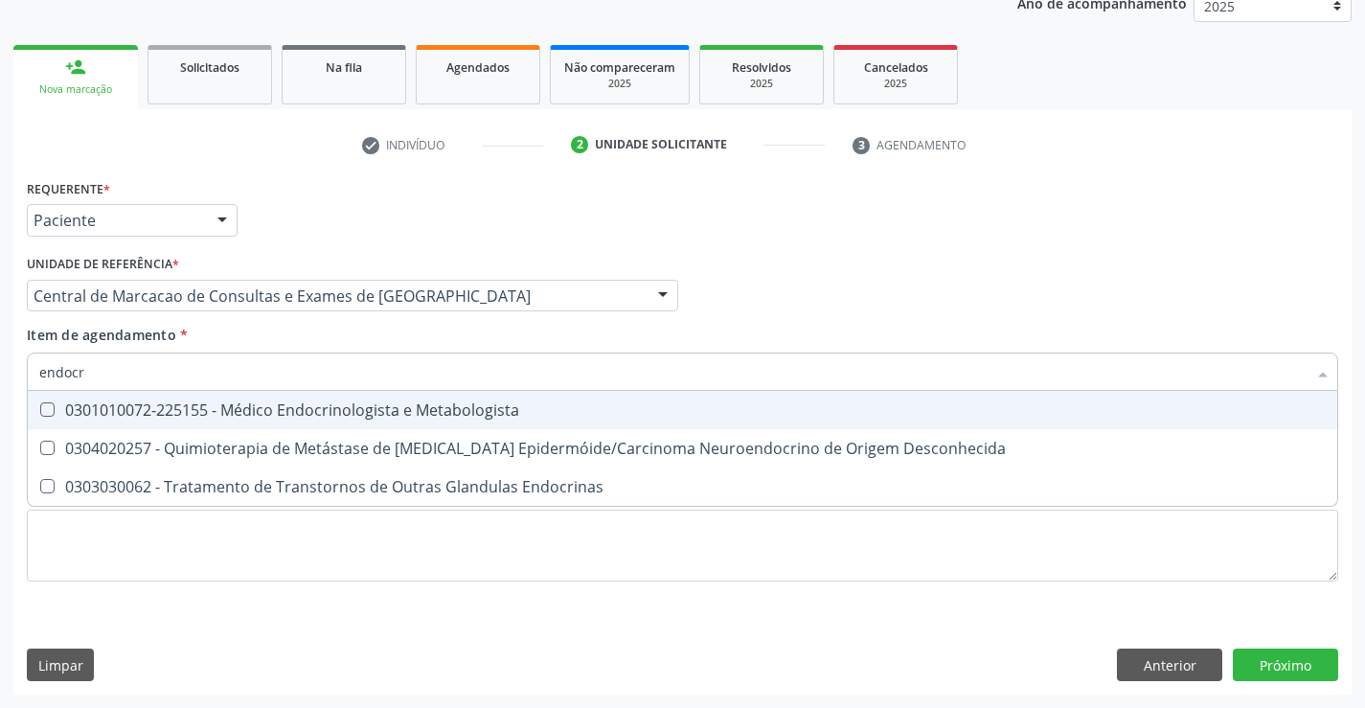
click at [411, 421] on span "0301010072-225155 - Médico Endocrinologista e Metabologista" at bounding box center [682, 410] width 1309 height 38
checkbox Metabologista "true"
click at [913, 326] on div "Item de agendamento * endocr Desfazer seleção 0301010072-225155 - Médico Endocr…" at bounding box center [682, 355] width 1311 height 60
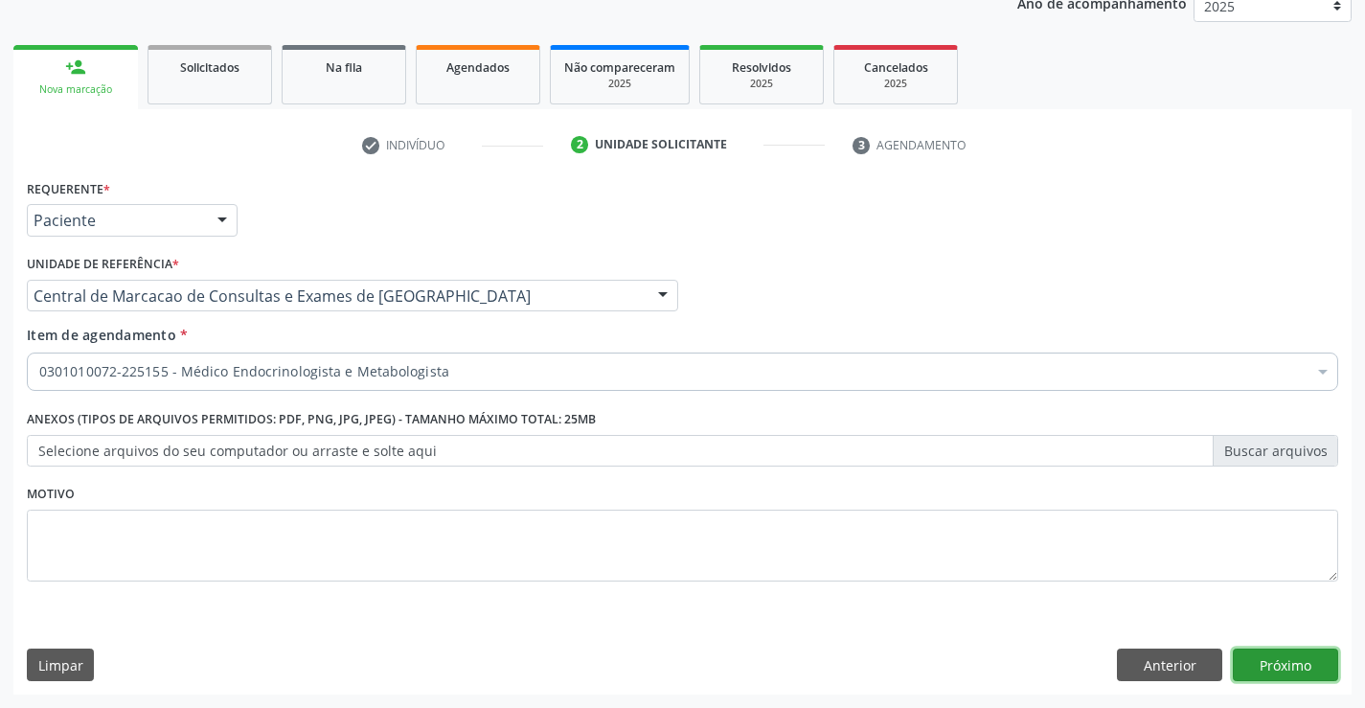
click at [1280, 667] on button "Próximo" at bounding box center [1285, 664] width 105 height 33
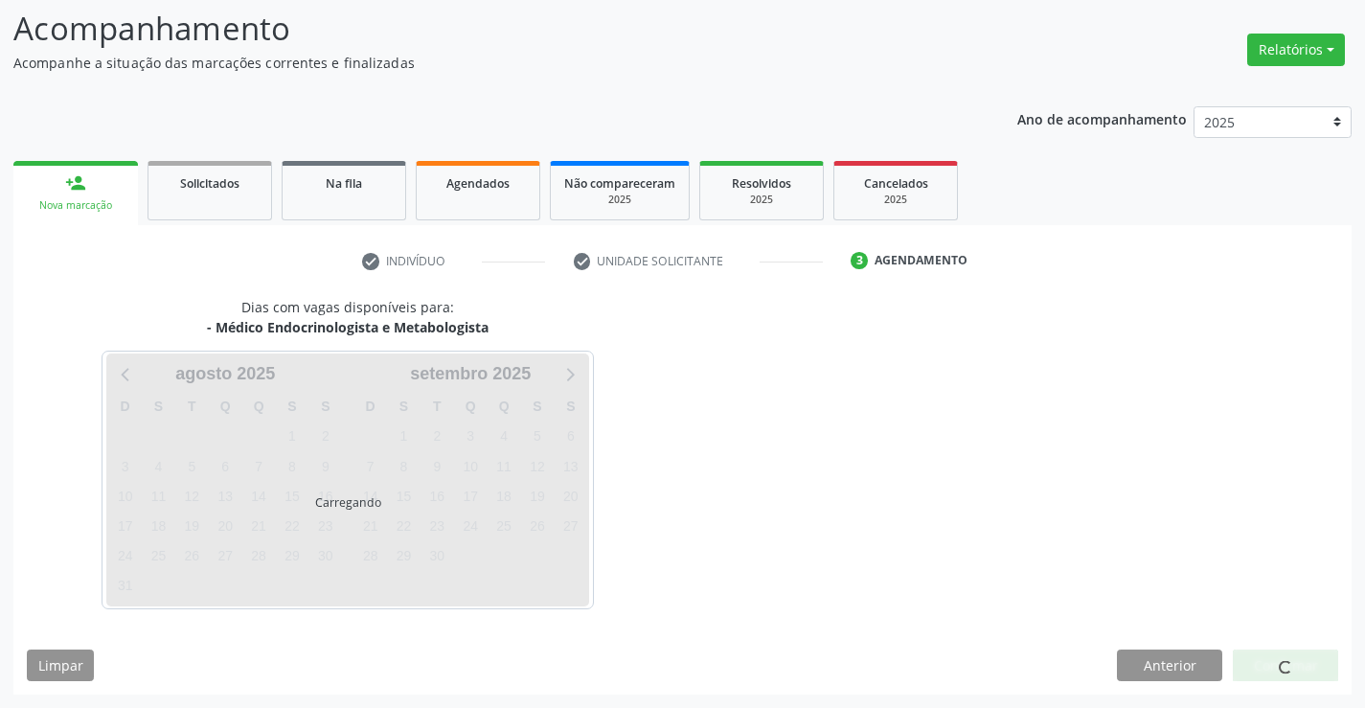
scroll to position [125, 0]
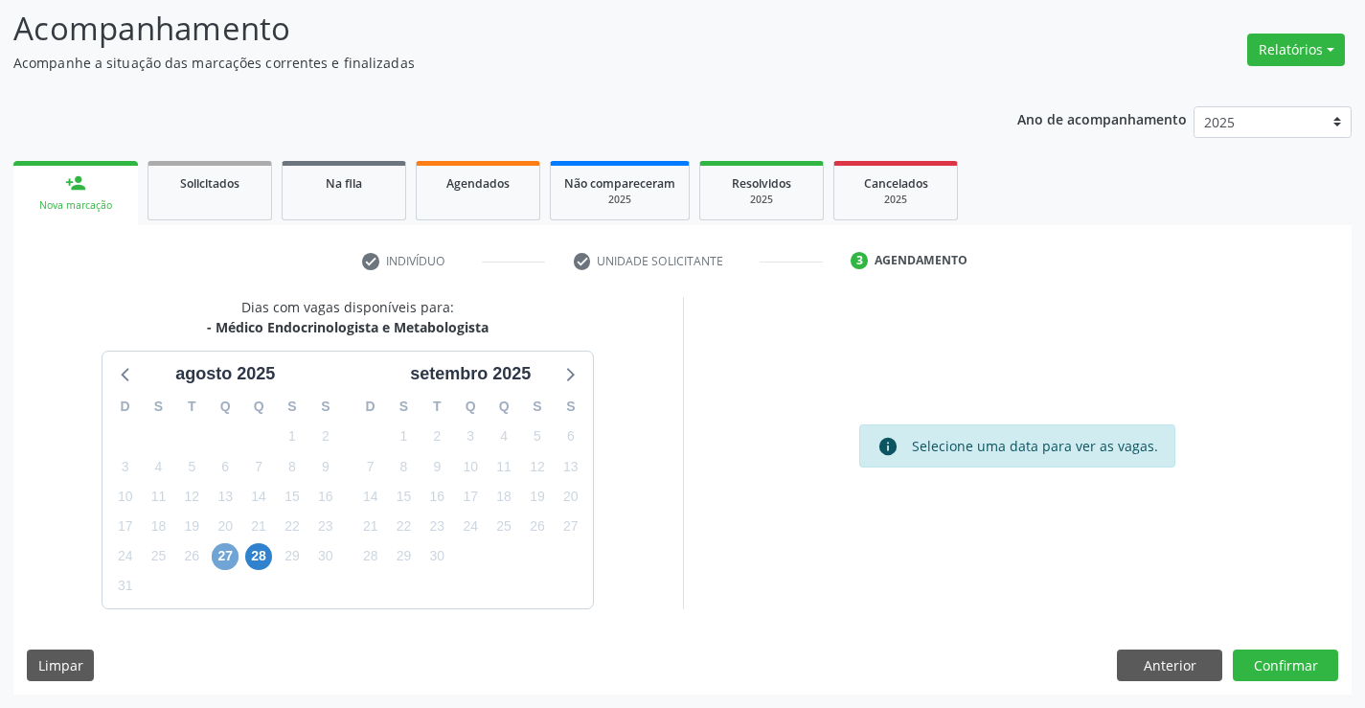
click at [232, 551] on span "27" at bounding box center [225, 556] width 27 height 27
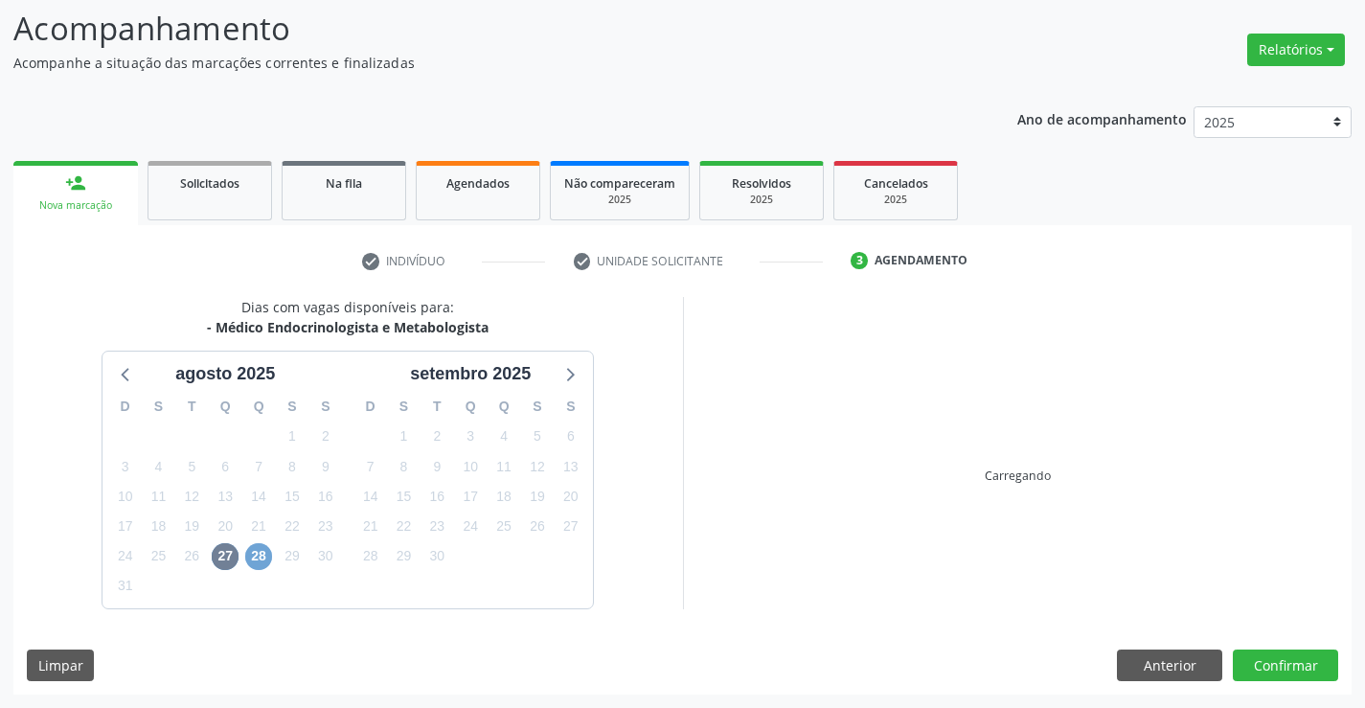
click at [258, 554] on span "28" at bounding box center [258, 556] width 27 height 27
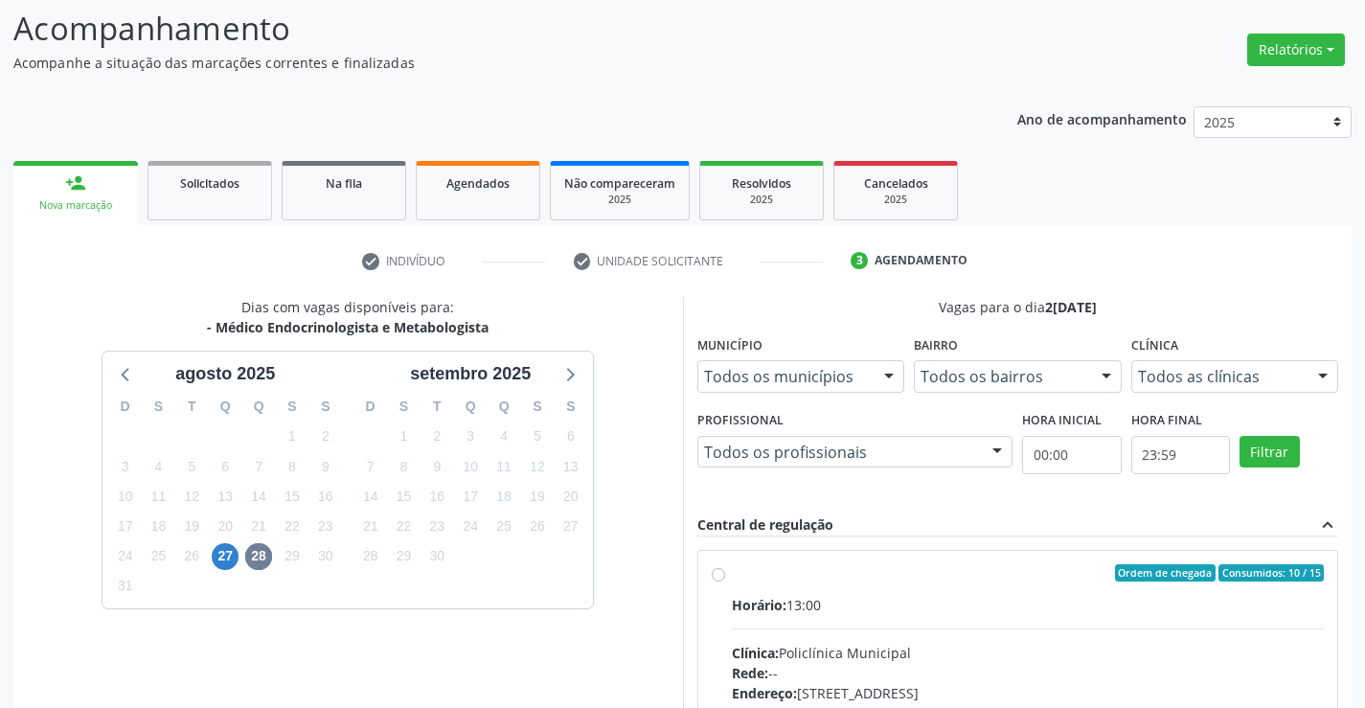
click at [725, 581] on input "Ordem de chegada Consumidos: 10 / 15 Horário: 13:00 Clínica: Policlínica Munici…" at bounding box center [718, 572] width 13 height 17
radio input "true"
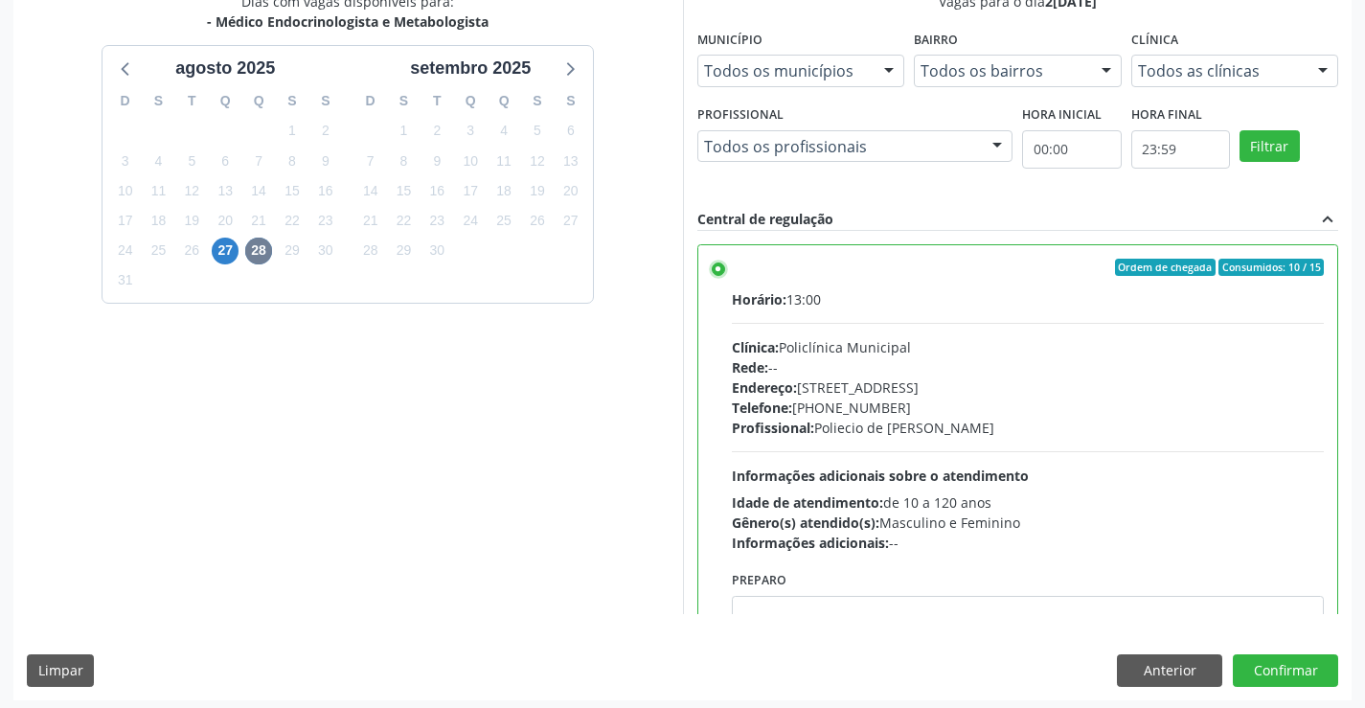
scroll to position [437, 0]
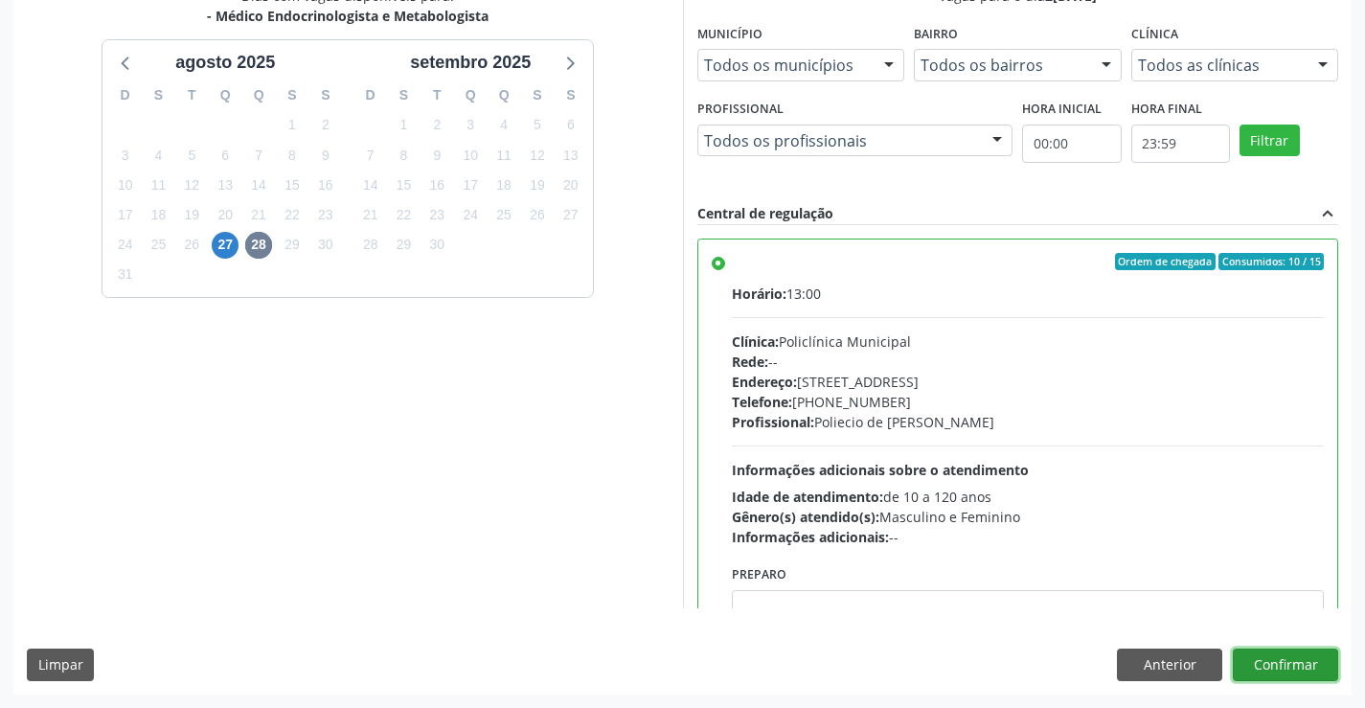
click at [1288, 665] on button "Confirmar" at bounding box center [1285, 664] width 105 height 33
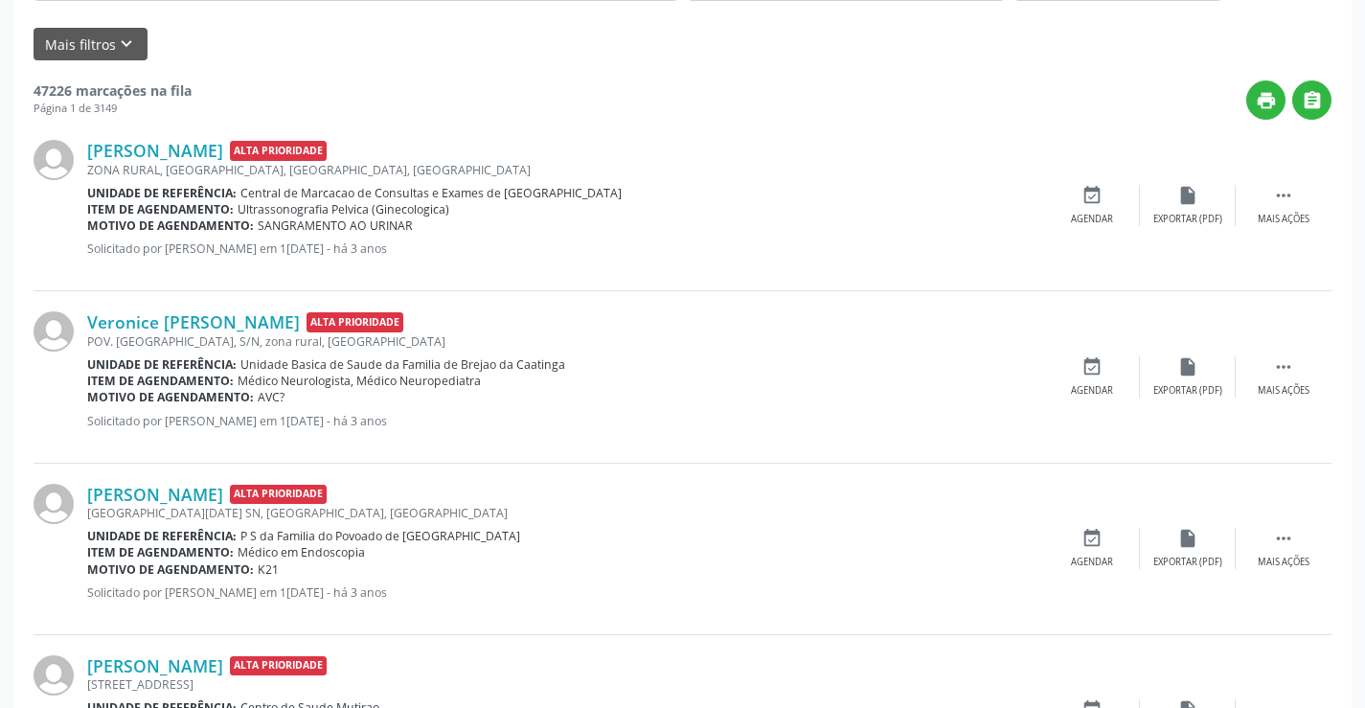
scroll to position [0, 0]
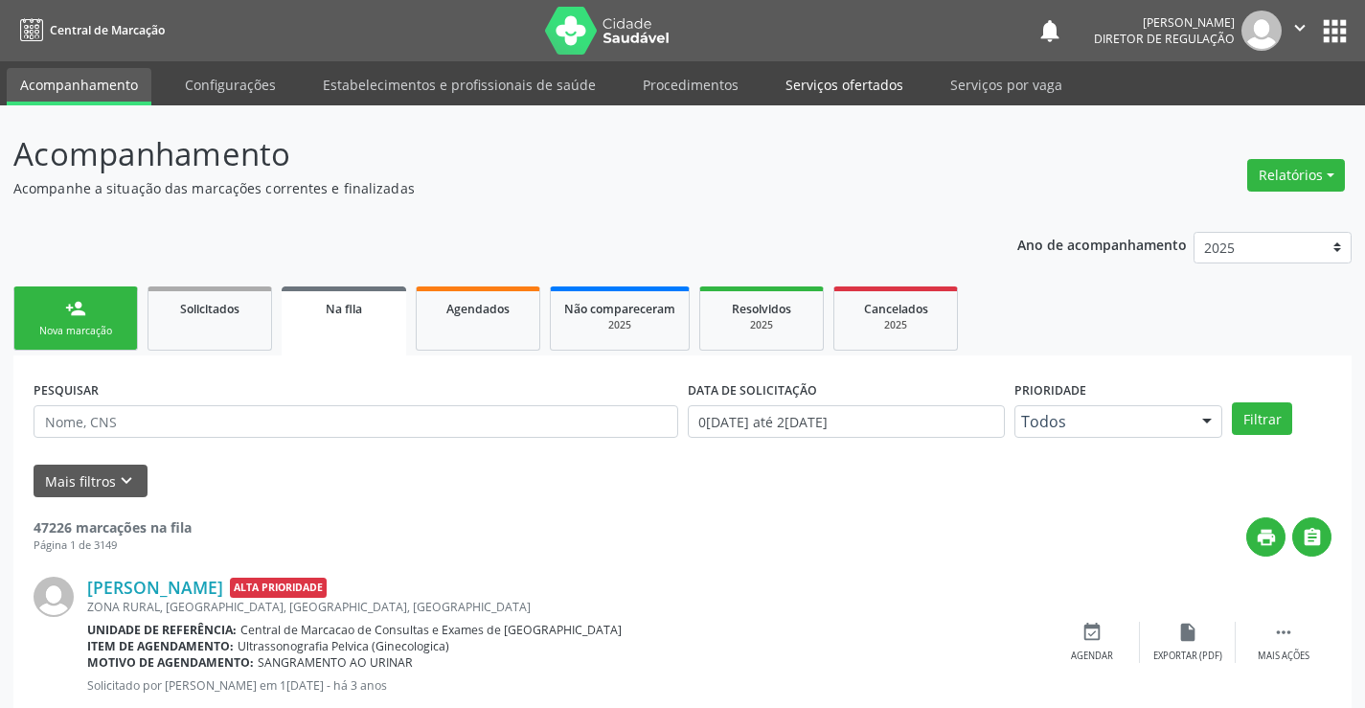
drag, startPoint x: 833, startPoint y: 82, endPoint x: 1177, endPoint y: 348, distance: 434.3
click at [832, 83] on link "Serviços ofertados" at bounding box center [844, 85] width 145 height 34
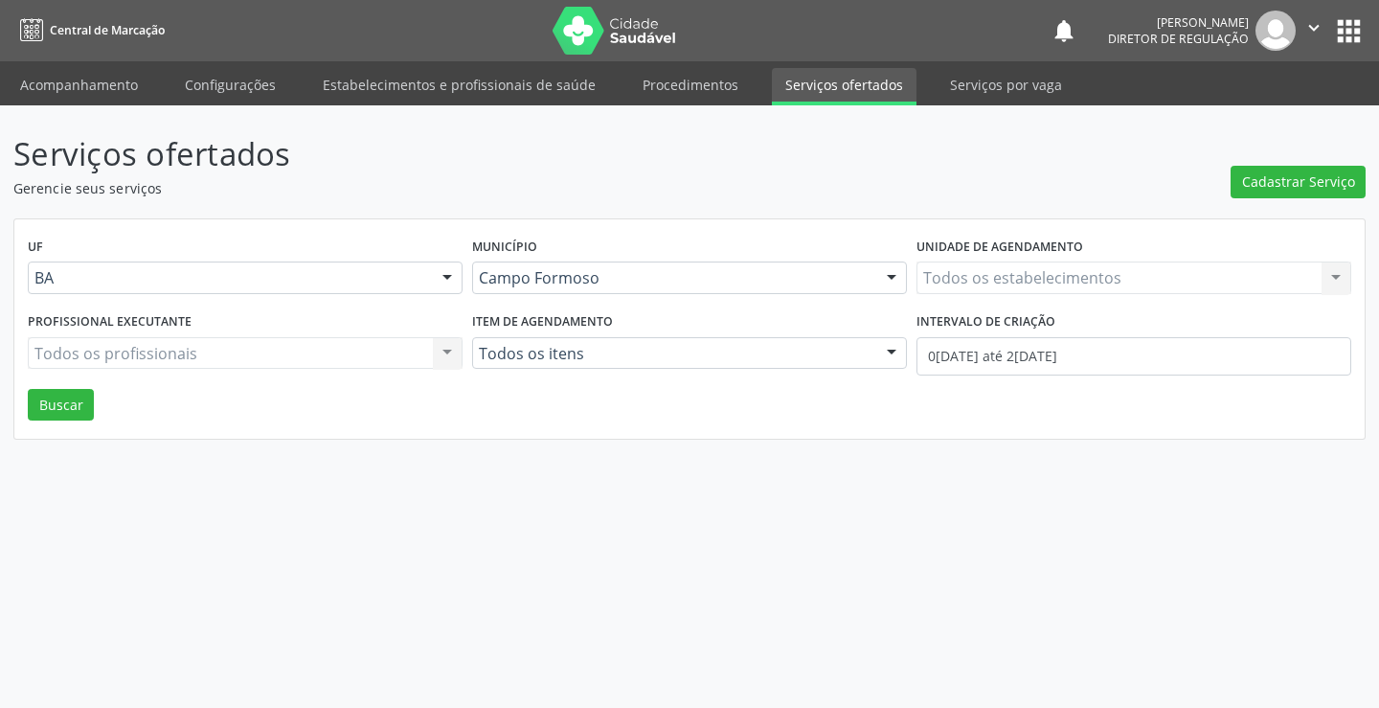
click at [996, 275] on div "Todos os estabelecimentos Todos os estabelecimentos Nenhum resultado encontrado…" at bounding box center [1134, 278] width 435 height 33
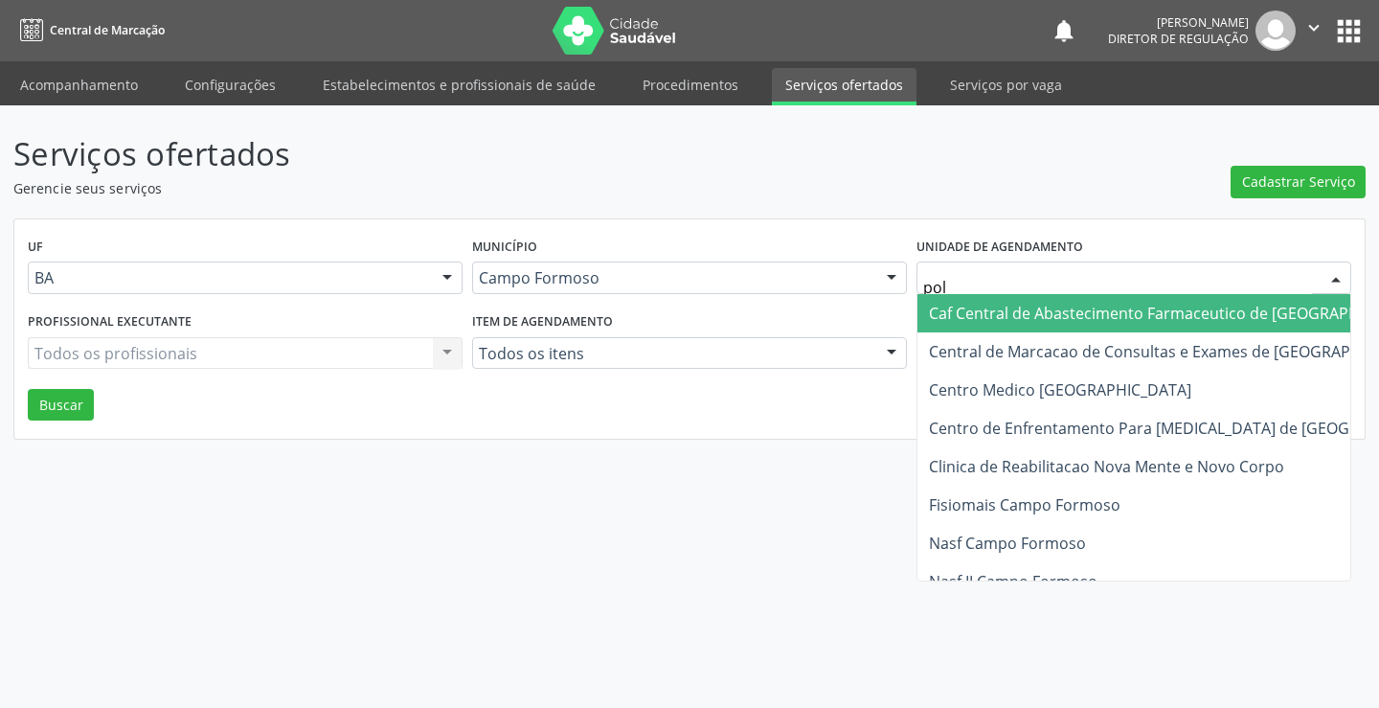
type input "poli"
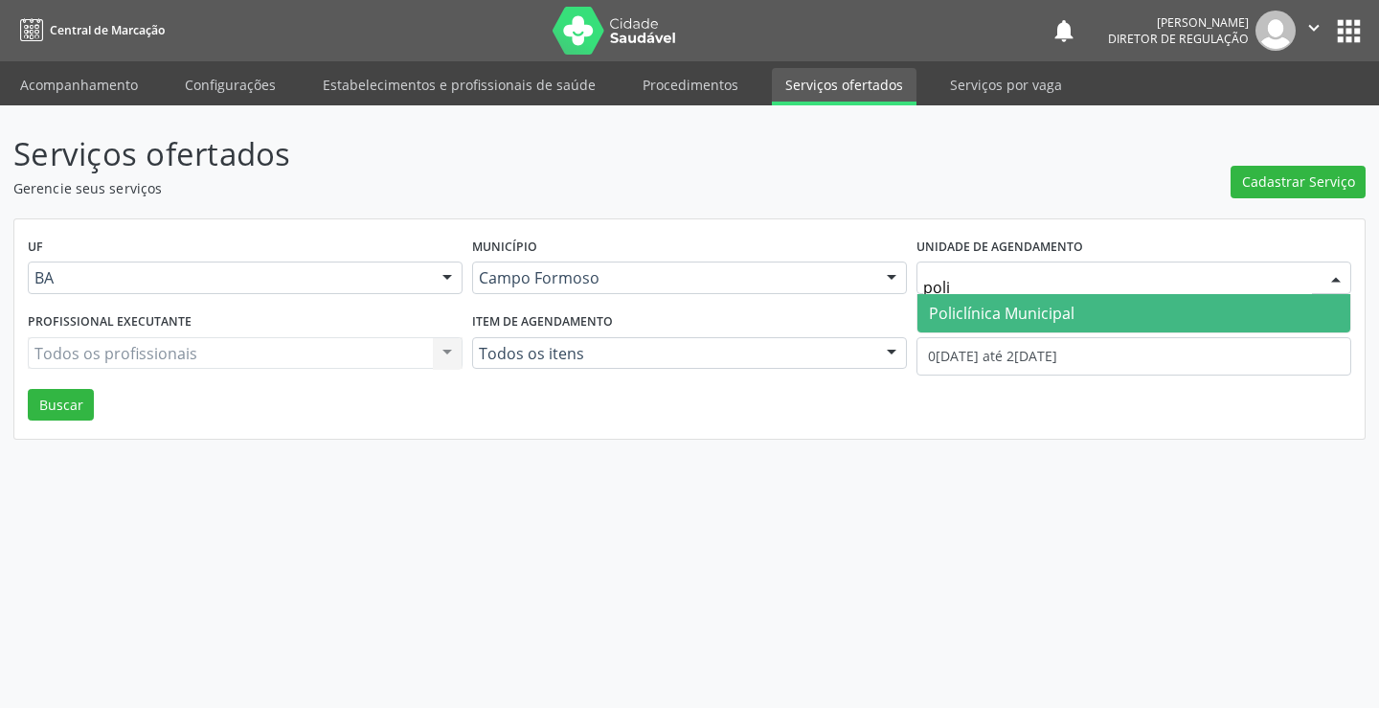
click at [1008, 299] on span "Policlínica Municipal" at bounding box center [1134, 313] width 433 height 38
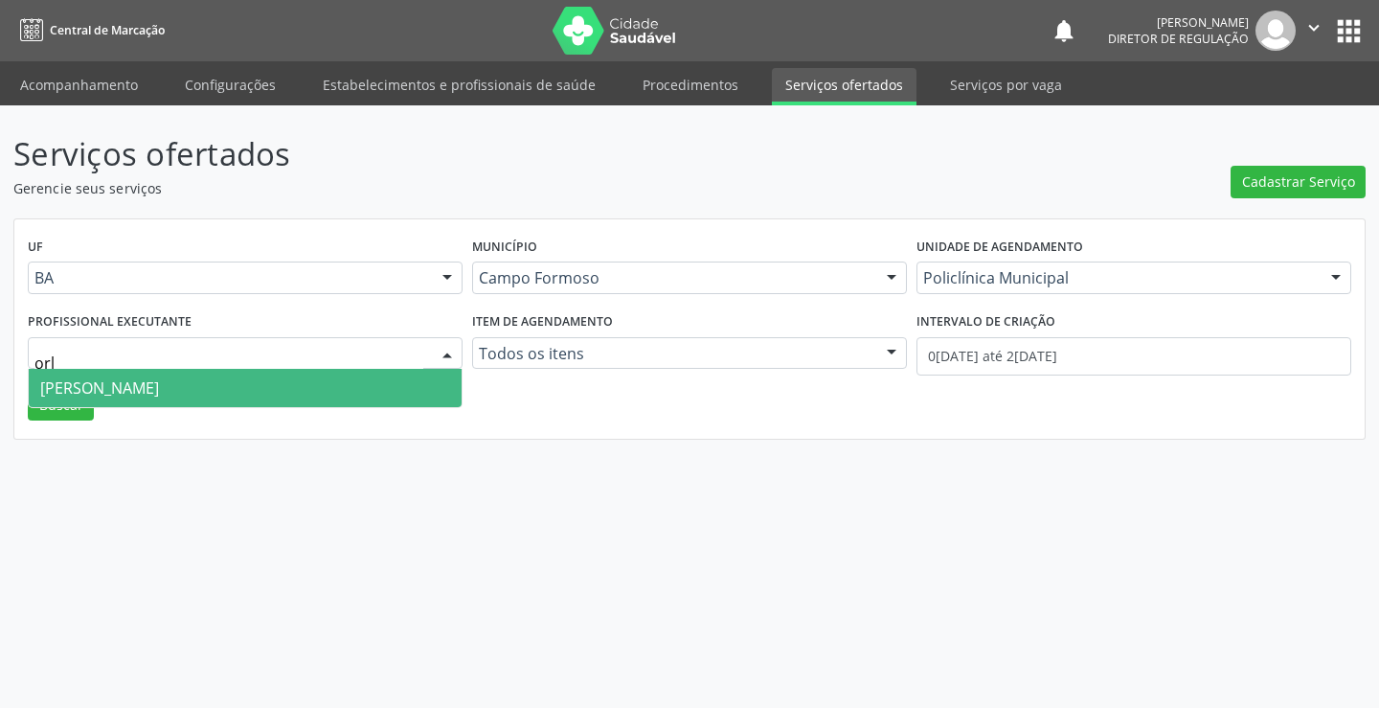
type input "orli"
drag, startPoint x: 200, startPoint y: 392, endPoint x: 855, endPoint y: 369, distance: 655.6
click at [159, 392] on span "[PERSON_NAME]" at bounding box center [99, 387] width 119 height 21
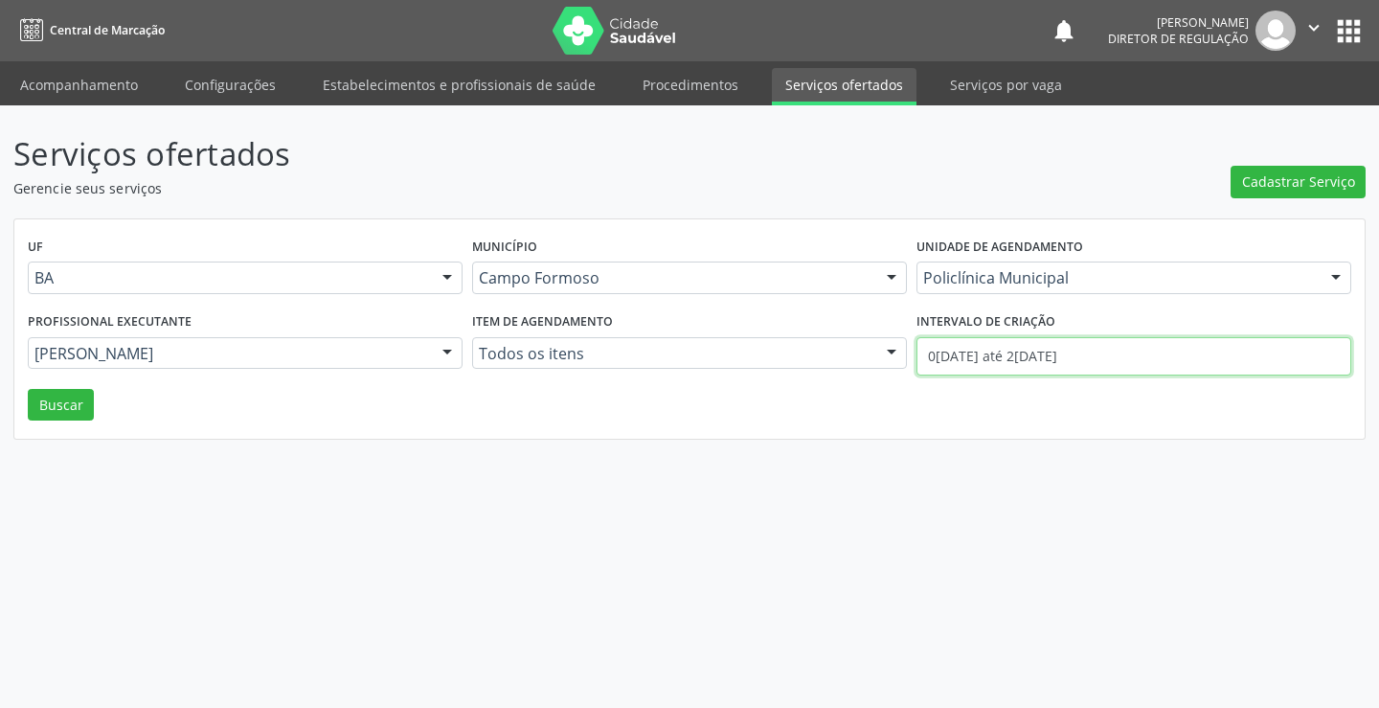
click at [967, 349] on input "01/08/2025 até 21/08/2025" at bounding box center [1134, 356] width 435 height 38
drag, startPoint x: 73, startPoint y: 414, endPoint x: 183, endPoint y: 439, distance: 112.9
click at [72, 414] on button "Buscar" at bounding box center [61, 405] width 66 height 33
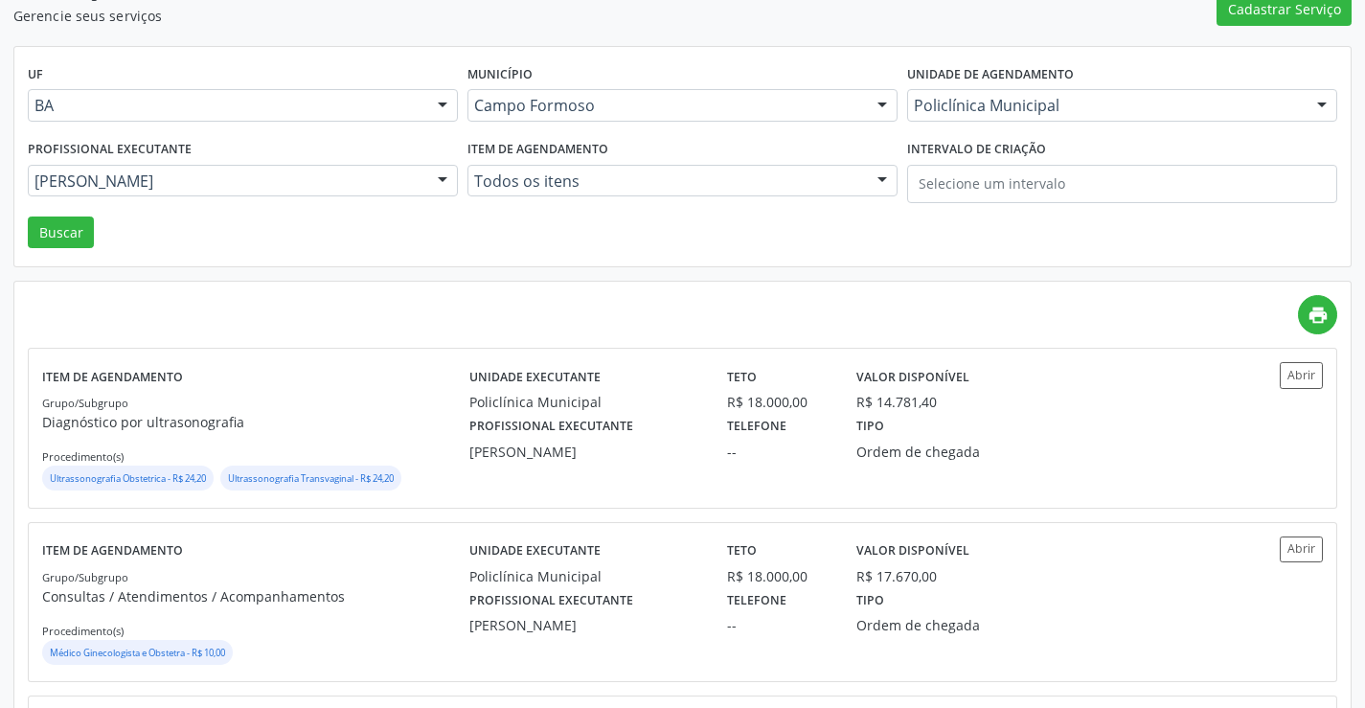
scroll to position [192, 0]
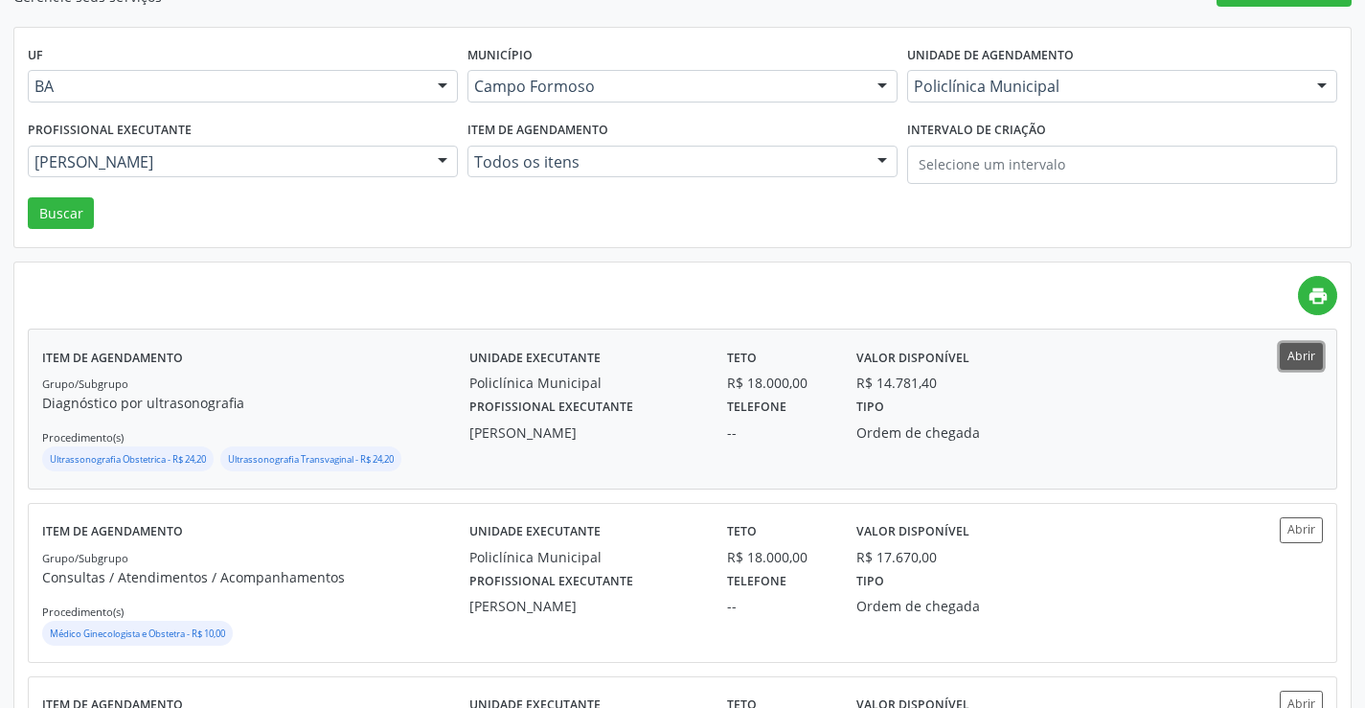
click at [1300, 363] on button "Abrir" at bounding box center [1301, 356] width 43 height 26
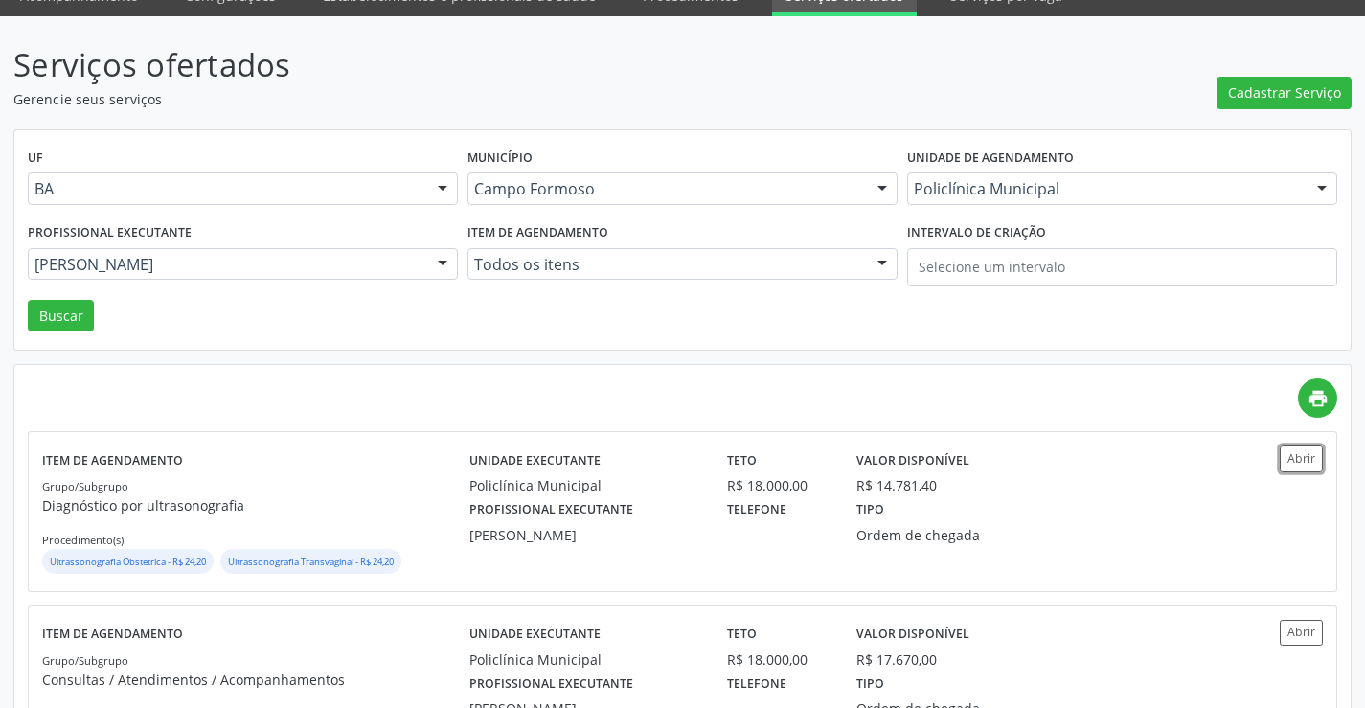
scroll to position [0, 0]
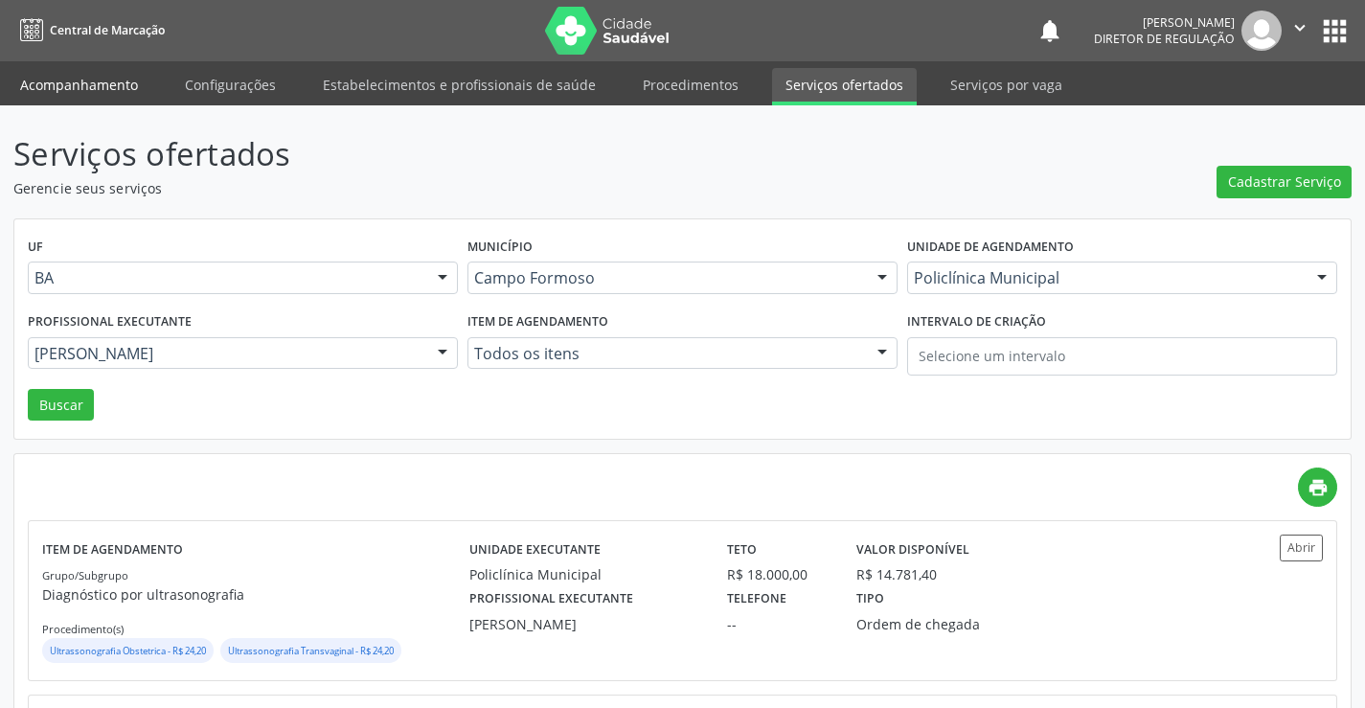
click at [29, 78] on link "Acompanhamento" at bounding box center [79, 85] width 145 height 34
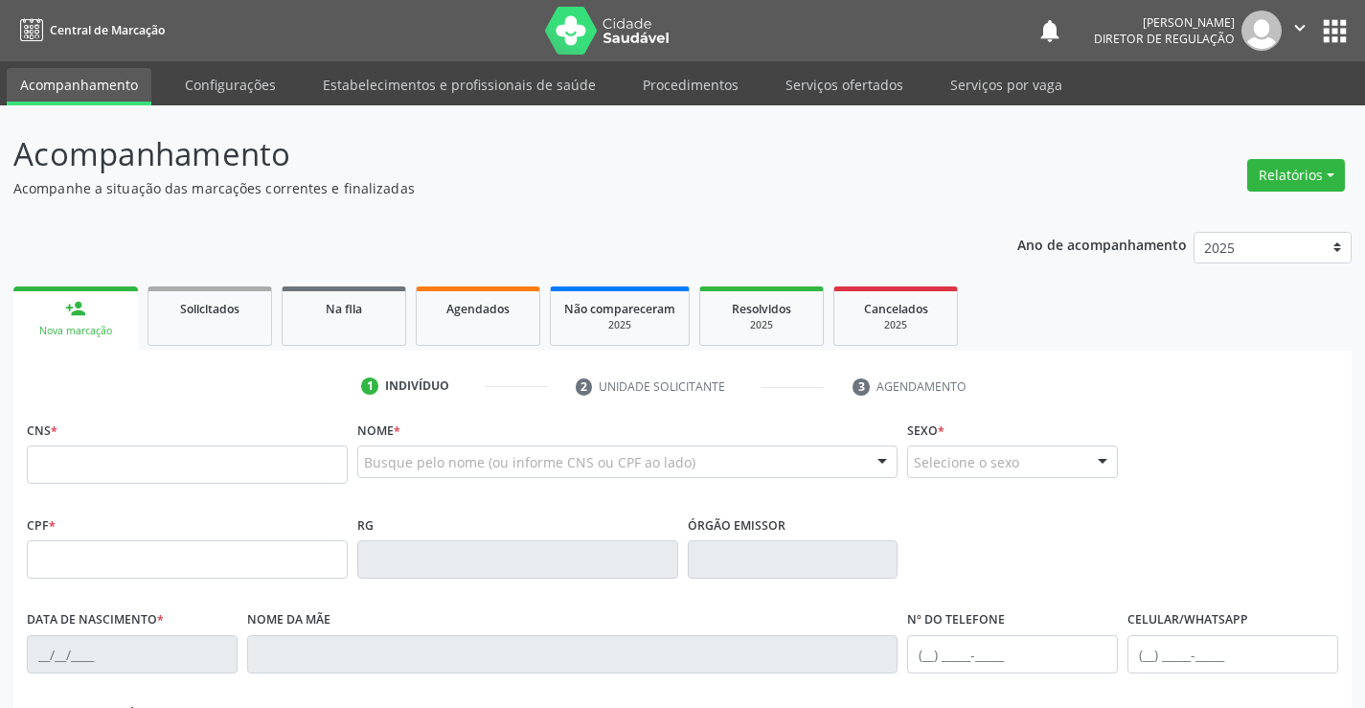
click at [156, 435] on div "CNS *" at bounding box center [187, 450] width 321 height 68
click at [158, 459] on input "text" at bounding box center [187, 464] width 321 height 38
type input "704 0088 9946 3961"
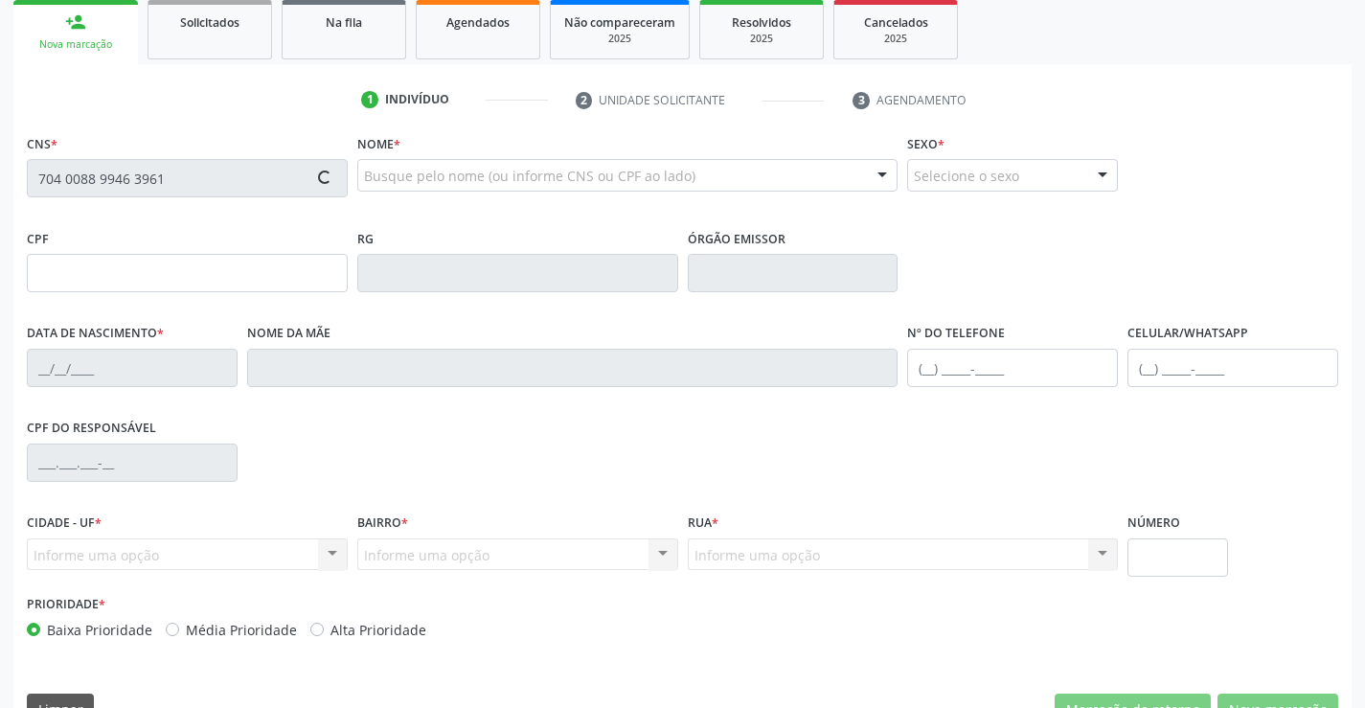
type input "0841652198"
type input "24/10/1971"
type input "(74) 99111-5572"
type input "(74) 99926-6802"
type input "933.574.005-53"
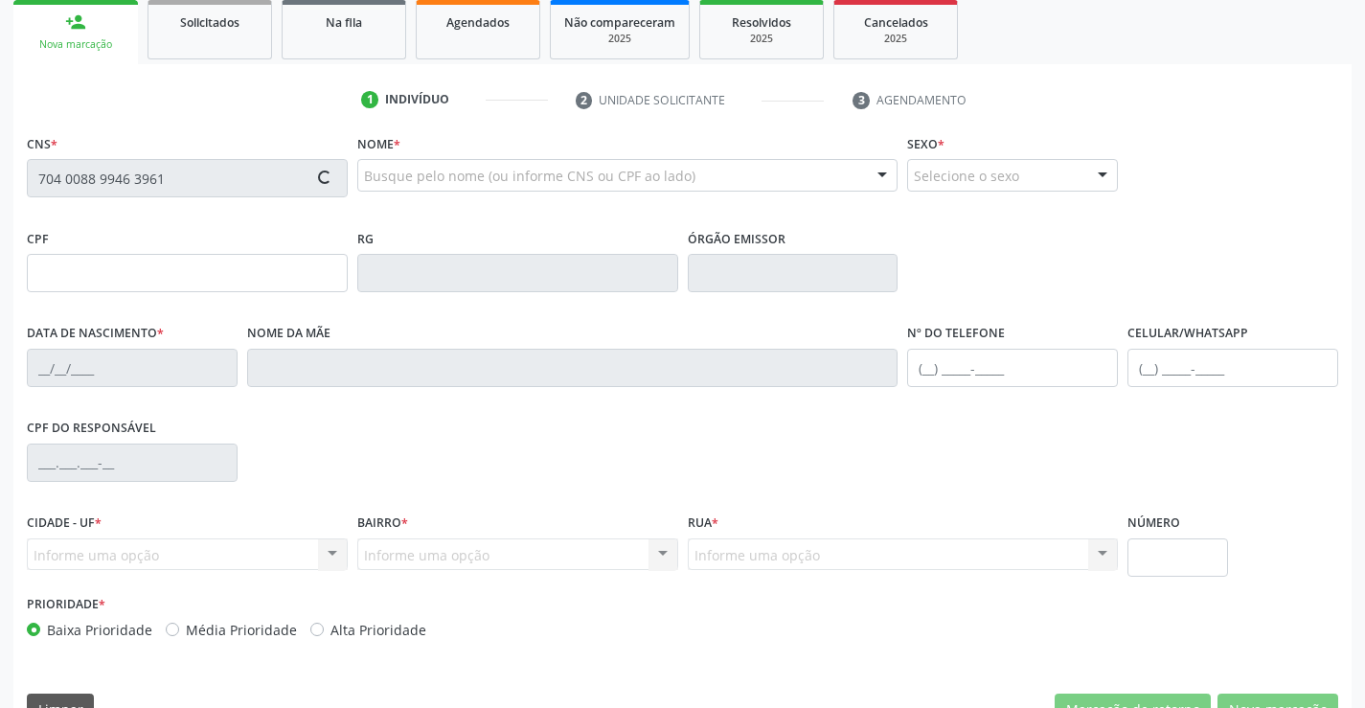
type input "SN"
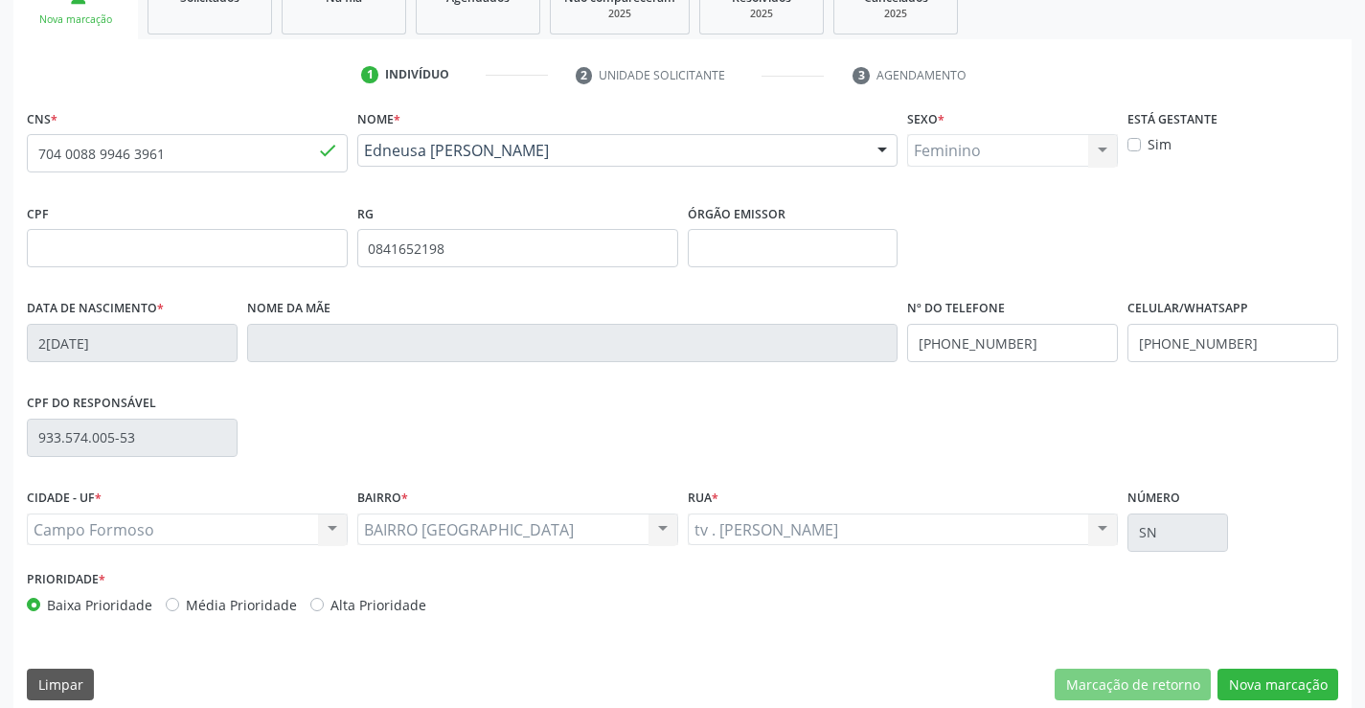
scroll to position [330, 0]
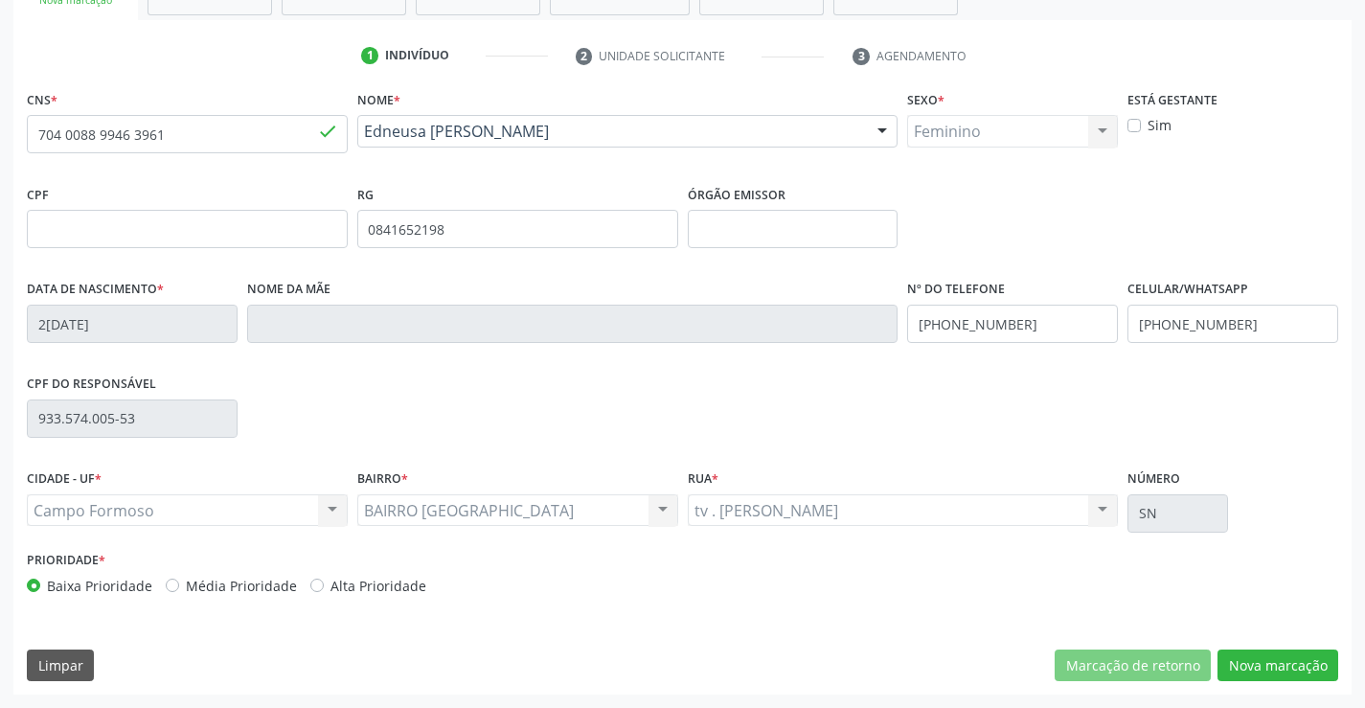
click at [1314, 682] on div "CNS * 704 0088 9946 3961 done Nome * Edneusa Firmino Nascimento Edneusa Firmino…" at bounding box center [682, 389] width 1338 height 609
click at [1292, 666] on button "Nova marcação" at bounding box center [1277, 665] width 121 height 33
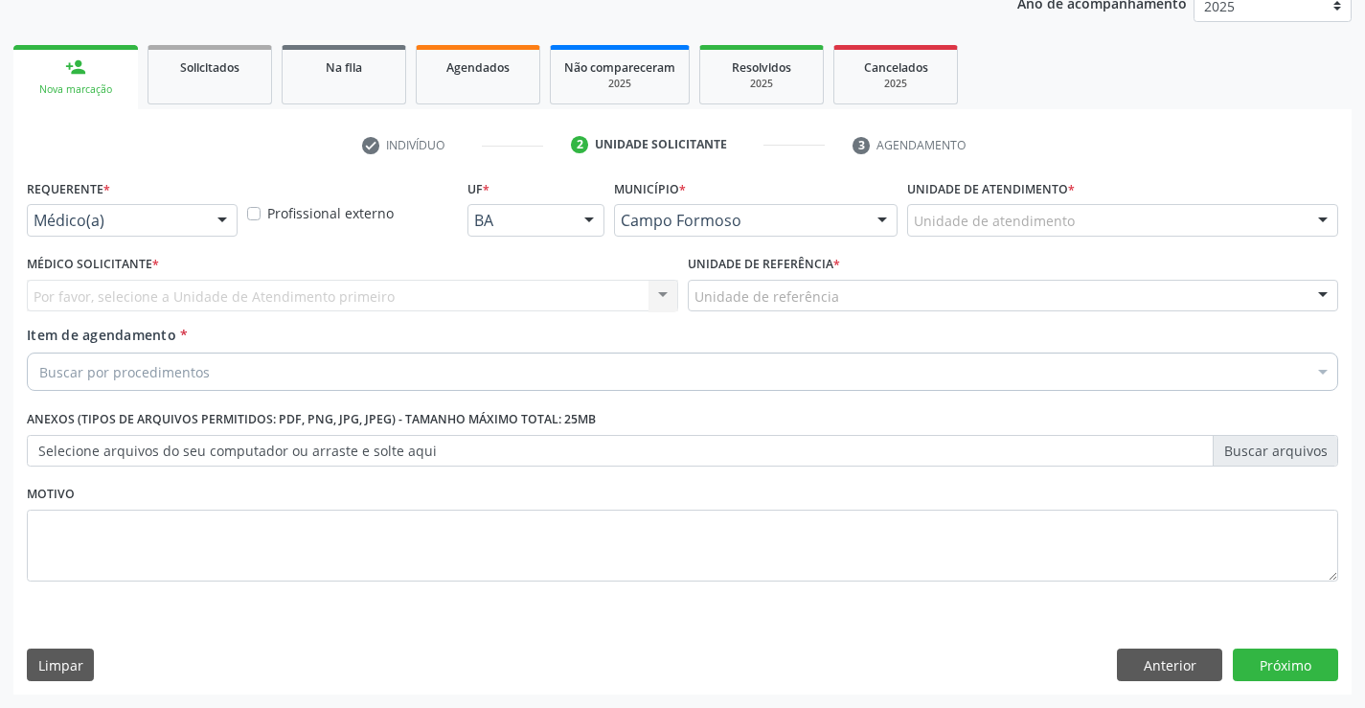
scroll to position [241, 0]
drag, startPoint x: 164, startPoint y: 225, endPoint x: 168, endPoint y: 322, distance: 96.8
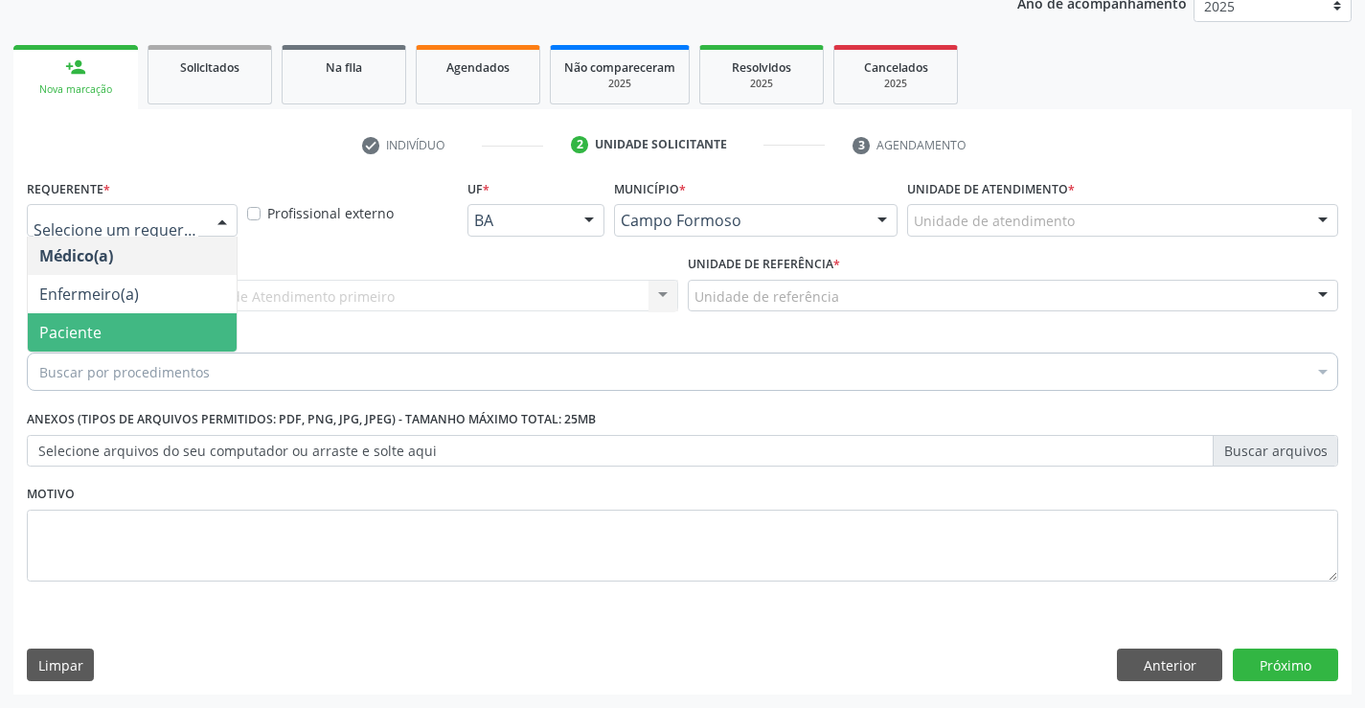
drag, startPoint x: 168, startPoint y: 322, endPoint x: 321, endPoint y: 293, distance: 155.9
click at [169, 323] on span "Paciente" at bounding box center [132, 332] width 209 height 38
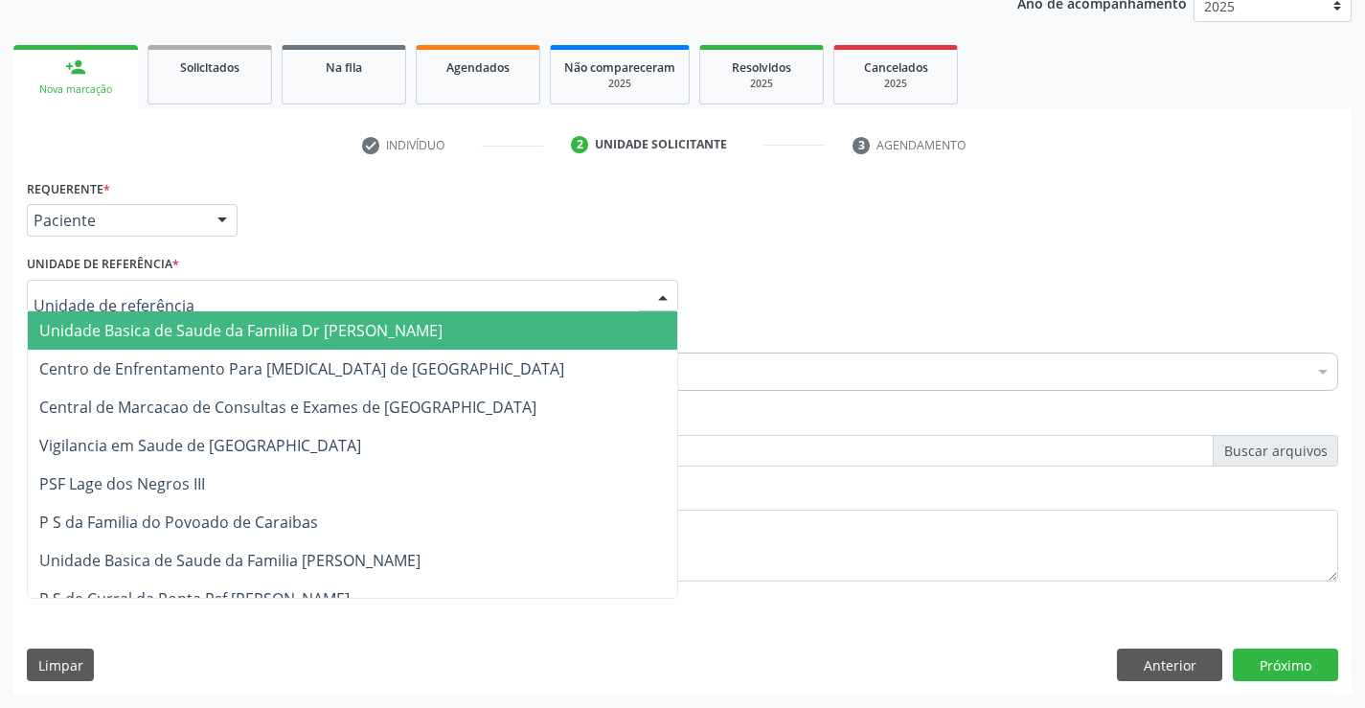
drag, startPoint x: 322, startPoint y: 293, endPoint x: 326, endPoint y: 401, distance: 108.3
click at [323, 297] on div at bounding box center [352, 296] width 651 height 33
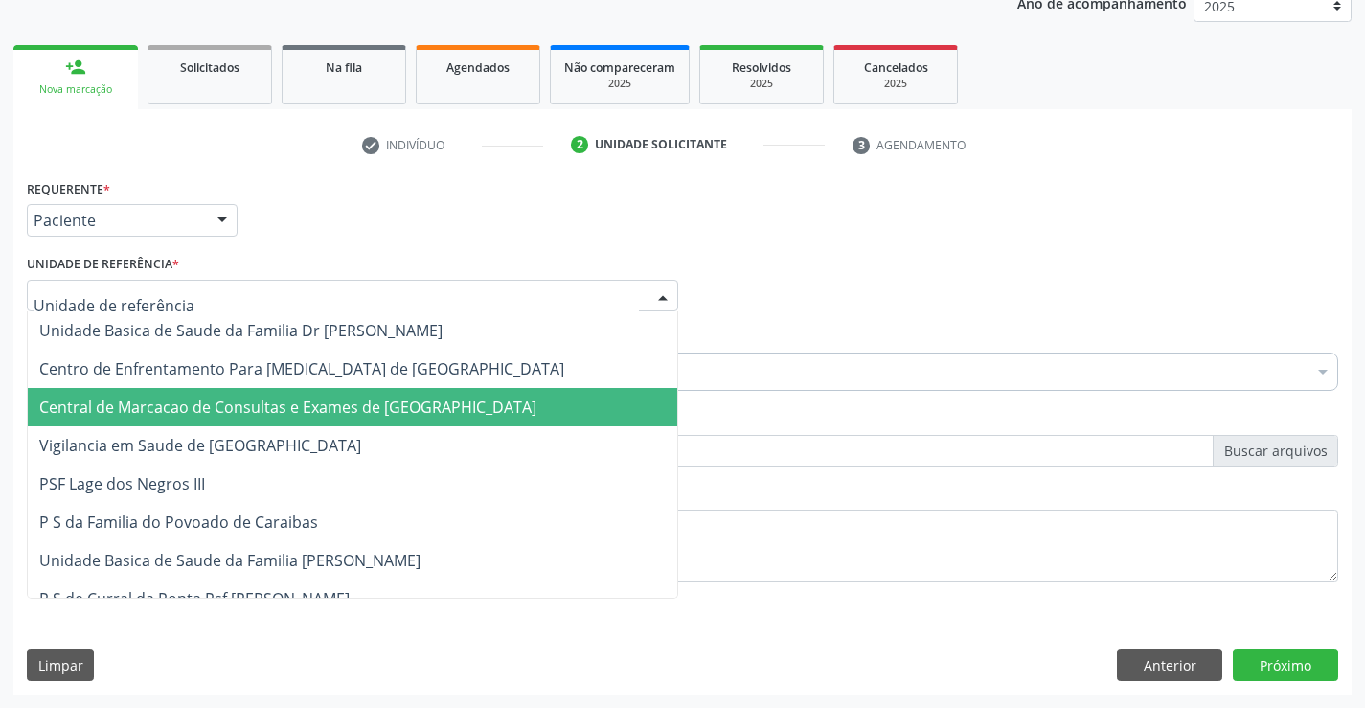
drag, startPoint x: 326, startPoint y: 402, endPoint x: 428, endPoint y: 379, distance: 105.0
click at [332, 402] on span "Central de Marcacao de Consultas e Exames de Campo Formoso" at bounding box center [287, 407] width 497 height 21
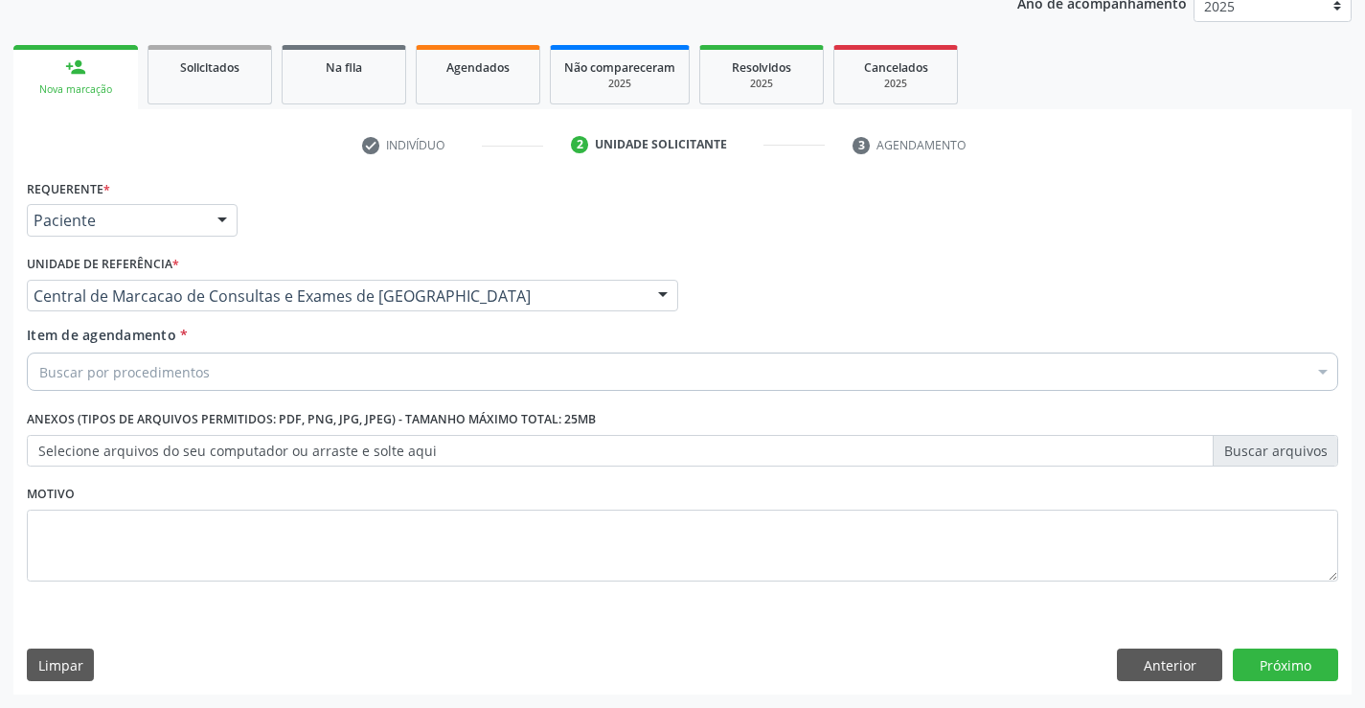
click at [438, 368] on div "Buscar por procedimentos" at bounding box center [682, 371] width 1311 height 38
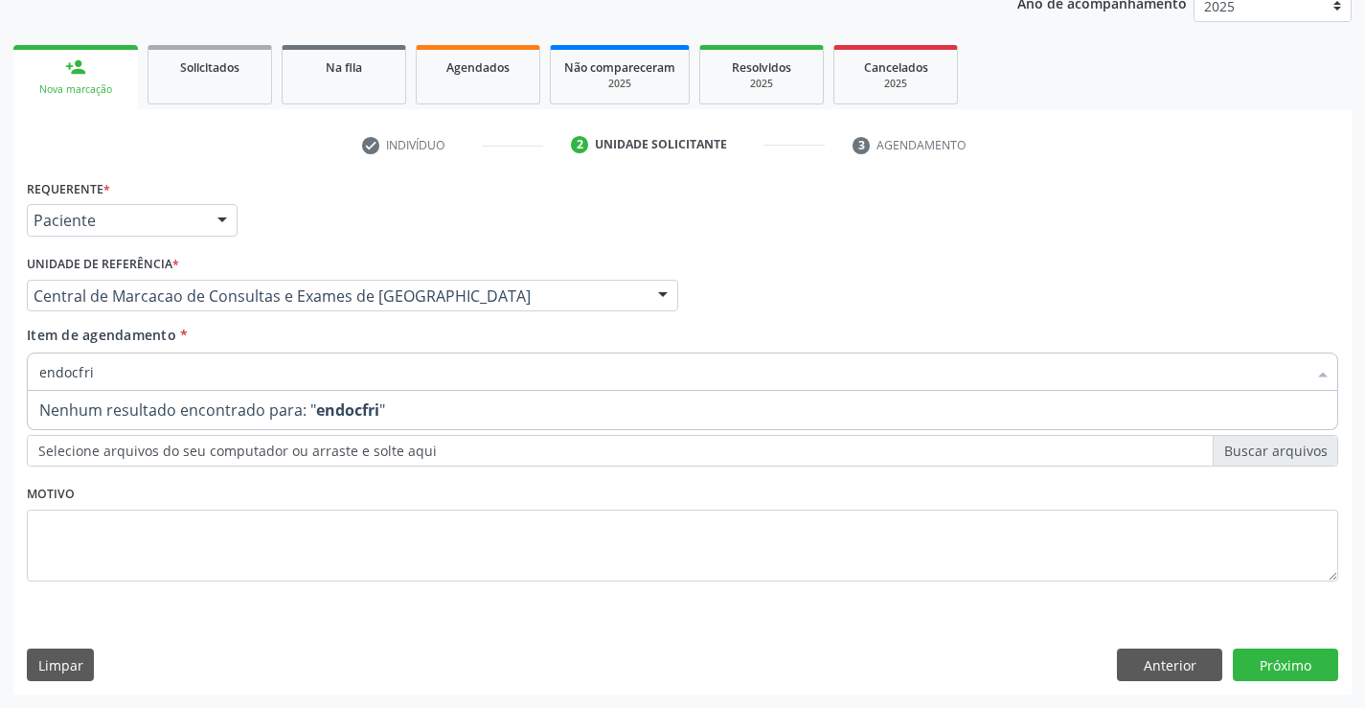
click at [83, 366] on input "endocfri" at bounding box center [672, 371] width 1267 height 38
type input "endocri"
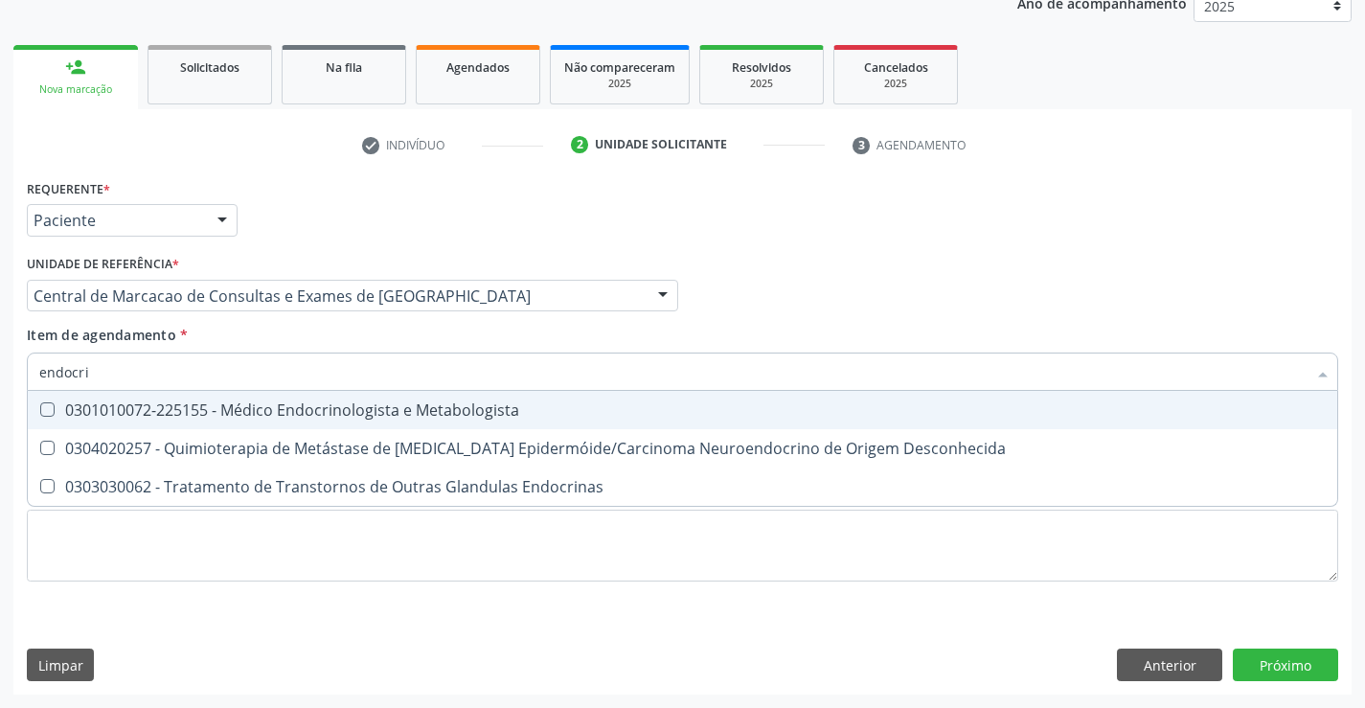
click at [440, 421] on span "0301010072-225155 - Médico Endocrinologista e Metabologista" at bounding box center [682, 410] width 1309 height 38
checkbox Metabologista "true"
click at [886, 289] on div "Médico Solicitante Por favor, selecione a Unidade de Atendimento primeiro Nenhu…" at bounding box center [682, 287] width 1321 height 75
checkbox Desconhecida "true"
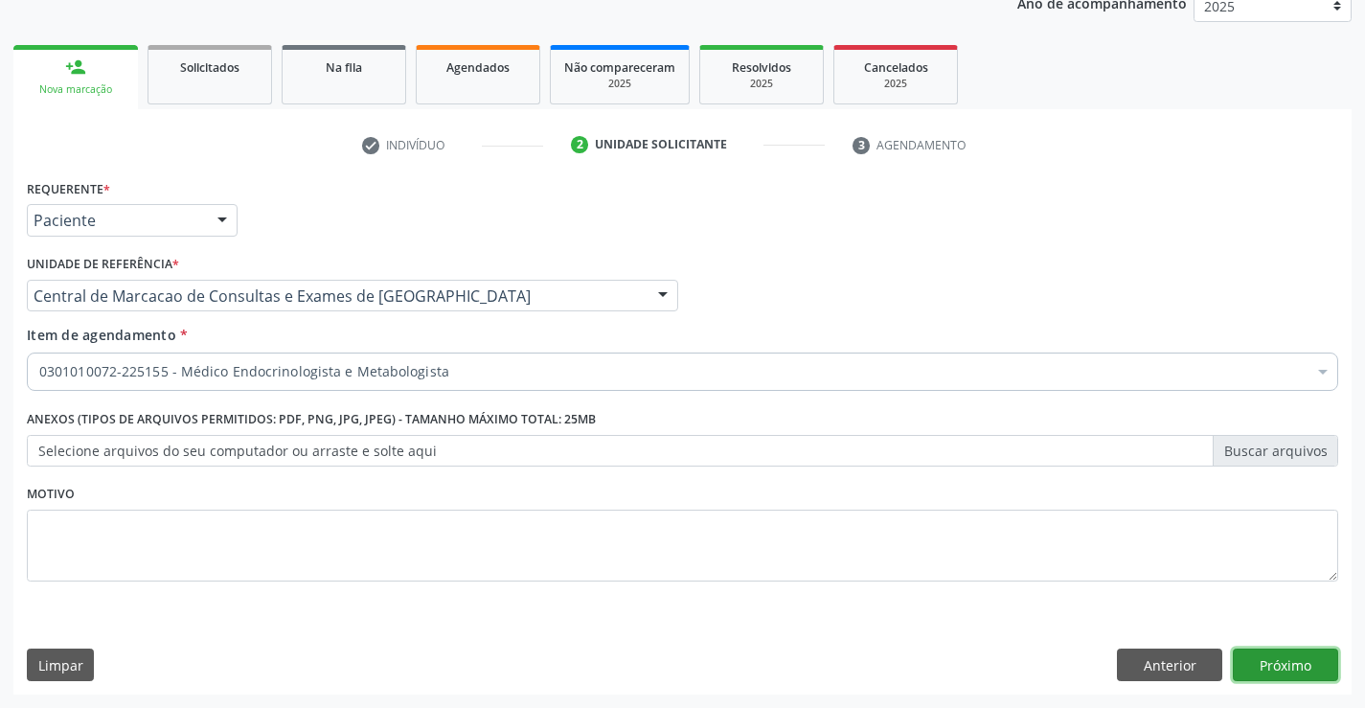
click at [1275, 667] on button "Próximo" at bounding box center [1285, 664] width 105 height 33
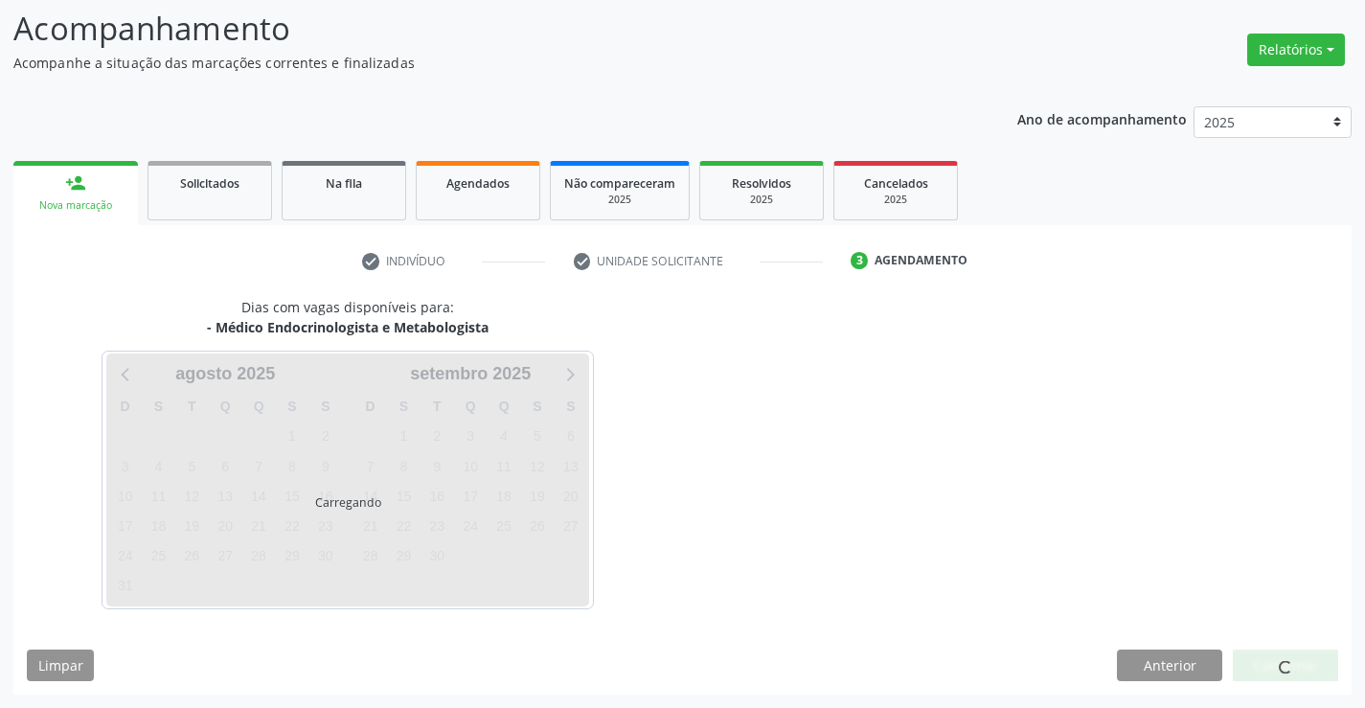
scroll to position [125, 0]
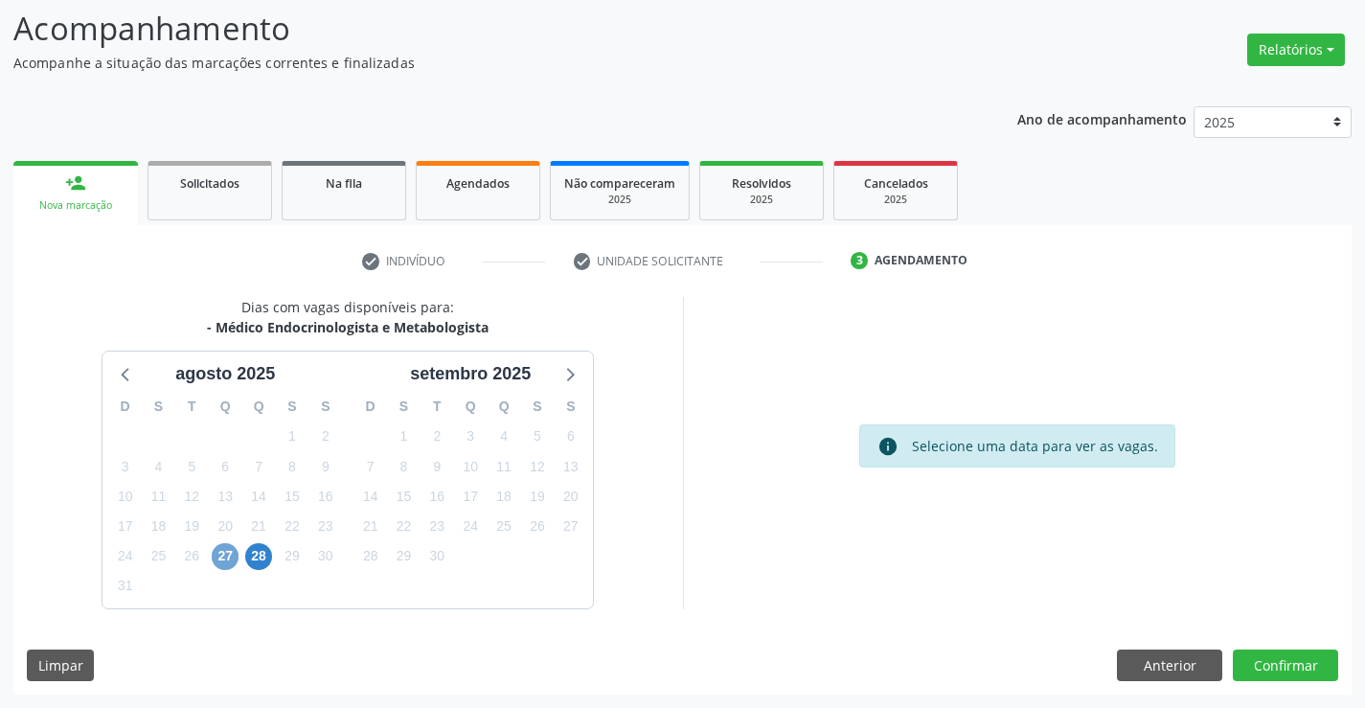
click at [234, 561] on span "27" at bounding box center [225, 556] width 27 height 27
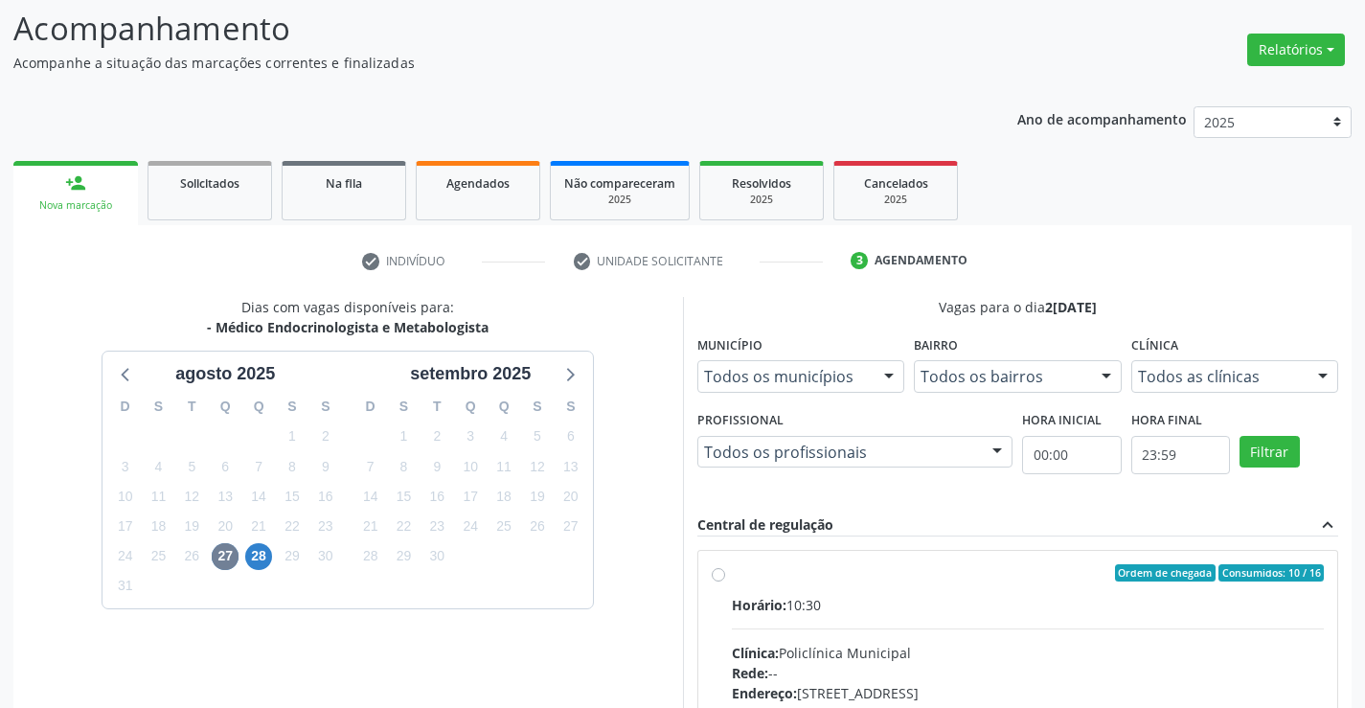
click at [725, 581] on input "Ordem de chegada Consumidos: 10 / 16 Horário: 10:30 Clínica: Policlínica Munici…" at bounding box center [718, 572] width 13 height 17
radio input "true"
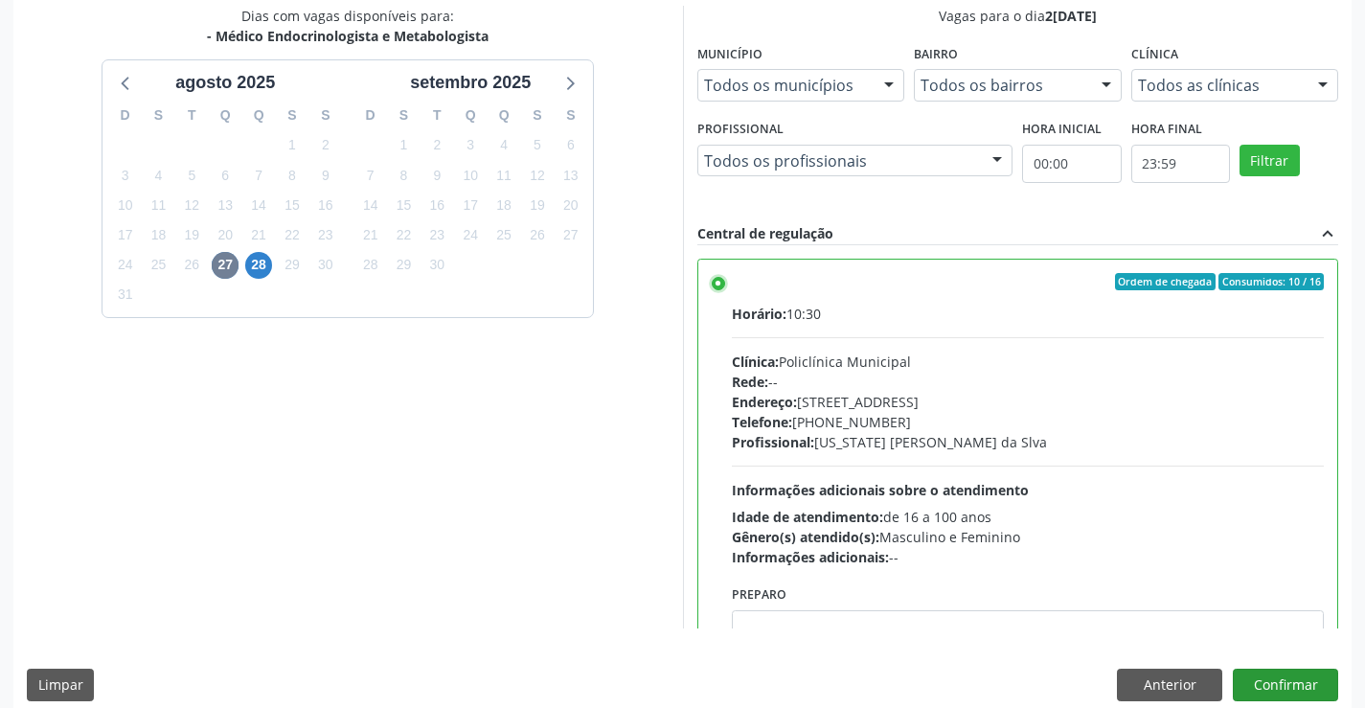
scroll to position [437, 0]
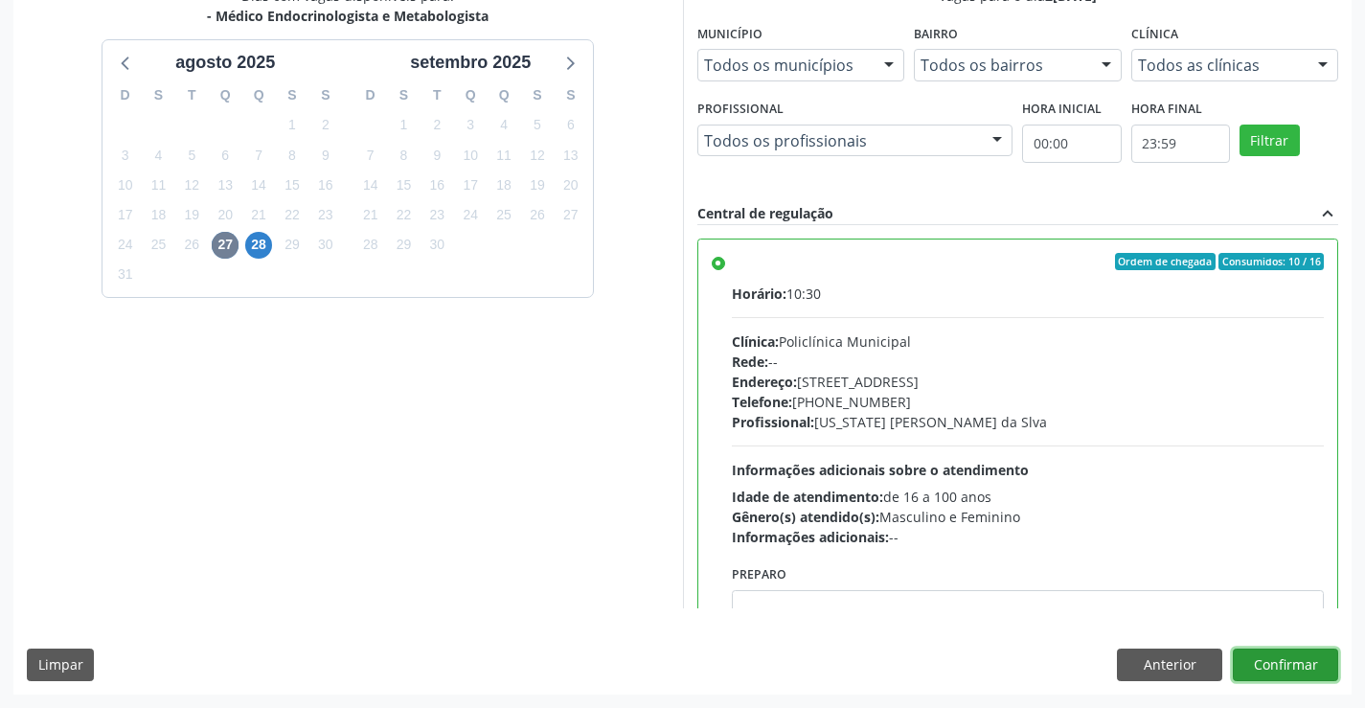
click at [1316, 668] on button "Confirmar" at bounding box center [1285, 664] width 105 height 33
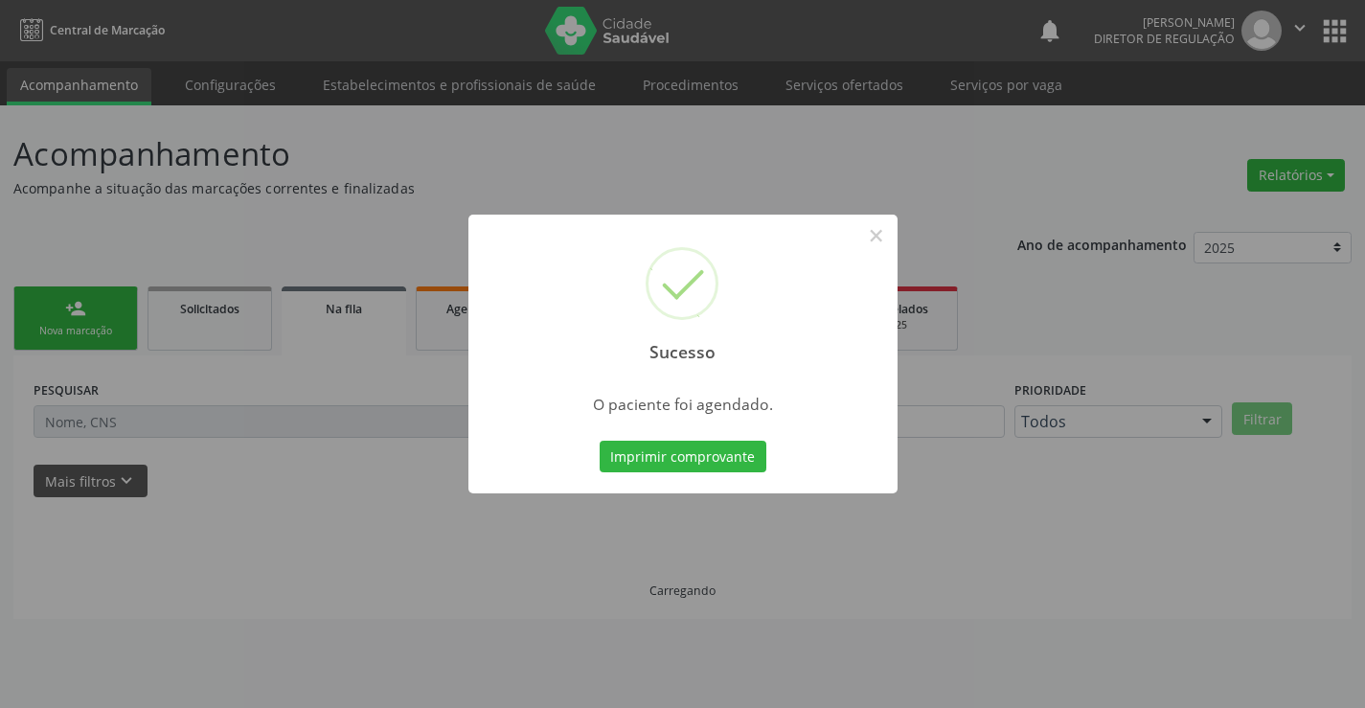
scroll to position [0, 0]
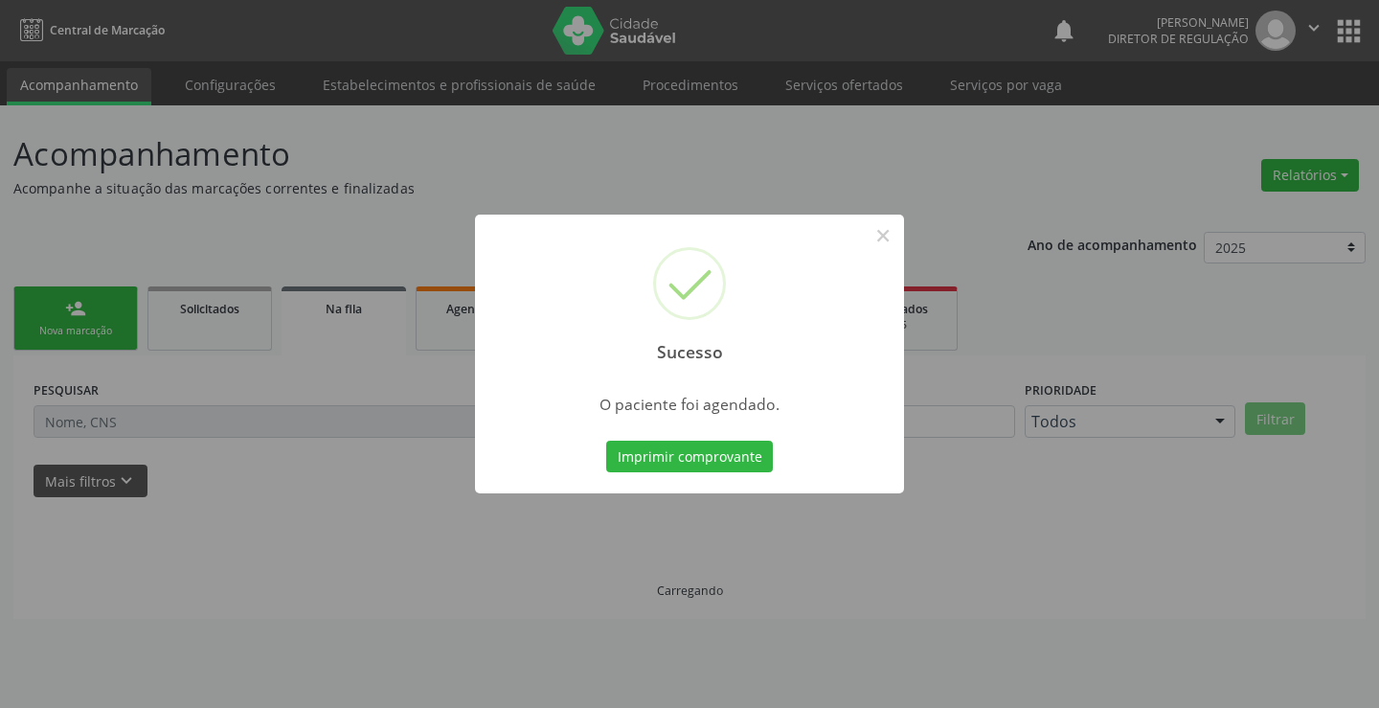
click at [606, 441] on button "Imprimir comprovante" at bounding box center [689, 457] width 167 height 33
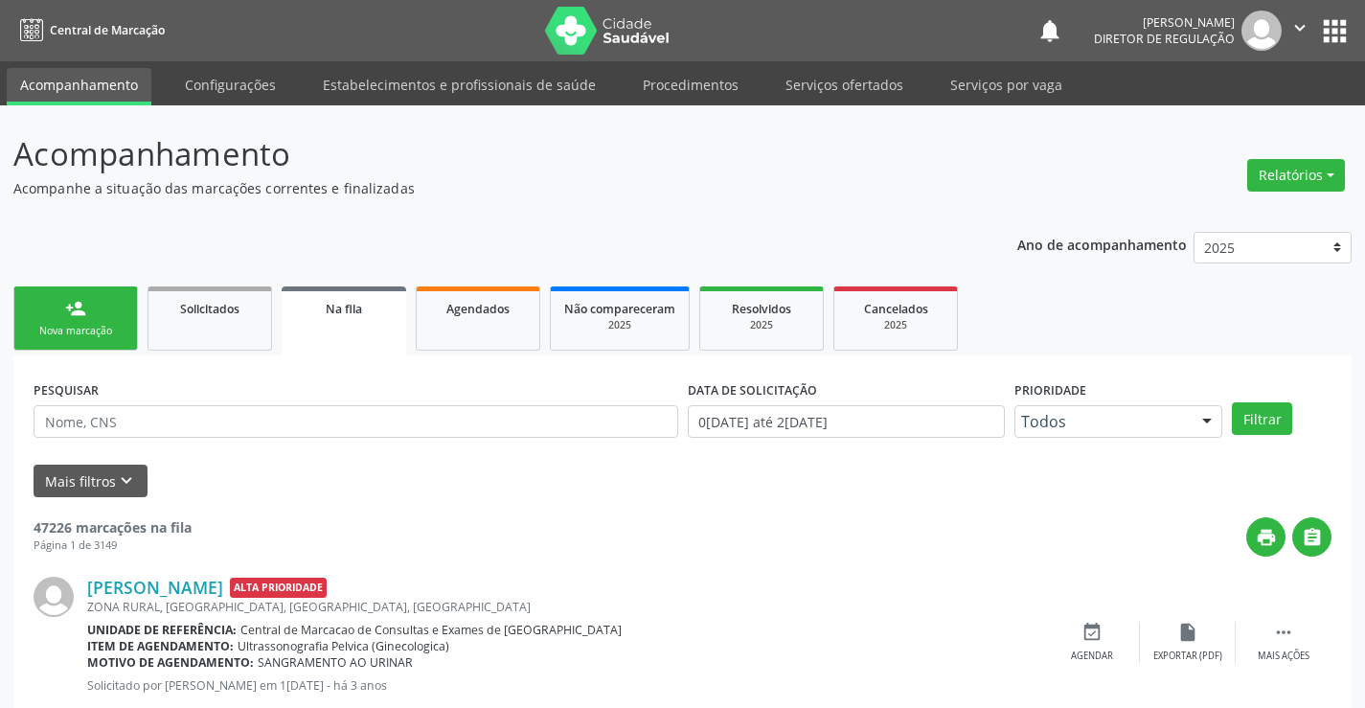
click at [93, 341] on link "person_add Nova marcação" at bounding box center [75, 318] width 125 height 64
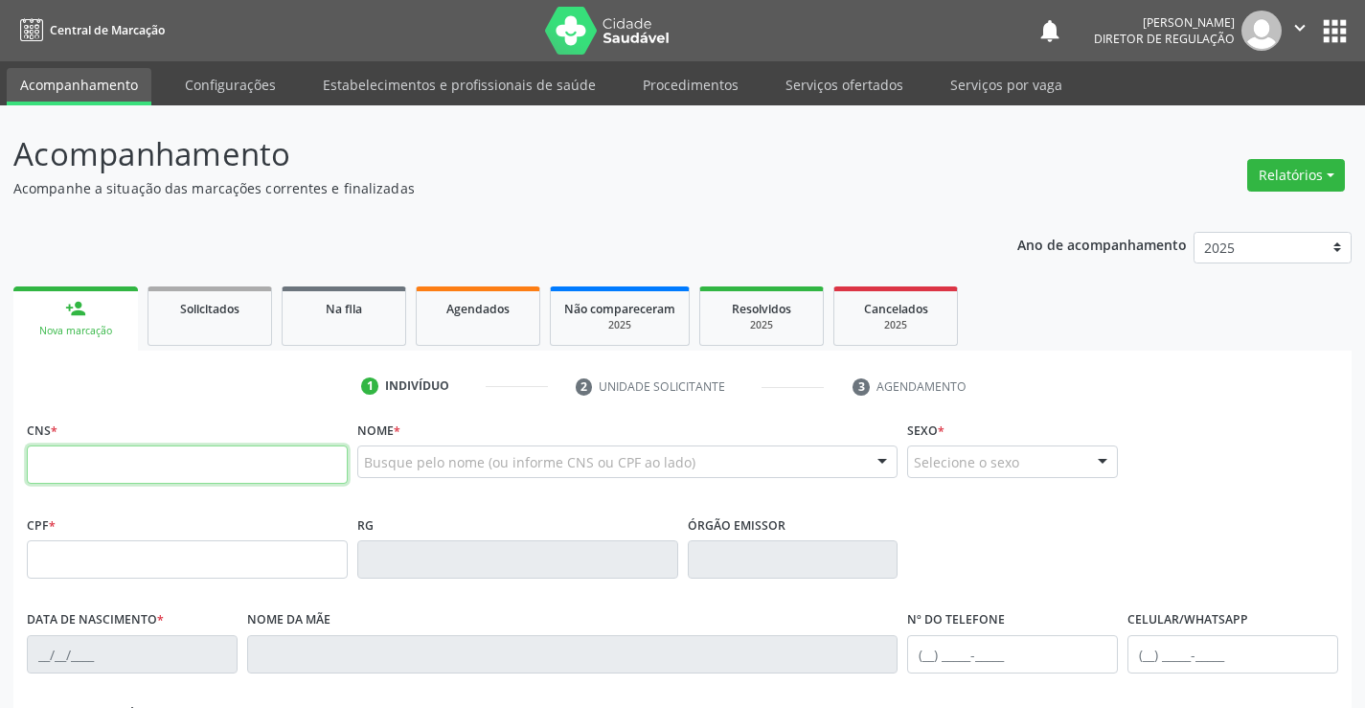
click at [148, 462] on input "text" at bounding box center [187, 464] width 321 height 38
paste input "704 0088 9946 3961"
type input "704 0088 9946 3961"
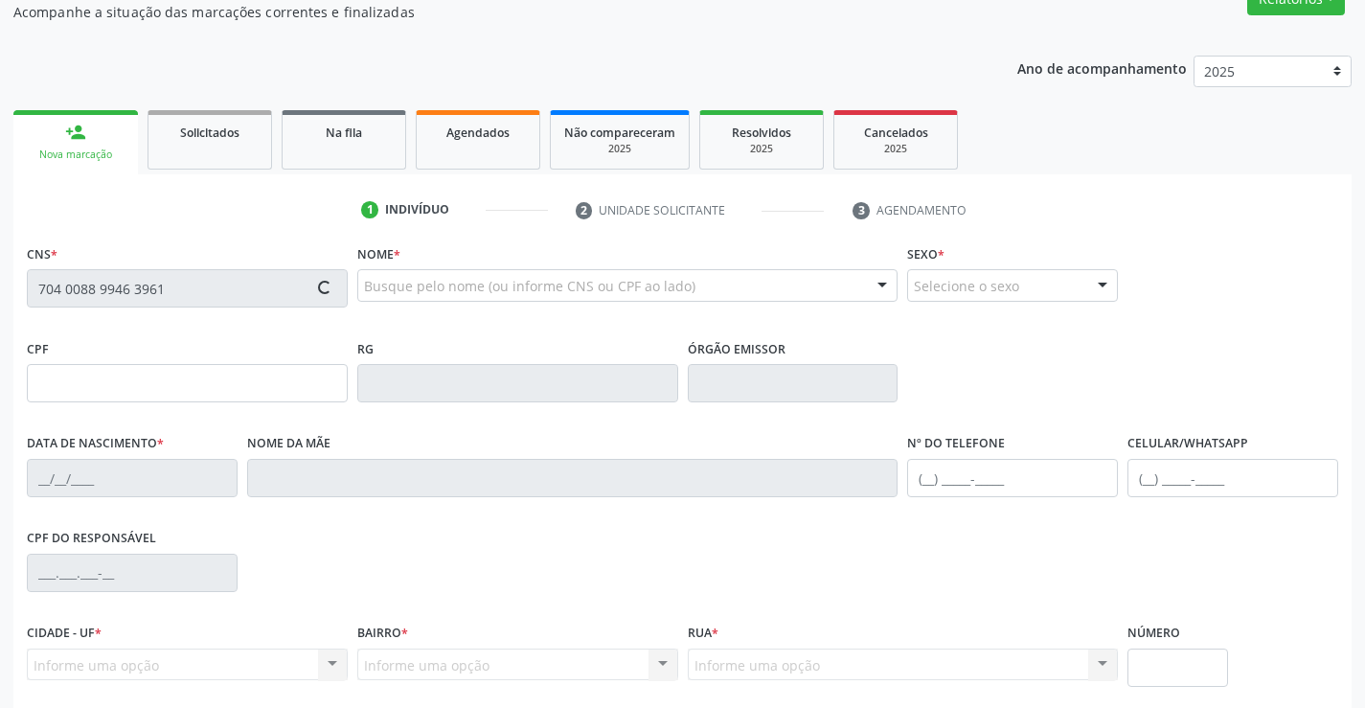
scroll to position [330, 0]
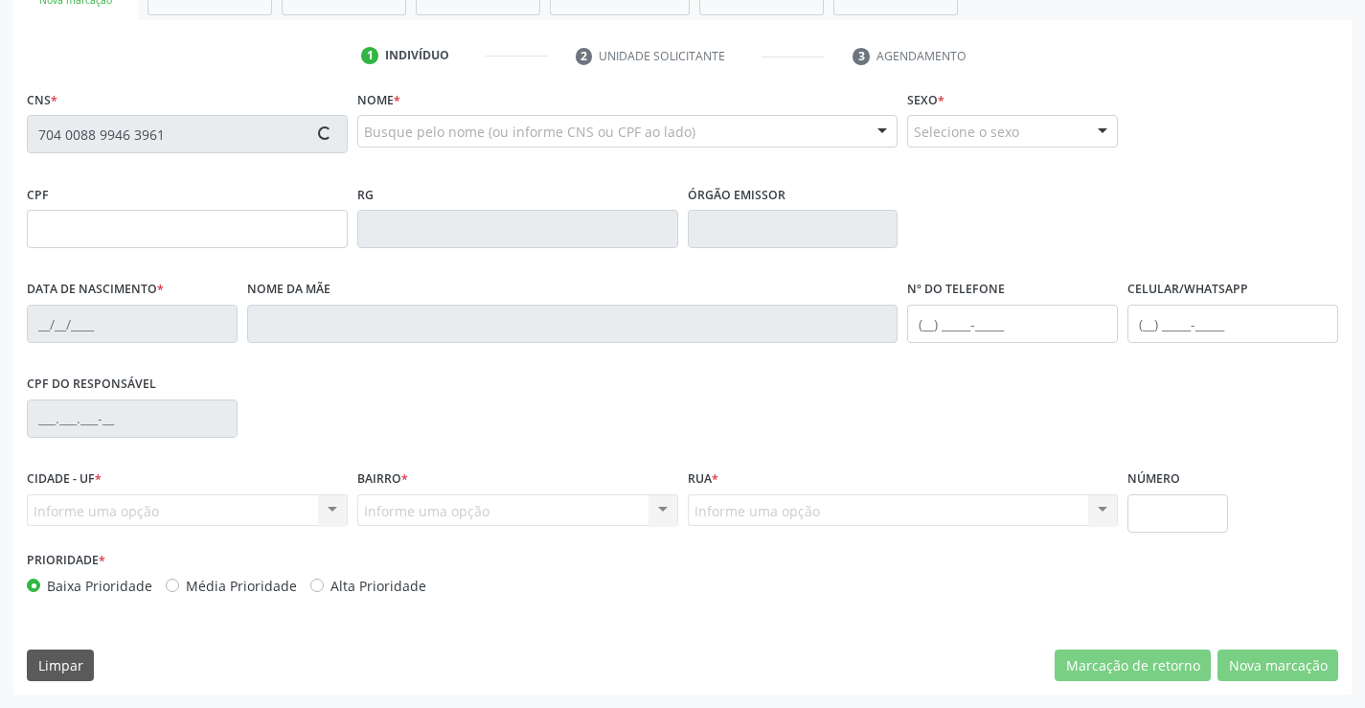
type input "0841652198"
type input "24/10/1971"
type input "(74) 99111-5572"
type input "(74) 99926-6802"
type input "933.574.005-53"
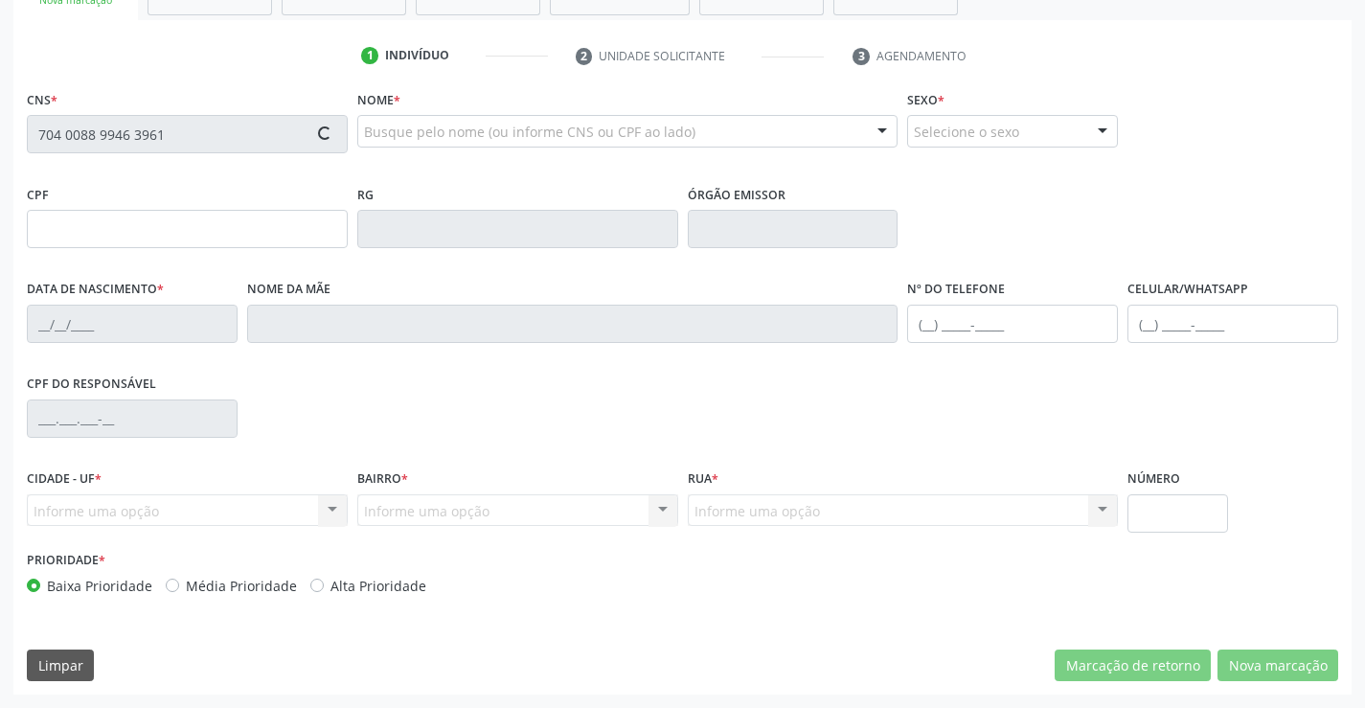
type input "SN"
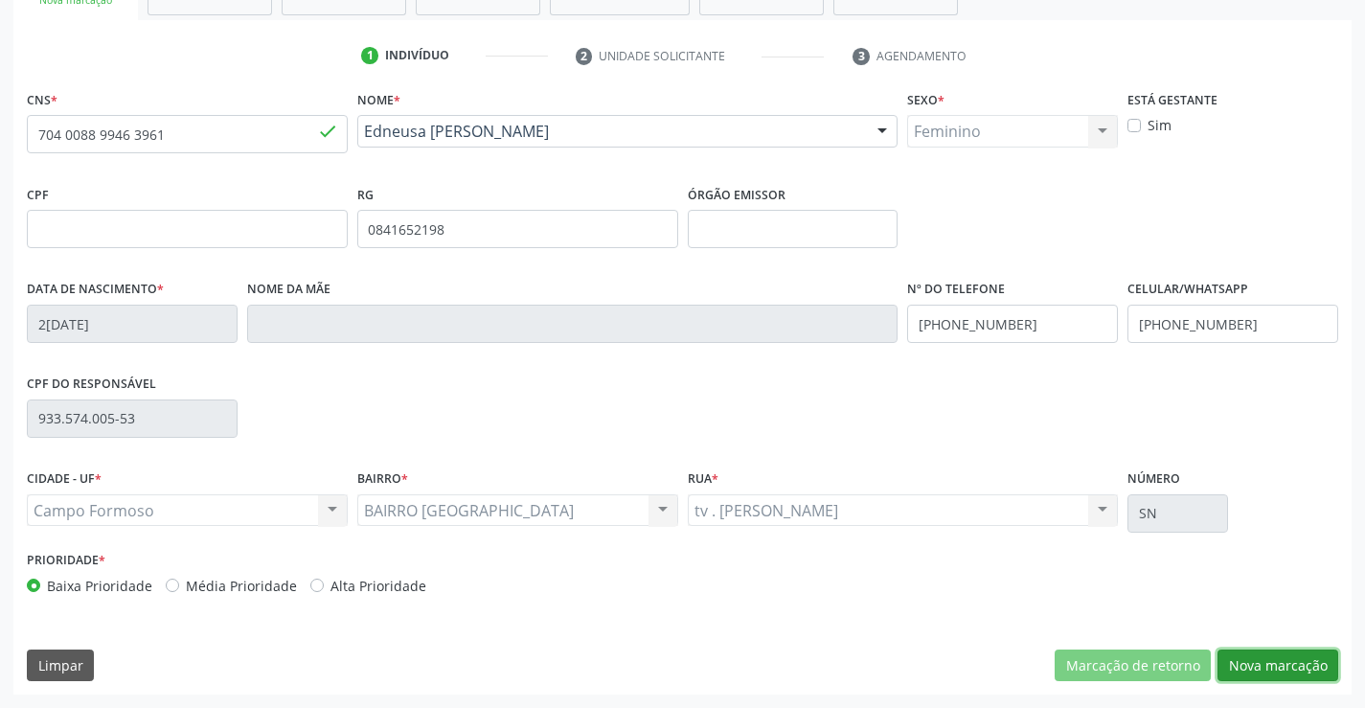
drag, startPoint x: 1277, startPoint y: 657, endPoint x: 796, endPoint y: 465, distance: 518.0
click at [1276, 654] on button "Nova marcação" at bounding box center [1277, 665] width 121 height 33
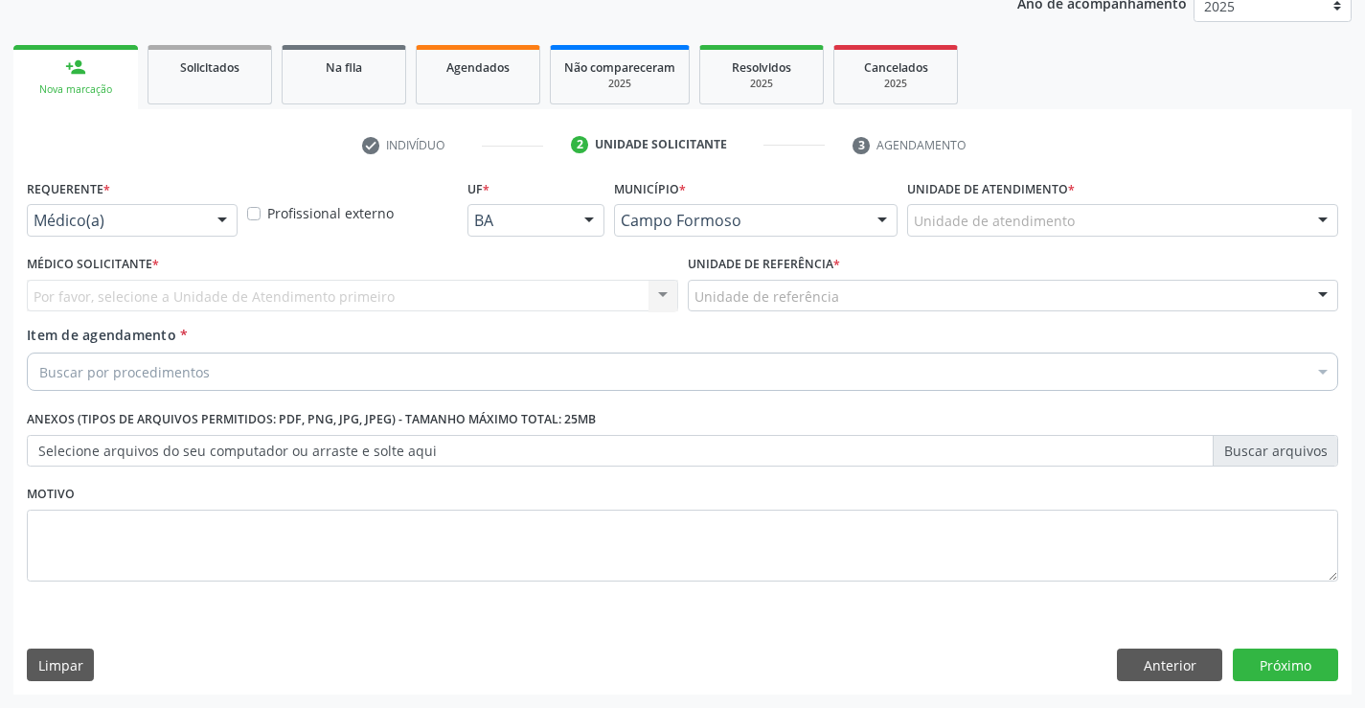
scroll to position [241, 0]
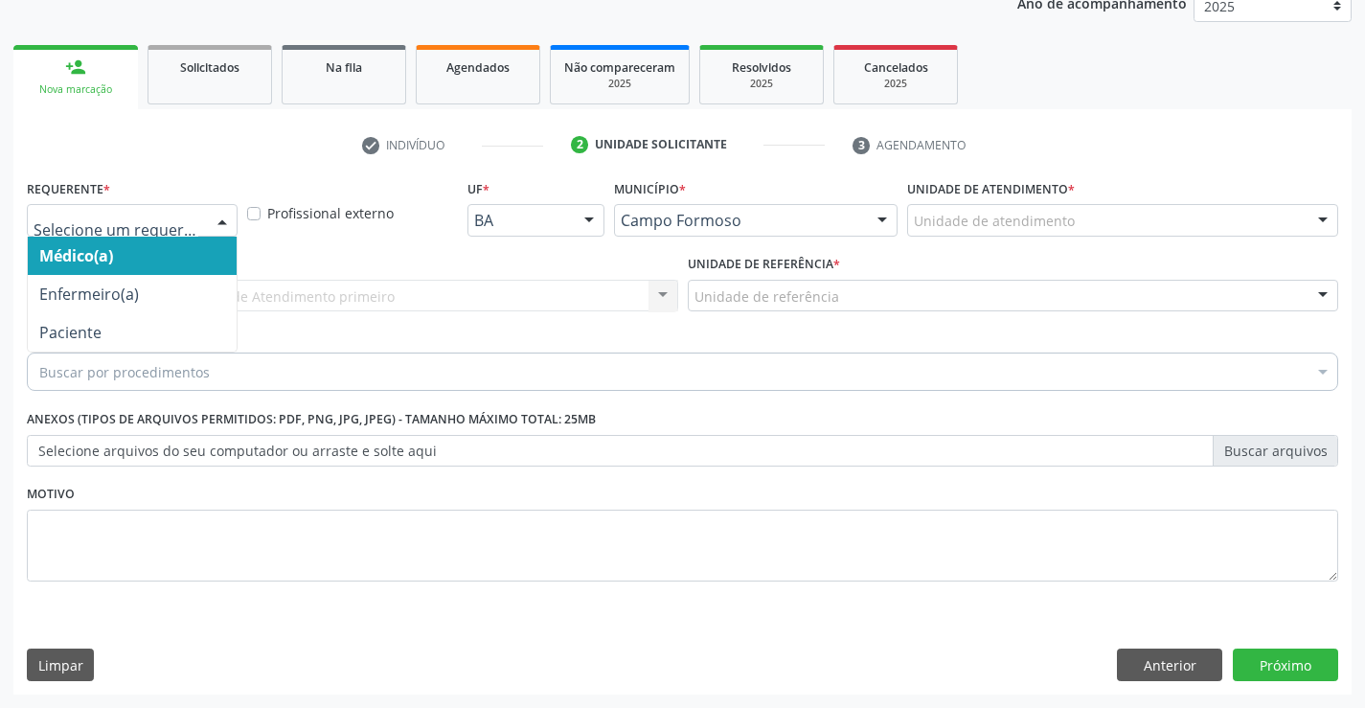
click at [223, 230] on div at bounding box center [222, 221] width 29 height 33
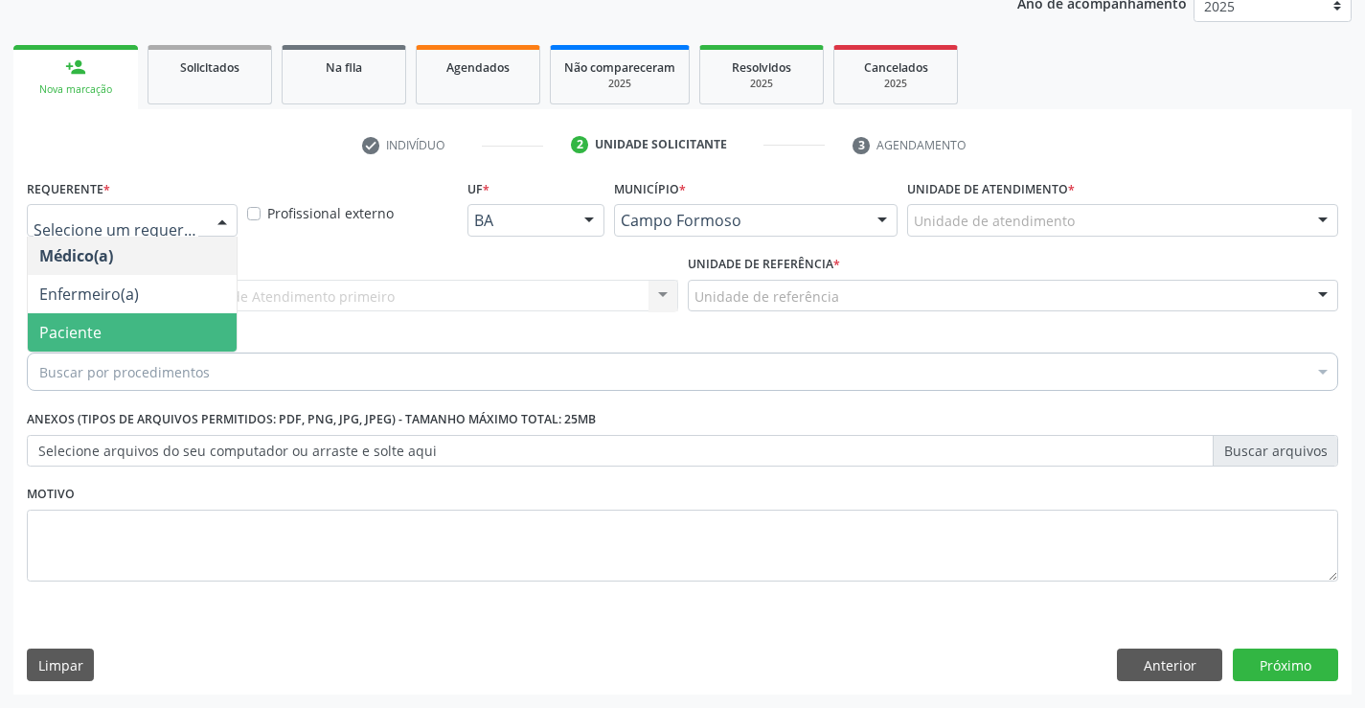
click at [193, 330] on span "Paciente" at bounding box center [132, 332] width 209 height 38
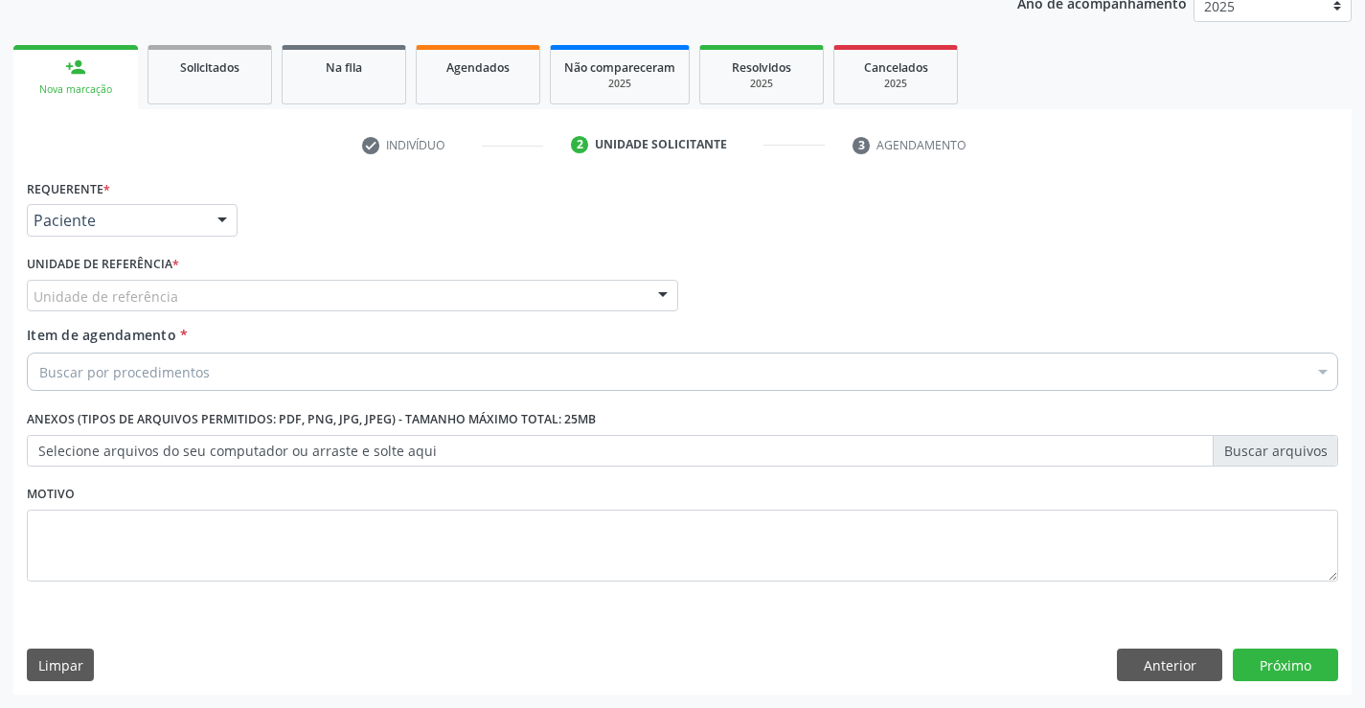
drag, startPoint x: 371, startPoint y: 294, endPoint x: 388, endPoint y: 391, distance: 98.3
click at [371, 296] on div "Unidade de referência" at bounding box center [352, 296] width 651 height 33
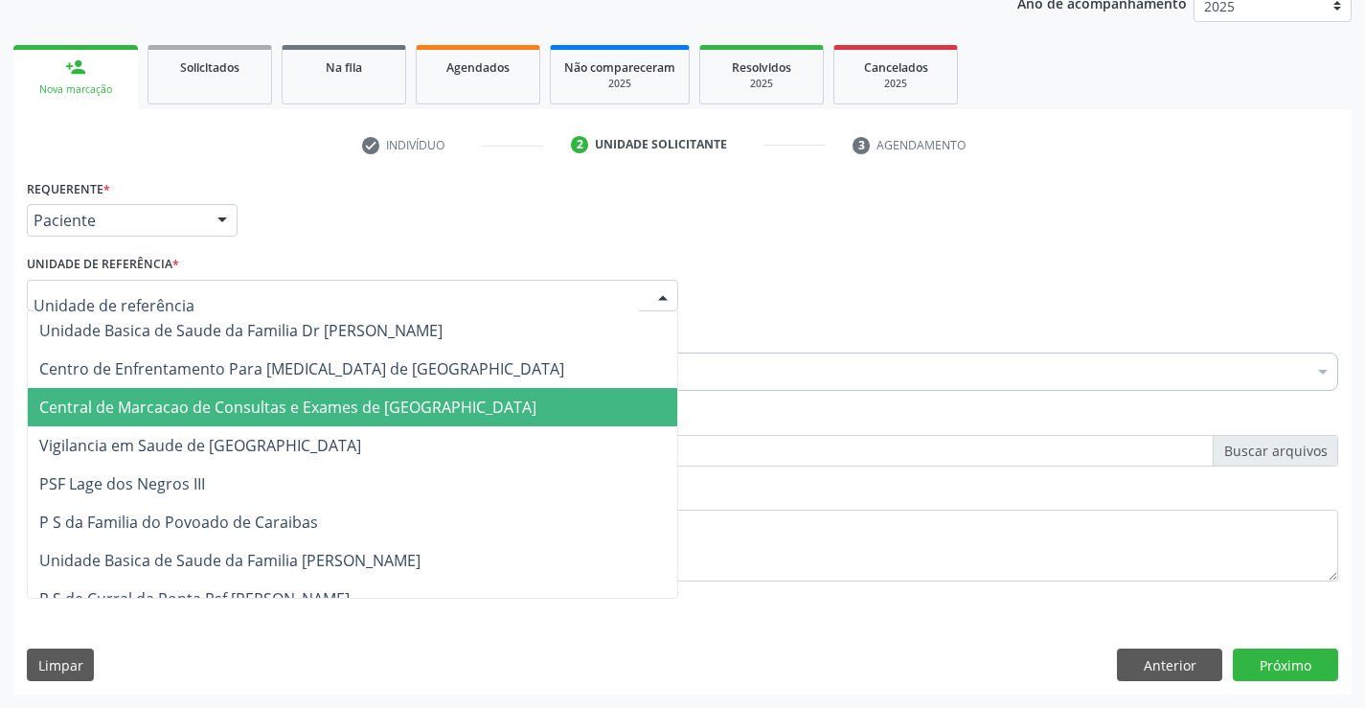
drag, startPoint x: 388, startPoint y: 393, endPoint x: 434, endPoint y: 382, distance: 47.2
click at [389, 393] on span "Central de Marcacao de Consultas e Exames de Campo Formoso" at bounding box center [352, 407] width 649 height 38
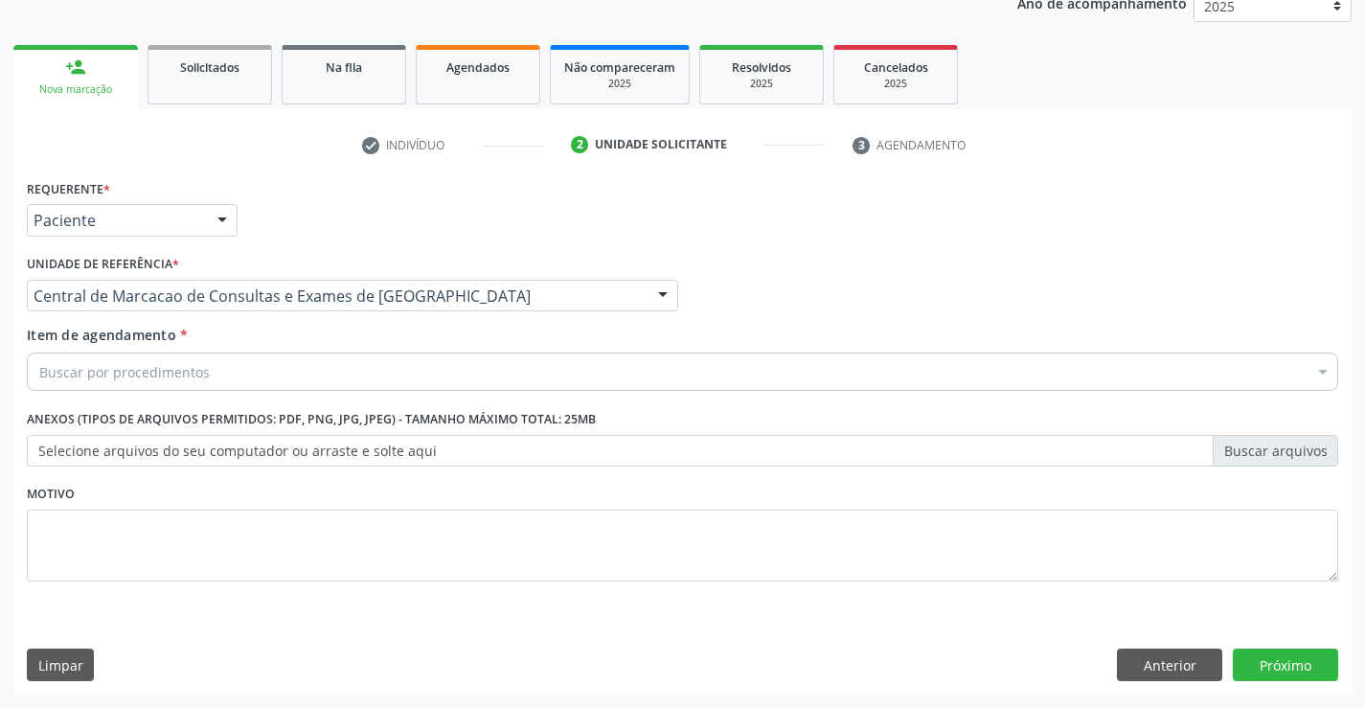
click at [506, 359] on div "Buscar por procedimentos" at bounding box center [682, 371] width 1311 height 38
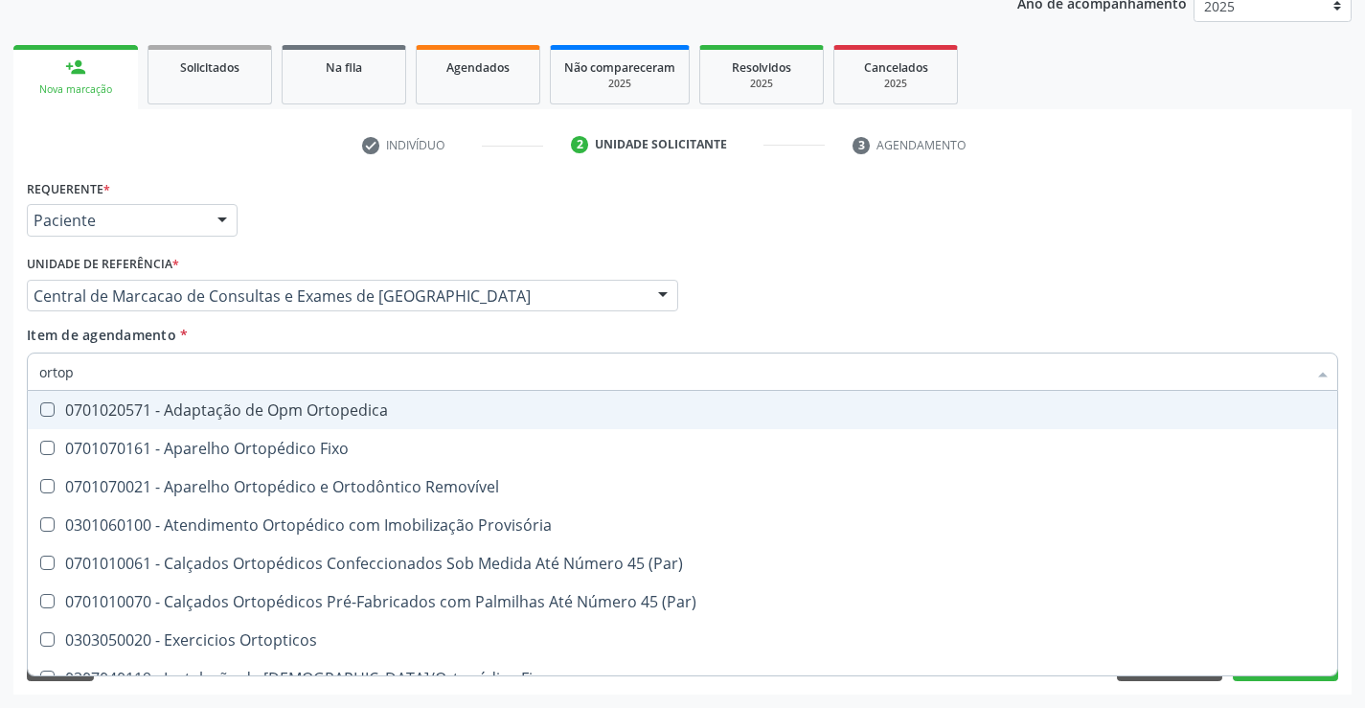
type input "ortope"
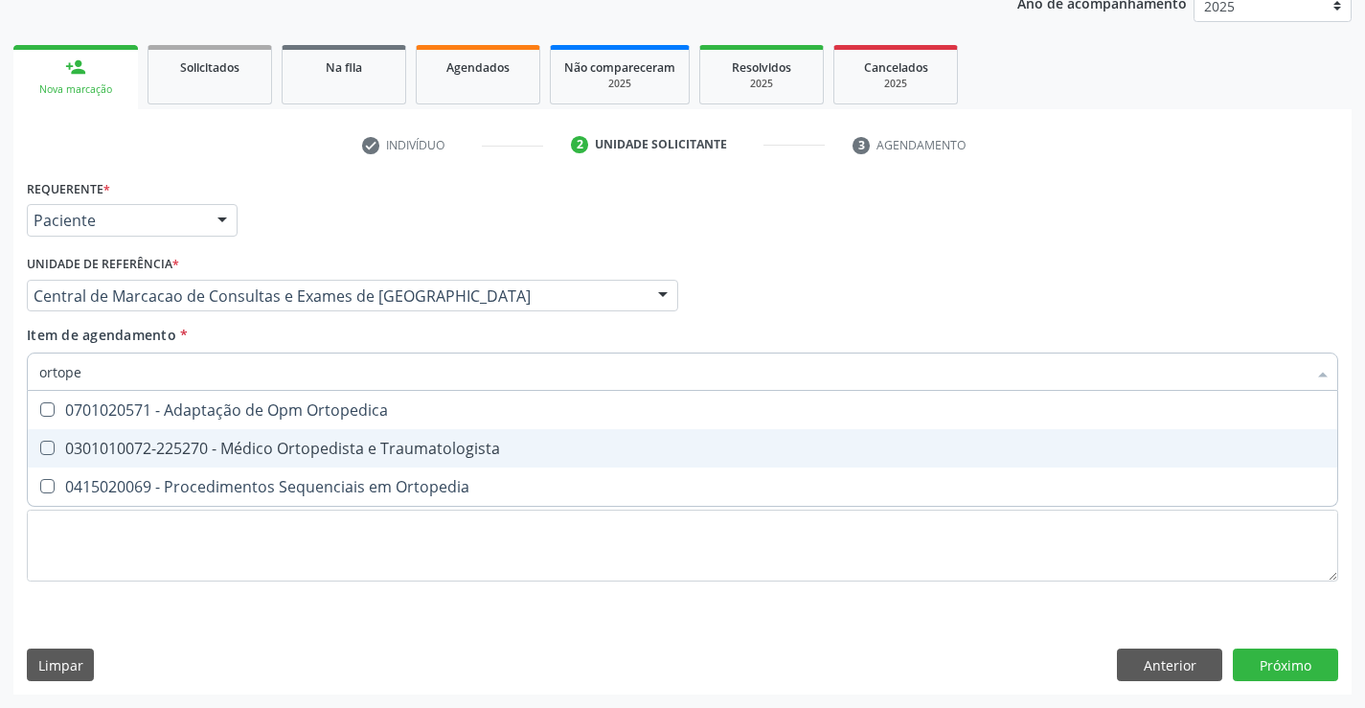
click at [537, 443] on div "0301010072-225270 - Médico Ortopedista e Traumatologista" at bounding box center [682, 448] width 1286 height 15
checkbox Traumatologista "true"
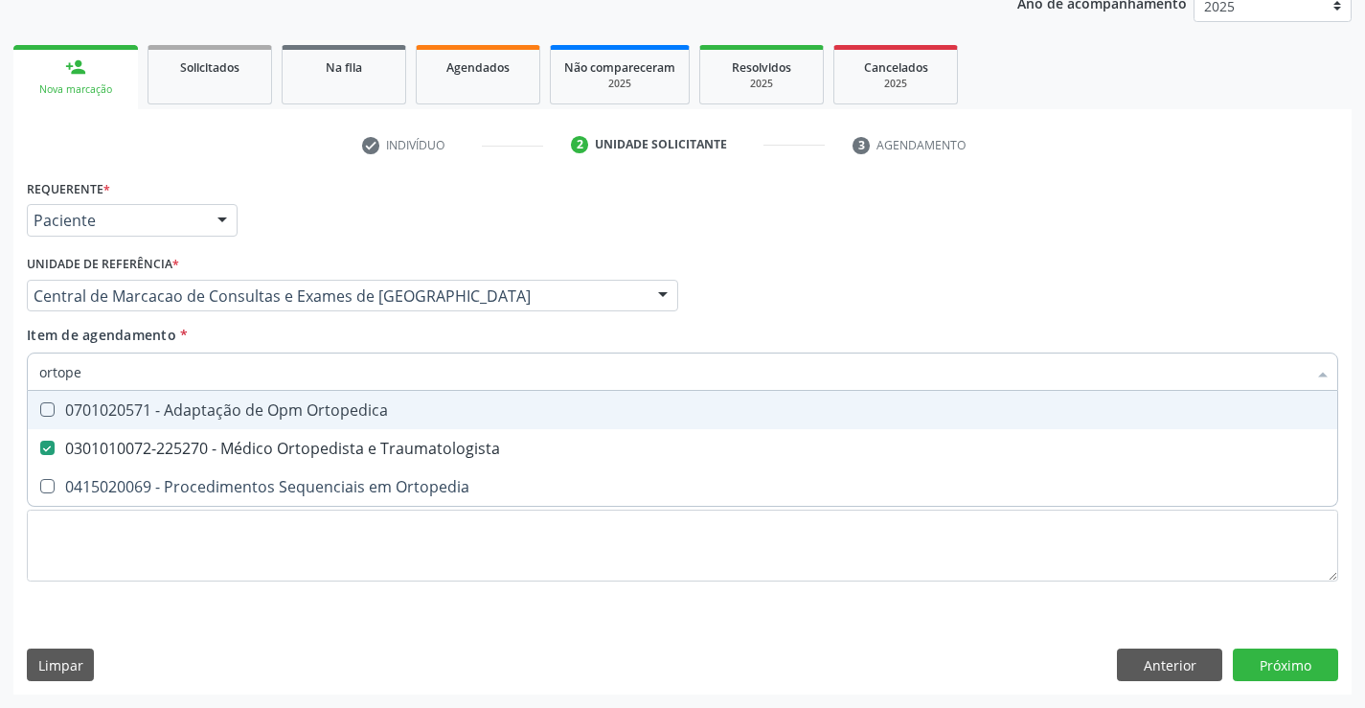
click at [935, 304] on div "Médico Solicitante Por favor, selecione a Unidade de Atendimento primeiro Nenhu…" at bounding box center [682, 287] width 1321 height 75
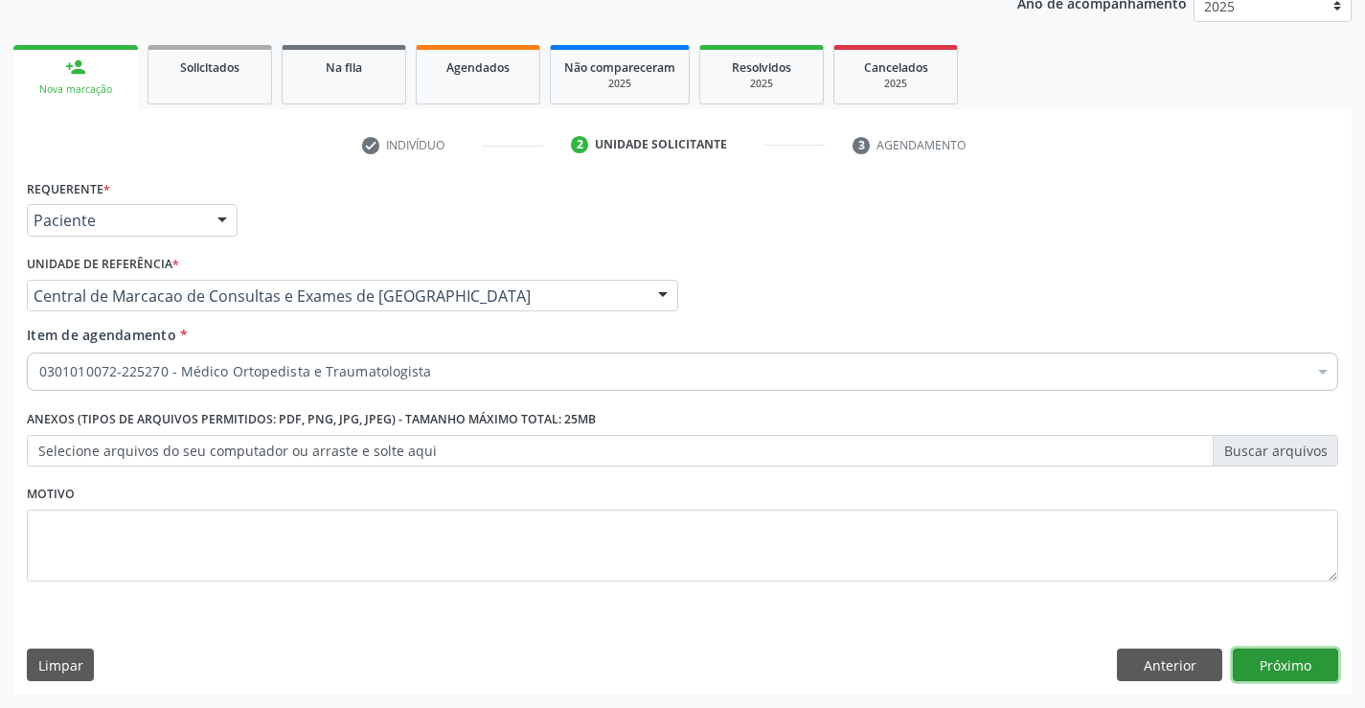
click at [1272, 672] on button "Próximo" at bounding box center [1285, 664] width 105 height 33
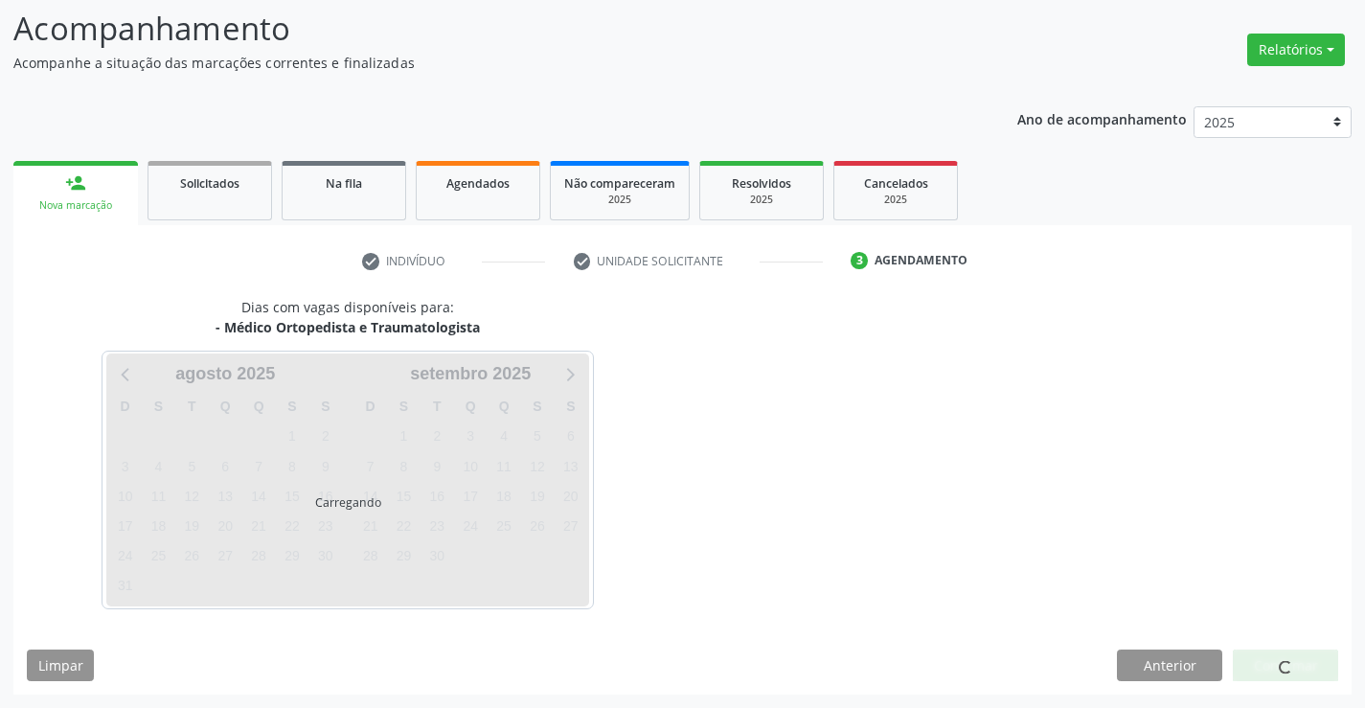
scroll to position [125, 0]
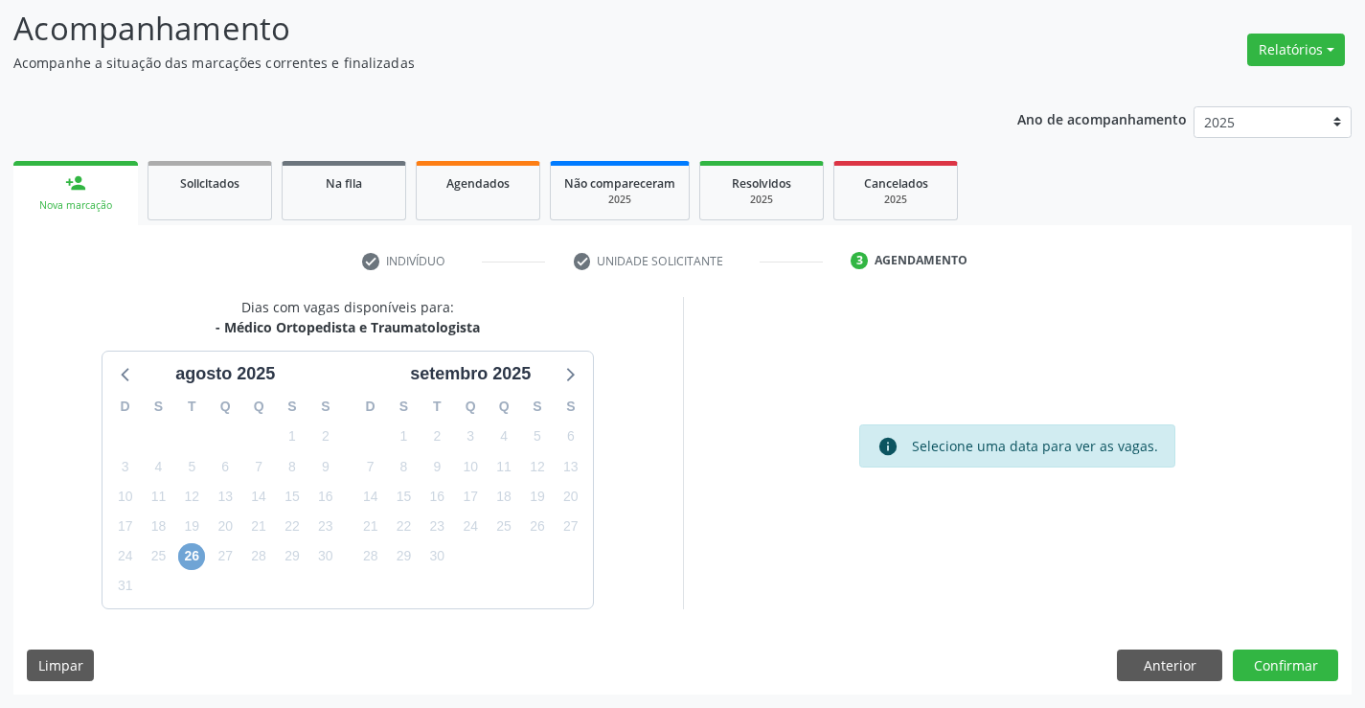
click at [191, 557] on span "26" at bounding box center [191, 556] width 27 height 27
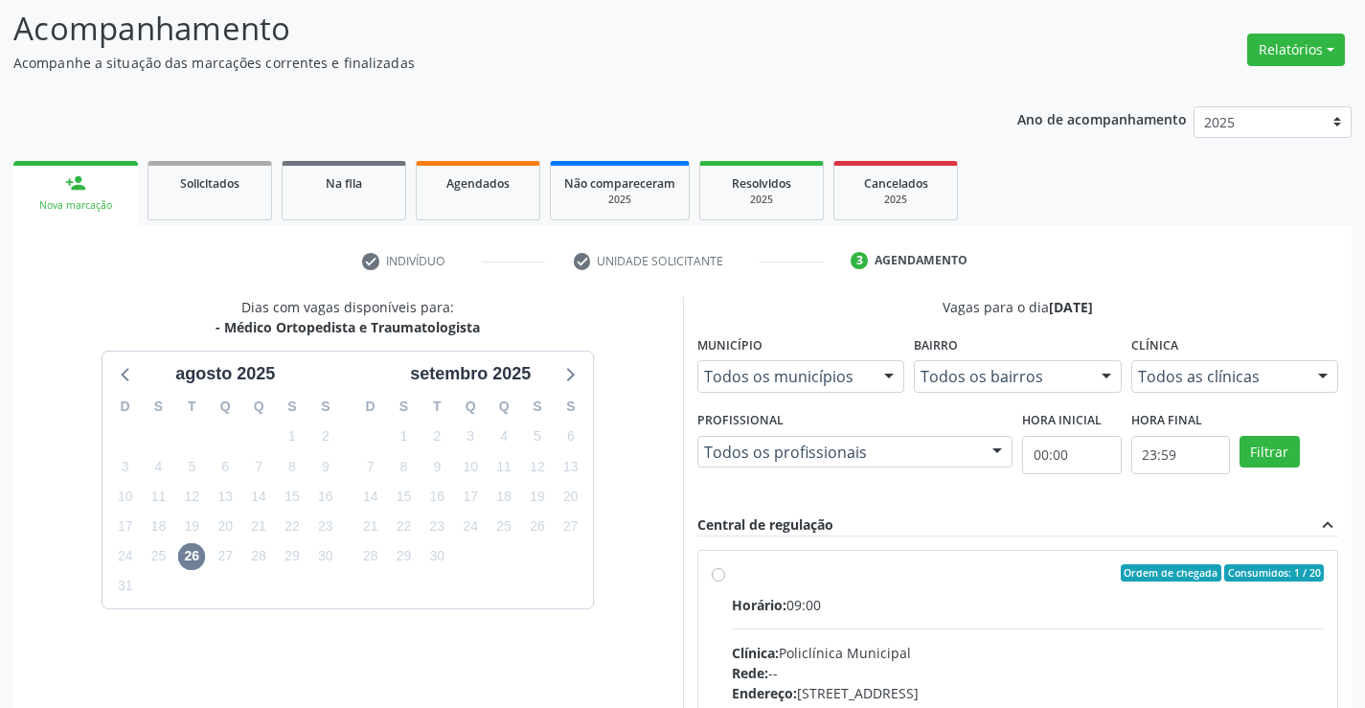
click at [880, 595] on div "Horário: 09:00" at bounding box center [1028, 605] width 593 height 20
click at [725, 581] on input "Ordem de chegada Consumidos: 1 / 20 Horário: 09:00 Clínica: Policlínica Municip…" at bounding box center [718, 572] width 13 height 17
radio input "true"
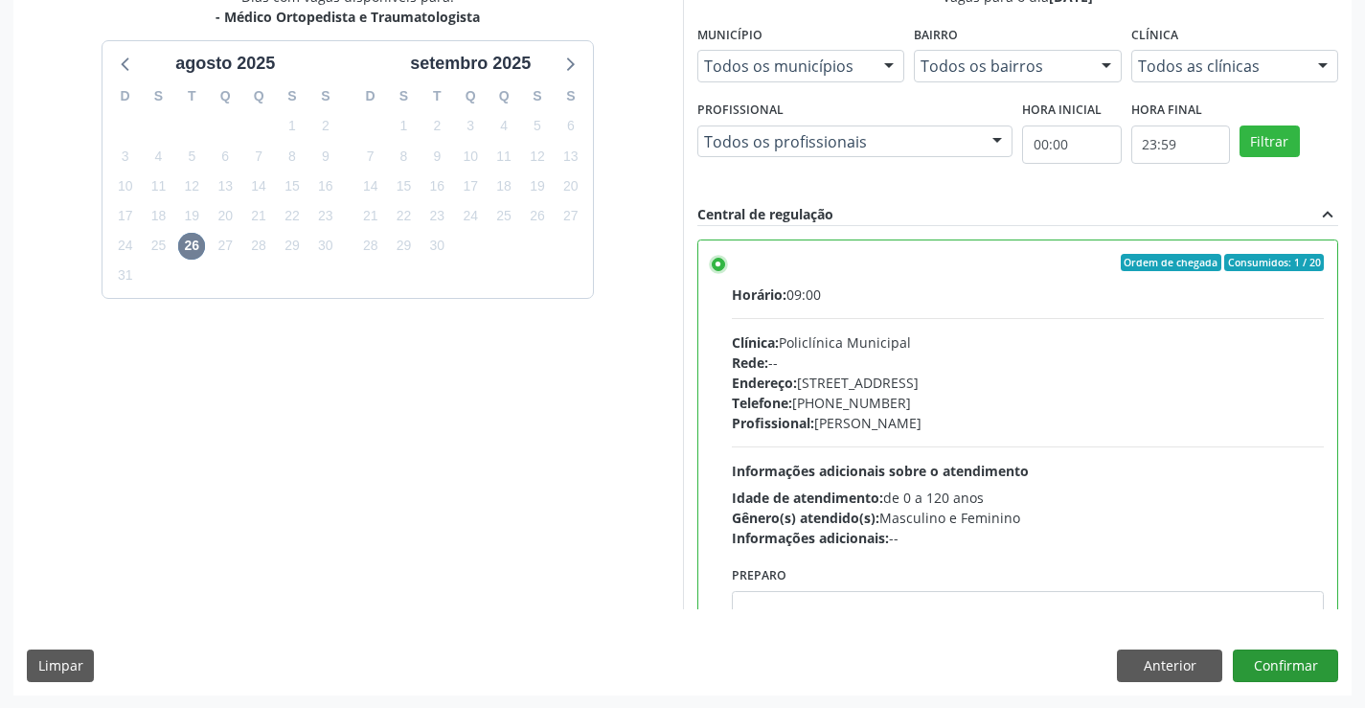
scroll to position [437, 0]
click at [1298, 657] on button "Confirmar" at bounding box center [1285, 664] width 105 height 33
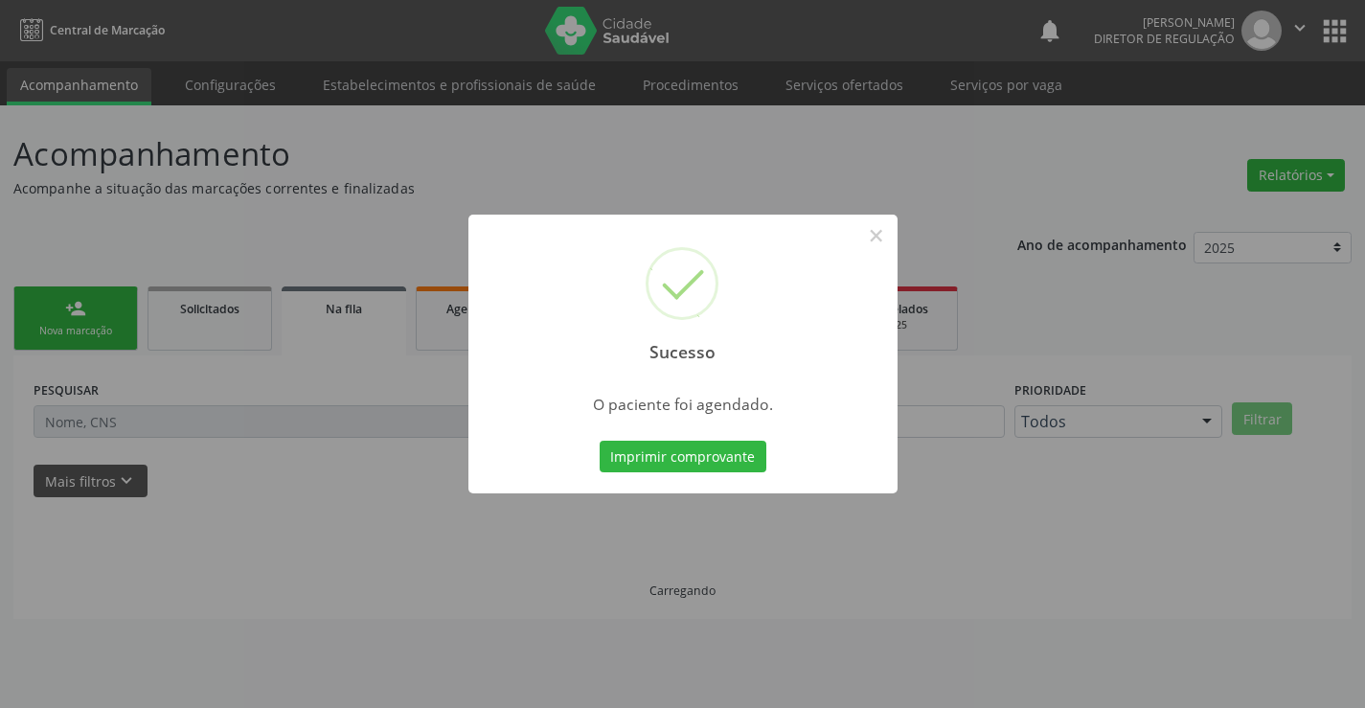
scroll to position [0, 0]
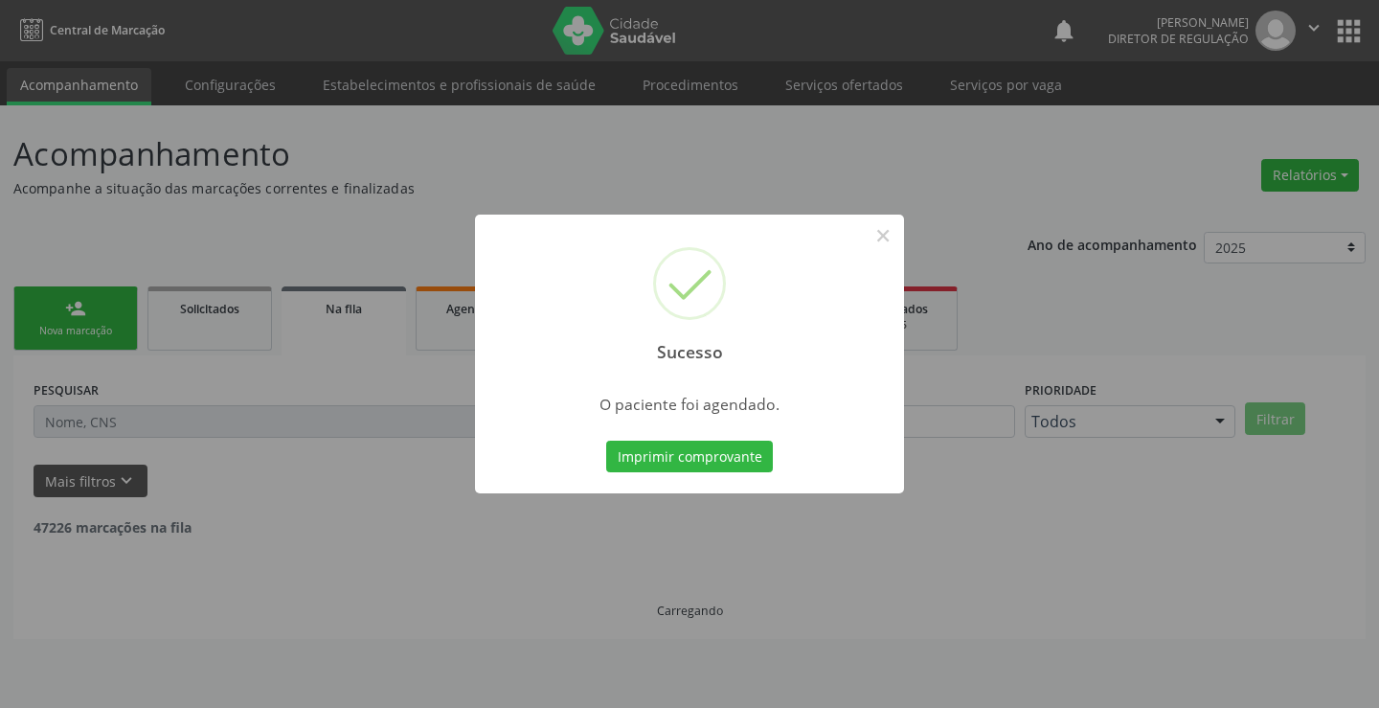
click at [606, 441] on button "Imprimir comprovante" at bounding box center [689, 457] width 167 height 33
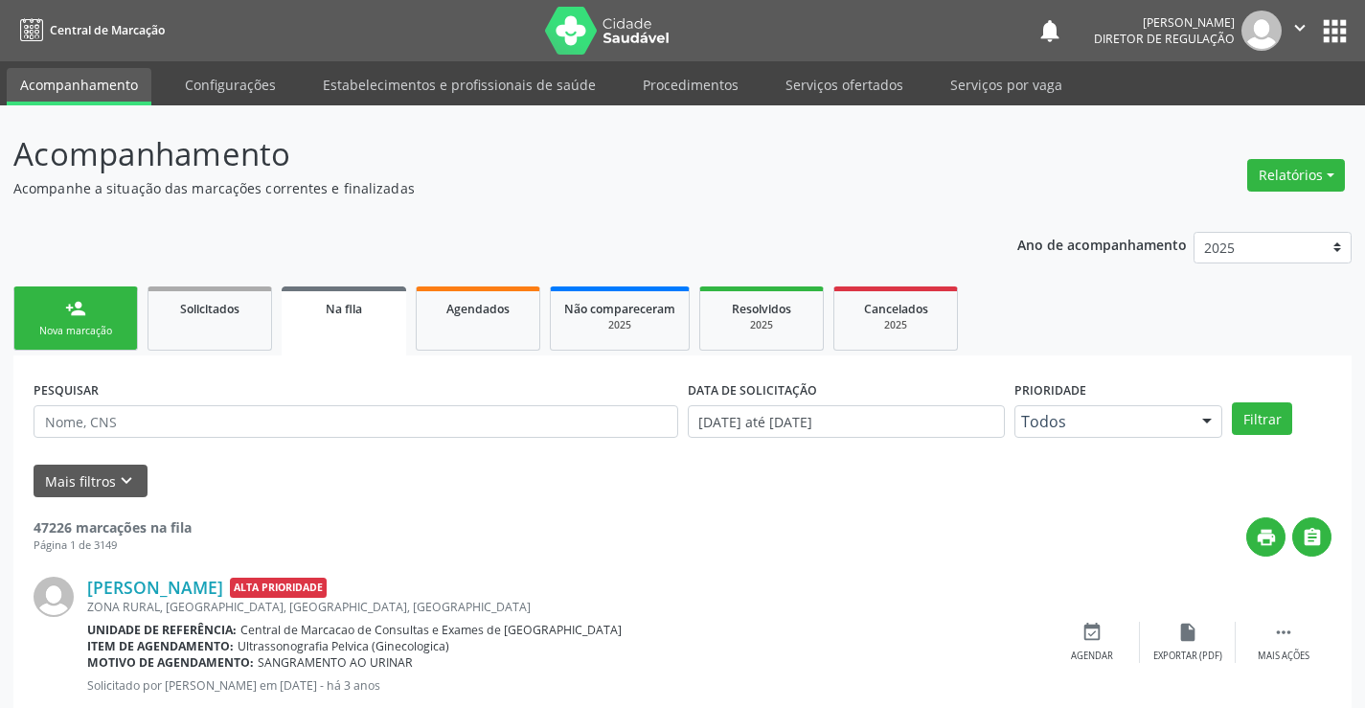
click at [1305, 36] on icon "" at bounding box center [1299, 27] width 21 height 21
click at [1230, 110] on link "Sair" at bounding box center [1251, 116] width 132 height 27
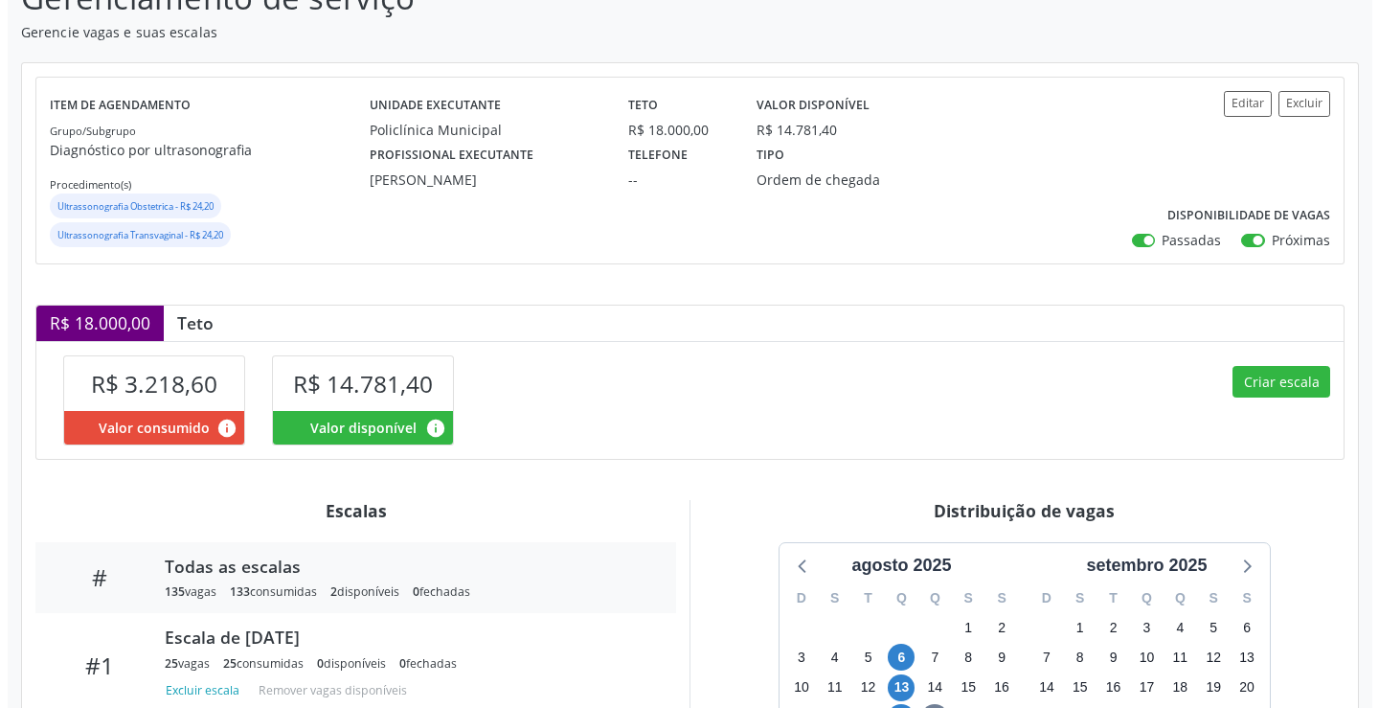
scroll to position [383, 0]
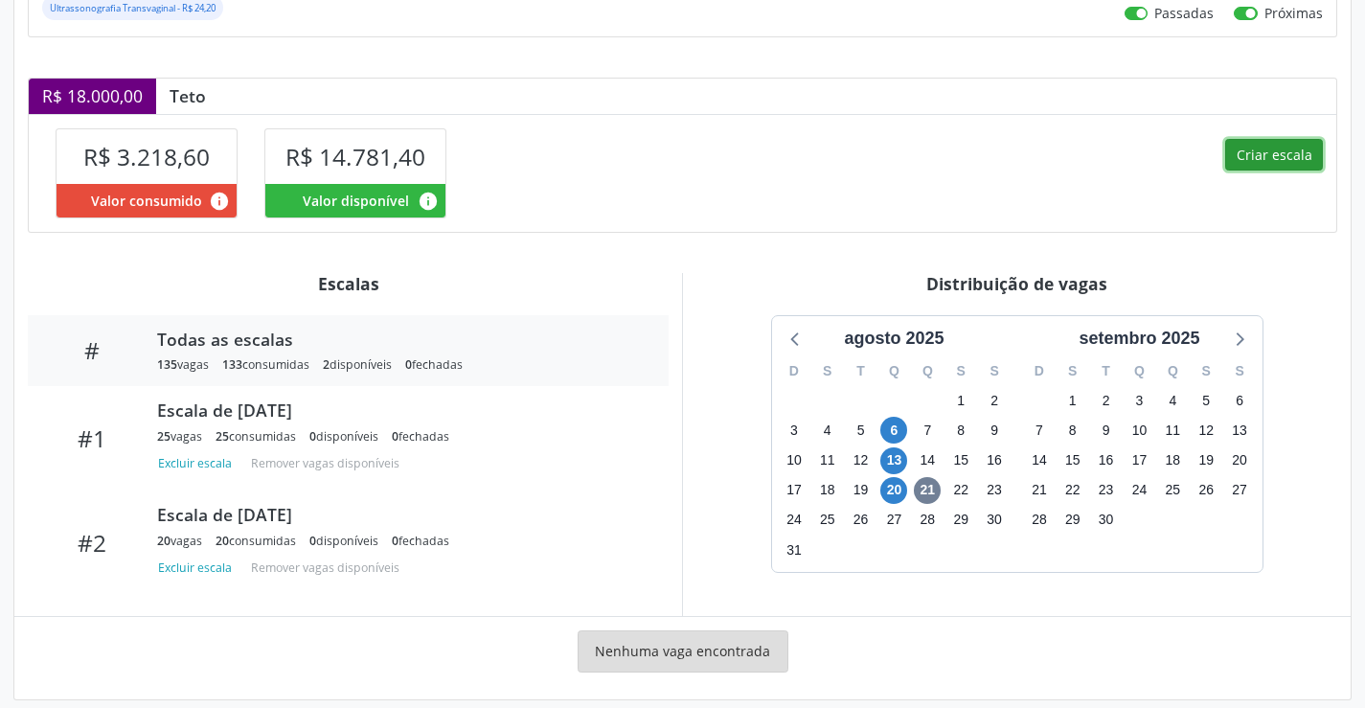
click at [1277, 152] on button "Criar escala" at bounding box center [1274, 155] width 98 height 33
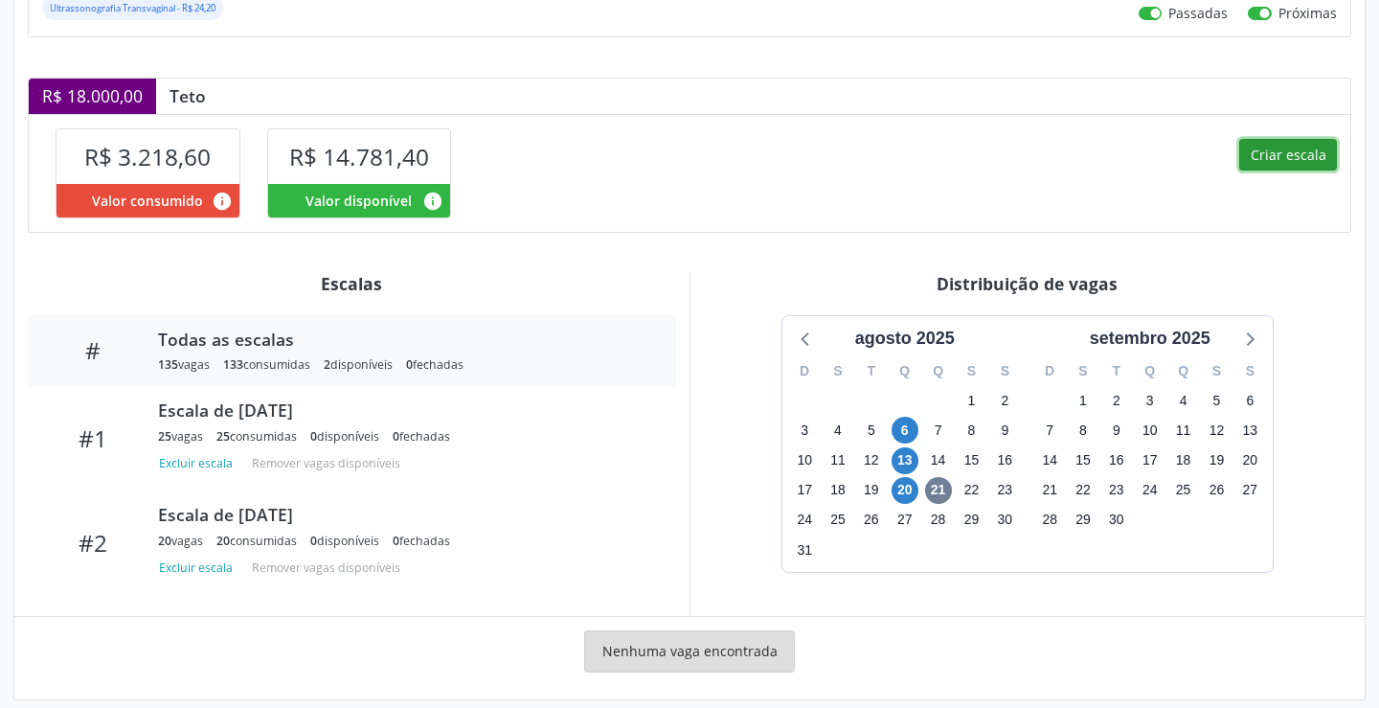
select select "7"
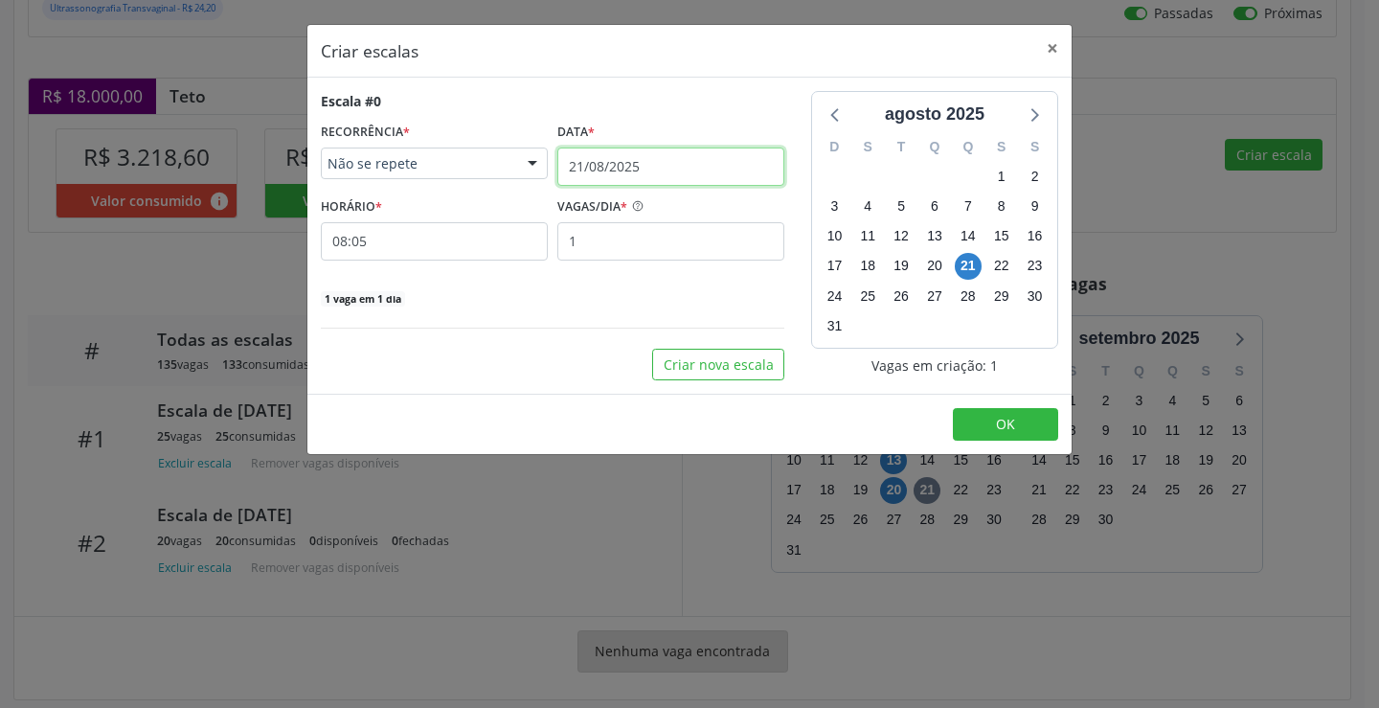
click at [618, 161] on input "21/08/2025" at bounding box center [670, 167] width 227 height 38
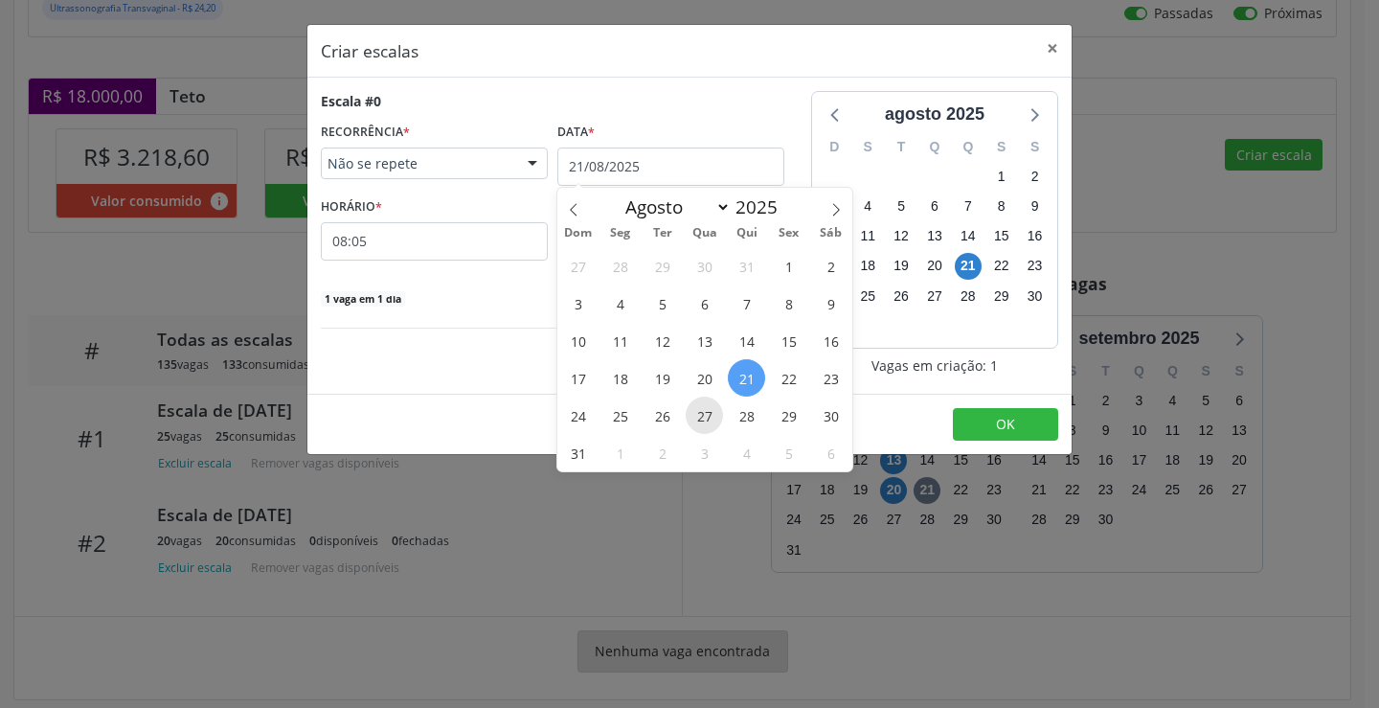
click at [715, 406] on span "27" at bounding box center [704, 415] width 37 height 37
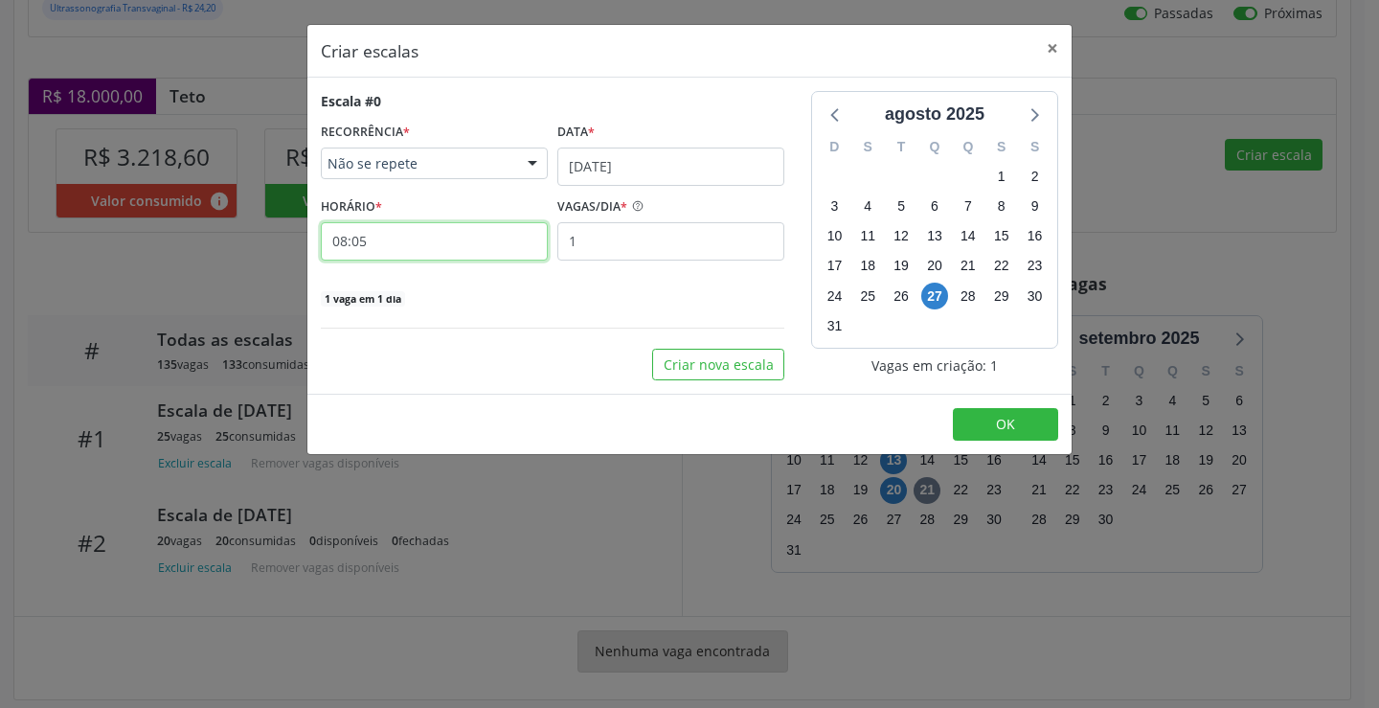
click at [465, 253] on input "08:05" at bounding box center [434, 241] width 227 height 38
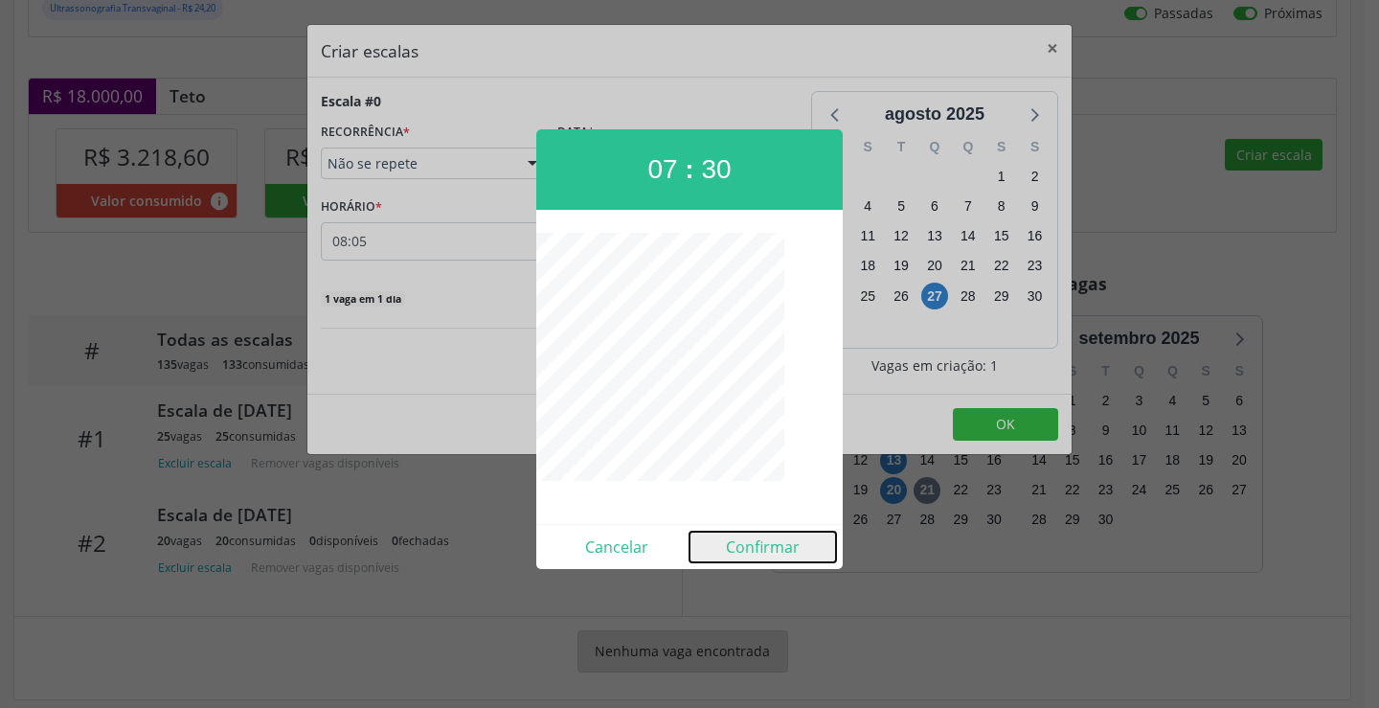
click at [756, 547] on button "Confirmar" at bounding box center [763, 547] width 147 height 31
type input "07:30"
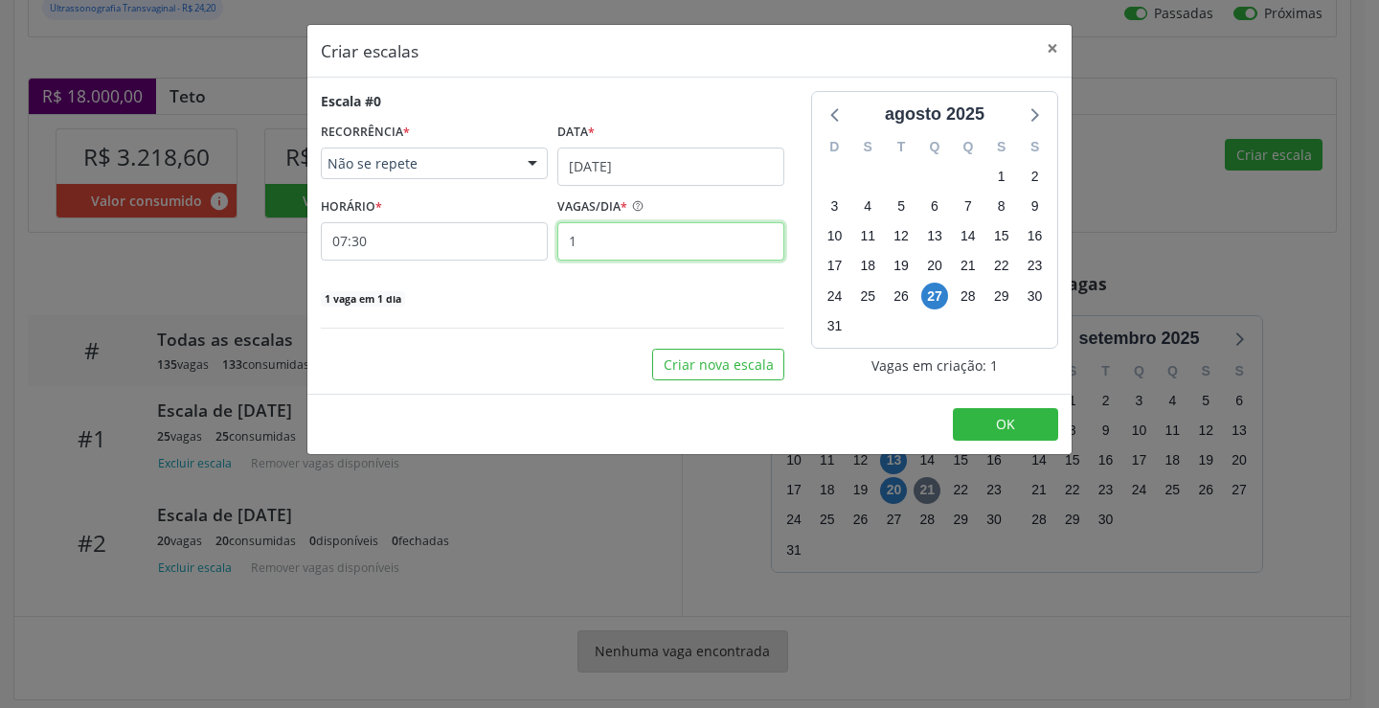
click at [642, 258] on input "1" at bounding box center [670, 241] width 227 height 38
type input "25"
click at [987, 428] on button "OK" at bounding box center [1005, 424] width 105 height 33
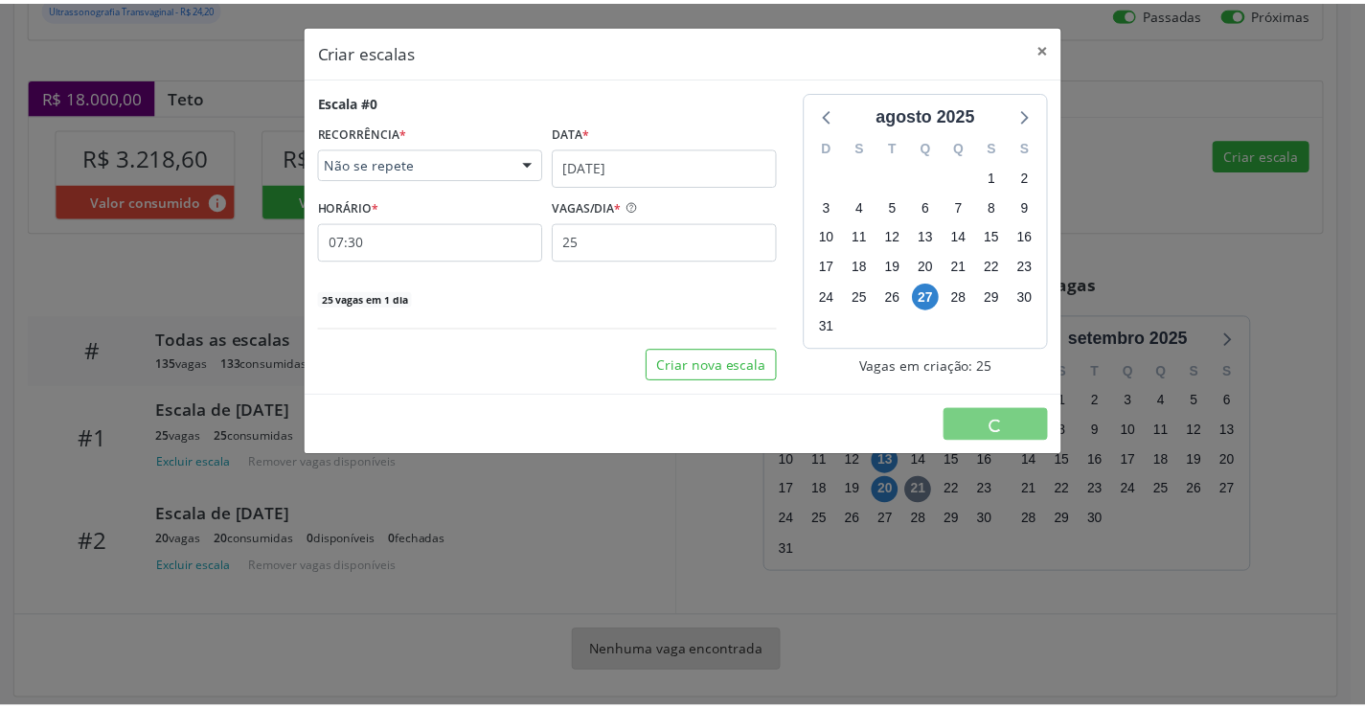
scroll to position [0, 0]
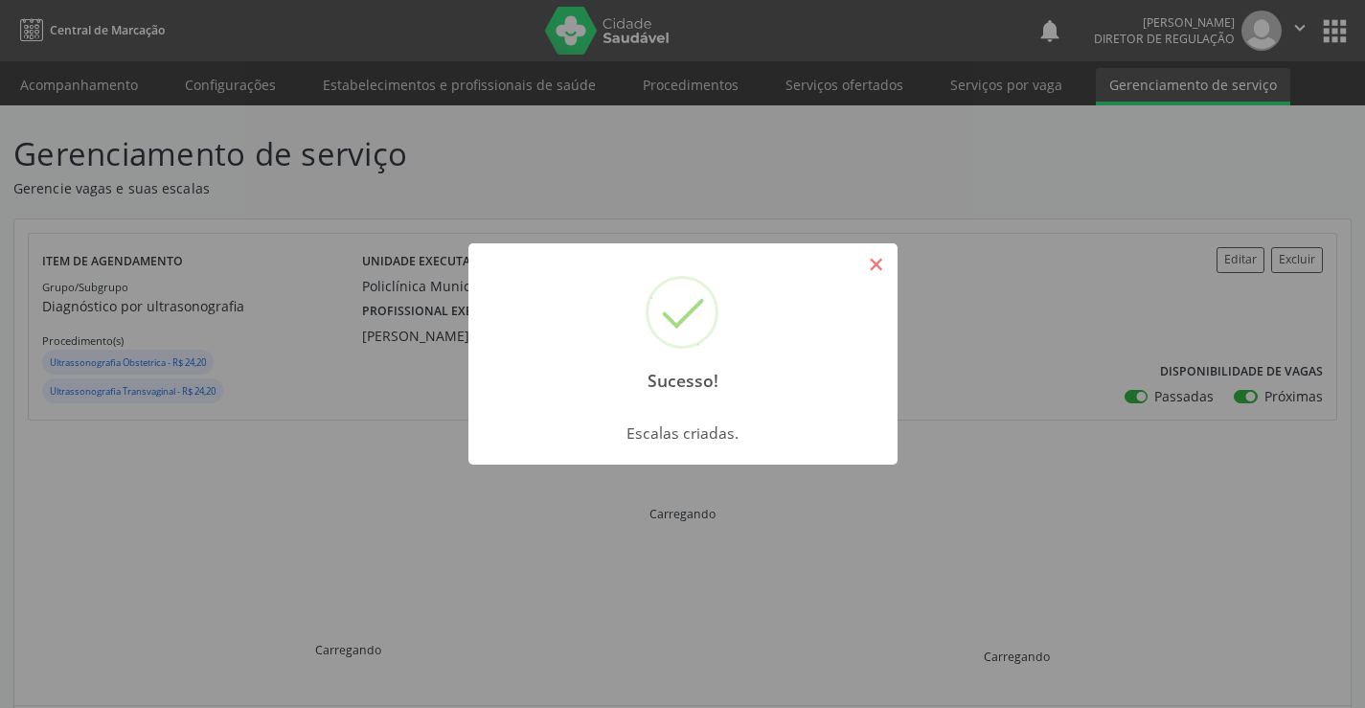
click at [871, 266] on button "×" at bounding box center [876, 264] width 33 height 33
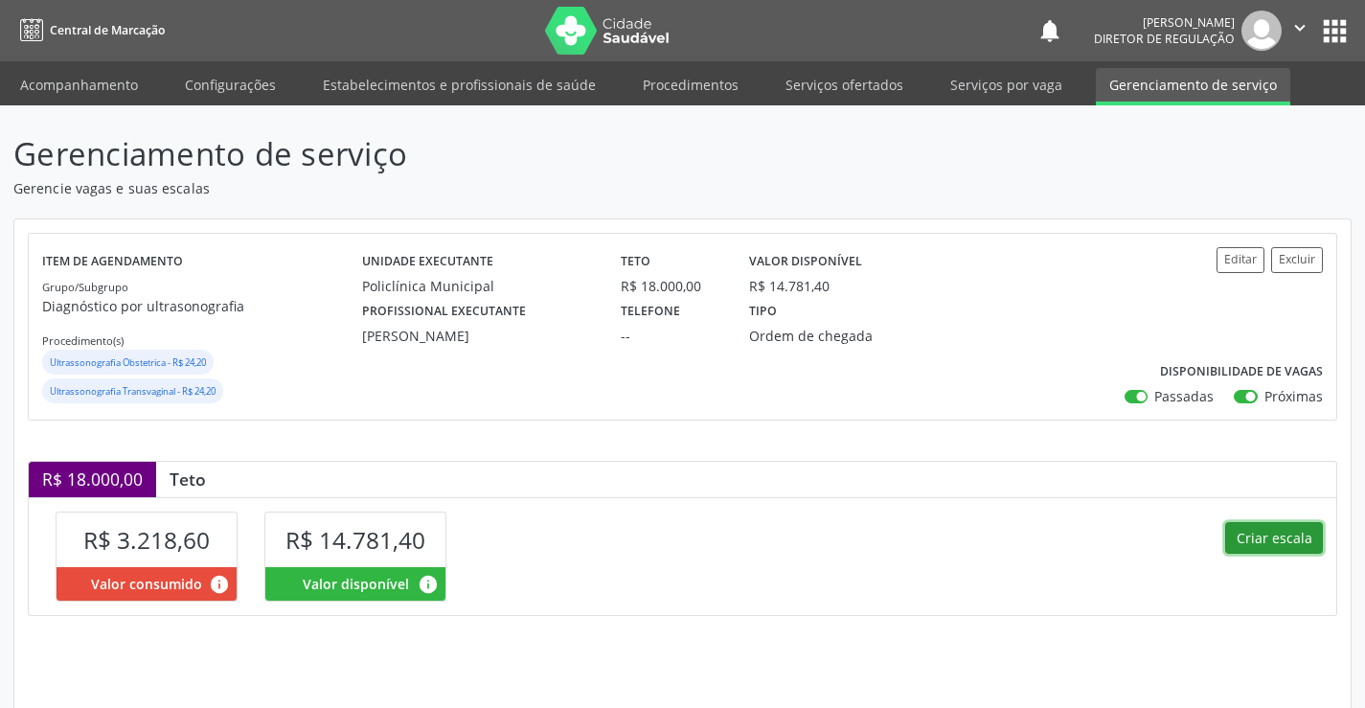
click at [1264, 549] on button "Criar escala" at bounding box center [1274, 538] width 98 height 33
select select "7"
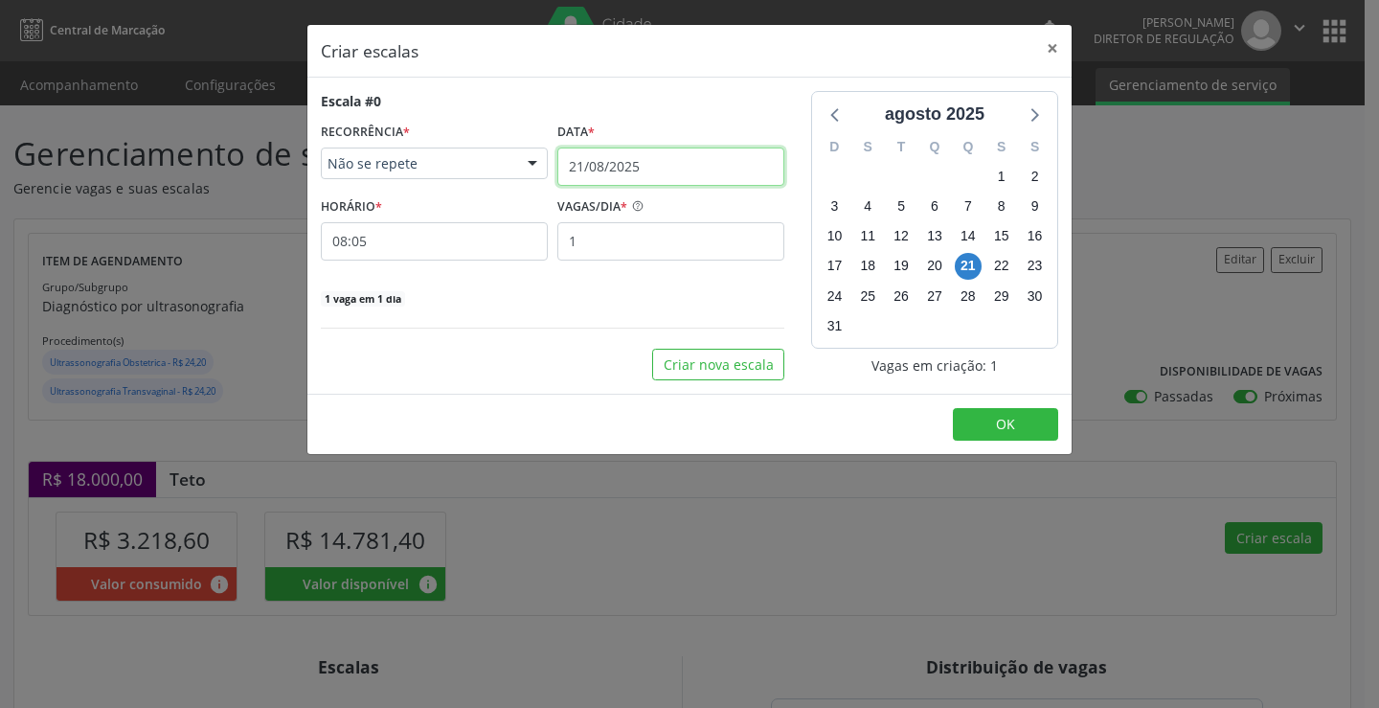
click at [619, 169] on input "21/08/2025" at bounding box center [670, 167] width 227 height 38
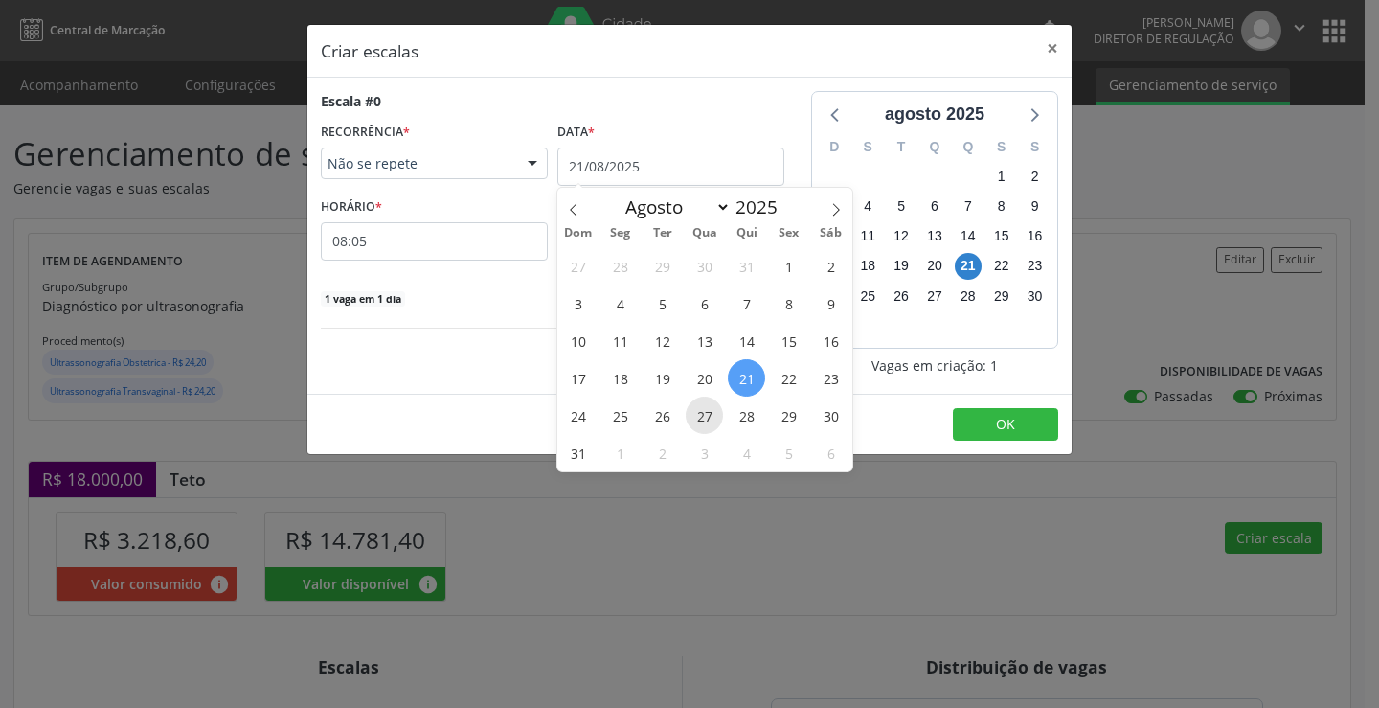
click at [700, 408] on span "27" at bounding box center [704, 415] width 37 height 37
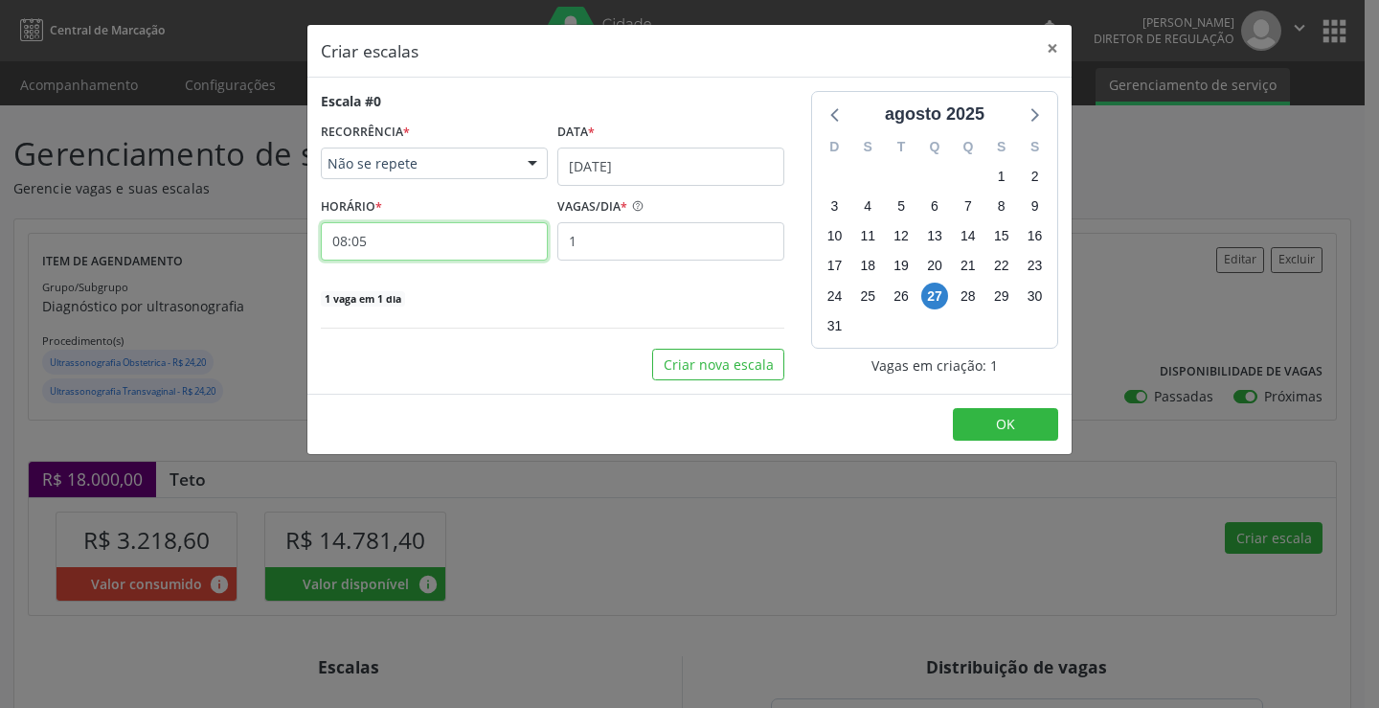
click at [434, 239] on input "08:05" at bounding box center [434, 241] width 227 height 38
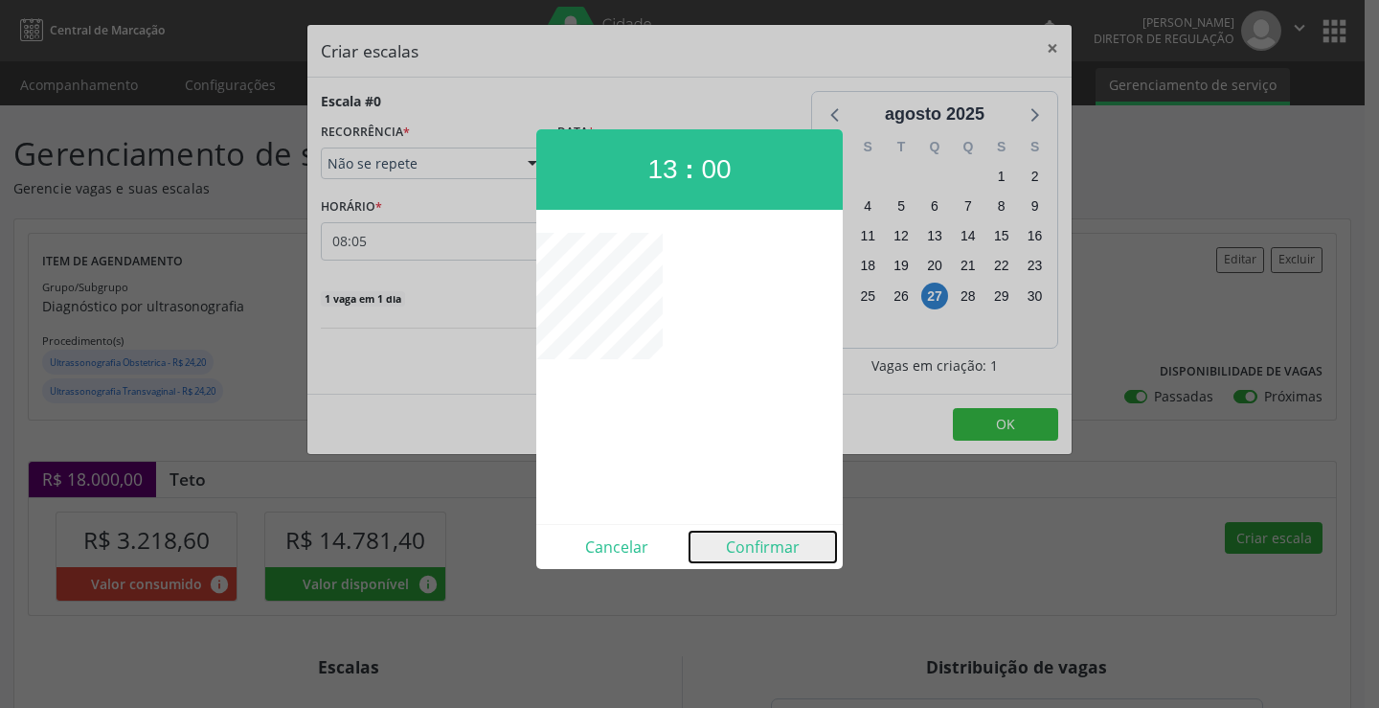
click at [762, 554] on button "Confirmar" at bounding box center [763, 547] width 147 height 31
type input "13:00"
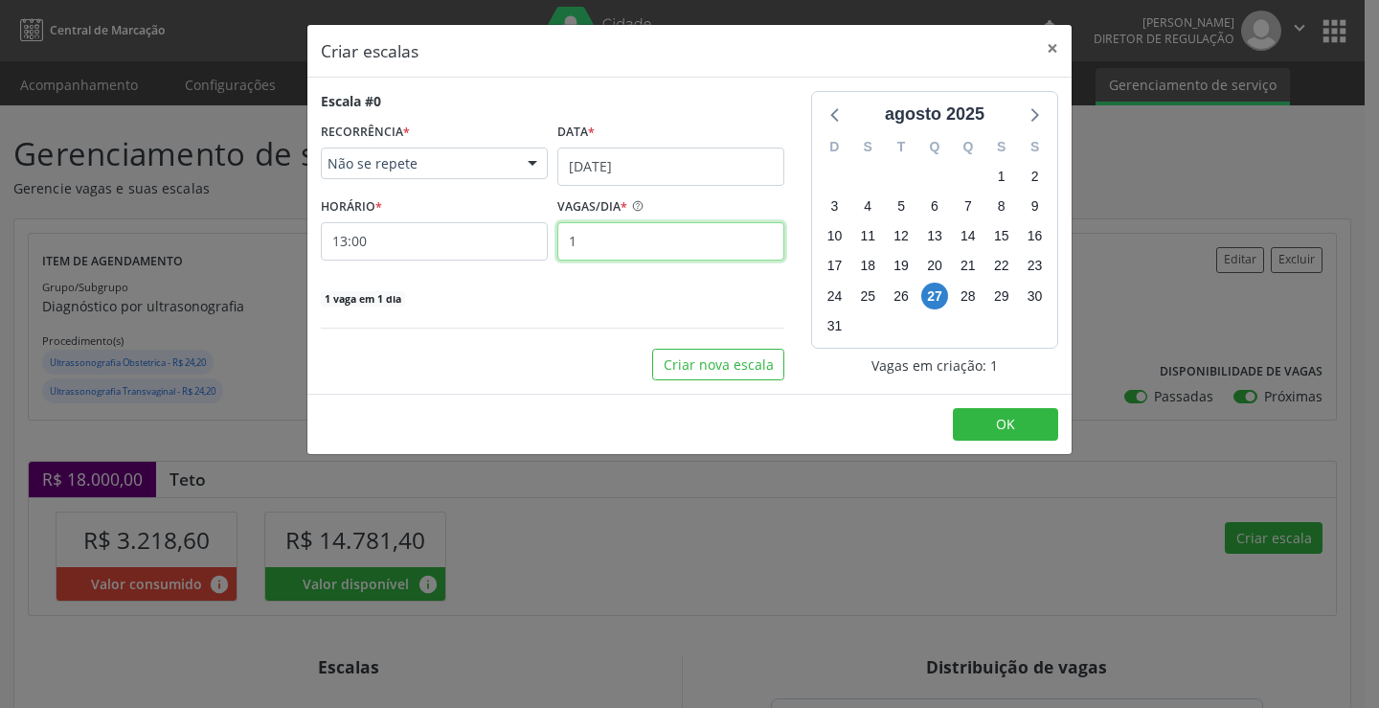
click at [642, 239] on input "1" at bounding box center [670, 241] width 227 height 38
type input "20"
click at [1002, 423] on span "OK" at bounding box center [1005, 424] width 19 height 18
